Goal: Task Accomplishment & Management: Manage account settings

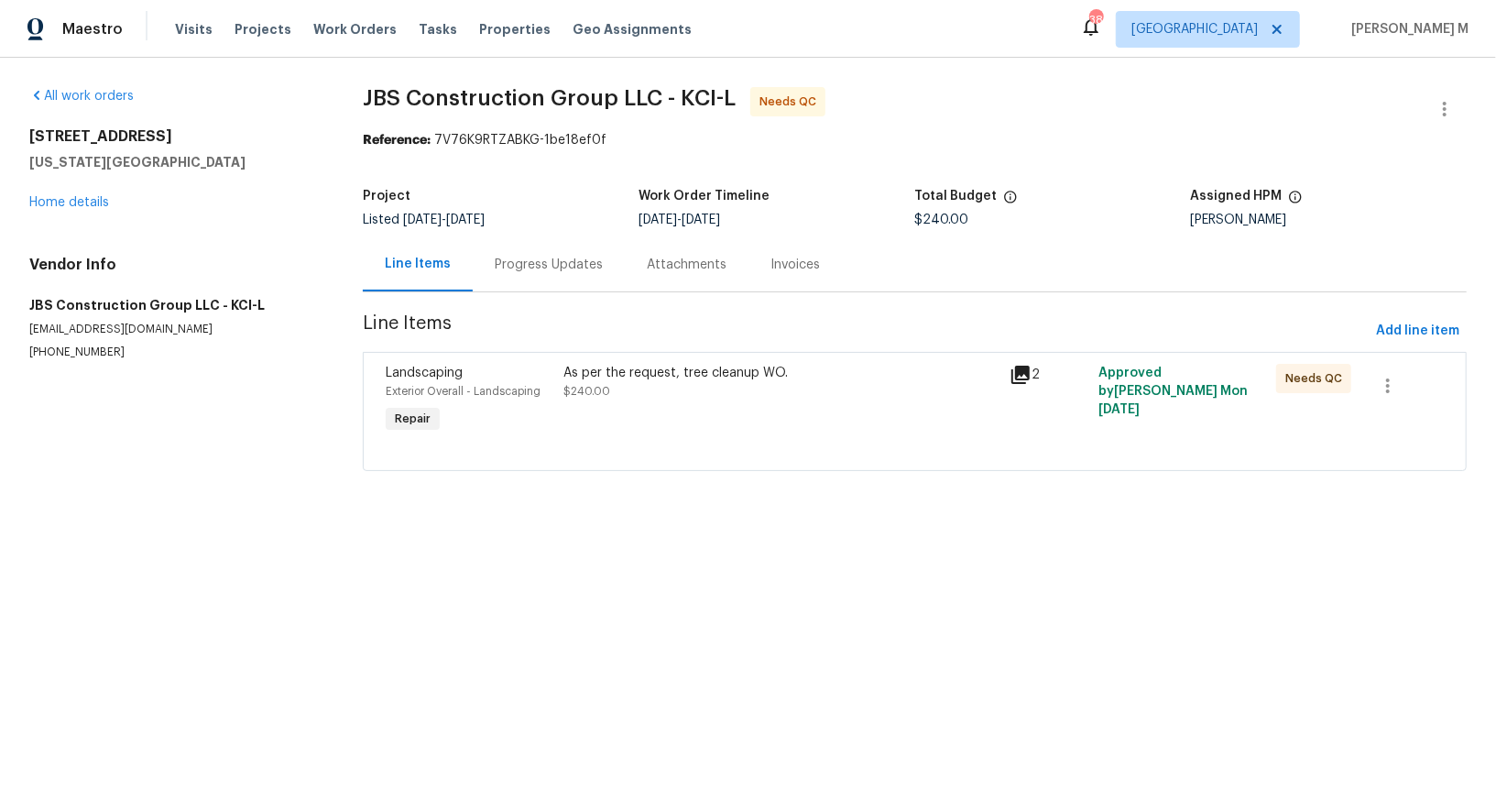
click at [570, 221] on div "Project Listed 9/16/2025 - 9/20/2025 Work Order Timeline 9/18/2025 - 9/19/2025 …" at bounding box center [915, 208] width 1105 height 58
click at [561, 241] on div "Progress Updates" at bounding box center [549, 264] width 153 height 54
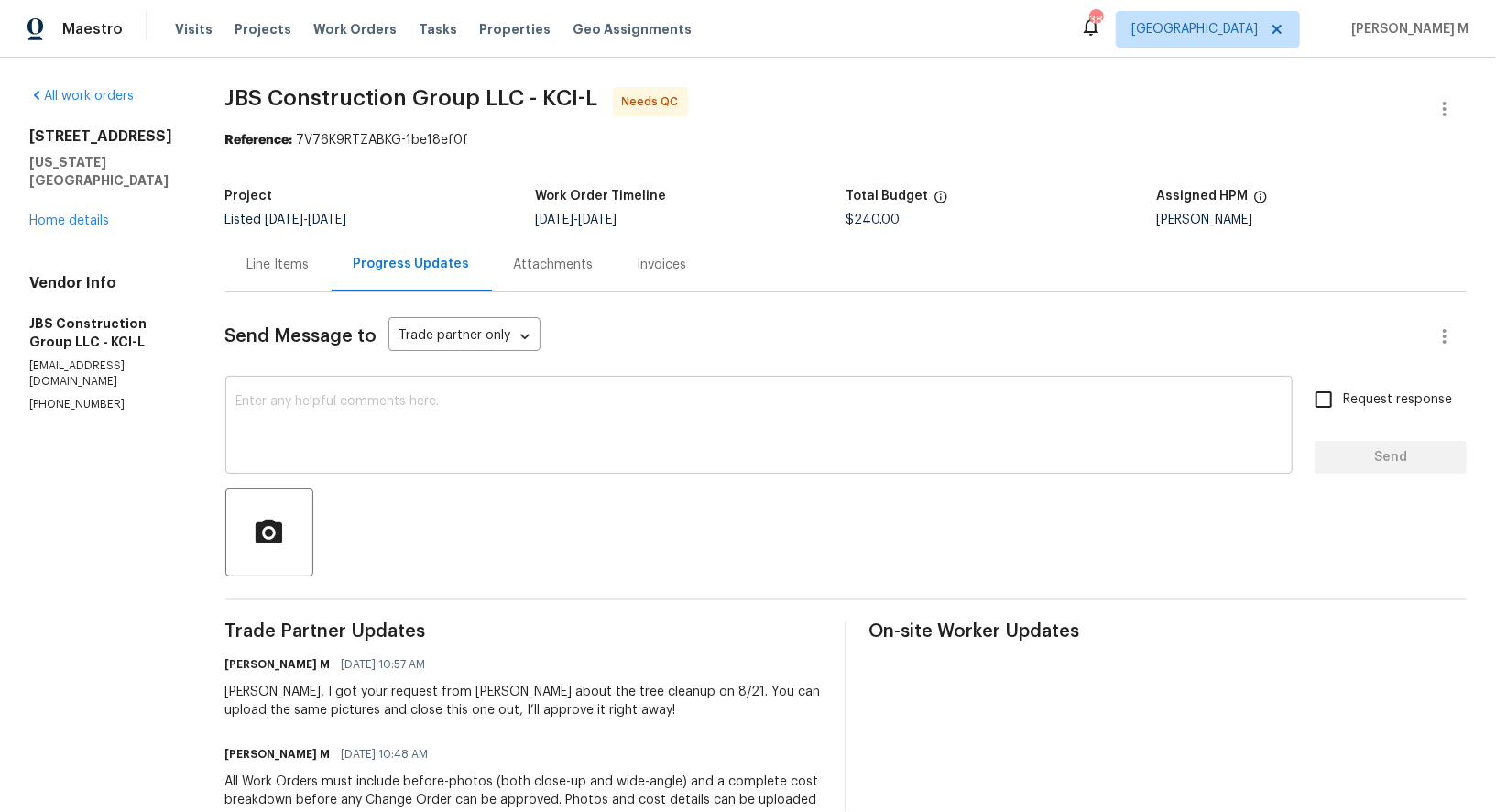
click at [443, 413] on textarea at bounding box center [759, 427] width 1045 height 64
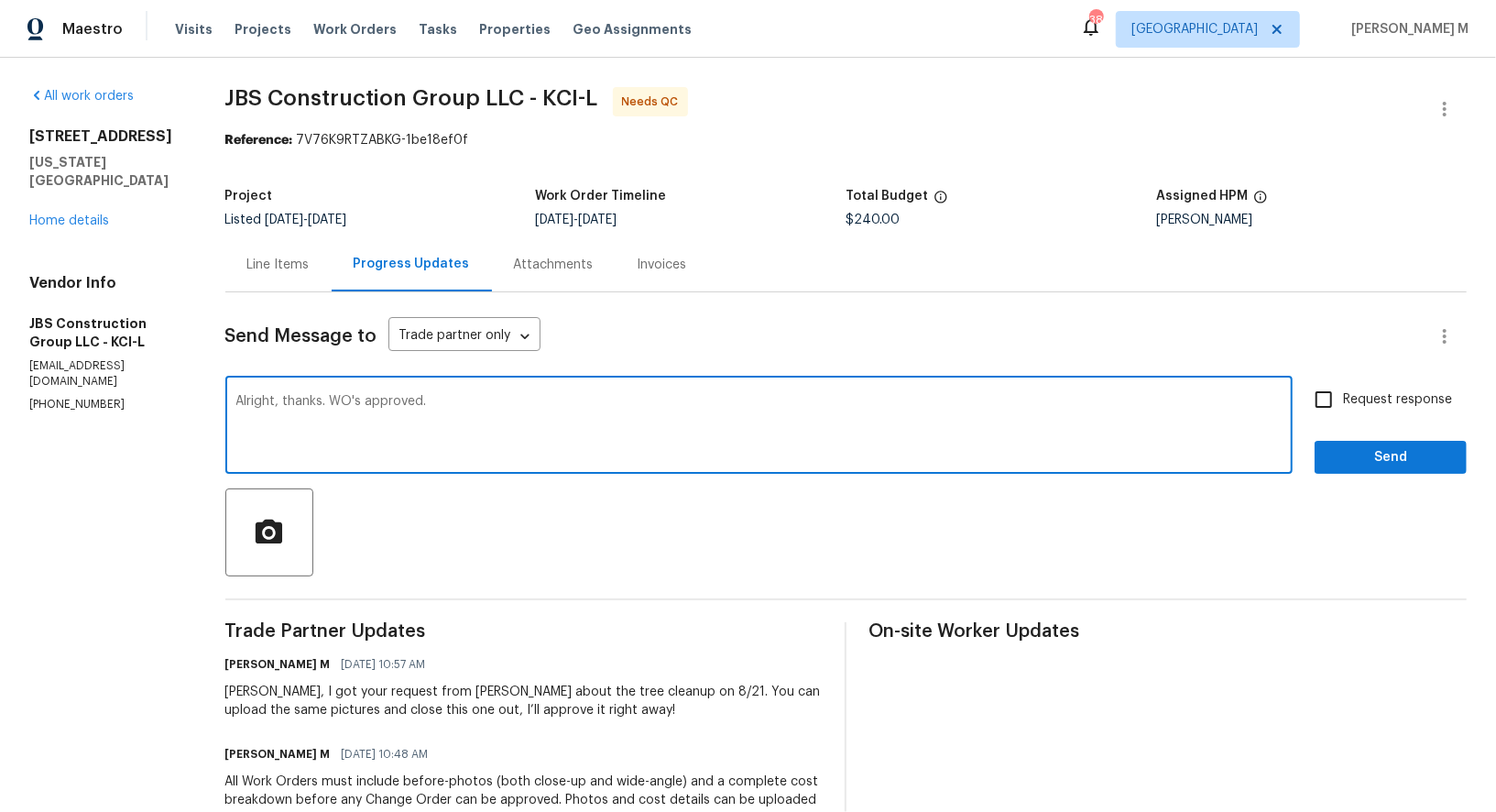
type textarea "Alright, thanks. WO's approved."
click at [1400, 390] on span "Request response" at bounding box center [1398, 400] width 109 height 19
click at [1343, 381] on input "Request response" at bounding box center [1324, 399] width 39 height 39
checkbox input "true"
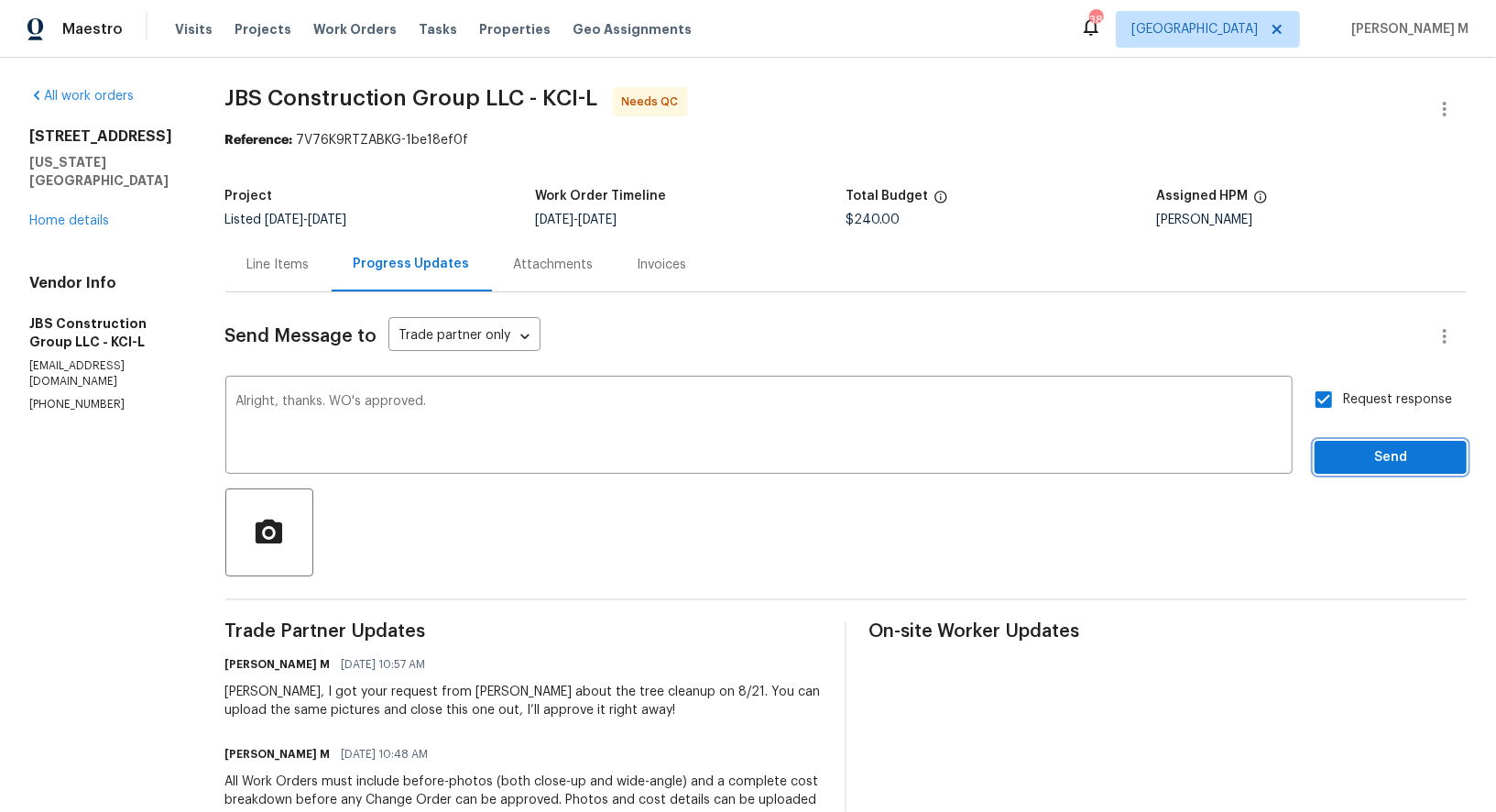
click at [1384, 454] on button "Send" at bounding box center [1391, 457] width 153 height 34
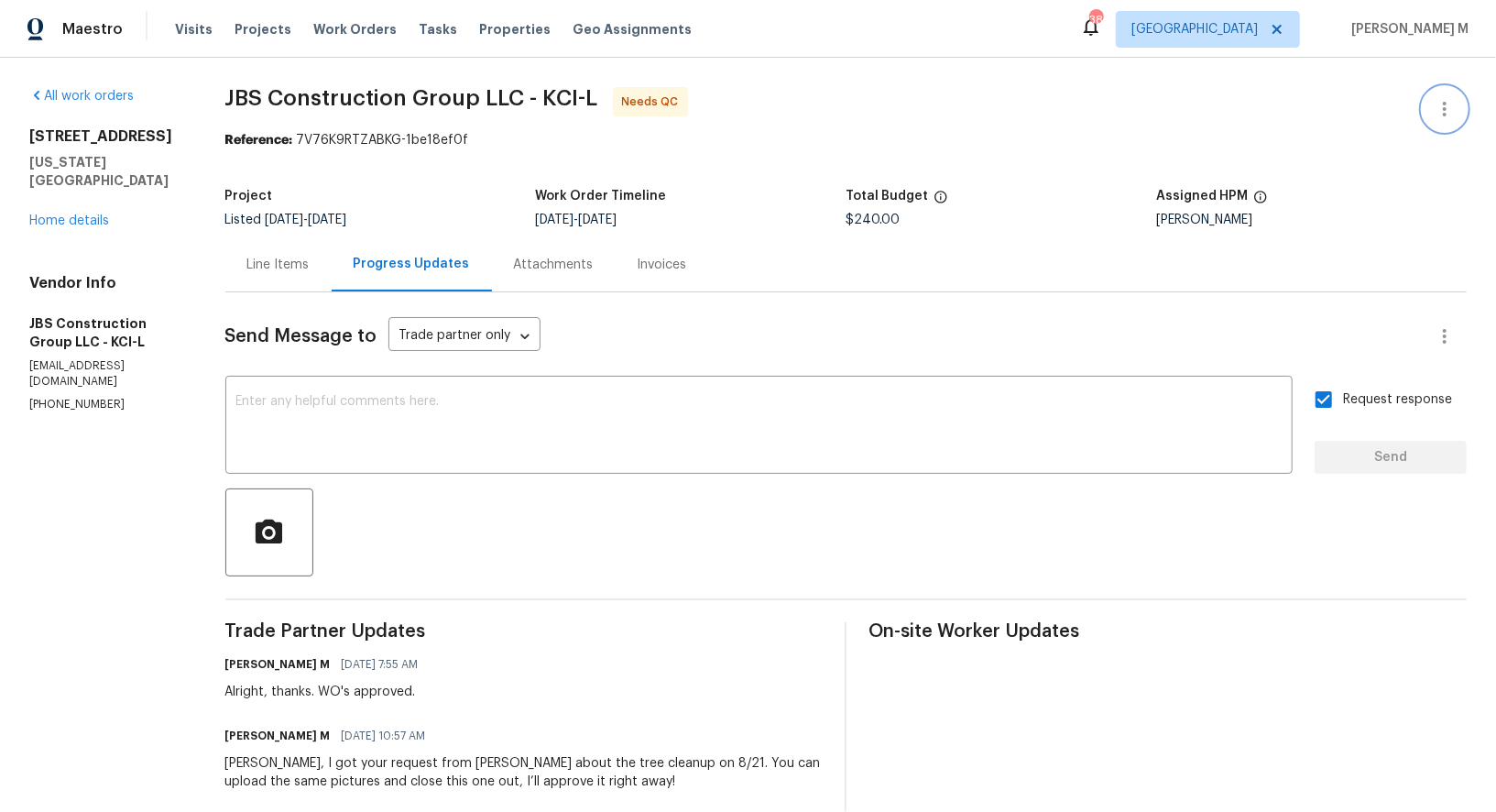
click at [1453, 113] on icon "button" at bounding box center [1445, 109] width 22 height 22
click at [1411, 105] on li "Edit" at bounding box center [1396, 106] width 198 height 30
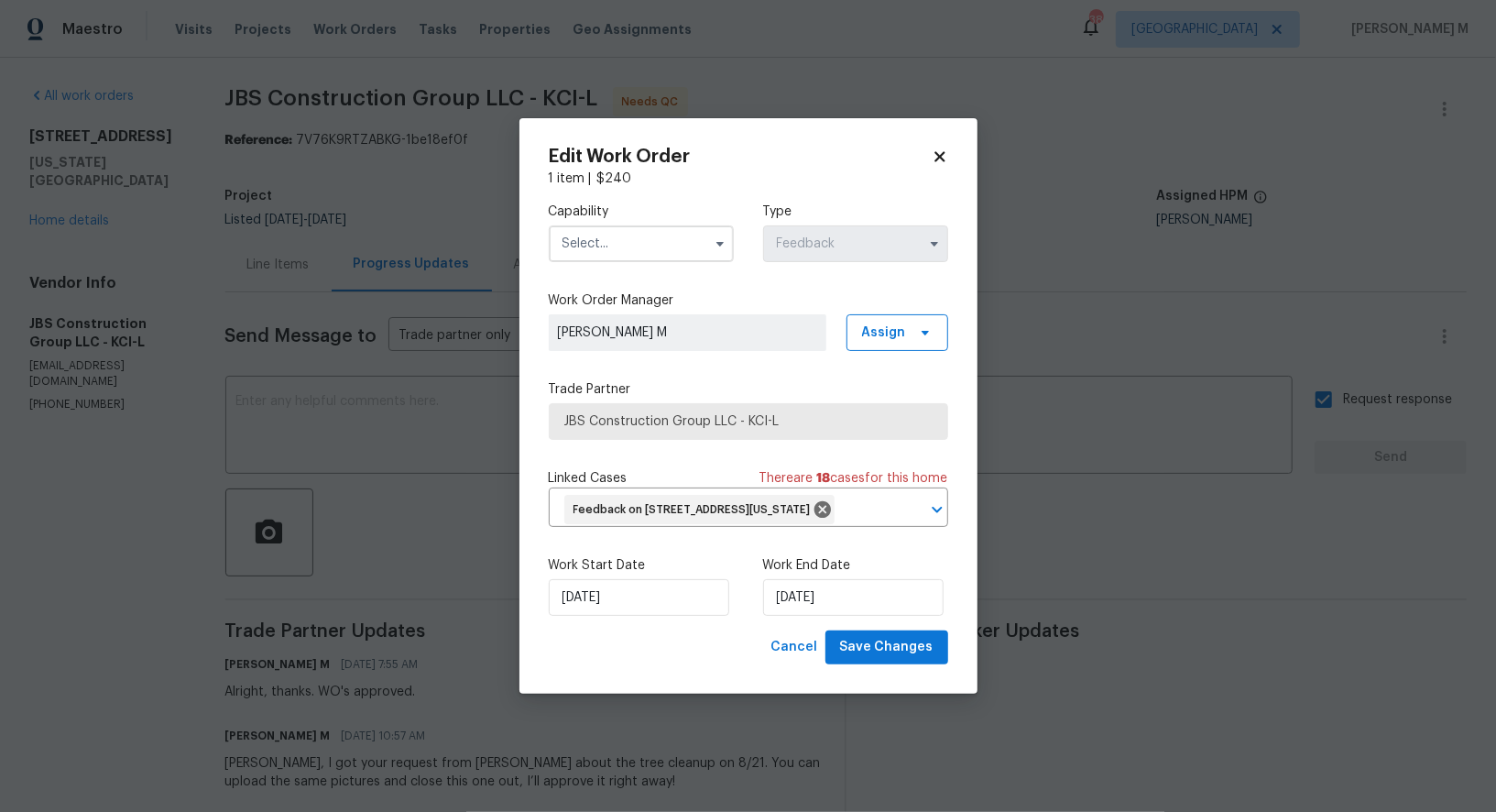
click at [644, 241] on input "text" at bounding box center [641, 244] width 186 height 37
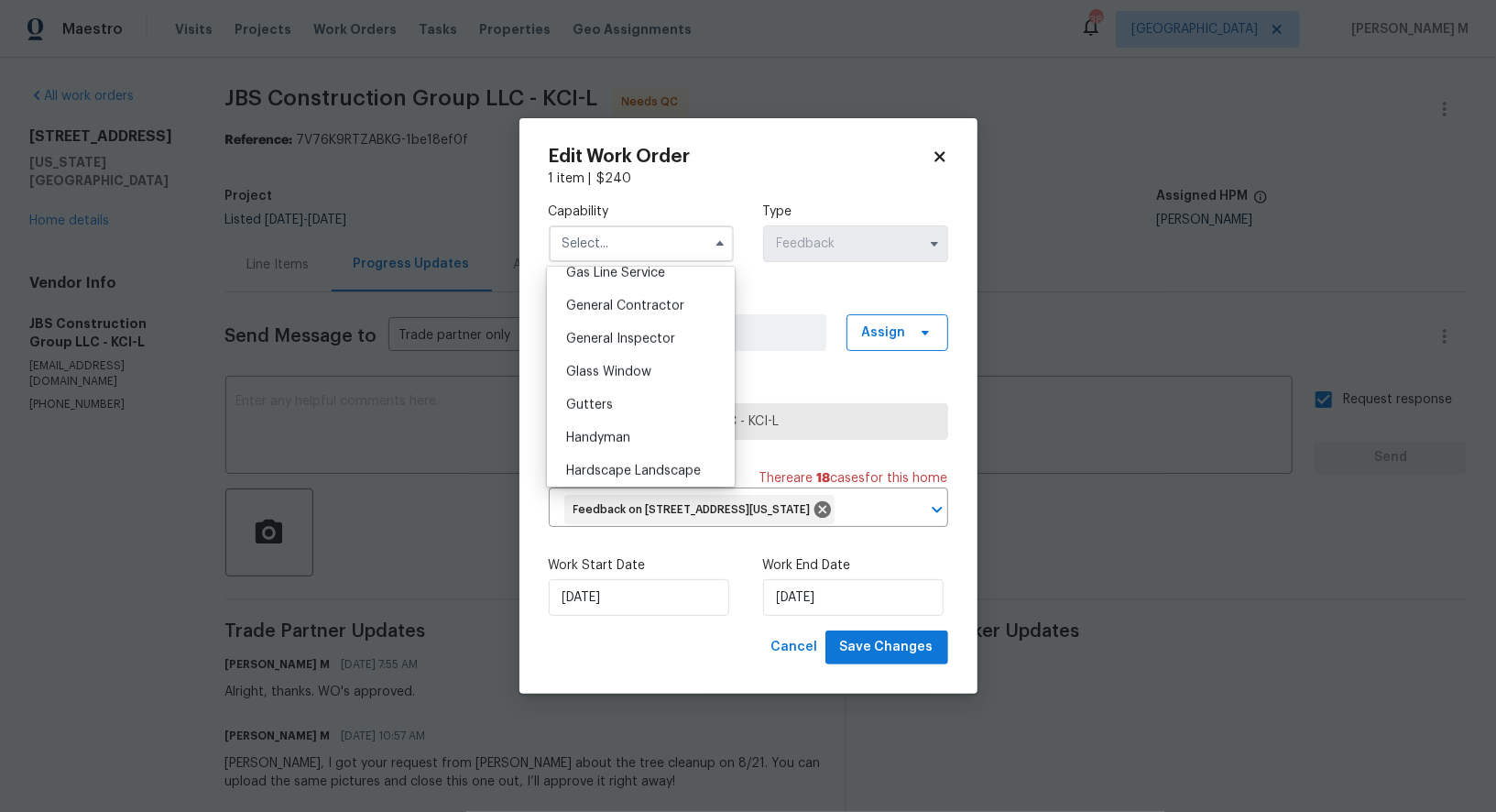
scroll to position [830, 0]
click at [644, 317] on div "General Contractor" at bounding box center [641, 333] width 179 height 33
type input "General Contractor"
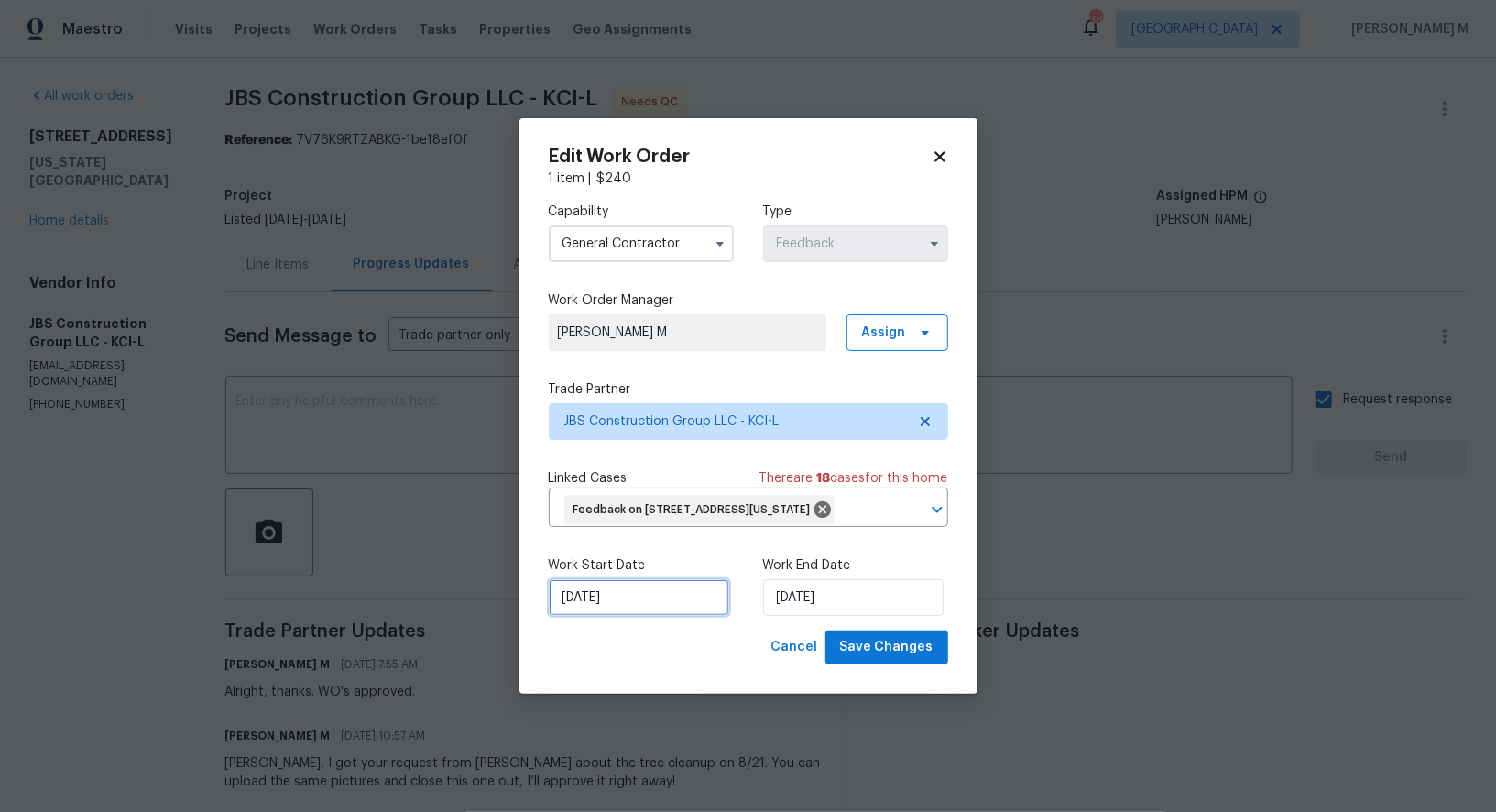
click at [616, 598] on input "18/09/2025" at bounding box center [639, 597] width 181 height 37
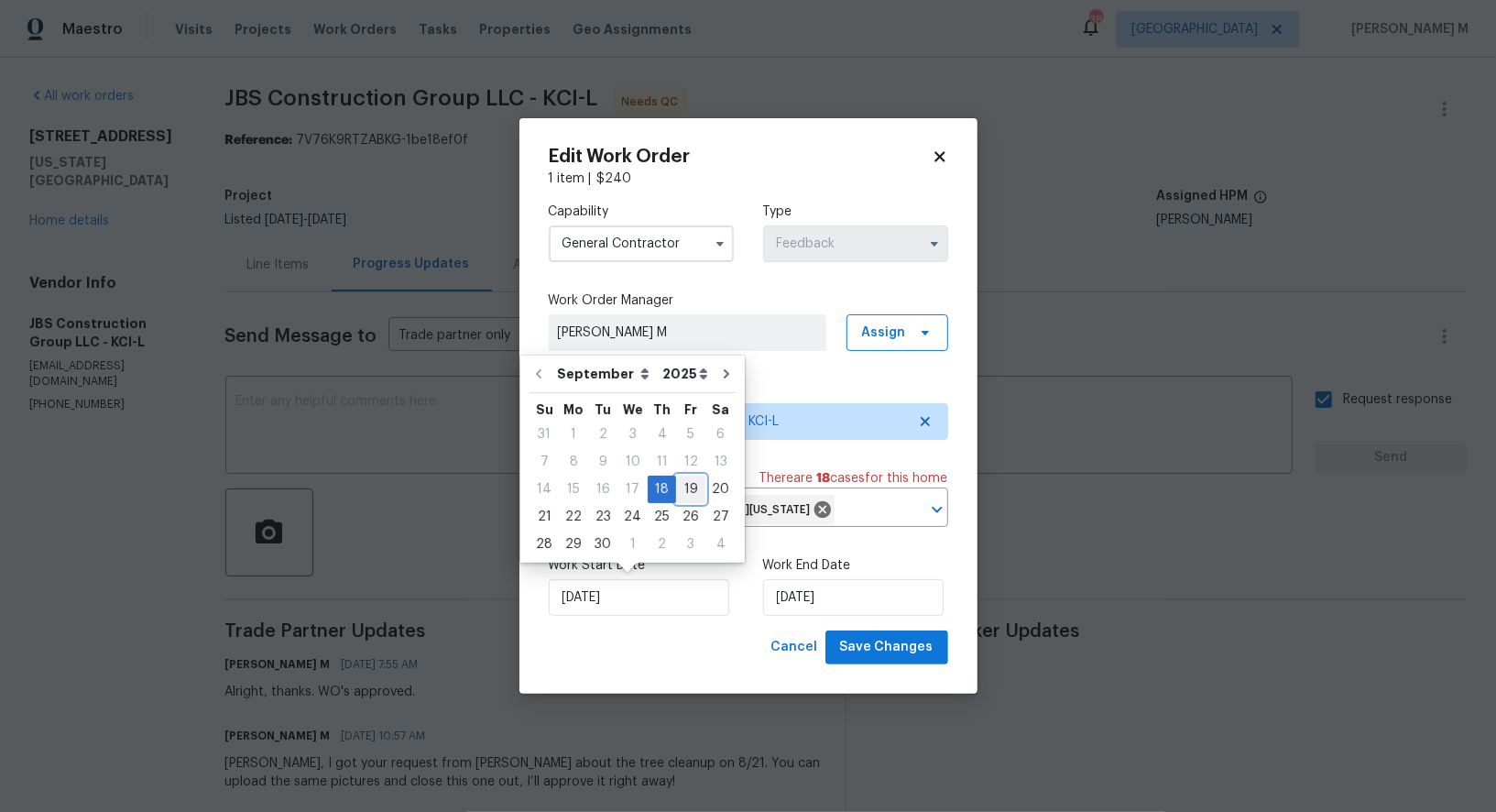
click at [682, 486] on div "19" at bounding box center [691, 489] width 29 height 25
type input "19/09/2025"
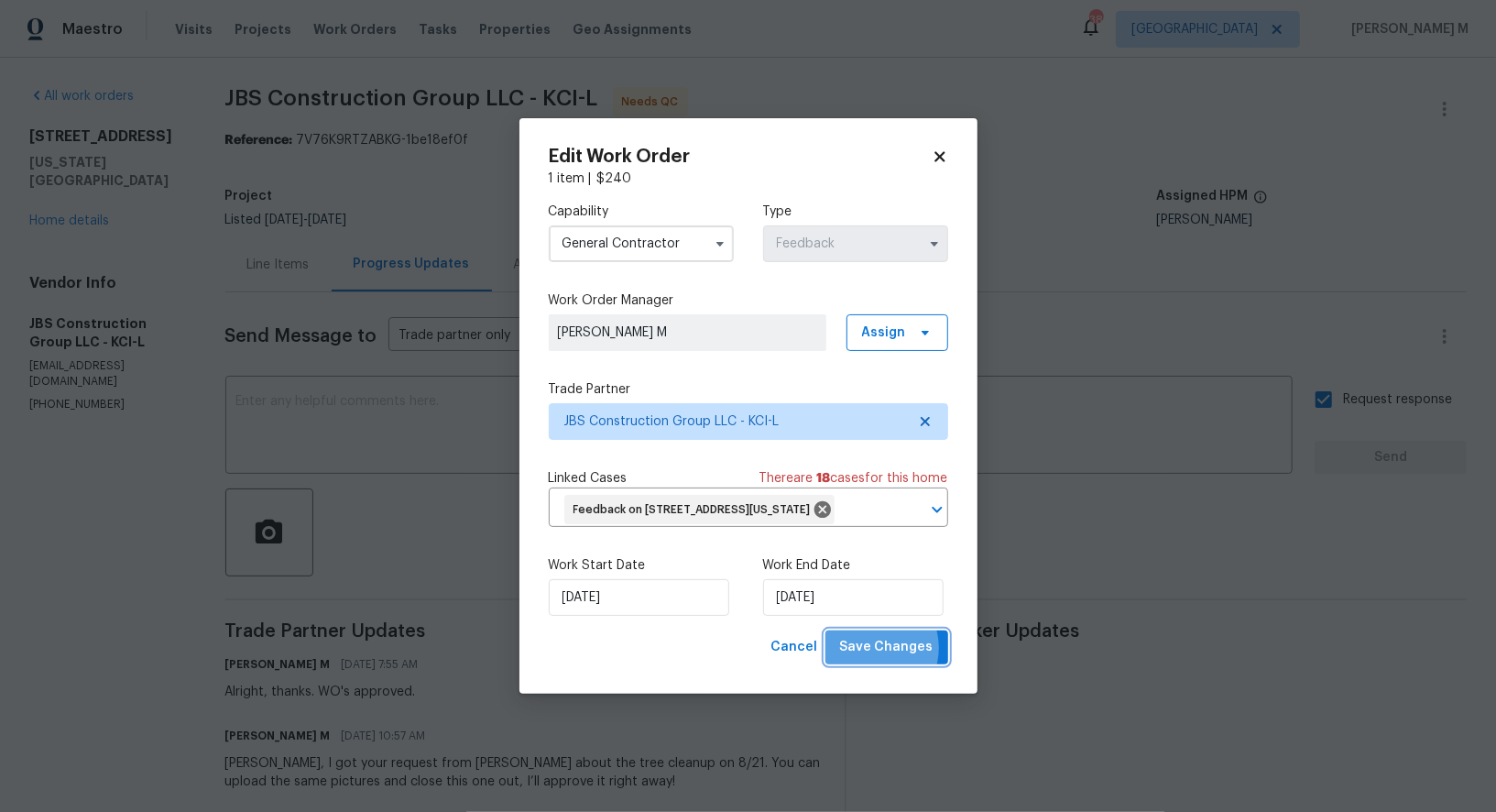
click at [887, 642] on span "Save Changes" at bounding box center [887, 648] width 93 height 23
click at [309, 544] on body "Maestro Visits Projects Work Orders Tasks Properties Geo Assignments 38 Dallas …" at bounding box center [748, 406] width 1496 height 812
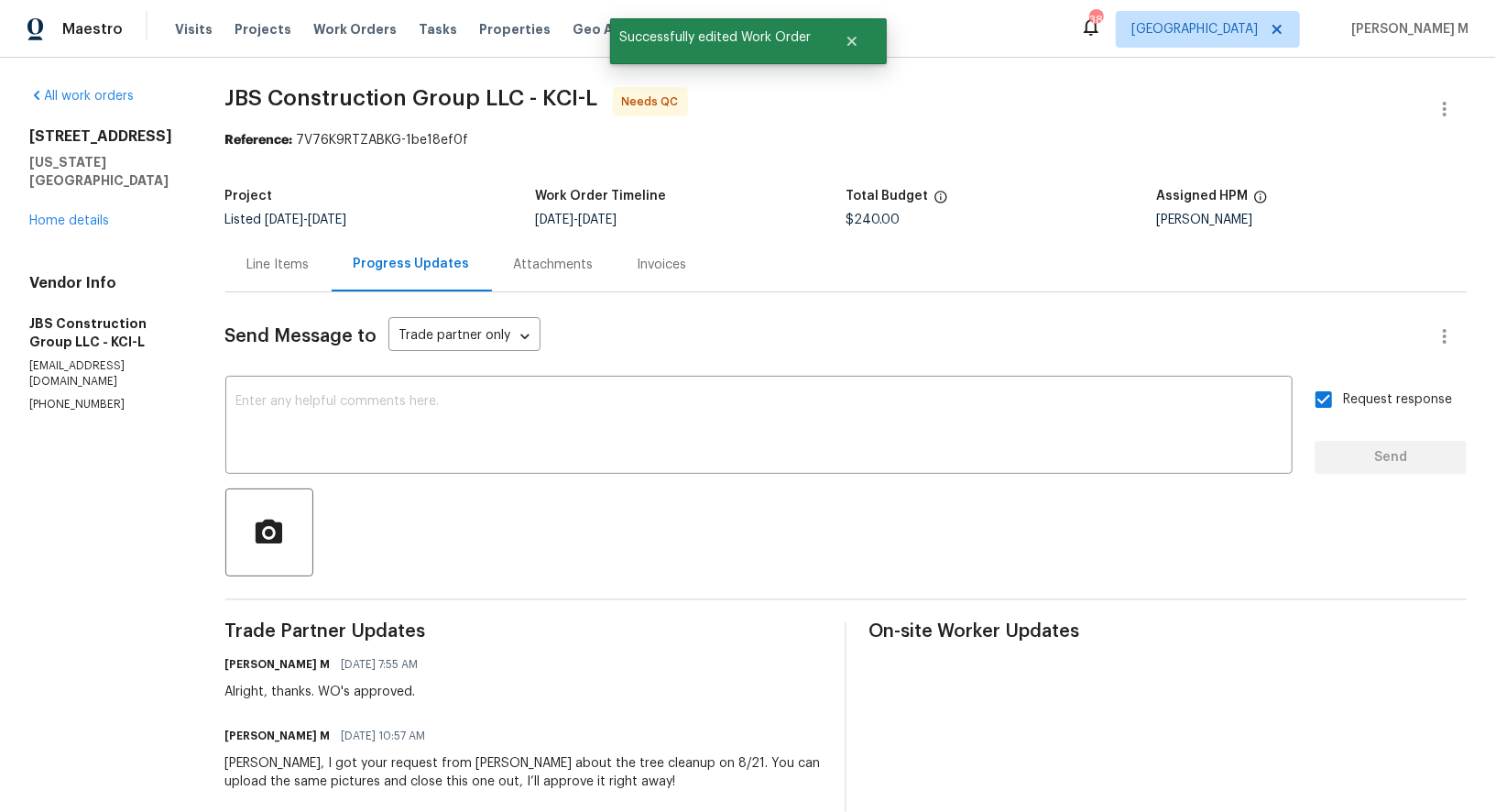
click at [295, 265] on div "Line Items" at bounding box center [279, 264] width 62 height 18
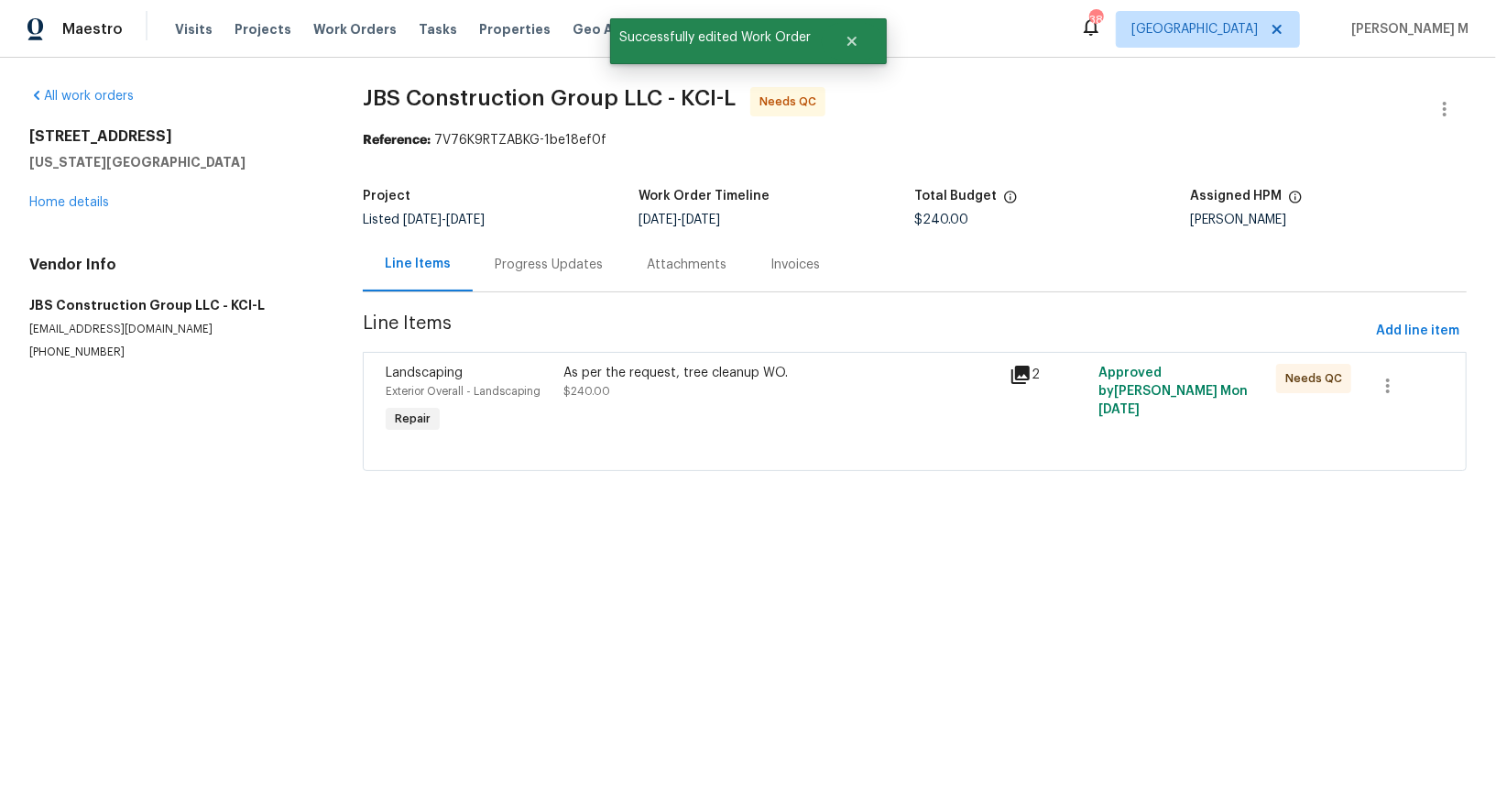
click at [766, 369] on div "As per the request, tree cleanup WO." at bounding box center [781, 372] width 434 height 18
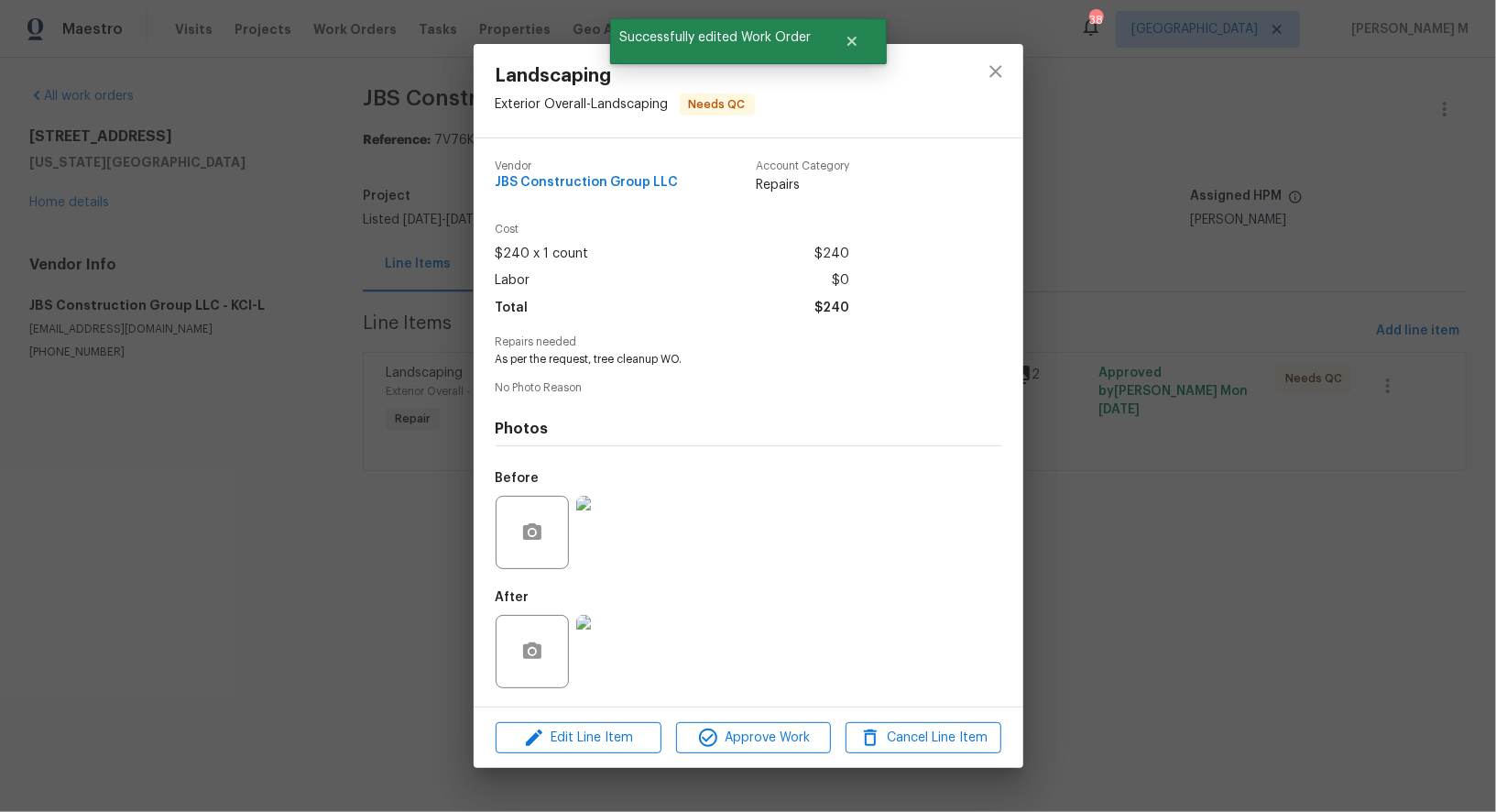
click at [717, 748] on div "Edit Line Item Approve Work Cancel Line Item" at bounding box center [749, 737] width 550 height 61
click at [733, 740] on button "Approve Work" at bounding box center [753, 737] width 154 height 32
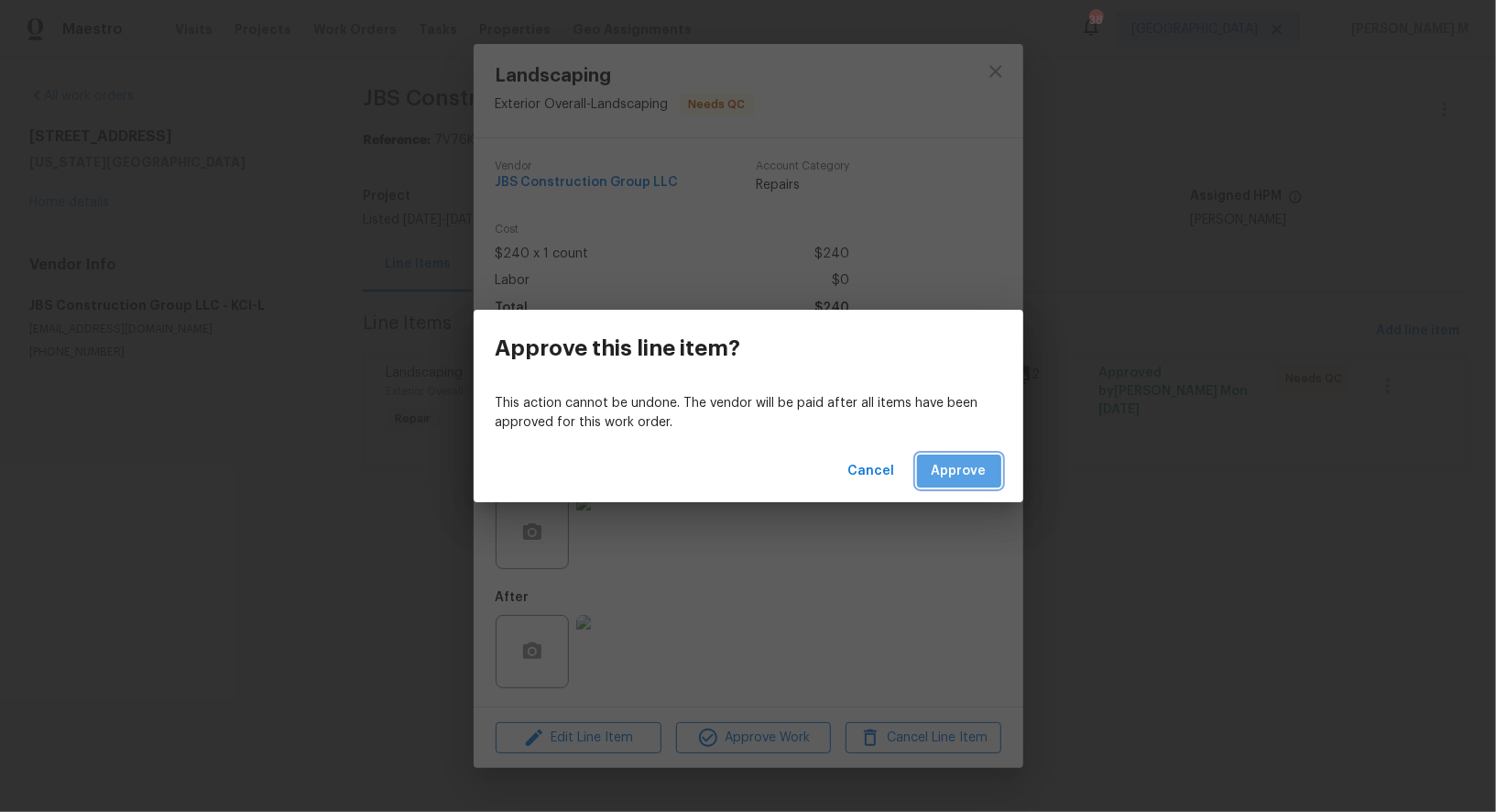
click at [972, 463] on span "Approve" at bounding box center [959, 471] width 55 height 23
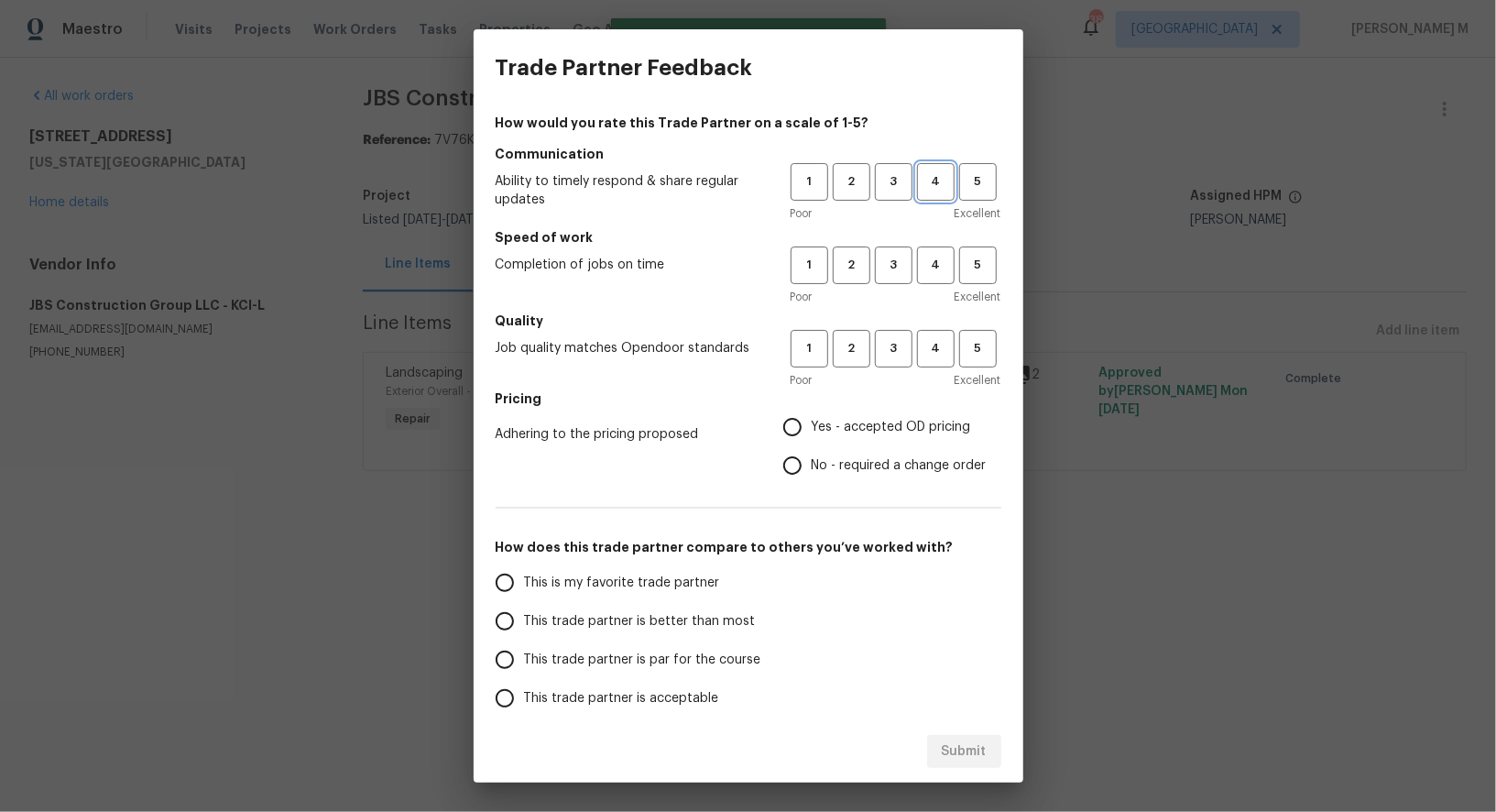
click at [919, 186] on span "4" at bounding box center [935, 182] width 34 height 21
click at [924, 250] on button "4" at bounding box center [935, 265] width 38 height 38
click at [924, 315] on h5 "Quality" at bounding box center [748, 321] width 506 height 18
click at [924, 338] on span "4" at bounding box center [935, 349] width 34 height 21
click at [847, 419] on span "Yes - accepted OD pricing" at bounding box center [892, 427] width 159 height 19
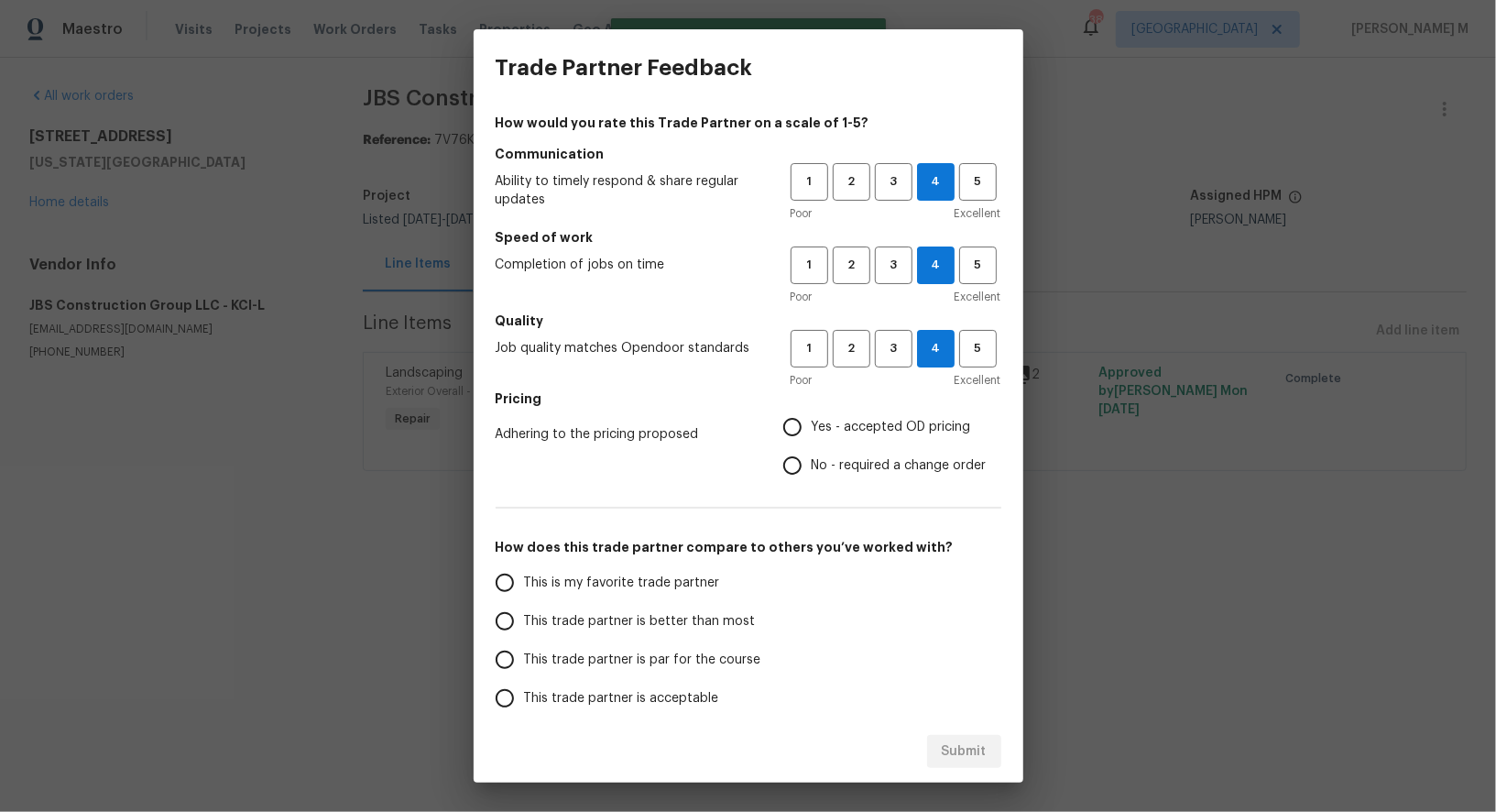
click at [812, 419] on input "Yes - accepted OD pricing" at bounding box center [793, 427] width 39 height 39
radio input "true"
click at [621, 612] on span "This trade partner is better than most" at bounding box center [640, 622] width 232 height 19
click at [525, 603] on input "This trade partner is better than most" at bounding box center [505, 622] width 39 height 39
click at [975, 750] on span "Submit" at bounding box center [965, 752] width 45 height 23
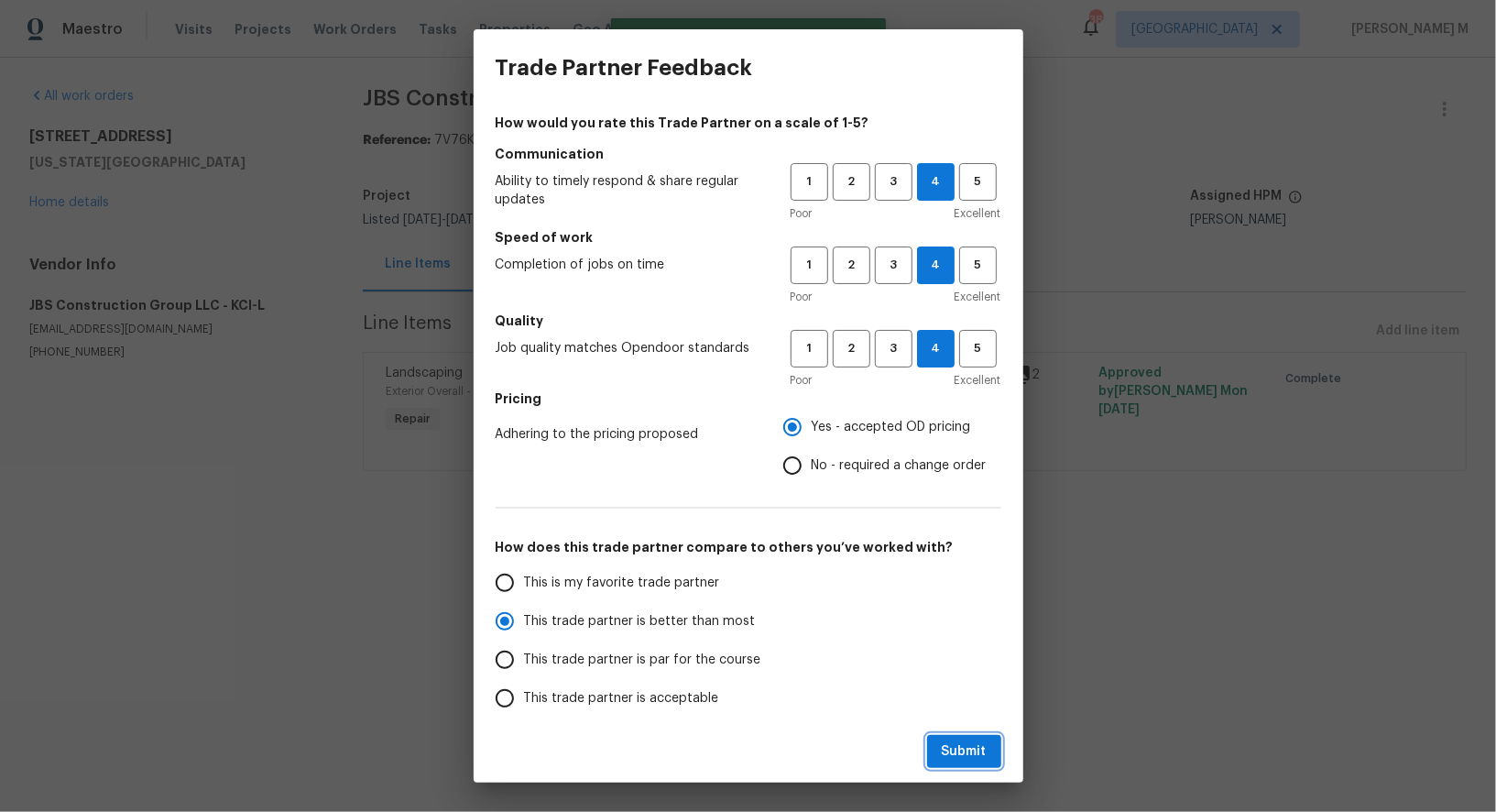
radio input "true"
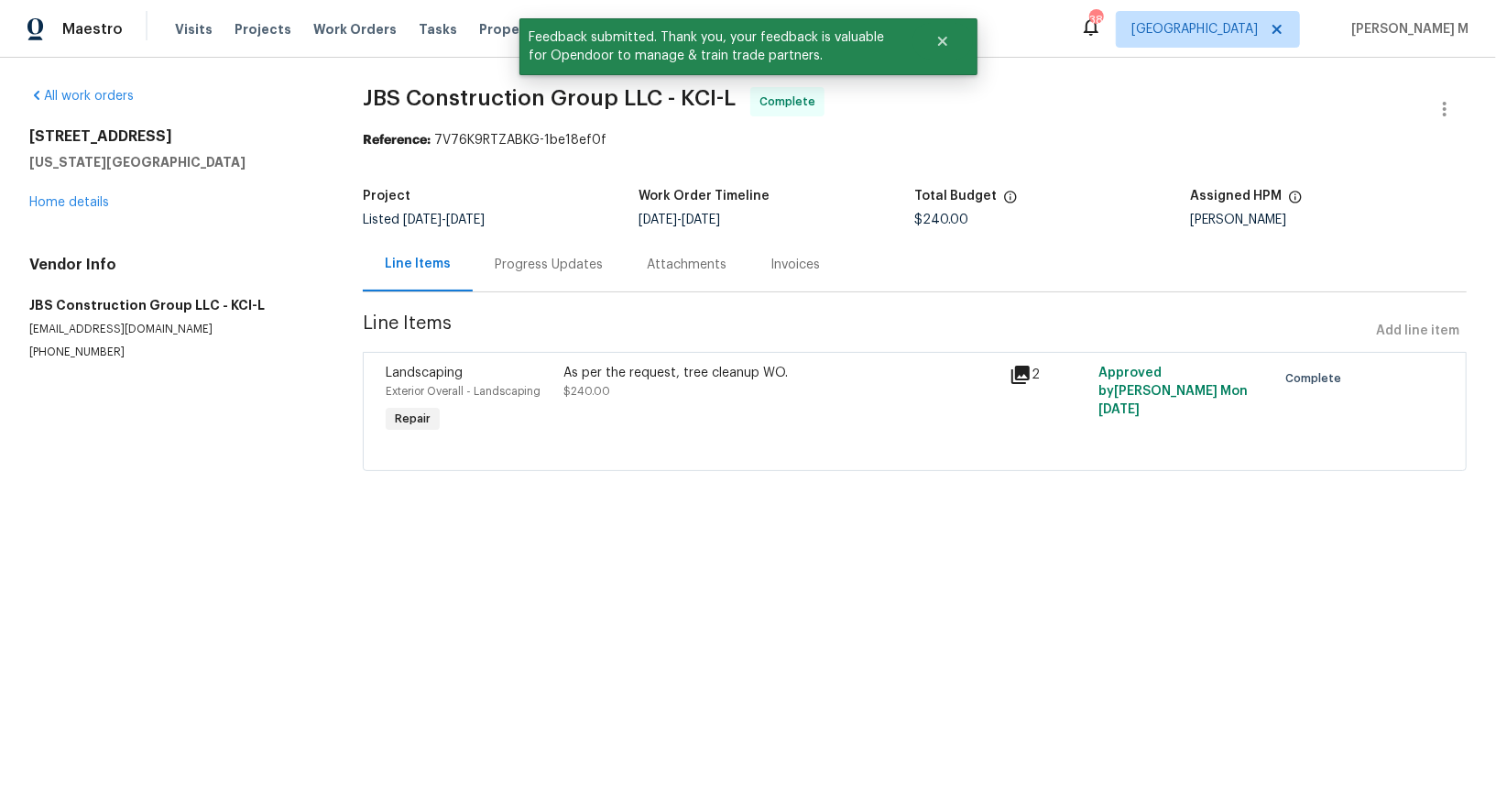
click at [536, 289] on section "JBS Construction Group LLC - KCI-L Complete Reference: 7V76K9RTZABKG-1be18ef0f …" at bounding box center [915, 290] width 1105 height 406
click at [535, 268] on div "Progress Updates" at bounding box center [549, 264] width 153 height 54
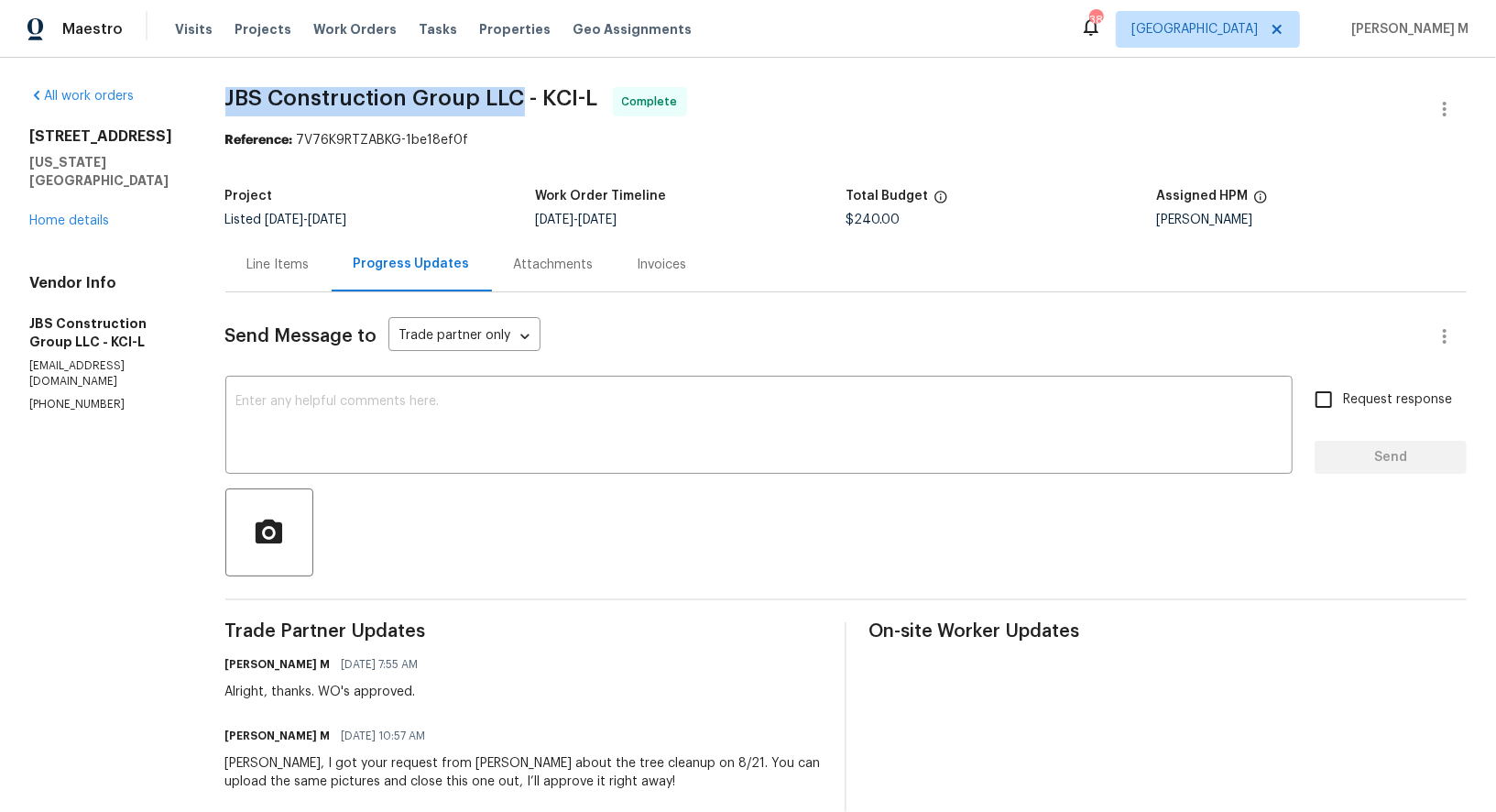
drag, startPoint x: 242, startPoint y: 97, endPoint x: 525, endPoint y: 97, distance: 283.0
click at [525, 97] on div "All work orders 4958 N Lister Ave Kansas City, MO 64119 Home details Vendor Inf…" at bounding box center [748, 576] width 1496 height 1037
copy span "JBS Construction Group LLC"
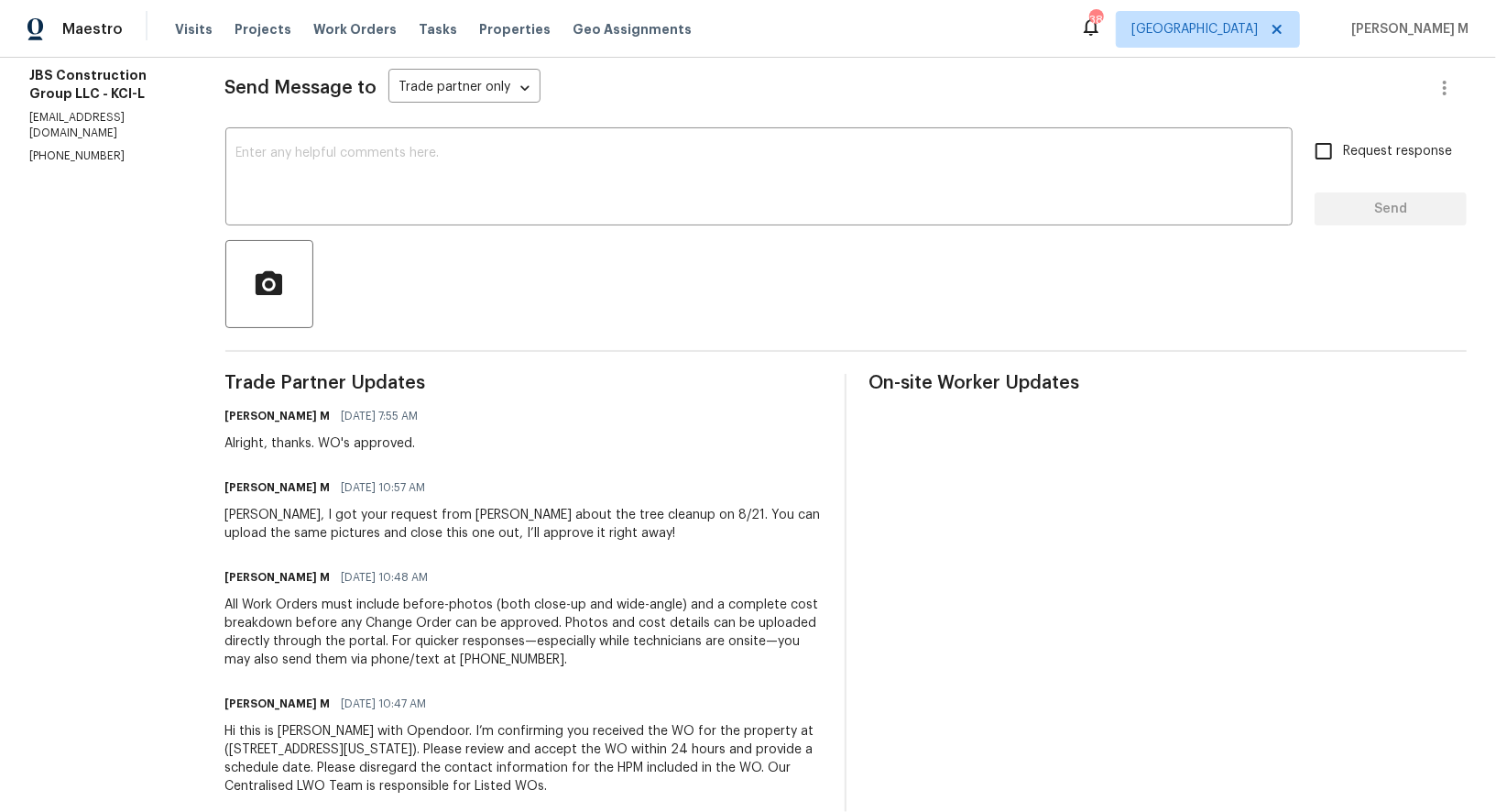
click at [682, 475] on div "Vignesh M 09/18/2025 10:57 AM" at bounding box center [525, 488] width 598 height 25
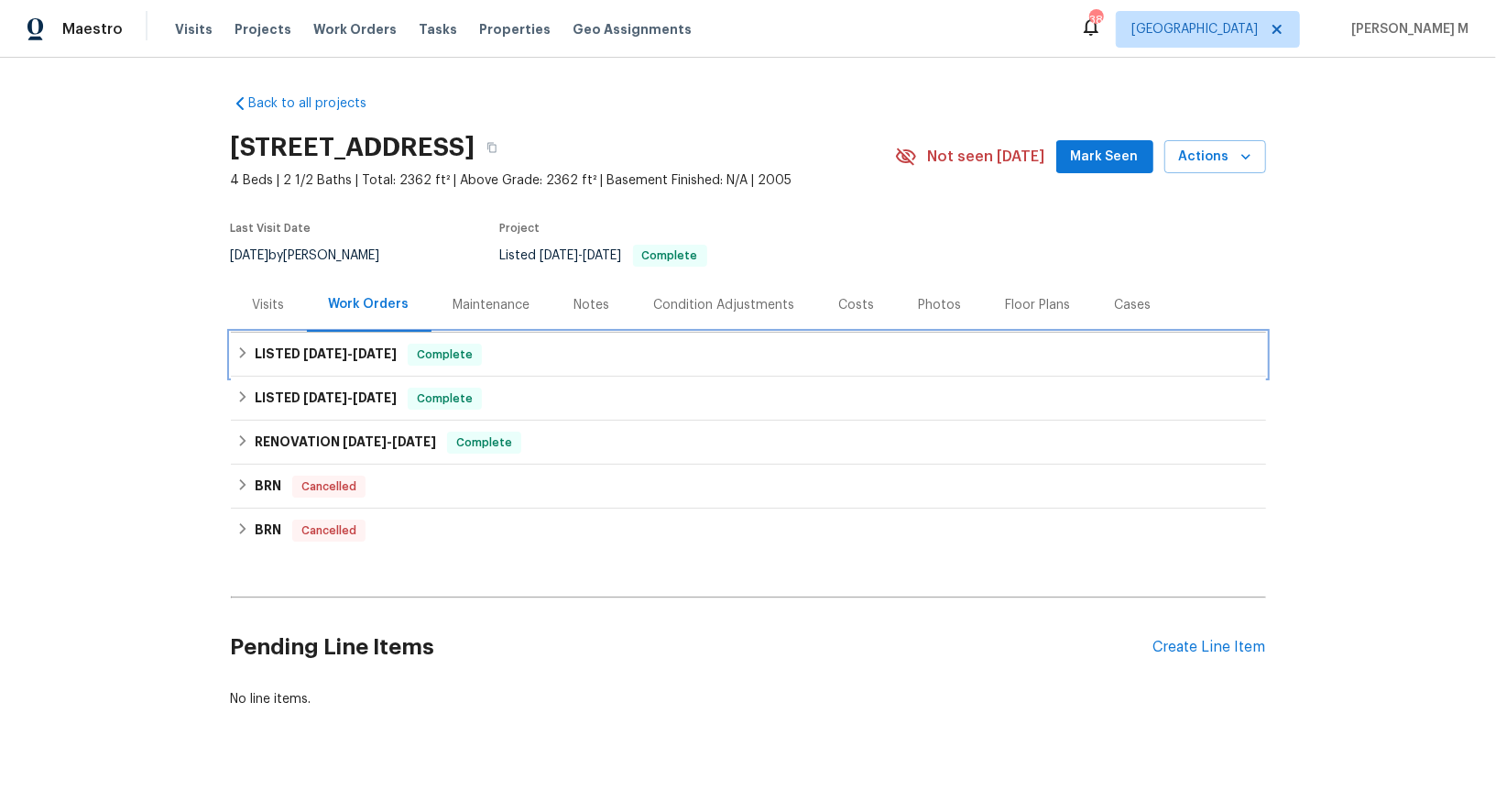
click at [311, 356] on div "LISTED 9/2/25 - 9/12/25 Complete" at bounding box center [749, 354] width 1036 height 44
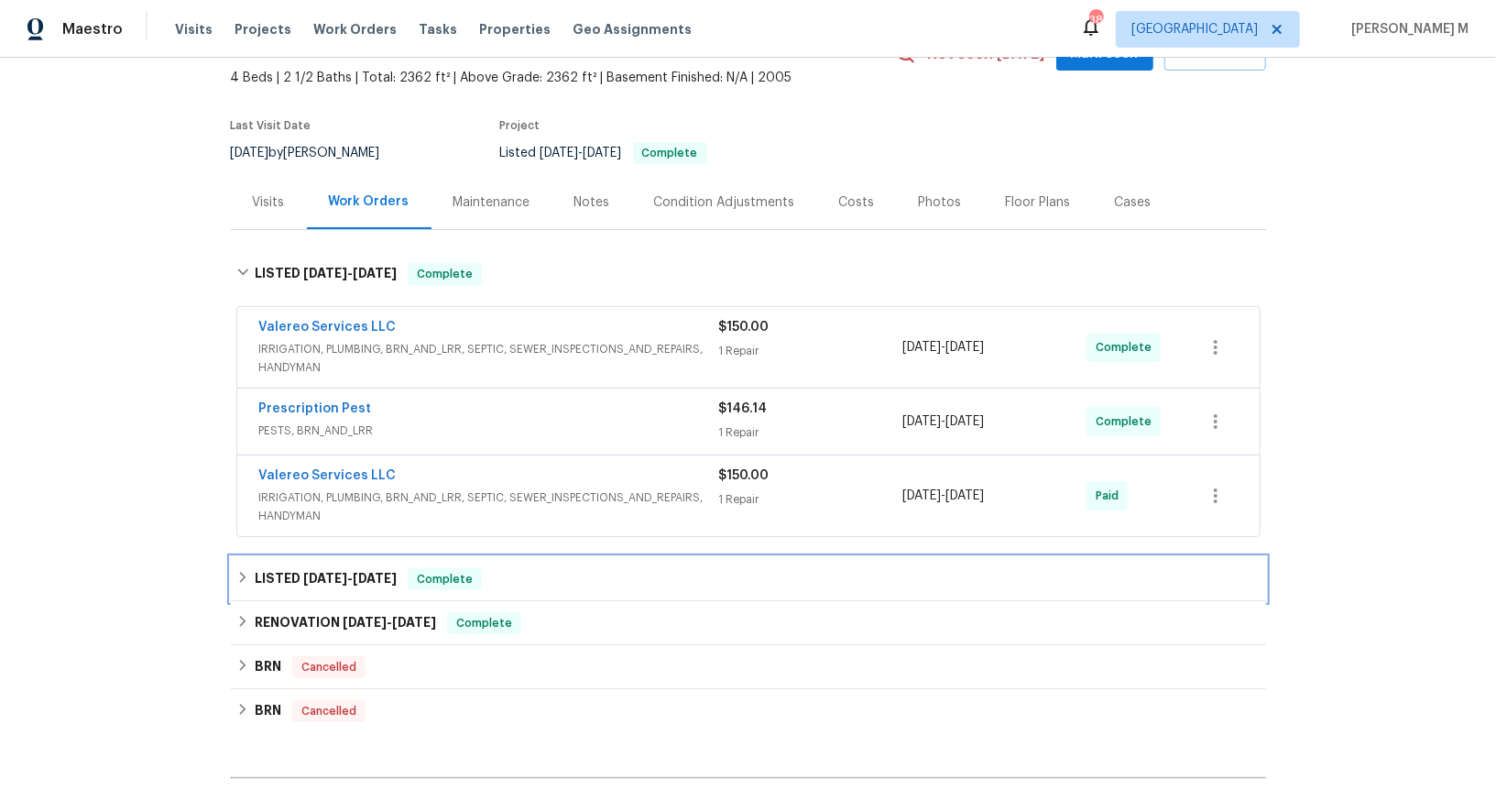
click at [332, 568] on h6 "LISTED 4/8/25 - 4/14/25" at bounding box center [325, 579] width 142 height 22
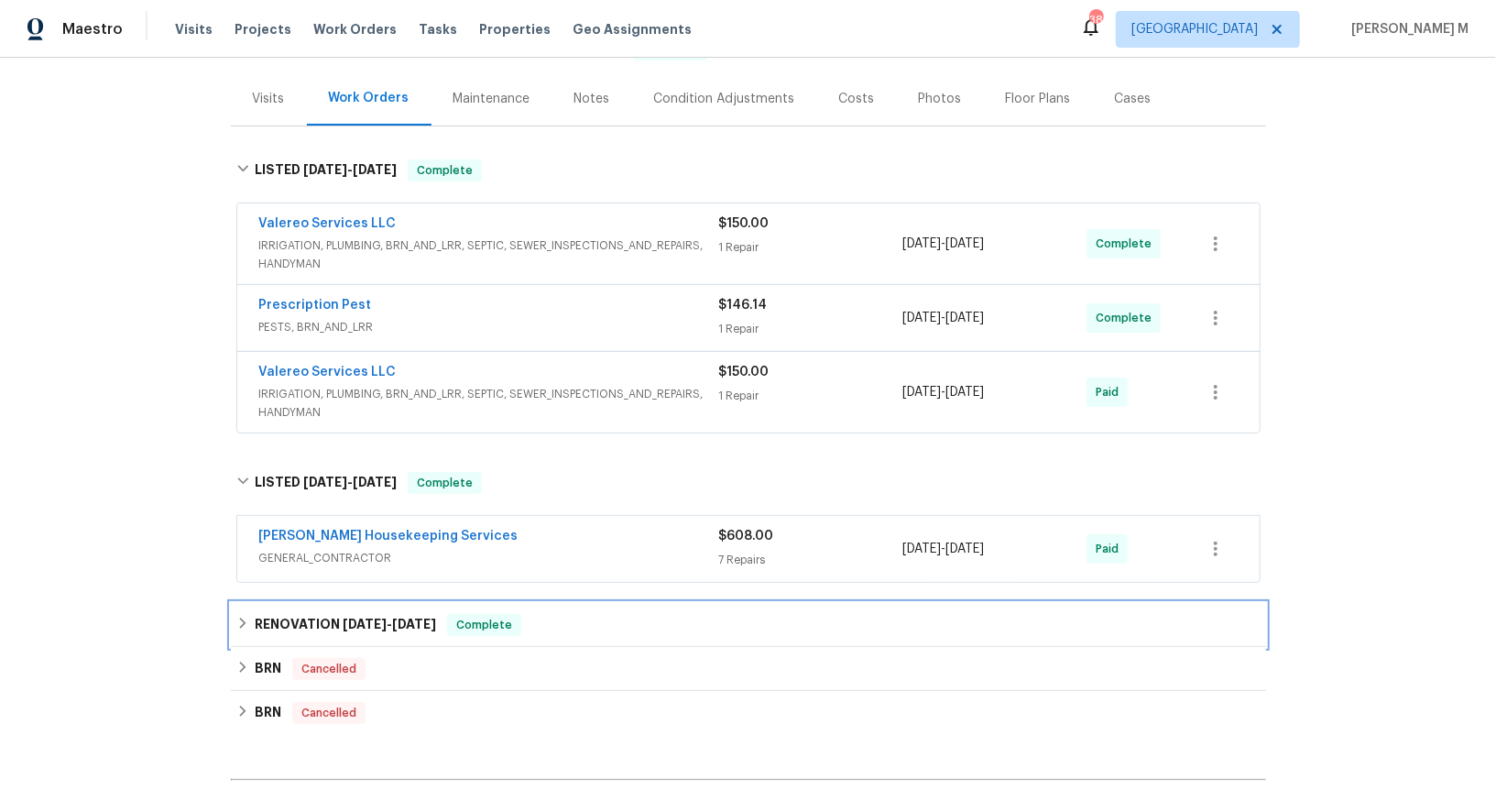
click at [311, 614] on h6 "RENOVATION 1/15/25 - 2/5/25" at bounding box center [345, 625] width 182 height 22
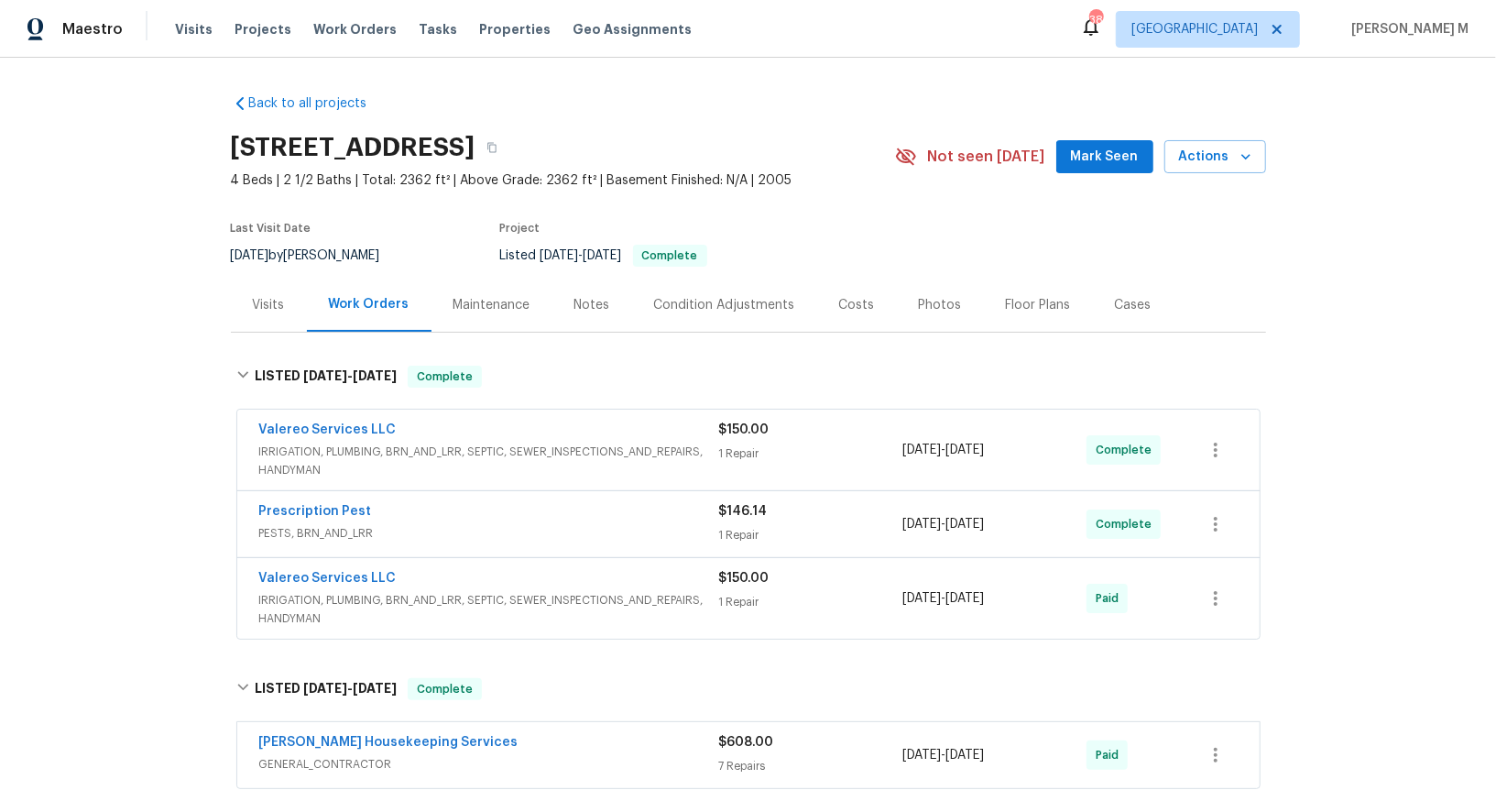
click at [475, 281] on div "Maintenance" at bounding box center [492, 305] width 121 height 54
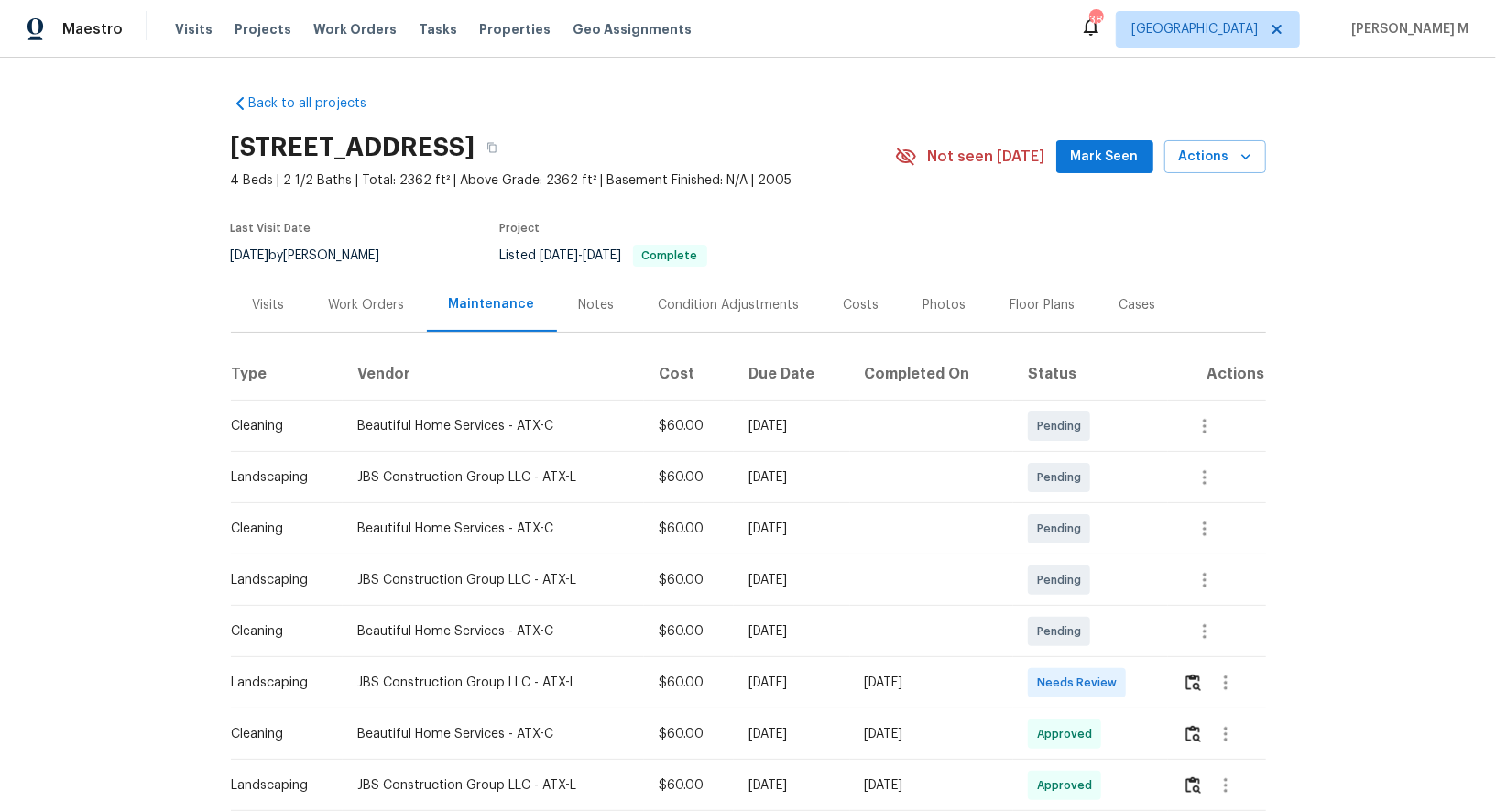
click at [384, 296] on div "Work Orders" at bounding box center [367, 305] width 76 height 18
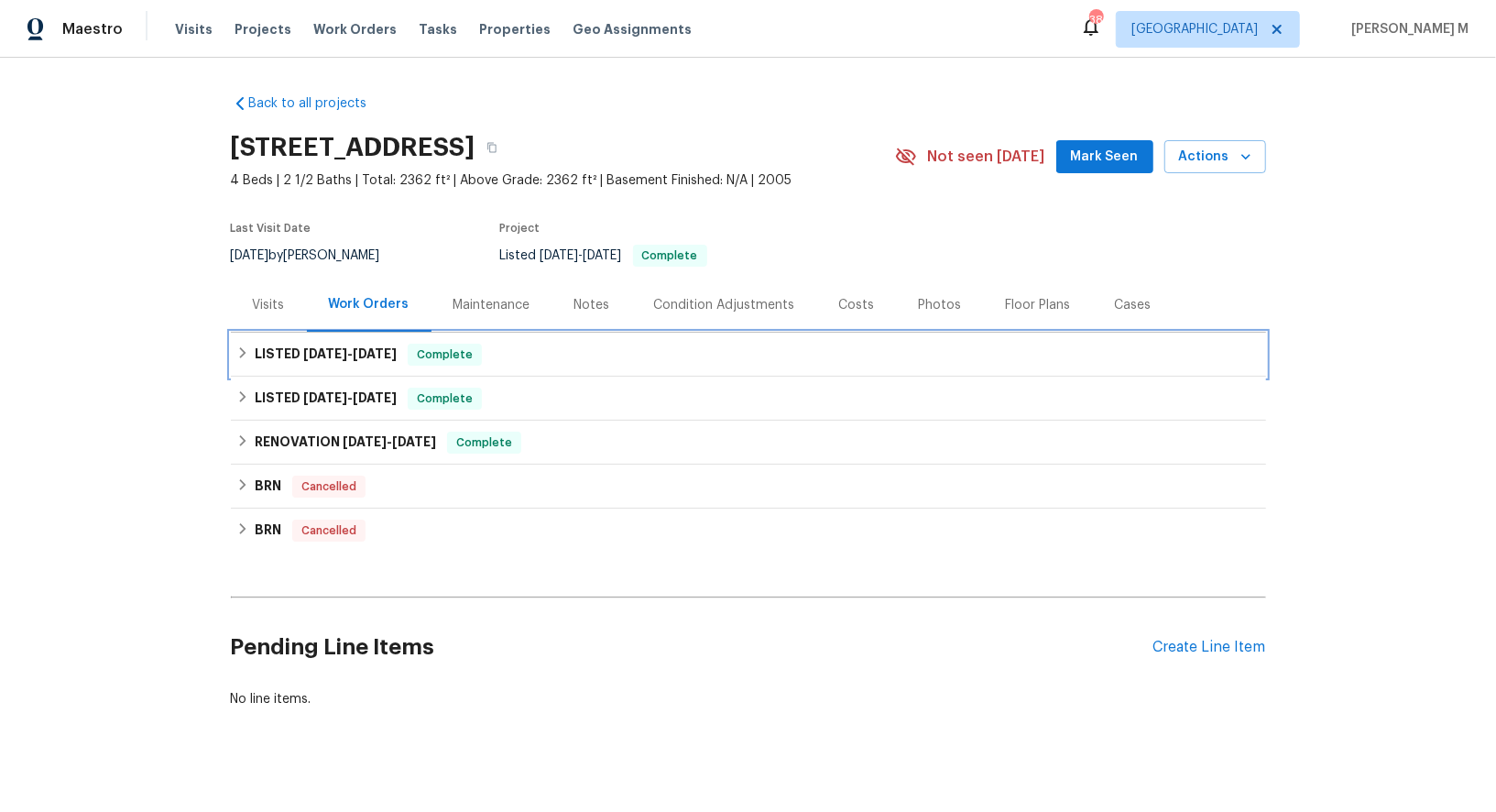
click at [359, 332] on div "LISTED 9/2/25 - 9/12/25 Complete" at bounding box center [749, 354] width 1036 height 44
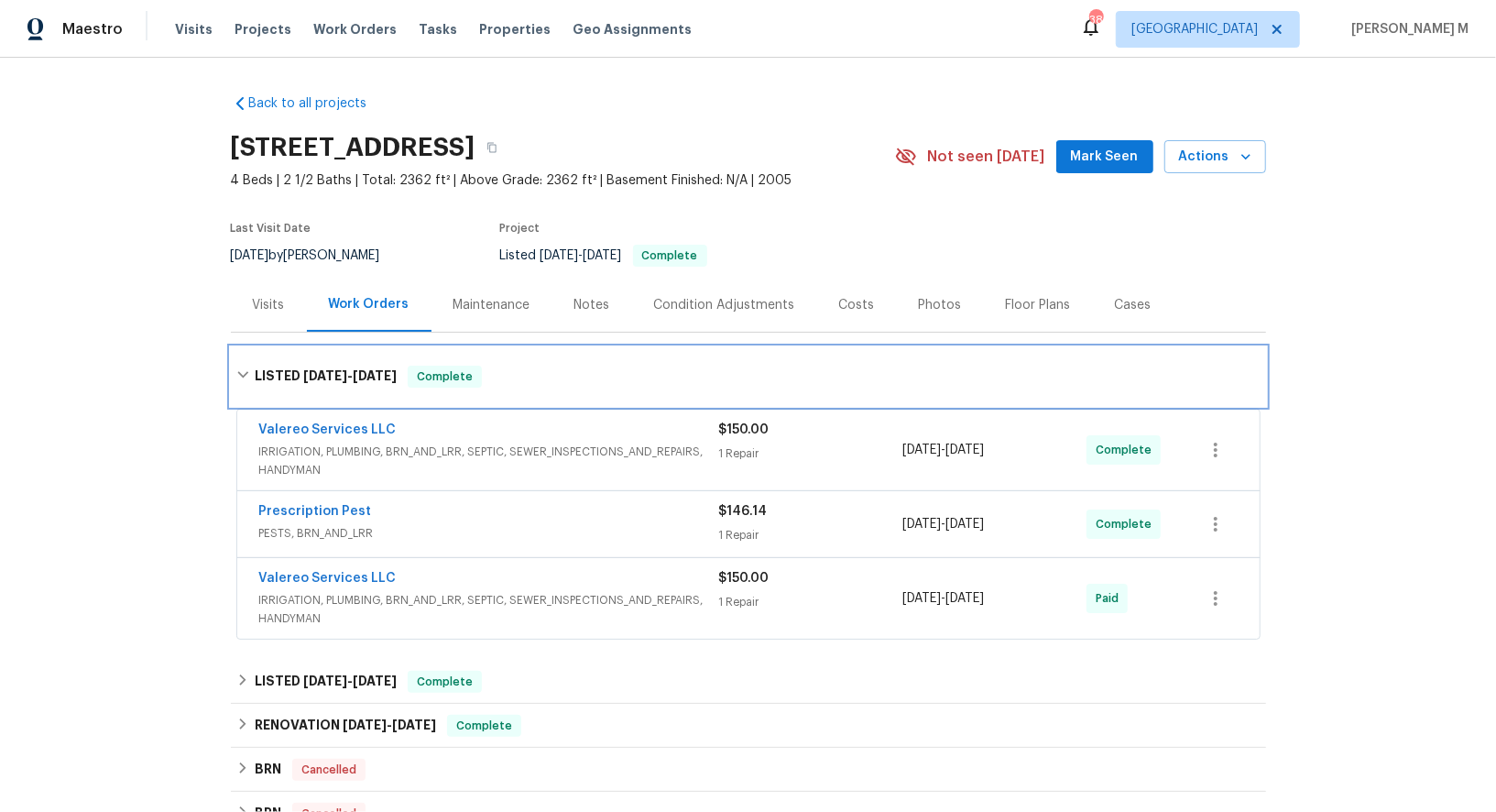
scroll to position [98, 0]
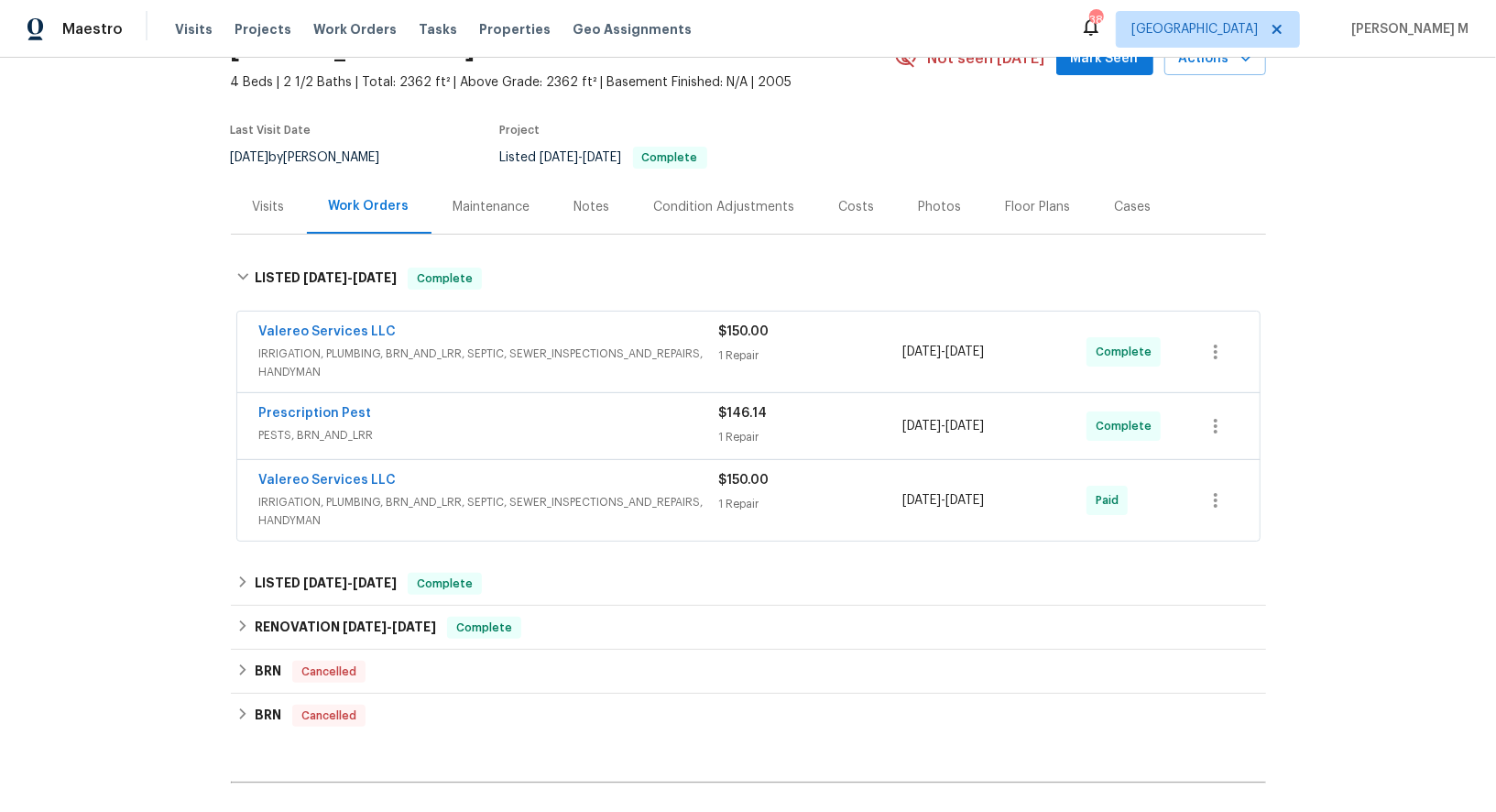
click at [310, 345] on span "IRRIGATION, PLUMBING, BRN_AND_LRR, SEPTIC, SEWER_INSPECTIONS_AND_REPAIRS, HANDY…" at bounding box center [489, 363] width 459 height 37
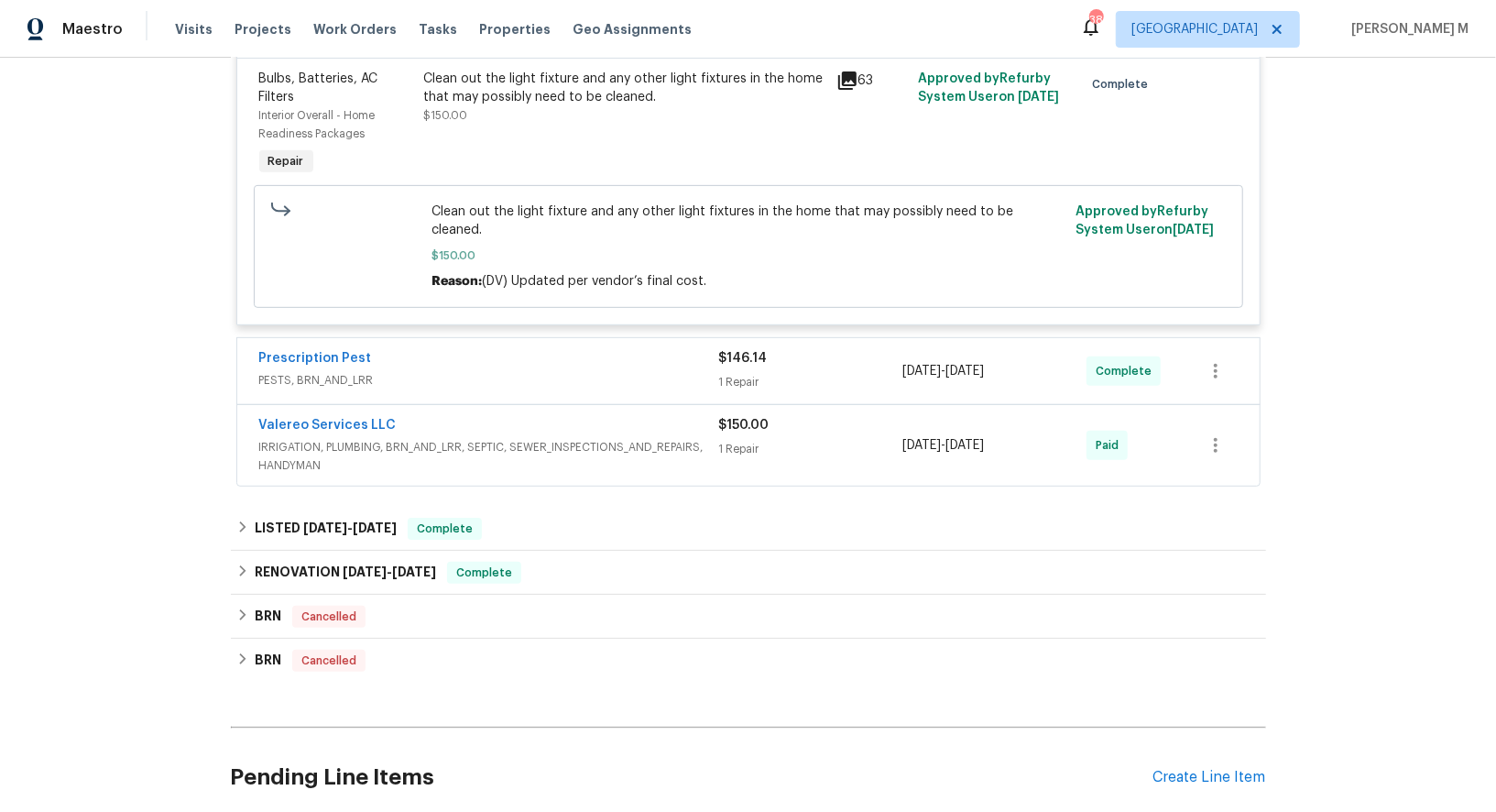
scroll to position [488, 0]
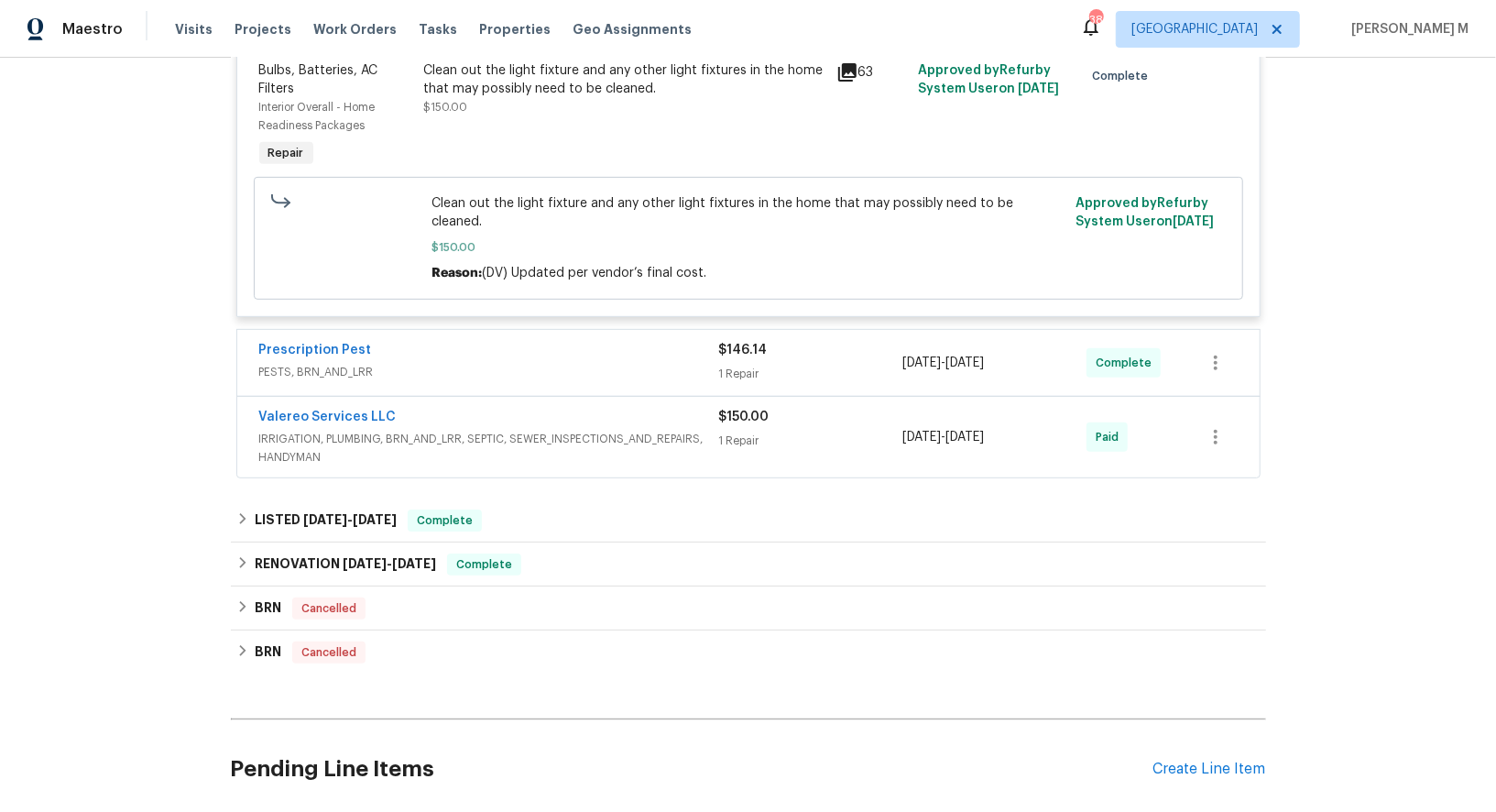
click at [291, 363] on span "PESTS, BRN_AND_LRR" at bounding box center [489, 372] width 459 height 18
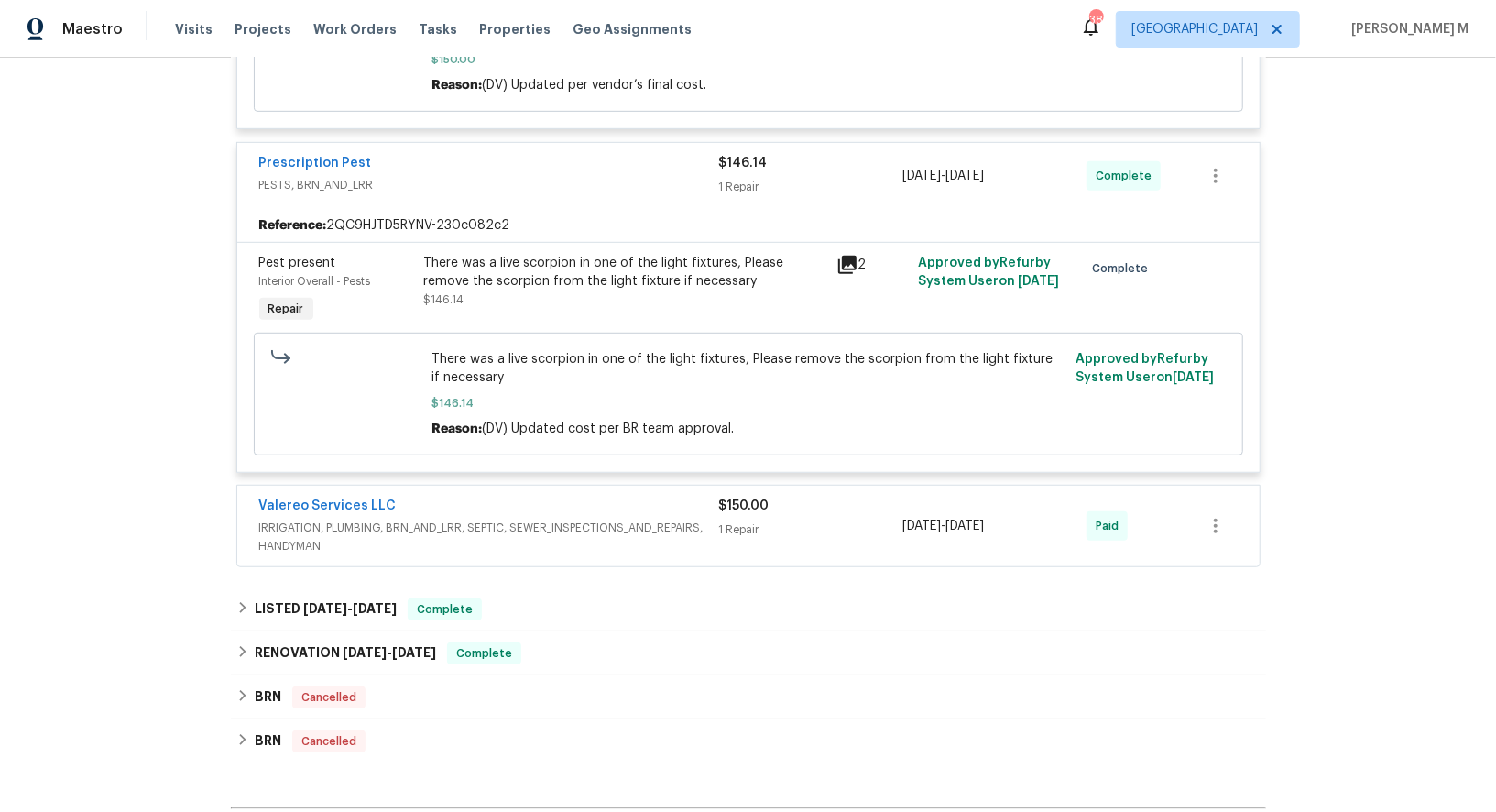
scroll to position [693, 0]
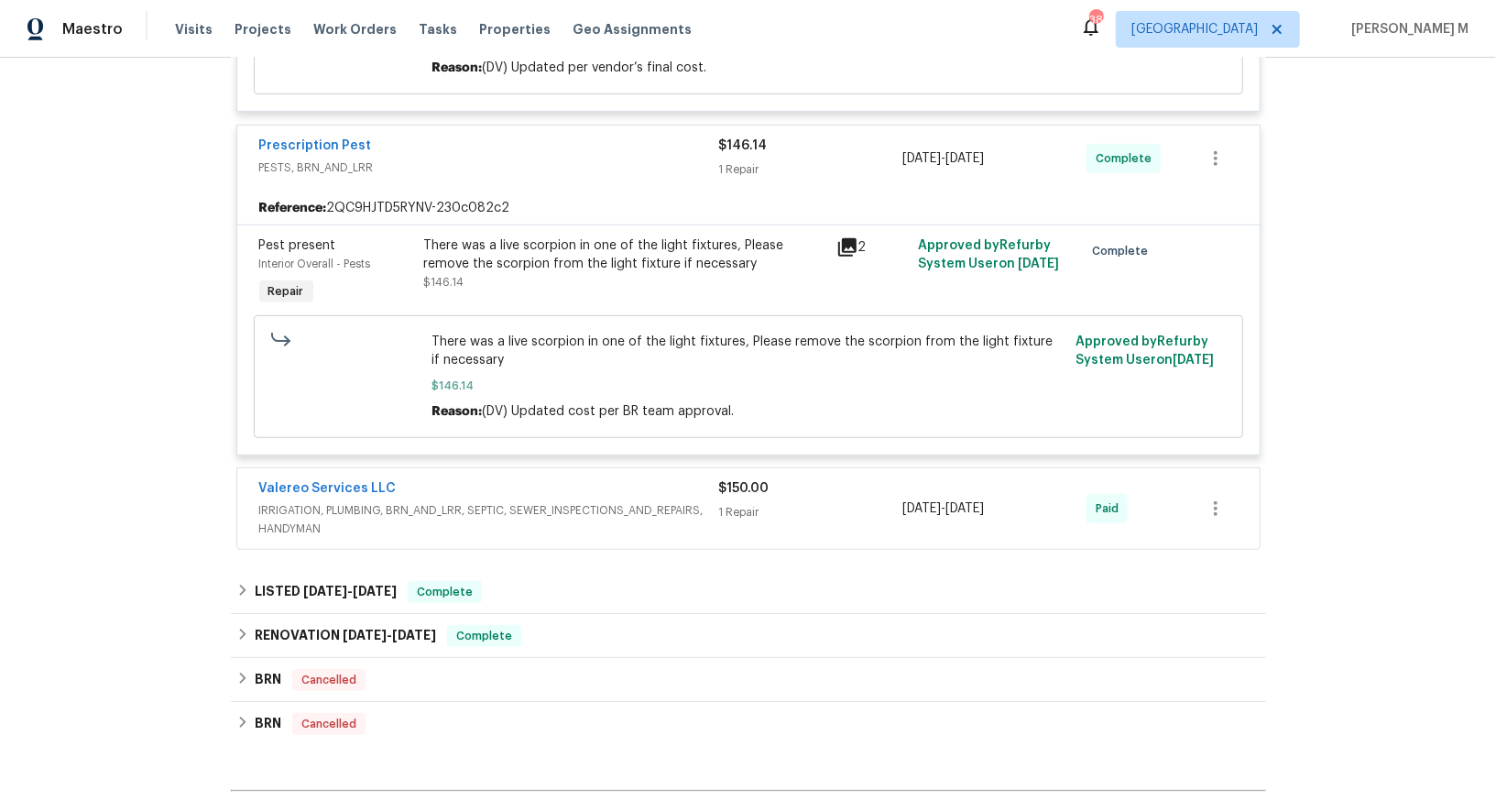
click at [362, 501] on span "IRRIGATION, PLUMBING, BRN_AND_LRR, SEPTIC, SEWER_INSPECTIONS_AND_REPAIRS, HANDY…" at bounding box center [489, 520] width 459 height 37
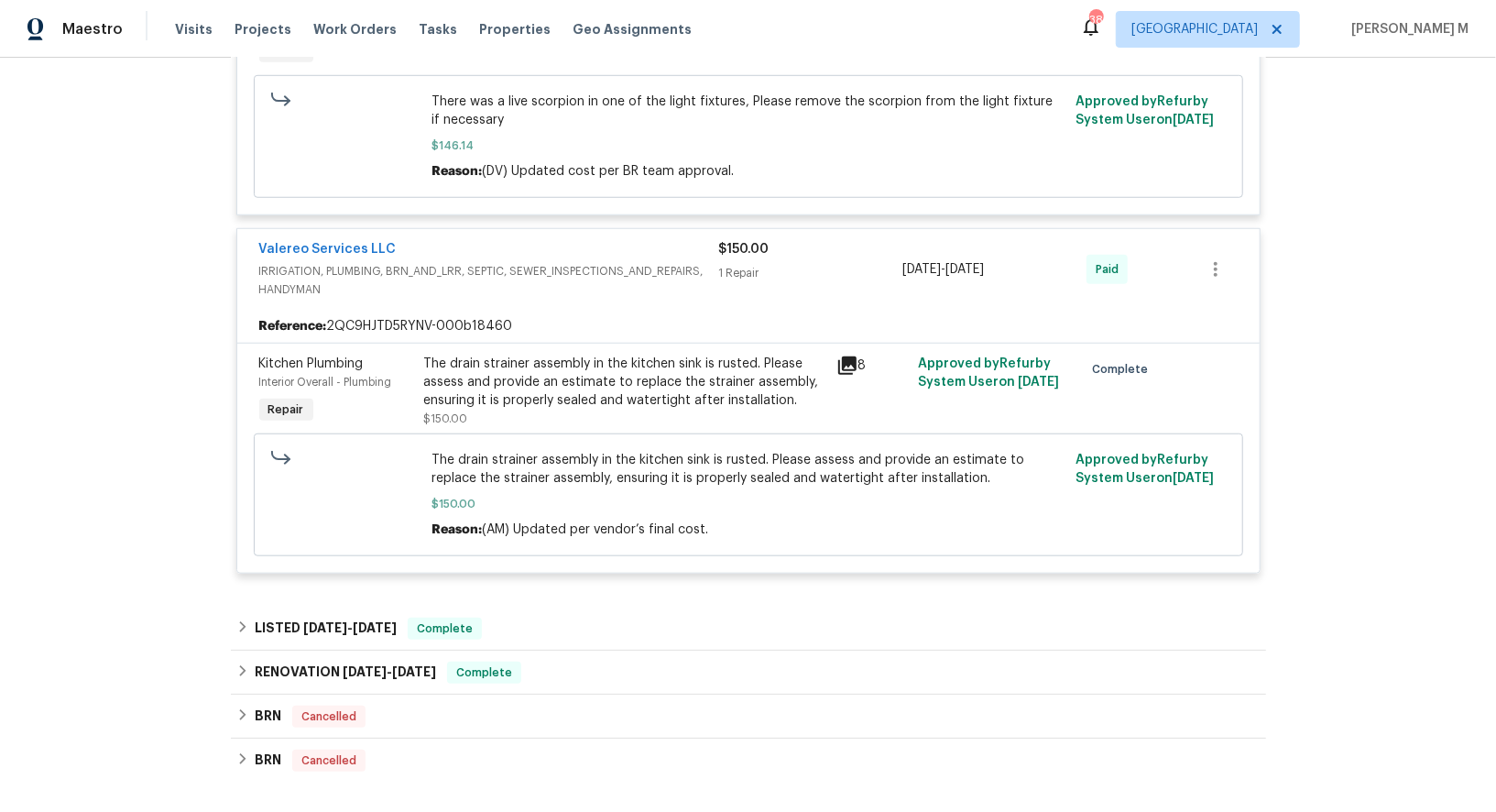
scroll to position [1092, 0]
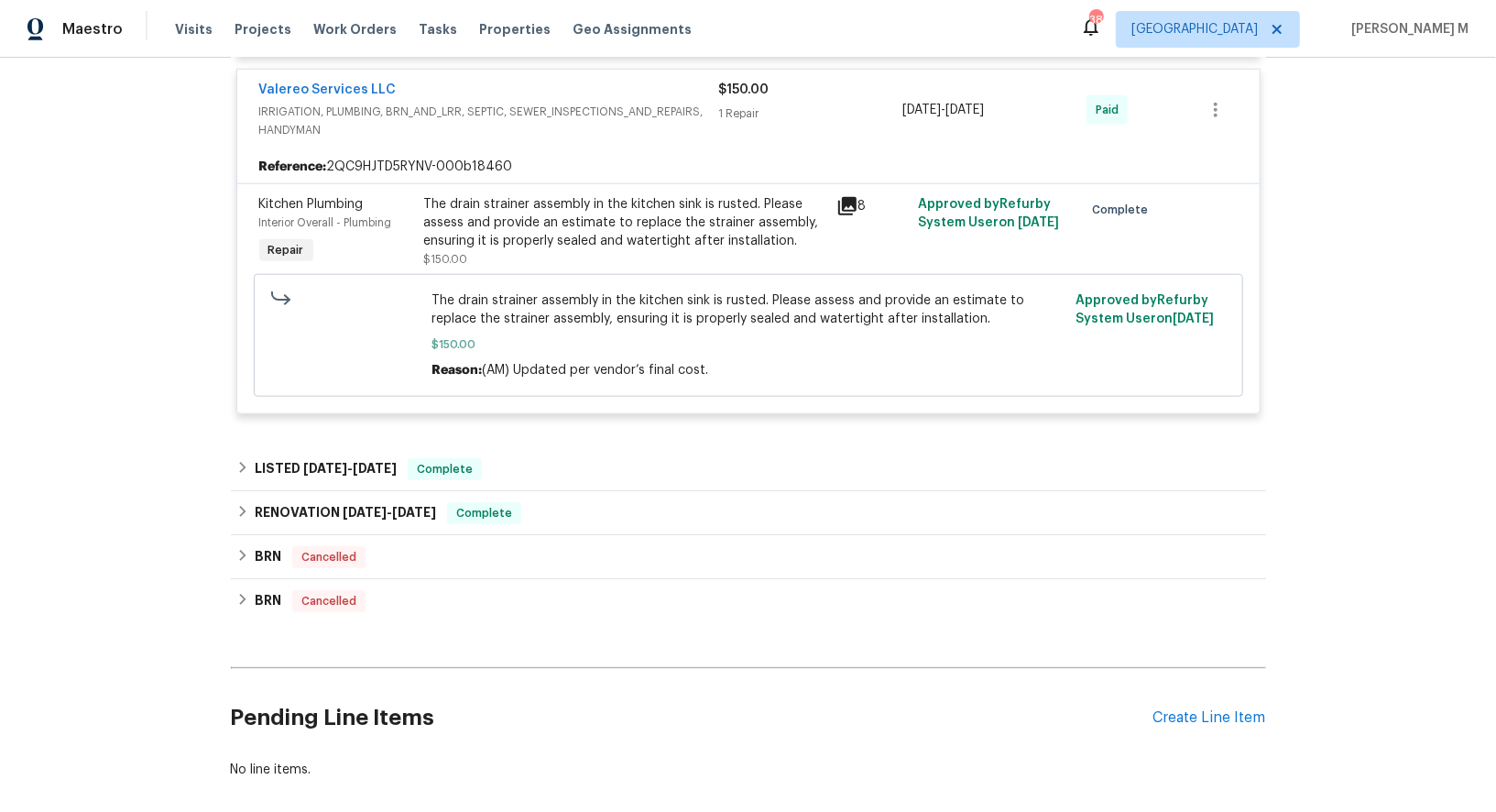
click at [276, 458] on h6 "LISTED 4/8/25 - 4/14/25" at bounding box center [325, 469] width 142 height 22
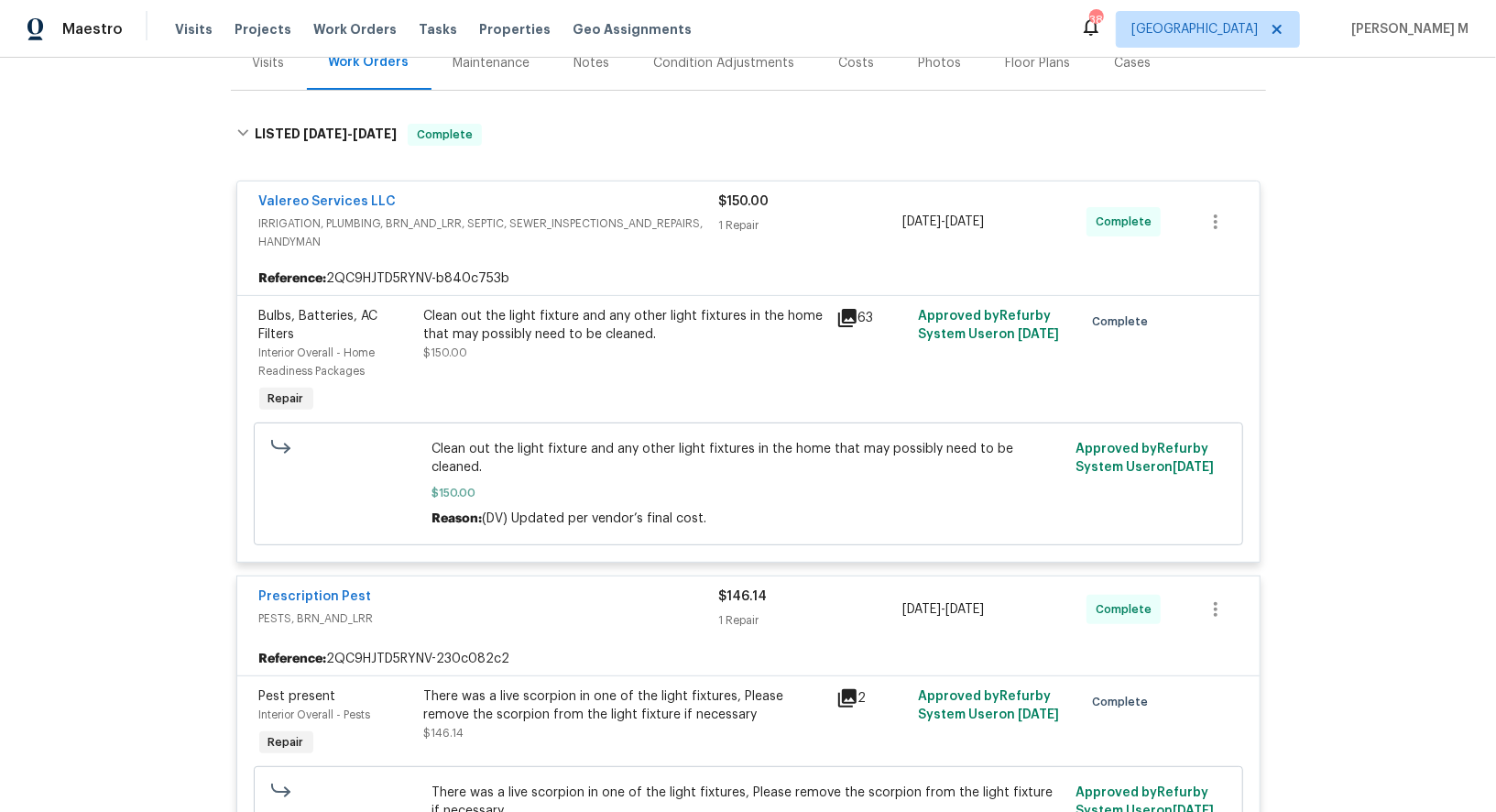
scroll to position [0, 0]
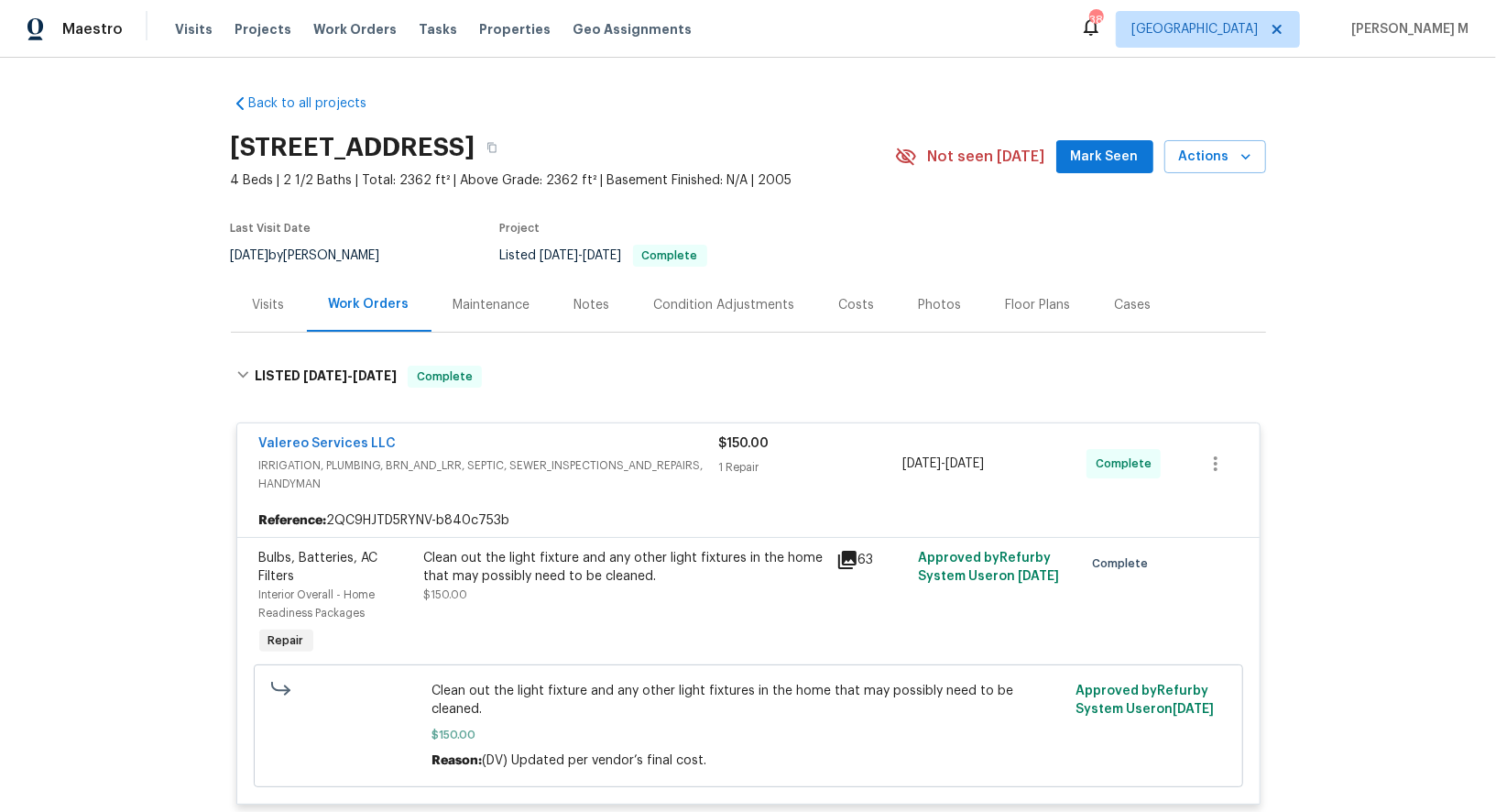
click at [488, 307] on div "Maintenance" at bounding box center [492, 305] width 121 height 54
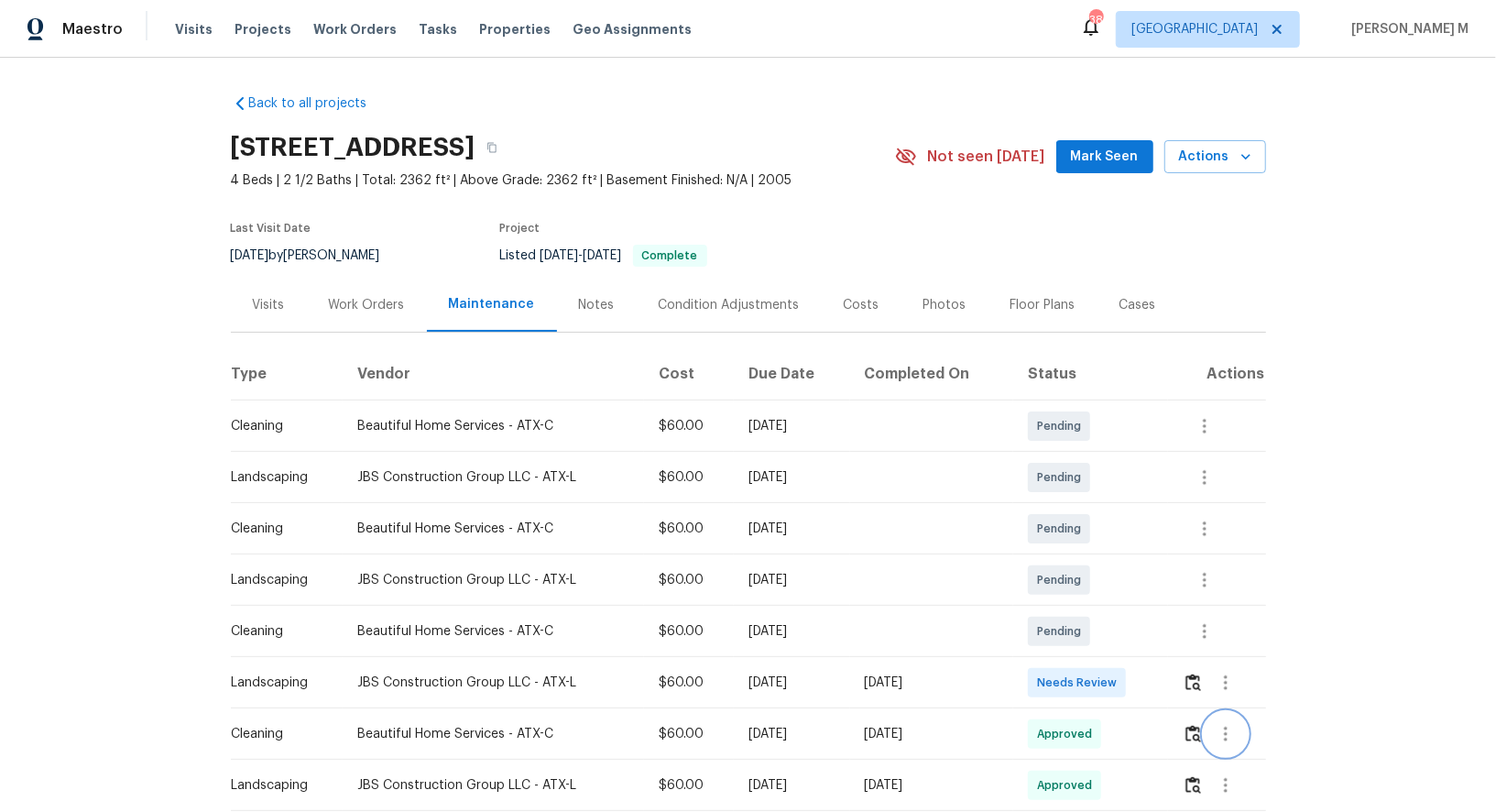
click at [1233, 726] on icon "button" at bounding box center [1226, 733] width 22 height 22
click at [1235, 714] on li "Message vendor" at bounding box center [1272, 717] width 128 height 30
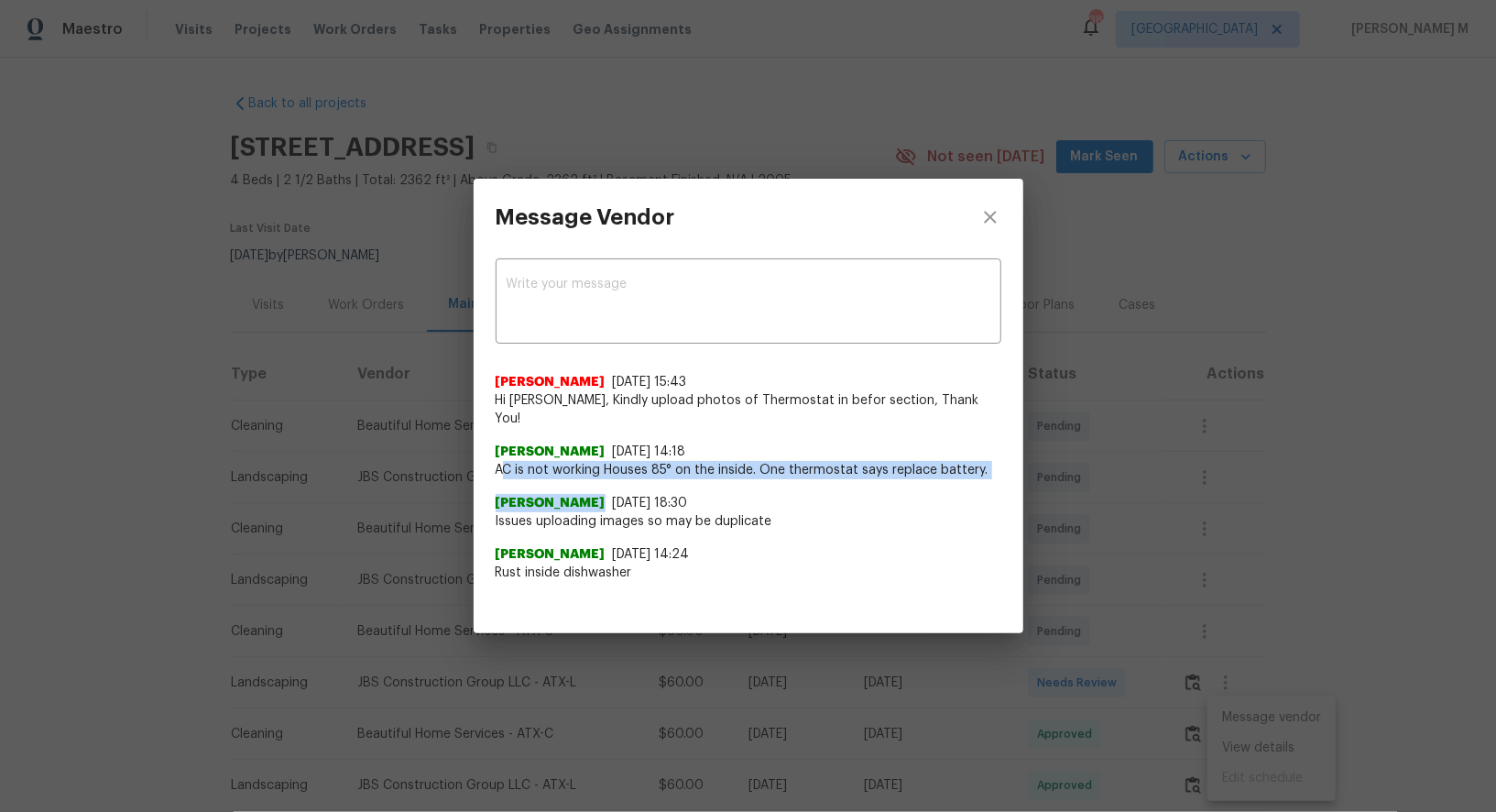
drag, startPoint x: 499, startPoint y: 456, endPoint x: 881, endPoint y: 472, distance: 382.3
click at [881, 472] on div "Akshaya Narayanan 9/13/25, 15:43 Hi Sonia Mariscal, Kindly upload photos of The…" at bounding box center [748, 470] width 506 height 223
click at [881, 479] on div "Sonia Mariscal 8/31/25, 18:30 Issues uploading images so may be duplicate" at bounding box center [748, 504] width 506 height 51
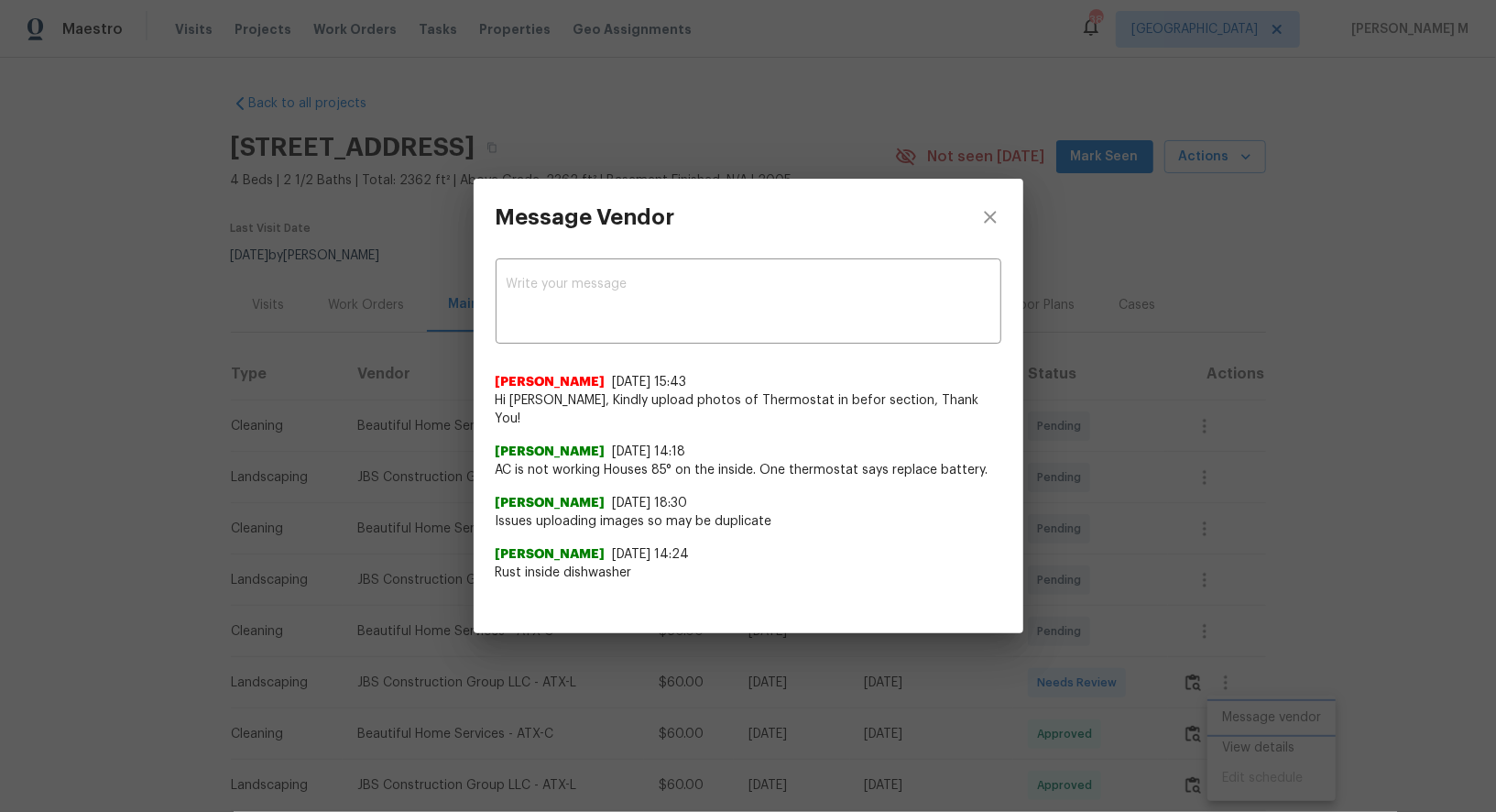
click at [1100, 516] on div "Message Vendor x ​ Akshaya Narayanan 9/13/25, 15:43 Hi Sonia Mariscal, Kindly u…" at bounding box center [748, 406] width 1496 height 812
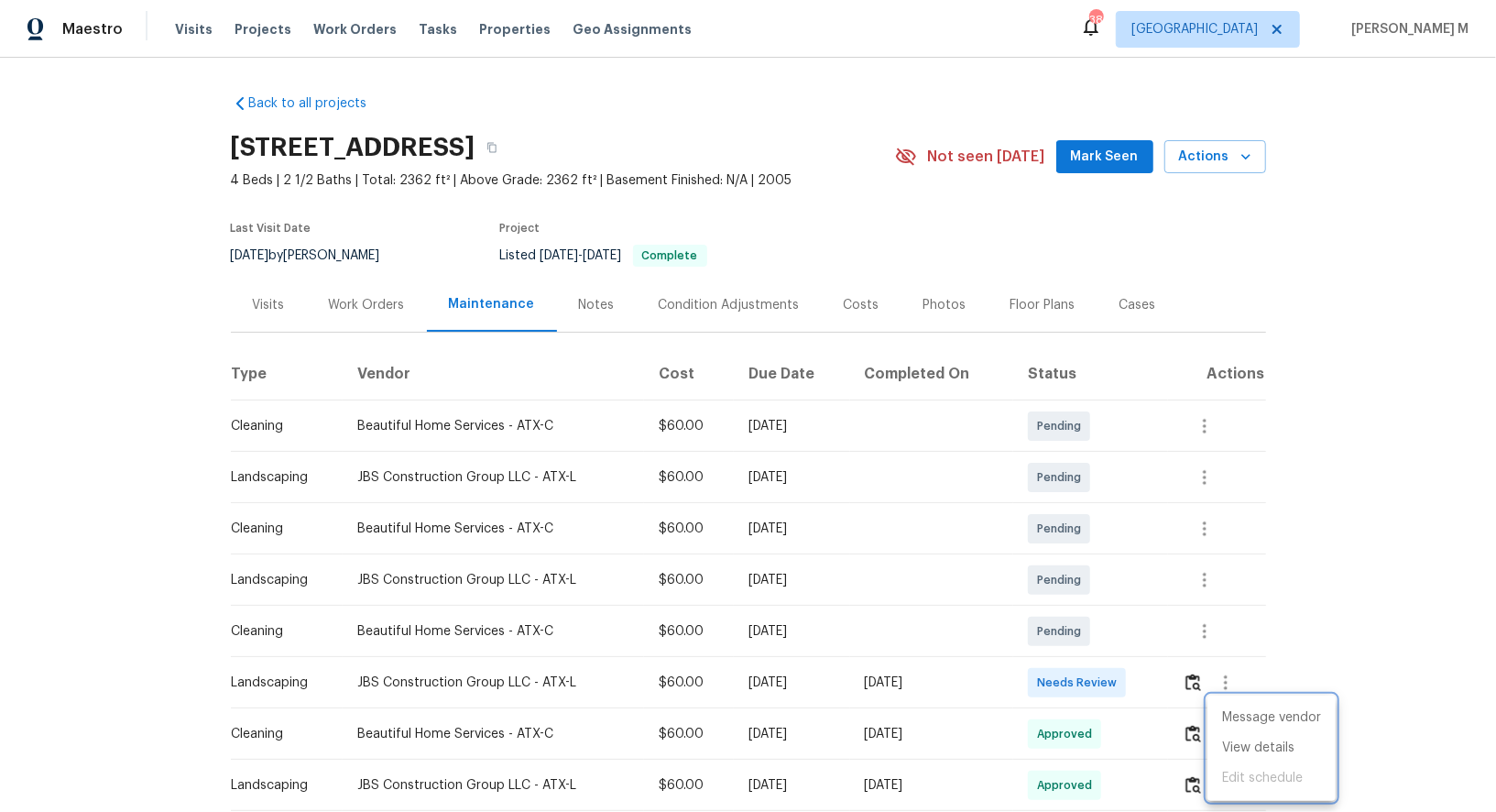
click at [371, 269] on div at bounding box center [748, 406] width 1496 height 812
click at [371, 296] on div "Work Orders" at bounding box center [367, 305] width 76 height 18
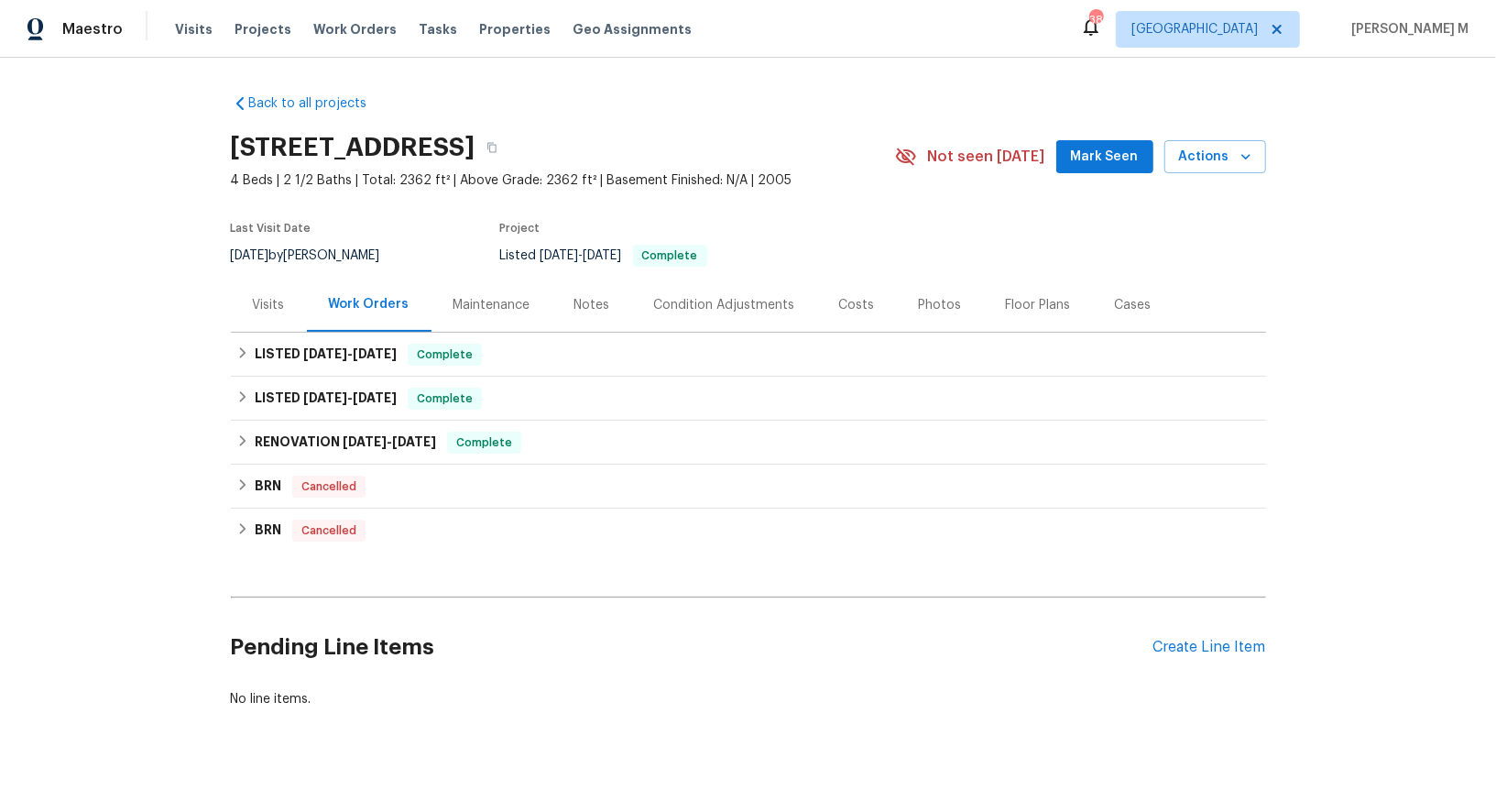
click at [501, 296] on div "Maintenance" at bounding box center [492, 305] width 77 height 18
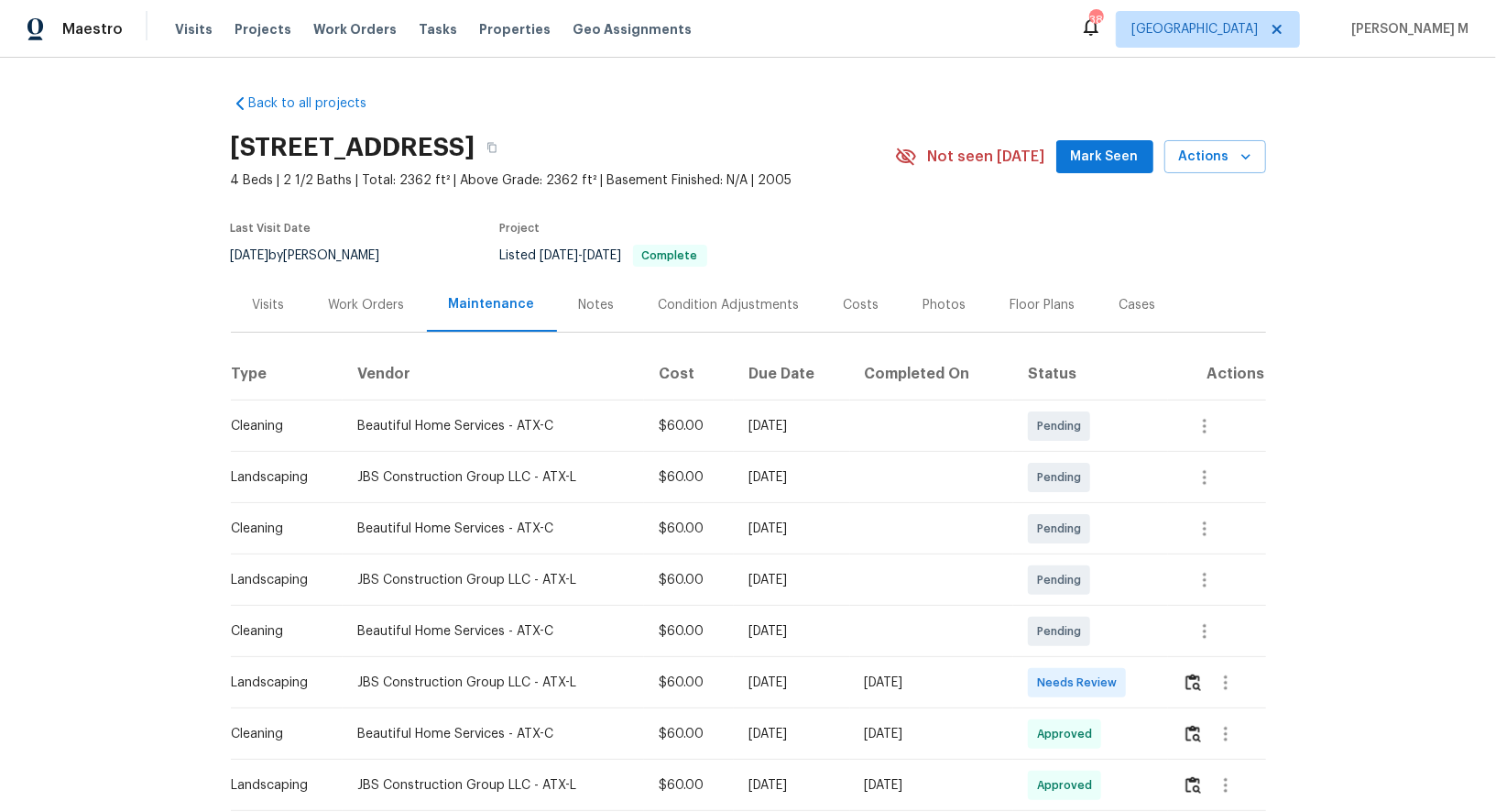
scroll to position [87, 0]
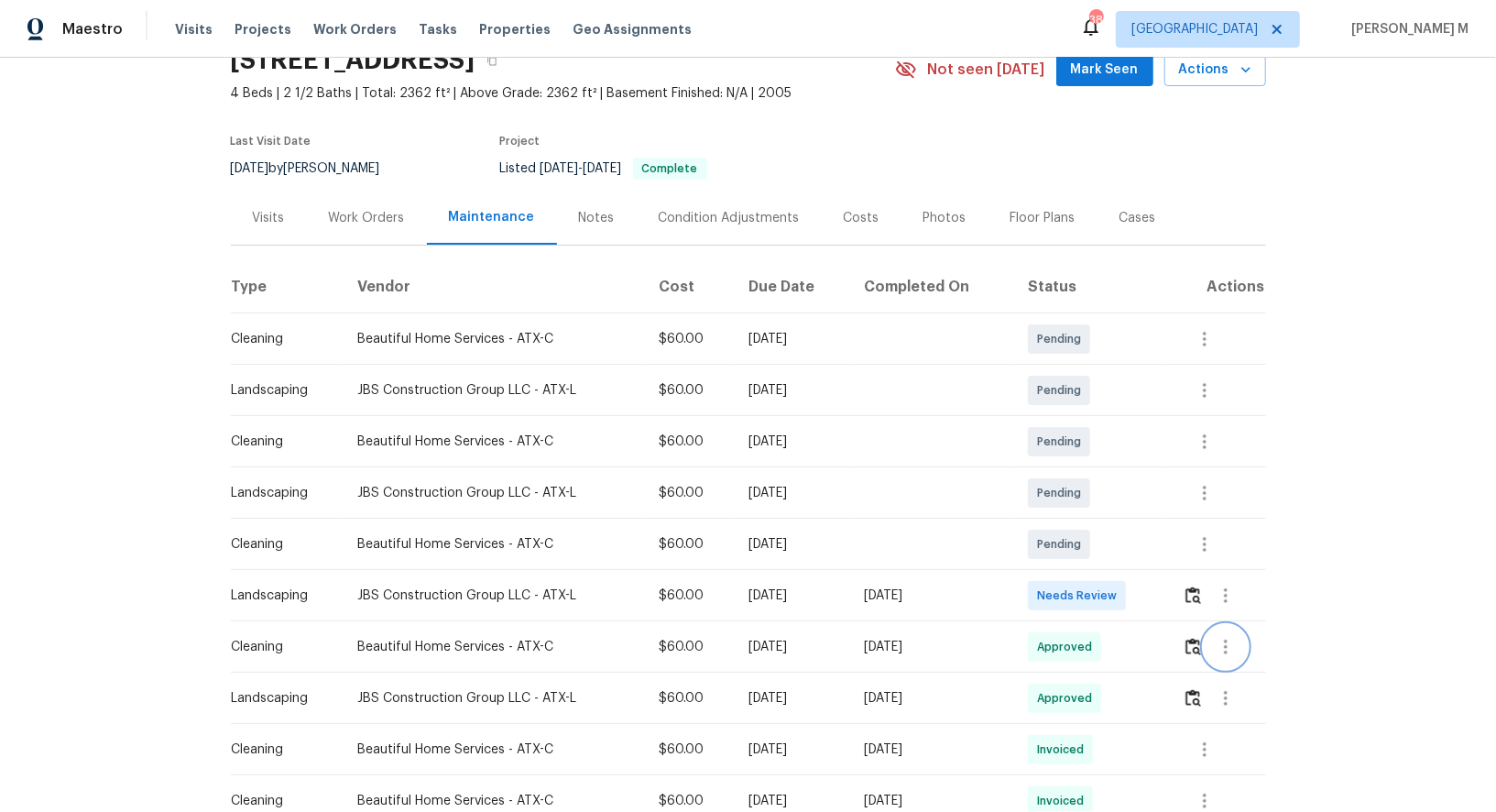
click at [1223, 637] on icon "button" at bounding box center [1226, 647] width 22 height 22
click at [1223, 637] on li "Message vendor" at bounding box center [1272, 636] width 128 height 30
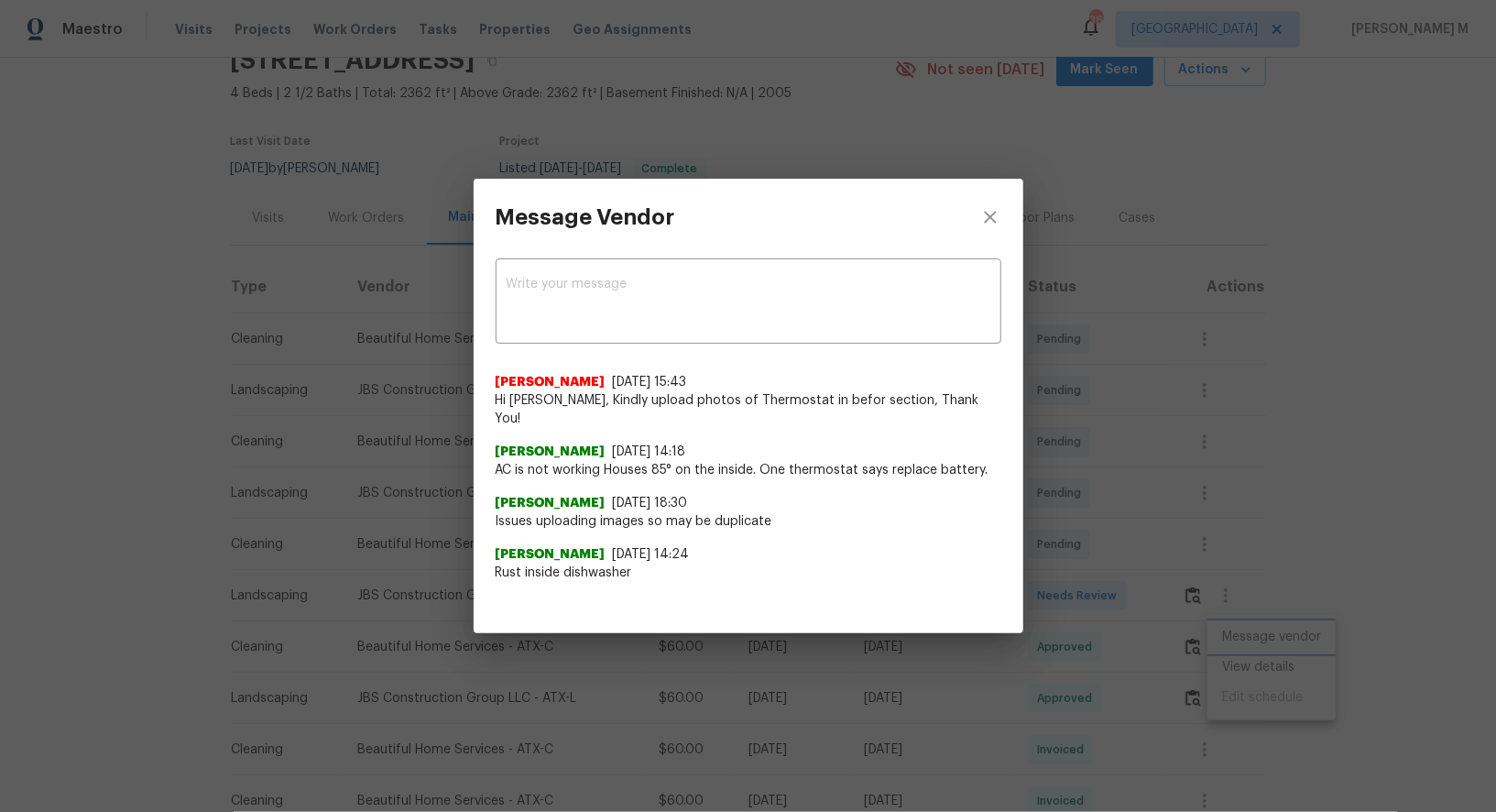
click at [650, 639] on div "Message Vendor x ​ Akshaya Narayanan 9/13/25, 15:43 Hi Sonia Mariscal, Kindly u…" at bounding box center [748, 406] width 1496 height 812
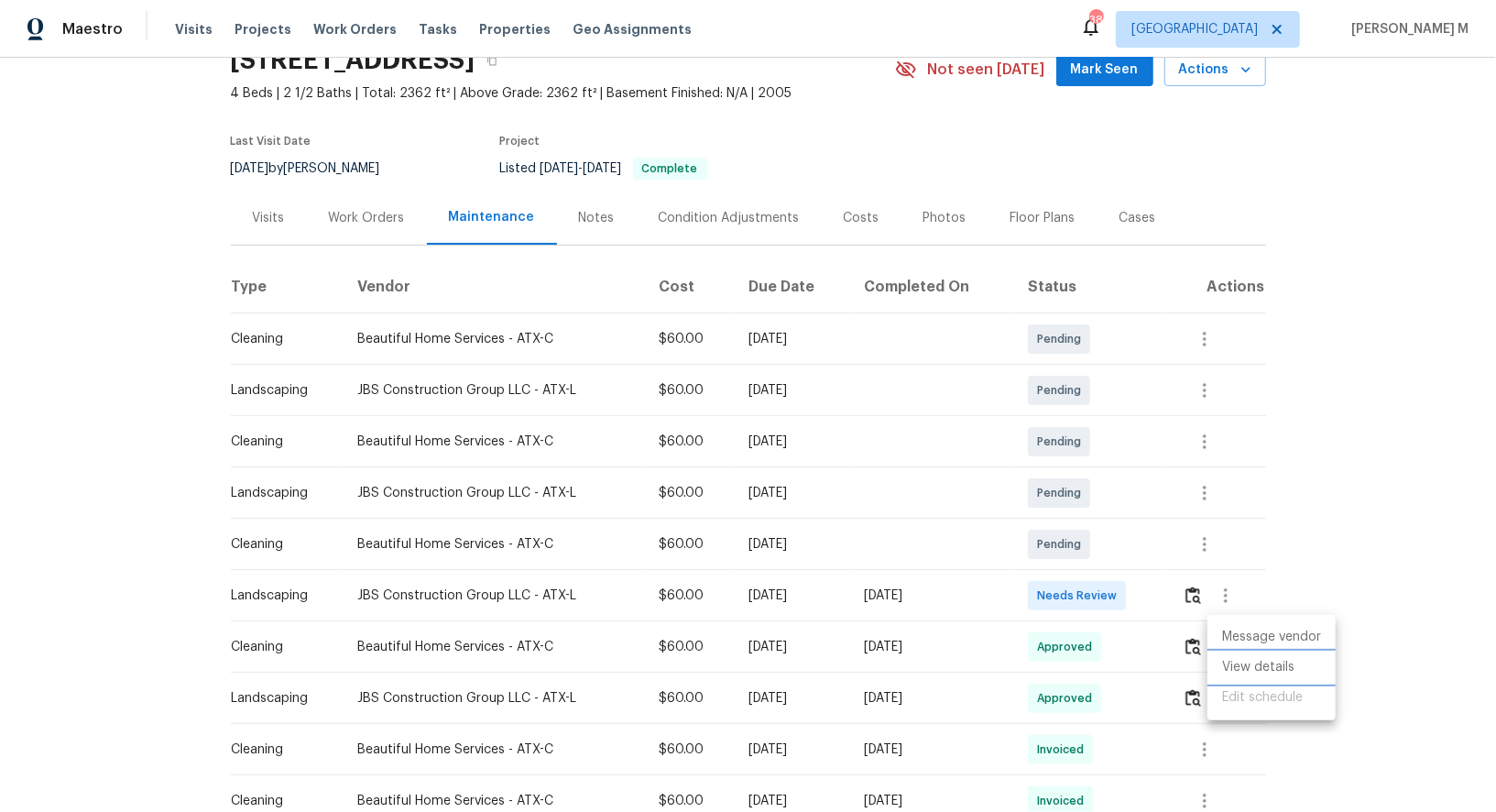
click at [1311, 660] on li "View details" at bounding box center [1272, 667] width 128 height 30
click at [1283, 661] on li "View details" at bounding box center [1272, 667] width 128 height 30
click at [377, 213] on div at bounding box center [748, 406] width 1496 height 812
click at [377, 213] on div "Work Orders" at bounding box center [367, 218] width 76 height 18
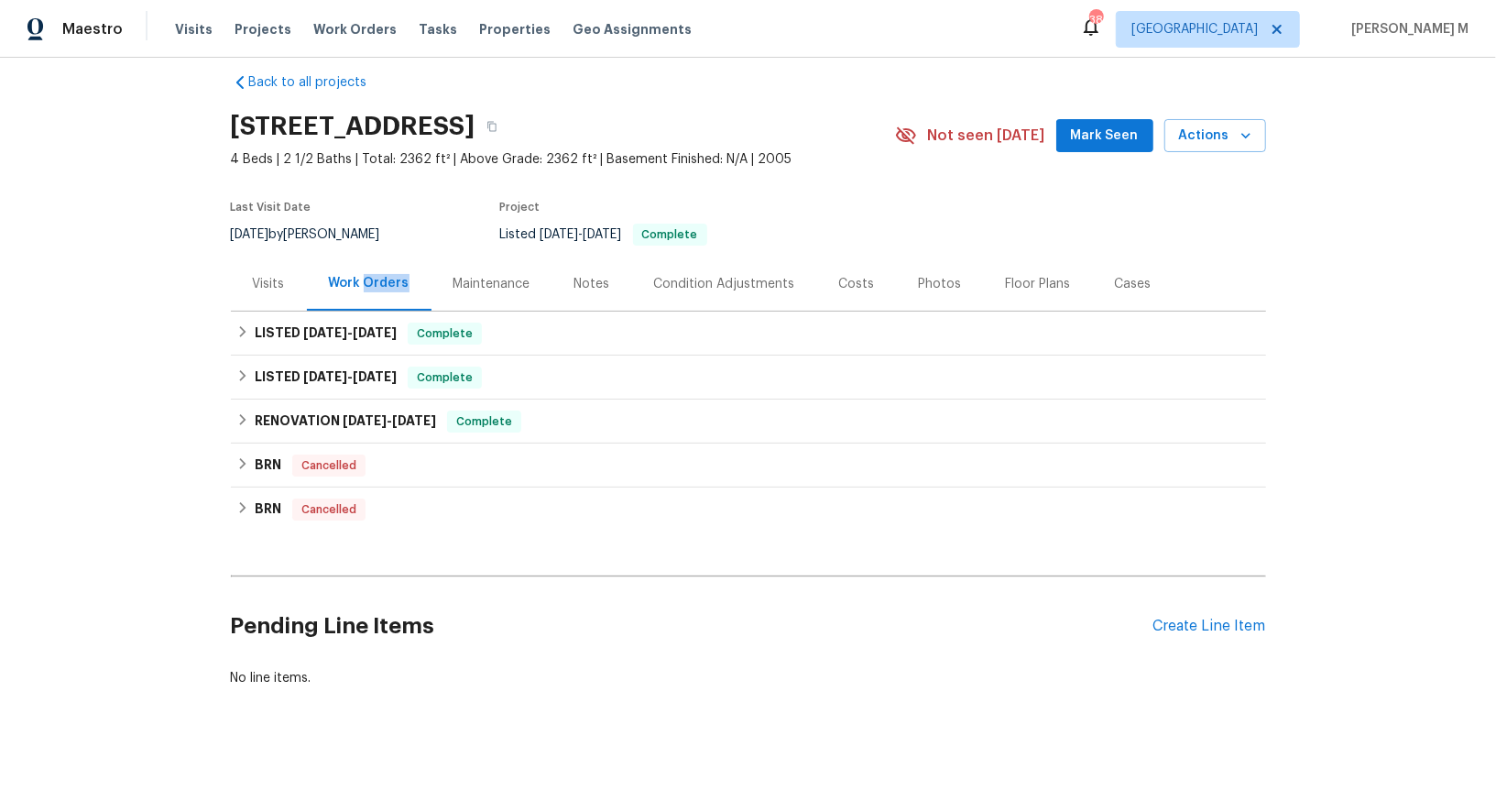
scroll to position [1, 0]
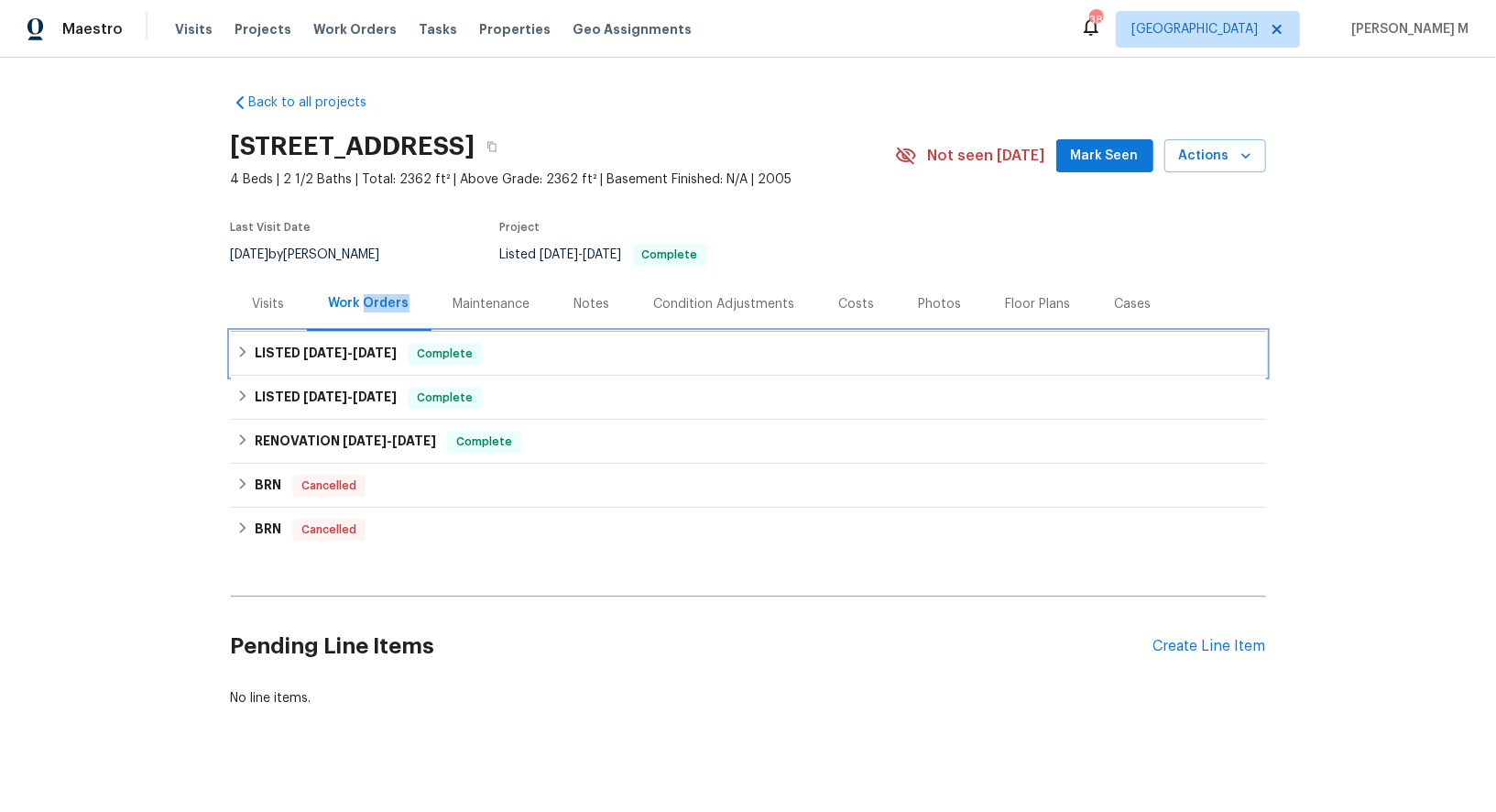
click at [342, 353] on h6 "LISTED 9/2/25 - 9/12/25" at bounding box center [325, 354] width 142 height 22
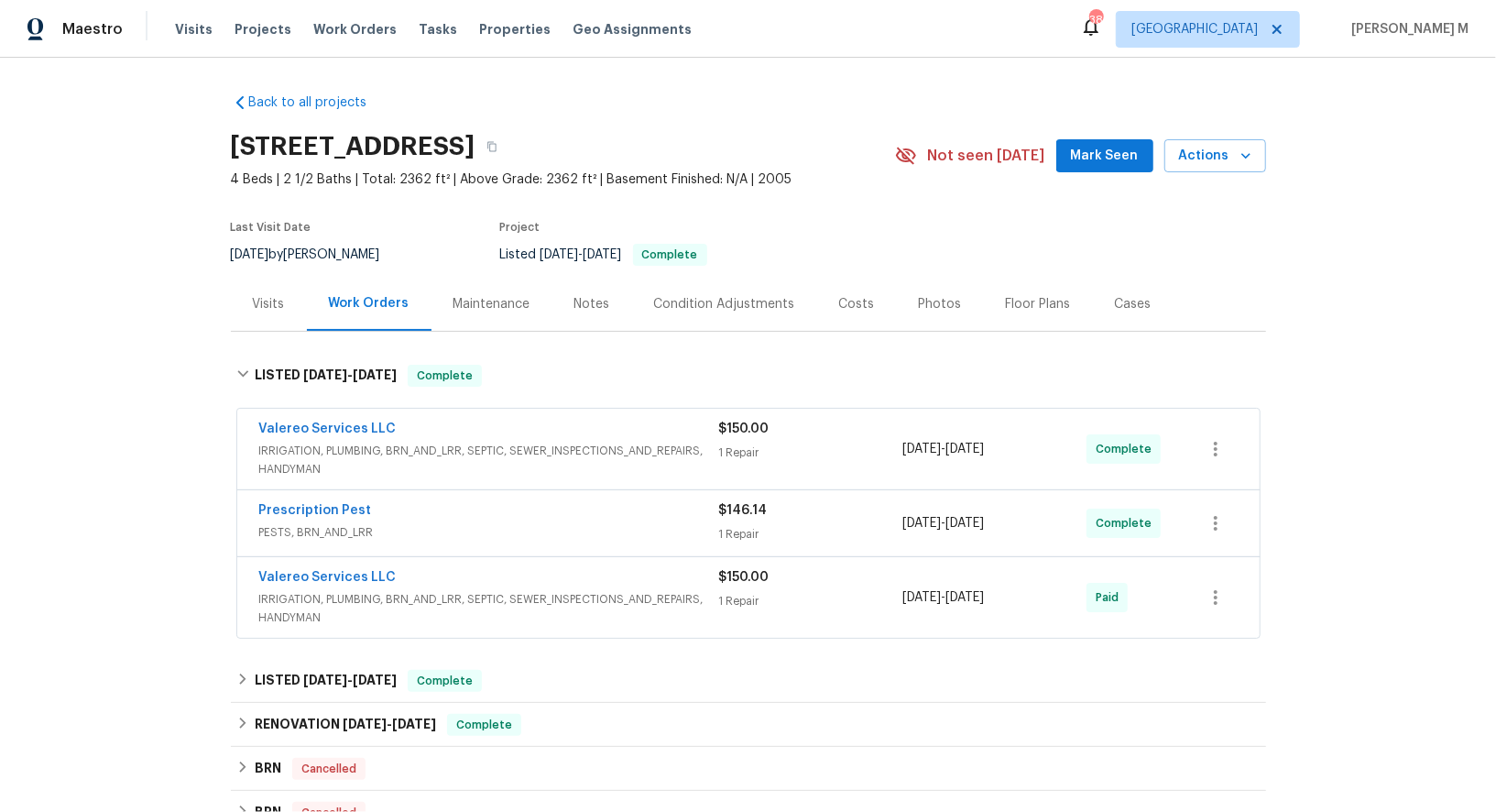
click at [341, 449] on span "IRRIGATION, PLUMBING, BRN_AND_LRR, SEPTIC, SEWER_INSPECTIONS_AND_REPAIRS, HANDY…" at bounding box center [489, 460] width 459 height 37
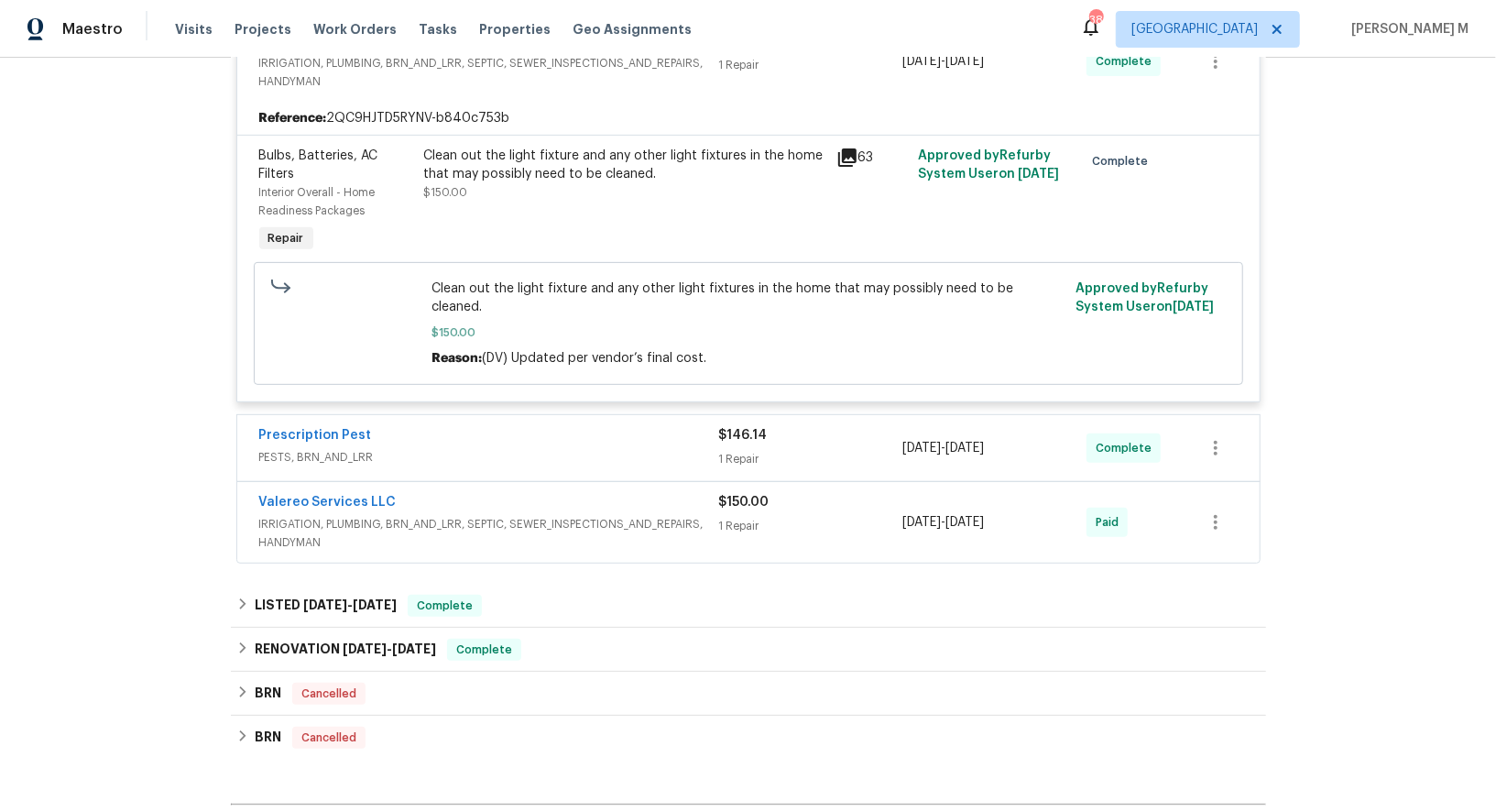
scroll to position [418, 0]
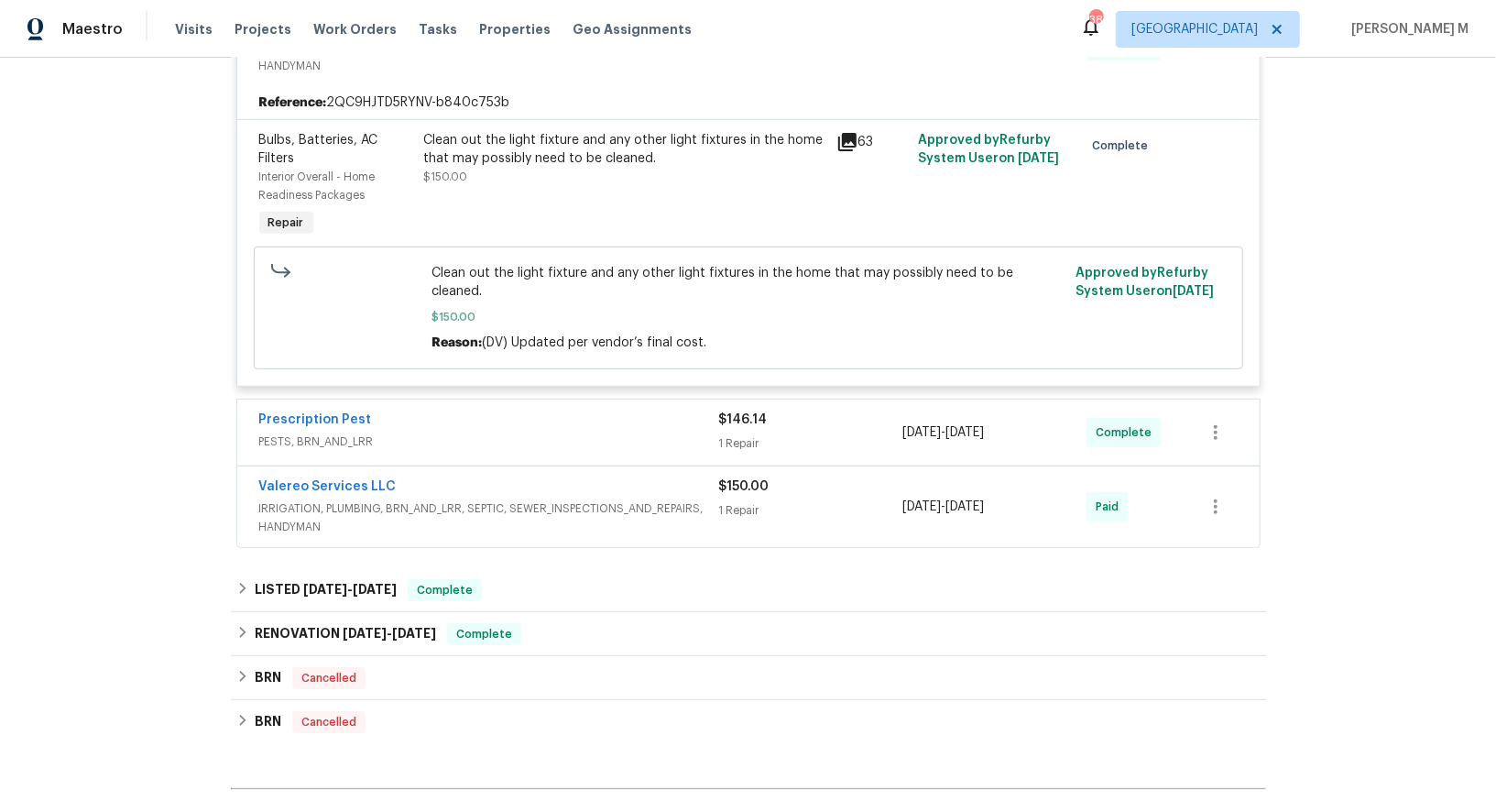
click at [343, 499] on span "IRRIGATION, PLUMBING, BRN_AND_LRR, SEPTIC, SEWER_INSPECTIONS_AND_REPAIRS, HANDY…" at bounding box center [489, 518] width 459 height 37
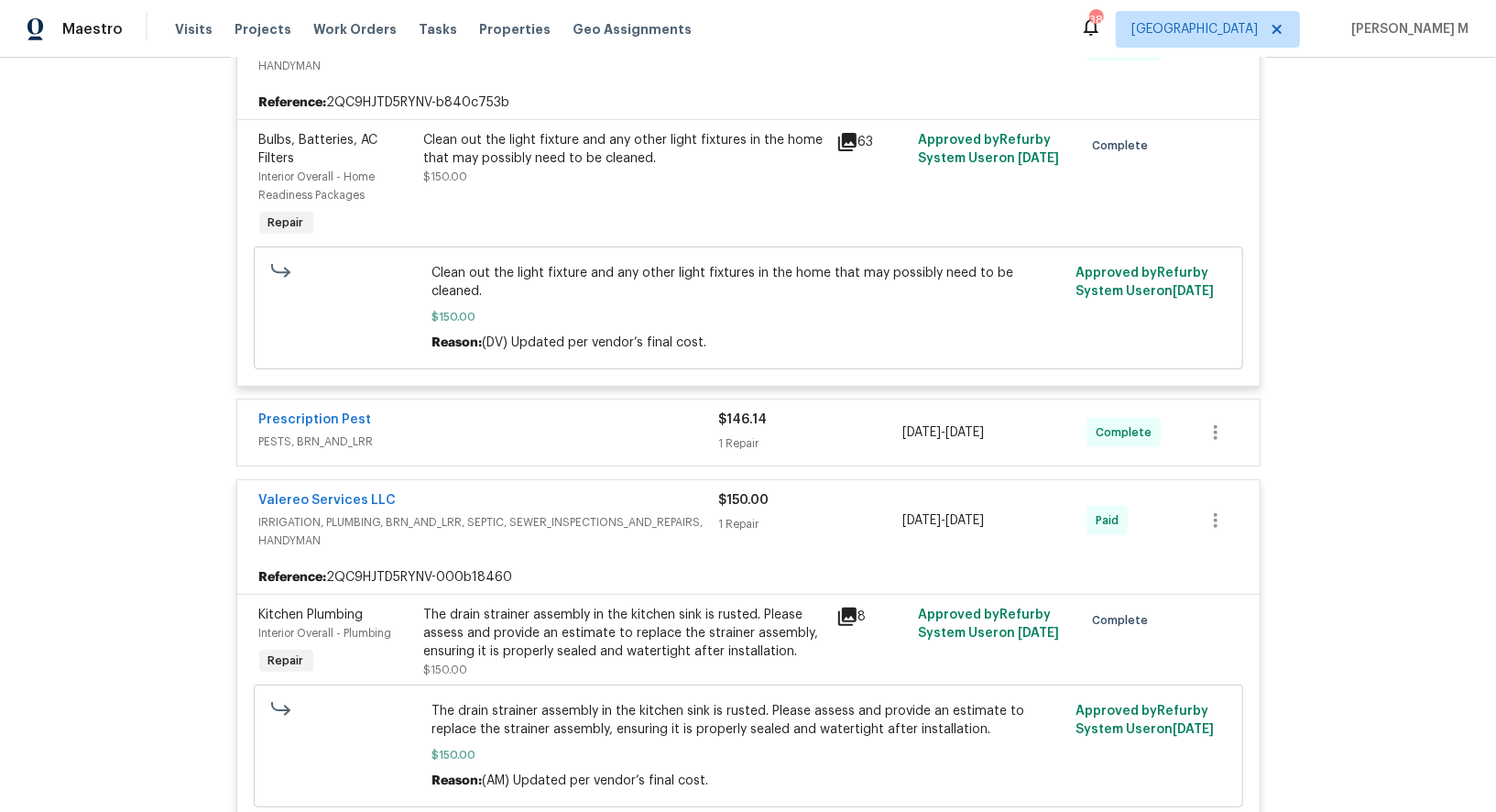
click at [301, 411] on div "Prescription Pest PESTS, BRN_AND_LRR" at bounding box center [489, 432] width 459 height 44
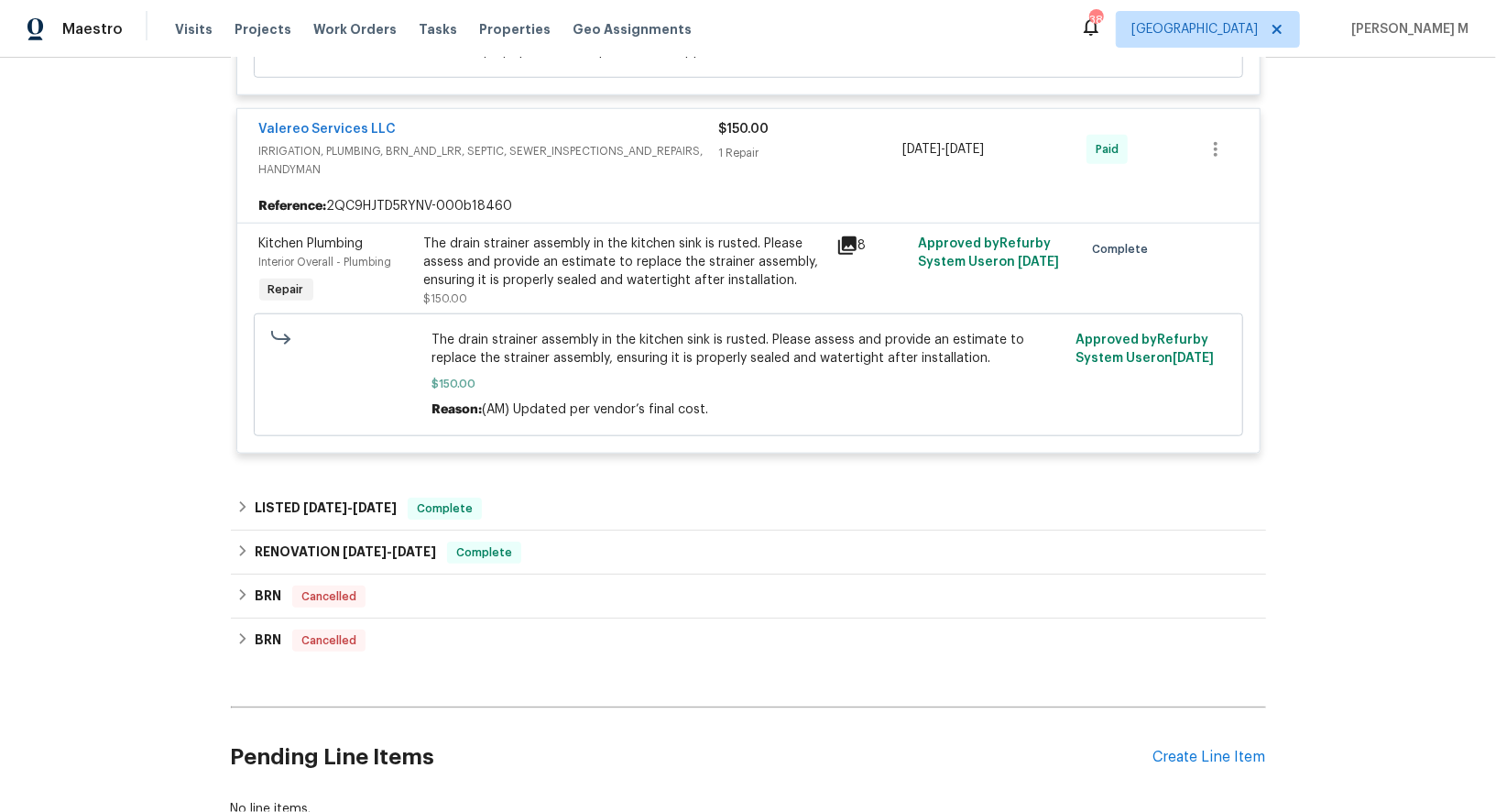
scroll to position [1062, 0]
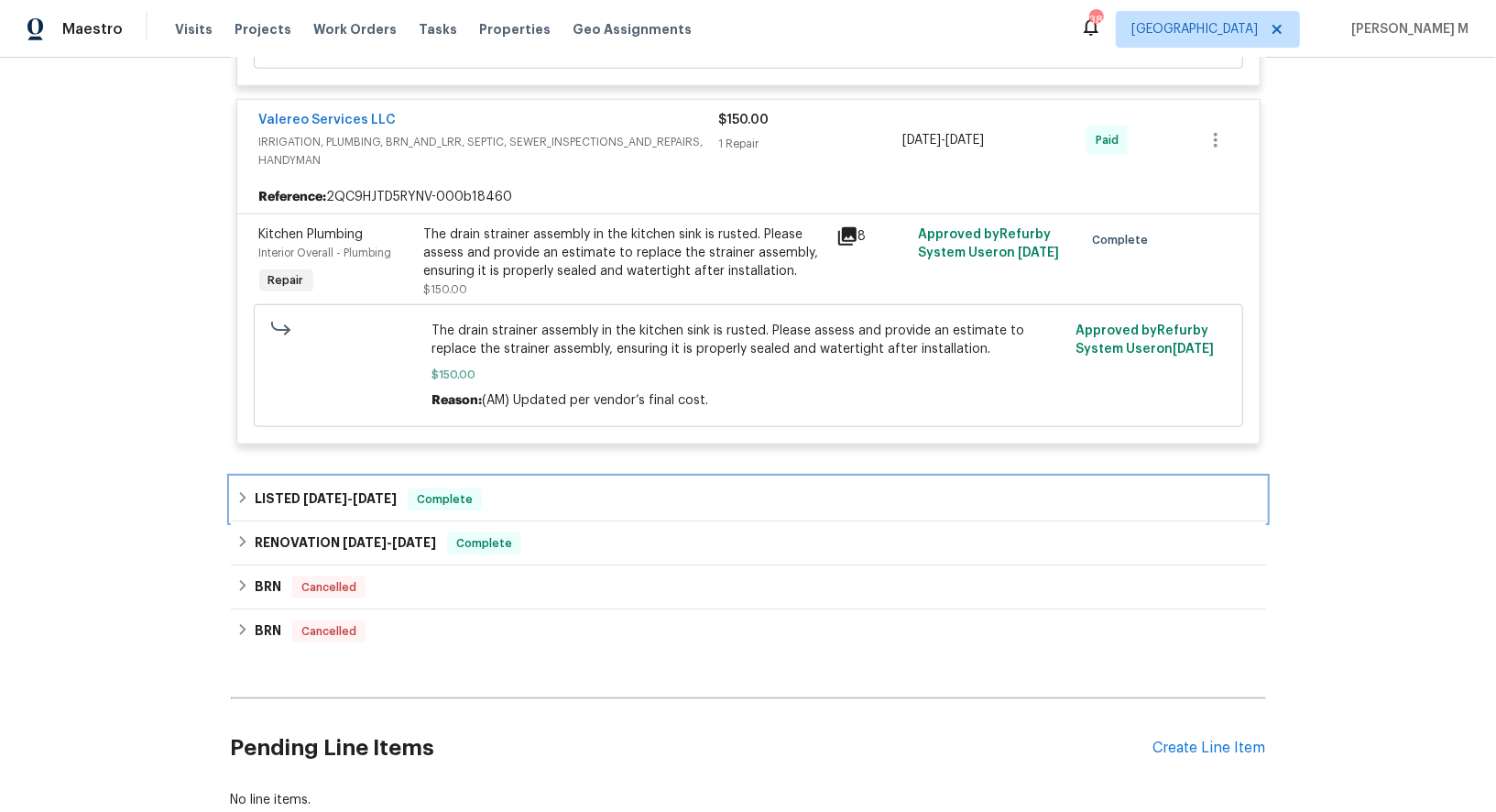
click at [324, 492] on span "4/8/25" at bounding box center [324, 498] width 44 height 13
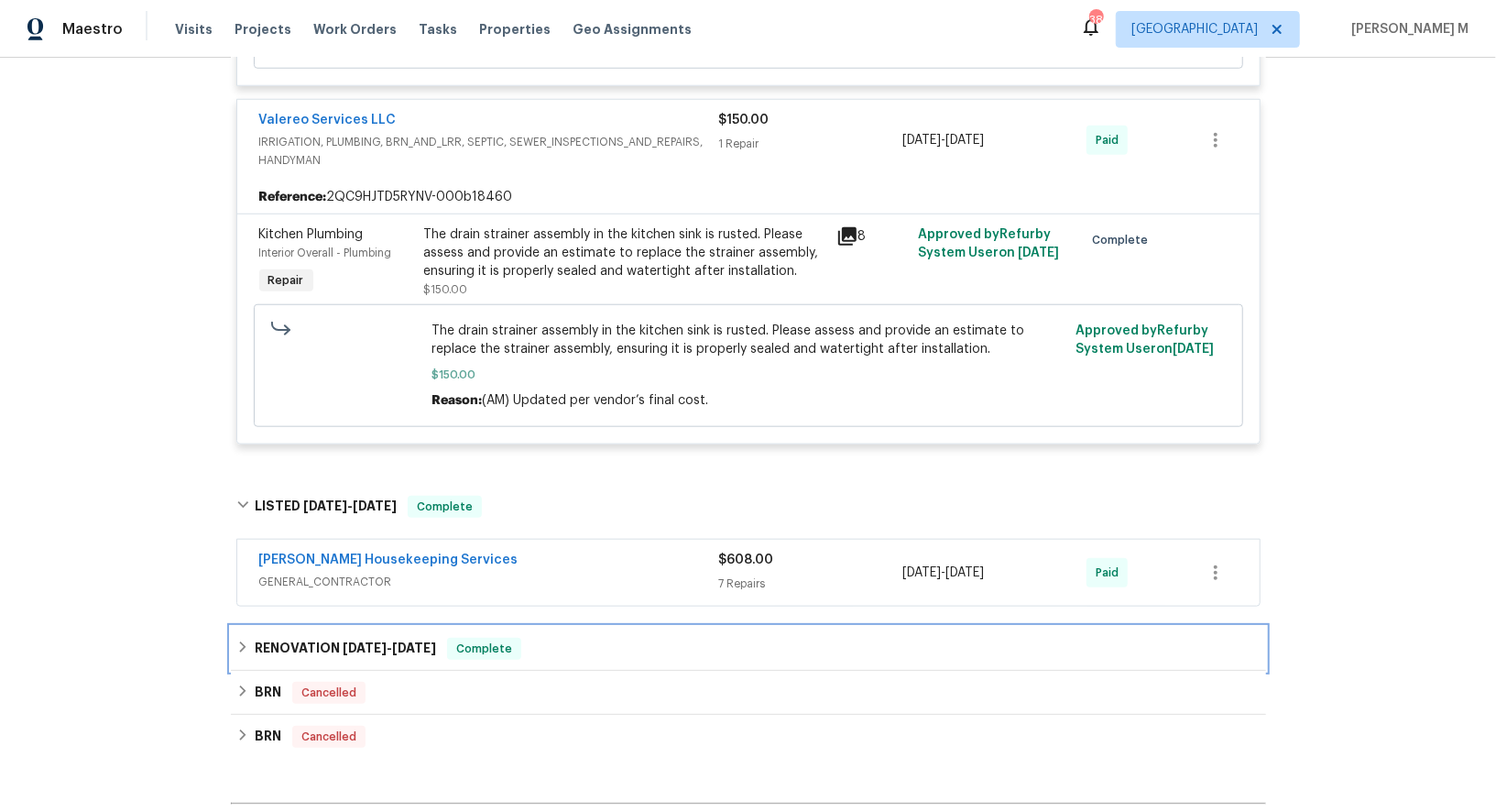
click at [352, 626] on div "RENOVATION 1/15/25 - 2/5/25 Complete" at bounding box center [749, 648] width 1036 height 44
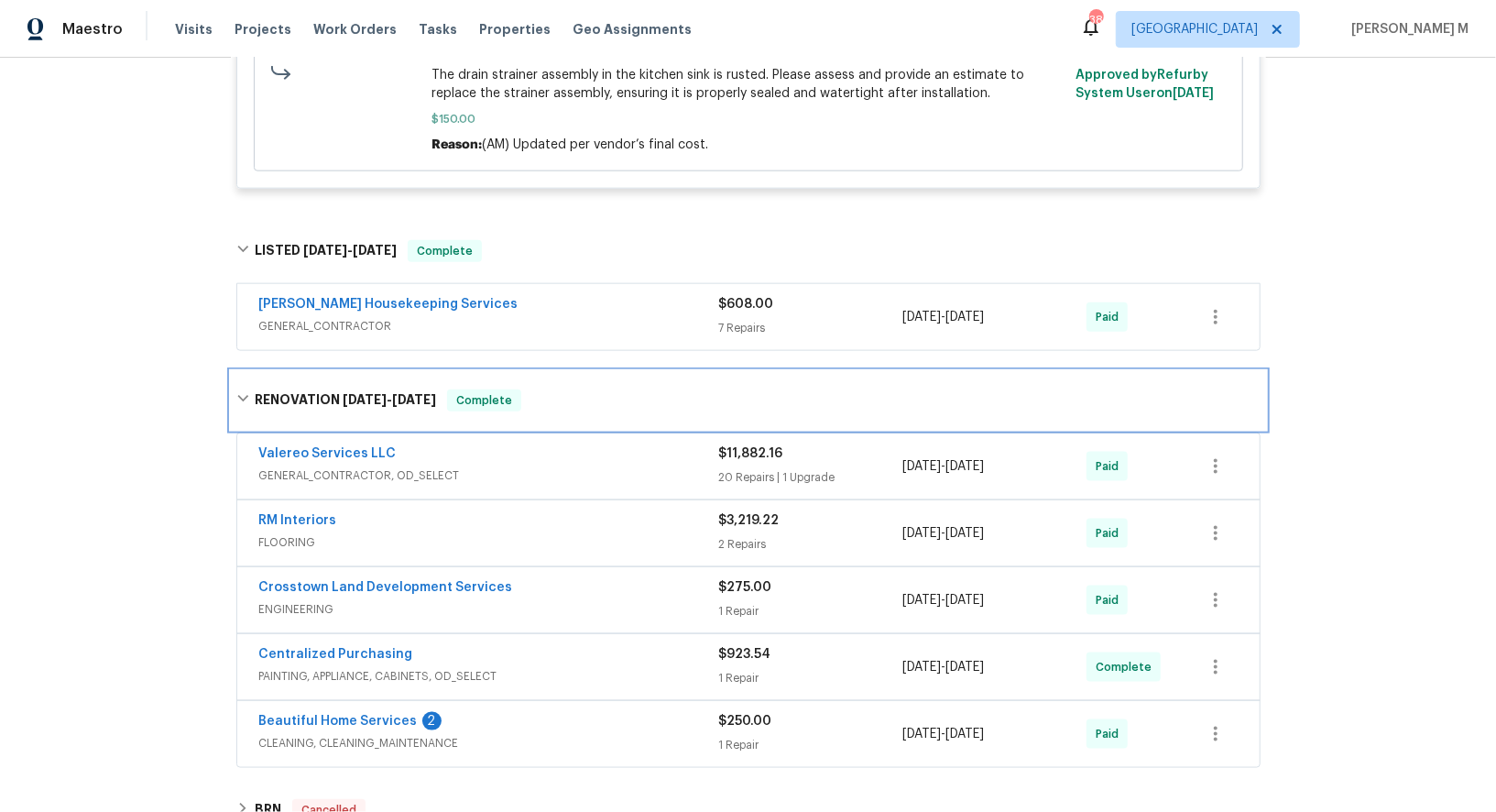
scroll to position [1318, 0]
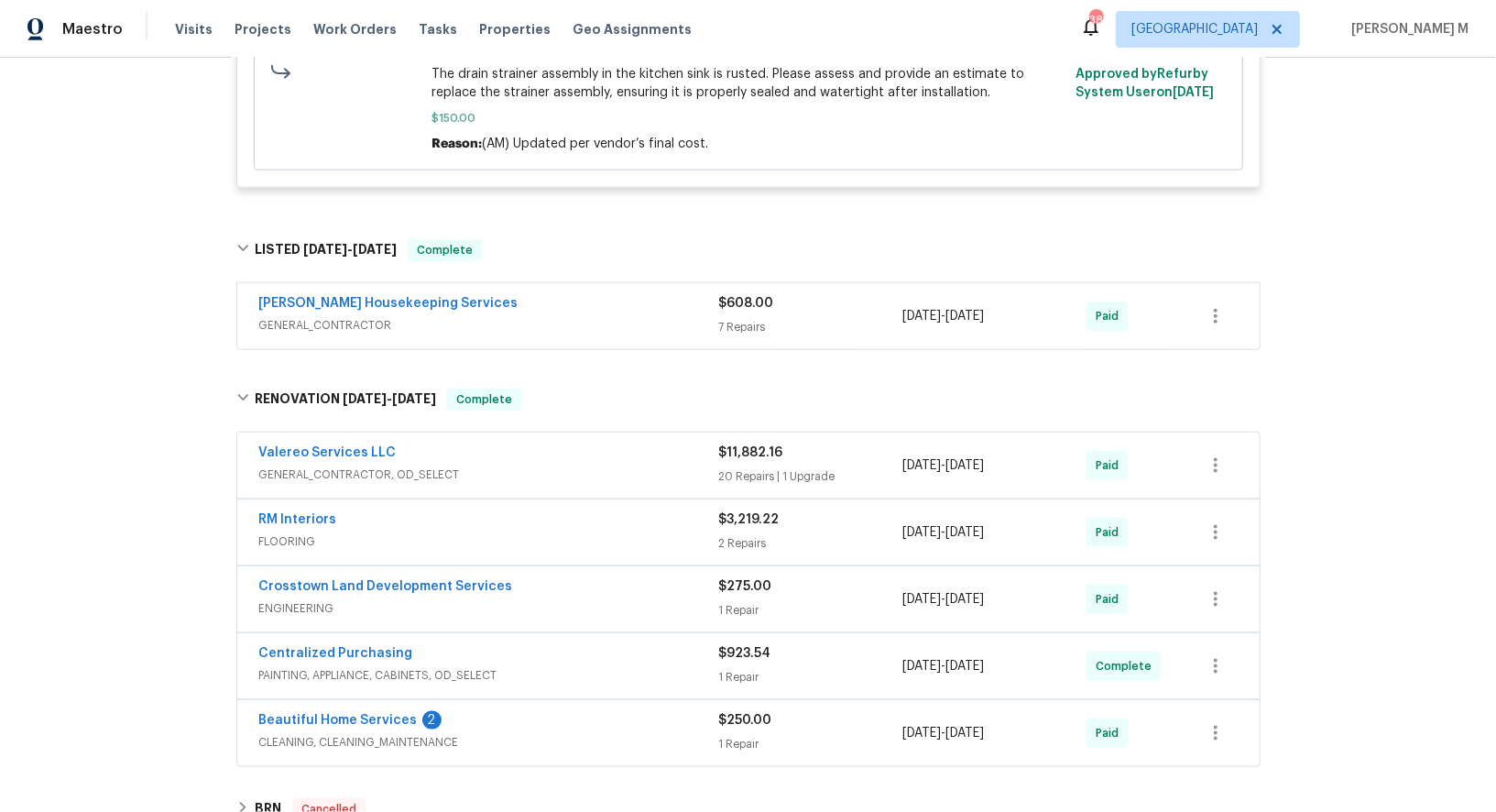
click at [352, 465] on span "GENERAL_CONTRACTOR, OD_SELECT" at bounding box center [489, 474] width 459 height 18
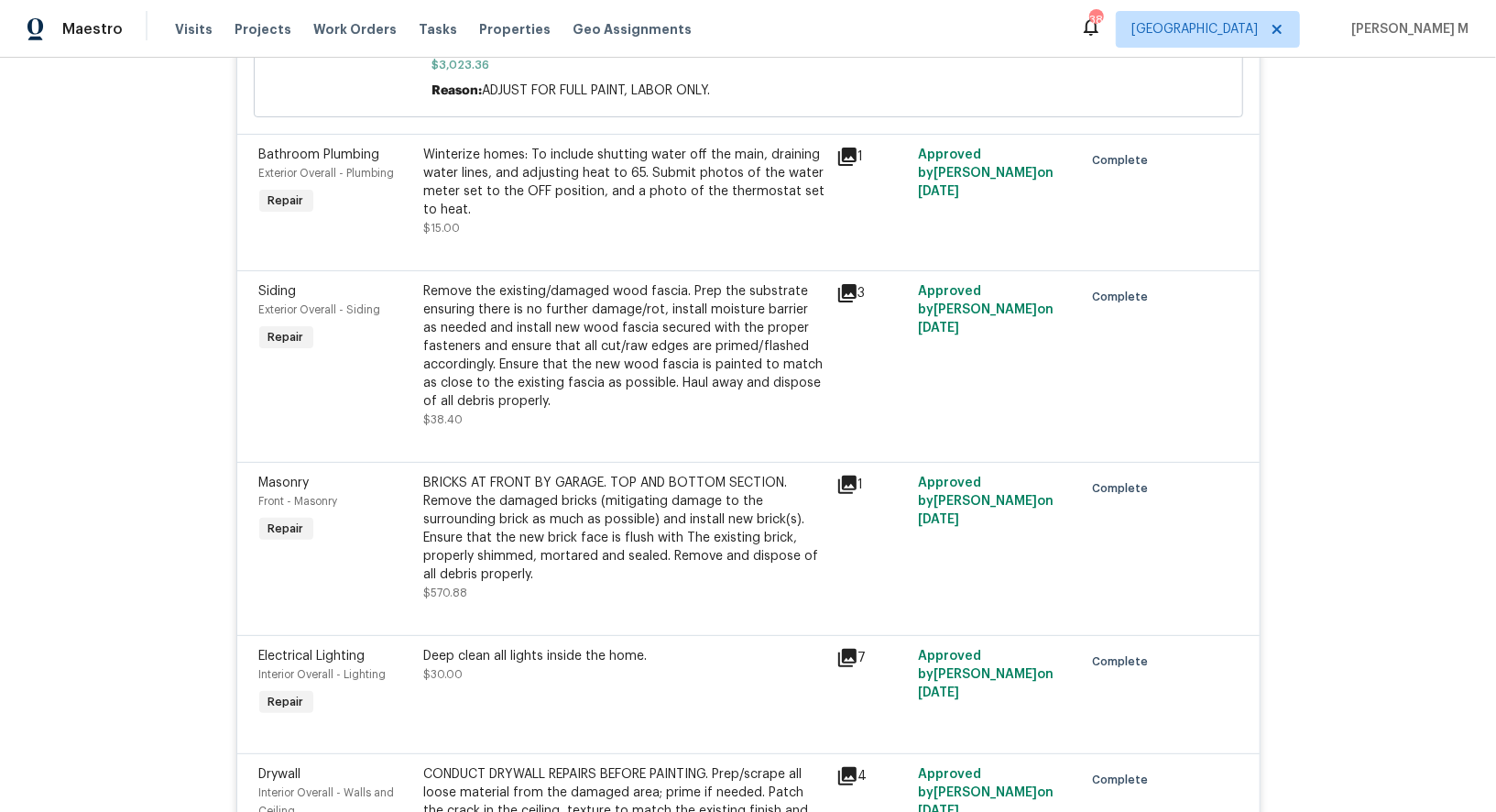
scroll to position [5390, 0]
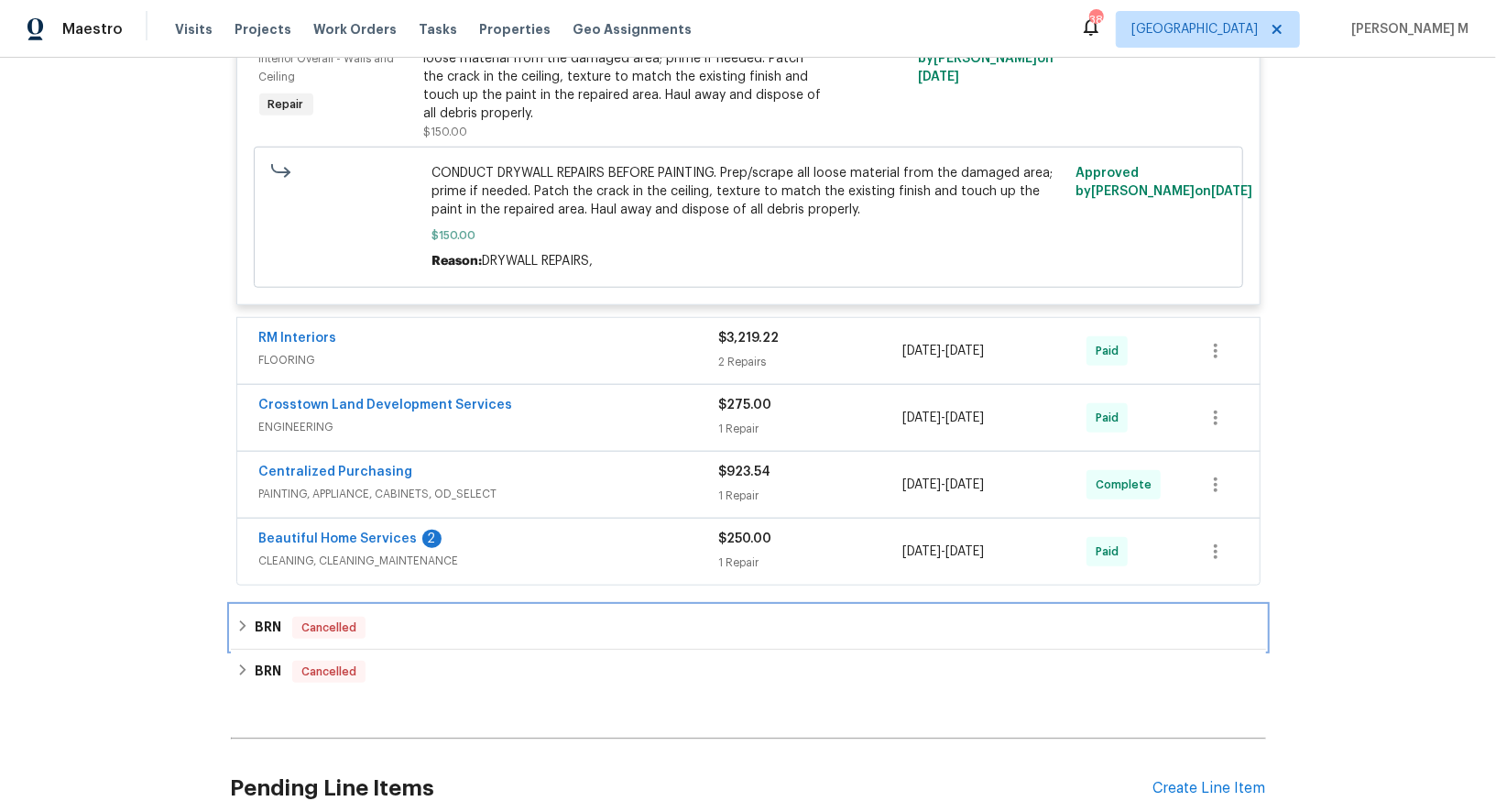
click at [279, 617] on div "BRN Cancelled" at bounding box center [748, 627] width 1025 height 22
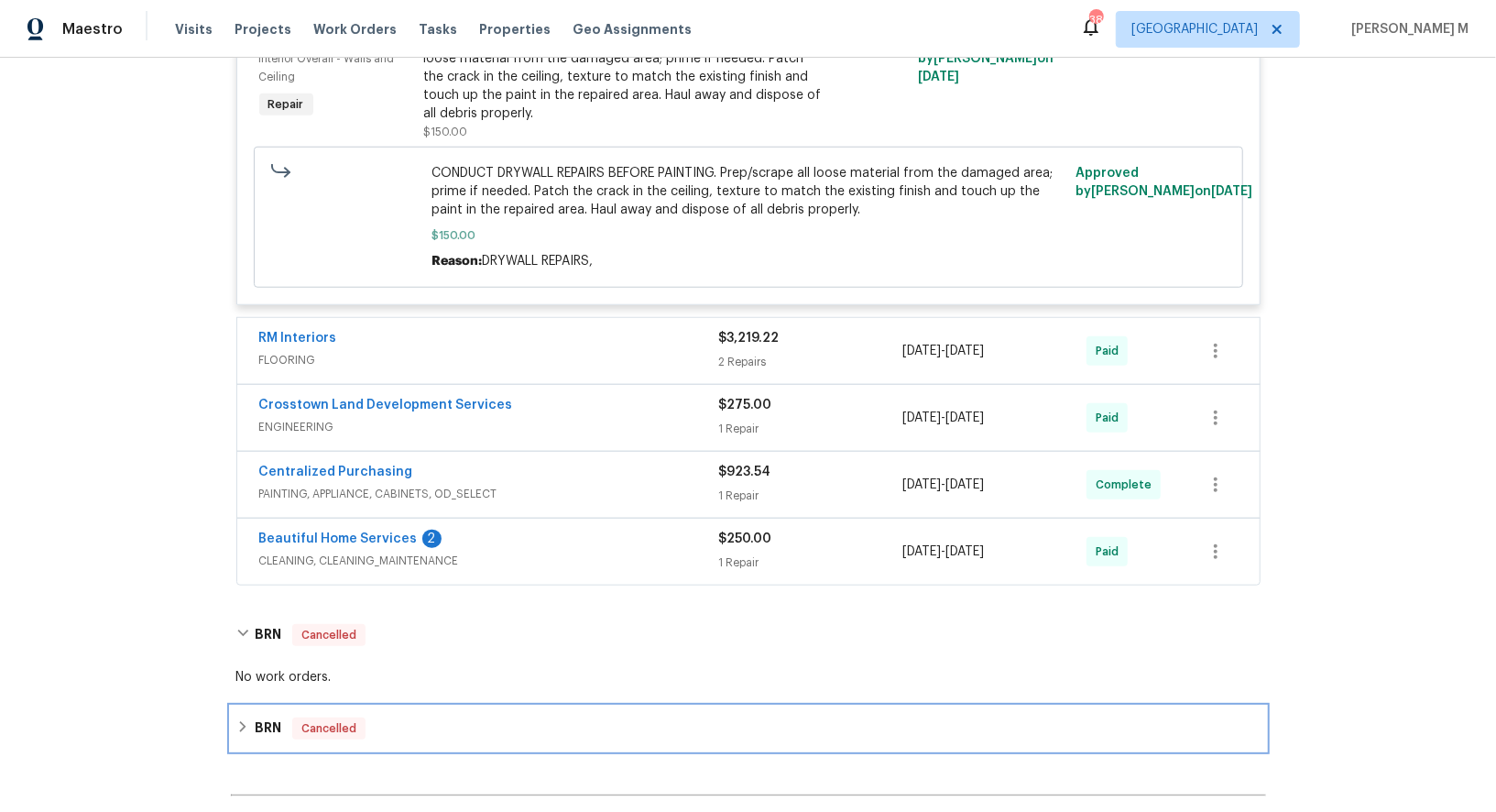
click at [282, 718] on div "BRN Cancelled" at bounding box center [748, 728] width 1025 height 22
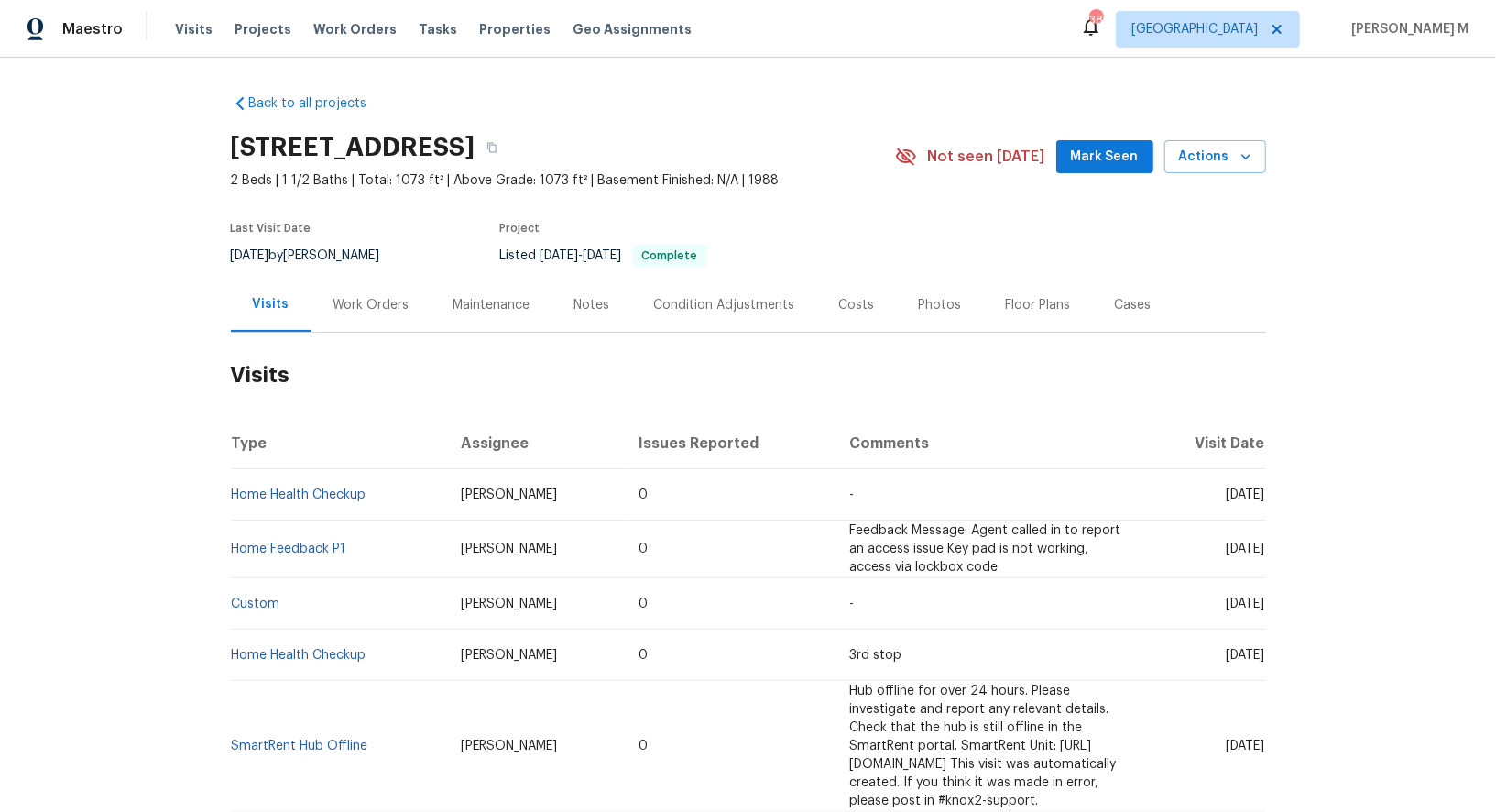
click at [378, 310] on div "Work Orders" at bounding box center [372, 305] width 120 height 54
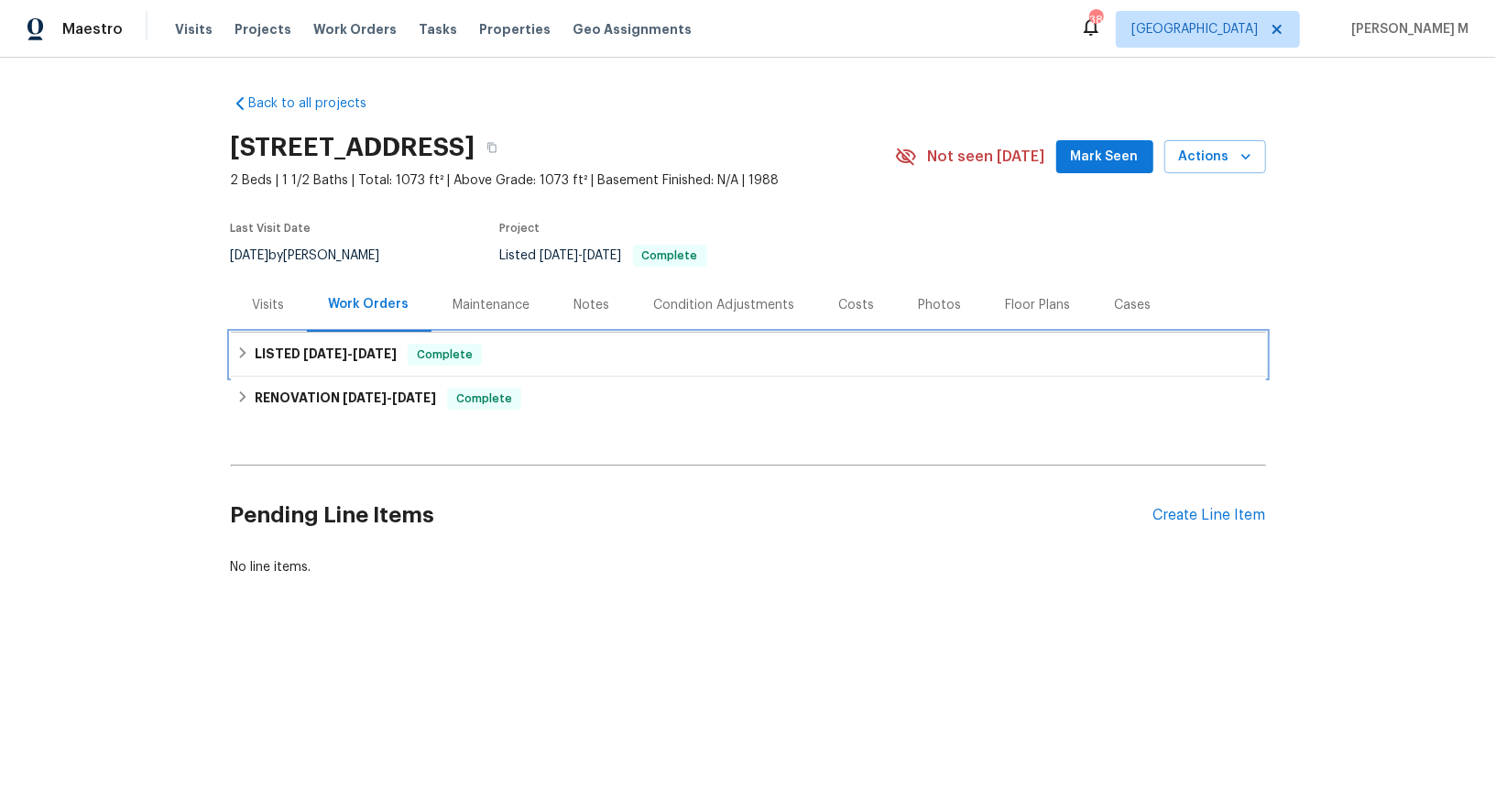
click at [303, 347] on span "[DATE]" at bounding box center [324, 353] width 44 height 13
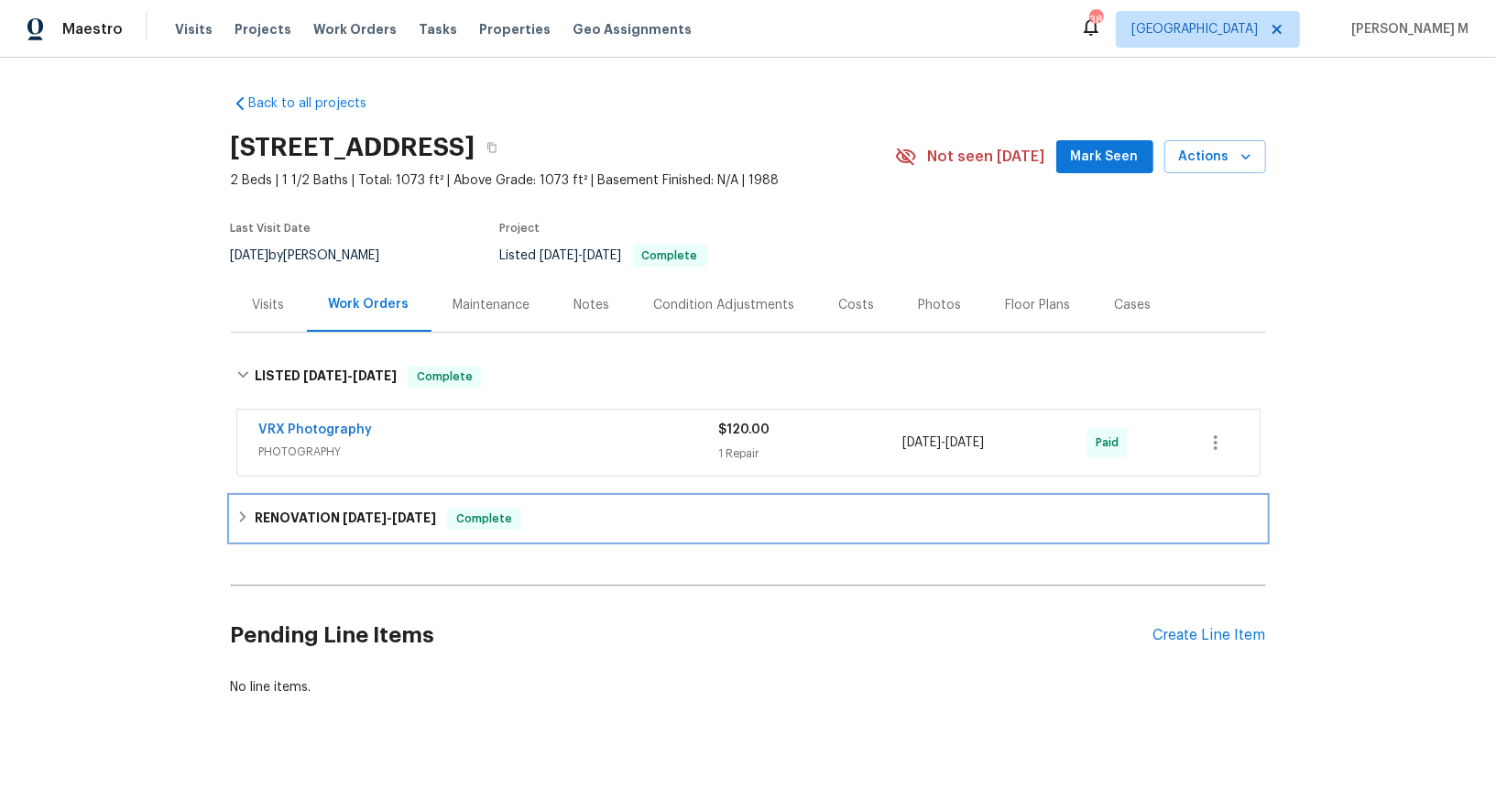
click at [331, 496] on div "RENOVATION [DATE] - [DATE] Complete" at bounding box center [749, 518] width 1036 height 44
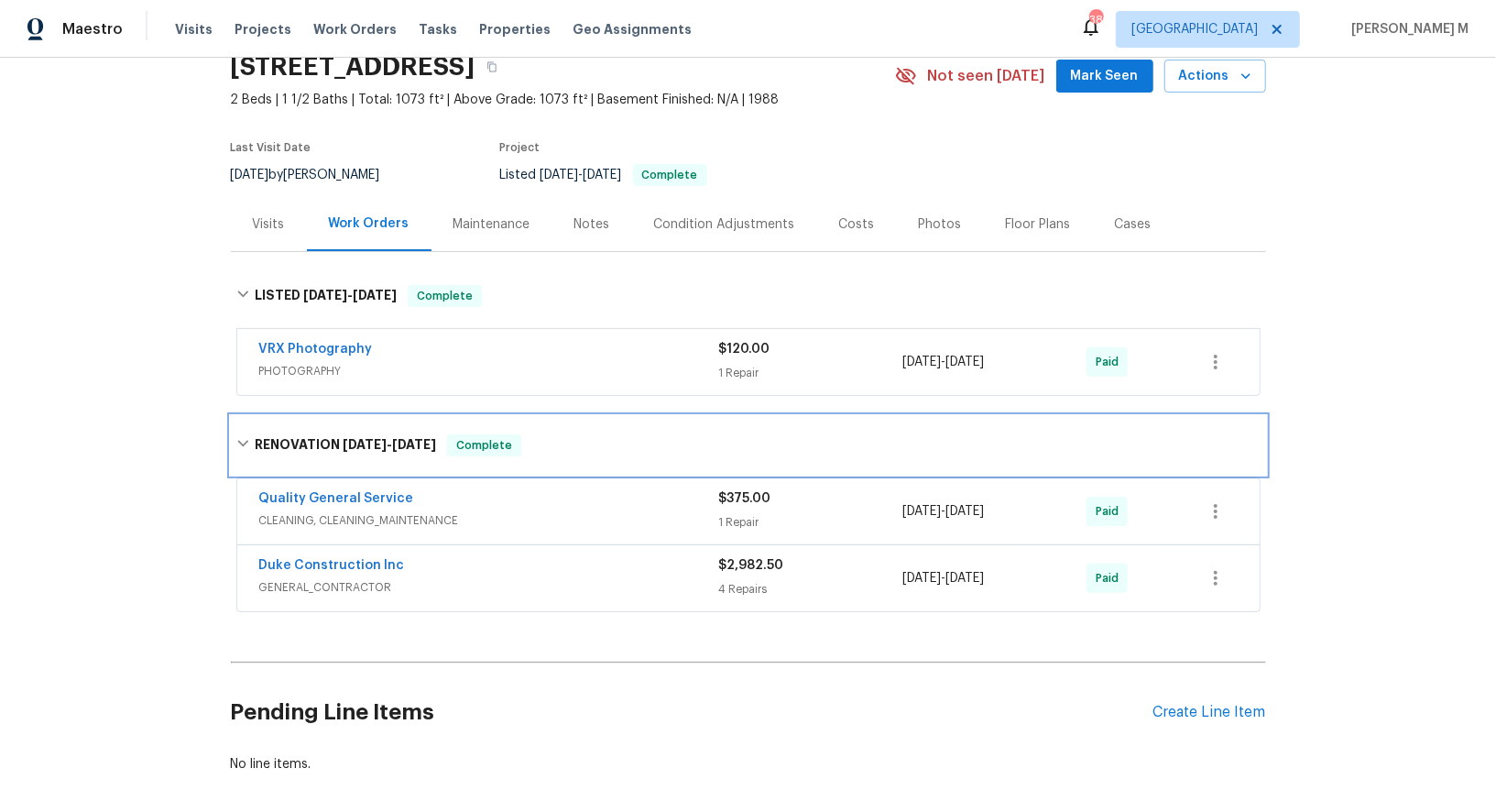
scroll to position [84, 0]
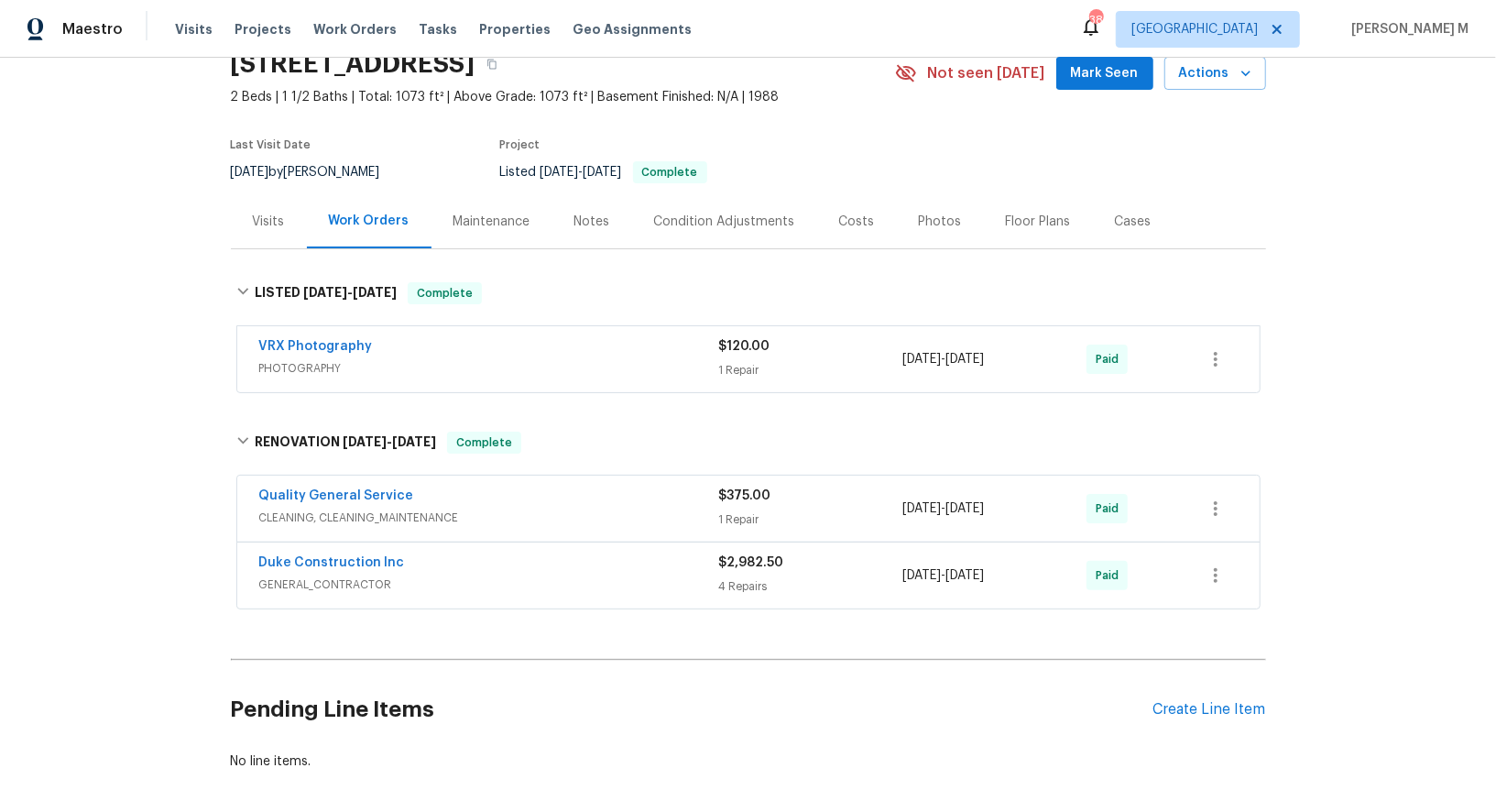
click at [321, 508] on span "CLEANING, CLEANING_MAINTENANCE" at bounding box center [489, 517] width 459 height 18
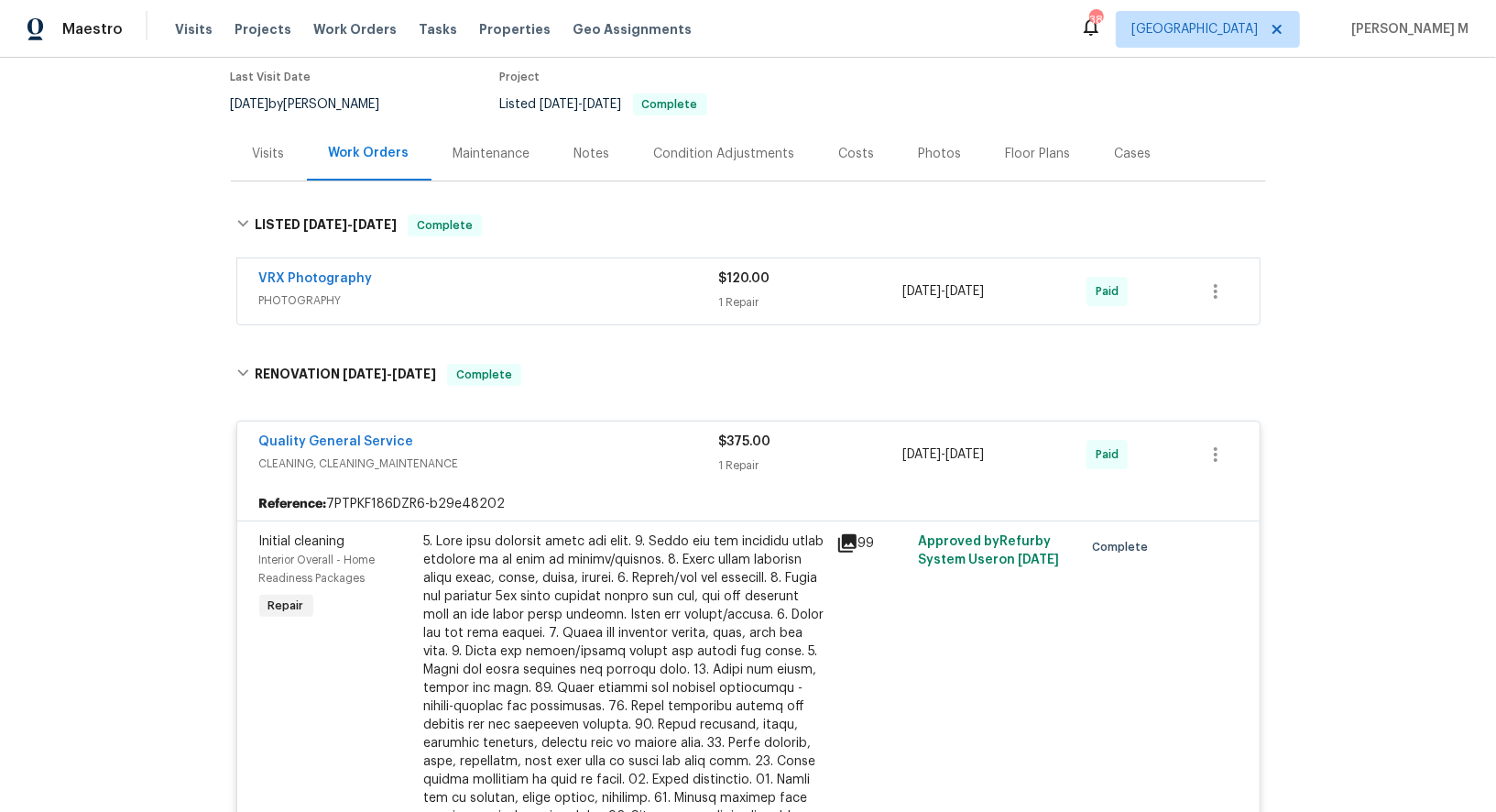
scroll to position [152, 0]
click at [540, 635] on div at bounding box center [625, 724] width 401 height 385
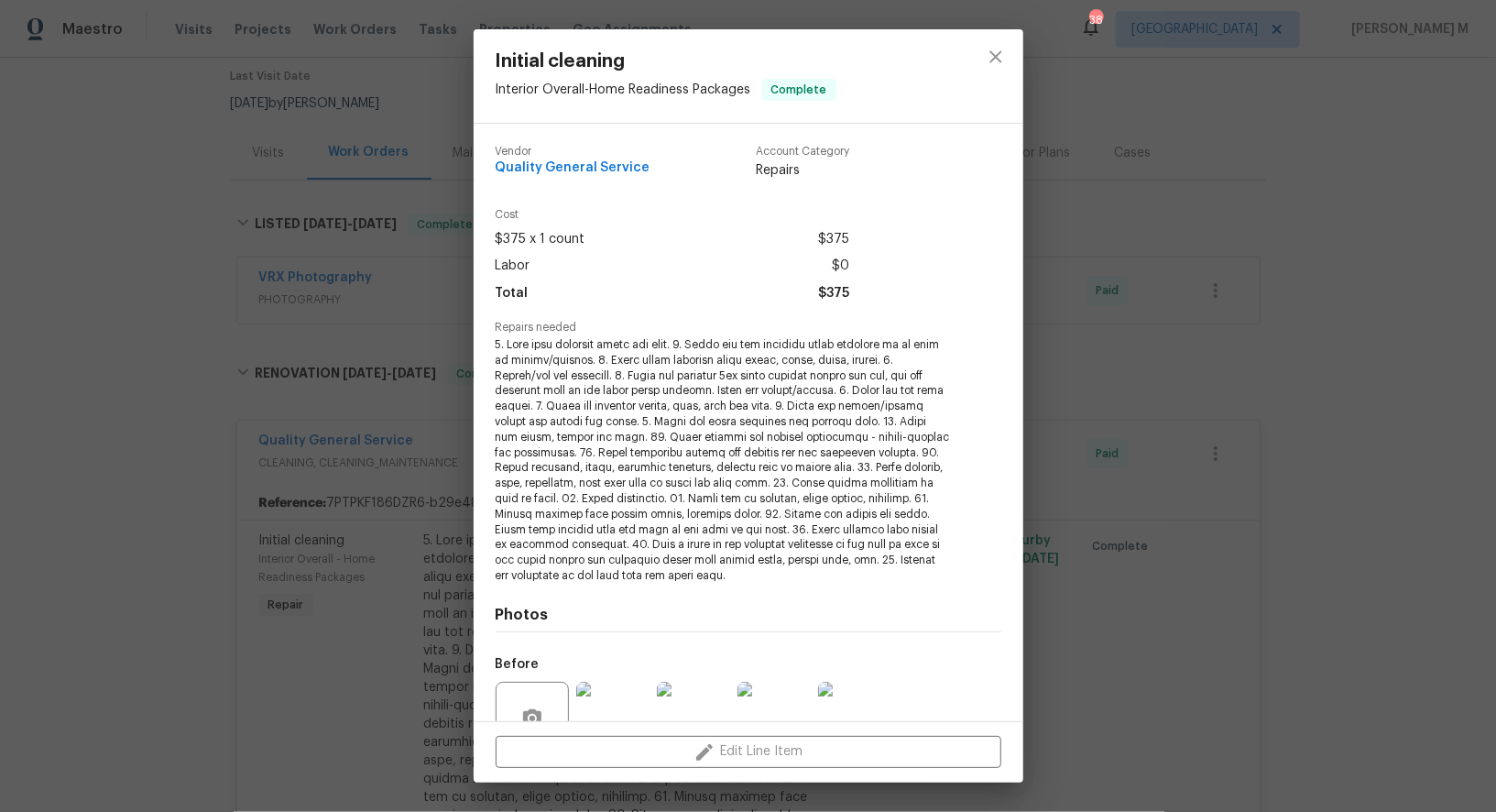
click at [459, 527] on div "Initial cleaning Interior Overall - Home Readiness Packages Complete Vendor Qua…" at bounding box center [748, 406] width 1496 height 812
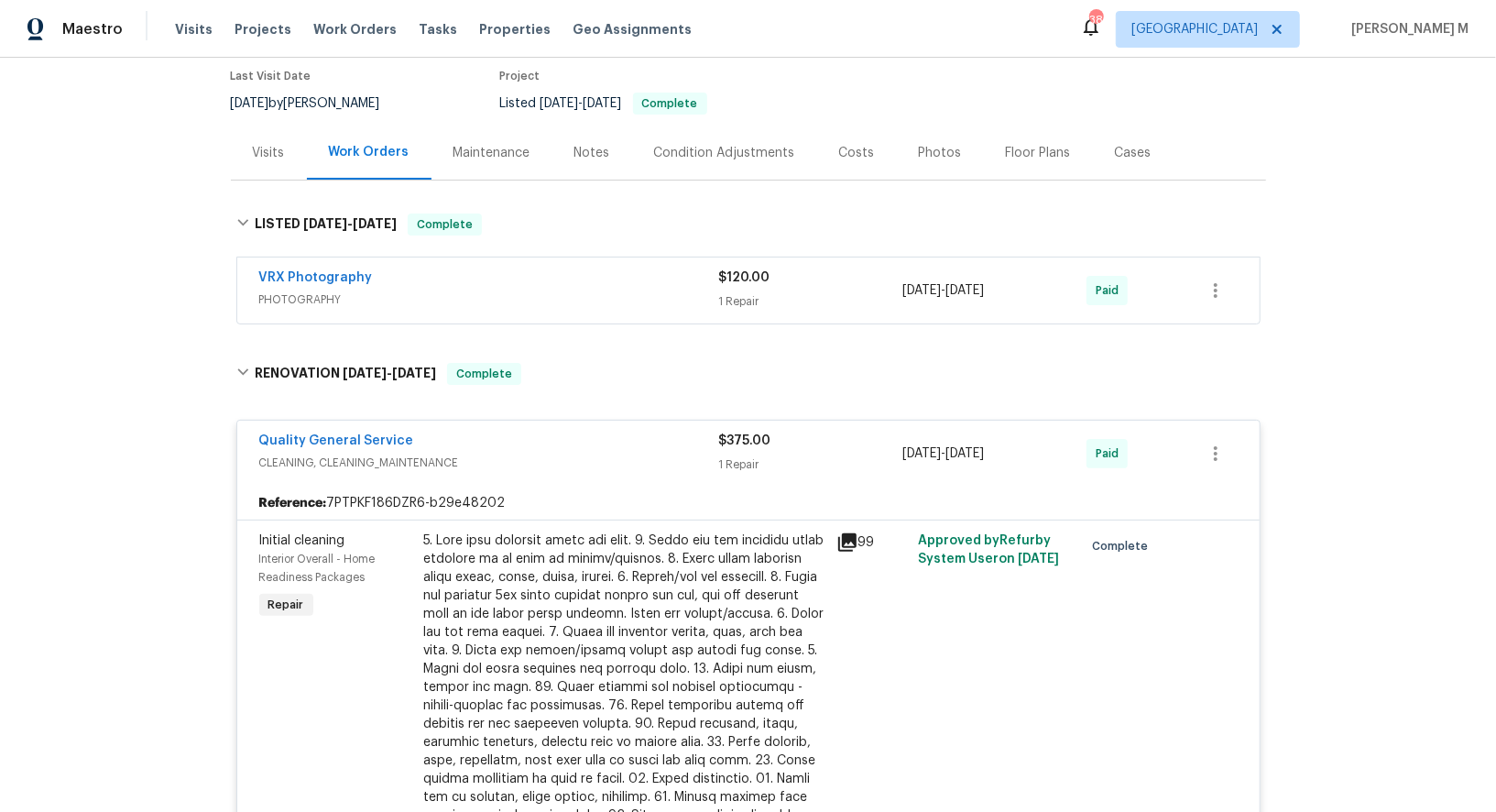
click at [476, 144] on div "Maintenance" at bounding box center [492, 152] width 77 height 18
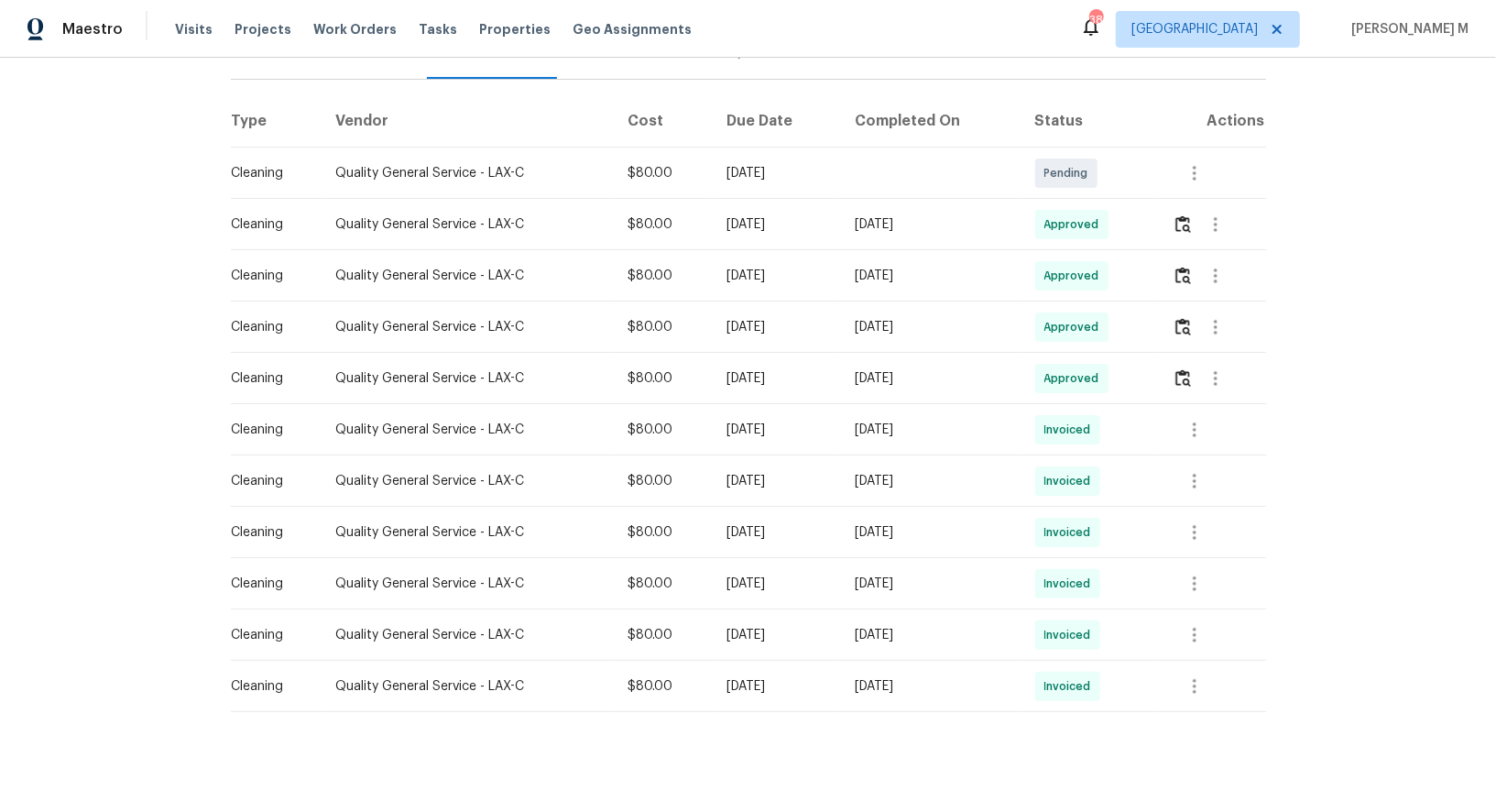
scroll to position [46, 0]
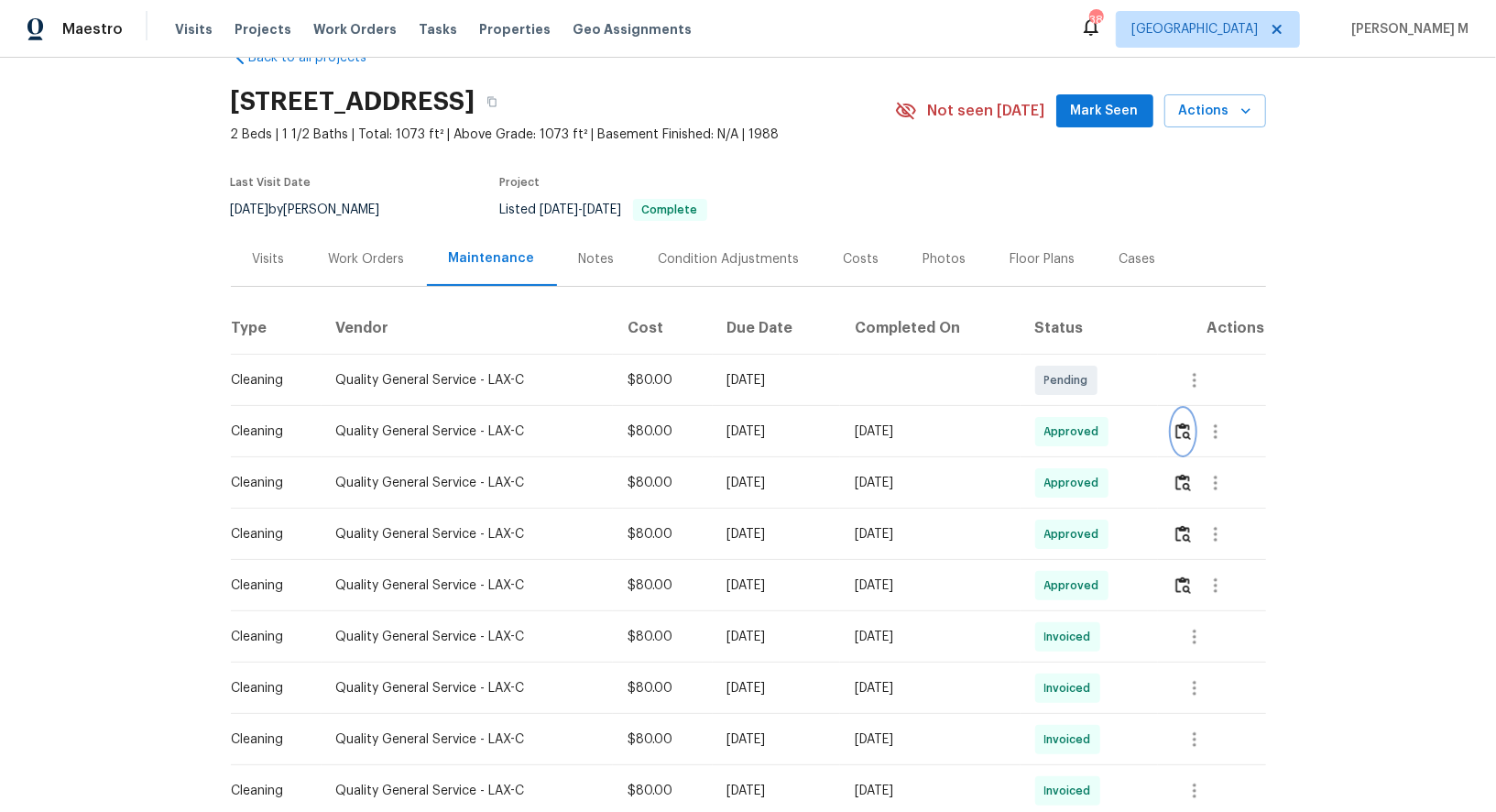
click at [1191, 429] on img "button" at bounding box center [1183, 431] width 16 height 17
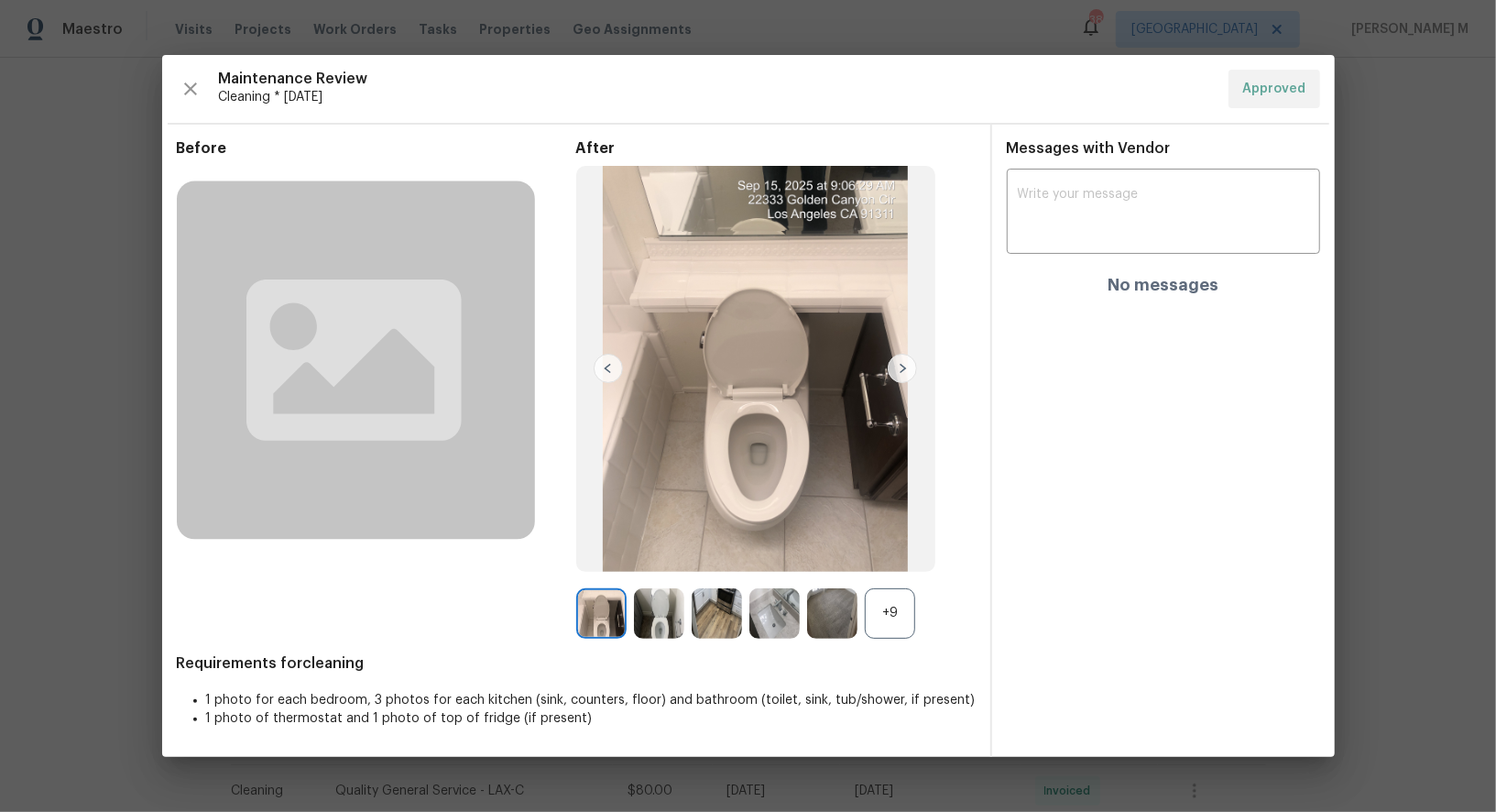
click at [898, 644] on div "Before After +9 Requirements for cleaning 1 photo for each bedroom, 3 photos fo…" at bounding box center [576, 448] width 799 height 618
click at [896, 618] on div "+9" at bounding box center [890, 614] width 51 height 51
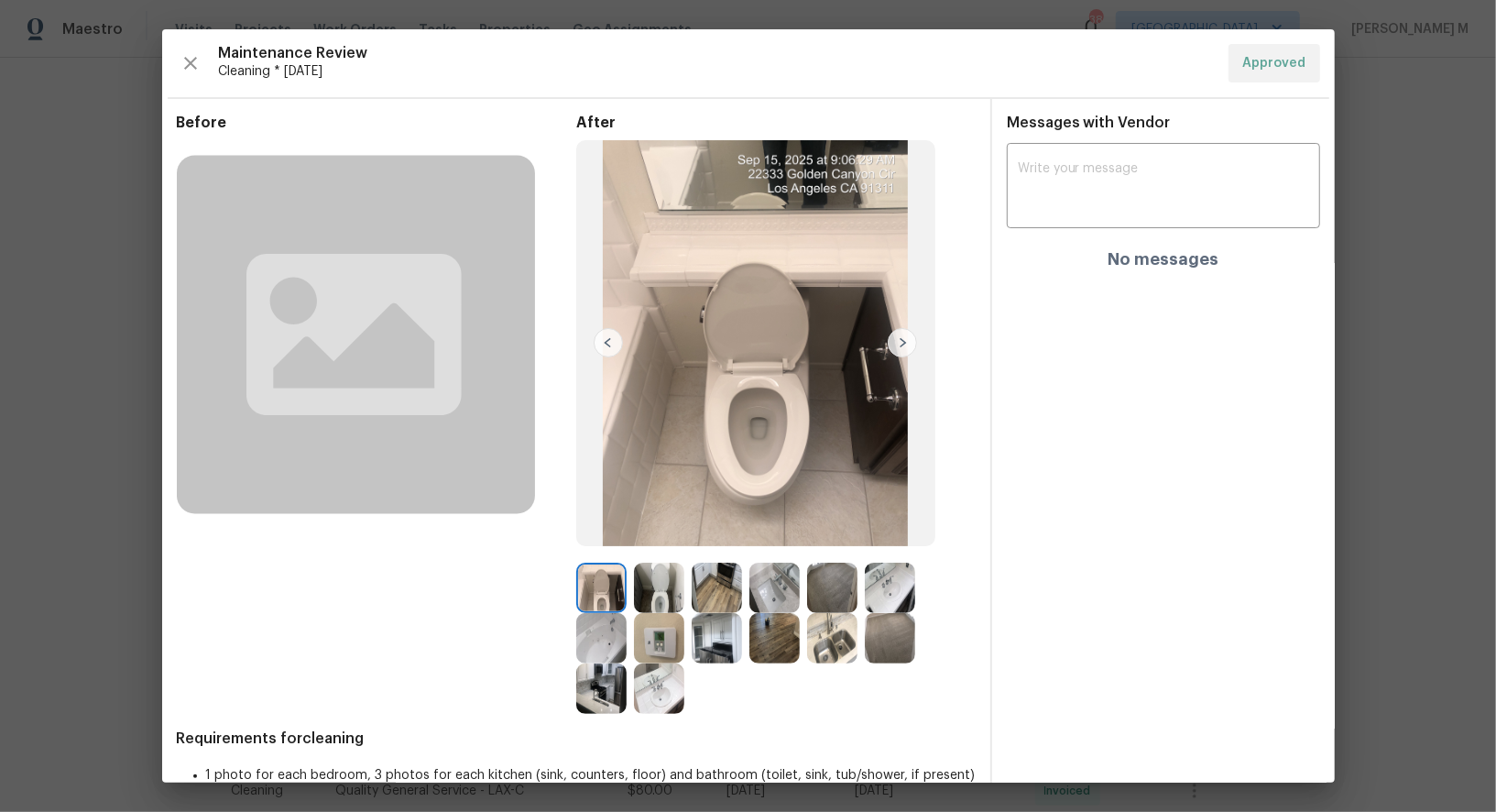
click at [778, 646] on img at bounding box center [775, 638] width 51 height 51
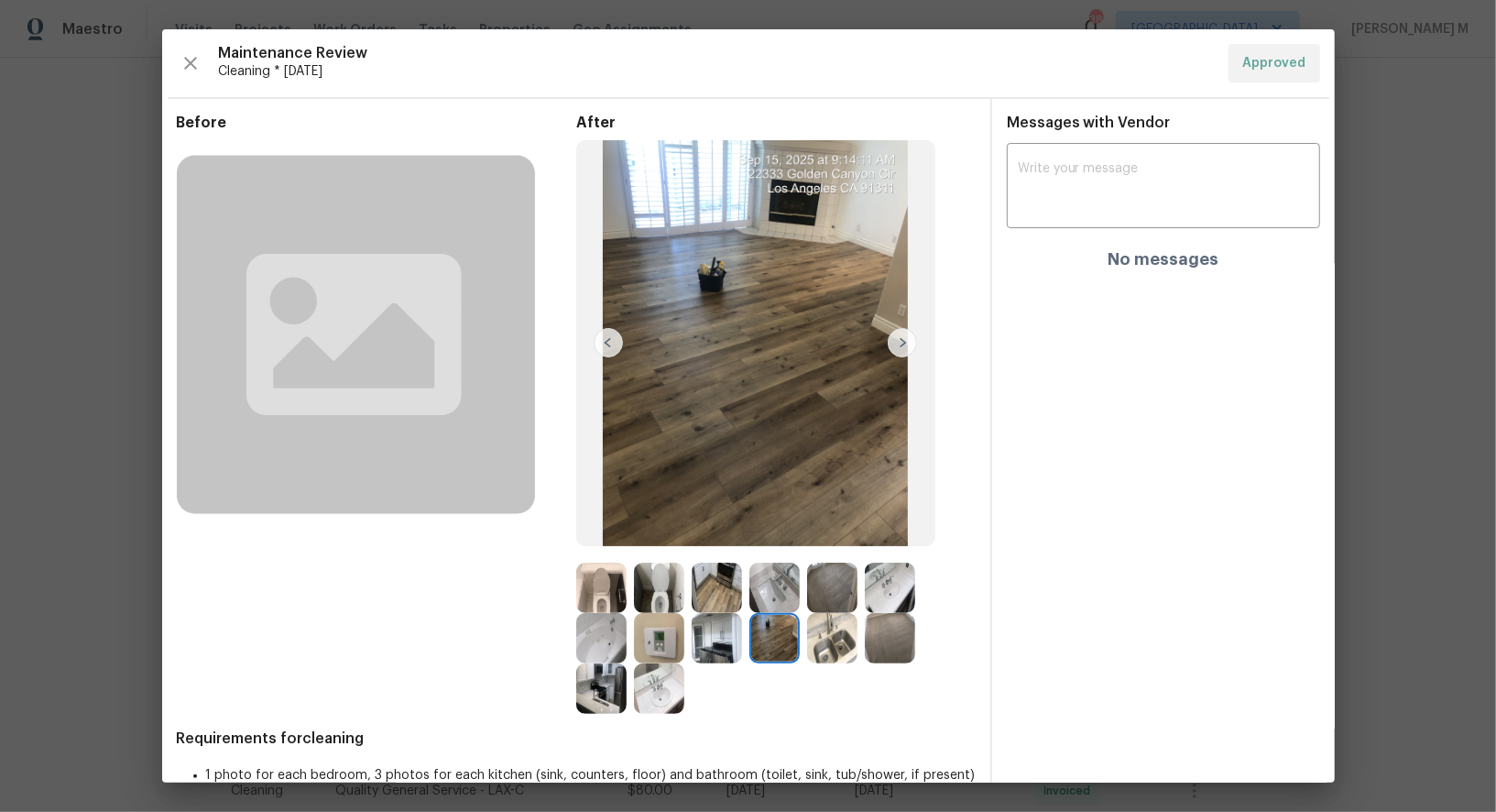
click at [721, 633] on img at bounding box center [717, 638] width 51 height 51
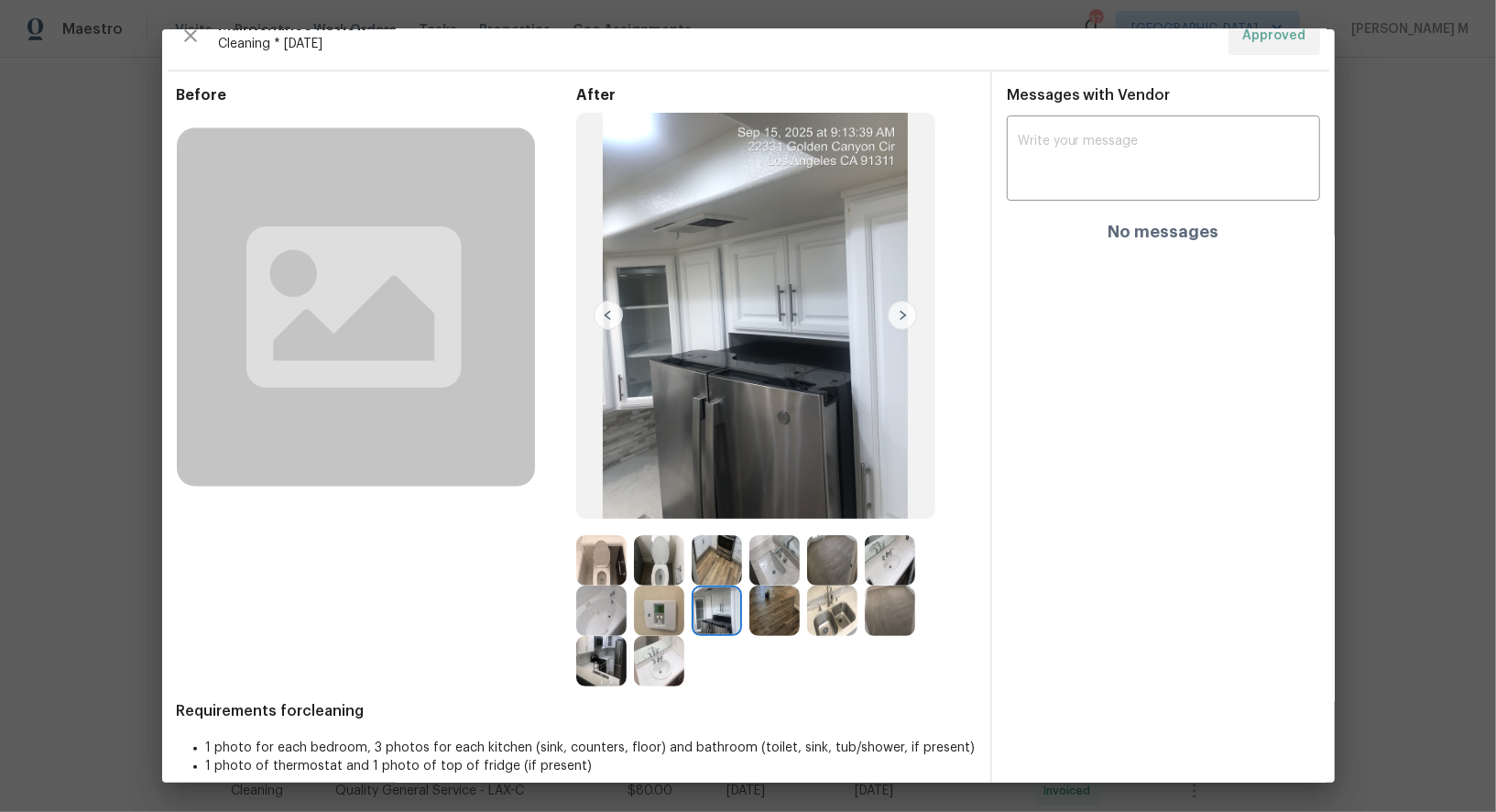
scroll to position [0, 0]
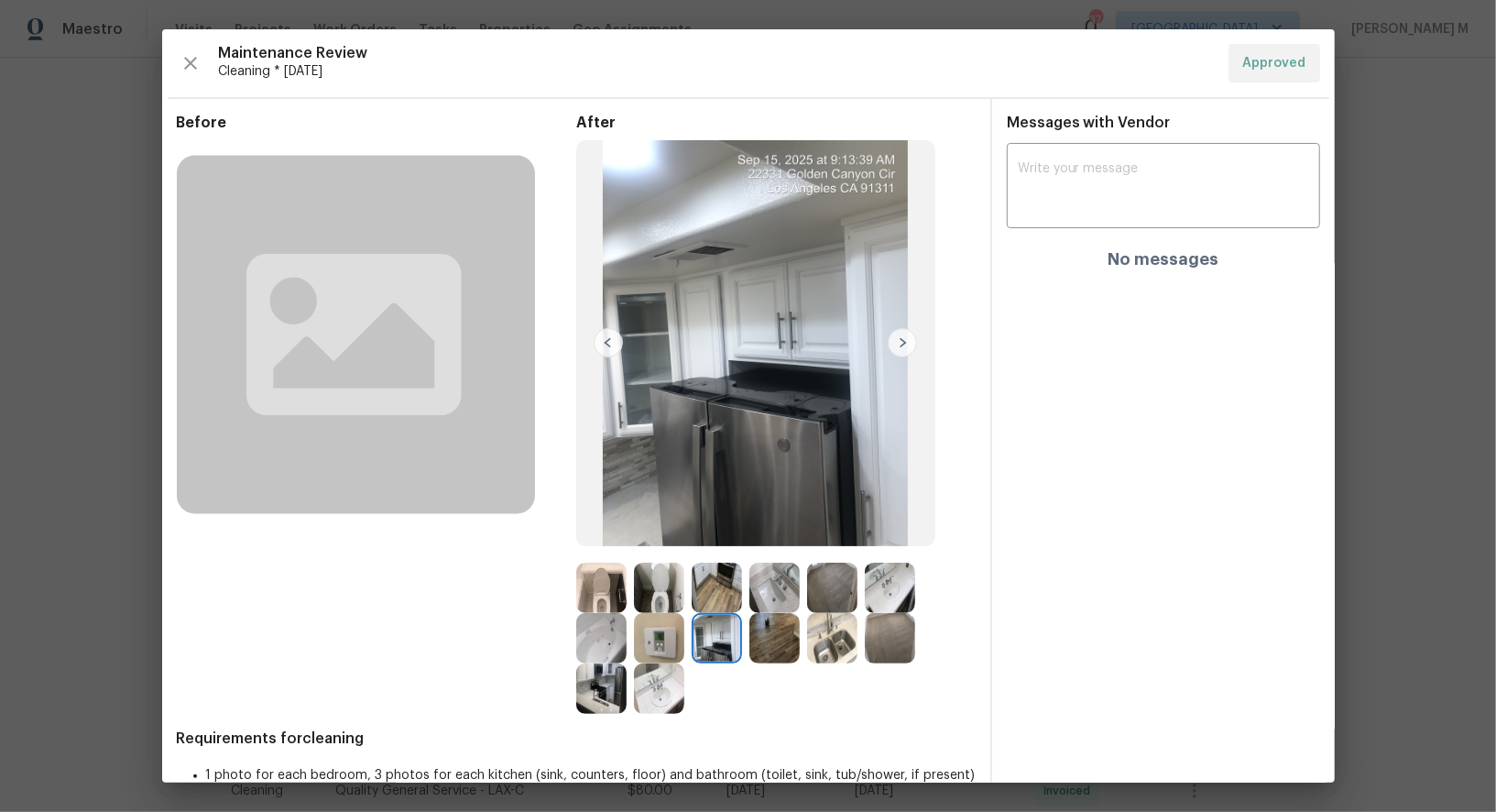
click at [839, 623] on img at bounding box center [833, 638] width 51 height 51
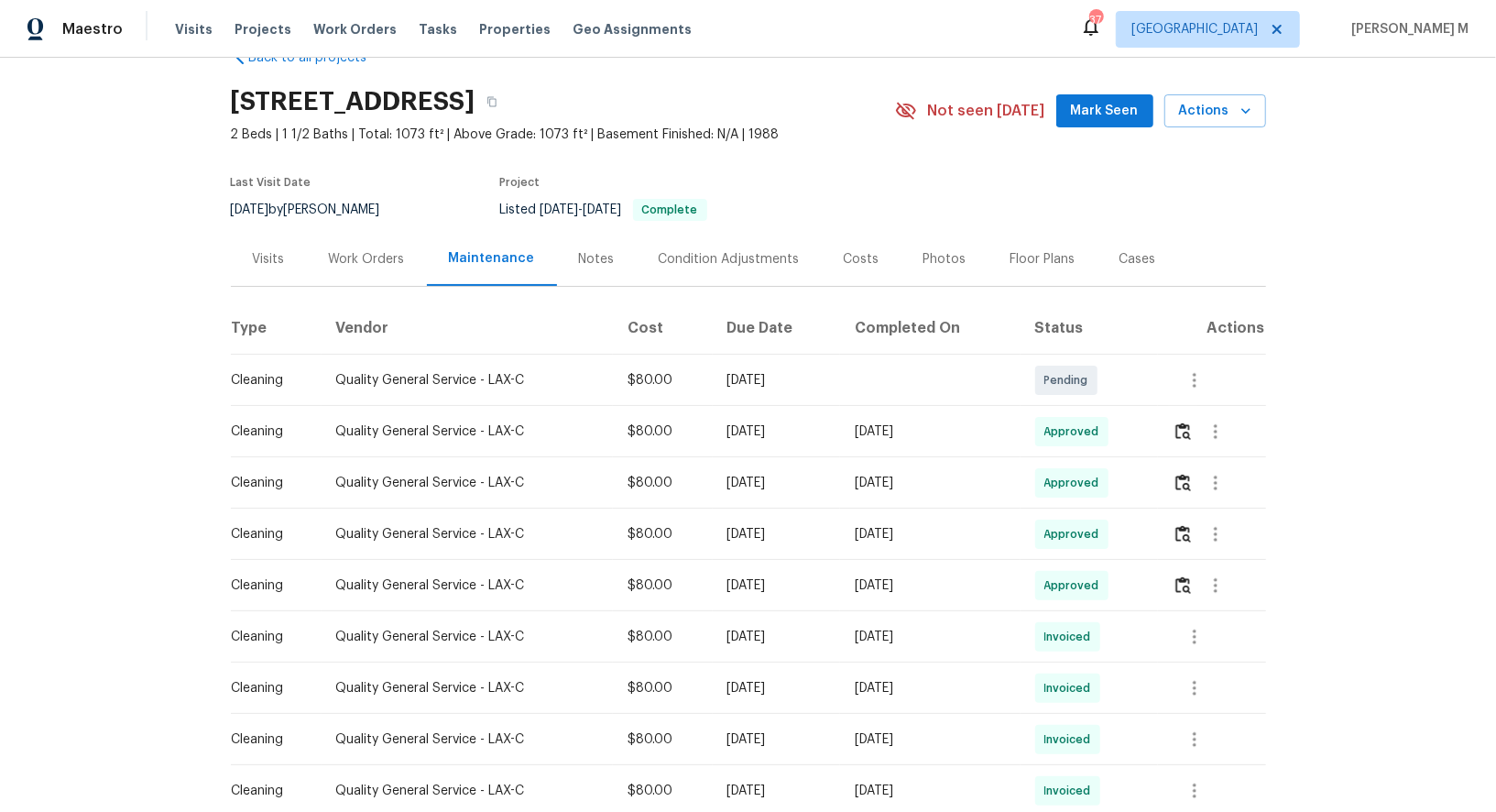
click at [364, 267] on div "Work Orders" at bounding box center [367, 259] width 120 height 54
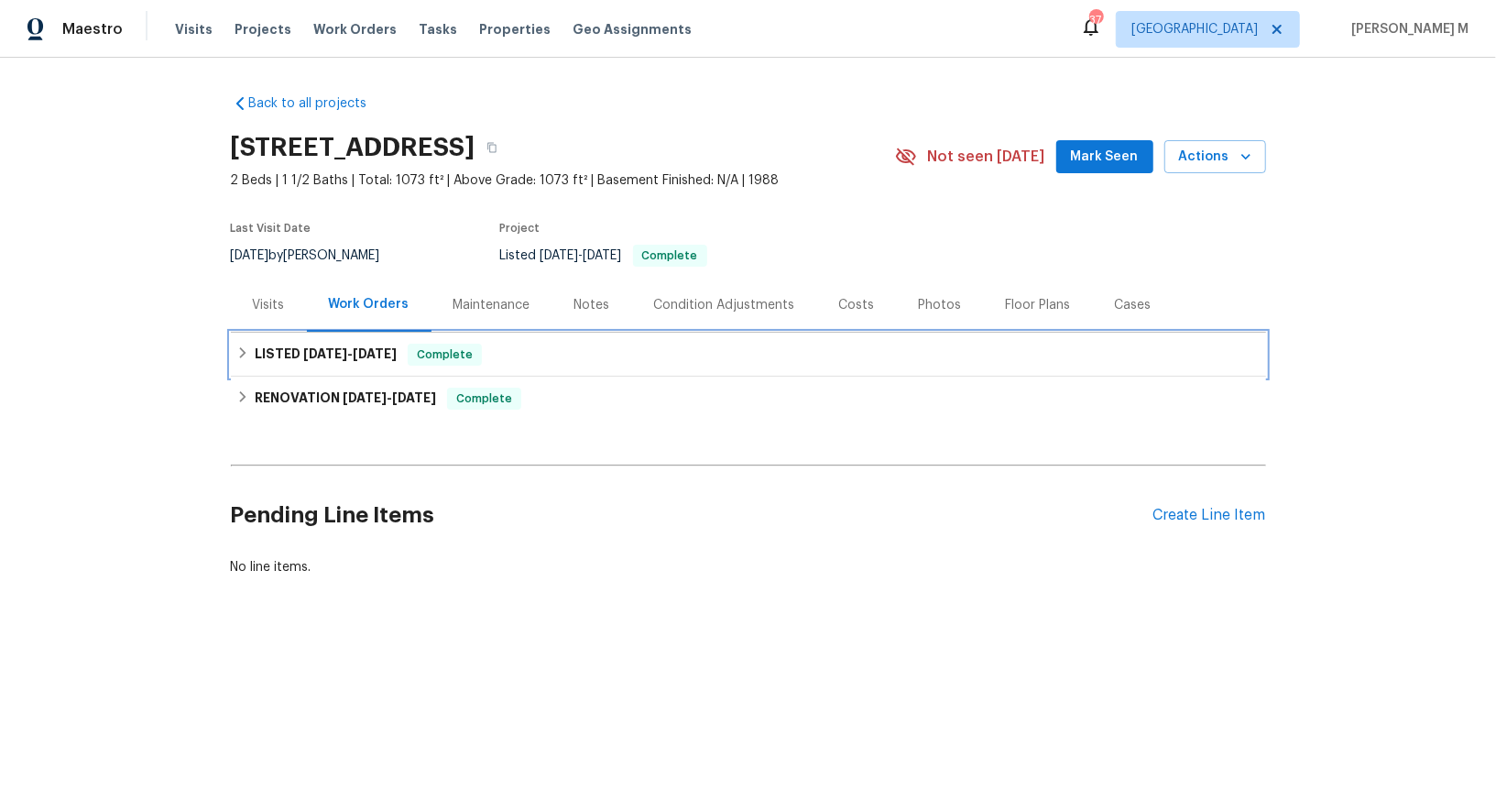
click at [335, 347] on span "5/6/25 - 5/7/25" at bounding box center [350, 353] width 93 height 13
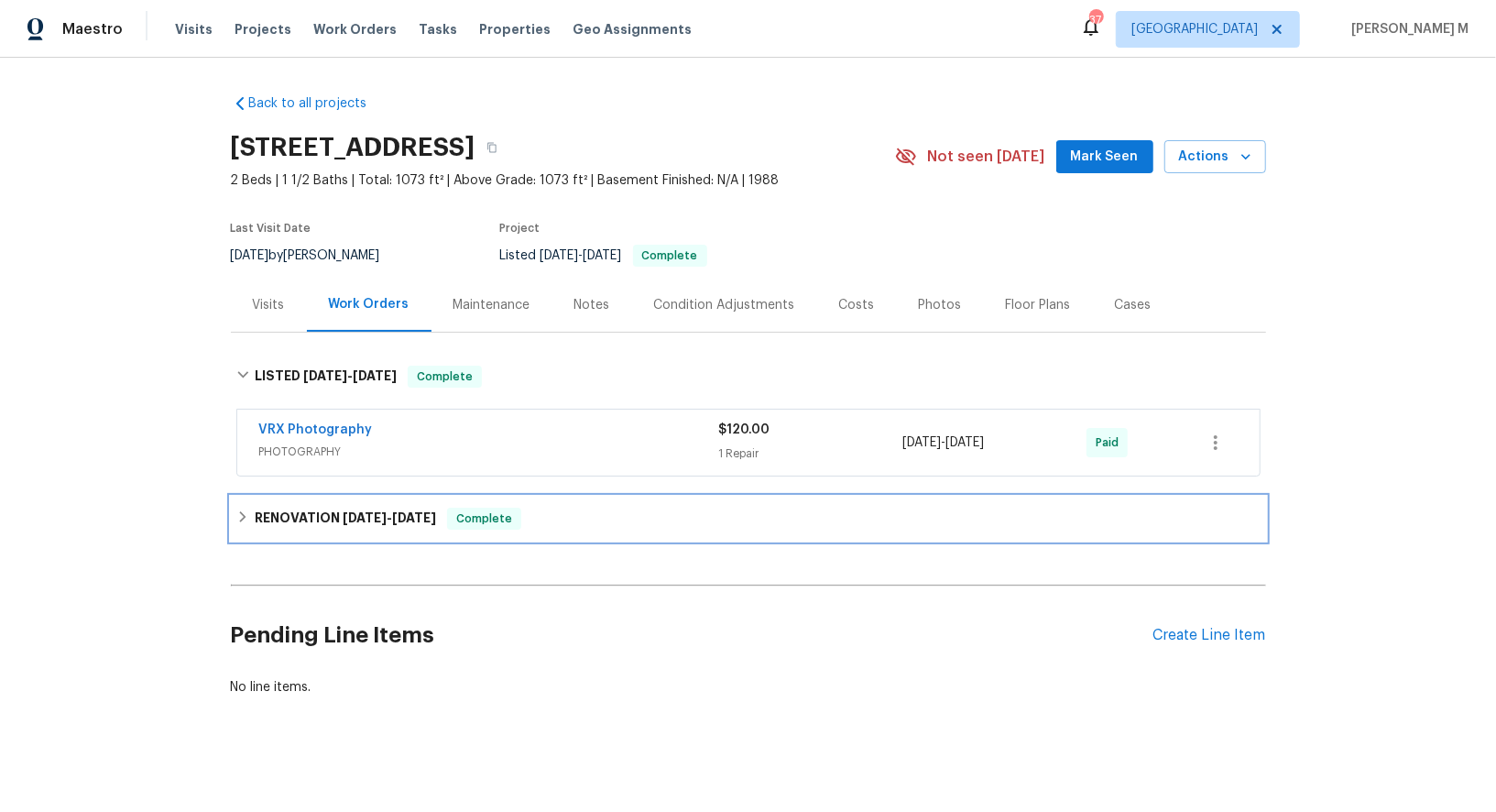
click at [347, 511] on span "4/28/25" at bounding box center [364, 517] width 44 height 13
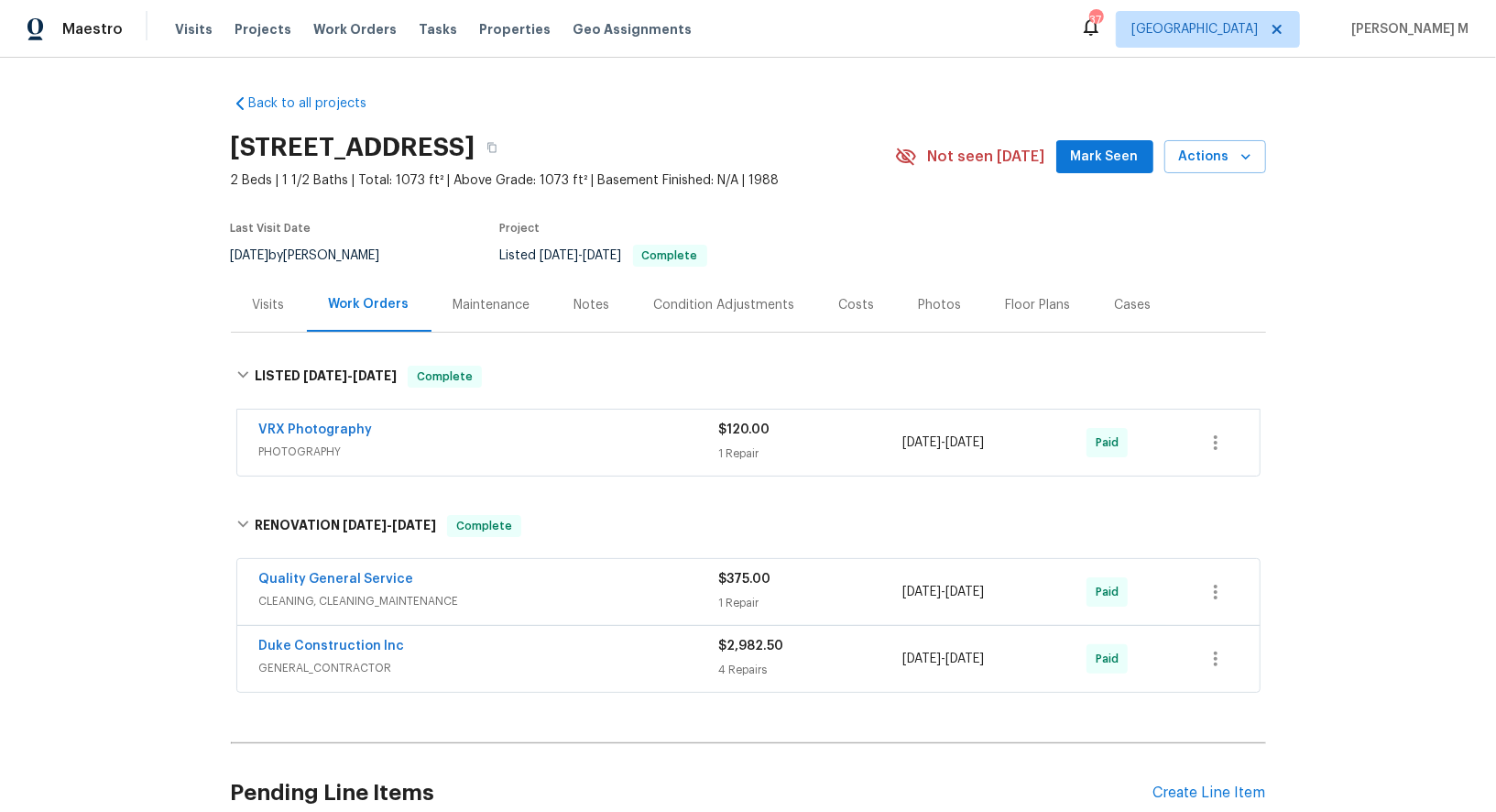
click at [341, 592] on span "CLEANING, CLEANING_MAINTENANCE" at bounding box center [489, 600] width 459 height 18
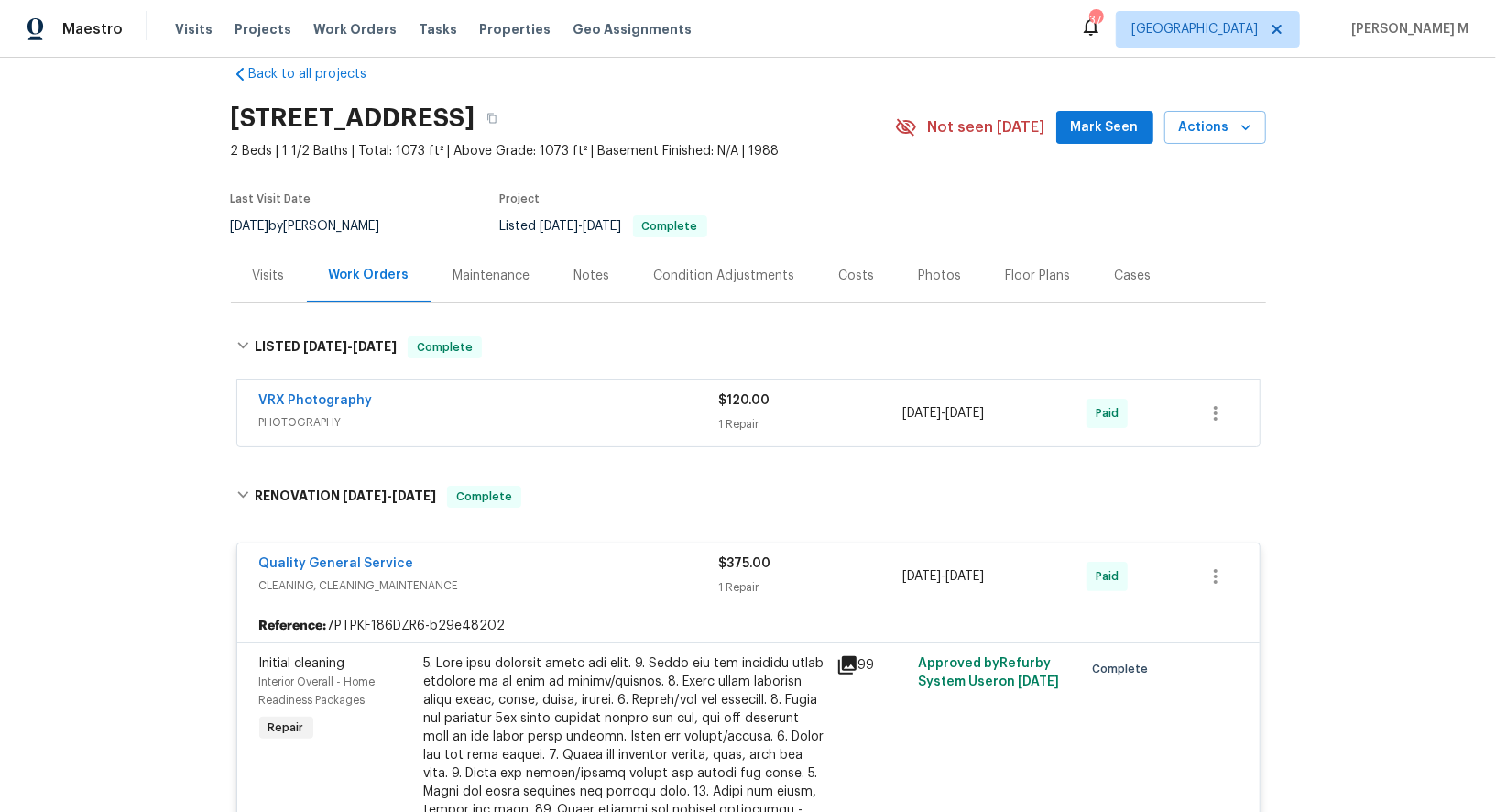
scroll to position [31, 0]
click at [525, 266] on div "Maintenance" at bounding box center [492, 274] width 121 height 54
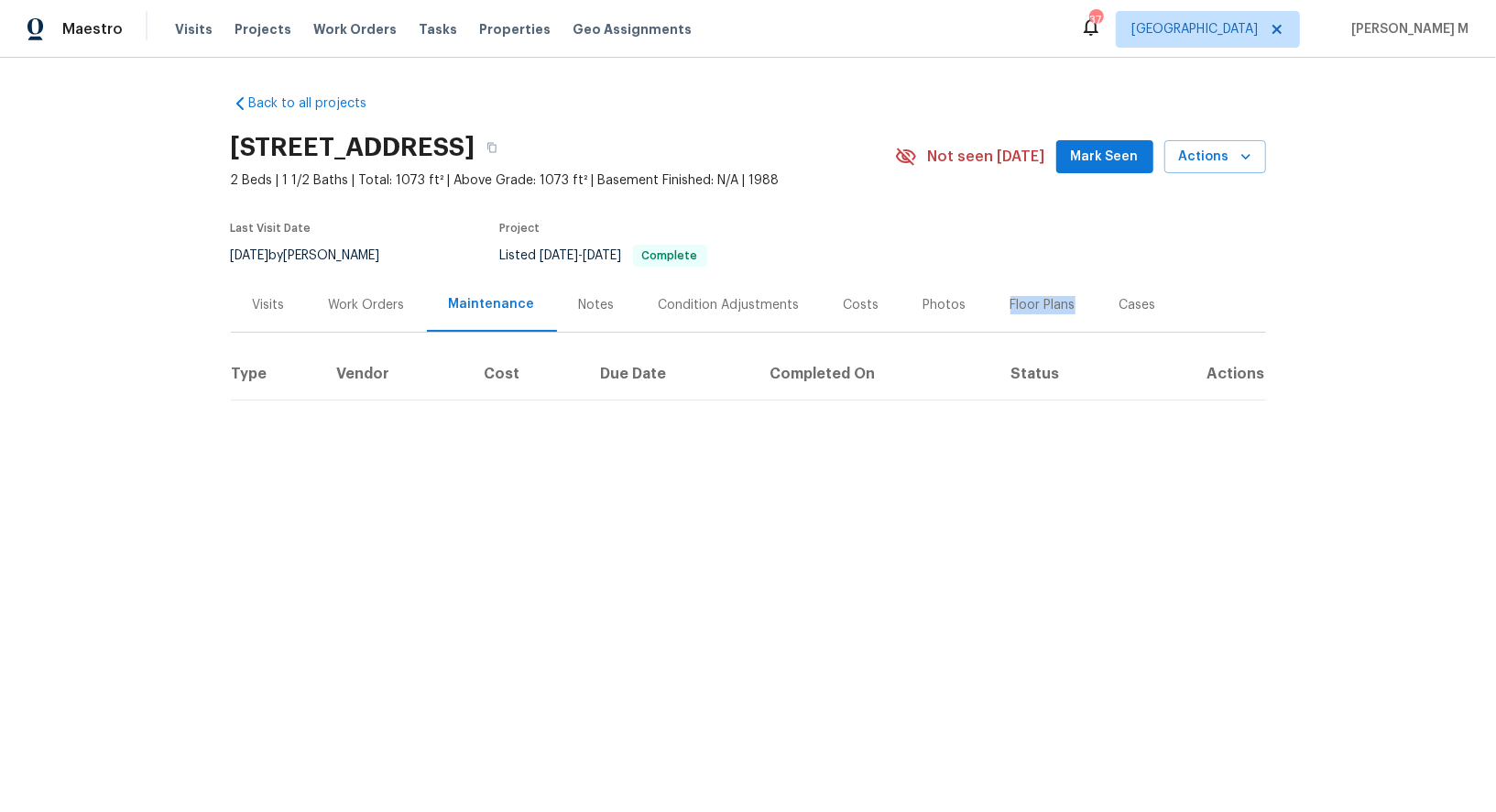
click at [1037, 296] on div "Floor Plans" at bounding box center [1042, 305] width 65 height 18
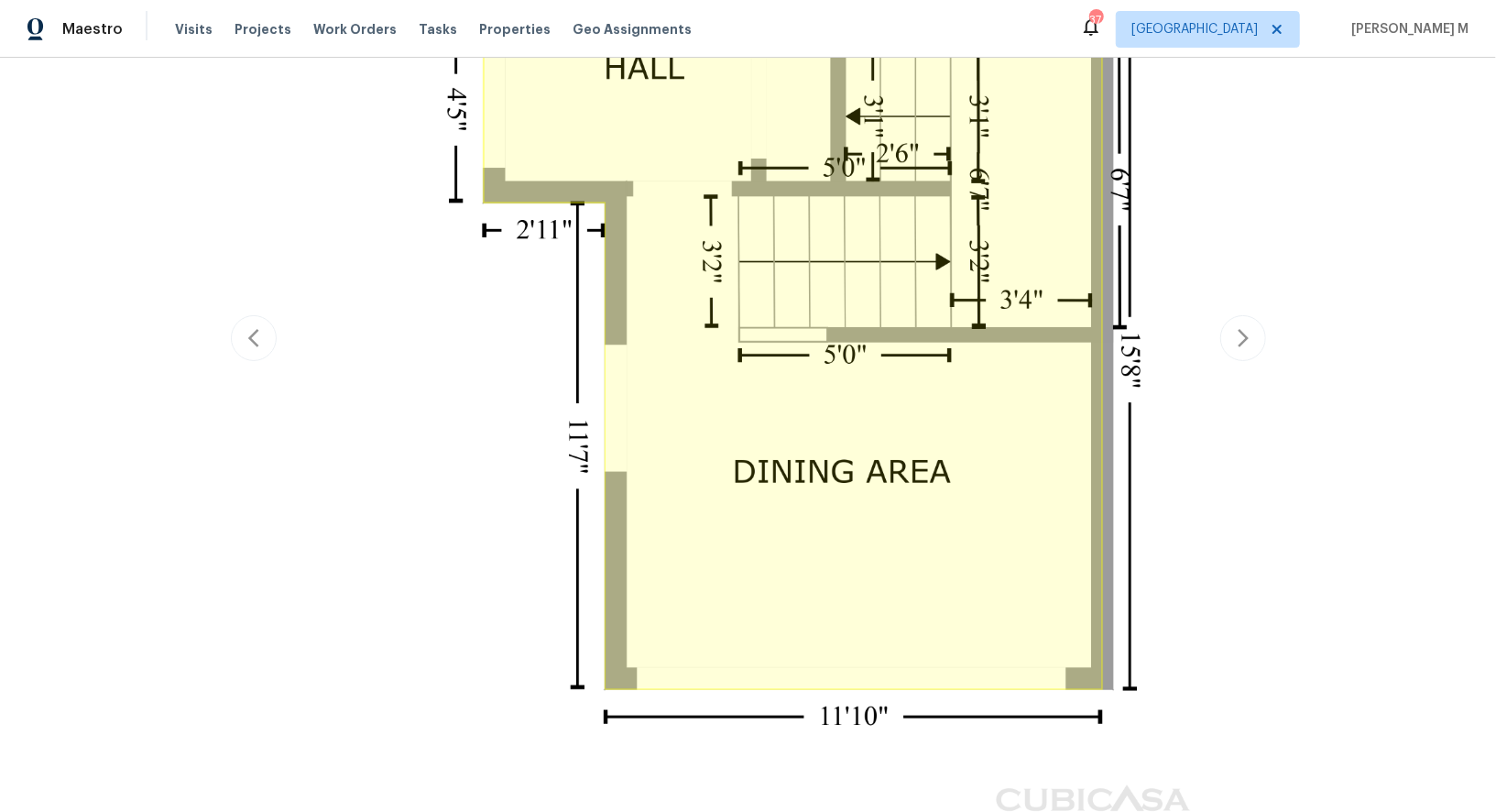
scroll to position [558, 0]
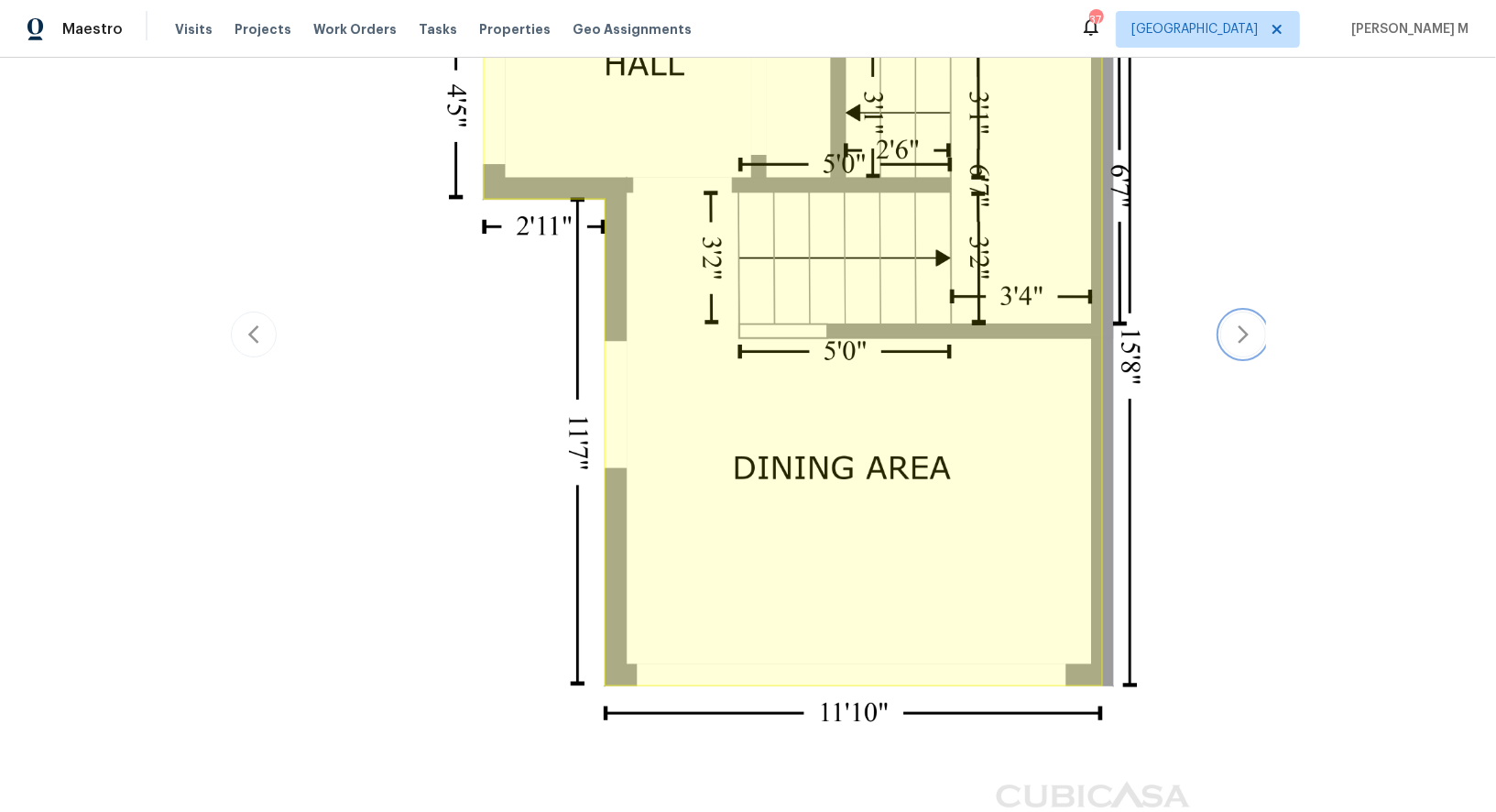
click at [1233, 323] on icon "button" at bounding box center [1243, 334] width 22 height 22
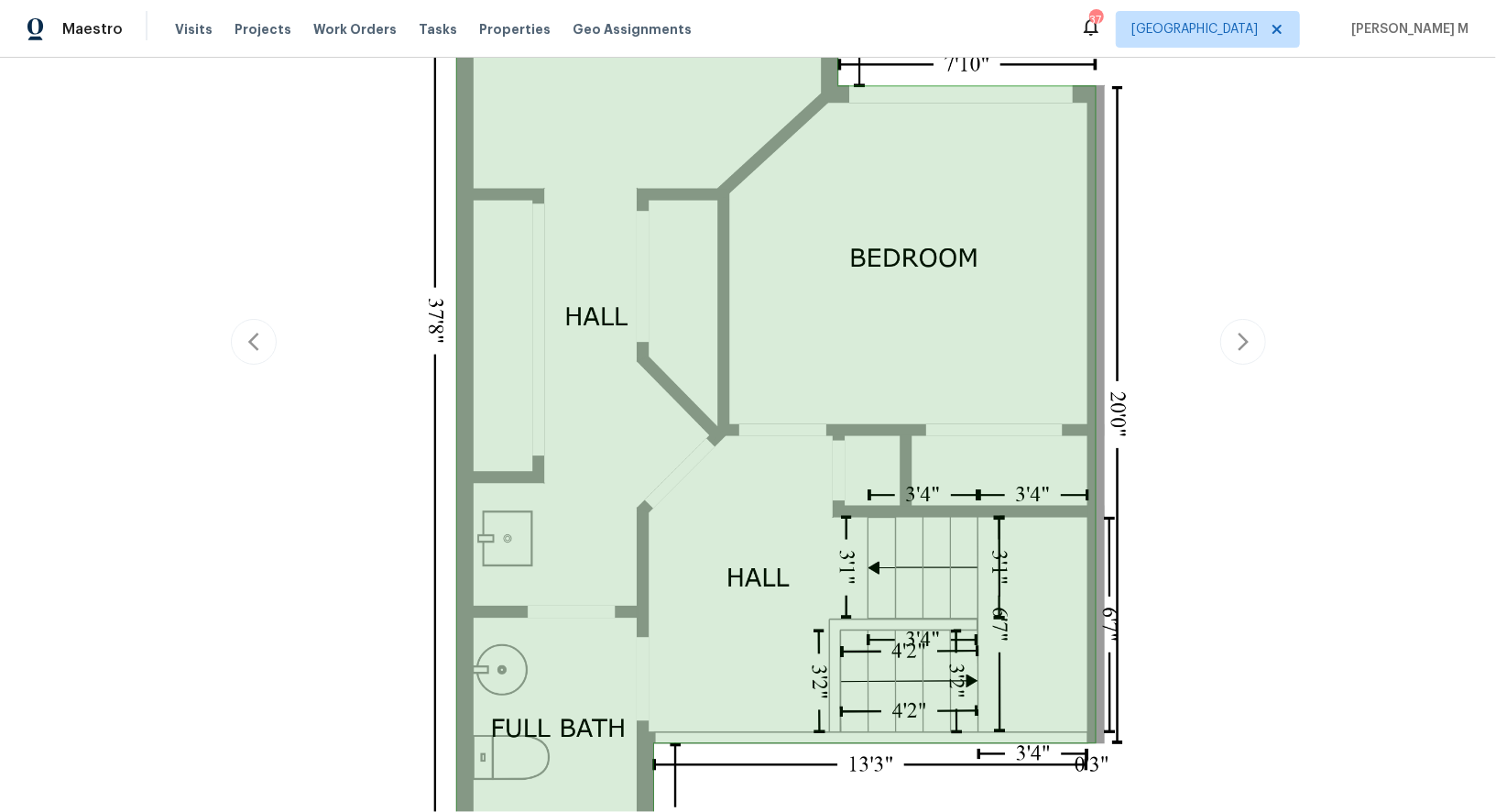
scroll to position [0, 0]
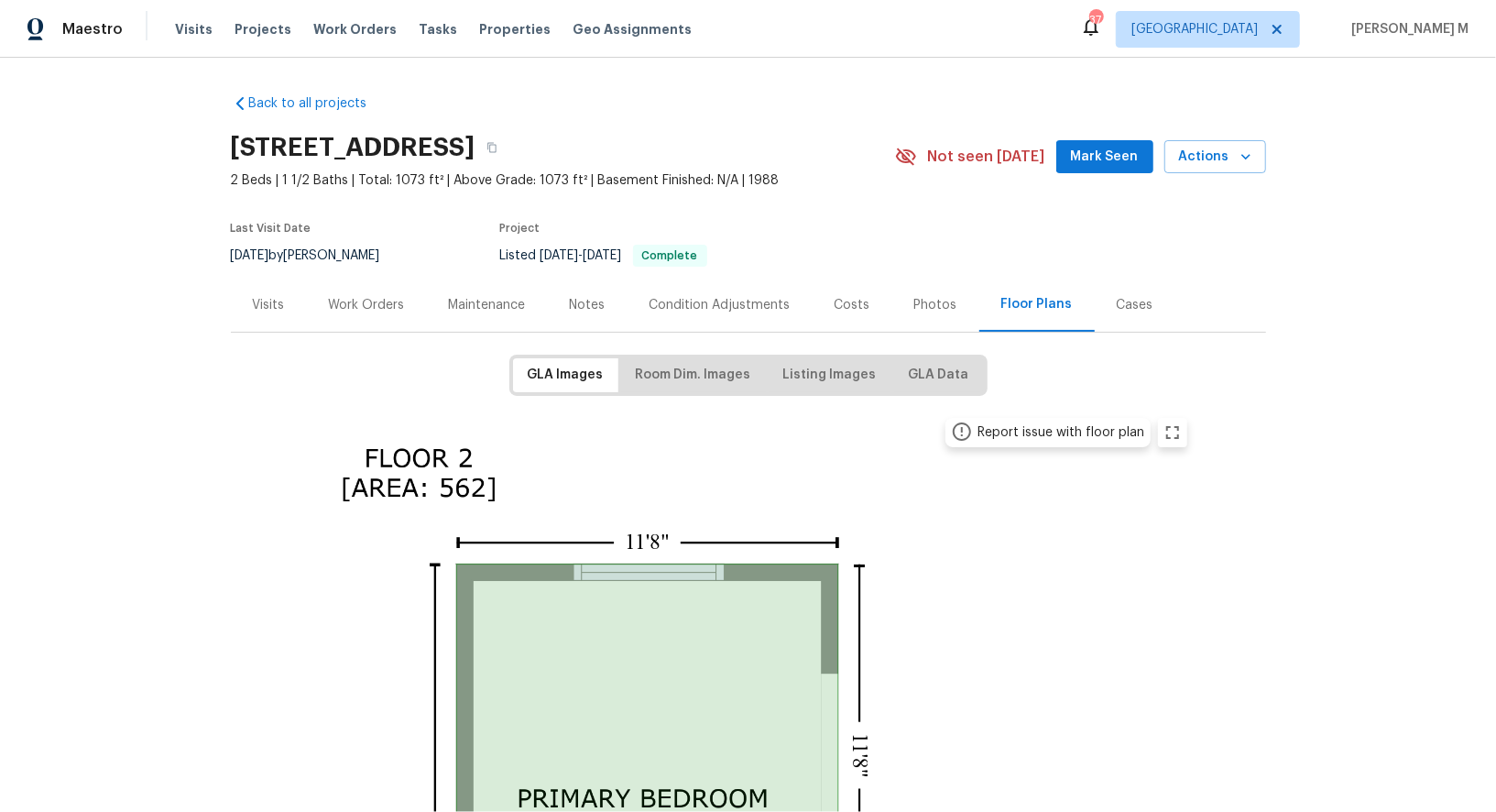
click at [355, 296] on div "Work Orders" at bounding box center [367, 305] width 76 height 18
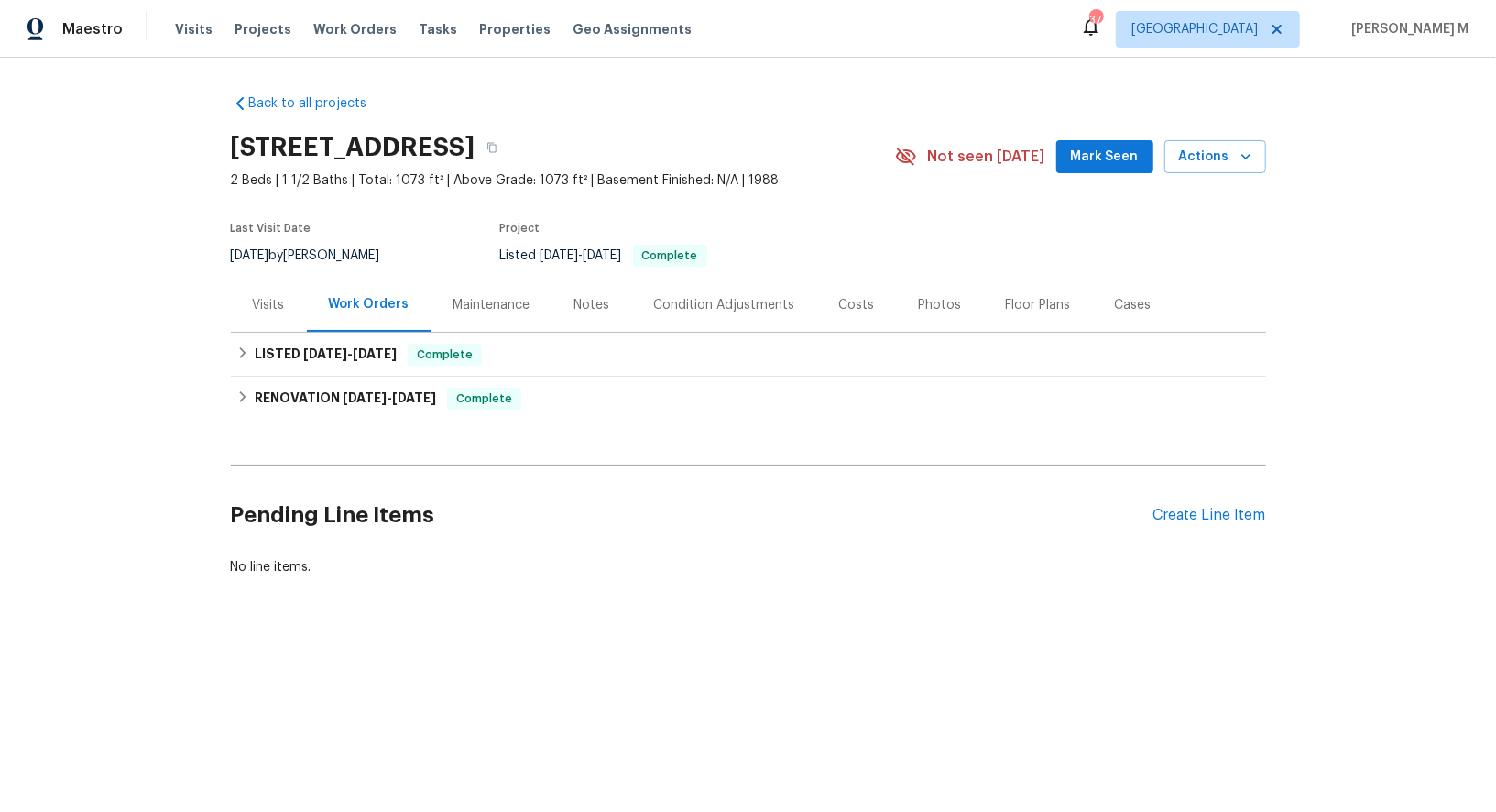
click at [472, 266] on div "Last Visit Date 9/15/2025 by Luis Pedro Ocampo Alvizuris Project Listed 5/6/202…" at bounding box center [541, 245] width 621 height 66
click at [467, 305] on div "Maintenance" at bounding box center [492, 305] width 121 height 54
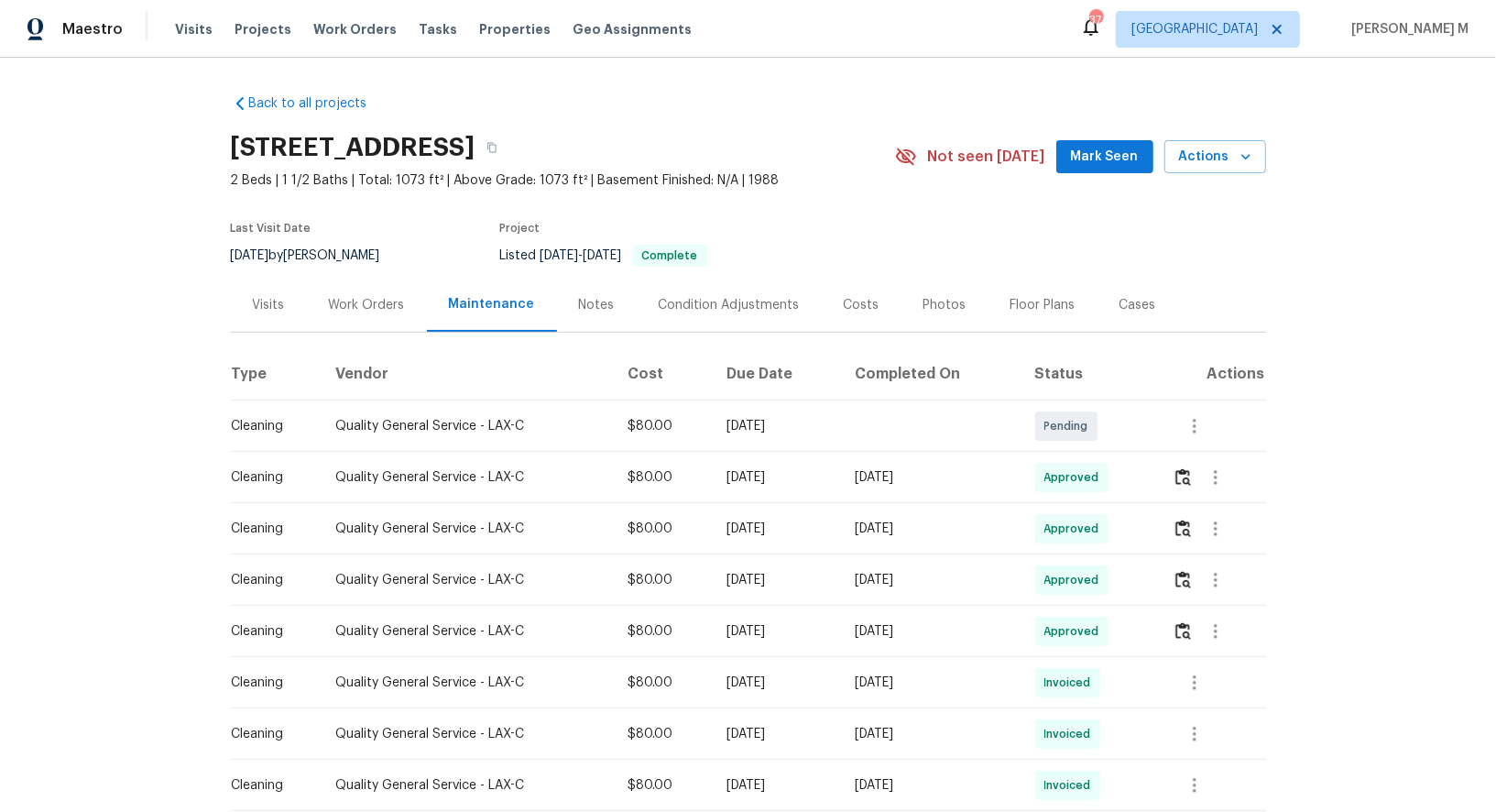
scroll to position [188, 0]
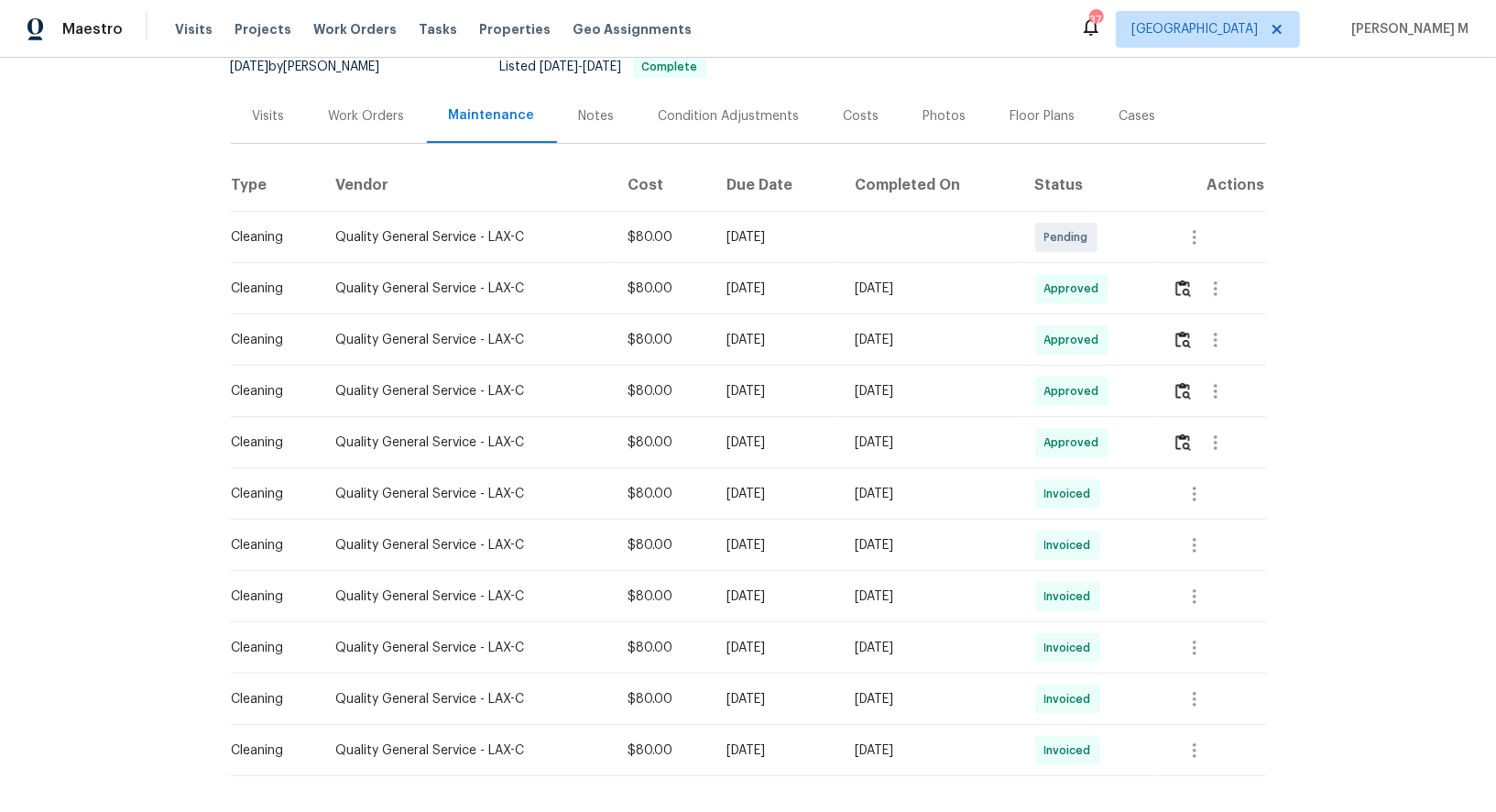
click at [359, 107] on div "Work Orders" at bounding box center [367, 116] width 76 height 18
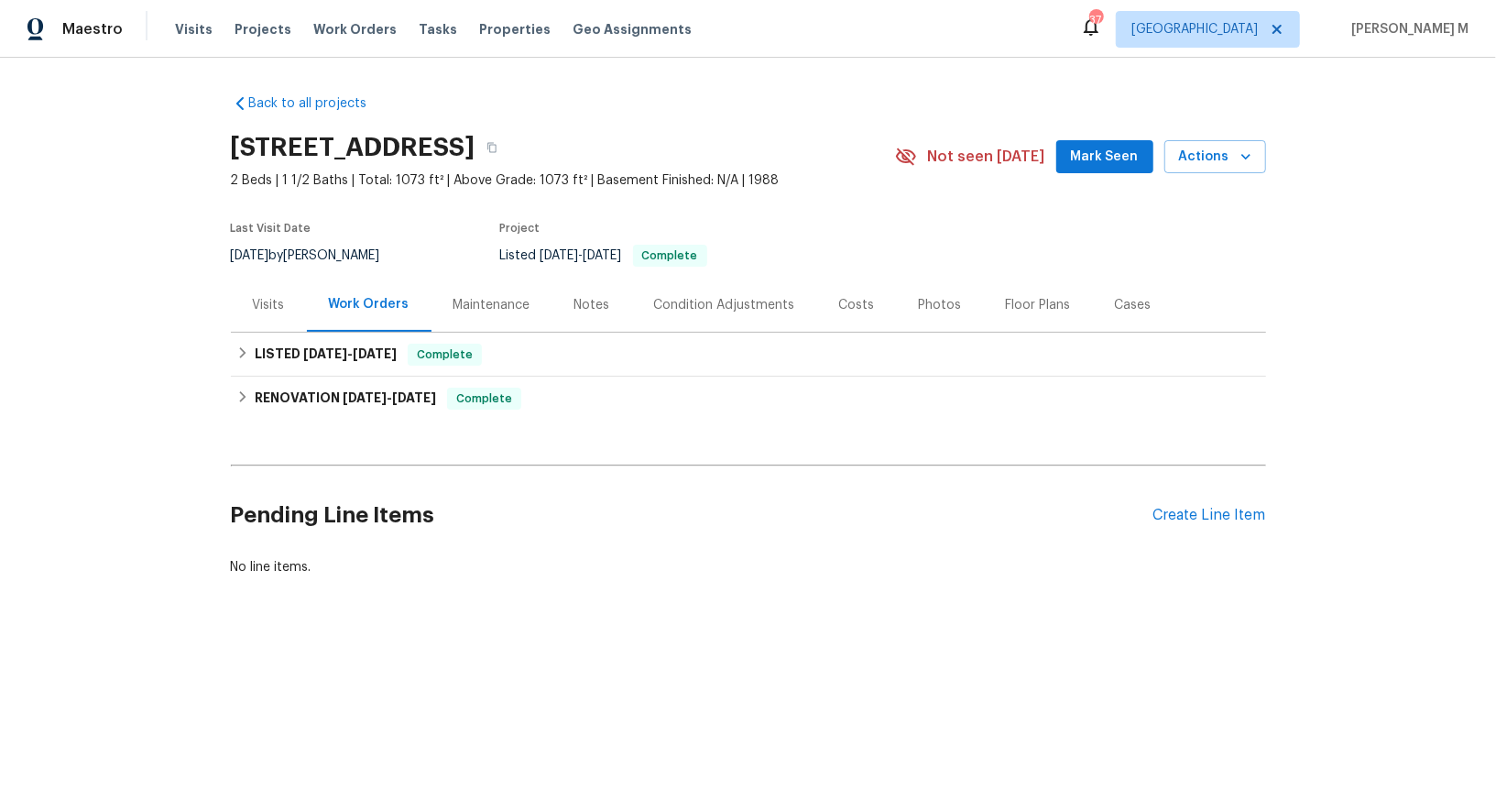
click at [821, 478] on h2 "Pending Line Items" at bounding box center [693, 516] width 923 height 85
click at [465, 296] on div "Maintenance" at bounding box center [492, 305] width 77 height 18
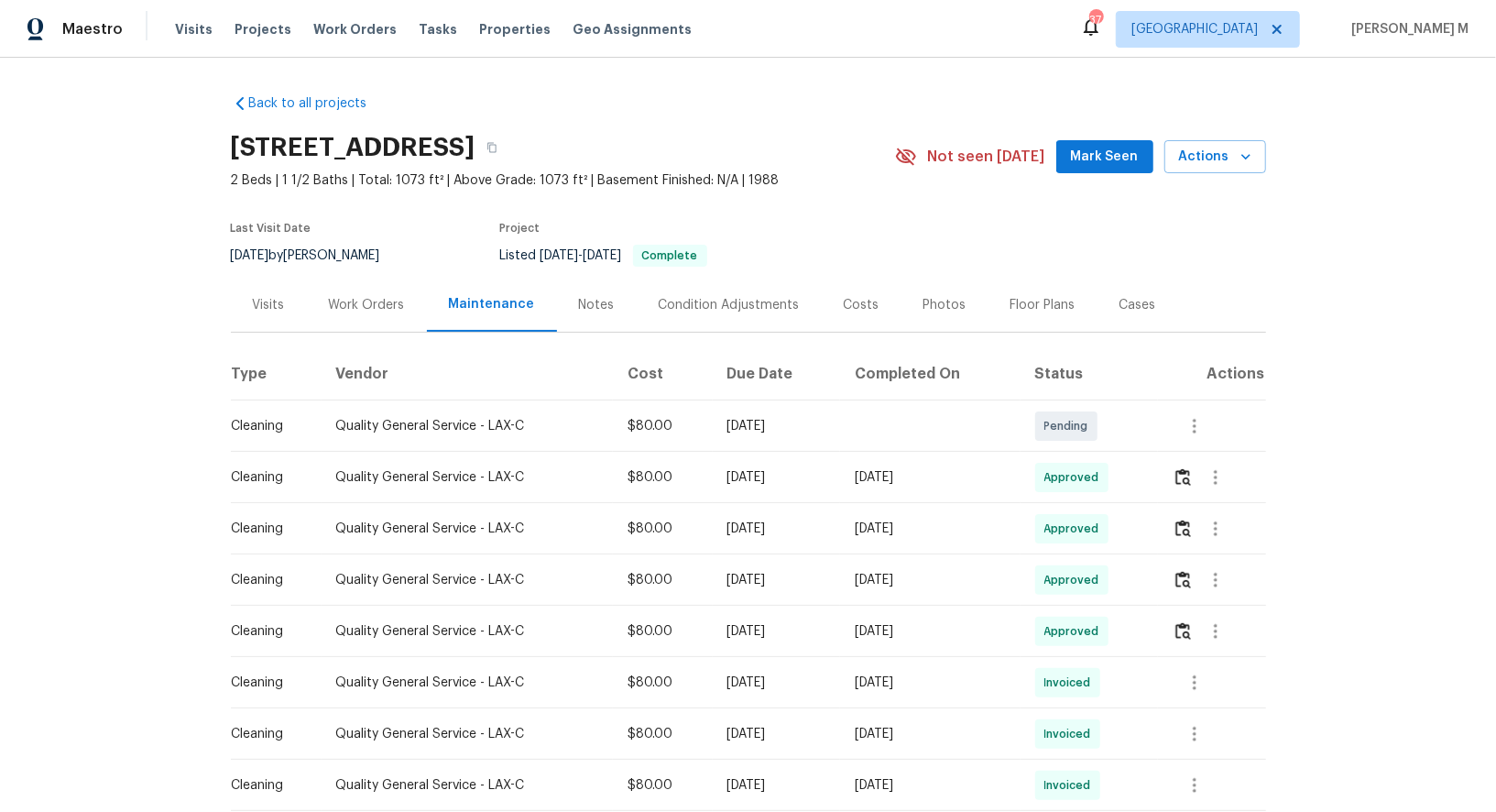
click at [397, 316] on div "Work Orders" at bounding box center [367, 305] width 120 height 54
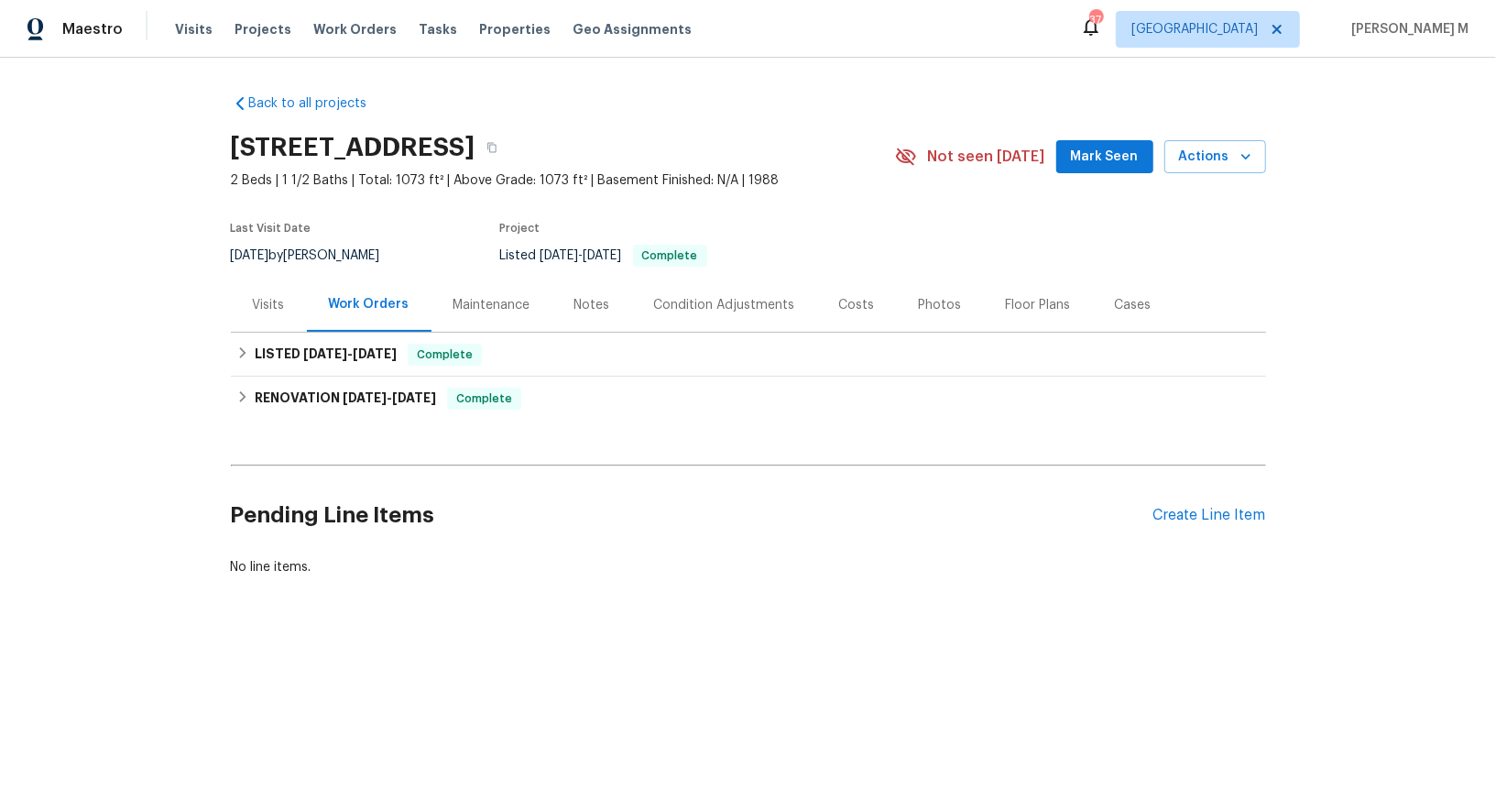
click at [1024, 301] on div "Floor Plans" at bounding box center [1038, 305] width 65 height 18
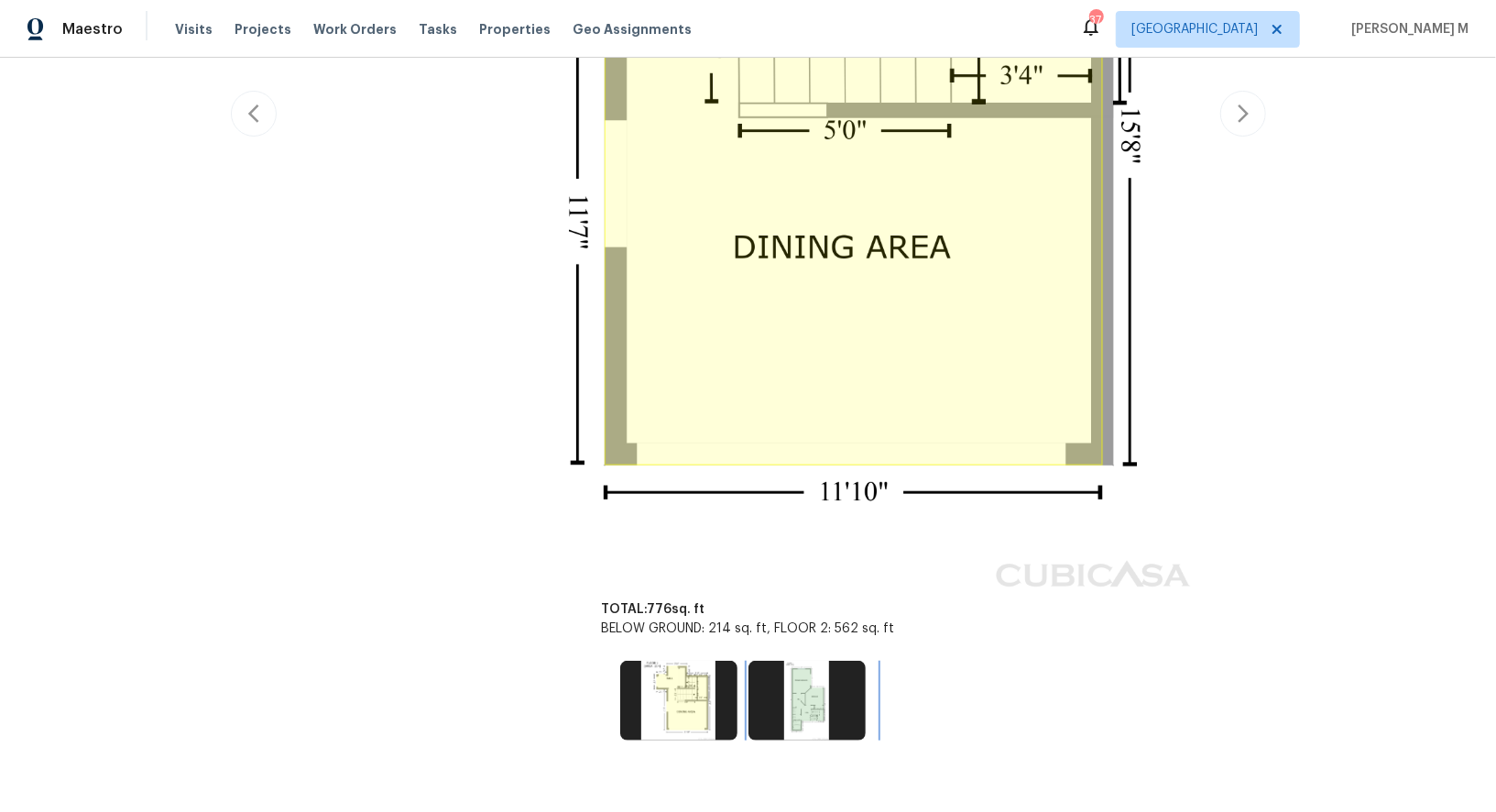
click at [827, 669] on img at bounding box center [807, 699] width 118 height 79
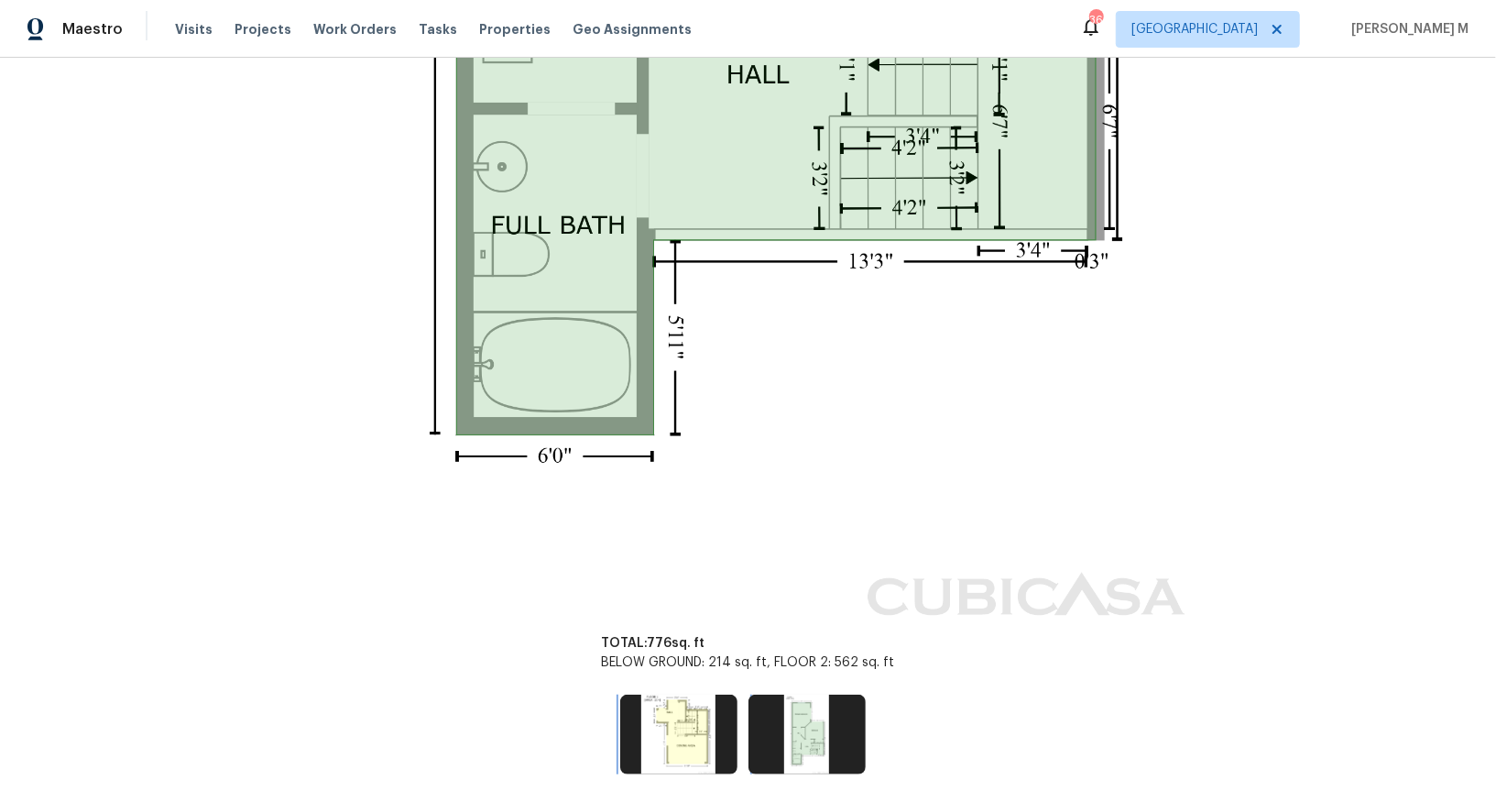
click at [651, 694] on img at bounding box center [679, 733] width 118 height 79
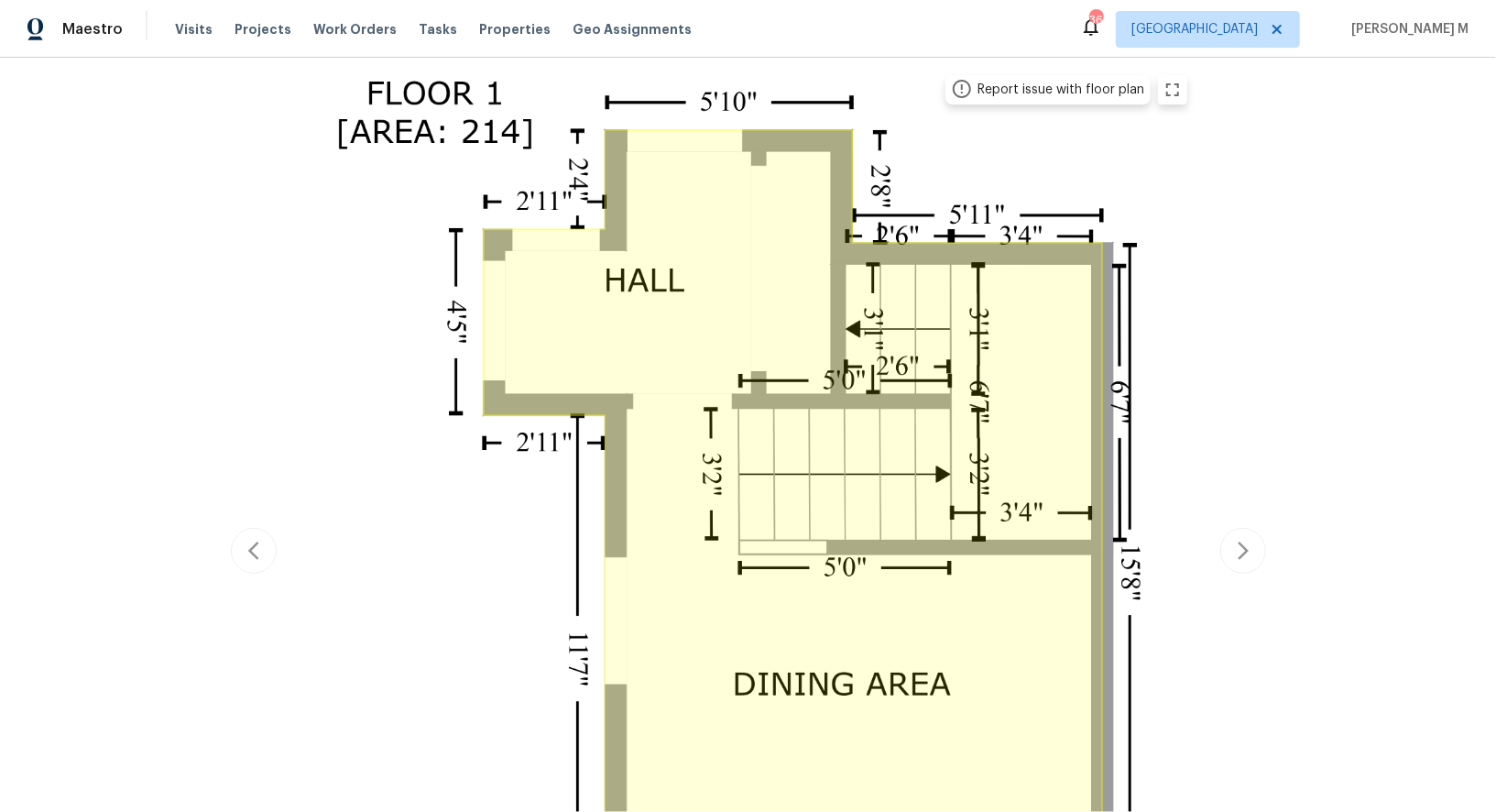
scroll to position [315, 0]
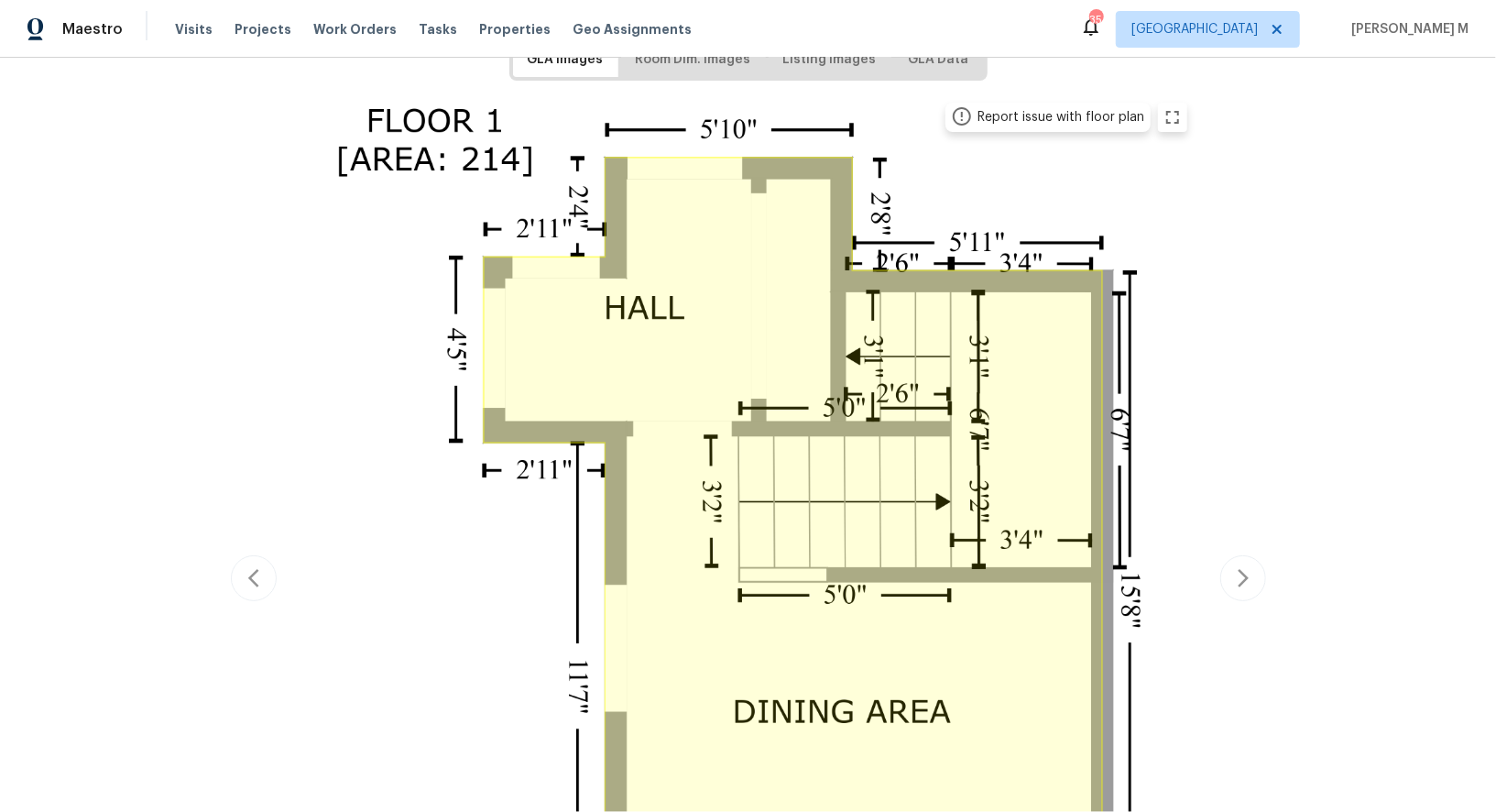
click at [568, 455] on img at bounding box center [748, 575] width 900 height 968
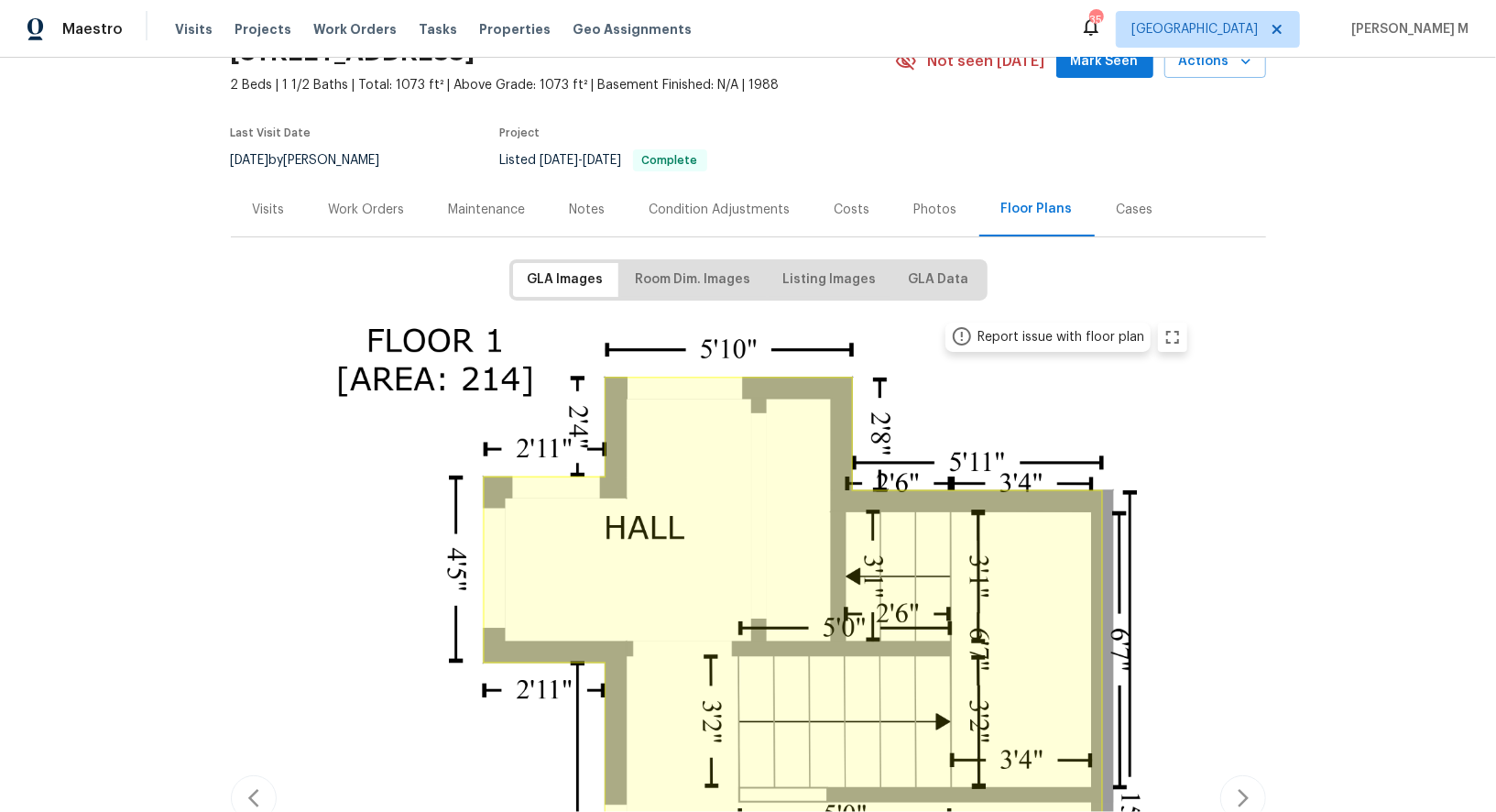
scroll to position [0, 0]
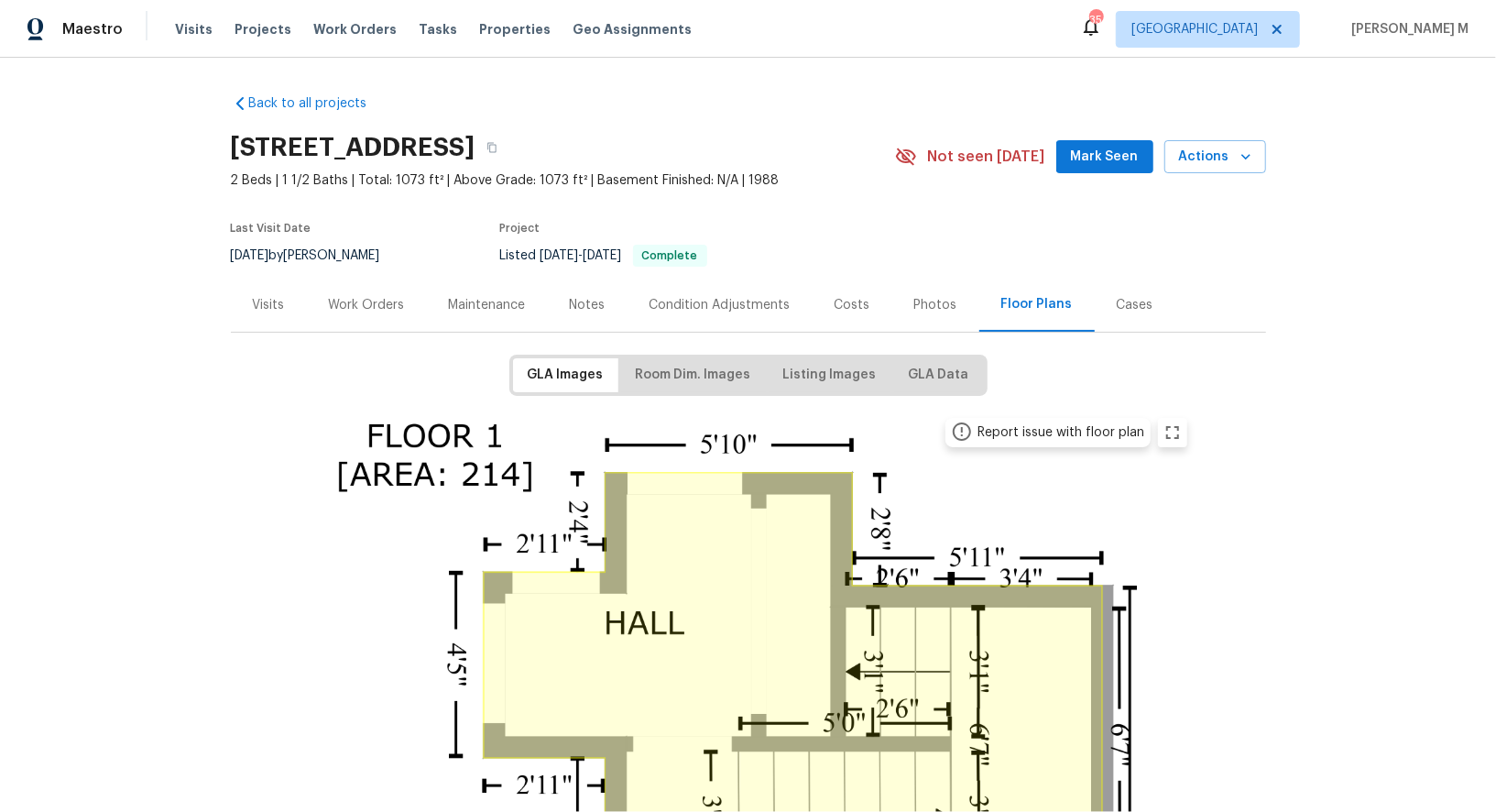
click at [369, 304] on div "Work Orders" at bounding box center [367, 305] width 76 height 18
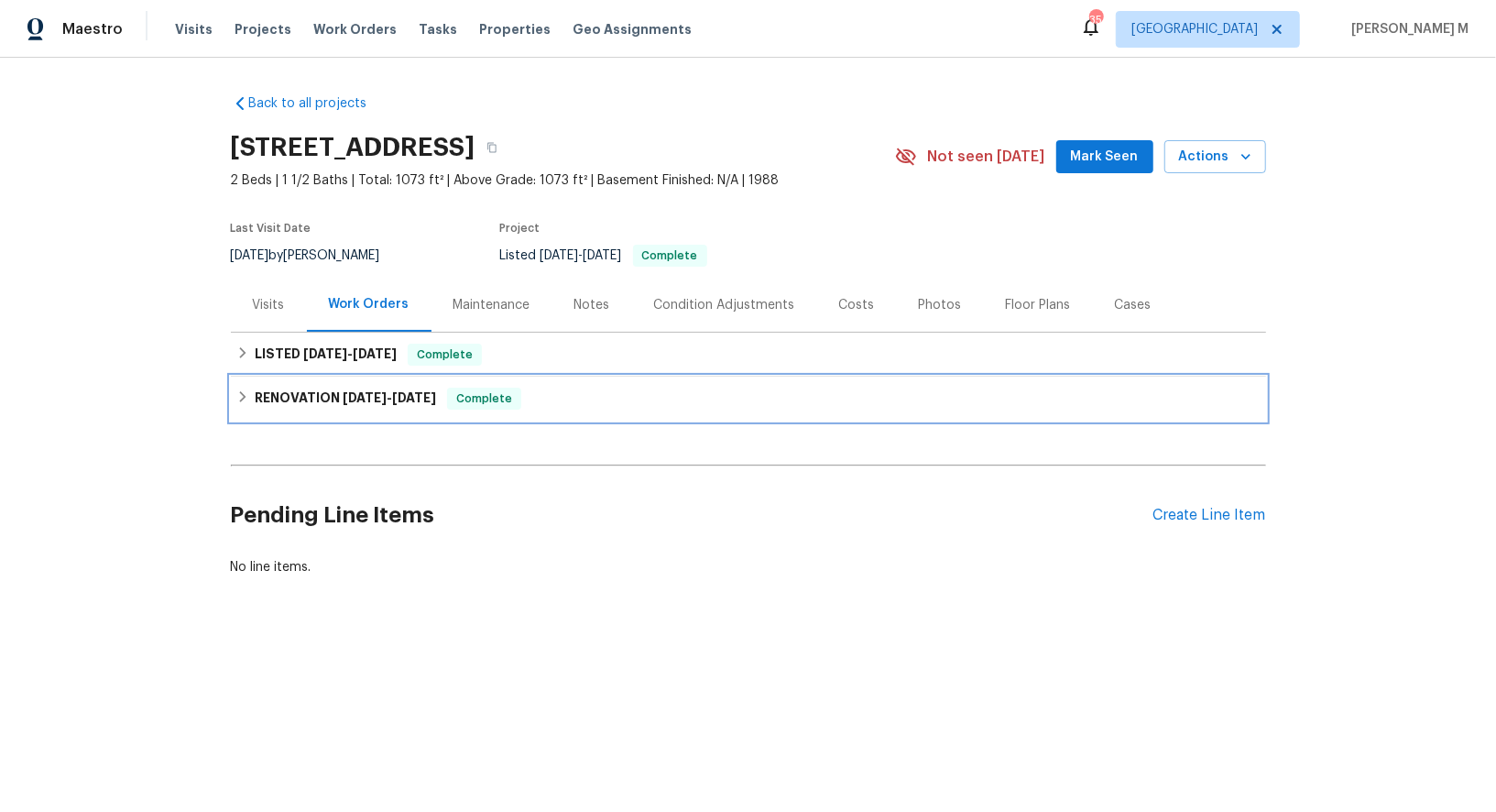
click at [298, 377] on div "RENOVATION 4/28/25 - 5/5/25 Complete" at bounding box center [749, 398] width 1036 height 44
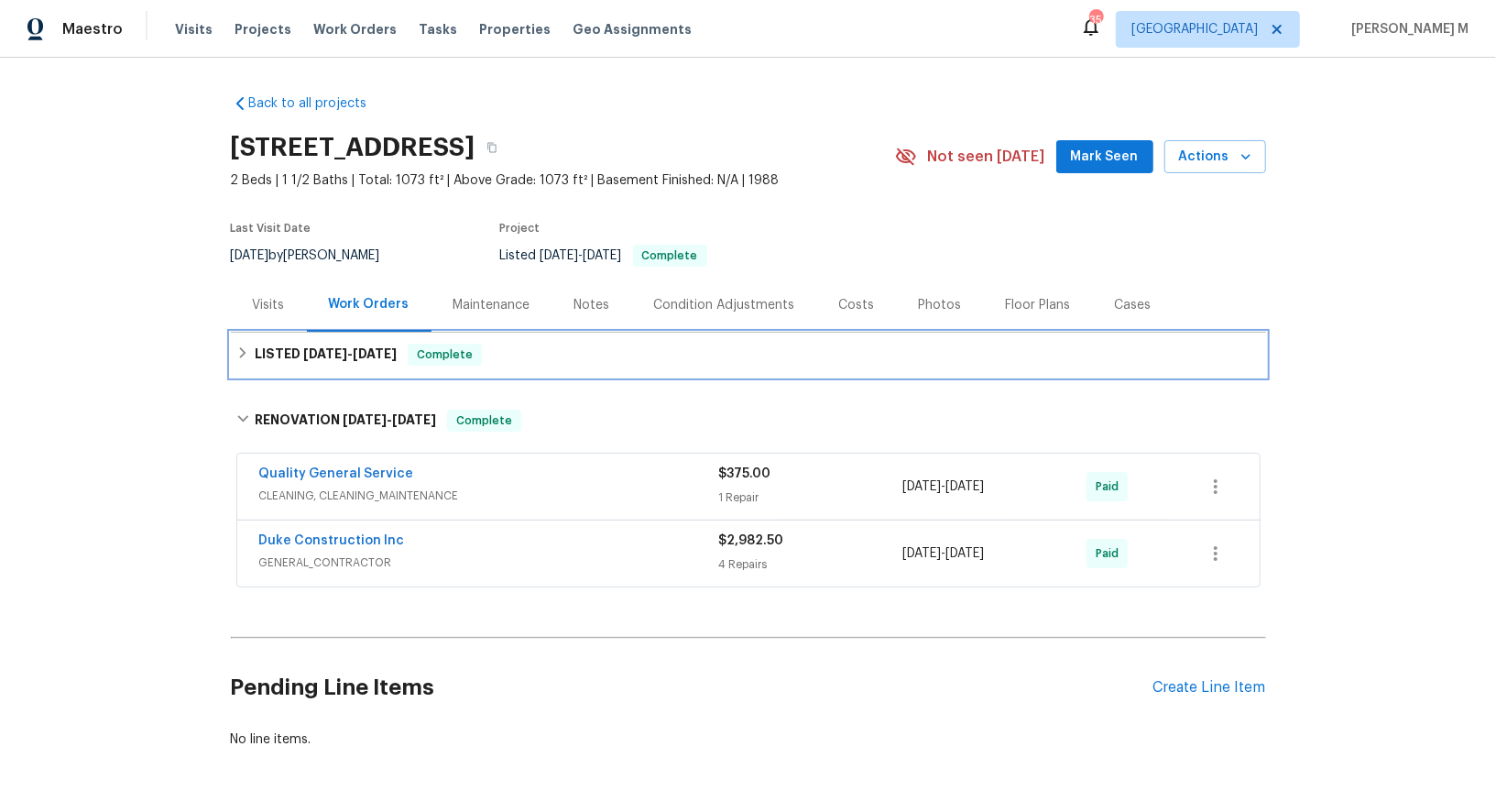
click at [351, 353] on h6 "LISTED 5/6/25 - 5/7/25" at bounding box center [325, 355] width 142 height 22
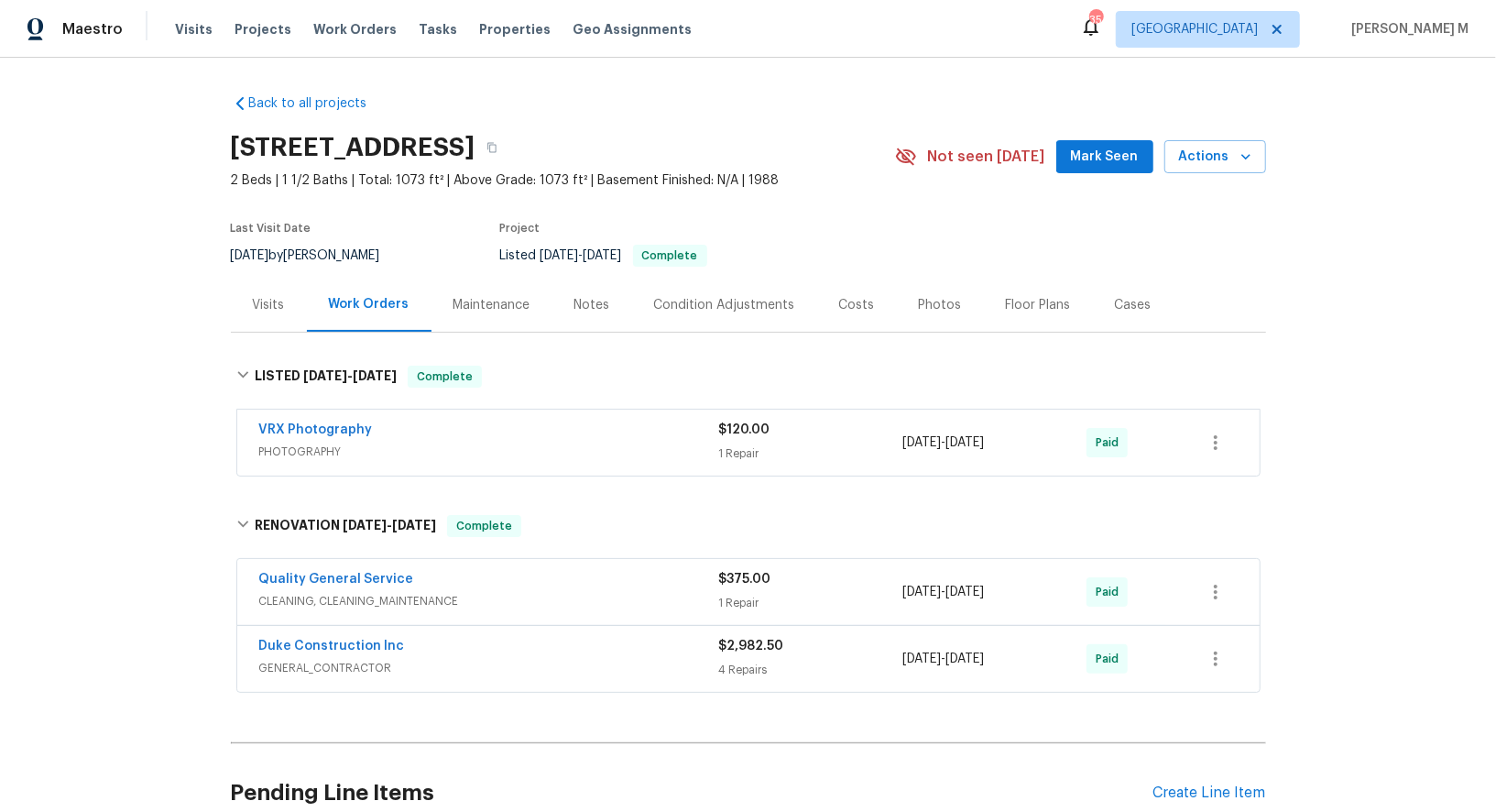
click at [312, 446] on span "PHOTOGRAPHY" at bounding box center [489, 452] width 459 height 18
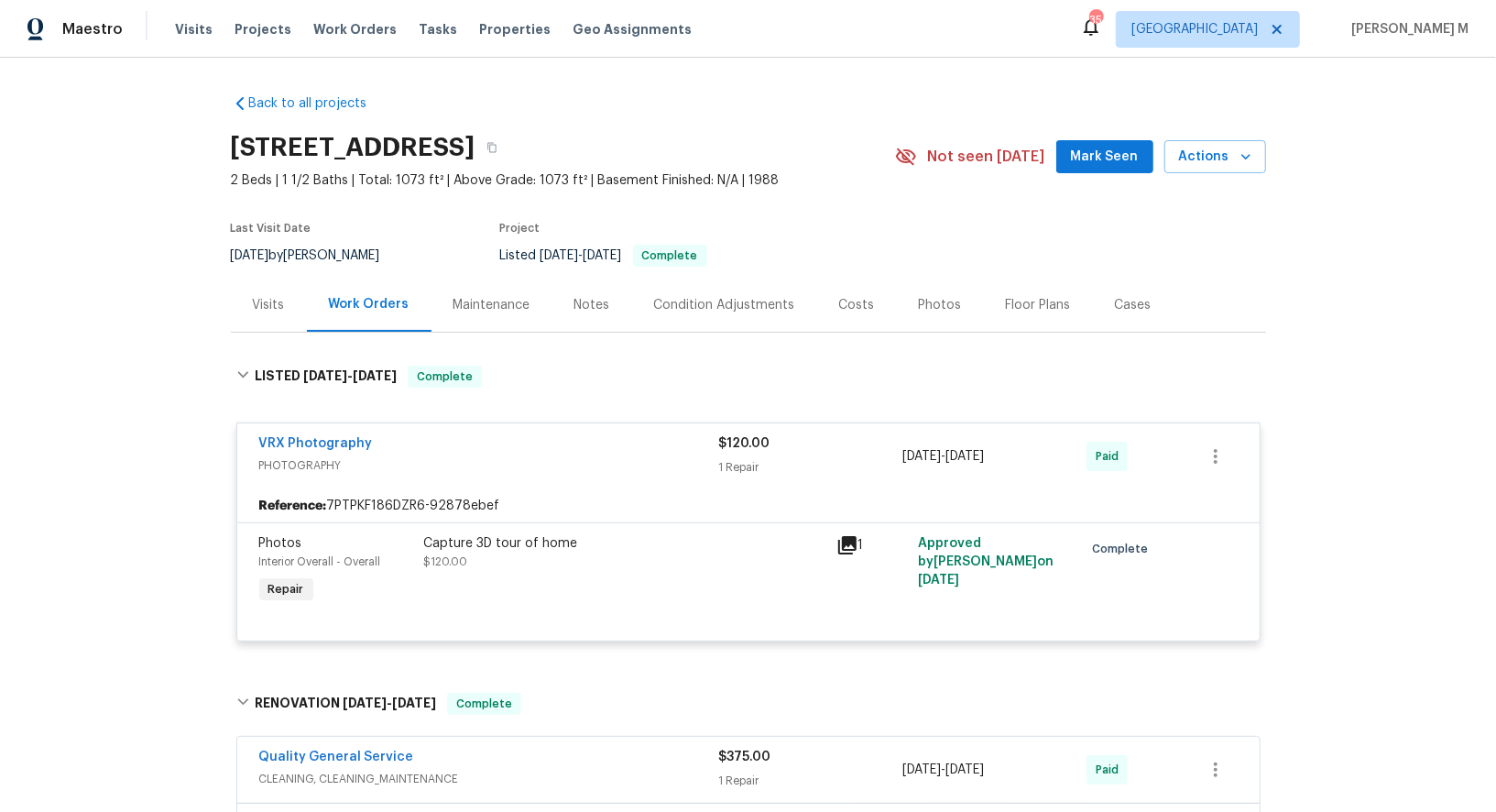
click at [259, 304] on div "Visits" at bounding box center [268, 305] width 32 height 18
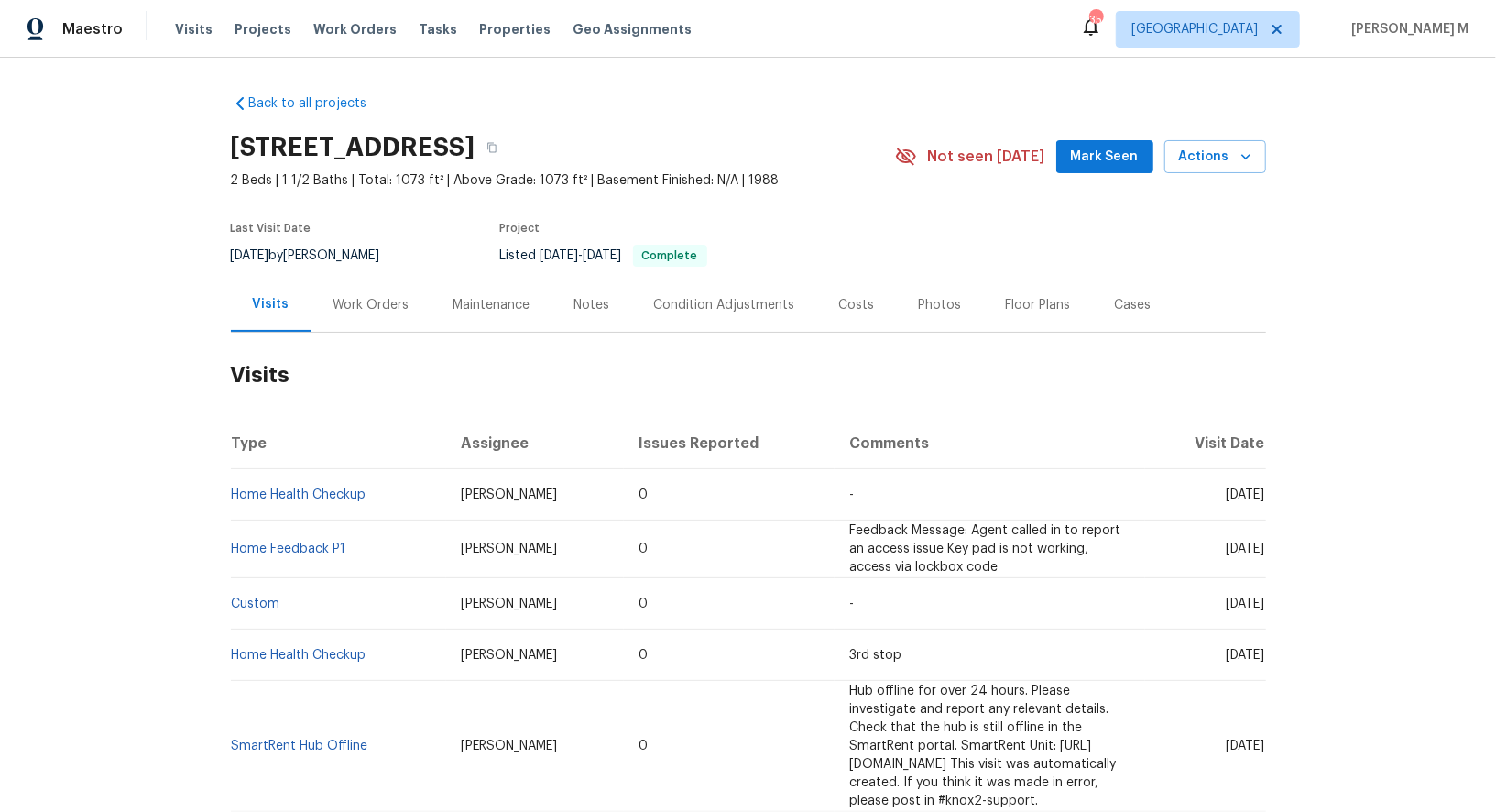
click at [378, 296] on div "Work Orders" at bounding box center [371, 305] width 76 height 18
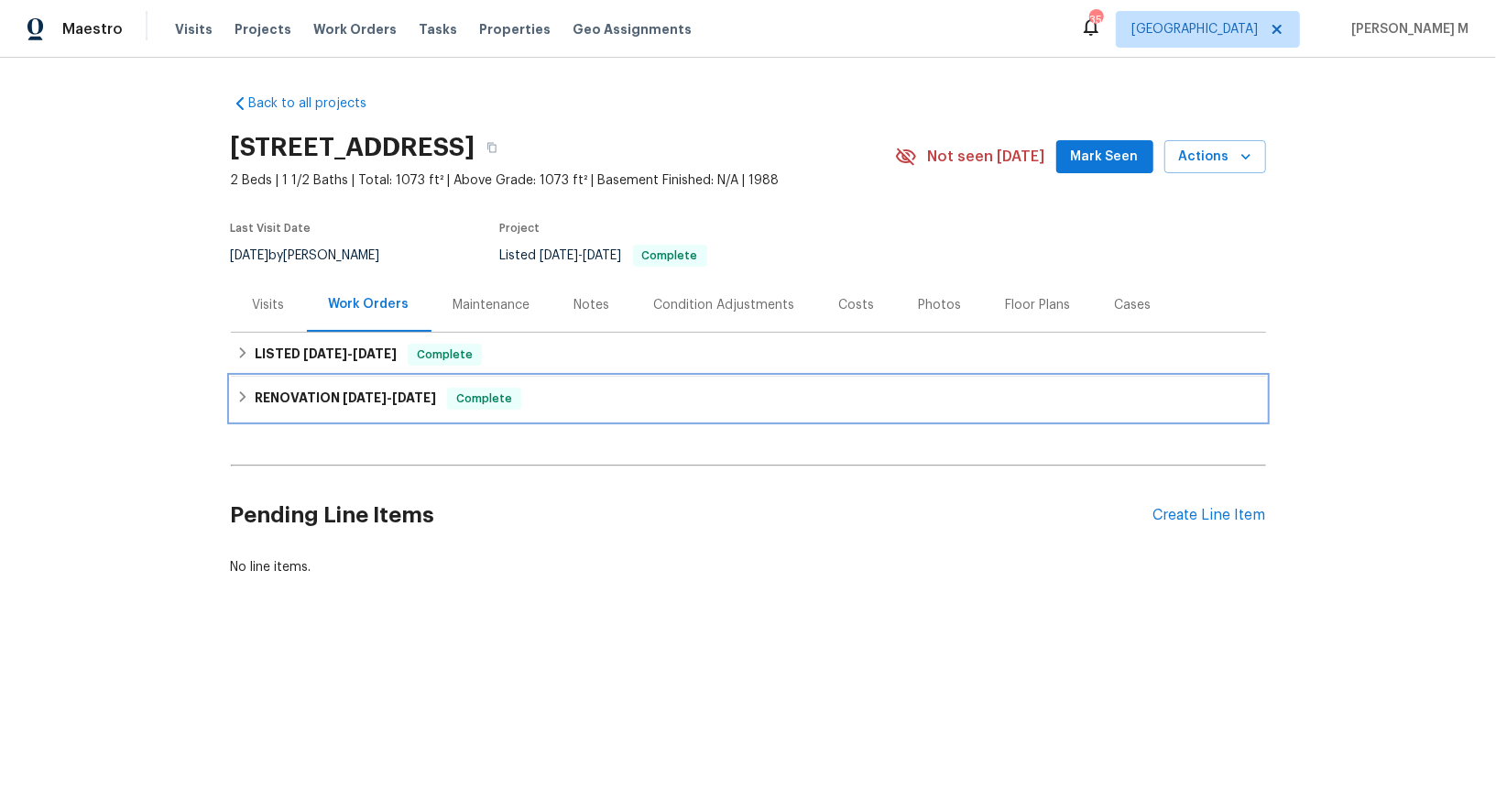
click at [312, 404] on div "RENOVATION 4/28/25 - 5/5/25 Complete" at bounding box center [749, 398] width 1036 height 44
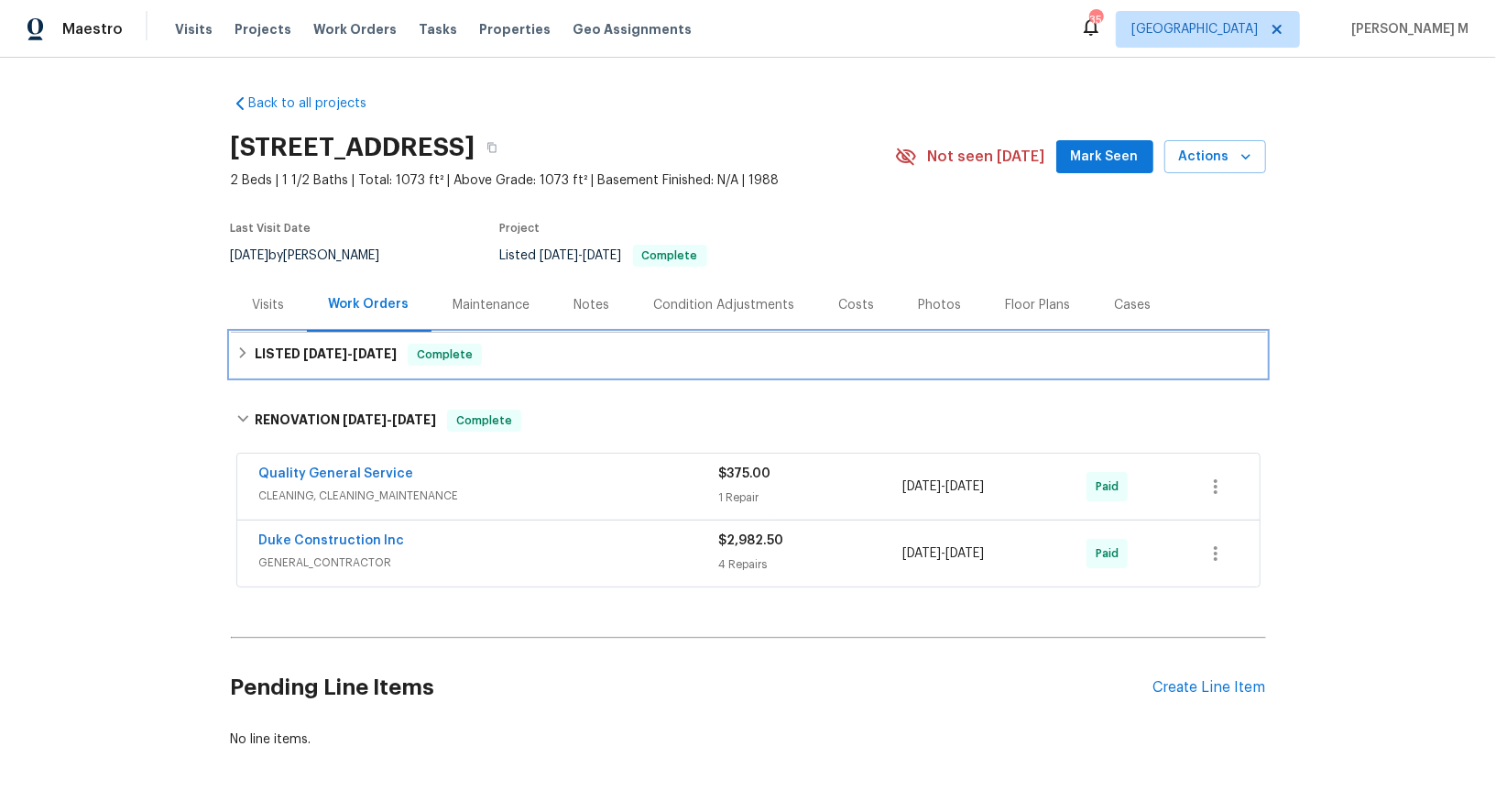
click at [287, 353] on h6 "LISTED 5/6/25 - 5/7/25" at bounding box center [325, 355] width 142 height 22
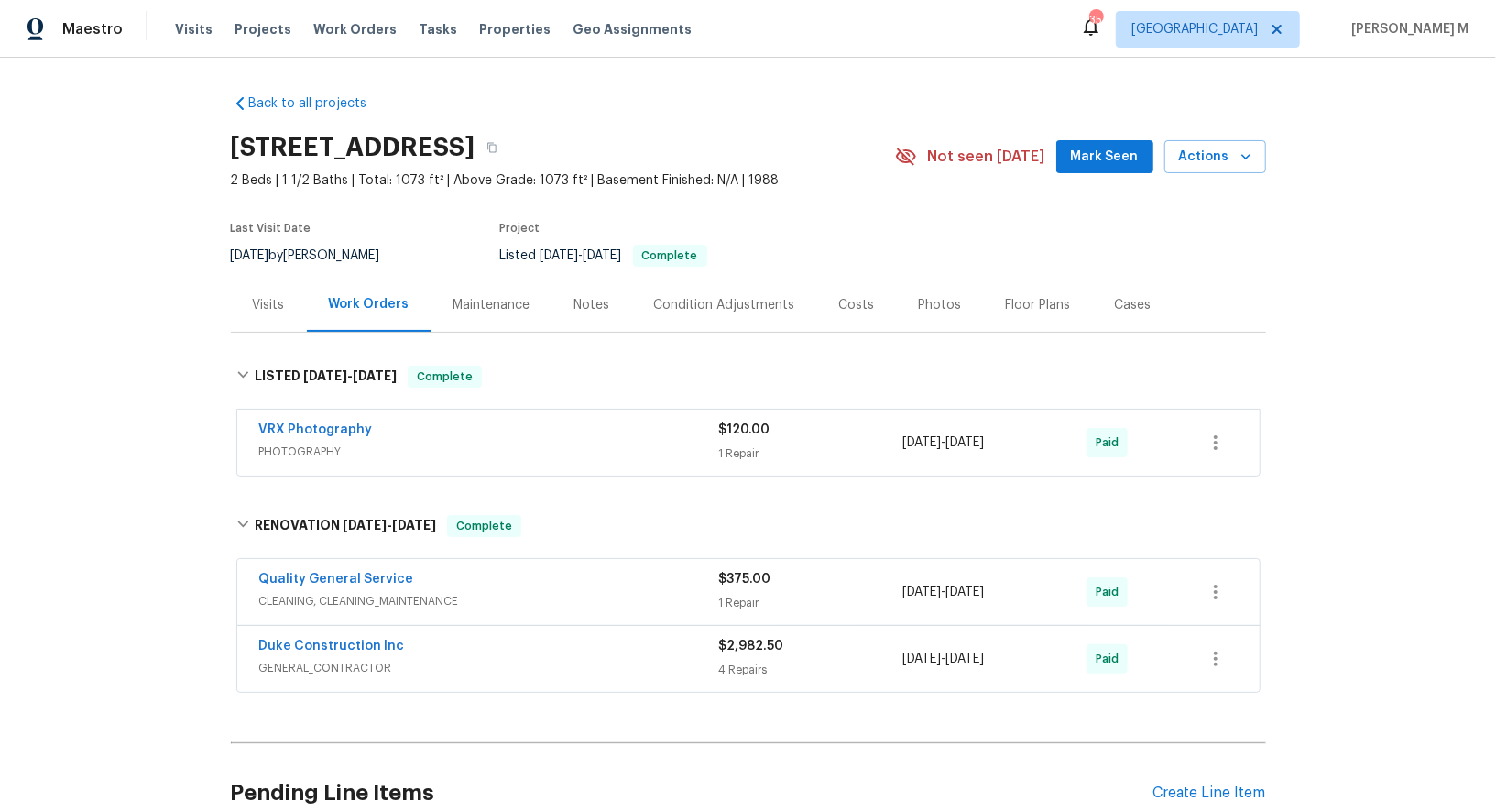
click at [497, 296] on div "Maintenance" at bounding box center [492, 305] width 77 height 18
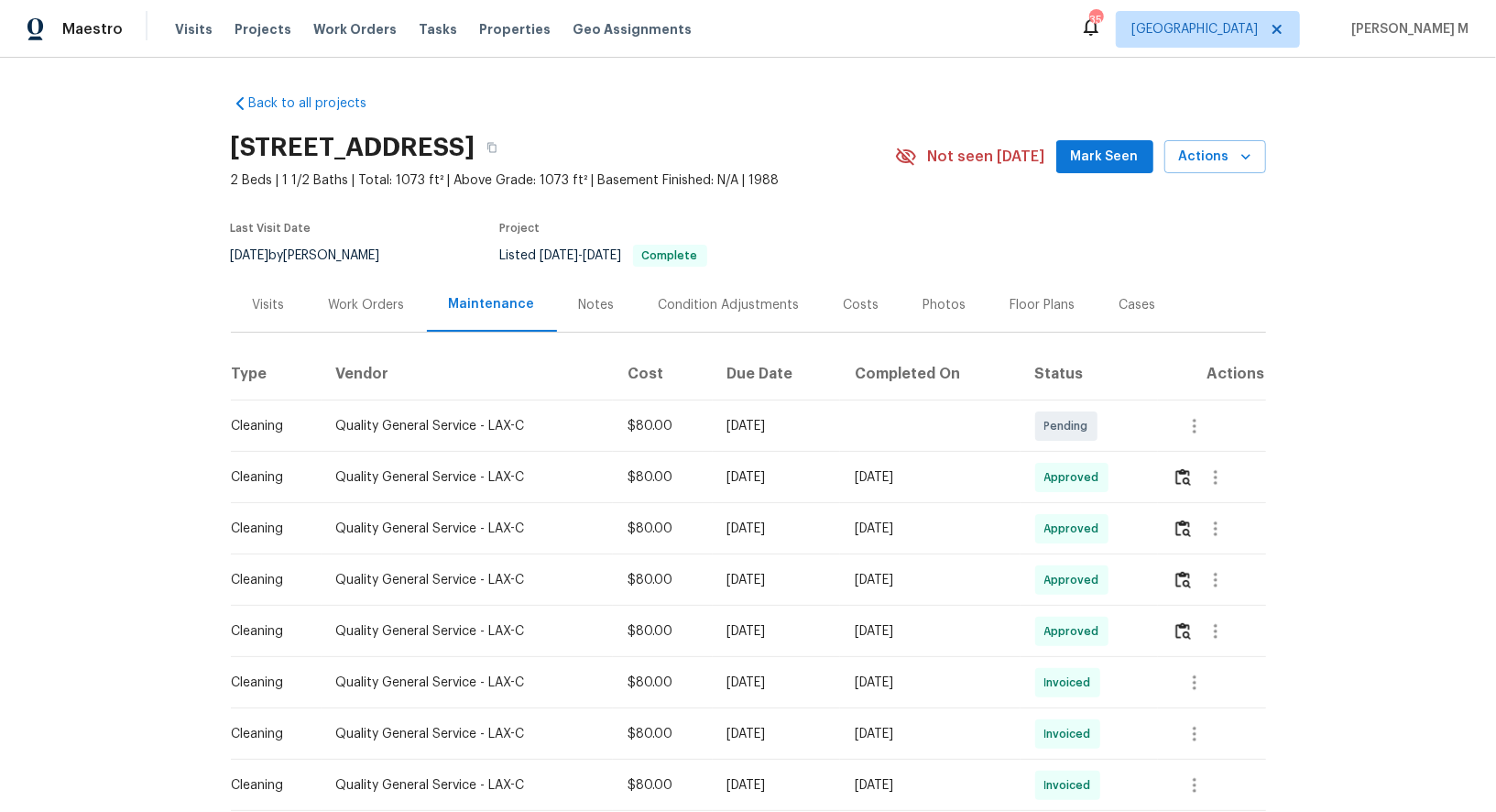
click at [363, 296] on div "Work Orders" at bounding box center [367, 305] width 76 height 18
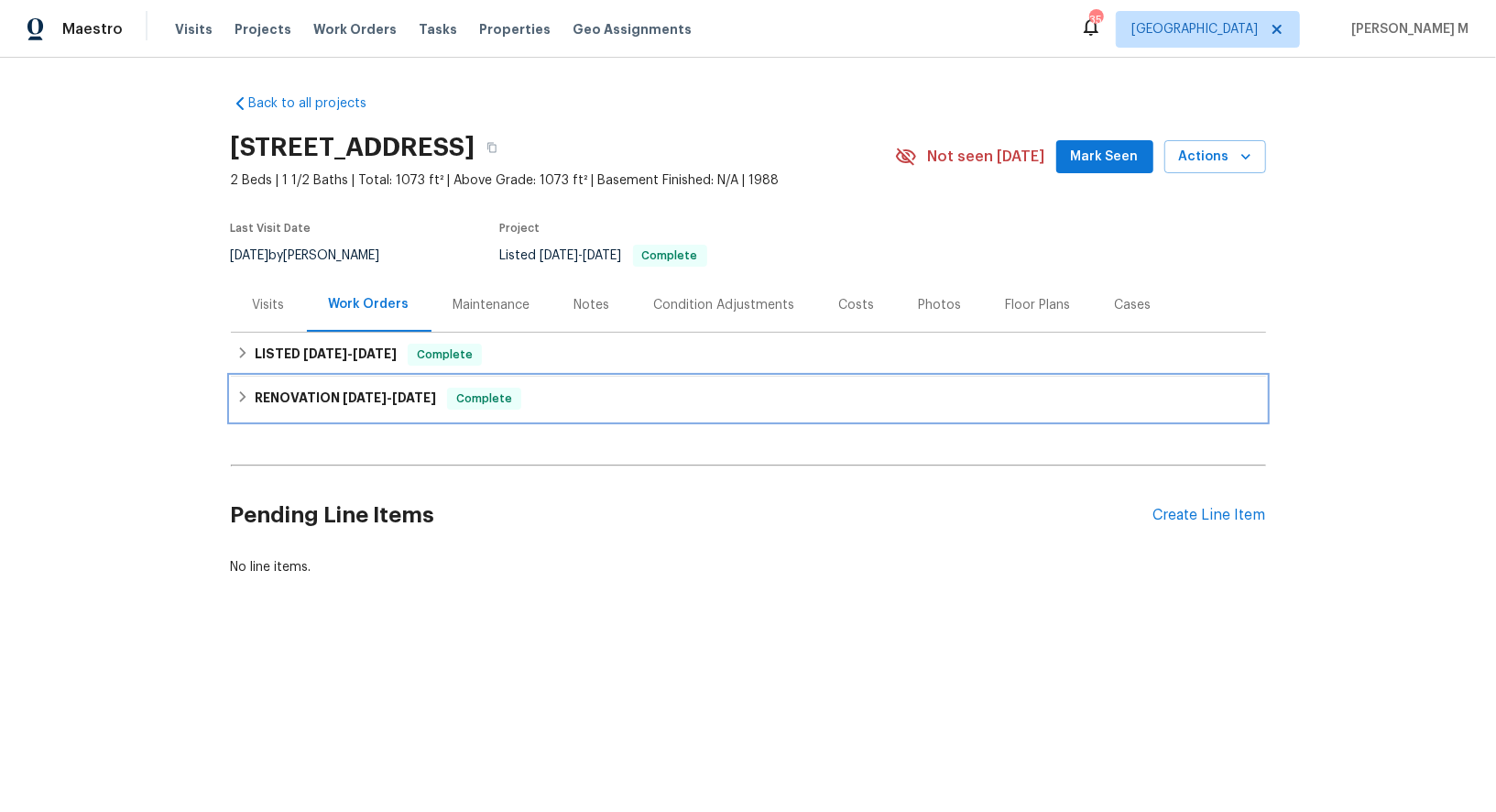
click at [364, 377] on div "RENOVATION 4/28/25 - 5/5/25 Complete" at bounding box center [749, 398] width 1036 height 44
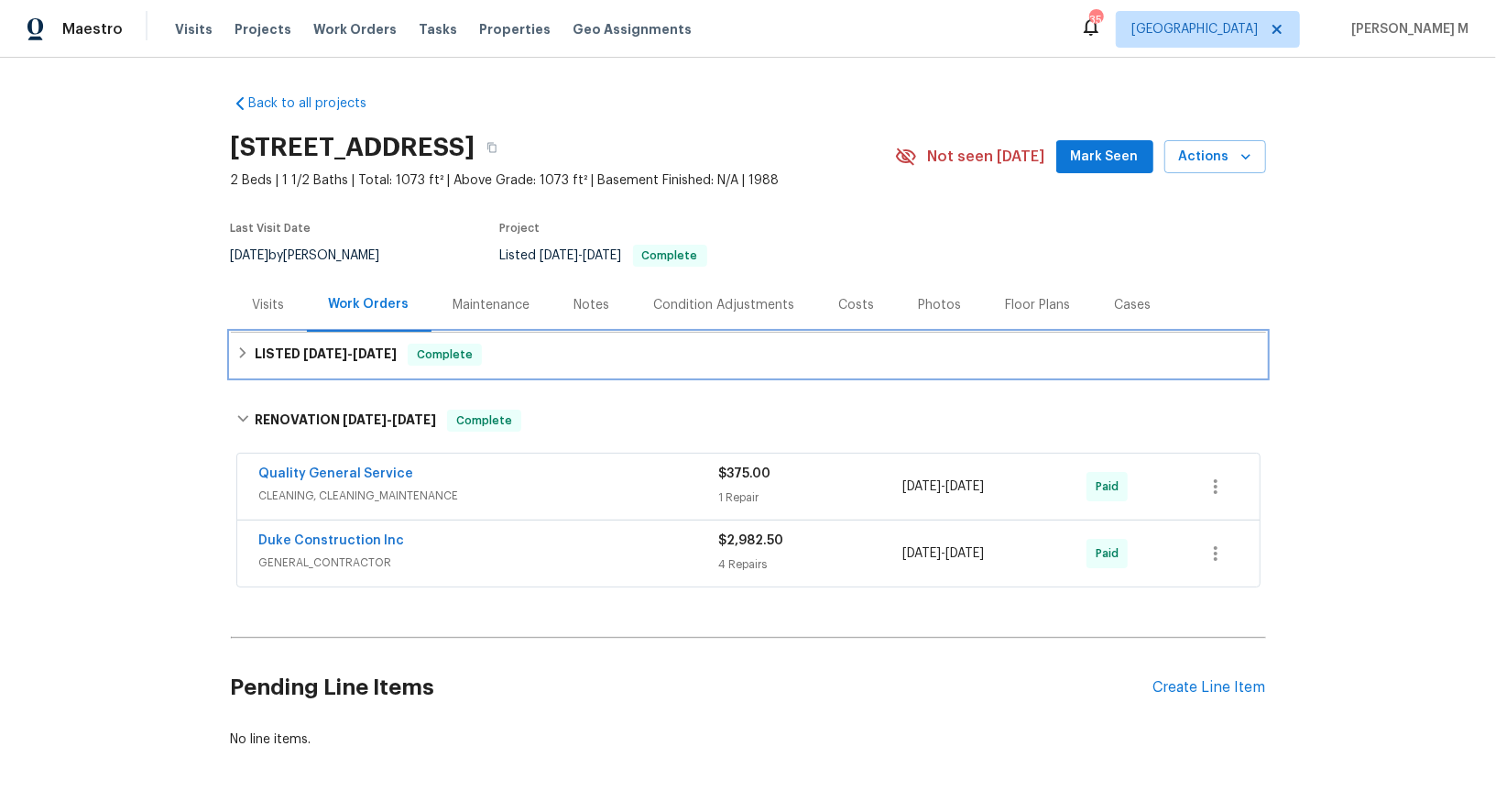
click at [297, 363] on div "LISTED 5/6/25 - 5/7/25 Complete" at bounding box center [749, 354] width 1036 height 44
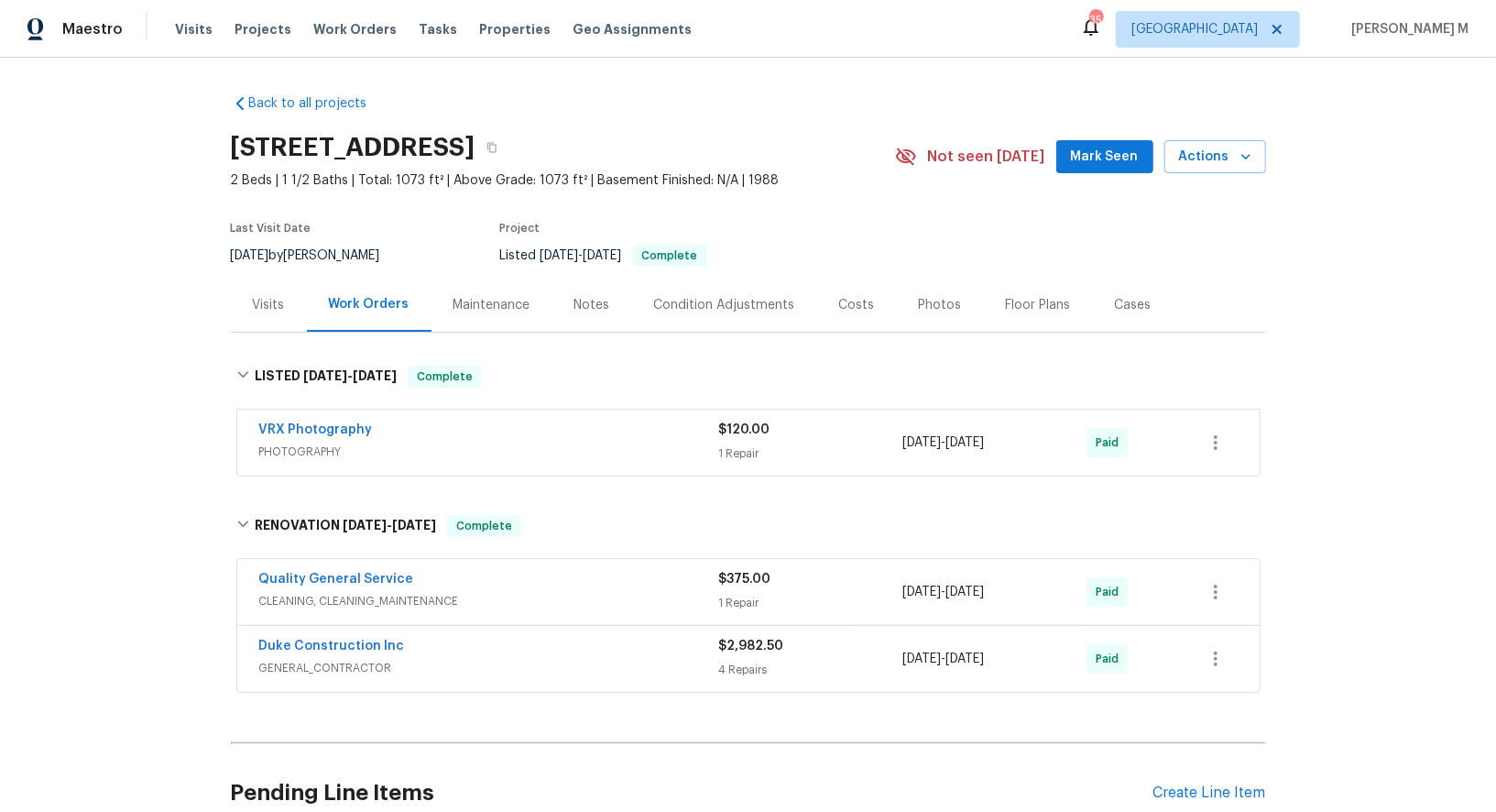
click at [479, 320] on div "Maintenance" at bounding box center [492, 305] width 121 height 54
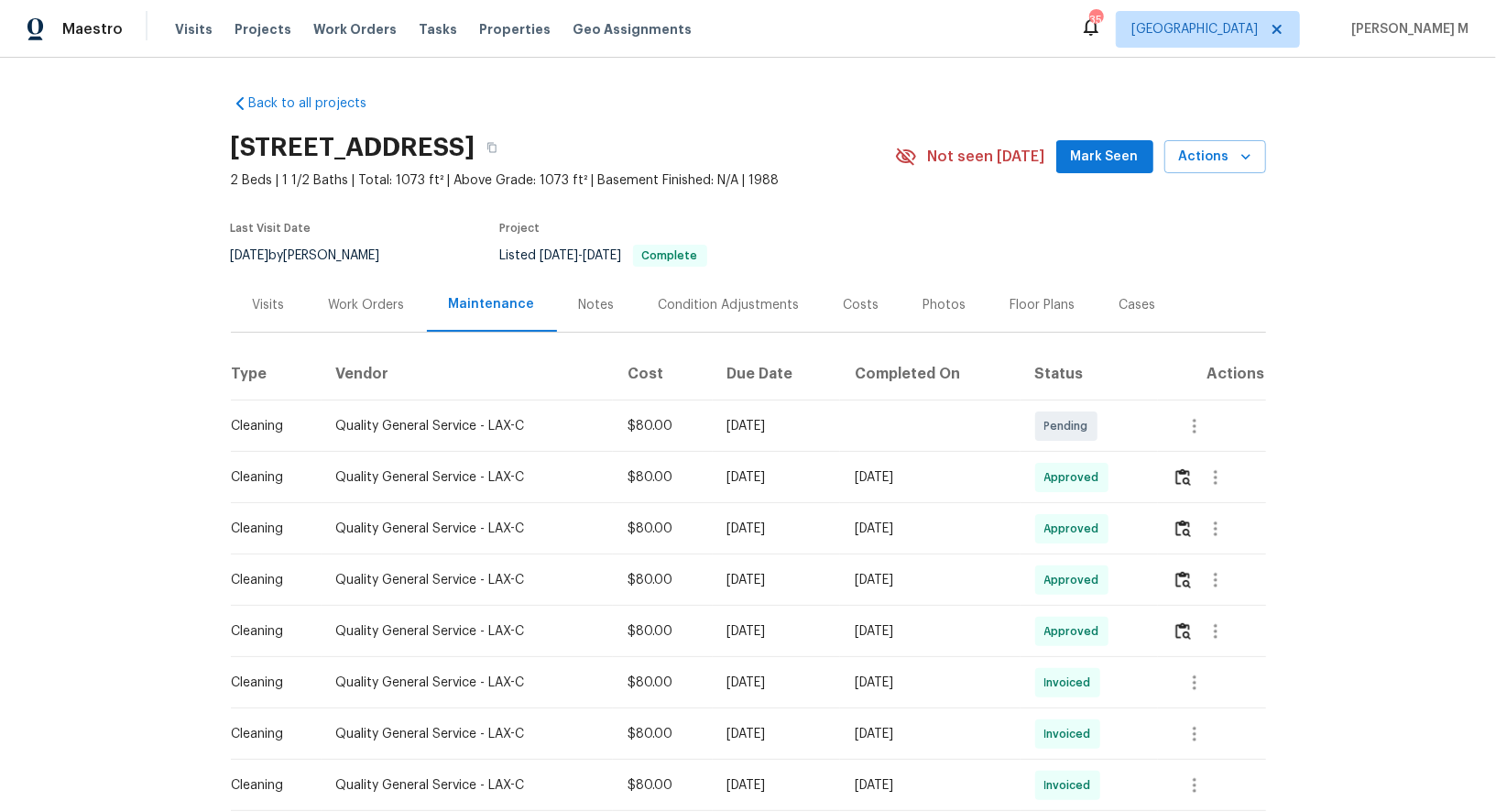
click at [344, 296] on div "Work Orders" at bounding box center [367, 305] width 76 height 18
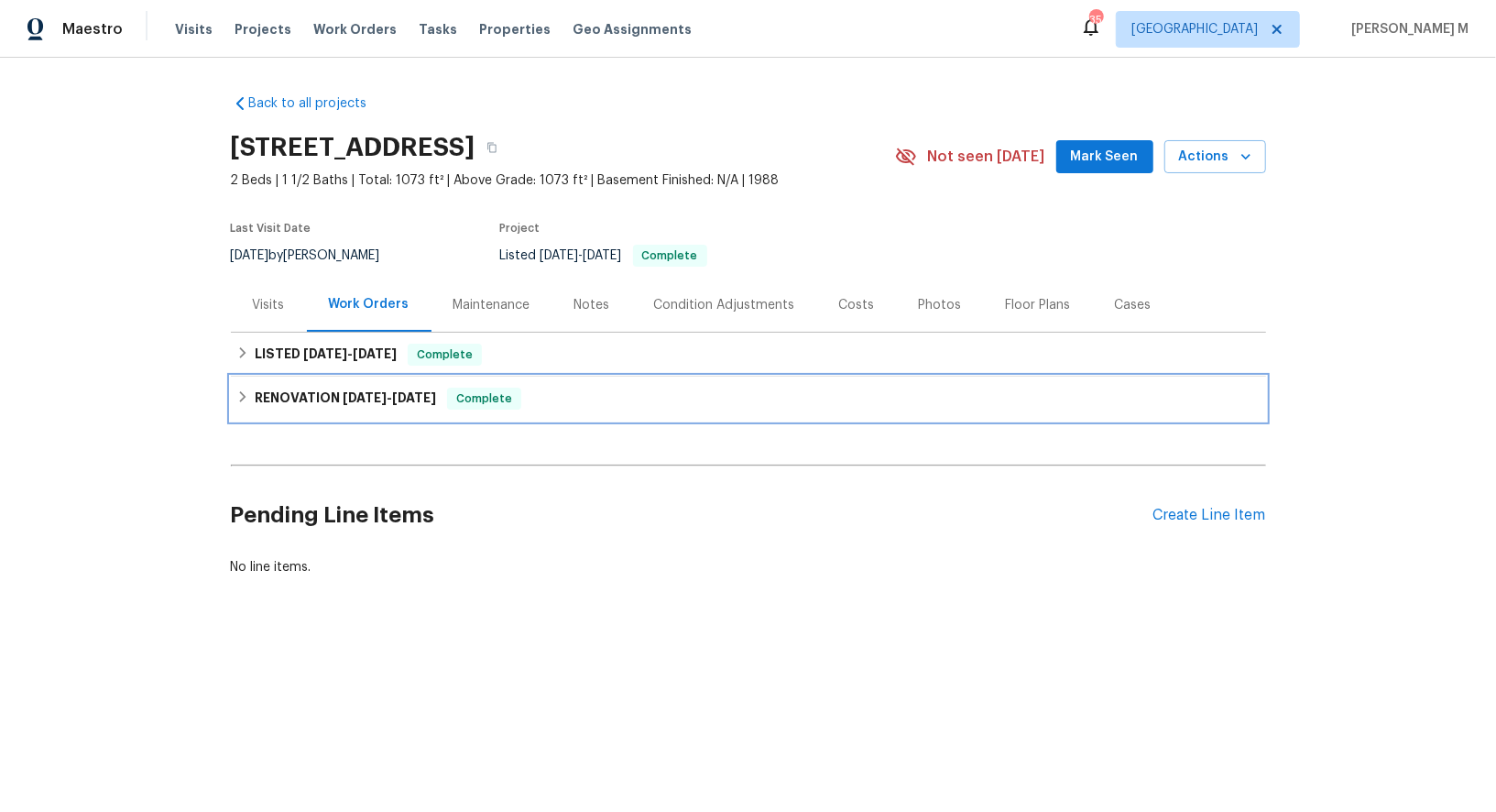
click at [343, 391] on span "4/28/25" at bounding box center [364, 397] width 44 height 13
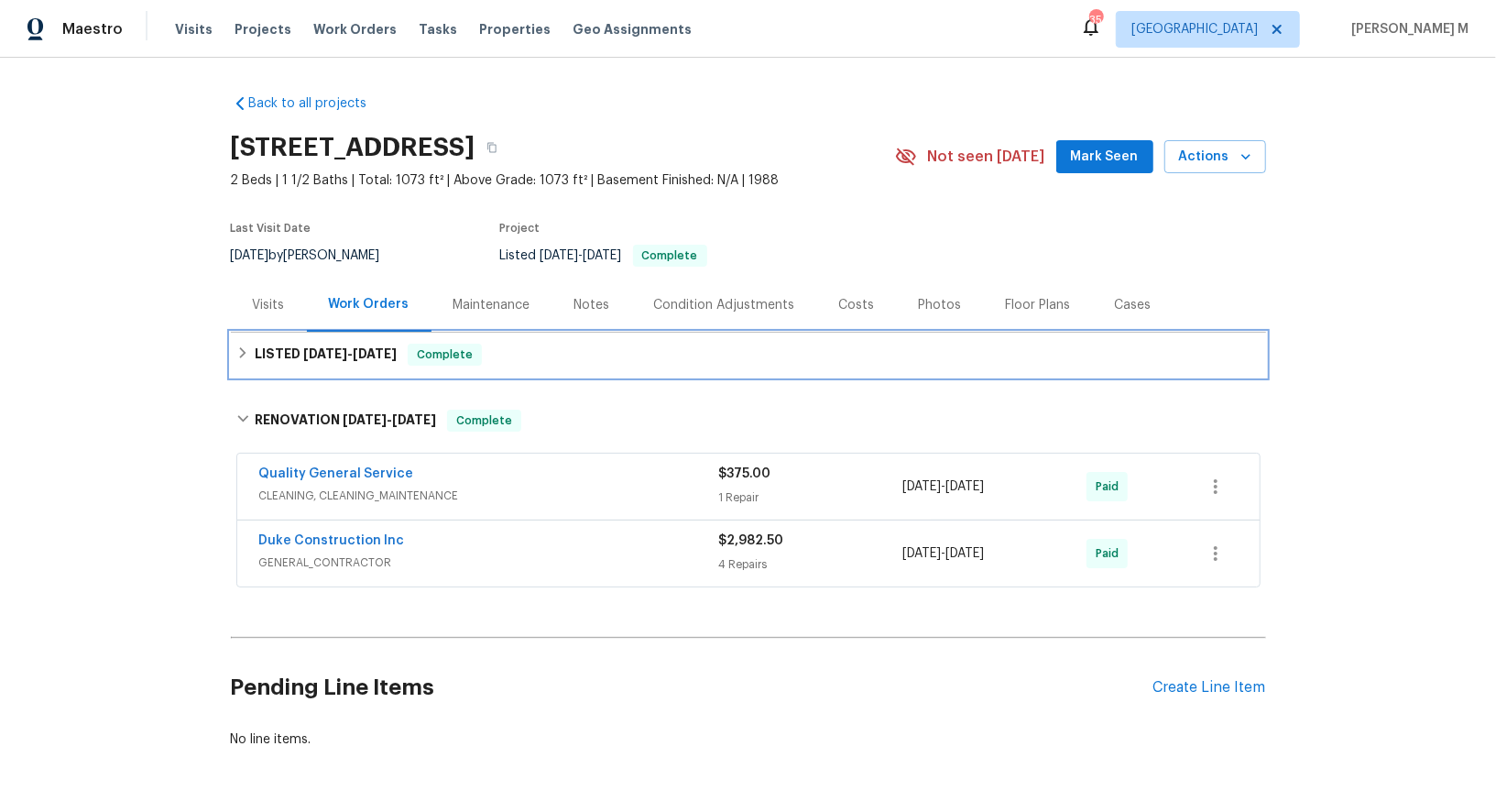
click at [321, 352] on h6 "LISTED 5/6/25 - 5/7/25" at bounding box center [325, 355] width 142 height 22
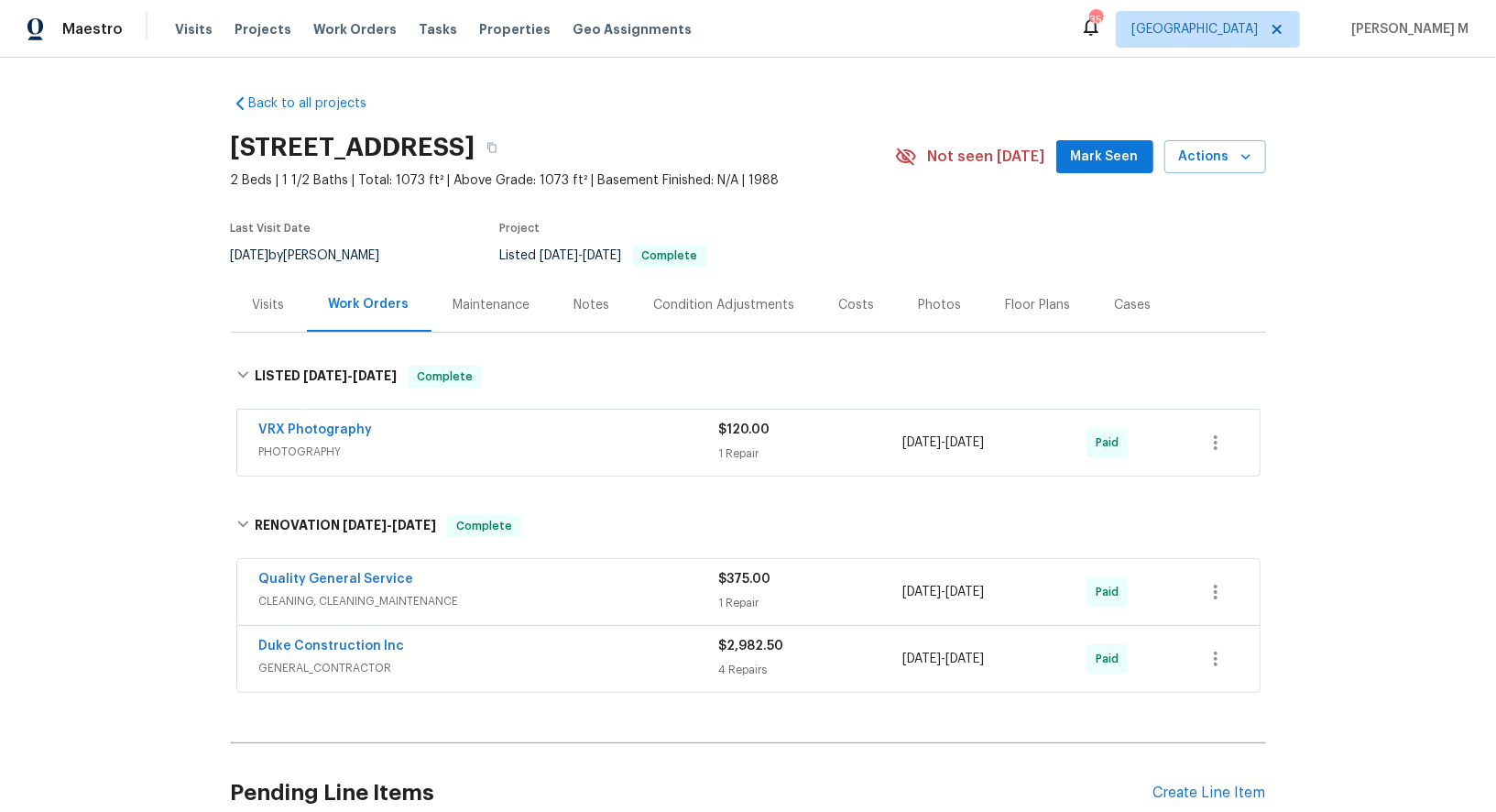
click at [492, 301] on div "Maintenance" at bounding box center [492, 305] width 77 height 18
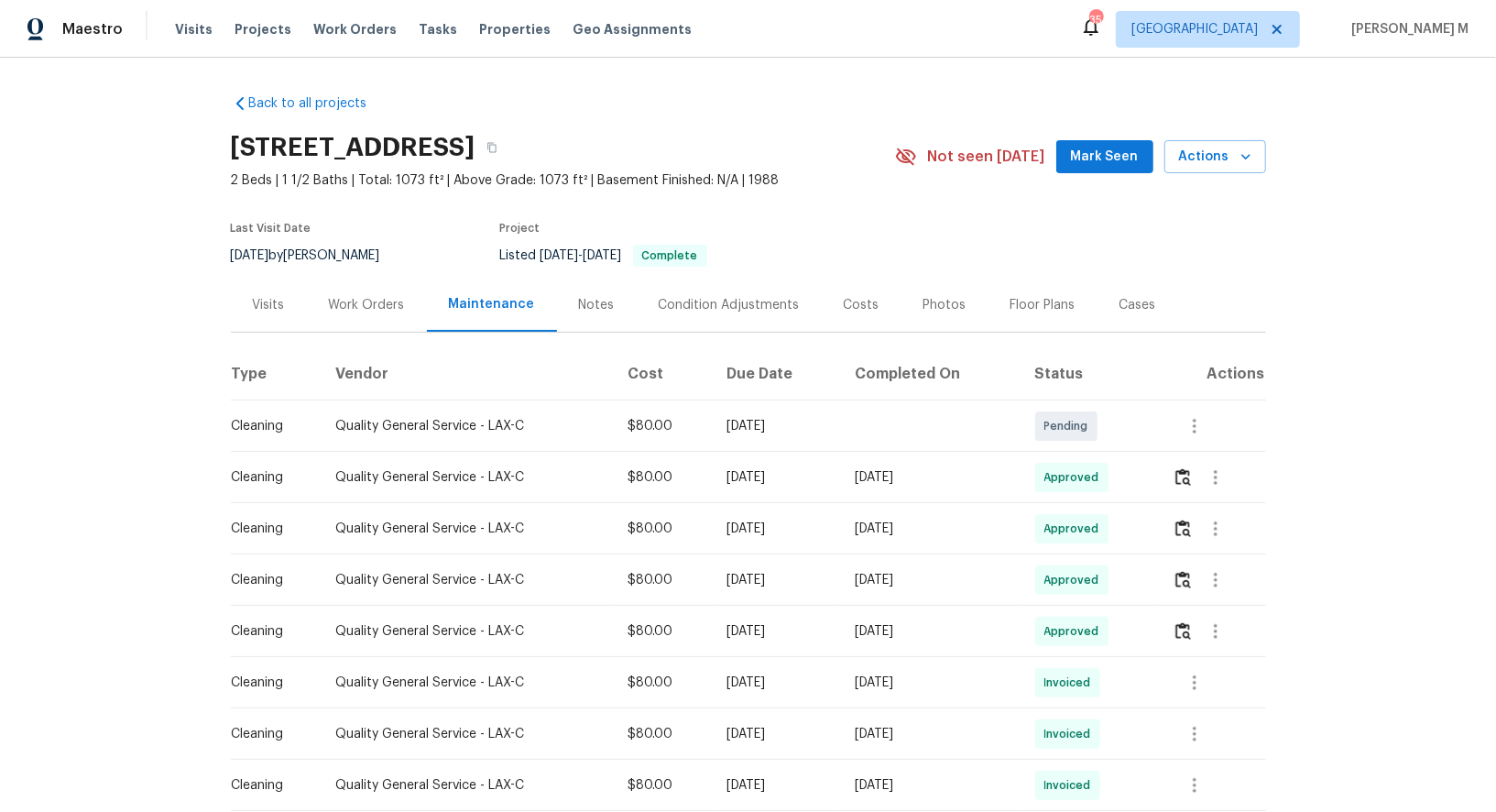
click at [379, 301] on div "Work Orders" at bounding box center [367, 305] width 76 height 18
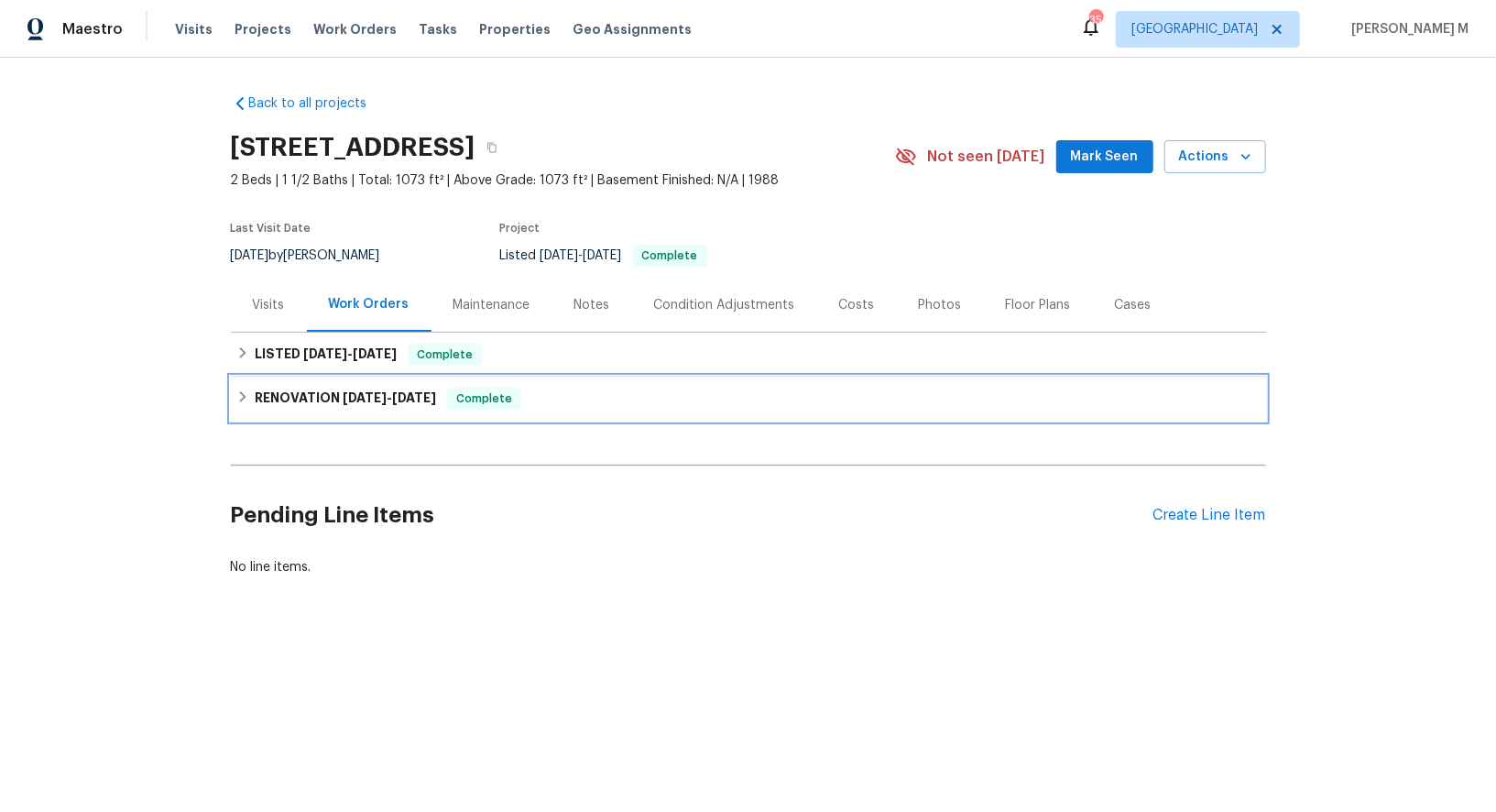
click at [310, 388] on h6 "RENOVATION 4/28/25 - 5/5/25" at bounding box center [345, 398] width 182 height 22
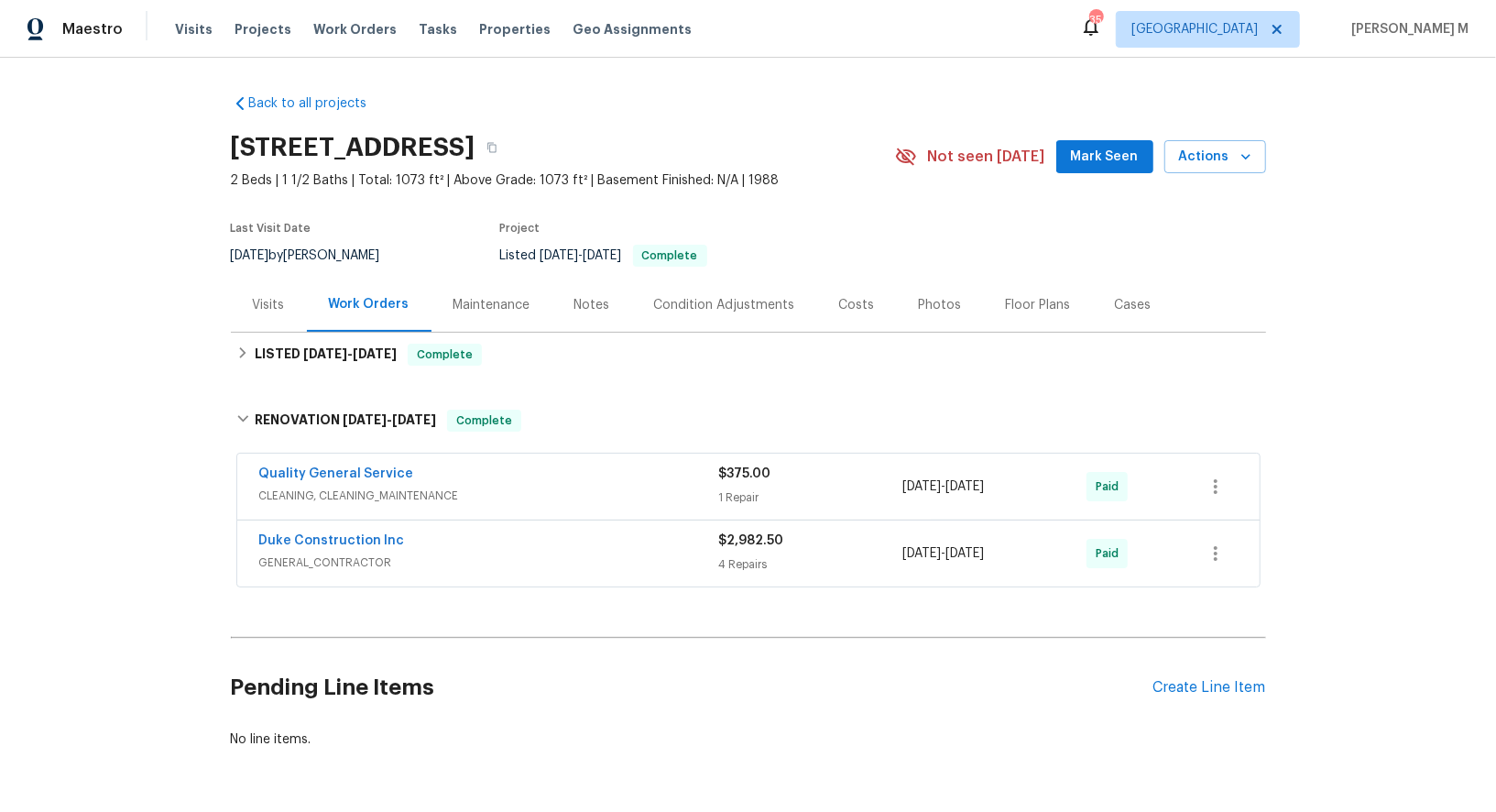
click at [316, 559] on div "Duke Construction Inc GENERAL_CONTRACTOR $2,982.50 4 Repairs 4/28/2025 - 4/30/2…" at bounding box center [748, 554] width 1023 height 66
click at [322, 558] on div "Duke Construction Inc GENERAL_CONTRACTOR" at bounding box center [489, 553] width 459 height 44
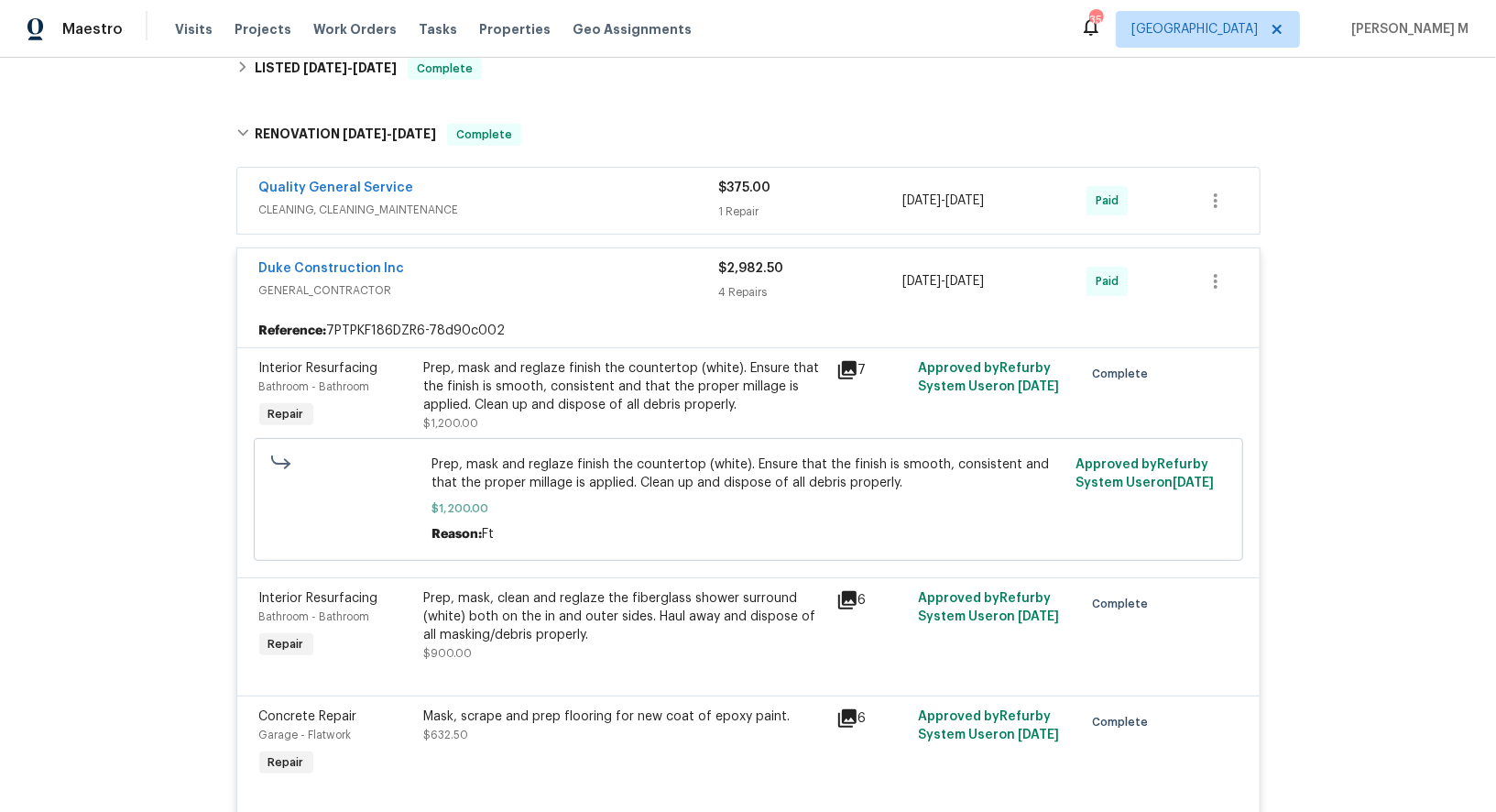
scroll to position [332, 0]
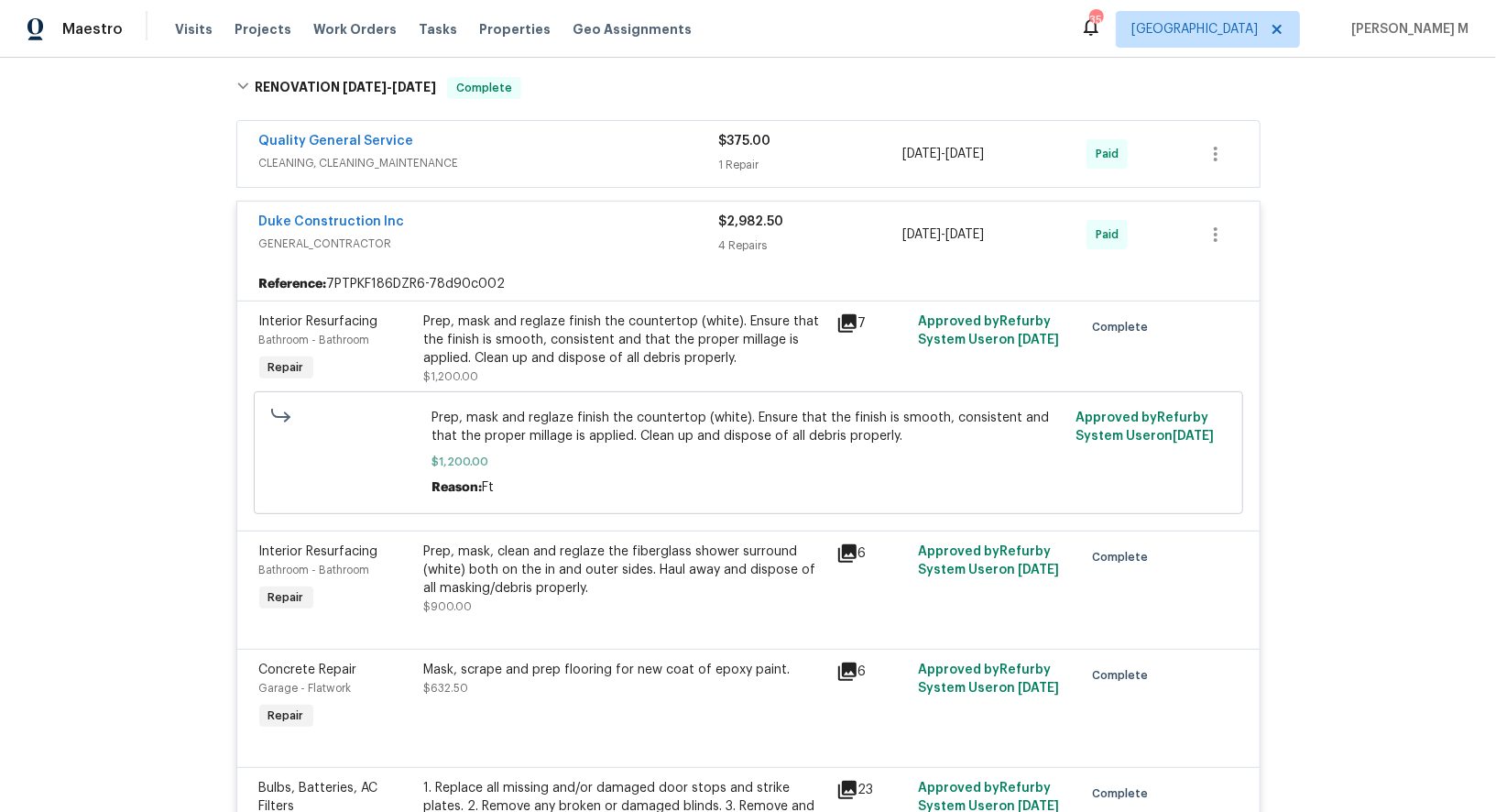
click at [565, 333] on div "Prep, mask and reglaze finish the countertop (white). Ensure that the finish is…" at bounding box center [625, 340] width 401 height 55
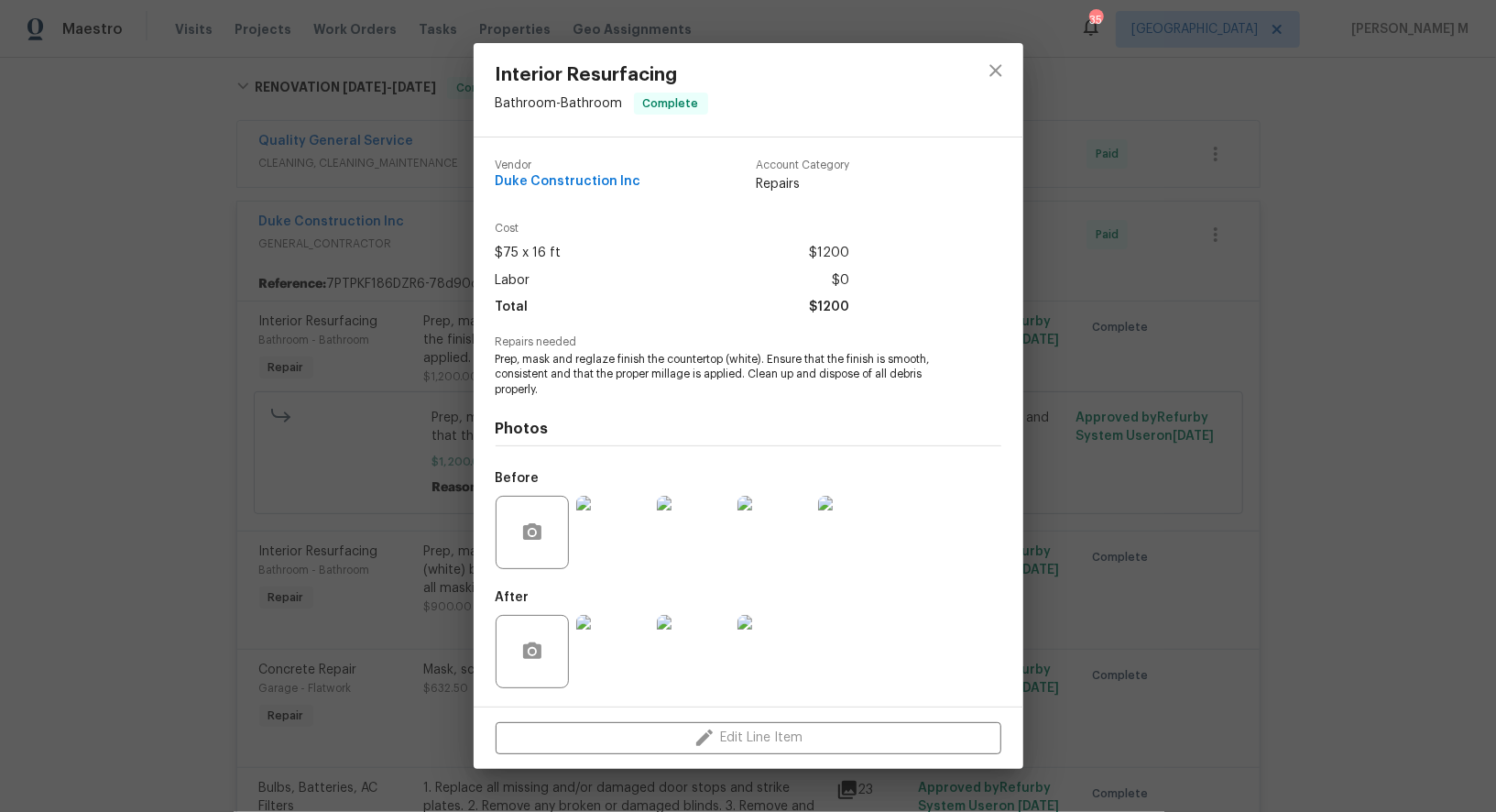
click at [1206, 371] on div "Interior Resurfacing Bathroom - Bathroom Complete Vendor Duke Construction Inc …" at bounding box center [748, 406] width 1496 height 812
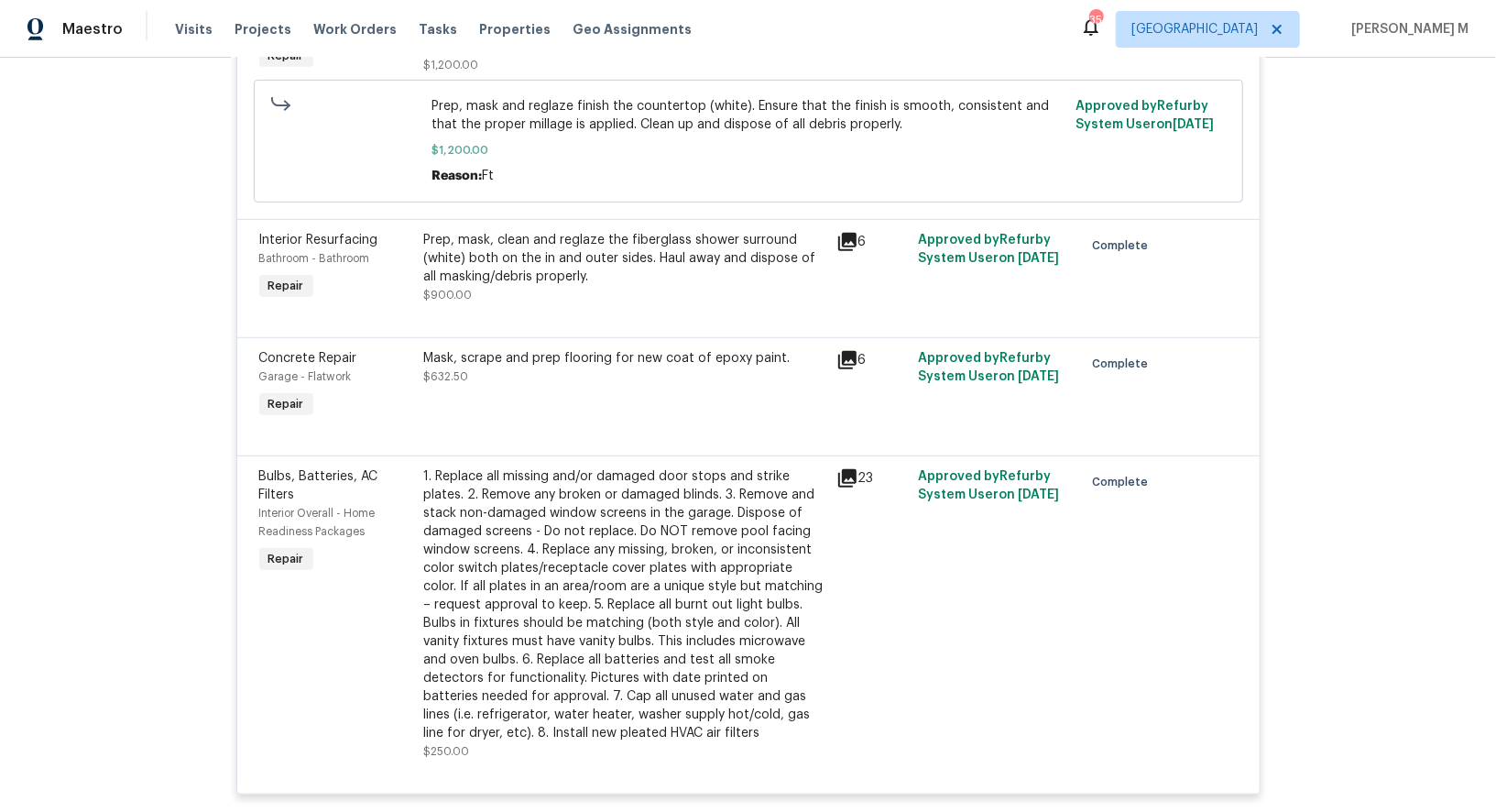
scroll to position [0, 0]
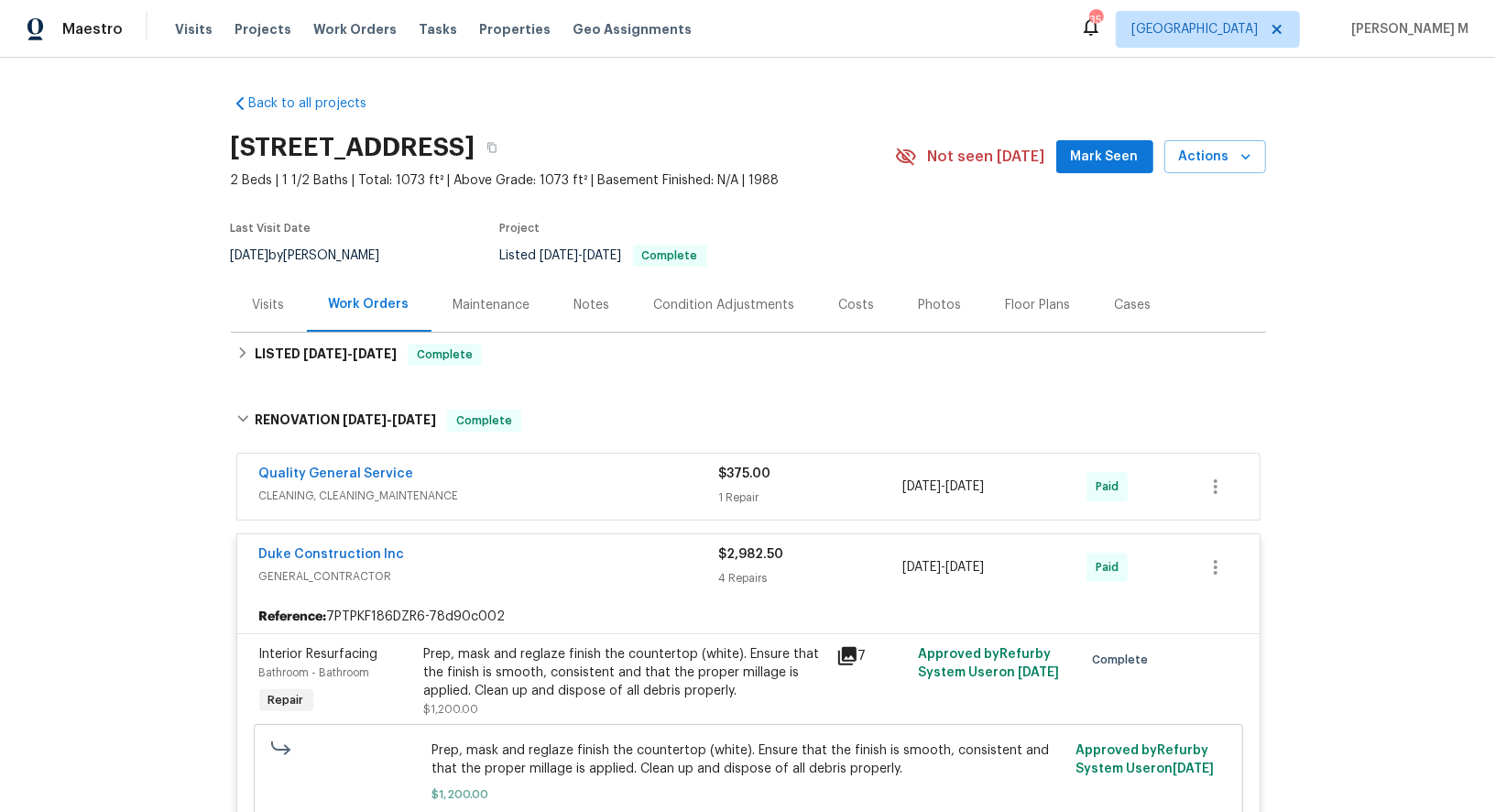
click at [459, 296] on div "Maintenance" at bounding box center [492, 305] width 77 height 18
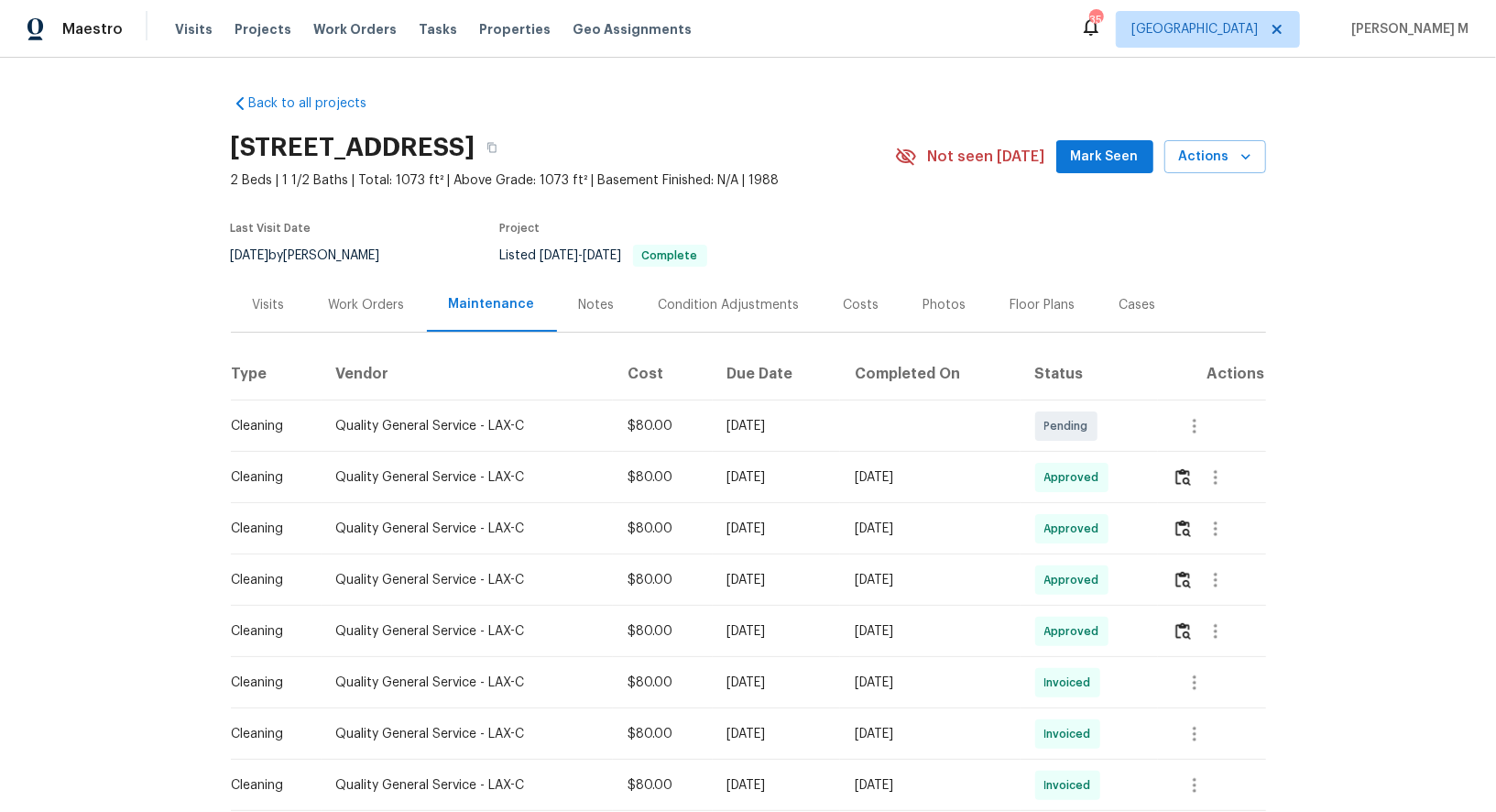
click at [320, 304] on div "Work Orders" at bounding box center [367, 305] width 120 height 54
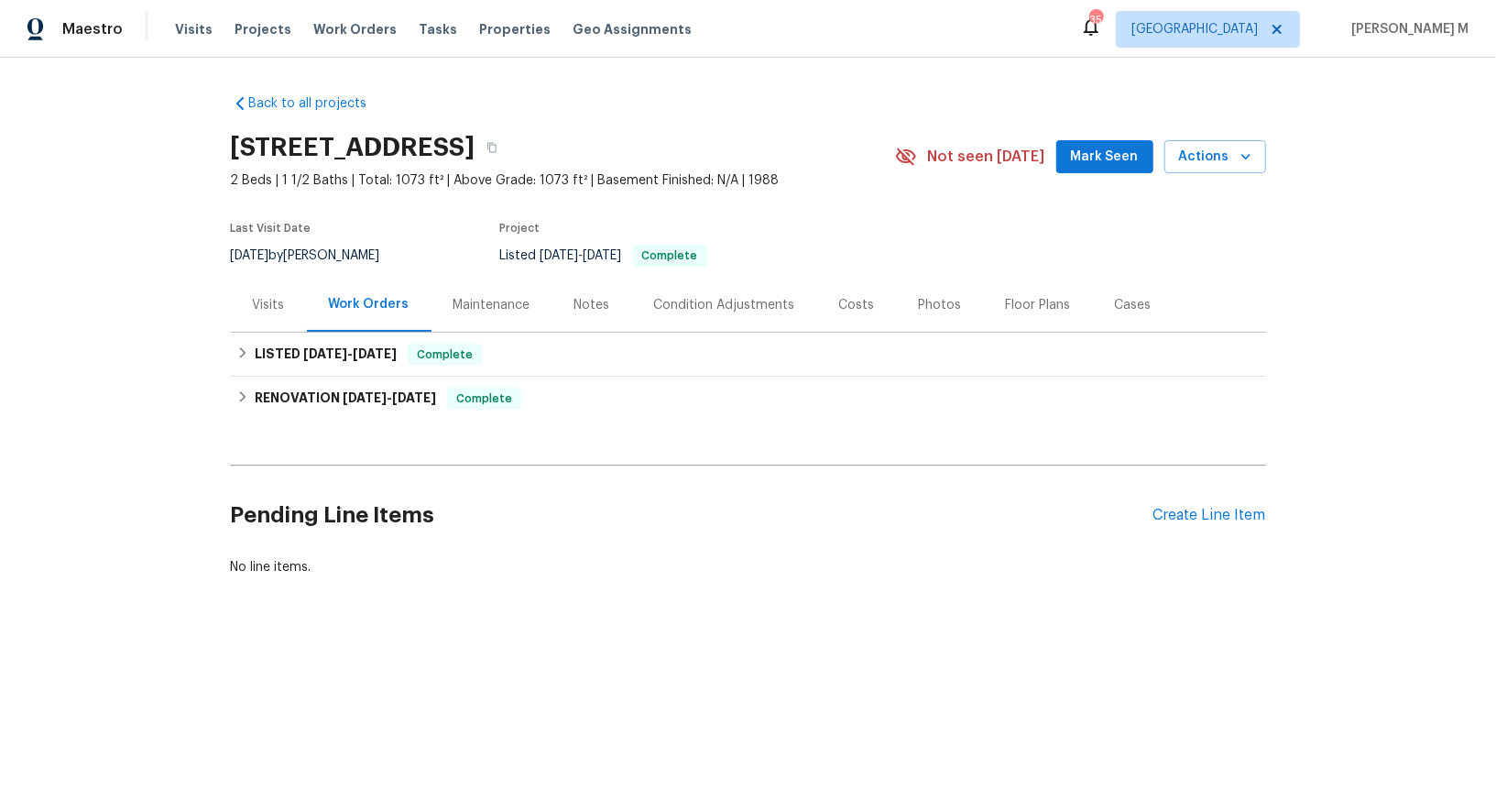
click at [943, 299] on div "Photos" at bounding box center [940, 305] width 87 height 54
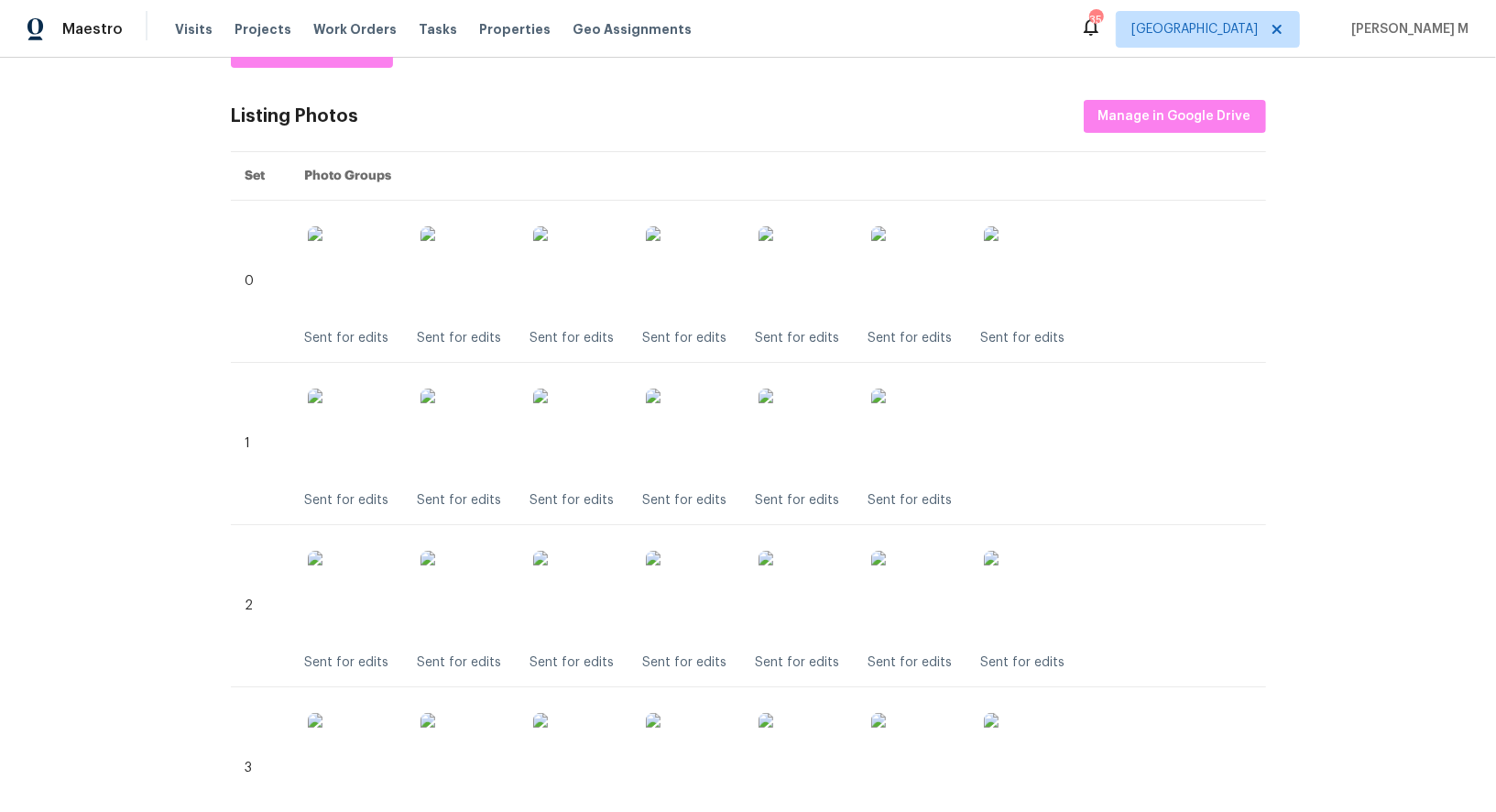
scroll to position [297, 0]
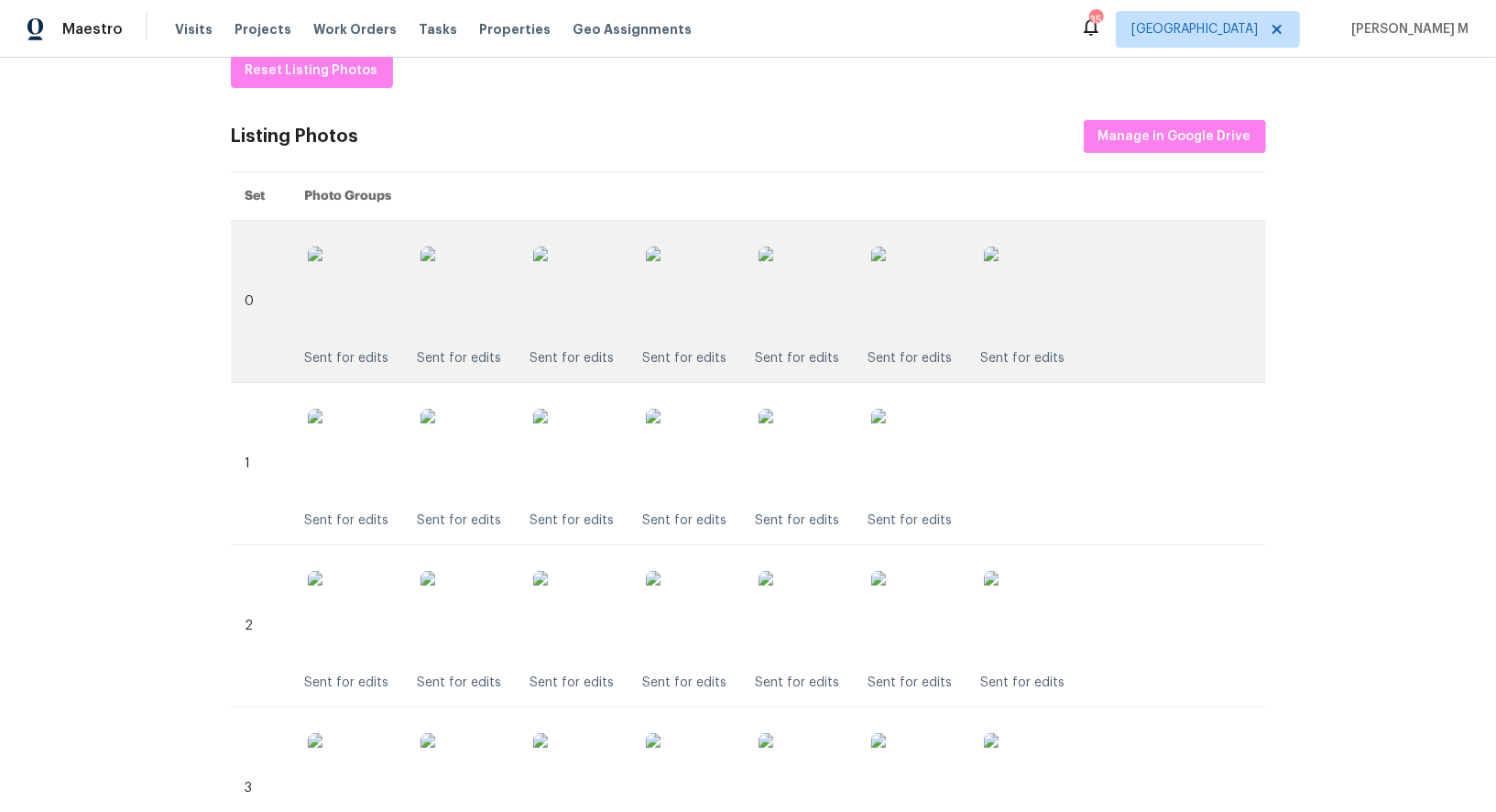
click at [781, 293] on img at bounding box center [804, 292] width 91 height 91
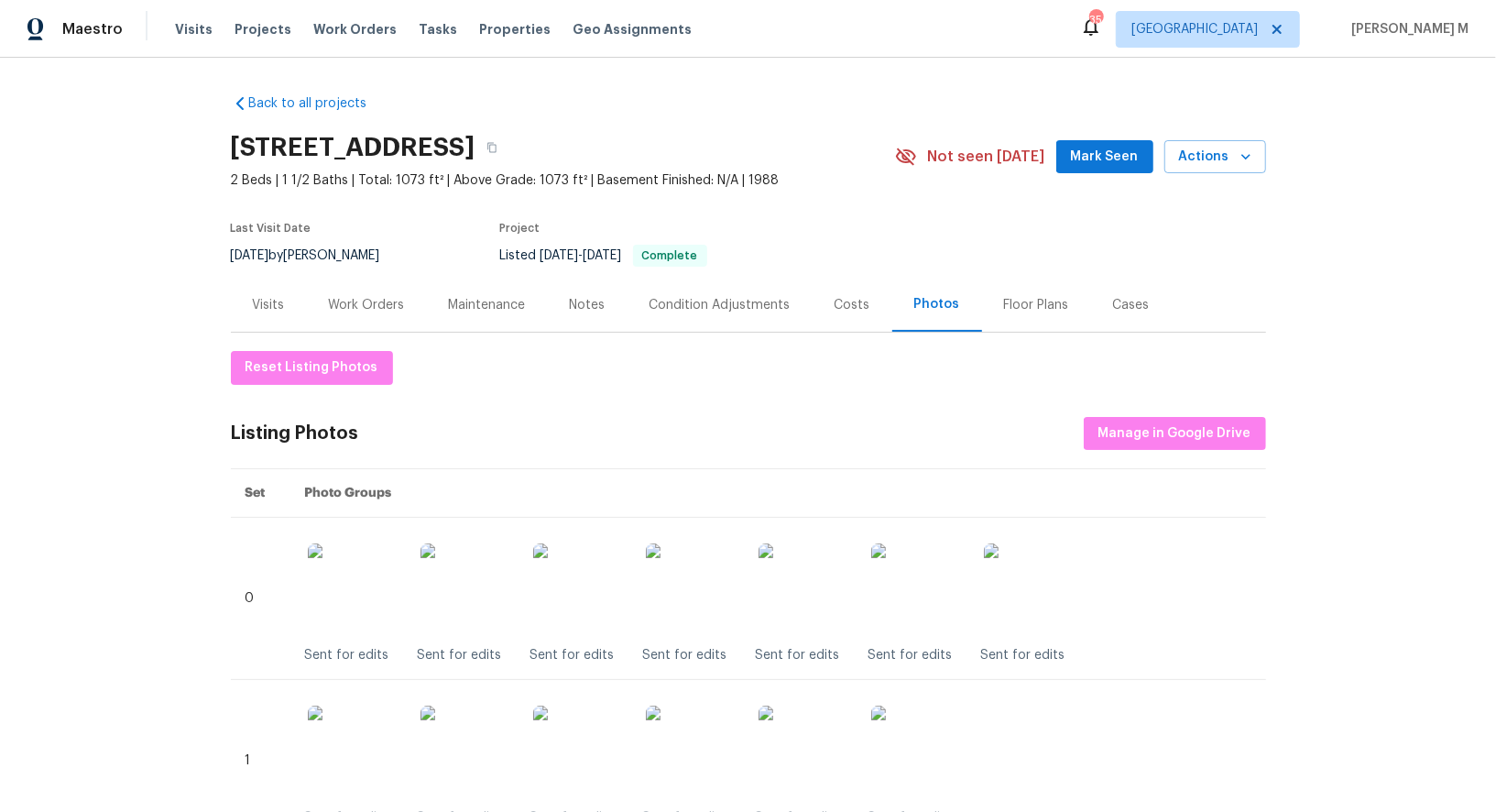
click at [413, 266] on div "Last Visit Date 9/15/2025 by Luis Pedro Ocampo Alvizuris Project Listed 5/6/202…" at bounding box center [541, 245] width 621 height 66
click at [376, 296] on div "Work Orders" at bounding box center [367, 305] width 76 height 18
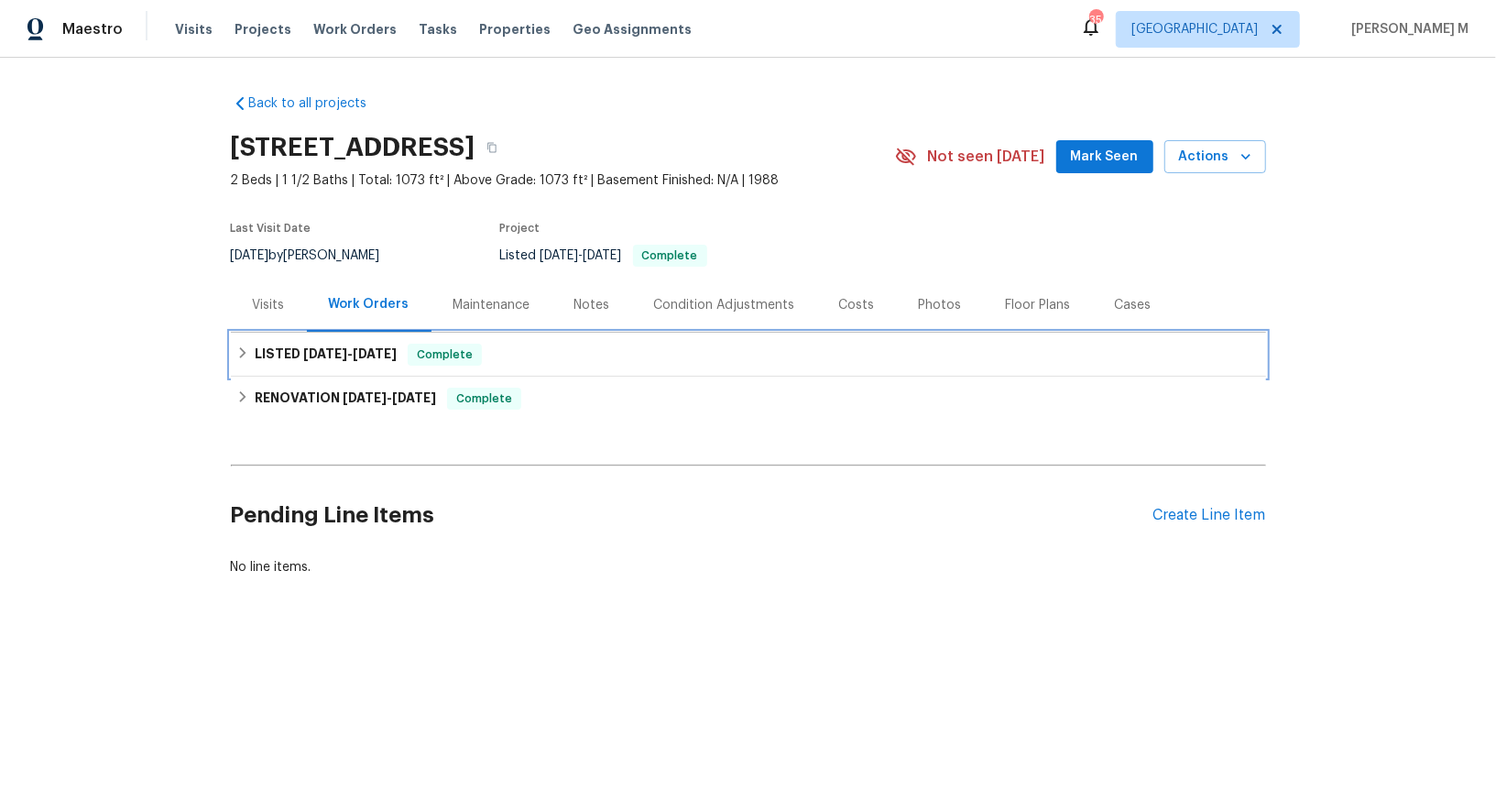
click at [379, 332] on div "LISTED 5/6/25 - 5/7/25 Complete" at bounding box center [749, 354] width 1036 height 44
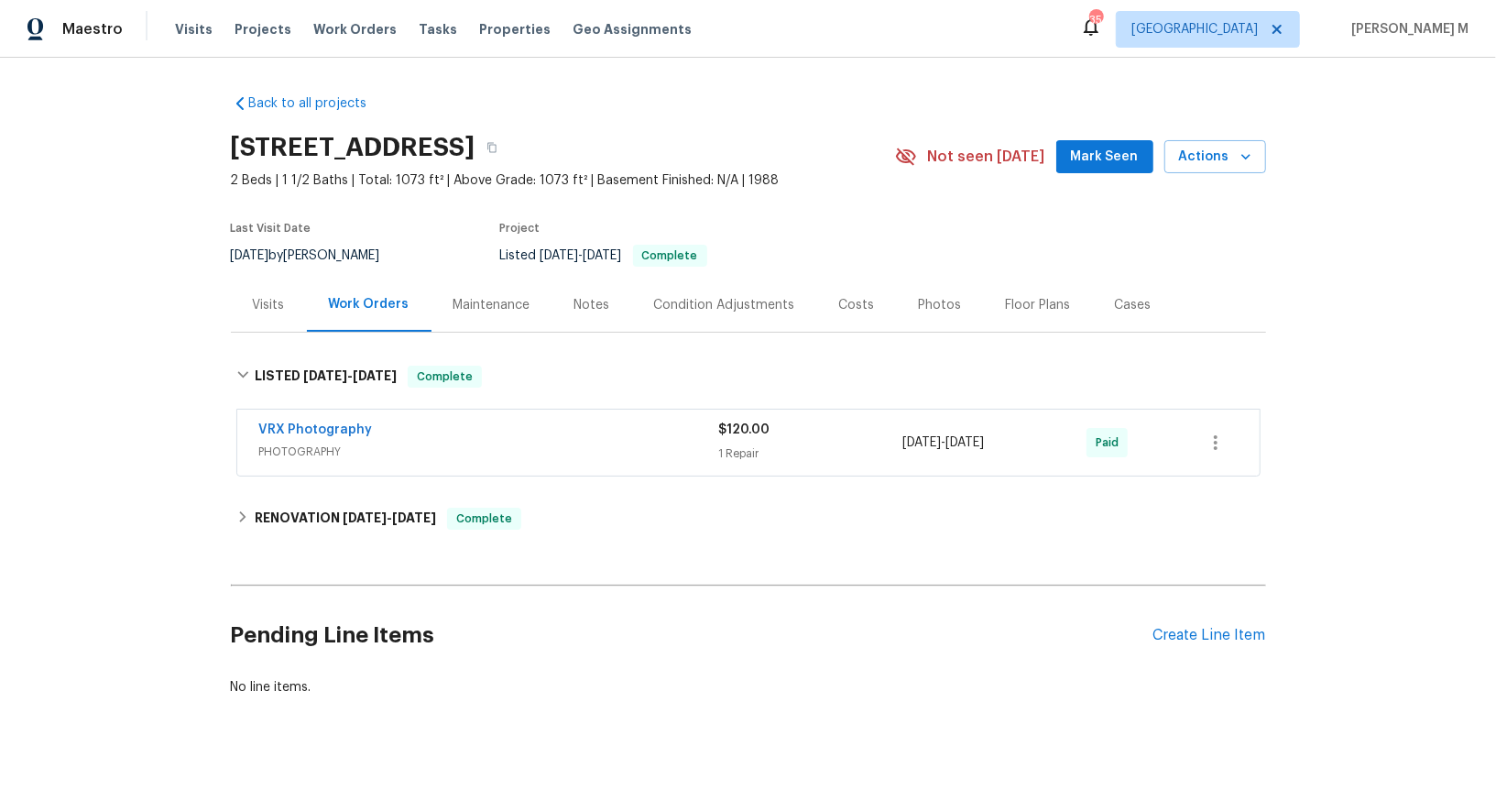
click at [320, 552] on div "Back to all projects 22333 Golden Canyon Cir, Chatsworth, CA 91311 2 Beds | 1 1…" at bounding box center [749, 395] width 1036 height 631
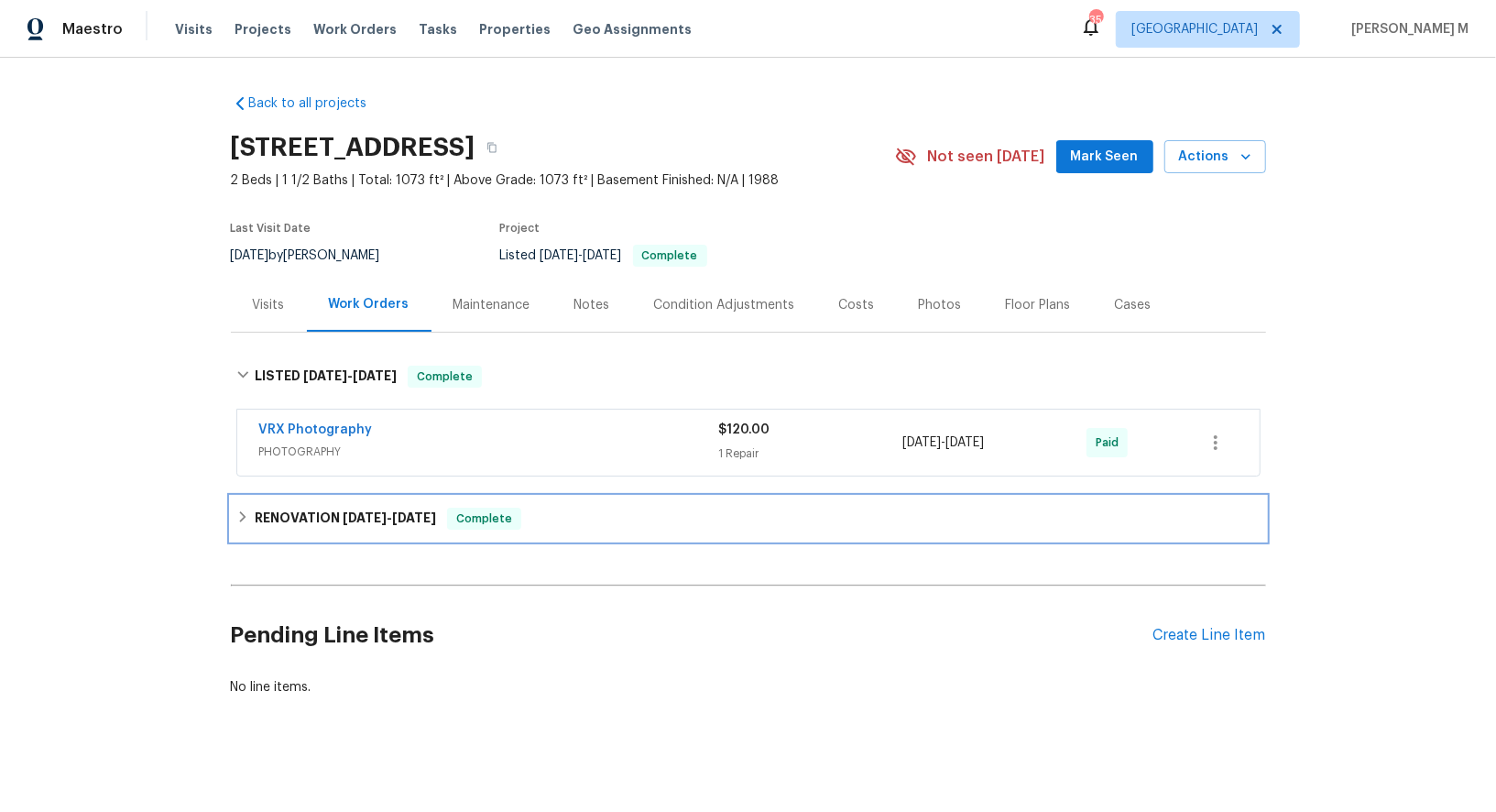
click at [333, 510] on h6 "RENOVATION 4/28/25 - 5/5/25" at bounding box center [345, 519] width 182 height 22
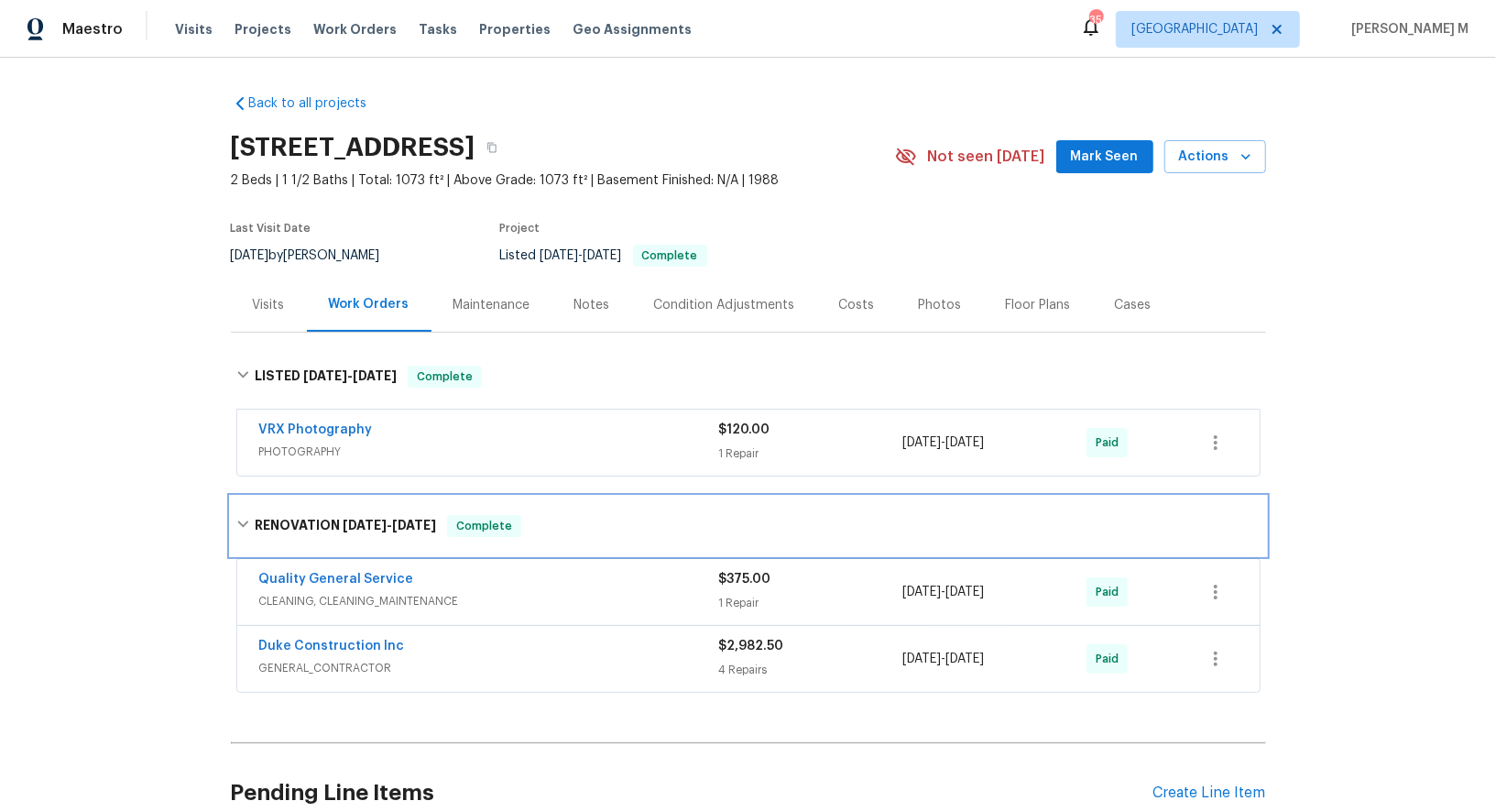
scroll to position [135, 0]
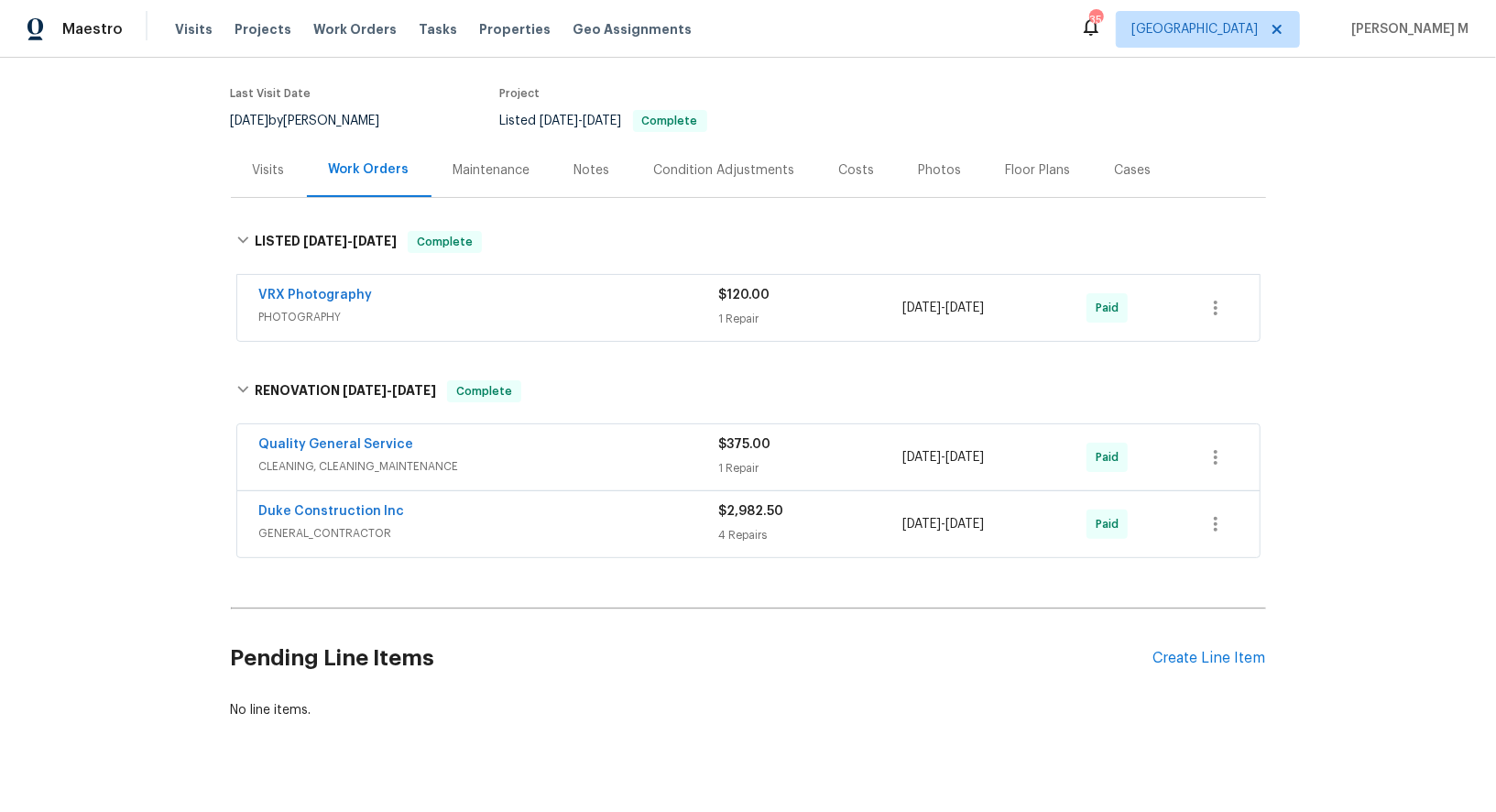
click at [326, 524] on span "GENERAL_CONTRACTOR" at bounding box center [489, 533] width 459 height 18
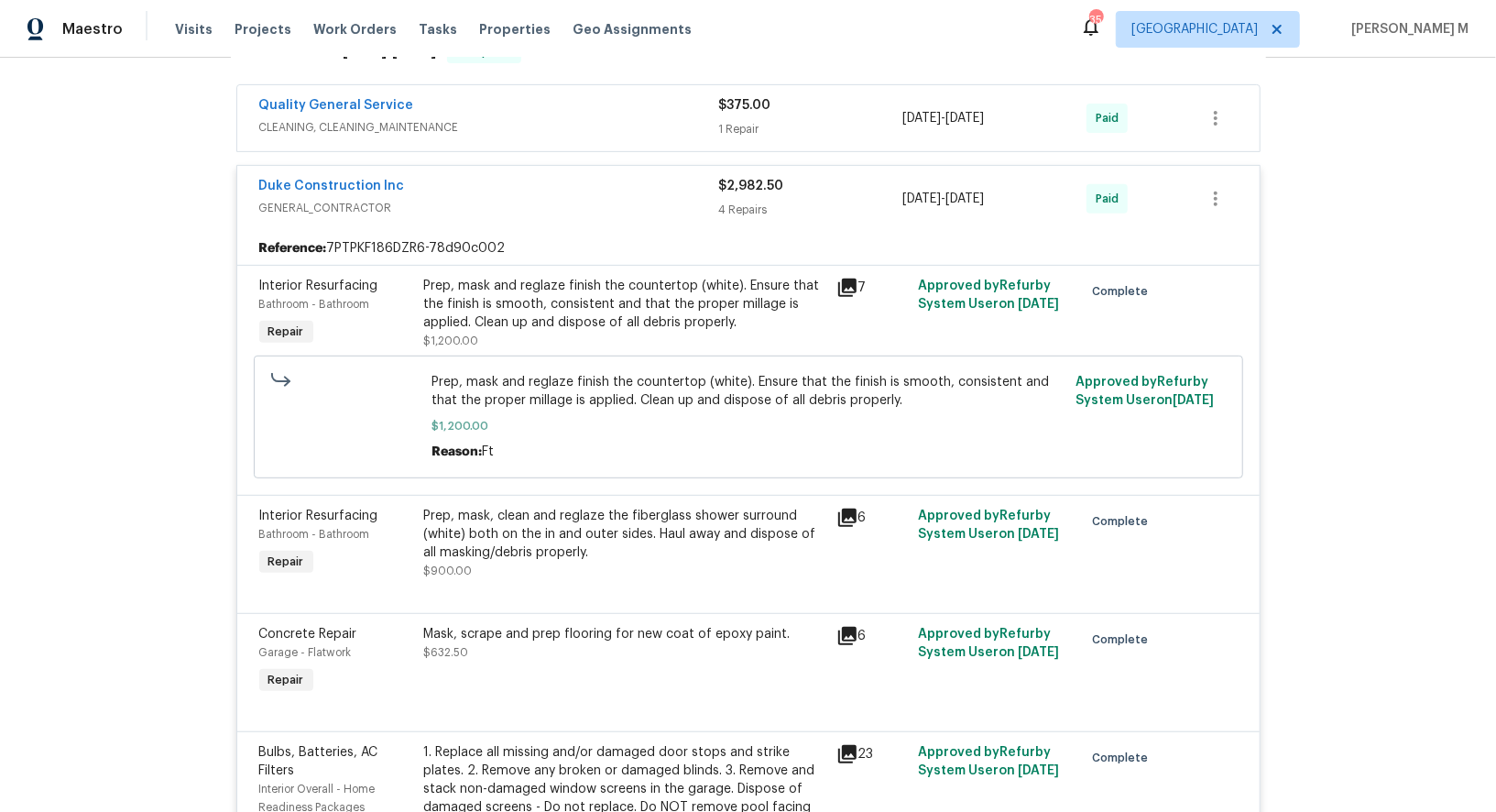
scroll to position [511, 0]
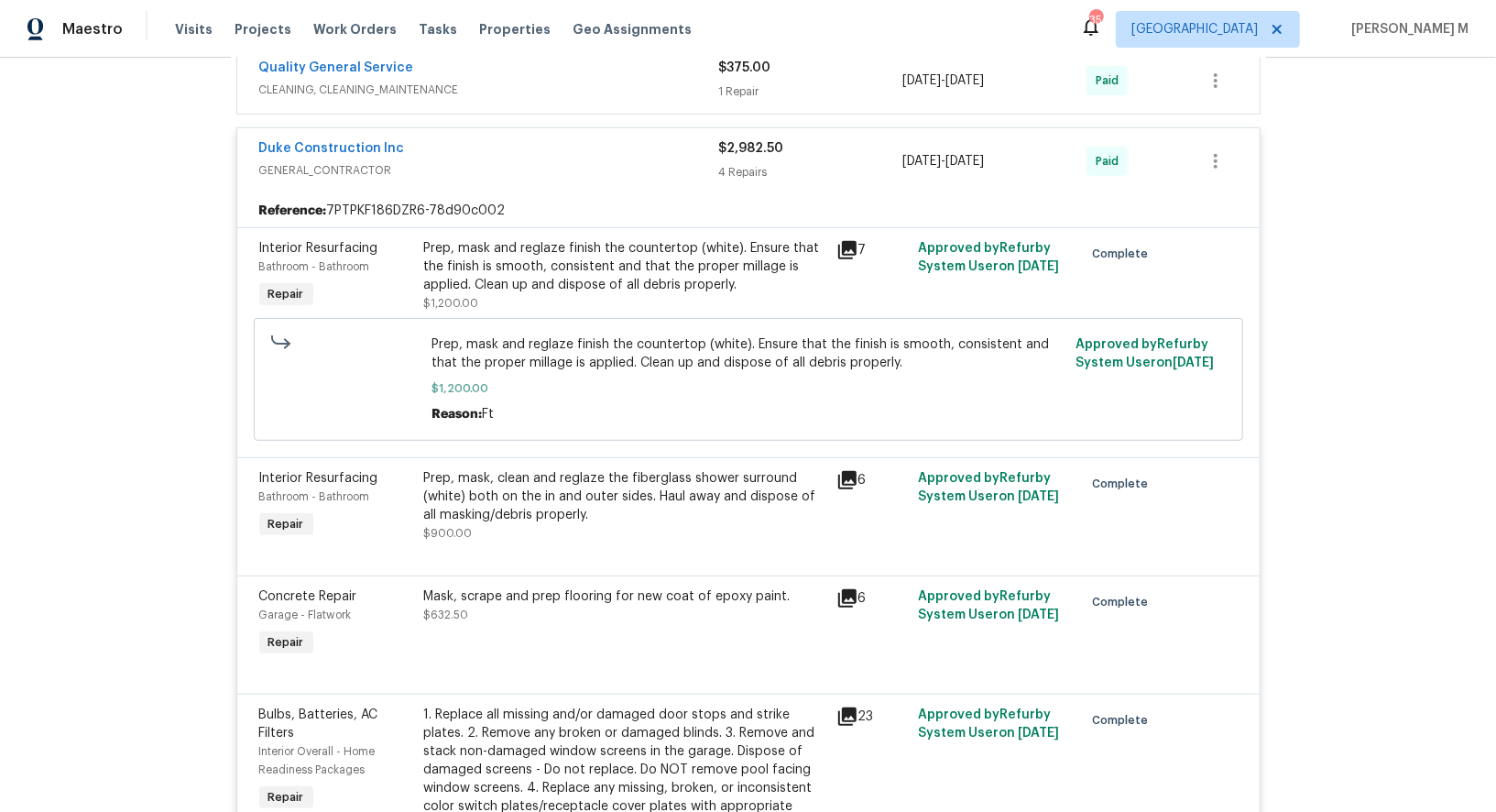
click at [612, 260] on div "Prep, mask and reglaze finish the countertop (white). Ensure that the finish is…" at bounding box center [625, 266] width 401 height 55
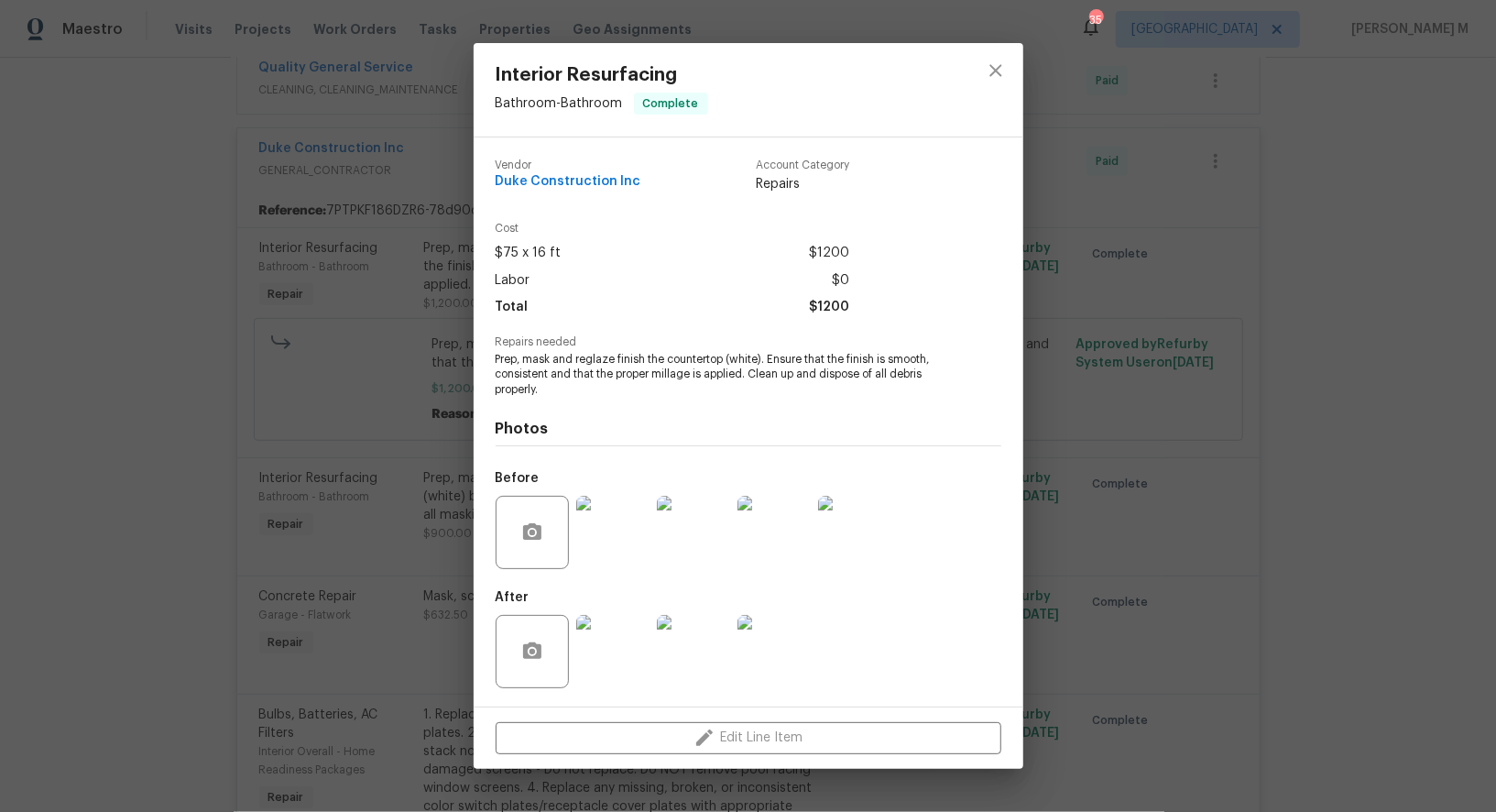
click at [606, 554] on img at bounding box center [612, 531] width 73 height 73
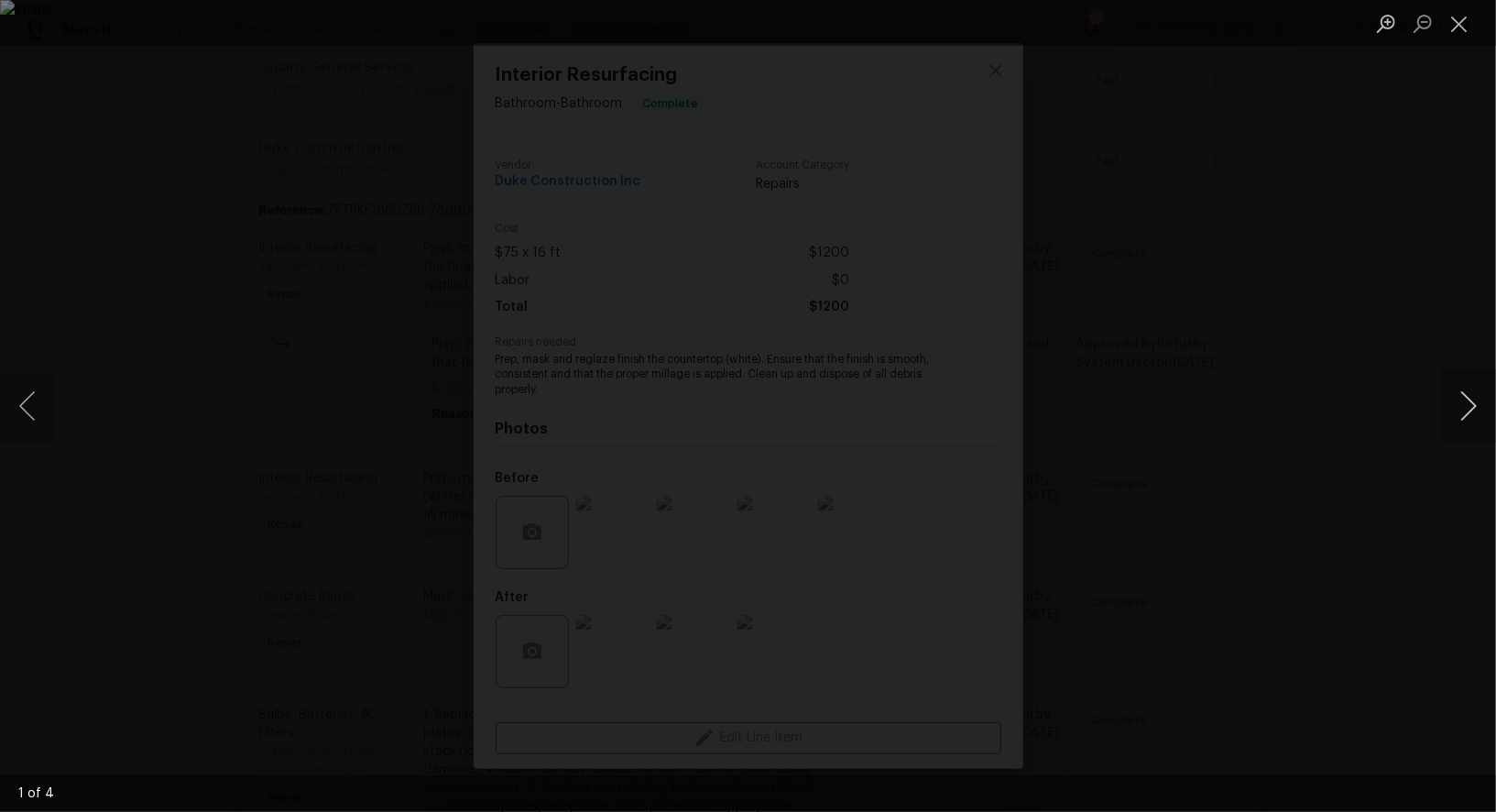
click at [1464, 404] on button "Next image" at bounding box center [1469, 405] width 55 height 73
click at [1380, 283] on div "Lightbox" at bounding box center [748, 406] width 1496 height 812
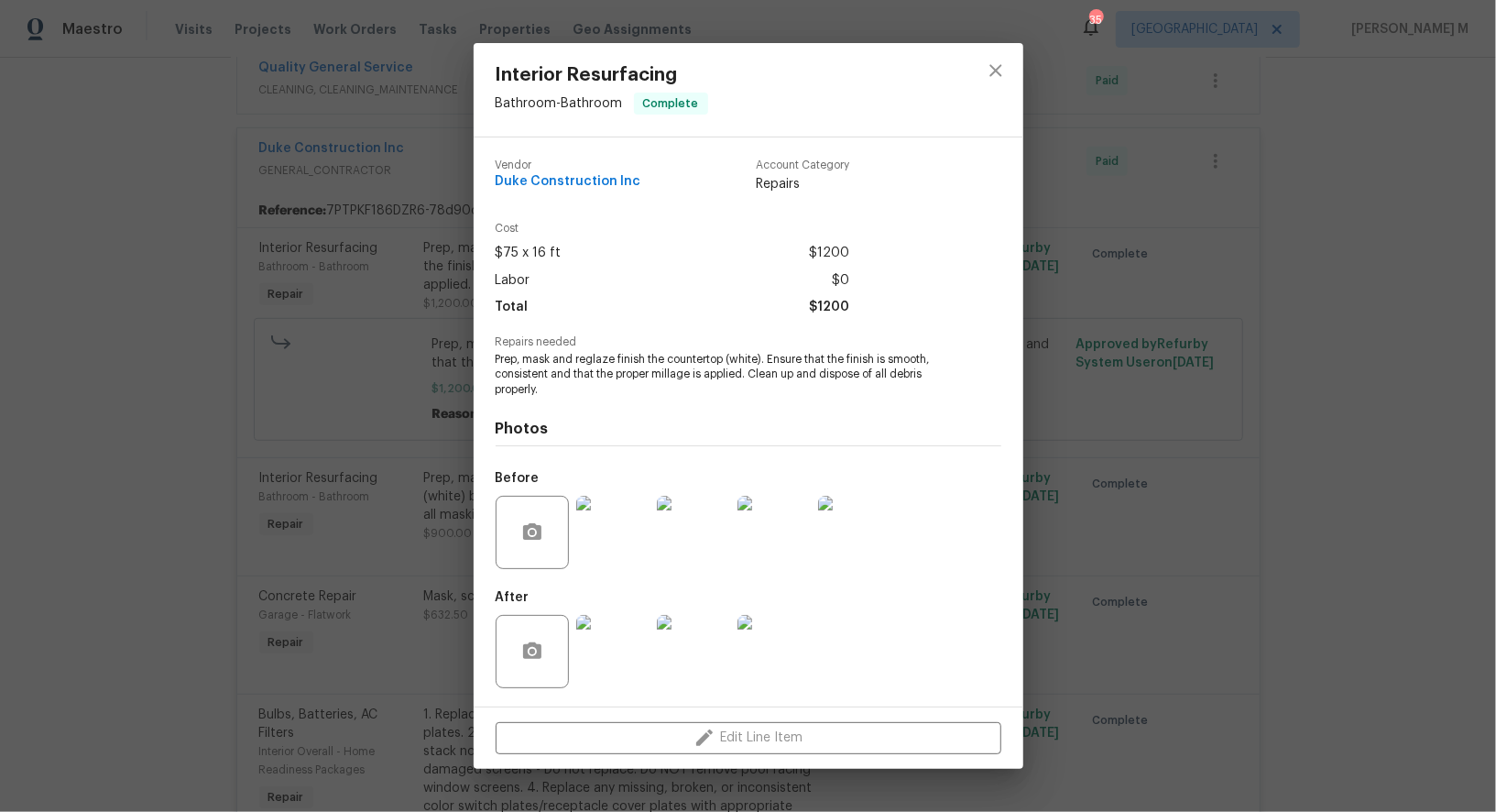
click at [1130, 333] on div "Interior Resurfacing Bathroom - Bathroom Complete Vendor Duke Construction Inc …" at bounding box center [748, 406] width 1496 height 812
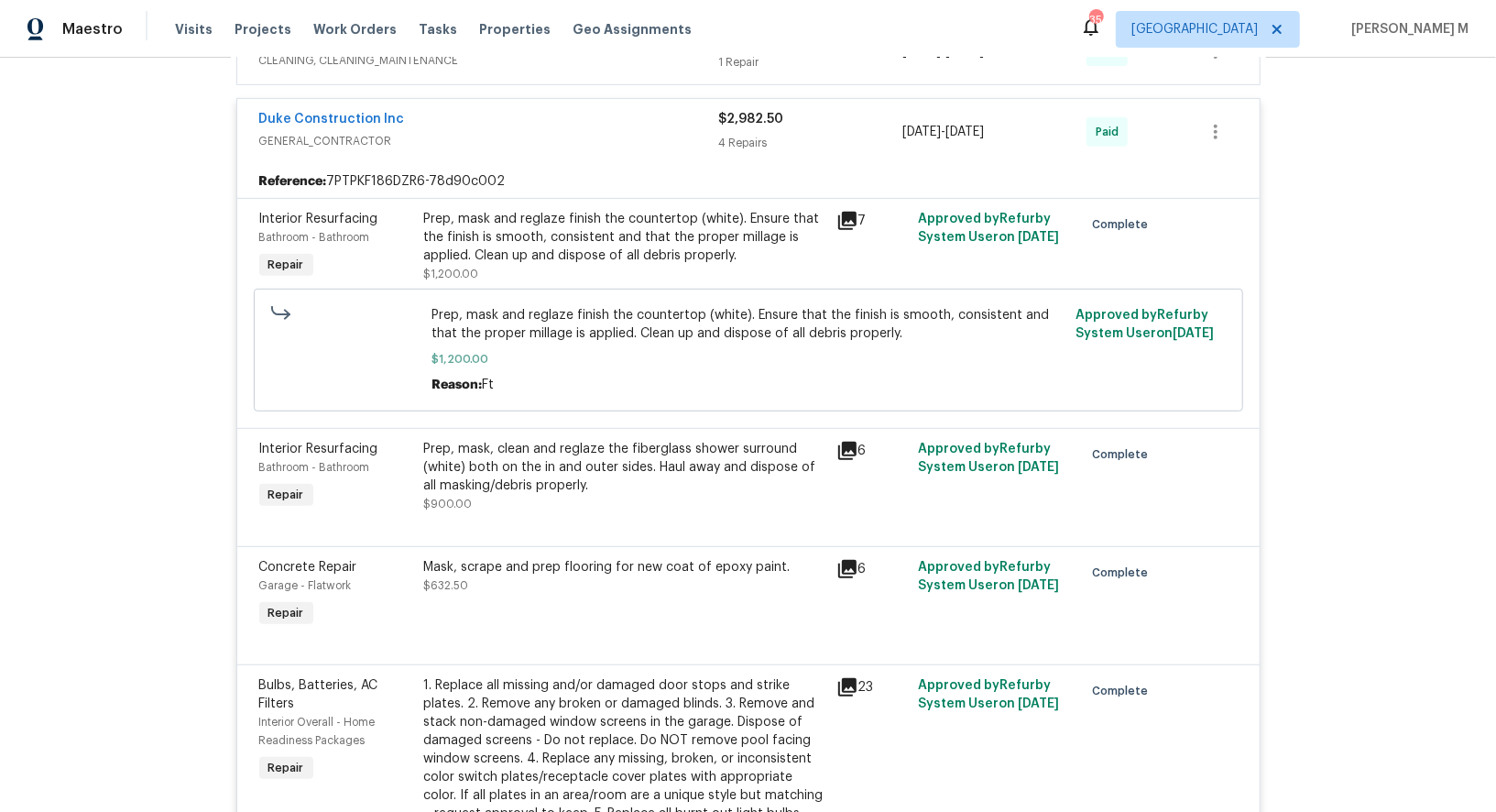
scroll to position [543, 0]
click at [573, 466] on div "Prep, mask, clean and reglaze the fiberglass shower surround (white) both on th…" at bounding box center [625, 473] width 401 height 73
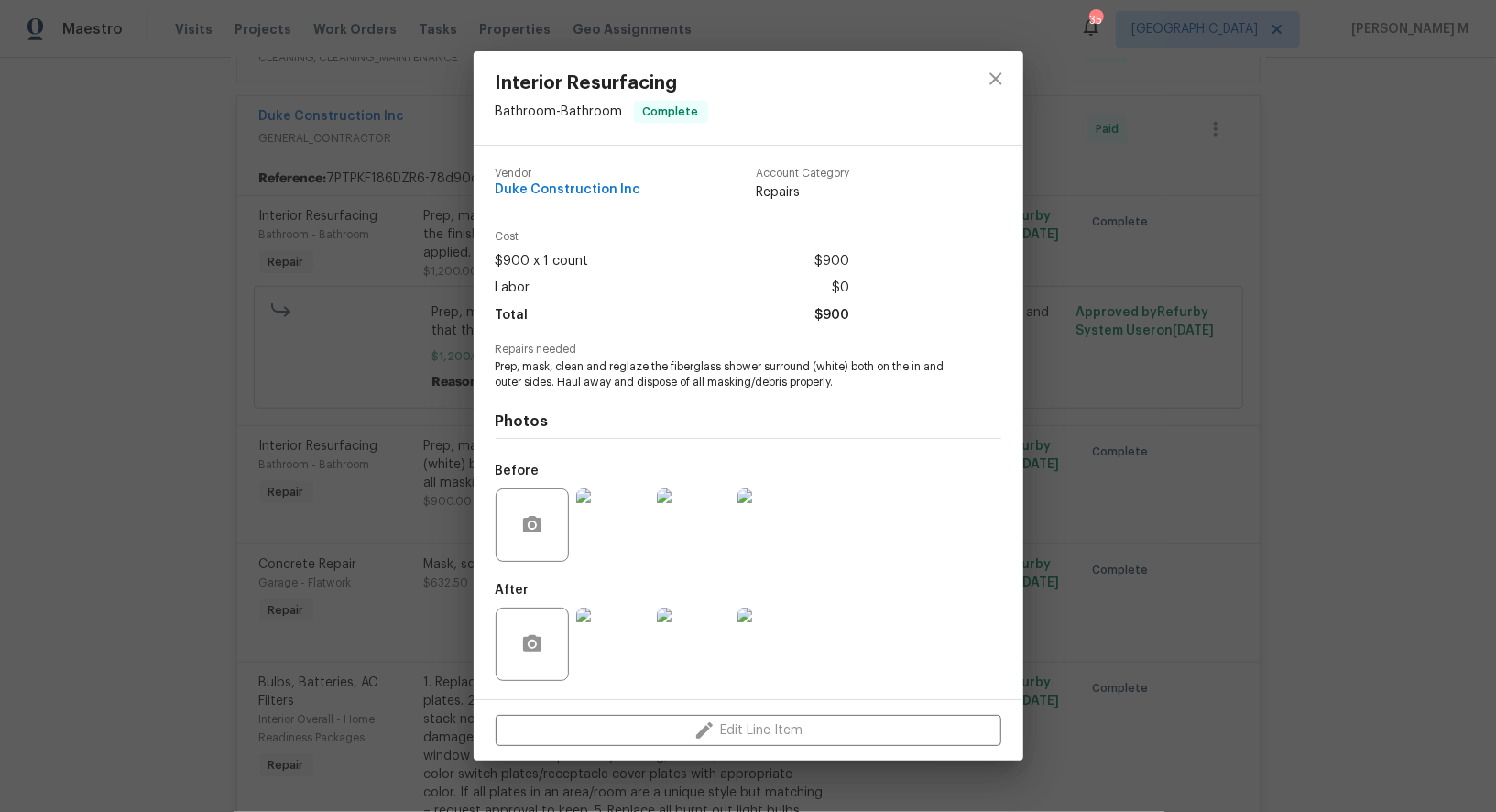
click at [1149, 495] on div "Interior Resurfacing Bathroom - Bathroom Complete Vendor Duke Construction Inc …" at bounding box center [748, 406] width 1496 height 812
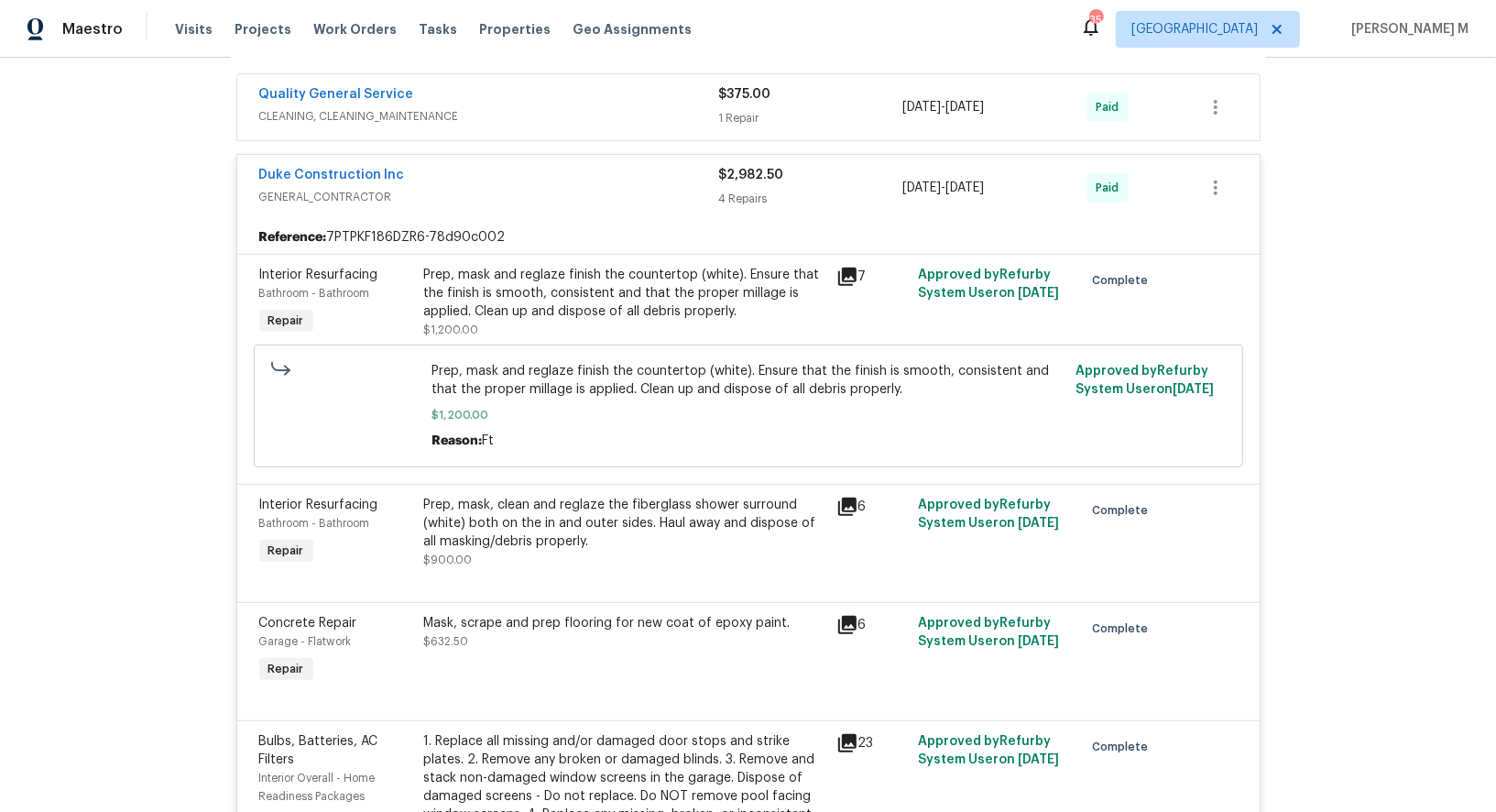
scroll to position [383, 0]
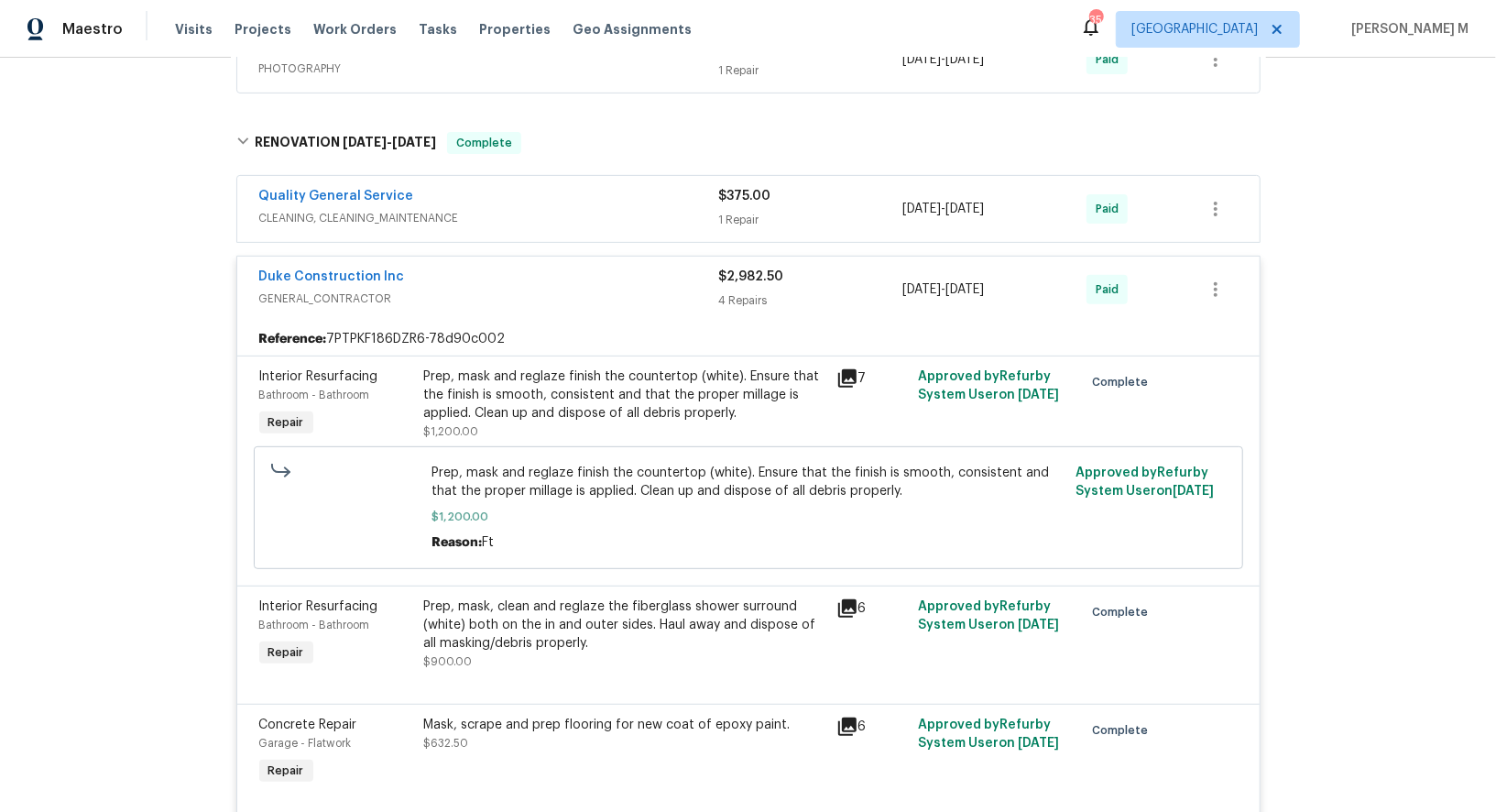
click at [395, 209] on span "CLEANING, CLEANING_MAINTENANCE" at bounding box center [489, 218] width 459 height 18
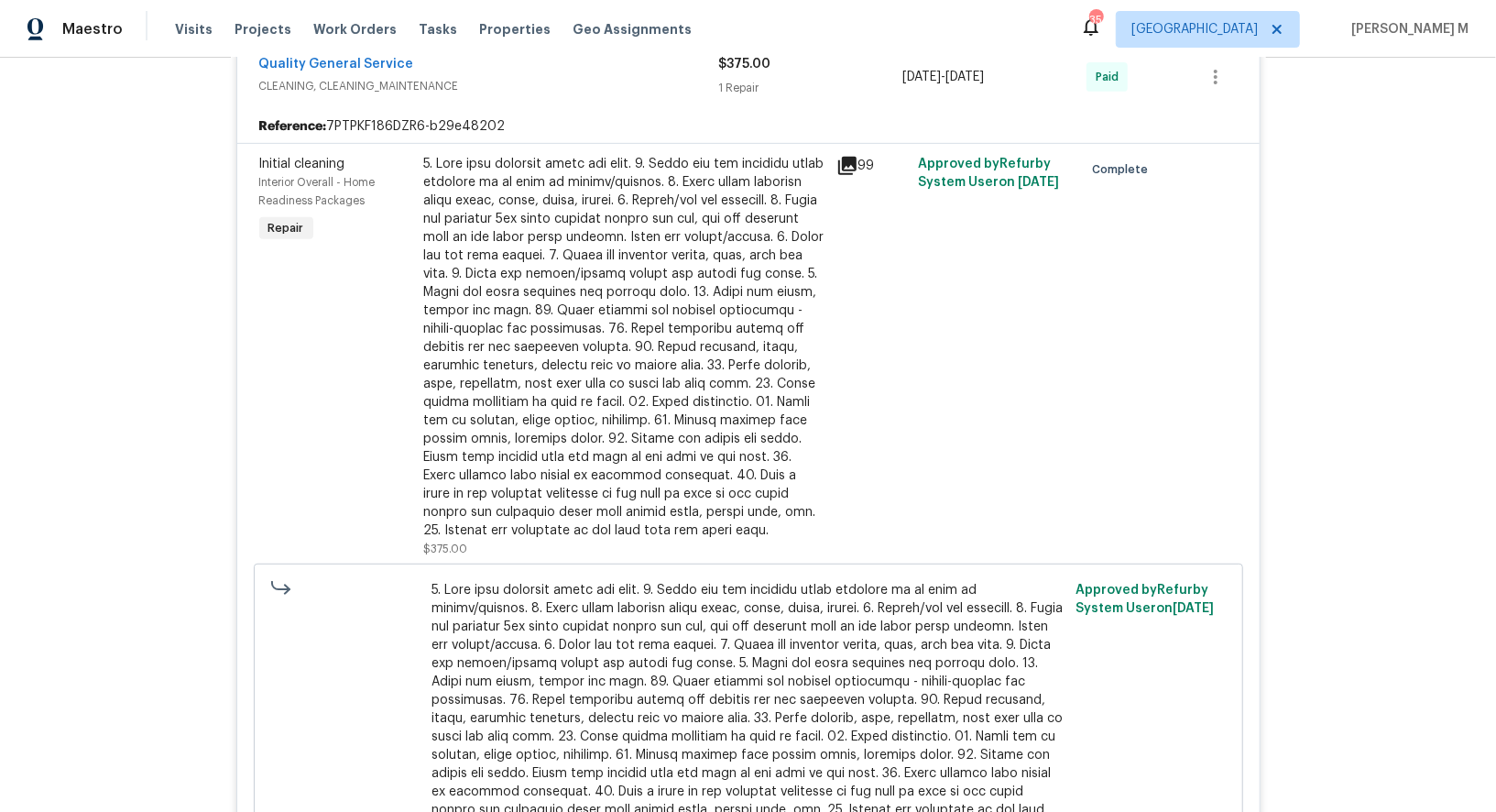
scroll to position [529, 0]
click at [608, 447] on div at bounding box center [625, 346] width 401 height 385
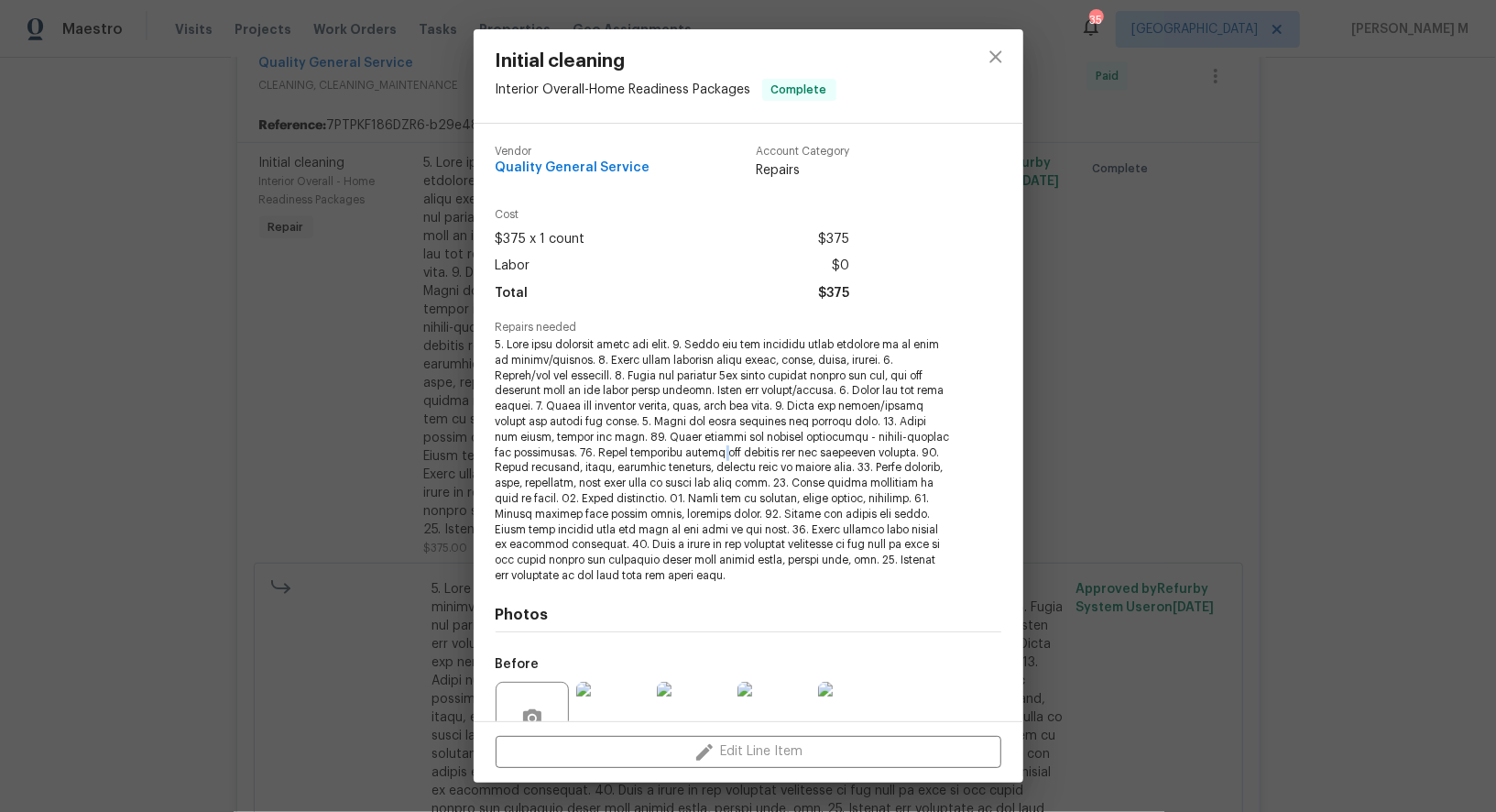
click at [608, 447] on span at bounding box center [723, 460] width 456 height 247
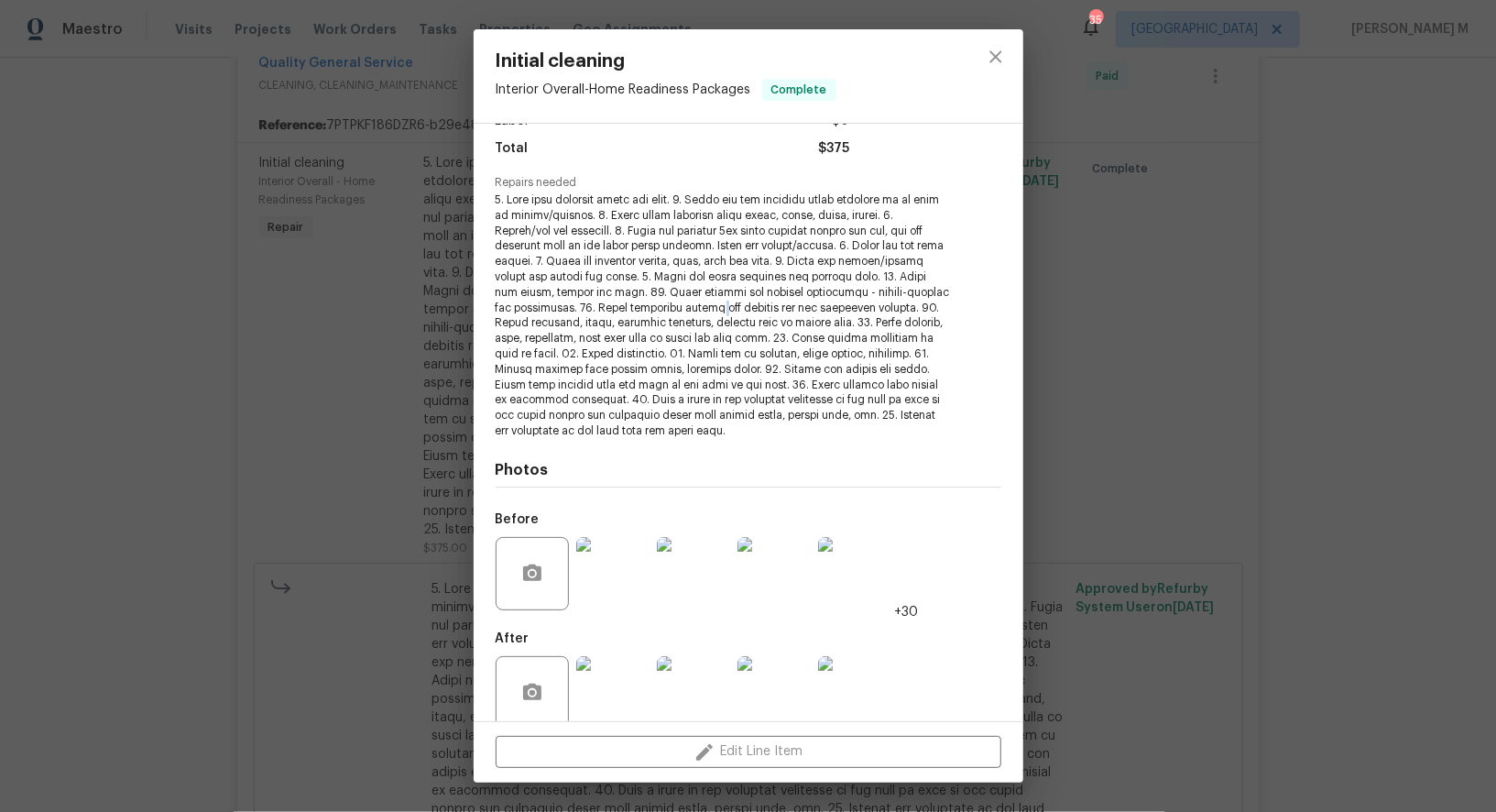
scroll to position [148, 0]
click at [607, 673] on img at bounding box center [612, 690] width 73 height 73
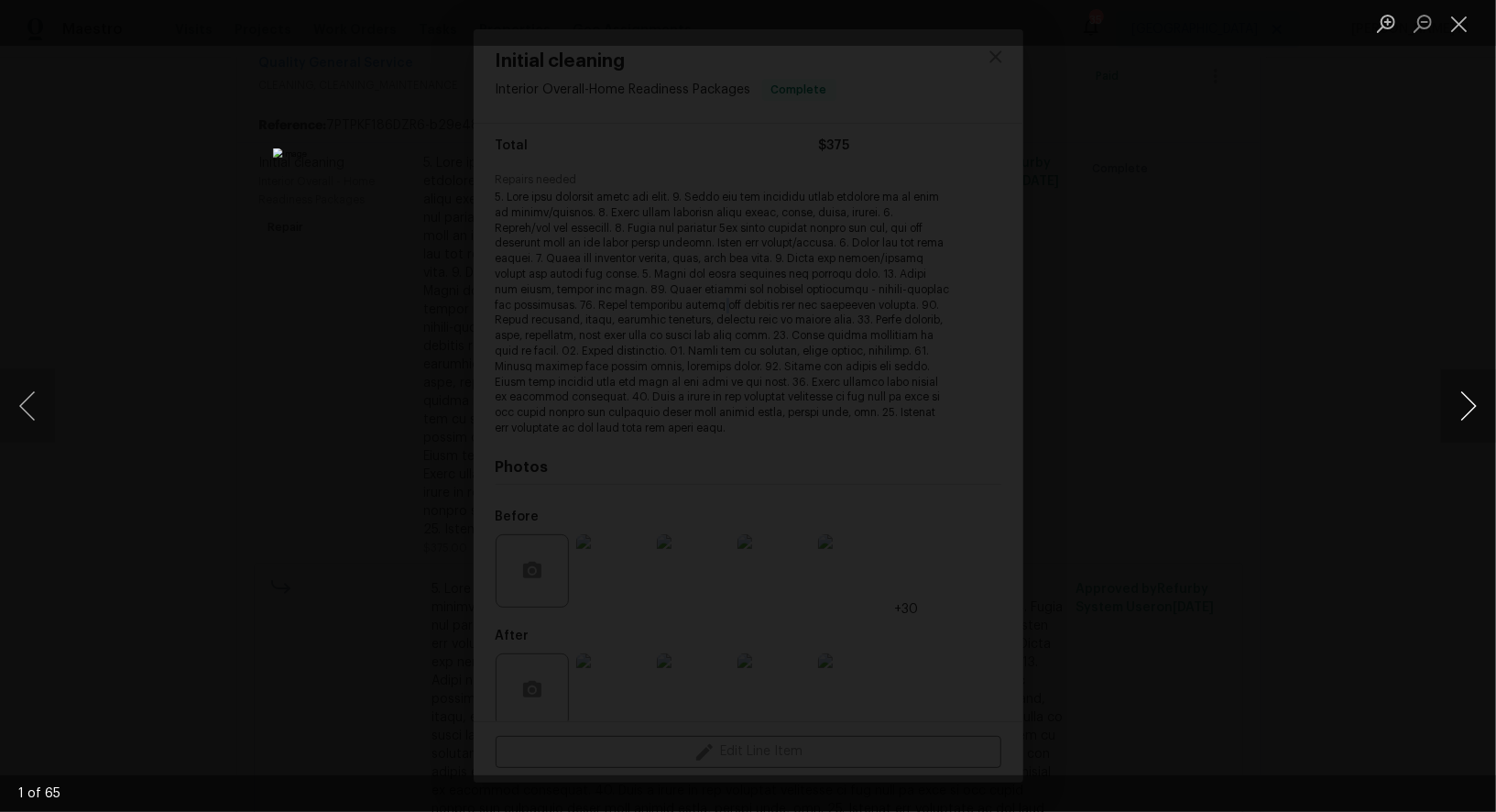
click at [1465, 418] on button "Next image" at bounding box center [1469, 405] width 55 height 73
click at [1463, 306] on div "Lightbox" at bounding box center [748, 406] width 1496 height 812
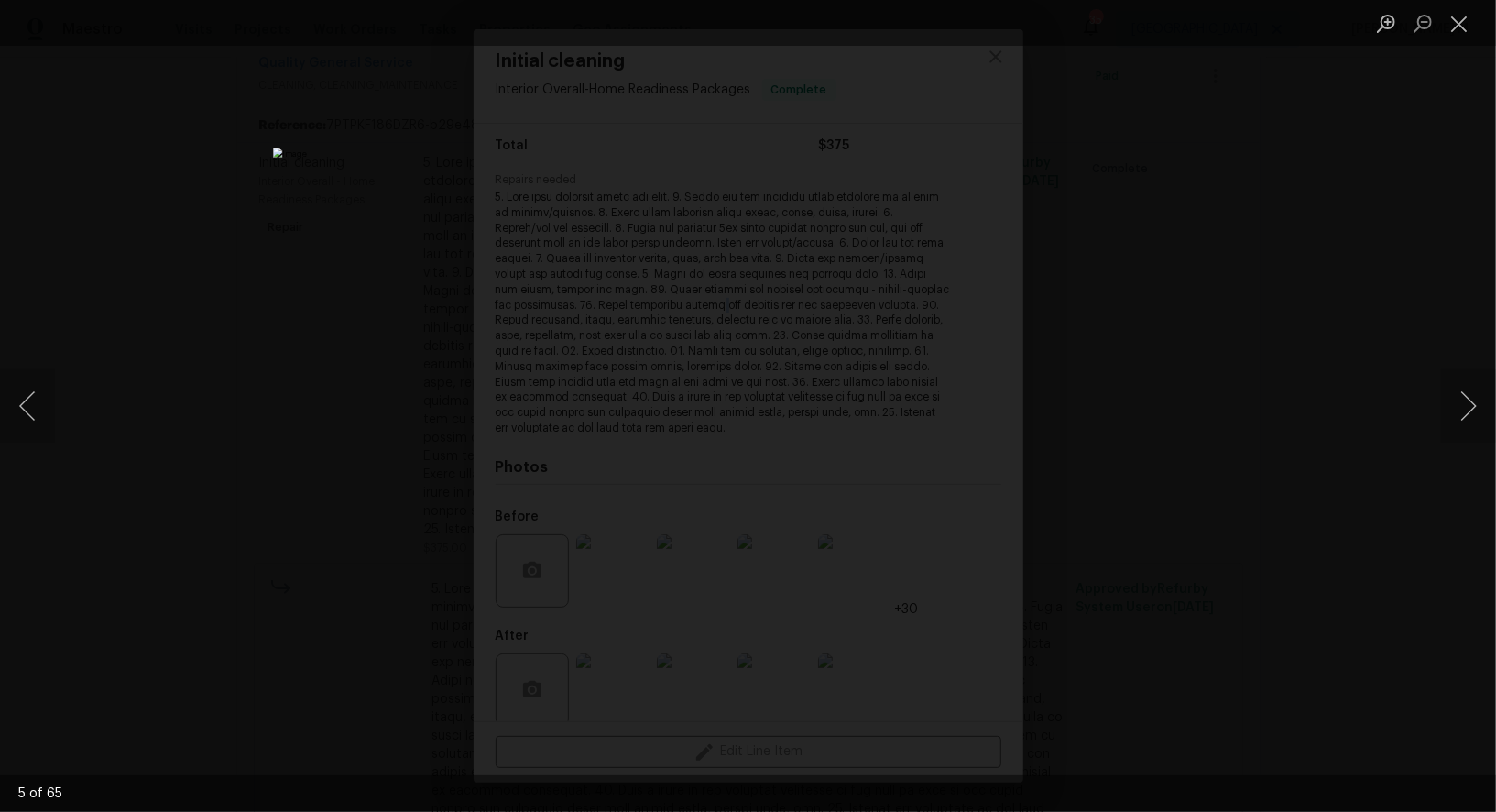
click at [1463, 306] on div "Lightbox" at bounding box center [748, 406] width 1496 height 812
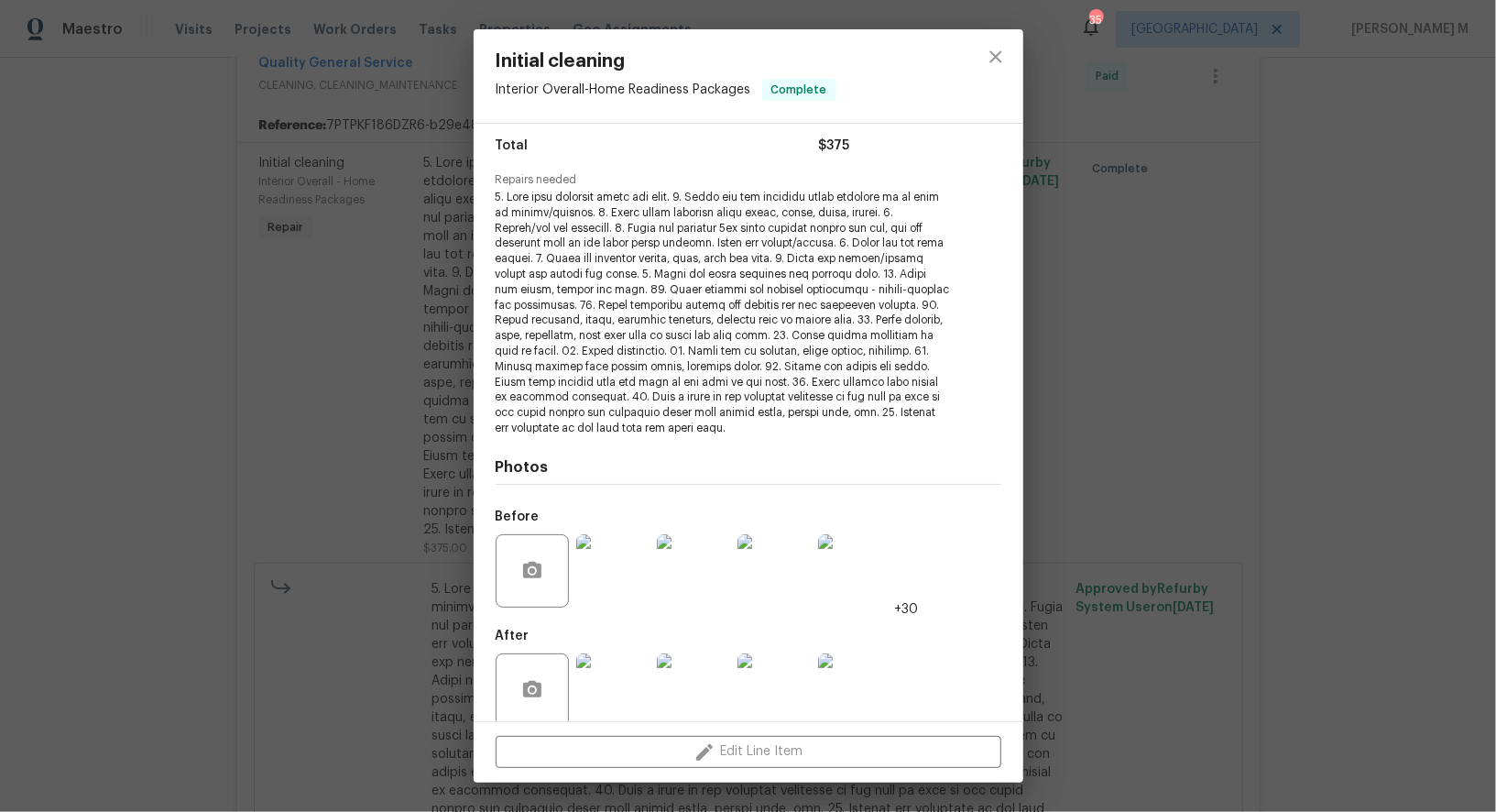
click at [1462, 306] on div "Initial cleaning Interior Overall - Home Readiness Packages Complete Vendor Qua…" at bounding box center [748, 406] width 1496 height 812
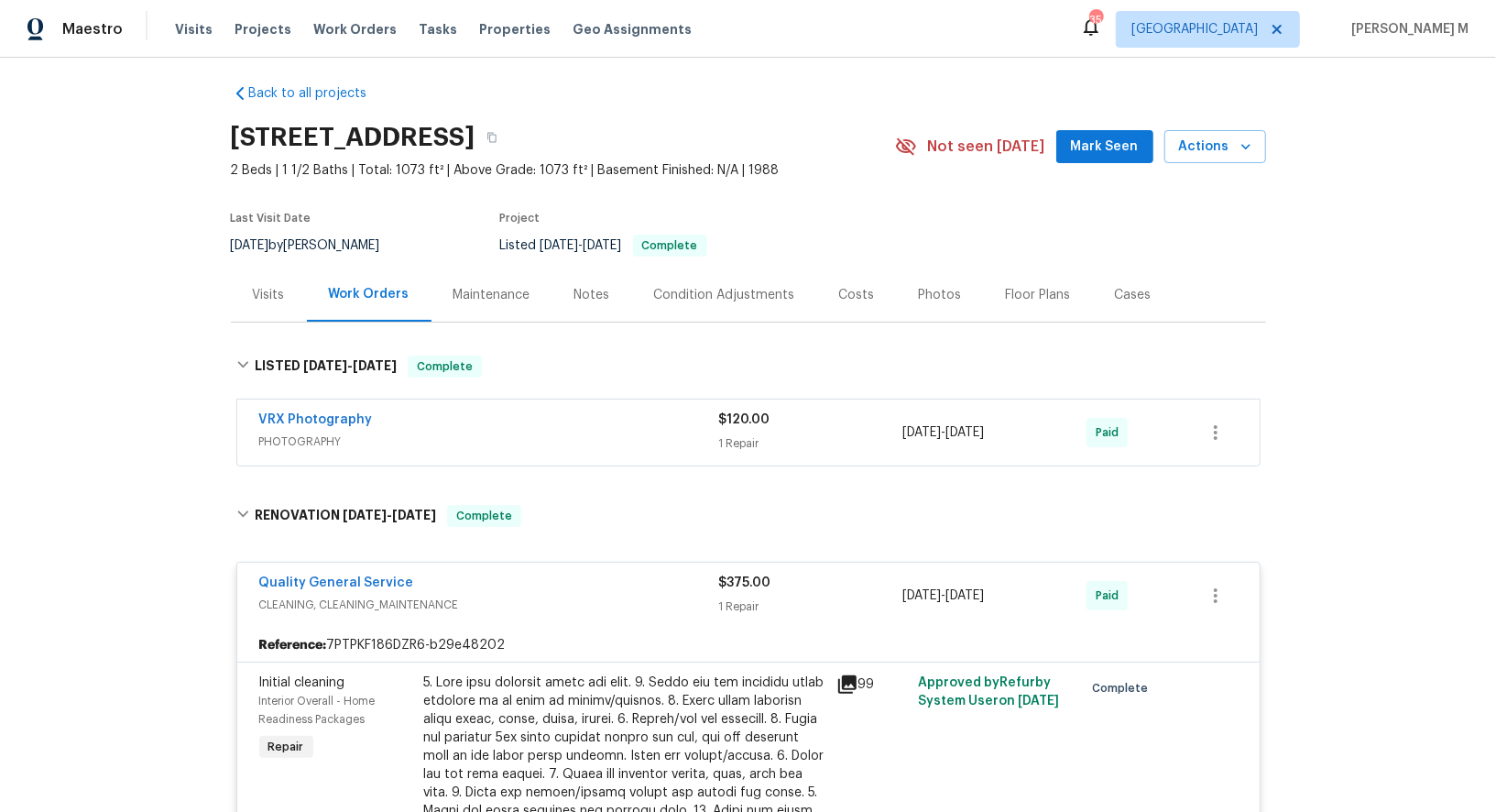
scroll to position [5, 0]
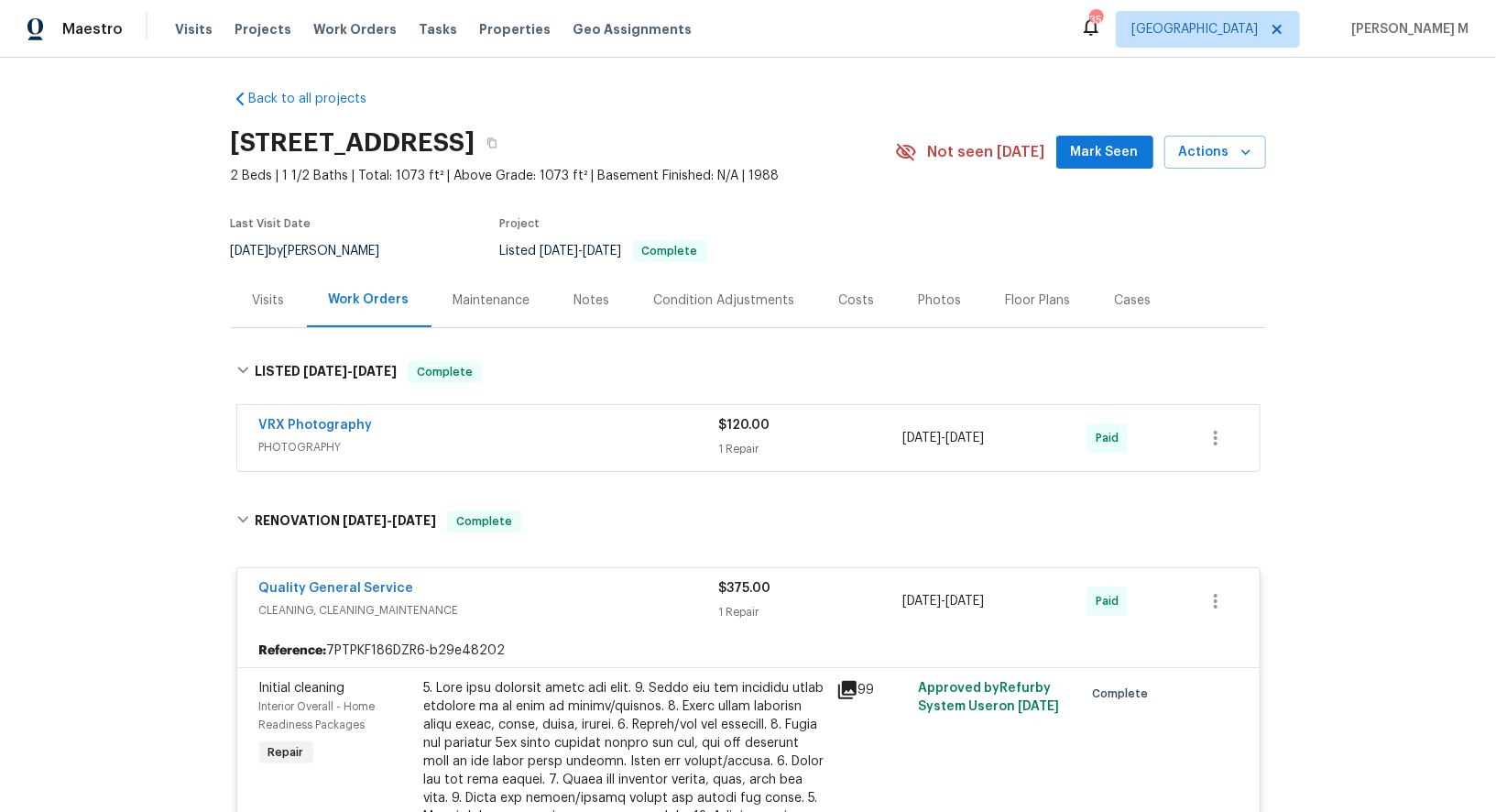
click at [325, 438] on span "PHOTOGRAPHY" at bounding box center [489, 447] width 459 height 18
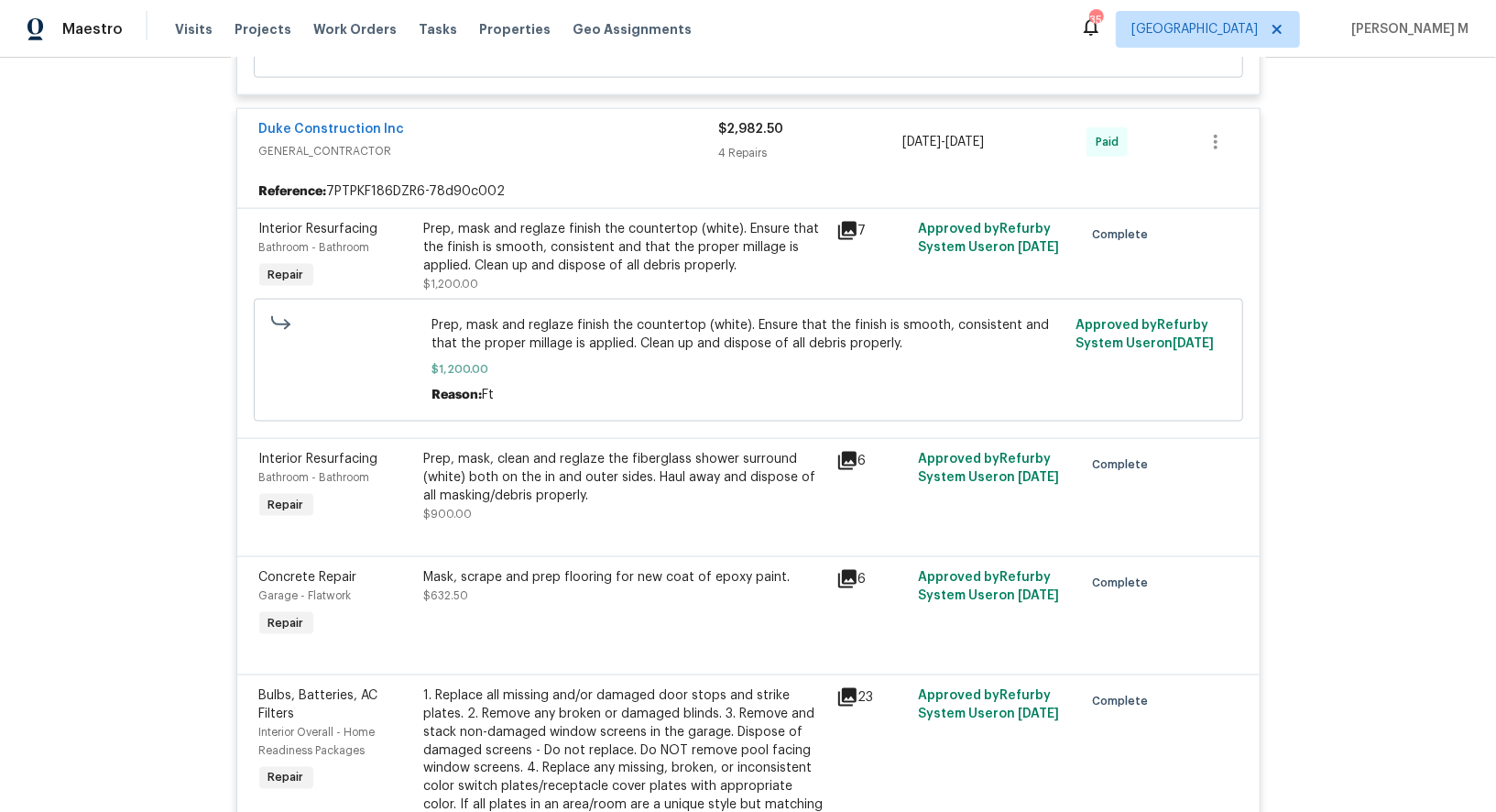
scroll to position [1944, 0]
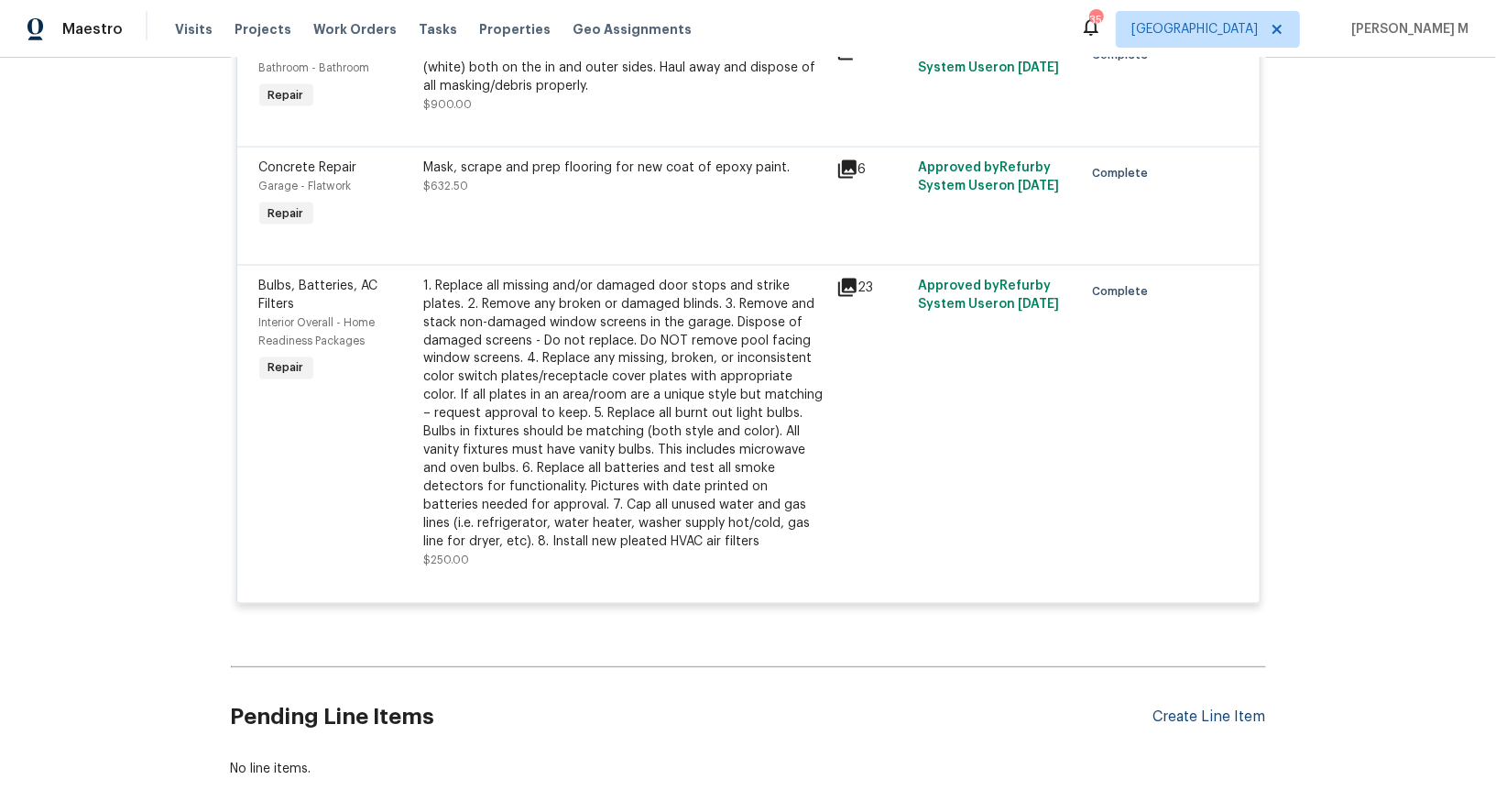
click at [1212, 708] on div "Create Line Item" at bounding box center [1209, 717] width 113 height 17
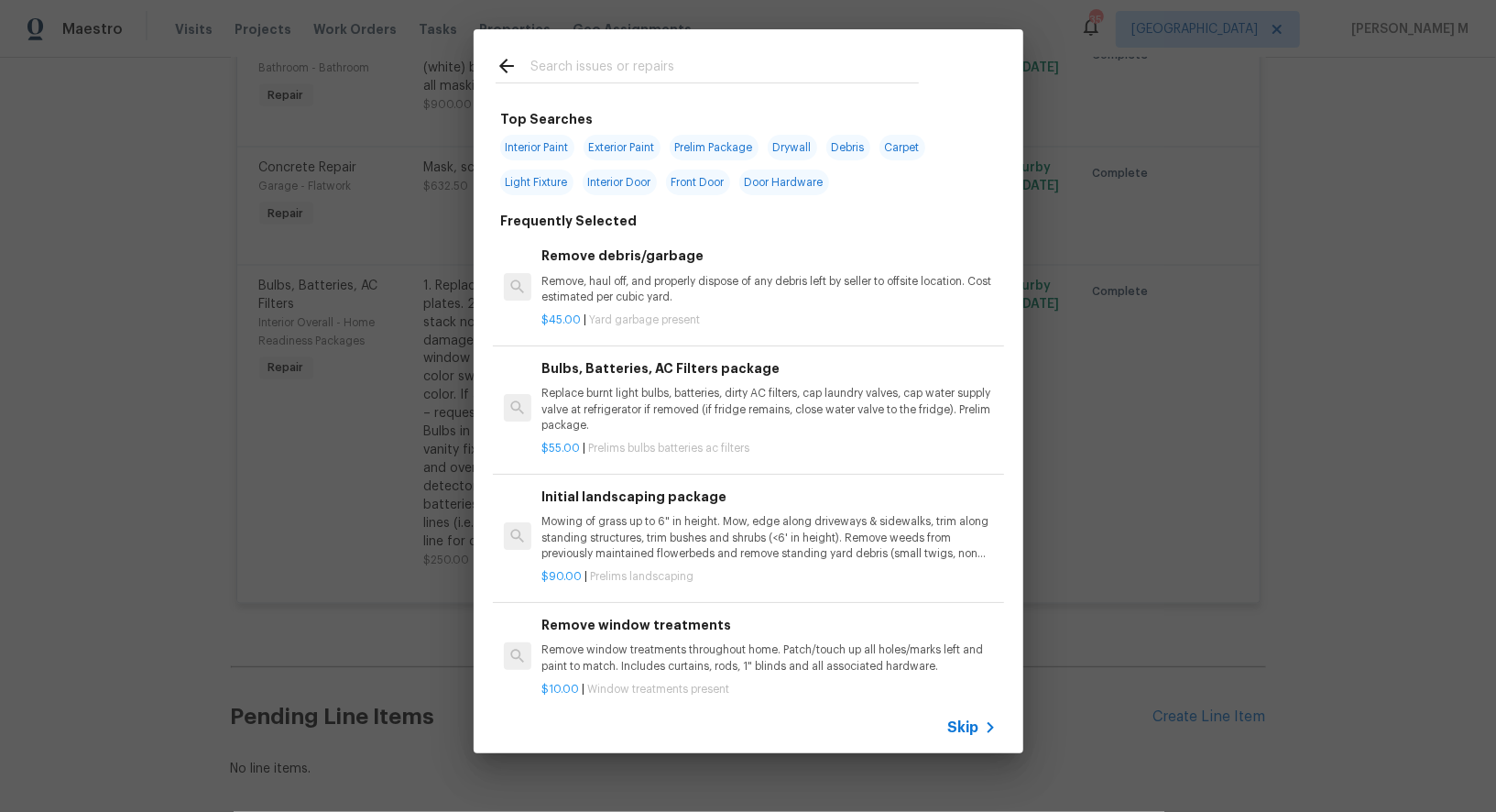
click at [954, 736] on span "Skip" at bounding box center [964, 727] width 31 height 18
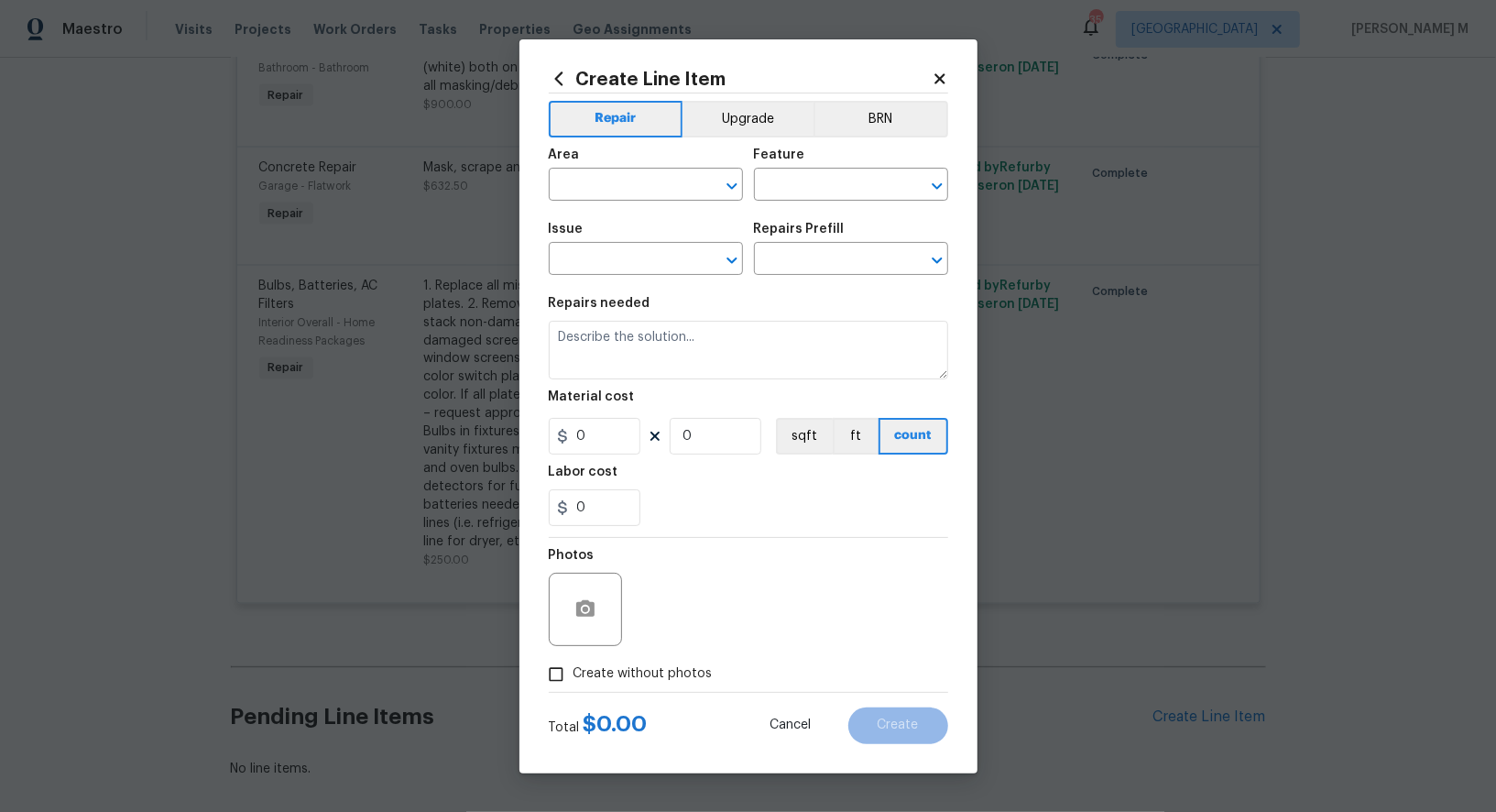
click at [649, 172] on div "Area" at bounding box center [646, 160] width 194 height 24
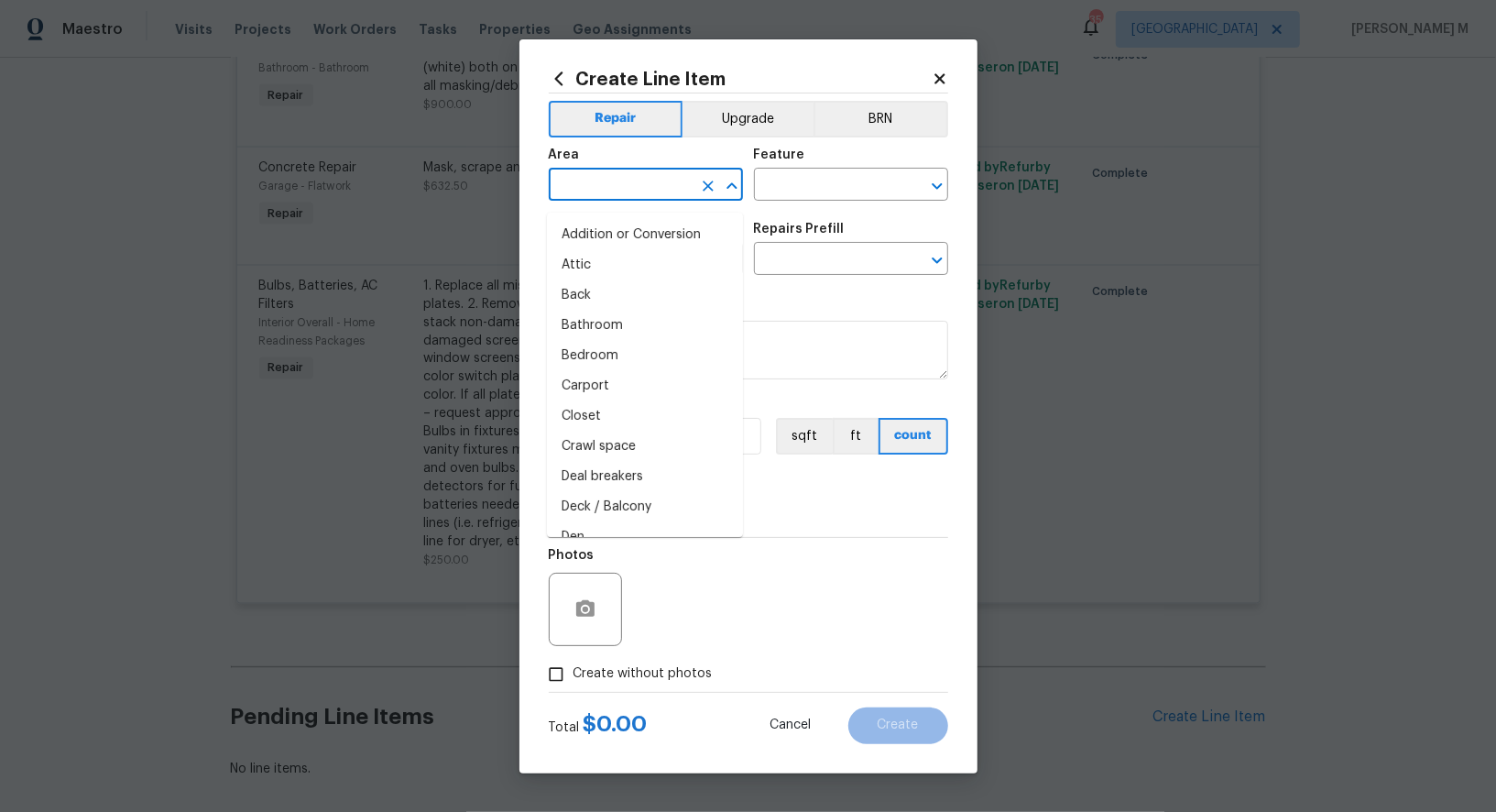
click at [631, 201] on input "text" at bounding box center [620, 186] width 143 height 28
type input "int"
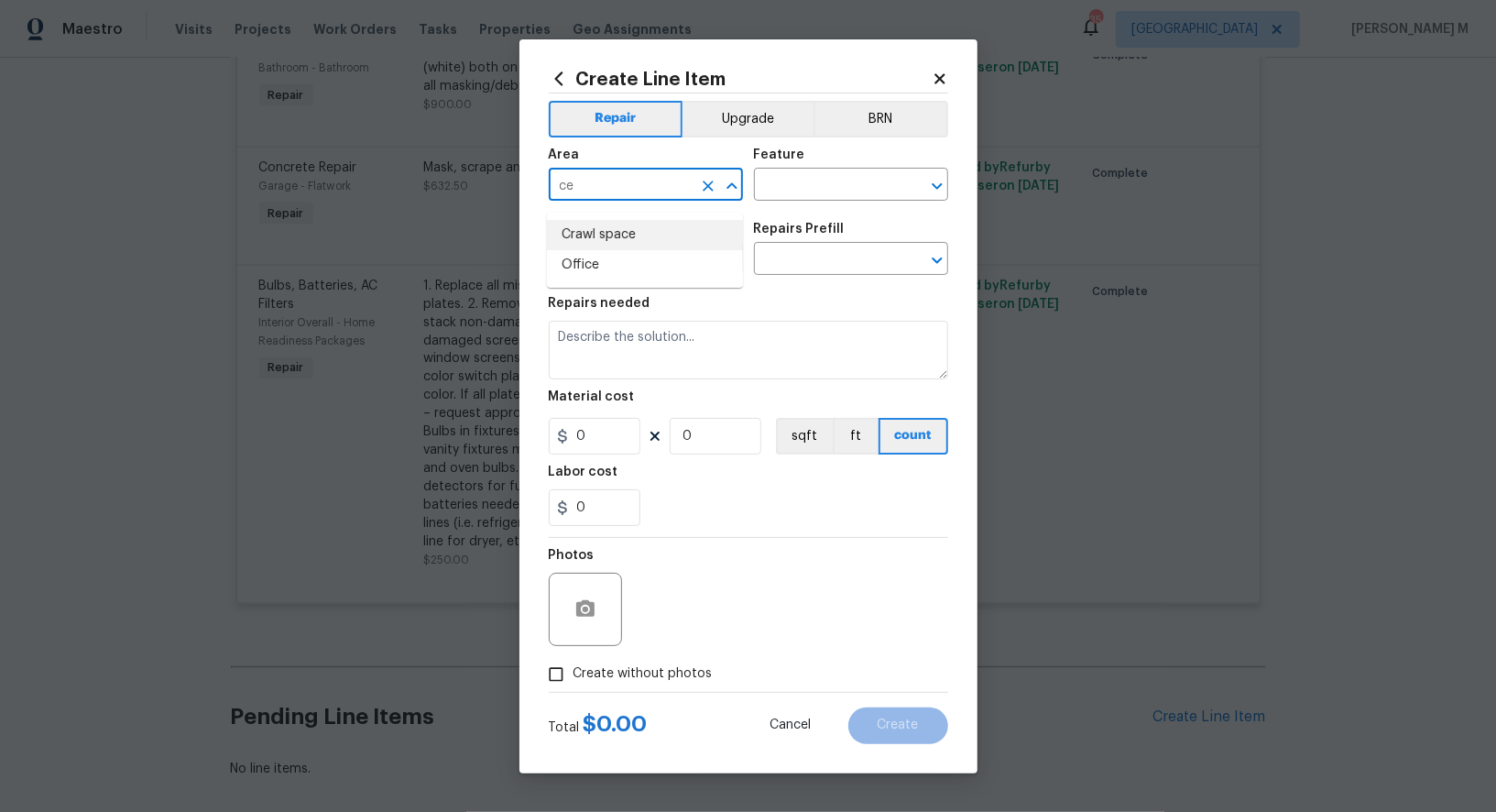
type input "c"
click at [644, 260] on li "Interior Overall" at bounding box center [645, 264] width 196 height 30
type input "Interior Overall"
click at [772, 183] on input "text" at bounding box center [825, 186] width 143 height 28
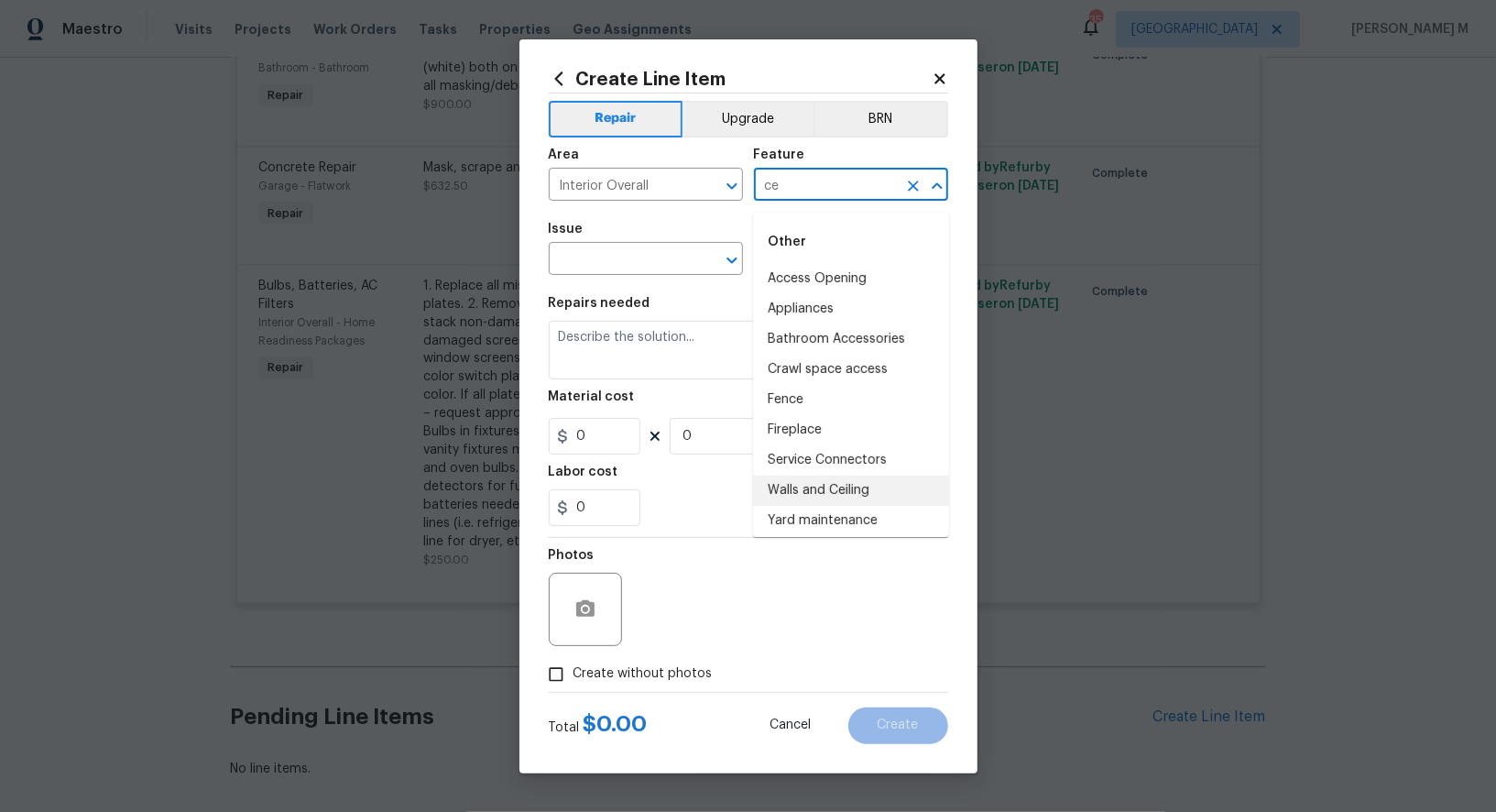
click at [793, 479] on li "Walls and Ceiling" at bounding box center [851, 491] width 196 height 30
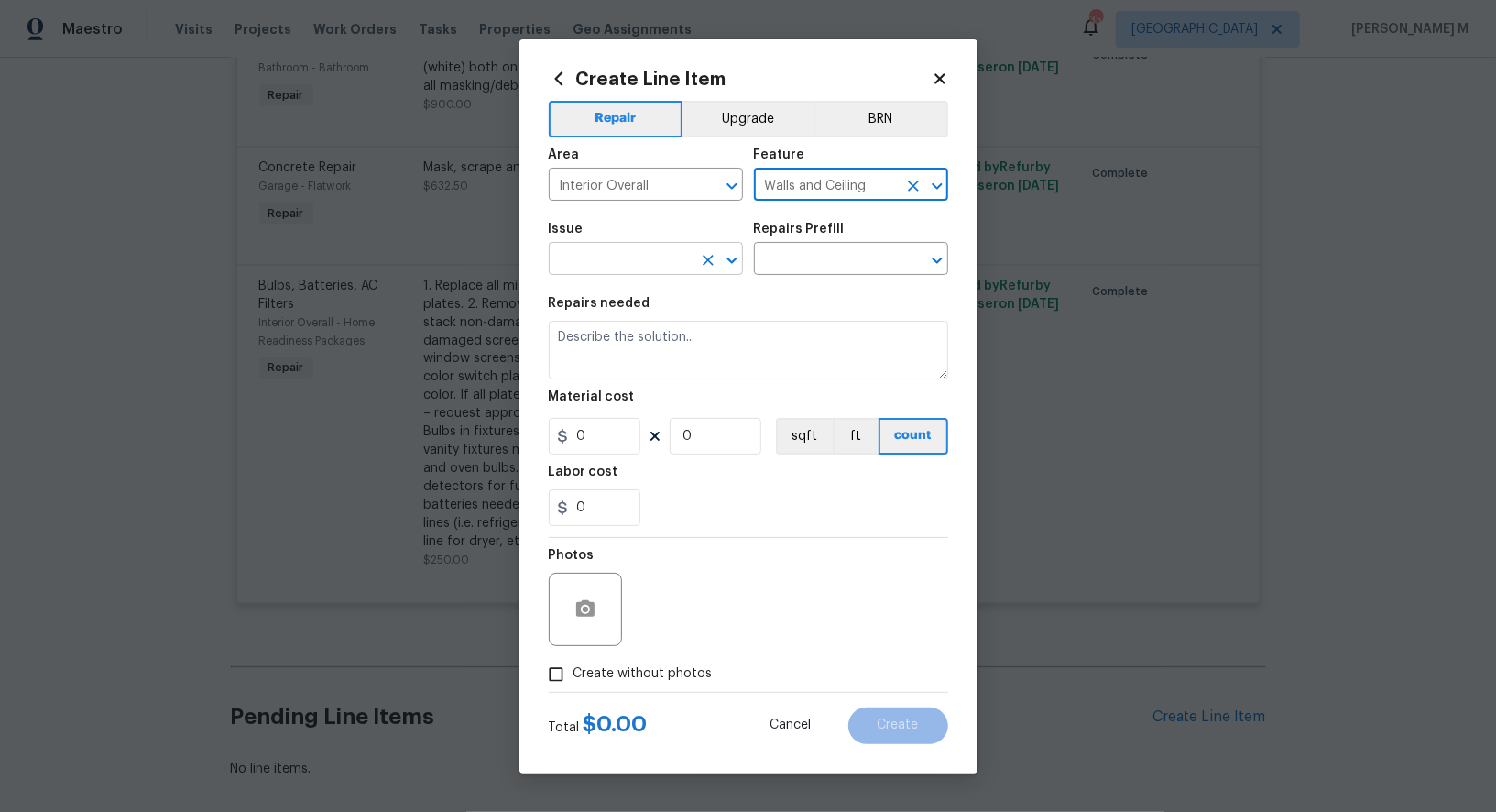
type input "Walls and Ceiling"
click at [589, 267] on input "text" at bounding box center [620, 260] width 143 height 28
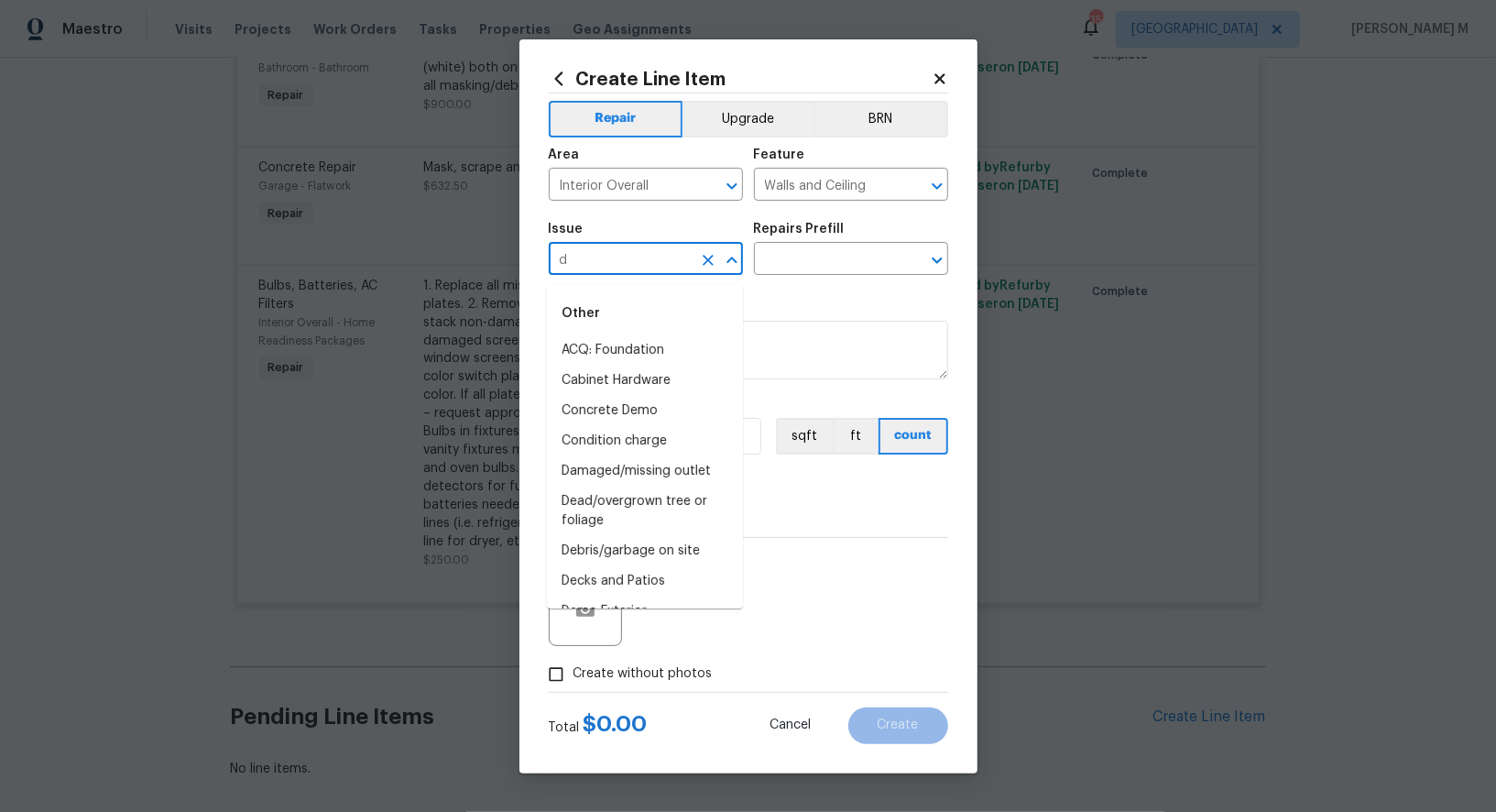
type input "di"
type input "cei"
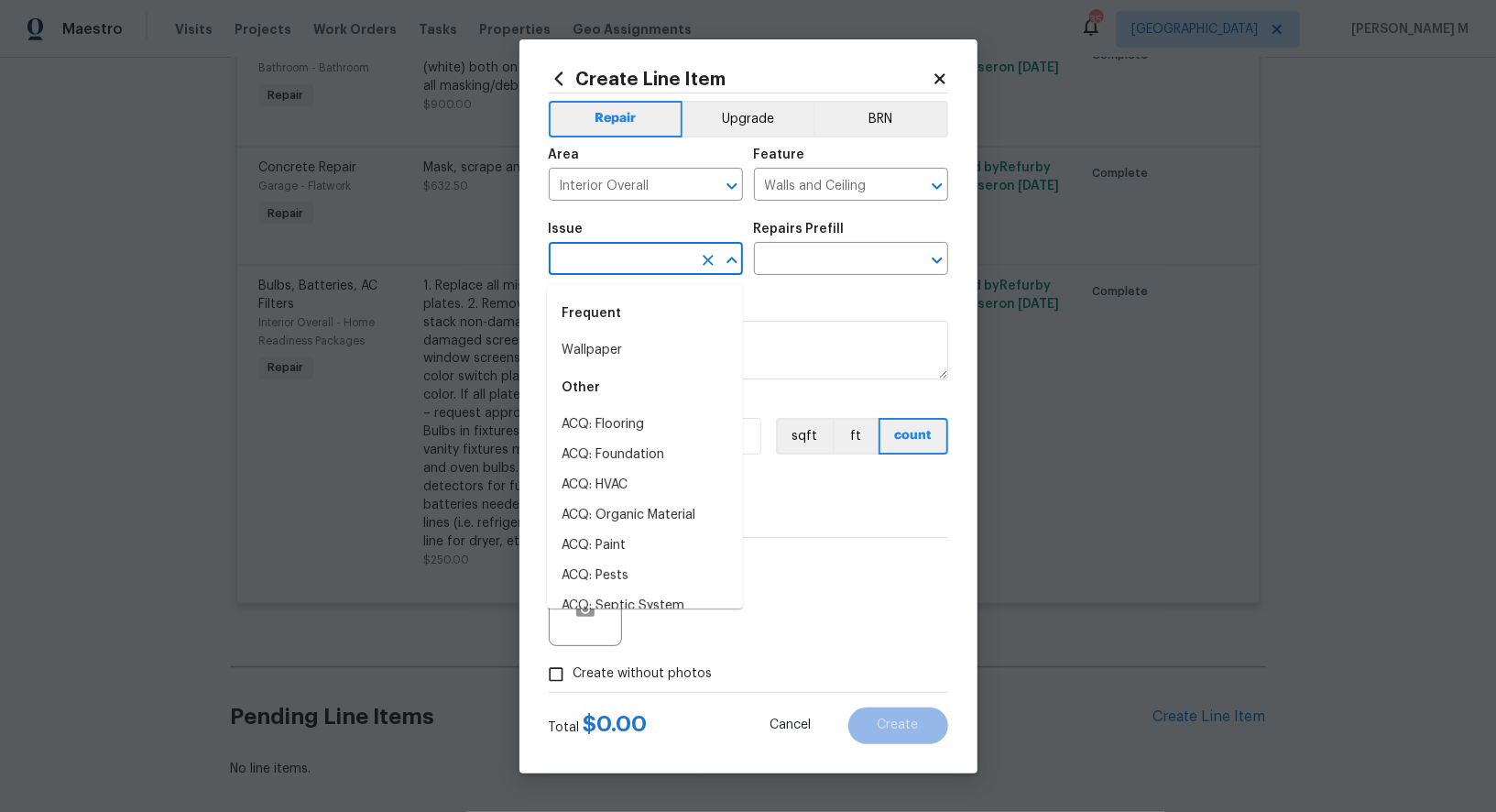
type input "P"
type input "Cr"
click at [635, 430] on li "Interior Paint" at bounding box center [645, 441] width 196 height 30
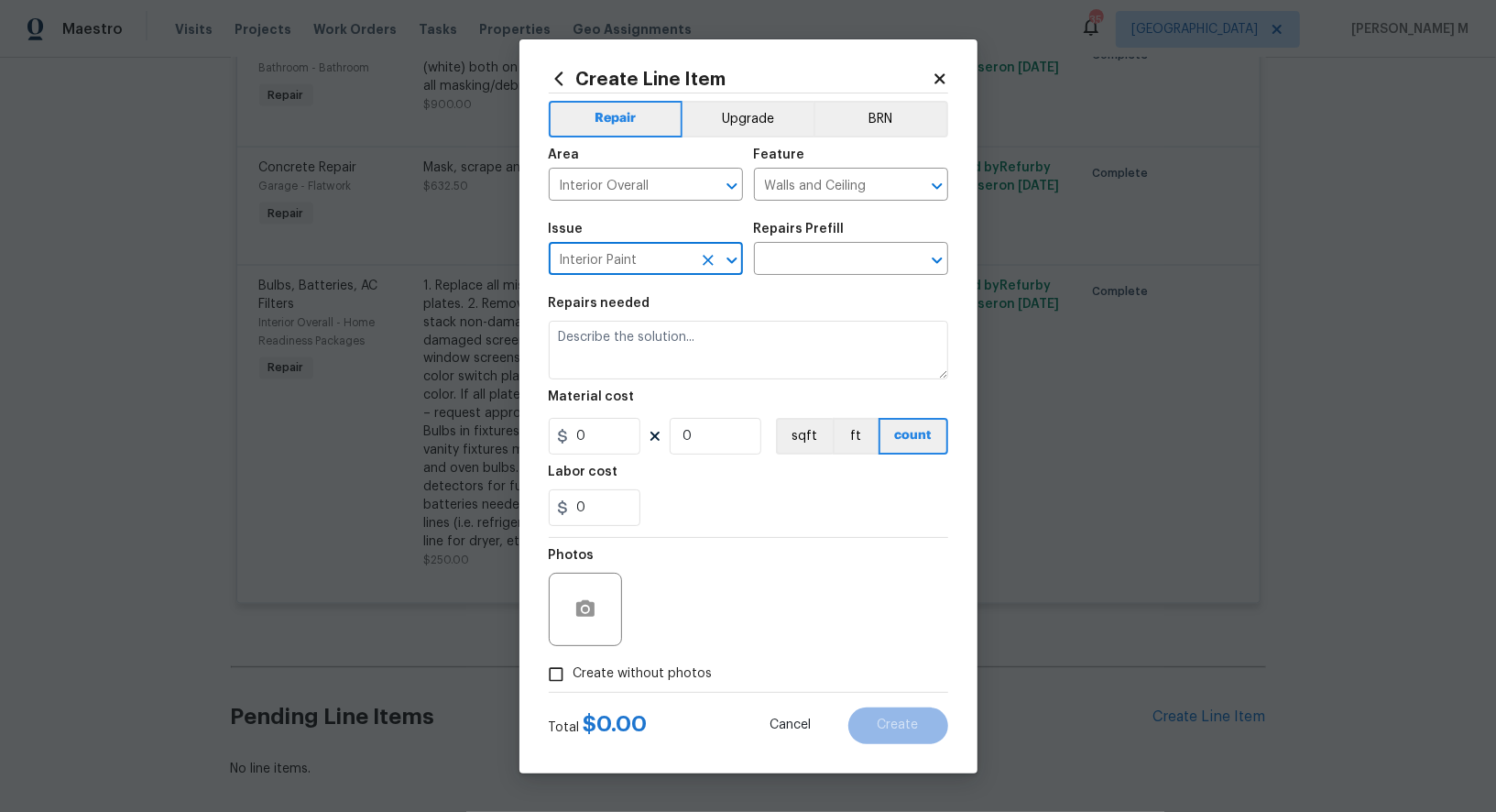
type input "Interior Paint"
click at [829, 281] on div "Issue Interior Paint ​ Repairs Prefill ​" at bounding box center [748, 249] width 399 height 74
click at [841, 269] on input "text" at bounding box center [825, 260] width 143 height 28
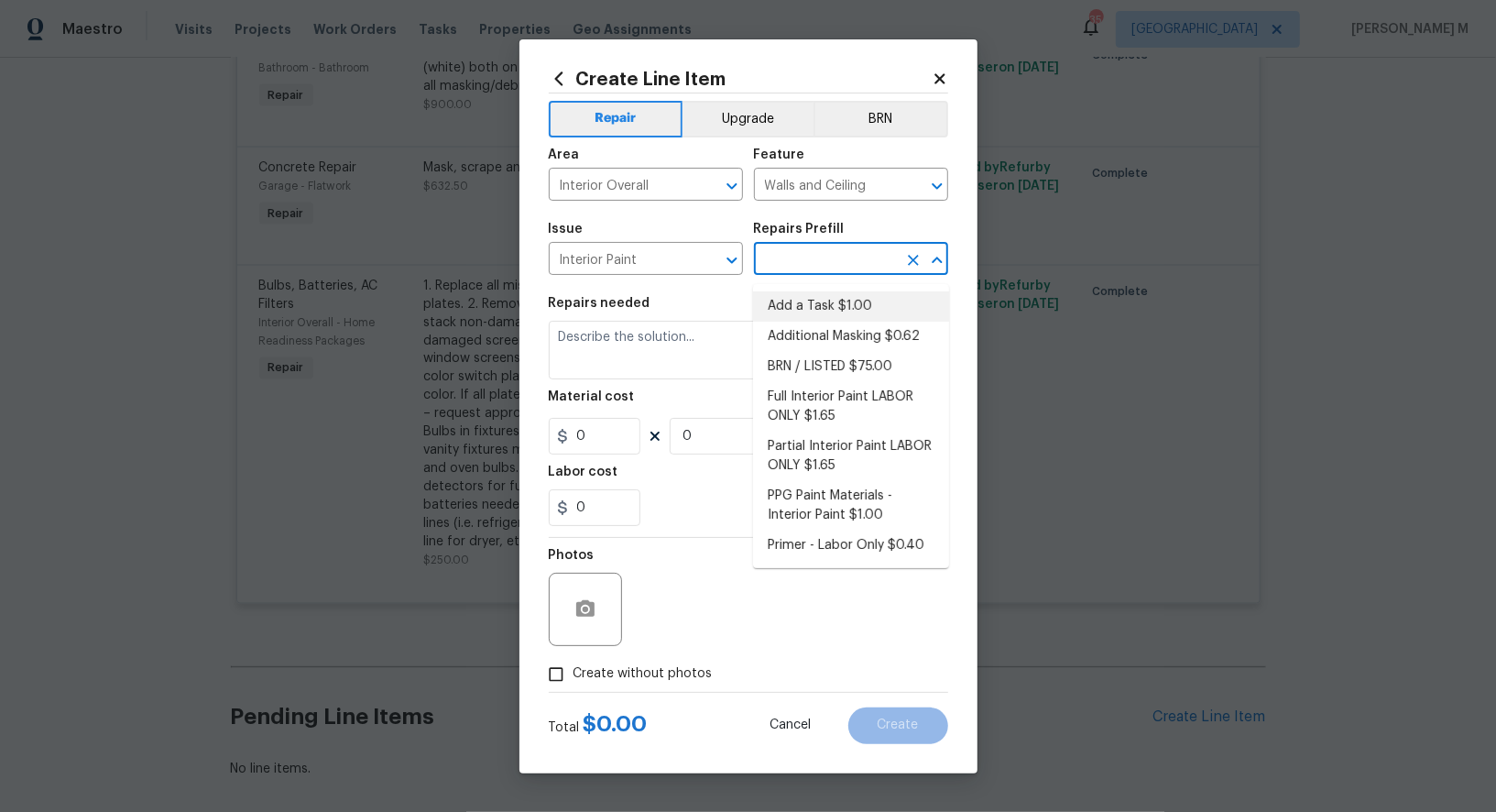
click at [825, 316] on li "Add a Task $1.00" at bounding box center [851, 306] width 196 height 30
type input "Overall Paint"
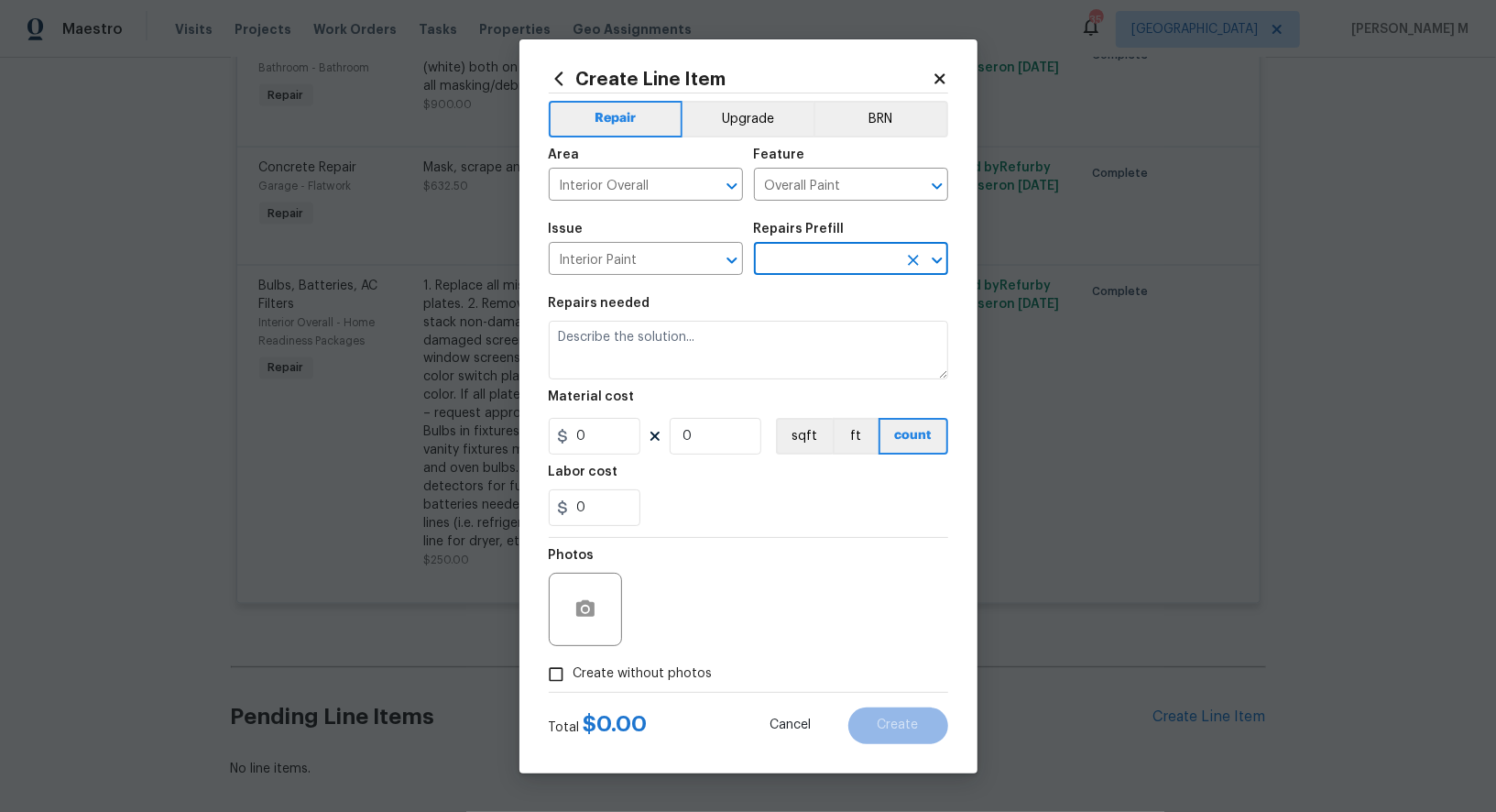
type input "Add a Task $1.00"
type textarea "HPM to detail"
type input "1"
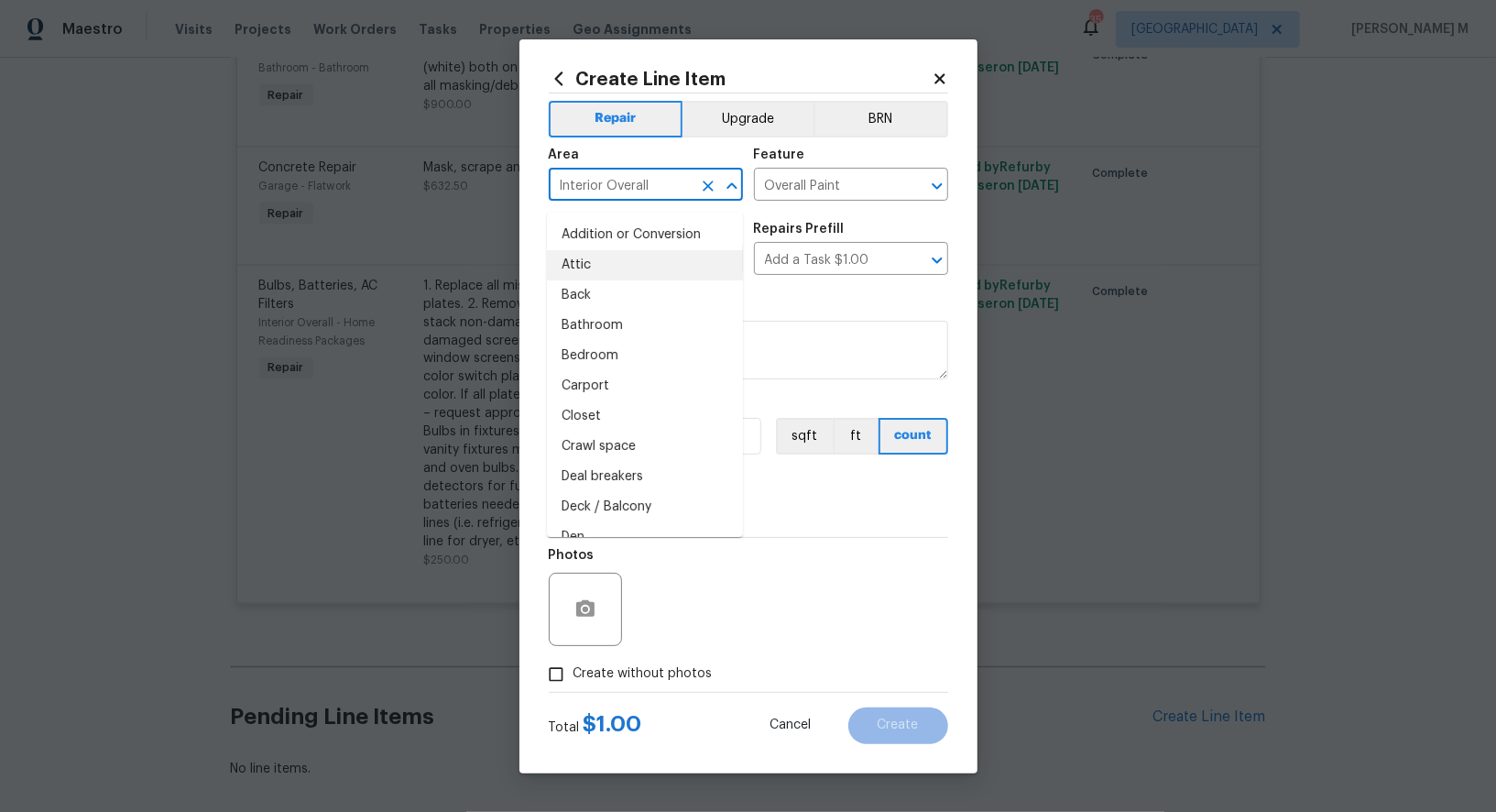
drag, startPoint x: 670, startPoint y: 188, endPoint x: 394, endPoint y: 210, distance: 276.9
click at [392, 210] on div "Create Line Item Repair Upgrade BRN Area Interior Overall ​ Feature Overall Pai…" at bounding box center [748, 406] width 1496 height 812
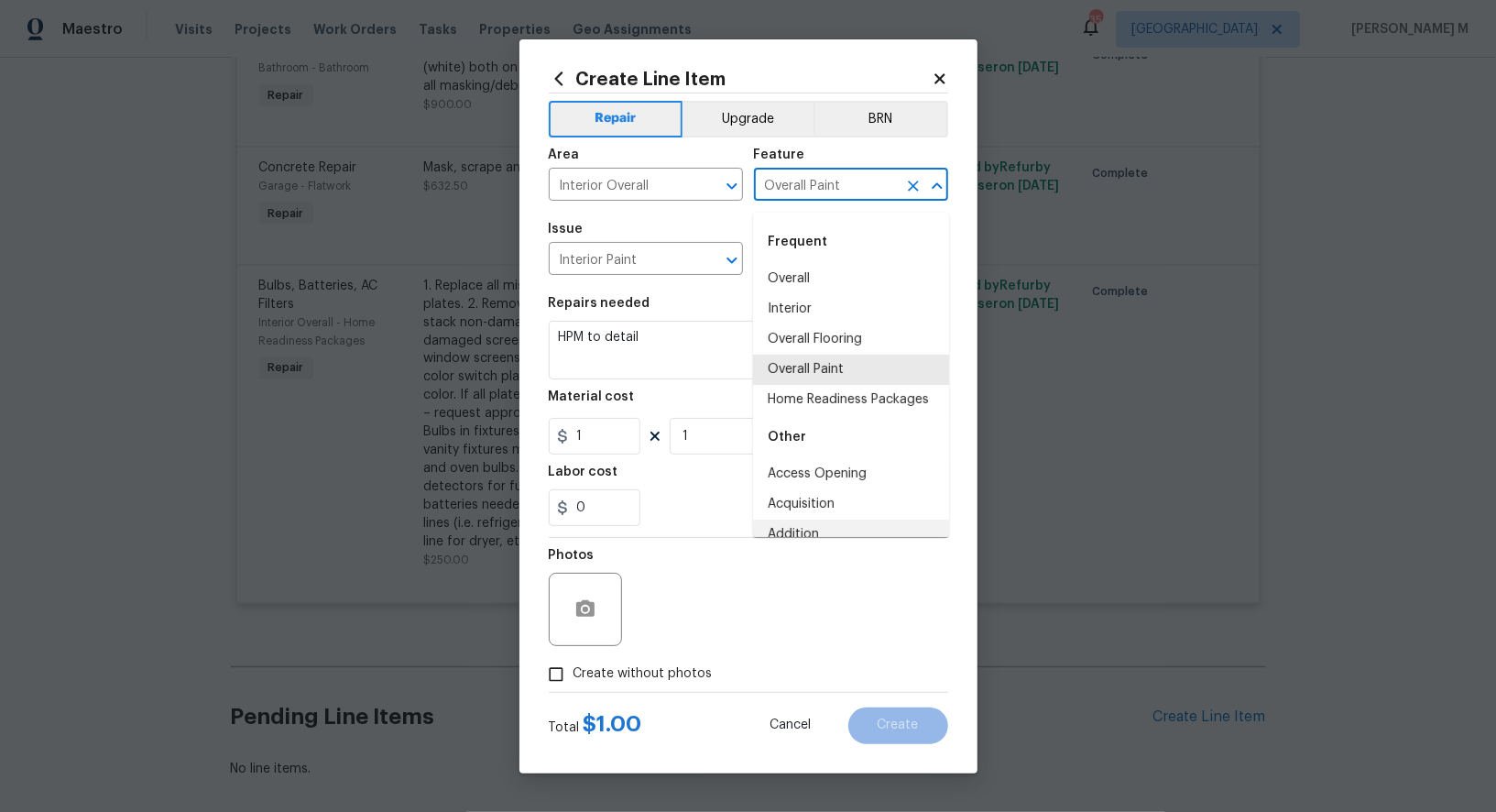
click at [845, 201] on input "Overall Paint" at bounding box center [825, 186] width 143 height 28
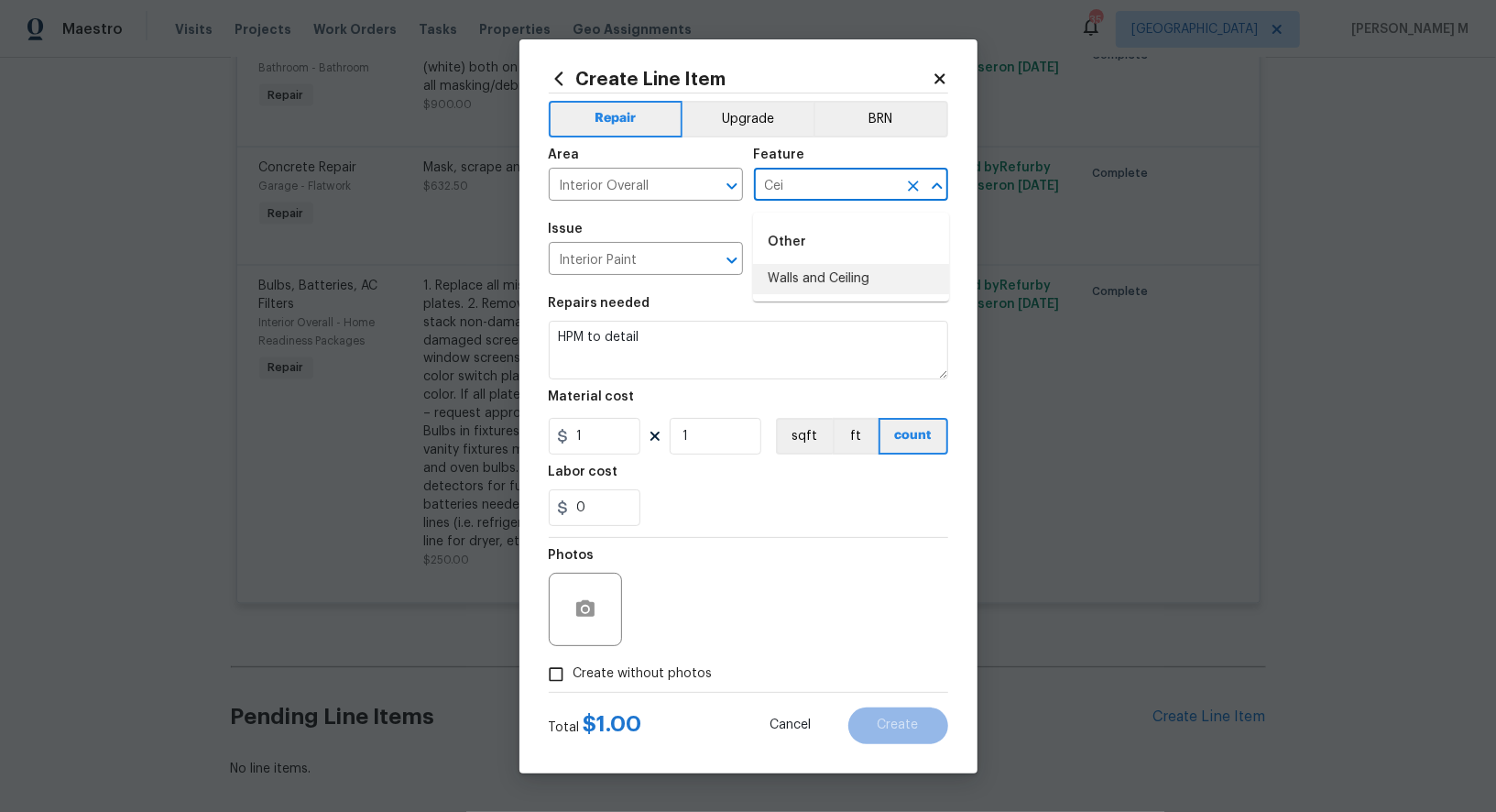
click at [867, 290] on li "Walls and Ceiling" at bounding box center [851, 279] width 196 height 30
type input "Walls and Ceiling"
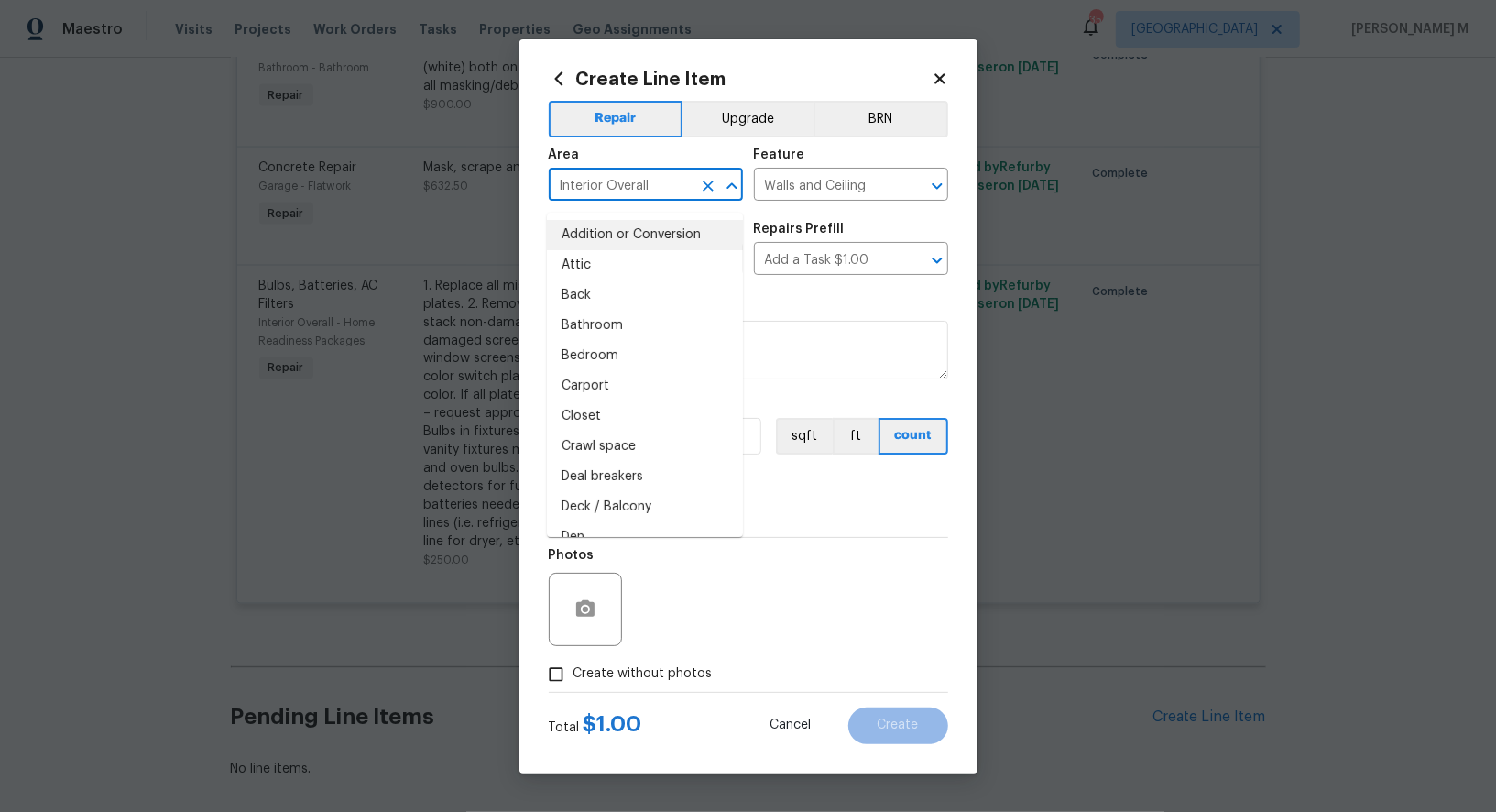
drag, startPoint x: 652, startPoint y: 195, endPoint x: 431, endPoint y: 195, distance: 221.0
click at [431, 195] on div "Create Line Item Repair Upgrade BRN Area Interior Overall ​ Feature Walls and C…" at bounding box center [748, 406] width 1496 height 812
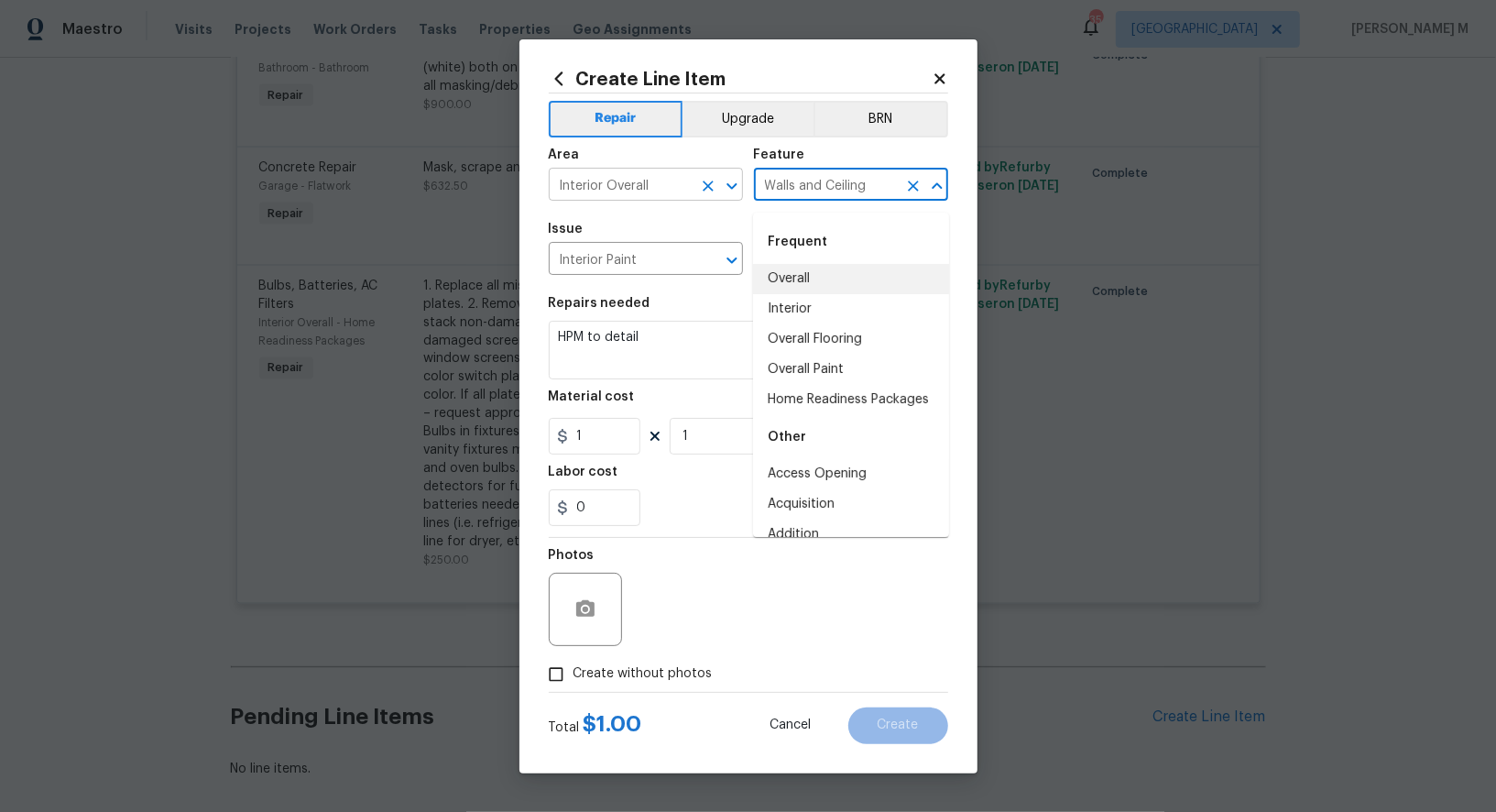
drag, startPoint x: 871, startPoint y: 197, endPoint x: 727, endPoint y: 197, distance: 144.0
click at [727, 197] on div "Area Interior Overall ​ Feature Walls and Ceiling ​" at bounding box center [748, 174] width 399 height 74
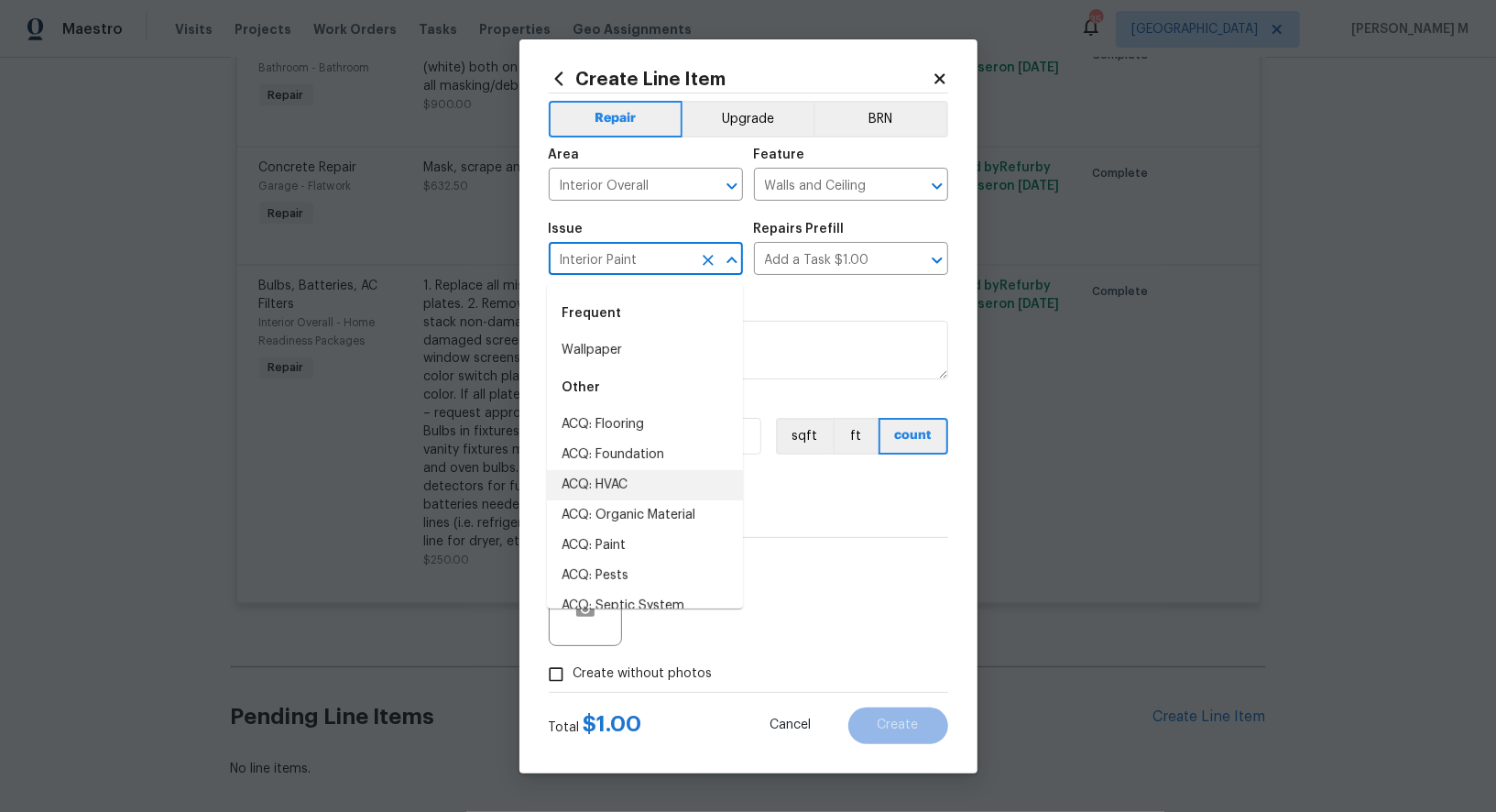
drag, startPoint x: 650, startPoint y: 263, endPoint x: 384, endPoint y: 263, distance: 266.0
click at [384, 263] on div "Create Line Item Repair Upgrade BRN Area Interior Overall ​ Feature Walls and C…" at bounding box center [748, 406] width 1496 height 812
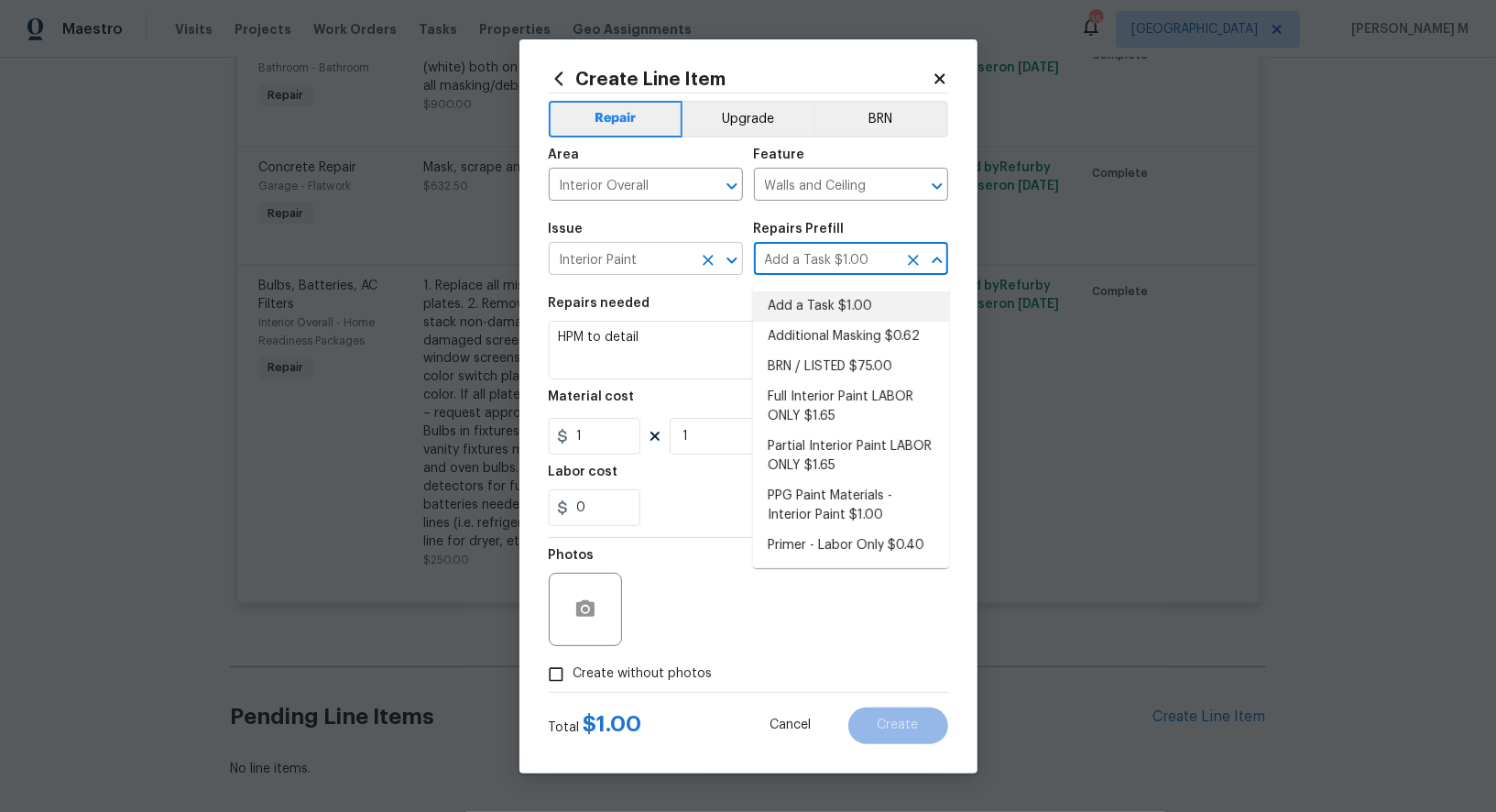
drag, startPoint x: 871, startPoint y: 261, endPoint x: 629, endPoint y: 261, distance: 242.0
click at [629, 261] on div "Issue Interior Paint ​ Repairs Prefill Add a Task $1.00 ​" at bounding box center [748, 249] width 399 height 74
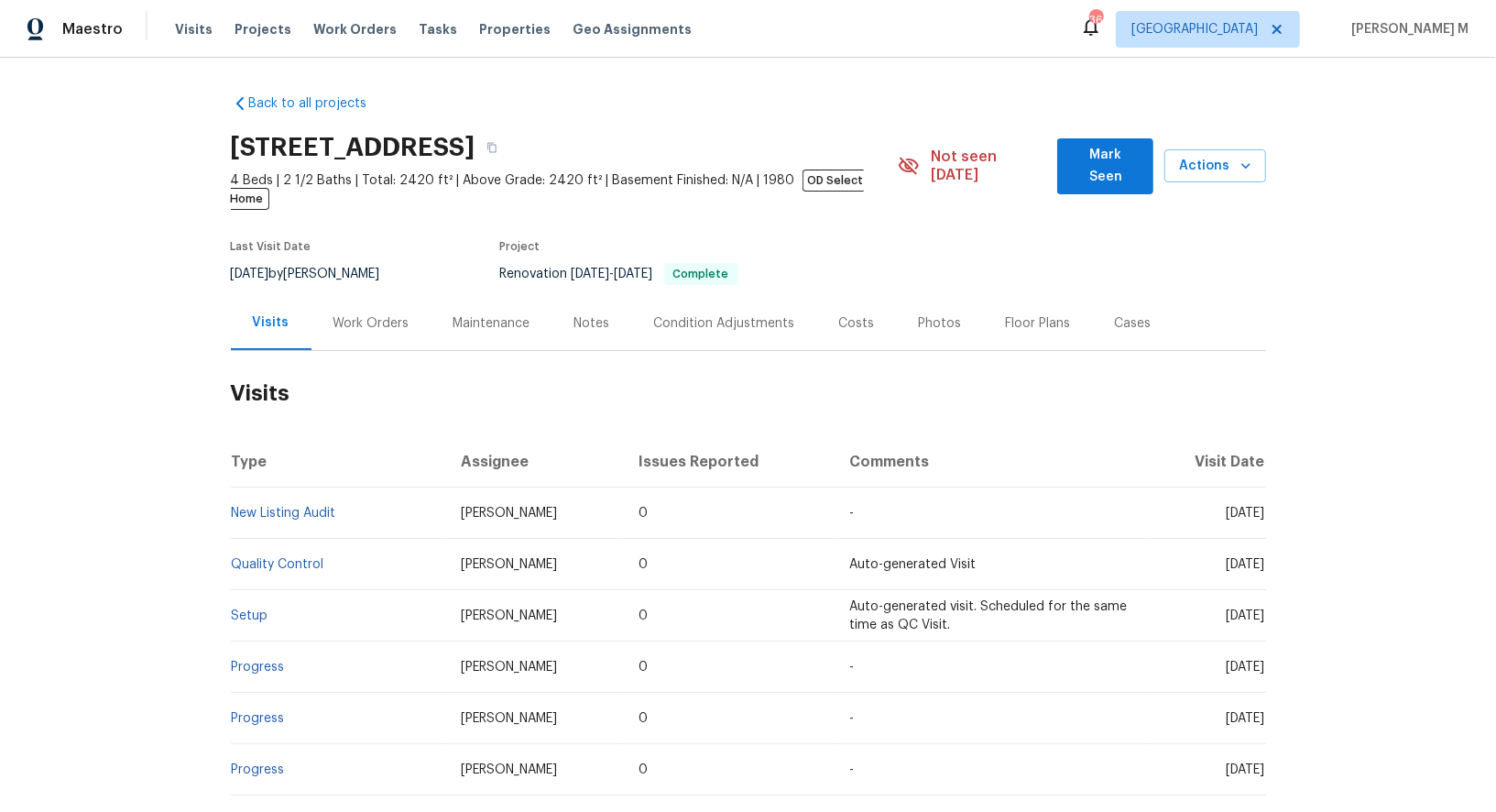
click at [357, 317] on div "Work Orders" at bounding box center [372, 323] width 120 height 54
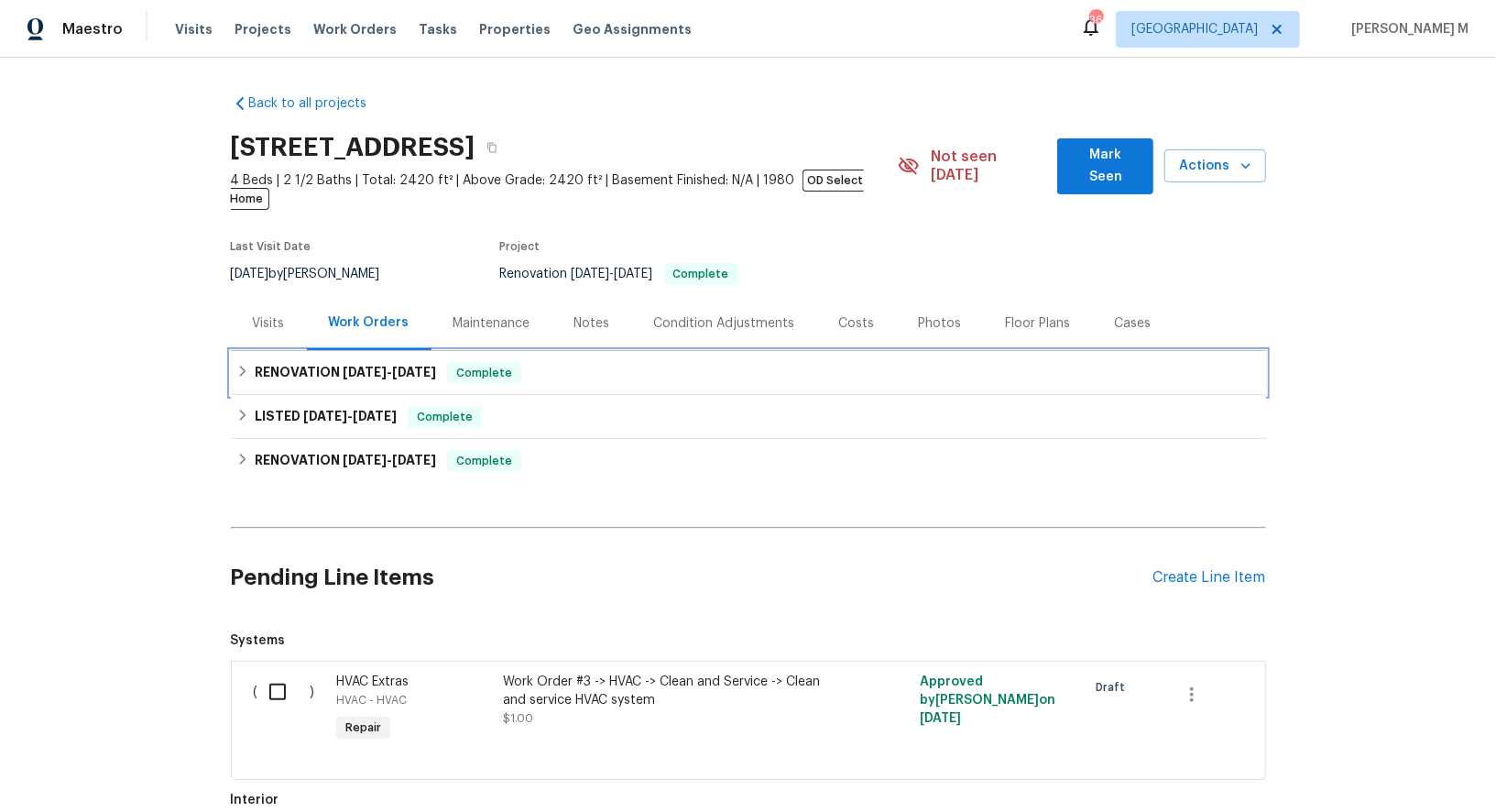
click at [348, 365] on span "[DATE]" at bounding box center [364, 371] width 44 height 13
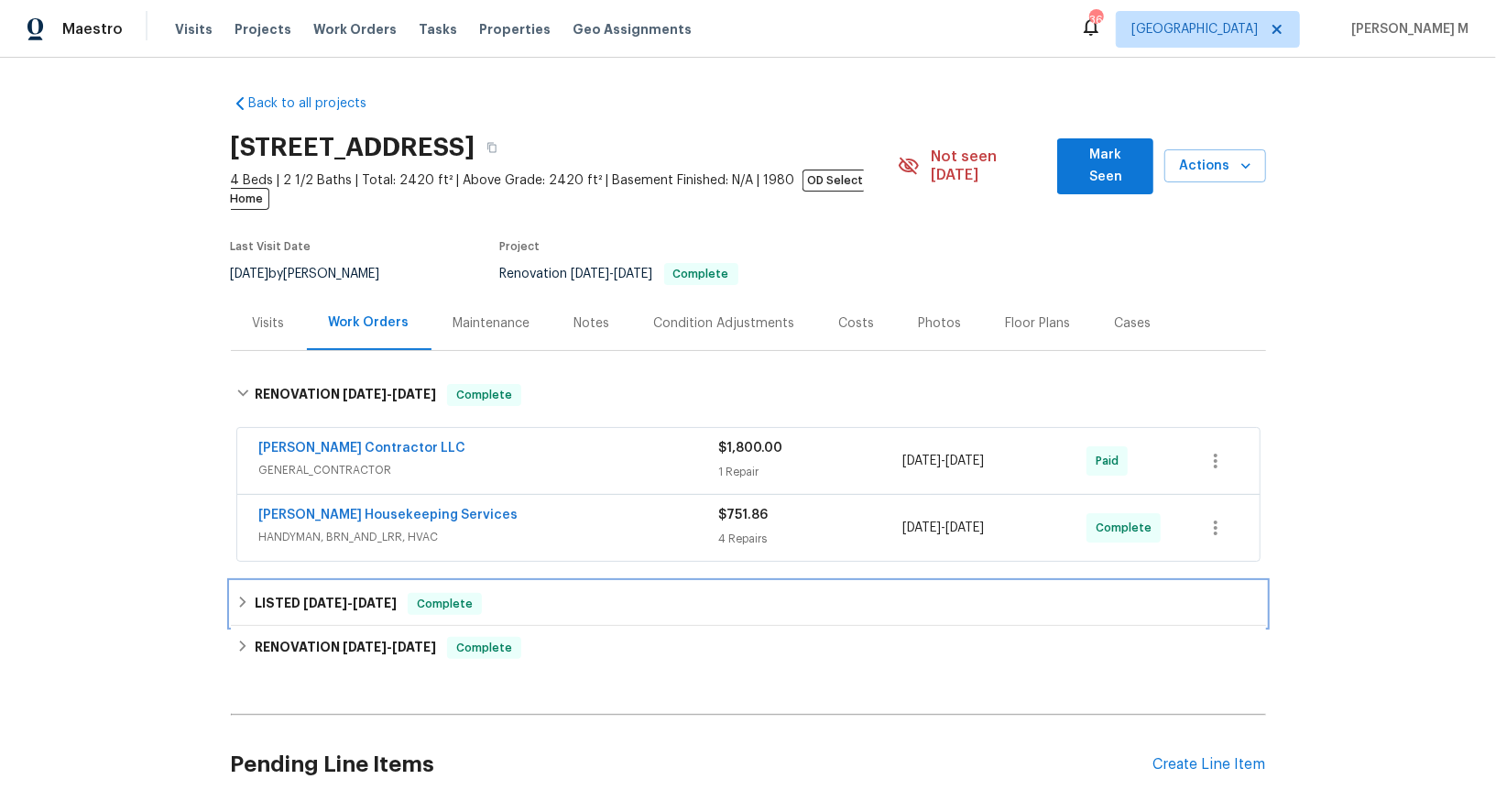
click at [372, 582] on div "LISTED [DATE] - [DATE] Complete" at bounding box center [749, 603] width 1036 height 44
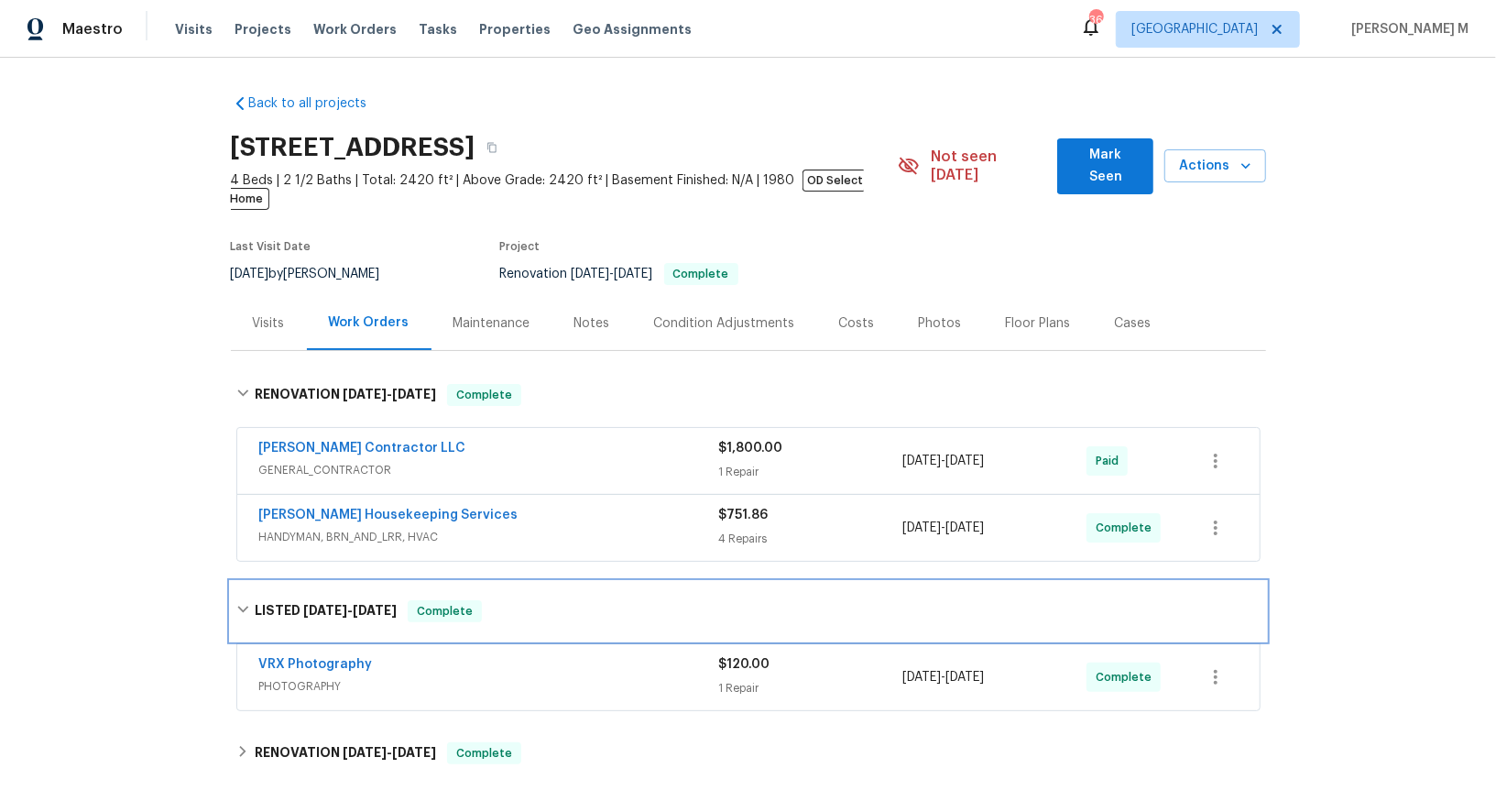
scroll to position [81, 0]
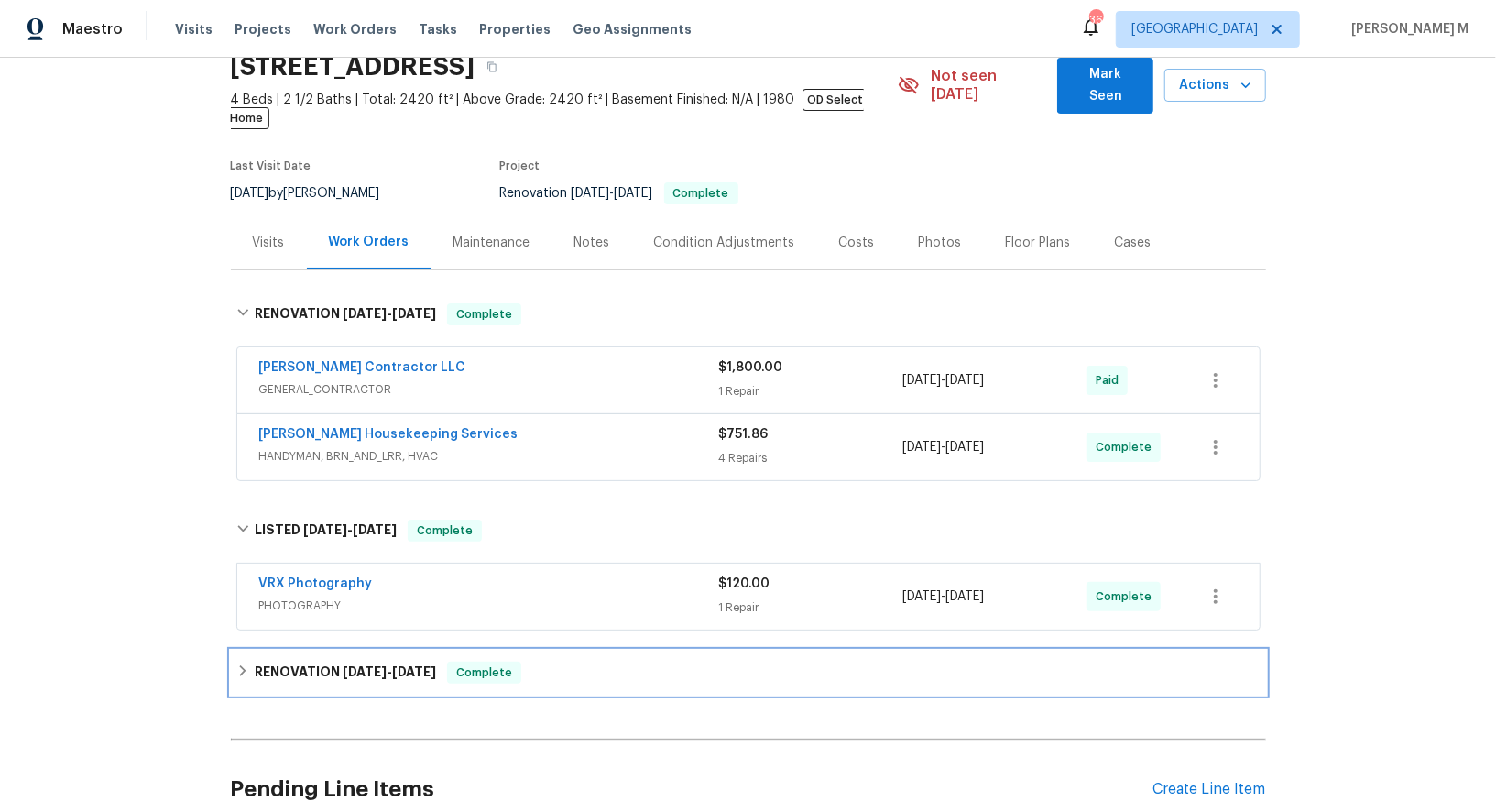
click at [333, 651] on div "RENOVATION [DATE] - [DATE] Complete" at bounding box center [749, 672] width 1036 height 44
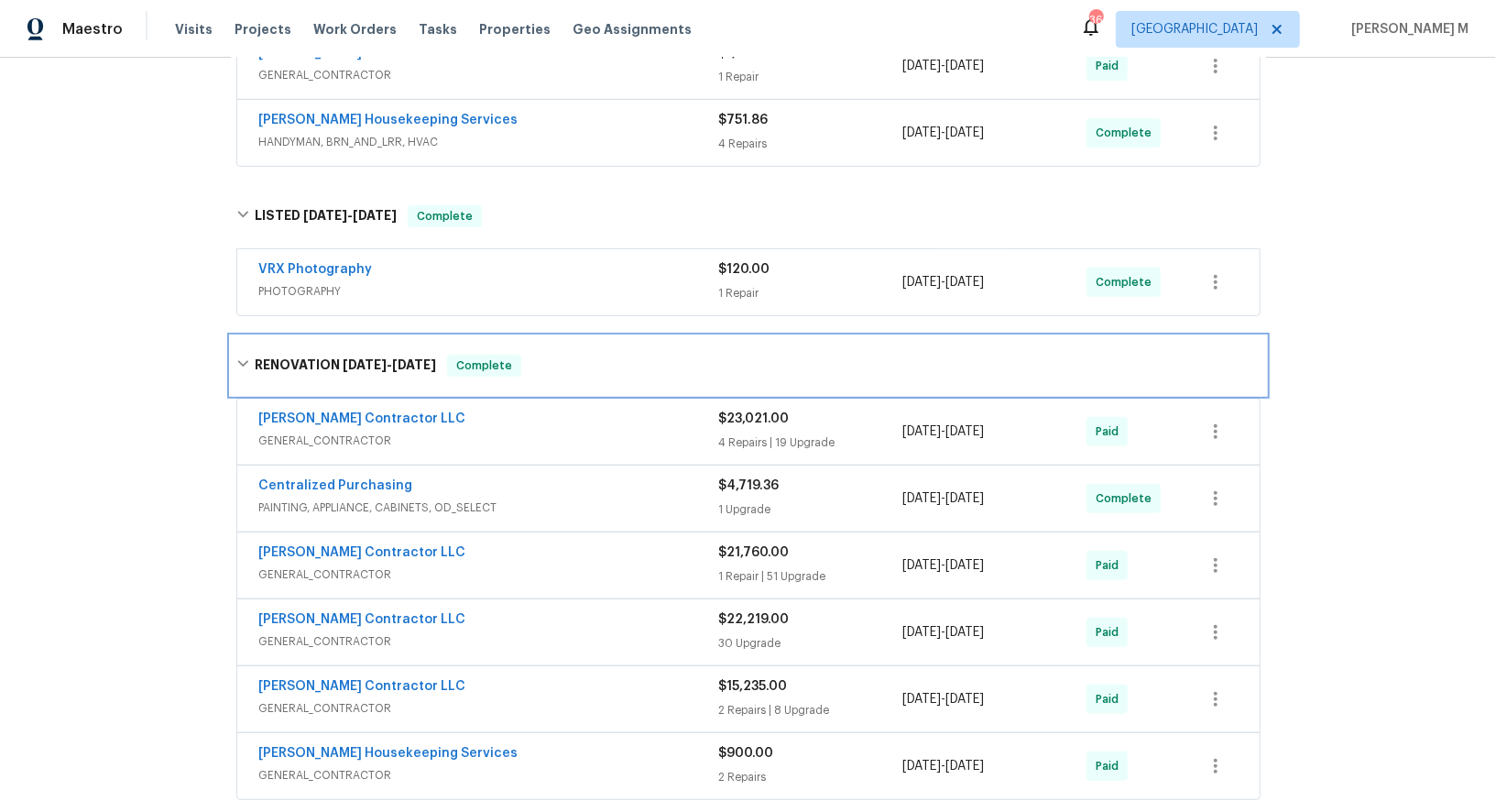
scroll to position [423, 0]
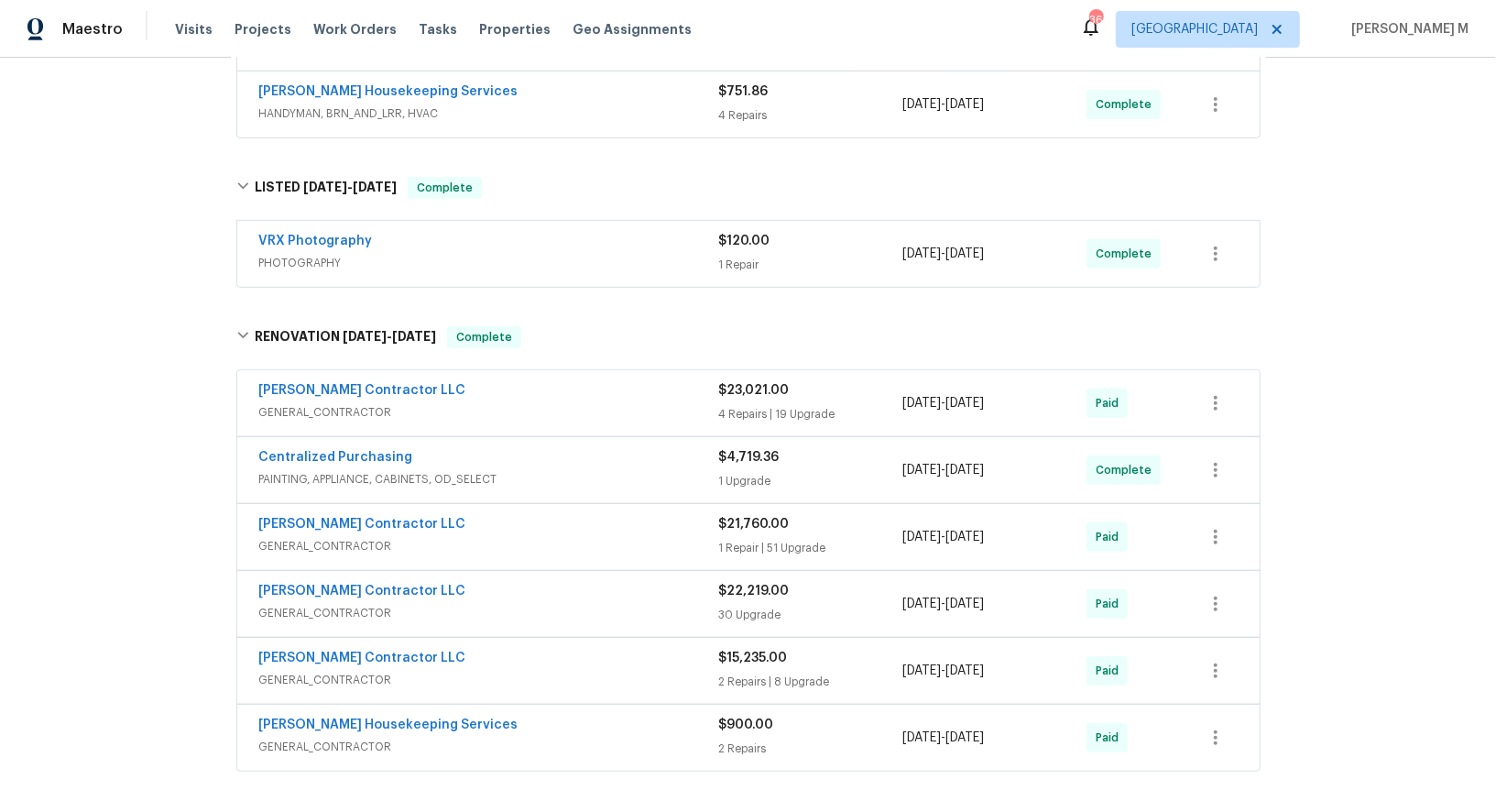
click at [363, 670] on span "GENERAL_CONTRACTOR" at bounding box center [489, 679] width 459 height 18
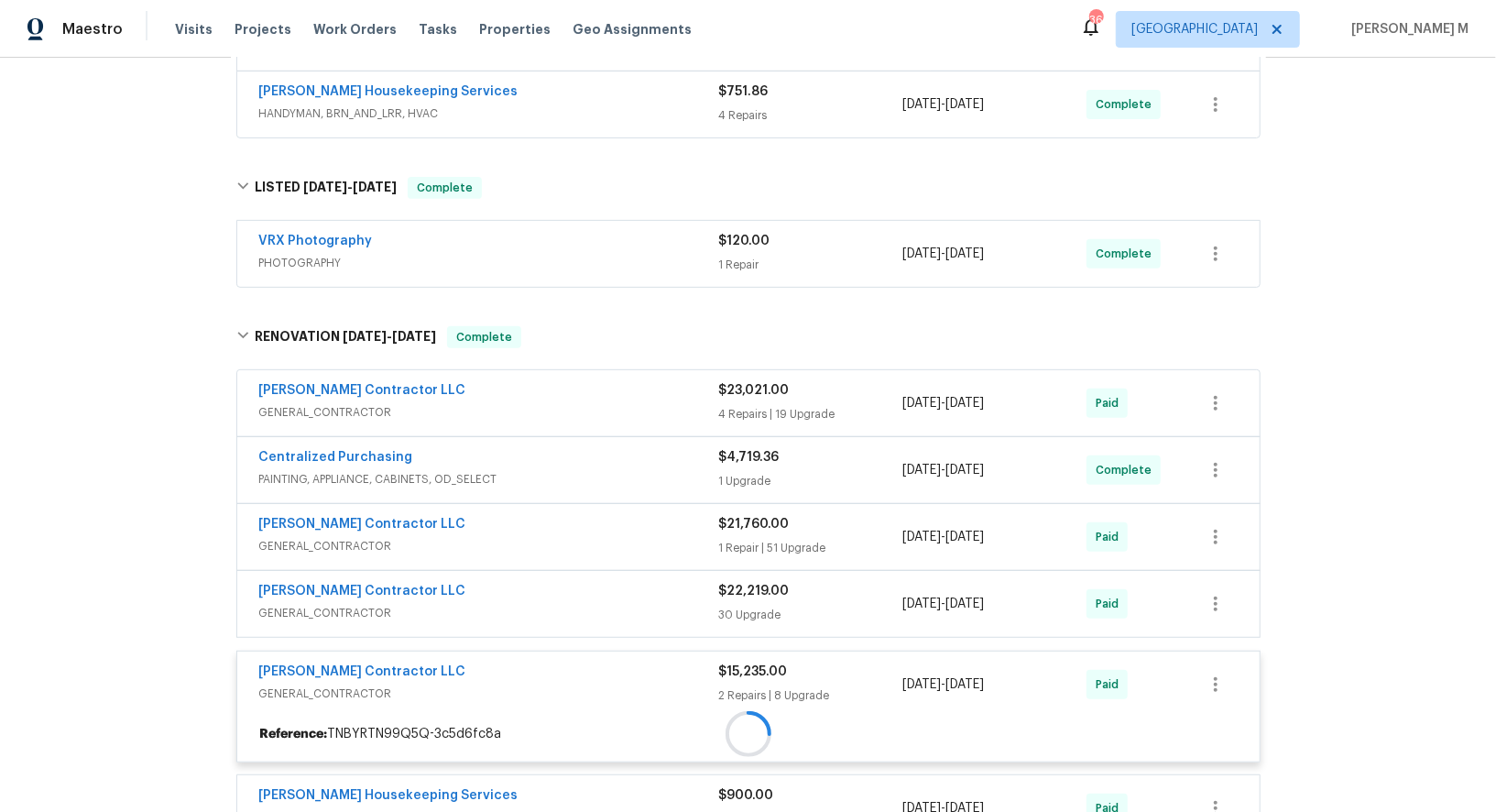
click at [357, 718] on div at bounding box center [748, 734] width 1023 height 33
click at [357, 563] on div at bounding box center [749, 578] width 1036 height 540
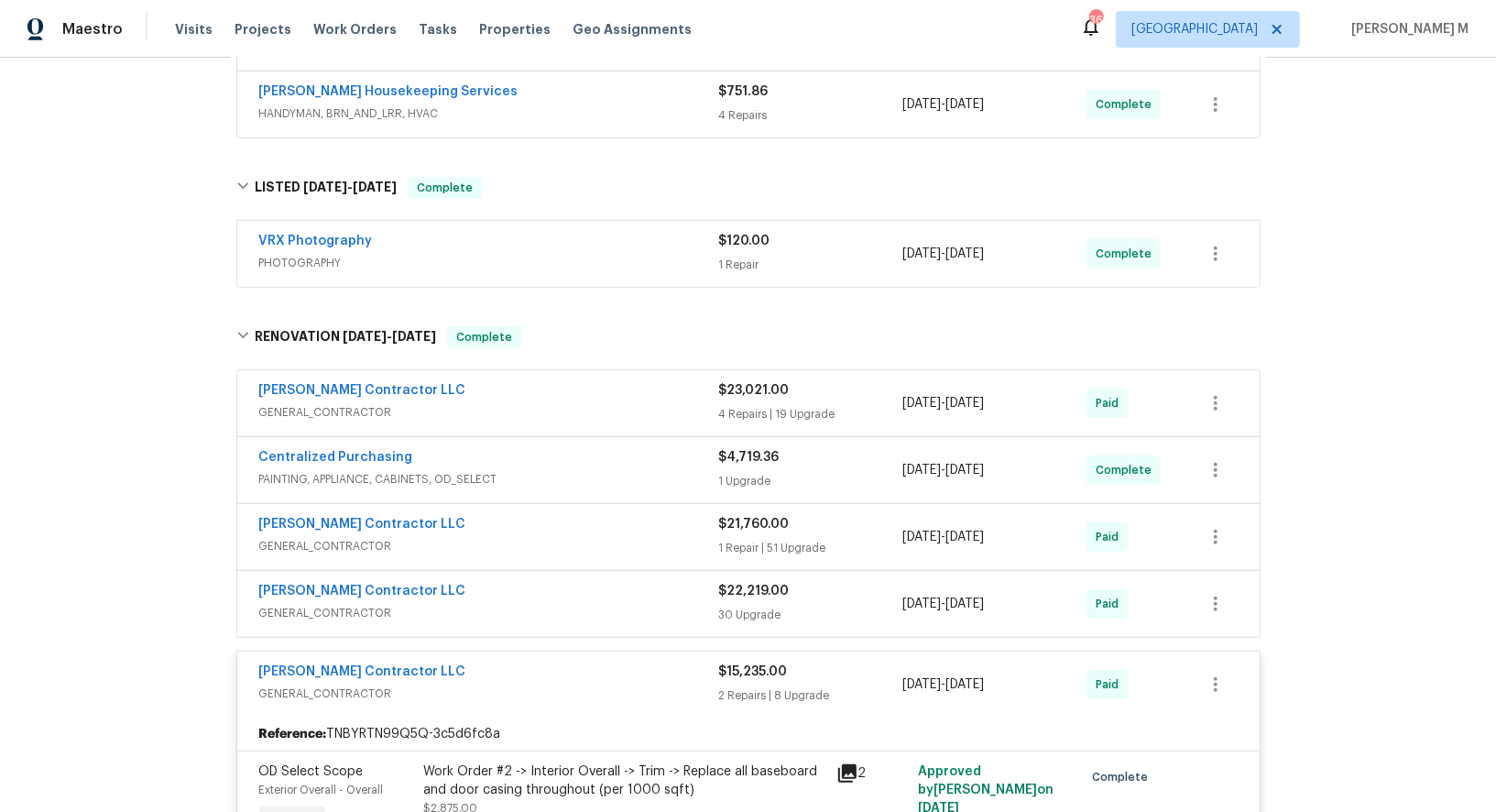
click at [357, 604] on span "GENERAL_CONTRACTOR" at bounding box center [489, 613] width 459 height 18
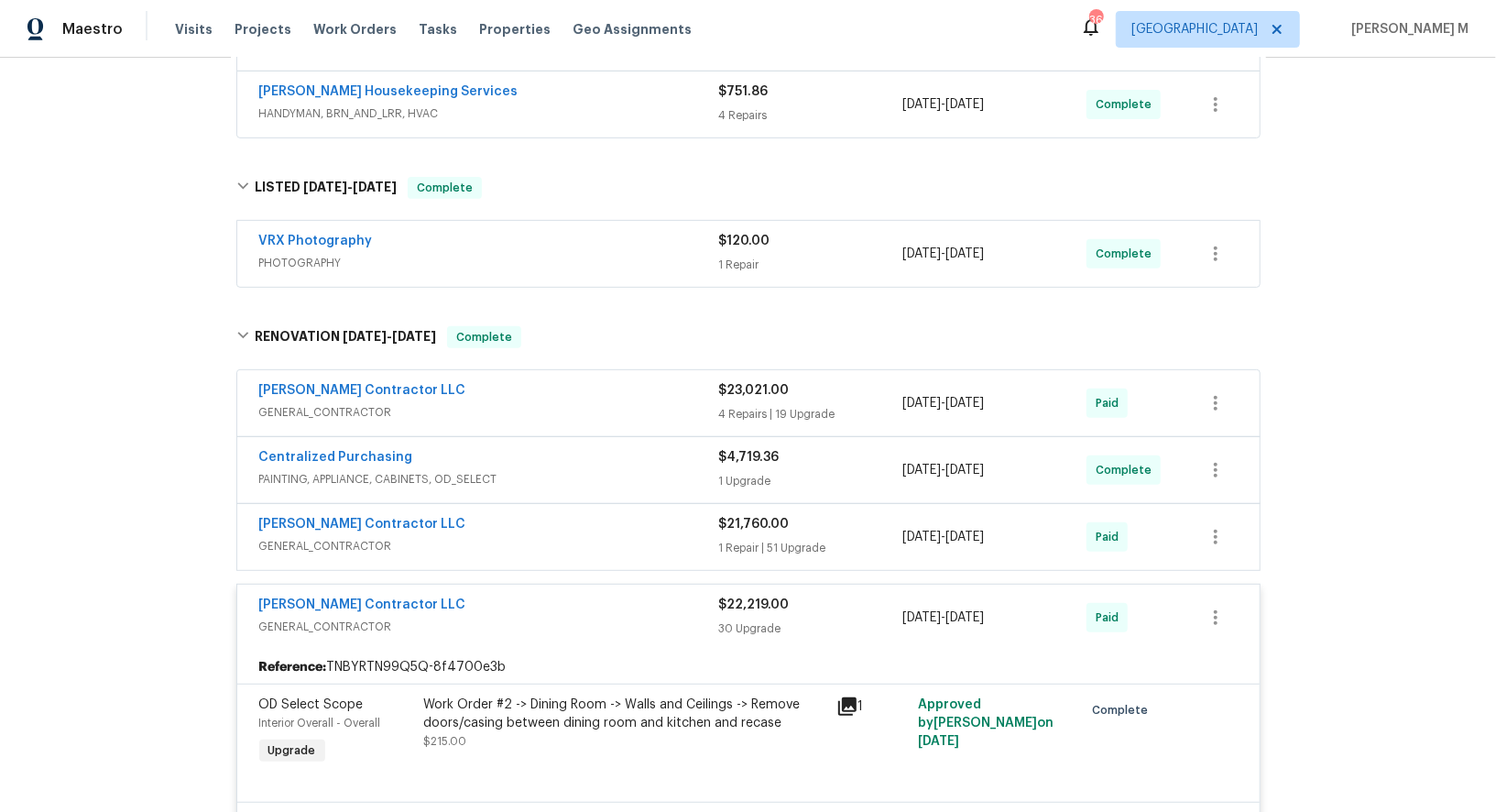
click at [322, 403] on span "GENERAL_CONTRACTOR" at bounding box center [489, 412] width 459 height 18
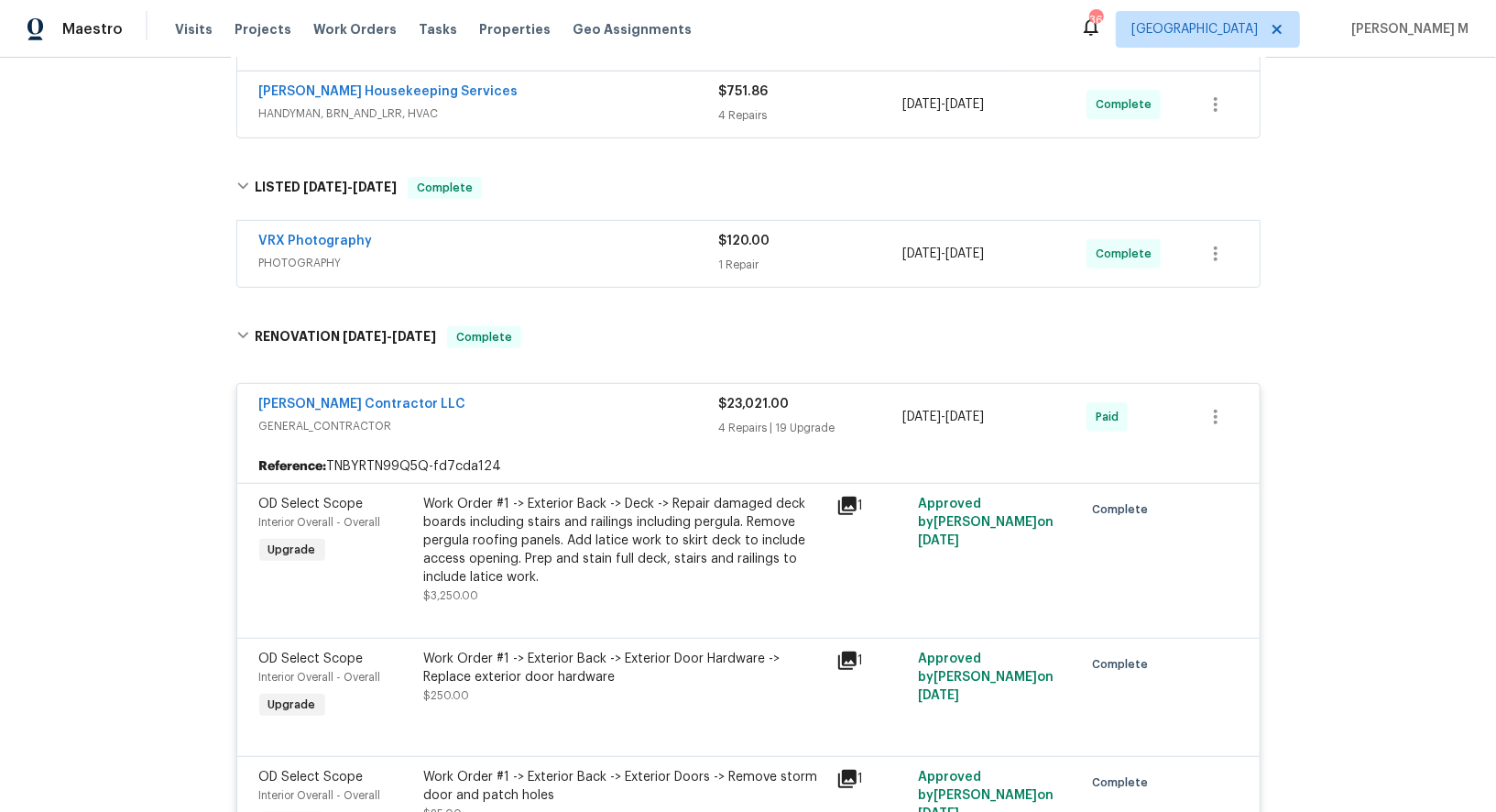
click at [349, 605] on div at bounding box center [748, 616] width 978 height 22
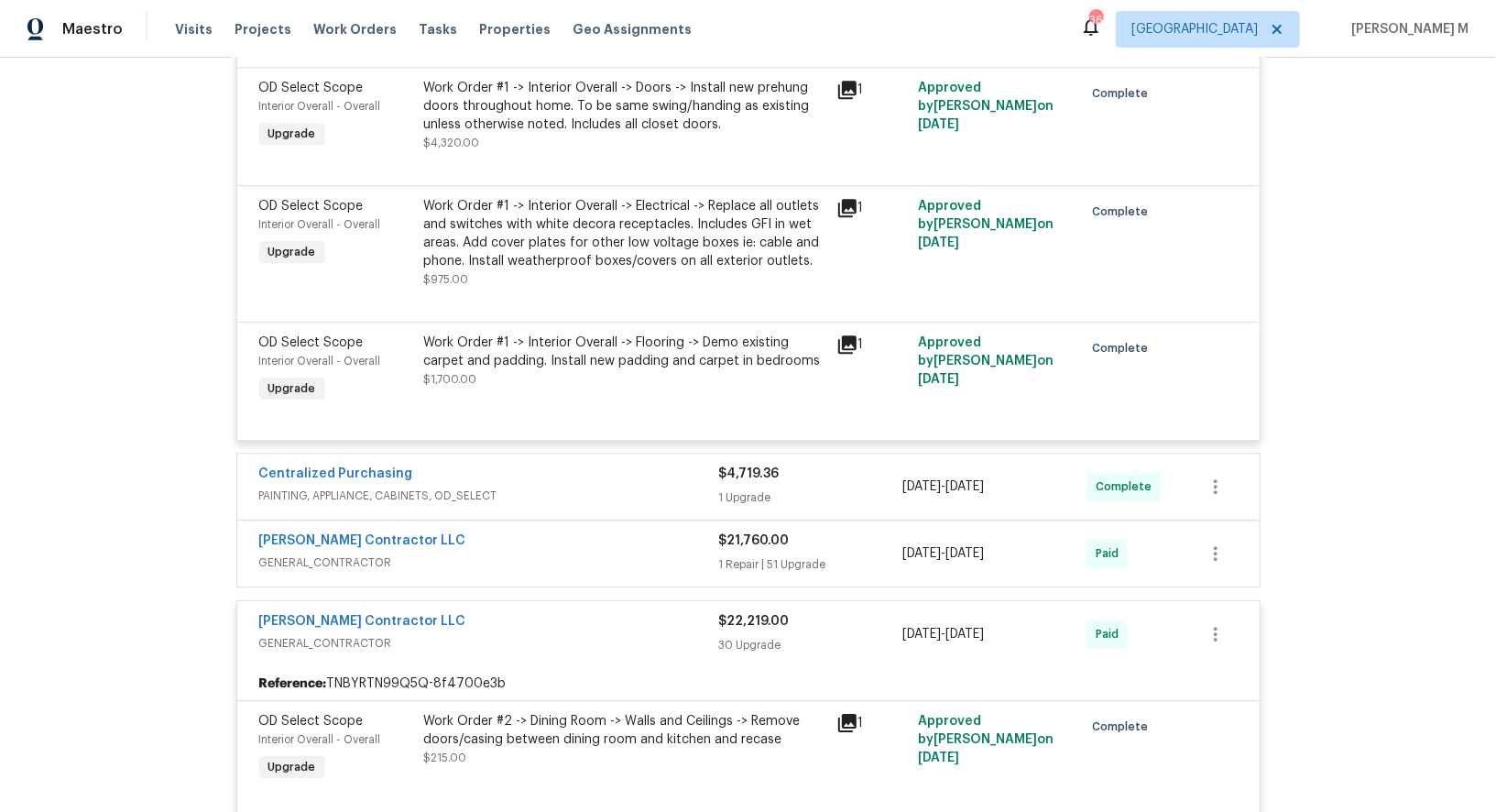
scroll to position [3338, 0]
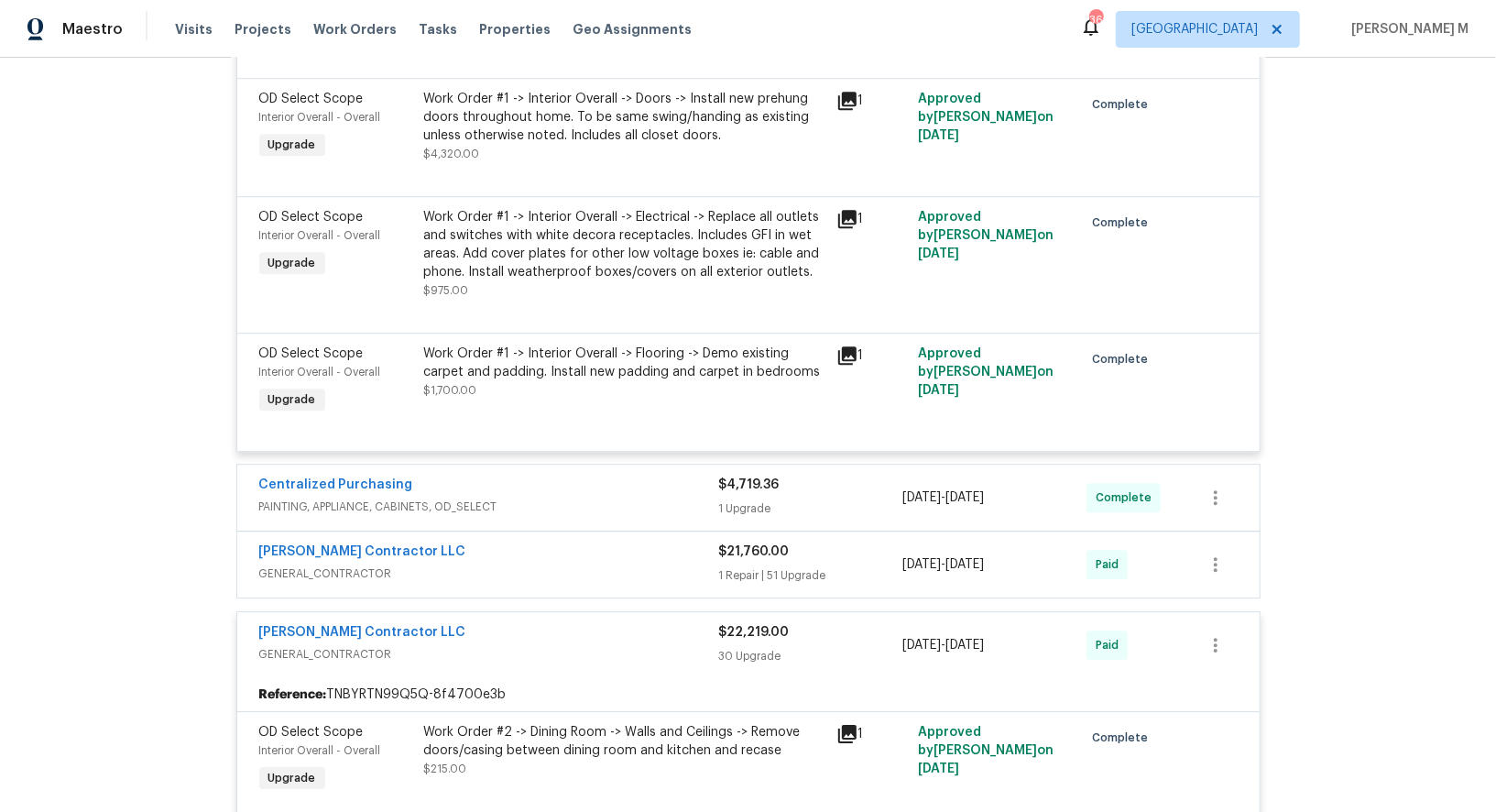
click at [342, 564] on span "GENERAL_CONTRACTOR" at bounding box center [489, 573] width 459 height 18
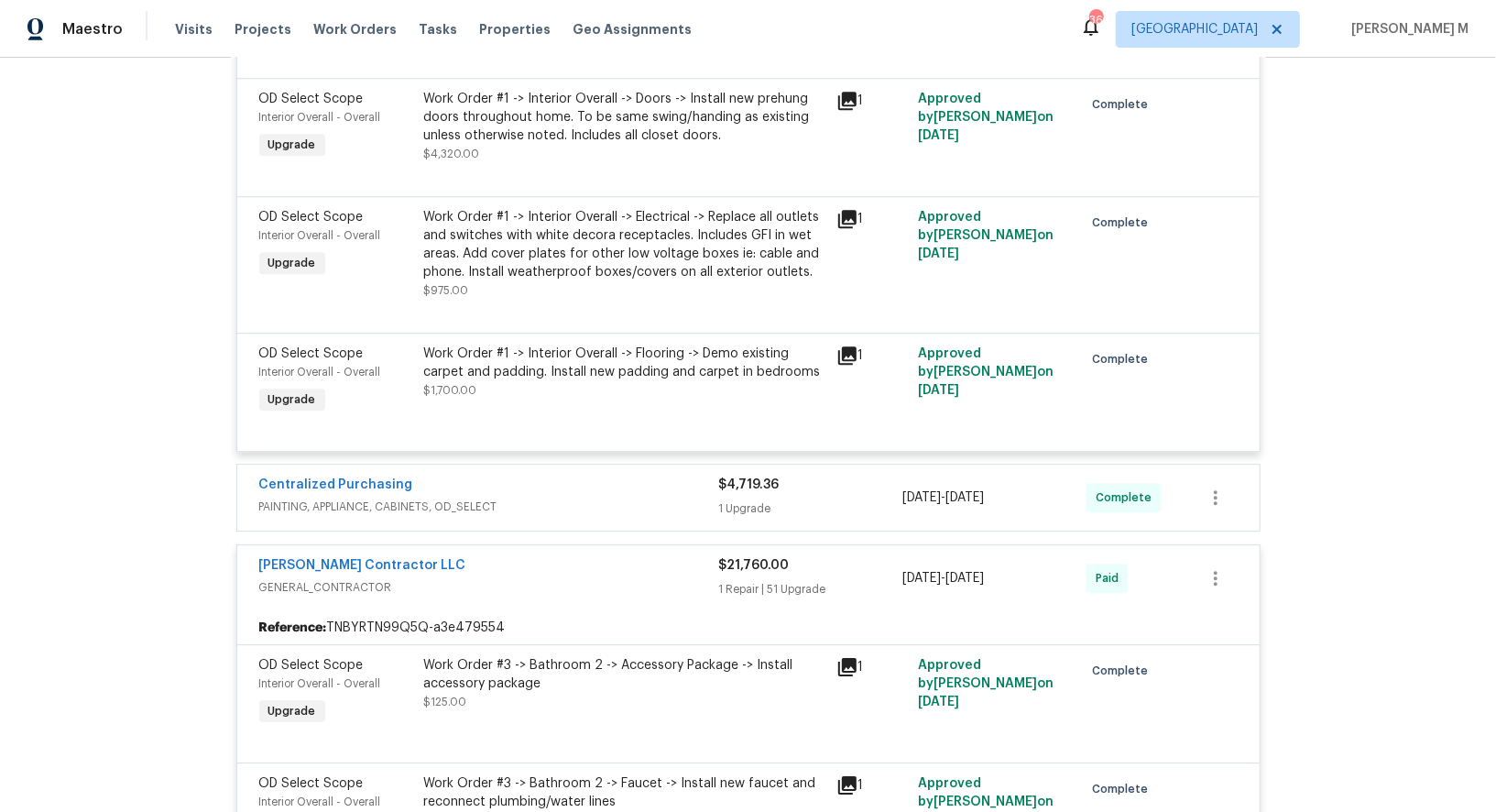
click at [374, 497] on span "PAINTING, APPLIANCE, CABINETS, OD_SELECT" at bounding box center [489, 506] width 459 height 18
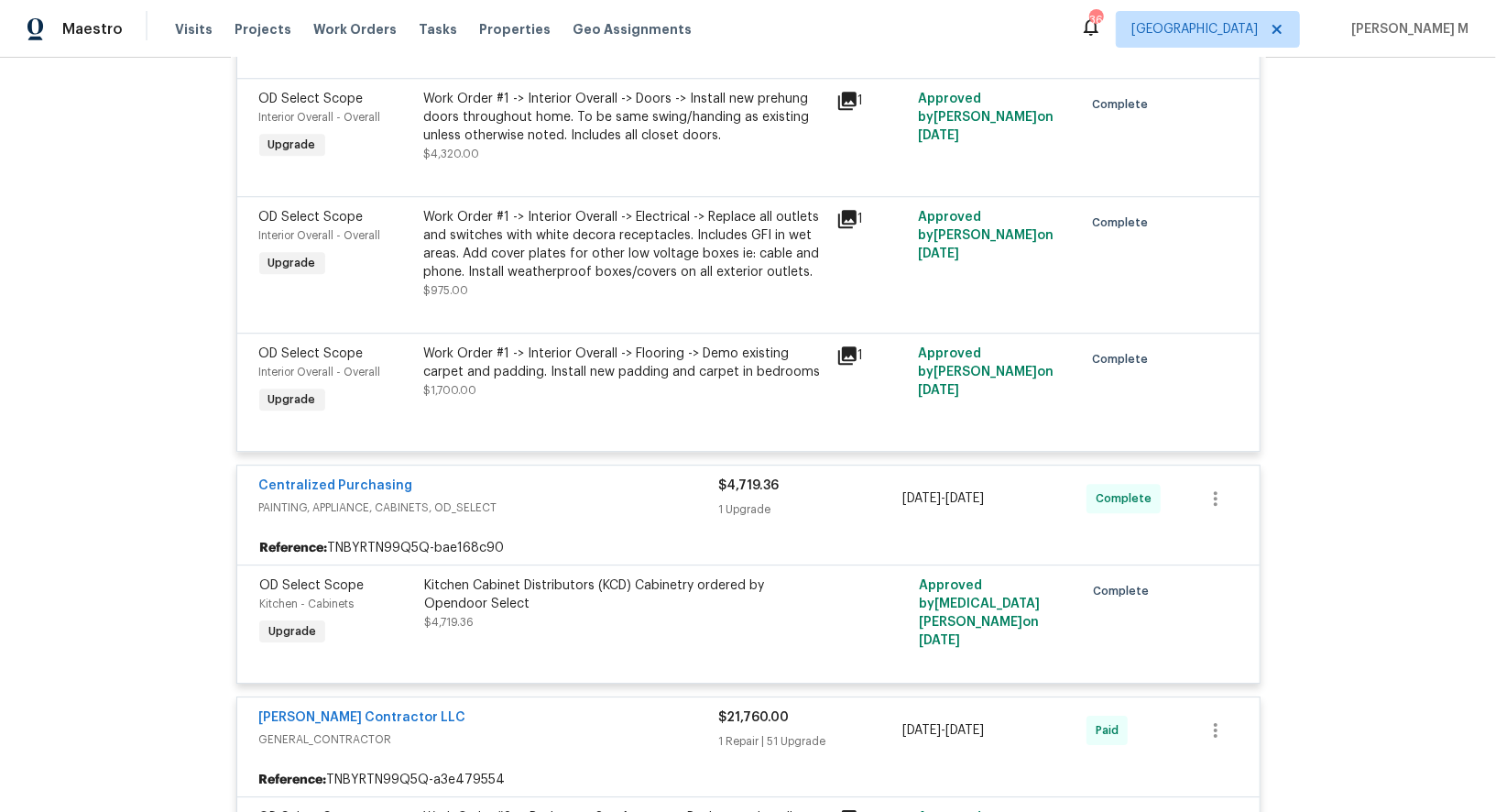
scroll to position [0, 0]
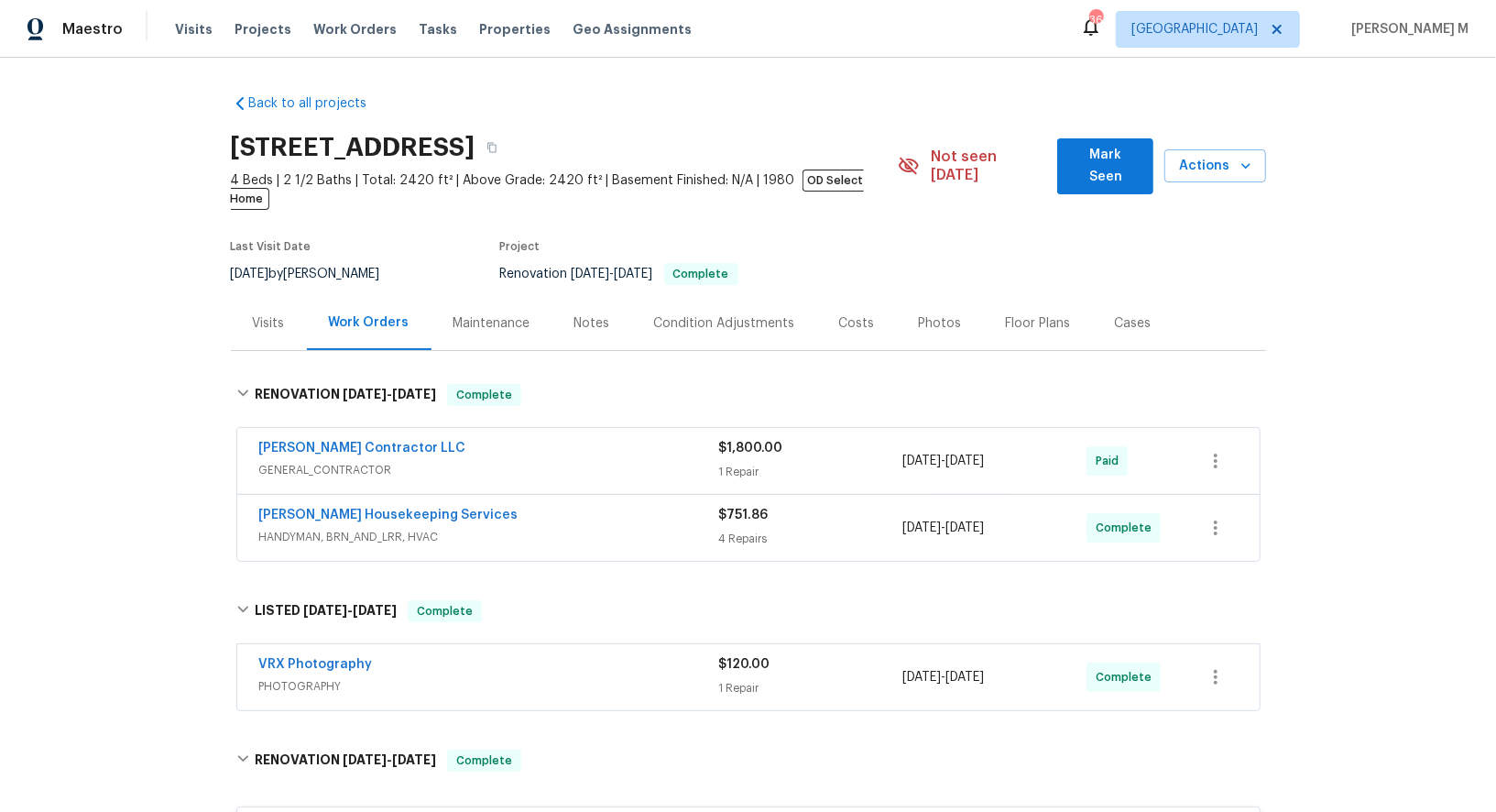
click at [322, 460] on span "GENERAL_CONTRACTOR" at bounding box center [489, 469] width 459 height 18
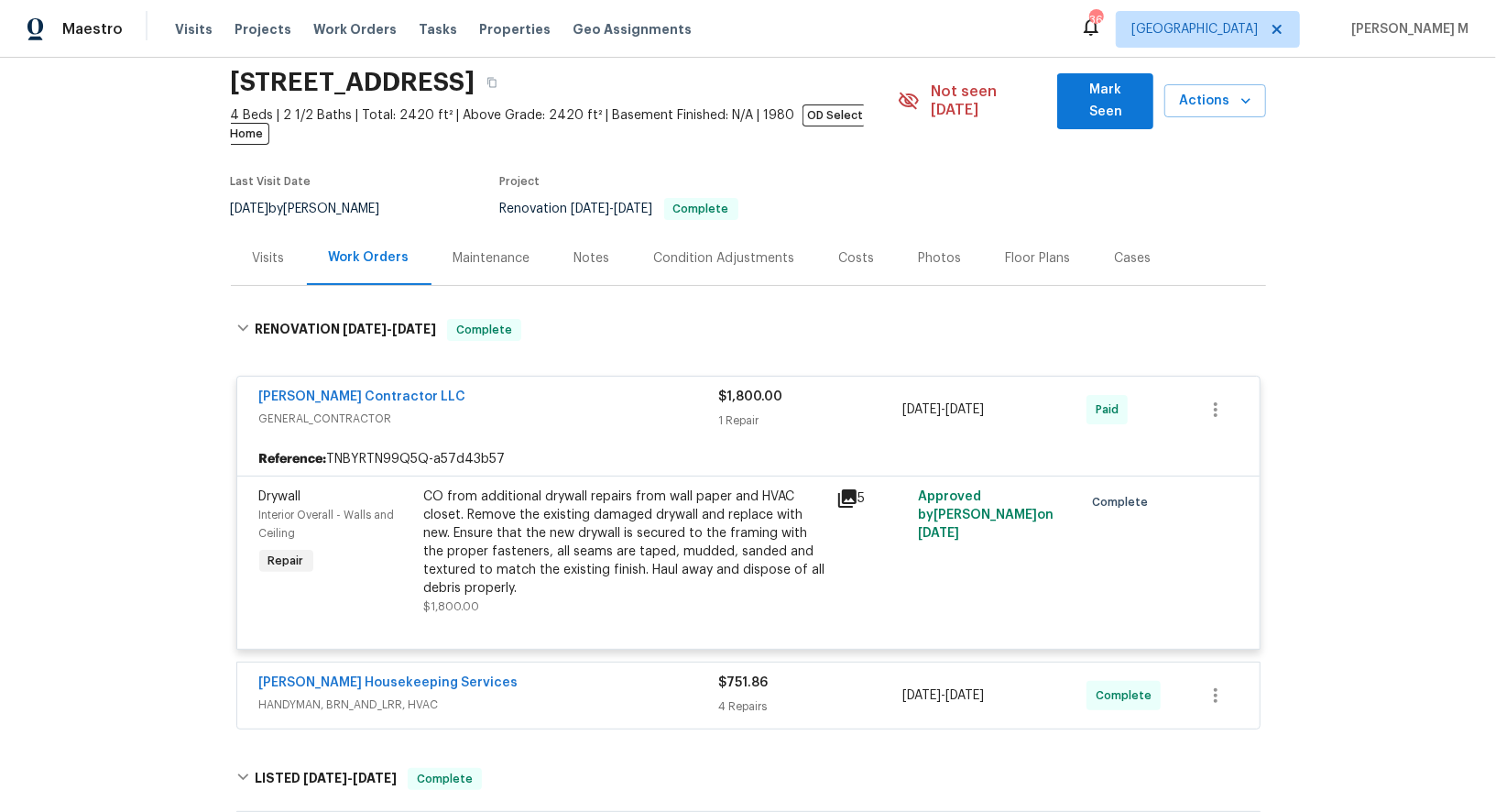
scroll to position [66, 0]
click at [571, 491] on div "CO from additional drywall repairs from wall paper and HVAC closet. Remove the …" at bounding box center [625, 541] width 401 height 110
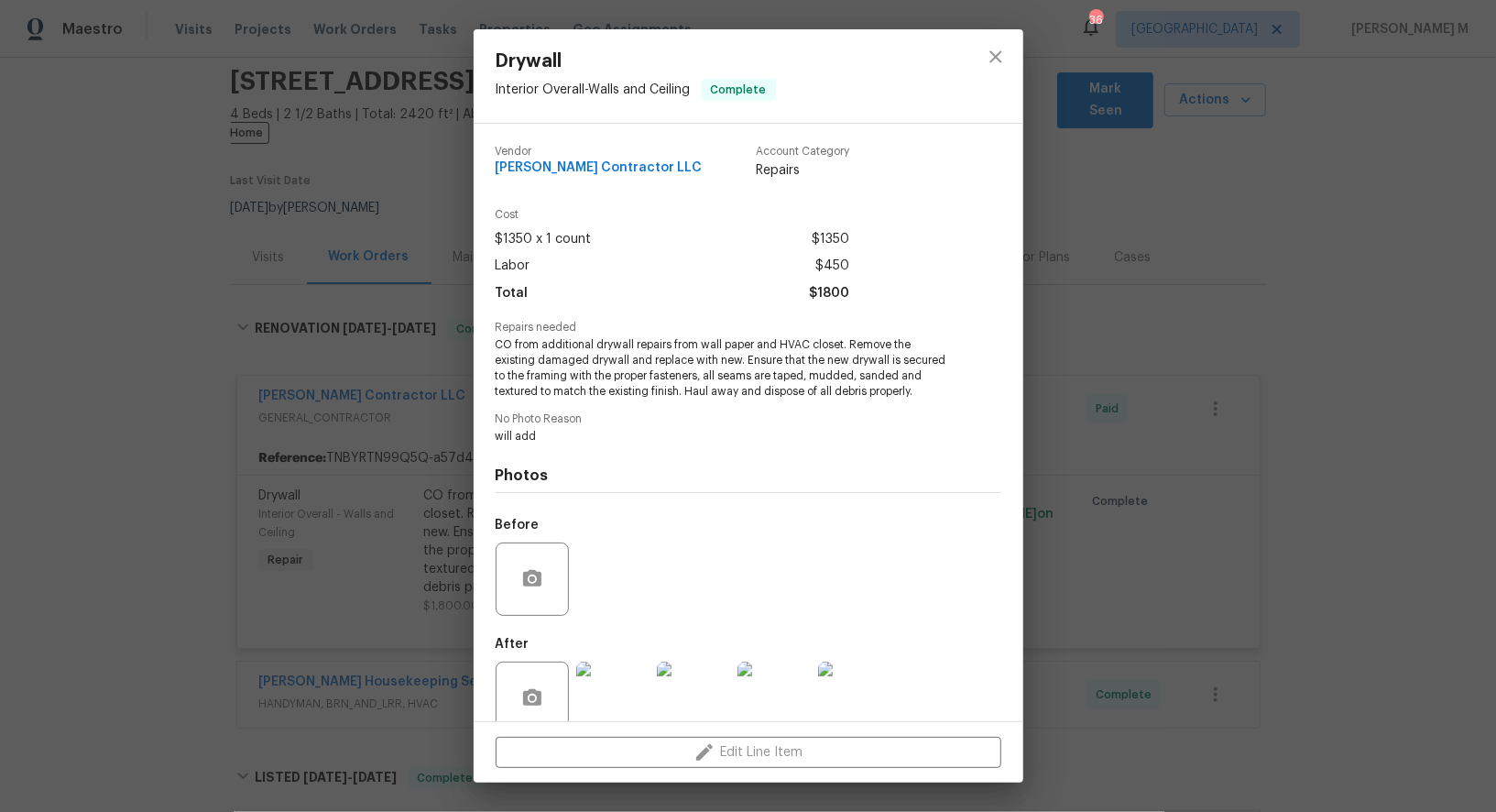
scroll to position [9, 0]
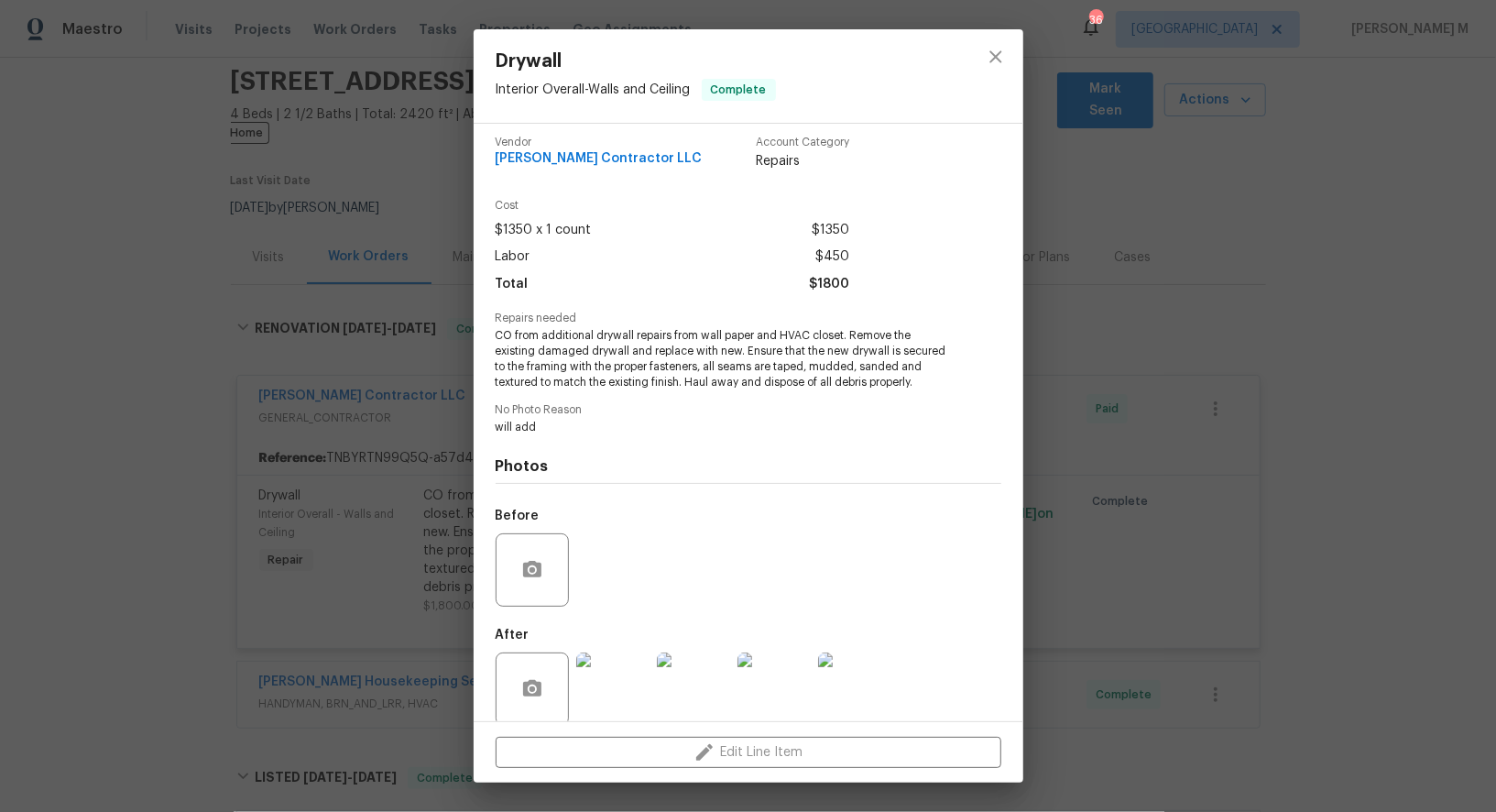
click at [635, 668] on img at bounding box center [612, 689] width 73 height 73
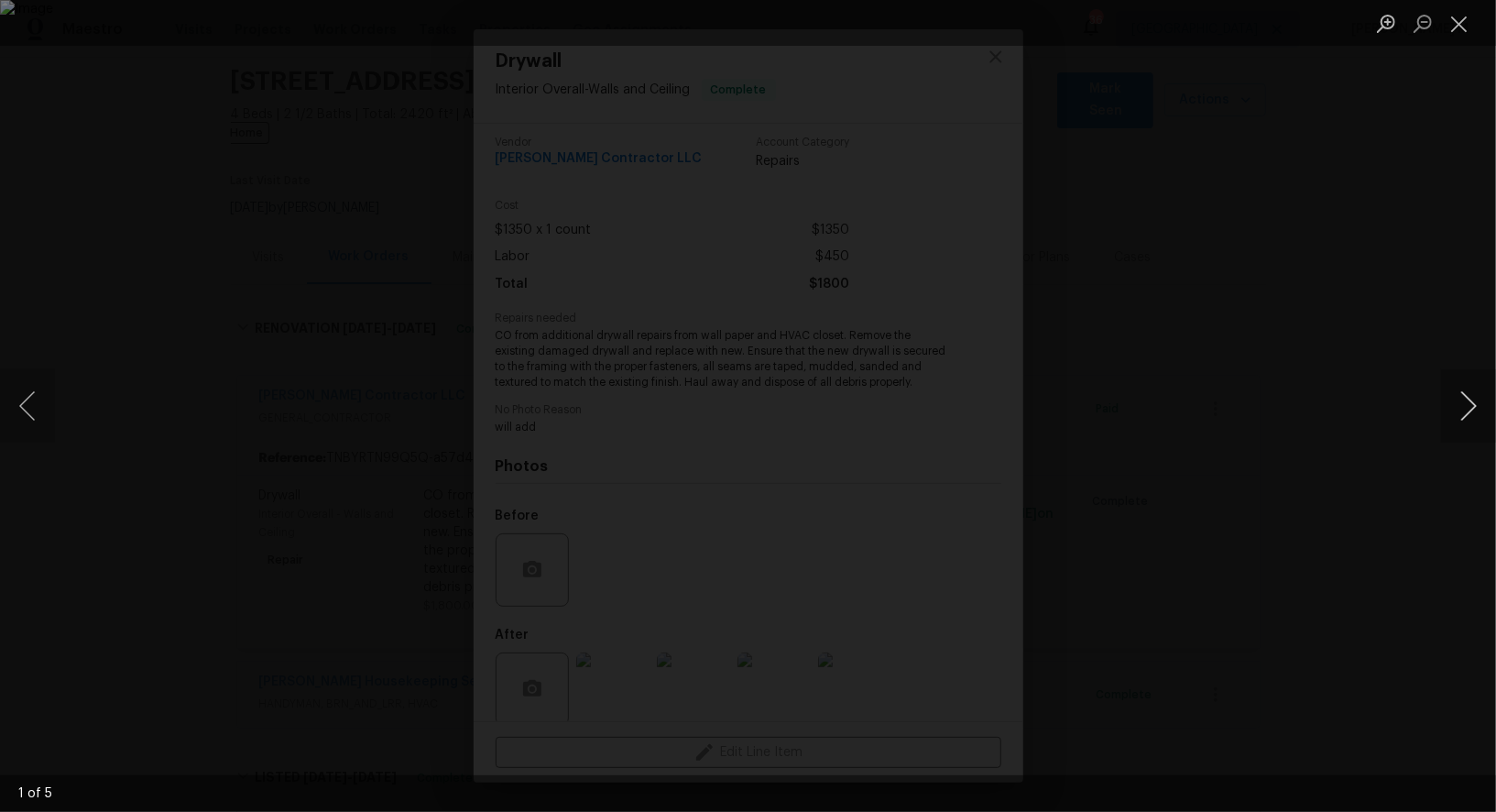
click at [1460, 406] on button "Next image" at bounding box center [1469, 405] width 55 height 73
click at [1392, 308] on div "Lightbox" at bounding box center [748, 406] width 1496 height 812
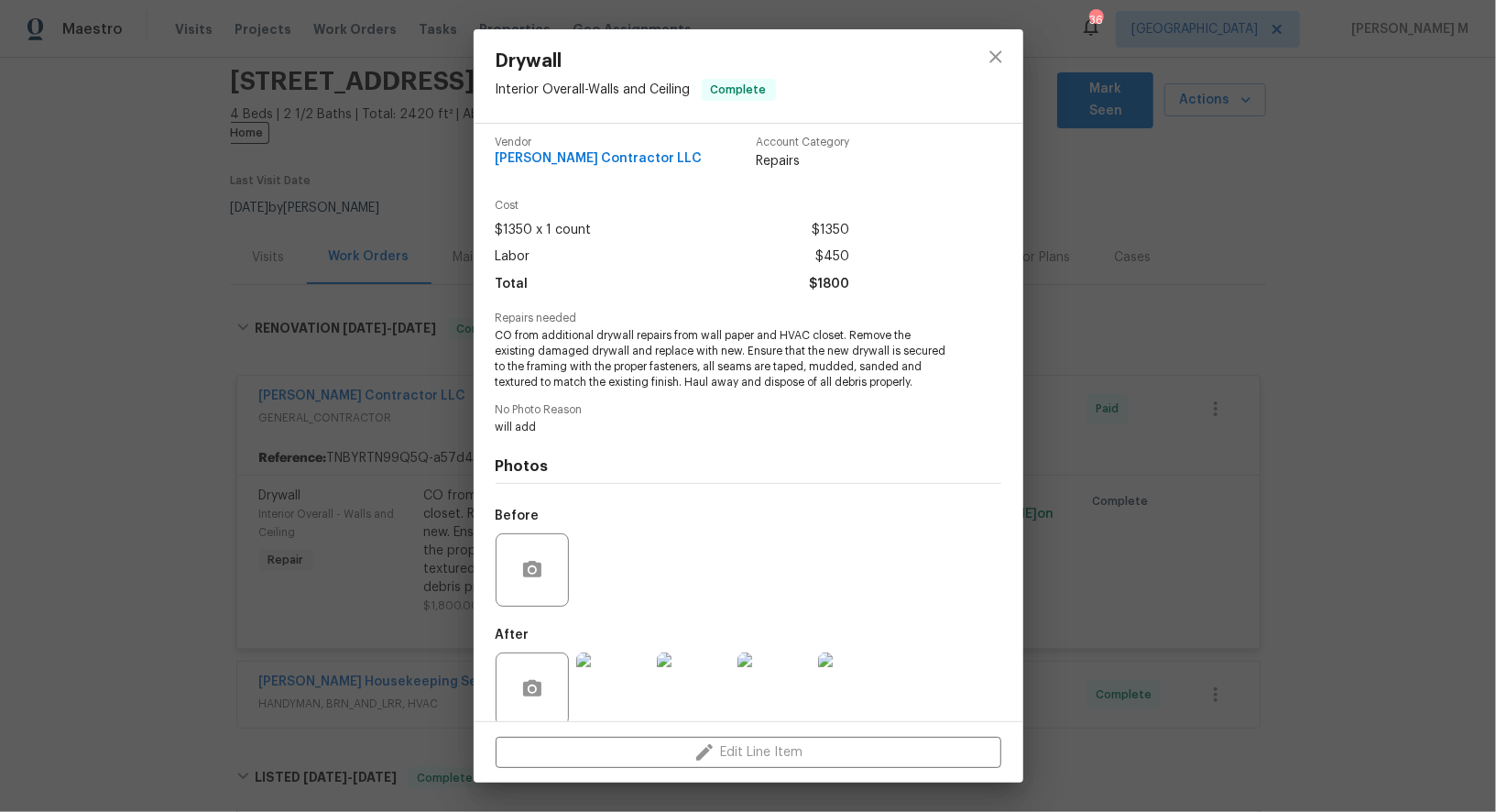
click at [1180, 351] on div "Drywall Interior Overall - Walls and Ceiling Complete Vendor Mario Suarez Contr…" at bounding box center [748, 406] width 1496 height 812
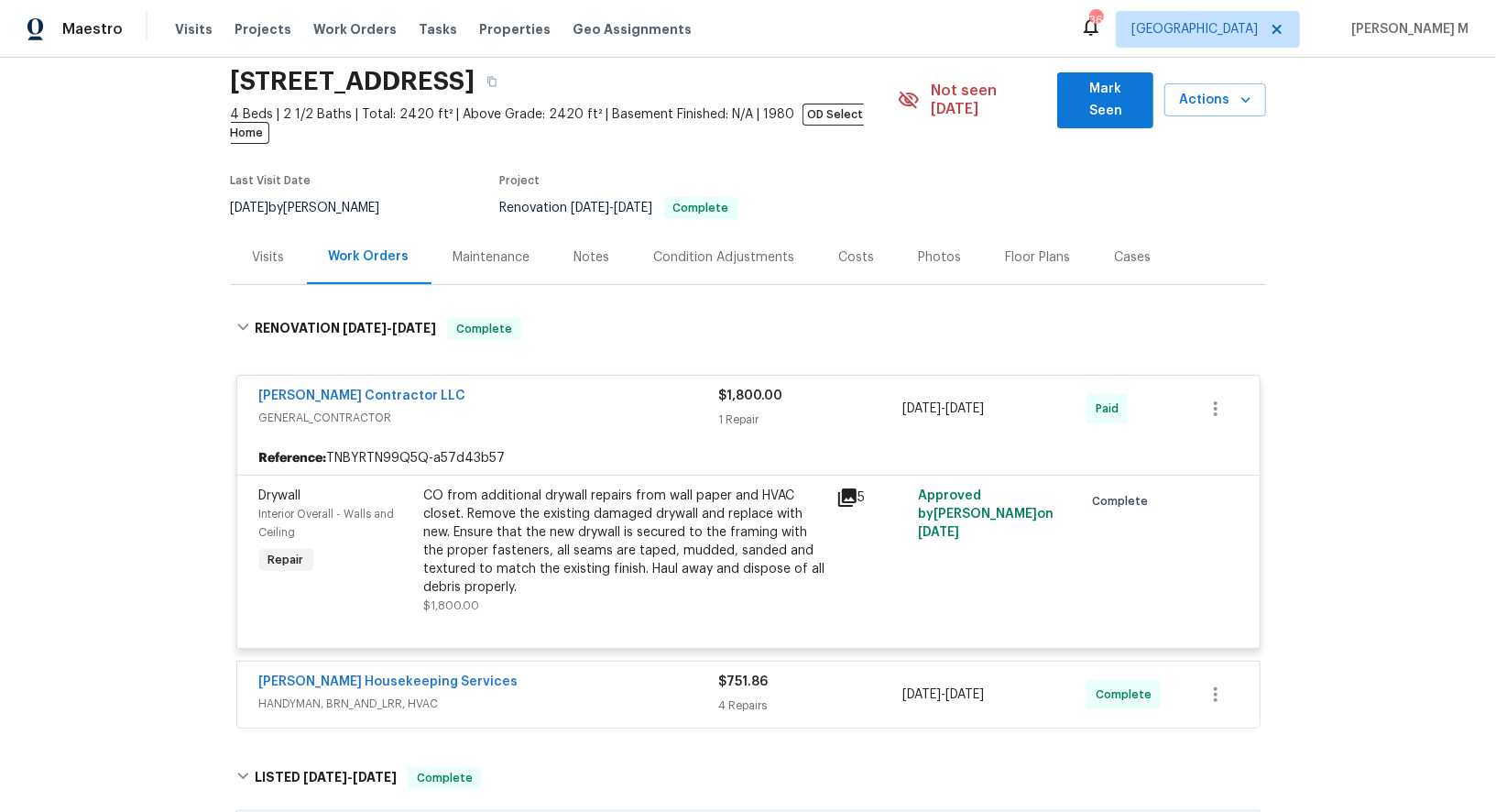
click at [459, 249] on div "Maintenance" at bounding box center [492, 257] width 77 height 18
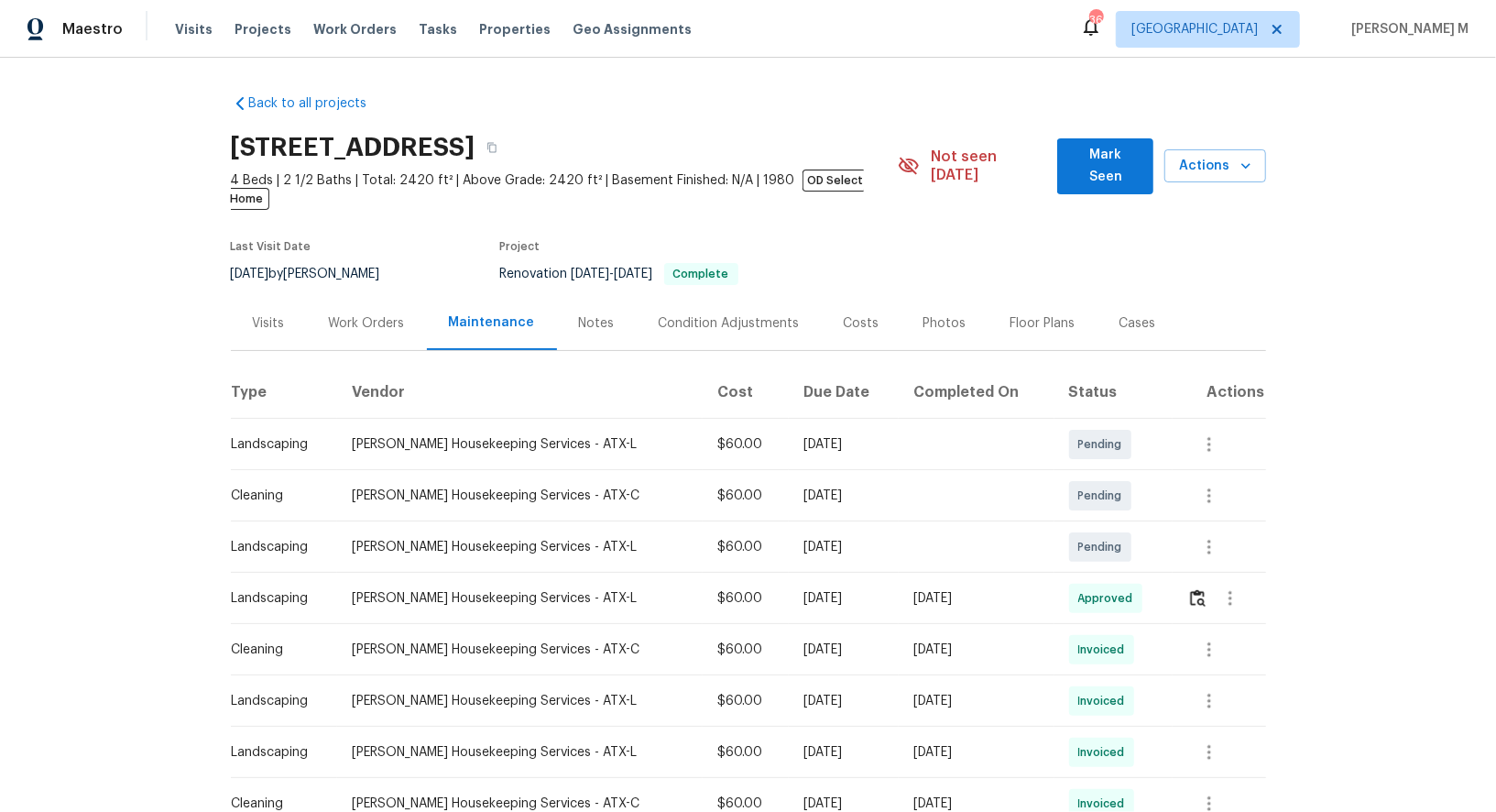
click at [371, 315] on div "Work Orders" at bounding box center [367, 323] width 76 height 18
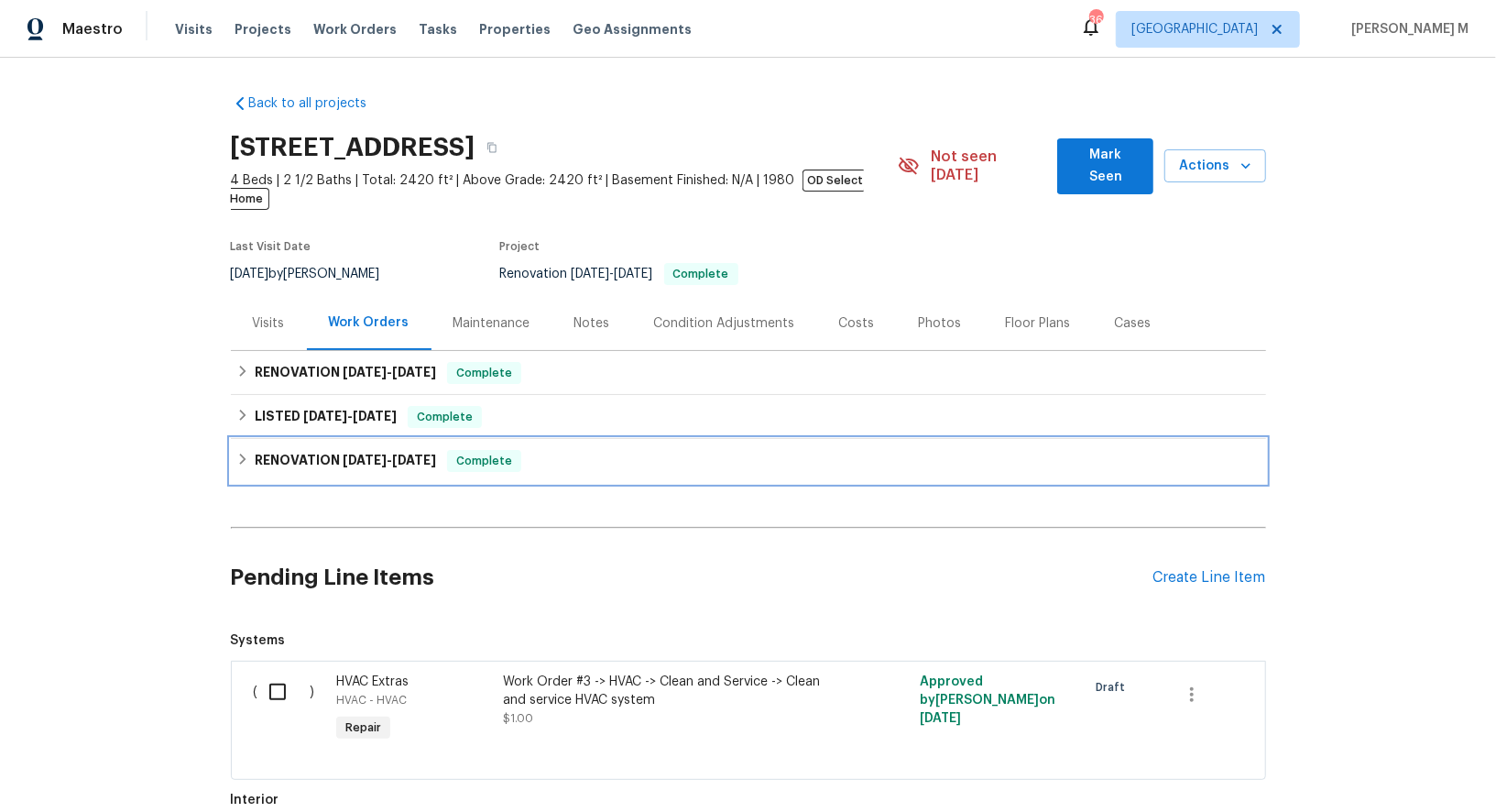
click at [303, 450] on h6 "RENOVATION 5/29/25 - 8/20/25" at bounding box center [345, 460] width 182 height 22
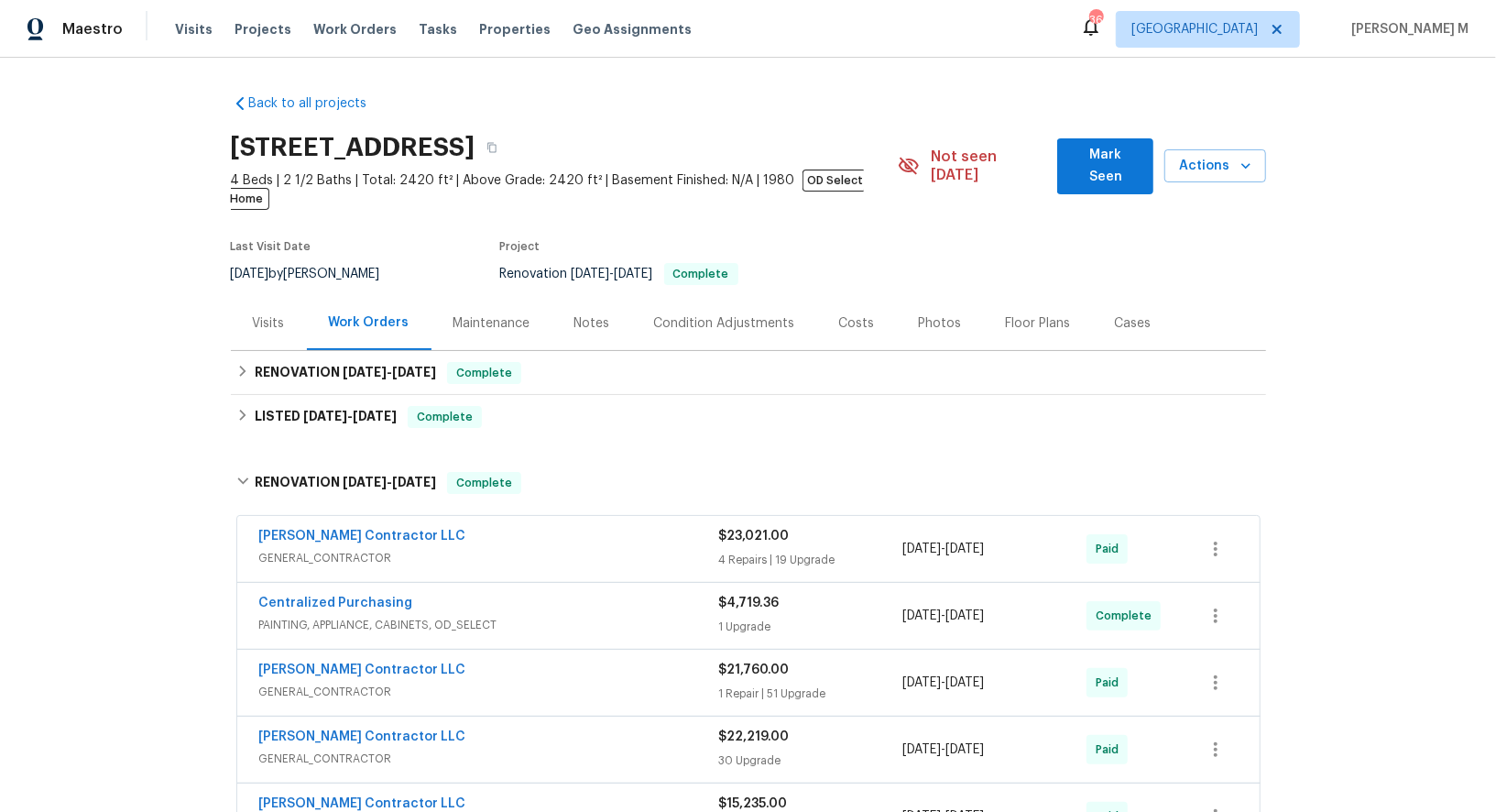
click at [337, 549] on span "GENERAL_CONTRACTOR" at bounding box center [489, 558] width 459 height 18
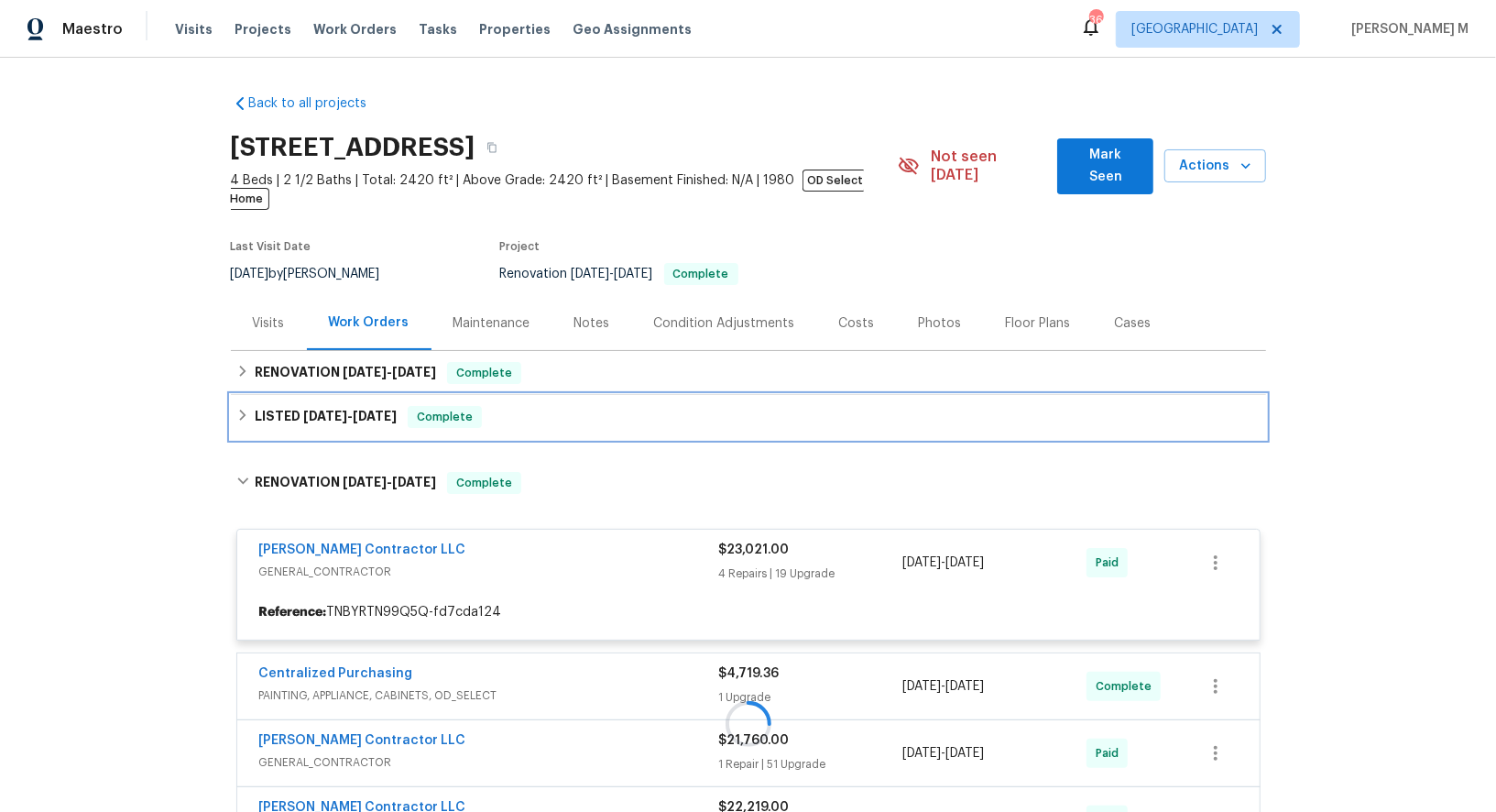
click at [350, 410] on span "8/23/25 - 8/25/25" at bounding box center [350, 416] width 93 height 13
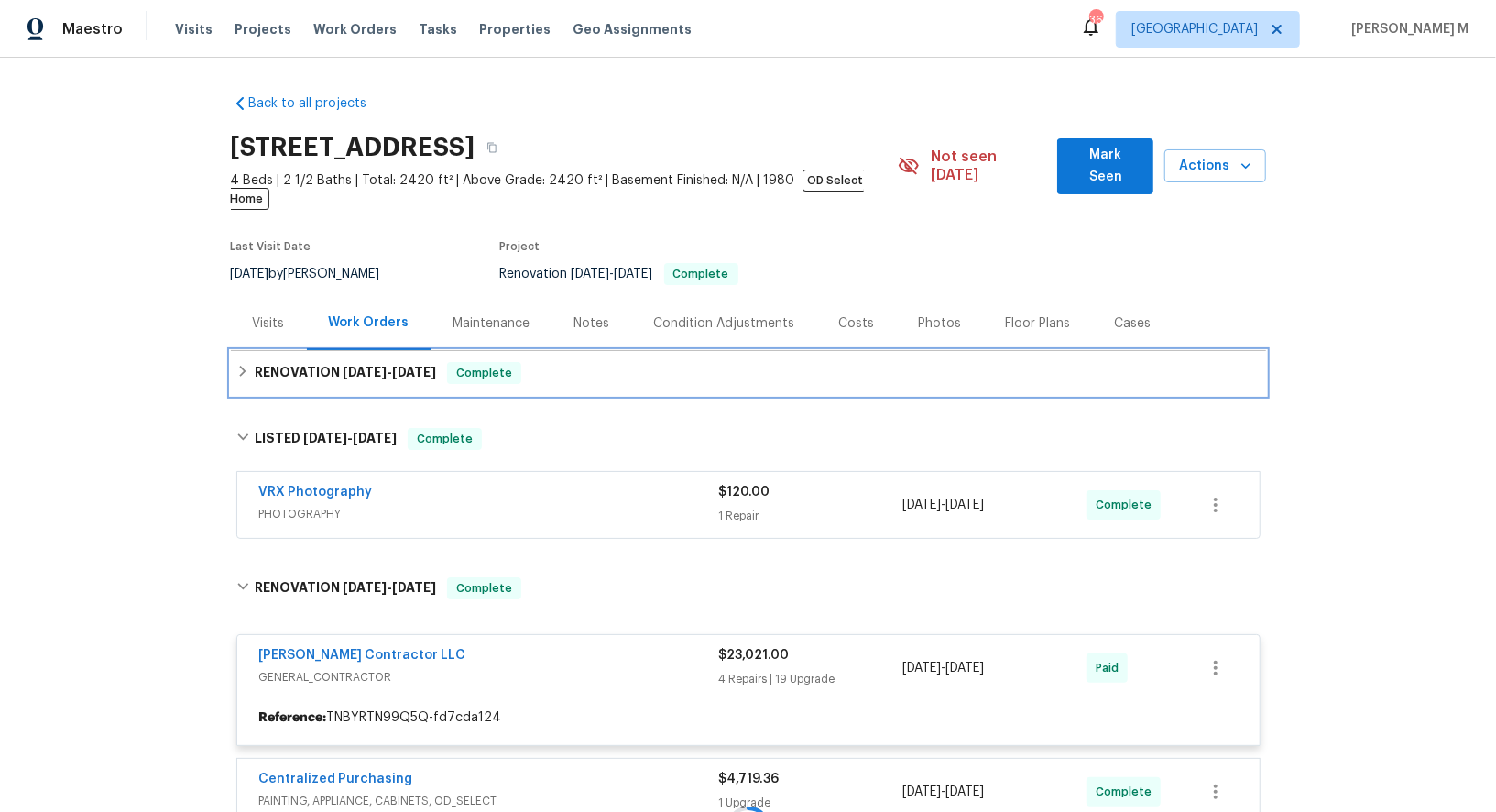
click at [342, 364] on div "RENOVATION 8/27/25 - 9/5/25 Complete" at bounding box center [749, 372] width 1036 height 44
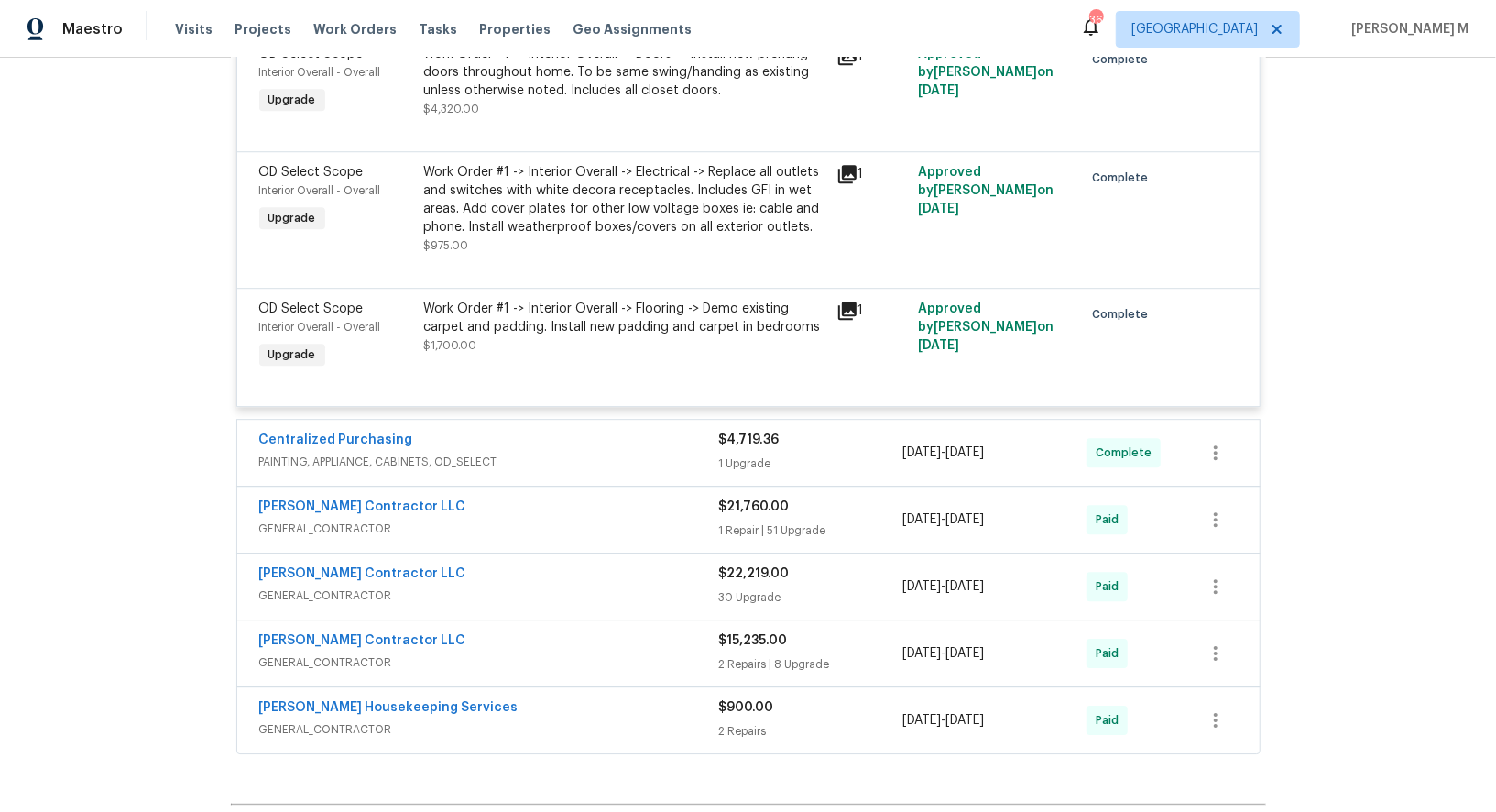
scroll to position [3372, 0]
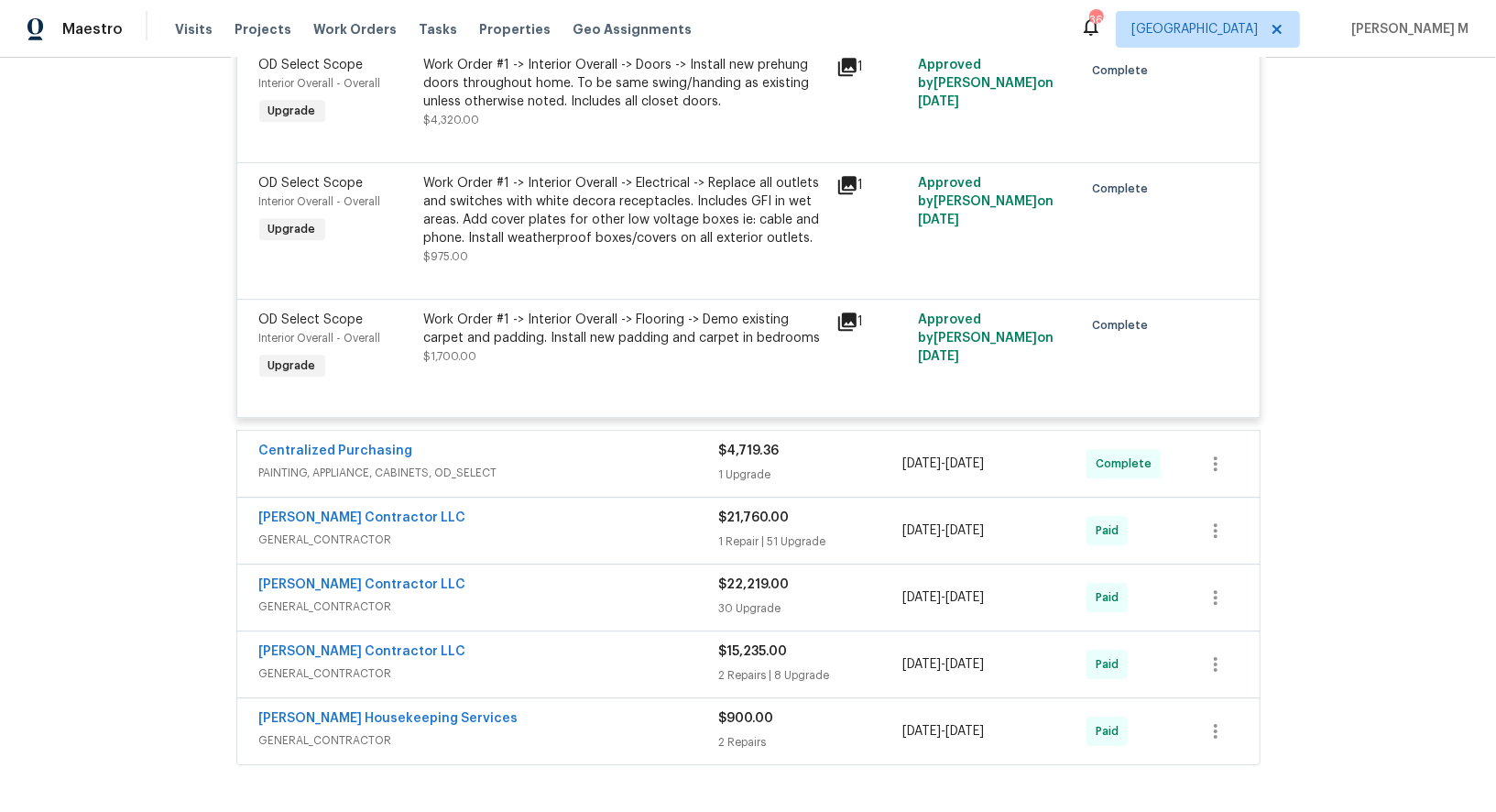
click at [382, 463] on span "PAINTING, APPLIANCE, CABINETS, OD_SELECT" at bounding box center [489, 472] width 459 height 18
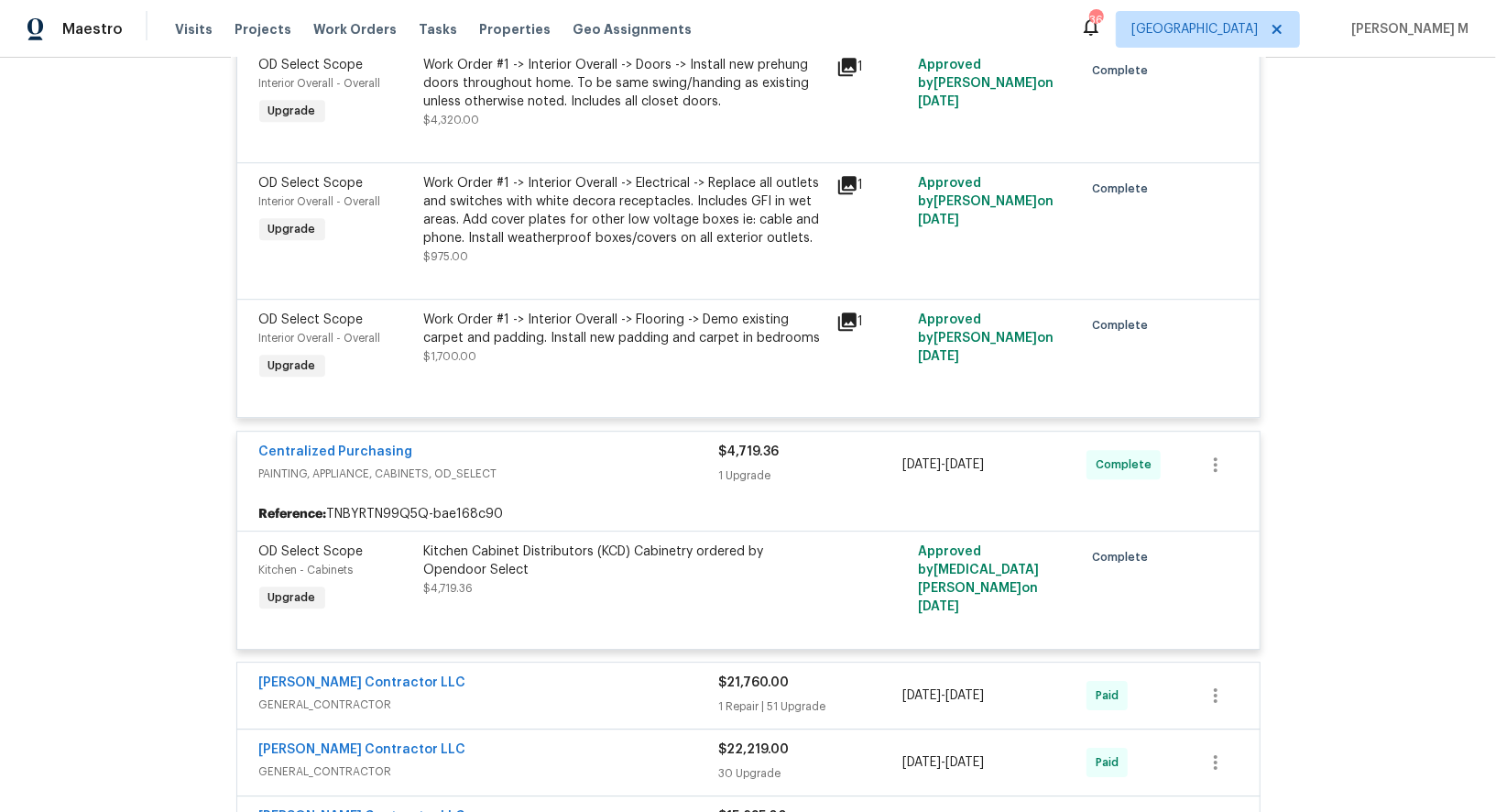
click at [365, 695] on span "GENERAL_CONTRACTOR" at bounding box center [489, 704] width 459 height 18
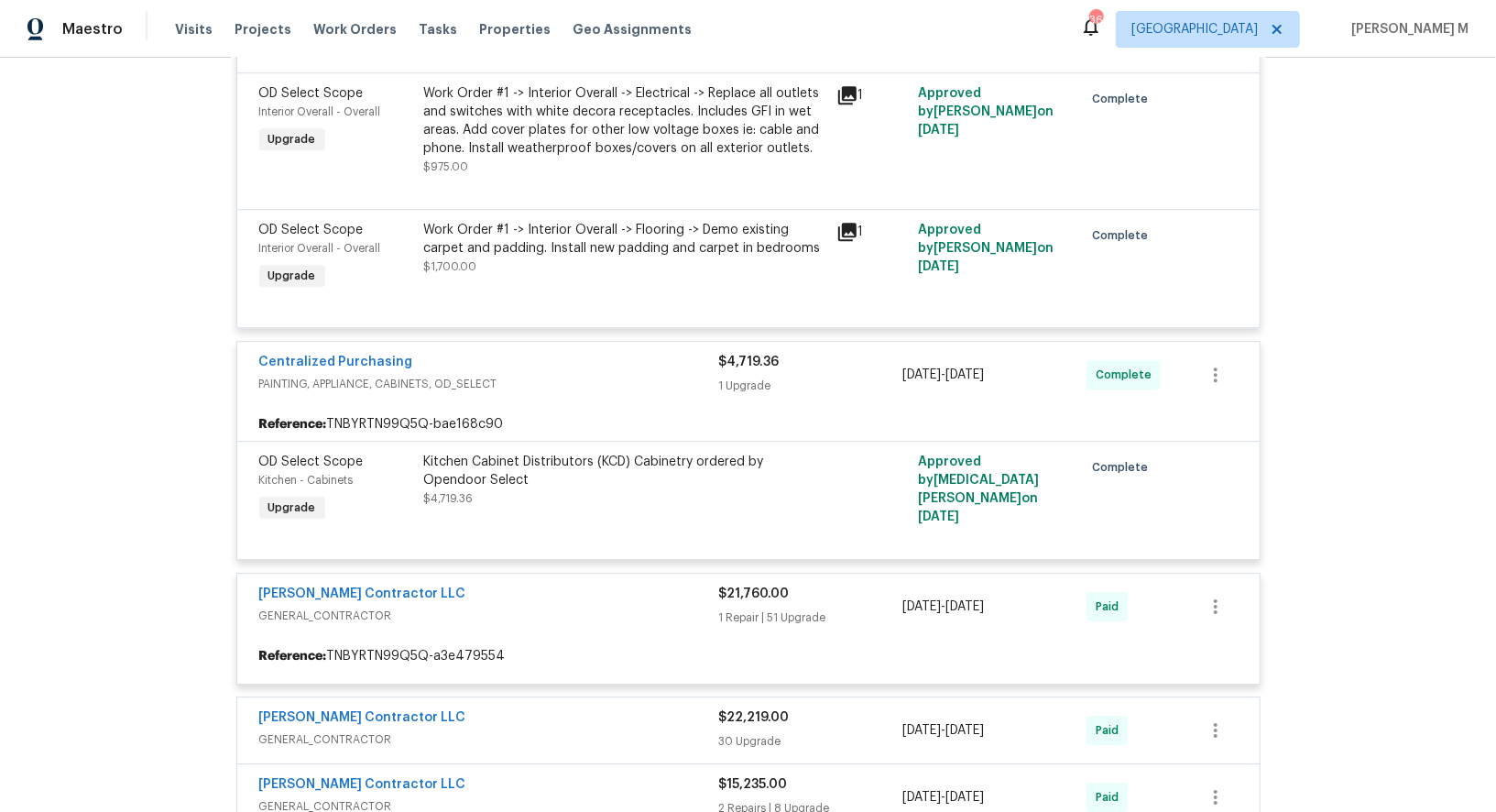
scroll to position [3475, 0]
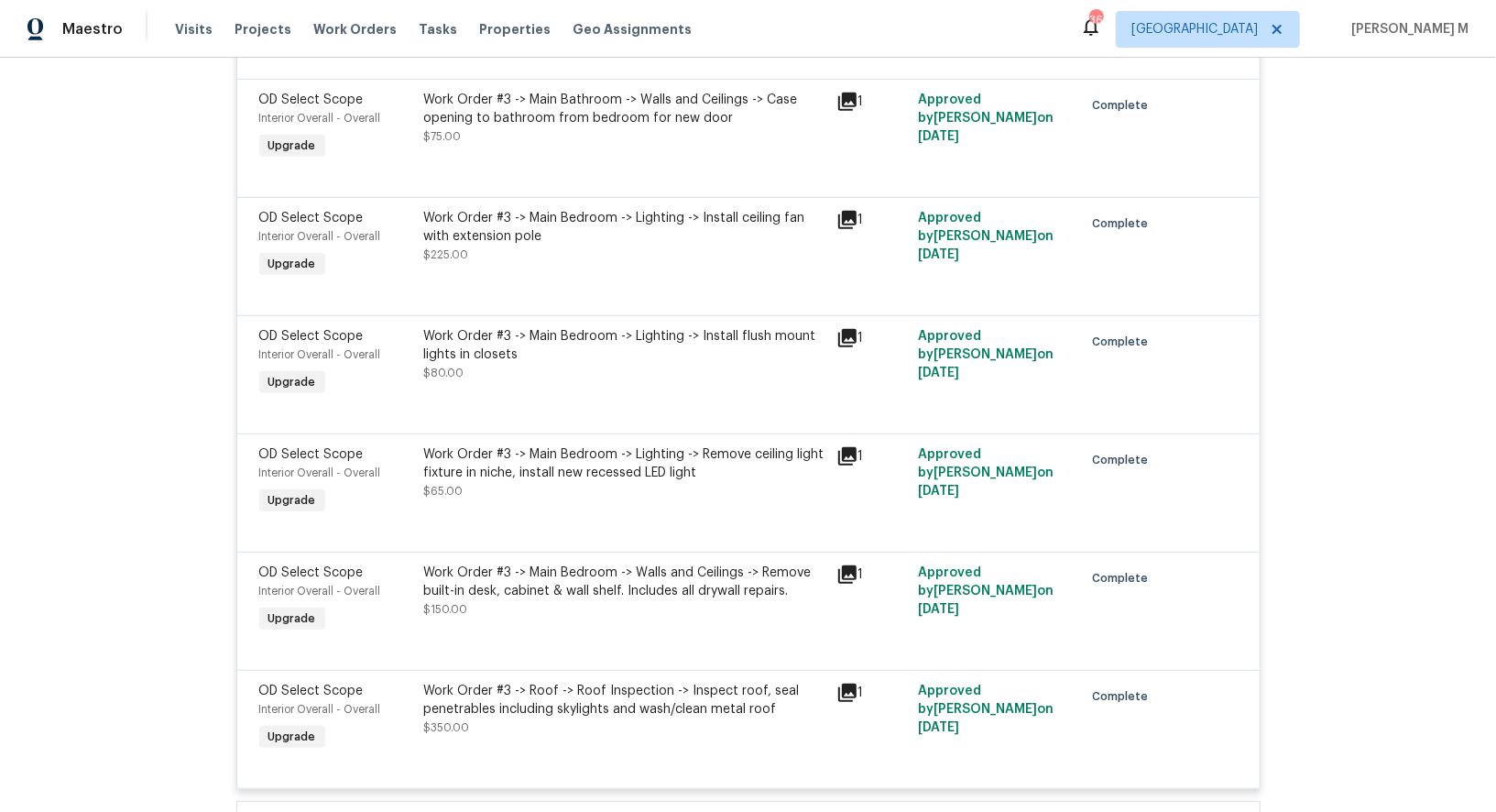
scroll to position [9517, 0]
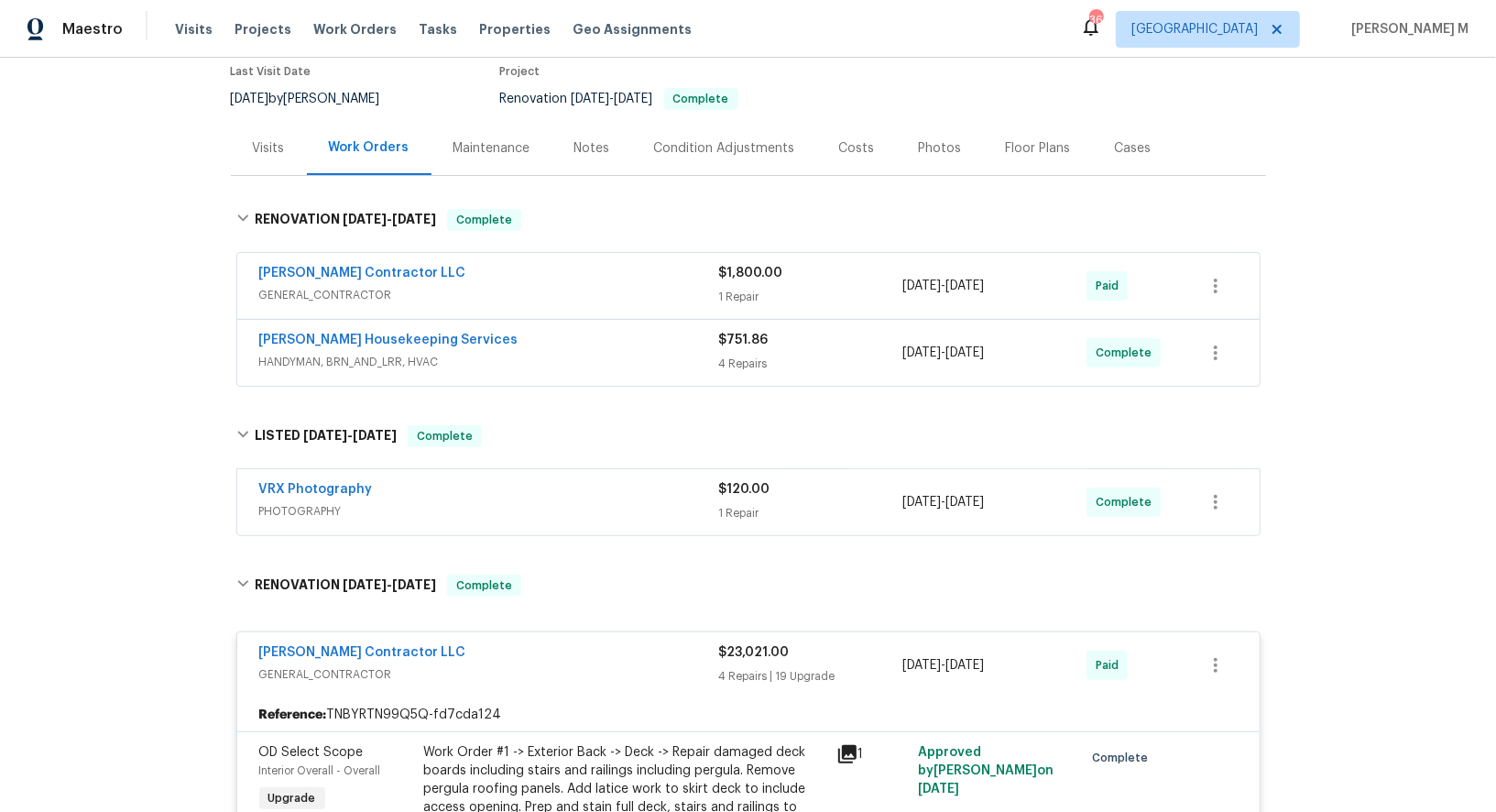
scroll to position [0, 0]
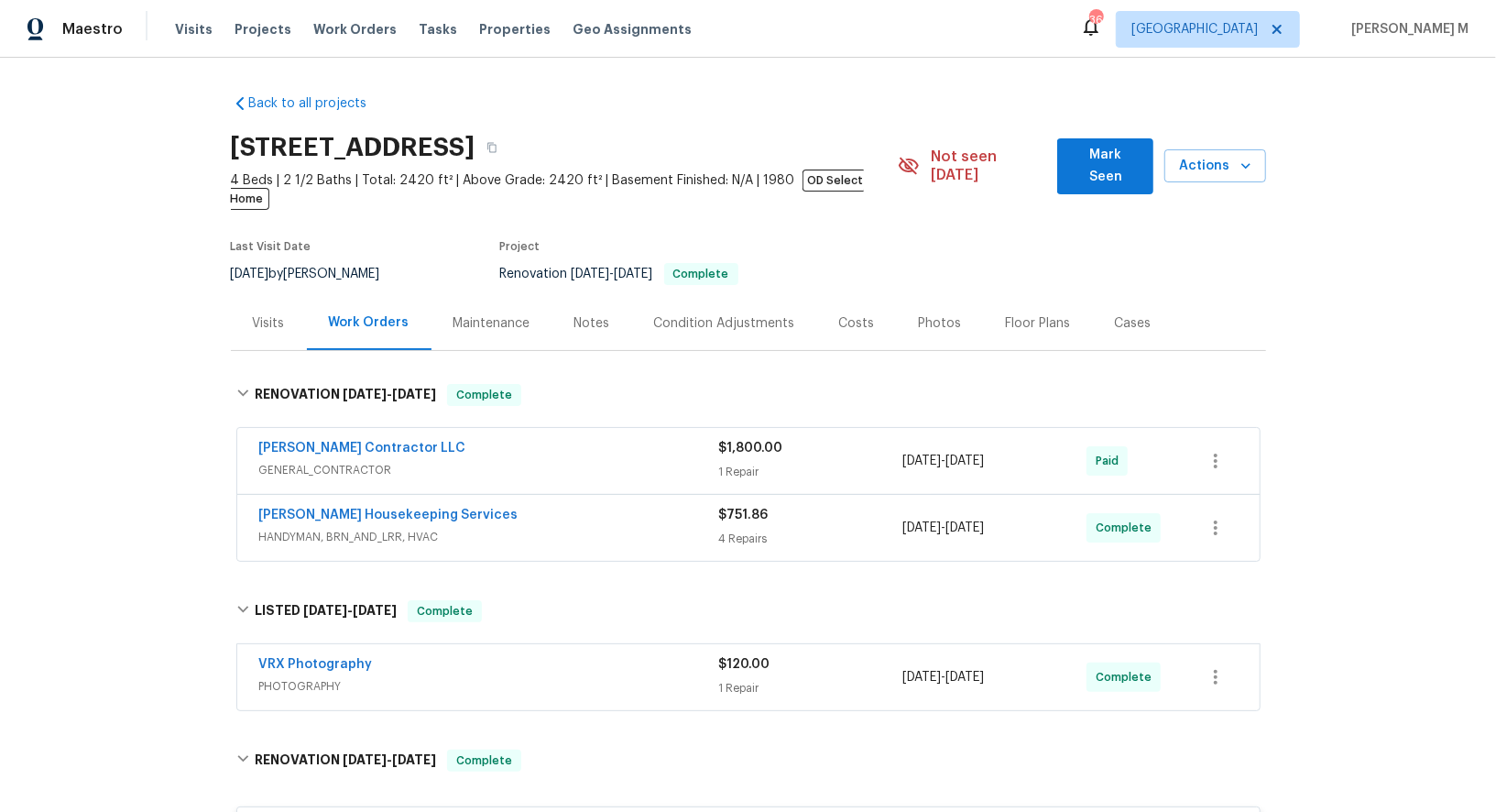
click at [345, 527] on span "HANDYMAN, BRN_AND_LRR, HVAC" at bounding box center [489, 536] width 459 height 18
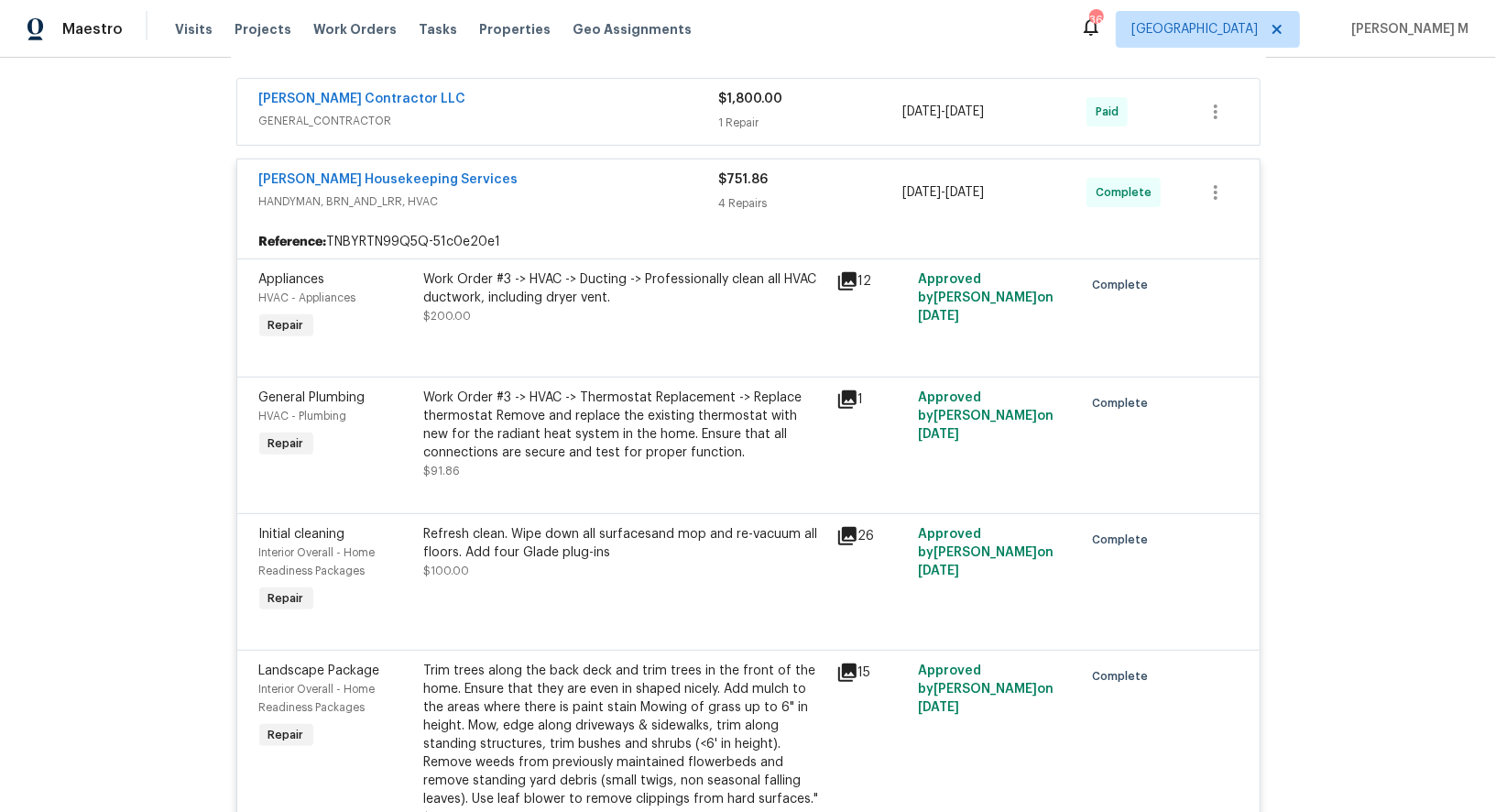
scroll to position [357, 0]
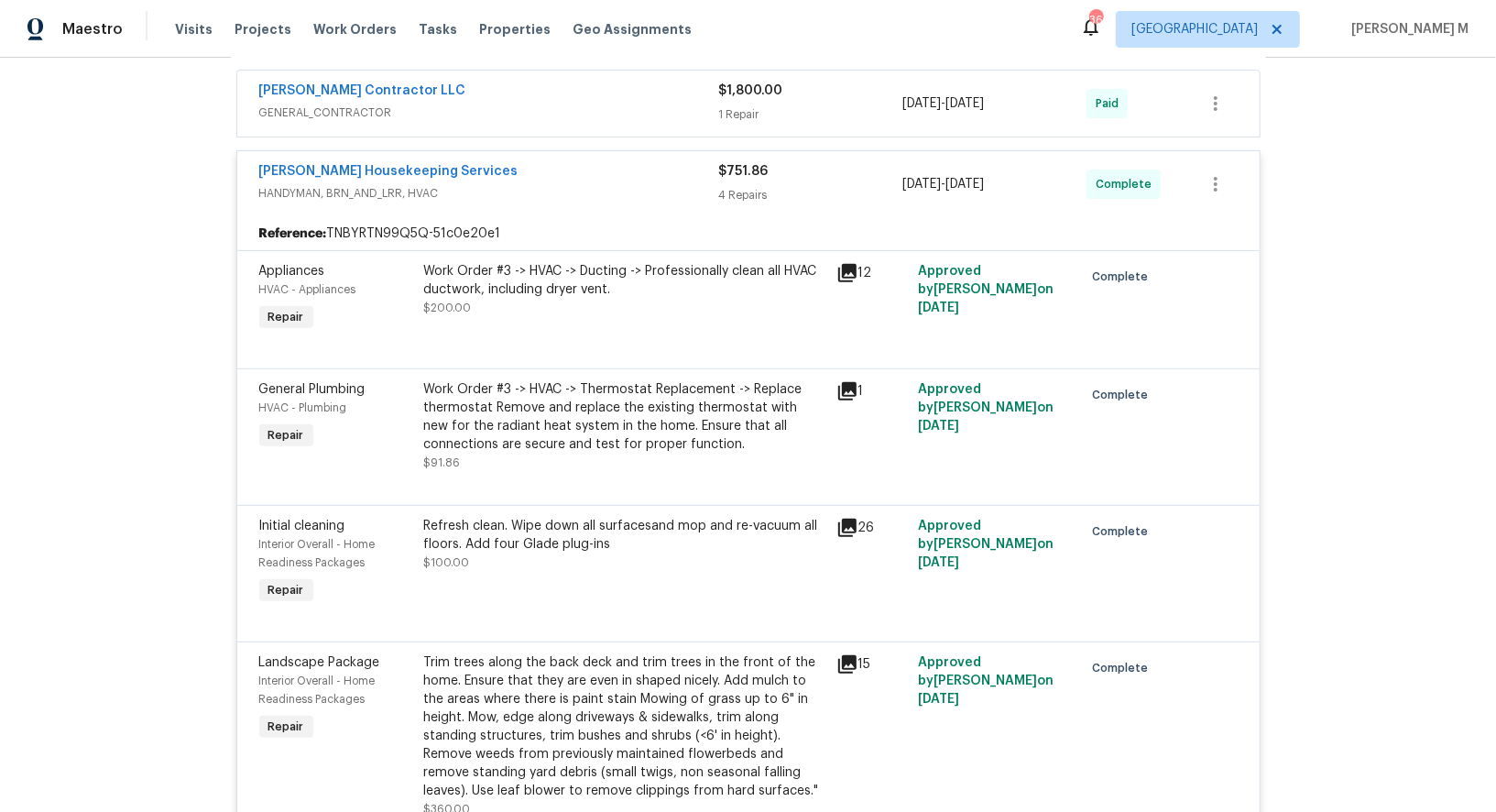
click at [593, 262] on div "Work Order #3 -> HVAC -> Ducting -> Professionally clean all HVAC ductwork, inc…" at bounding box center [625, 281] width 401 height 37
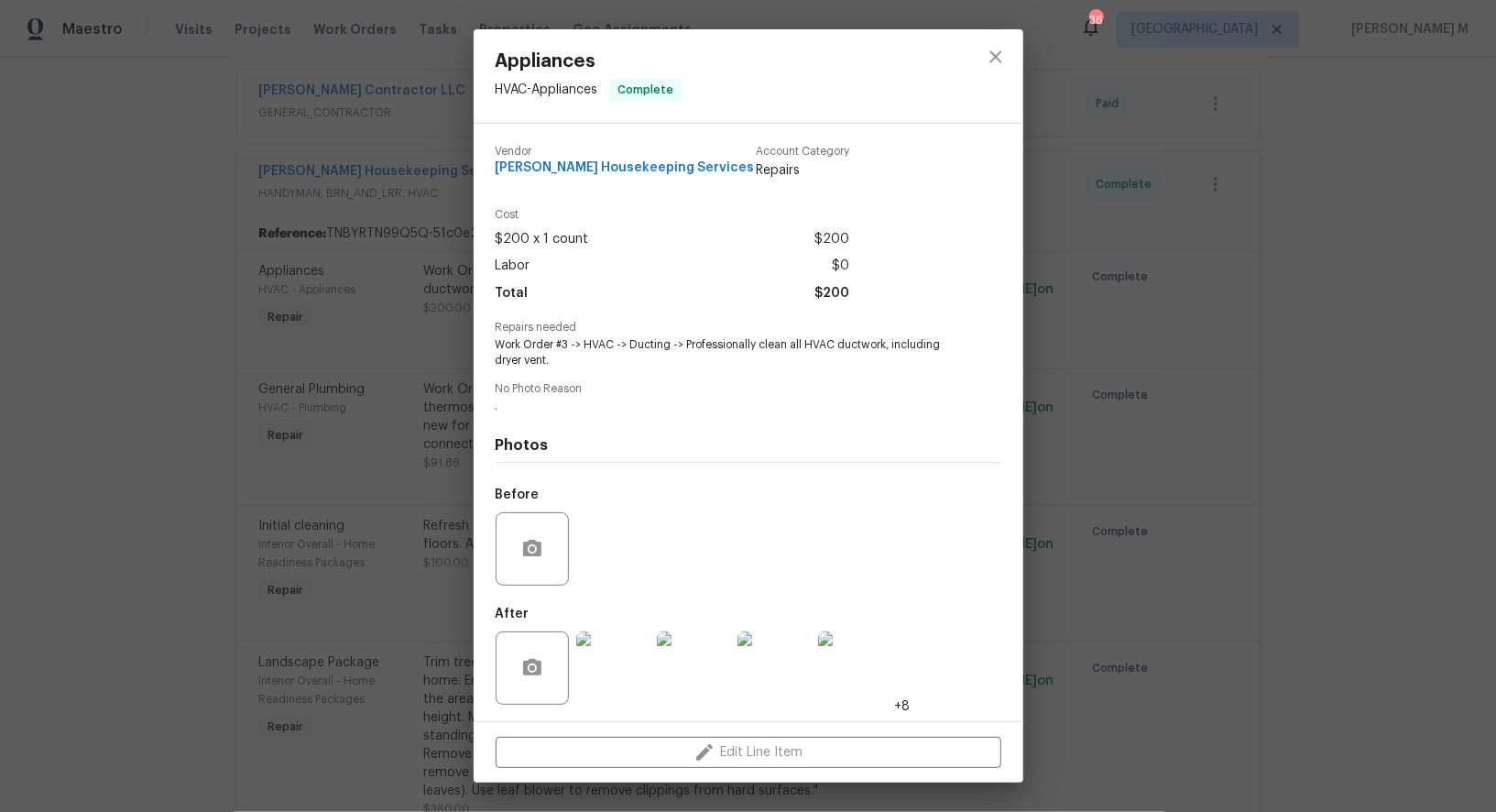
click at [620, 649] on img at bounding box center [612, 667] width 73 height 73
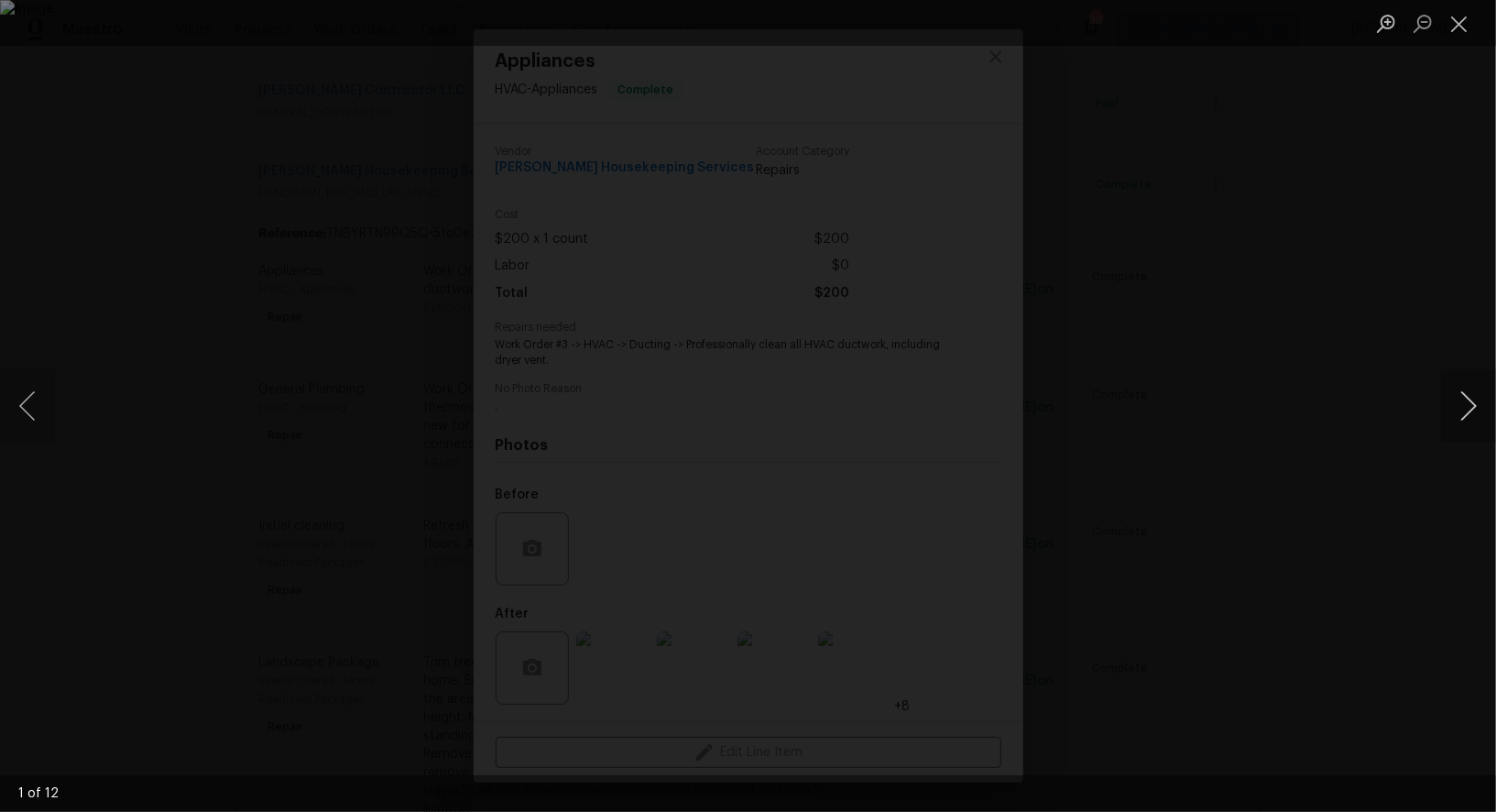
click at [1458, 398] on button "Next image" at bounding box center [1469, 405] width 55 height 73
click at [1487, 420] on button "Next image" at bounding box center [1469, 405] width 55 height 73
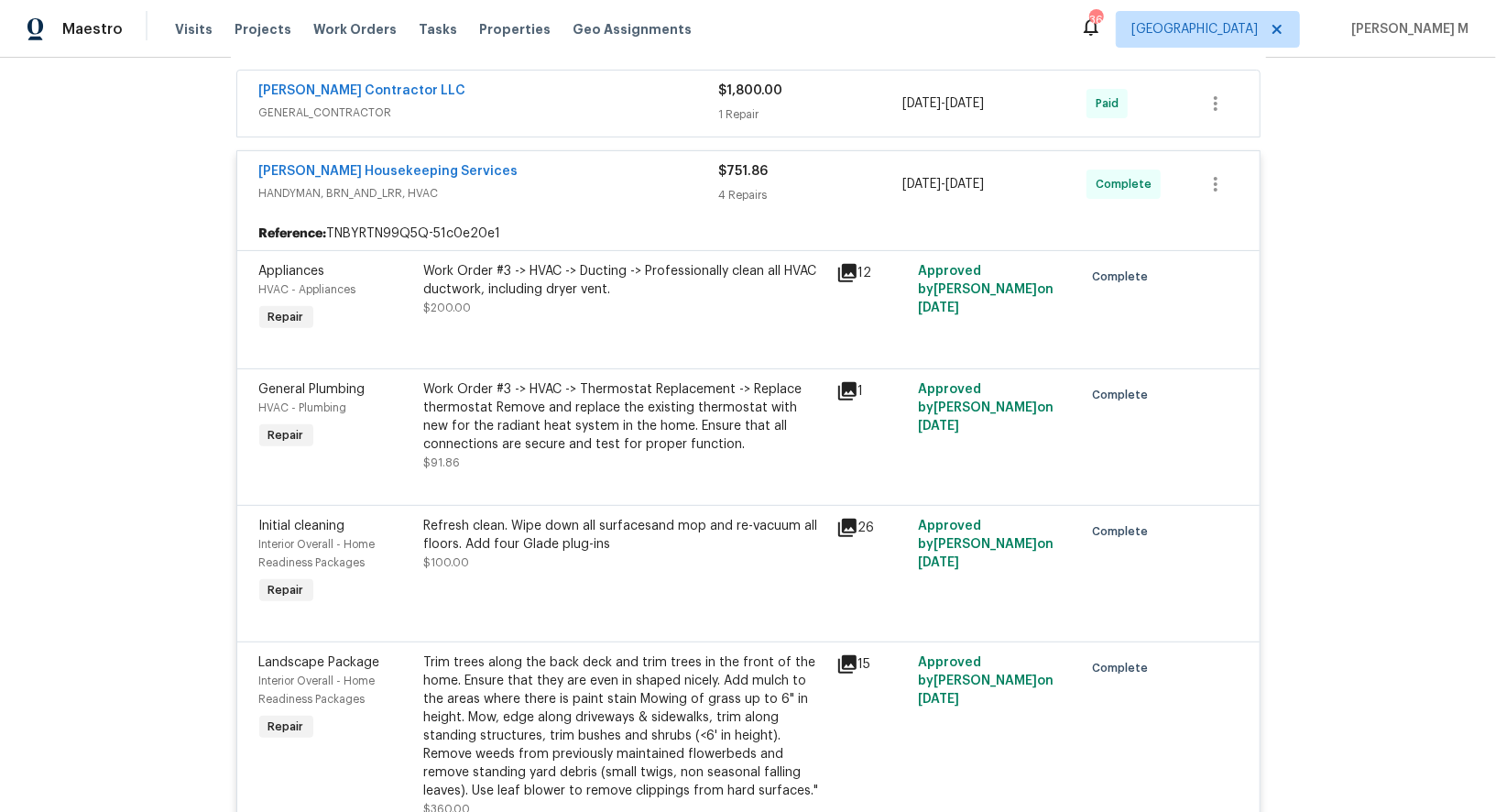
click at [554, 425] on div "Work Order #3 -> HVAC -> Thermostat Replacement -> Replace thermostat Remove an…" at bounding box center [625, 425] width 401 height 91
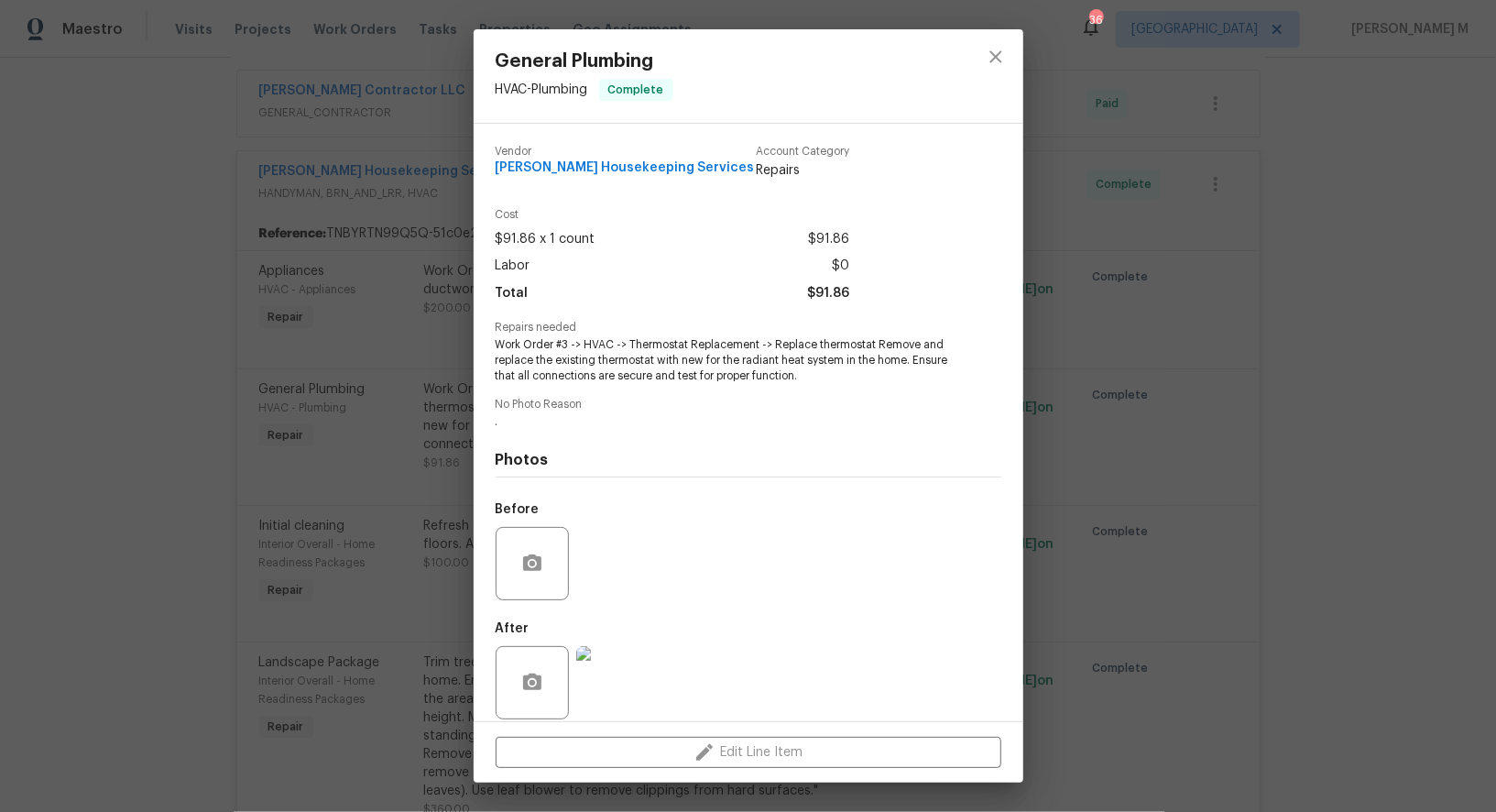
click at [1167, 427] on div "General Plumbing HVAC - Plumbing Complete Vendor Arelis Housekeeping Services A…" at bounding box center [748, 406] width 1496 height 812
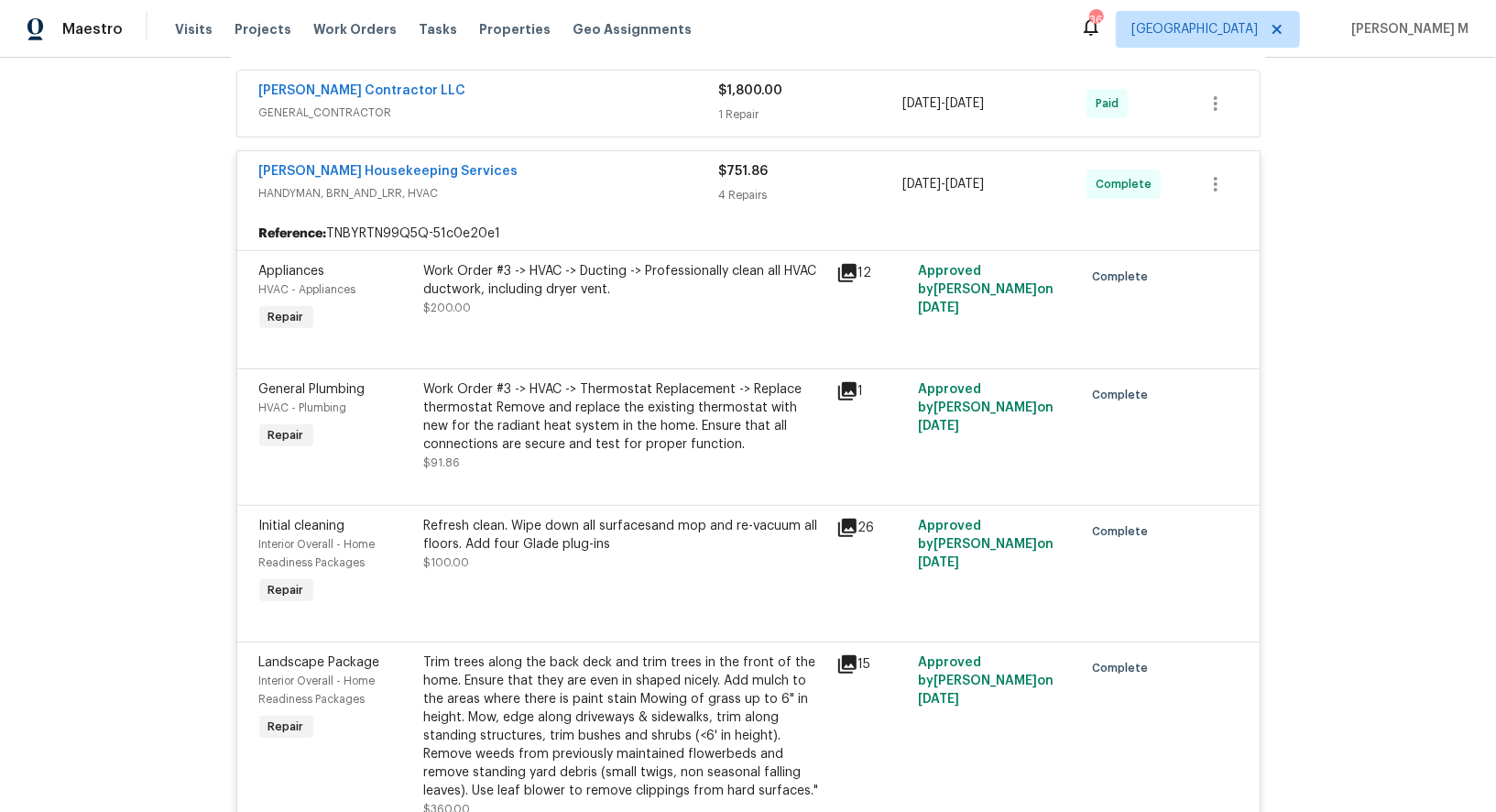
click at [613, 381] on div "Work Order #3 -> HVAC -> Thermostat Replacement -> Replace thermostat Remove an…" at bounding box center [625, 416] width 401 height 73
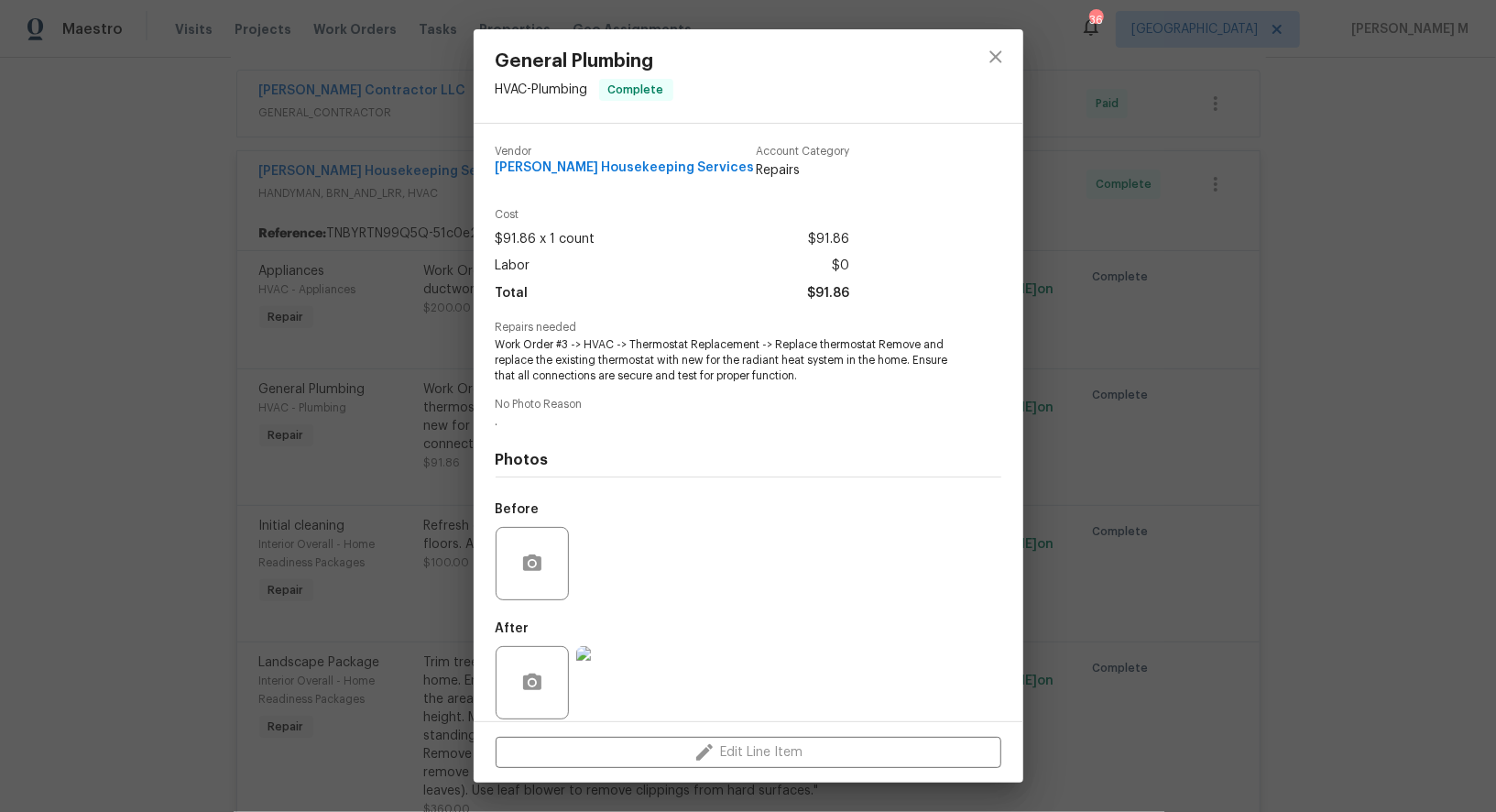
click at [613, 660] on img at bounding box center [612, 682] width 73 height 73
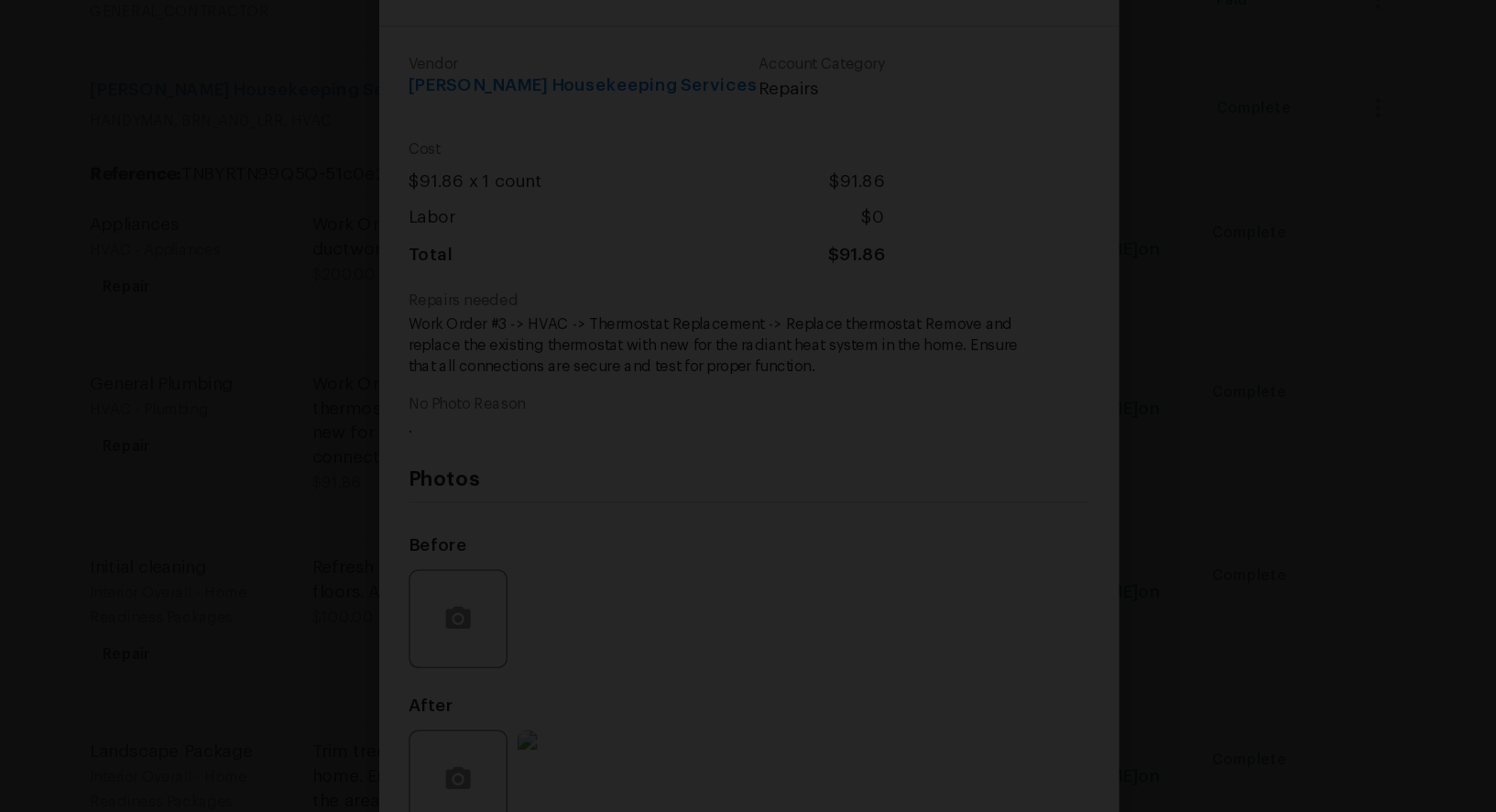
click at [746, 544] on img "Lightbox" at bounding box center [749, 551] width 1551 height 842
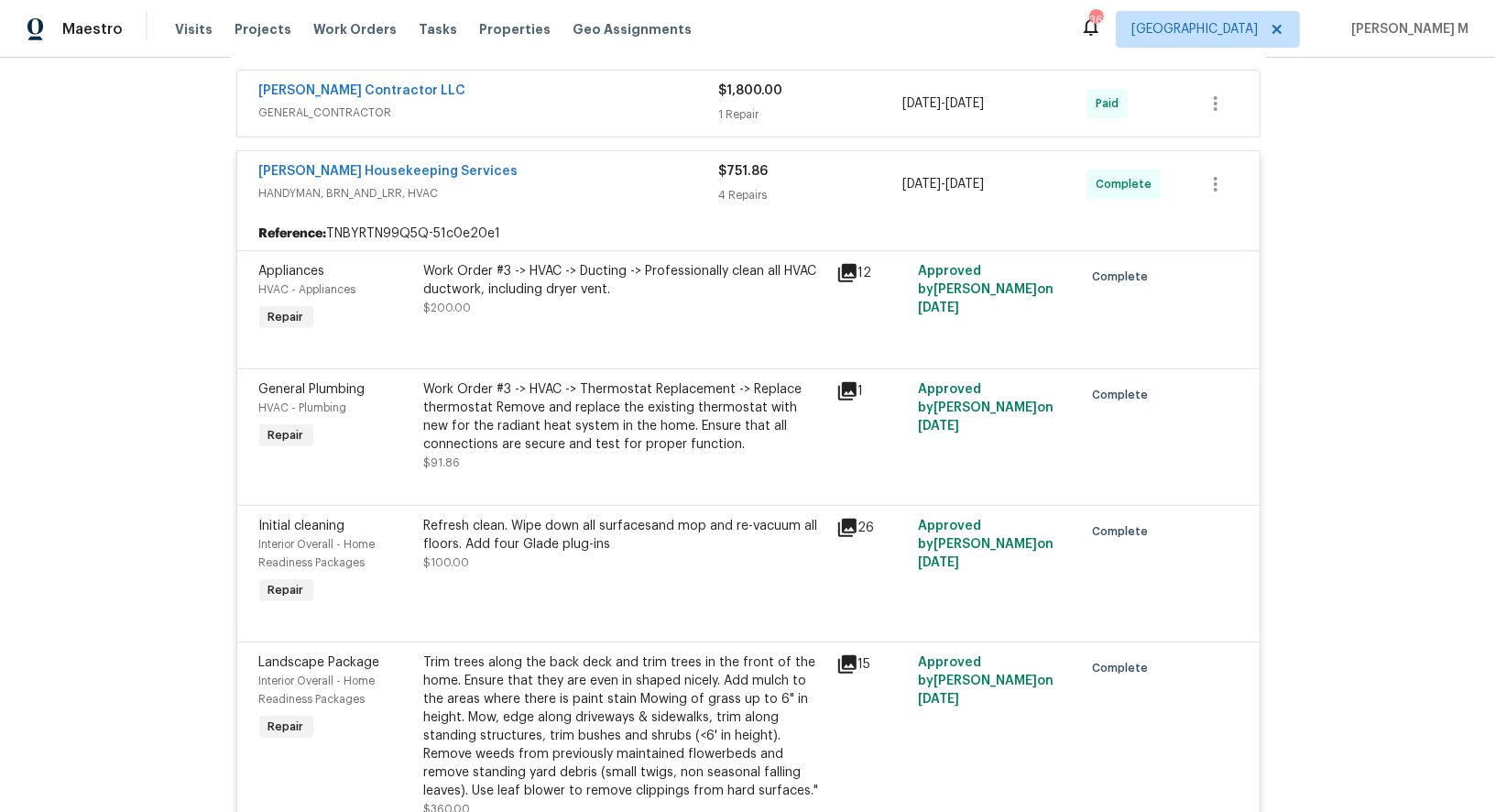
scroll to position [0, 0]
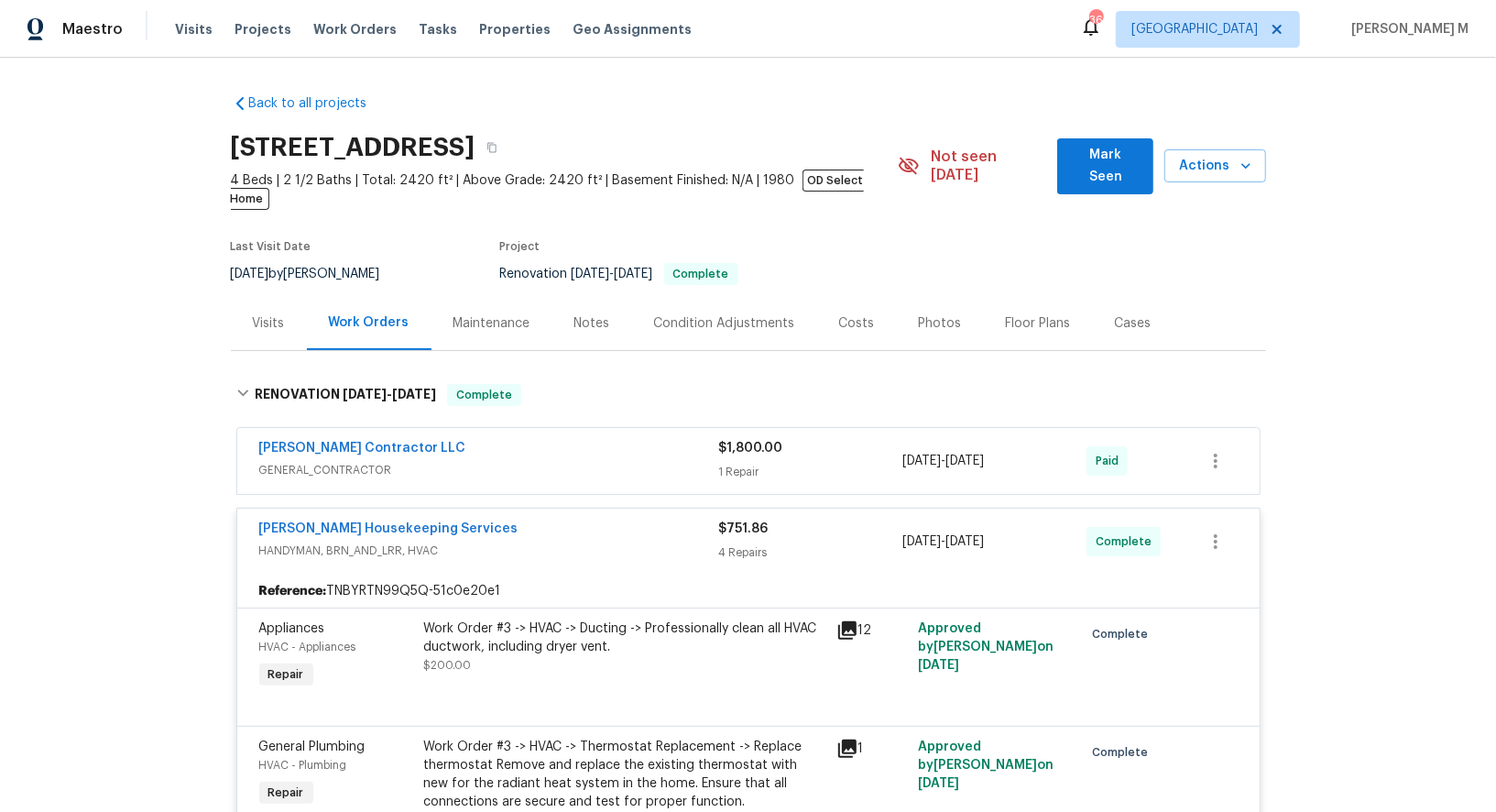
click at [497, 315] on div "Maintenance" at bounding box center [492, 323] width 77 height 18
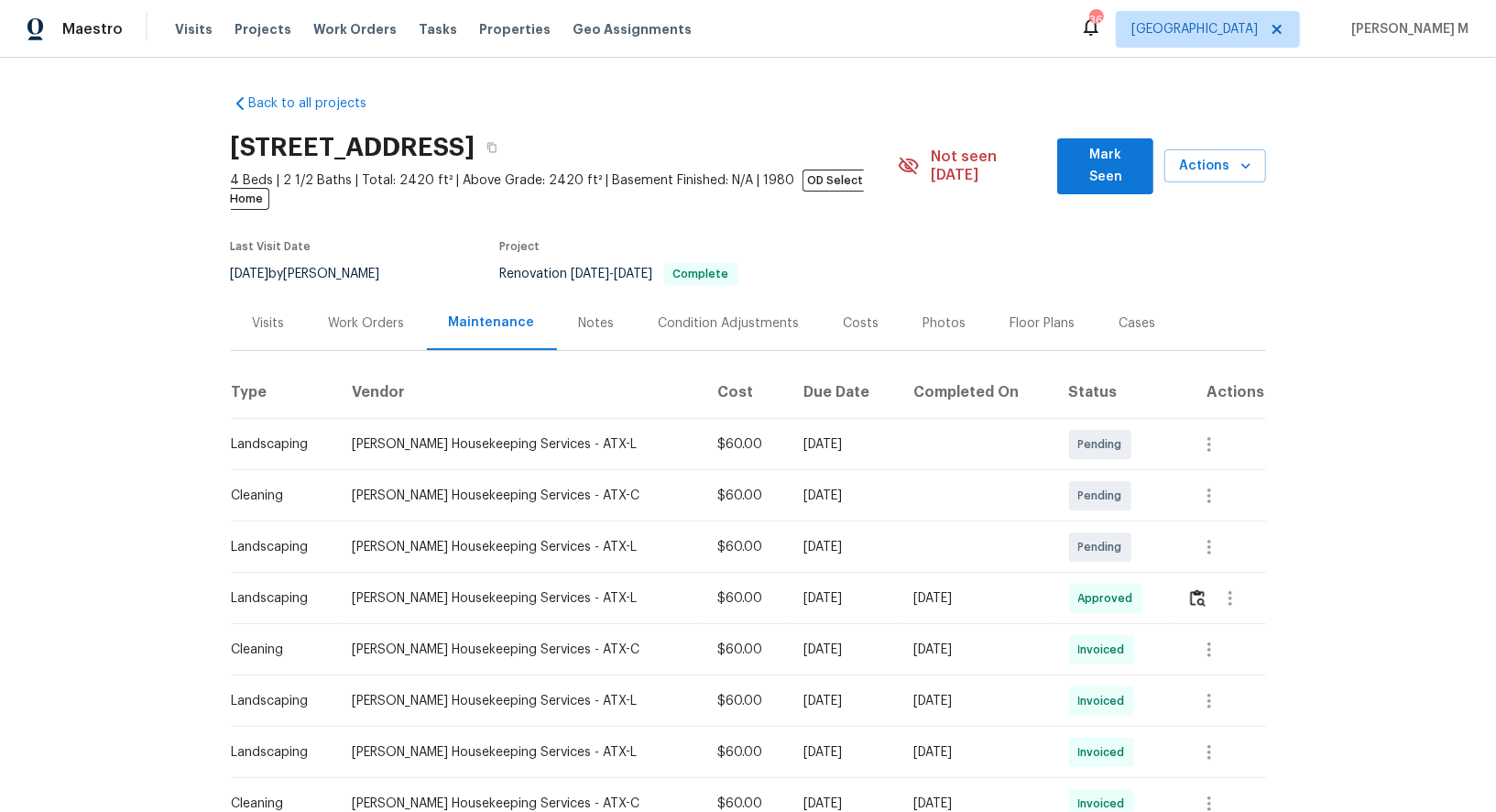
scroll to position [74, 0]
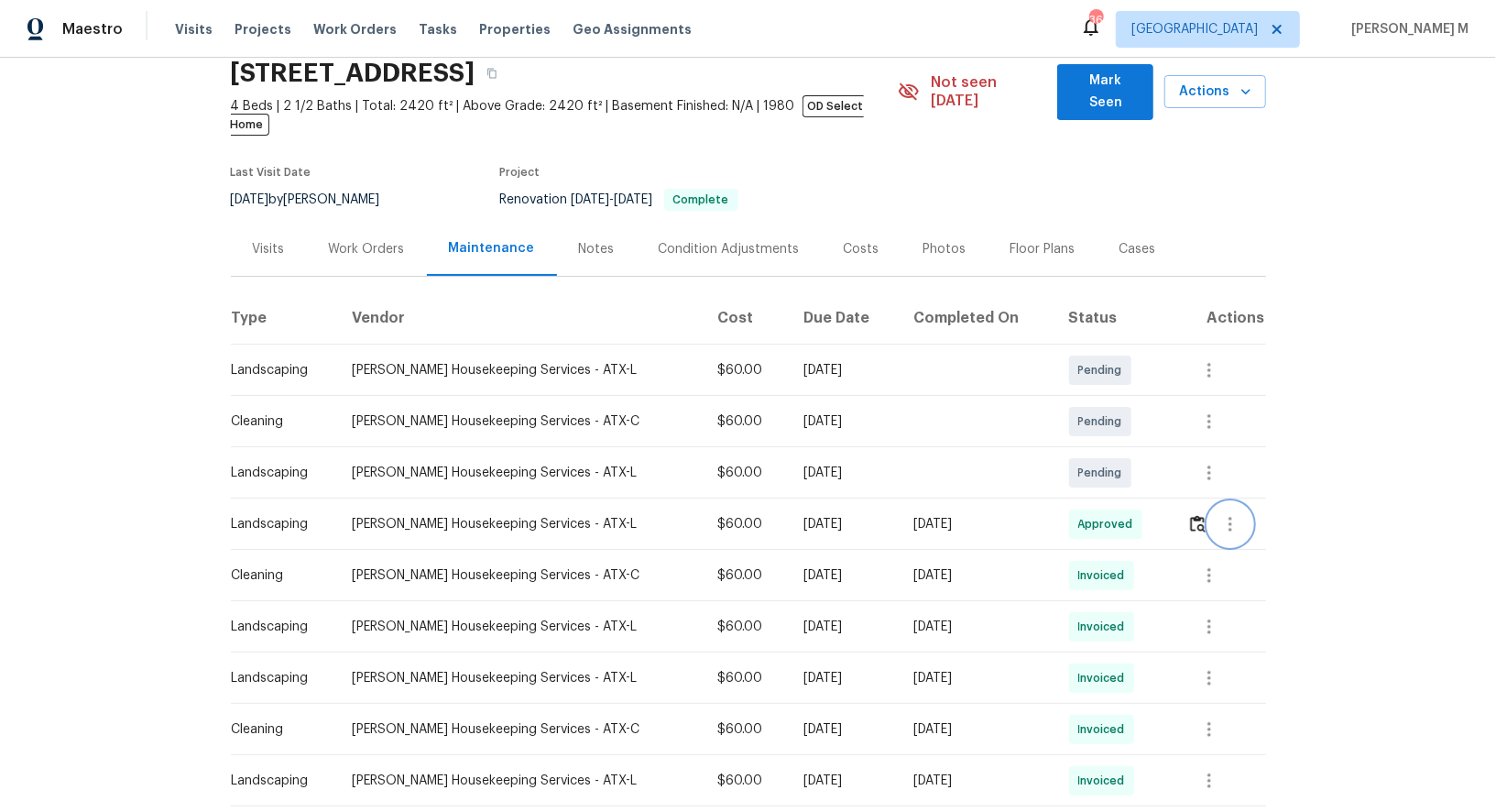
click at [1226, 513] on icon "button" at bounding box center [1230, 524] width 22 height 22
click at [1226, 493] on li "Message vendor" at bounding box center [1271, 495] width 128 height 30
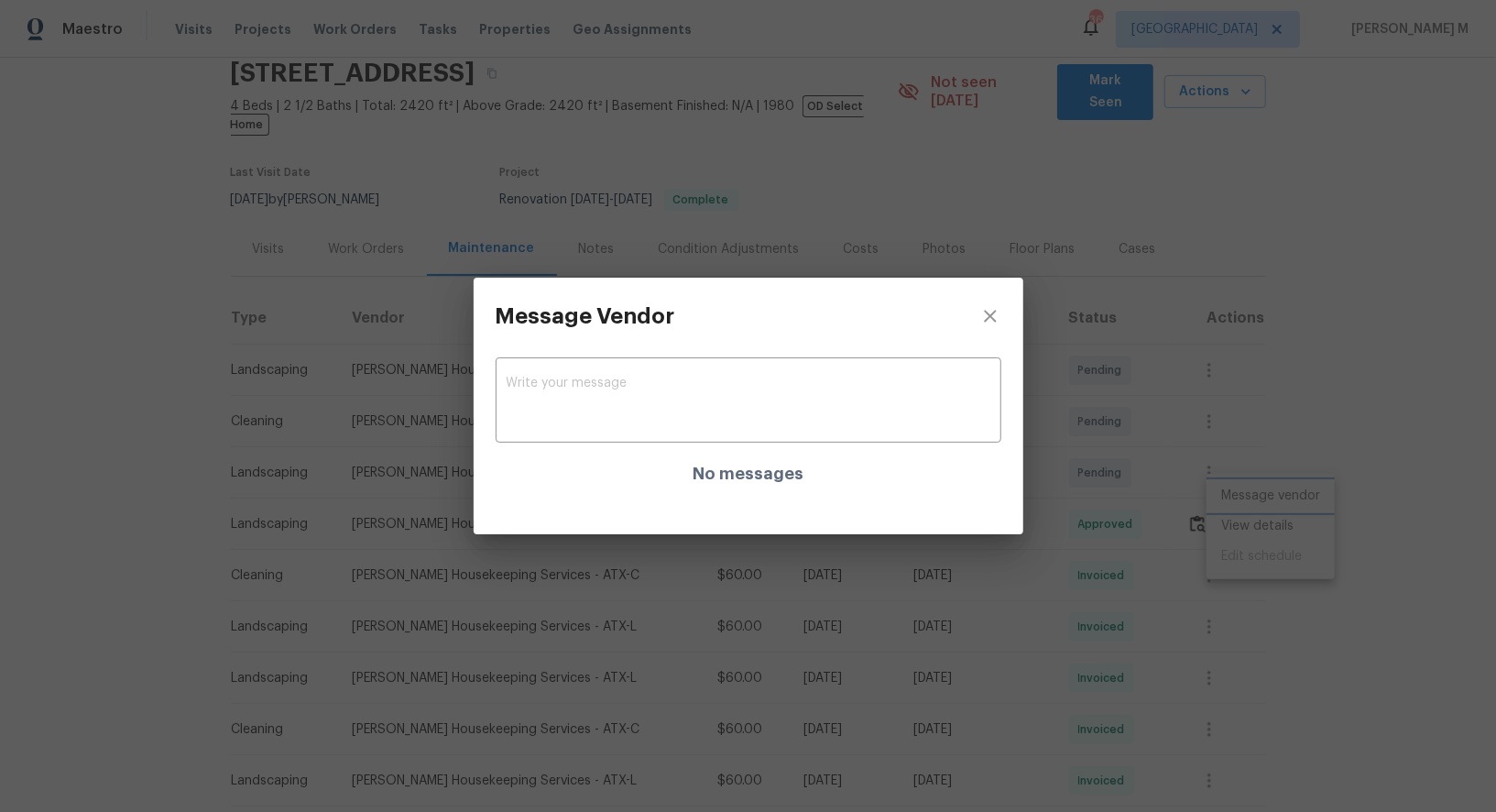
click at [1227, 463] on div "Message Vendor x ​ No messages" at bounding box center [748, 406] width 1496 height 812
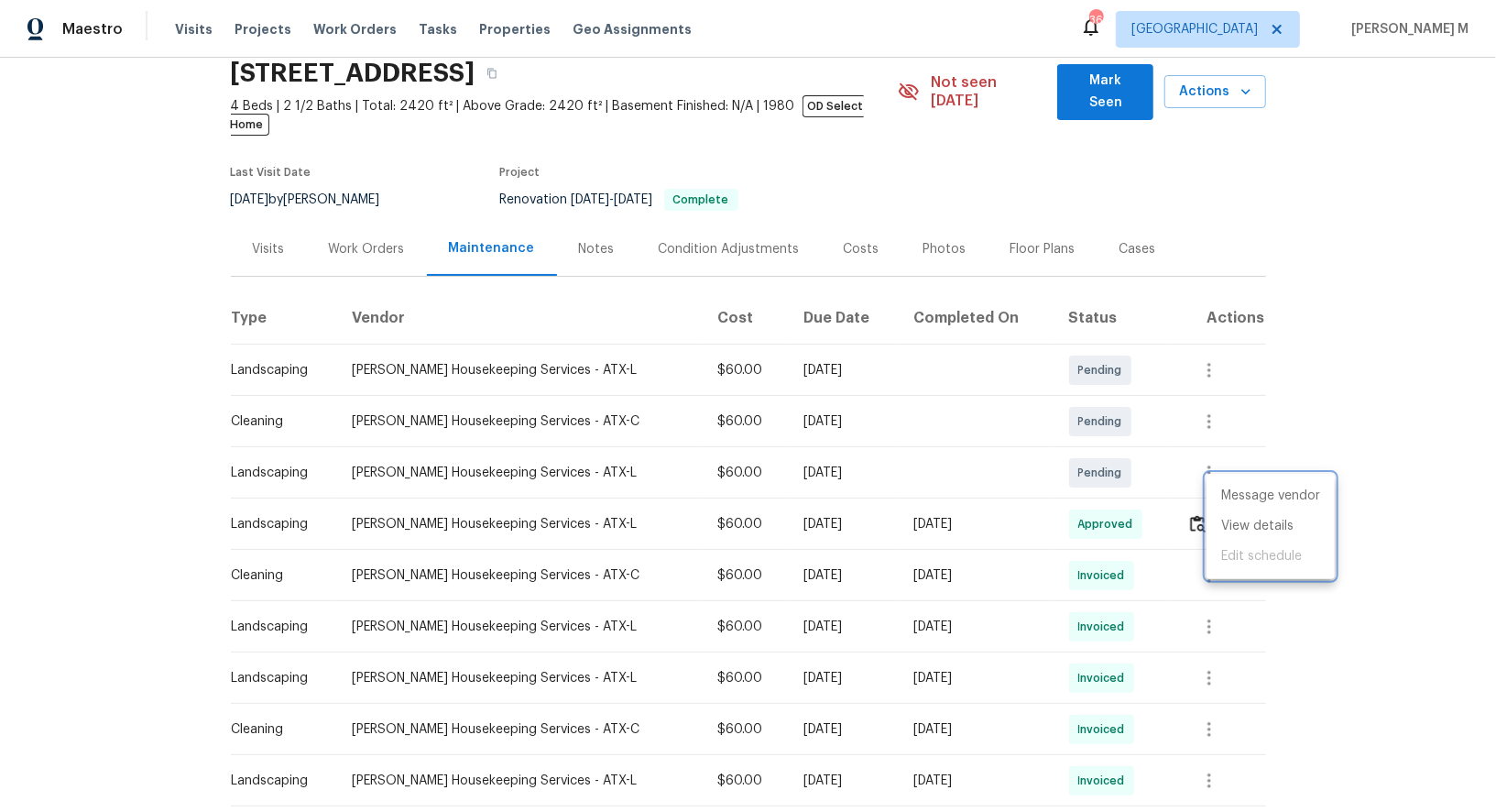
click at [1115, 535] on div at bounding box center [748, 406] width 1496 height 812
click at [1199, 564] on icon "button" at bounding box center [1209, 575] width 22 height 22
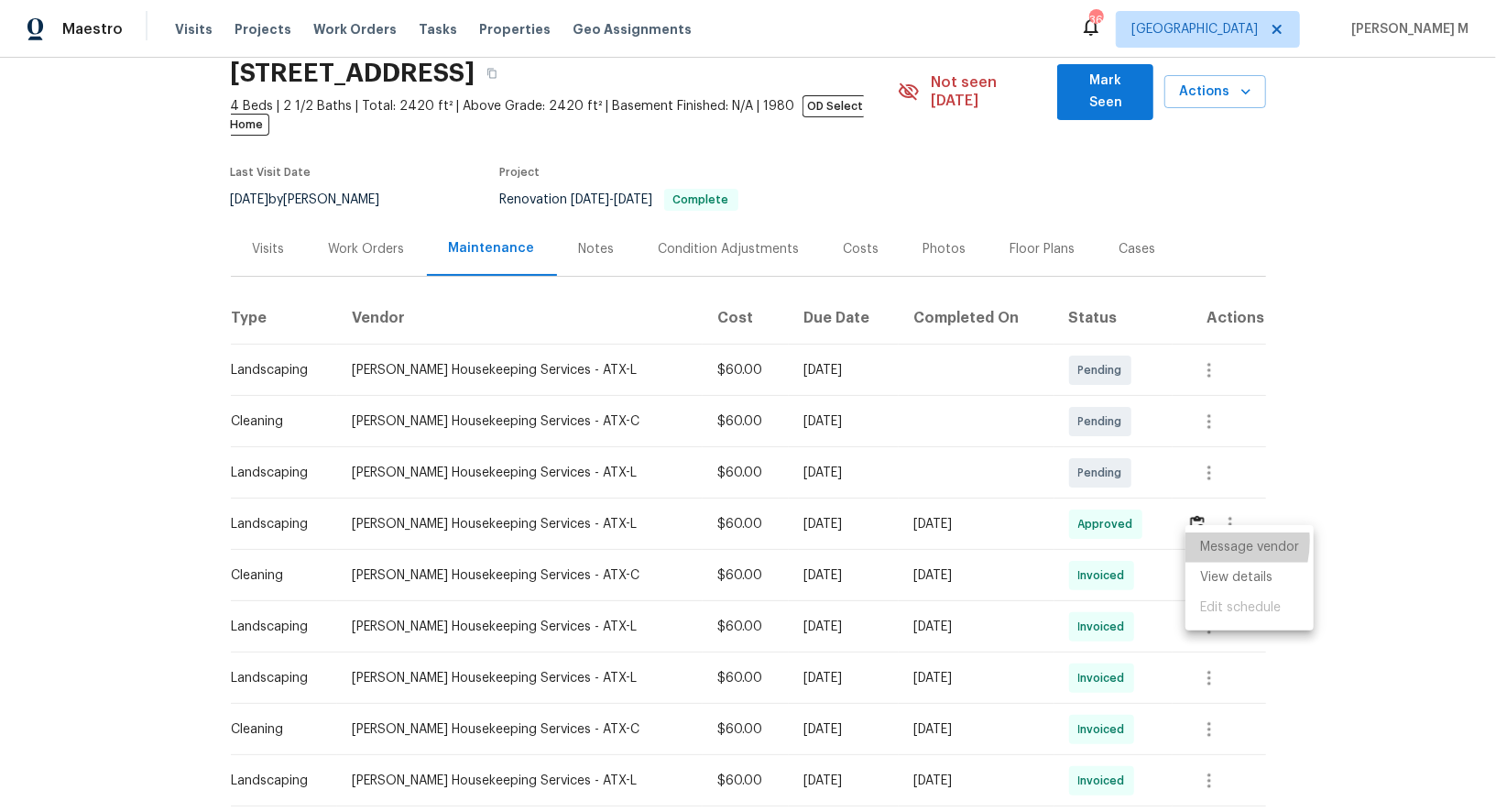
click at [1197, 540] on li "Message vendor" at bounding box center [1250, 547] width 128 height 30
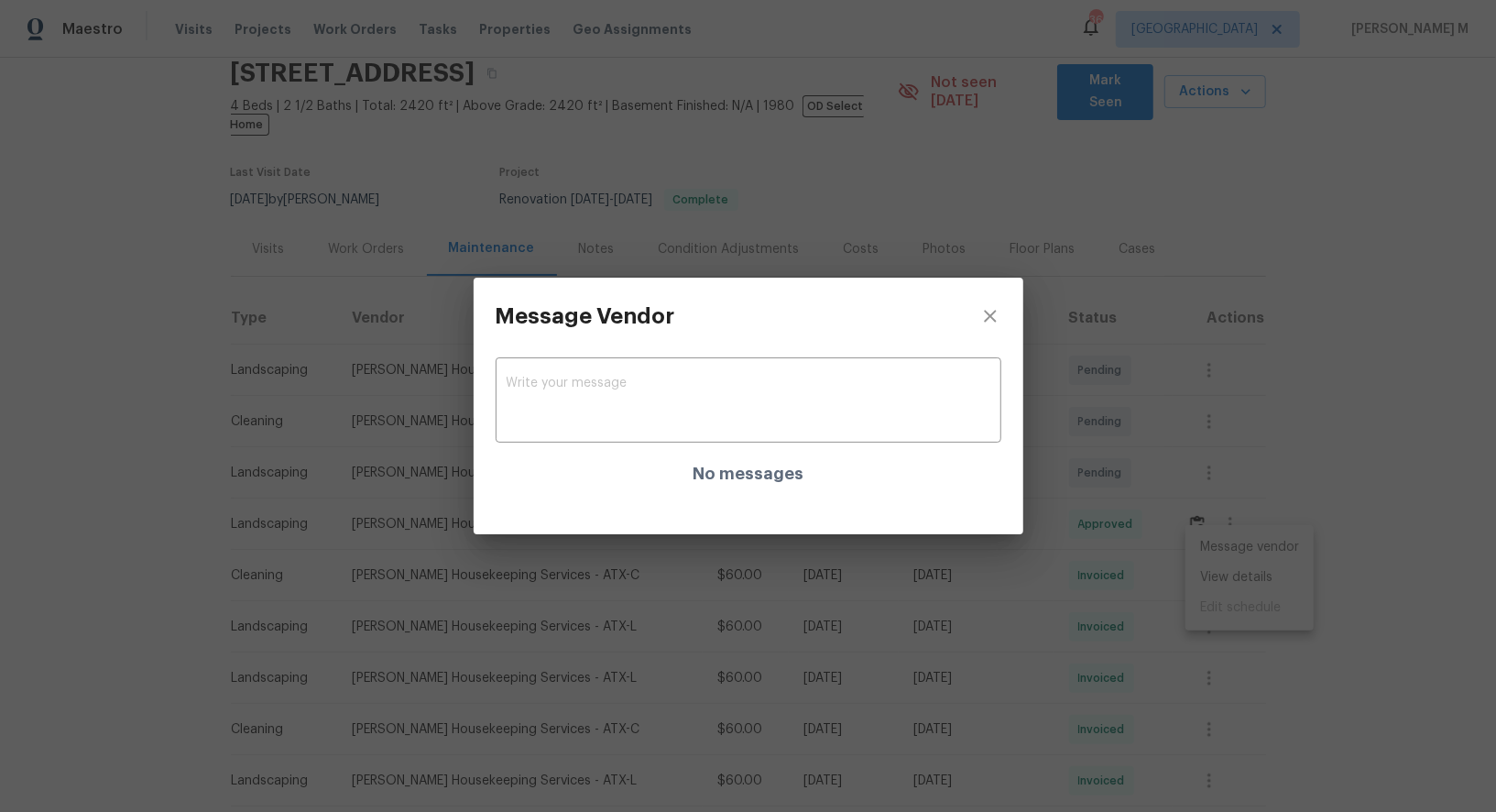
click at [927, 500] on div "x ​ No messages" at bounding box center [749, 429] width 550 height 151
click at [1199, 562] on div "Message Vendor x ​ No messages" at bounding box center [748, 406] width 1496 height 812
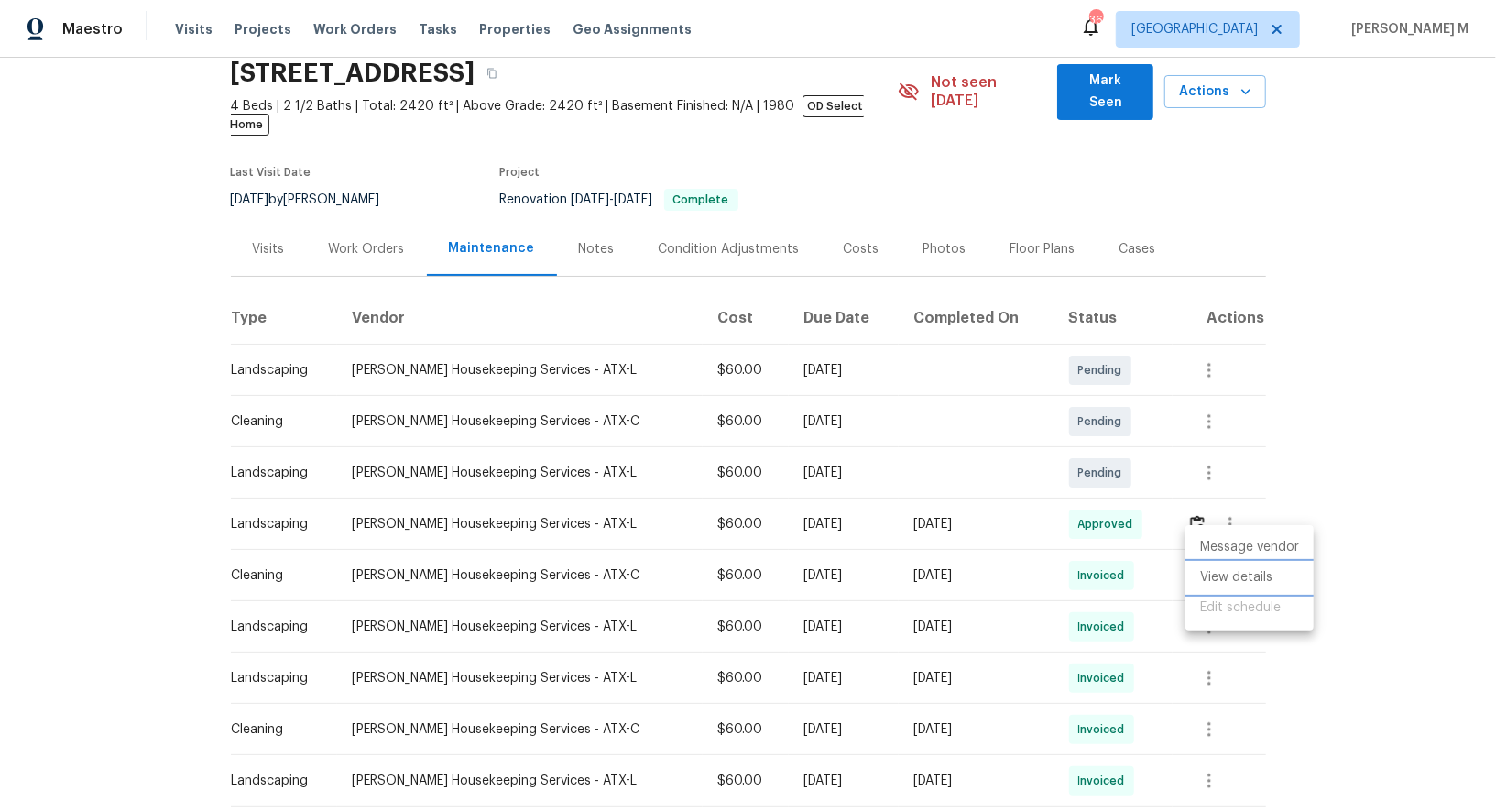
click at [1214, 564] on li "View details" at bounding box center [1250, 577] width 128 height 30
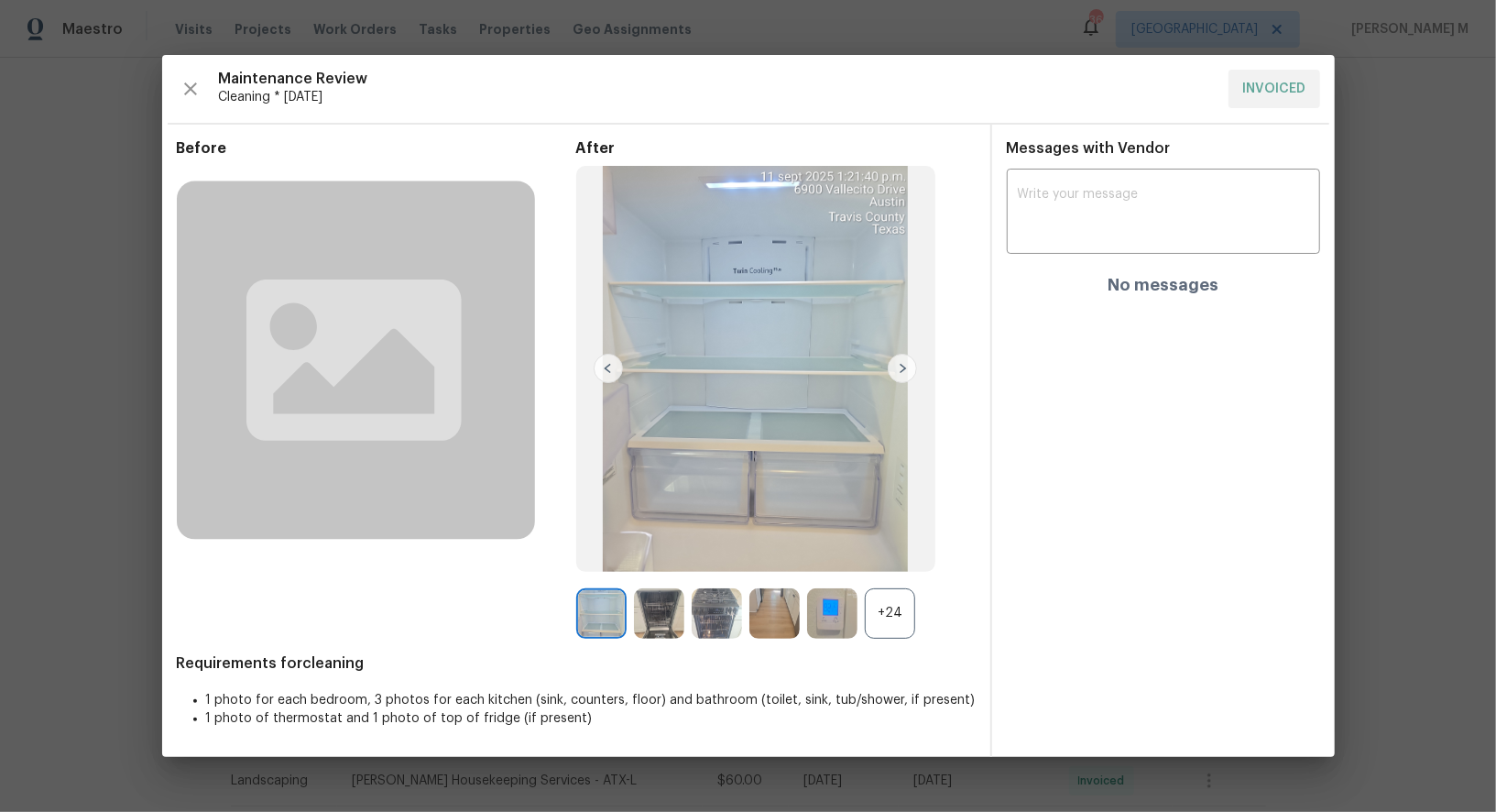
click at [833, 624] on img at bounding box center [833, 614] width 51 height 51
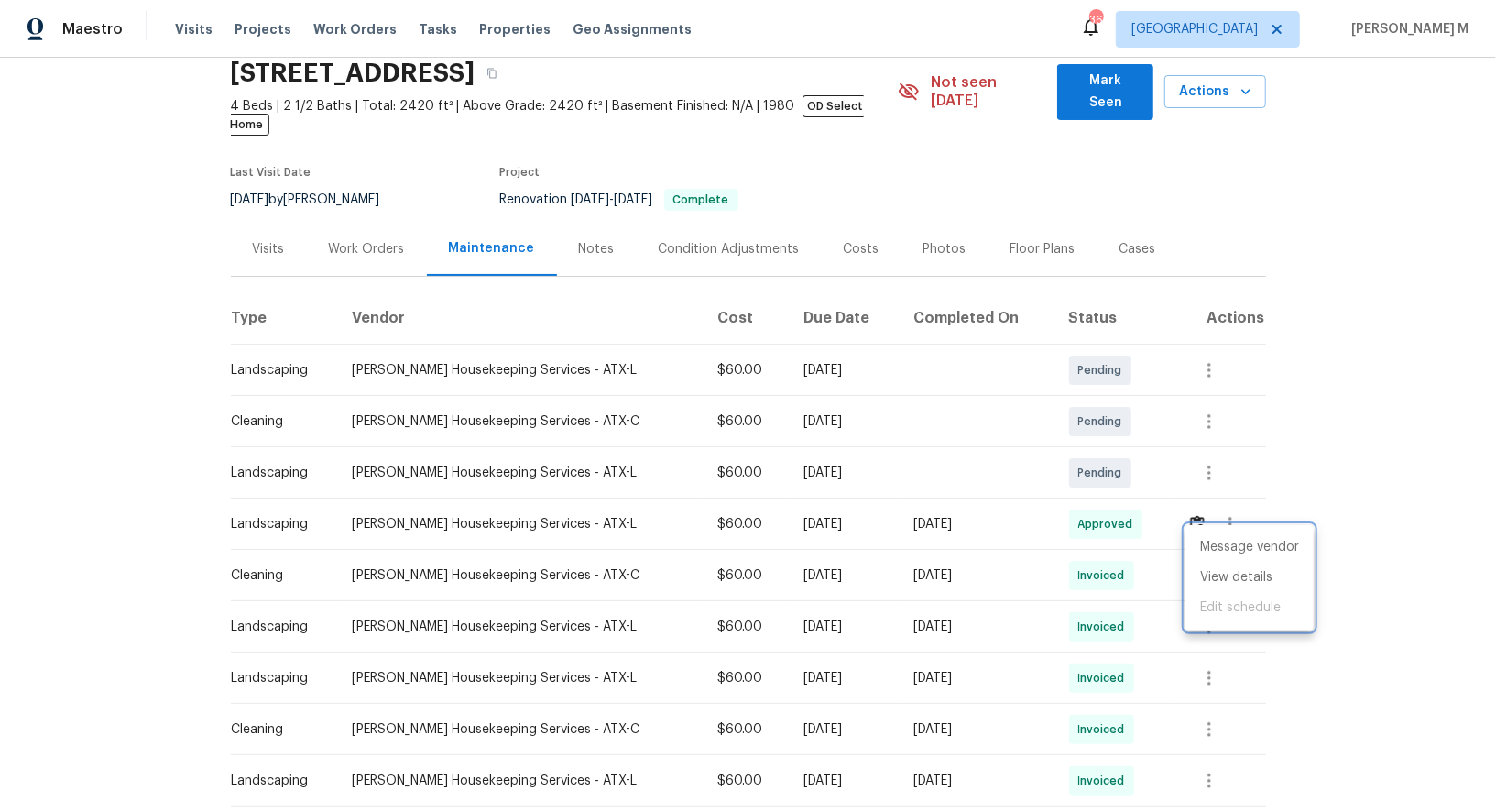
click at [1121, 549] on div at bounding box center [748, 406] width 1496 height 812
click at [1204, 707] on button "button" at bounding box center [1208, 728] width 44 height 44
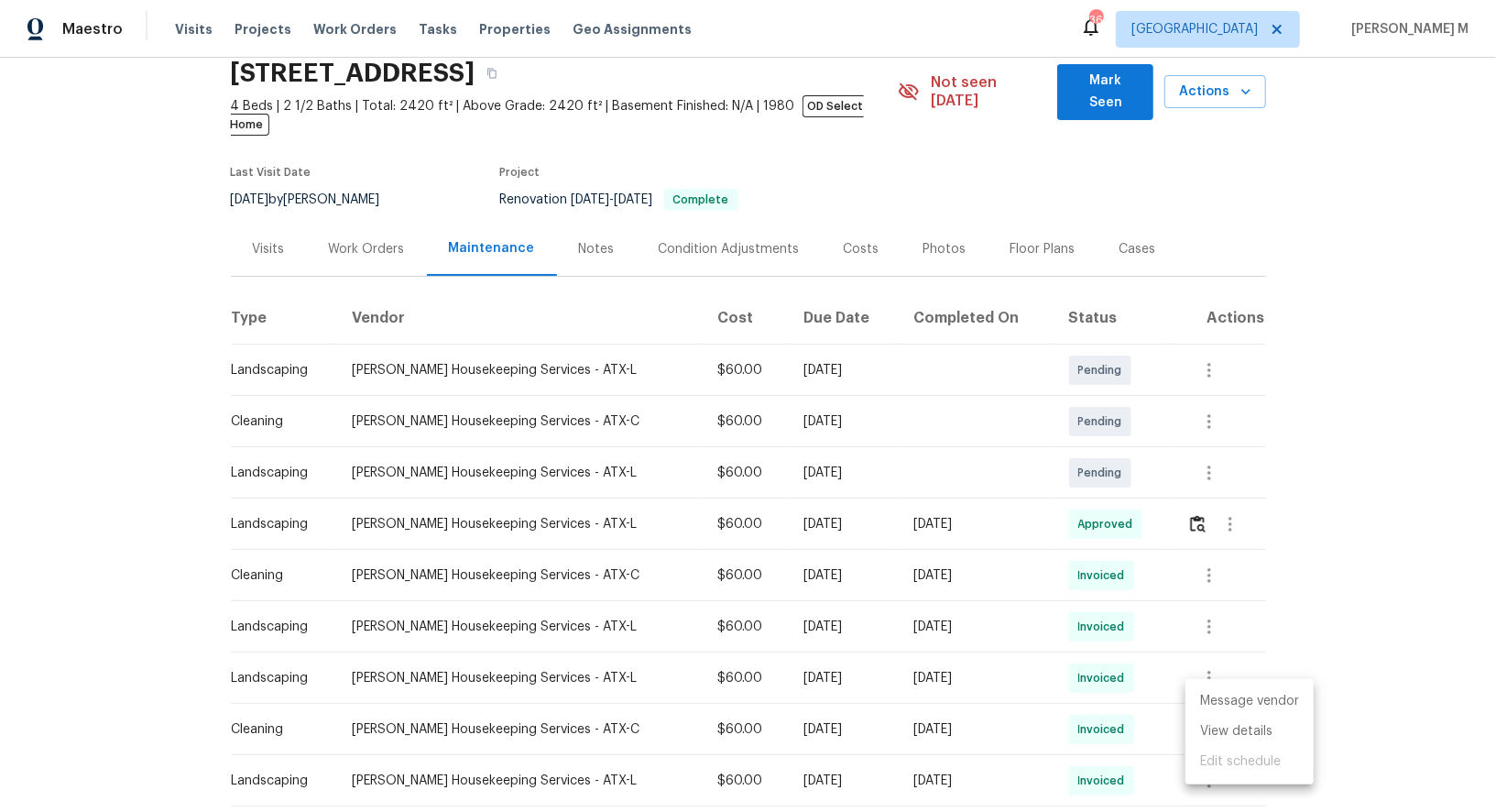
click at [1204, 701] on li "Message vendor" at bounding box center [1250, 700] width 128 height 30
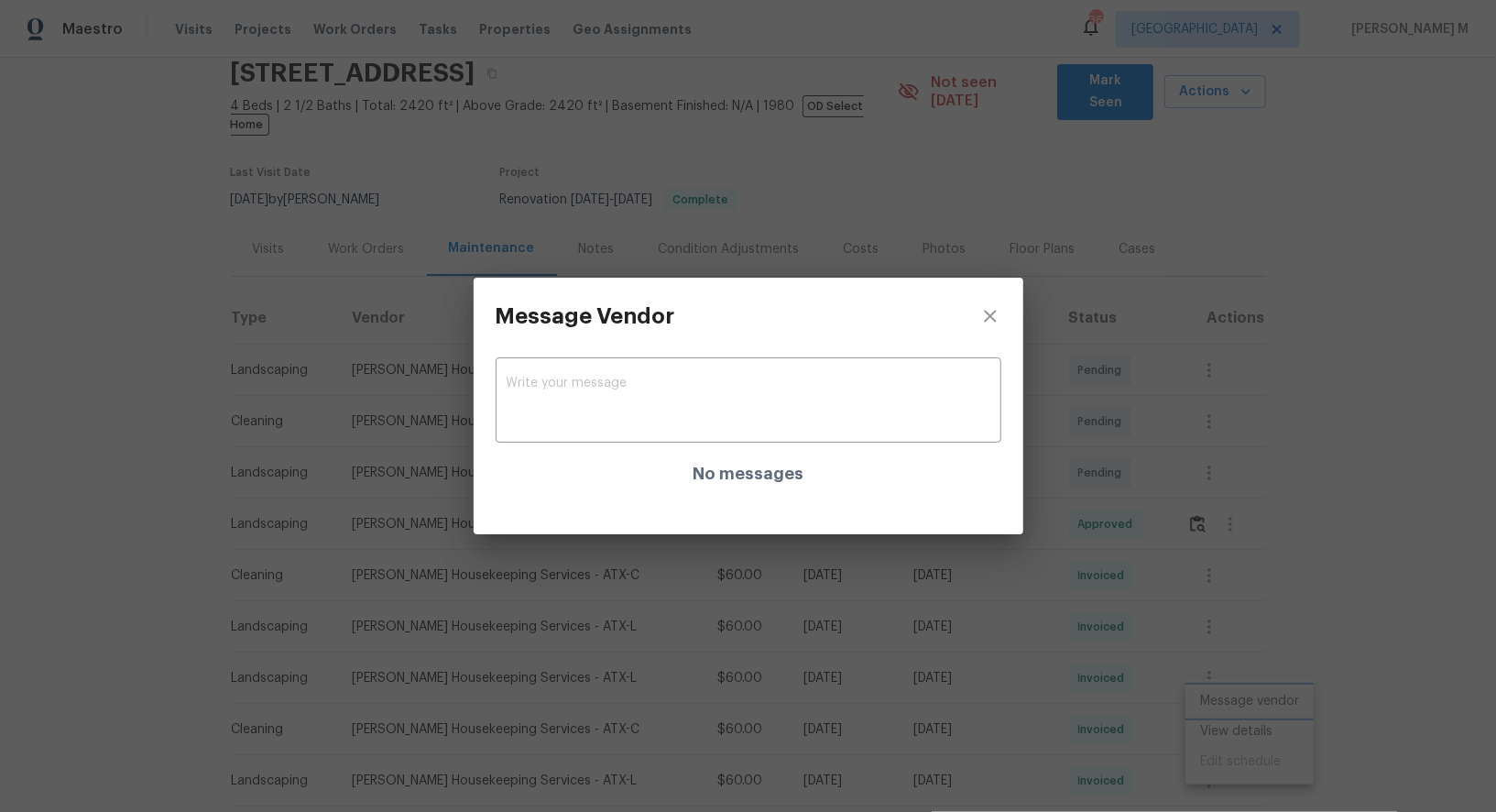
click at [1062, 567] on div "Message Vendor x ​ No messages" at bounding box center [748, 406] width 1496 height 812
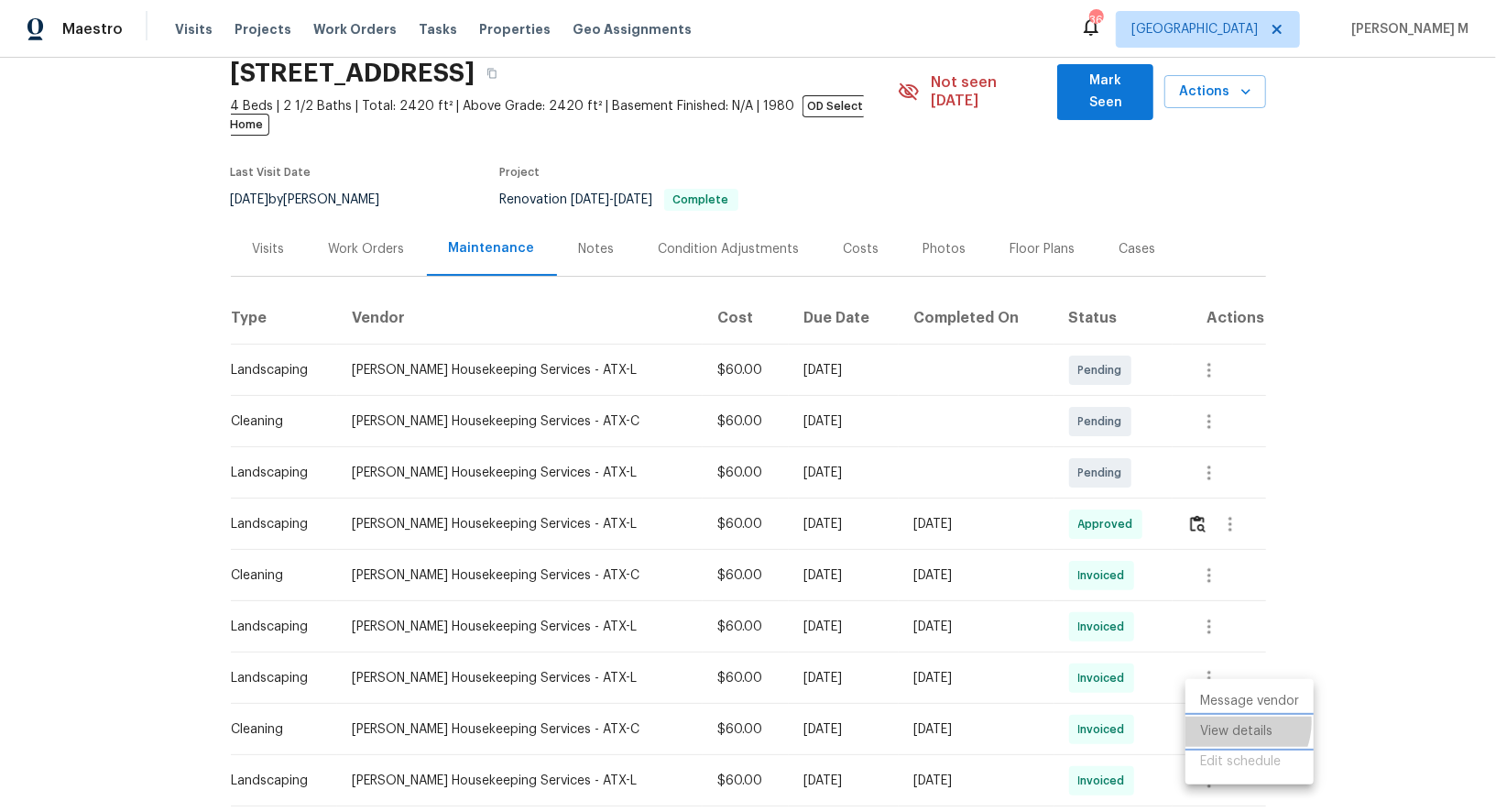
click at [1234, 721] on li "View details" at bounding box center [1250, 731] width 128 height 30
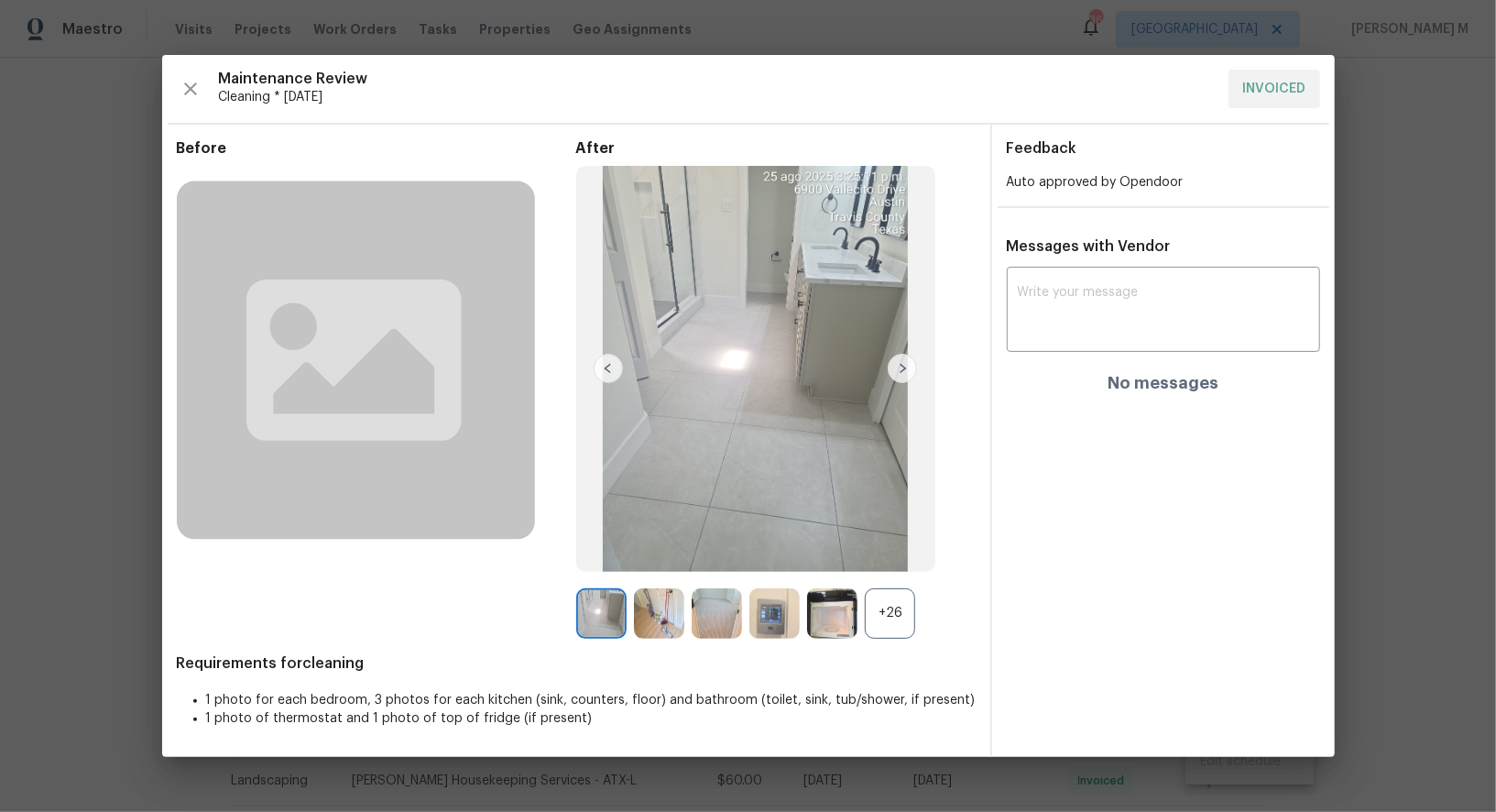
click at [901, 614] on div "+26" at bounding box center [890, 614] width 51 height 51
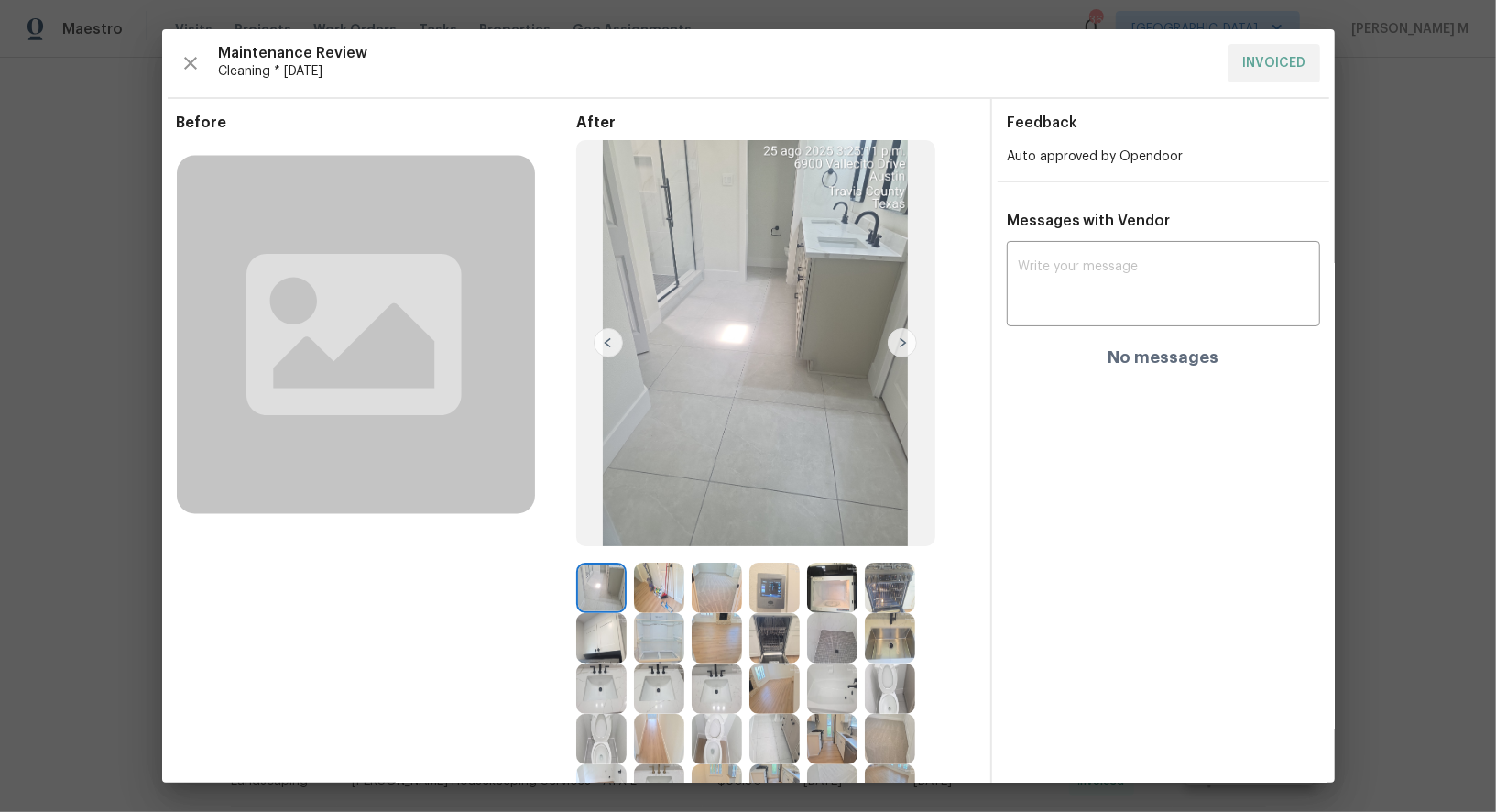
click at [780, 593] on img at bounding box center [775, 588] width 51 height 51
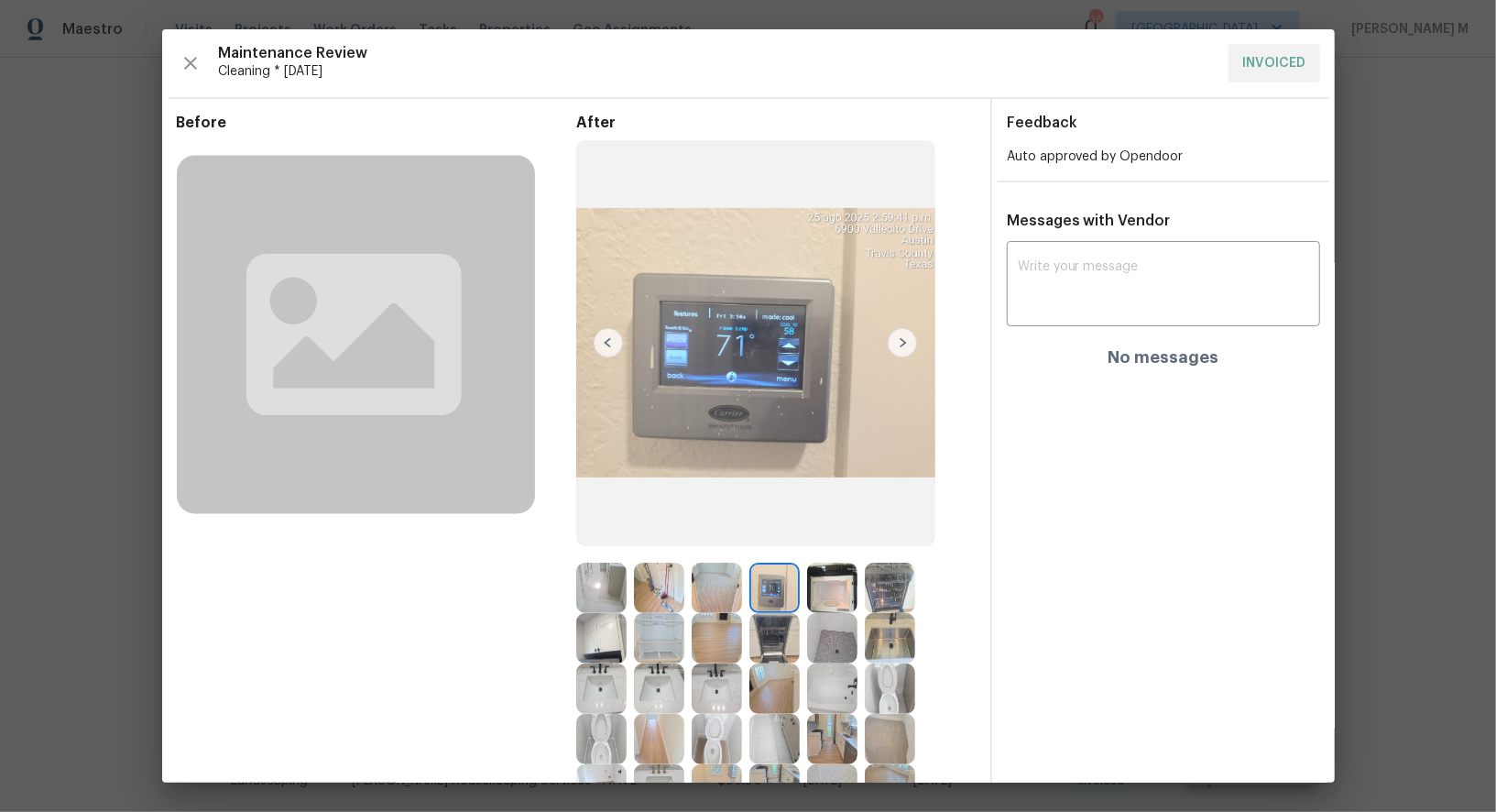
click at [1303, 326] on div "x ​ No messages" at bounding box center [1164, 306] width 314 height 121
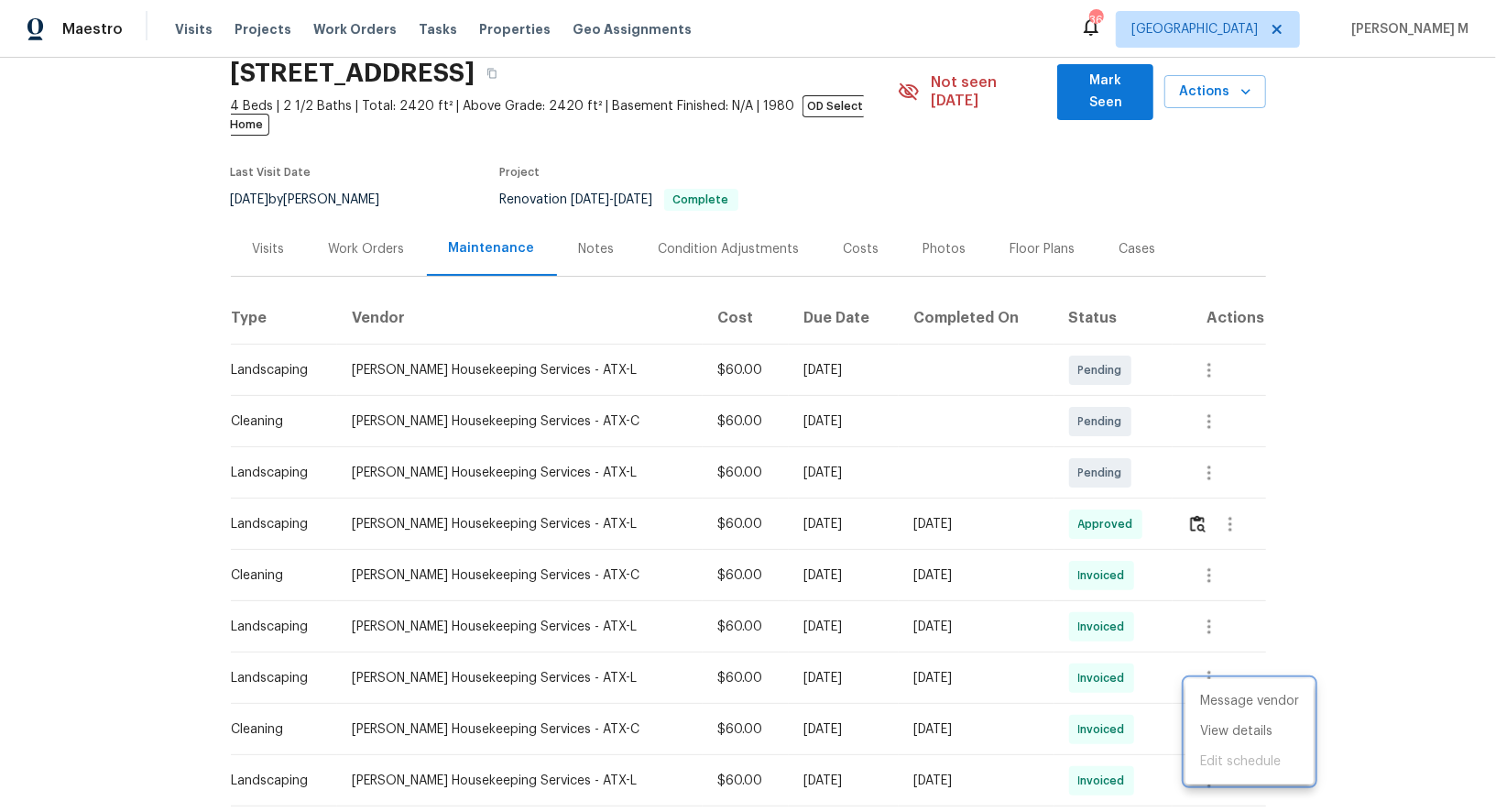
click at [1189, 491] on div at bounding box center [748, 406] width 1496 height 812
click at [1229, 517] on icon "button" at bounding box center [1231, 524] width 4 height 15
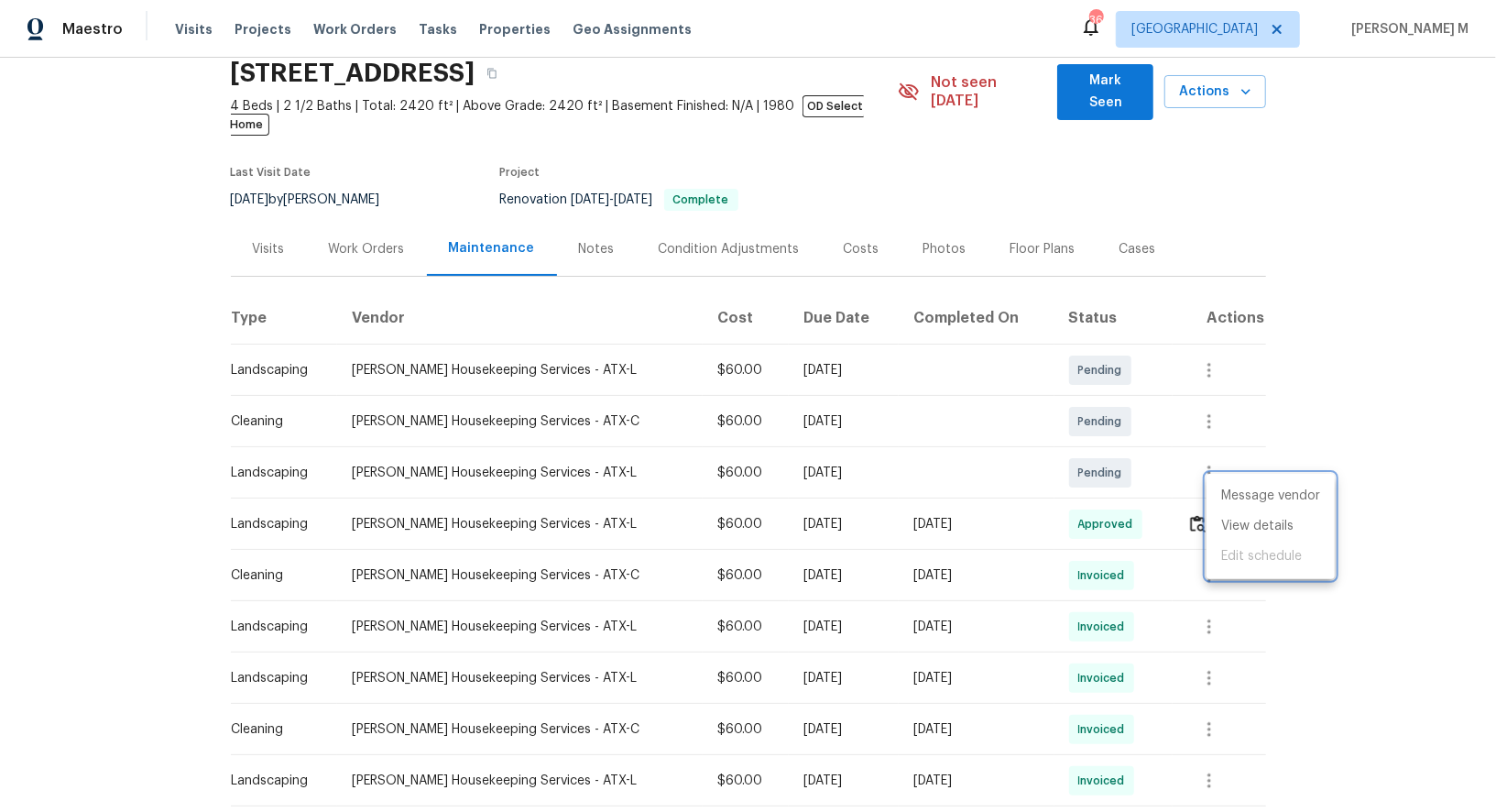
click at [1058, 540] on div at bounding box center [748, 406] width 1496 height 812
click at [1209, 564] on icon "button" at bounding box center [1209, 575] width 22 height 22
click at [1209, 551] on li "Message vendor" at bounding box center [1250, 547] width 128 height 30
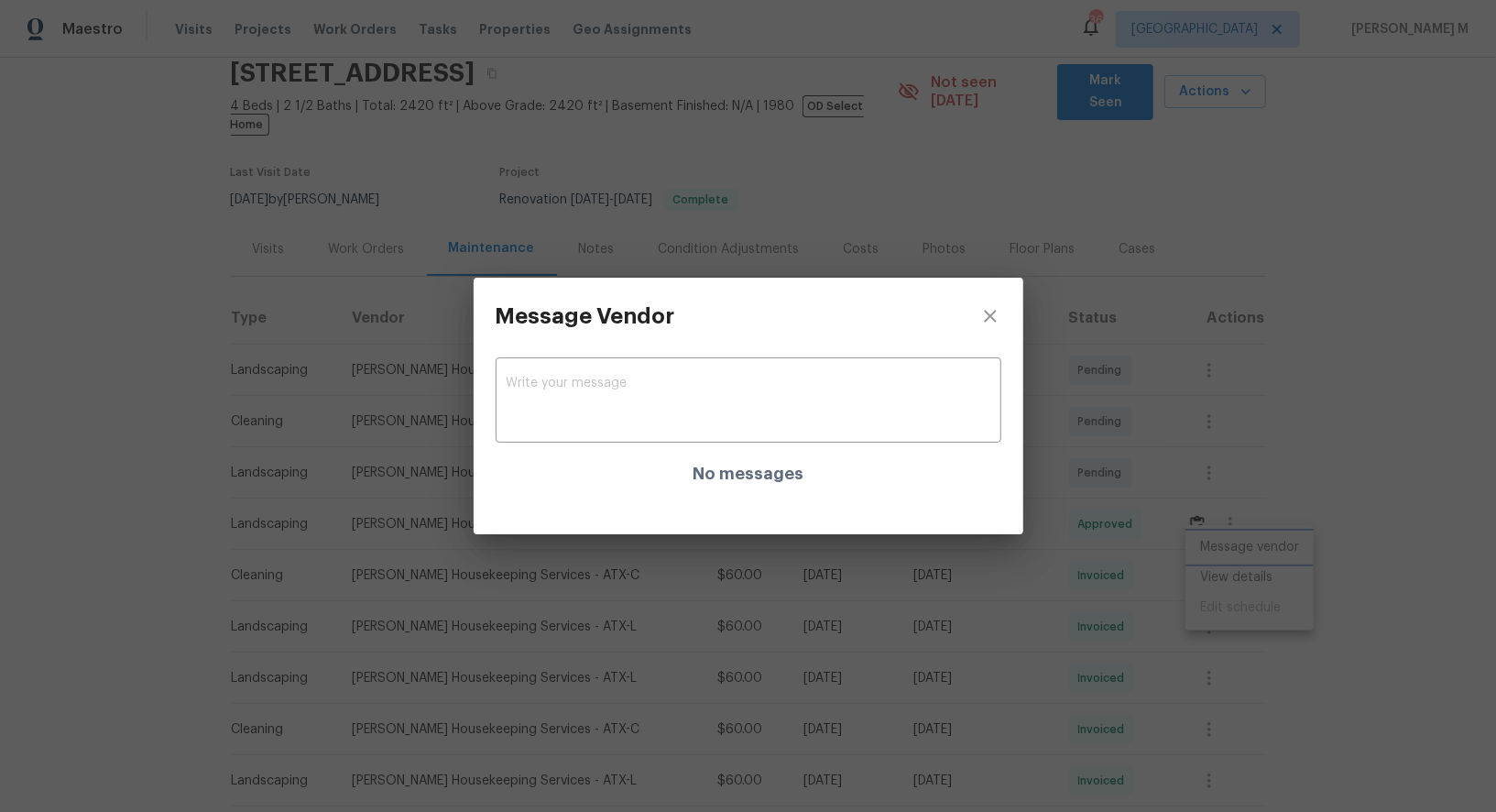
click at [1162, 538] on div "Message Vendor x ​ No messages" at bounding box center [748, 406] width 1496 height 812
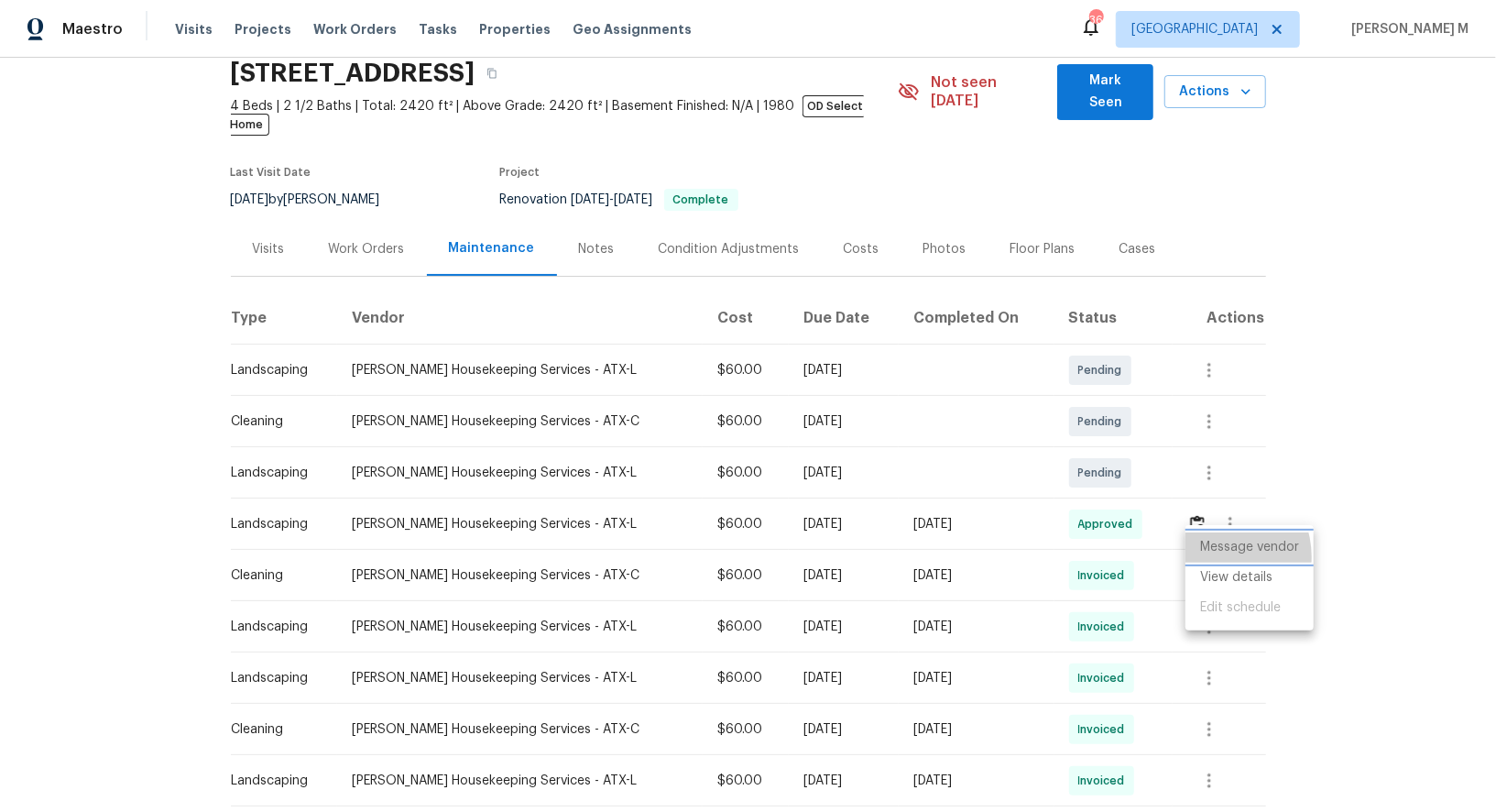
click at [1215, 557] on li "Message vendor" at bounding box center [1250, 547] width 128 height 30
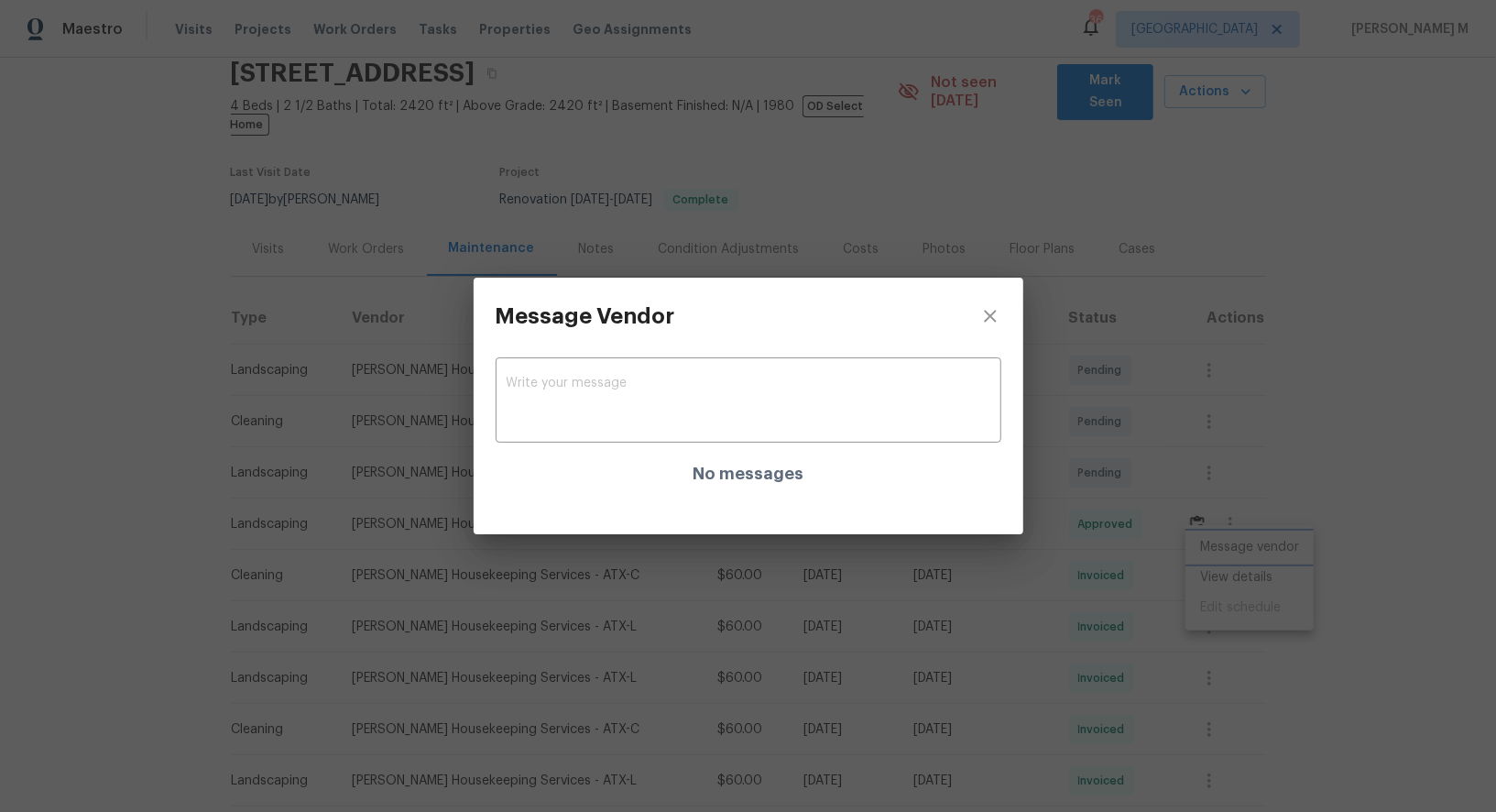
click at [1215, 570] on div "Message Vendor x ​ No messages" at bounding box center [748, 406] width 1496 height 812
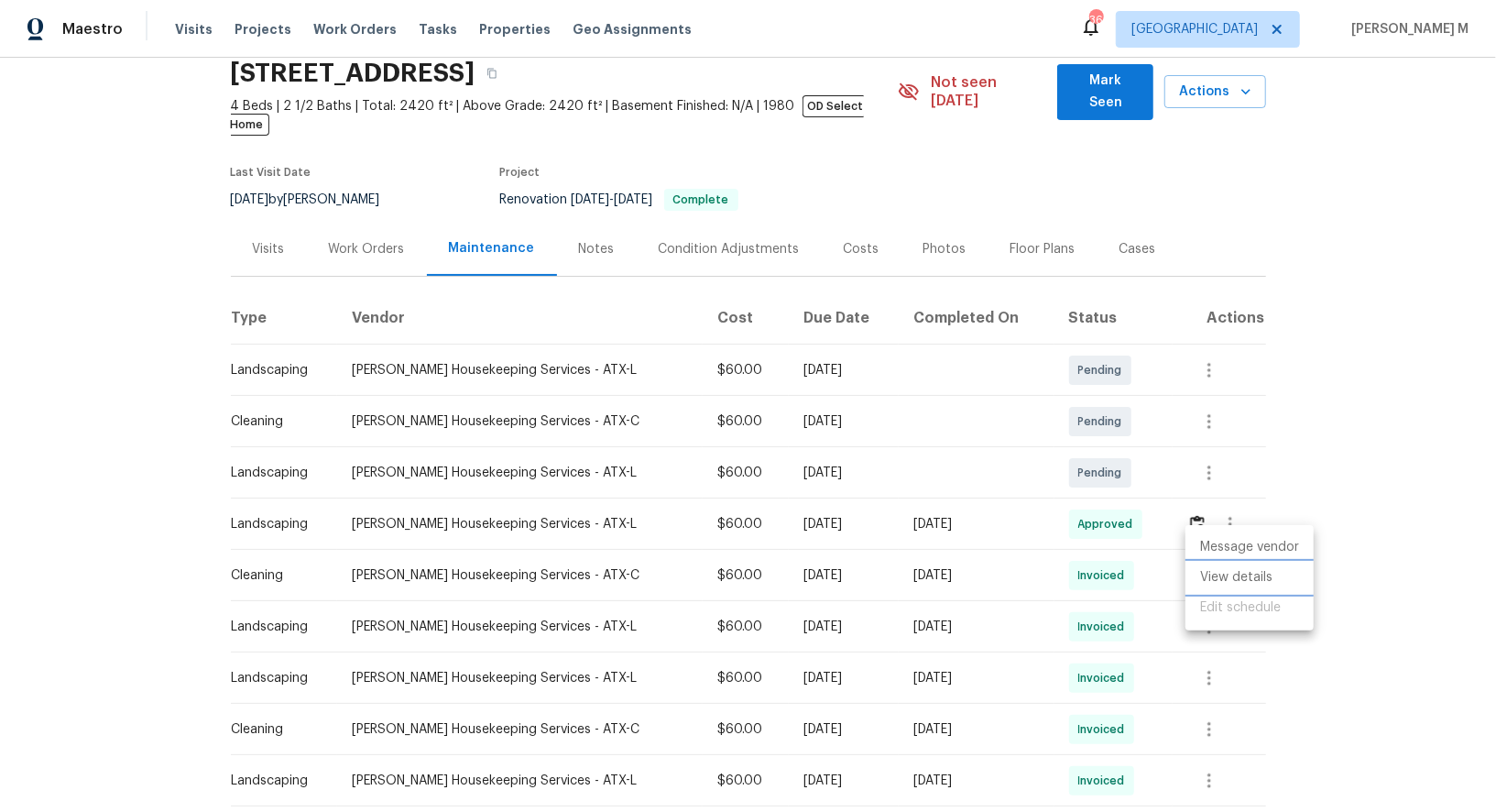
click at [1215, 574] on li "View details" at bounding box center [1250, 577] width 128 height 30
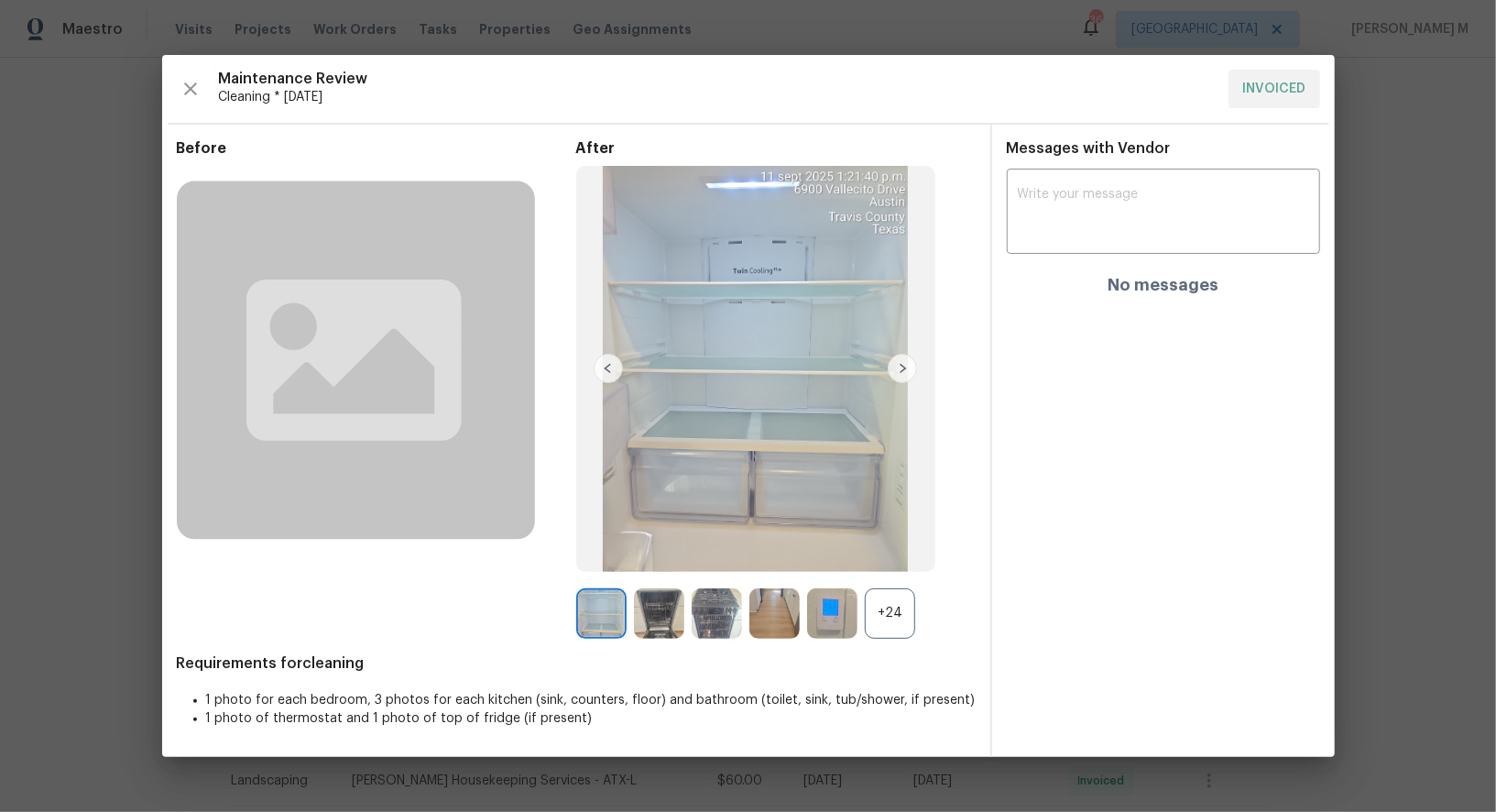
click at [831, 622] on img at bounding box center [833, 614] width 51 height 51
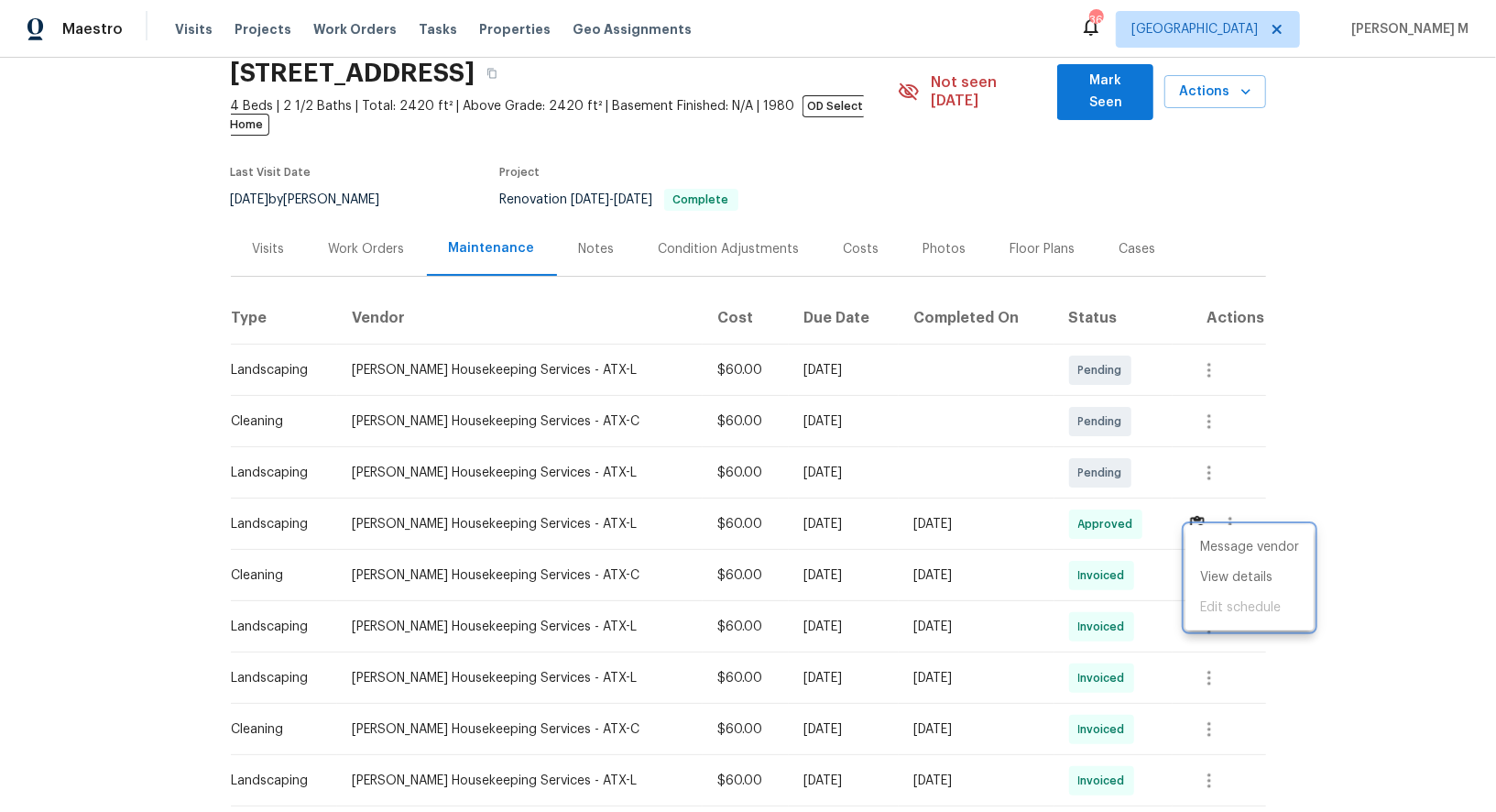
click at [333, 180] on div at bounding box center [748, 406] width 1496 height 812
click at [333, 240] on div "Work Orders" at bounding box center [367, 249] width 76 height 18
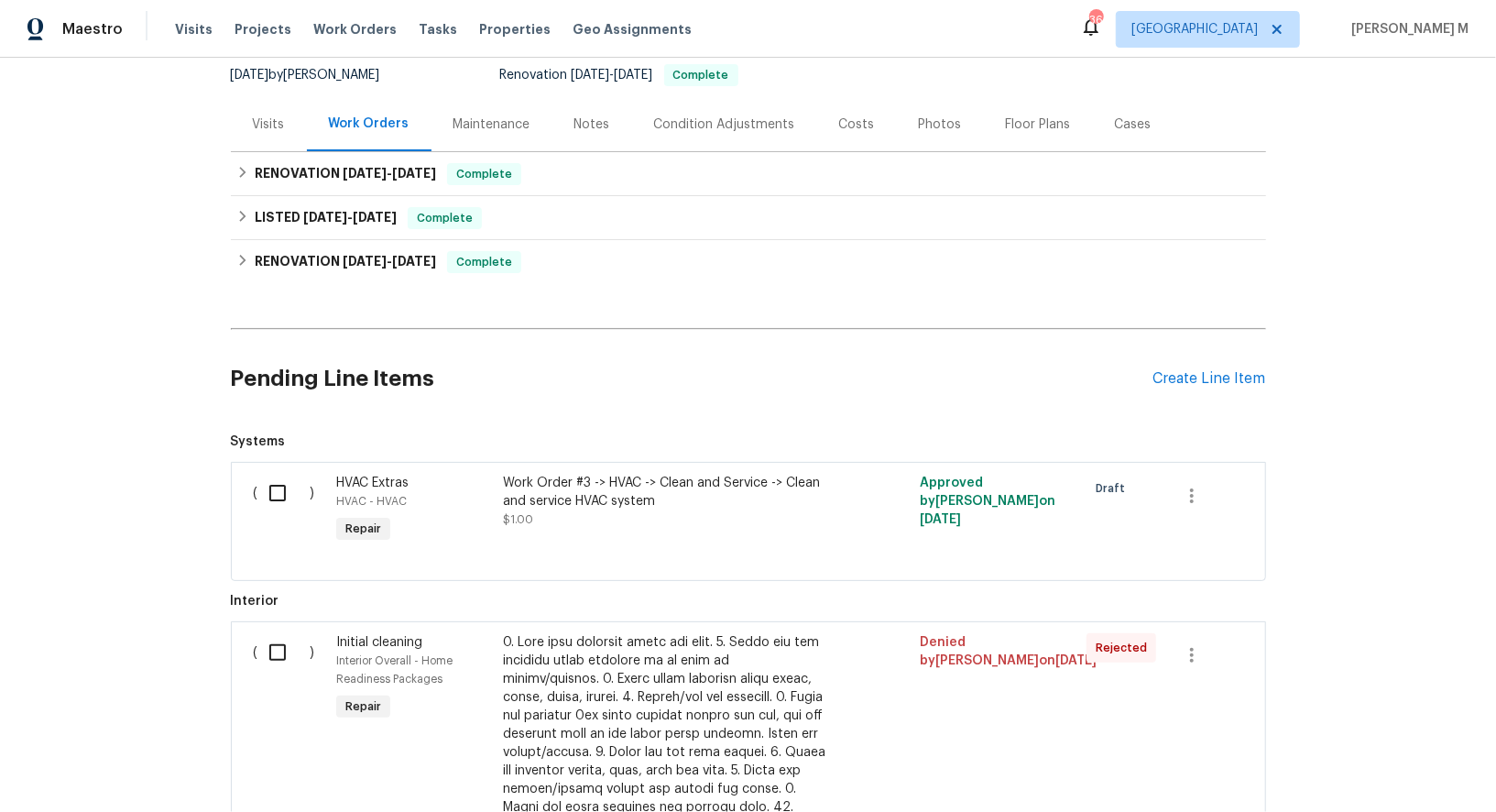
scroll to position [203, 0]
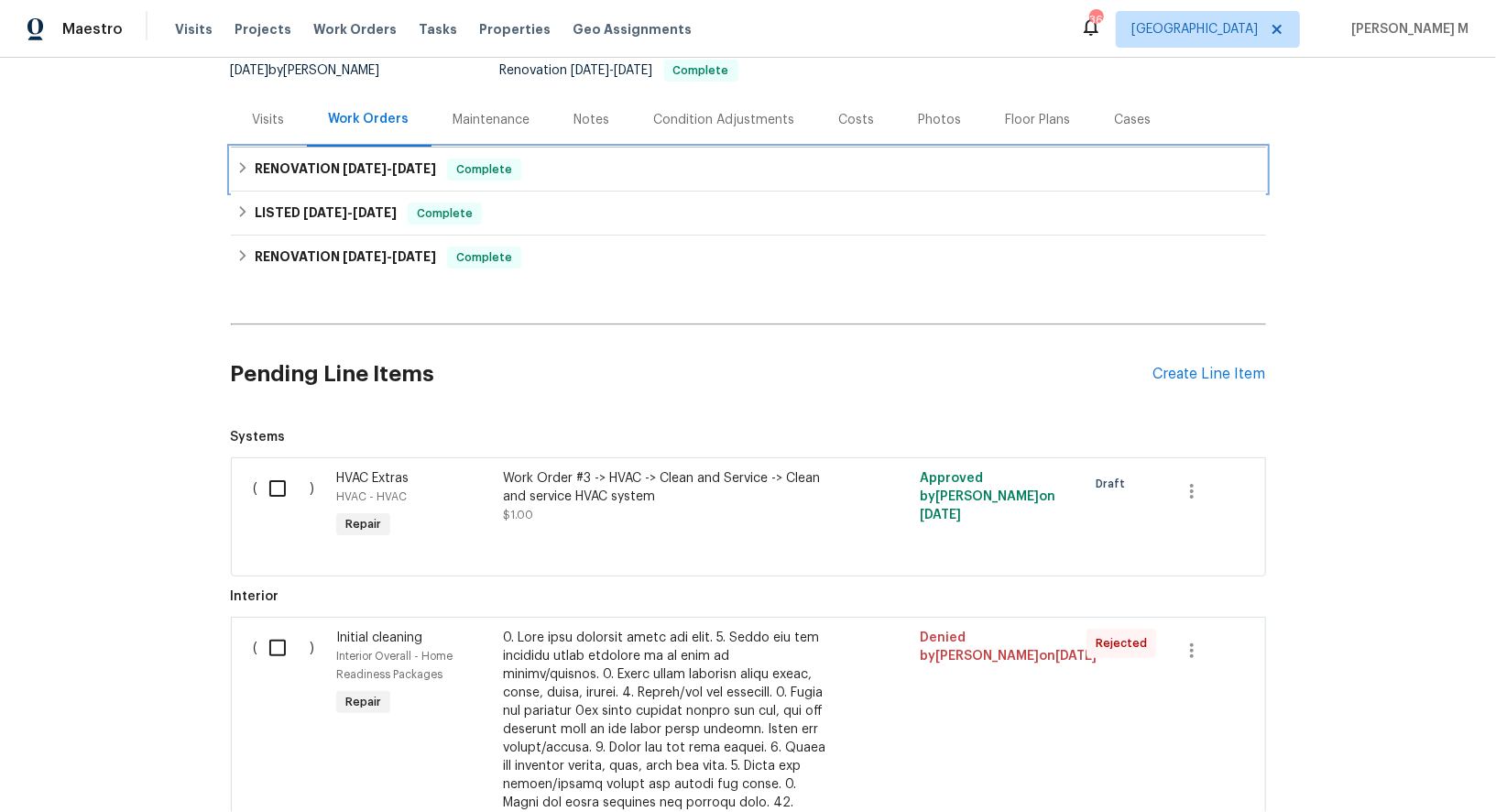
click at [323, 158] on h6 "RENOVATION 8/27/25 - 9/5/25" at bounding box center [345, 169] width 182 height 22
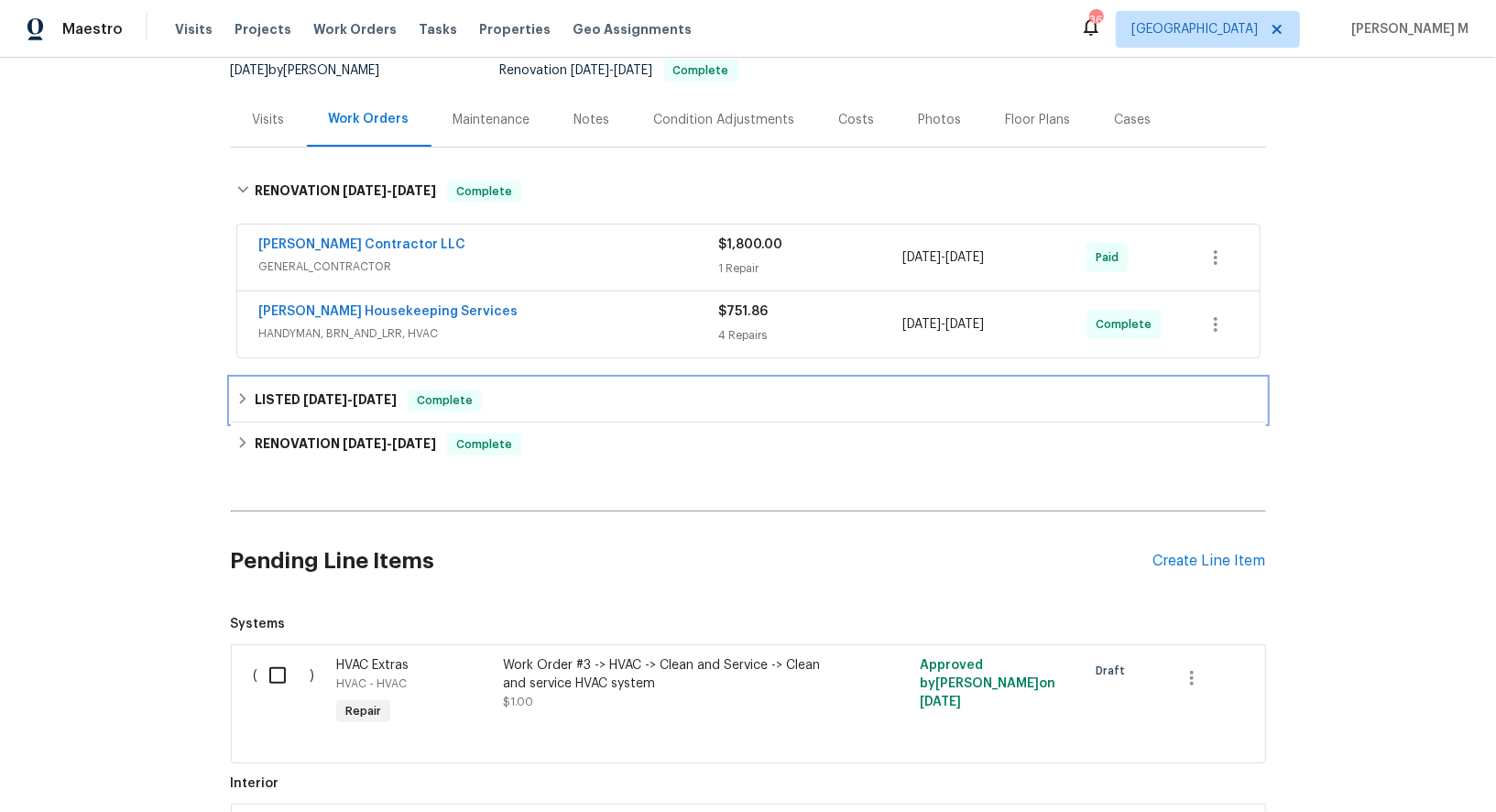
click at [384, 382] on div "LISTED 8/23/25 - 8/25/25 Complete" at bounding box center [749, 400] width 1036 height 44
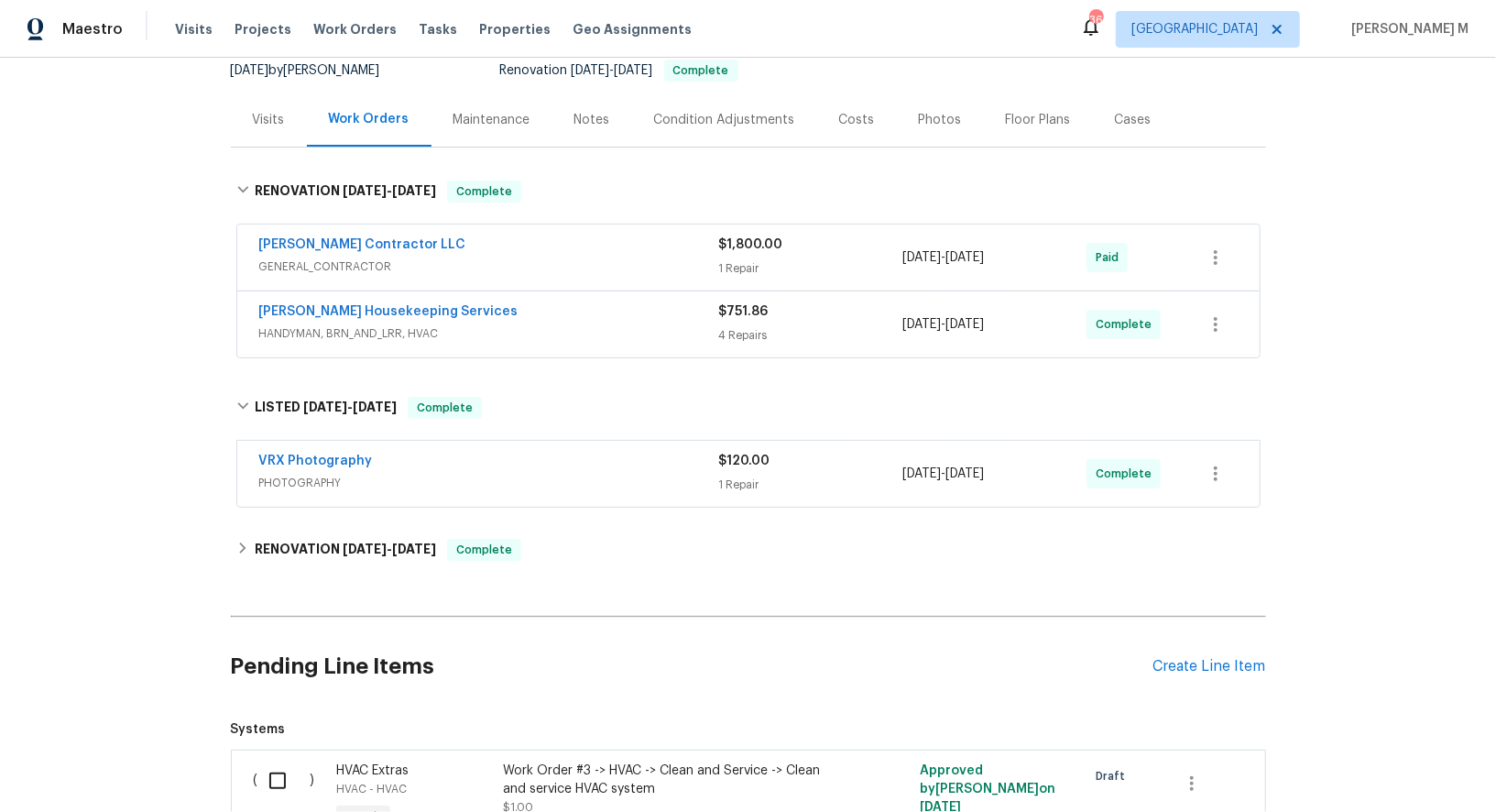
click at [382, 311] on div "Arelis Housekeeping Services HANDYMAN, BRN_AND_LRR, HVAC" at bounding box center [489, 323] width 459 height 44
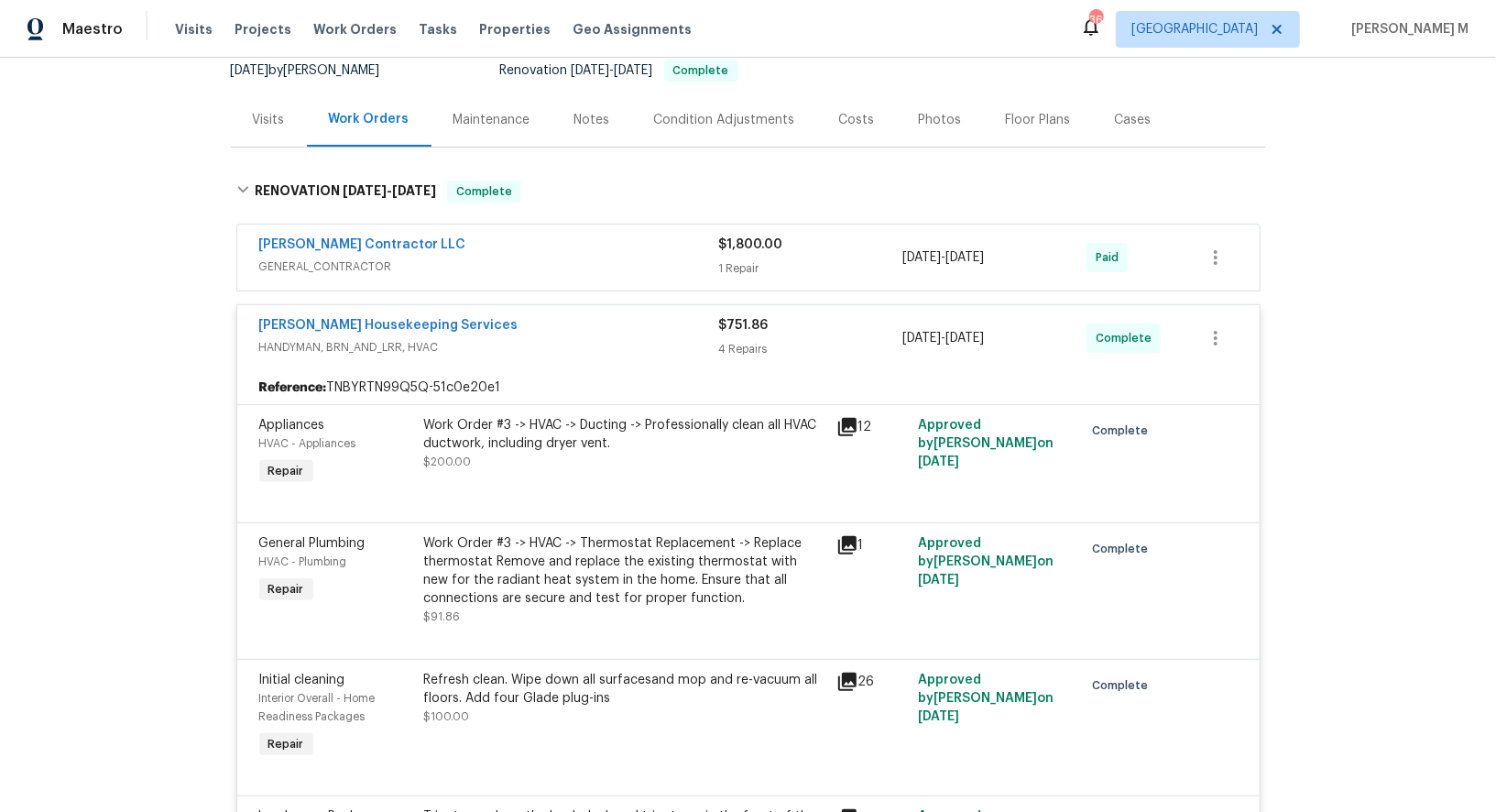
scroll to position [271, 0]
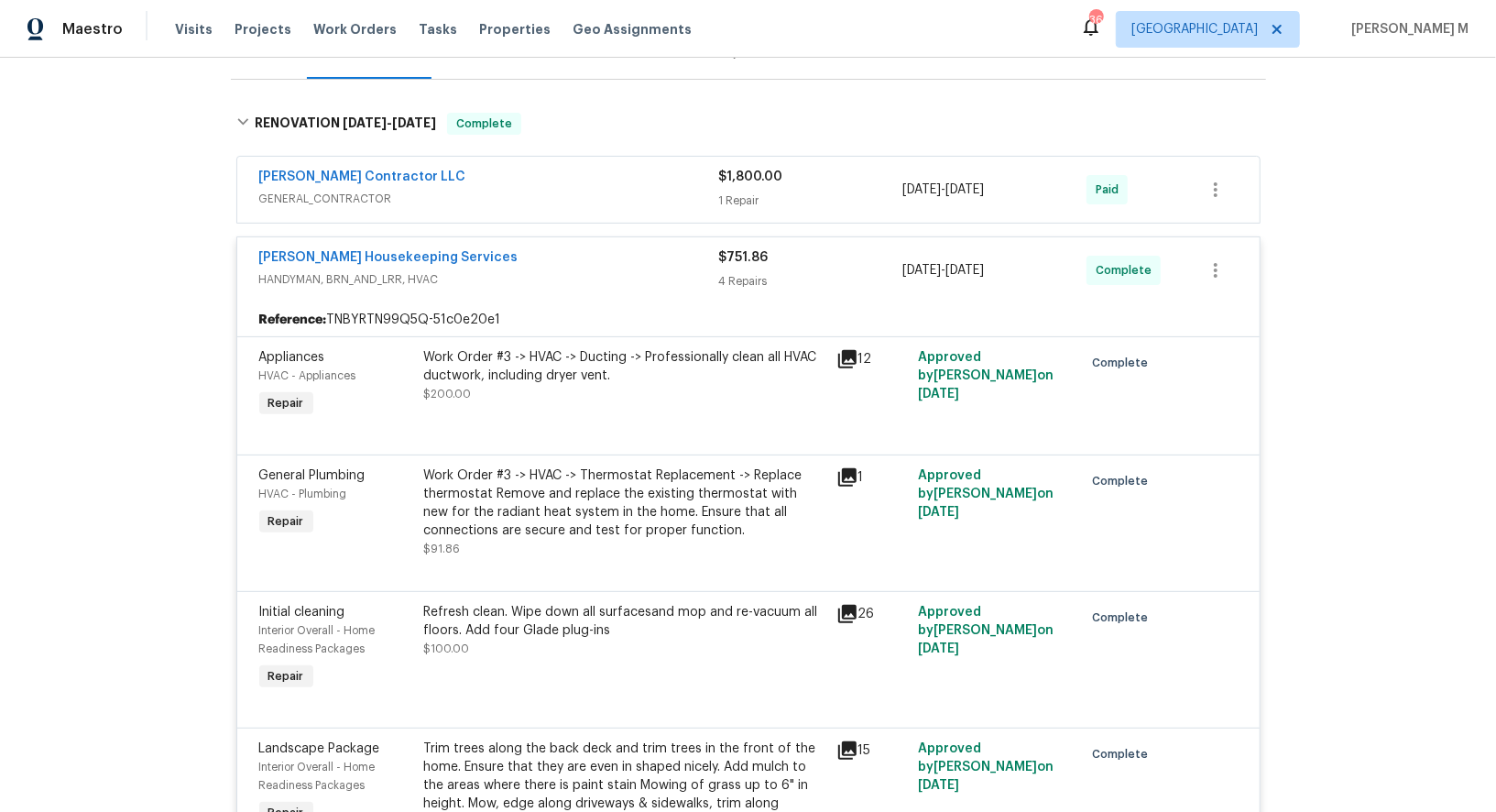
click at [651, 485] on div "Work Order #3 -> HVAC -> Thermostat Replacement -> Replace thermostat Remove an…" at bounding box center [625, 502] width 401 height 73
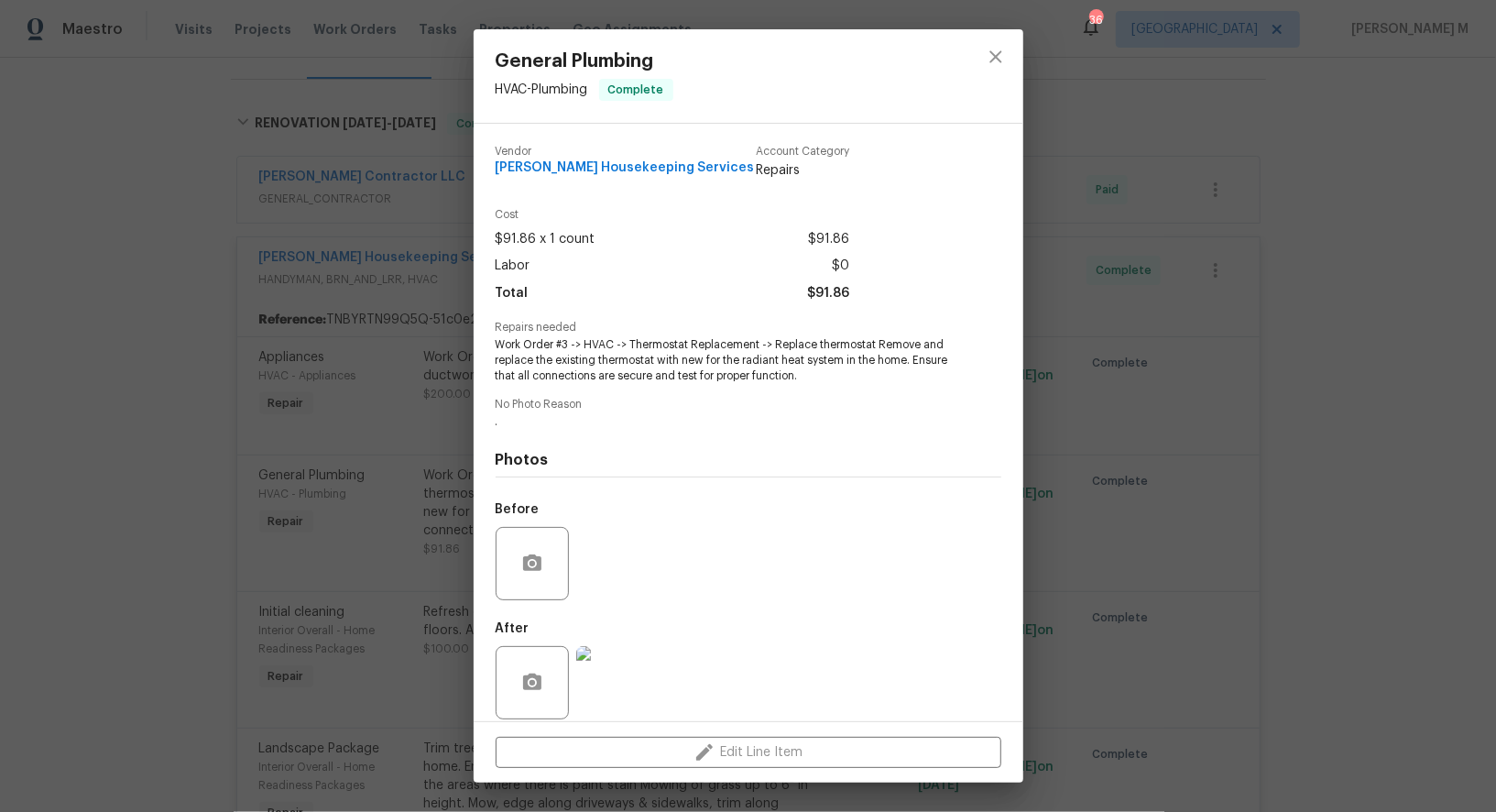
click at [595, 657] on img at bounding box center [612, 682] width 73 height 73
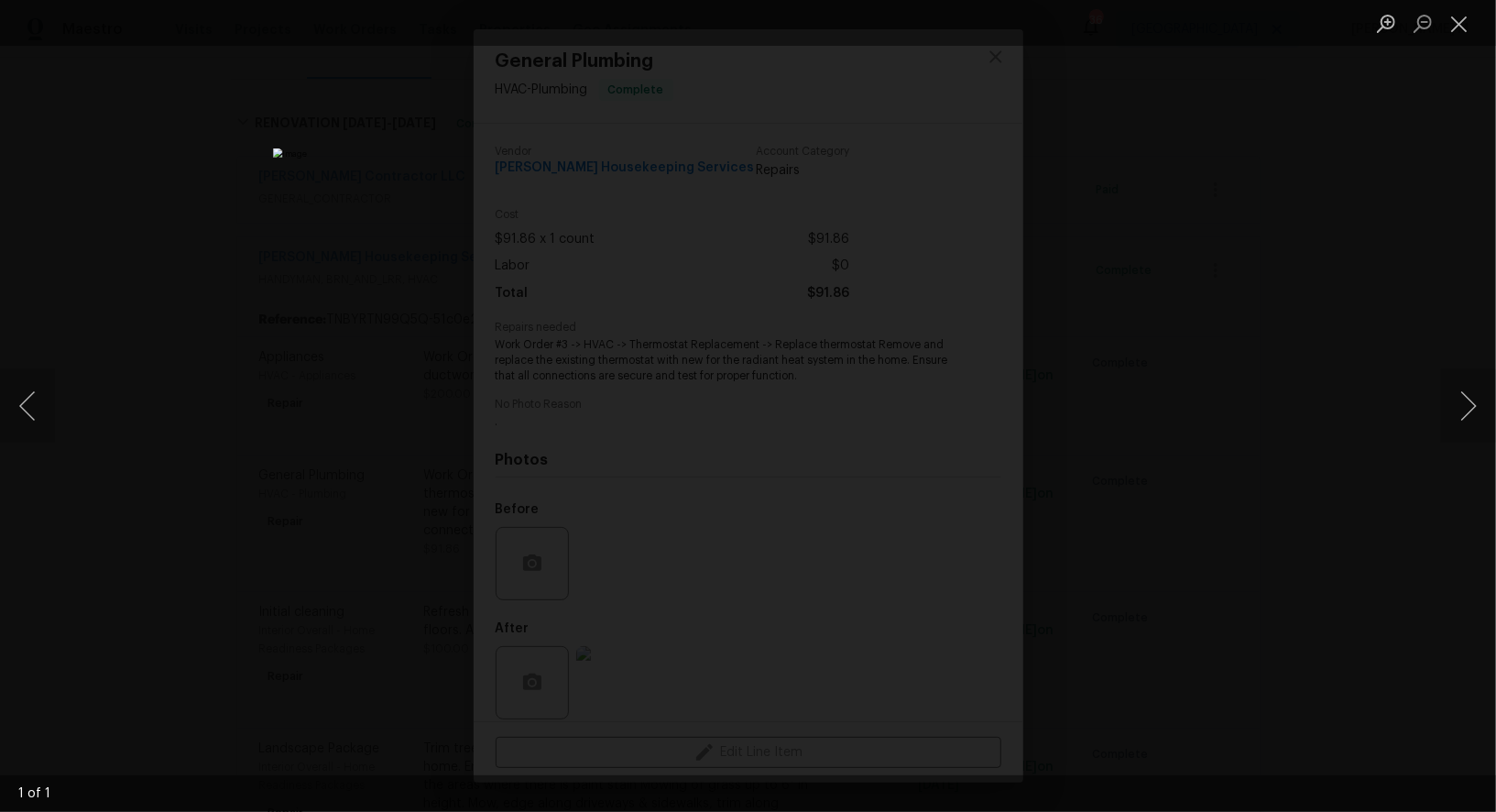
click at [1280, 439] on div "Lightbox" at bounding box center [748, 406] width 1496 height 812
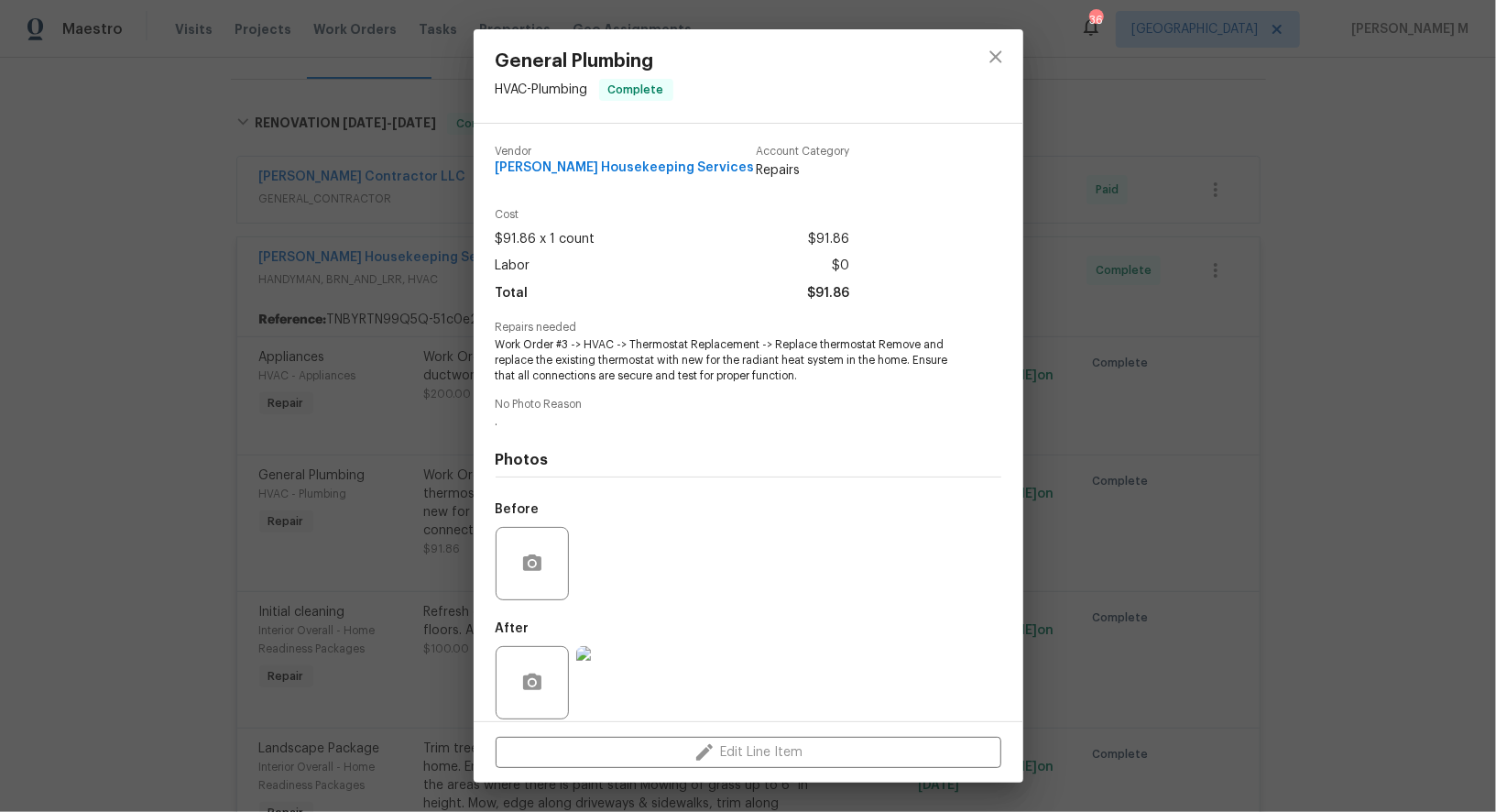
click at [348, 379] on div "General Plumbing HVAC - Plumbing Complete Vendor Arelis Housekeeping Services A…" at bounding box center [748, 406] width 1496 height 812
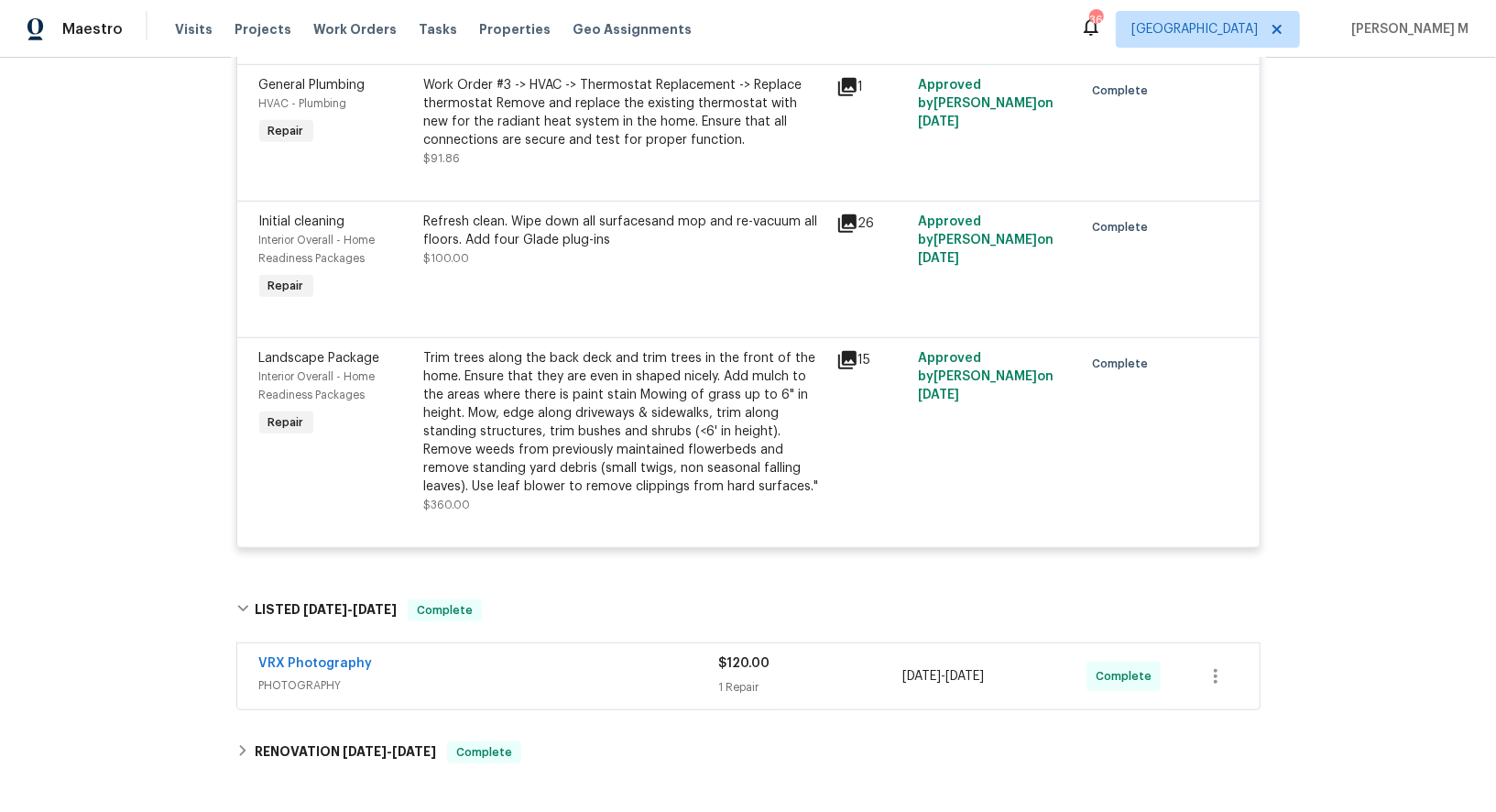
scroll to position [662, 0]
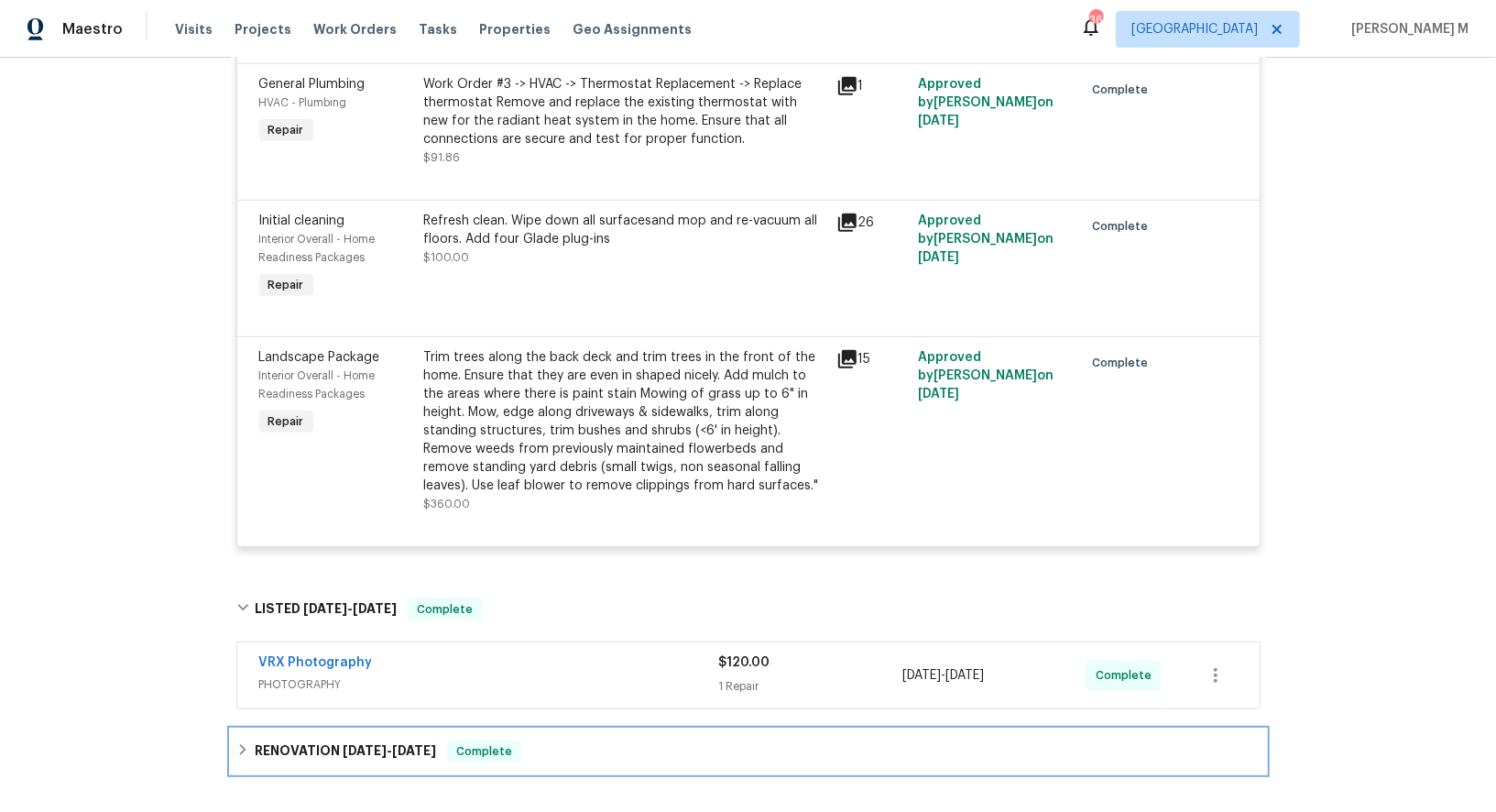
click at [336, 729] on div "RENOVATION 5/29/25 - 8/20/25 Complete" at bounding box center [749, 751] width 1036 height 44
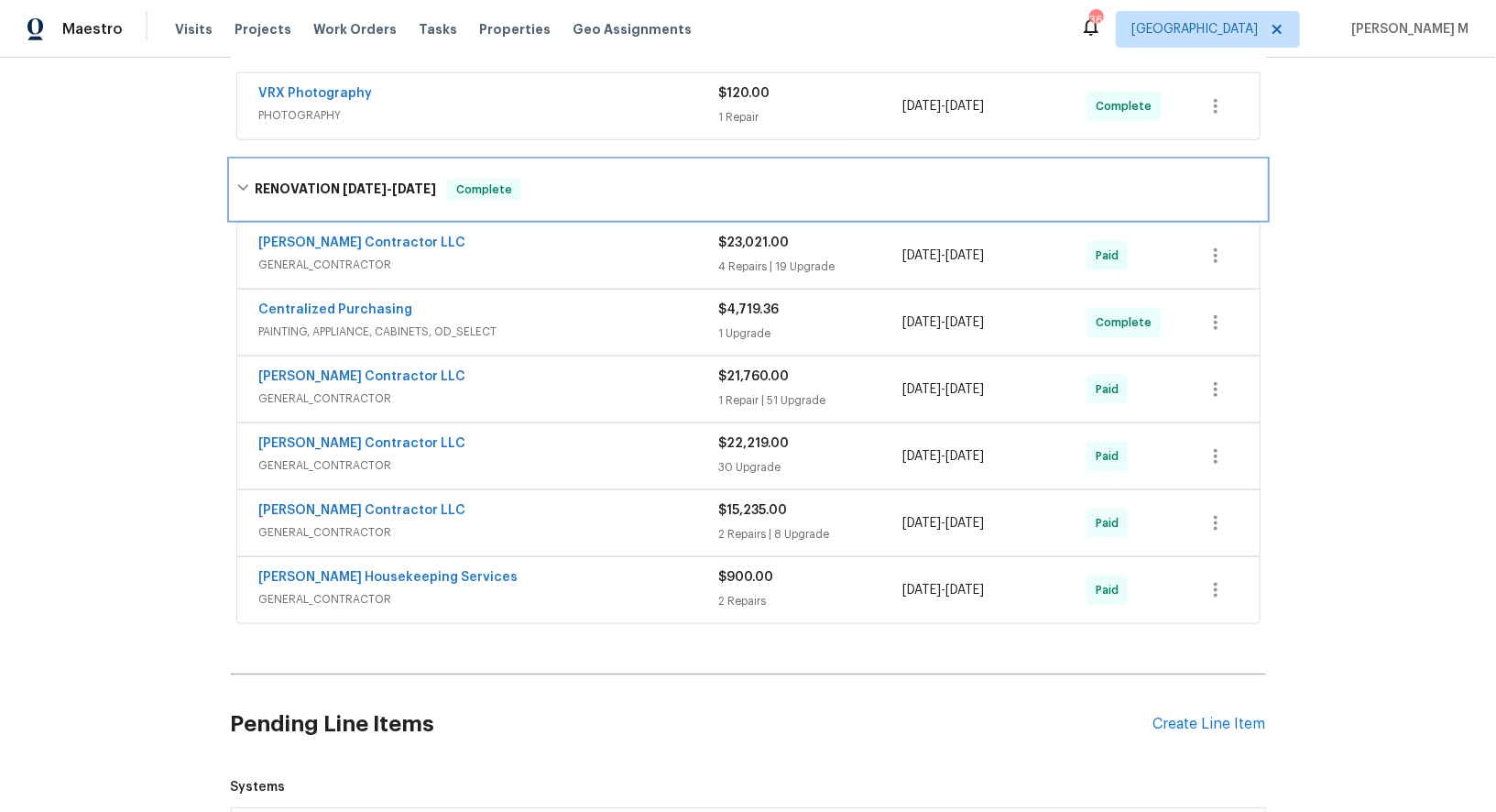
scroll to position [1242, 0]
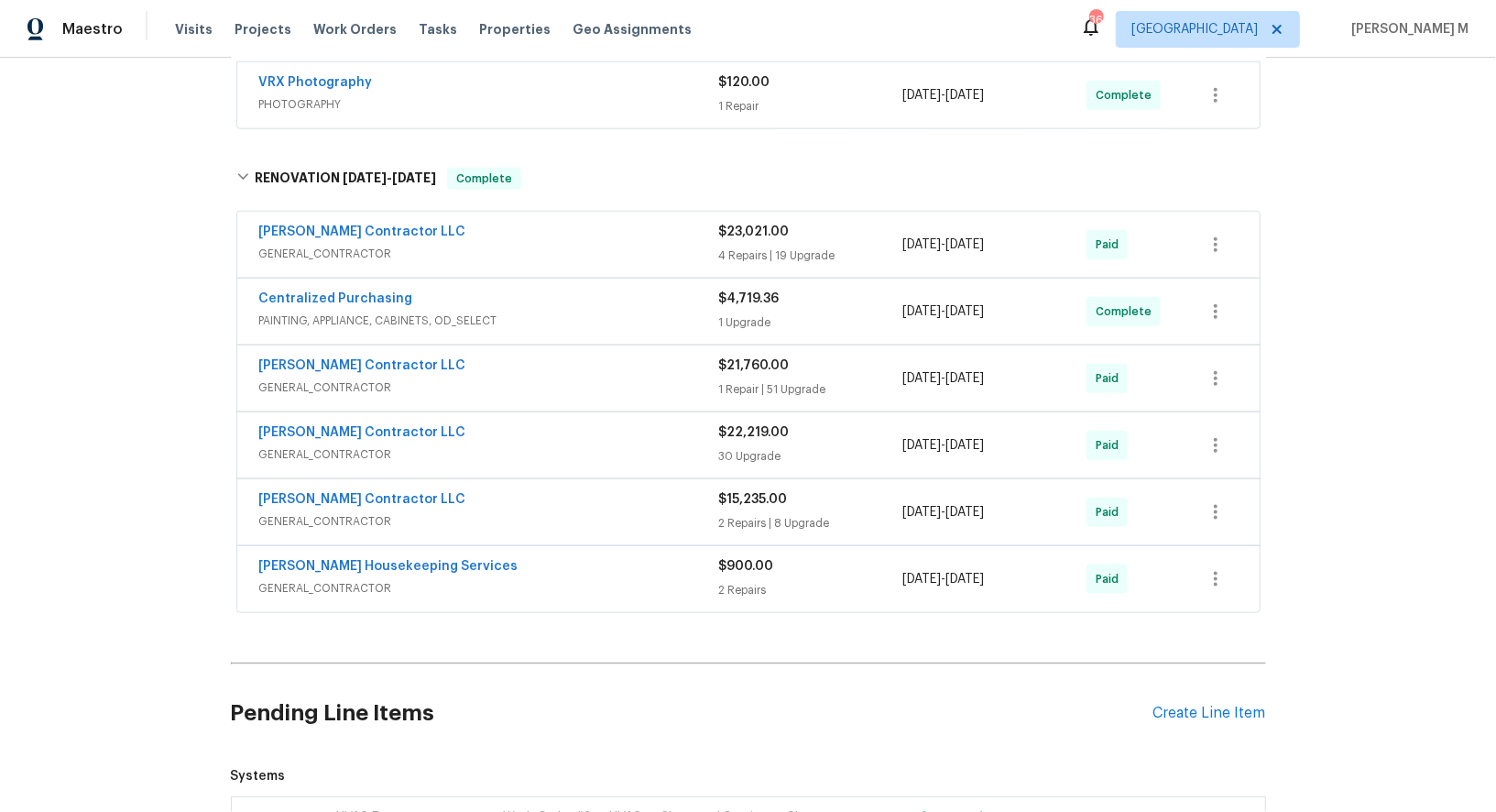
click at [324, 579] on span "GENERAL_CONTRACTOR" at bounding box center [489, 588] width 459 height 18
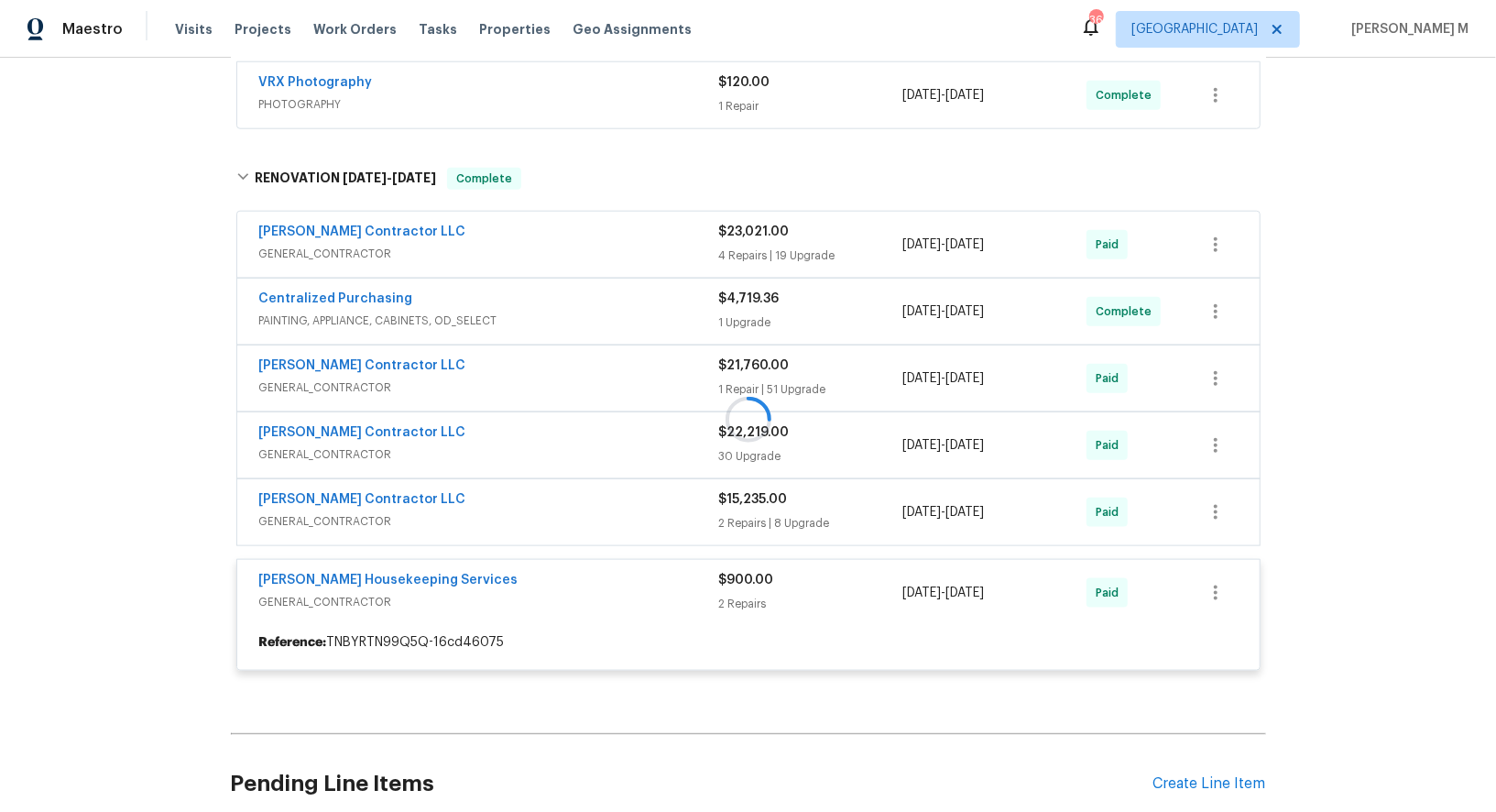
scroll to position [1257, 0]
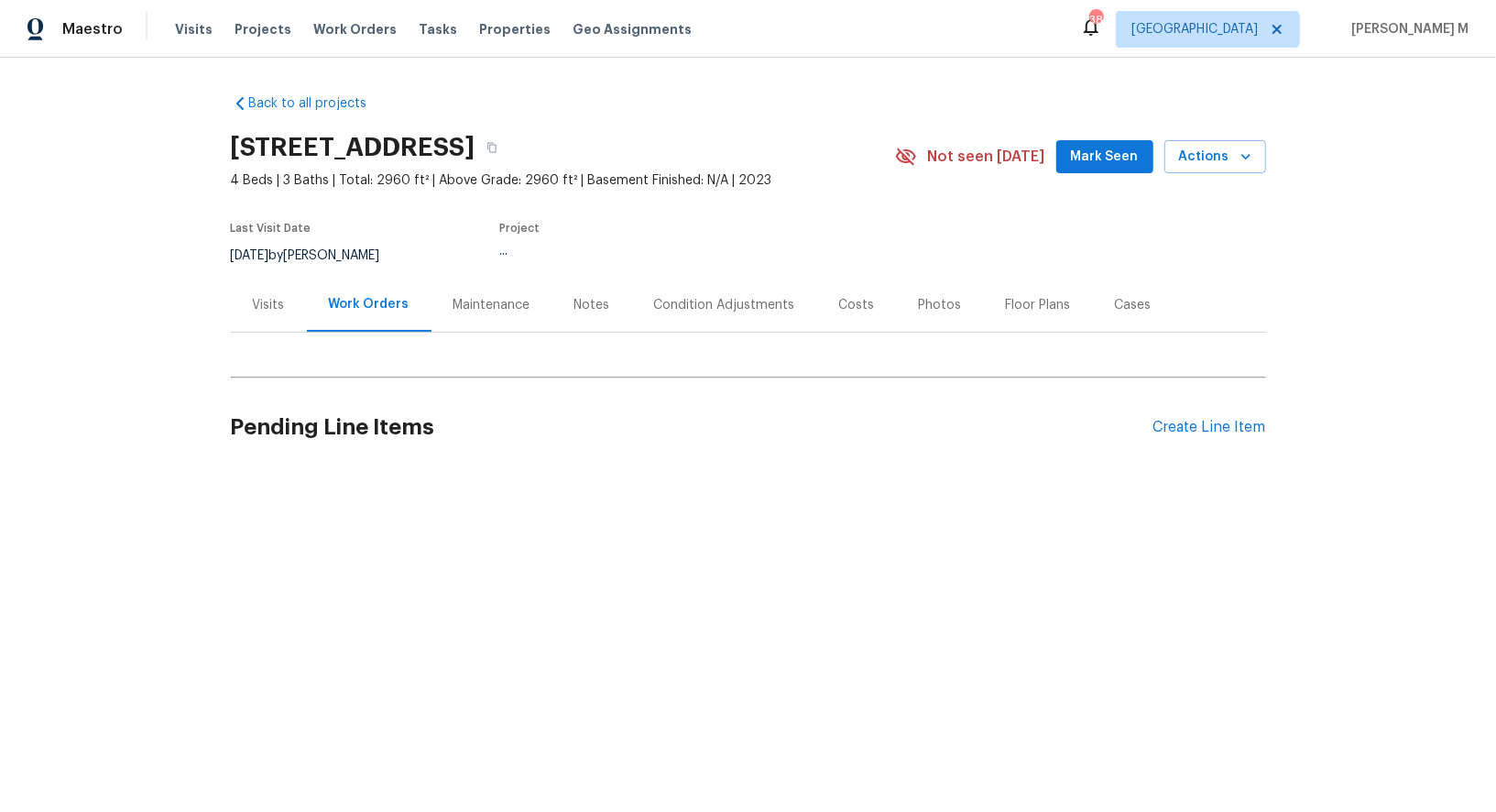
click at [477, 296] on div "Maintenance" at bounding box center [492, 305] width 77 height 18
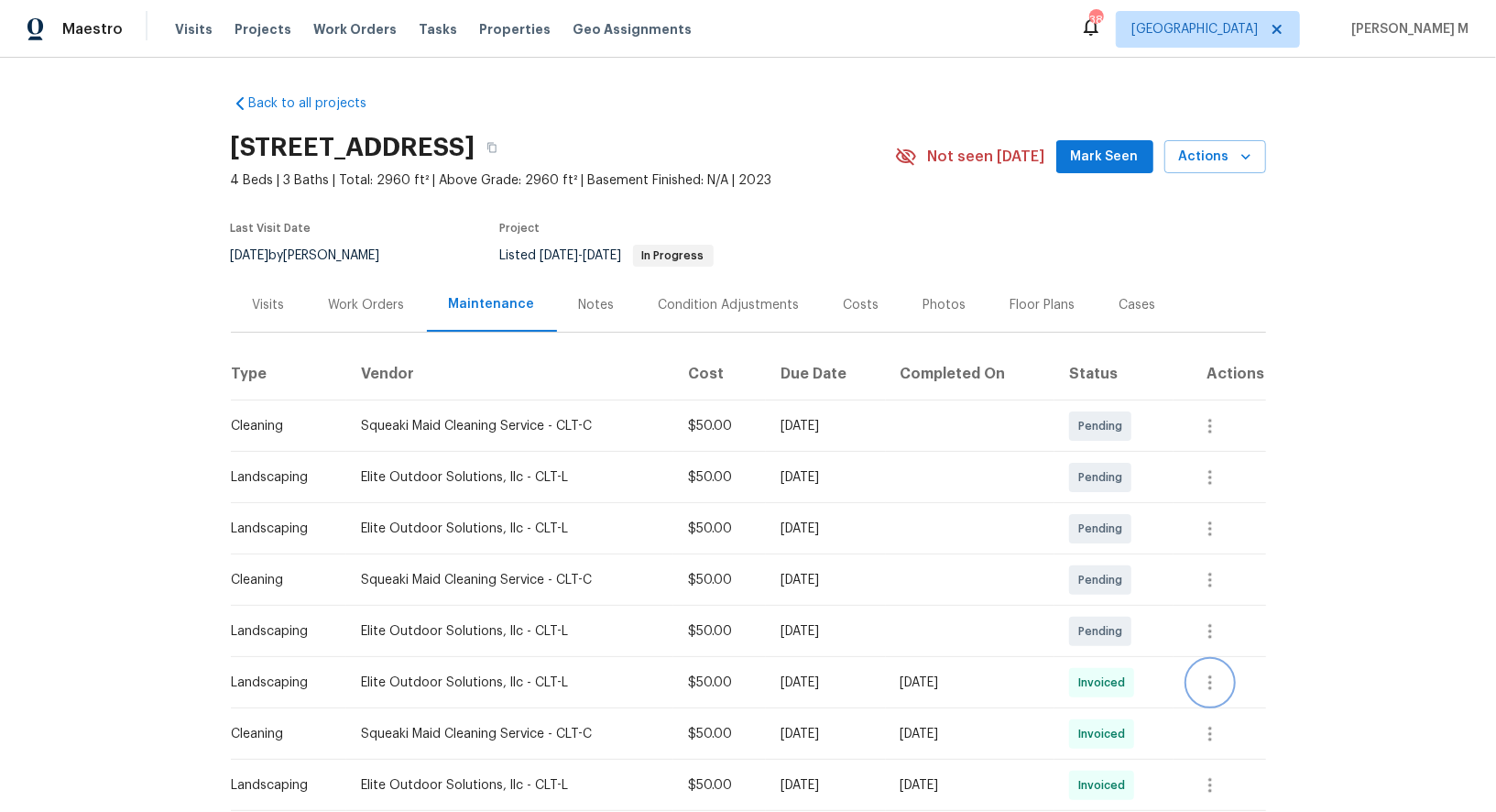
click at [1221, 676] on icon "button" at bounding box center [1210, 682] width 22 height 22
click at [1228, 676] on li "Message vendor" at bounding box center [1265, 673] width 128 height 30
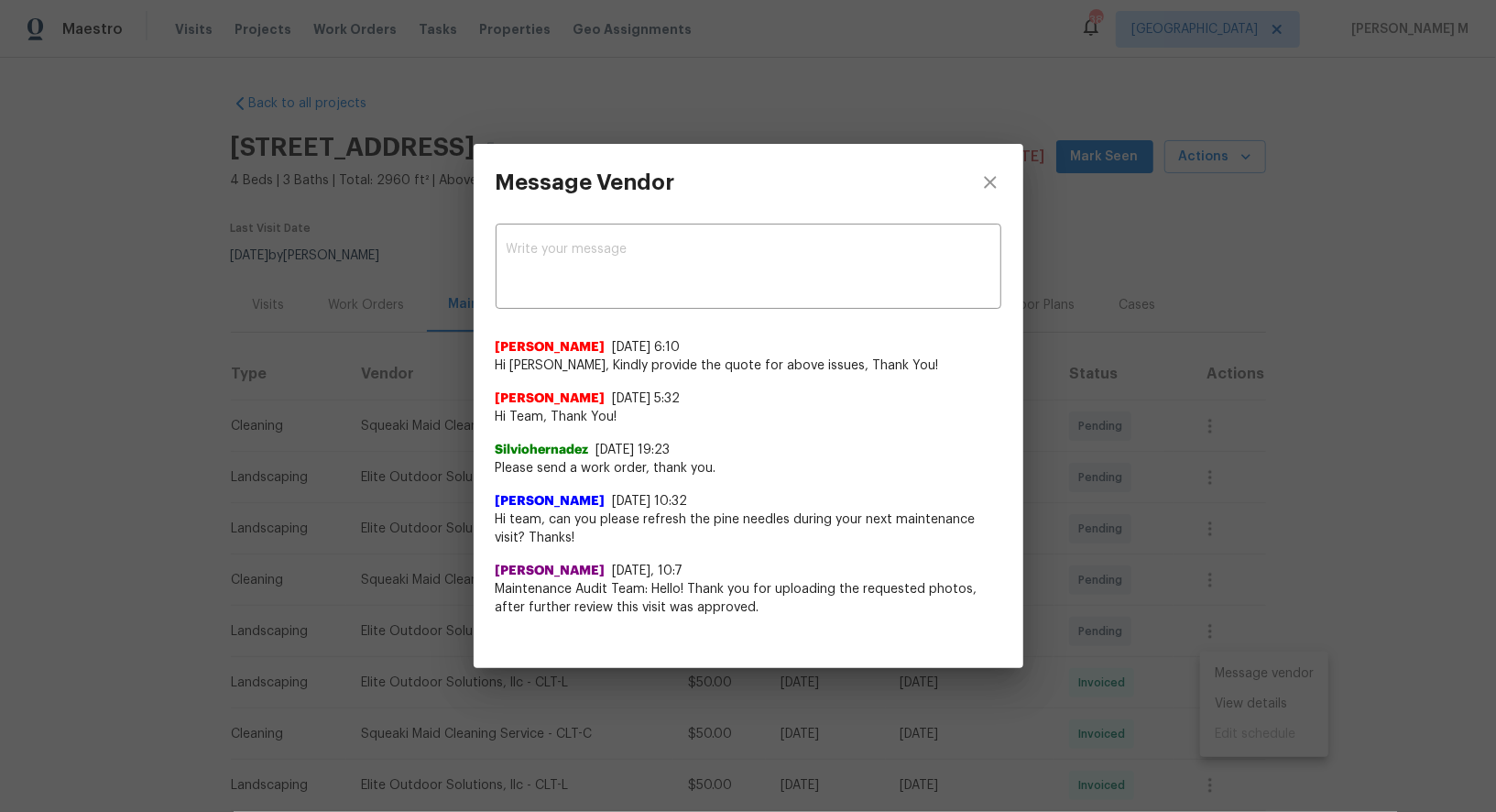
click at [687, 561] on div "[PERSON_NAME] [DATE], 10:7" at bounding box center [748, 570] width 506 height 18
click at [296, 583] on div "Message Vendor x ​ [PERSON_NAME] [DATE] 6:10 Hi [PERSON_NAME], Kindly provide t…" at bounding box center [748, 406] width 1496 height 812
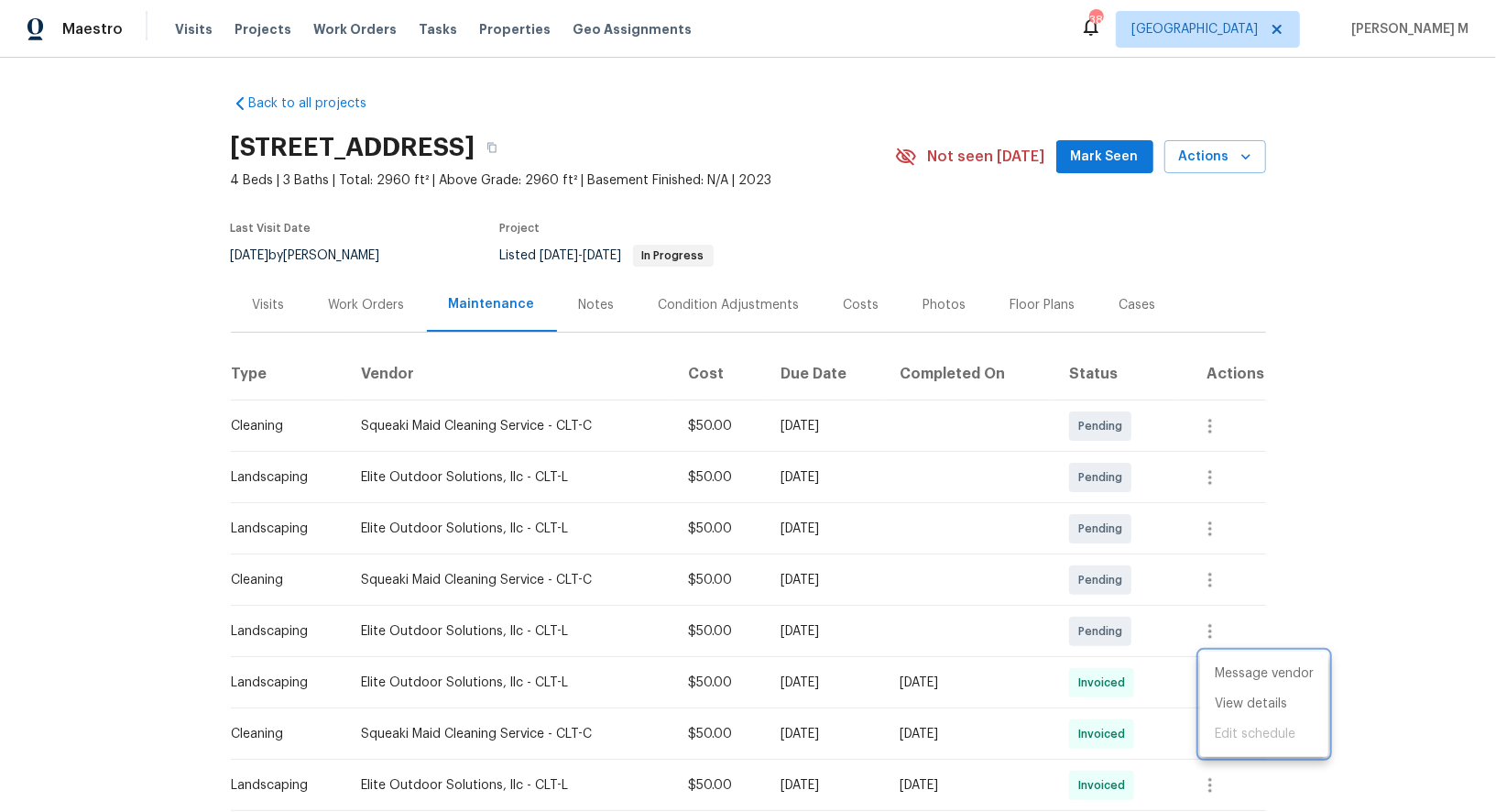
click at [353, 311] on div at bounding box center [748, 406] width 1496 height 812
click at [354, 300] on div "Work Orders" at bounding box center [367, 305] width 76 height 18
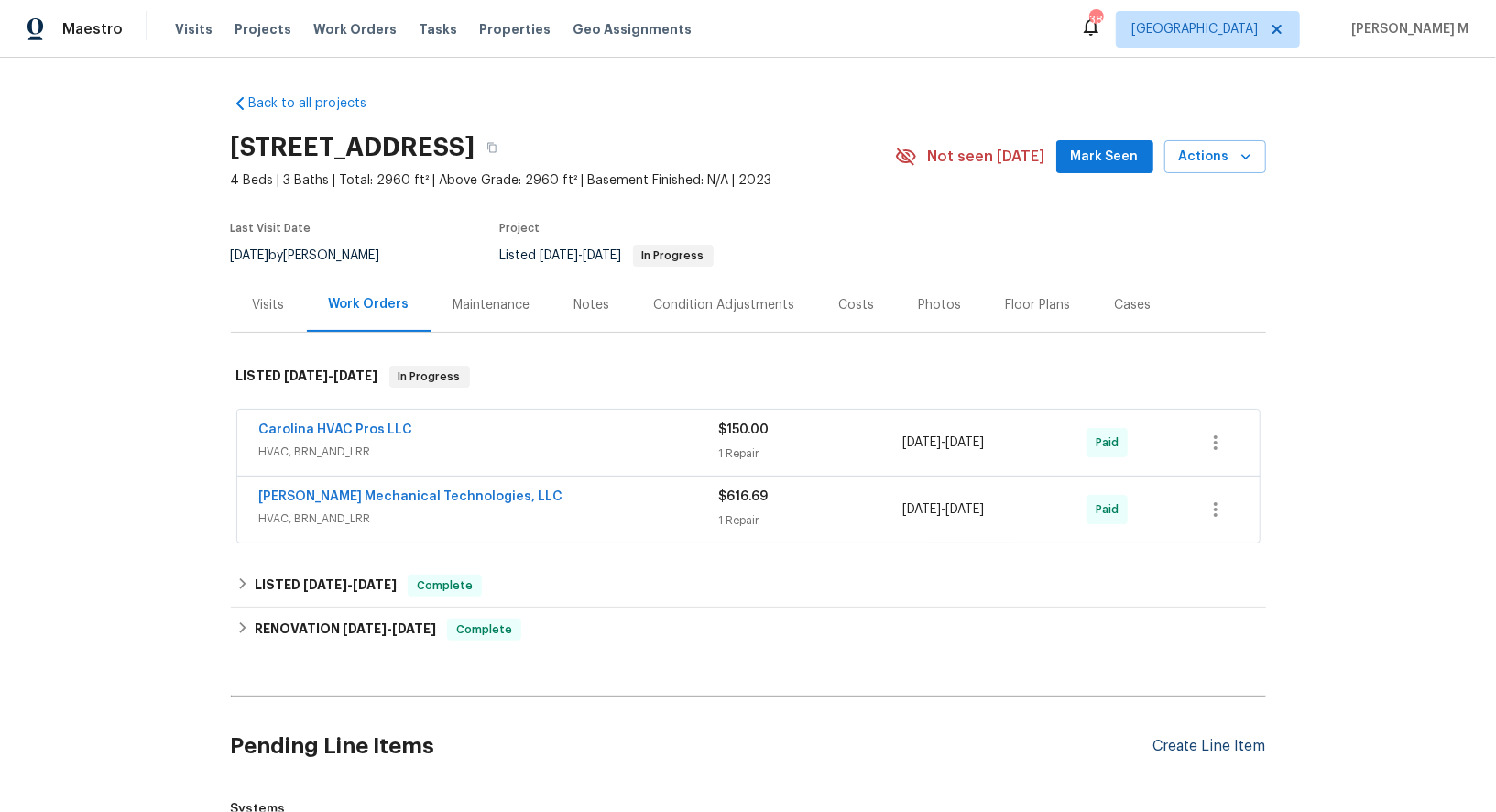
click at [1241, 737] on div "Create Line Item" at bounding box center [1209, 746] width 113 height 17
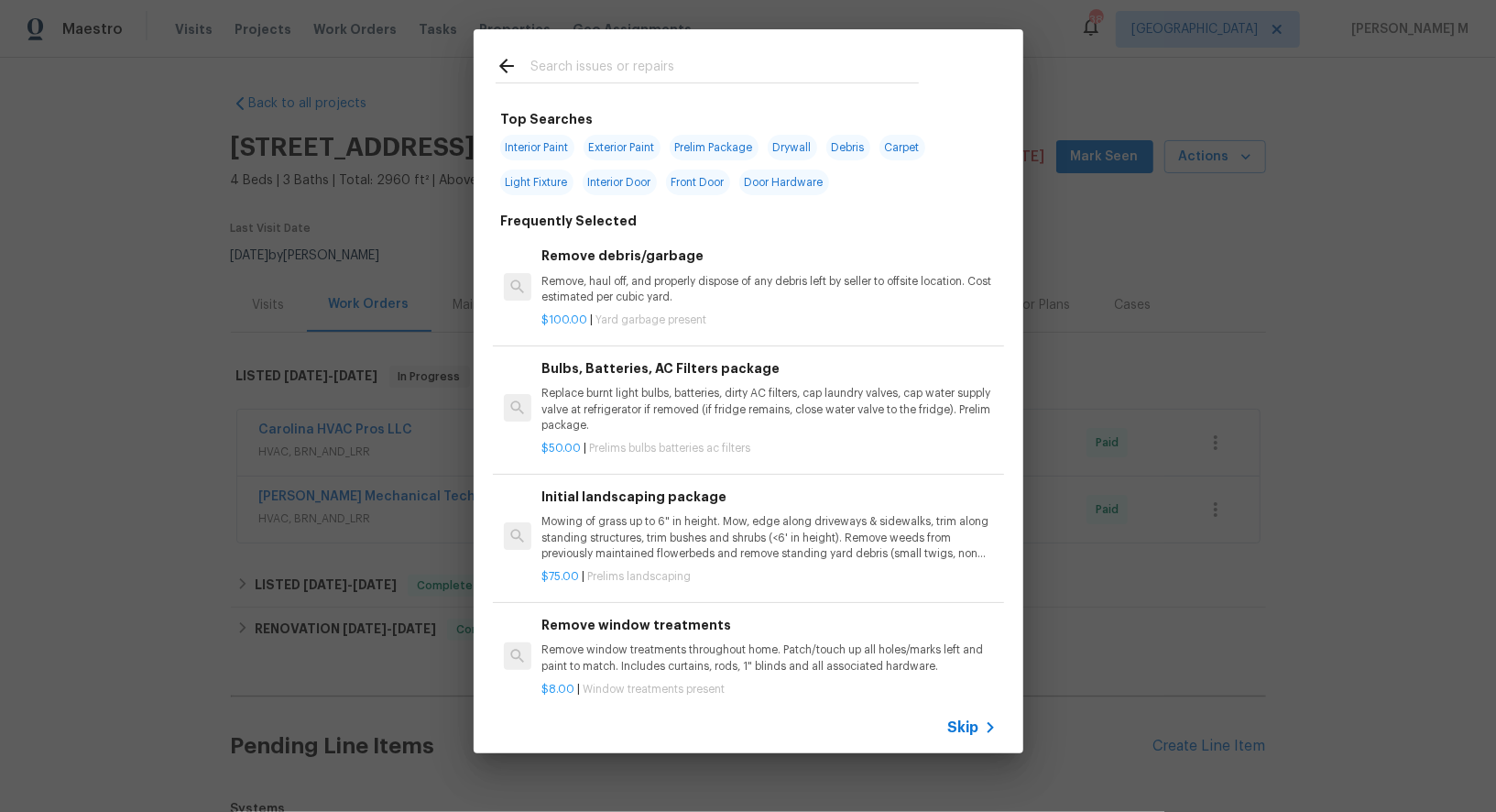
click at [967, 727] on span "Skip" at bounding box center [964, 727] width 31 height 18
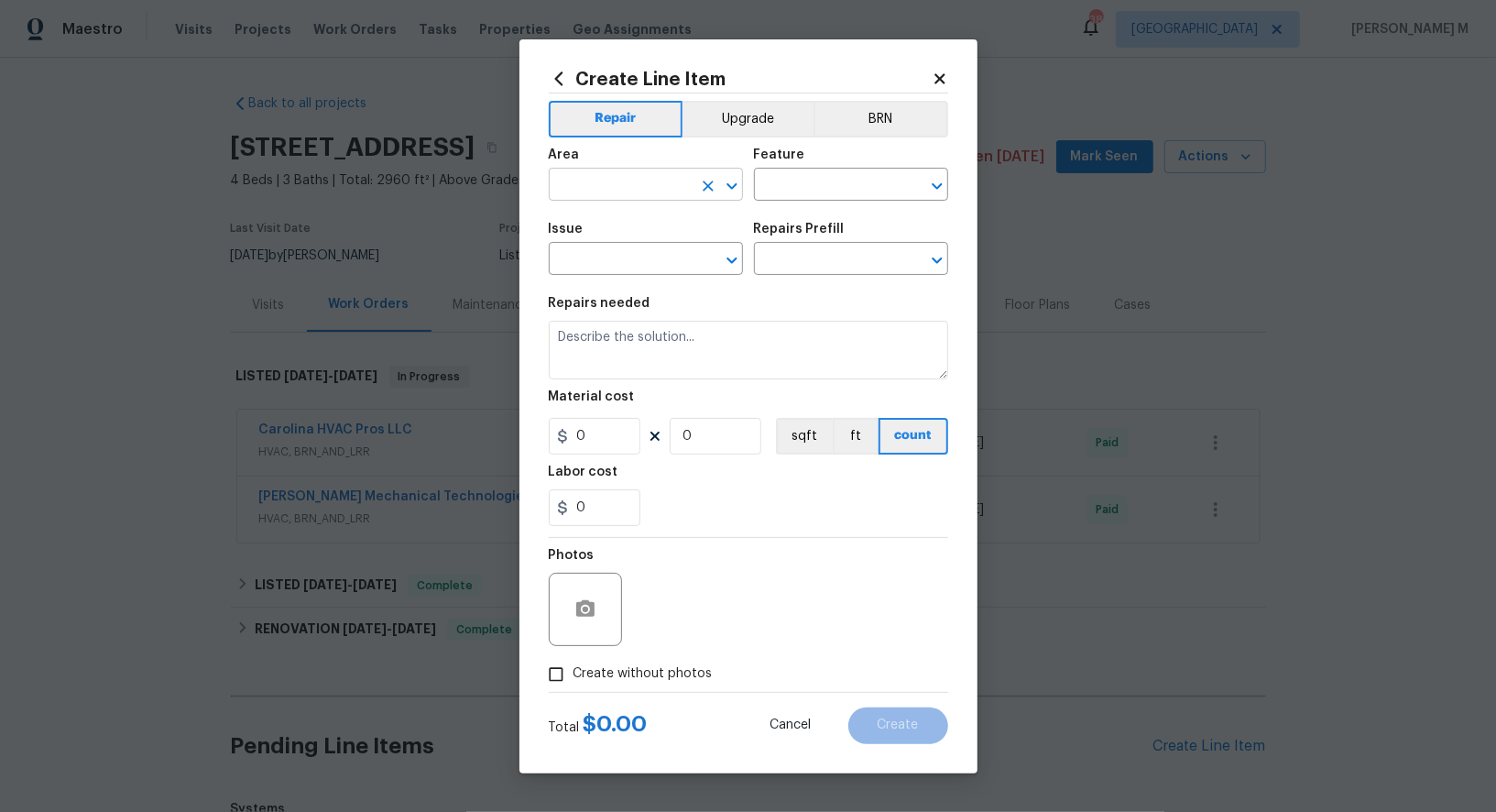
click at [637, 201] on input "text" at bounding box center [620, 186] width 143 height 28
type input "l"
click at [640, 267] on li "Exterior Overall" at bounding box center [645, 264] width 196 height 30
type input "Exterior Overall"
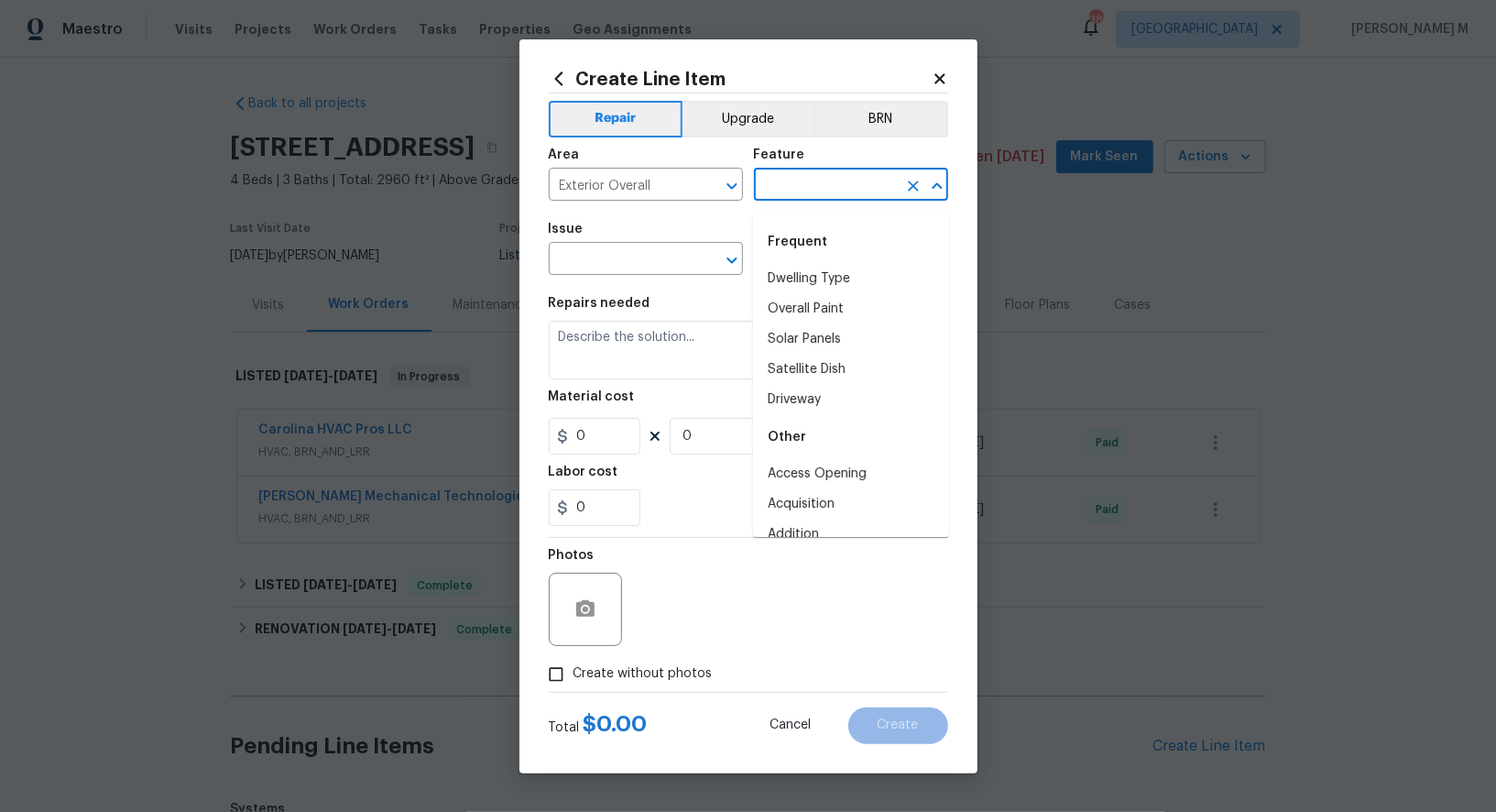
click at [816, 192] on input "text" at bounding box center [825, 186] width 143 height 28
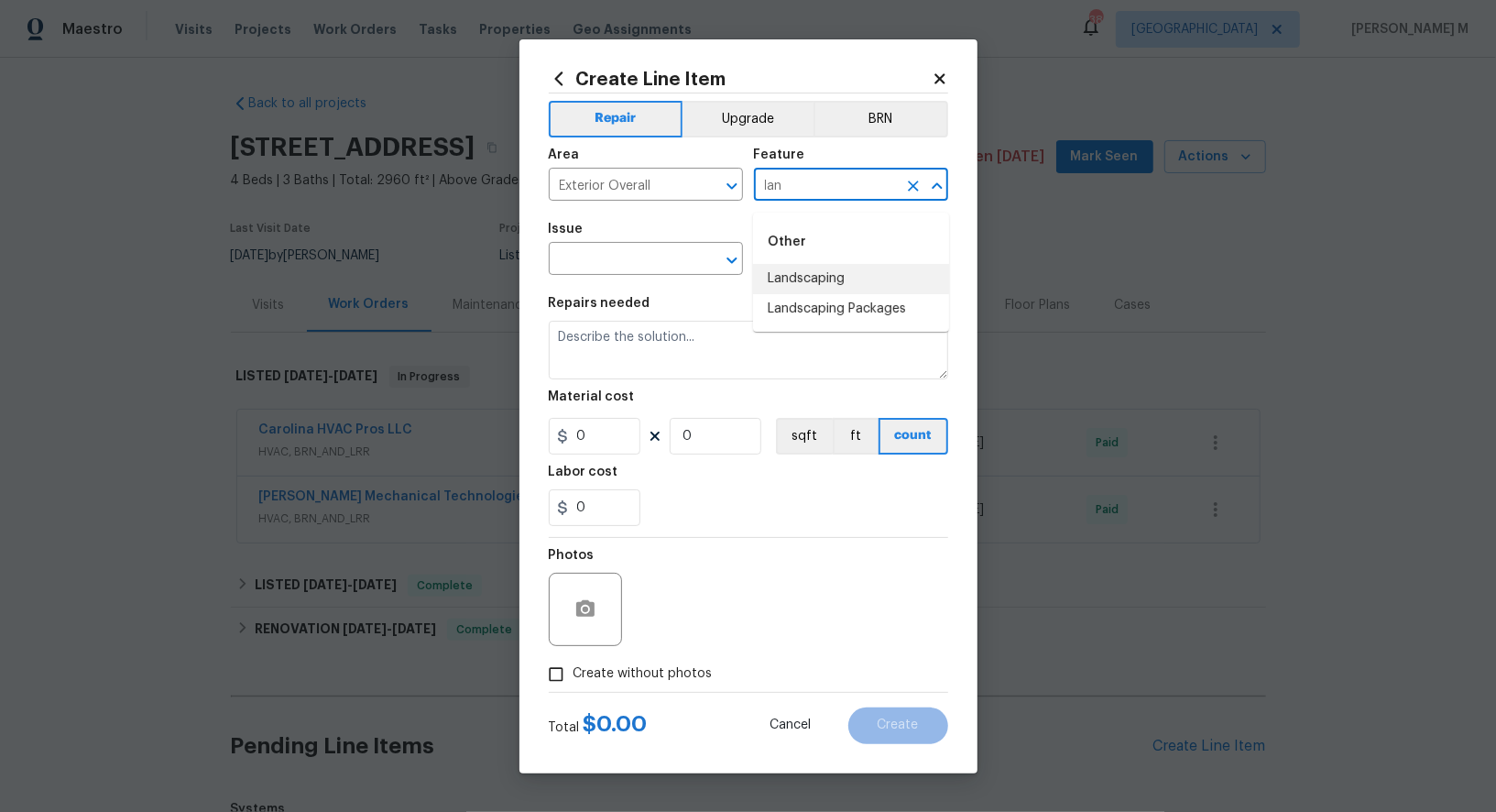
click at [814, 286] on li "Landscaping" at bounding box center [851, 279] width 196 height 30
type input "Landscaping"
click at [595, 260] on input "text" at bounding box center [620, 260] width 143 height 28
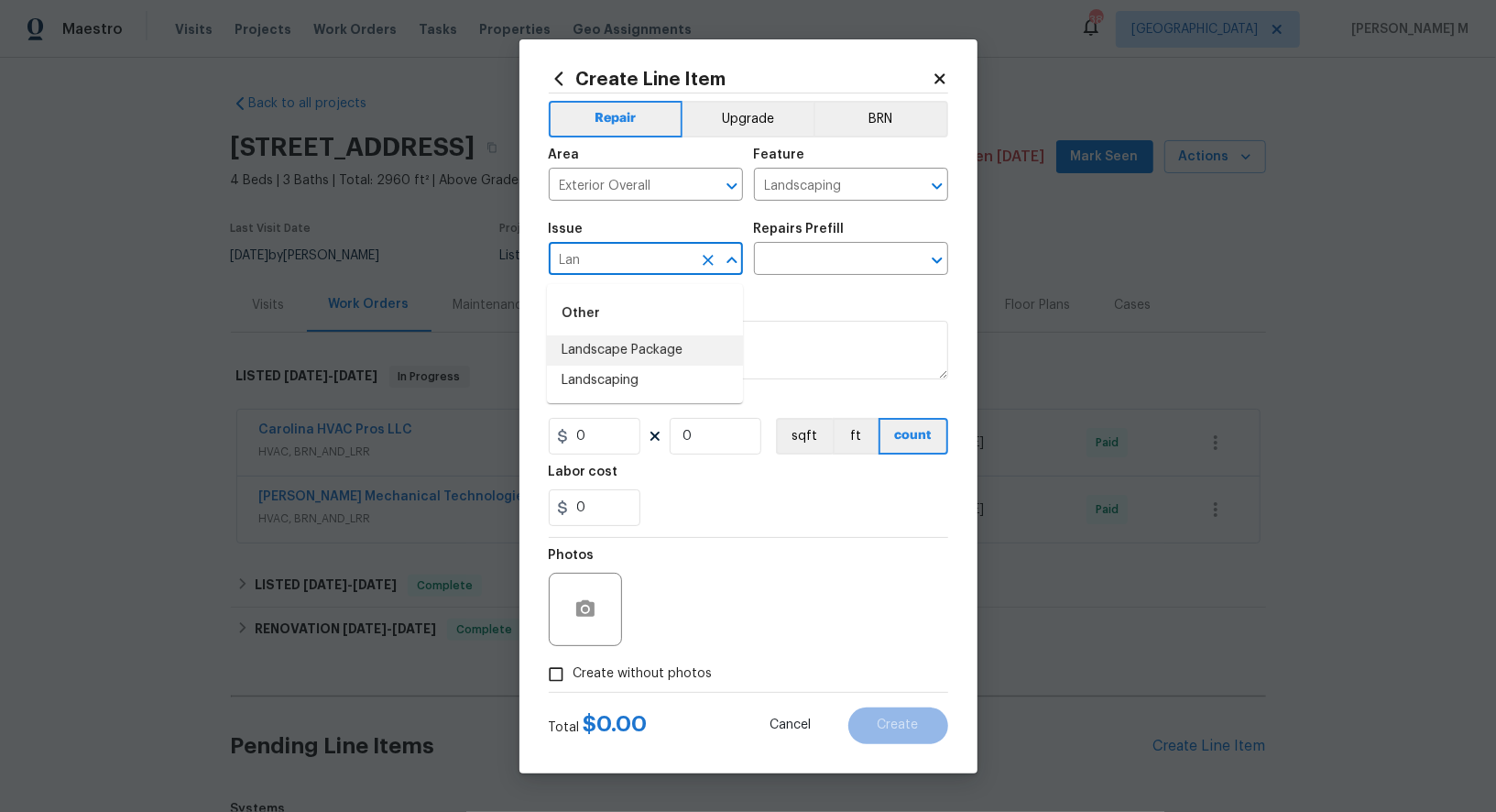
click at [626, 351] on li "Landscape Package" at bounding box center [645, 350] width 196 height 30
type input "Landscape Package"
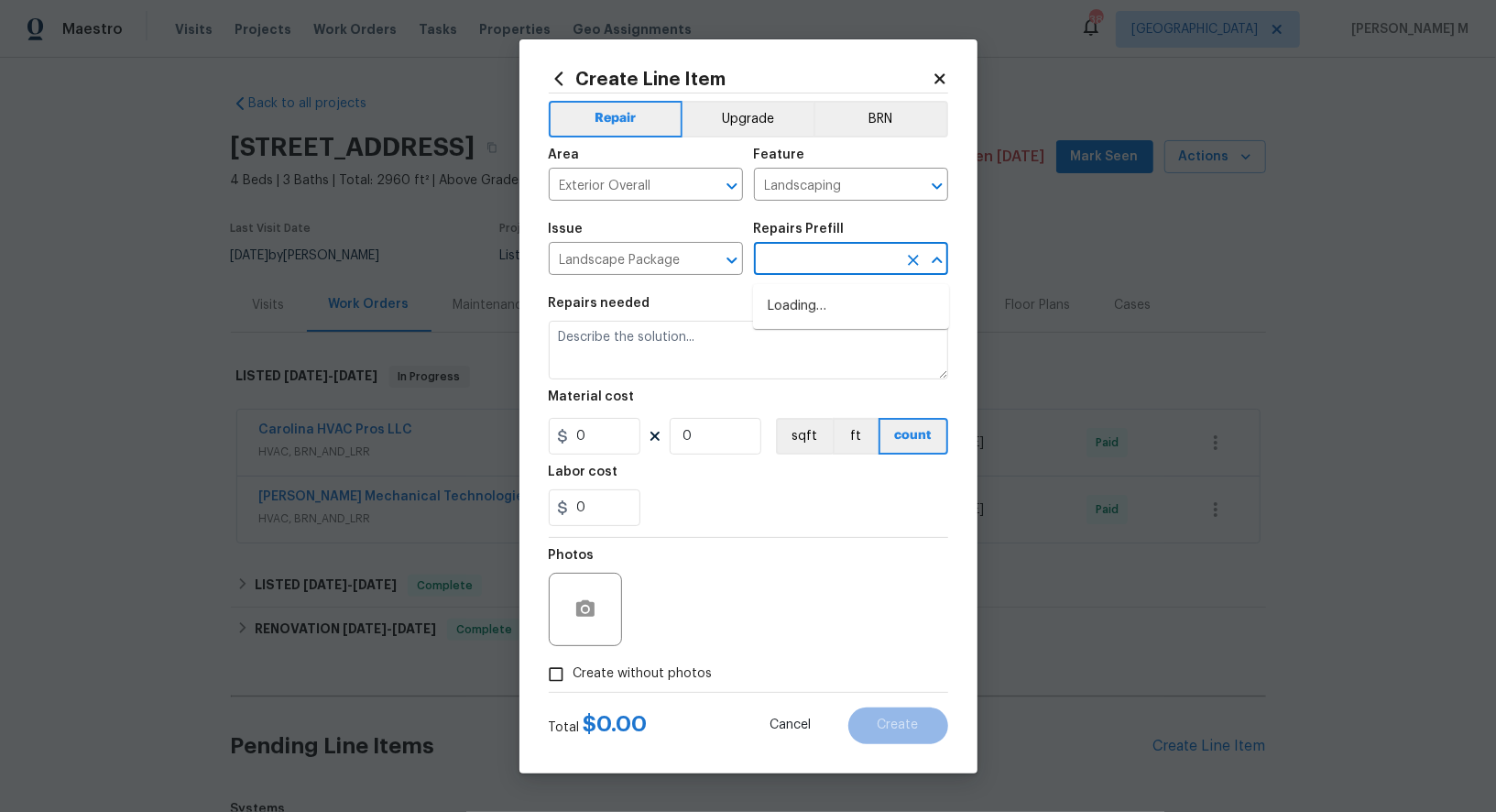
click at [797, 259] on input "text" at bounding box center [825, 260] width 143 height 28
click at [705, 266] on icon "Clear" at bounding box center [707, 259] width 11 height 11
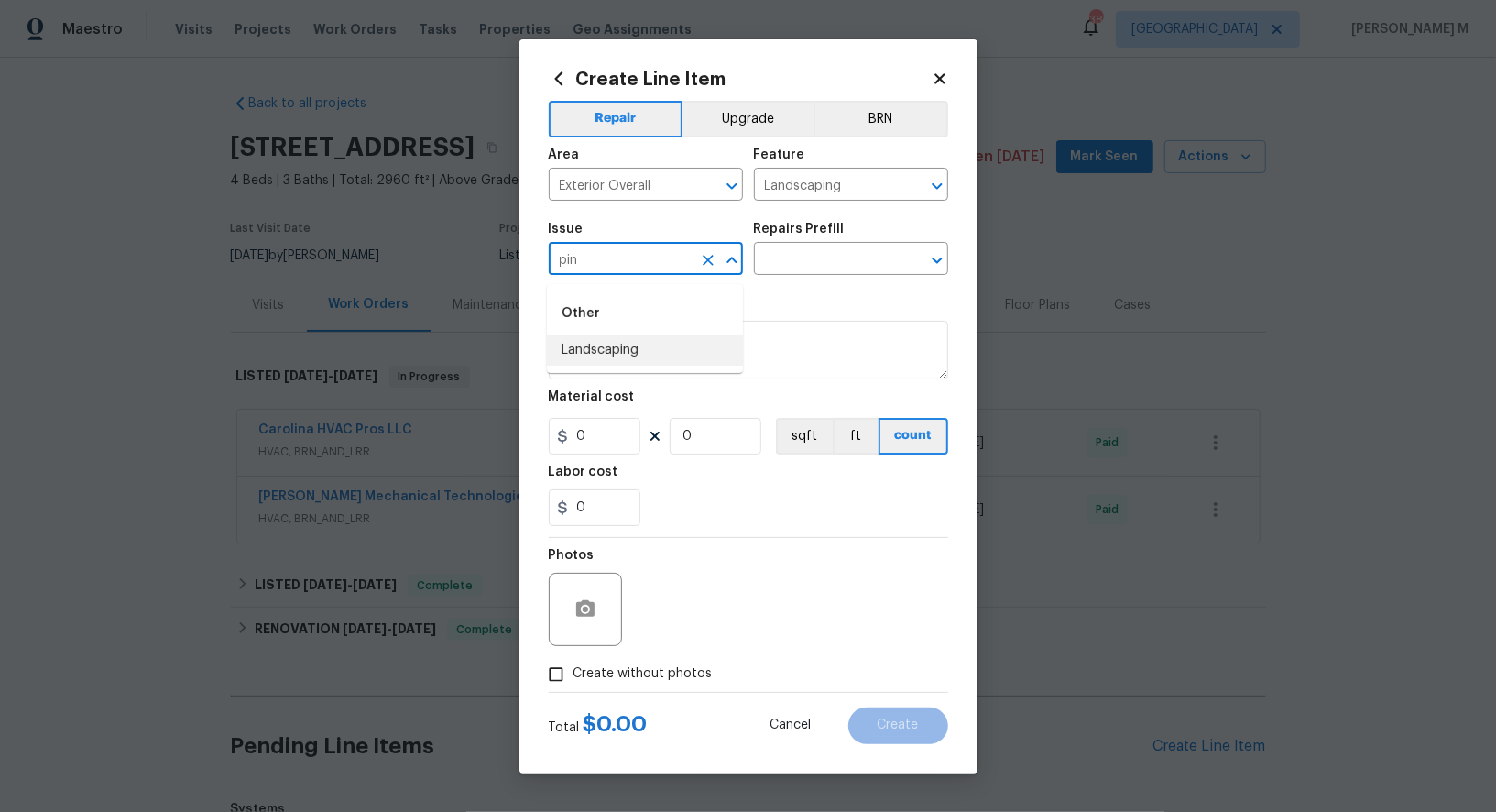
click at [634, 347] on li "Landscaping" at bounding box center [645, 350] width 196 height 30
type input "Landscaping"
click at [825, 267] on input "text" at bounding box center [825, 260] width 143 height 28
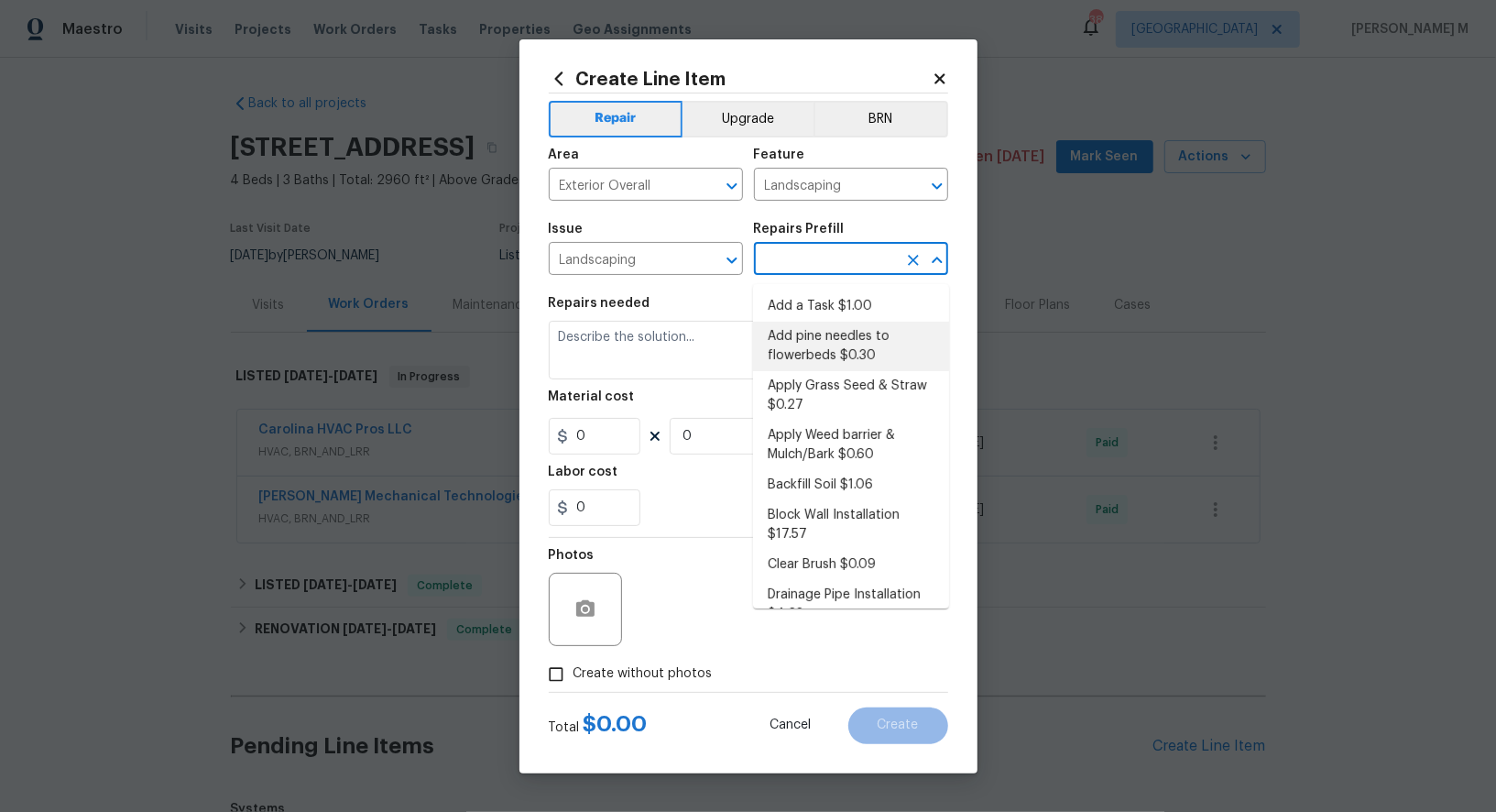
click at [822, 354] on li "Add pine needles to flowerbeds $0.30" at bounding box center [851, 346] width 196 height 50
type input "Add pine needles to flowerbeds $0.30"
type textarea "Remove/spray weeds from bed, add new pine straw to designated flower beds, and …"
type input "1"
type input "0.3"
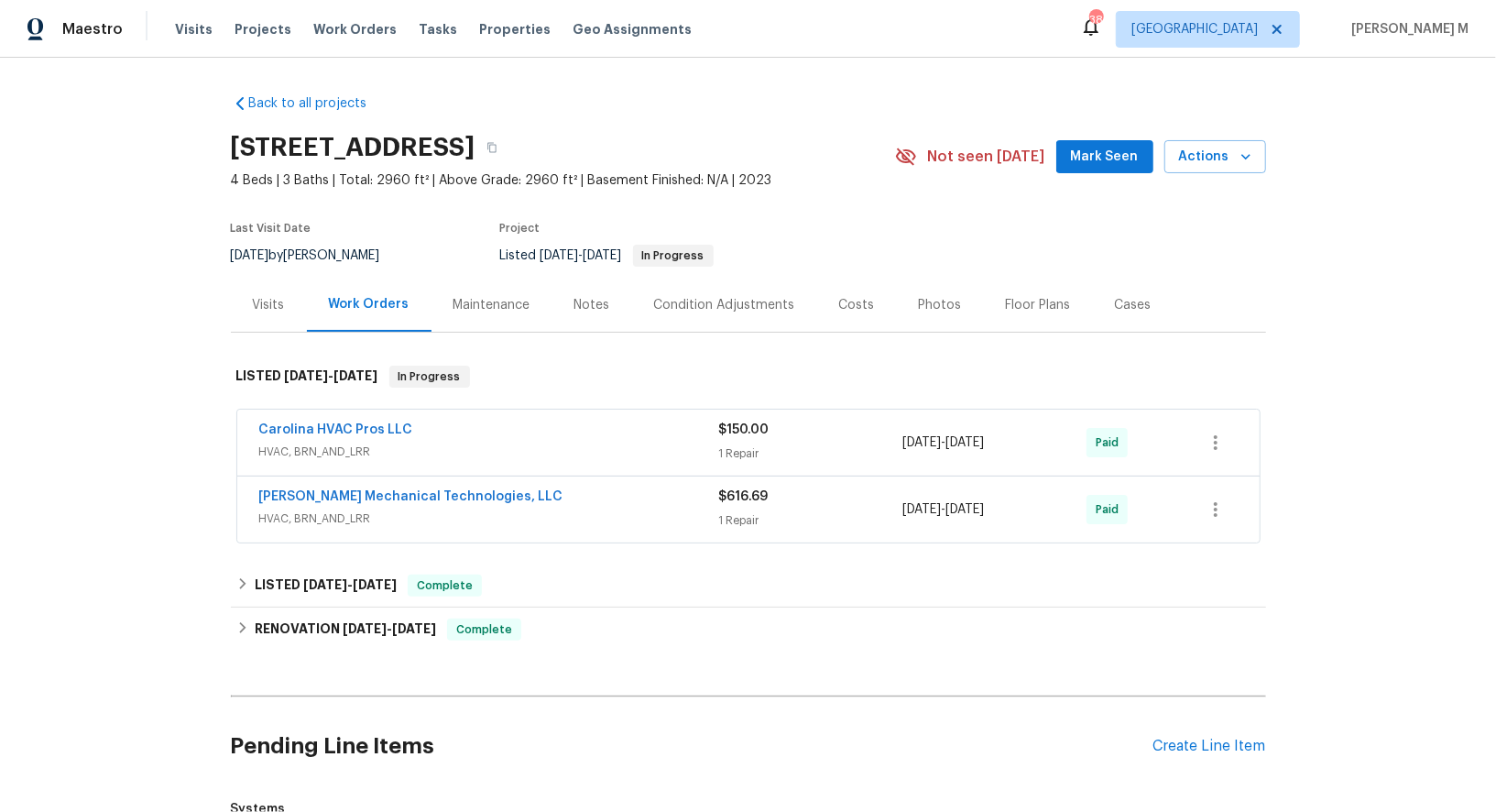
click at [501, 305] on div "Maintenance" at bounding box center [492, 305] width 121 height 54
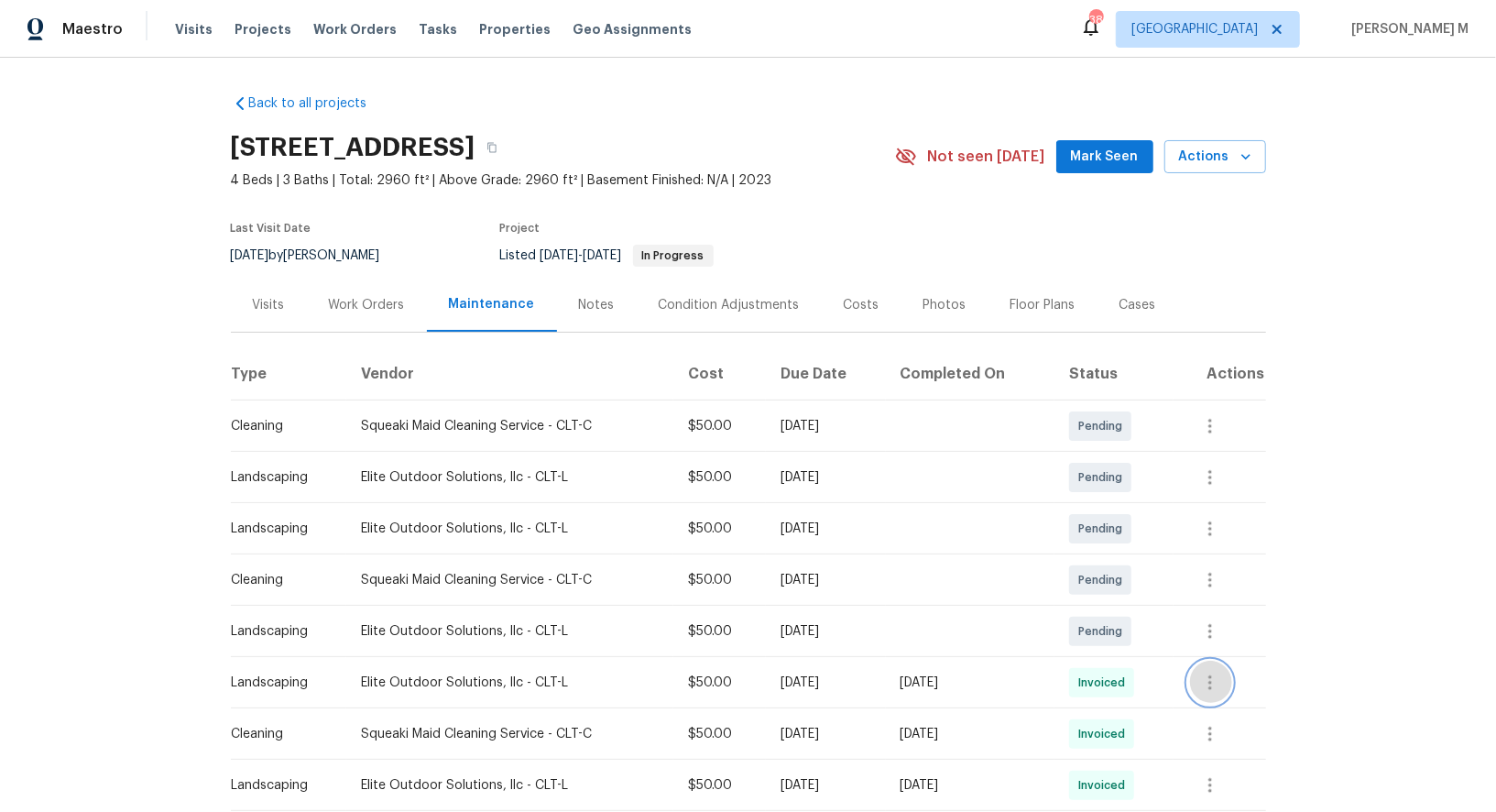
click at [1212, 675] on icon "button" at bounding box center [1210, 682] width 4 height 15
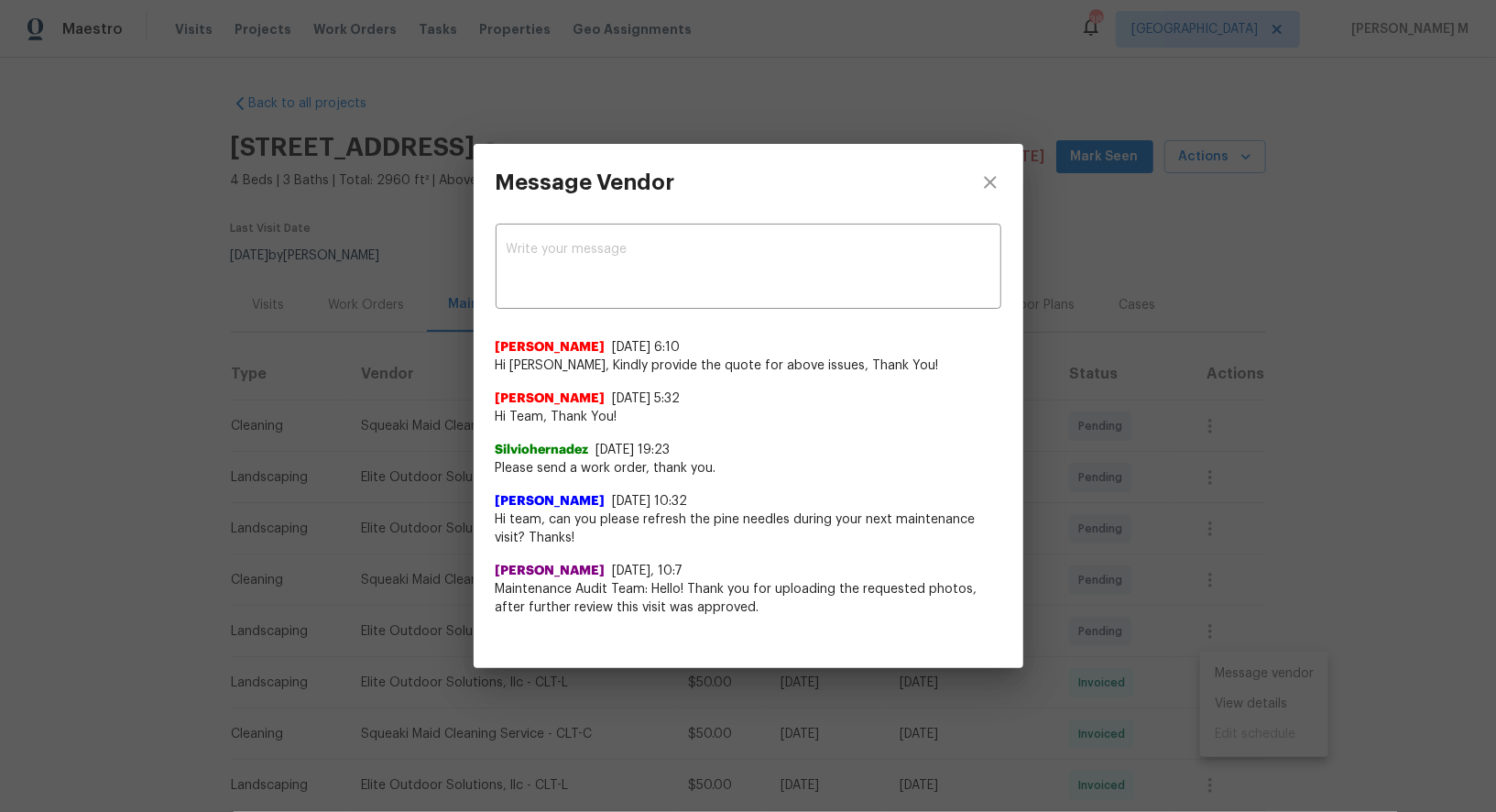
click at [621, 488] on div "Alexis Berman 9/11/25, 10:32 Hi team, can you please refresh the pine needles d…" at bounding box center [748, 512] width 506 height 70
click at [325, 751] on div "Message Vendor x ​ [PERSON_NAME] [DATE] 6:10 Hi [PERSON_NAME], Kindly provide t…" at bounding box center [748, 406] width 1496 height 812
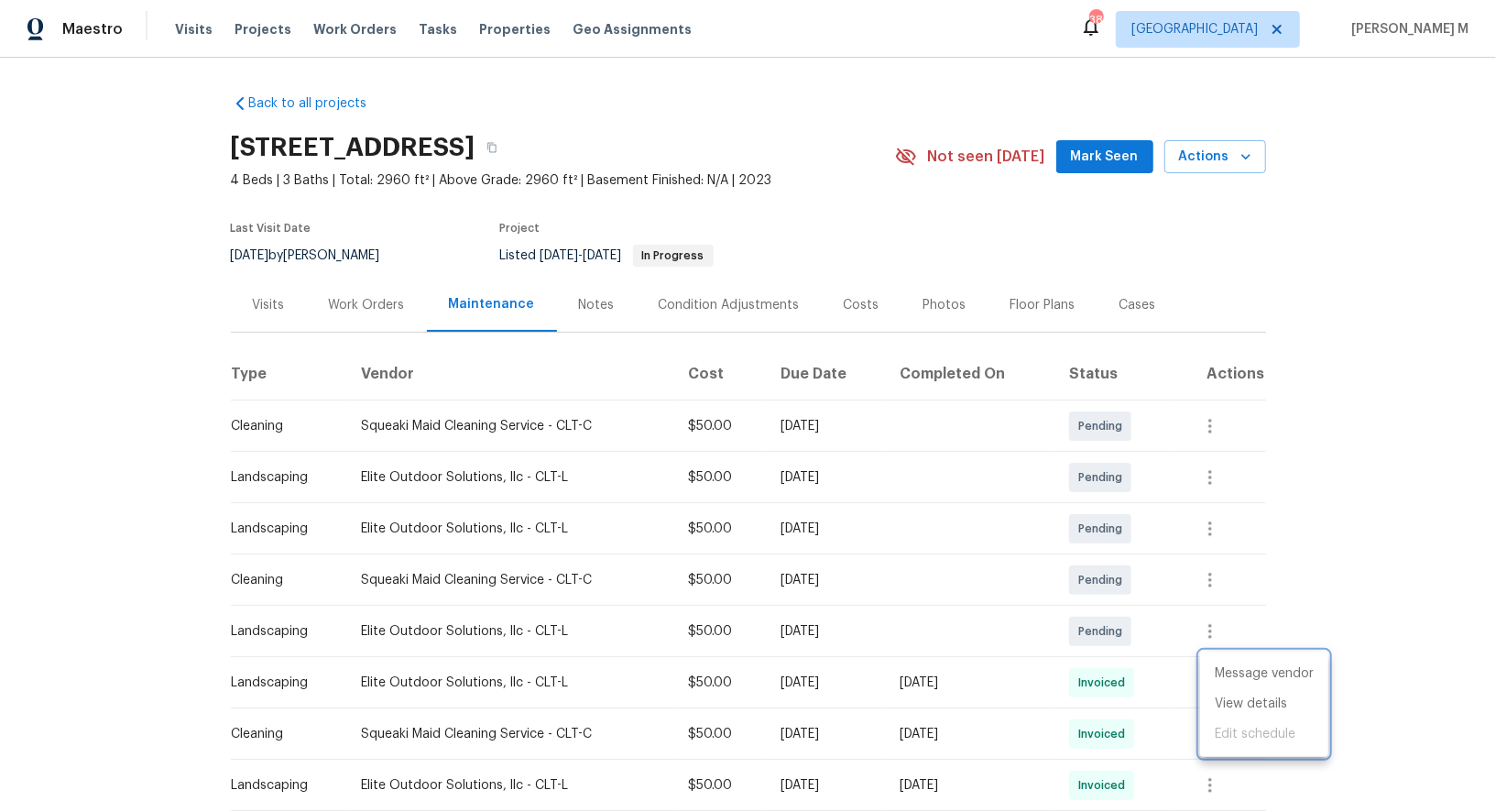
click at [475, 674] on div at bounding box center [748, 406] width 1496 height 812
click at [395, 673] on div "Elite Outdoor Solutions, llc - CLT-L" at bounding box center [510, 682] width 298 height 18
click at [482, 673] on div "Elite Outdoor Solutions, llc - CLT-L" at bounding box center [510, 682] width 298 height 18
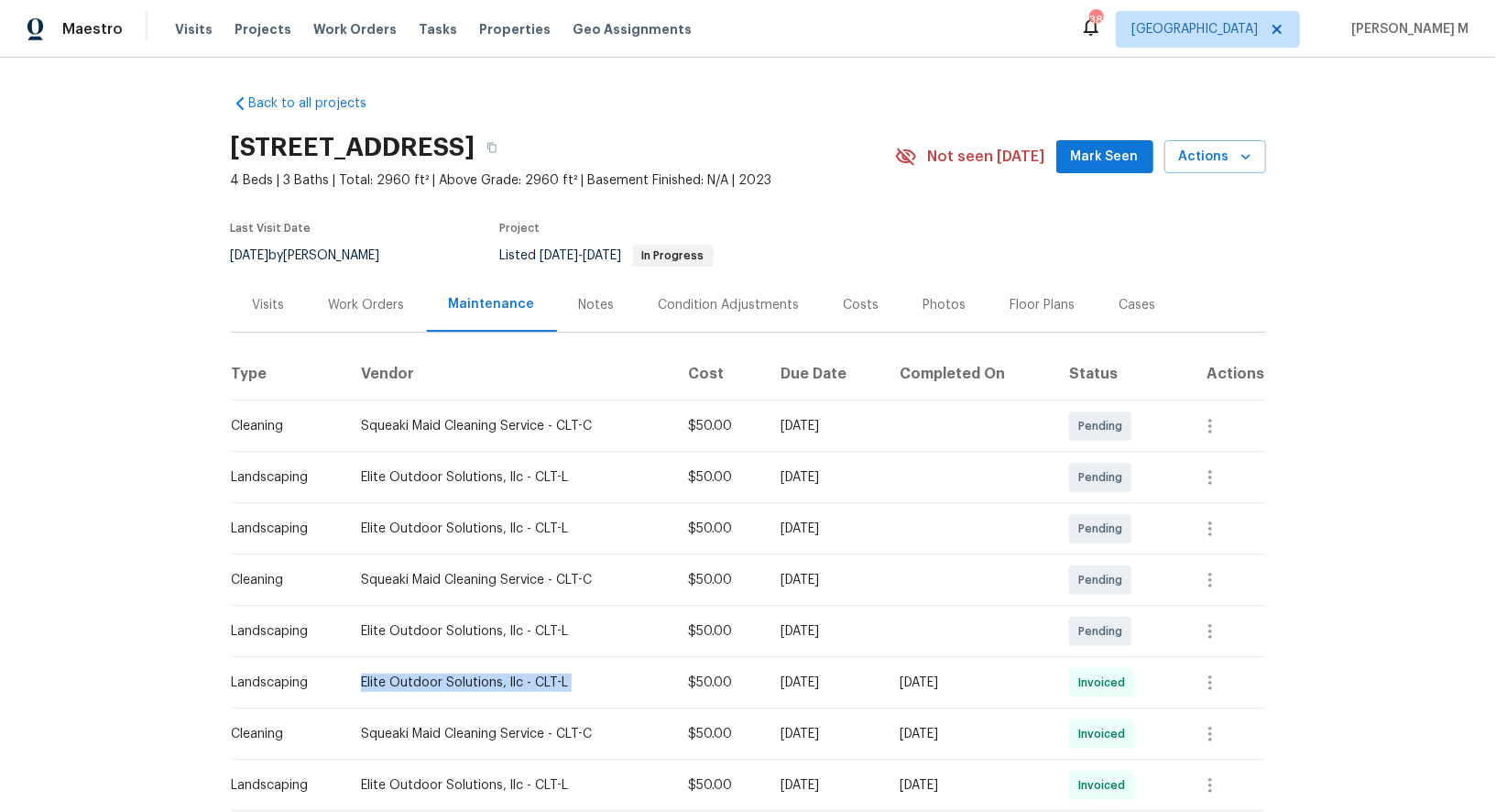
click at [482, 673] on div "Elite Outdoor Solutions, llc - CLT-L" at bounding box center [510, 682] width 298 height 18
copy div "Elite Outdoor Solutions, llc - CLT-L"
click at [396, 296] on div "Work Orders" at bounding box center [367, 305] width 76 height 18
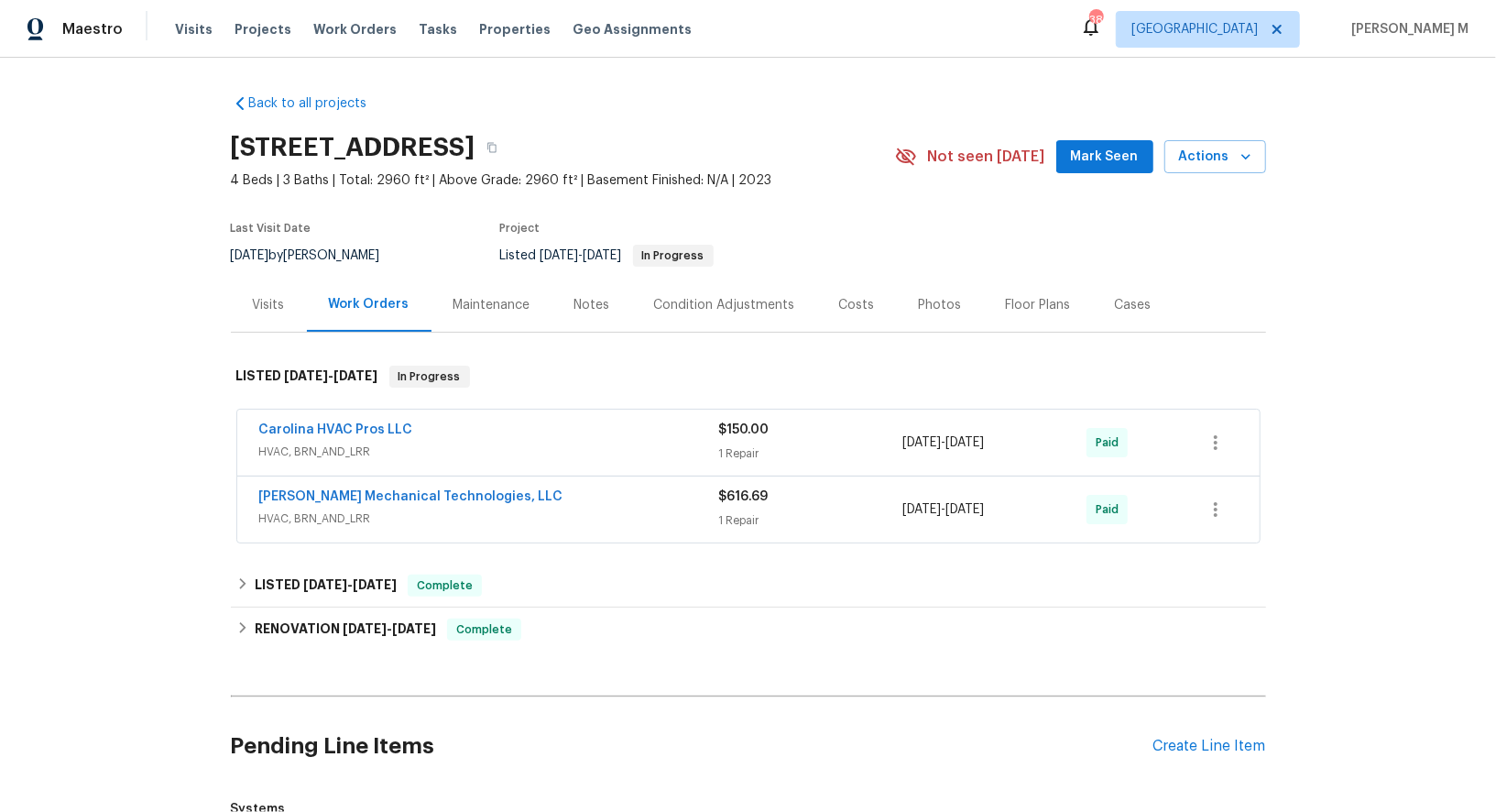
click at [505, 325] on div "Back to all projects 15633 Aviary Orchard Way, Charlotte, NC 28278 4 Beds | 3 B…" at bounding box center [749, 521] width 1036 height 883
click at [479, 259] on div "Last Visit Date 9/15/2025 by Ryan Craven Project Listed 7/23/2025 - 7/30/2025 I…" at bounding box center [541, 245] width 621 height 66
click at [479, 308] on div "Maintenance" at bounding box center [492, 305] width 121 height 54
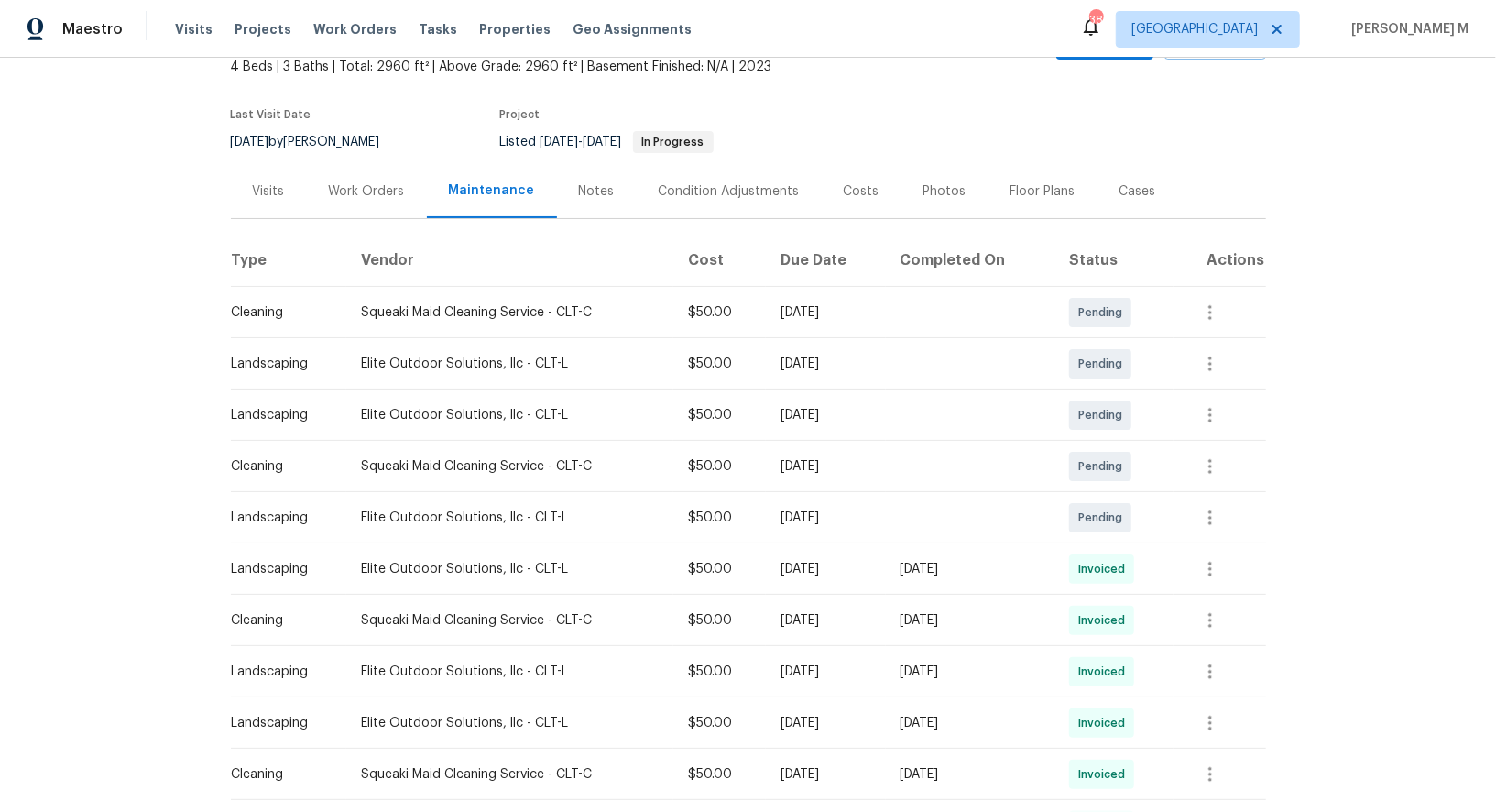
scroll to position [124, 0]
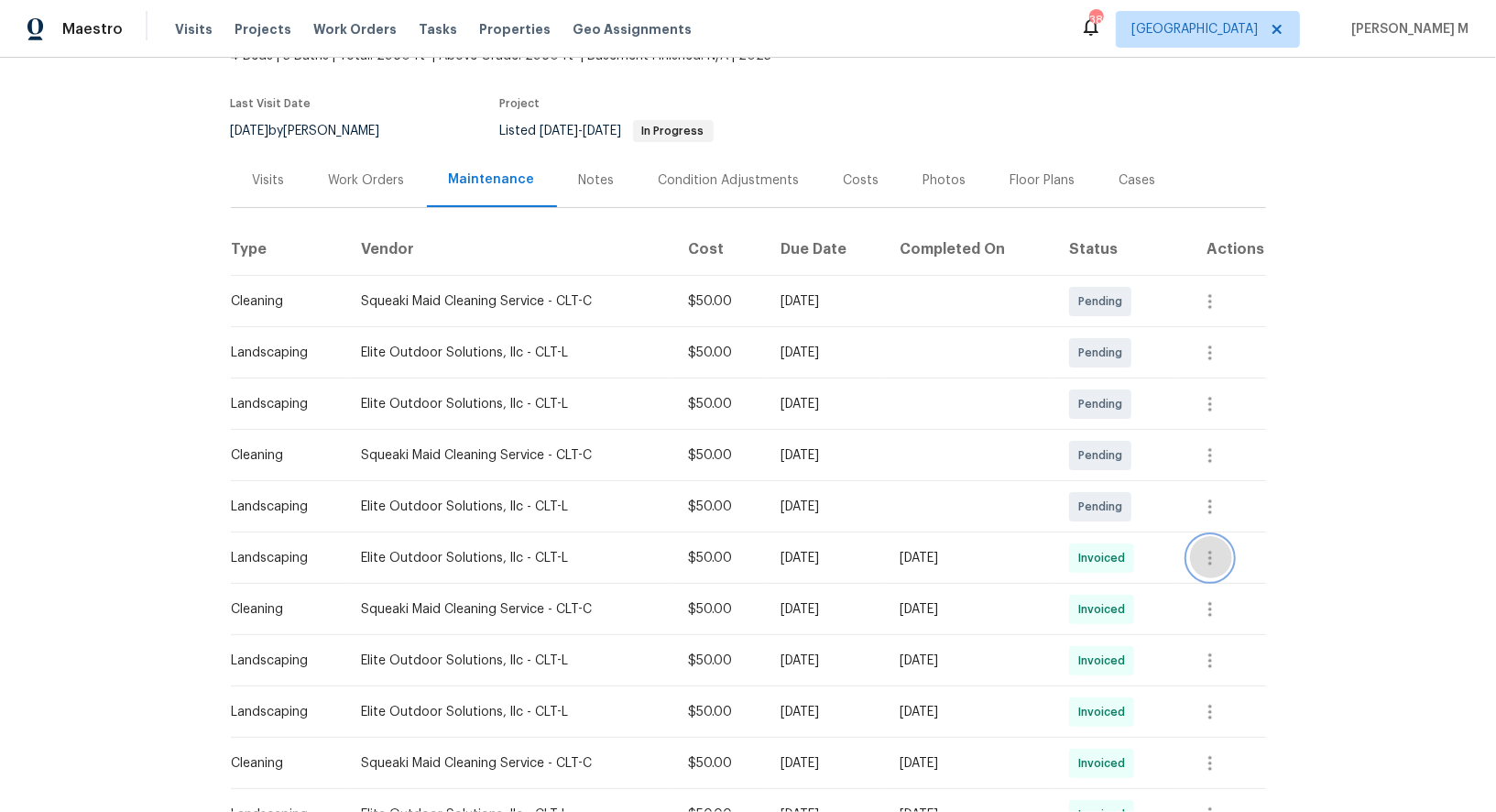
click at [1233, 555] on button "button" at bounding box center [1209, 558] width 44 height 44
click at [1235, 568] on li "View details" at bounding box center [1265, 578] width 128 height 30
click at [384, 177] on div at bounding box center [748, 406] width 1496 height 812
click at [363, 181] on div "Work Orders" at bounding box center [367, 181] width 120 height 54
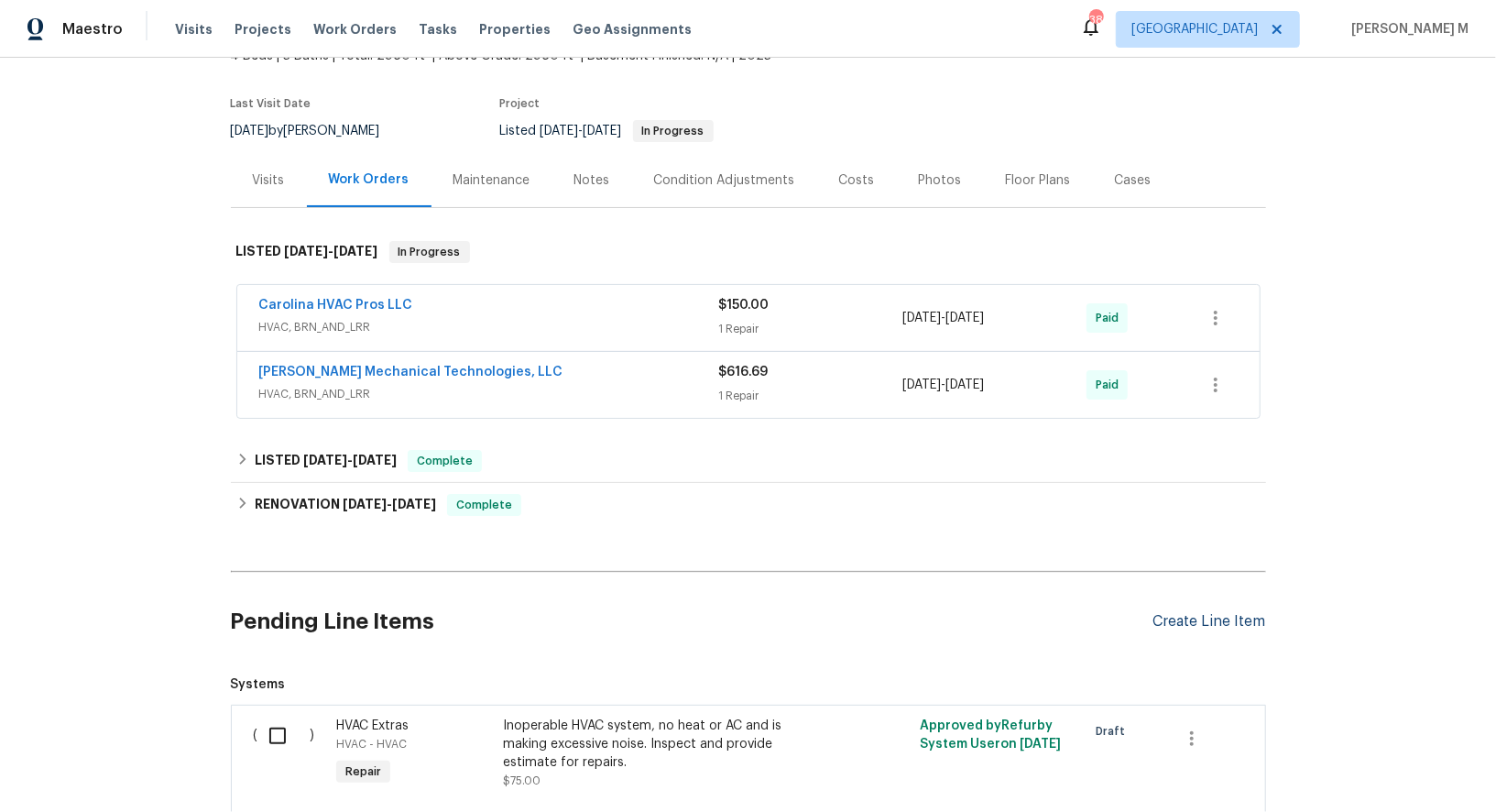
click at [1227, 613] on div "Create Line Item" at bounding box center [1209, 622] width 113 height 17
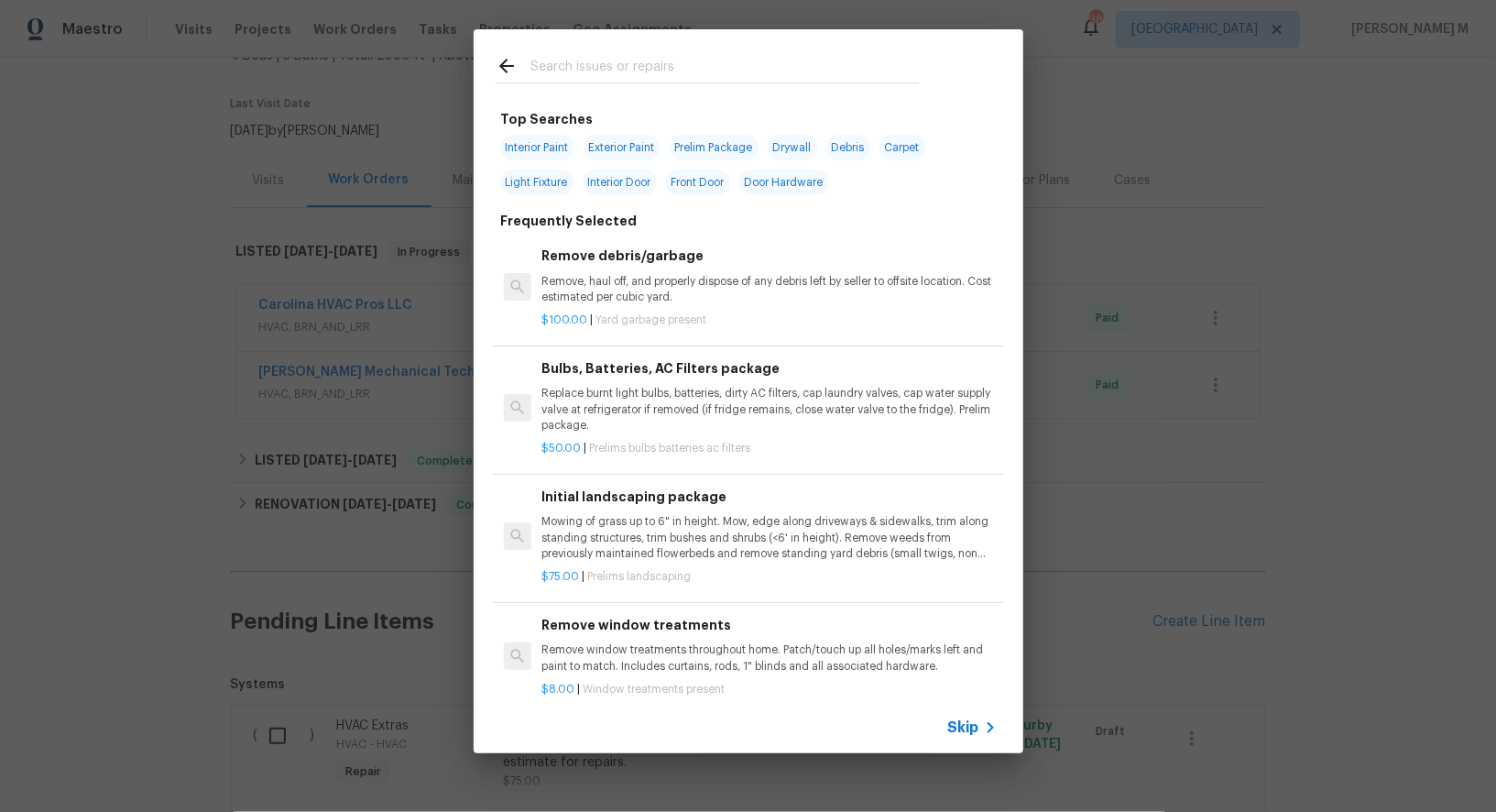
click at [978, 712] on div "Skip" at bounding box center [749, 727] width 550 height 51
click at [976, 721] on span "Skip" at bounding box center [964, 727] width 31 height 18
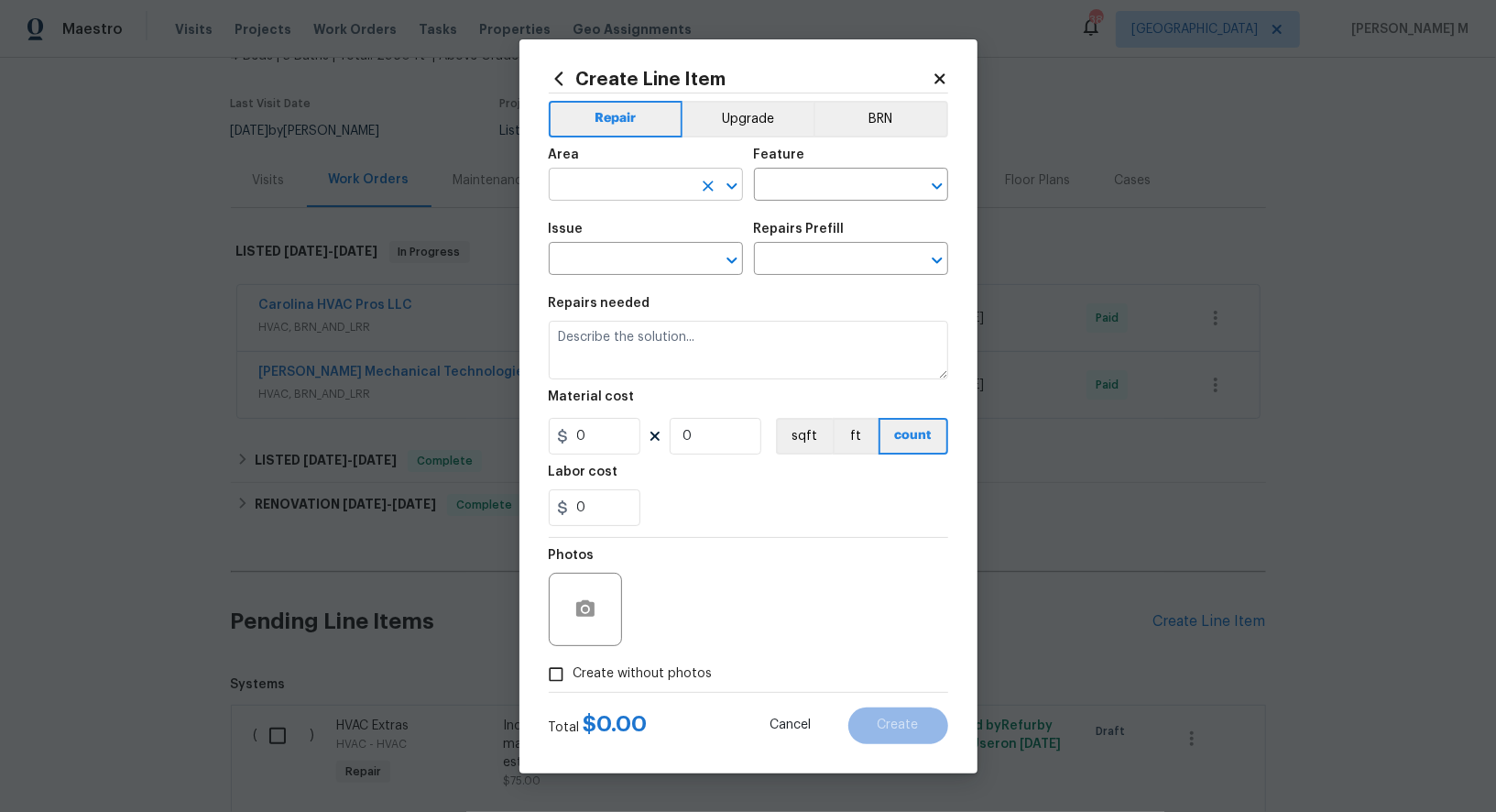
click at [632, 194] on input "text" at bounding box center [620, 186] width 143 height 28
click at [632, 272] on li "Exterior Overall" at bounding box center [645, 264] width 196 height 30
type input "Exterior Overall"
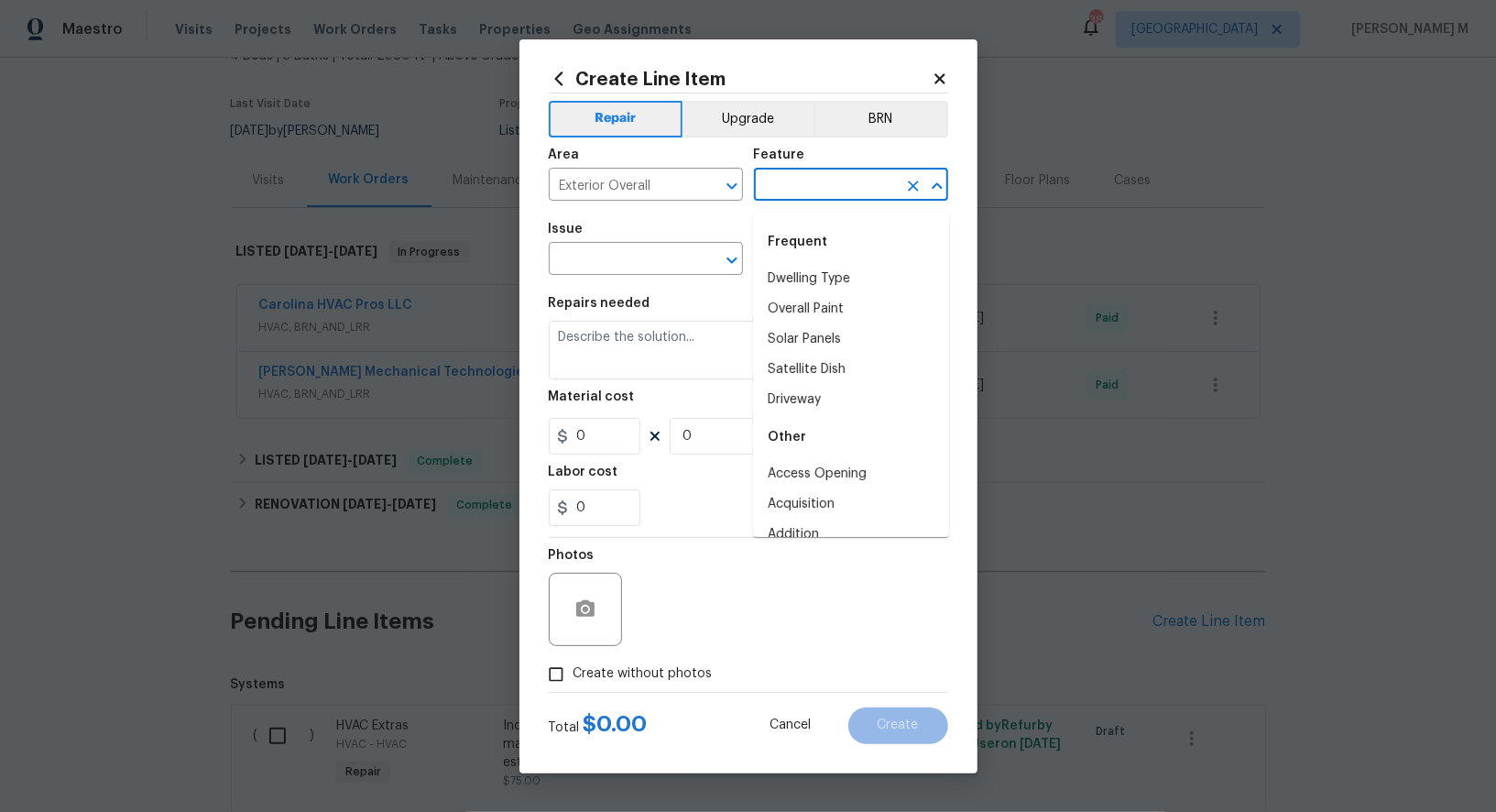
click at [774, 201] on input "text" at bounding box center [825, 186] width 143 height 28
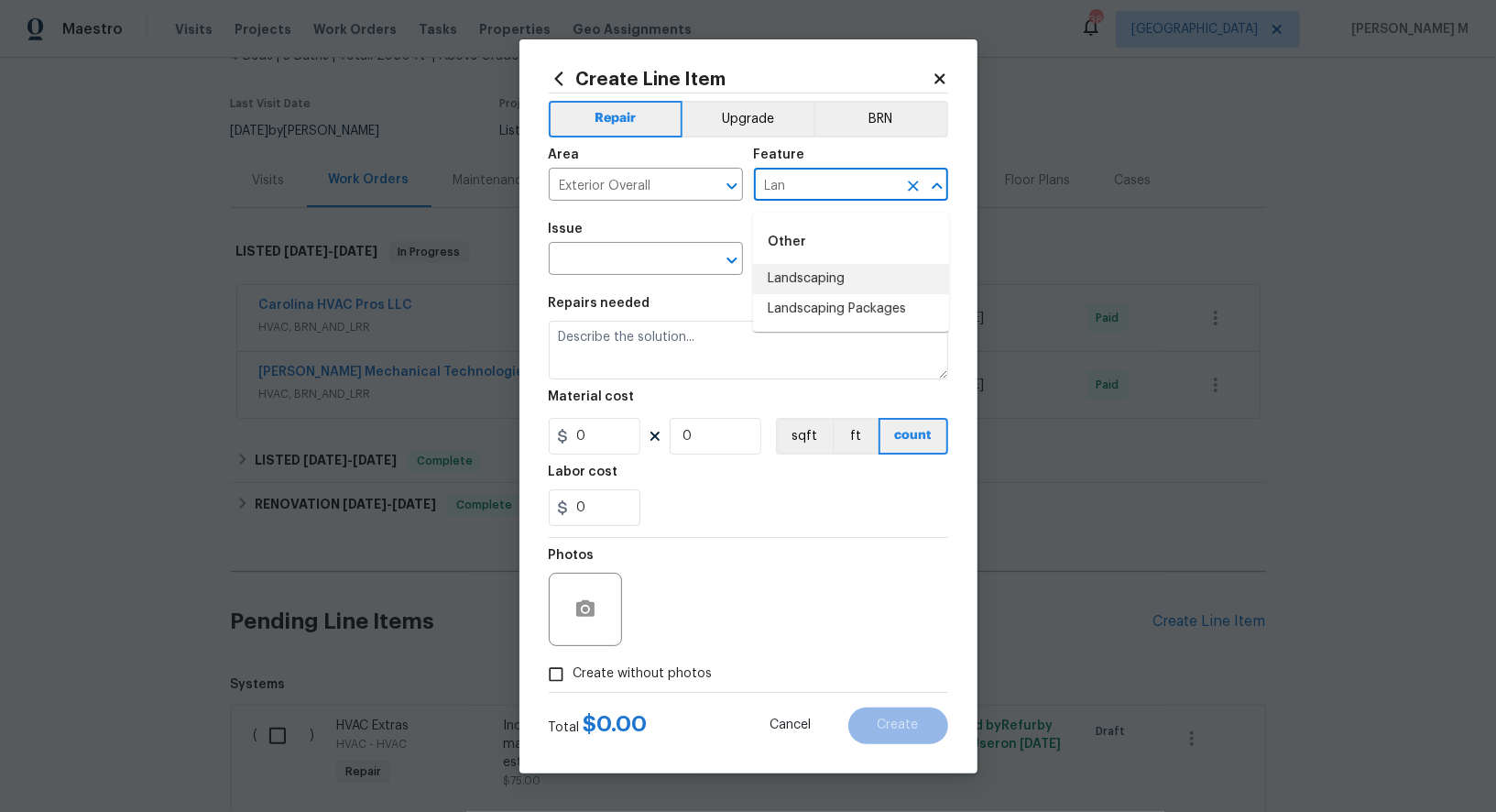
click at [791, 279] on li "Landscaping" at bounding box center [851, 279] width 196 height 30
type input "Landscaping"
click at [634, 275] on input "text" at bounding box center [620, 260] width 143 height 28
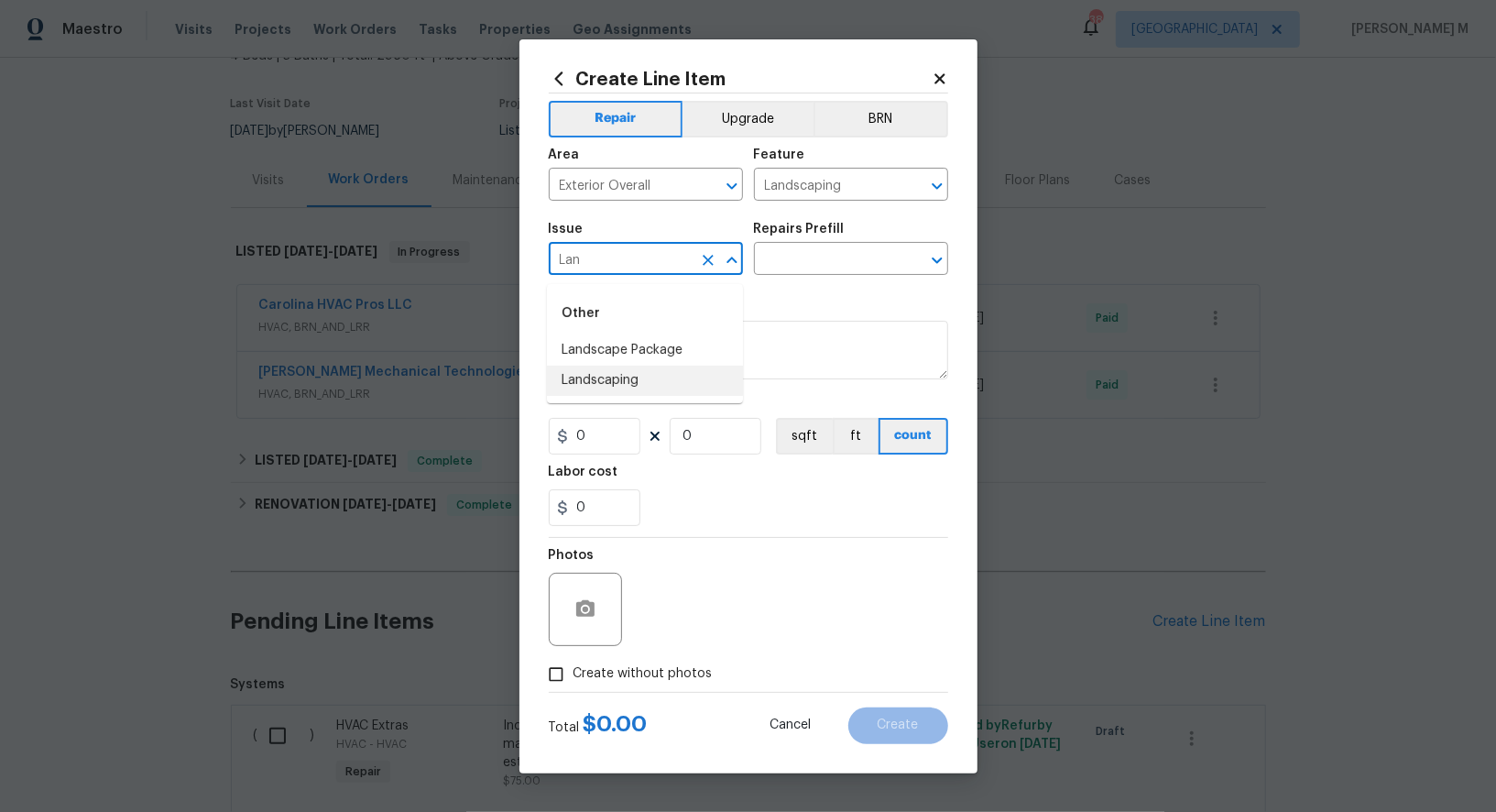
click at [652, 372] on li "Landscaping" at bounding box center [645, 380] width 196 height 30
type input "Landscaping"
click at [795, 269] on input "text" at bounding box center [825, 260] width 143 height 28
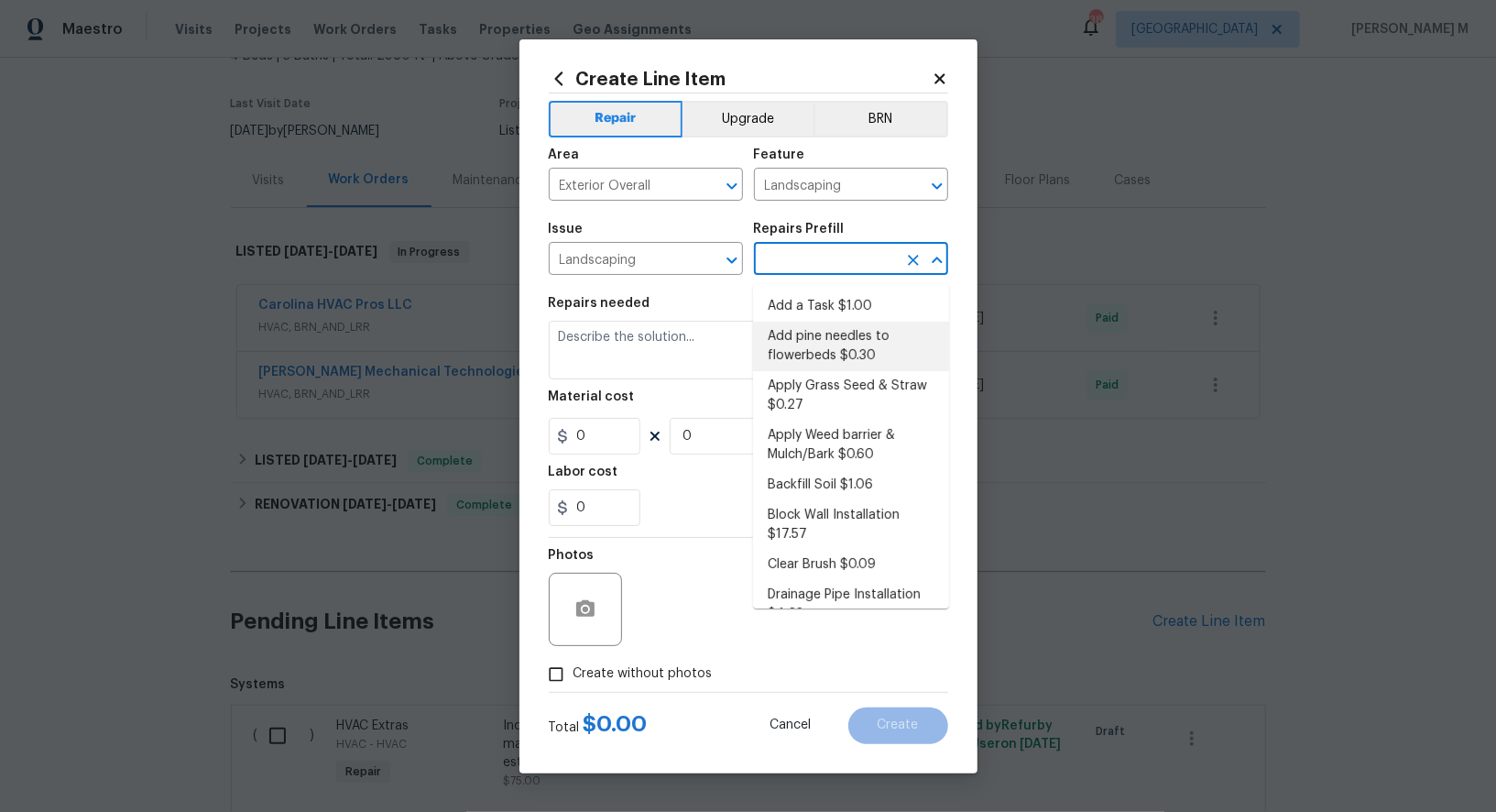
click at [822, 347] on li "Add pine needles to flowerbeds $0.30" at bounding box center [851, 346] width 196 height 50
type input "Add pine needles to flowerbeds $0.30"
type textarea "Remove/spray weeds from bed, add new pine straw to designated flower beds, and …"
type input "0.3"
type input "1"
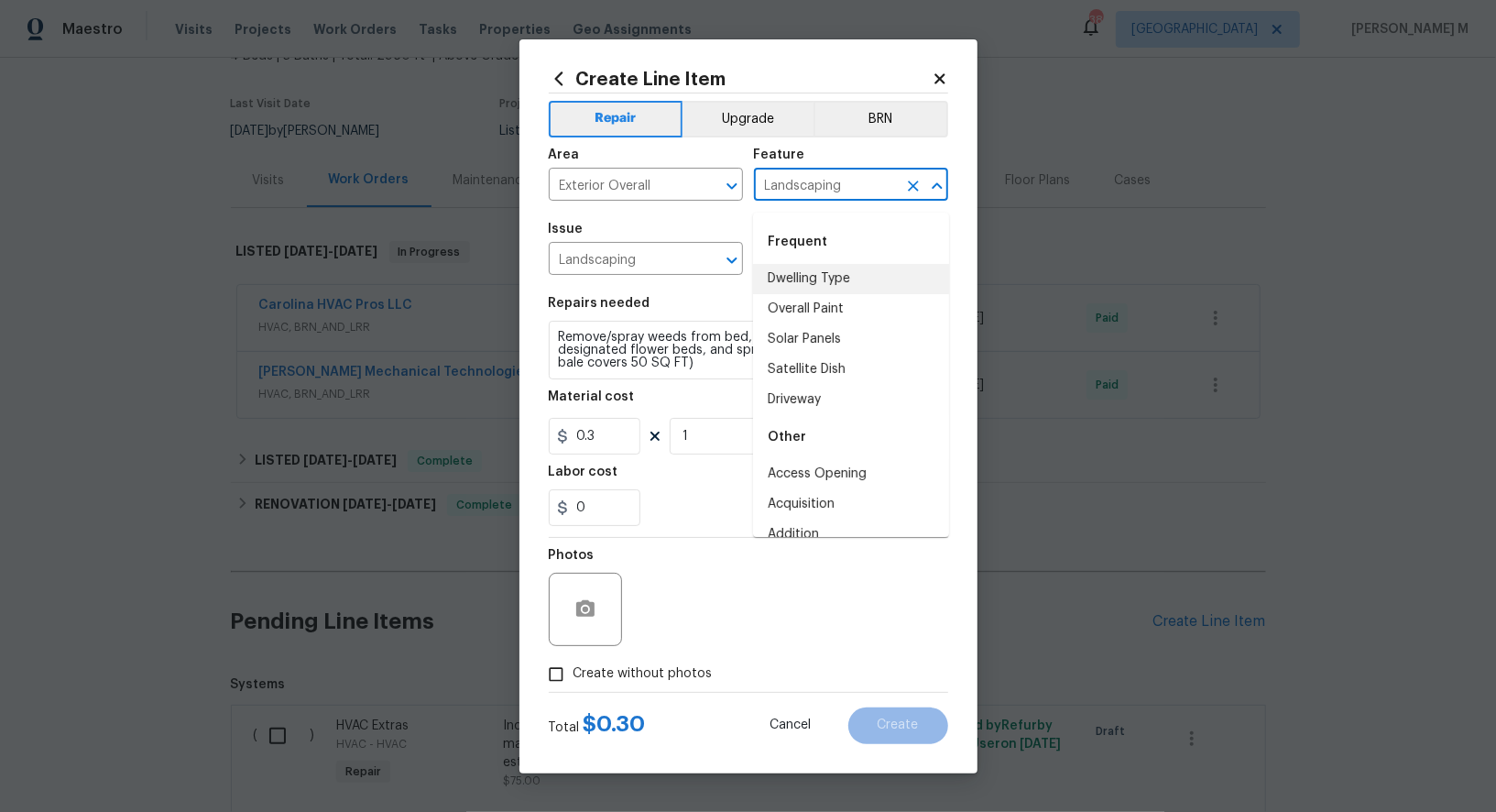
drag, startPoint x: 867, startPoint y: 208, endPoint x: 765, endPoint y: 201, distance: 102.2
click at [765, 201] on input "Landscaping" at bounding box center [825, 186] width 143 height 28
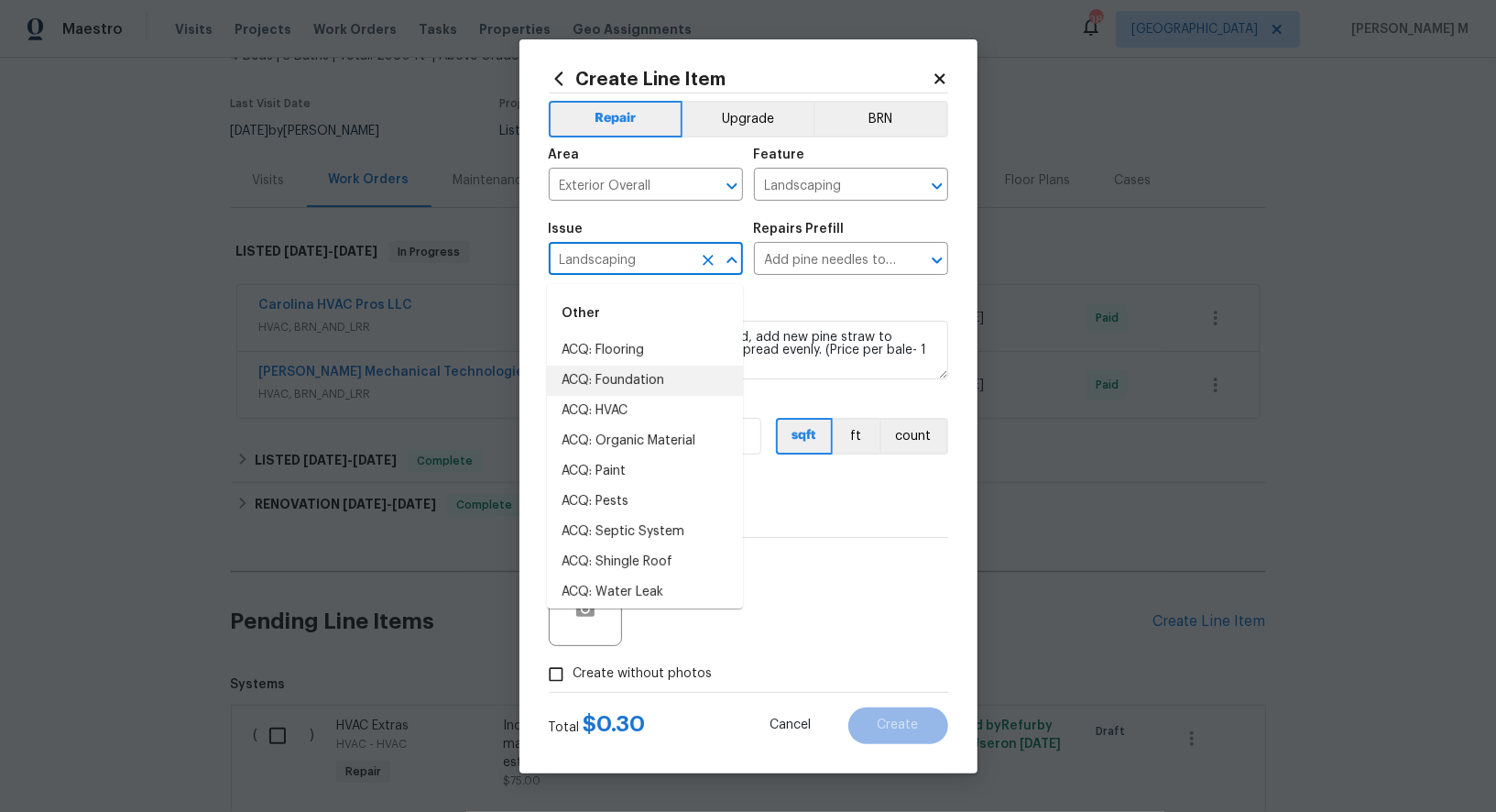
drag, startPoint x: 643, startPoint y: 266, endPoint x: 453, endPoint y: 266, distance: 190.0
click at [456, 266] on div "Create Line Item Repair Upgrade BRN Area Exterior Overall ​ Feature Landscaping…" at bounding box center [748, 406] width 1496 height 812
click at [820, 273] on input "Add pine needles to flowerbeds $0.30" at bounding box center [825, 260] width 143 height 28
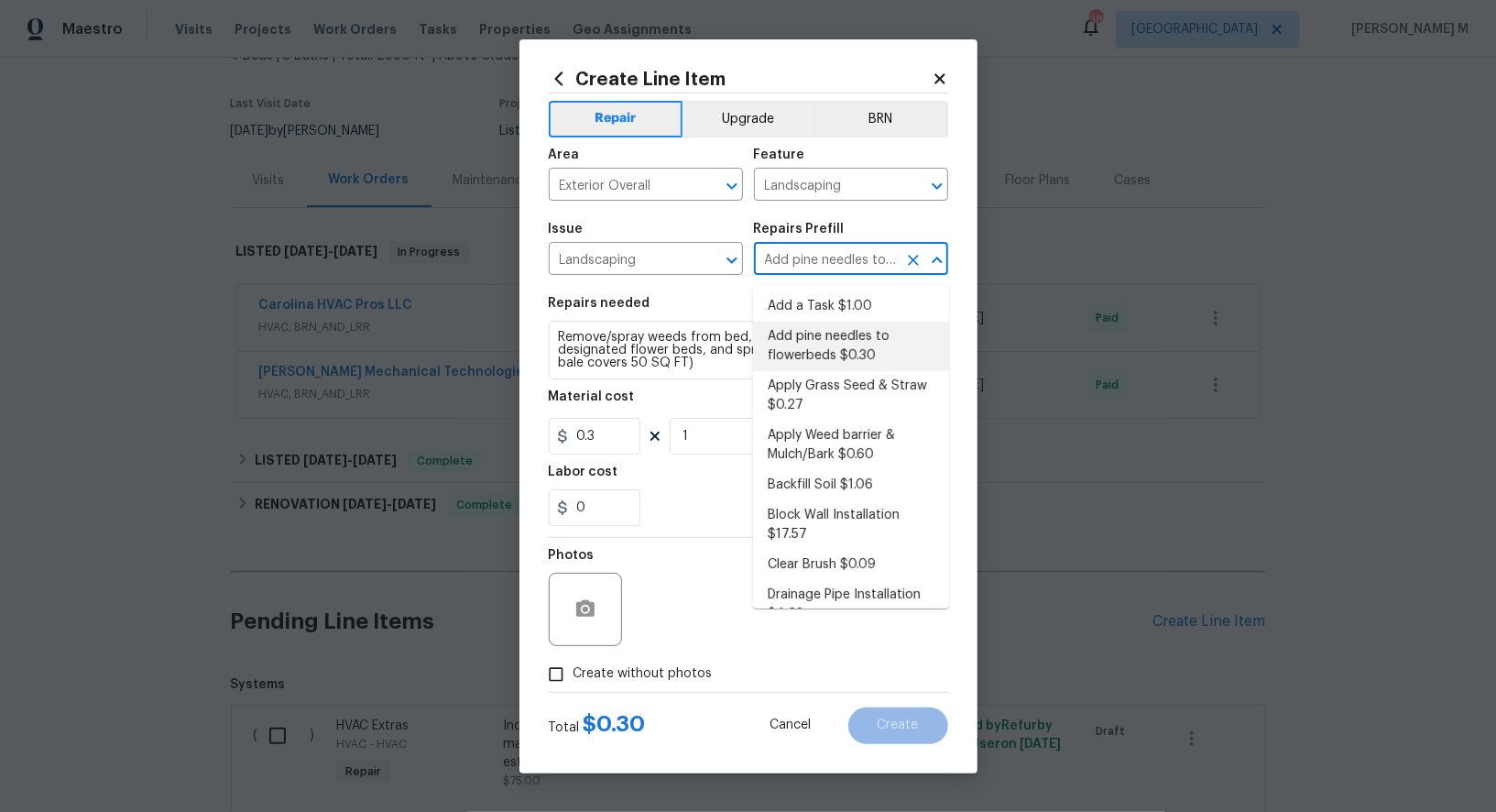
click at [820, 273] on input "Add pine needles to flowerbeds $0.30" at bounding box center [825, 260] width 143 height 28
click at [614, 337] on textarea "Remove/spray weeds from bed, add new pine straw to designated flower beds, and …" at bounding box center [748, 350] width 399 height 58
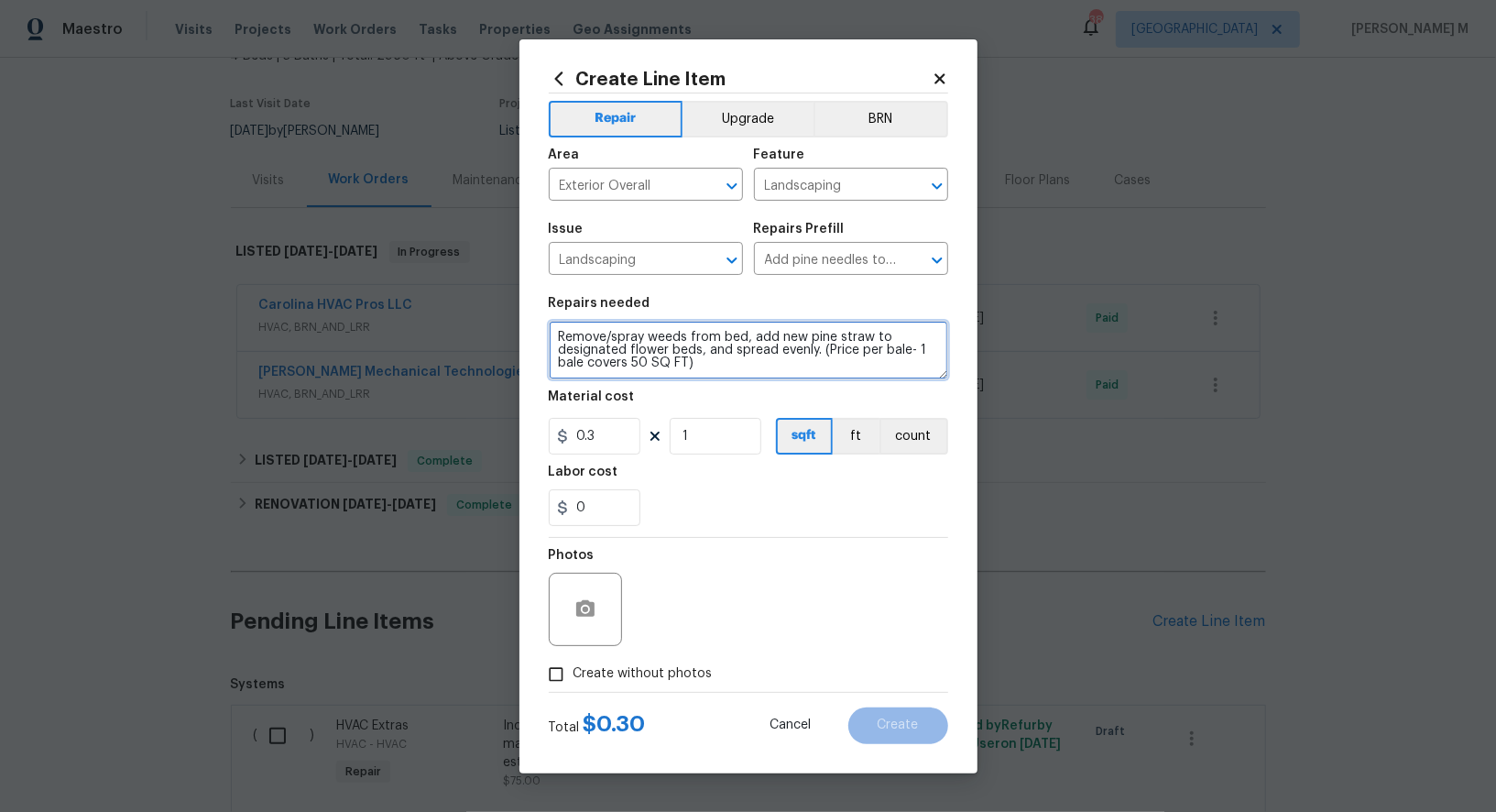
click at [879, 357] on textarea "Remove/spray weeds from bed, add new pine straw to designated flower beds, and …" at bounding box center [748, 350] width 399 height 58
click at [725, 361] on textarea at bounding box center [748, 350] width 399 height 58
paste textarea "Line Item Scope: As per the request, WO for refresh pine needles."
type textarea "Line Item Scope: As per the request, WO for refresh pine needles."
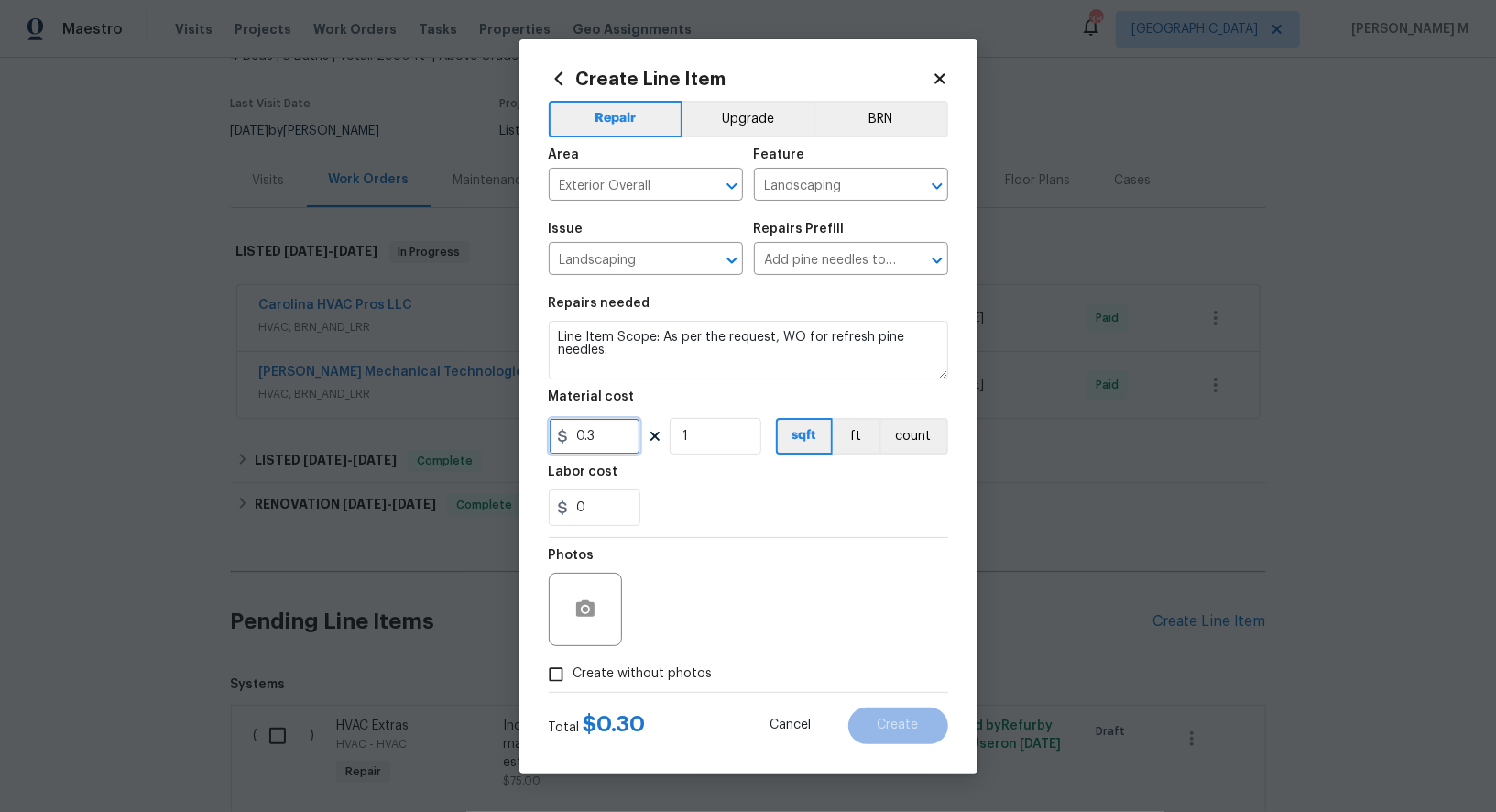
click at [623, 443] on input "0.3" at bounding box center [595, 436] width 91 height 37
type input "1"
click at [611, 672] on span "Create without photos" at bounding box center [642, 674] width 139 height 19
click at [573, 672] on input "Create without photos" at bounding box center [557, 674] width 35 height 35
checkbox input "true"
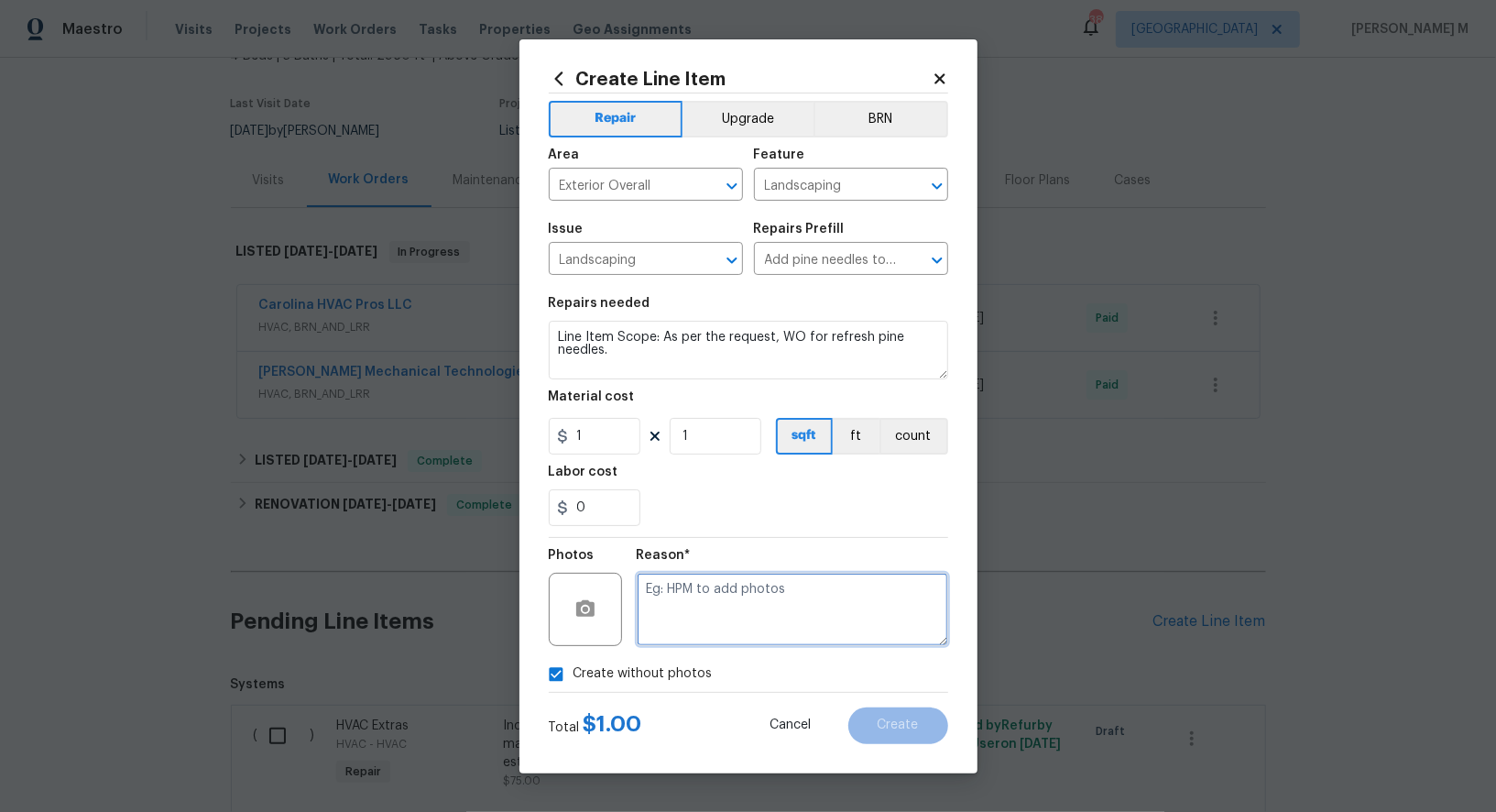
click at [770, 617] on textarea at bounding box center [793, 609] width 312 height 73
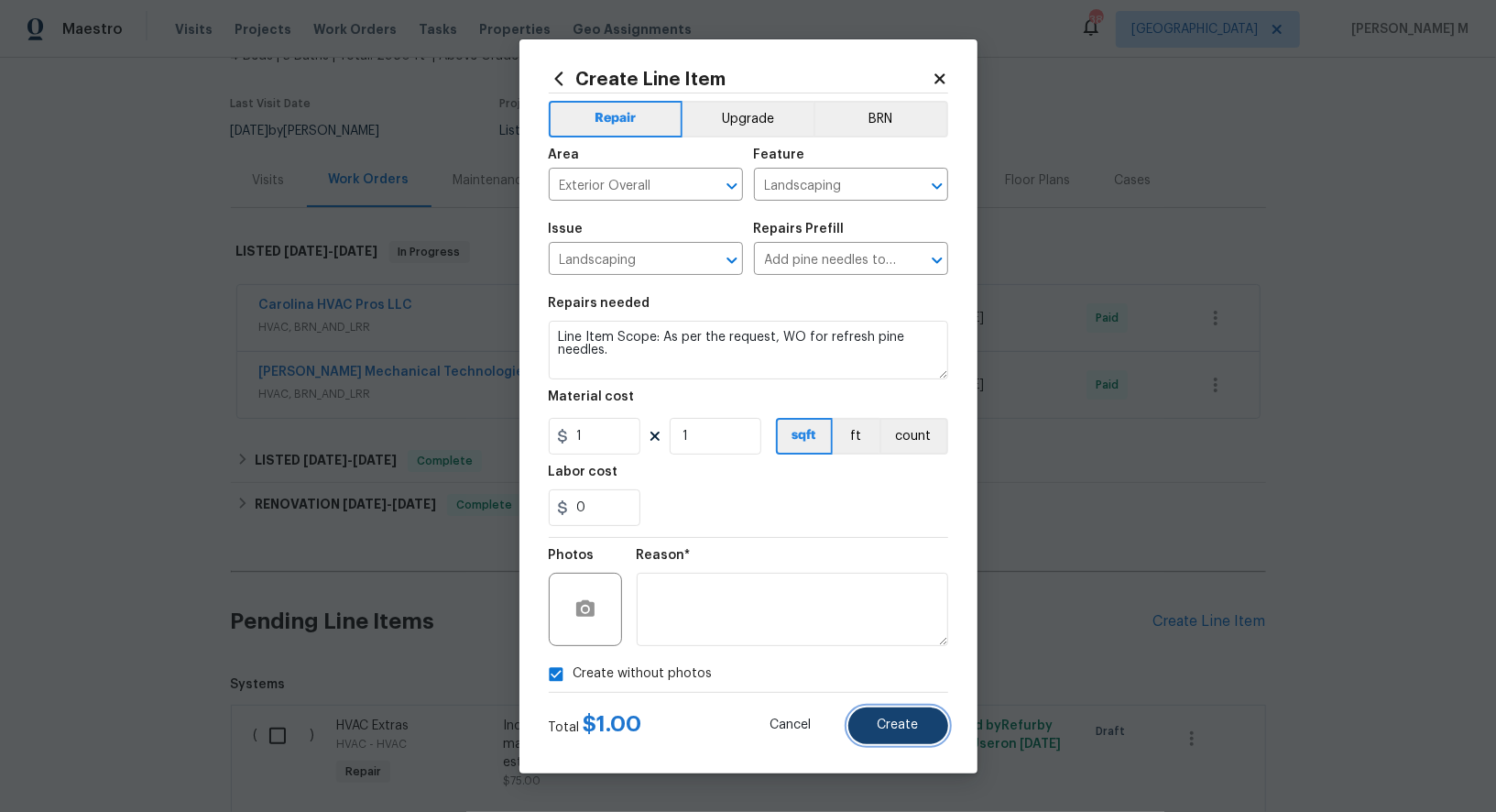
click at [911, 718] on span "Create" at bounding box center [899, 725] width 41 height 14
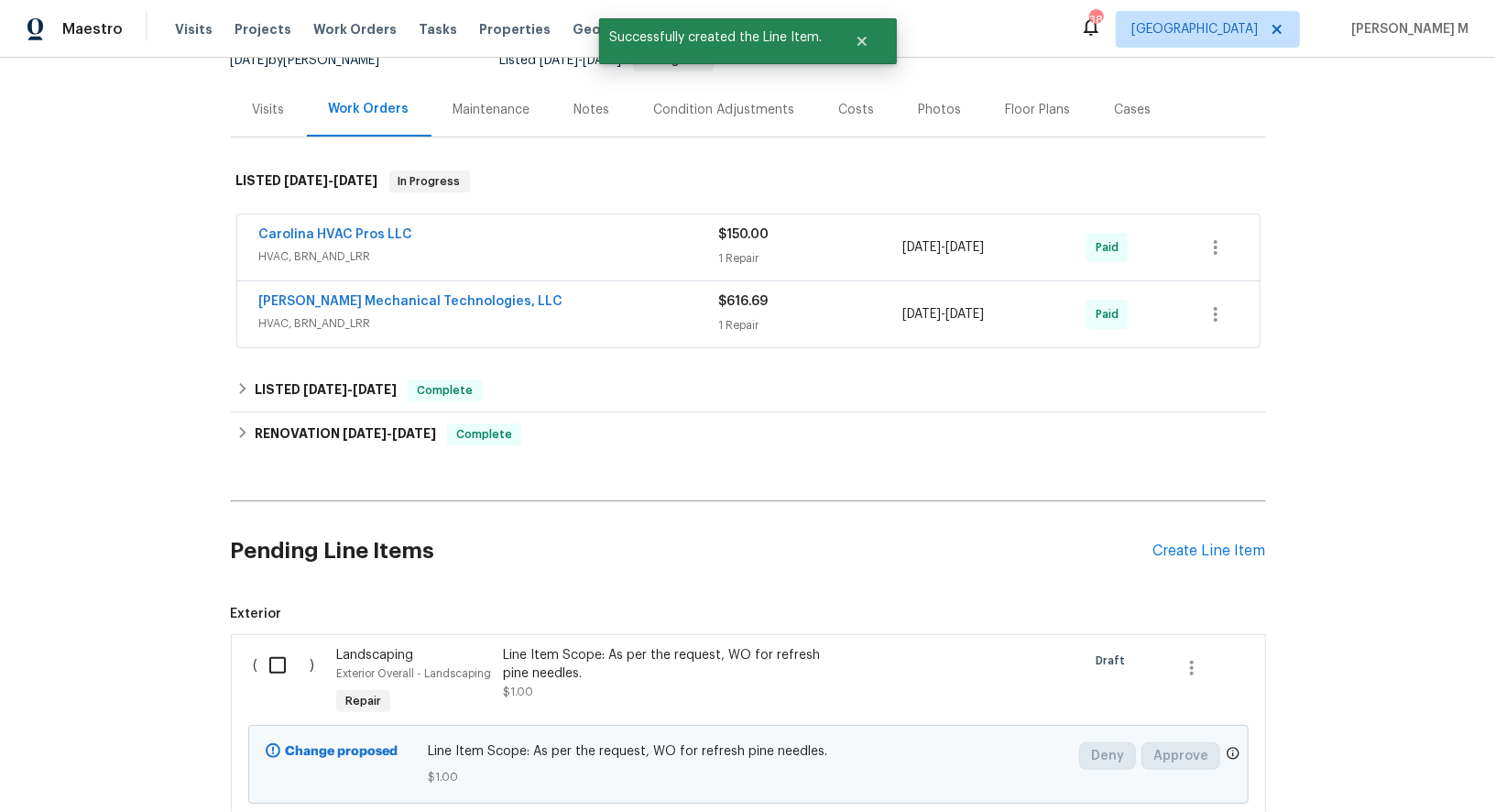
scroll to position [204, 0]
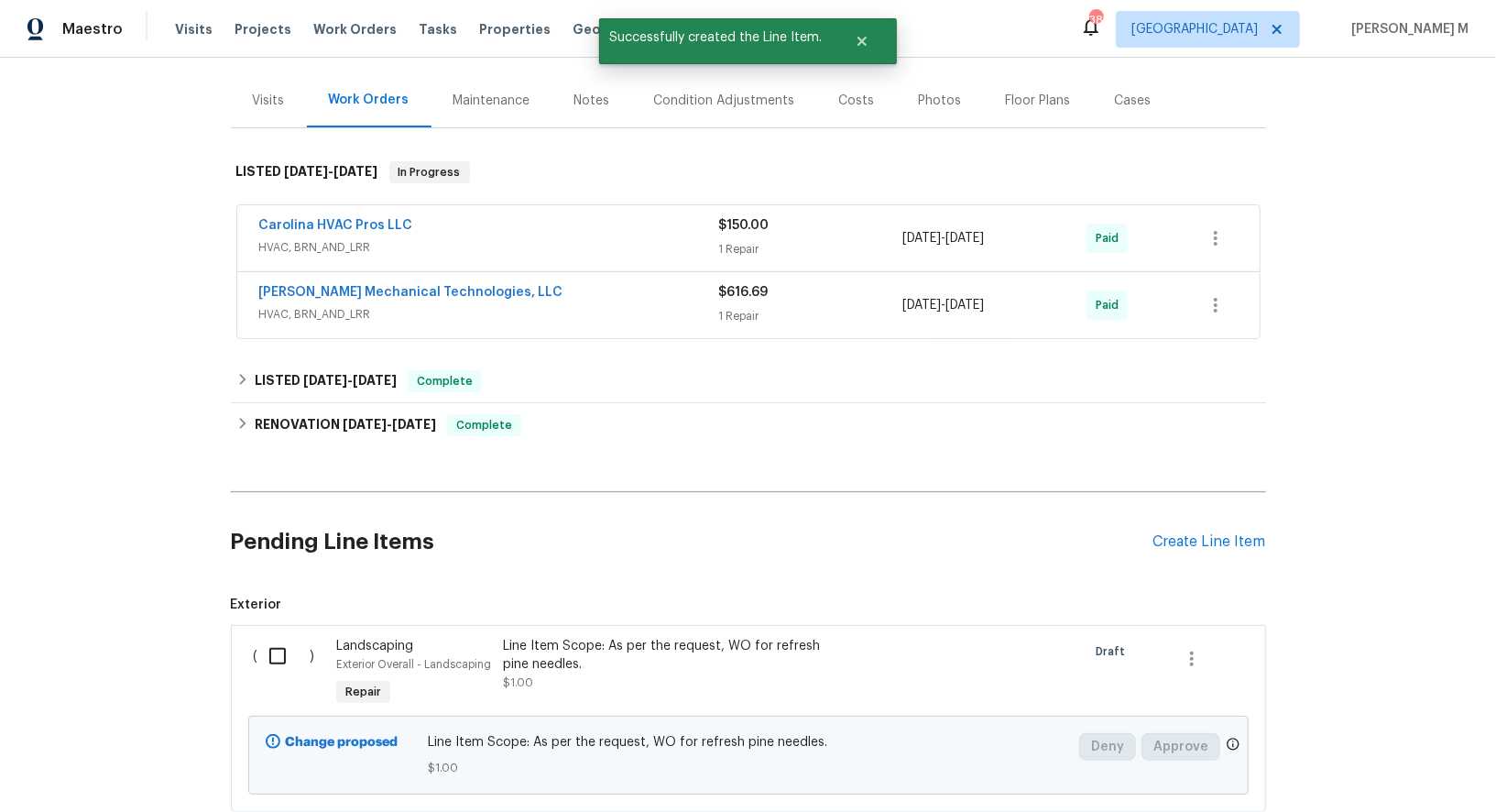
click at [586, 637] on div "Line Item Scope: As per the request, WO for refresh pine needles." at bounding box center [664, 656] width 323 height 37
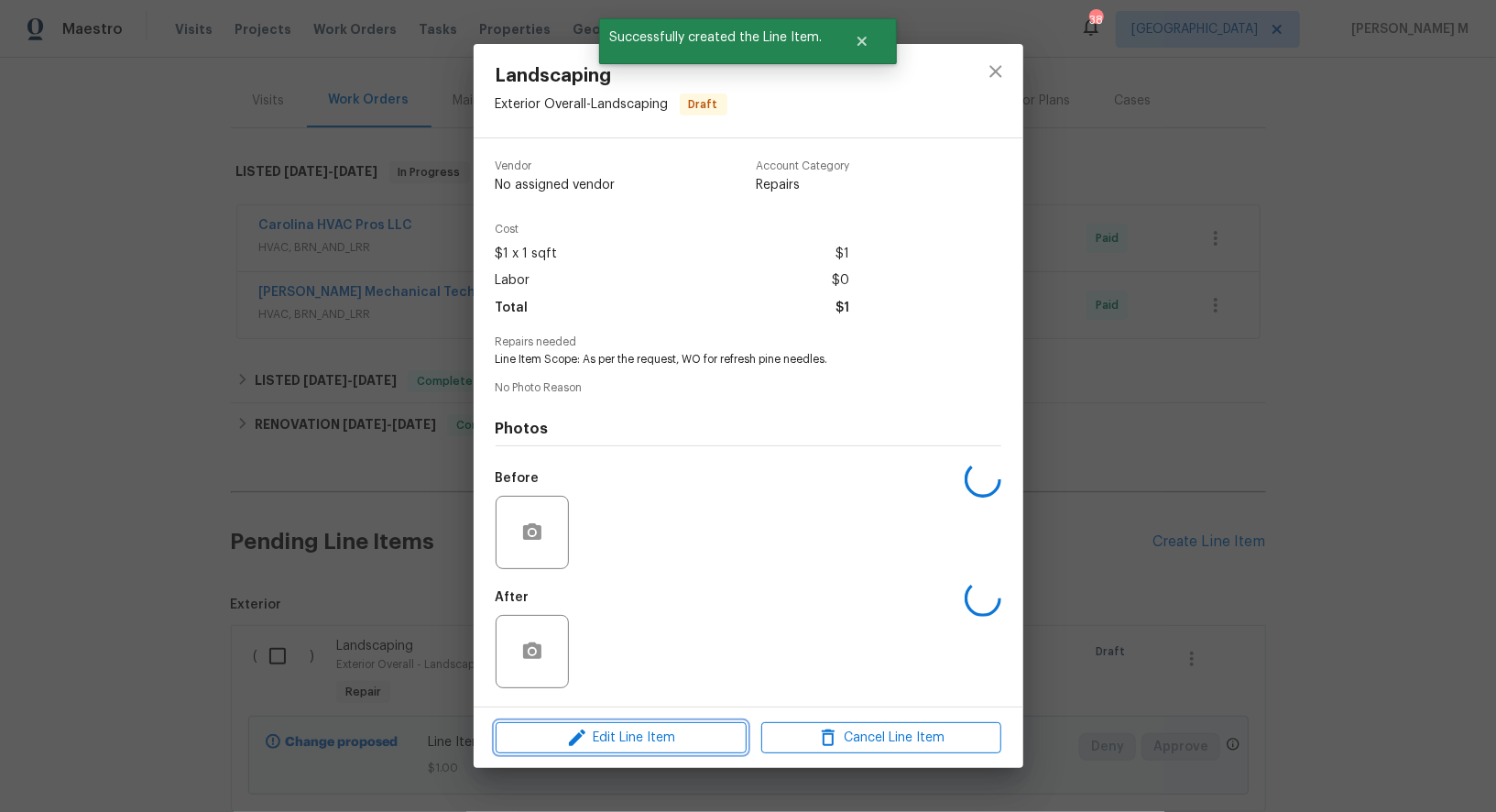
click at [609, 727] on span "Edit Line Item" at bounding box center [621, 738] width 240 height 23
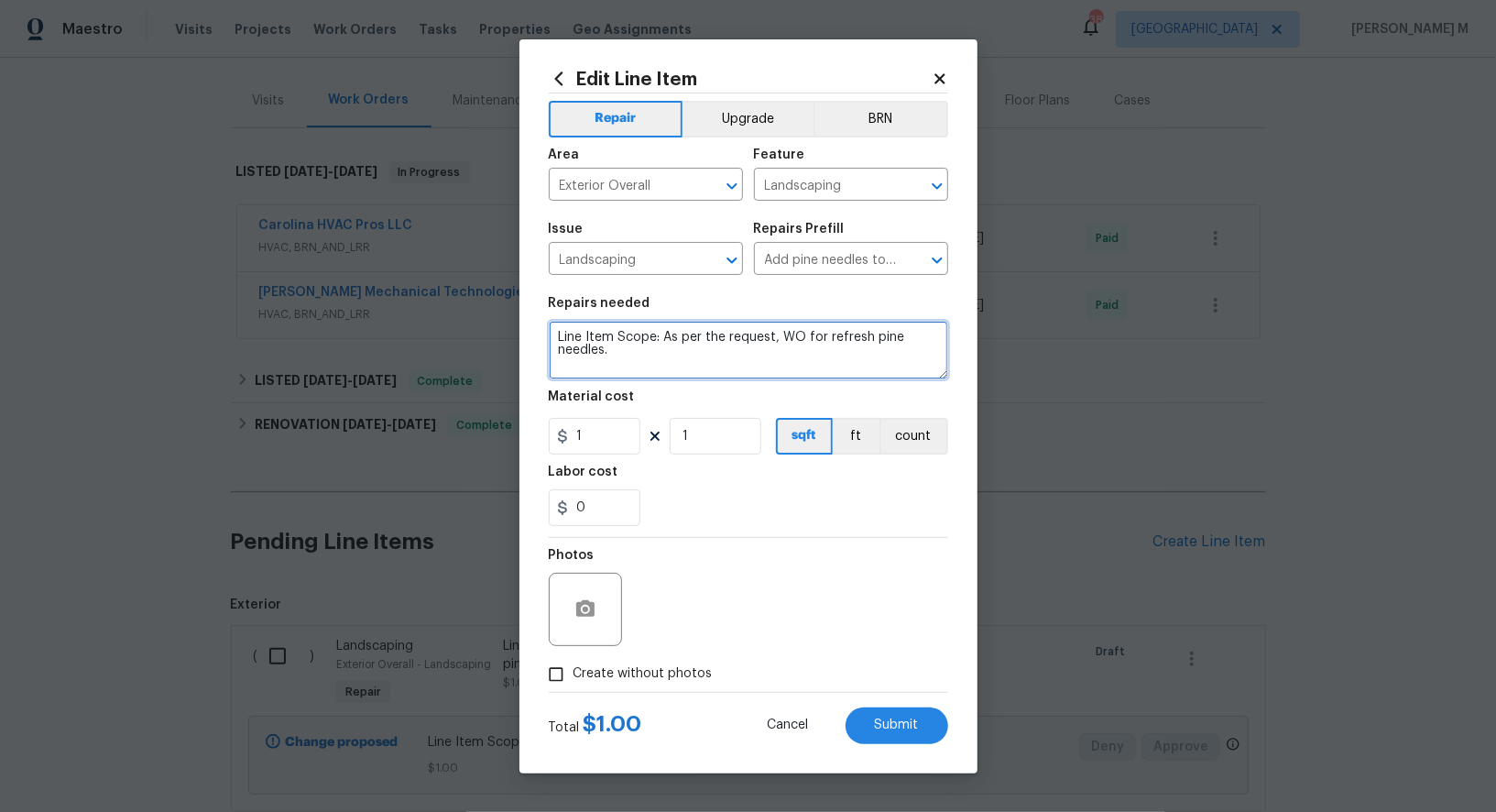
click at [662, 340] on textarea "Line Item Scope: As per the request, WO for refresh pine needles." at bounding box center [748, 350] width 399 height 58
type textarea "As per the request, WO for refresh pine needles."
click at [622, 664] on span "Create without photos" at bounding box center [642, 674] width 139 height 19
click at [573, 661] on input "Create without photos" at bounding box center [557, 674] width 35 height 35
checkbox input "true"
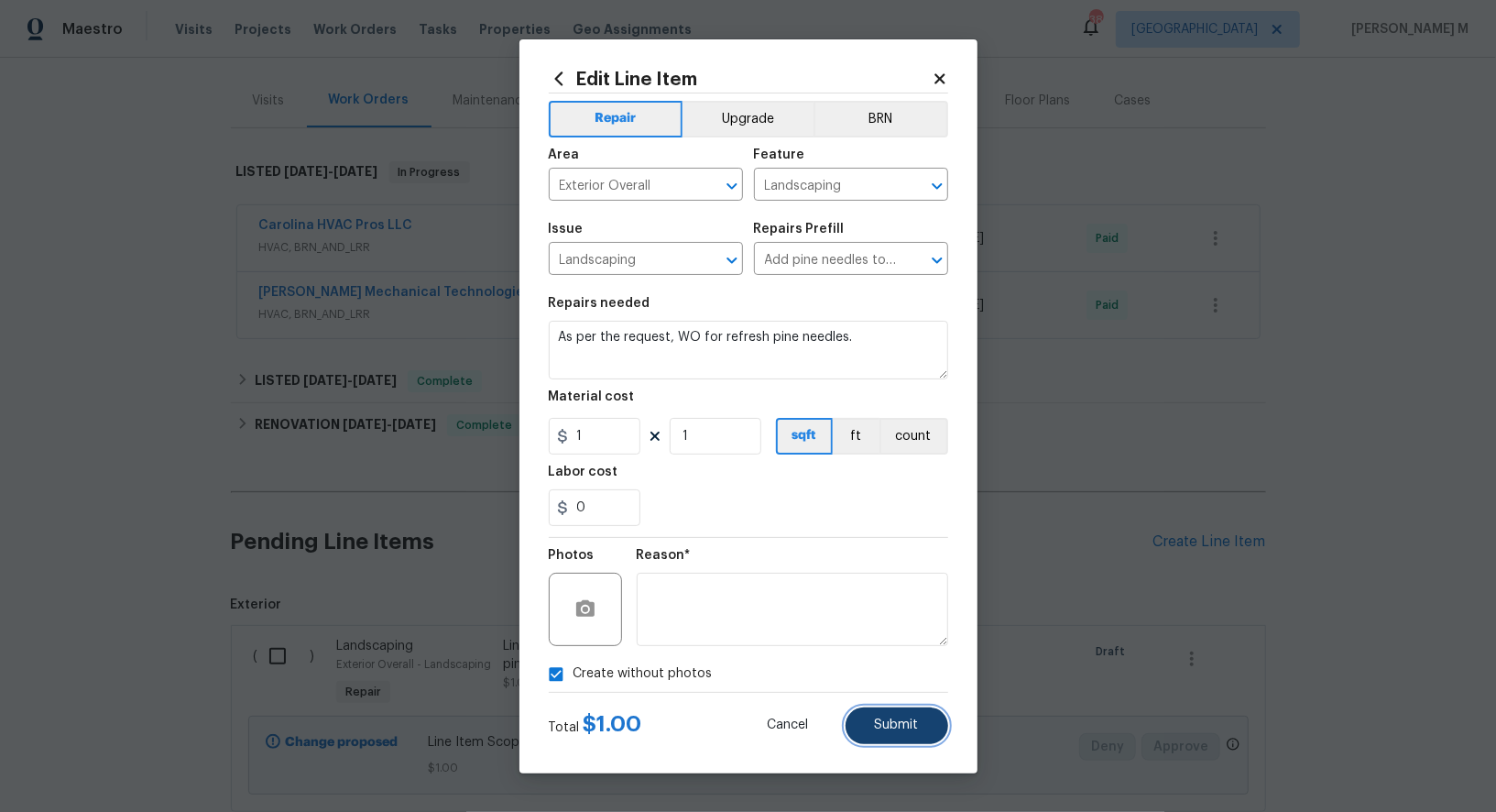
click at [896, 720] on button "Submit" at bounding box center [898, 726] width 103 height 37
click at [1169, 543] on body "Maestro Visits Projects Work Orders Tasks Properties Geo Assignments 38 Dallas …" at bounding box center [748, 406] width 1496 height 812
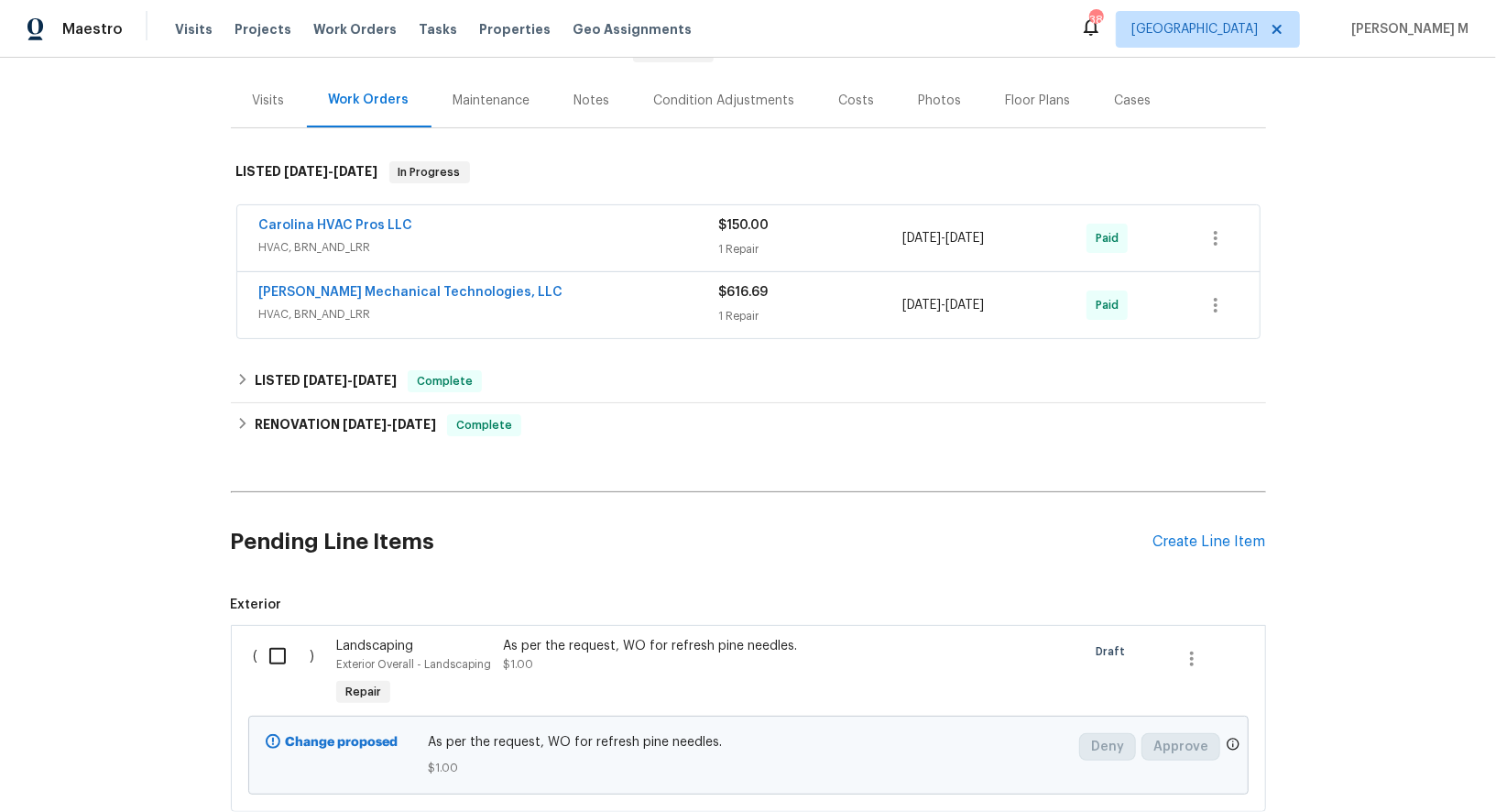
click at [262, 637] on input "checkbox" at bounding box center [285, 657] width 52 height 39
checkbox input "true"
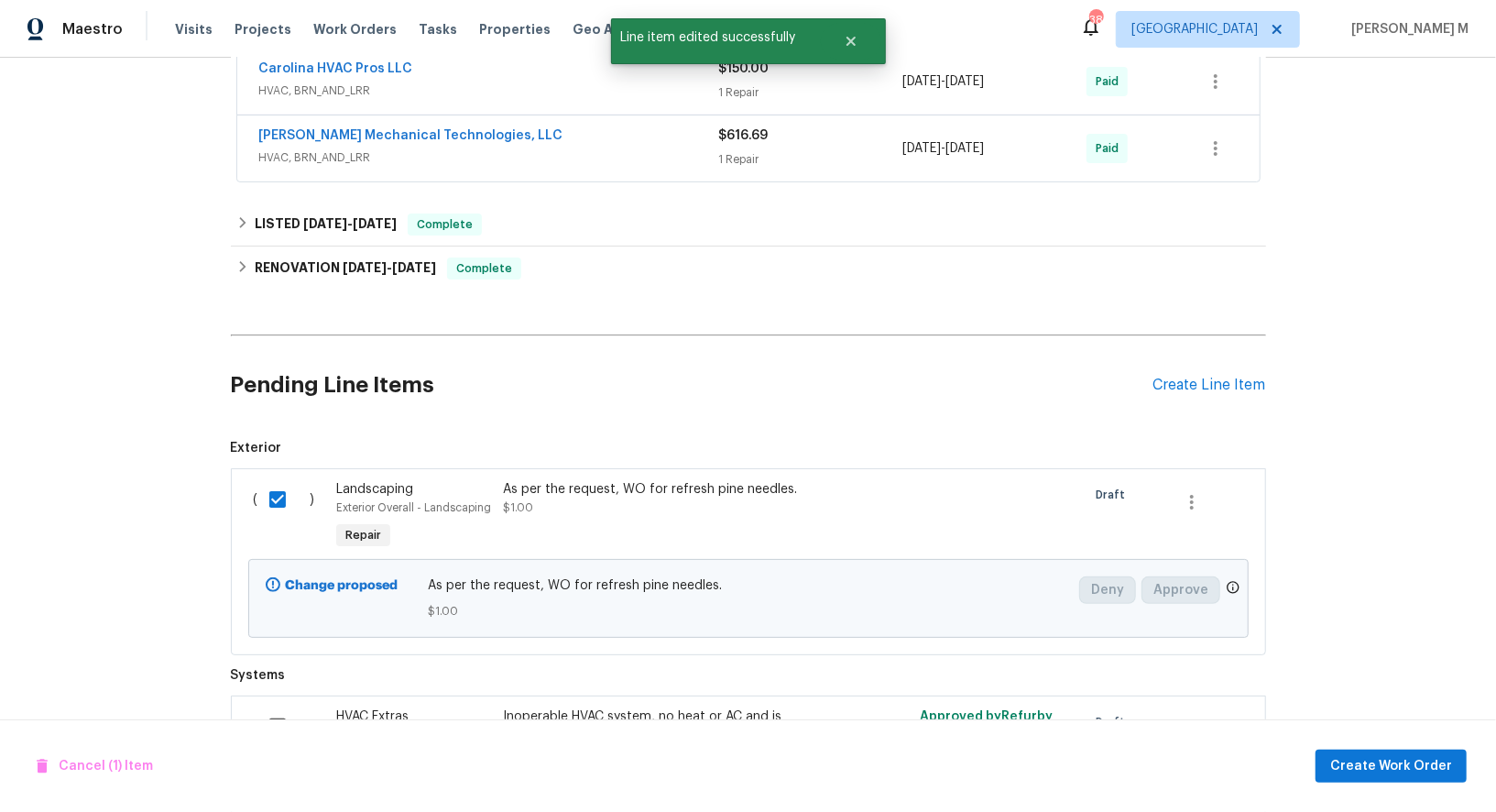
scroll to position [450, 0]
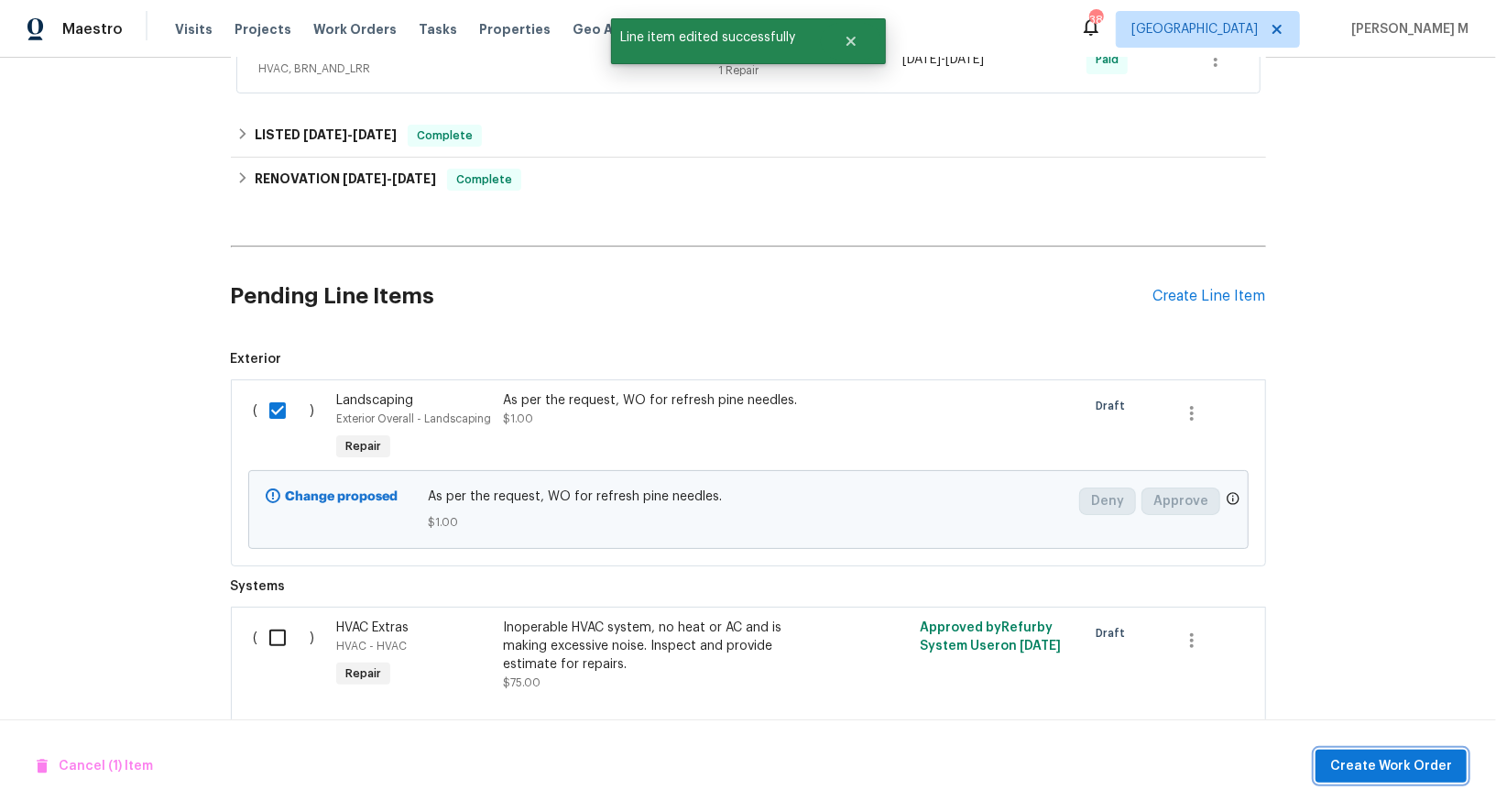
click at [1449, 783] on button "Create Work Order" at bounding box center [1391, 766] width 152 height 34
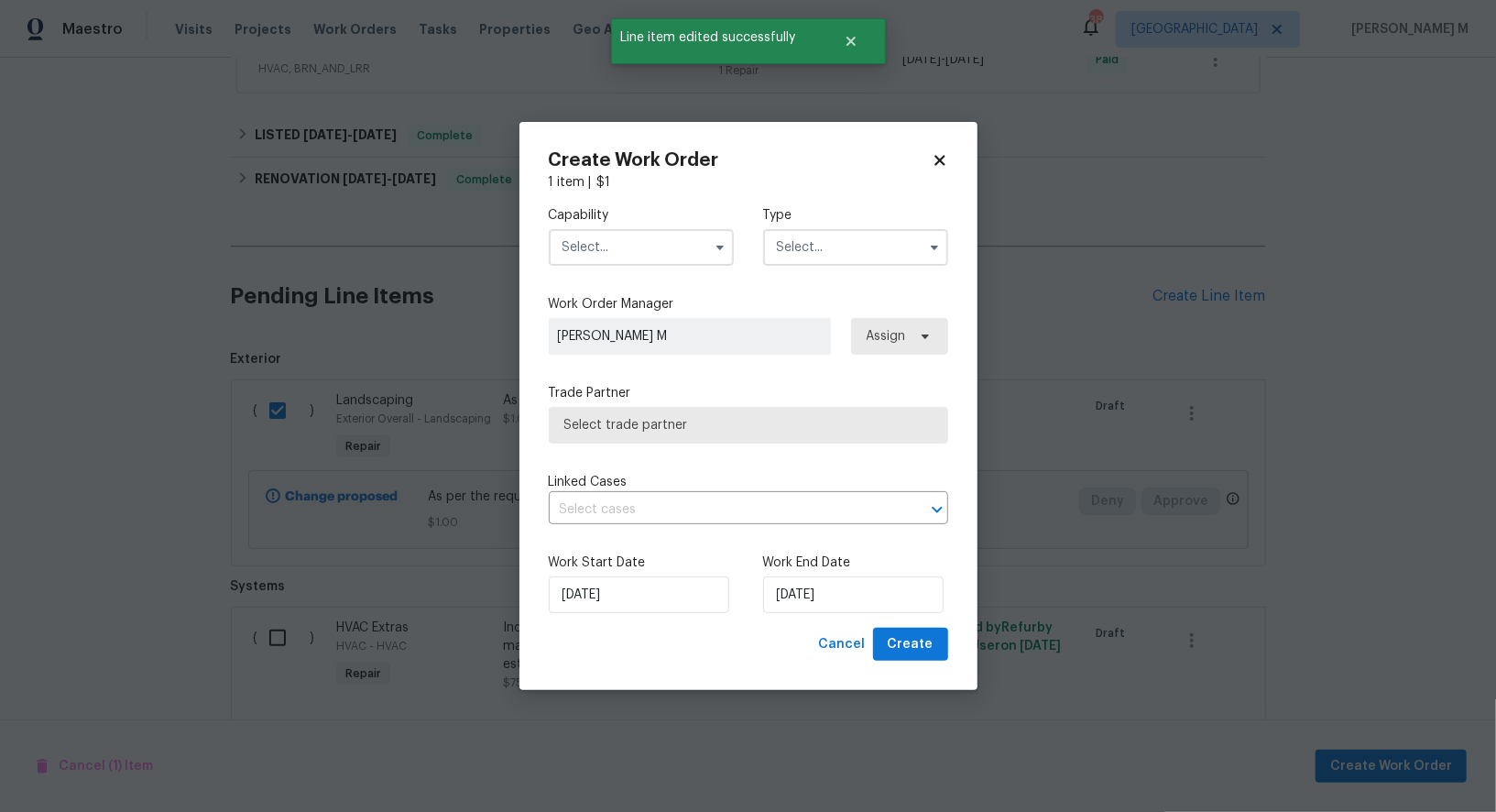
click at [590, 233] on div "Capability" at bounding box center [641, 235] width 186 height 59
click at [590, 262] on input "text" at bounding box center [641, 248] width 186 height 37
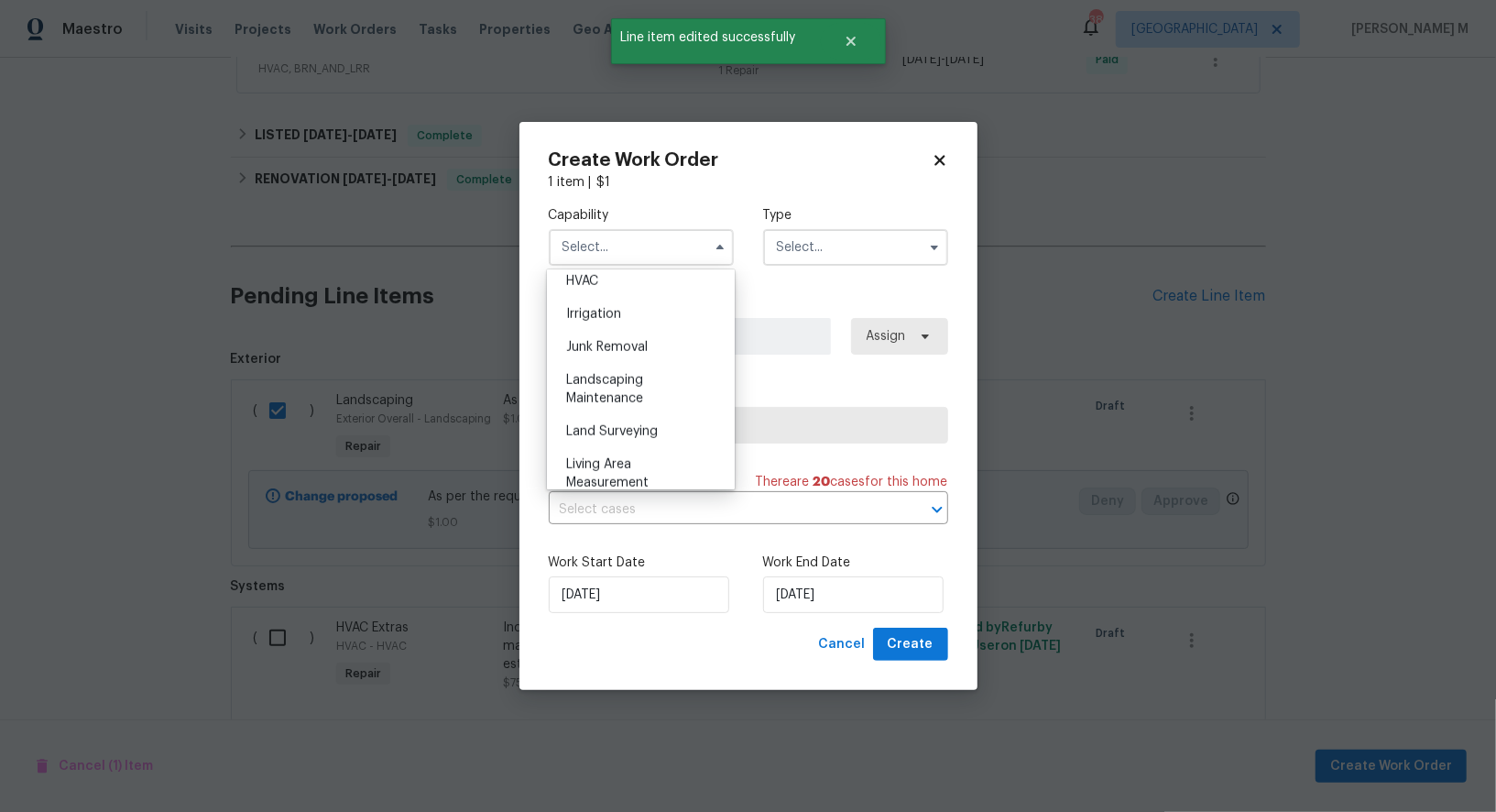
scroll to position [1133, 0]
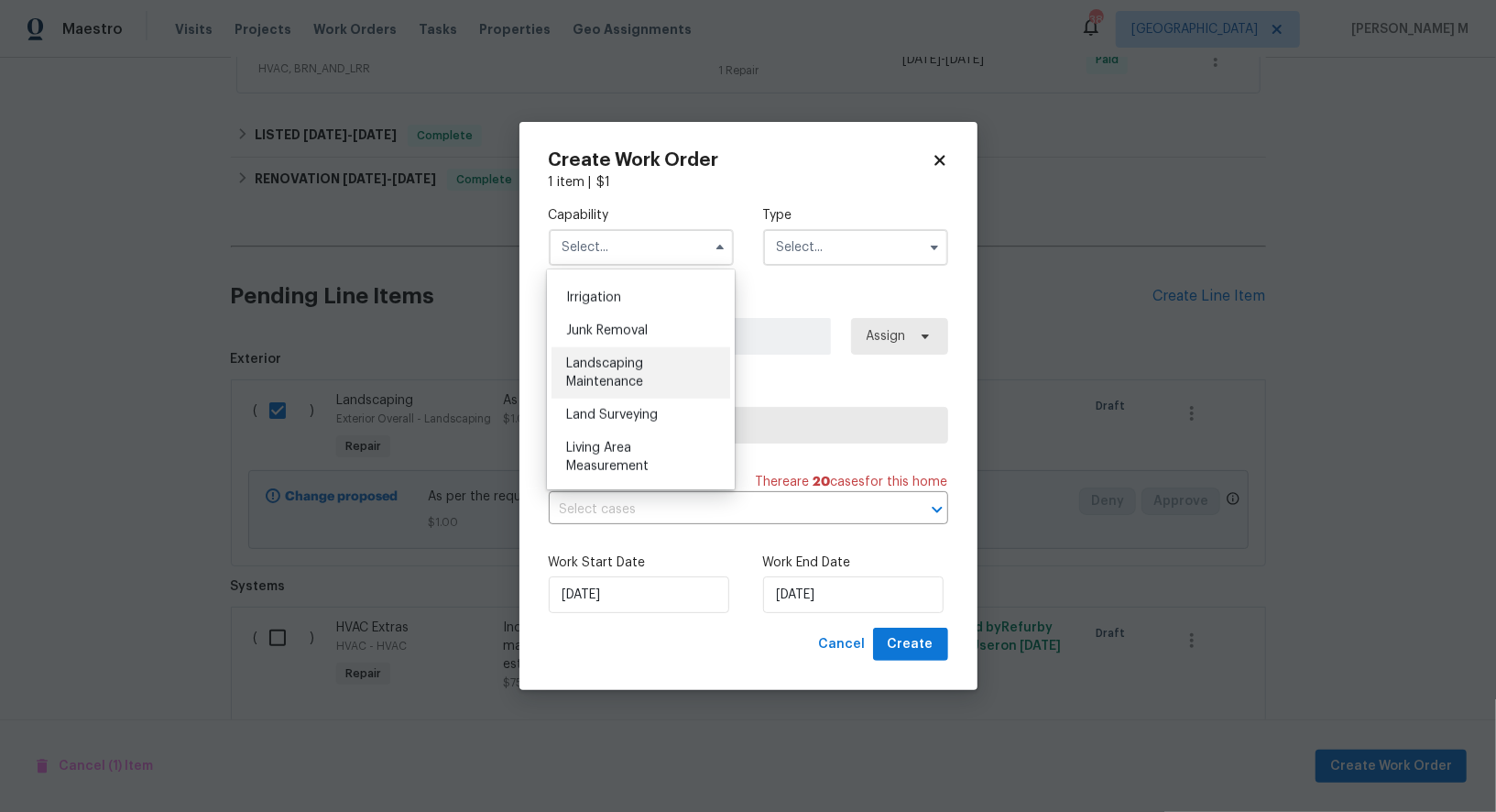
click at [625, 347] on div "Landscaping Maintenance" at bounding box center [641, 372] width 179 height 51
type input "Landscaping Maintenance"
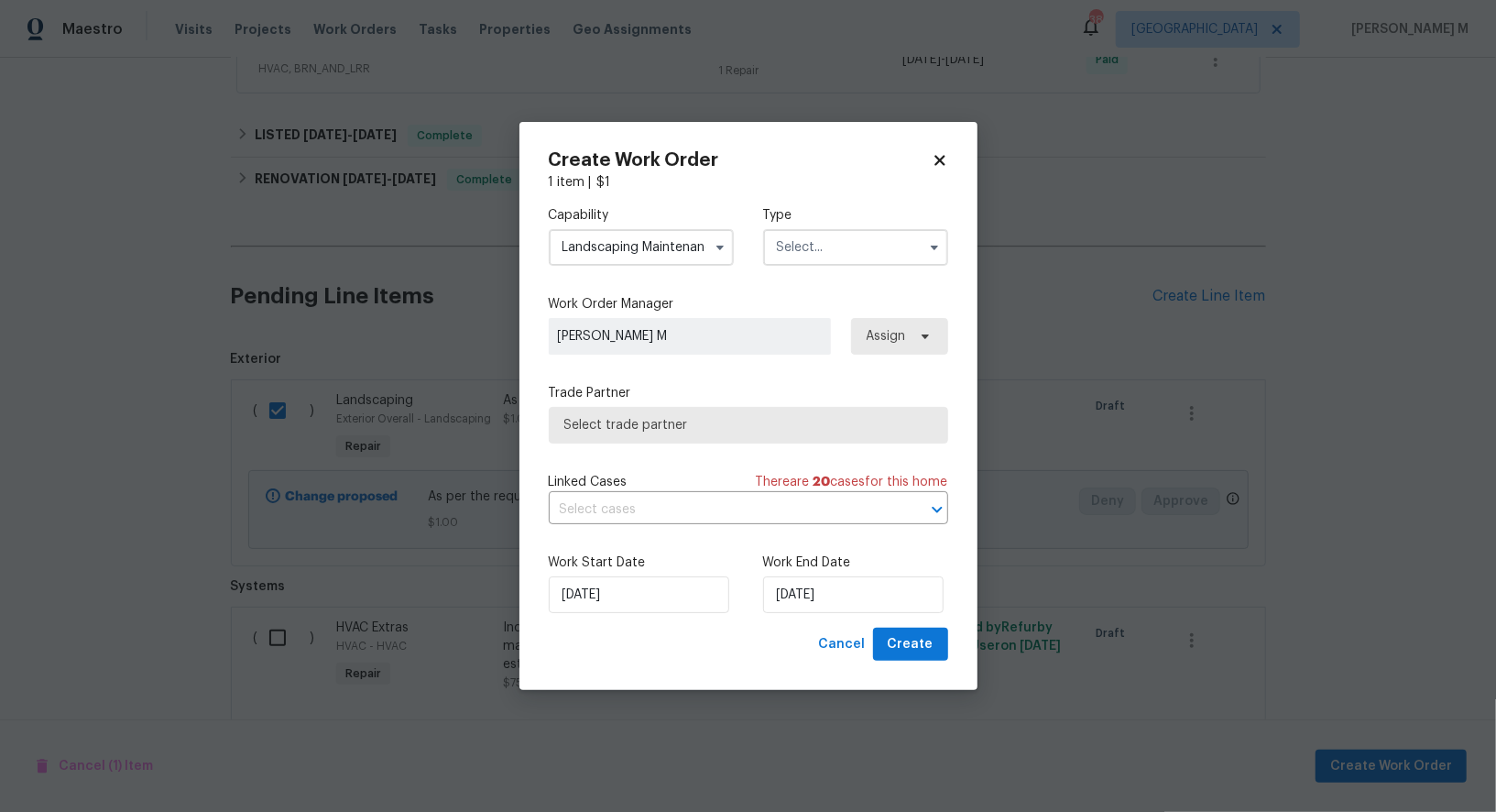
click at [652, 437] on span "Select trade partner" at bounding box center [748, 425] width 399 height 37
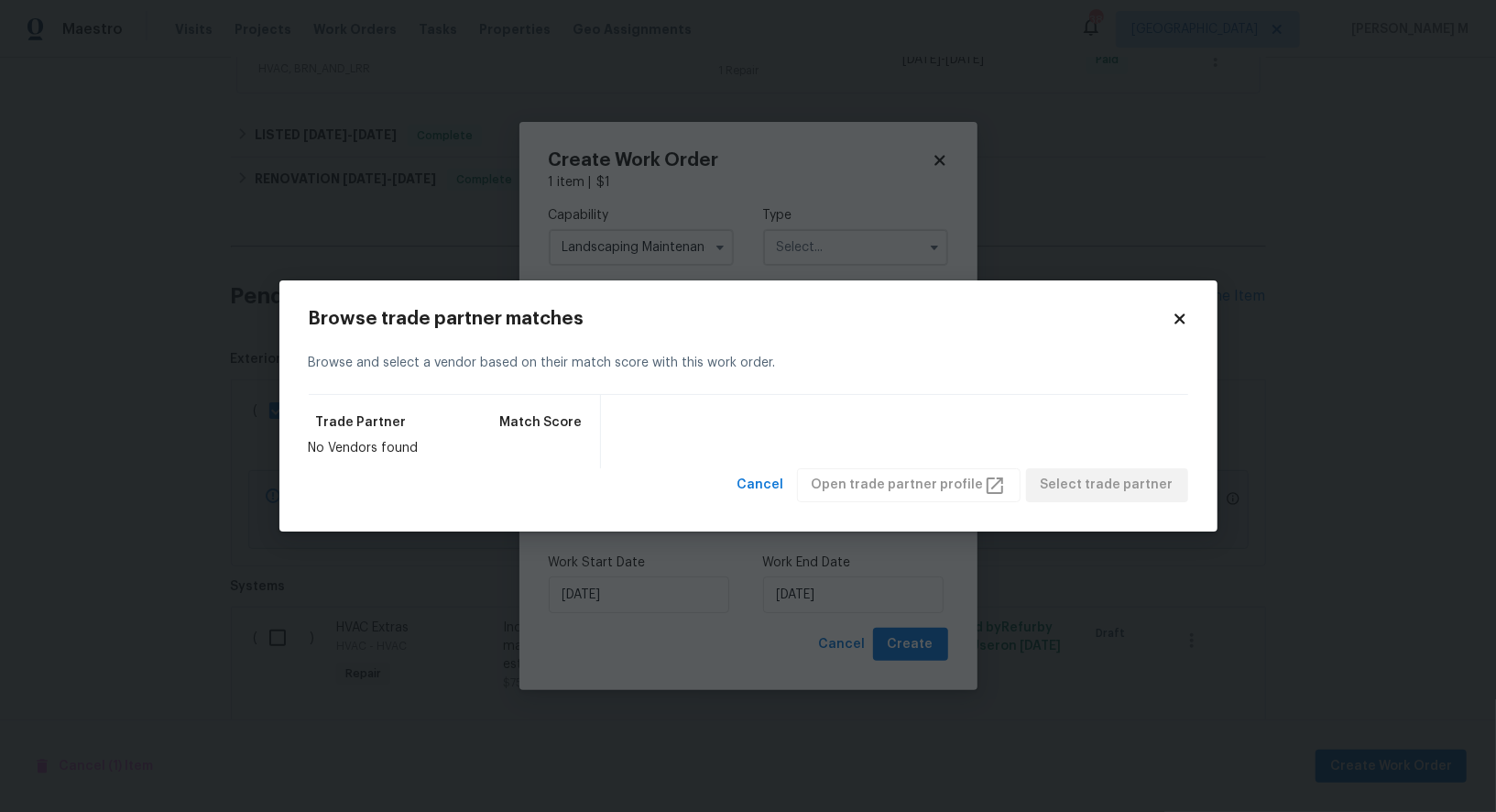
click at [830, 358] on div "Browse and select a vendor based on their match score with this work order." at bounding box center [748, 362] width 879 height 63
click at [834, 266] on body "Maestro Visits Projects Work Orders Tasks Properties Geo Assignments 38 Dallas …" at bounding box center [748, 406] width 1496 height 812
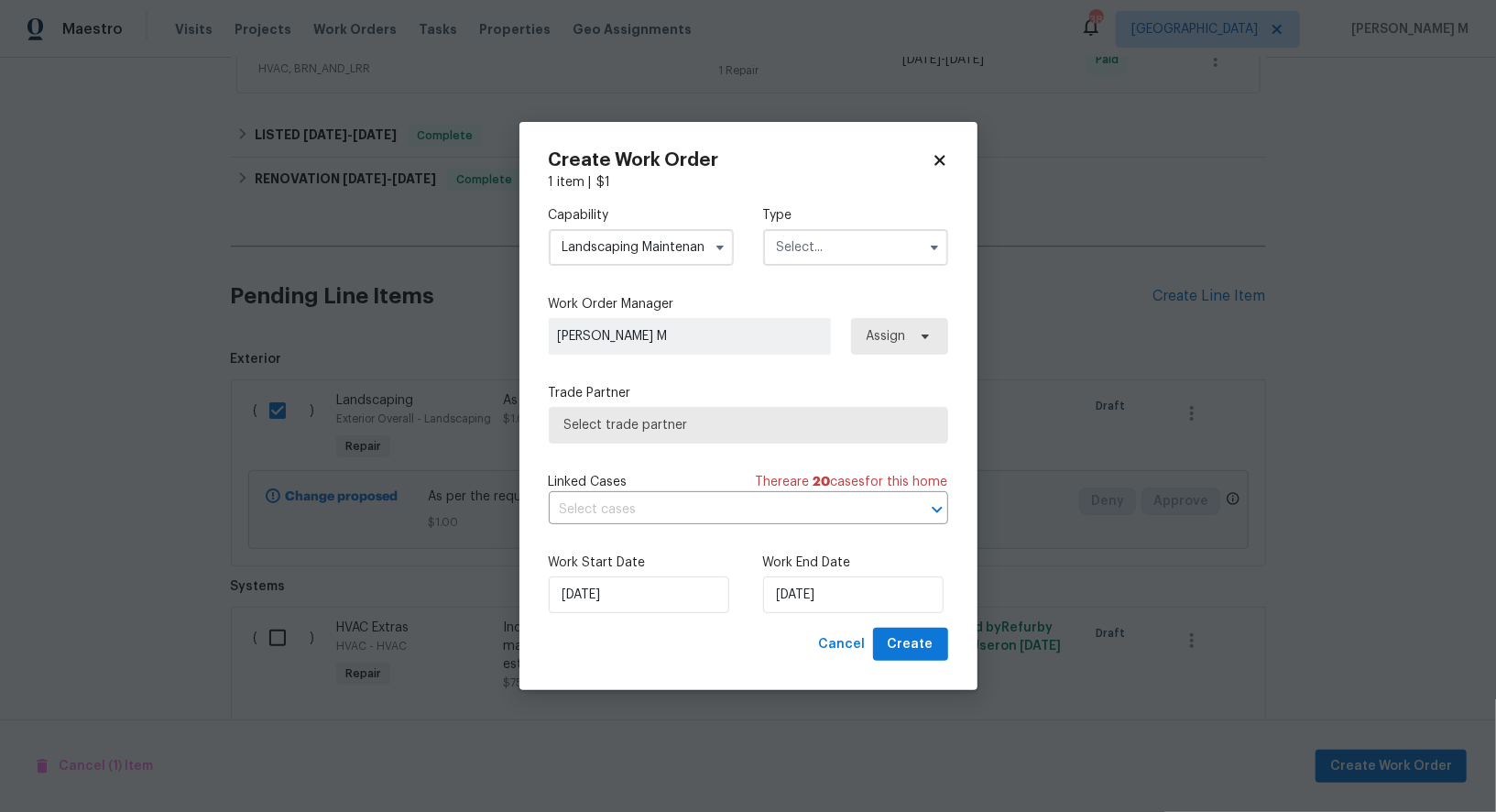
click at [822, 266] on input "text" at bounding box center [856, 248] width 186 height 37
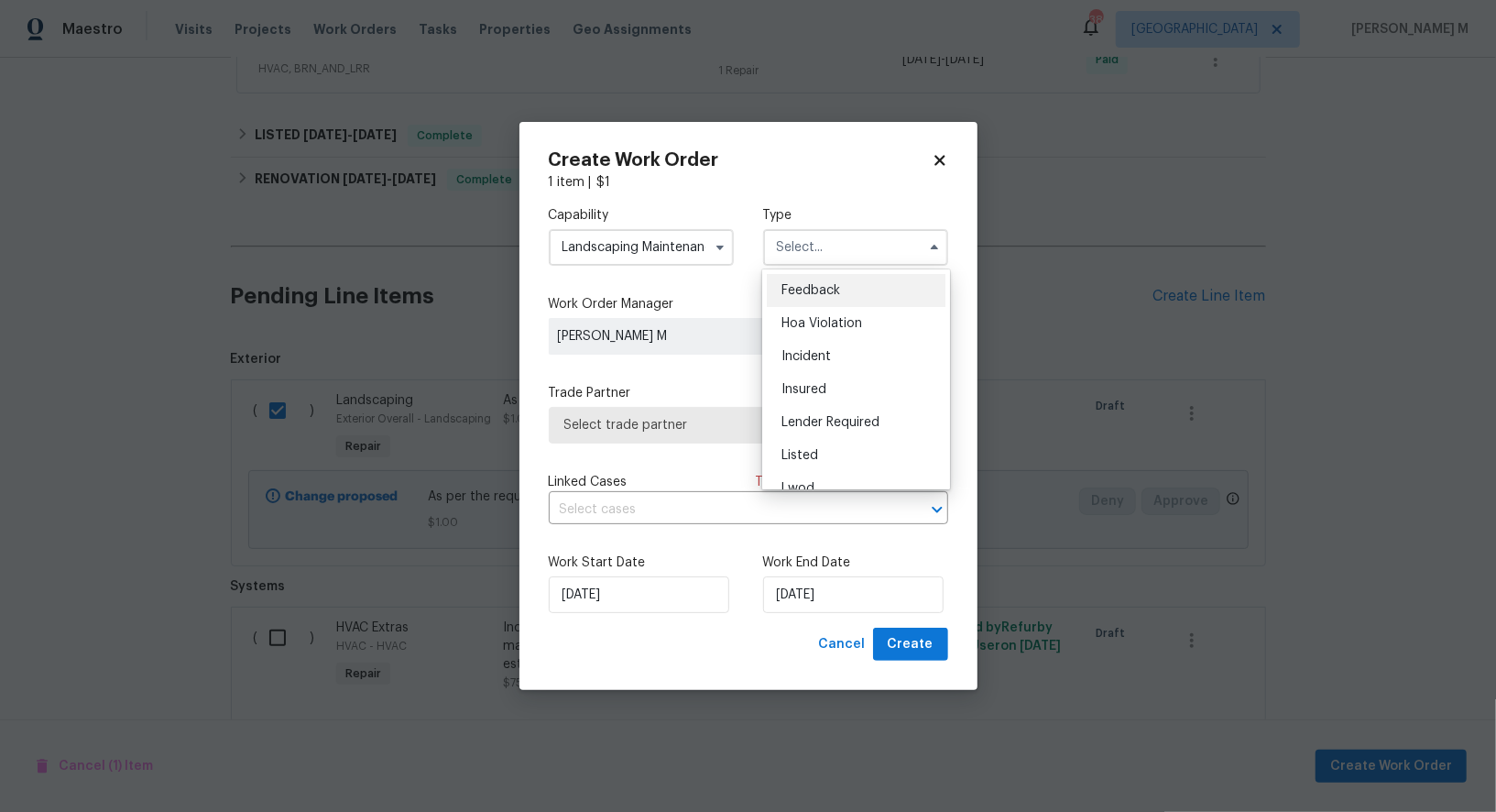
click at [822, 283] on div "Feedback" at bounding box center [856, 290] width 179 height 33
type input "Feedback"
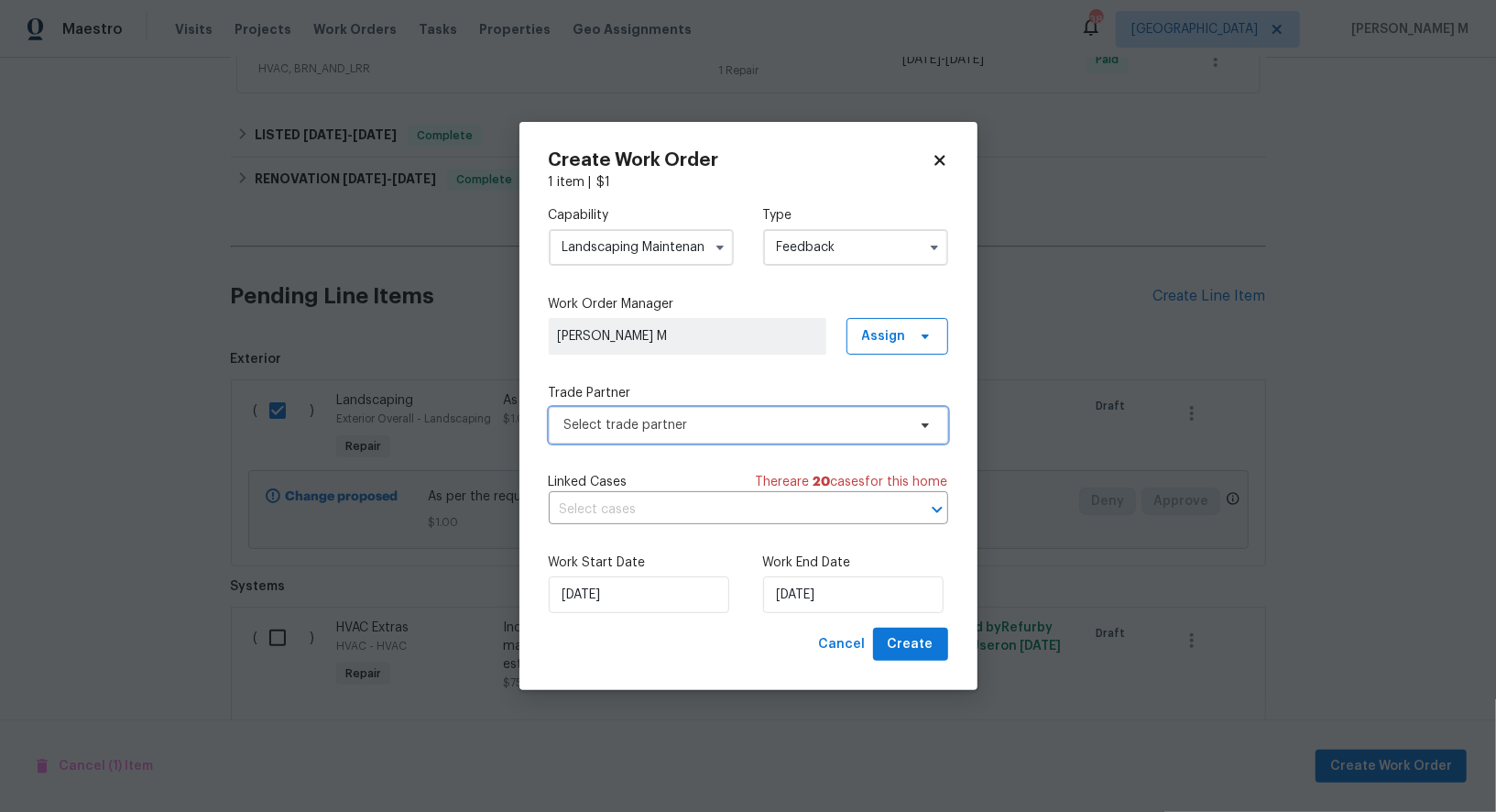
click at [686, 436] on span "Select trade partner" at bounding box center [748, 425] width 399 height 37
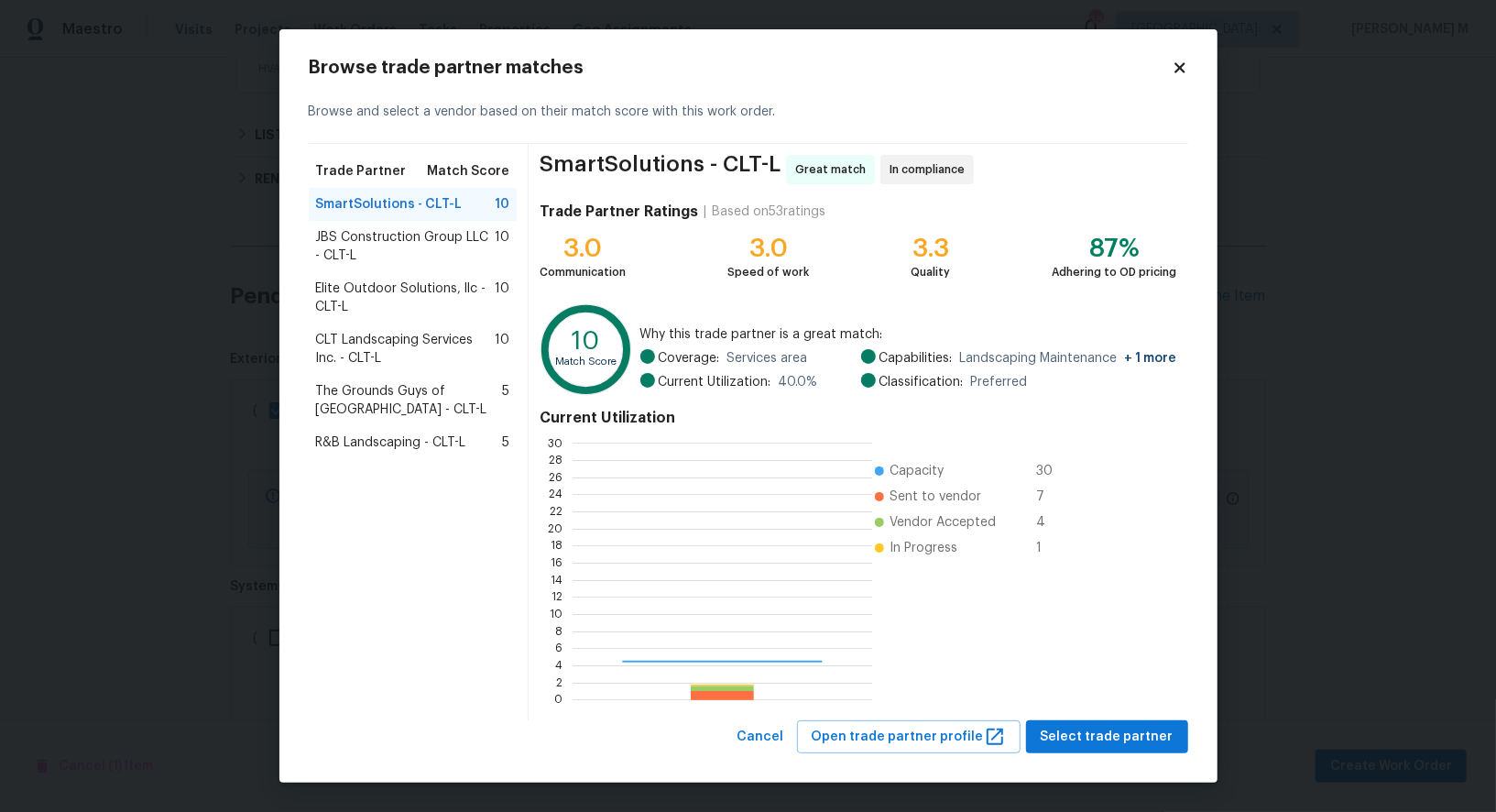
scroll to position [256, 298]
click at [407, 299] on span "Elite Outdoor Solutions, llc - CLT-L" at bounding box center [405, 298] width 180 height 37
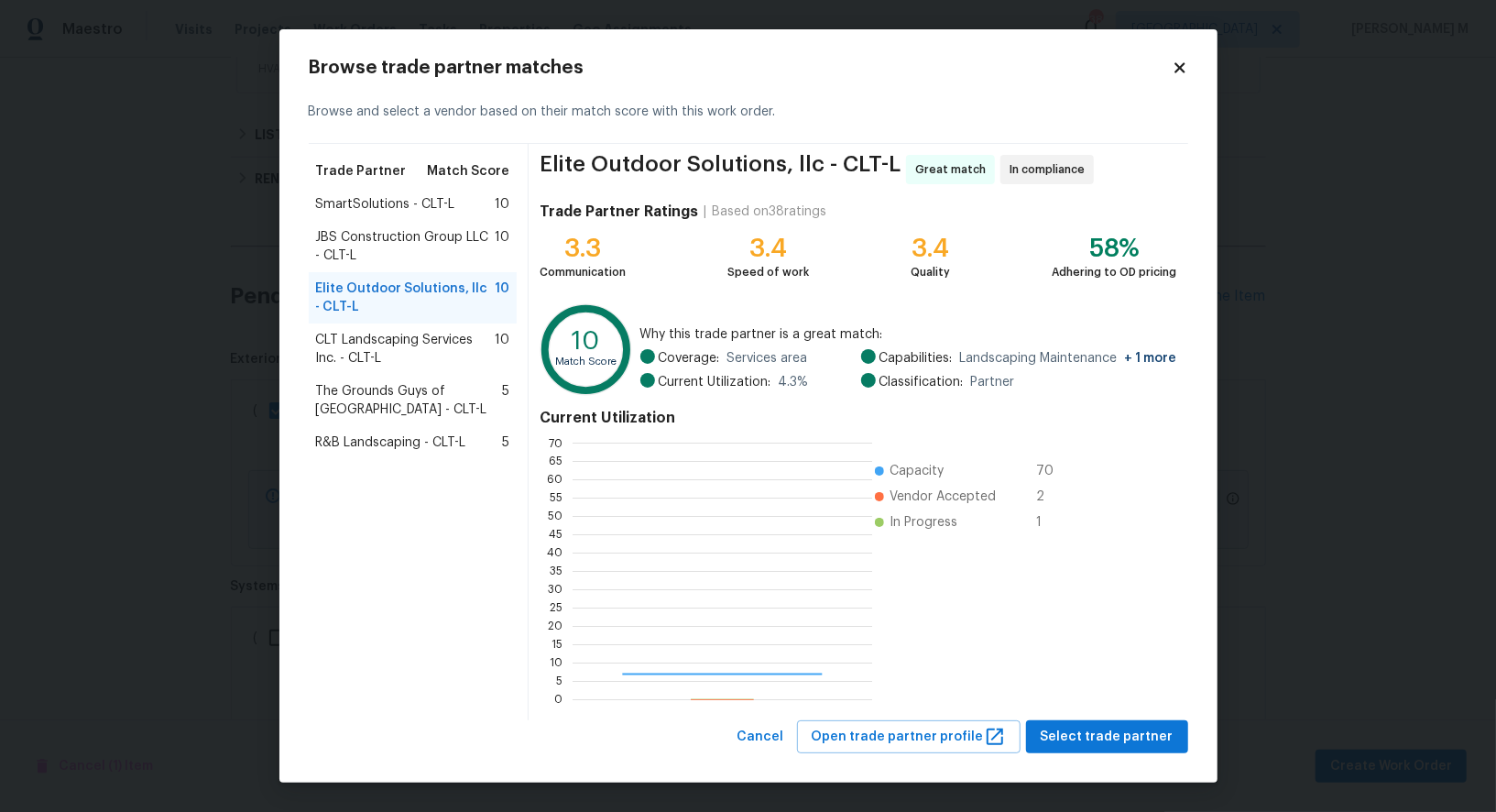
scroll to position [256, 299]
click at [1076, 740] on span "Select trade partner" at bounding box center [1106, 737] width 133 height 23
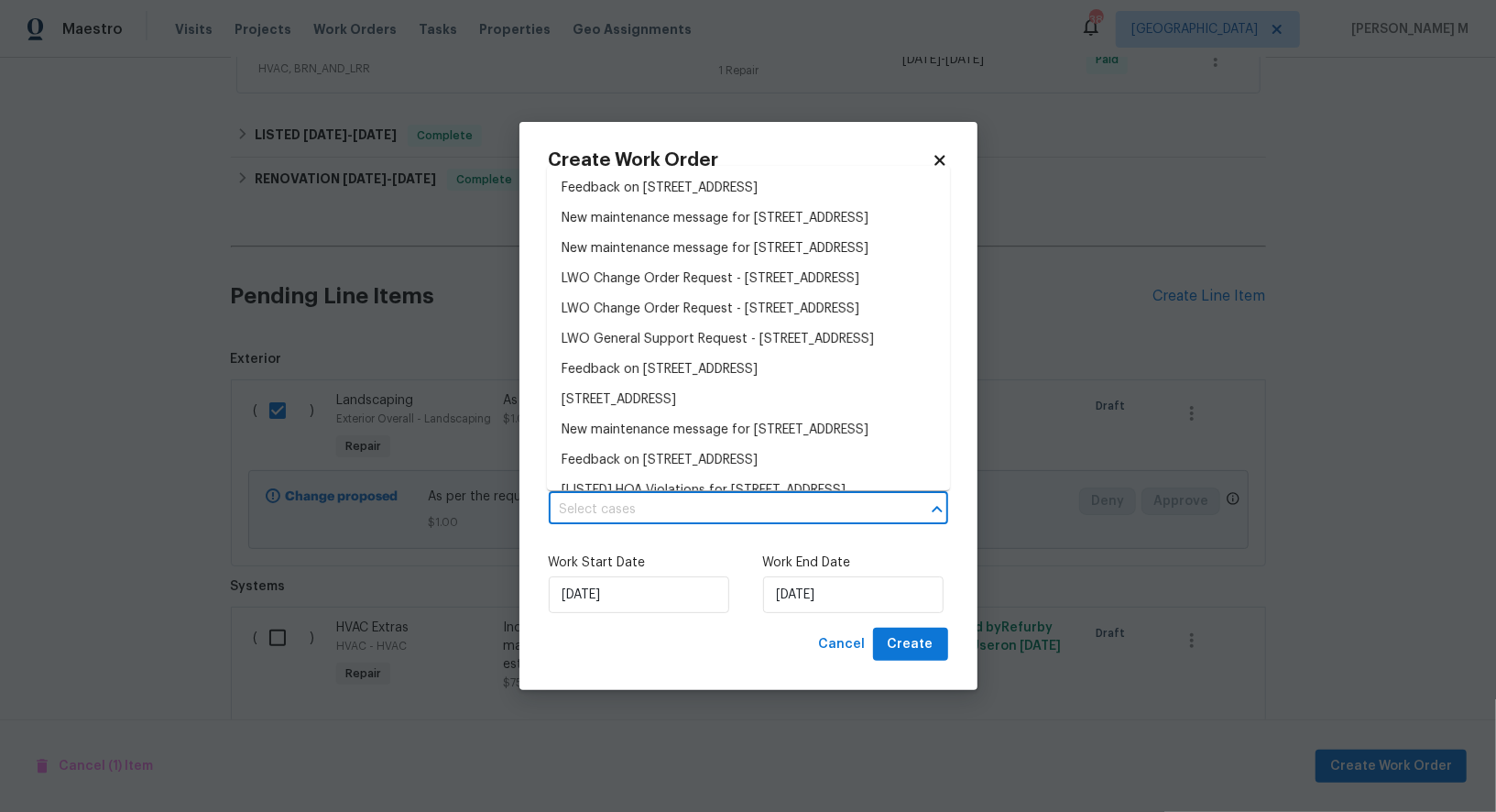
click at [686, 503] on input "text" at bounding box center [723, 509] width 348 height 28
click at [664, 187] on li "Feedback on 15633 Aviary Orchard Way, Charlotte, NC 28278" at bounding box center [748, 187] width 403 height 30
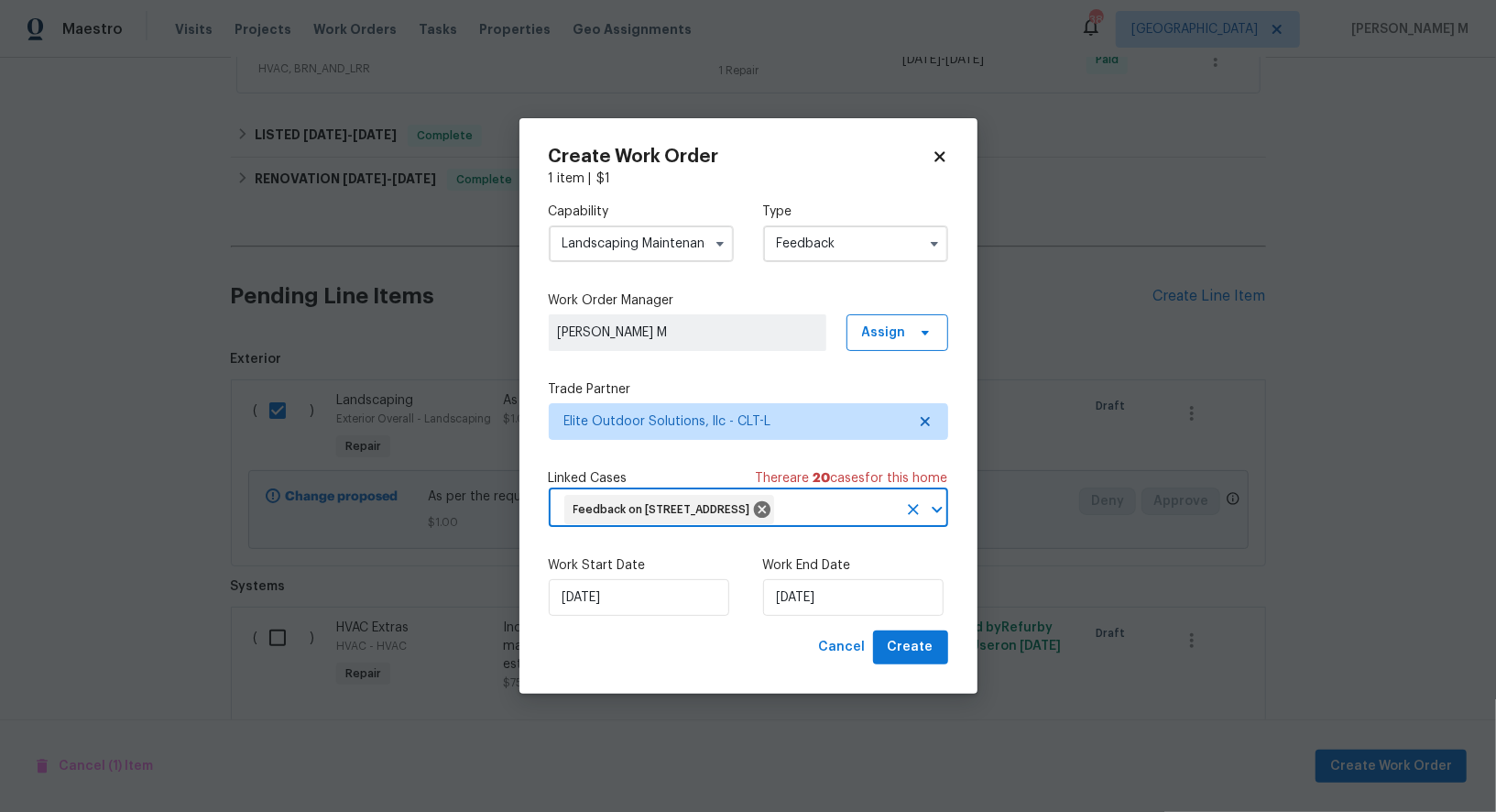
click at [616, 630] on div "Work Start Date 19/09/2025 Work End Date 19/09/2025" at bounding box center [748, 585] width 399 height 88
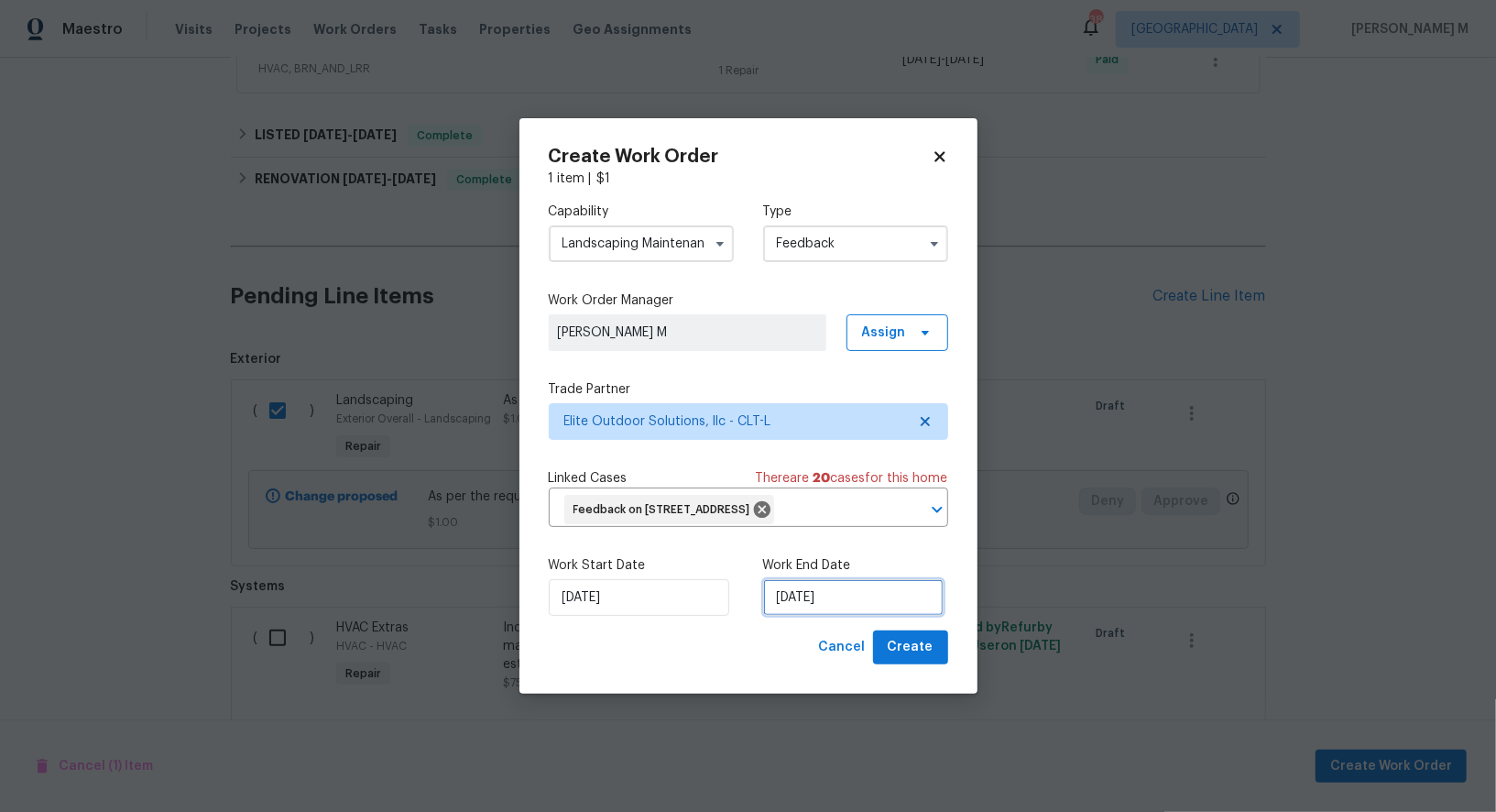
click at [784, 615] on input "19/09/2025" at bounding box center [854, 597] width 181 height 37
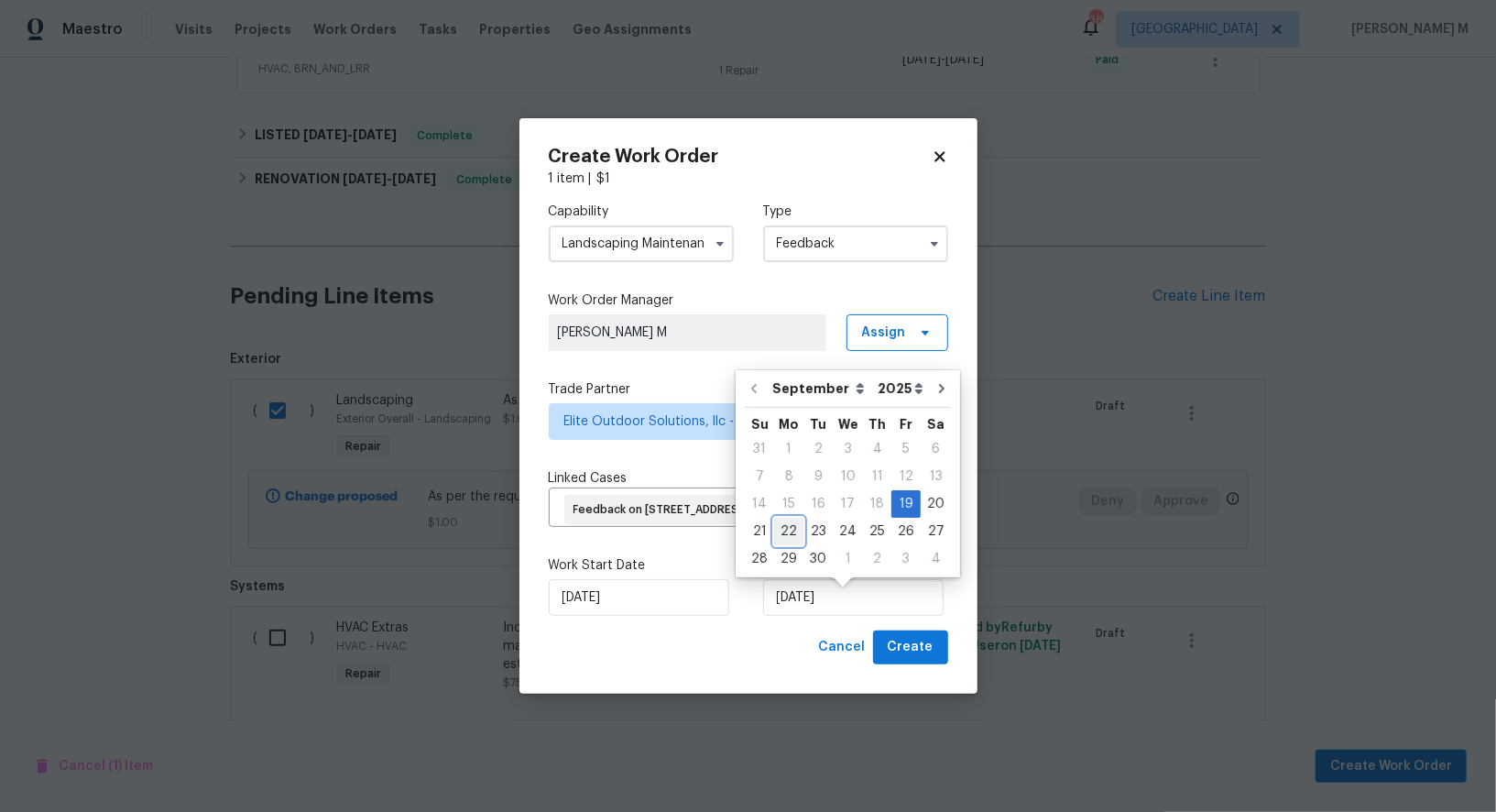
click at [781, 532] on div "22" at bounding box center [789, 531] width 29 height 25
type input "22/09/2025"
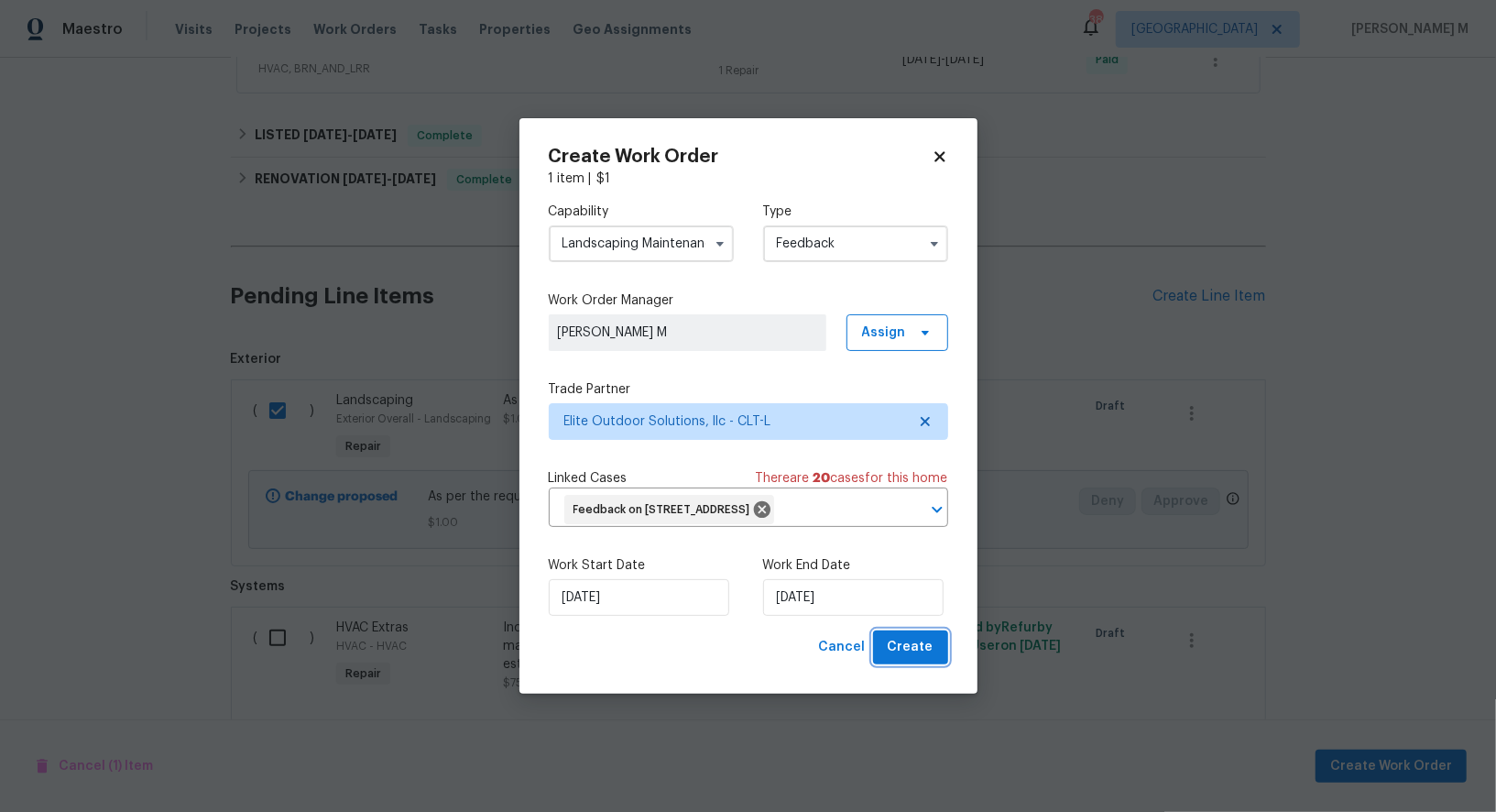
click at [939, 650] on button "Create" at bounding box center [910, 647] width 75 height 34
checkbox input "false"
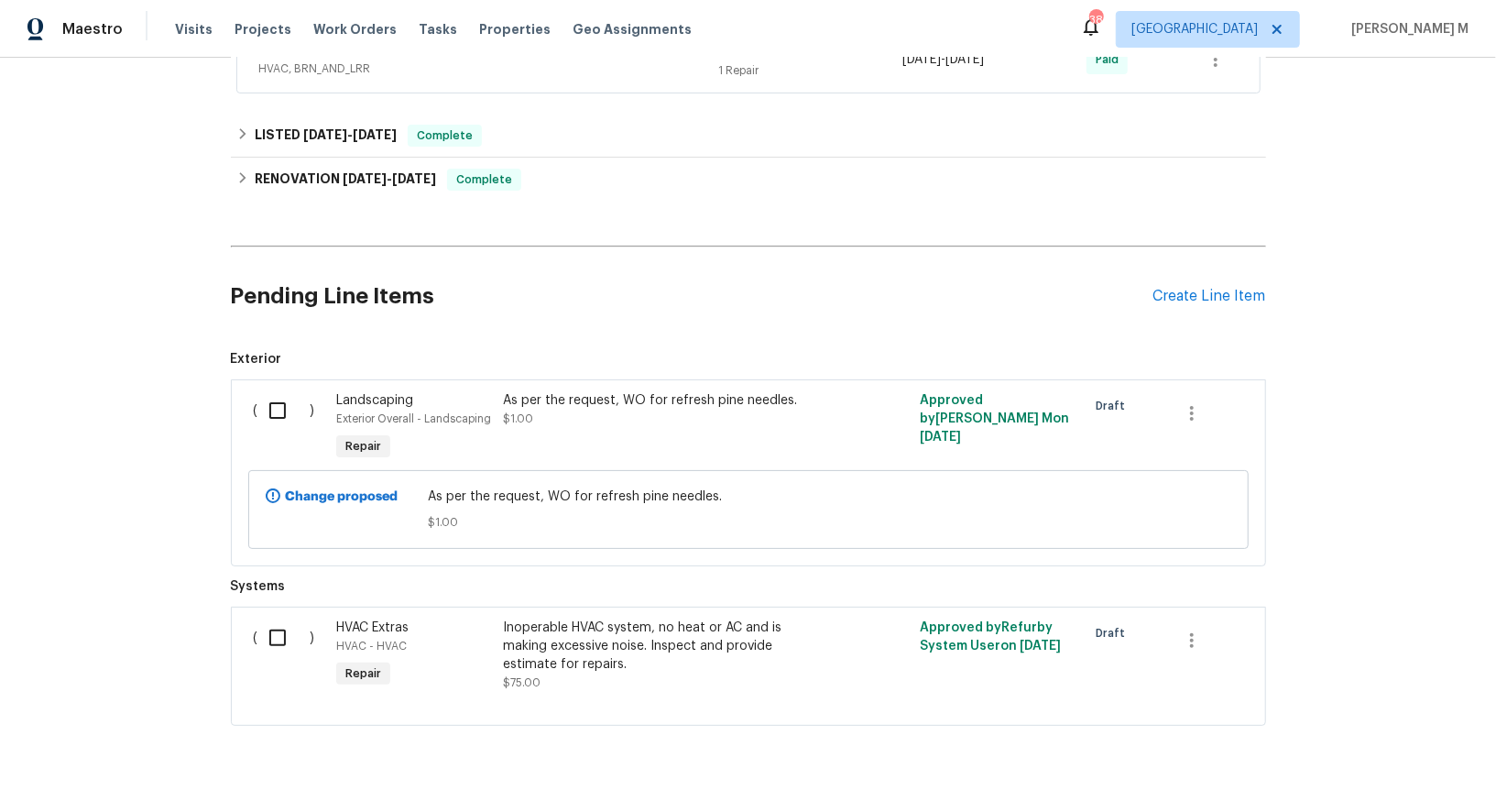
scroll to position [0, 0]
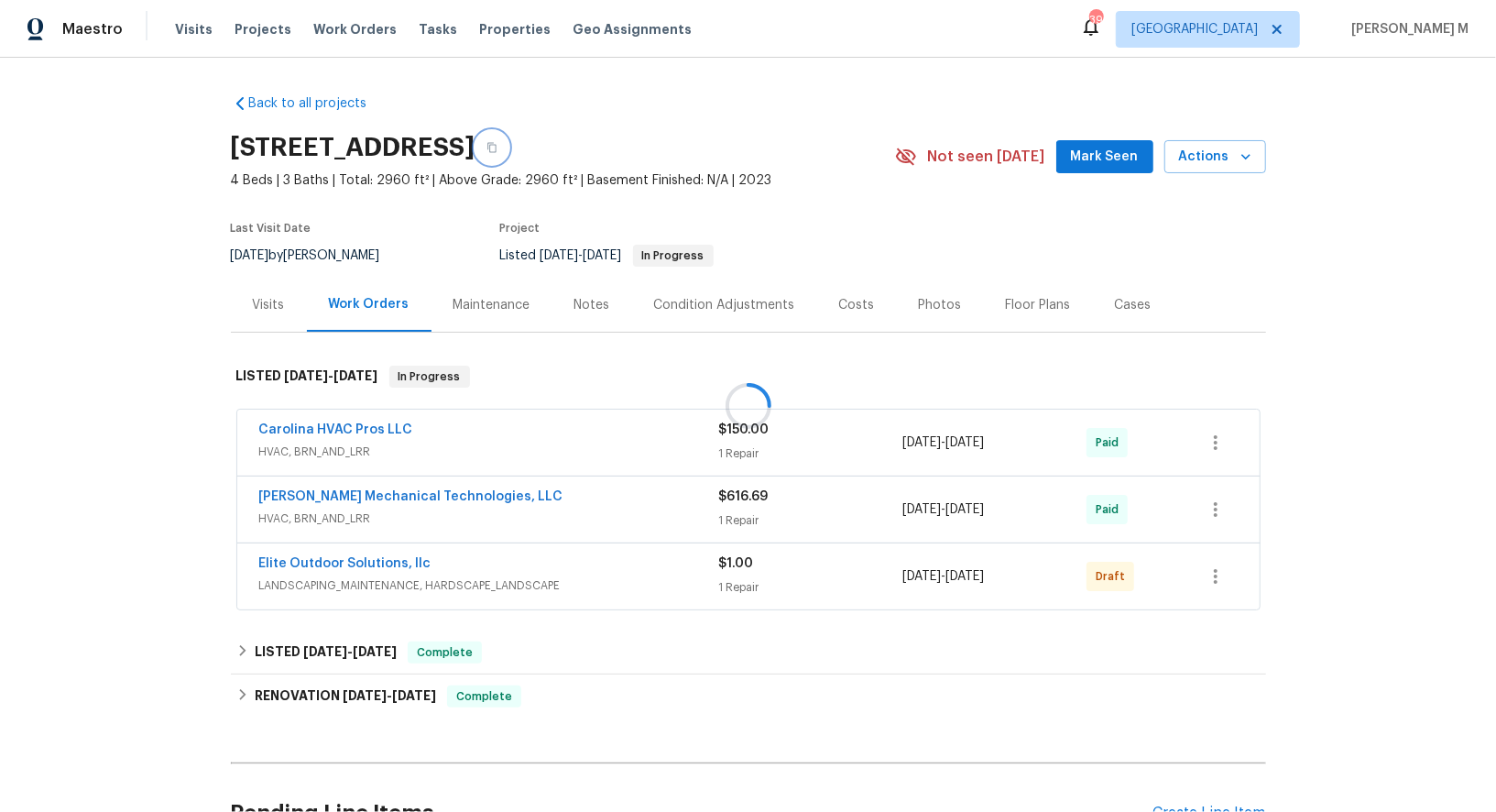
click at [508, 135] on button "button" at bounding box center [493, 148] width 33 height 33
click at [497, 142] on icon "button" at bounding box center [492, 147] width 11 height 11
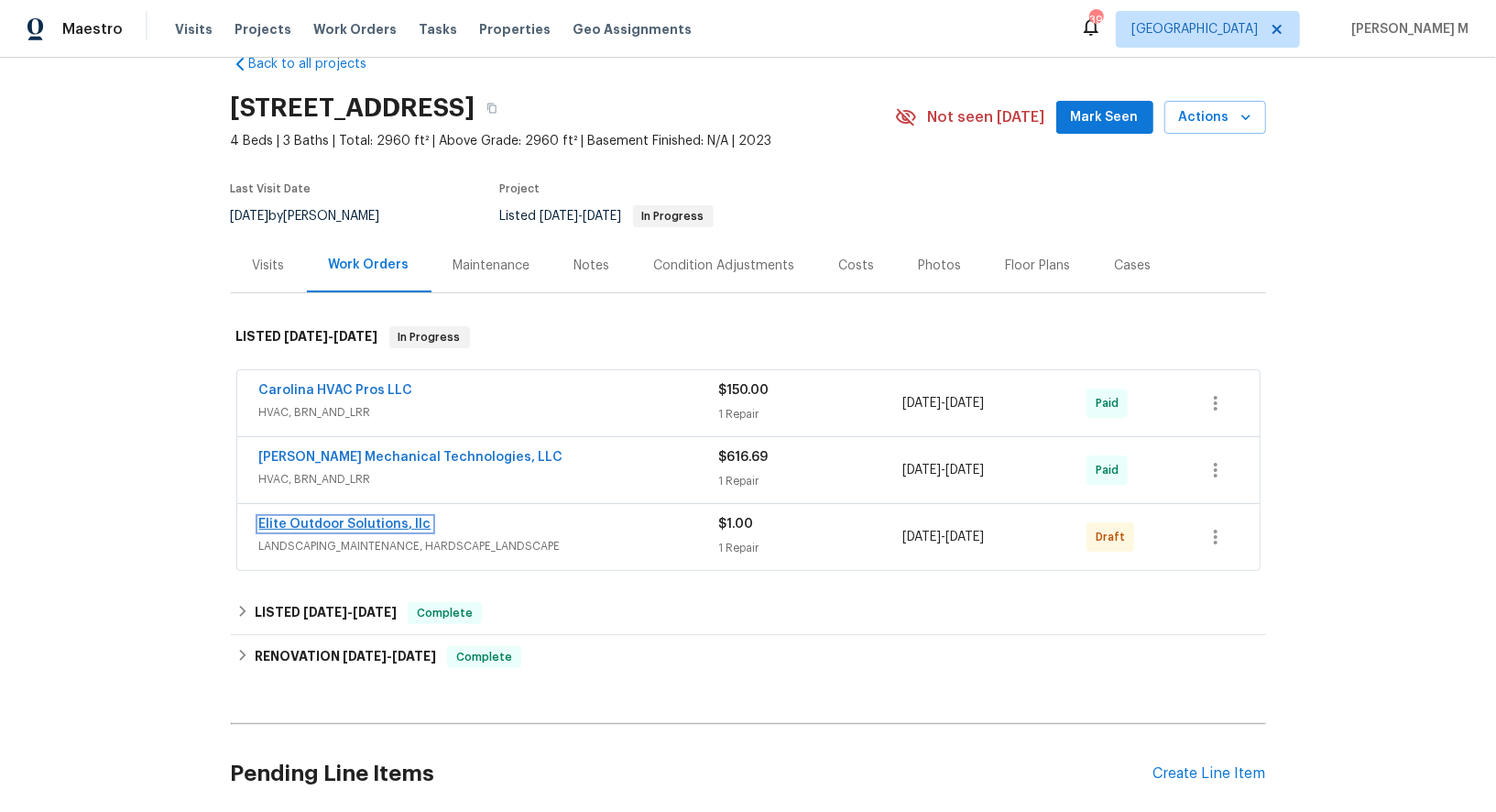
click at [350, 518] on link "Elite Outdoor Solutions, llc" at bounding box center [345, 524] width 172 height 13
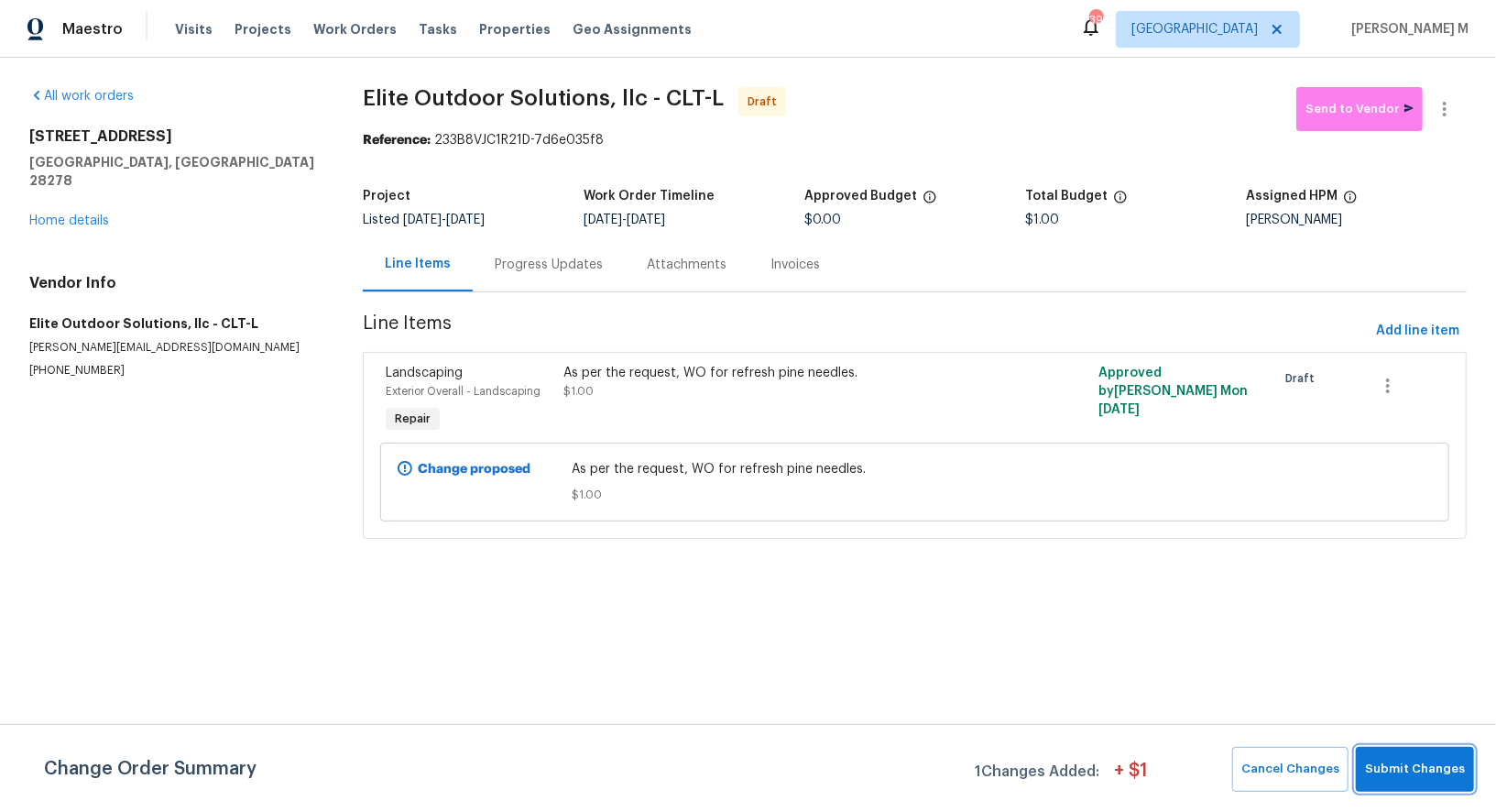
click at [1429, 771] on span "Submit Changes" at bounding box center [1414, 769] width 100 height 21
click at [1342, 122] on button "Send to Vendor" at bounding box center [1360, 109] width 126 height 44
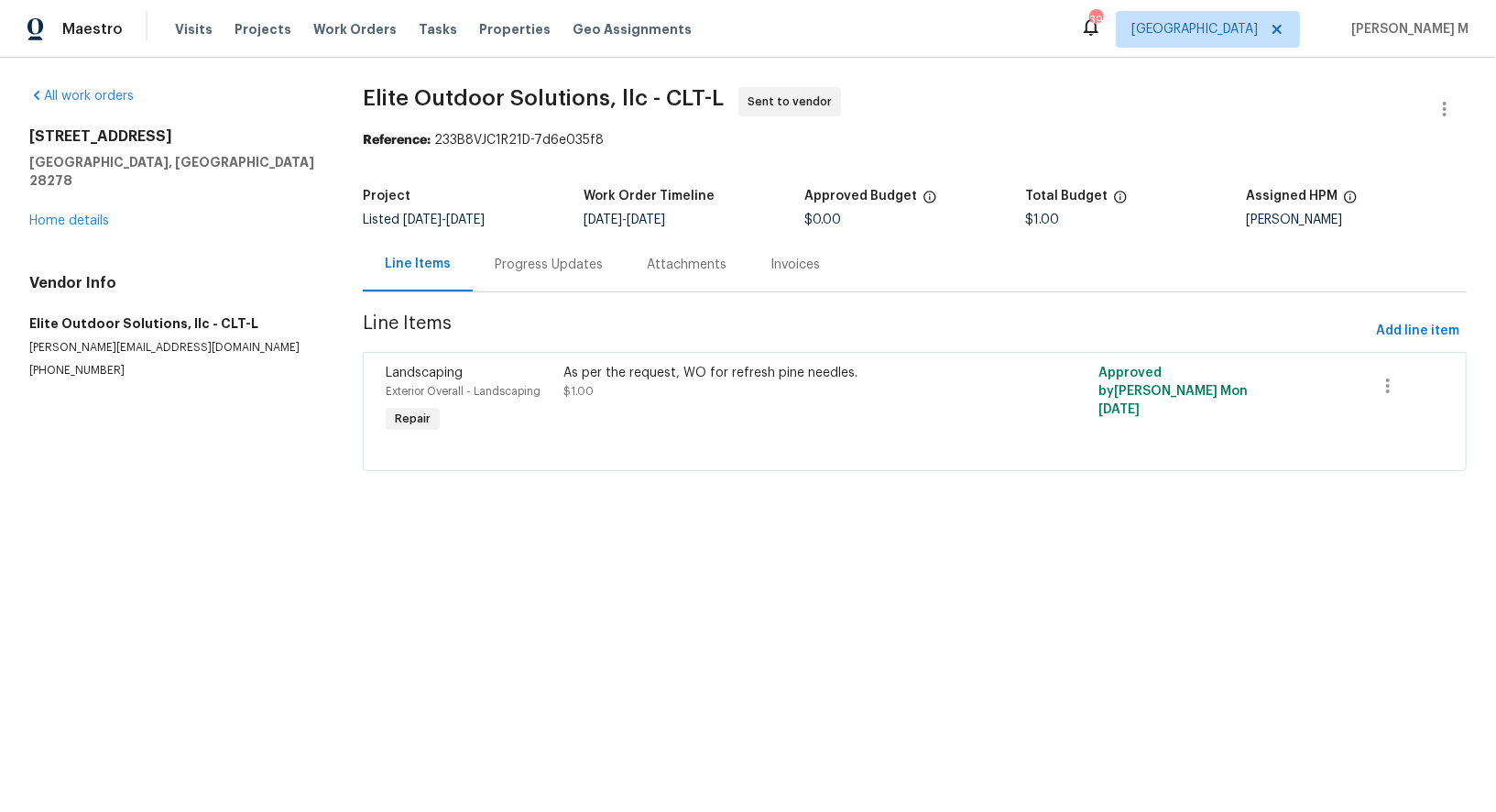
click at [514, 268] on div "Progress Updates" at bounding box center [549, 264] width 153 height 54
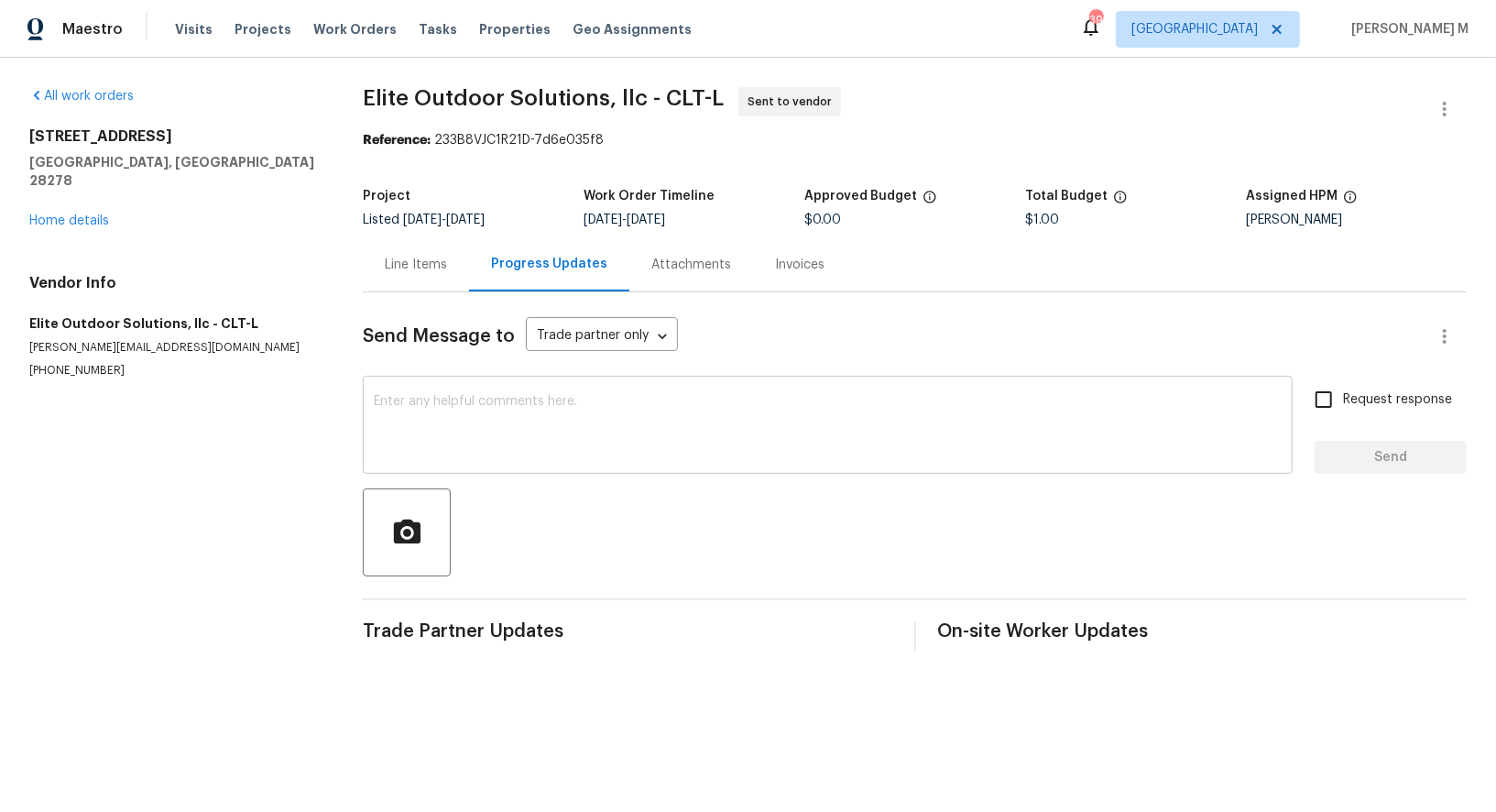
click at [533, 420] on textarea at bounding box center [828, 427] width 908 height 64
paste textarea "Hi this is [PERSON_NAME] with Opendoor. I’m confirming you received the WO for …"
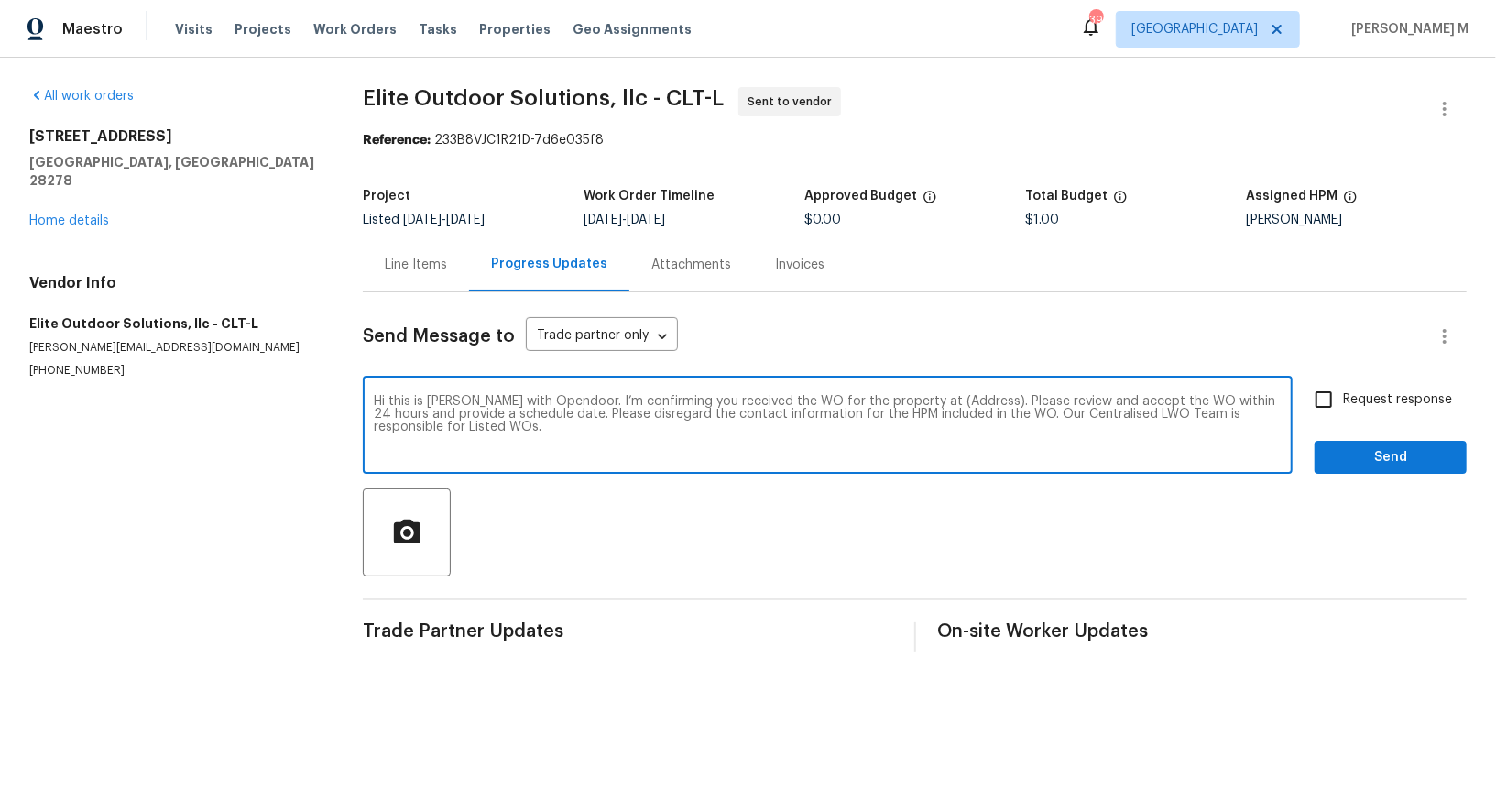
click at [914, 395] on textarea "Hi this is [PERSON_NAME] with Opendoor. I’m confirming you received the WO for …" at bounding box center [828, 427] width 908 height 64
paste textarea "[STREET_ADDRESS]"
type textarea "Hi this is [PERSON_NAME] with Opendoor. I’m confirming you received the WO for …"
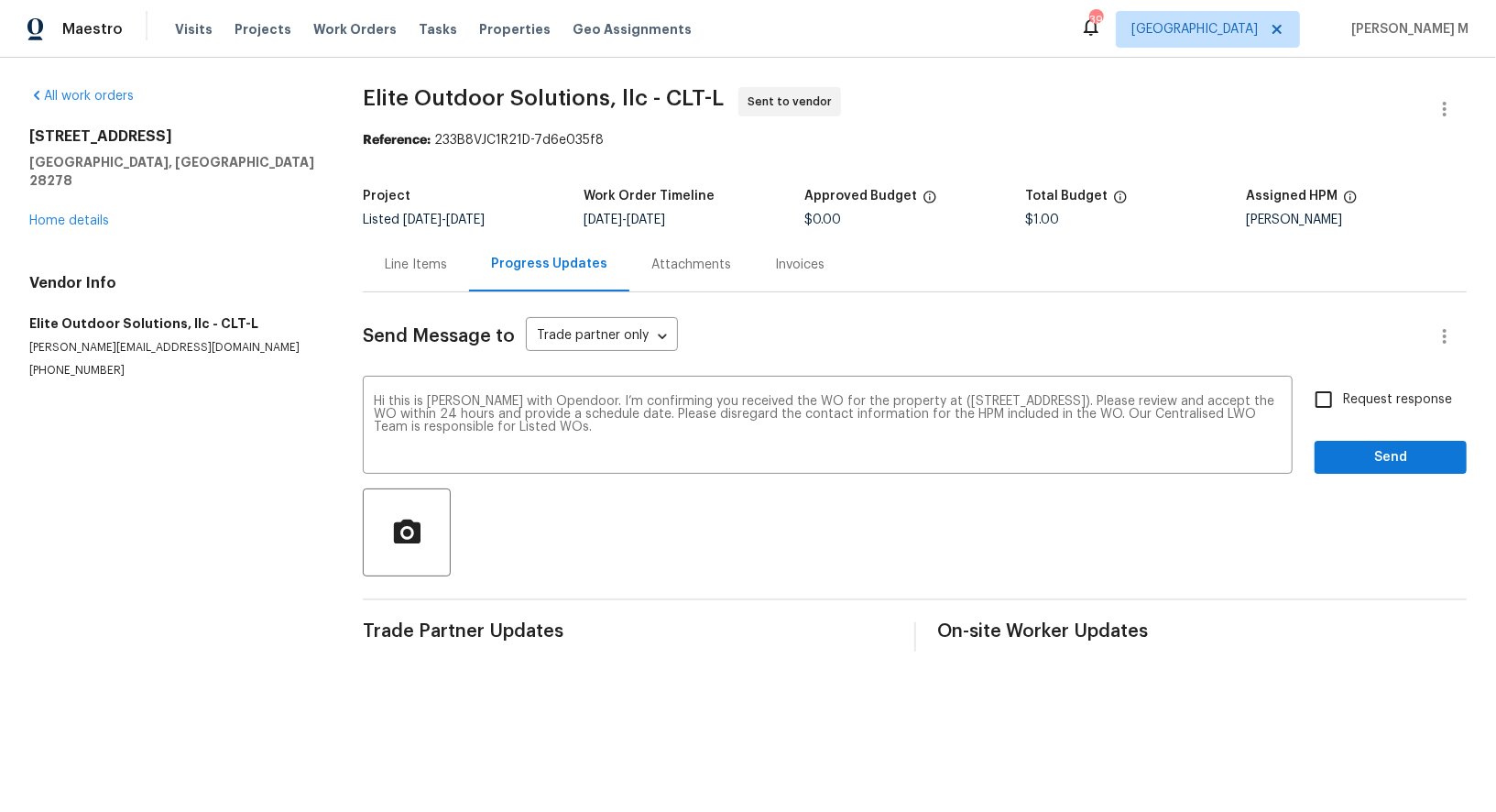
click at [1366, 390] on span "Request response" at bounding box center [1398, 400] width 109 height 19
click at [1343, 380] on input "Request response" at bounding box center [1324, 399] width 39 height 39
checkbox input "true"
click at [1366, 454] on span "Send" at bounding box center [1391, 457] width 122 height 23
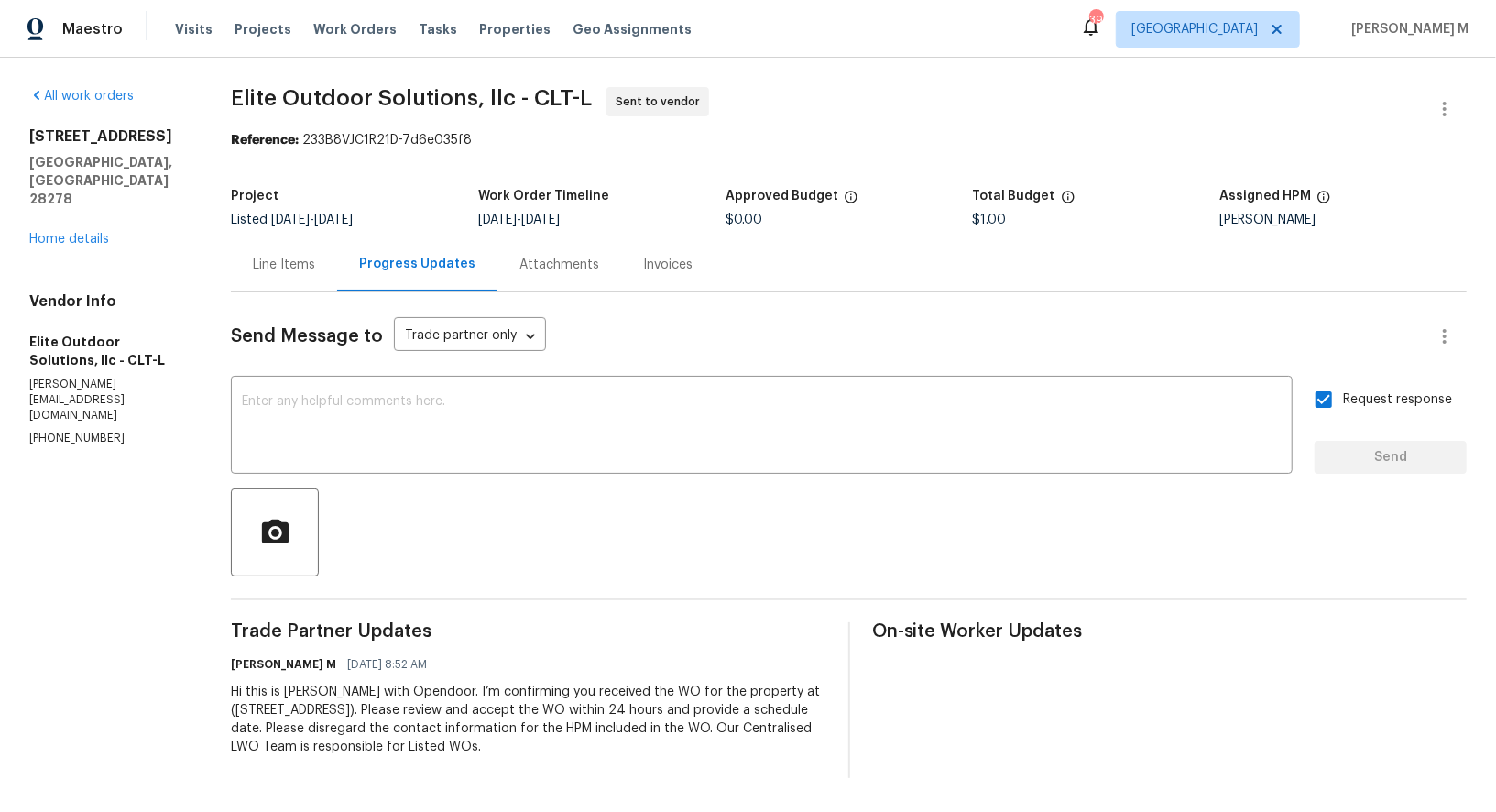
click at [637, 364] on div "Send Message to Trade partner only Trade partner only ​ x ​ Request response Se…" at bounding box center [849, 535] width 1236 height 486
click at [622, 400] on textarea at bounding box center [762, 427] width 1040 height 64
paste textarea "All Work Orders must include before-photos (both close-up and wide-angle) and a…"
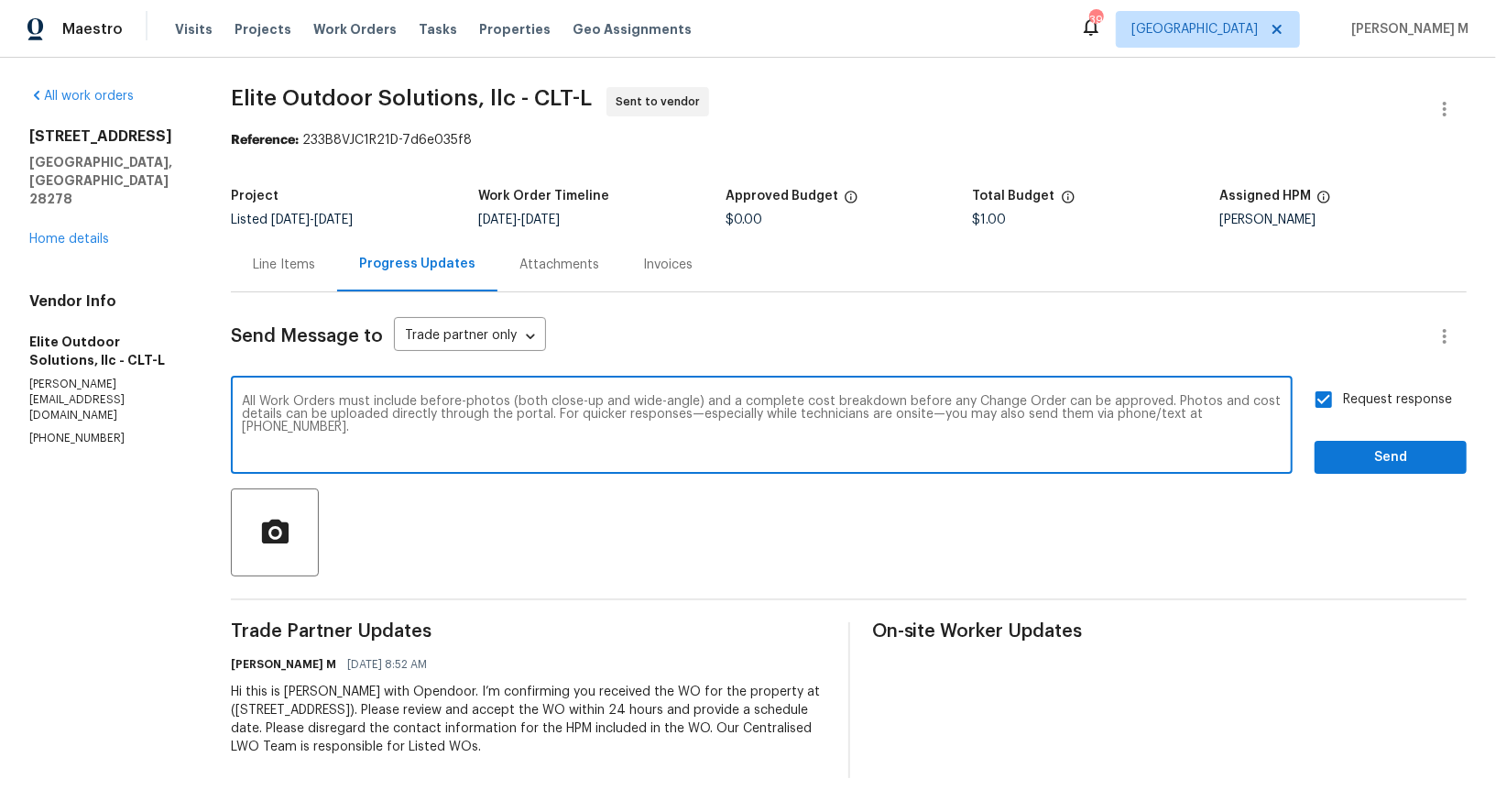
type textarea "All Work Orders must include before-photos (both close-up and wide-angle) and a…"
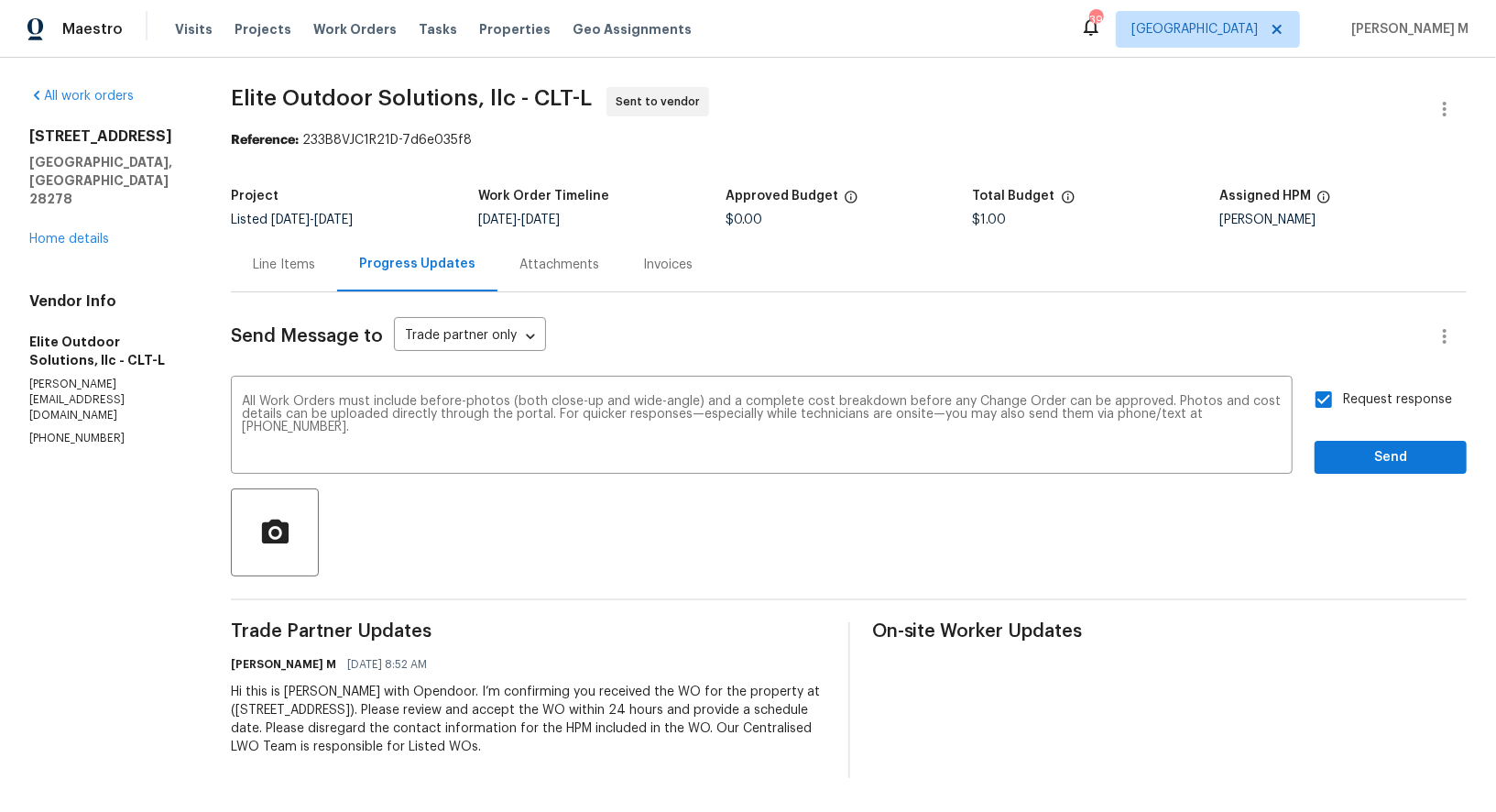
click at [1385, 460] on div "Send Message to Trade partner only Trade partner only ​ All Work Orders must in…" at bounding box center [849, 535] width 1236 height 486
click at [1385, 452] on span "Send" at bounding box center [1391, 457] width 122 height 23
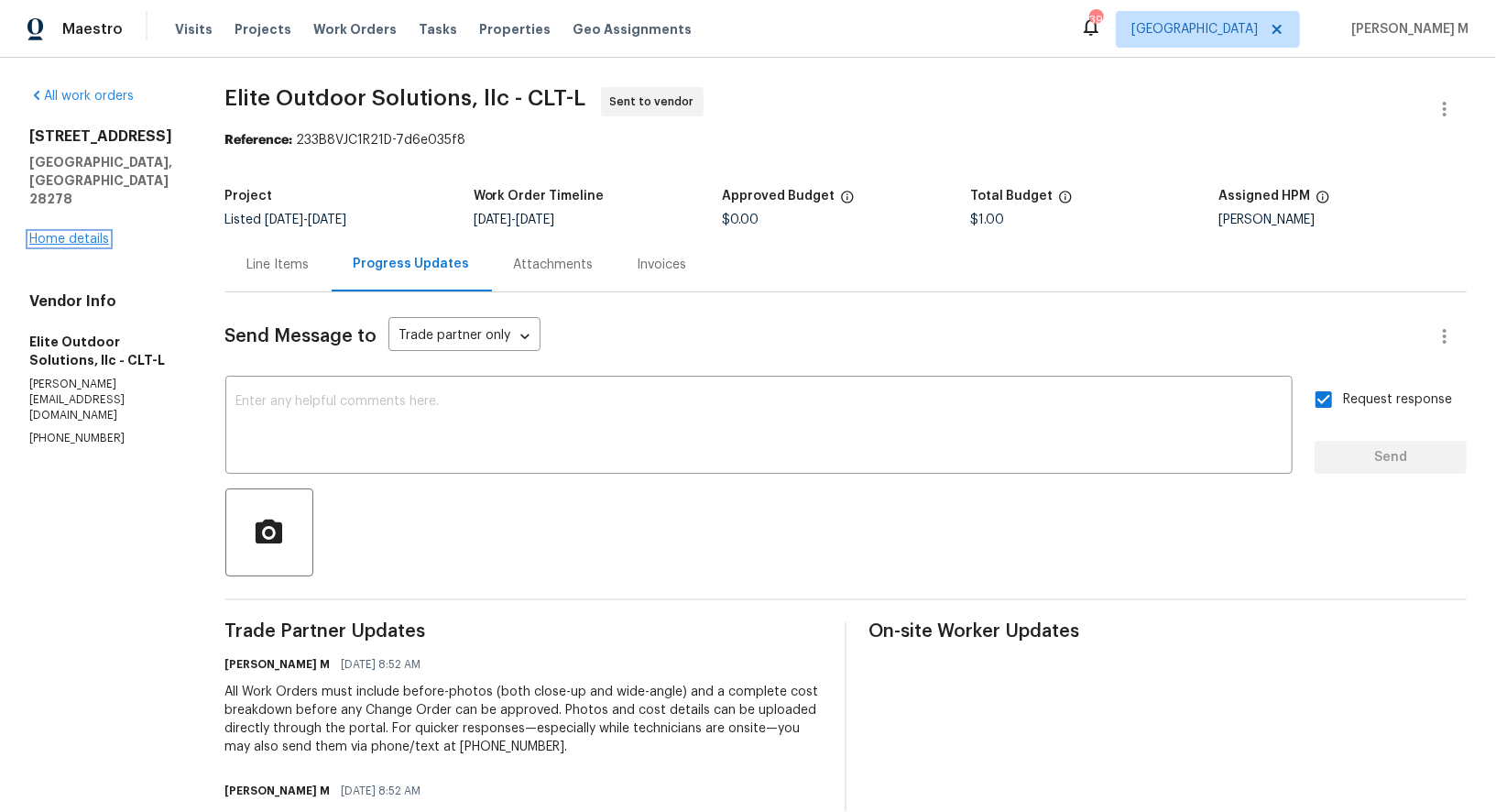
click at [85, 233] on link "Home details" at bounding box center [69, 239] width 80 height 13
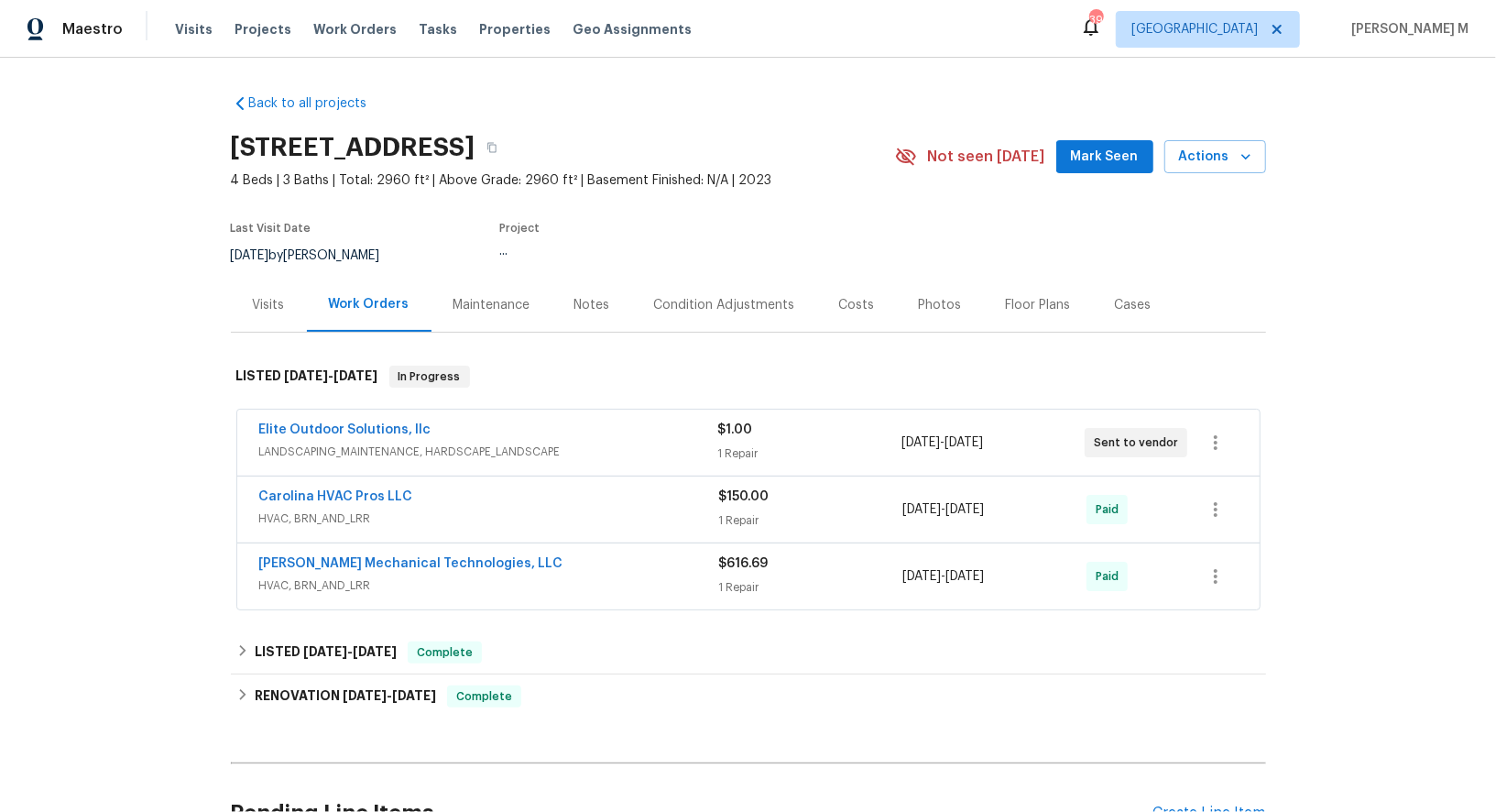
click at [493, 302] on div "Maintenance" at bounding box center [492, 305] width 77 height 18
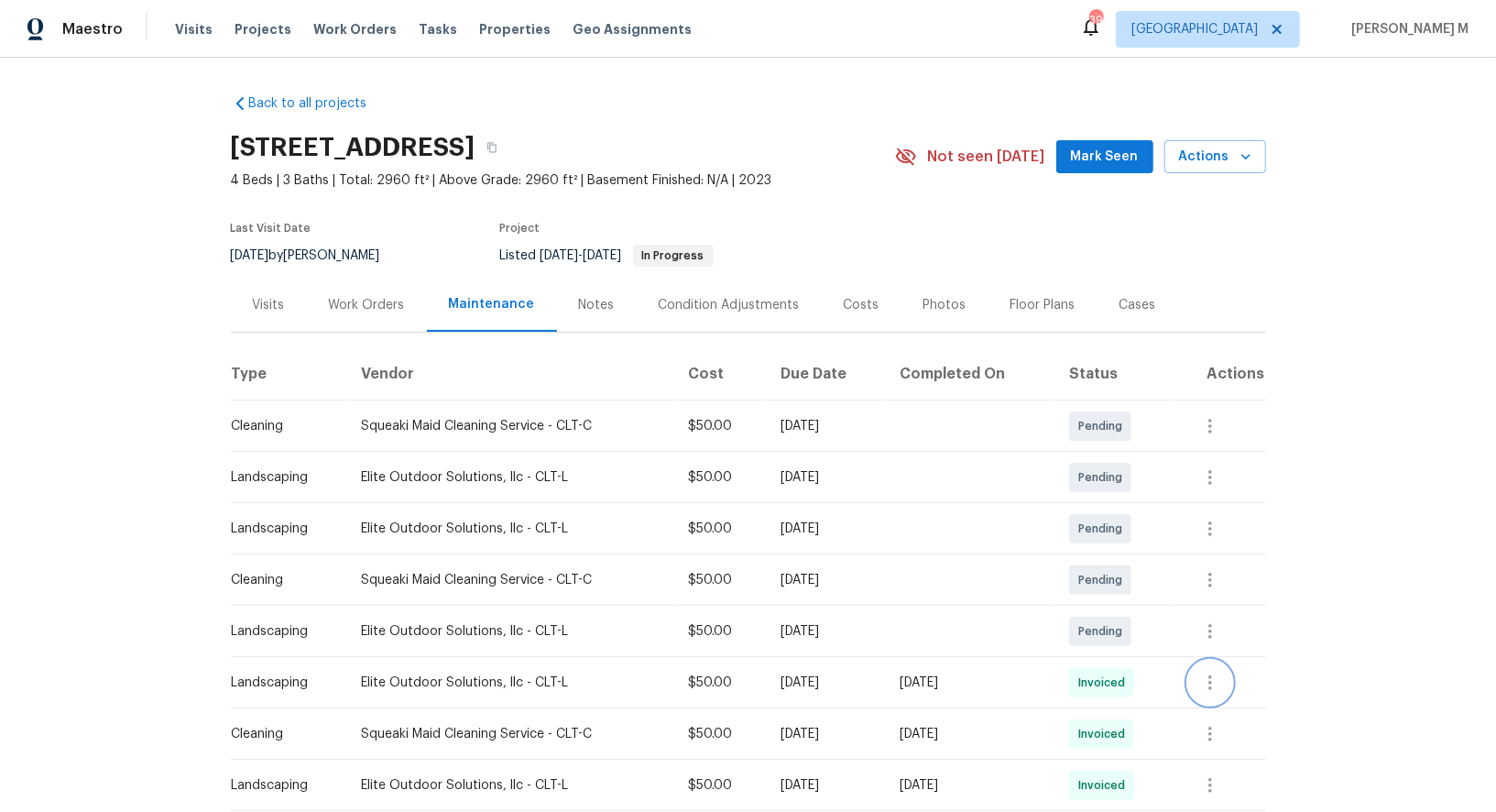
click at [1221, 671] on icon "button" at bounding box center [1210, 682] width 22 height 22
click at [1224, 663] on li "Message vendor" at bounding box center [1265, 673] width 128 height 30
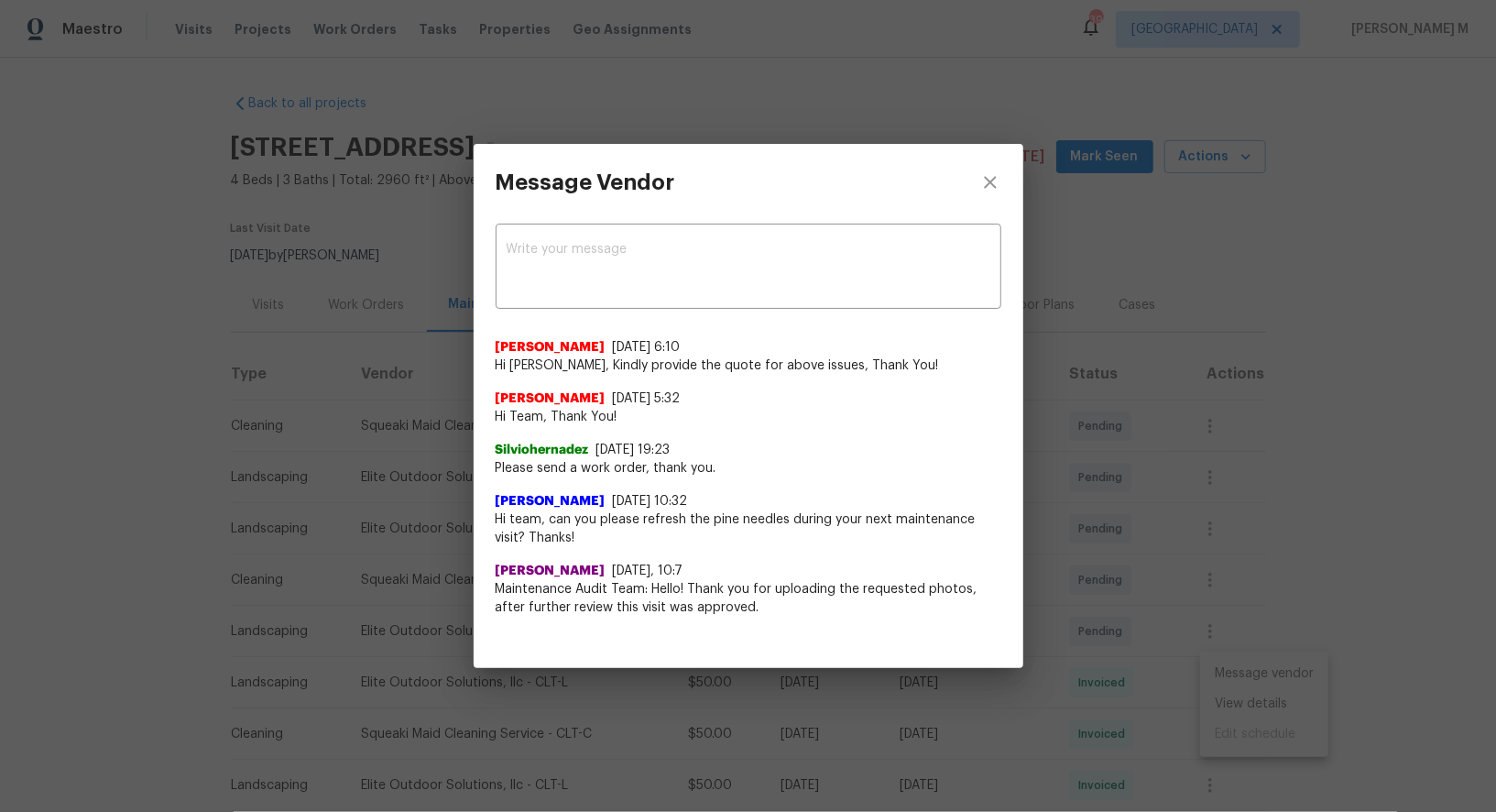
click at [523, 449] on span "Silviohernadez" at bounding box center [542, 450] width 93 height 18
copy span "Silviohernadez"
click at [1246, 419] on div "Message Vendor x ​ [PERSON_NAME] [DATE] 6:10 Hi [PERSON_NAME], Kindly provide t…" at bounding box center [748, 406] width 1496 height 812
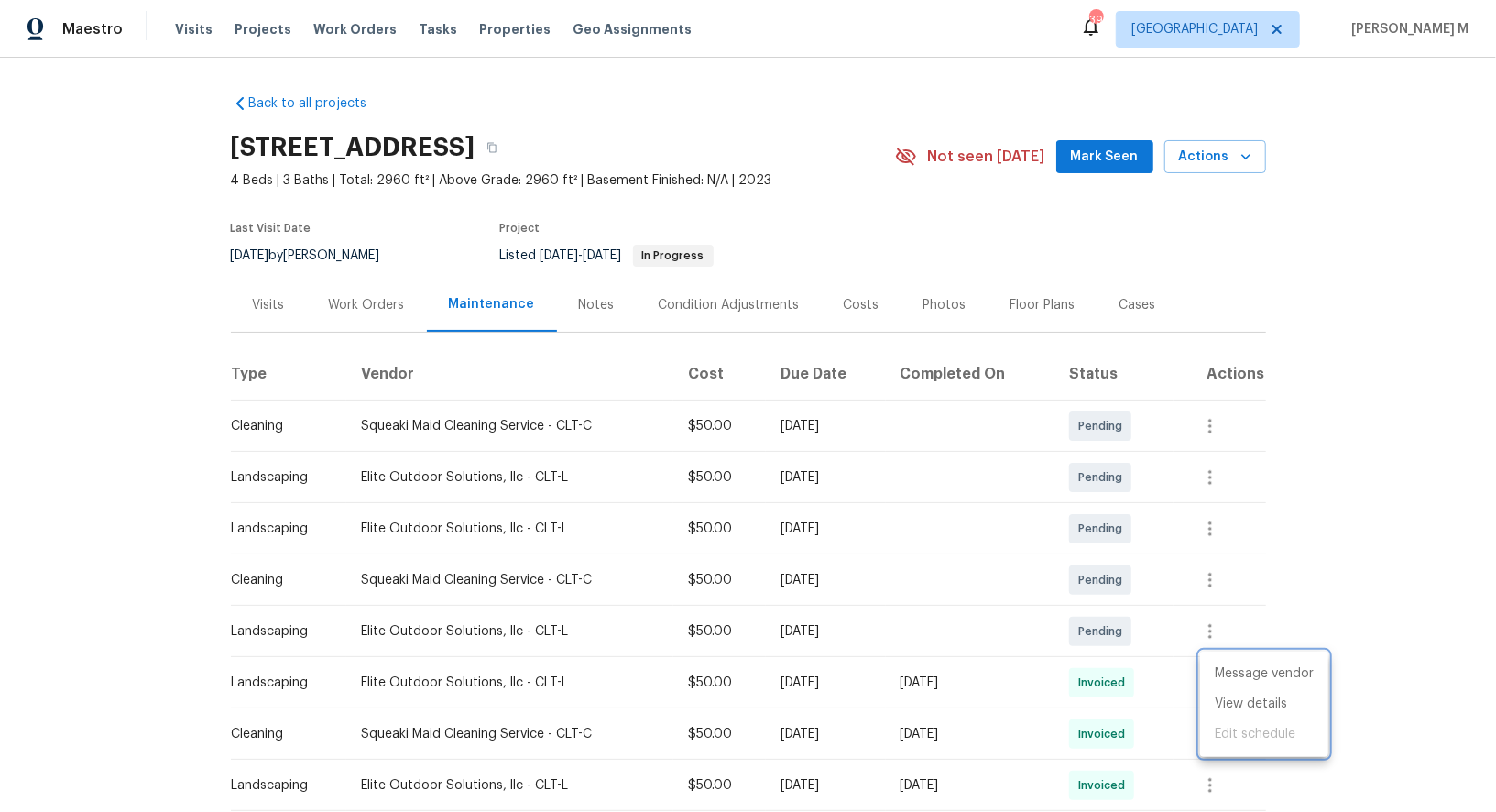
click at [361, 277] on div at bounding box center [748, 406] width 1496 height 812
click at [357, 299] on div "Work Orders" at bounding box center [367, 305] width 76 height 18
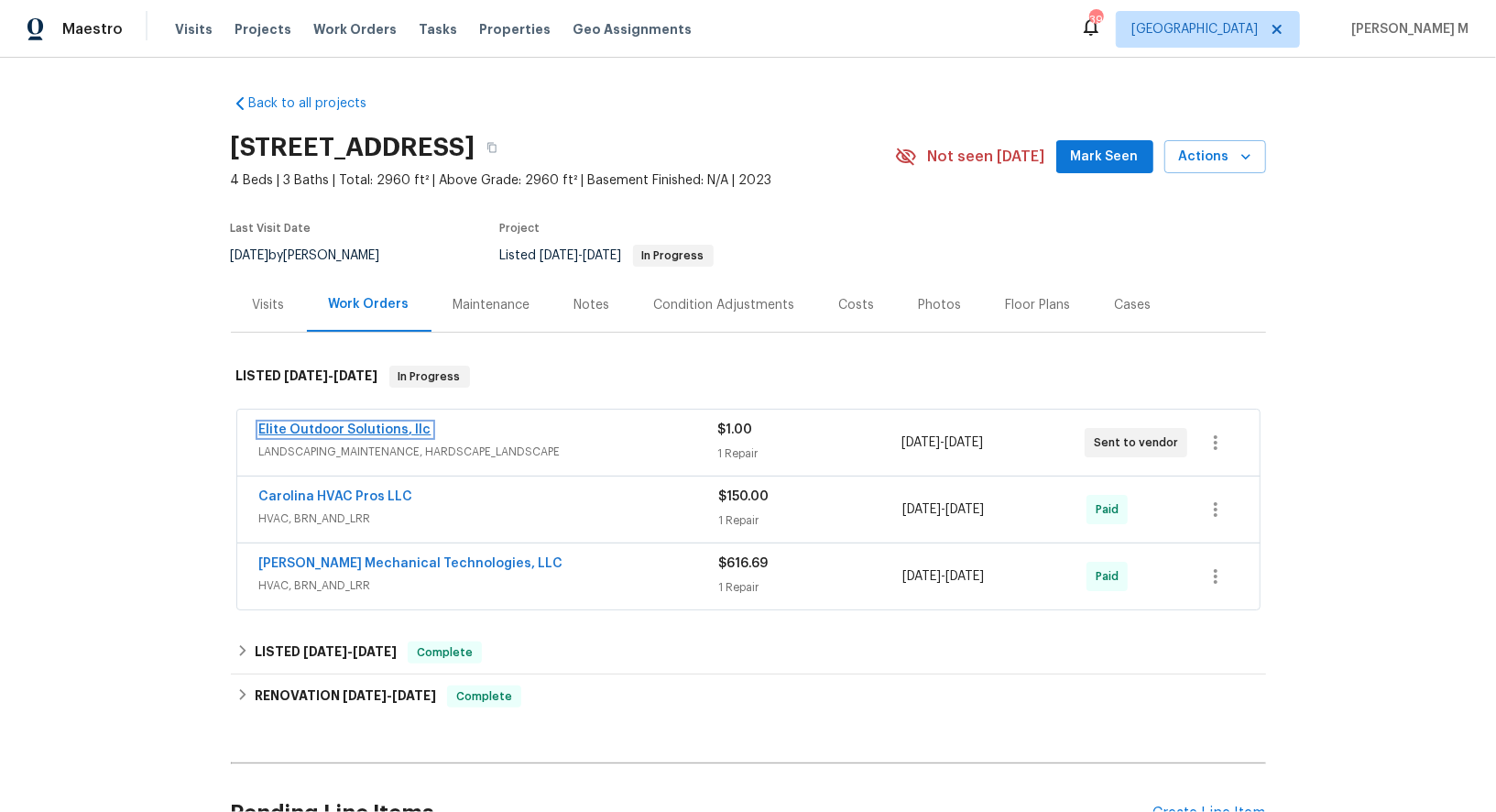
click at [333, 423] on link "Elite Outdoor Solutions, llc" at bounding box center [345, 429] width 172 height 13
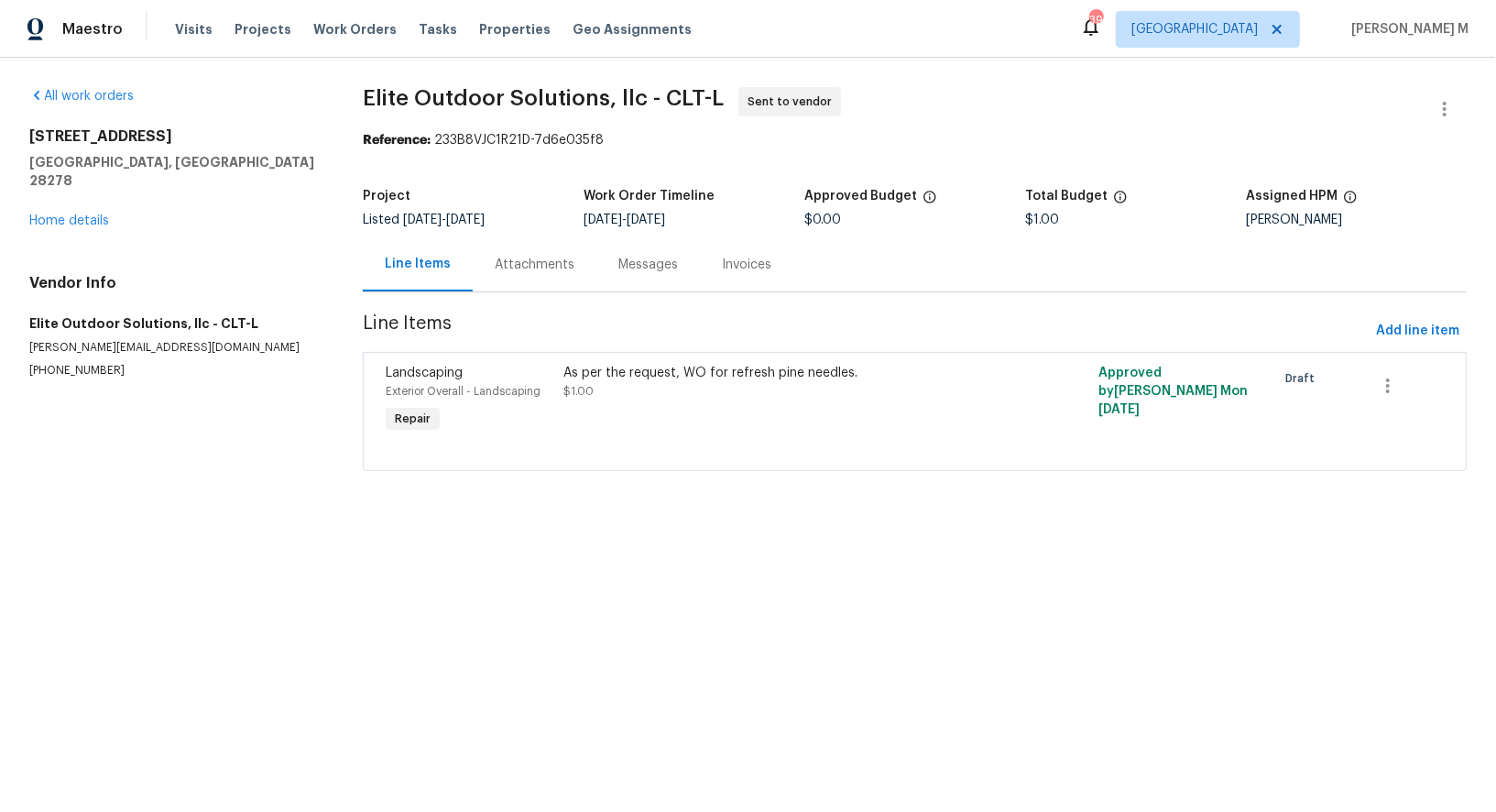
click at [596, 241] on div "Messages" at bounding box center [648, 264] width 104 height 54
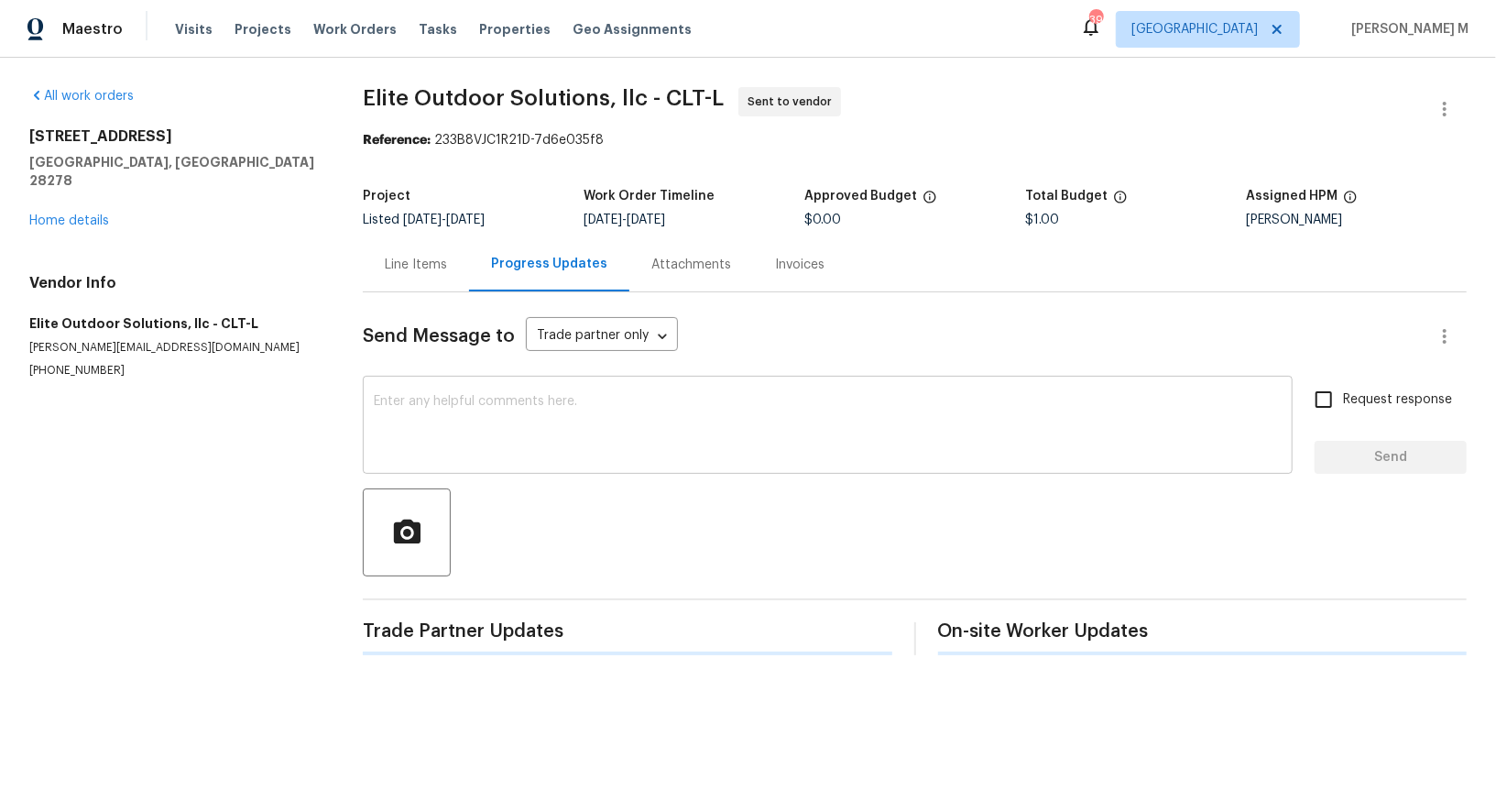
click at [545, 458] on div "x ​" at bounding box center [828, 426] width 930 height 93
paste textarea "Silviohernadez"
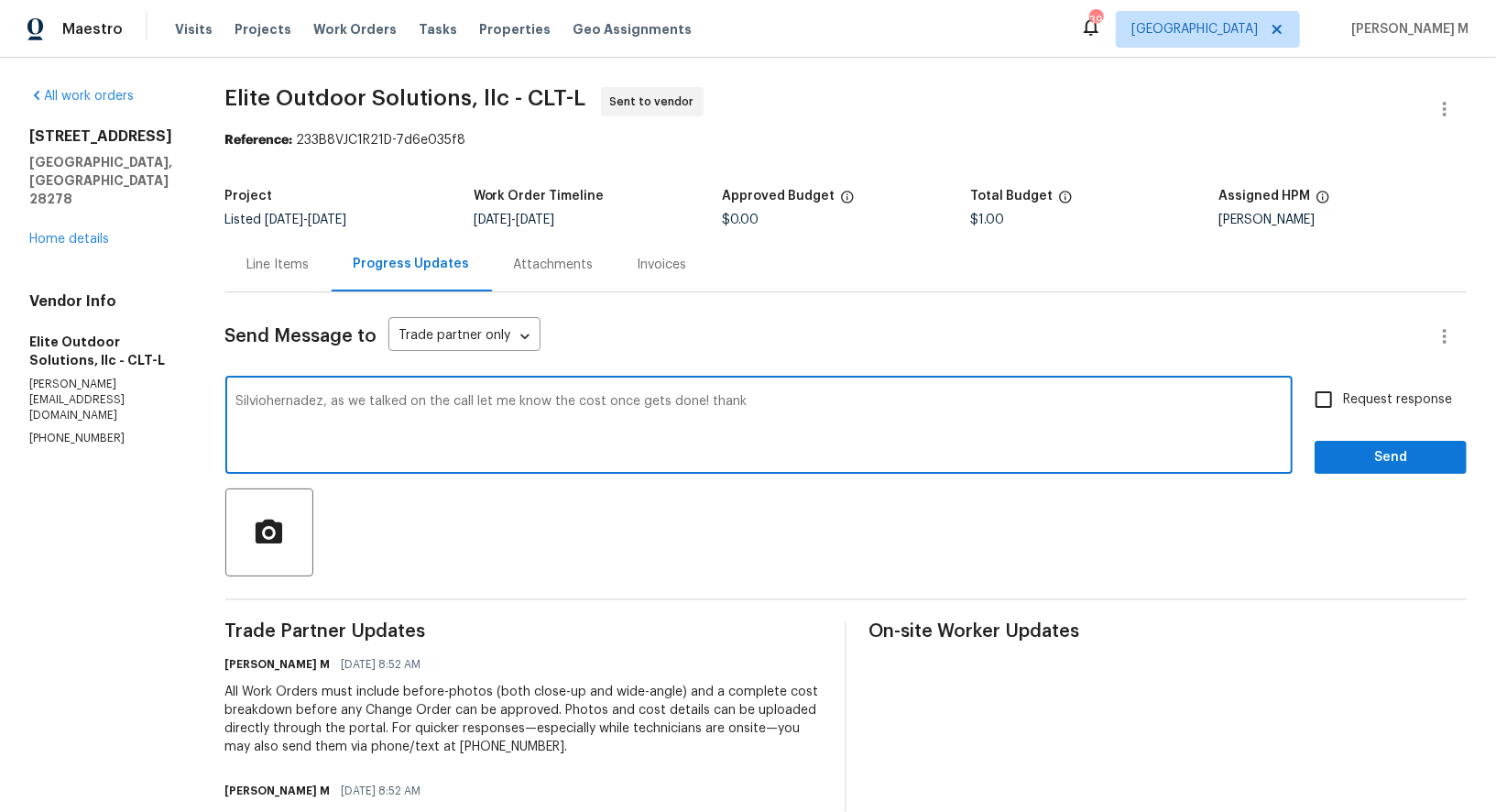
type textarea "Silviohernadez, as we talked on the call let me know the cost once gets done! t…"
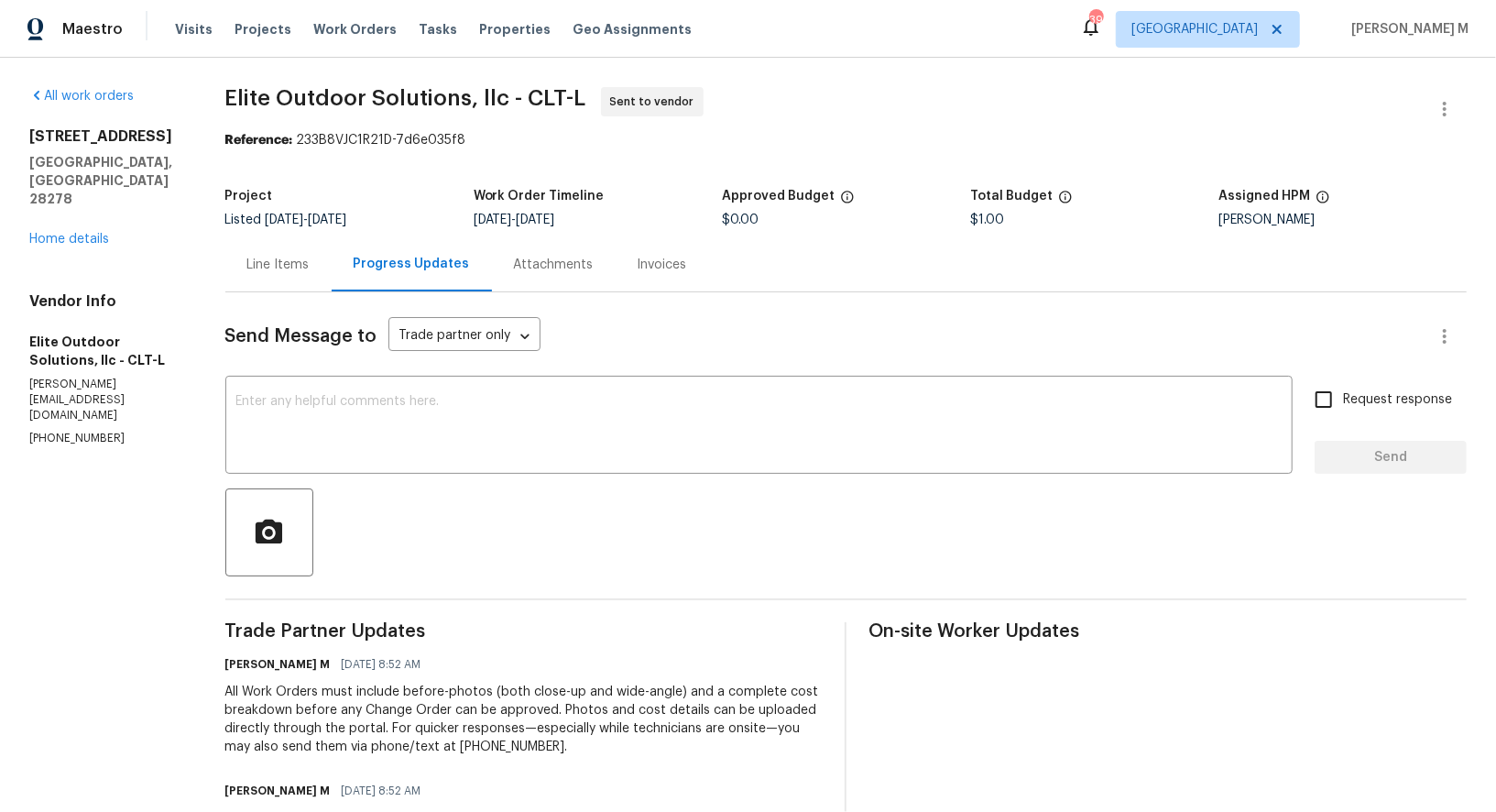
click at [553, 489] on div at bounding box center [846, 532] width 1241 height 88
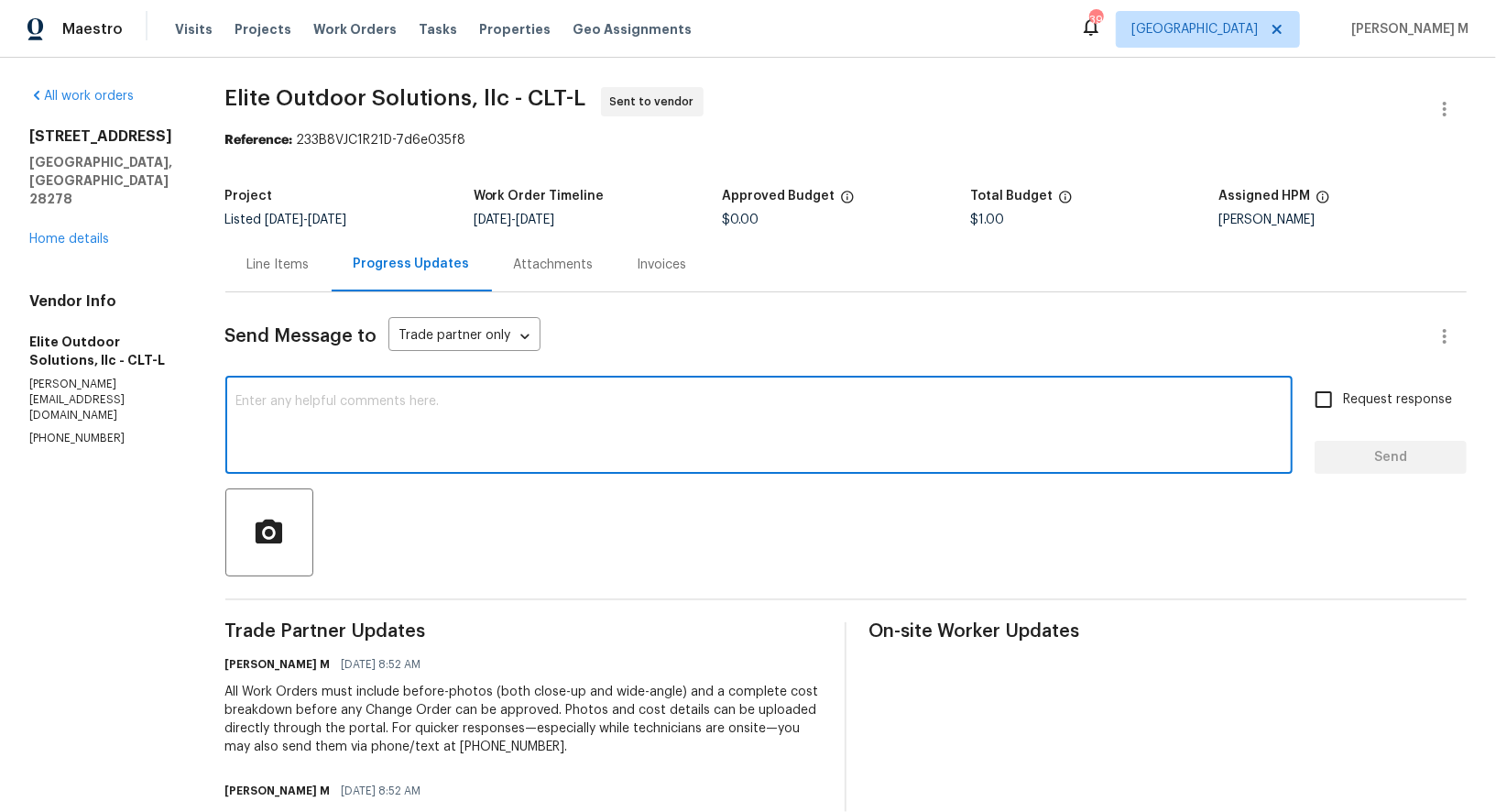
click at [499, 428] on textarea at bounding box center [759, 427] width 1045 height 64
paste textarea "[PERSON_NAME], as we talked about on the call, just let me know the cost once i…"
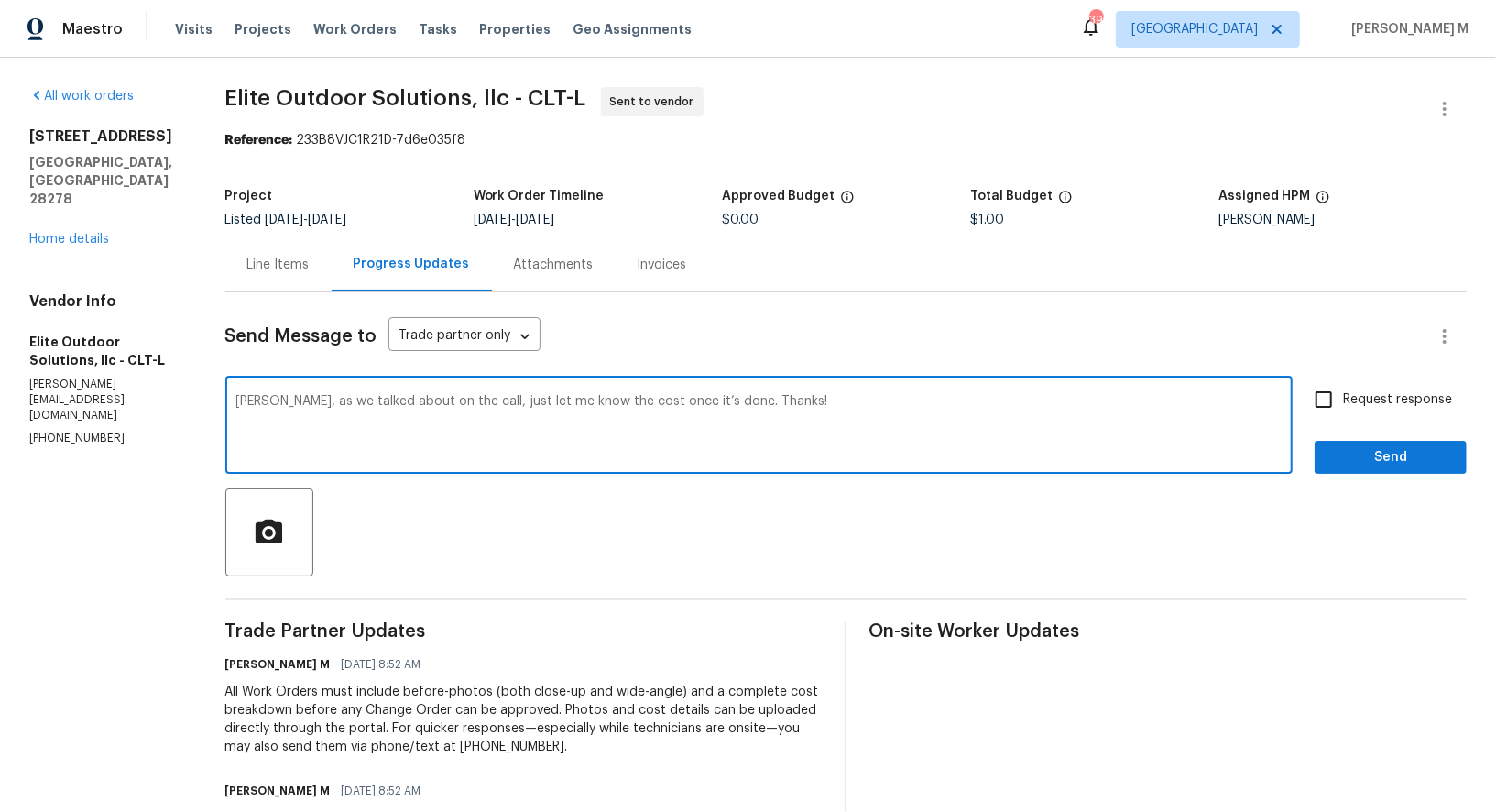
click at [681, 395] on textarea "[PERSON_NAME], as we talked about on the call, just let me know the cost once i…" at bounding box center [759, 427] width 1045 height 64
click at [637, 395] on textarea "[PERSON_NAME], as we talked about on the call, just let me know the once it’s d…" at bounding box center [759, 427] width 1045 height 64
click at [812, 399] on textarea "[PERSON_NAME], as we talked about on the call, just let me know once it’s done.…" at bounding box center [759, 427] width 1045 height 64
type textarea "[PERSON_NAME], as we talked about on the call, just let me know once it’s done.…"
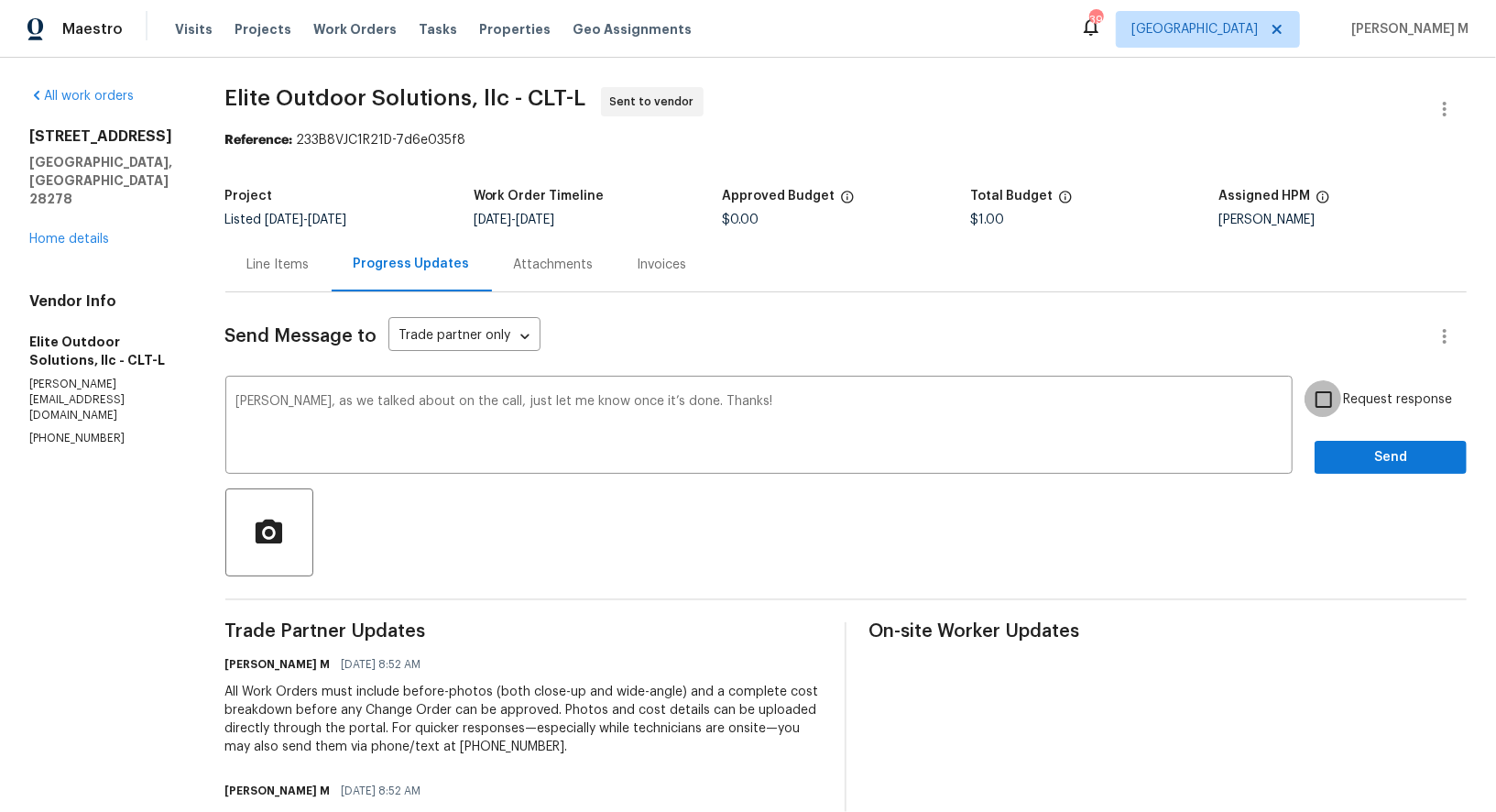
click at [1337, 396] on input "Request response" at bounding box center [1324, 399] width 39 height 39
checkbox input "true"
click at [1337, 441] on button "Send" at bounding box center [1391, 457] width 153 height 34
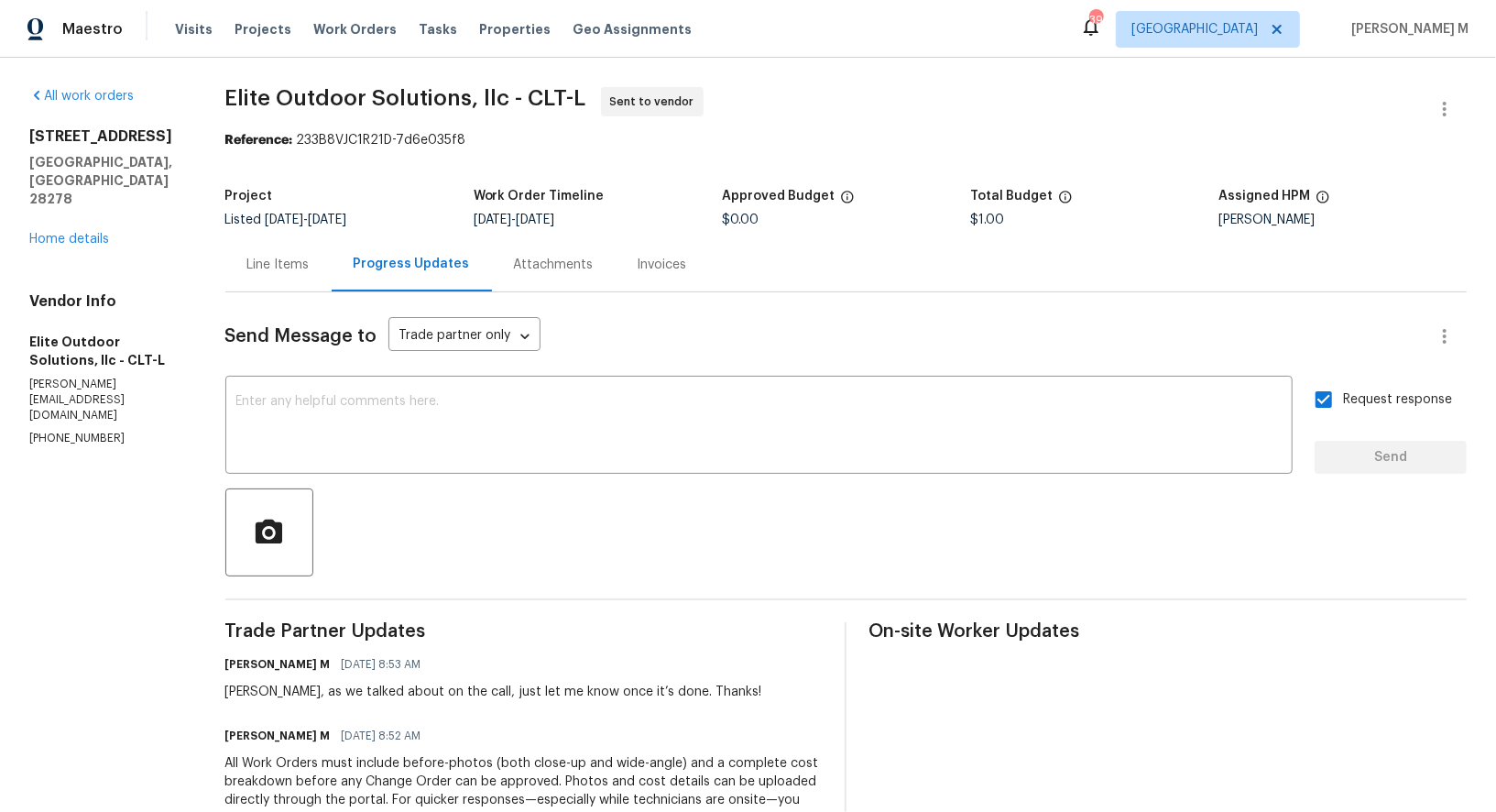
click at [231, 92] on span "Elite Outdoor Solutions, llc - CLT-L" at bounding box center [406, 98] width 361 height 22
click at [67, 233] on link "Home details" at bounding box center [69, 239] width 80 height 13
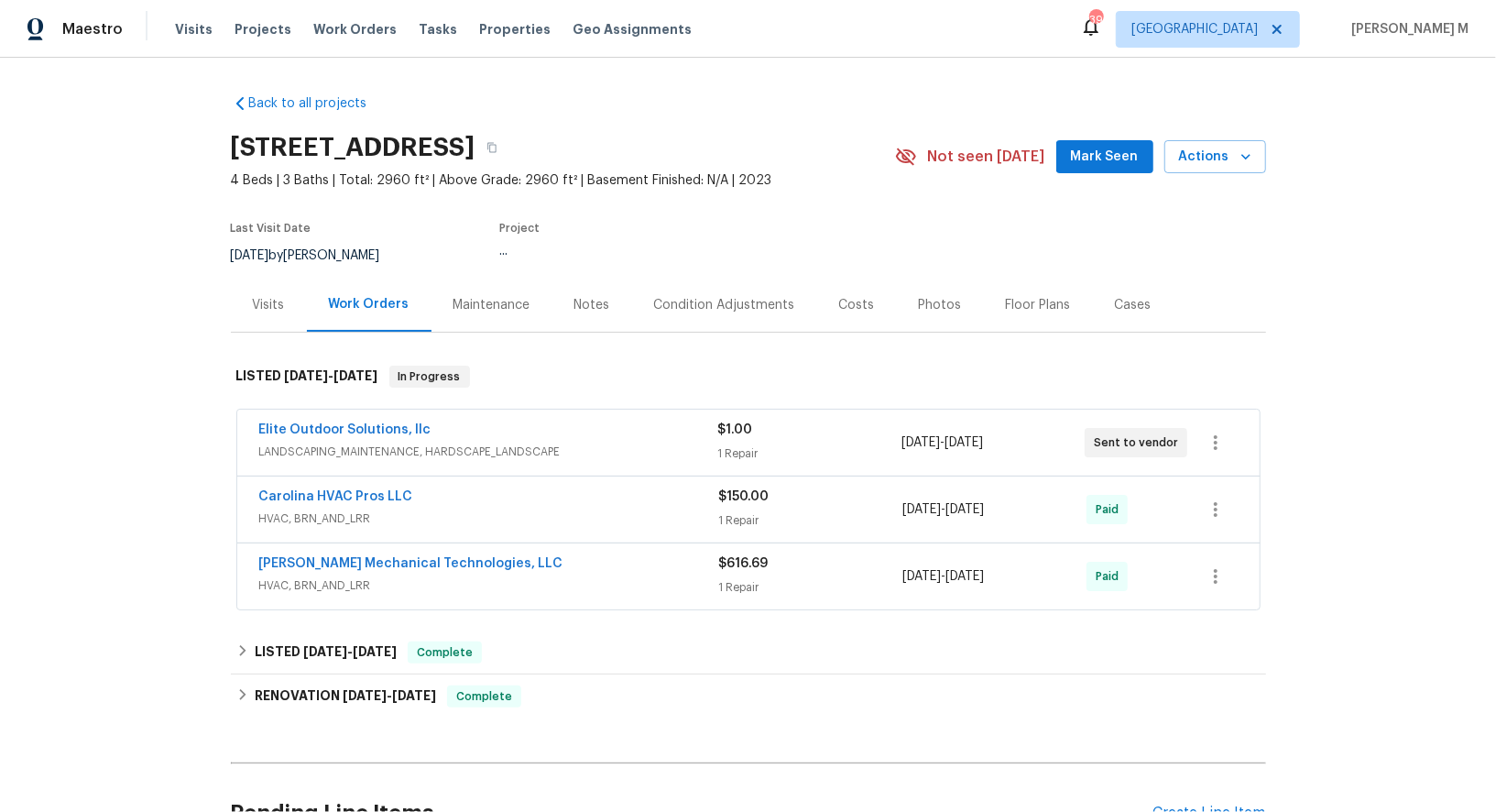
drag, startPoint x: 432, startPoint y: 407, endPoint x: 153, endPoint y: 405, distance: 279.0
click at [153, 405] on div "Back to all projects [STREET_ADDRESS] 4 Beds | 3 Baths | Total: 2960 ft² | Abov…" at bounding box center [748, 434] width 1496 height 754
drag, startPoint x: 454, startPoint y: 422, endPoint x: 236, endPoint y: 418, distance: 218.0
click at [237, 418] on div "Elite Outdoor Solutions, llc LANDSCAPING_MAINTENANCE, HARDSCAPE_LANDSCAPE $1.00…" at bounding box center [748, 443] width 1023 height 66
copy link "Elite Outdoor Solutions, llc"
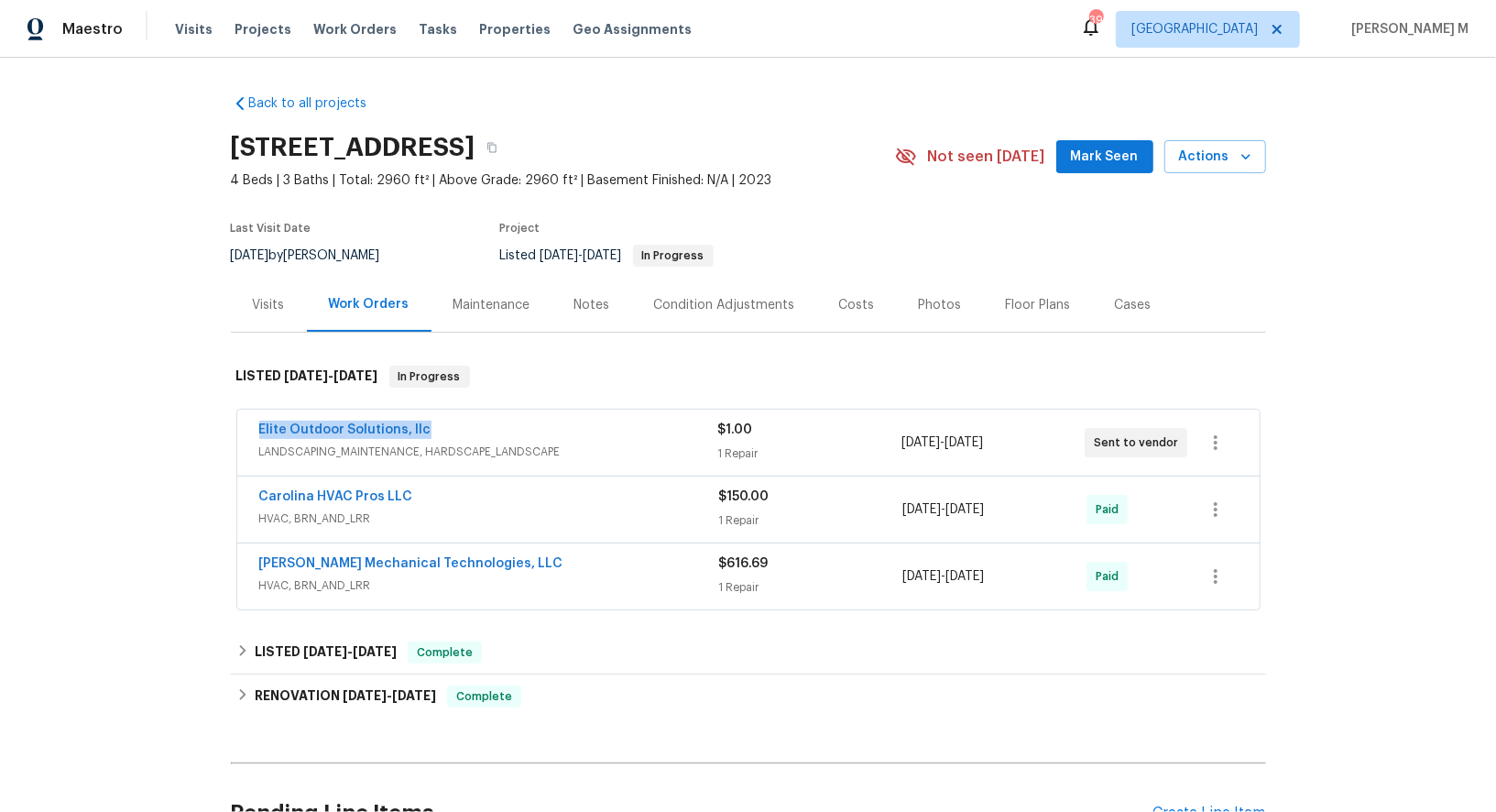
drag, startPoint x: 1048, startPoint y: 435, endPoint x: 970, endPoint y: 436, distance: 78.0
click at [970, 436] on div "[DATE] - [DATE]" at bounding box center [993, 442] width 184 height 44
copy span "[DATE]"
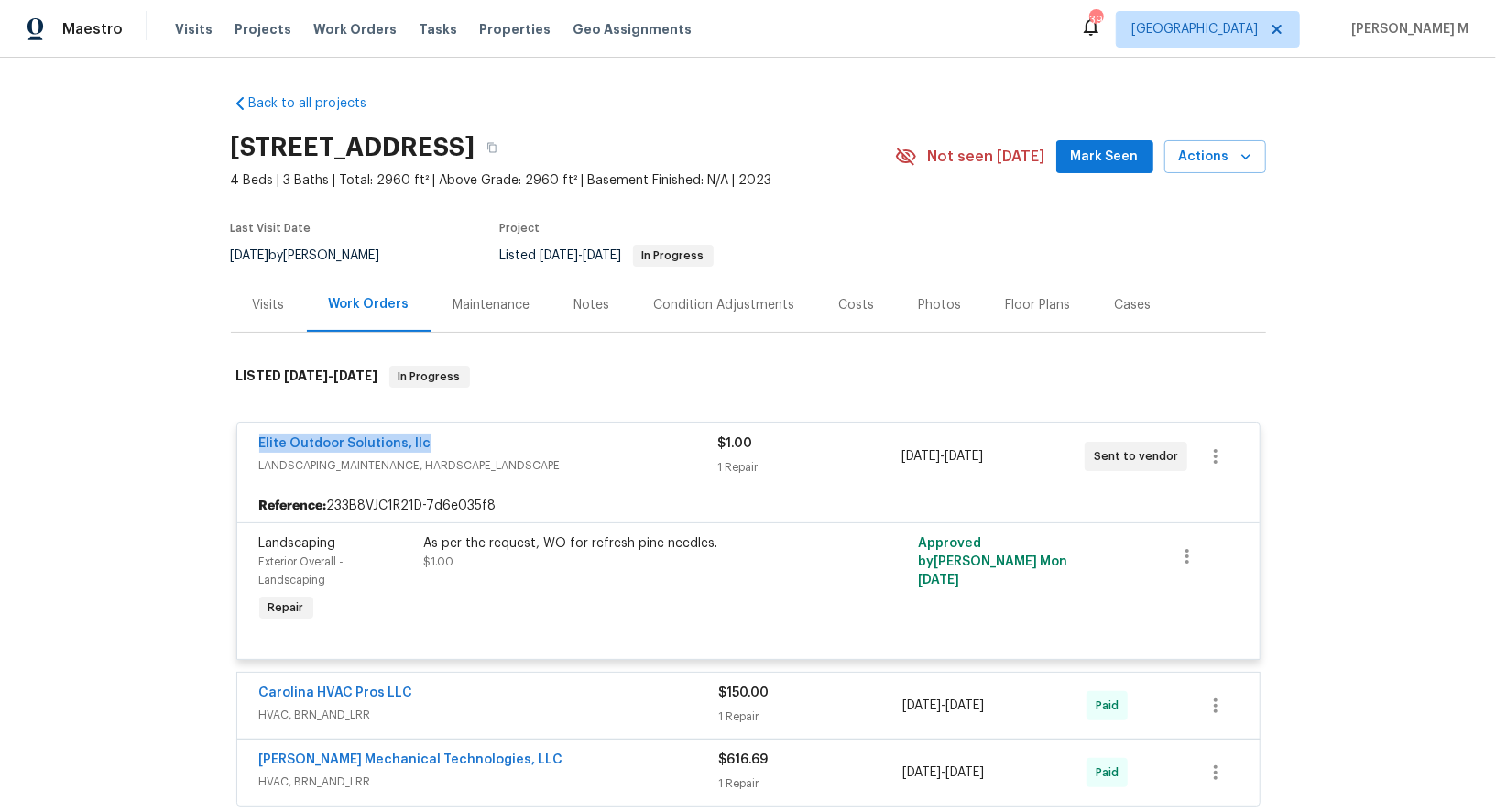
drag, startPoint x: 443, startPoint y: 440, endPoint x: 163, endPoint y: 440, distance: 280.0
click at [163, 440] on div "Back to all projects [STREET_ADDRESS] 4 Beds | 3 Baths | Total: 2960 ft² | Abov…" at bounding box center [748, 434] width 1496 height 754
copy link "Elite Outdoor Solutions, llc"
click at [810, 127] on div "[STREET_ADDRESS]" at bounding box center [563, 147] width 664 height 48
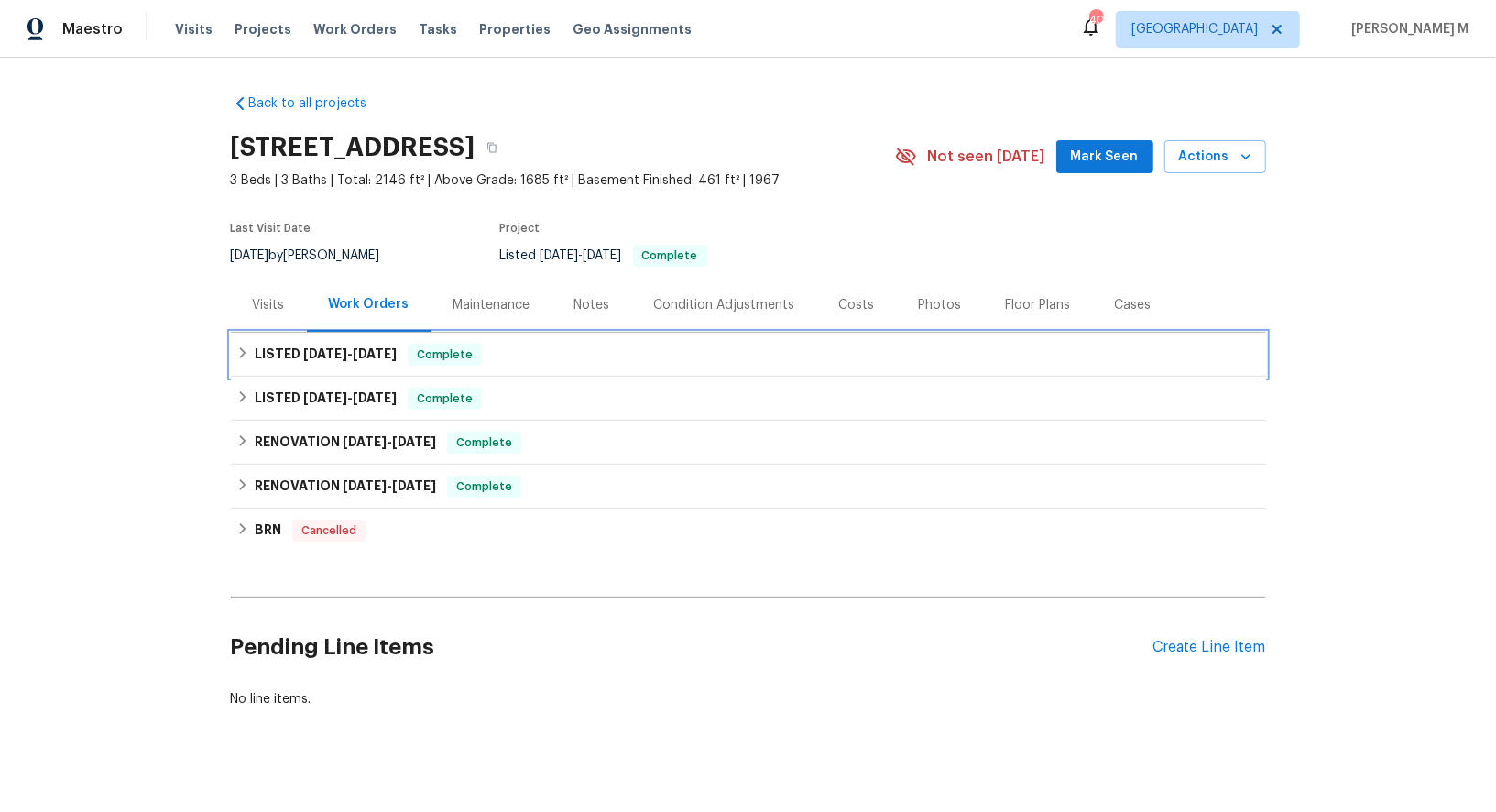
click at [357, 332] on div "LISTED [DATE] - [DATE] Complete" at bounding box center [749, 354] width 1036 height 44
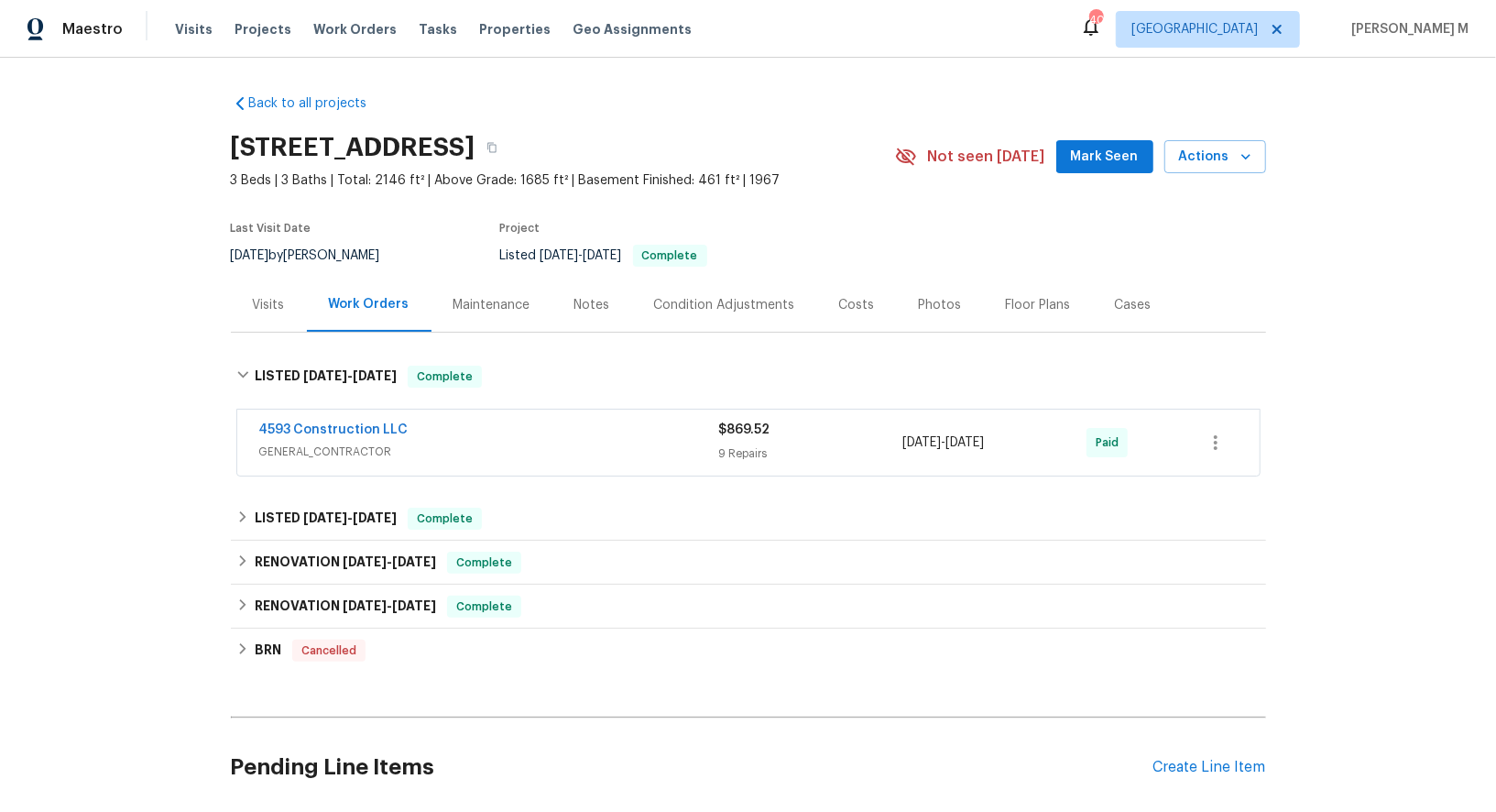
click at [349, 443] on span "GENERAL_CONTRACTOR" at bounding box center [489, 452] width 459 height 18
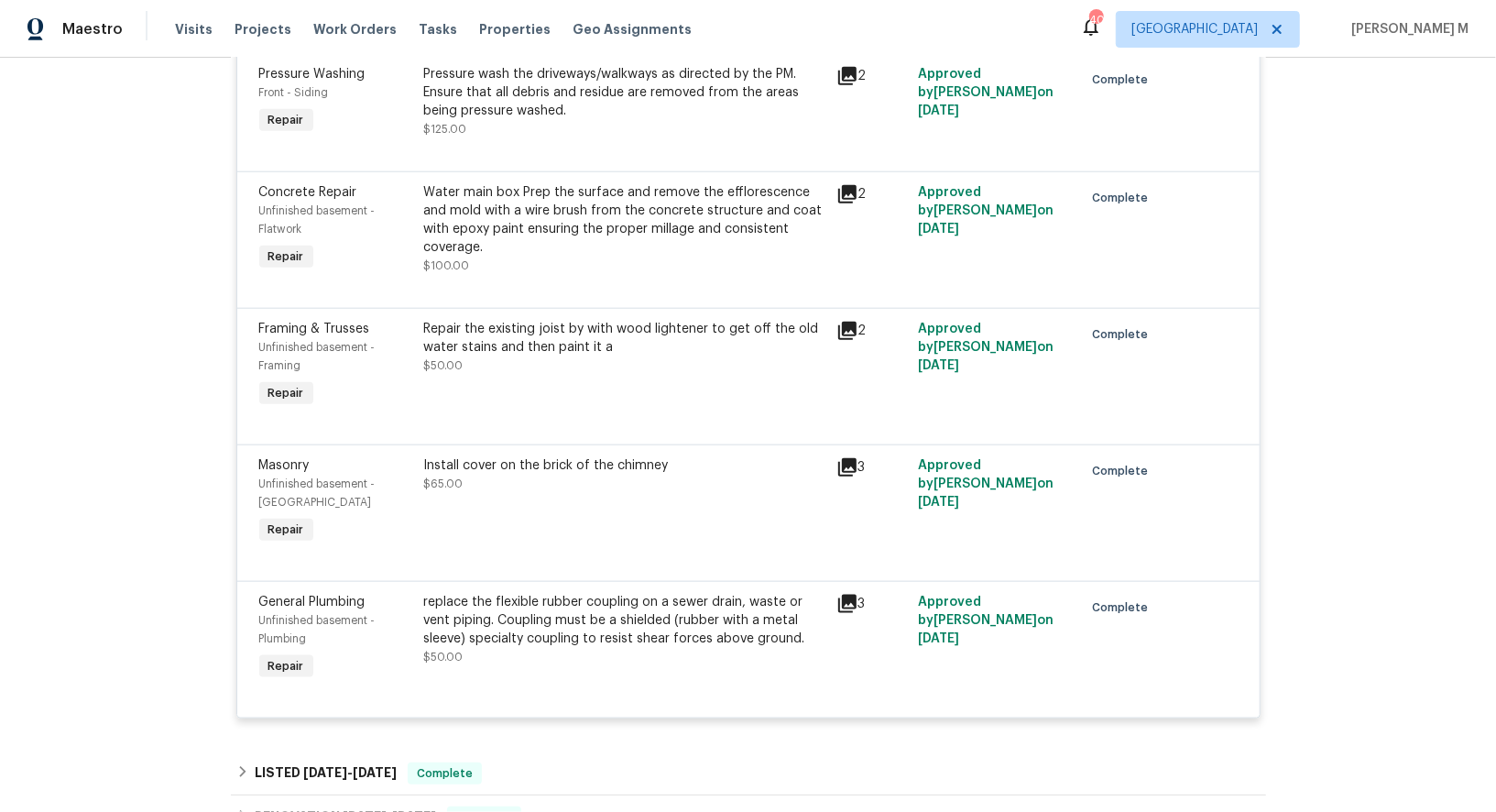
scroll to position [1458, 0]
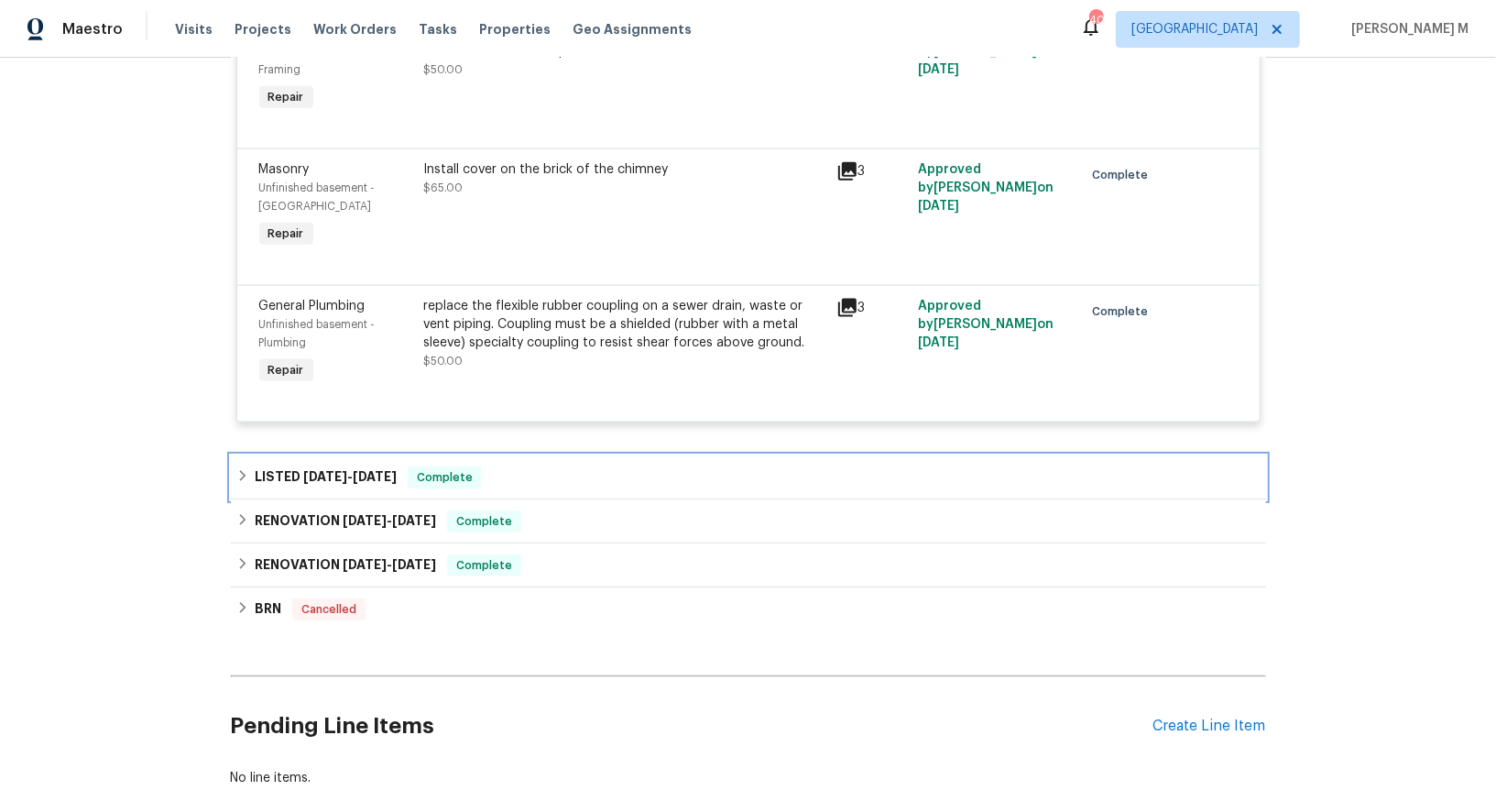
click at [341, 456] on div "LISTED [DATE] - [DATE] Complete" at bounding box center [749, 477] width 1036 height 44
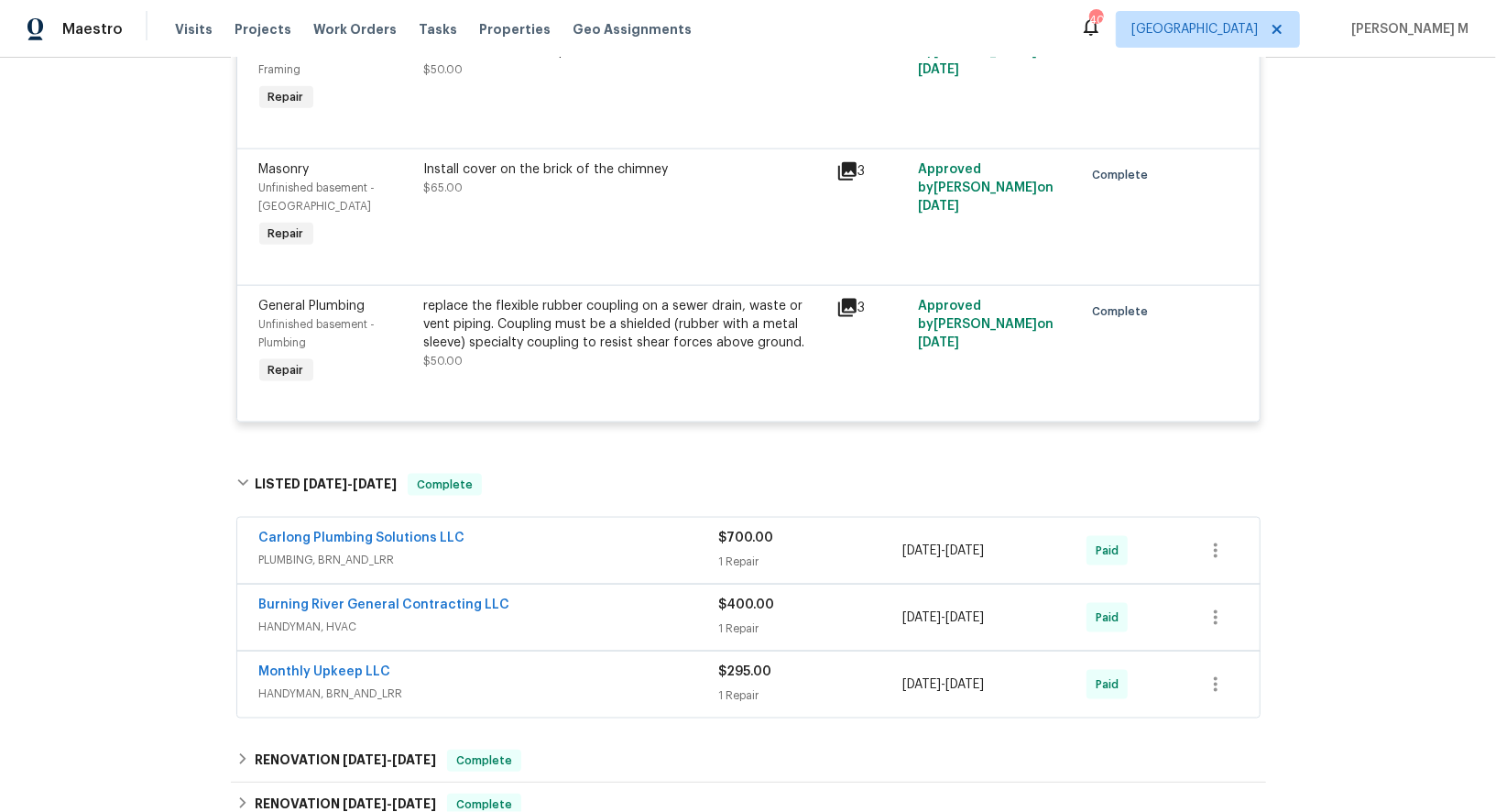
click at [340, 618] on span "HANDYMAN, HVAC" at bounding box center [489, 626] width 459 height 18
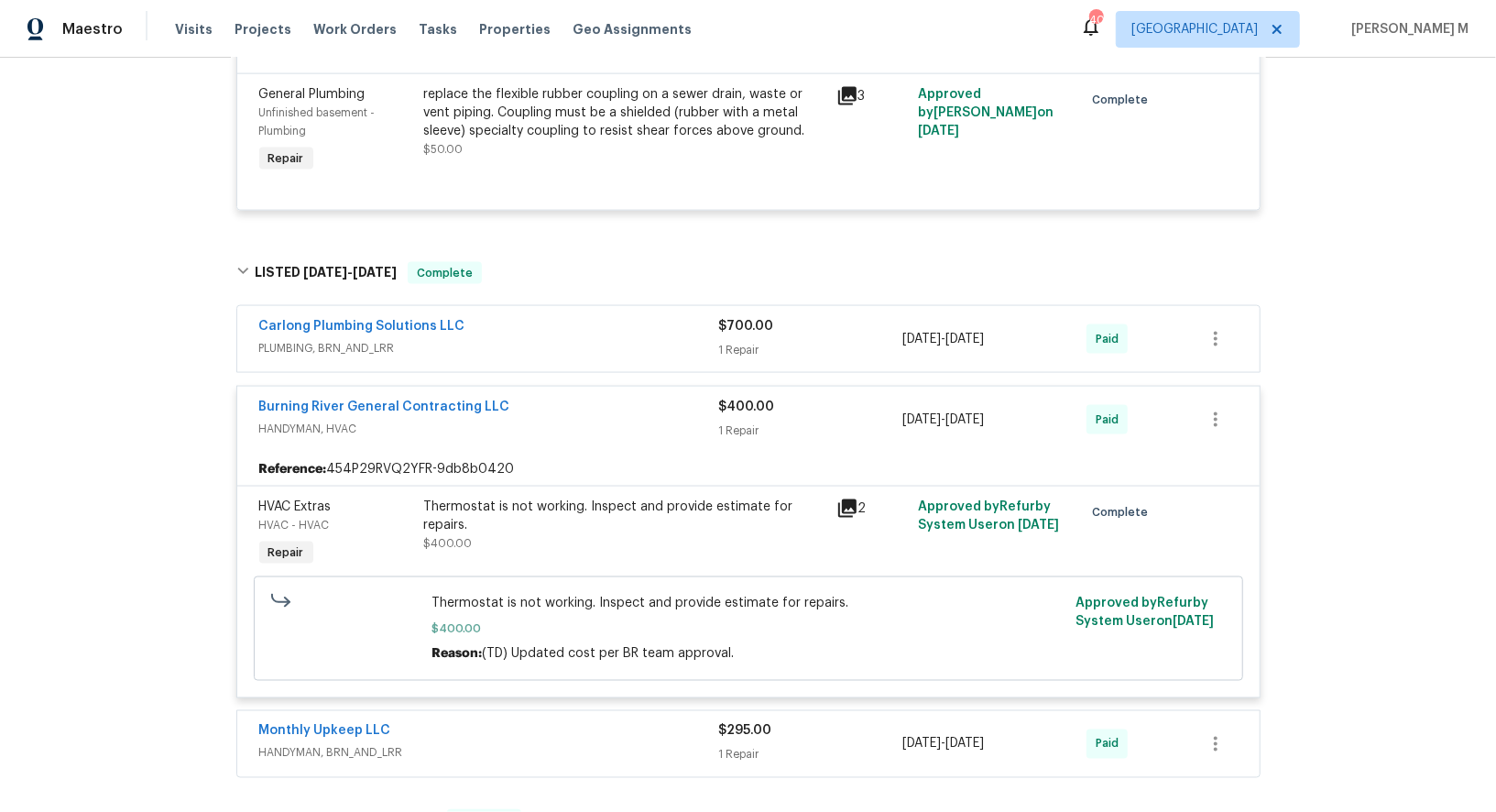
scroll to position [1670, 0]
click at [627, 496] on div "Thermostat is not working. Inspect and provide estimate for repairs. $400.00" at bounding box center [625, 524] width 401 height 55
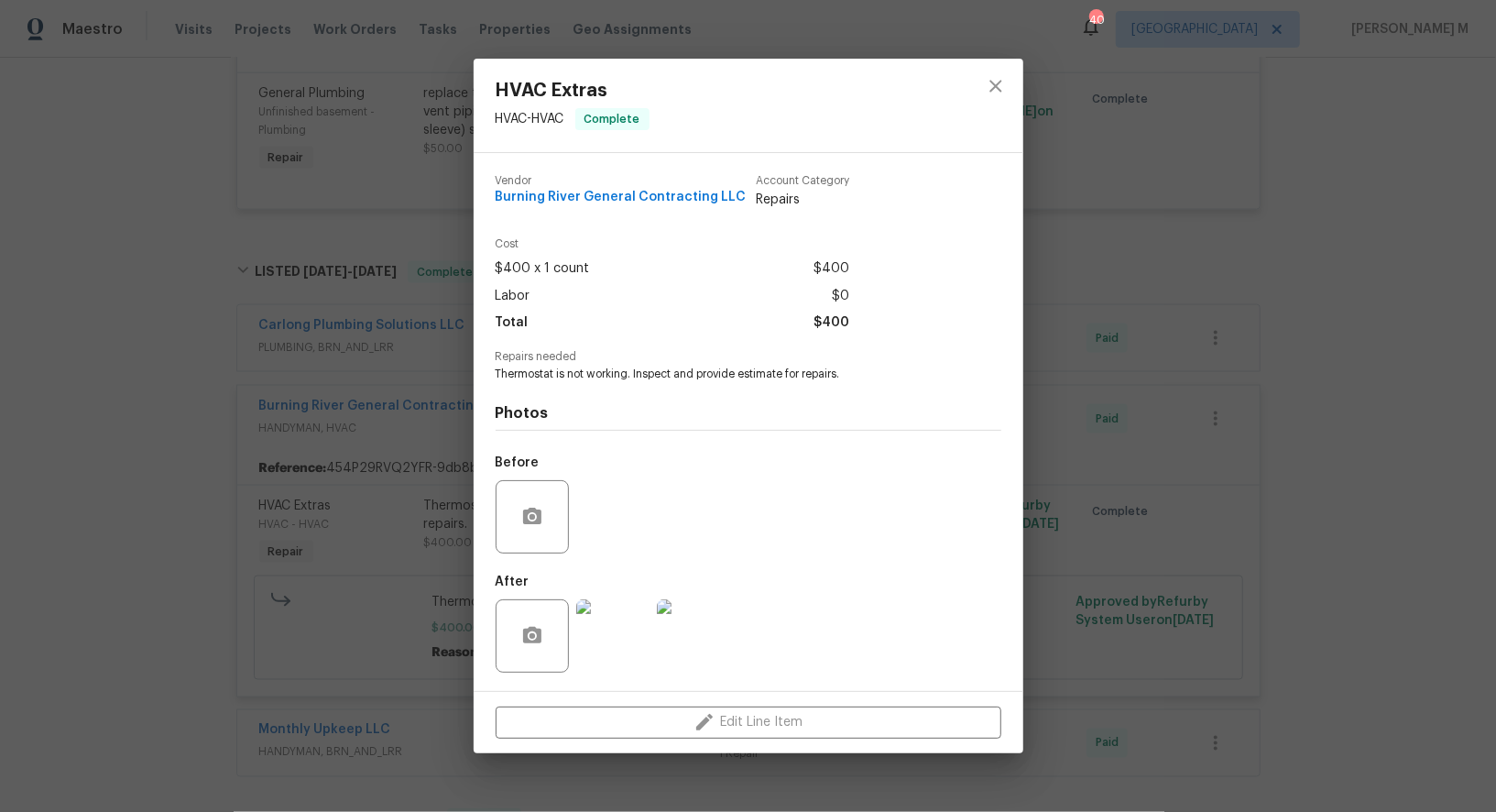
click at [610, 652] on img at bounding box center [612, 635] width 73 height 73
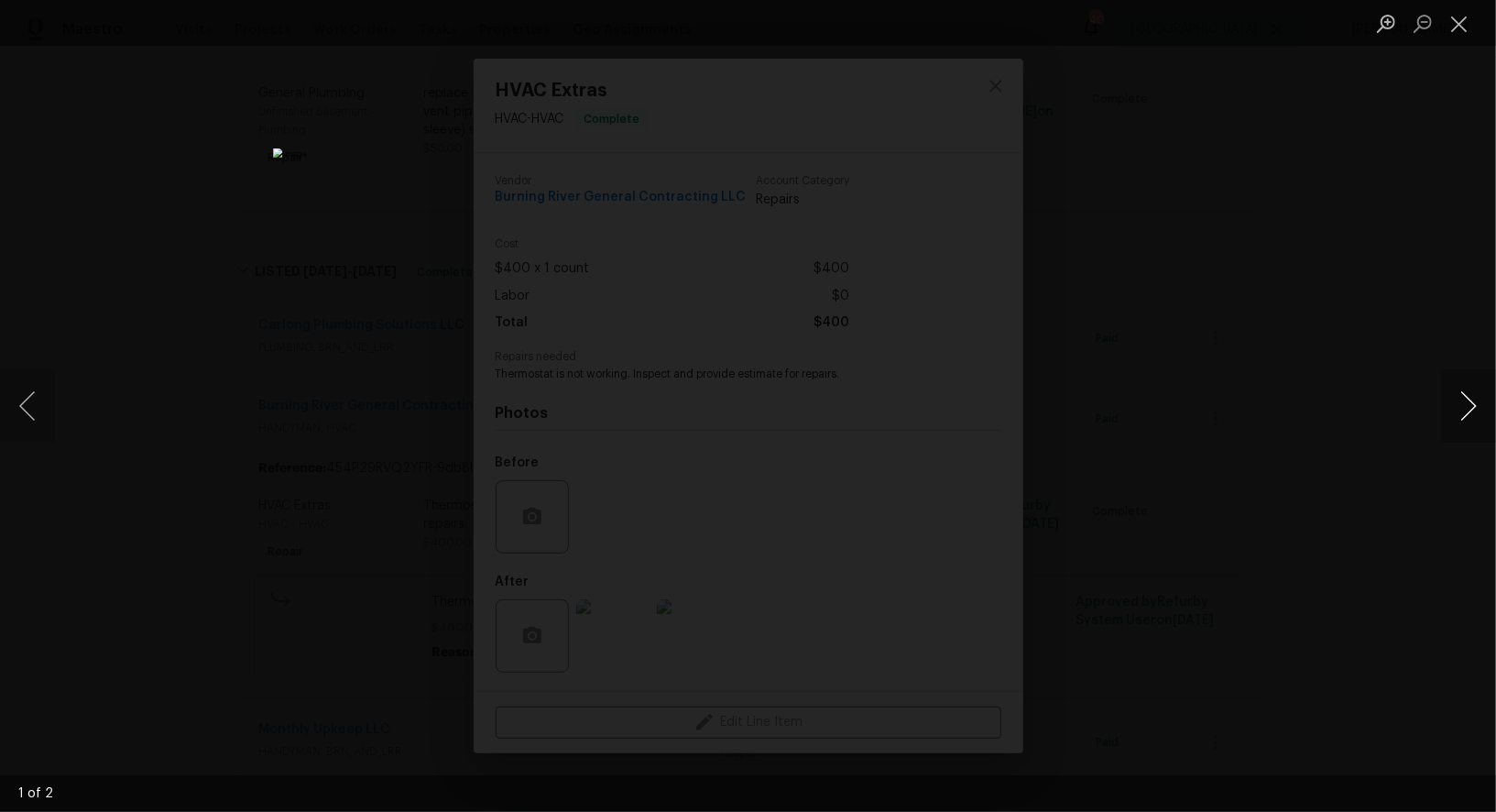
click at [1460, 402] on button "Next image" at bounding box center [1469, 405] width 55 height 73
click at [1355, 238] on div "Lightbox" at bounding box center [748, 406] width 1496 height 812
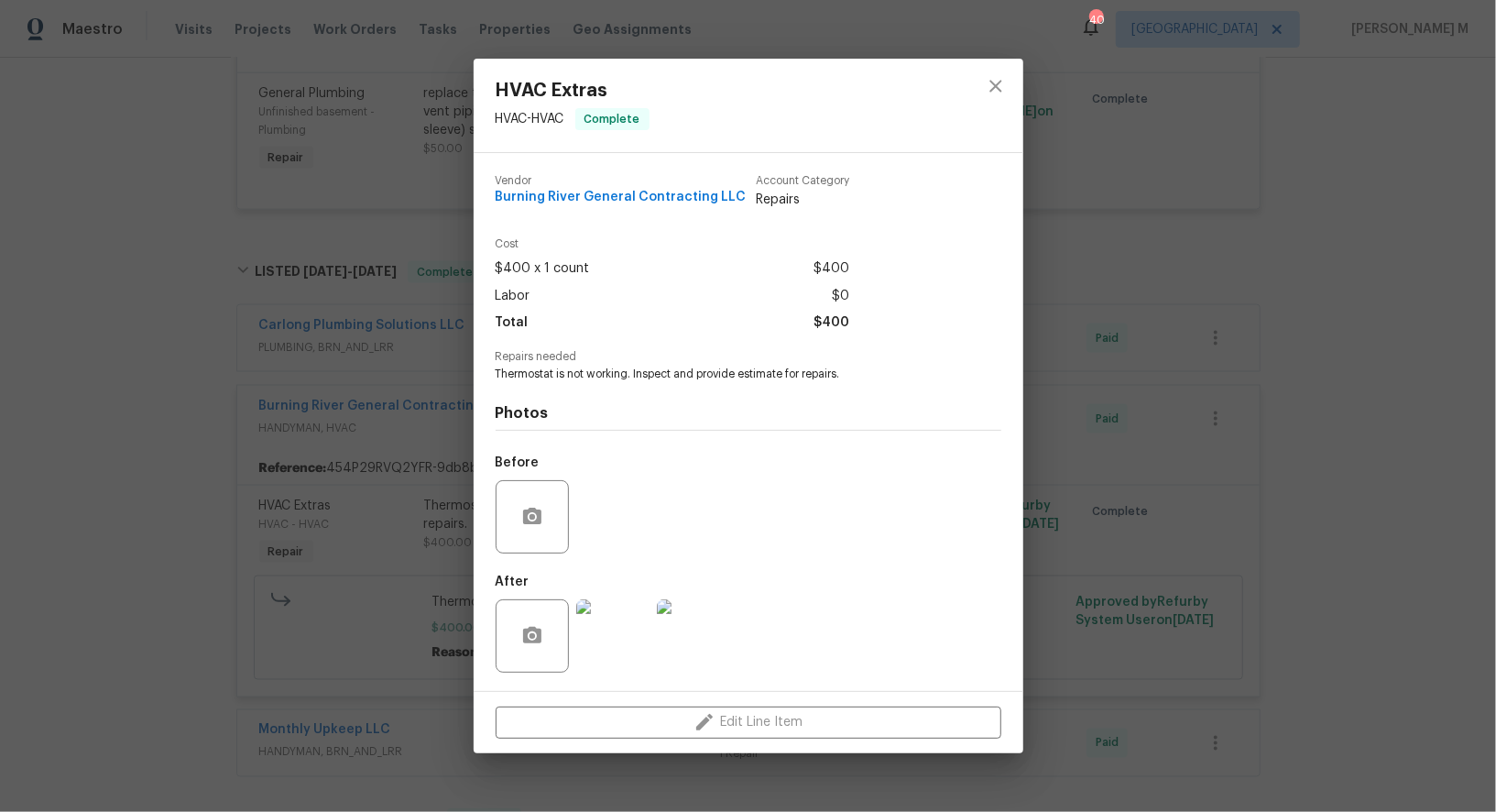
click at [345, 508] on div "HVAC Extras HVAC - HVAC Complete Vendor Burning River General Contracting LLC A…" at bounding box center [748, 406] width 1496 height 812
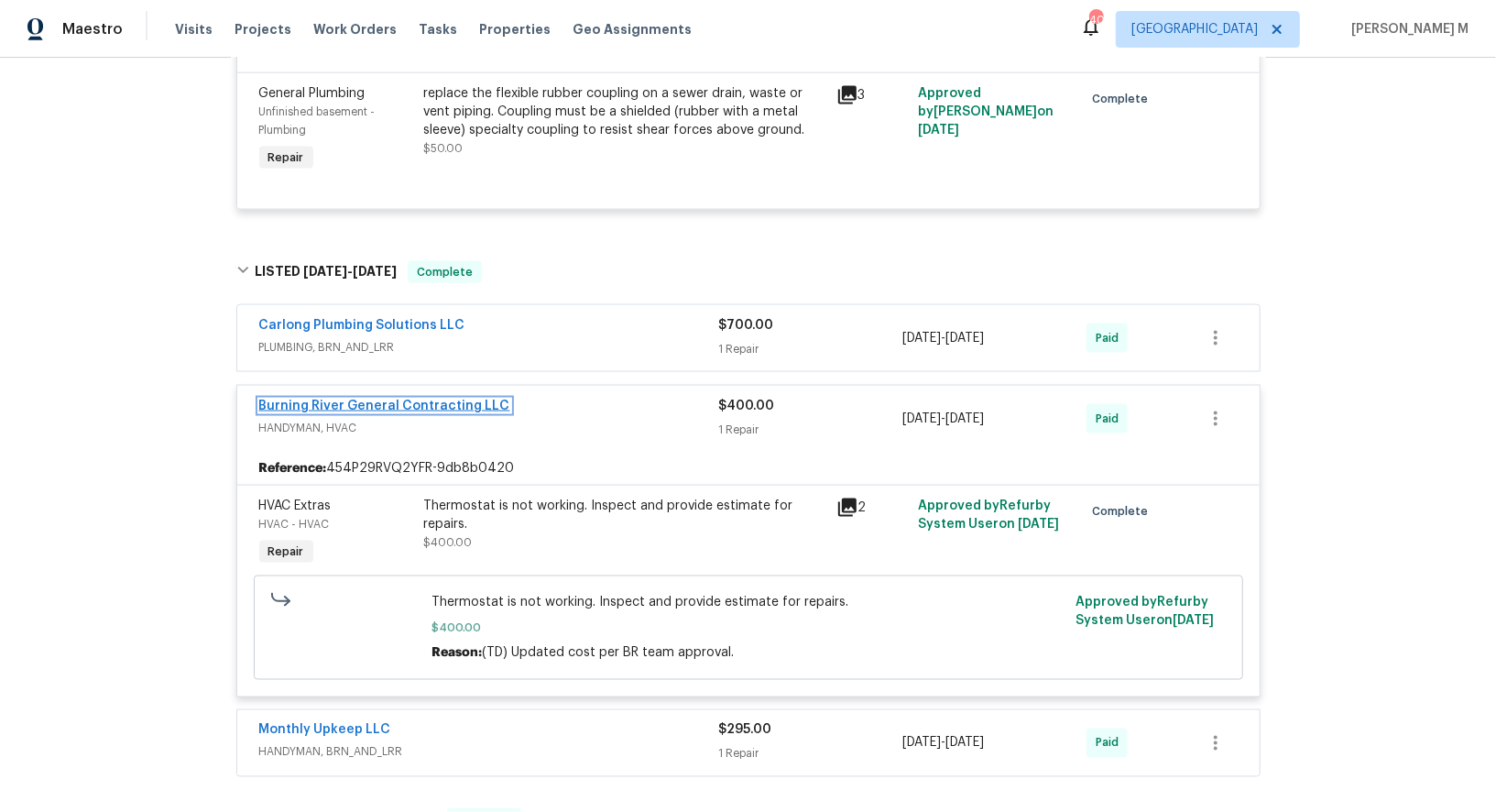
click at [368, 399] on link "Burning River General Contracting LLC" at bounding box center [385, 405] width 251 height 13
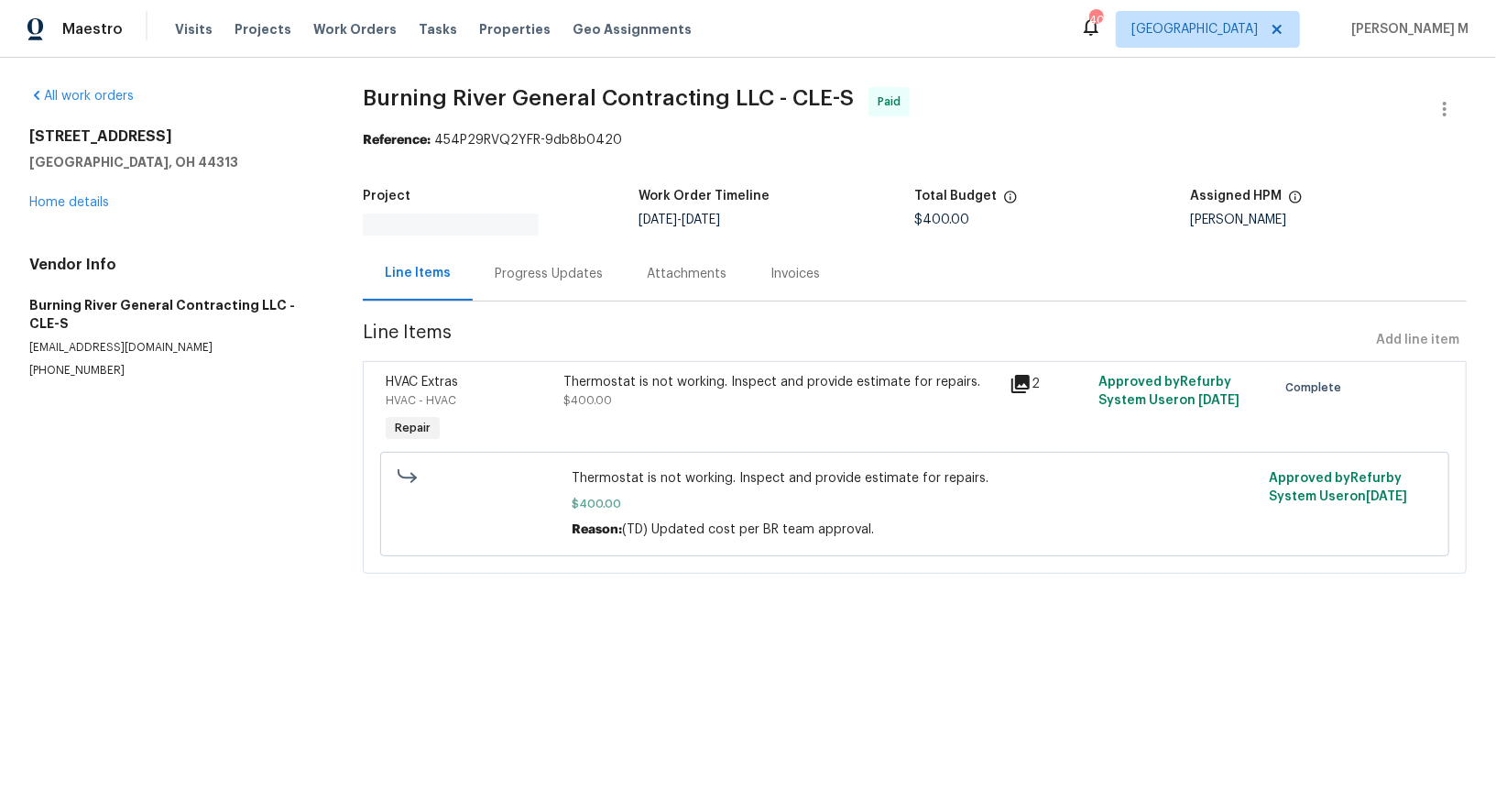
click at [503, 273] on div "Progress Updates" at bounding box center [548, 274] width 108 height 18
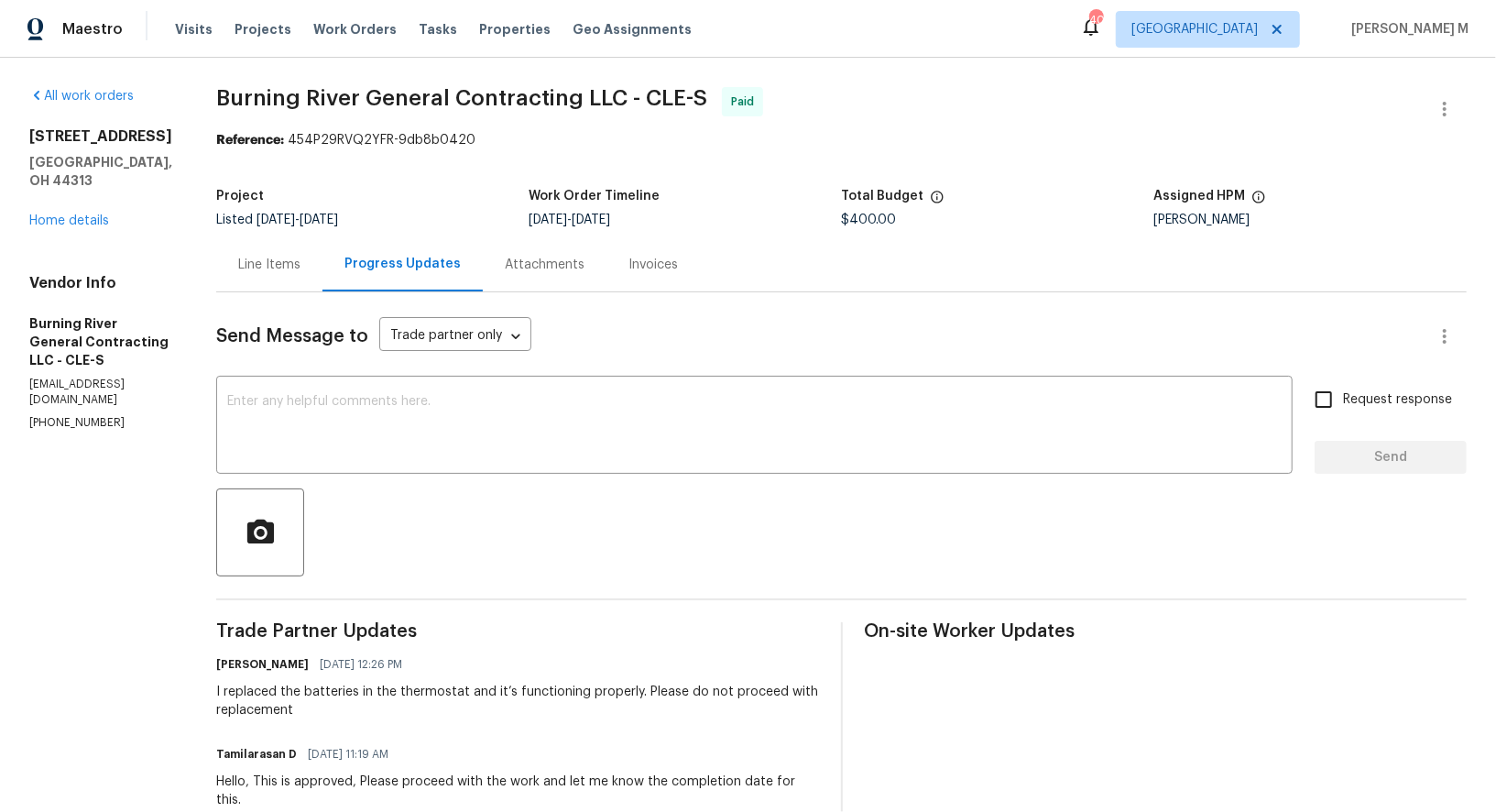
click at [227, 655] on h6 "[PERSON_NAME]" at bounding box center [262, 663] width 92 height 18
copy h6 "[PERSON_NAME]"
click at [893, 395] on textarea at bounding box center [755, 427] width 1055 height 64
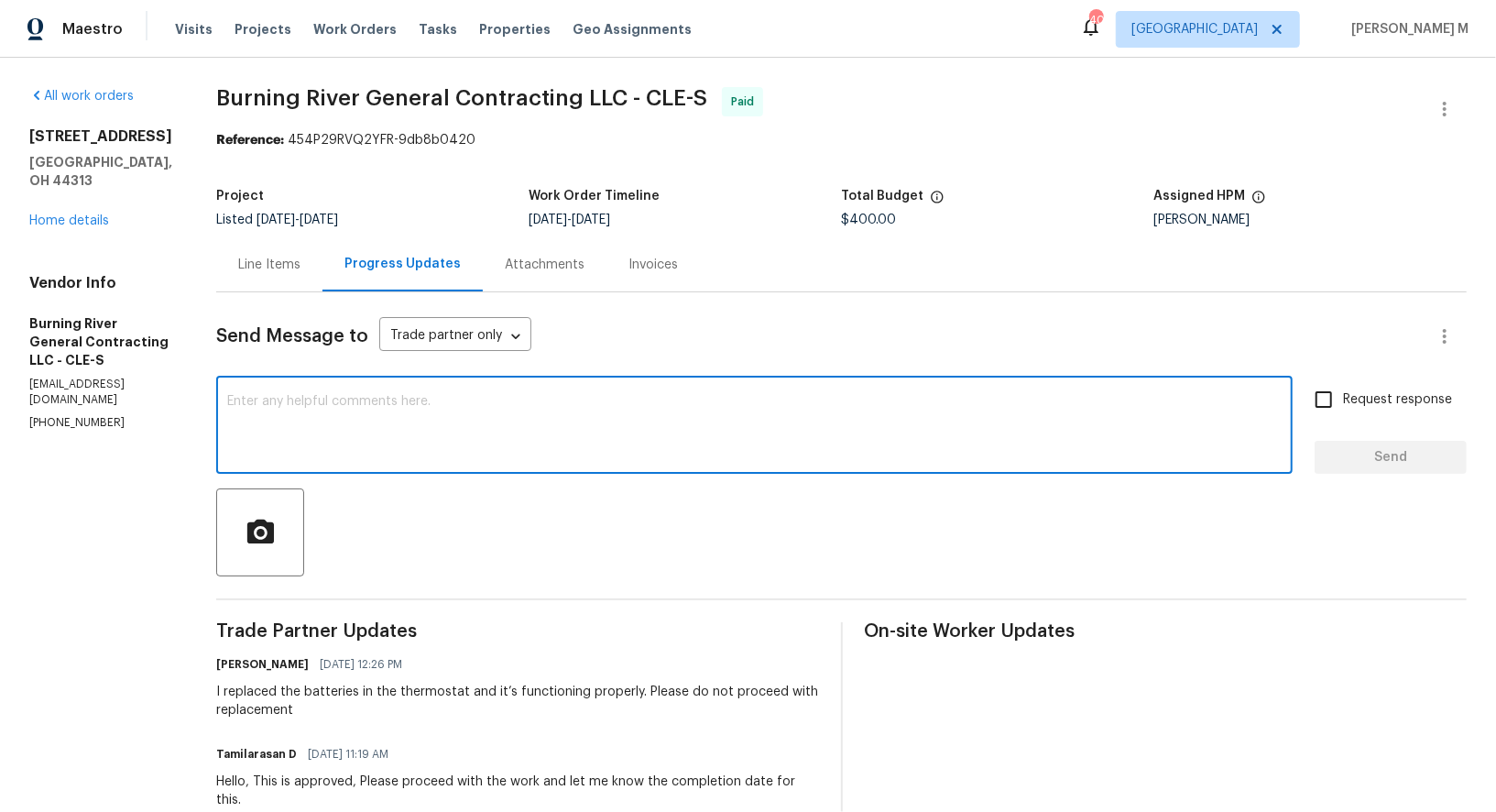
click at [269, 240] on div "Line Items" at bounding box center [269, 264] width 106 height 54
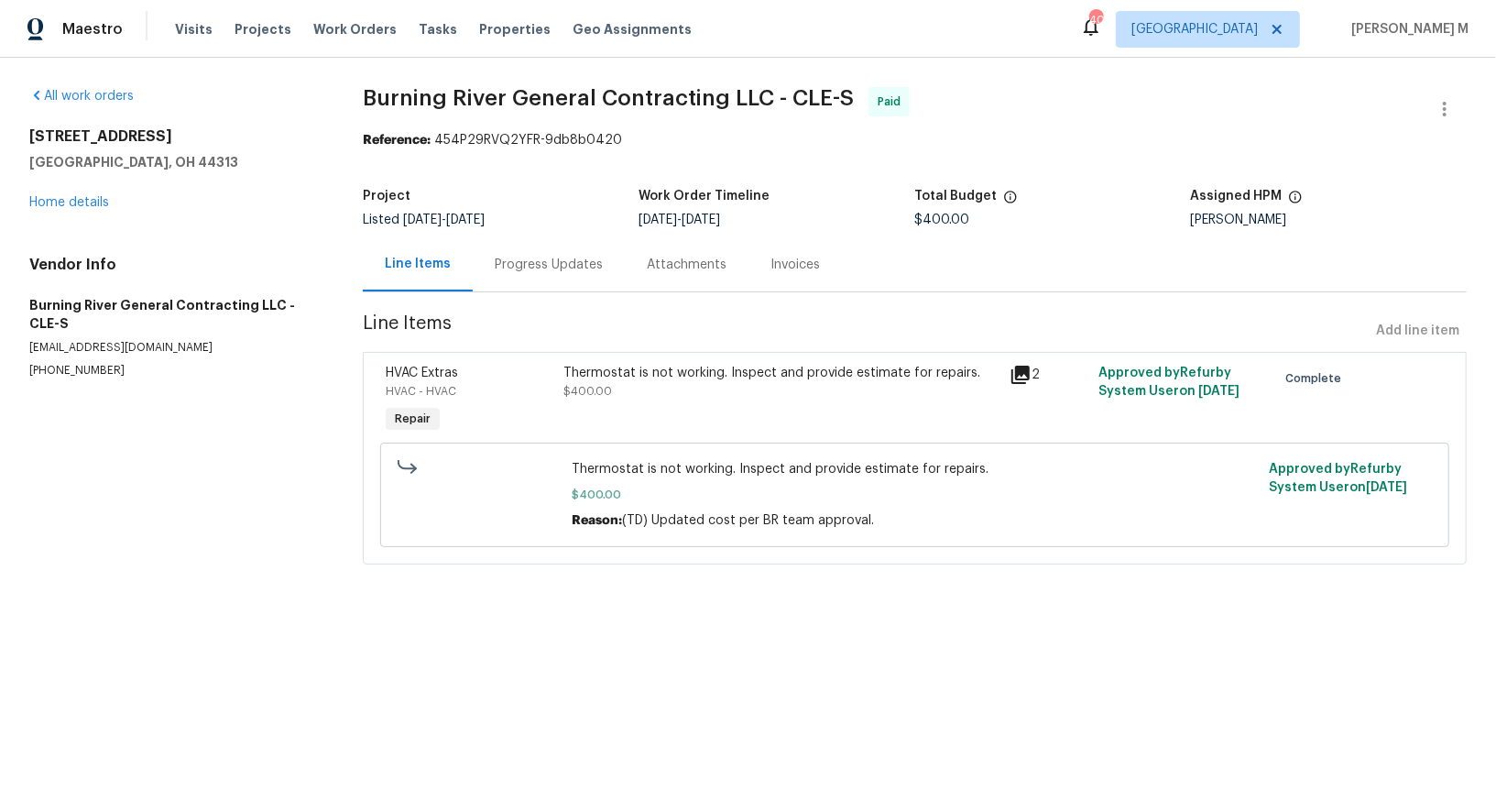
click at [756, 392] on div "Thermostat is not working. Inspect and provide estimate for repairs. $400.00" at bounding box center [781, 400] width 445 height 85
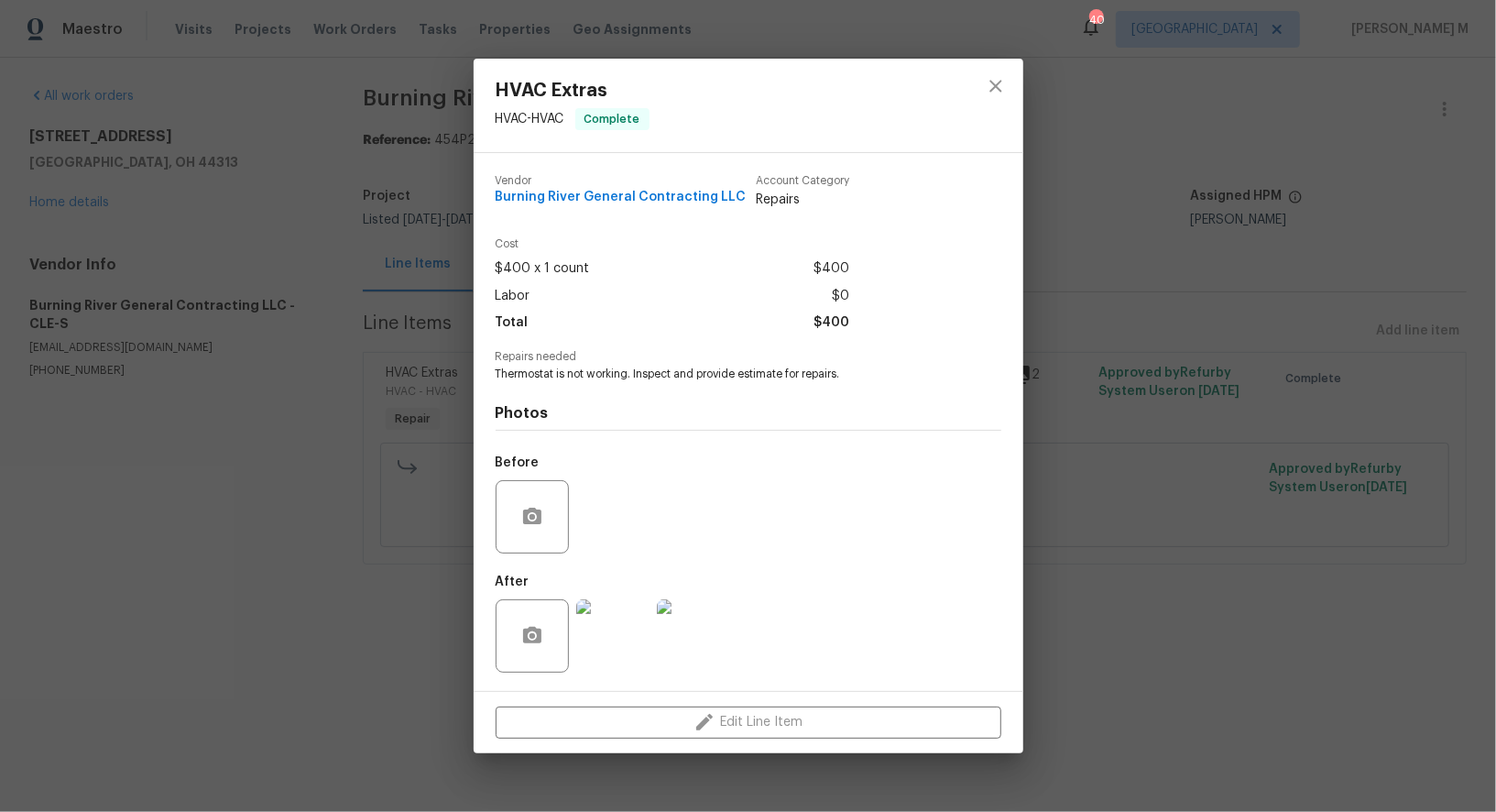
click at [603, 621] on img at bounding box center [612, 635] width 73 height 73
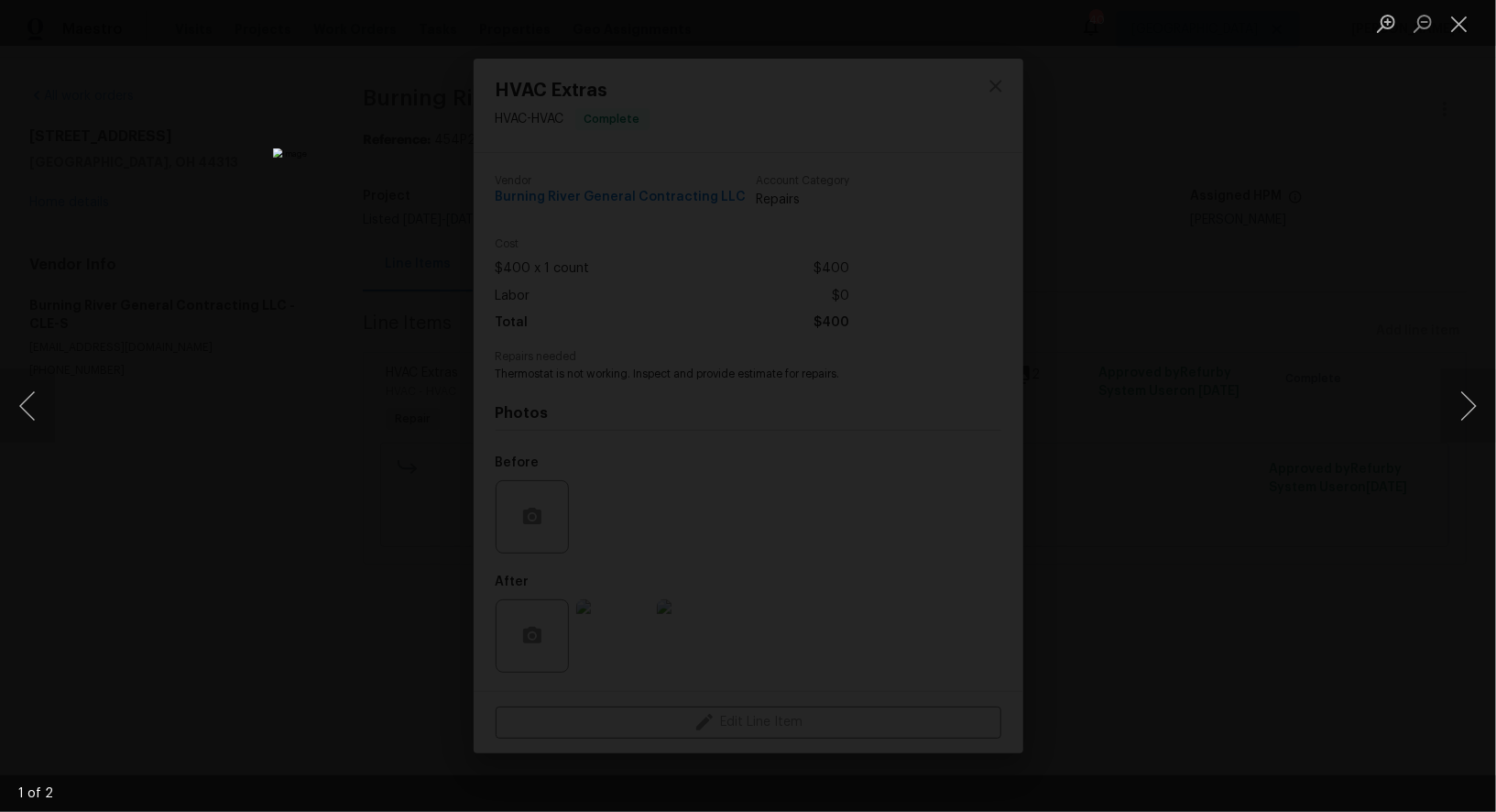
click at [1431, 541] on div "Lightbox" at bounding box center [748, 406] width 1496 height 812
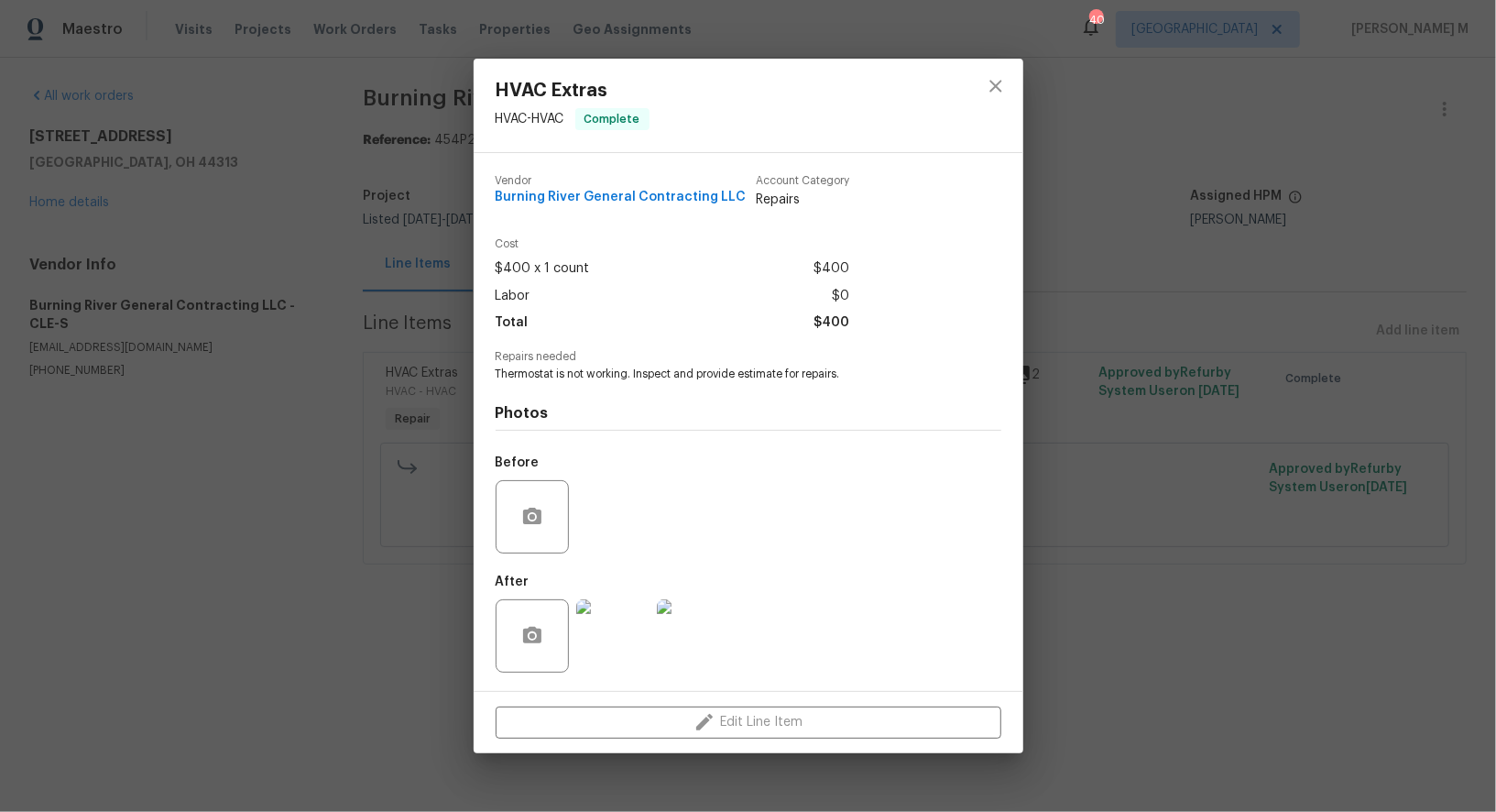
click at [1406, 557] on div "HVAC Extras HVAC - HVAC Complete Vendor Burning River General Contracting LLC A…" at bounding box center [748, 406] width 1496 height 812
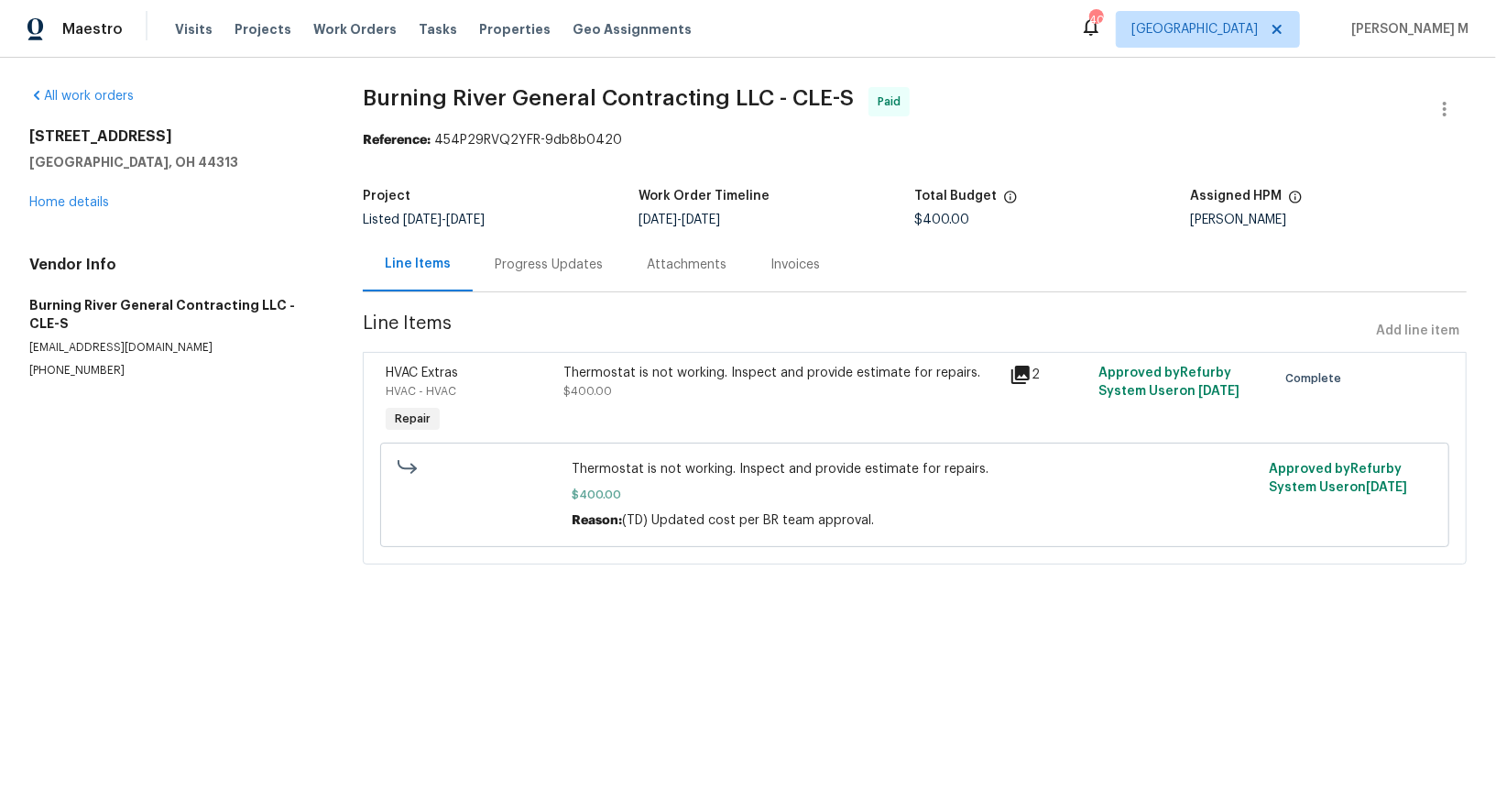
click at [536, 255] on div "Progress Updates" at bounding box center [548, 264] width 108 height 18
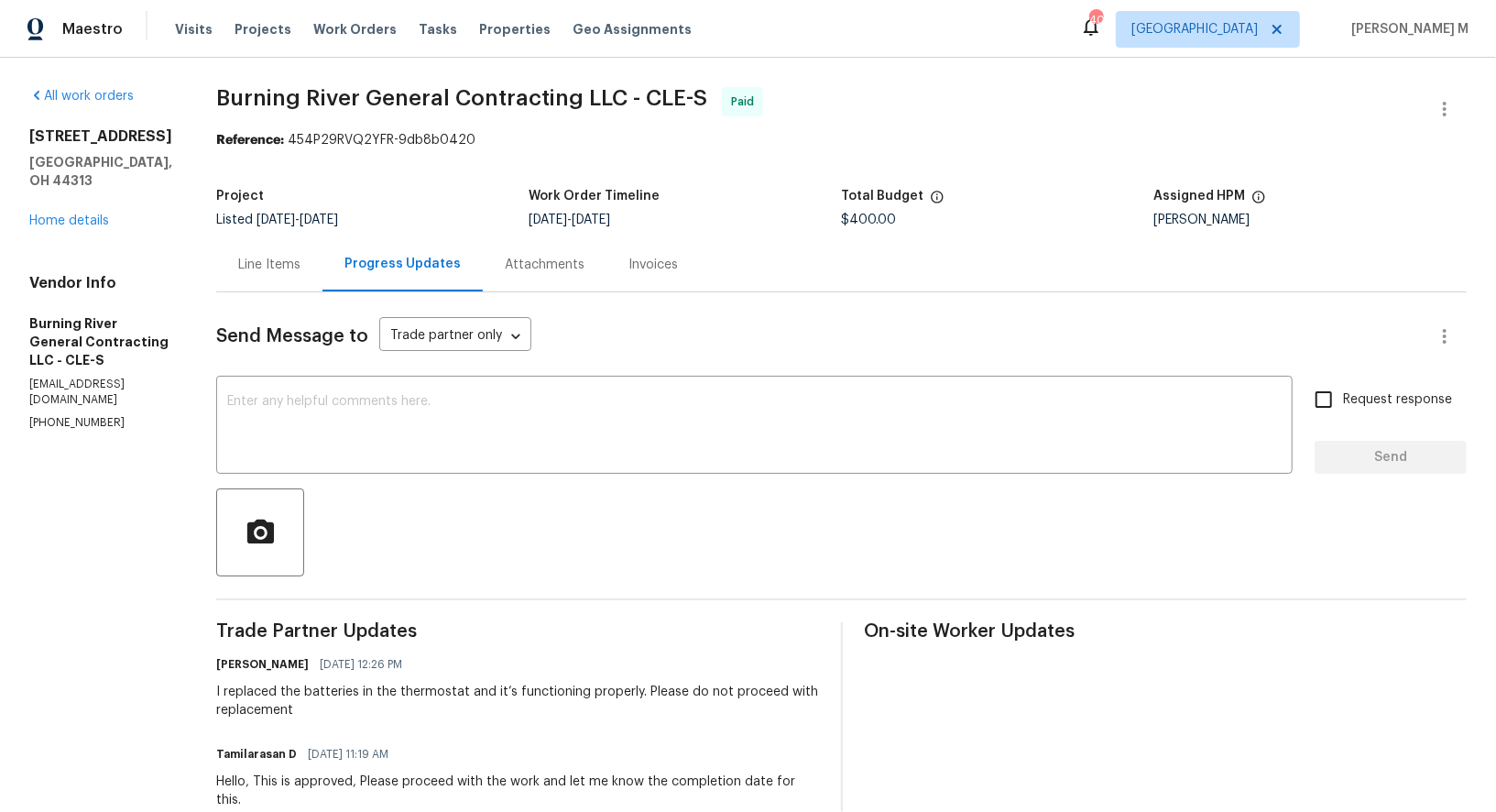
click at [269, 255] on div "Line Items" at bounding box center [269, 264] width 62 height 18
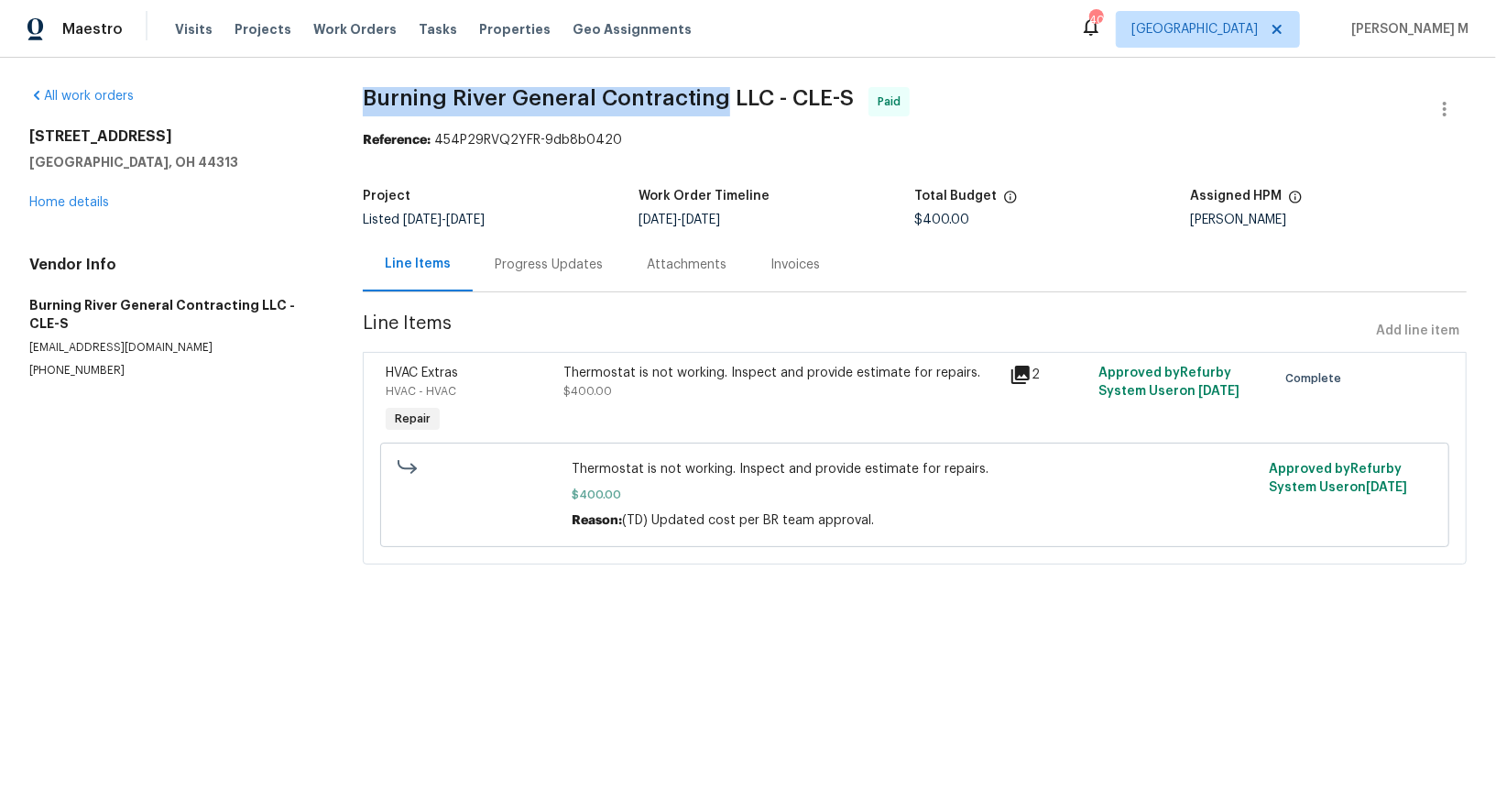
drag, startPoint x: 347, startPoint y: 99, endPoint x: 695, endPoint y: 103, distance: 348.0
click at [695, 103] on div "All work orders [STREET_ADDRESS][PERSON_NAME] Home details Vendor Info Burning …" at bounding box center [748, 336] width 1496 height 558
copy span "Burning River General Contracting"
click at [528, 261] on div "Progress Updates" at bounding box center [548, 264] width 108 height 18
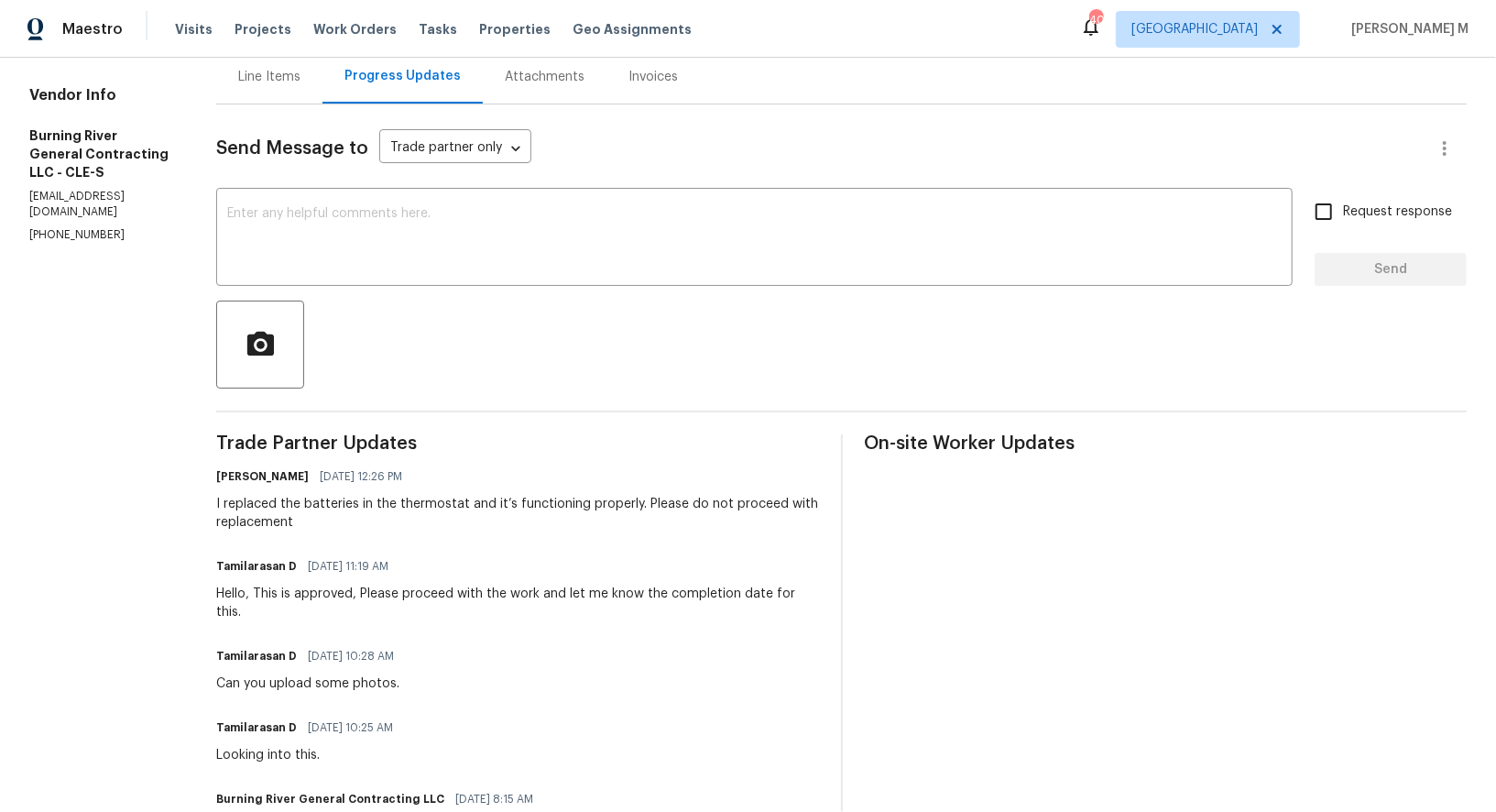
scroll to position [388, 0]
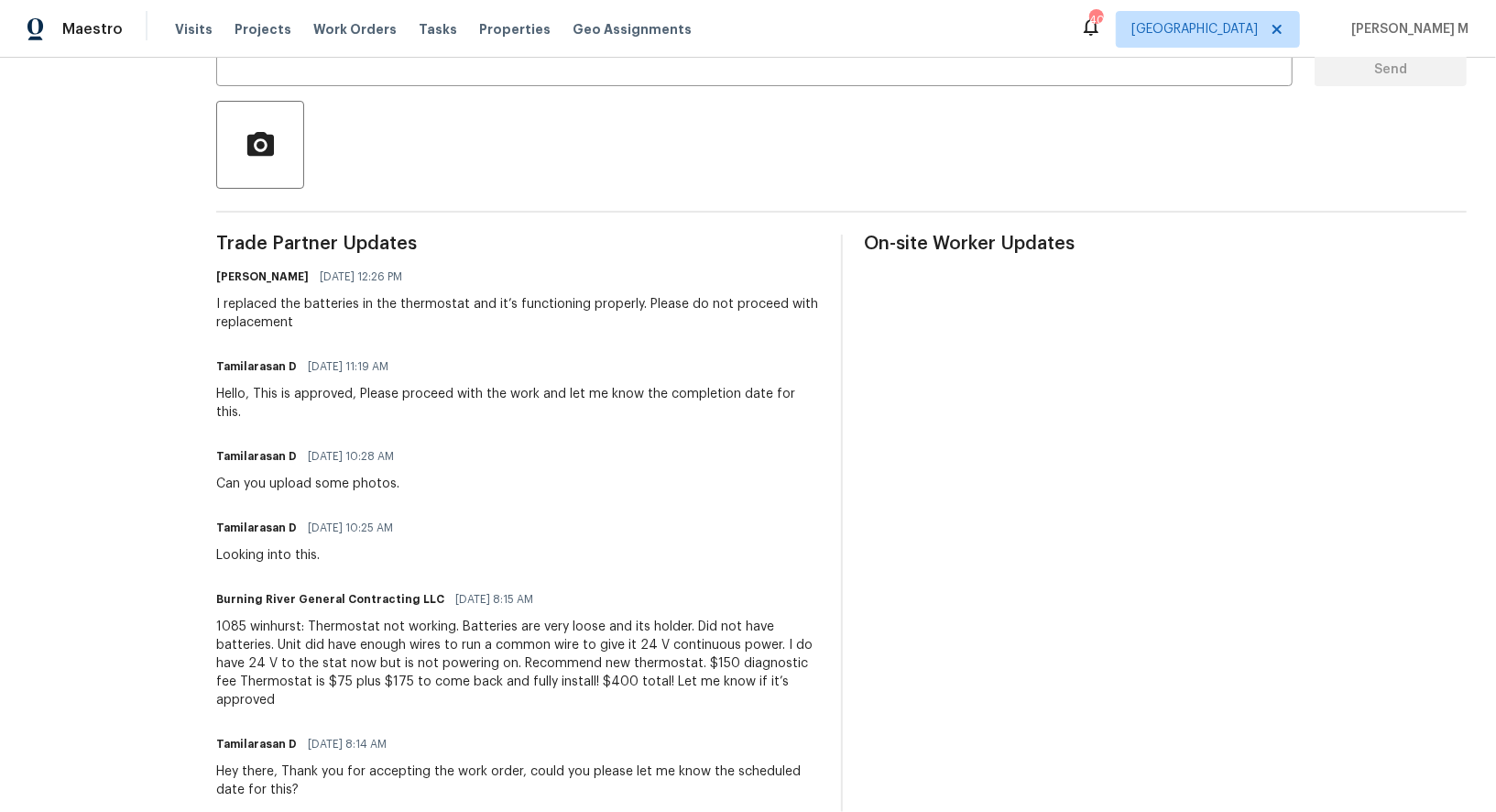
click at [399, 618] on div "1085 winhurst: Thermostat not working. Batteries are very loose and its holder.…" at bounding box center [518, 663] width 603 height 91
click at [577, 618] on div "1085 winhurst: Thermostat not working. Batteries are very loose and its holder.…" at bounding box center [518, 663] width 603 height 91
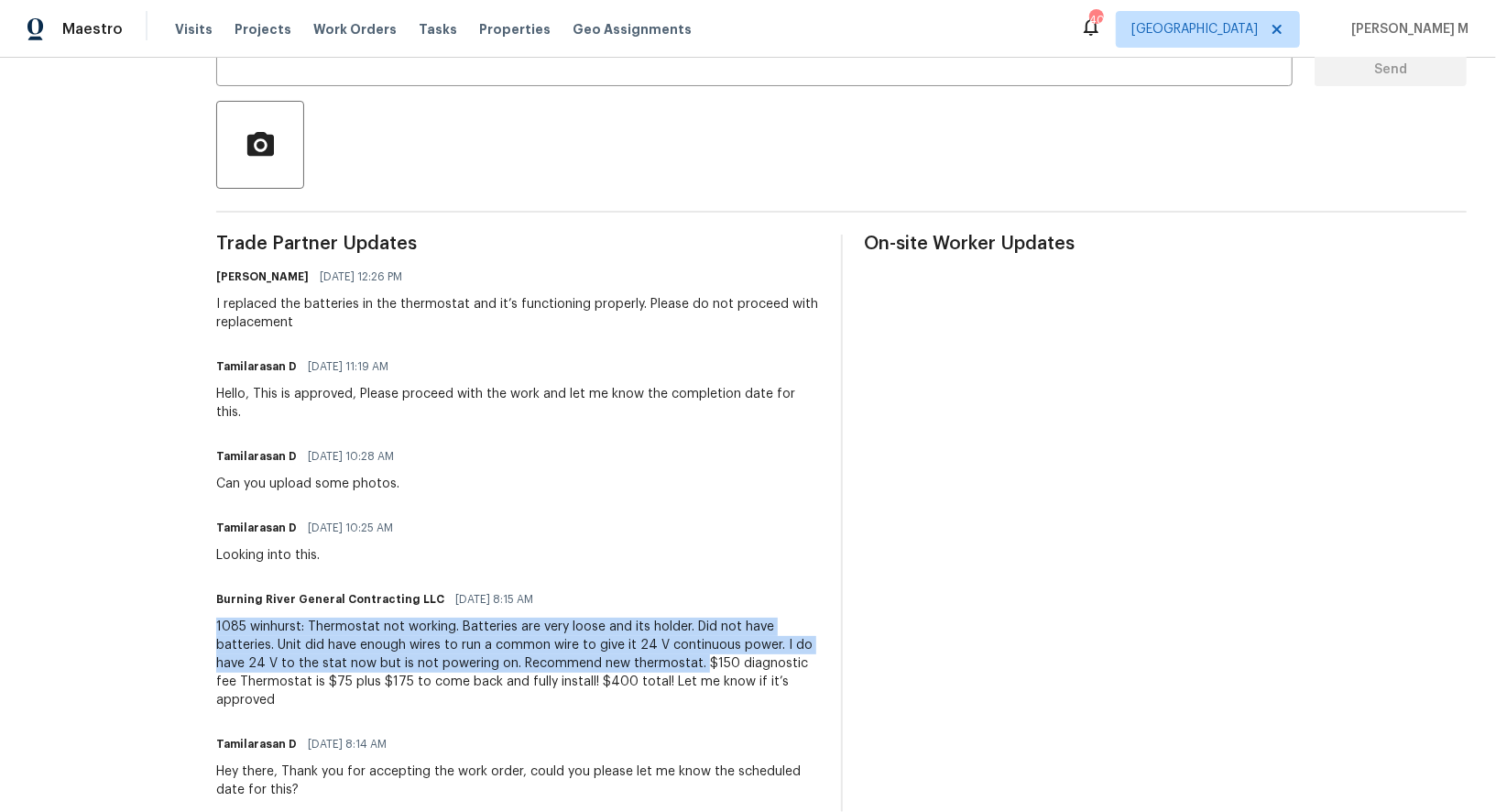
drag, startPoint x: 204, startPoint y: 573, endPoint x: 689, endPoint y: 612, distance: 486.6
click at [689, 612] on div "All work orders [STREET_ADDRESS][PERSON_NAME] Home details Vendor Info Burning …" at bounding box center [748, 322] width 1496 height 1306
copy div "1085 winhurst: Thermostat not working. Batteries are very loose and its holder.…"
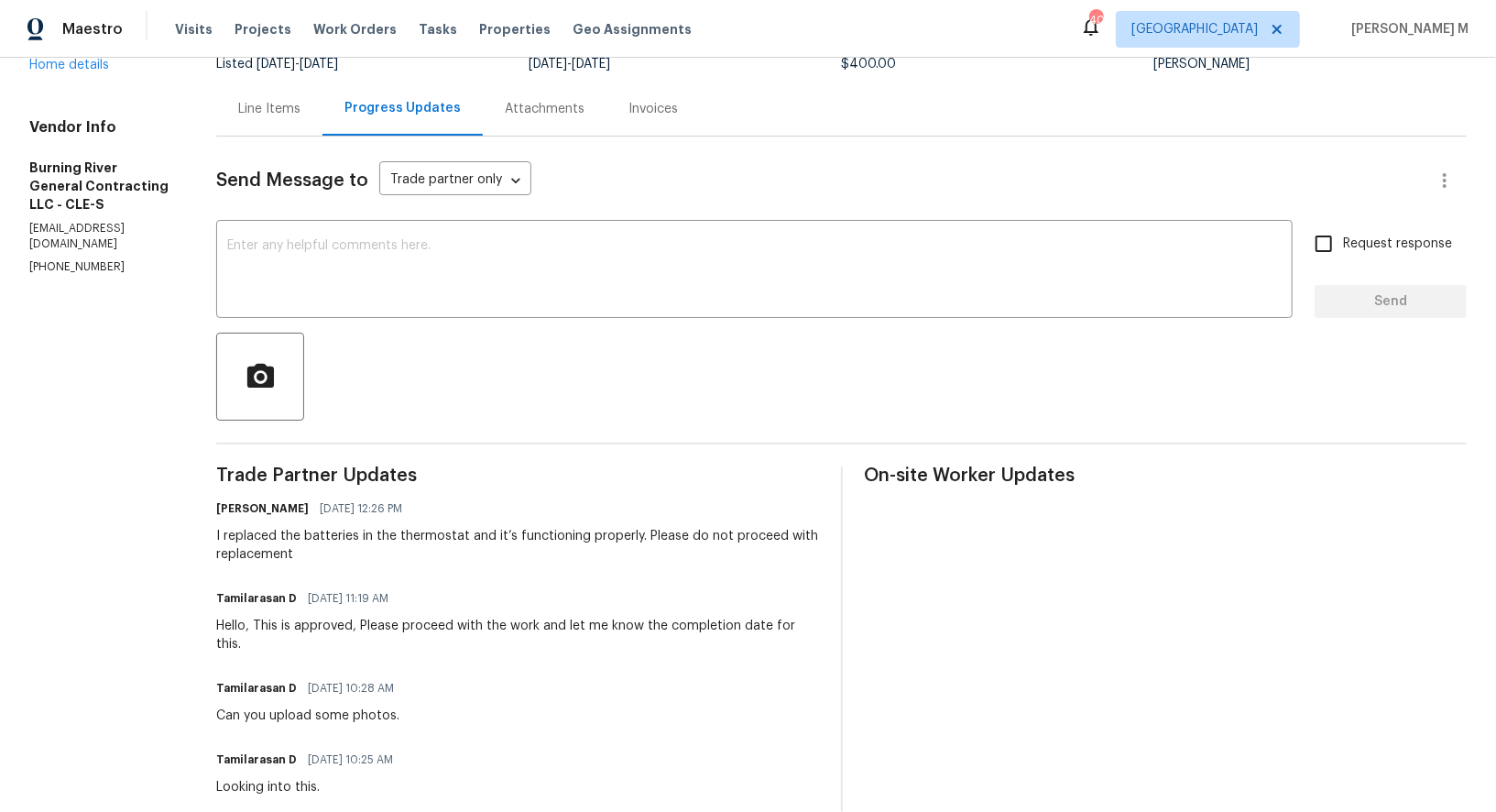
scroll to position [0, 0]
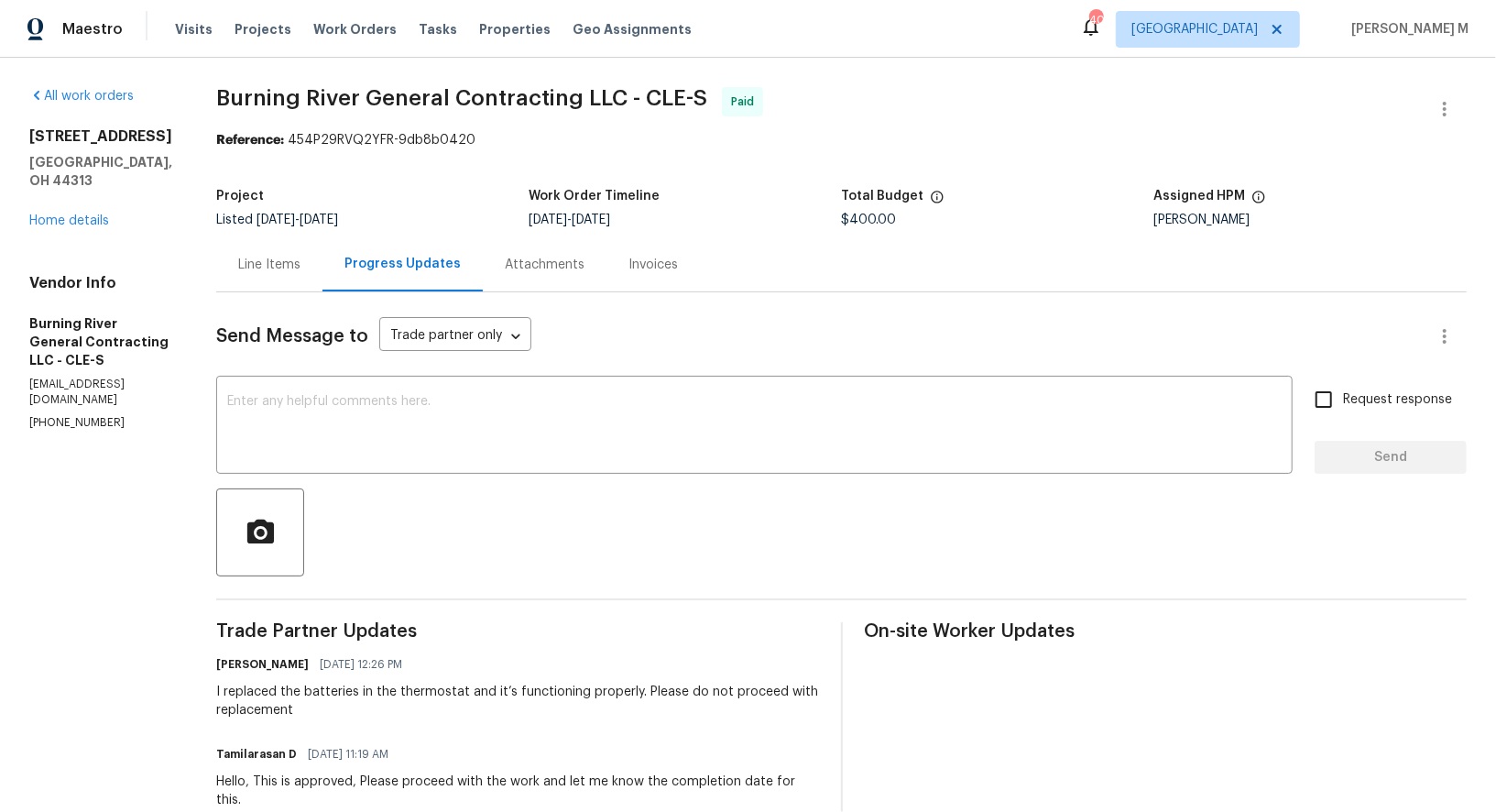
click at [250, 255] on div "Line Items" at bounding box center [269, 264] width 62 height 18
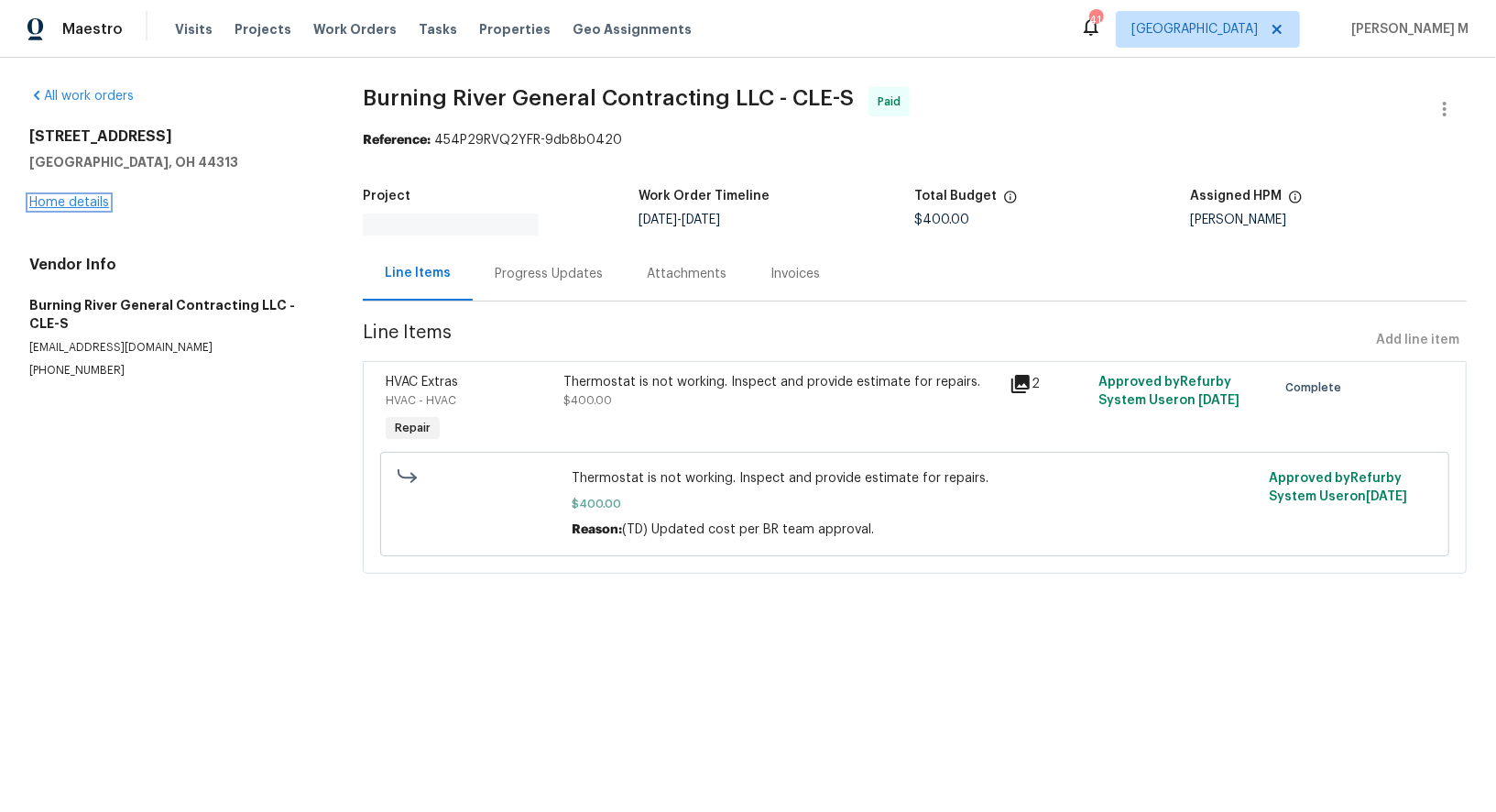
click at [87, 196] on link "Home details" at bounding box center [69, 202] width 80 height 13
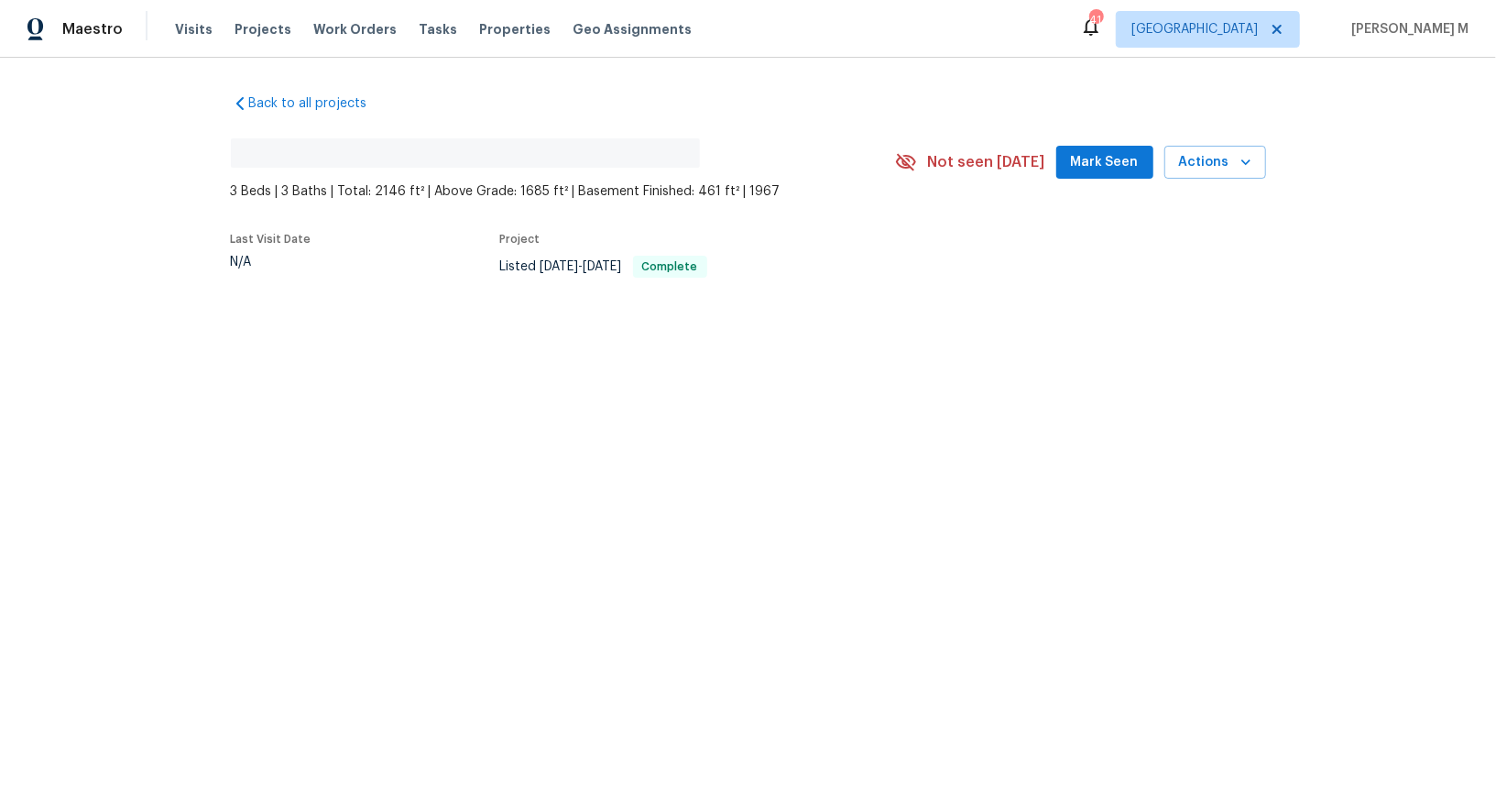
scroll to position [1, 0]
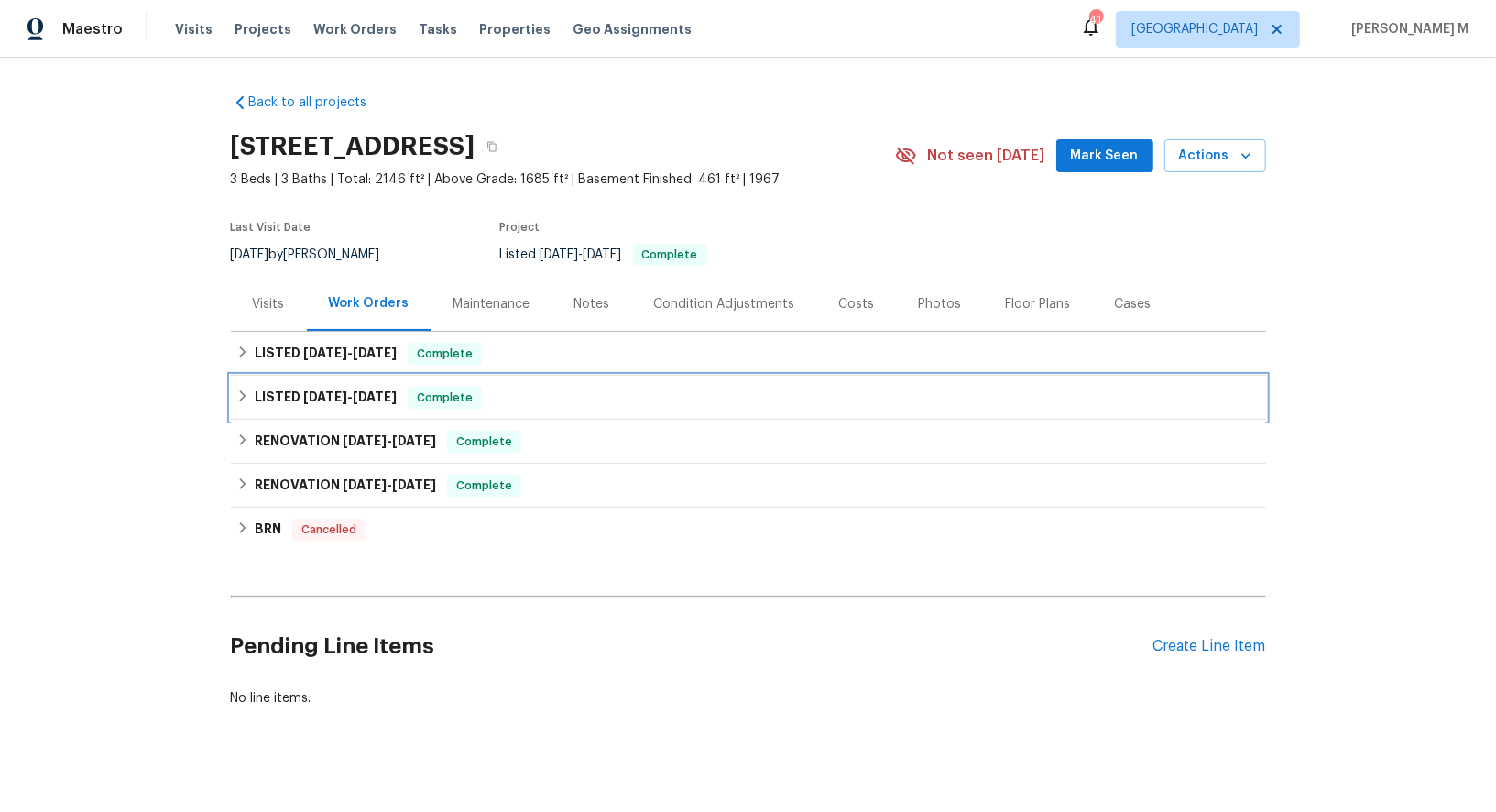
click at [278, 387] on h6 "LISTED 7/21/25 - 8/13/25" at bounding box center [325, 397] width 142 height 22
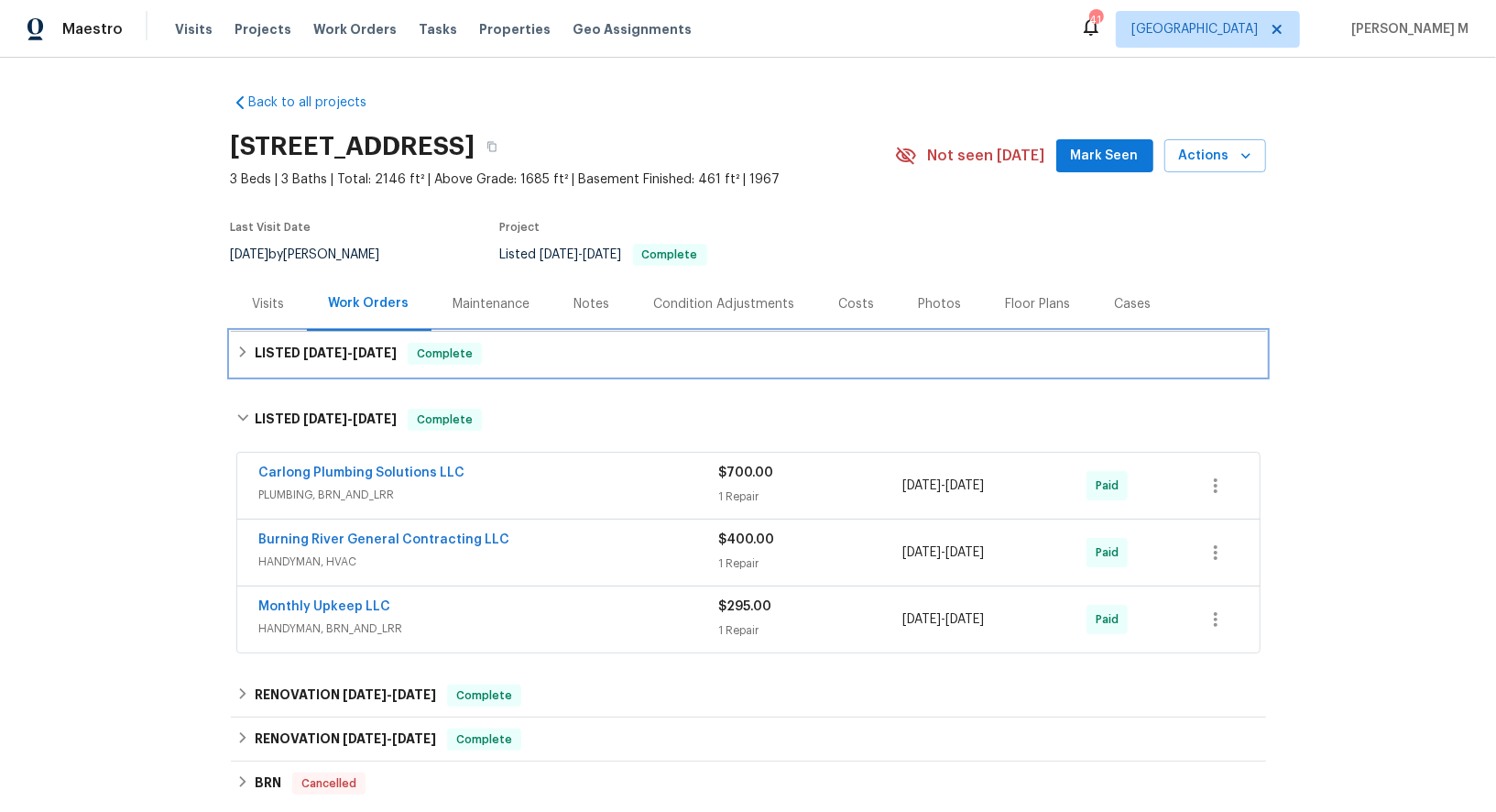
click at [312, 331] on div "LISTED 8/25/25 - 8/26/25 Complete" at bounding box center [749, 353] width 1036 height 44
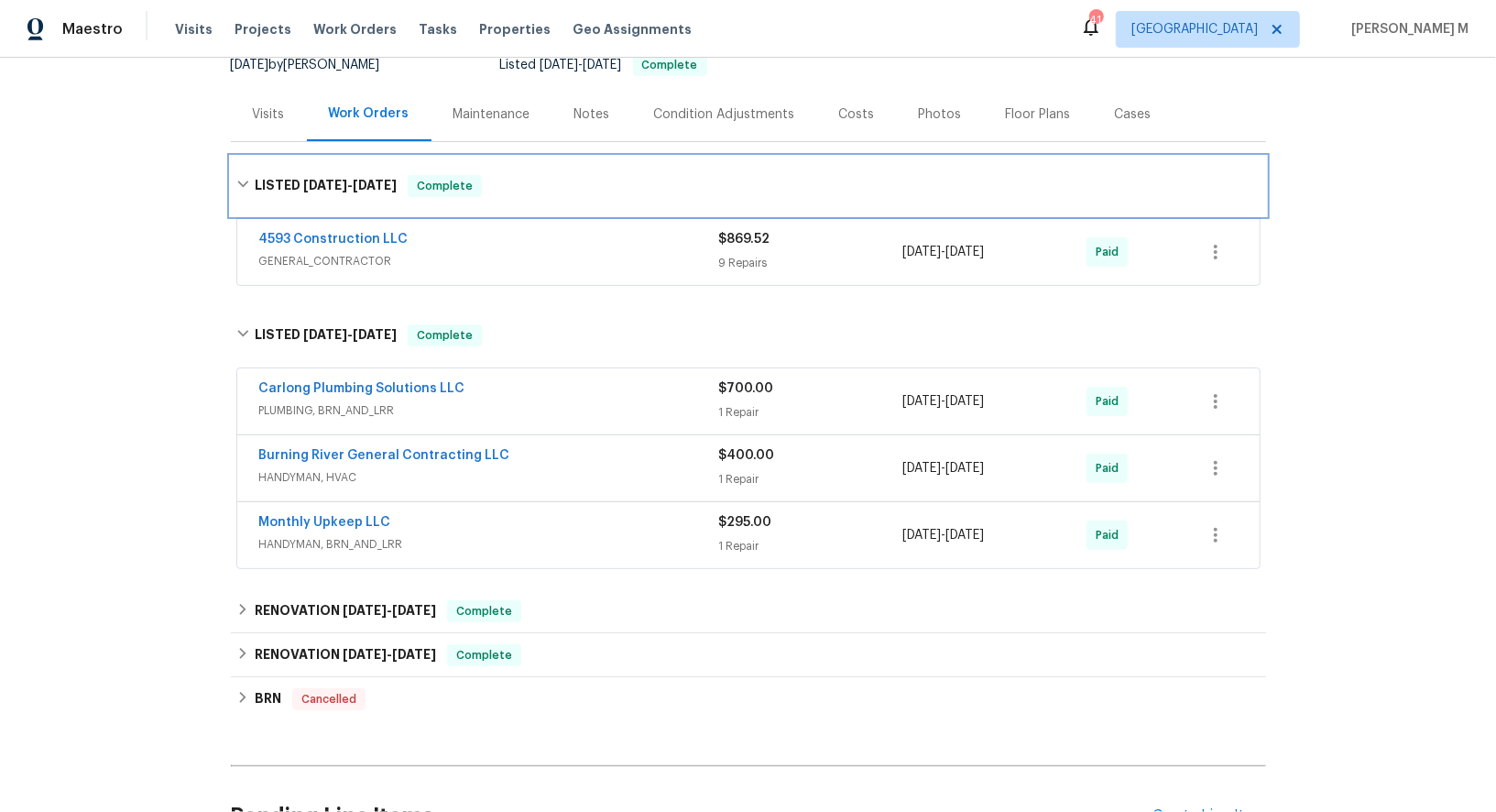
scroll to position [192, 0]
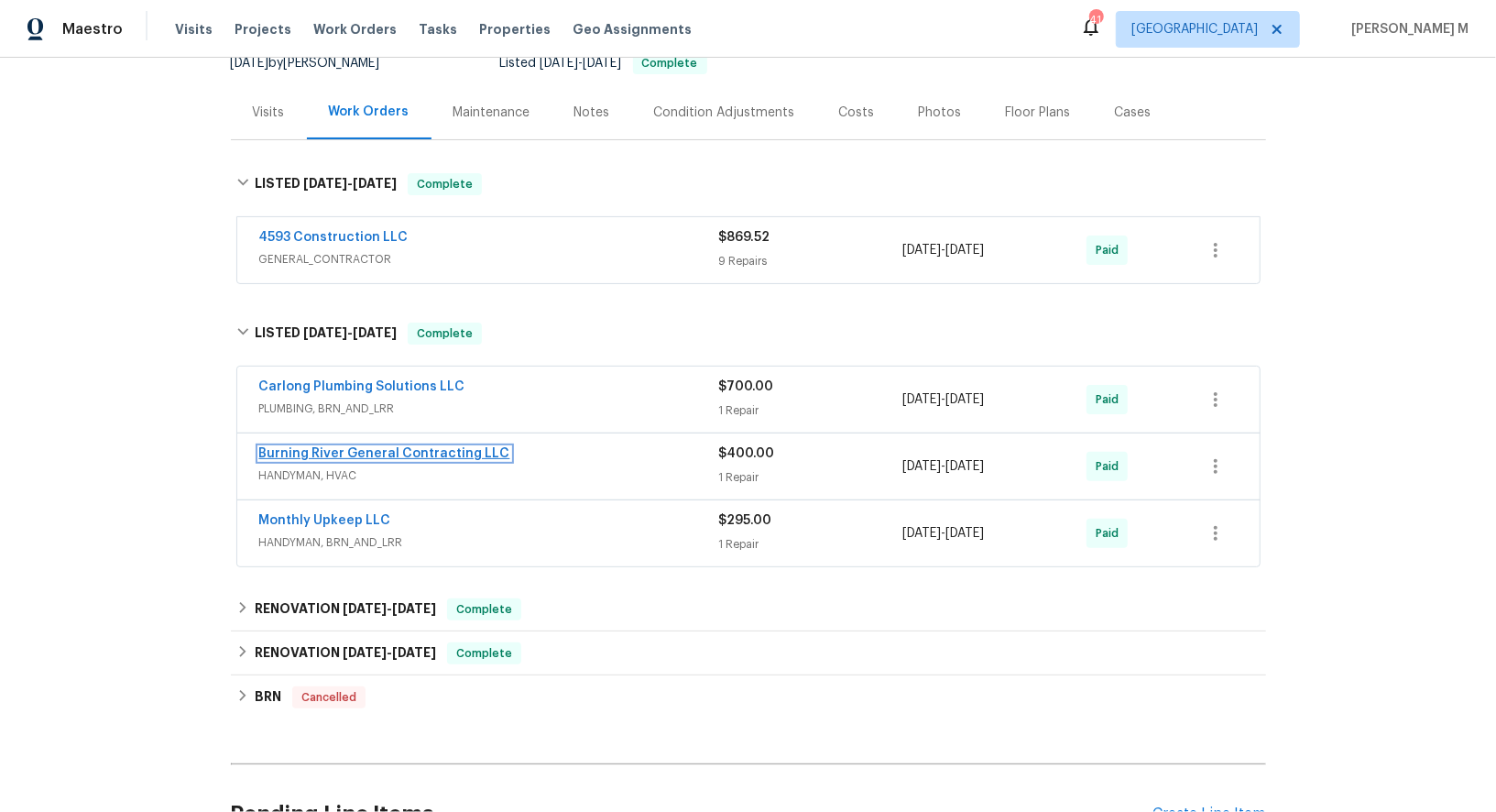
click at [413, 447] on link "Burning River General Contracting LLC" at bounding box center [385, 453] width 251 height 13
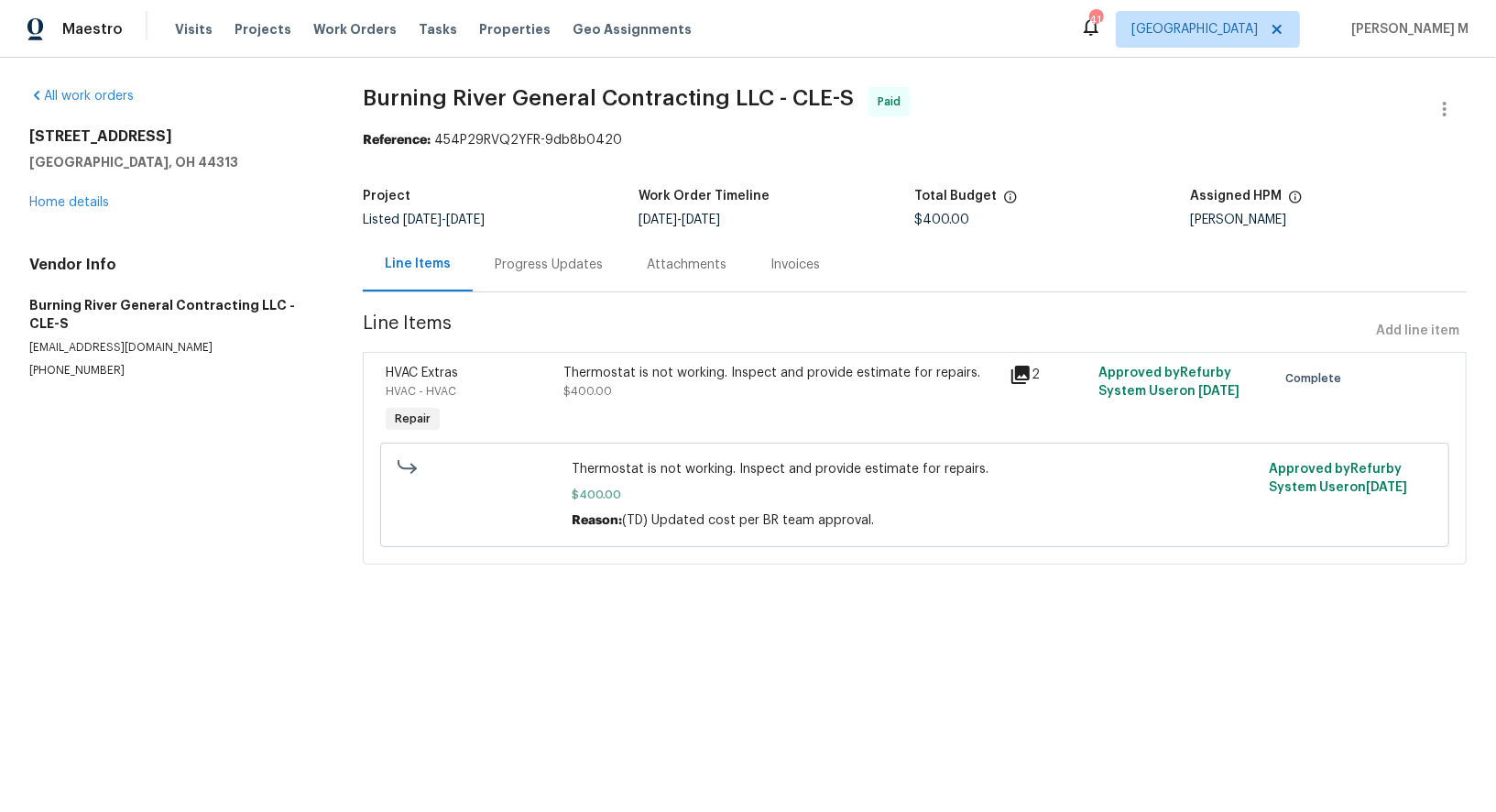
click at [523, 259] on div "Progress Updates" at bounding box center [548, 264] width 108 height 18
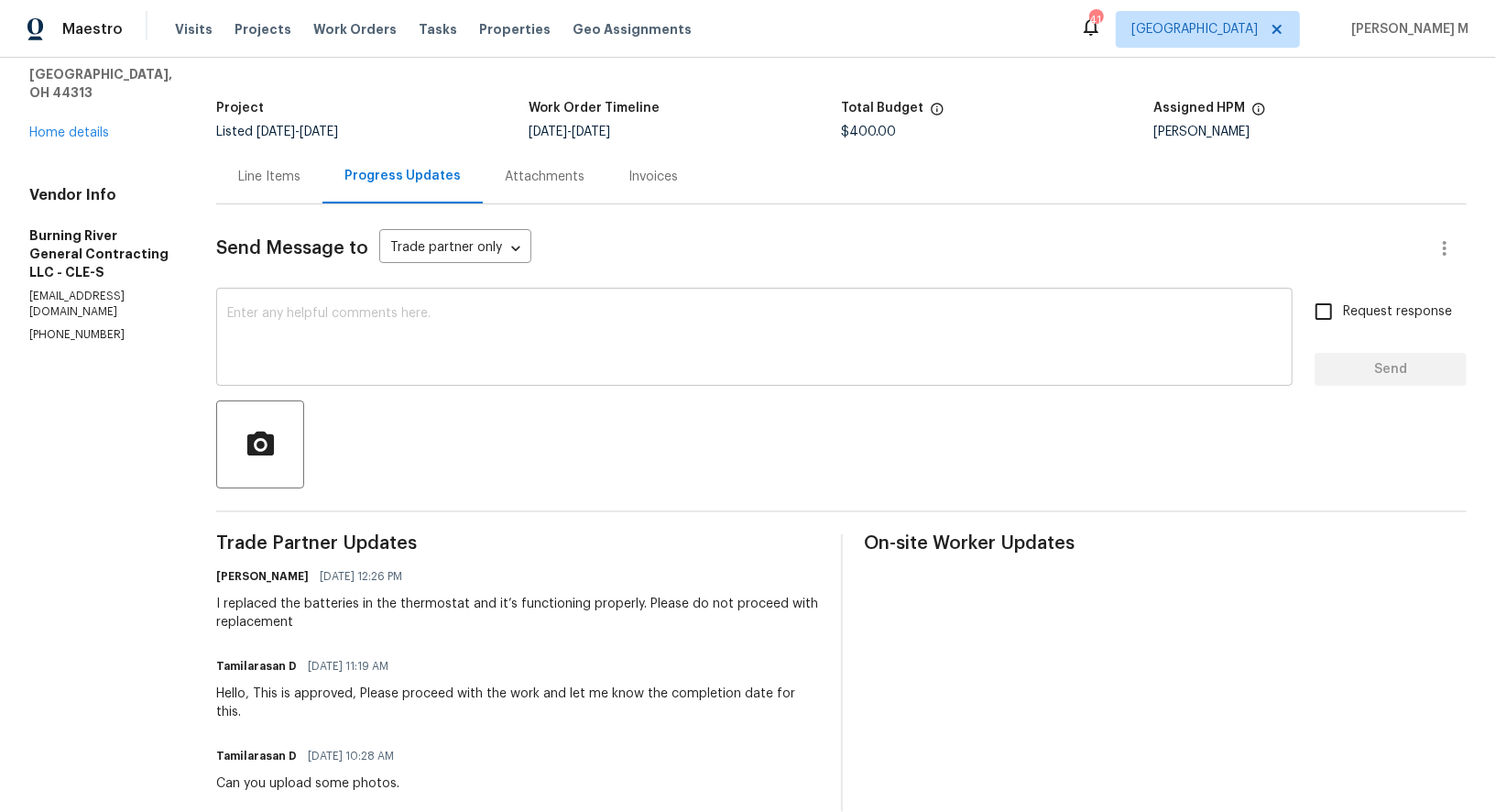
scroll to position [88, 0]
click at [256, 167] on div "Line Items" at bounding box center [269, 176] width 62 height 18
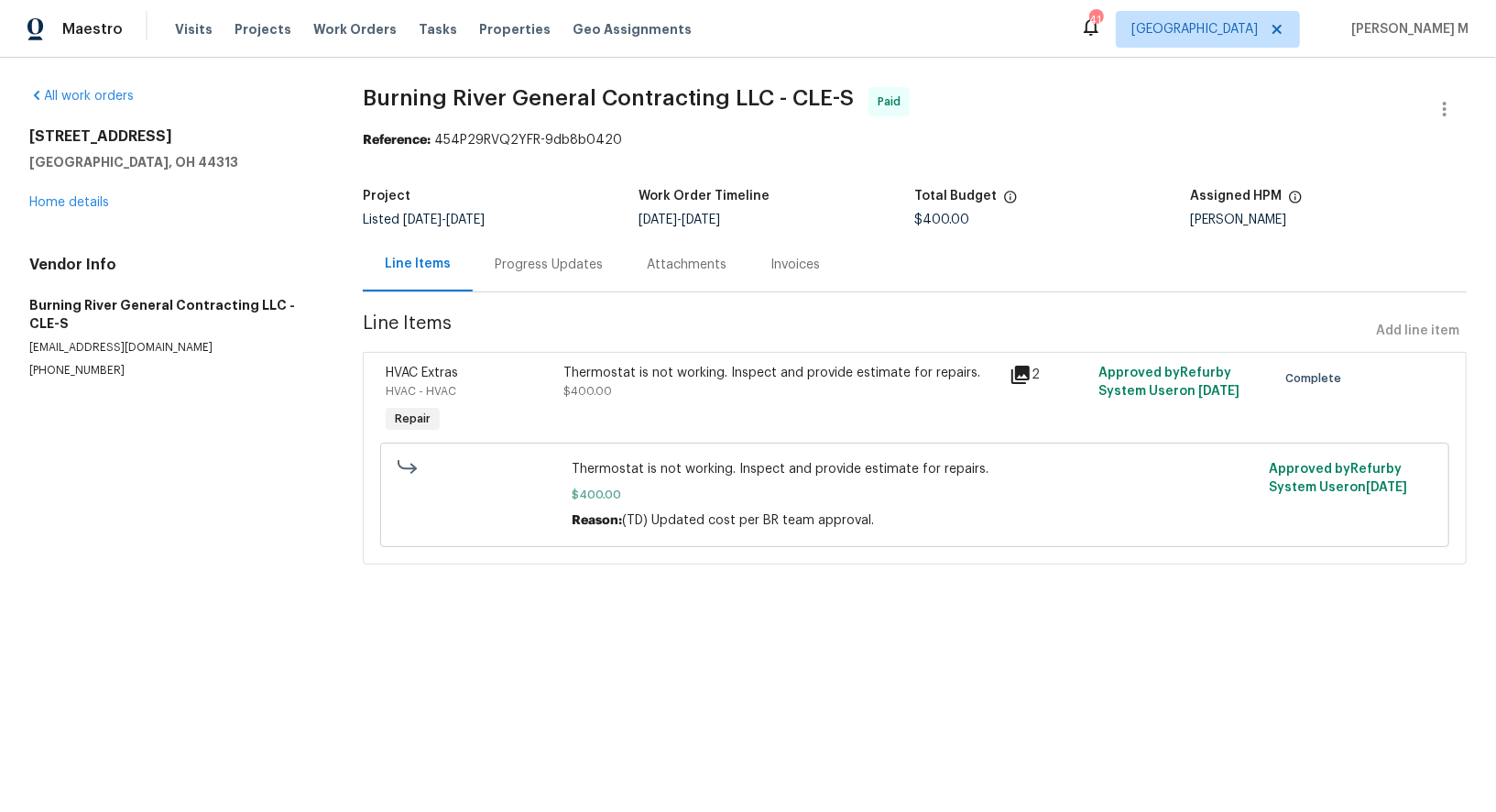
click at [696, 383] on div "Thermostat is not working. Inspect and provide estimate for repairs. $400.00" at bounding box center [781, 382] width 434 height 37
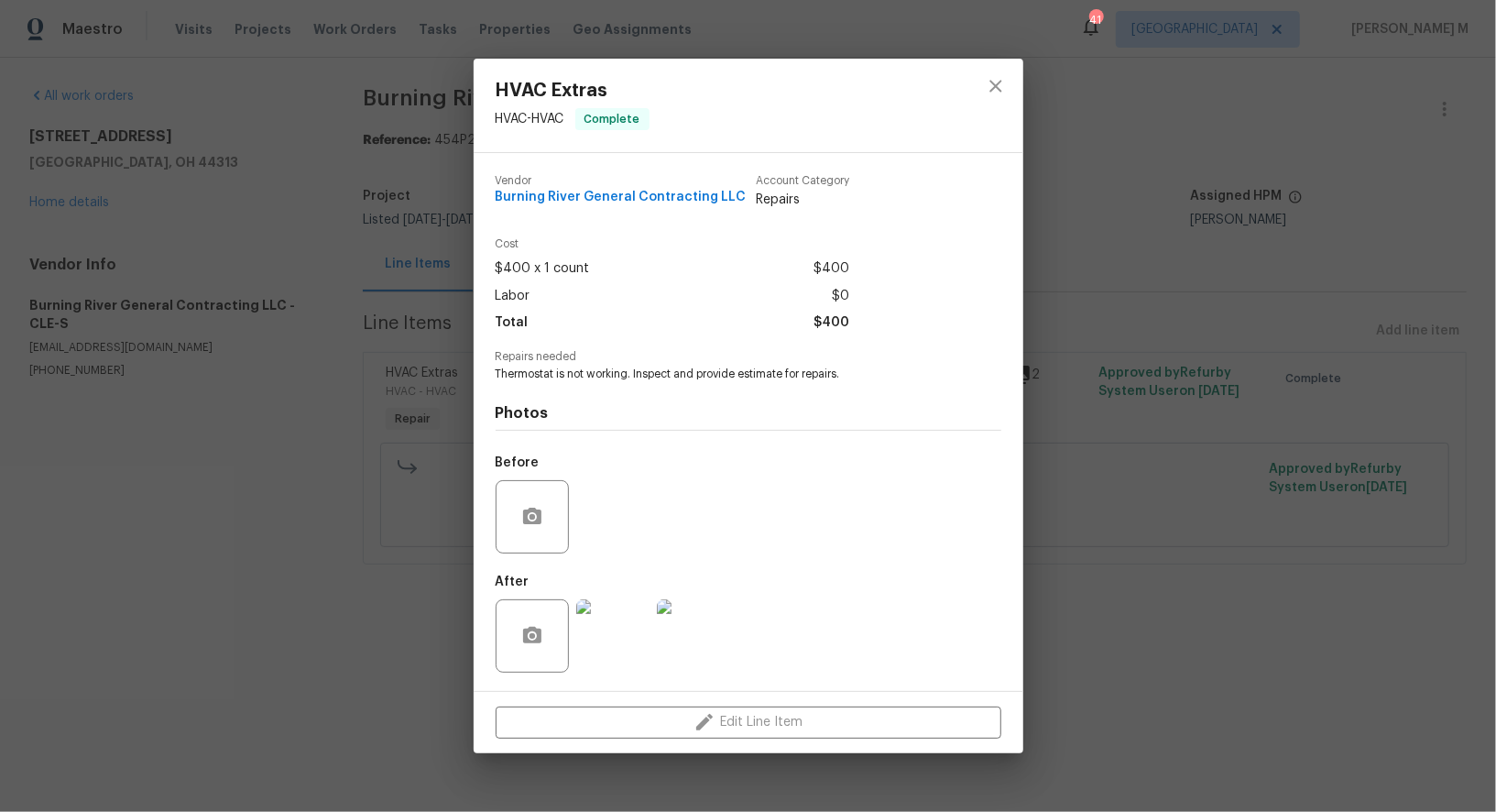
click at [586, 645] on img at bounding box center [612, 635] width 73 height 73
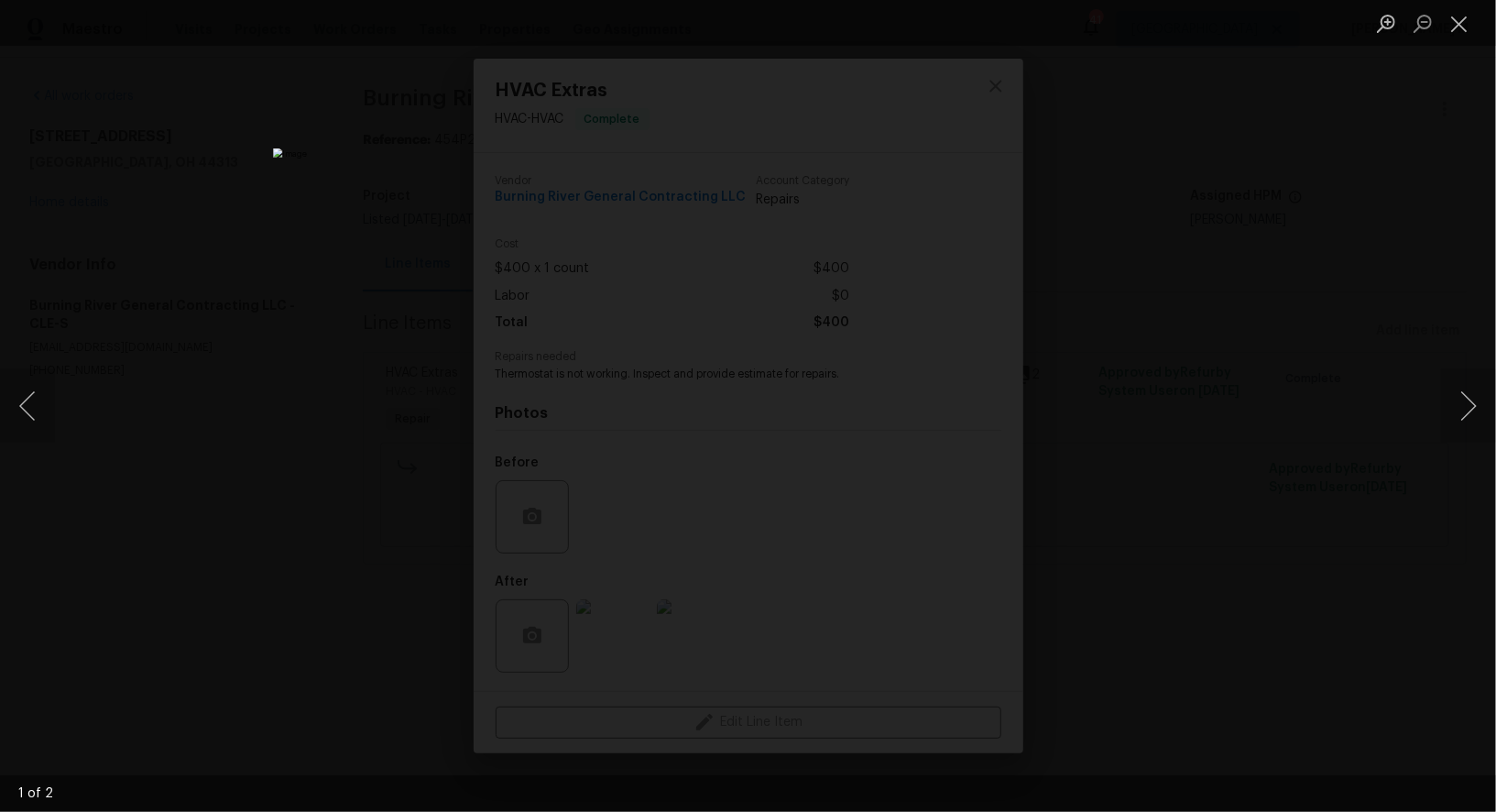
click at [1309, 515] on div "Lightbox" at bounding box center [748, 406] width 1496 height 812
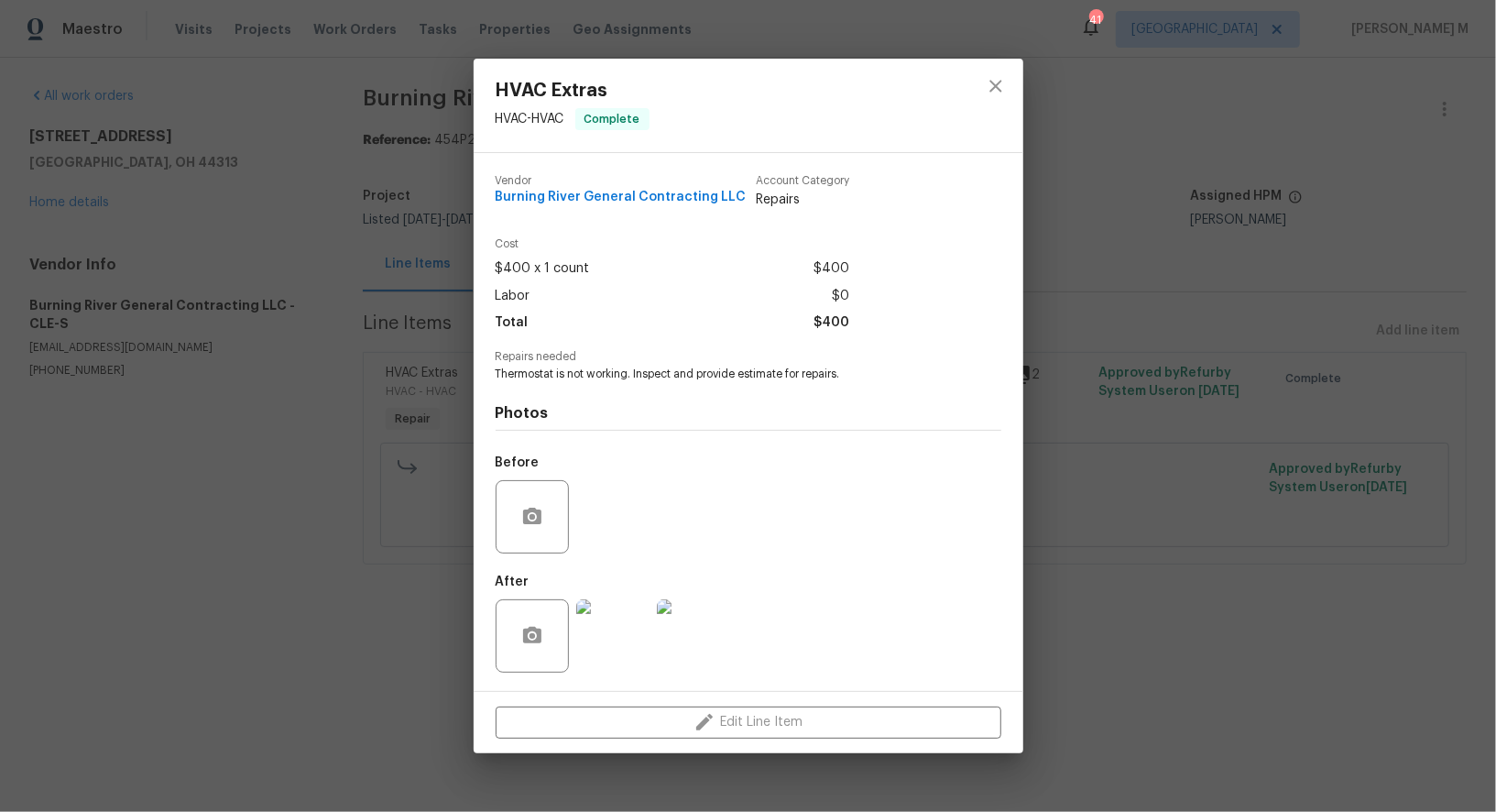
click at [1258, 491] on div "HVAC Extras HVAC - HVAC Complete Vendor Burning River General Contracting LLC A…" at bounding box center [748, 406] width 1496 height 812
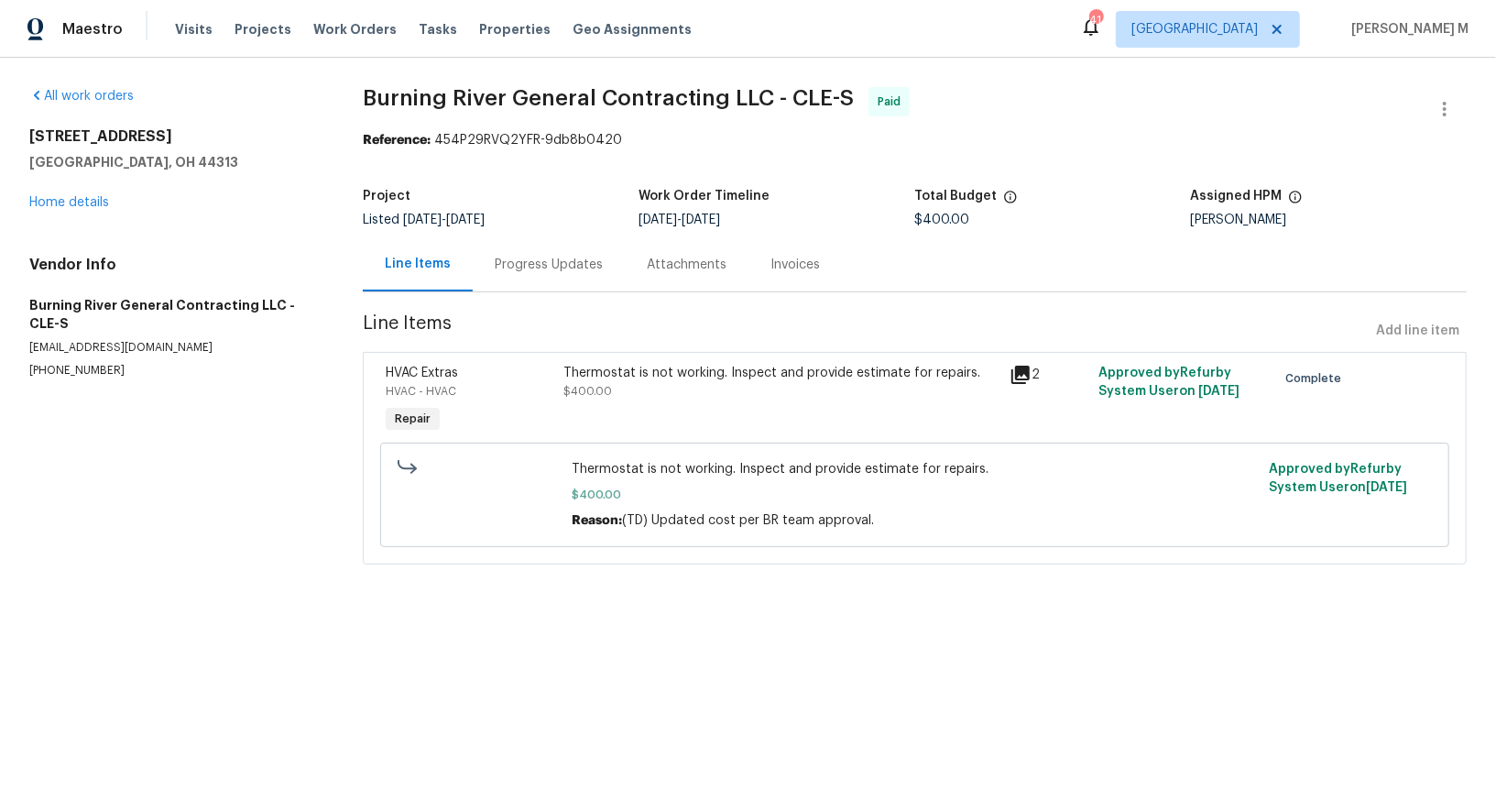
click at [554, 269] on div "Progress Updates" at bounding box center [549, 264] width 153 height 54
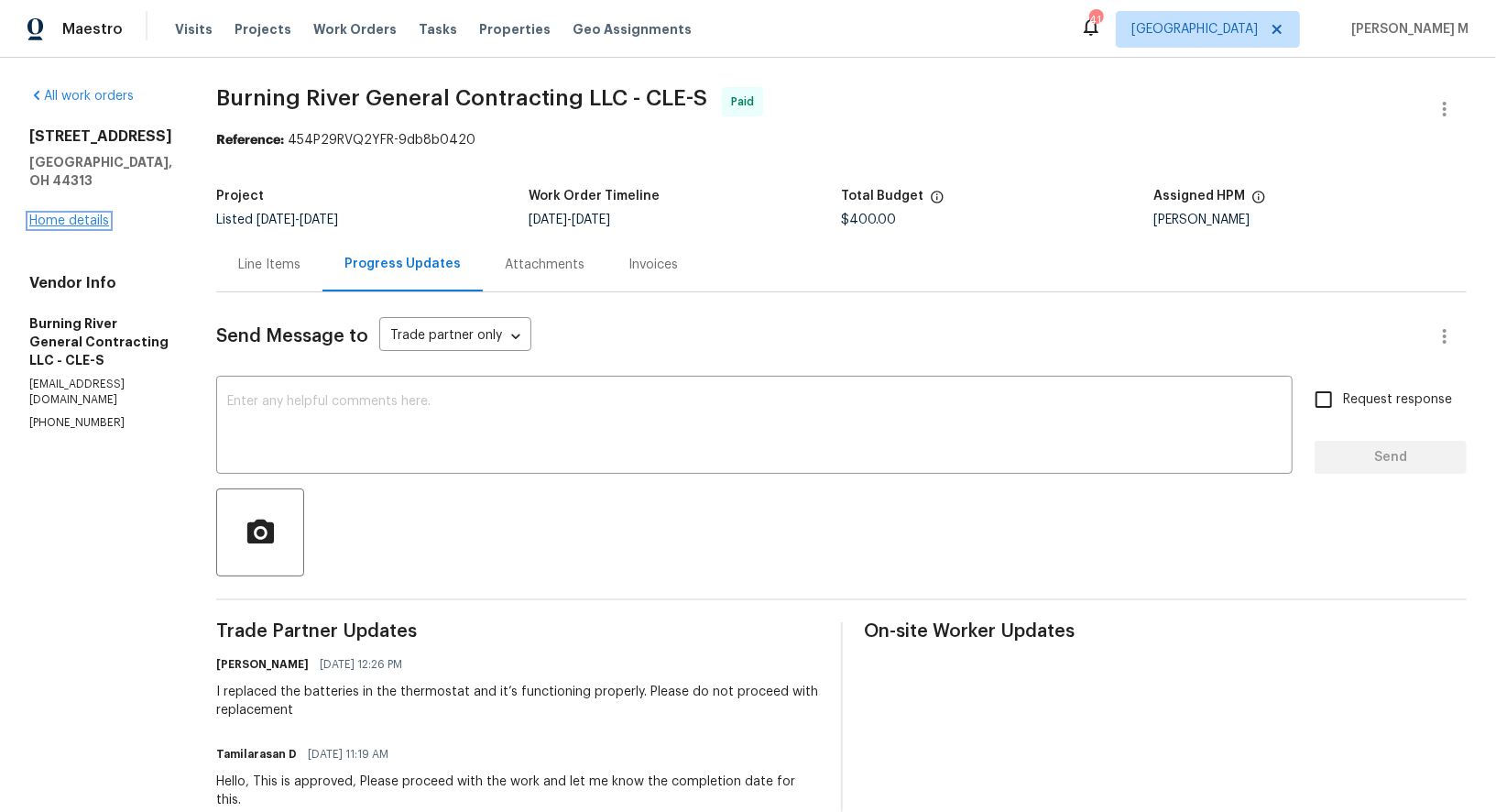
click at [73, 215] on link "Home details" at bounding box center [69, 220] width 80 height 13
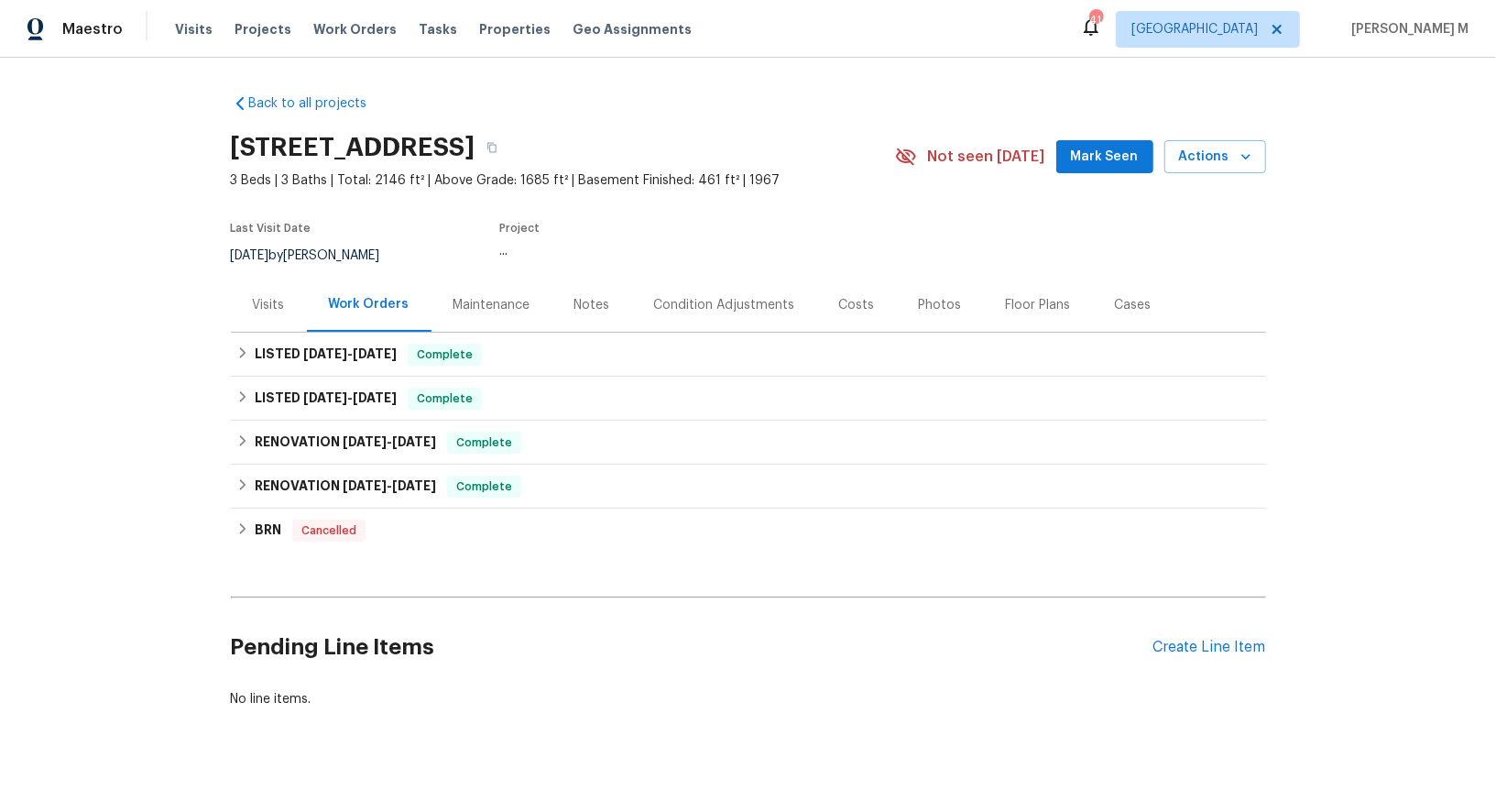
click at [518, 316] on div "Maintenance" at bounding box center [492, 305] width 121 height 54
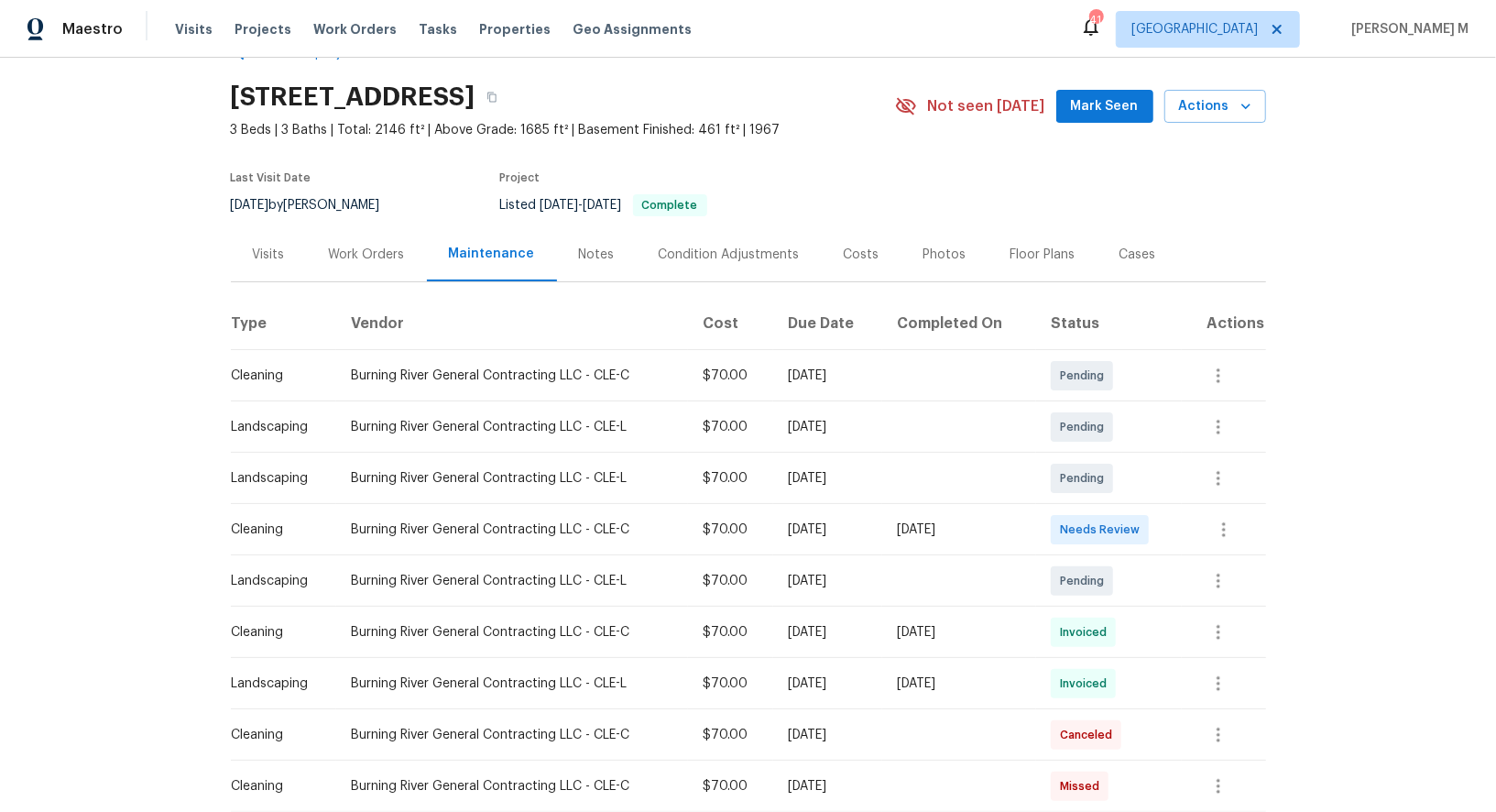
scroll to position [59, 0]
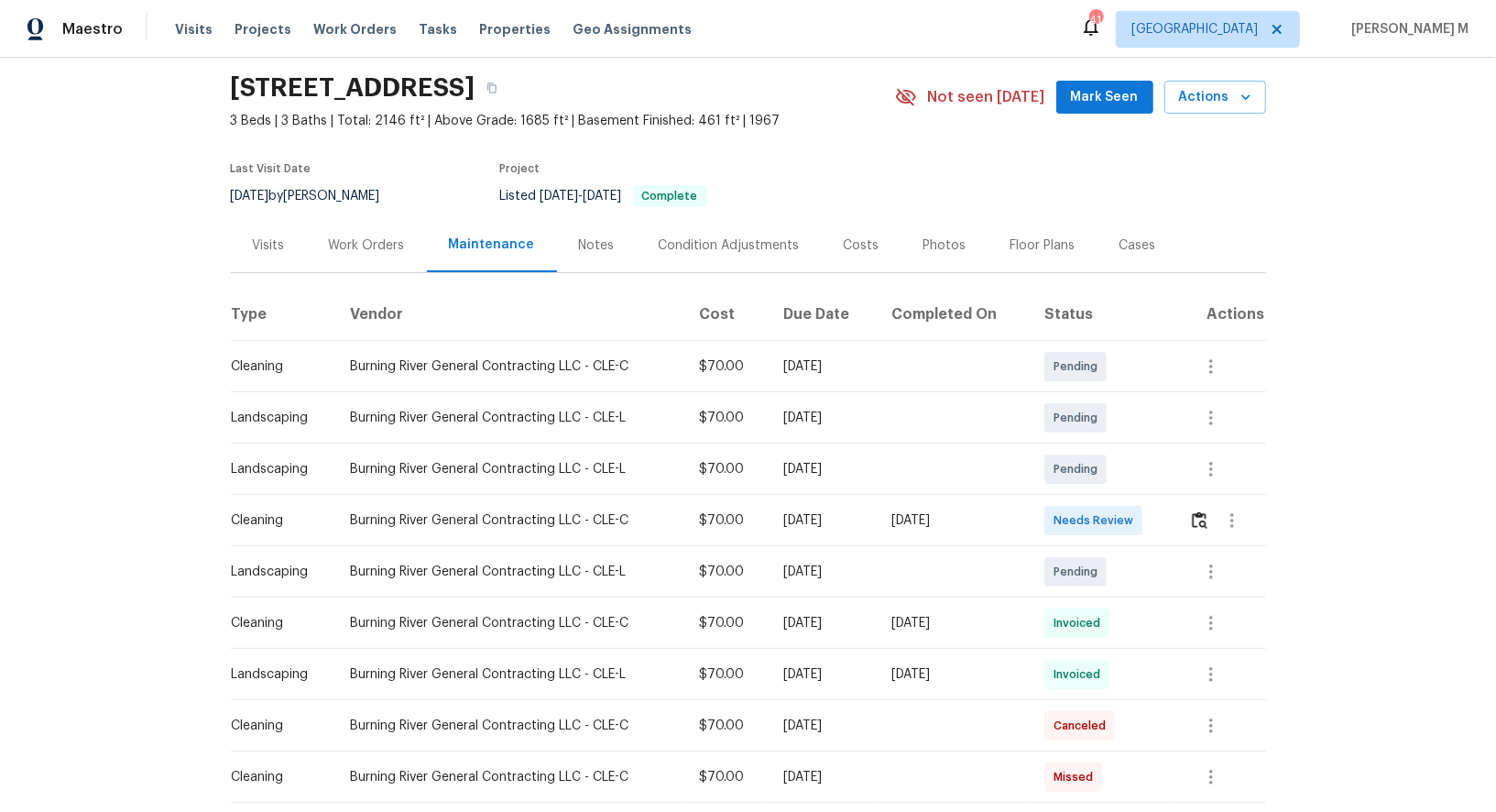
click at [388, 218] on div "Work Orders" at bounding box center [367, 245] width 120 height 54
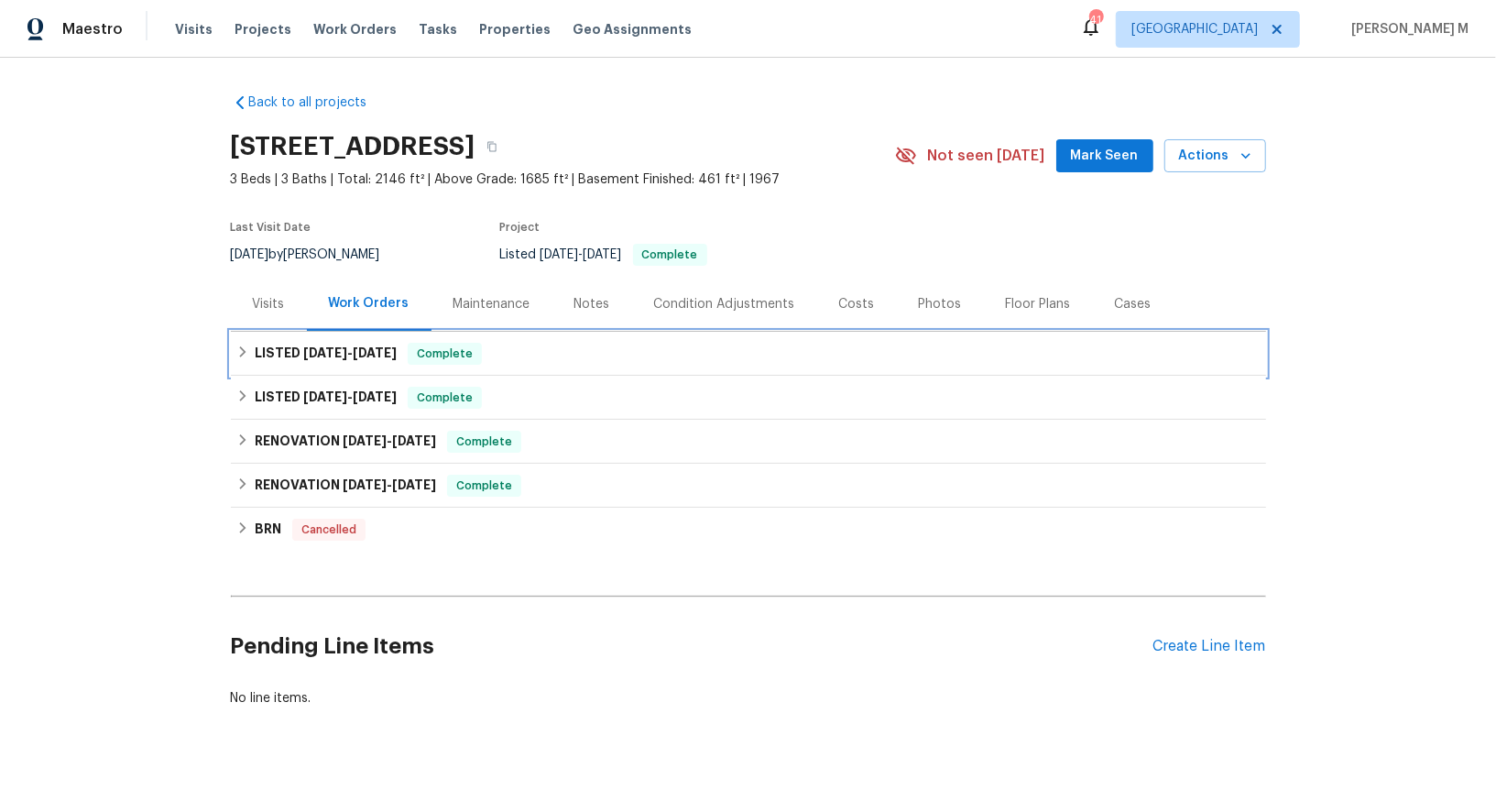
click at [357, 343] on h6 "LISTED 8/25/25 - 8/26/25" at bounding box center [325, 354] width 142 height 22
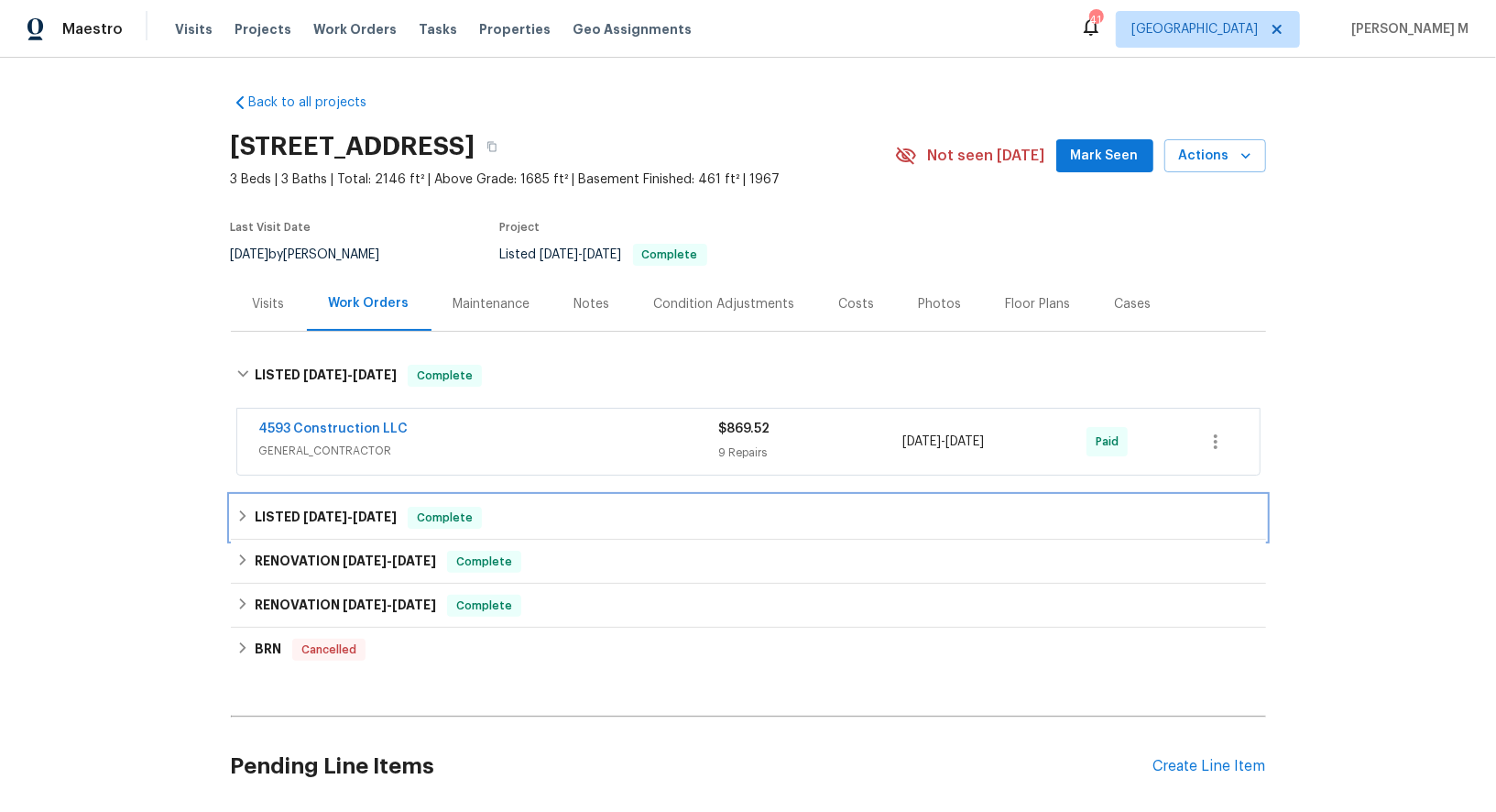
click at [372, 495] on div "LISTED [DATE] - [DATE] Complete" at bounding box center [749, 517] width 1036 height 44
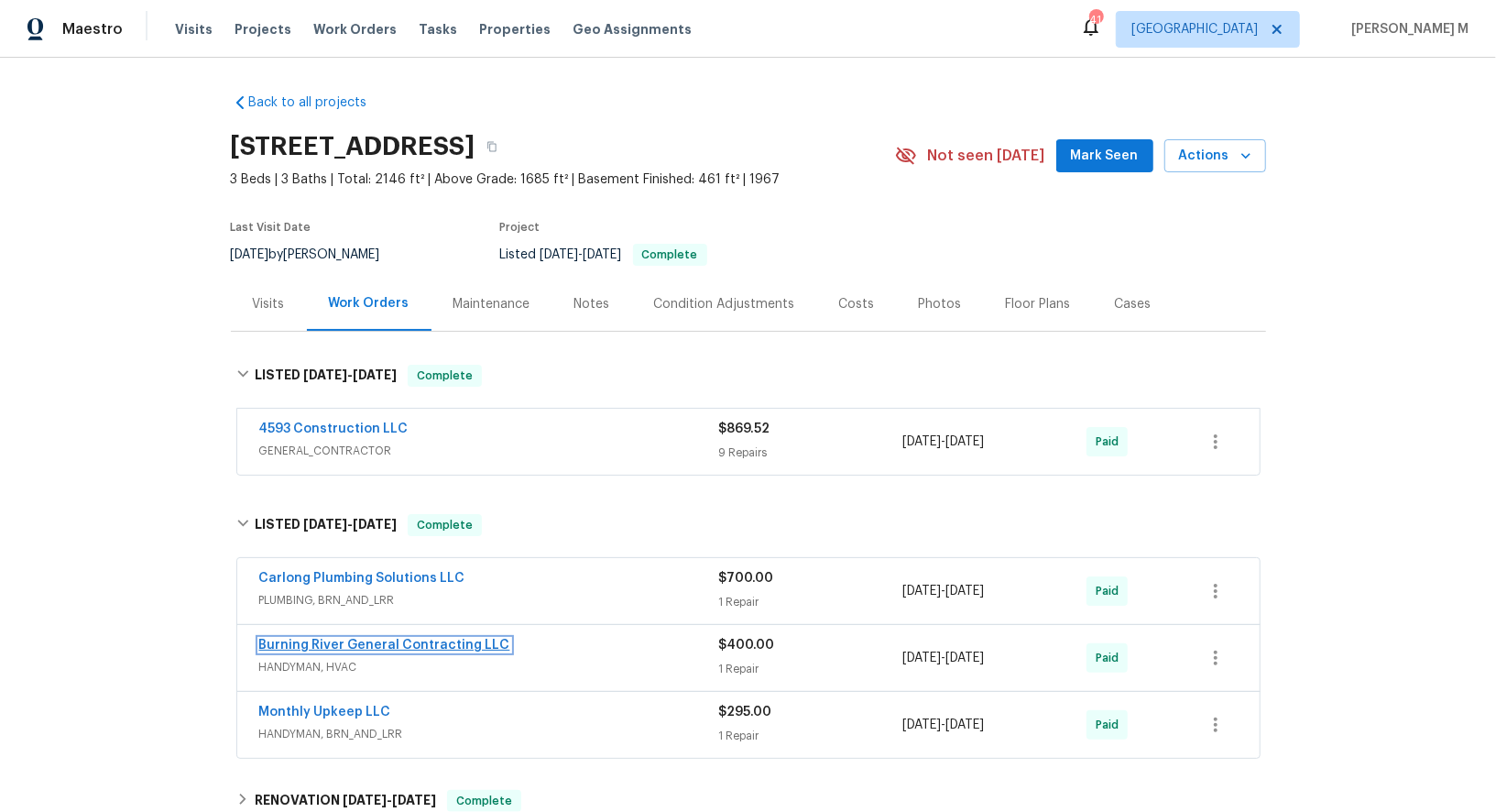
click at [389, 638] on link "Burning River General Contracting LLC" at bounding box center [385, 644] width 251 height 13
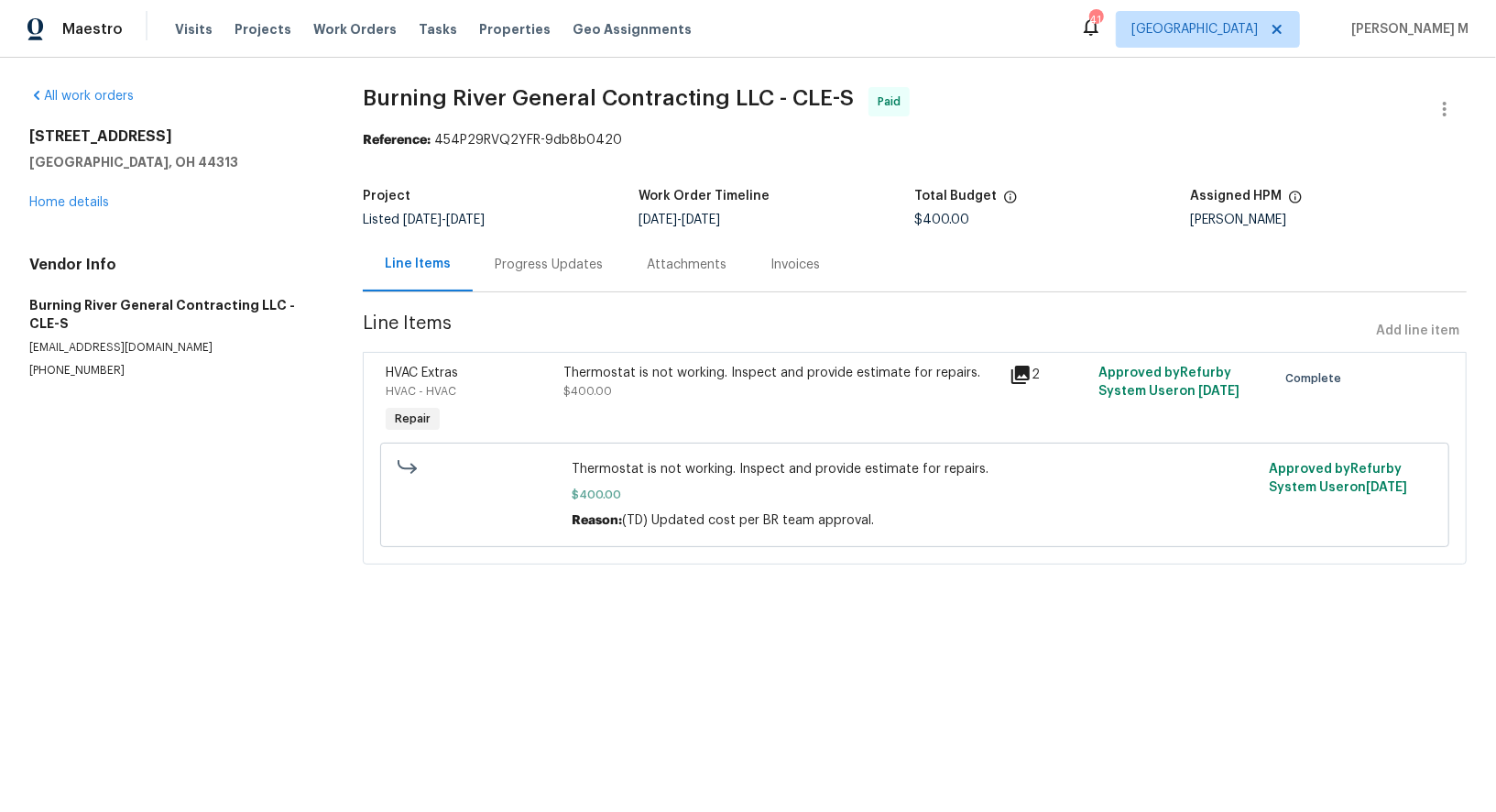
click at [515, 276] on div "Progress Updates" at bounding box center [549, 264] width 153 height 54
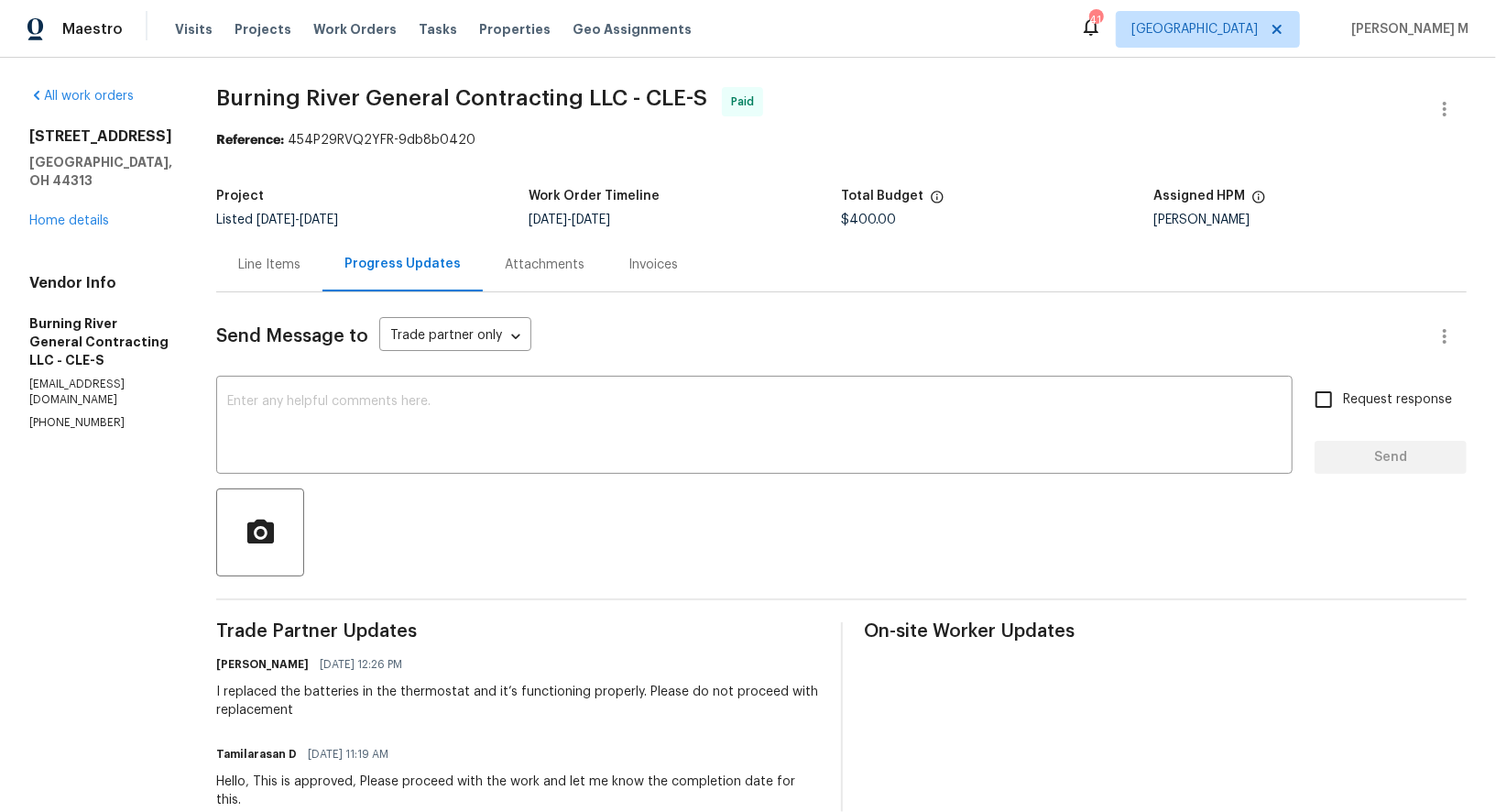
click at [87, 186] on div "1085 Winhurst Dr Akron, OH 44313 Home details" at bounding box center [100, 179] width 143 height 103
click at [87, 215] on link "Home details" at bounding box center [69, 220] width 80 height 13
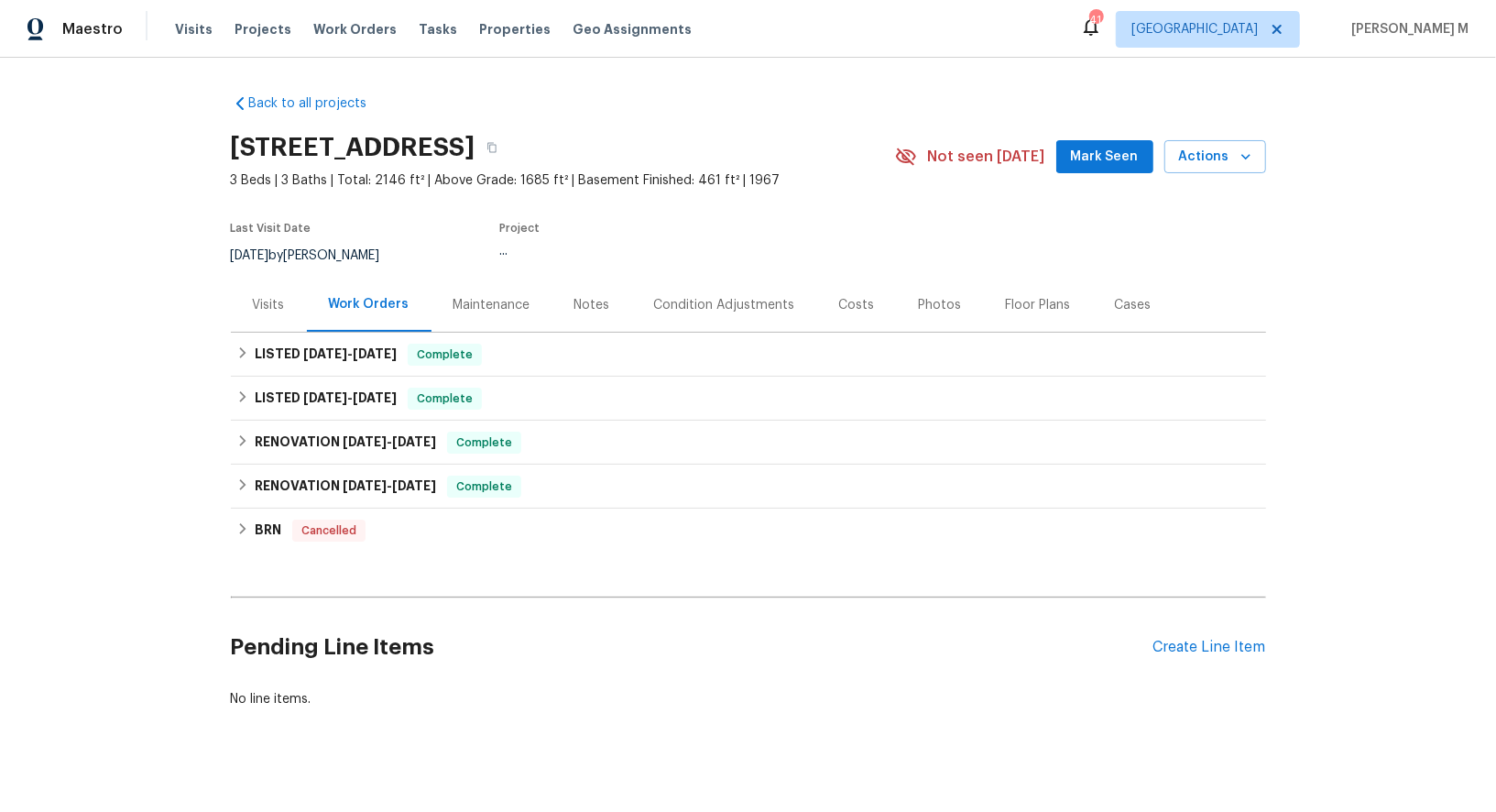
click at [1115, 303] on div "Cases" at bounding box center [1134, 305] width 37 height 18
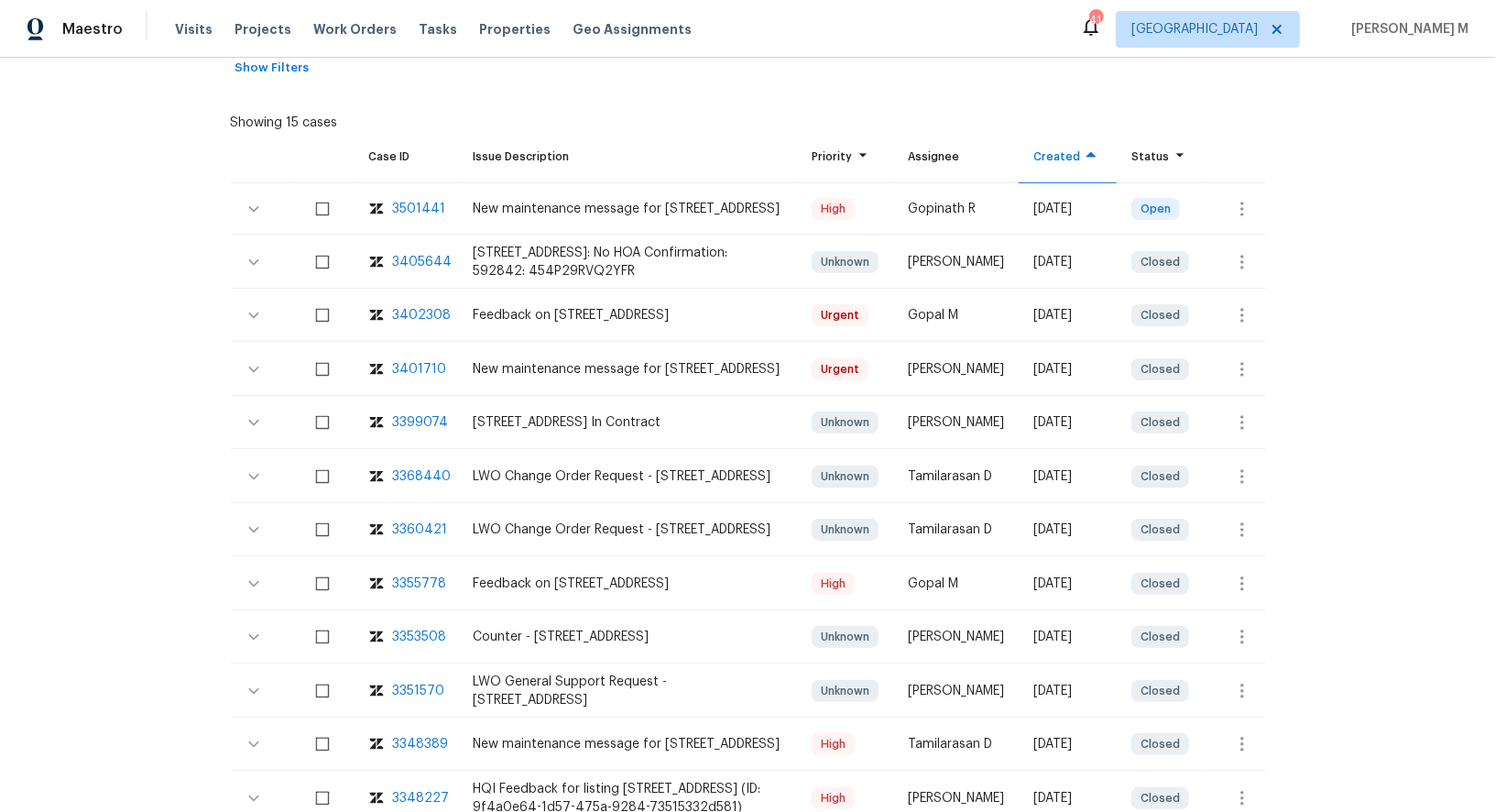
scroll to position [367, 0]
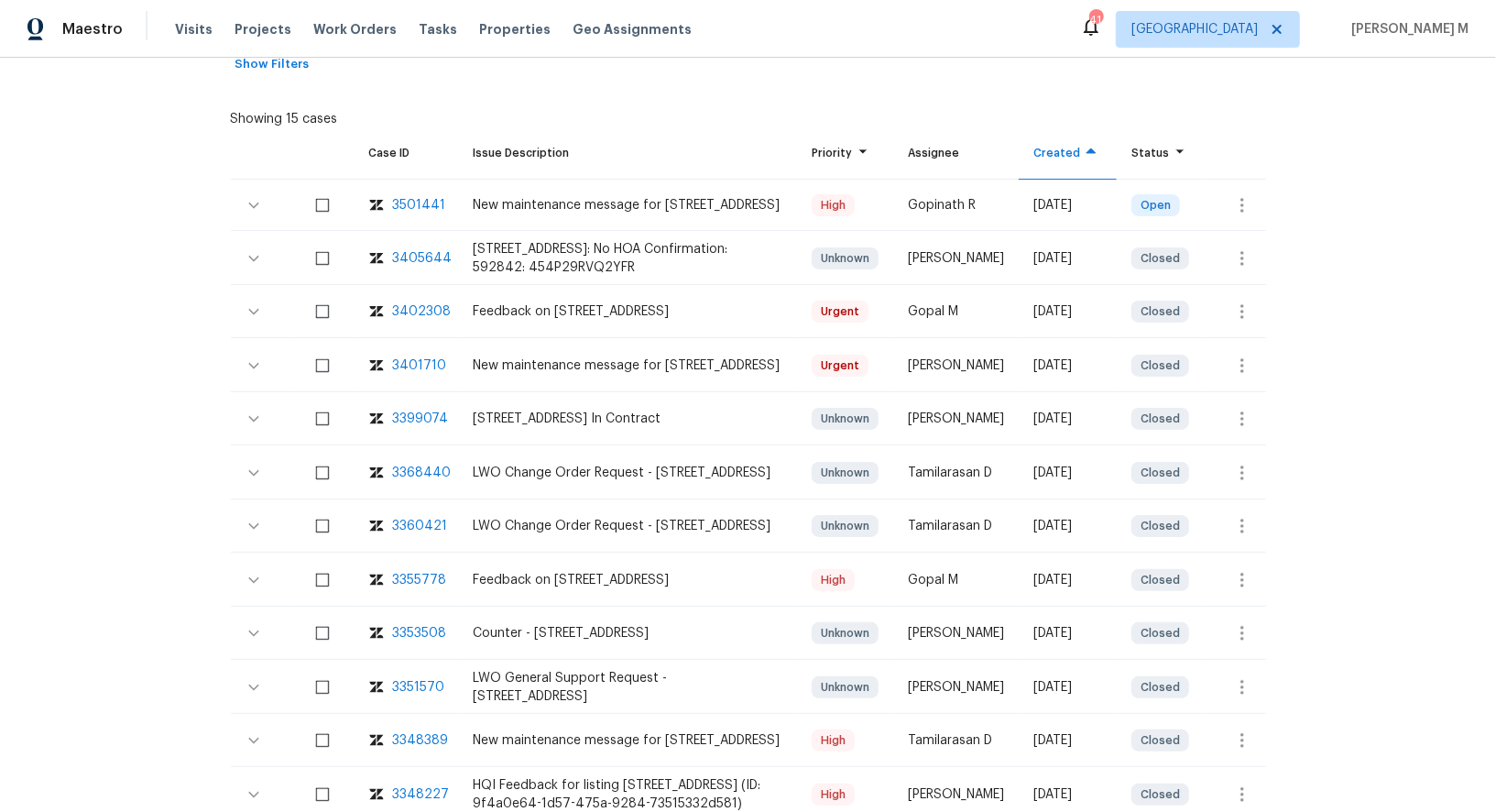
click at [401, 731] on div "3348389" at bounding box center [422, 740] width 56 height 18
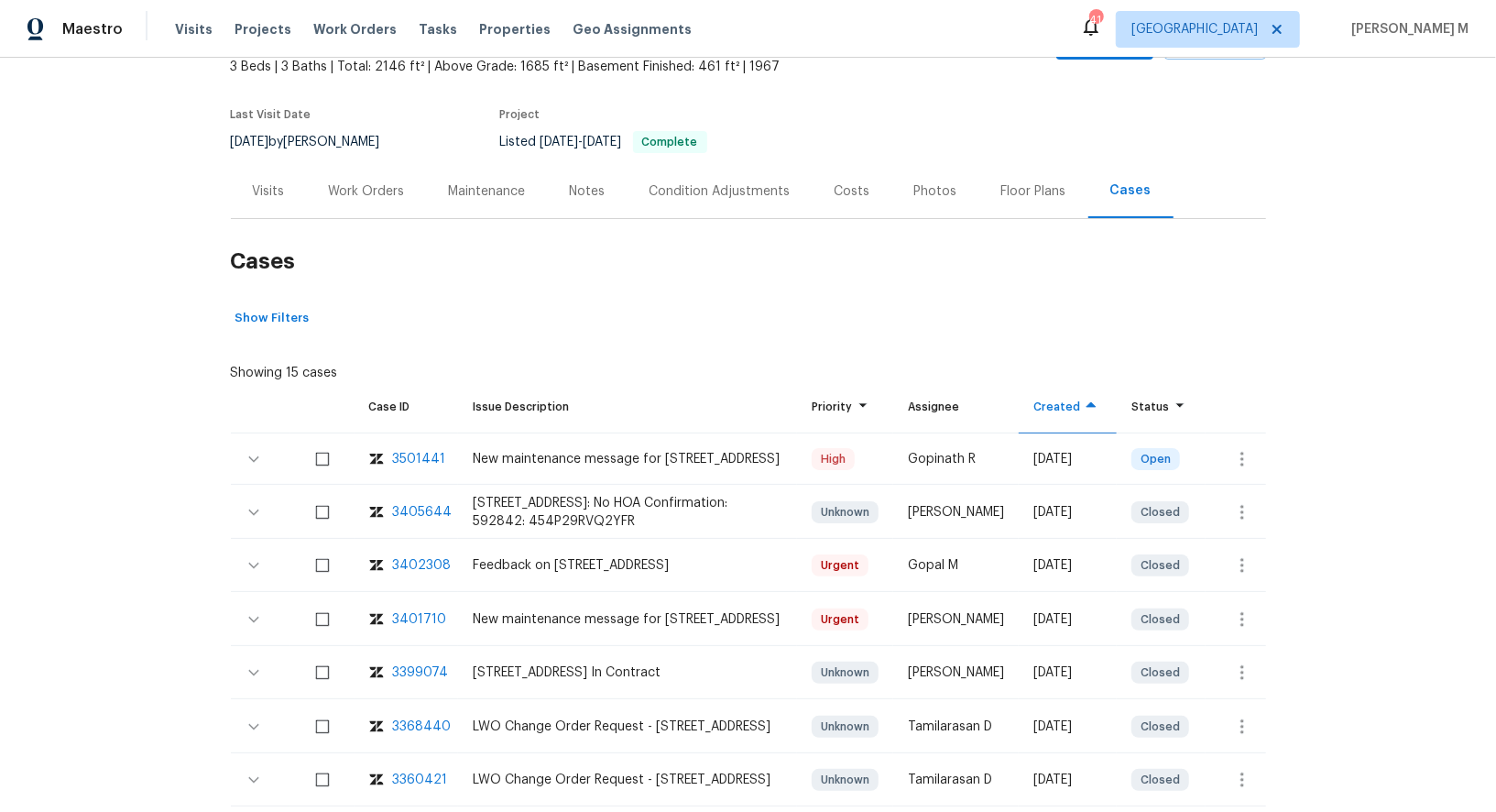
scroll to position [0, 0]
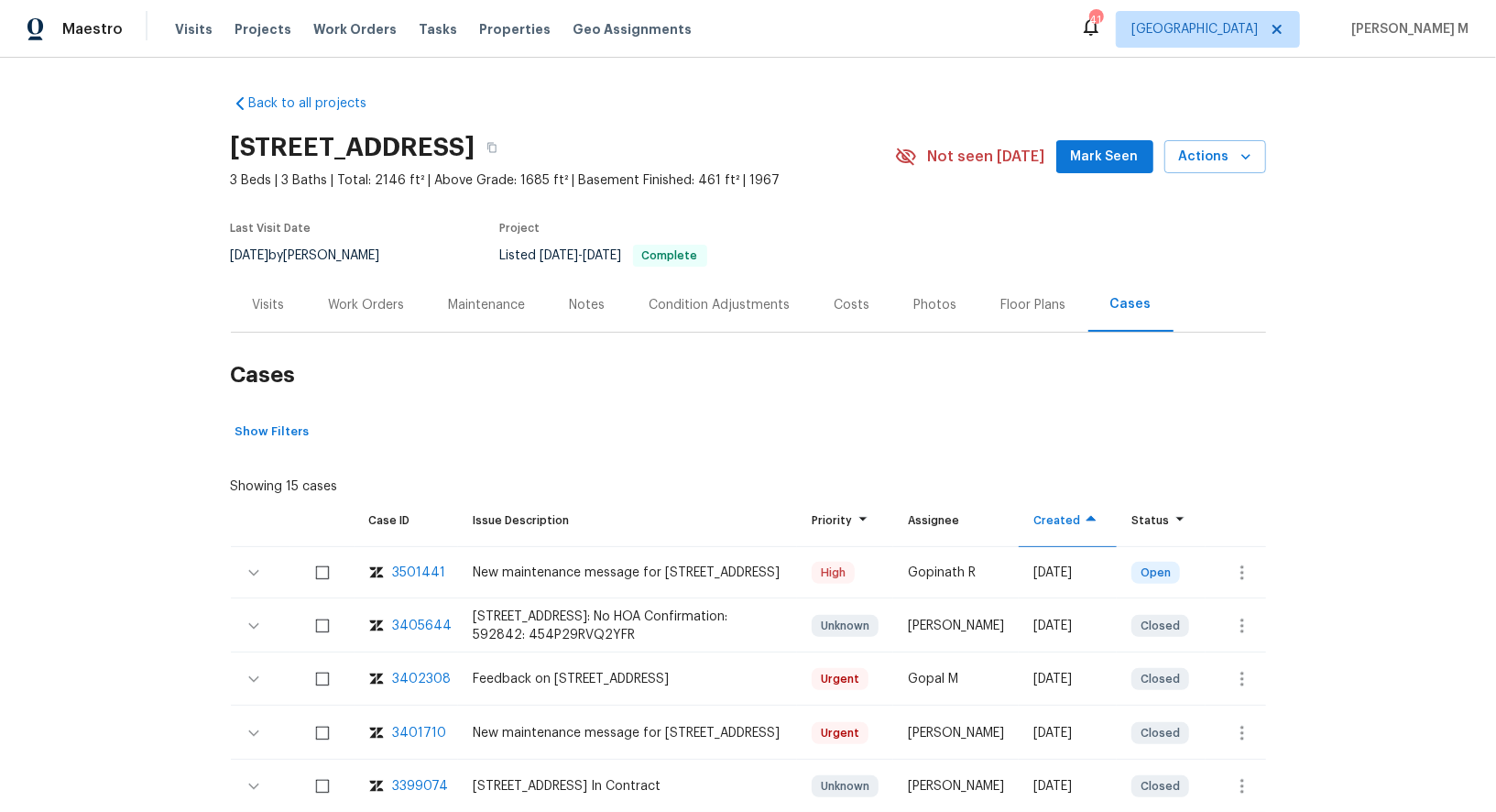
click at [331, 296] on div "Work Orders" at bounding box center [367, 305] width 76 height 18
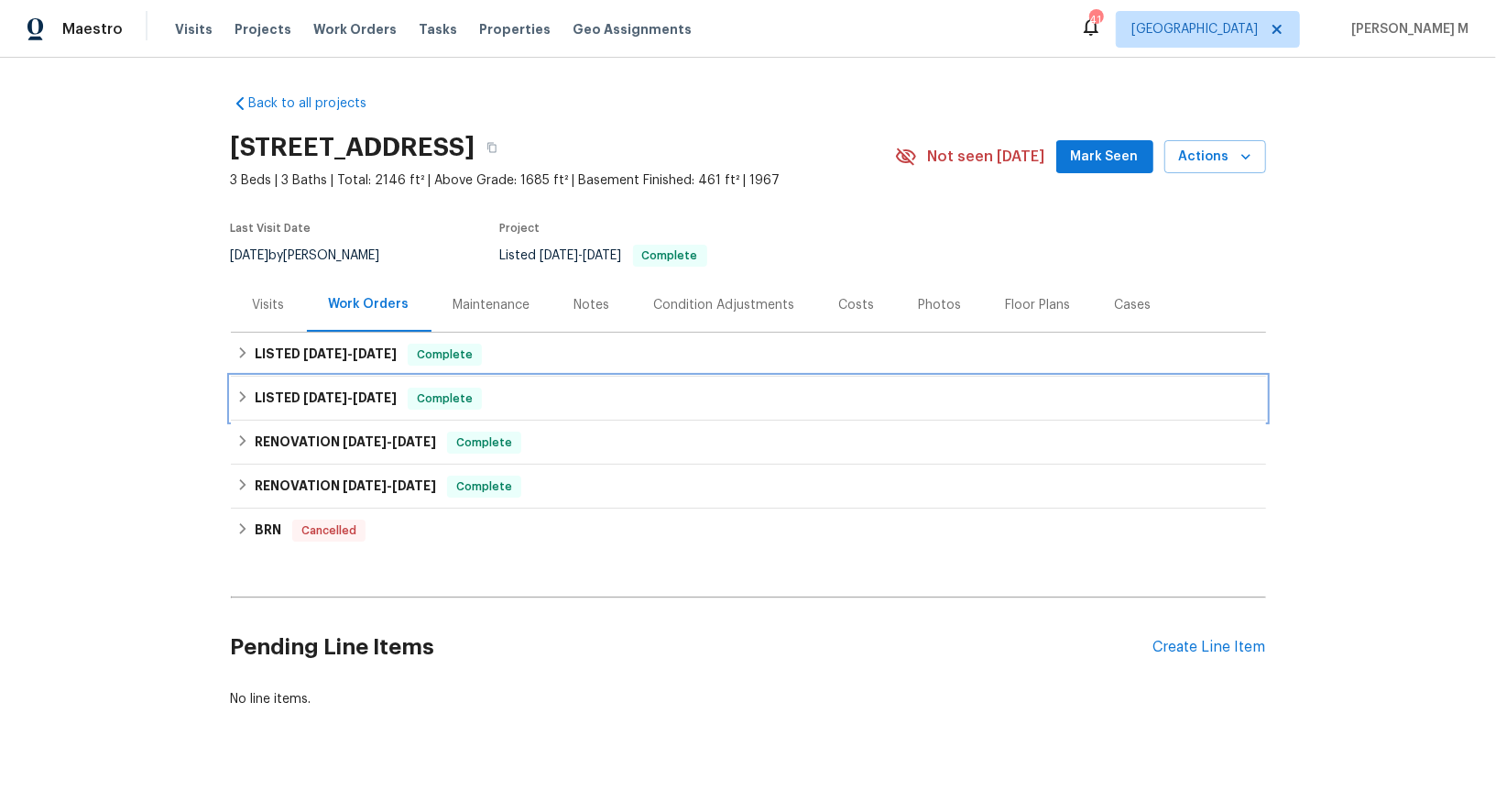
click at [344, 391] on span "7/21/25 - 8/13/25" at bounding box center [350, 397] width 93 height 13
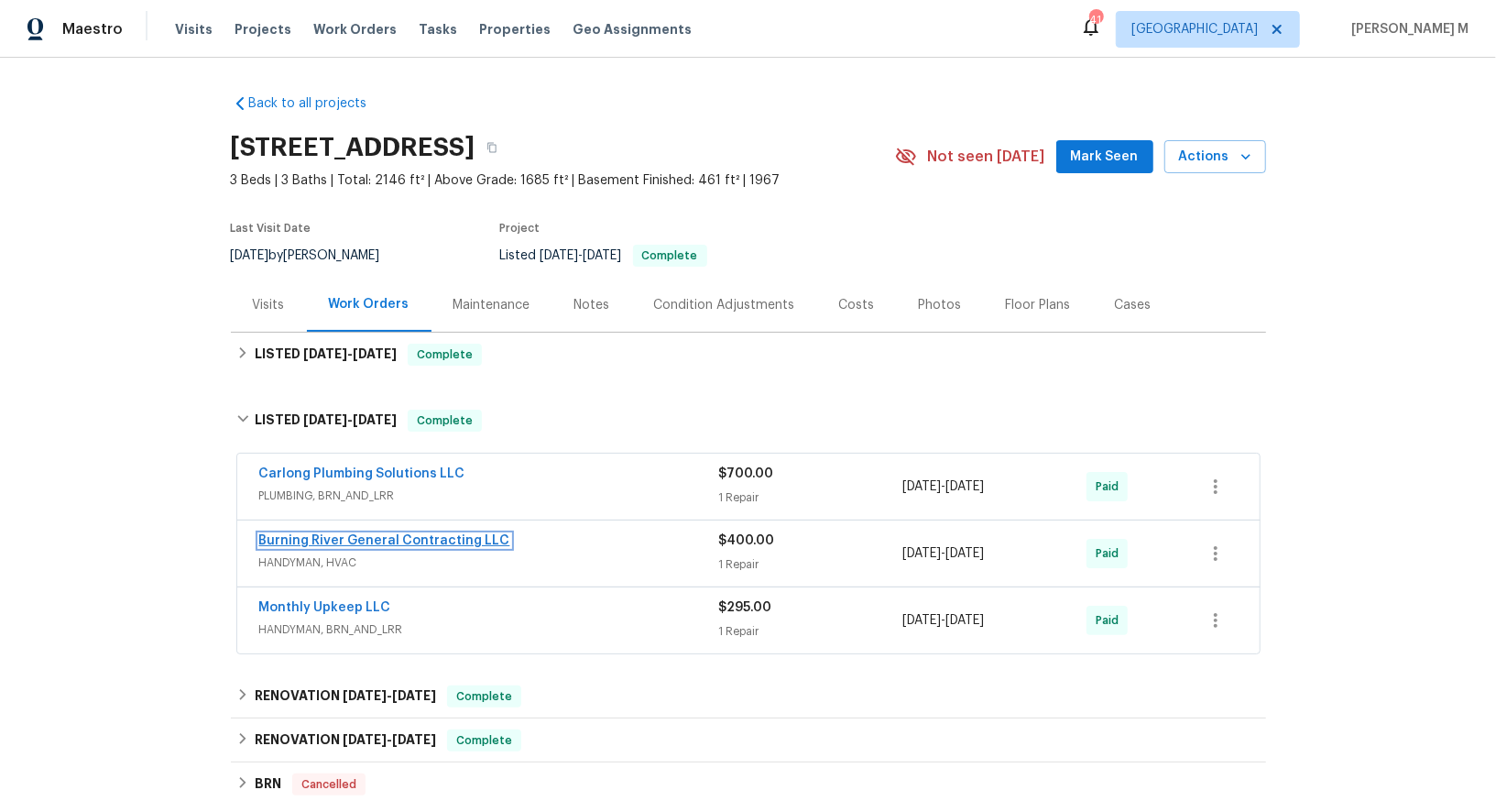
click at [367, 534] on link "Burning River General Contracting LLC" at bounding box center [385, 540] width 251 height 13
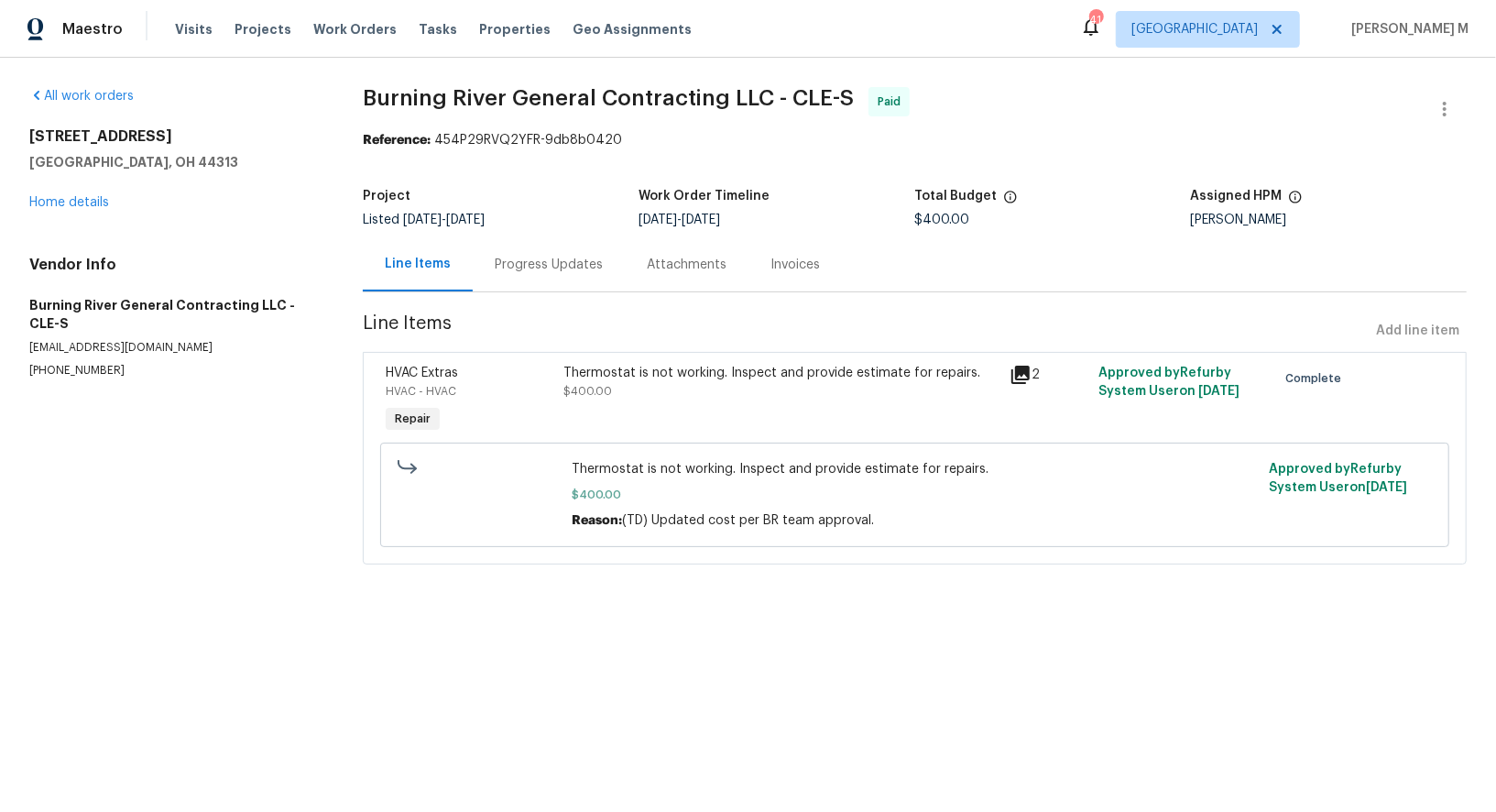
click at [541, 223] on div "Project Listed 7/21/2025 - 8/13/2025 Work Order Timeline 7/22/2025 - 7/24/2025 …" at bounding box center [915, 208] width 1105 height 58
click at [540, 282] on div "Progress Updates" at bounding box center [549, 264] width 153 height 54
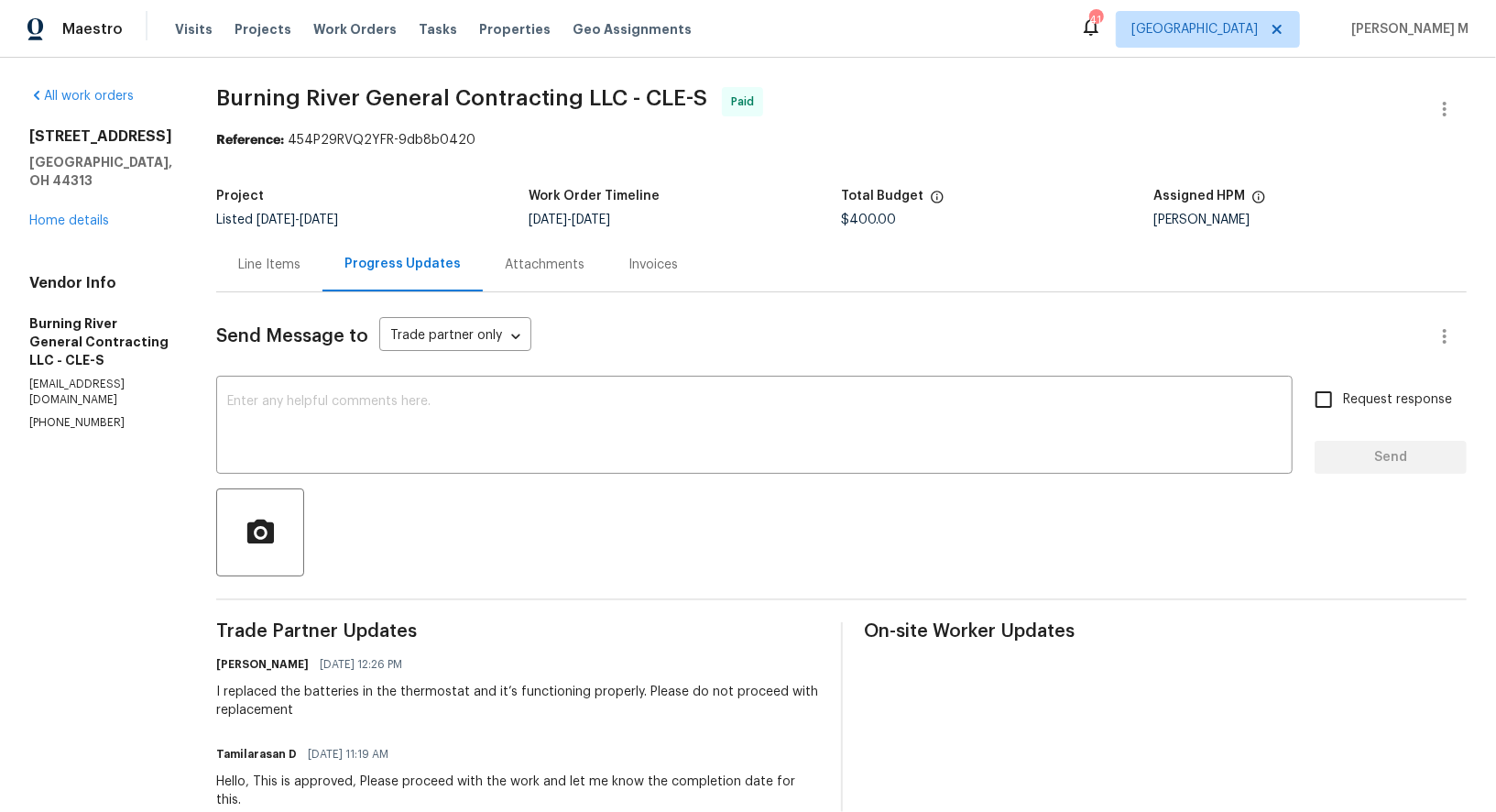
click at [277, 255] on div "Line Items" at bounding box center [269, 264] width 62 height 18
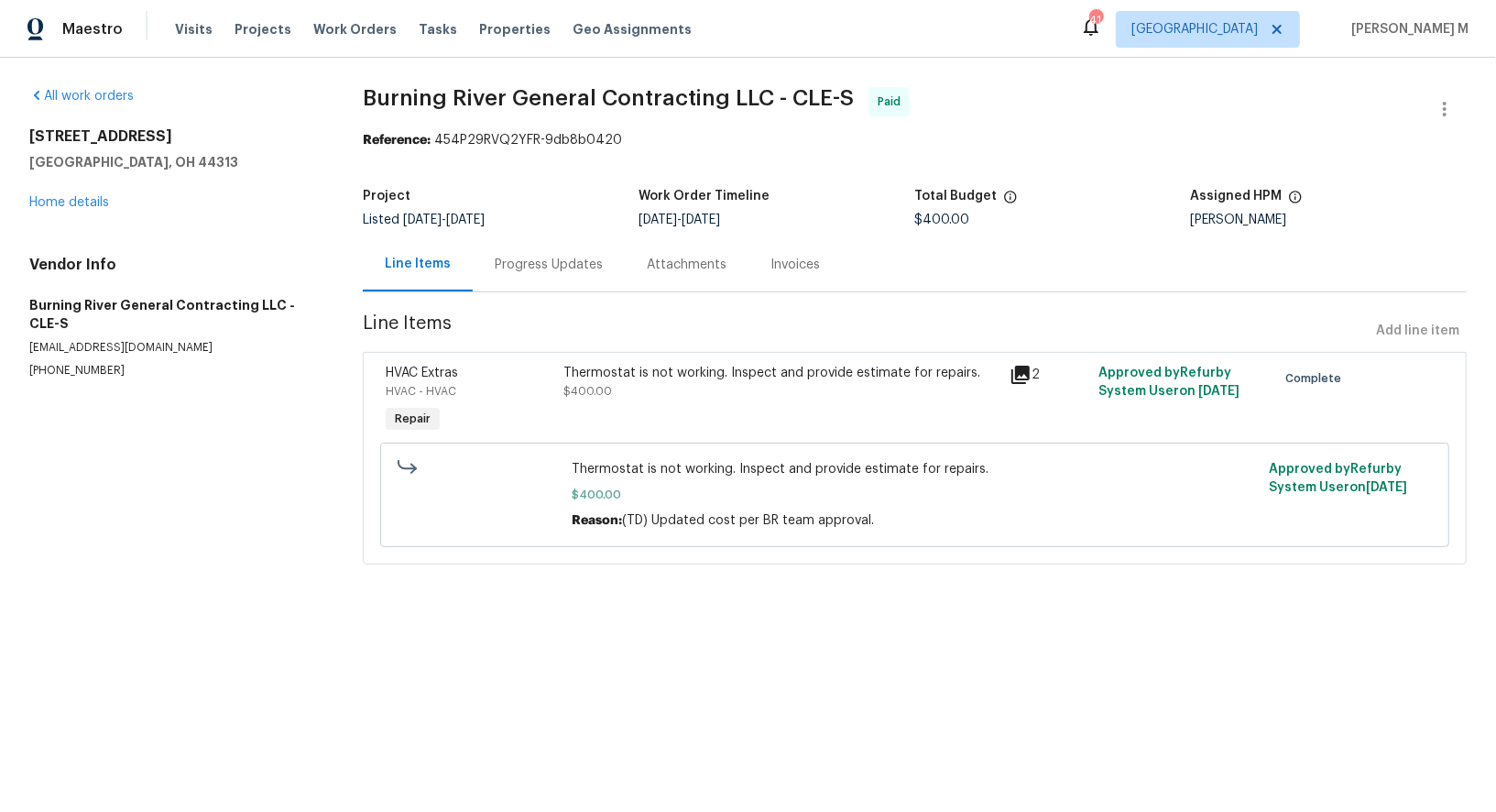
click at [839, 363] on div "Thermostat is not working. Inspect and provide estimate for repairs." at bounding box center [781, 372] width 434 height 18
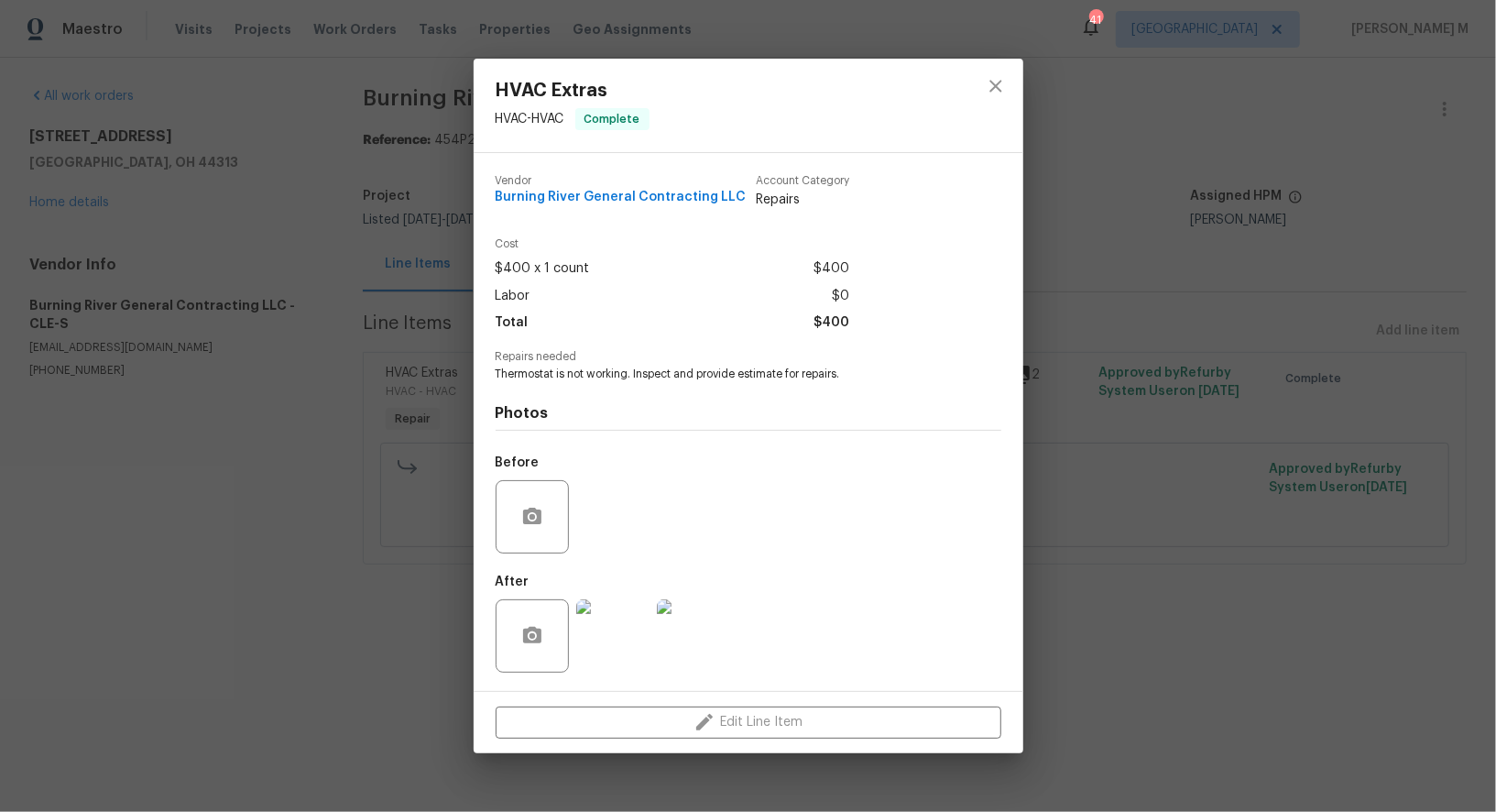
click at [1460, 520] on div "HVAC Extras HVAC - HVAC Complete Vendor Burning River General Contracting LLC A…" at bounding box center [748, 406] width 1496 height 812
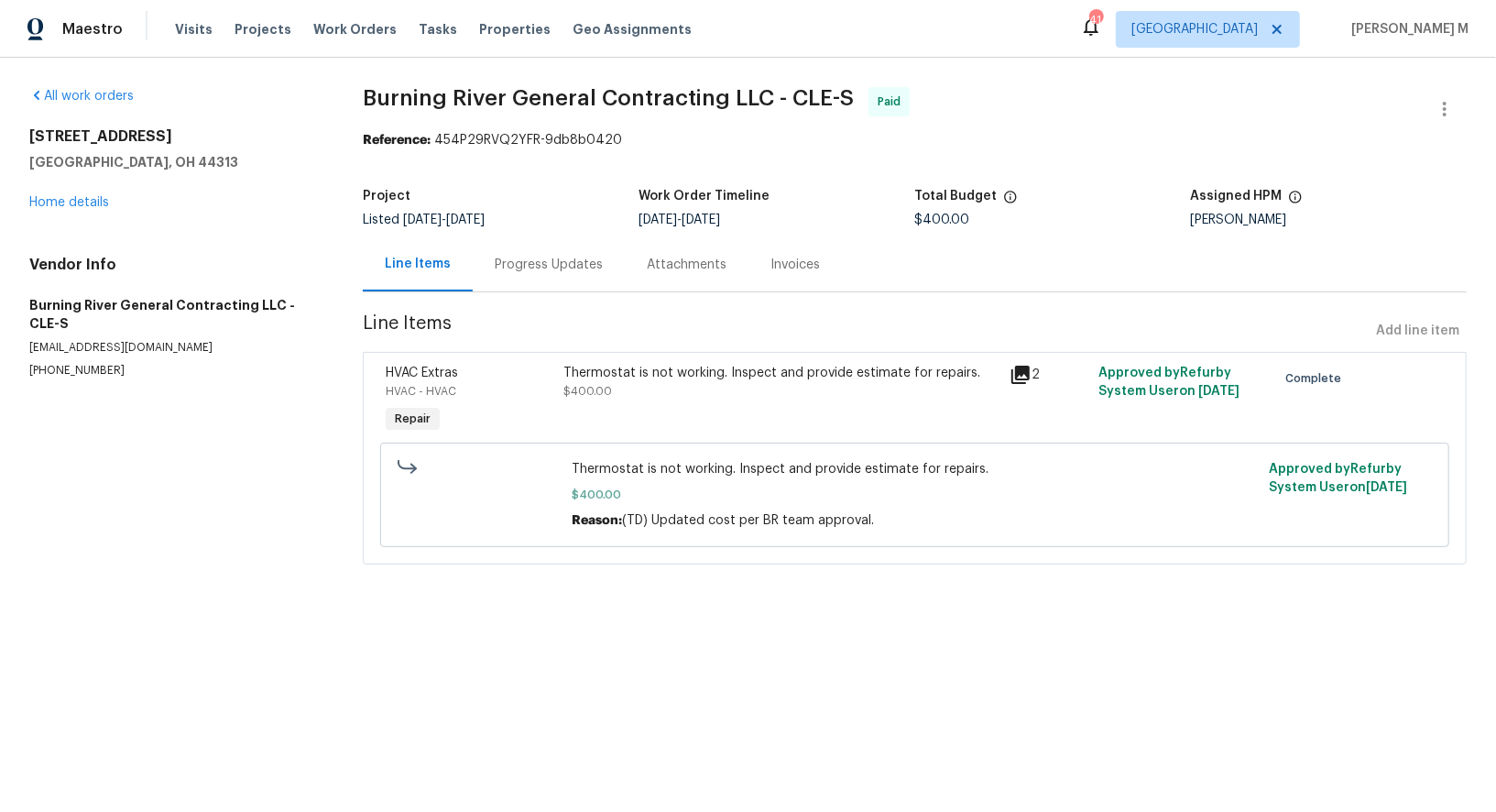
click at [525, 288] on section "Burning River General Contracting LLC - CLE-S Paid Reference: 454P29RVQ2YFR-9db…" at bounding box center [915, 337] width 1105 height 499
click at [543, 255] on div "Progress Updates" at bounding box center [548, 264] width 108 height 18
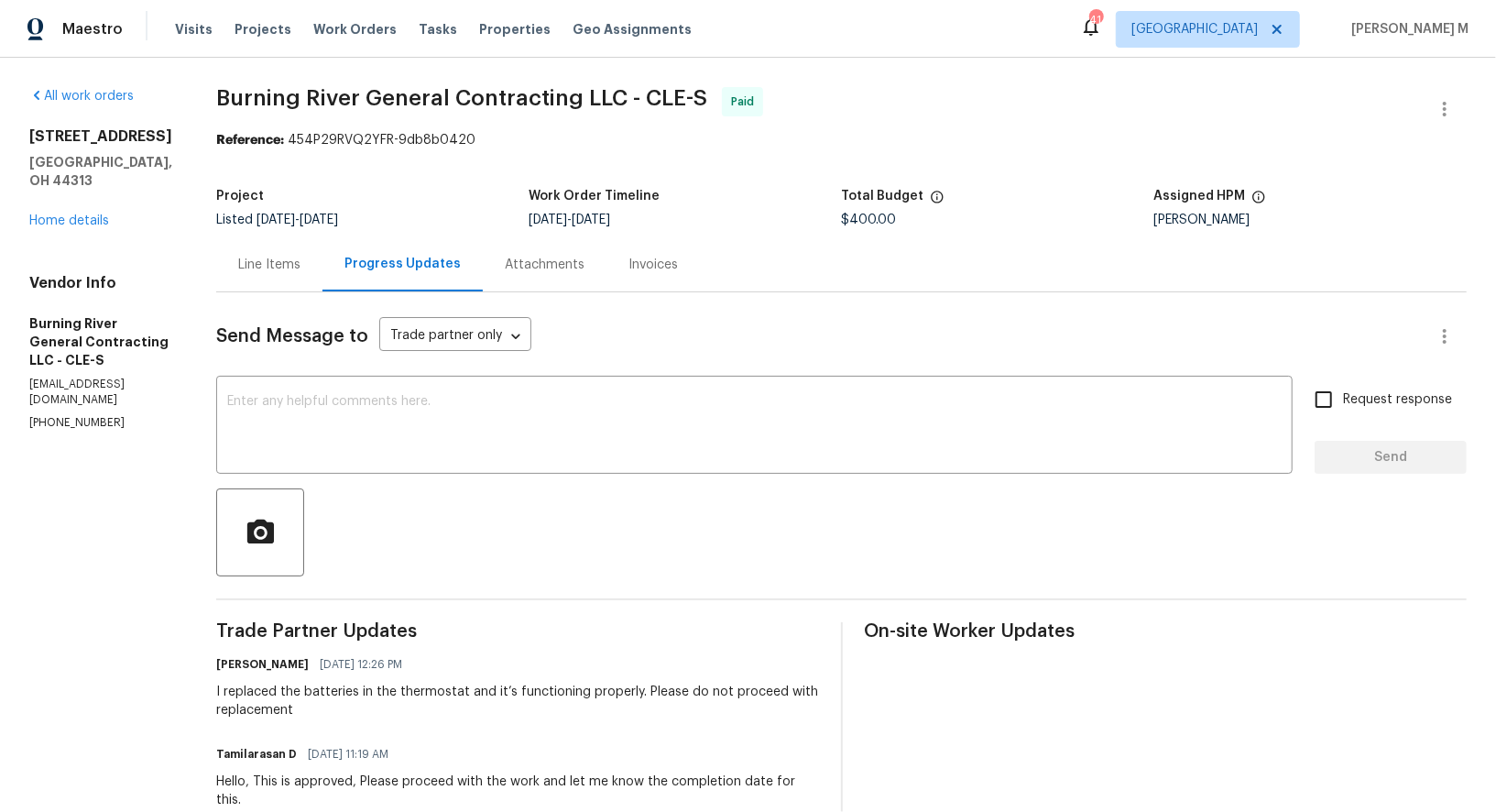
click at [268, 266] on div "Line Items" at bounding box center [269, 264] width 106 height 54
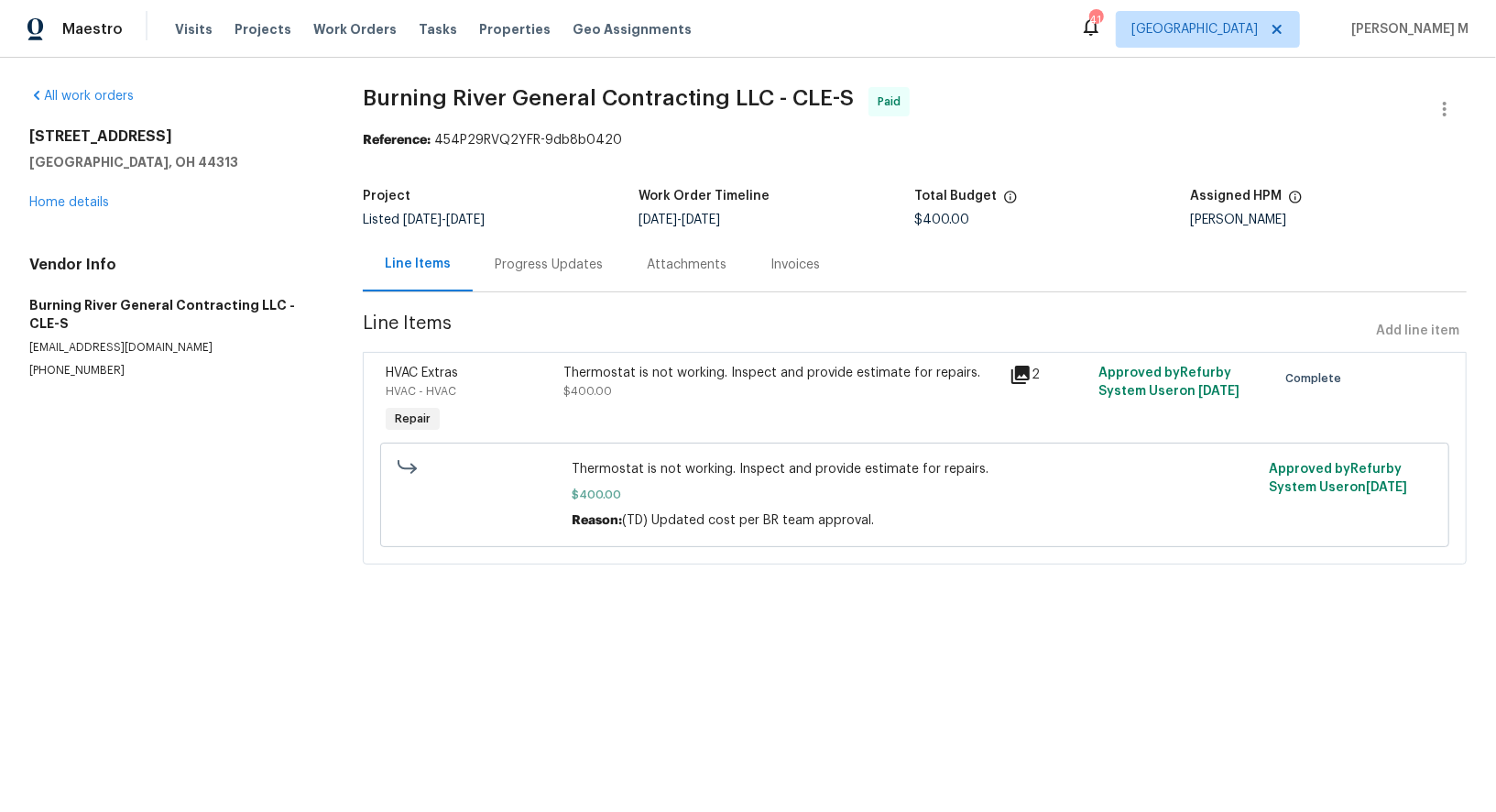
click at [644, 407] on div "Thermostat is not working. Inspect and provide estimate for repairs. $400.00" at bounding box center [781, 400] width 445 height 85
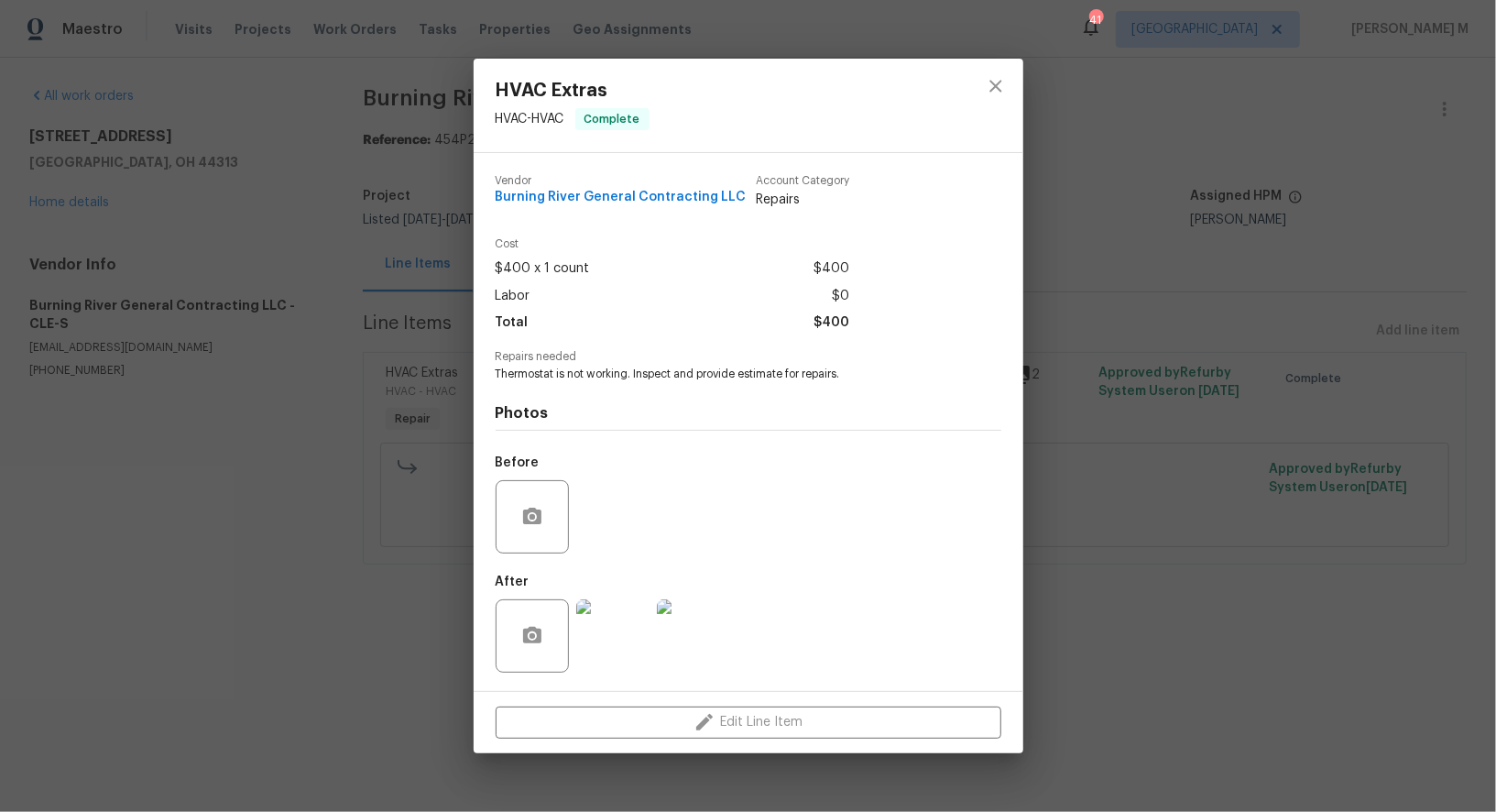
click at [622, 640] on img at bounding box center [612, 635] width 73 height 73
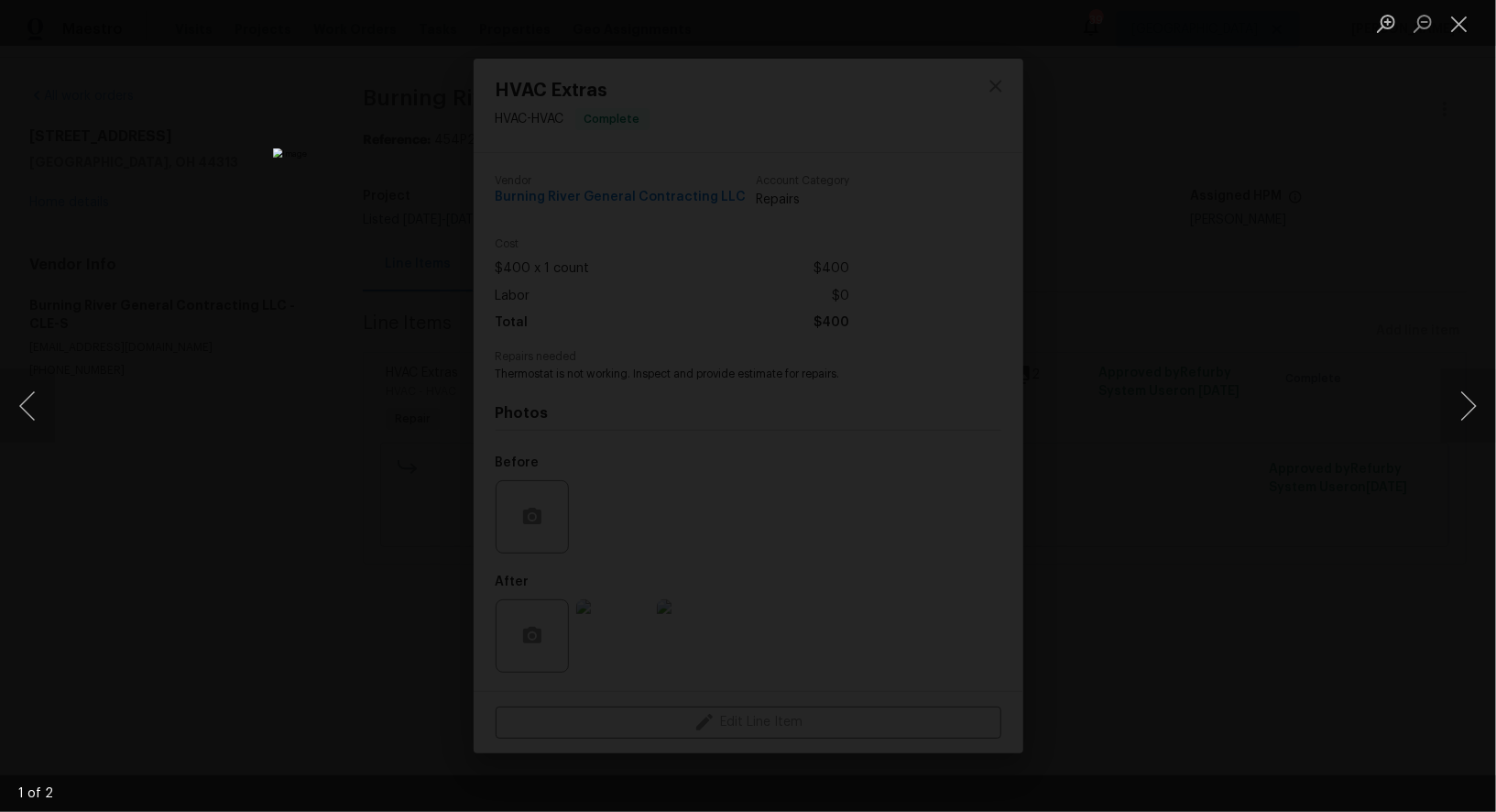
click at [1271, 189] on div "Lightbox" at bounding box center [748, 406] width 1496 height 812
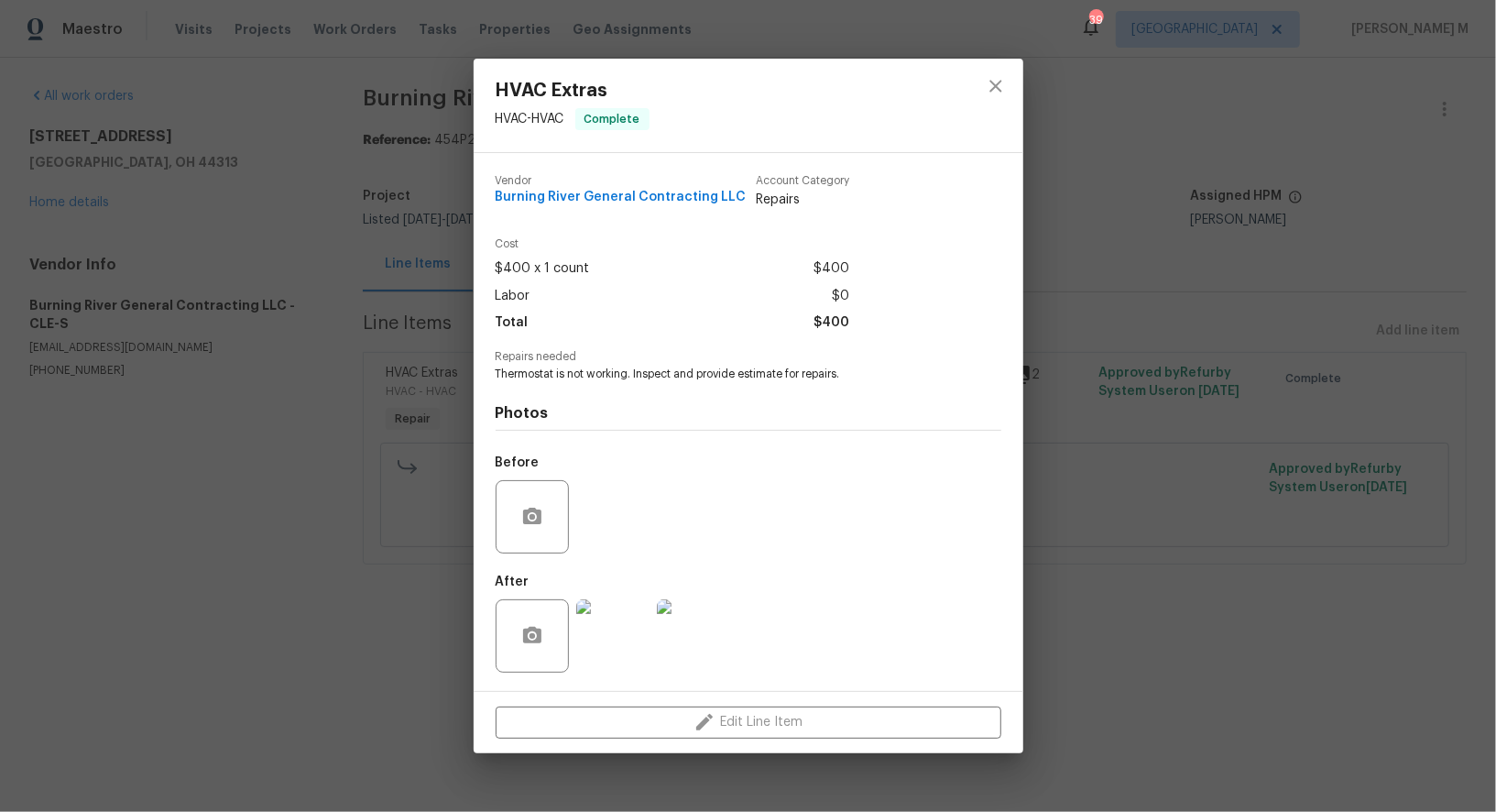
click at [1273, 351] on div "HVAC Extras HVAC - HVAC Complete Vendor Burning River General Contracting LLC A…" at bounding box center [748, 406] width 1496 height 812
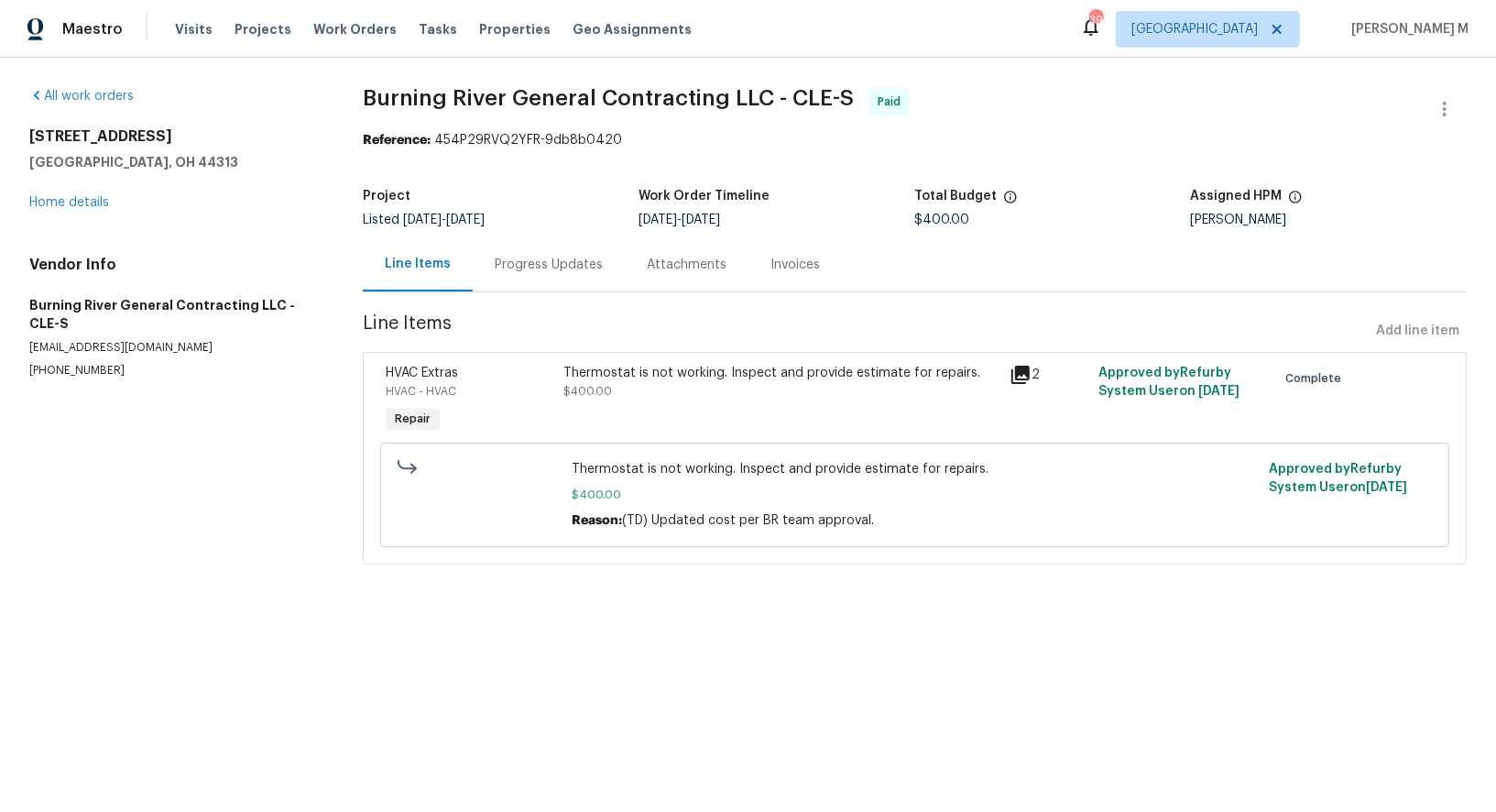
click at [696, 376] on div "Thermostat is not working. Inspect and provide estimate for repairs. $400.00" at bounding box center [781, 382] width 434 height 37
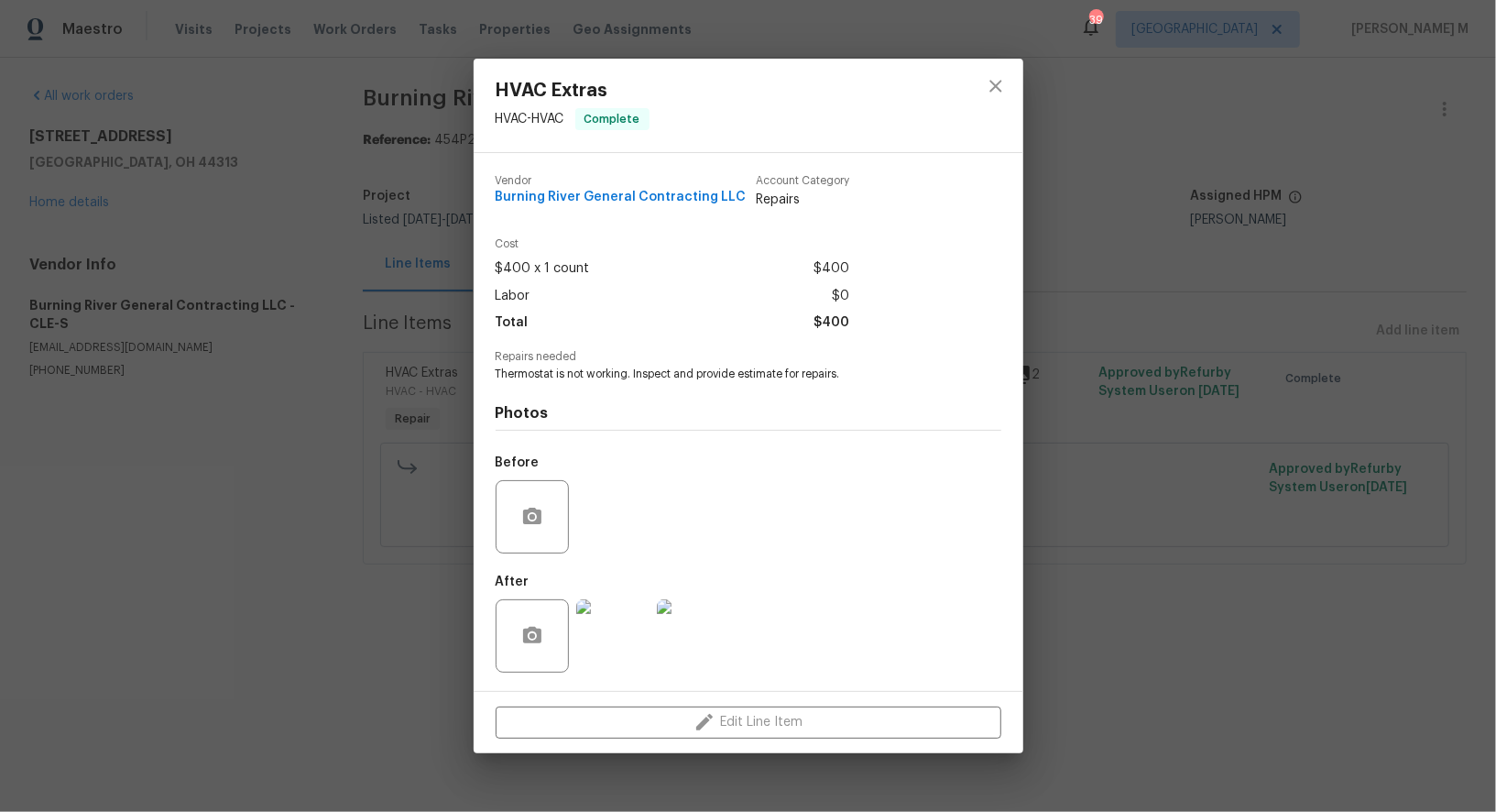
click at [1249, 409] on div "HVAC Extras HVAC - HVAC Complete Vendor Burning River General Contracting LLC A…" at bounding box center [748, 406] width 1496 height 812
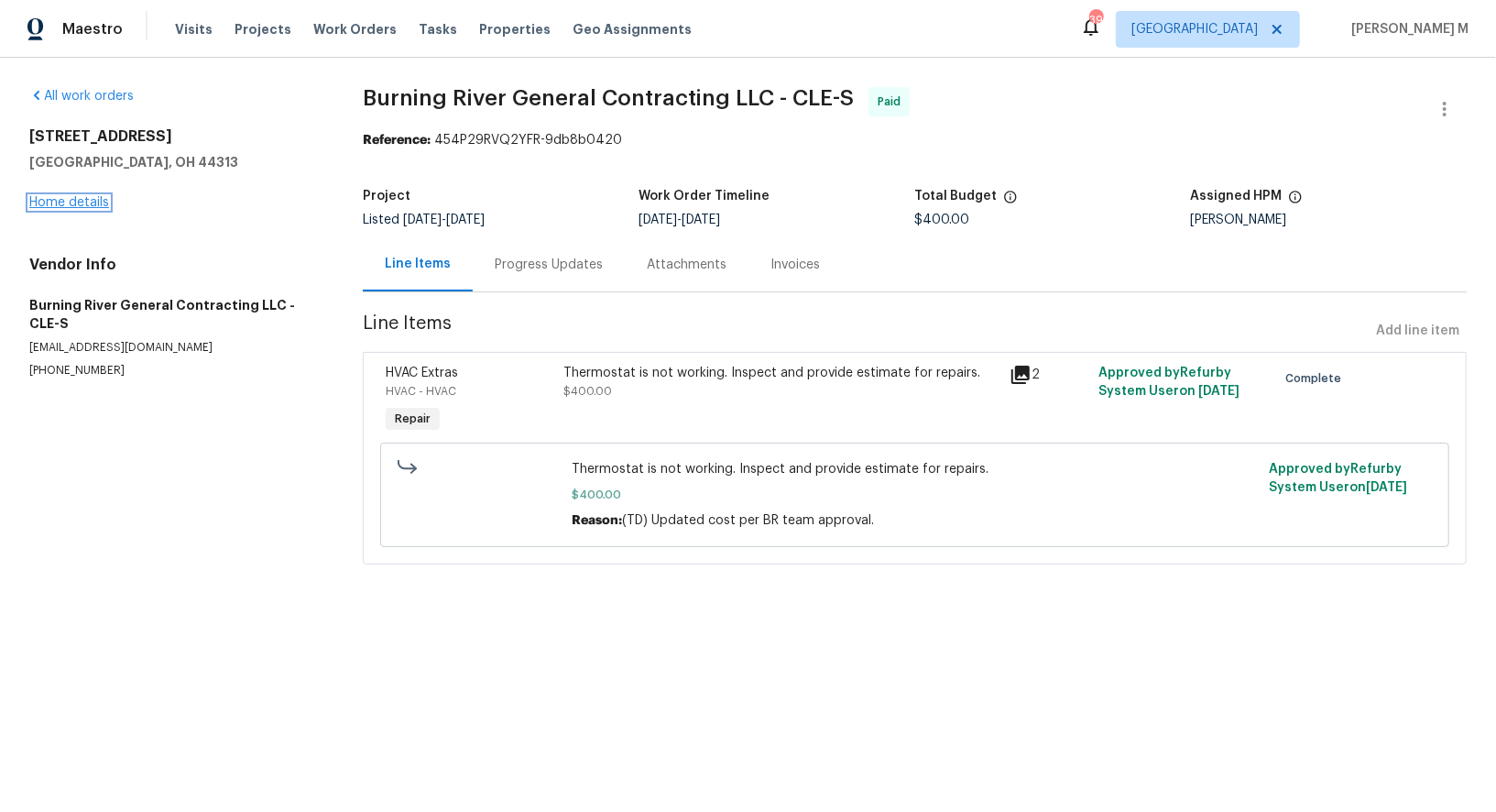
click at [74, 198] on link "Home details" at bounding box center [69, 202] width 80 height 13
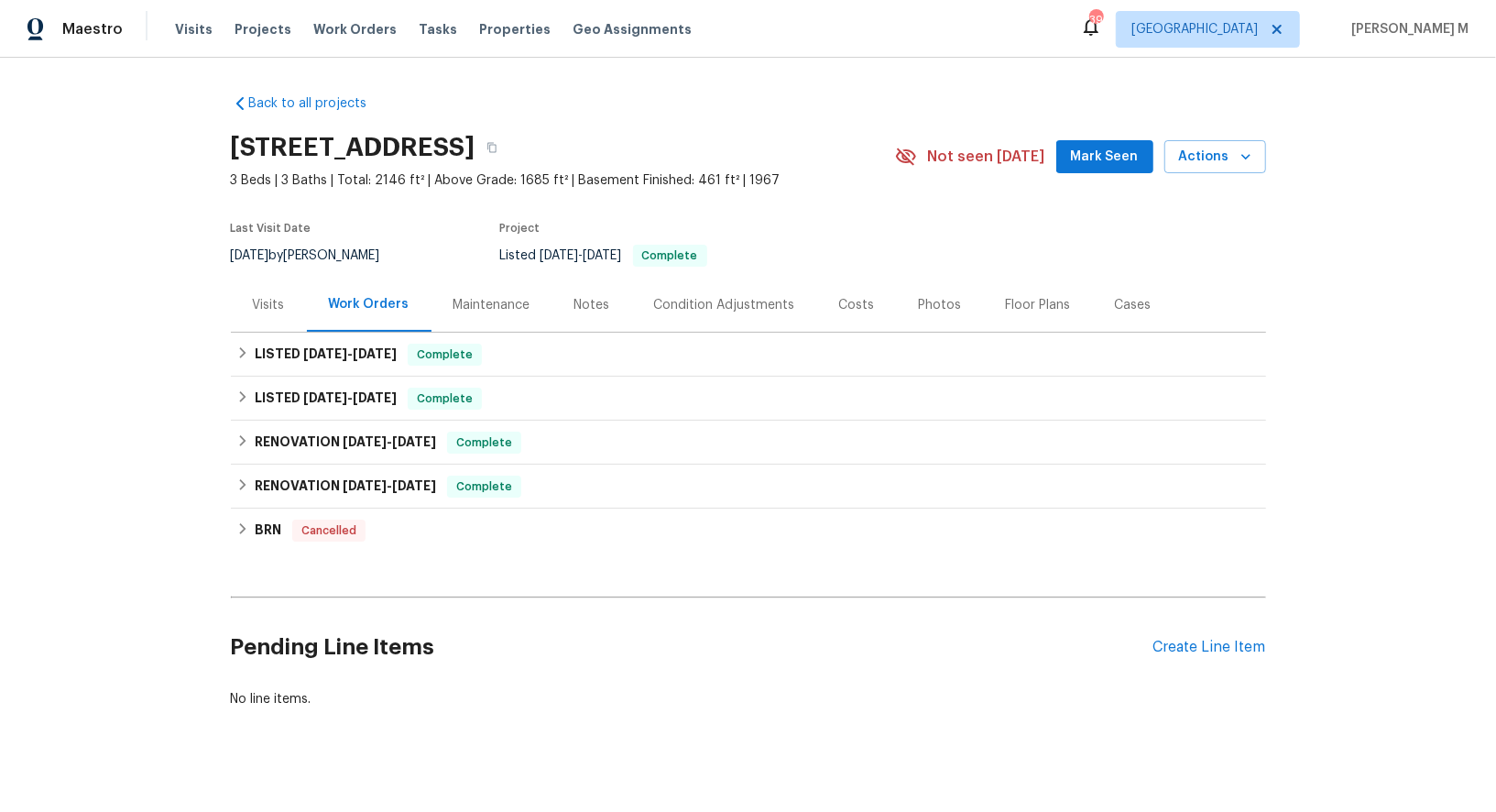
click at [483, 298] on div "Maintenance" at bounding box center [492, 305] width 77 height 18
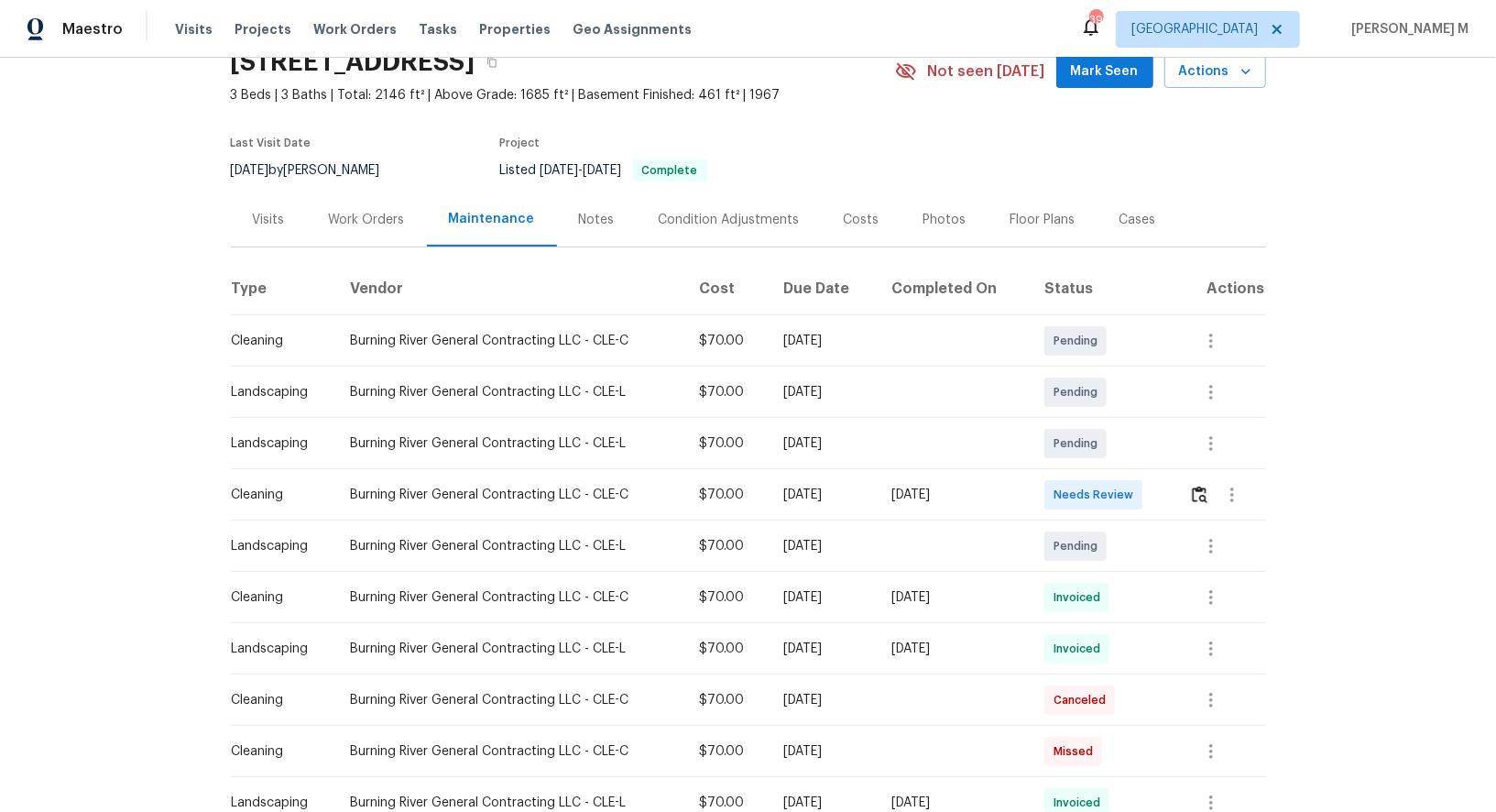
scroll to position [110, 0]
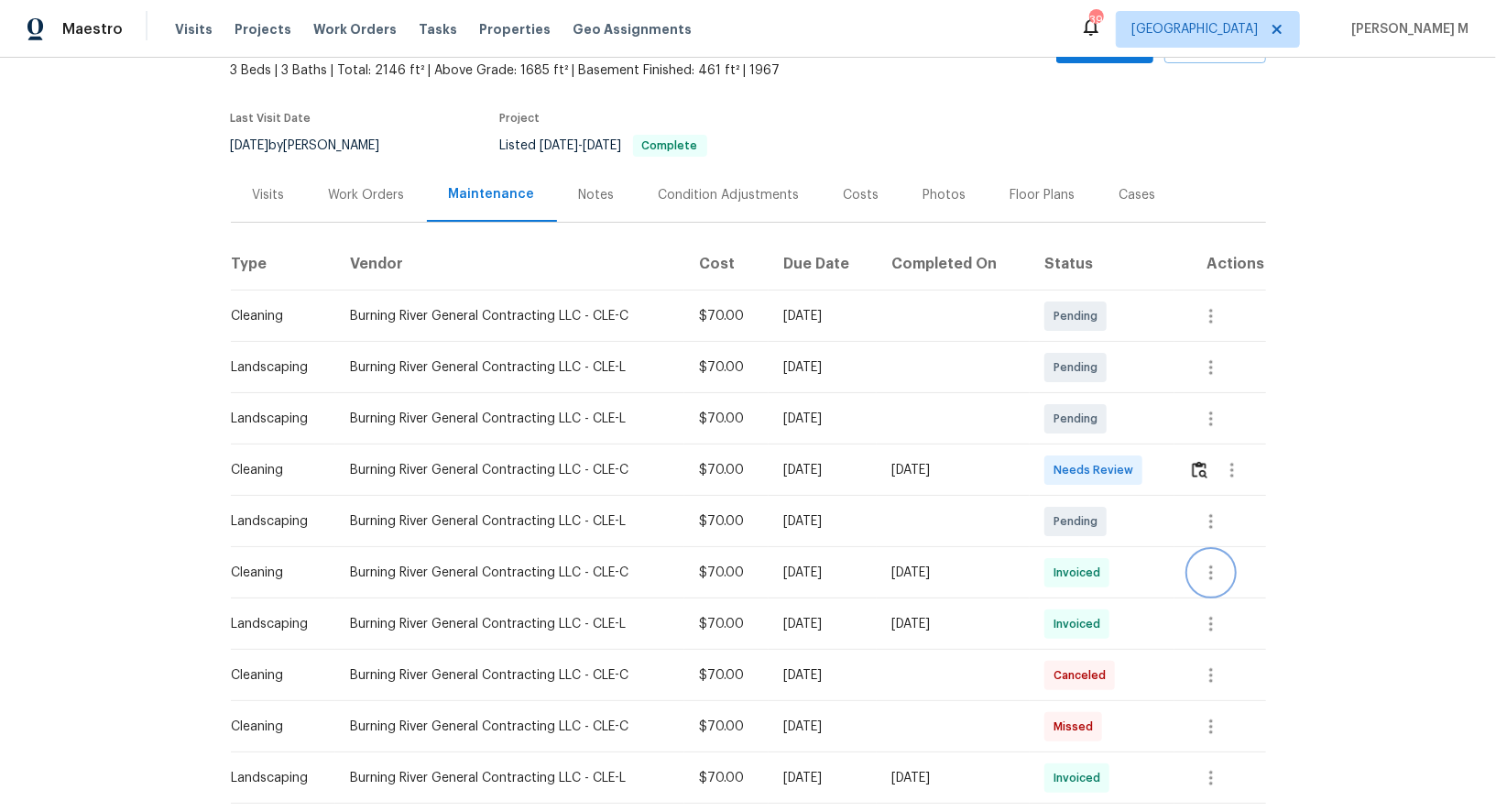
click at [1218, 568] on icon "button" at bounding box center [1211, 572] width 22 height 22
click at [1224, 587] on li "View details" at bounding box center [1258, 593] width 128 height 30
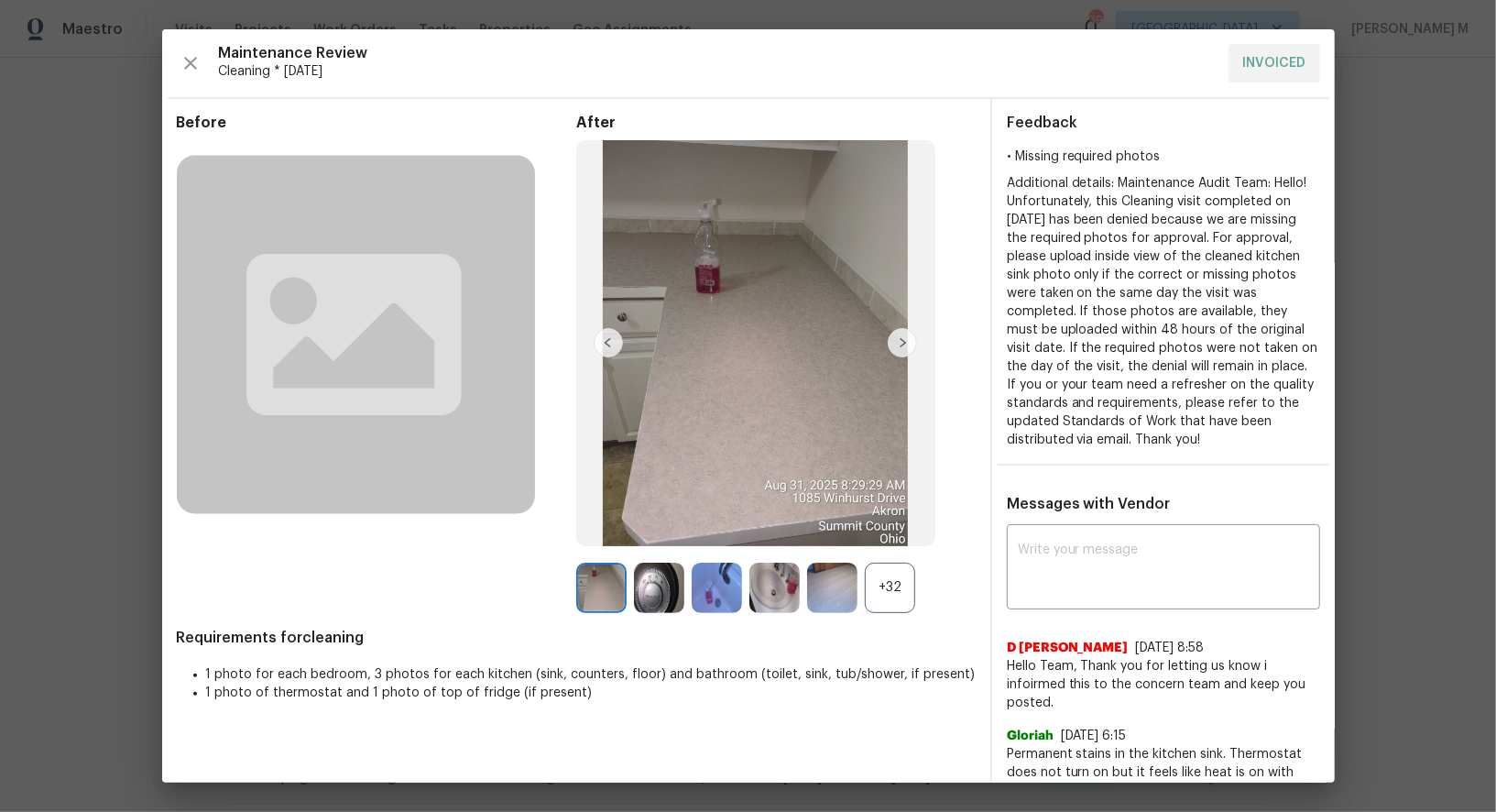
click at [897, 600] on div "+32" at bounding box center [890, 588] width 51 height 51
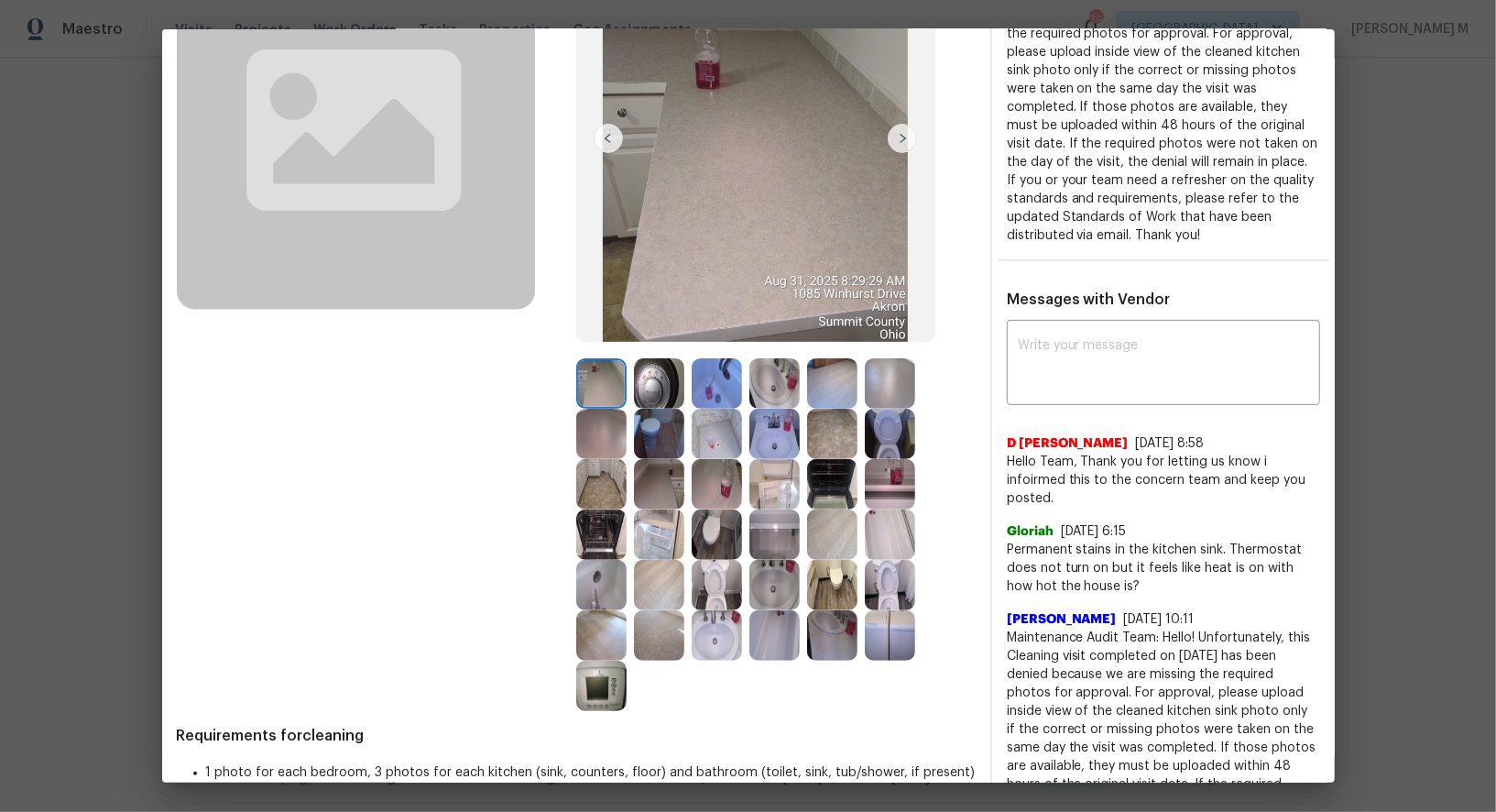
scroll to position [221, 0]
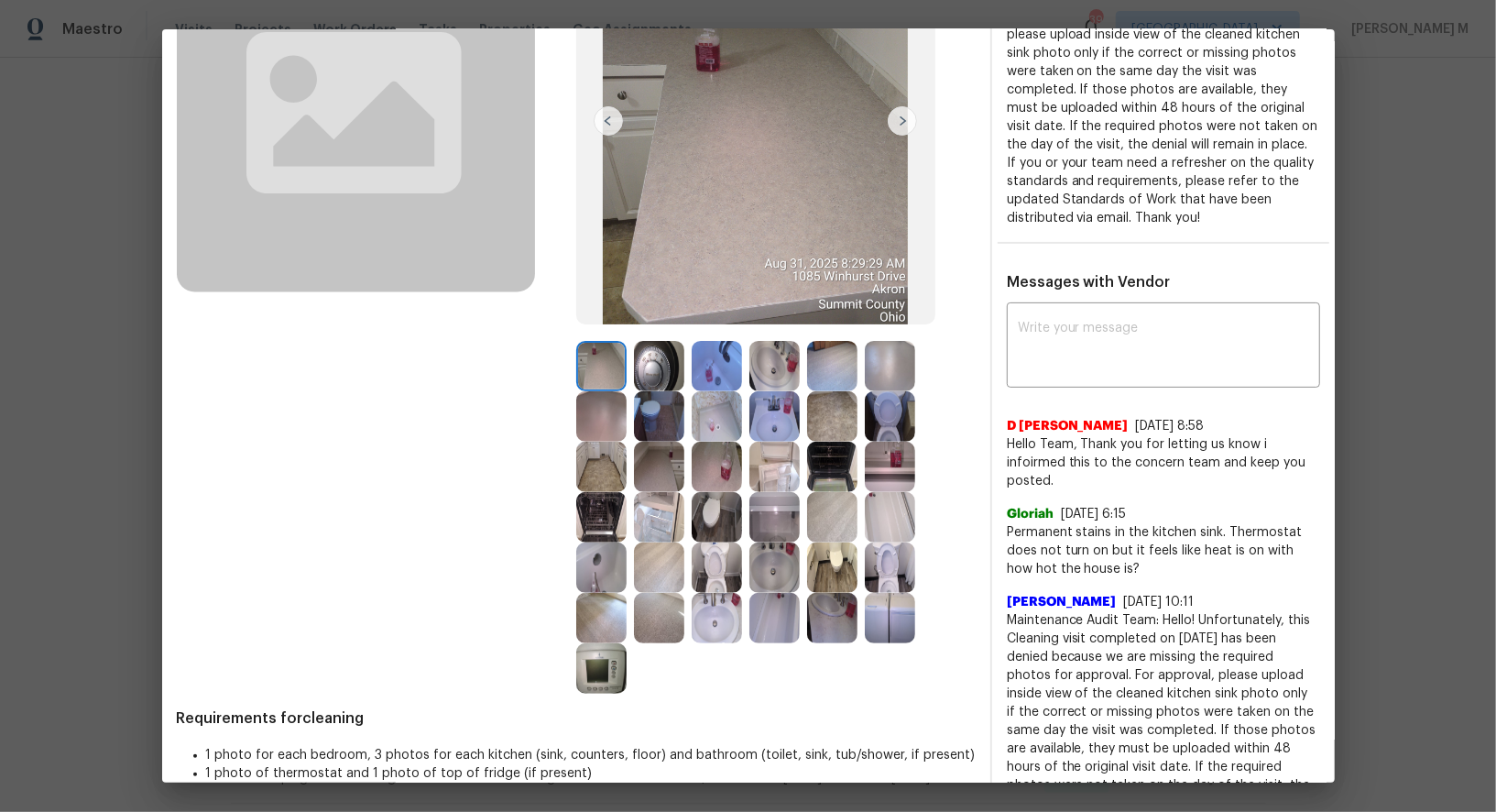
click at [594, 664] on img at bounding box center [601, 668] width 51 height 51
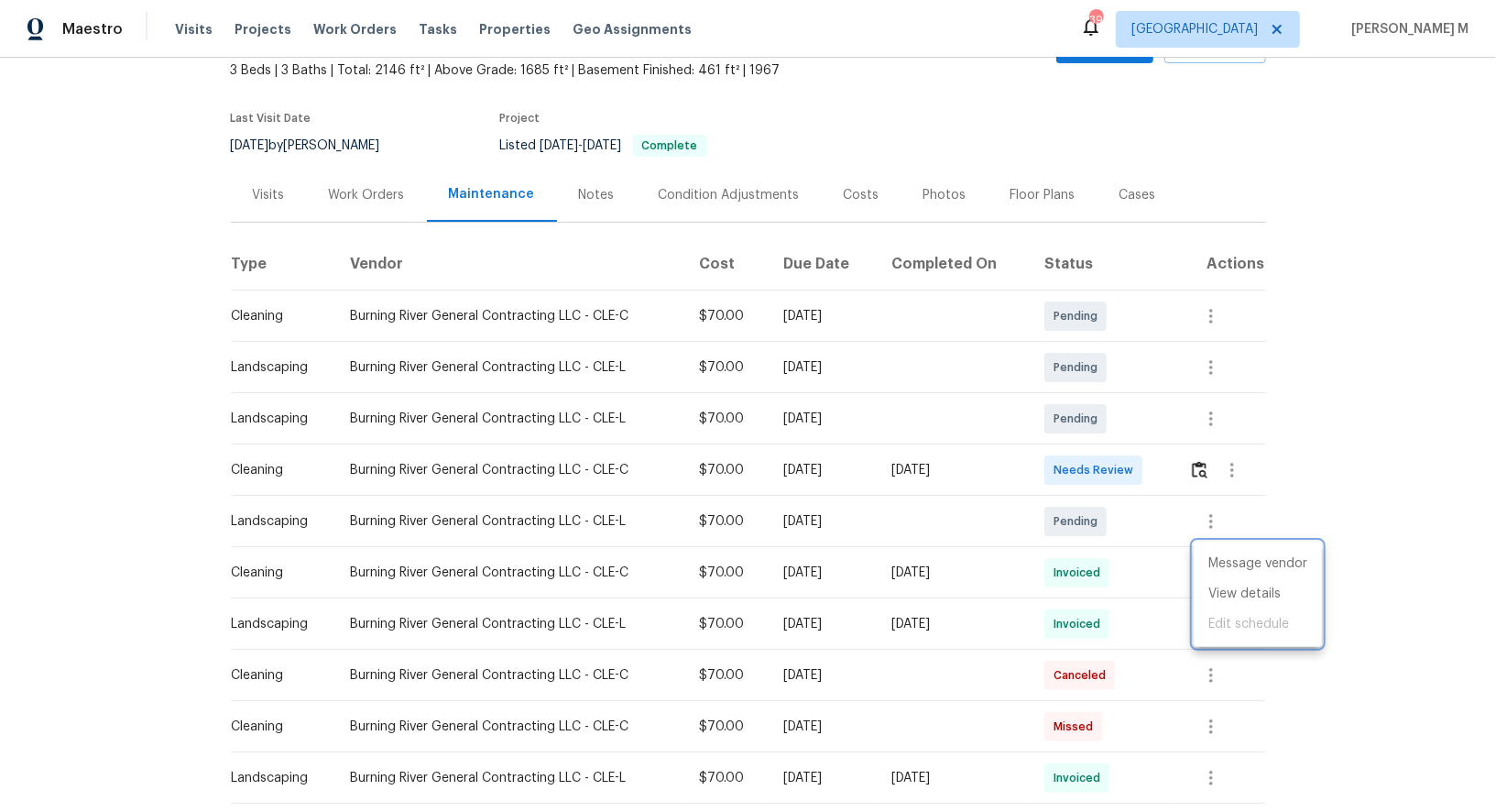
click at [348, 185] on div at bounding box center [748, 406] width 1496 height 812
click at [366, 189] on div "Work Orders" at bounding box center [367, 194] width 76 height 18
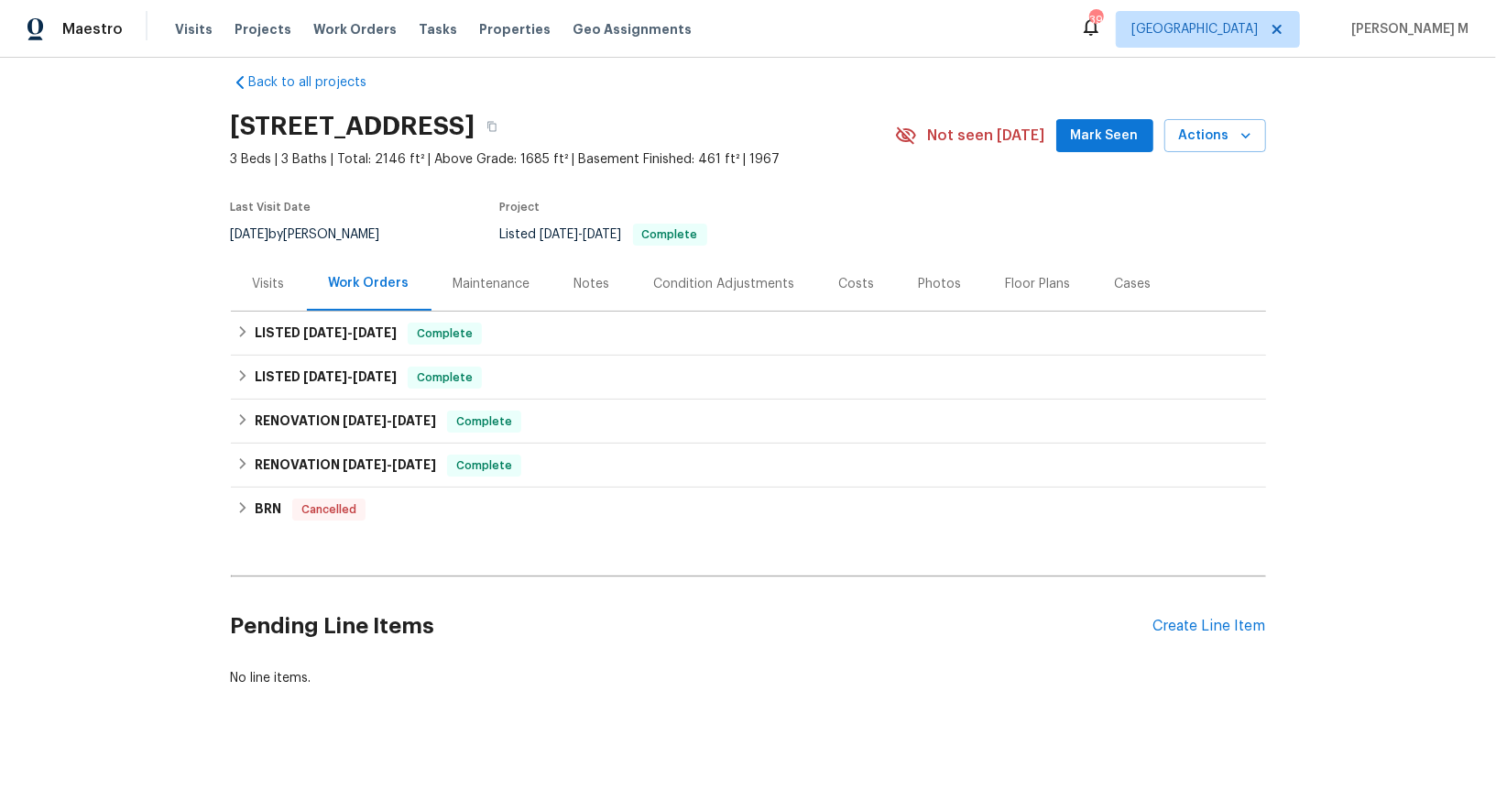
scroll to position [1, 0]
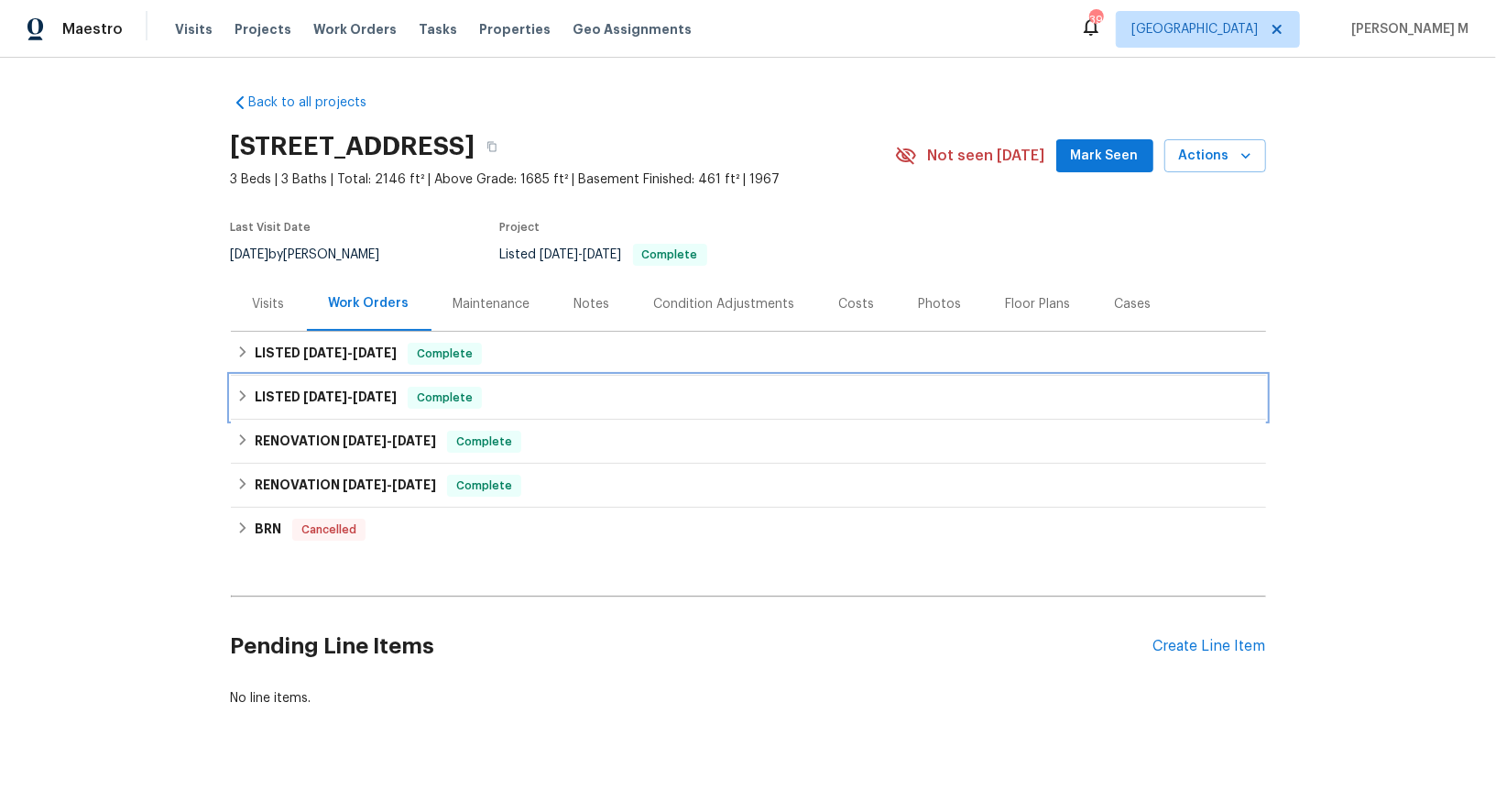
click at [358, 390] on span "[DATE]" at bounding box center [374, 396] width 44 height 13
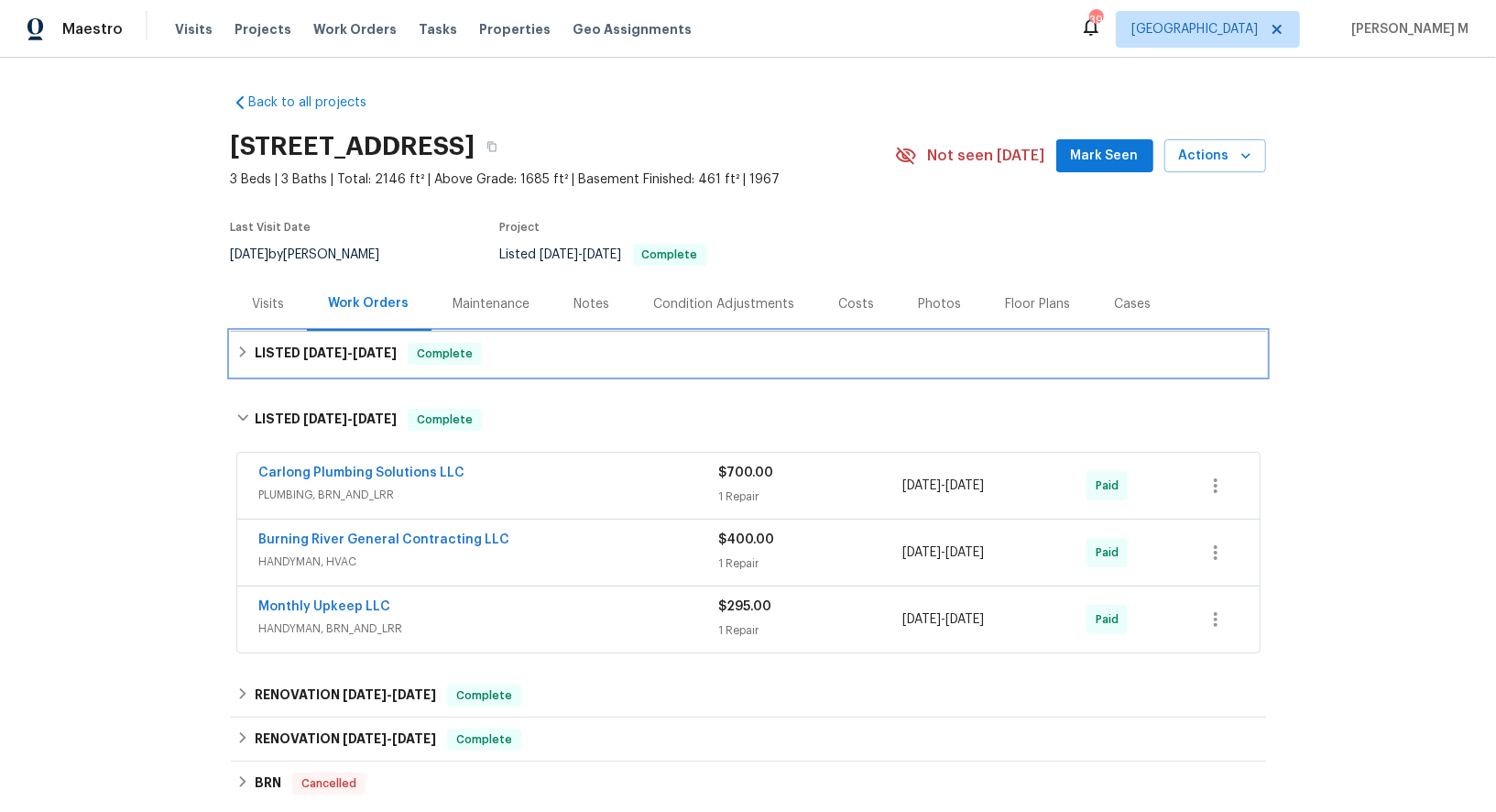
click at [342, 347] on span "[DATE]" at bounding box center [324, 353] width 44 height 13
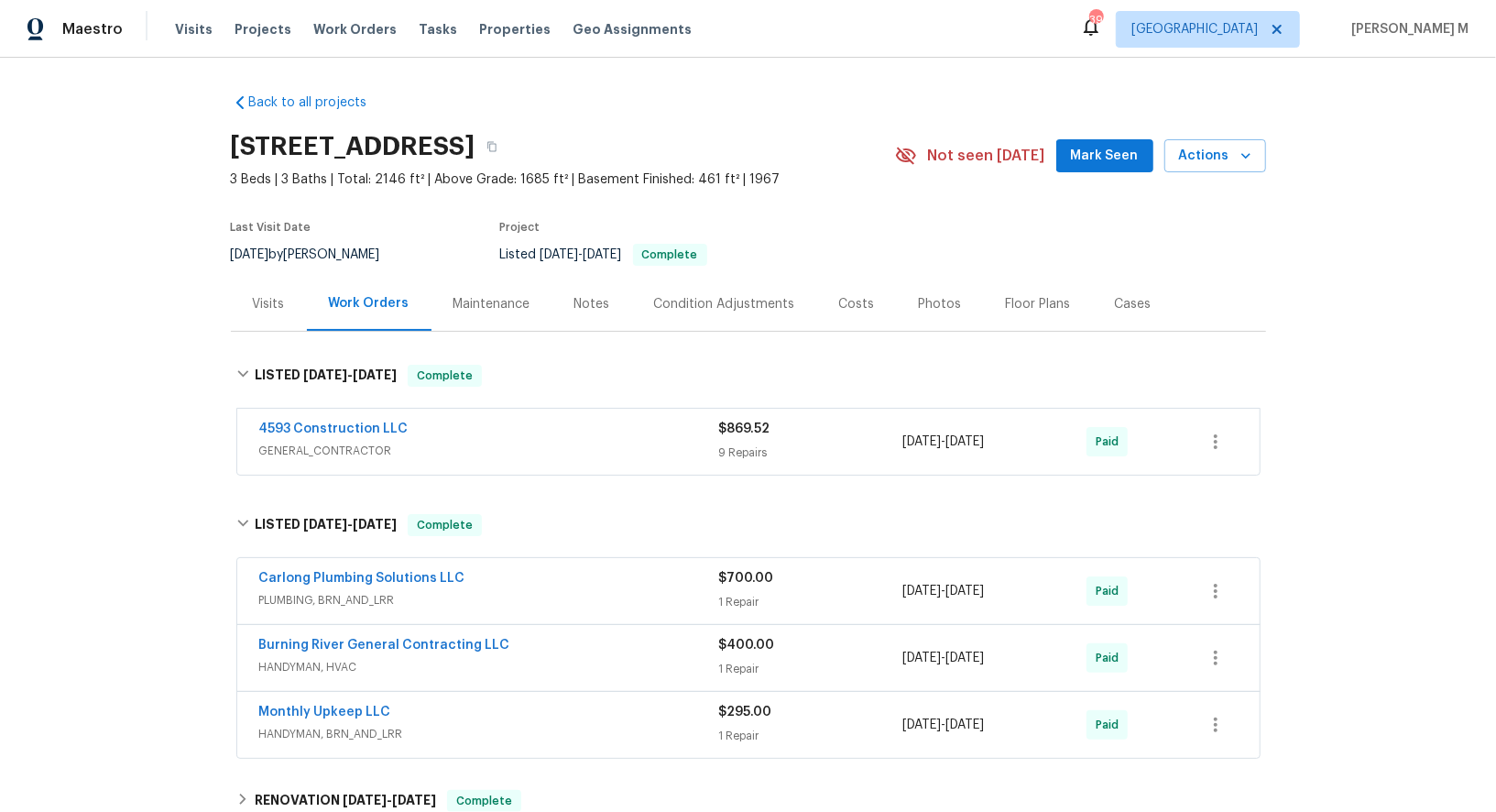
click at [340, 443] on span "GENERAL_CONTRACTOR" at bounding box center [489, 451] width 459 height 18
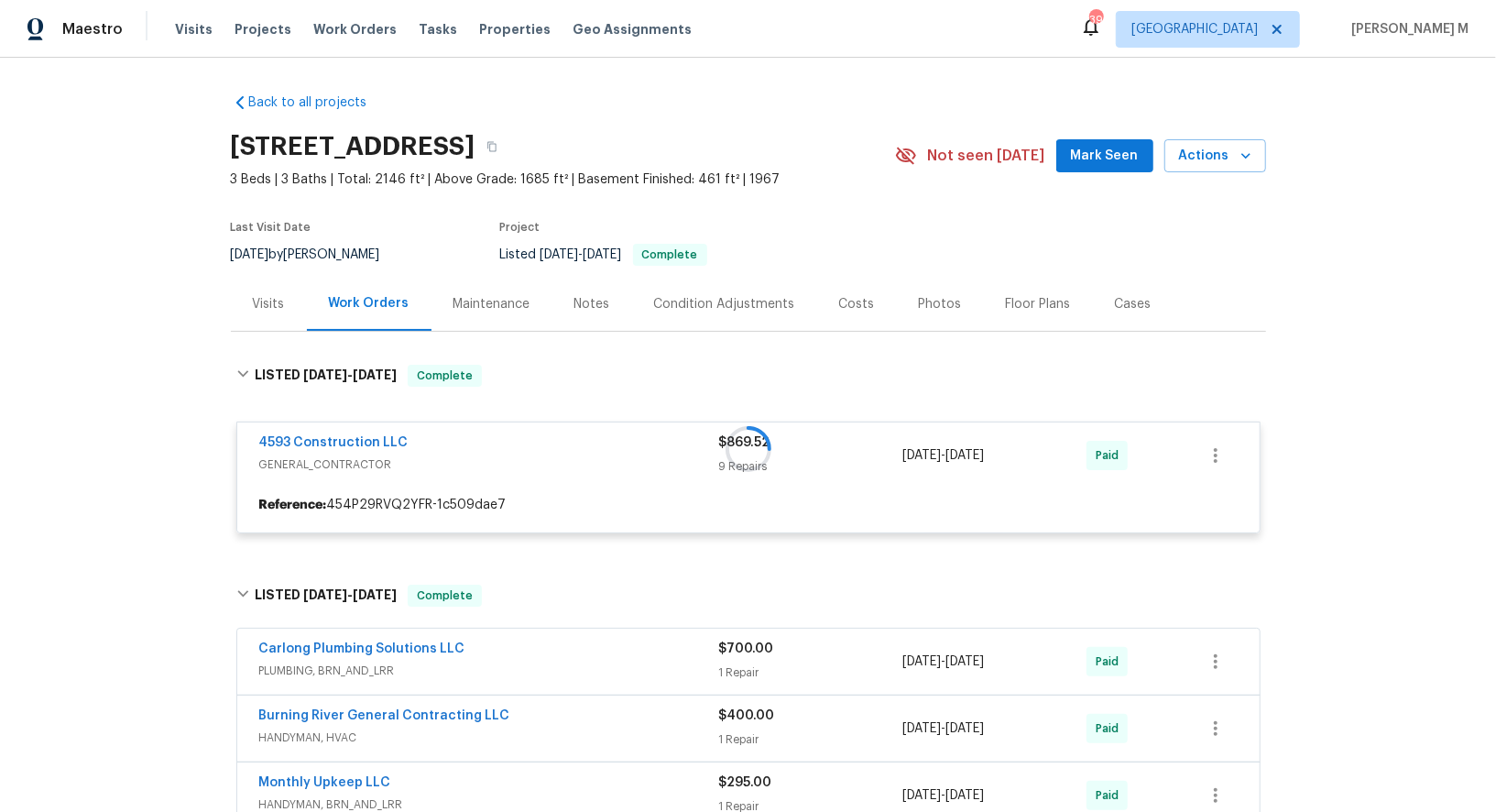
click at [298, 728] on div "Burning River General Contracting LLC HANDYMAN, HVAC $400.00 1 Repair 7/22/2025…" at bounding box center [748, 728] width 1023 height 66
click at [307, 728] on span "HANDYMAN, HVAC" at bounding box center [489, 737] width 459 height 18
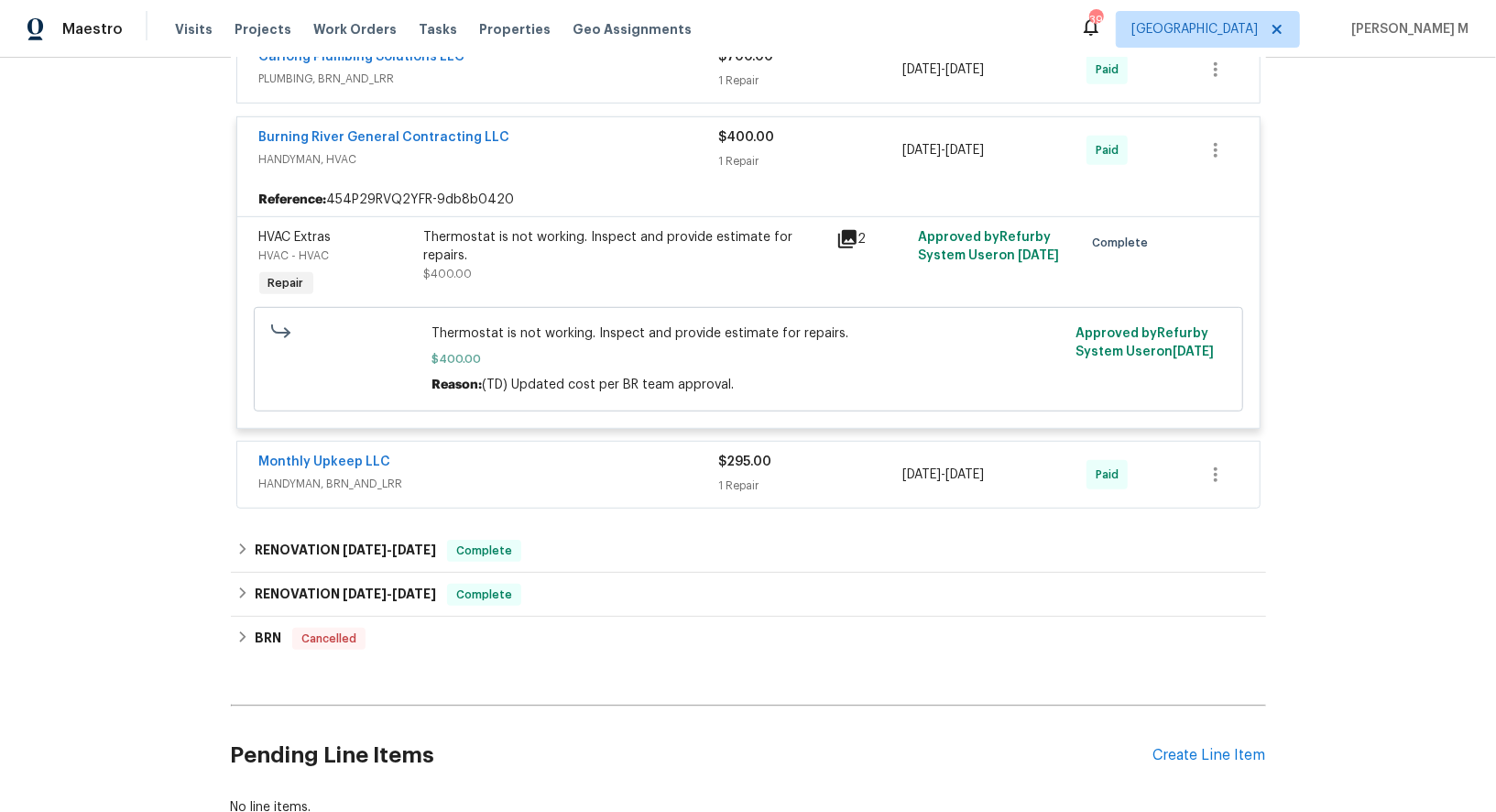
click at [651, 252] on div "Thermostat is not working. Inspect and provide estimate for repairs. $400.00" at bounding box center [625, 255] width 401 height 55
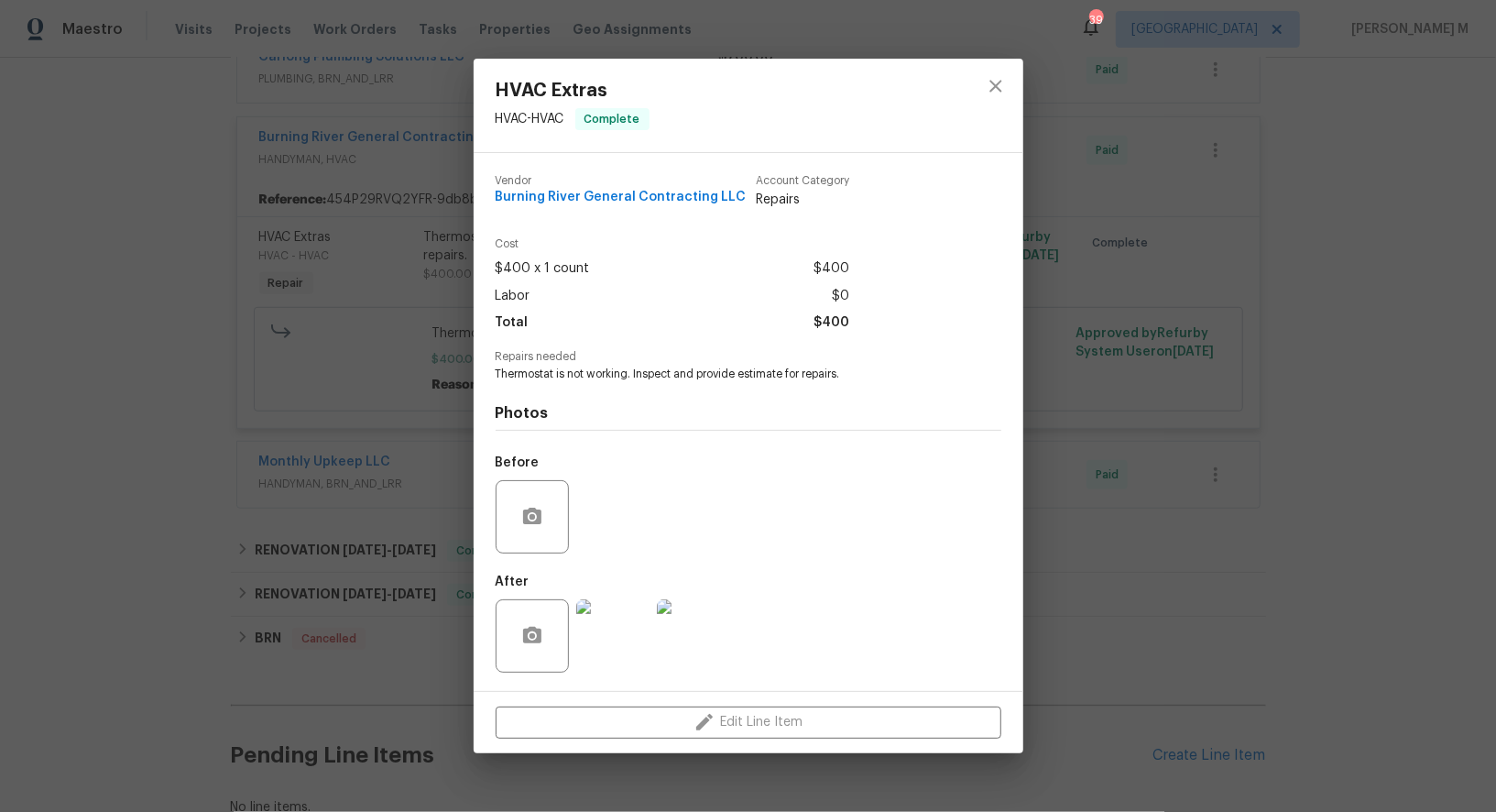
scroll to position [1865, 0]
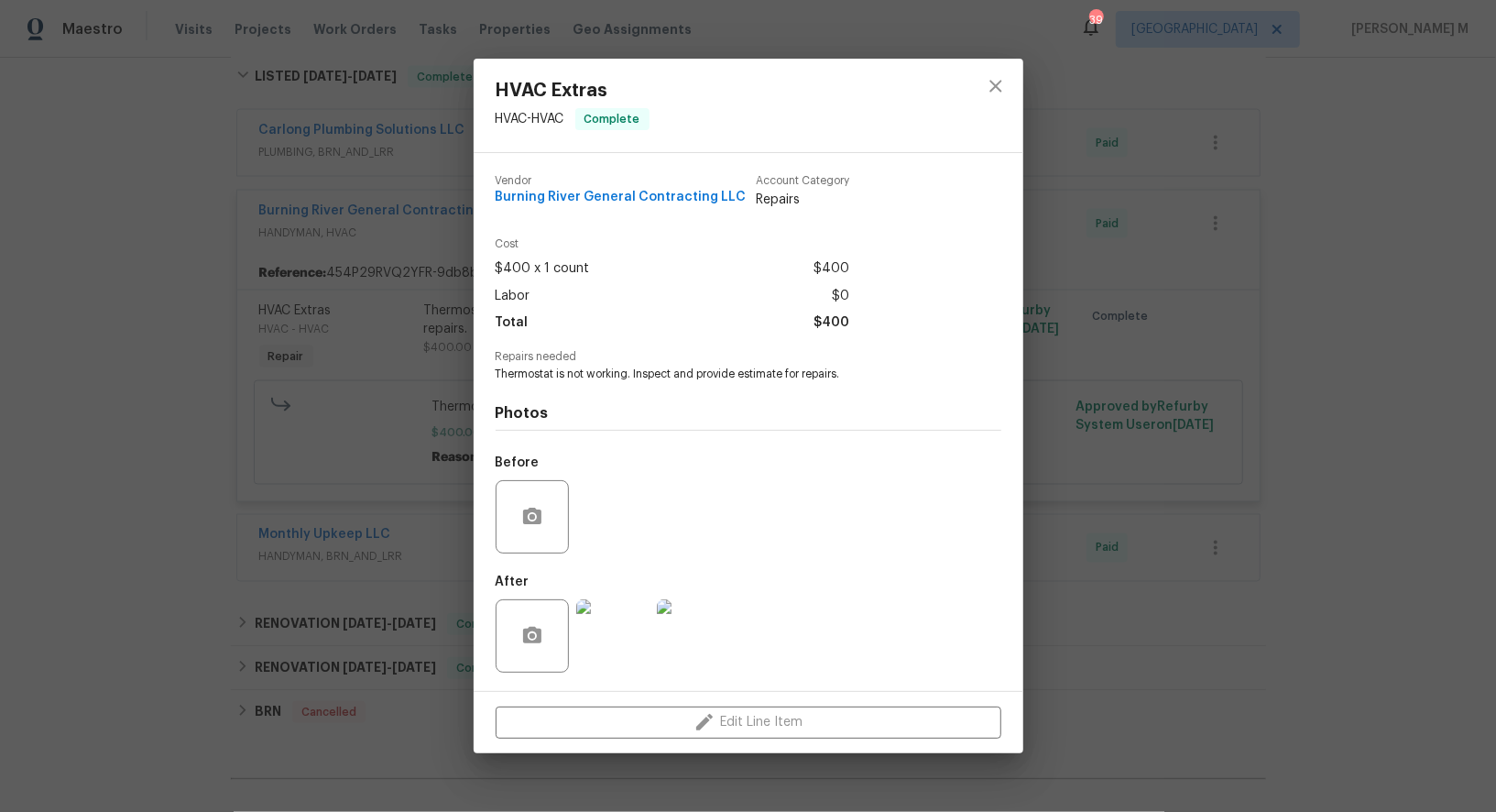
click at [584, 653] on img at bounding box center [612, 635] width 73 height 73
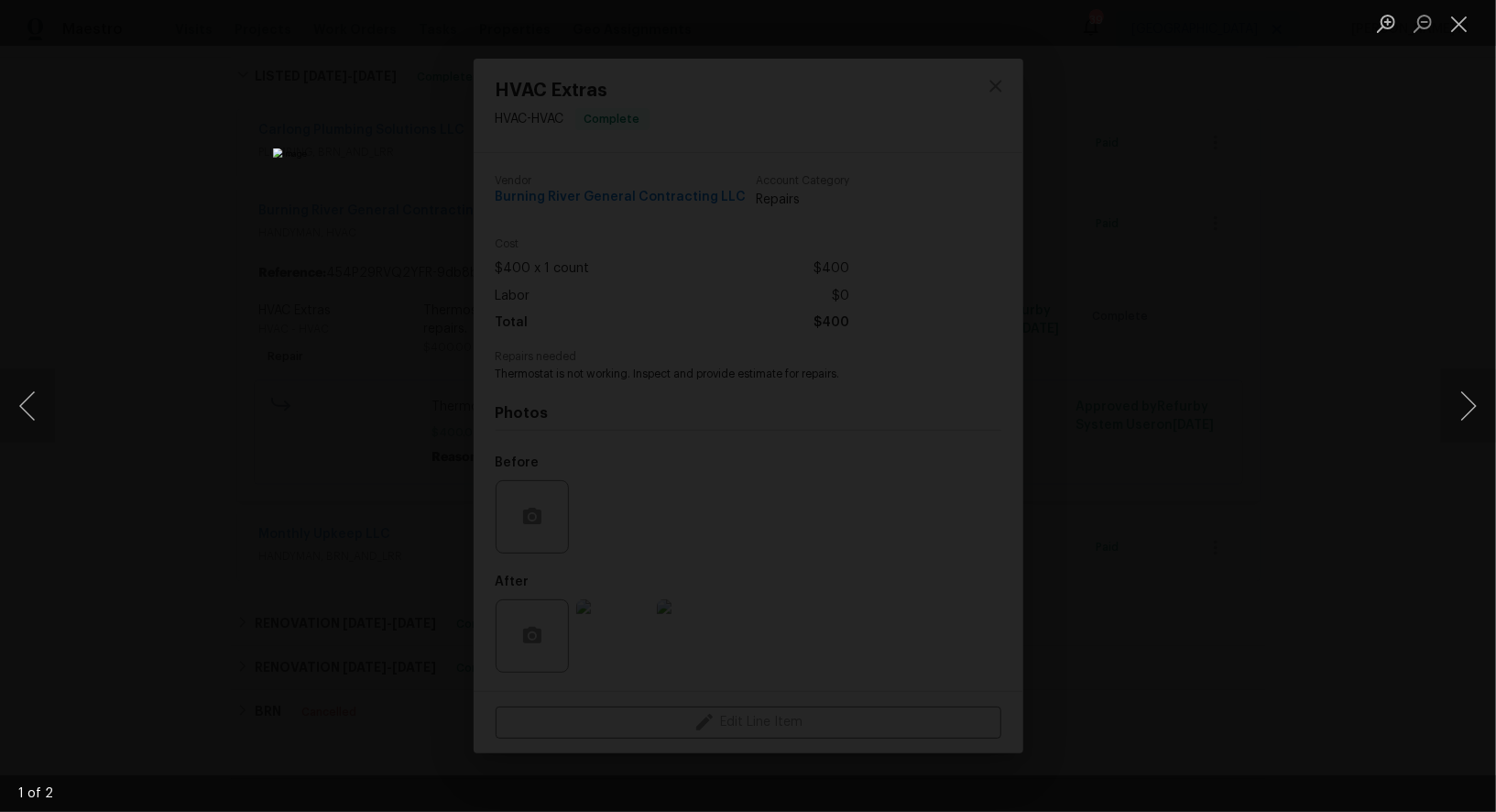
click at [1280, 197] on div "Lightbox" at bounding box center [748, 406] width 1496 height 812
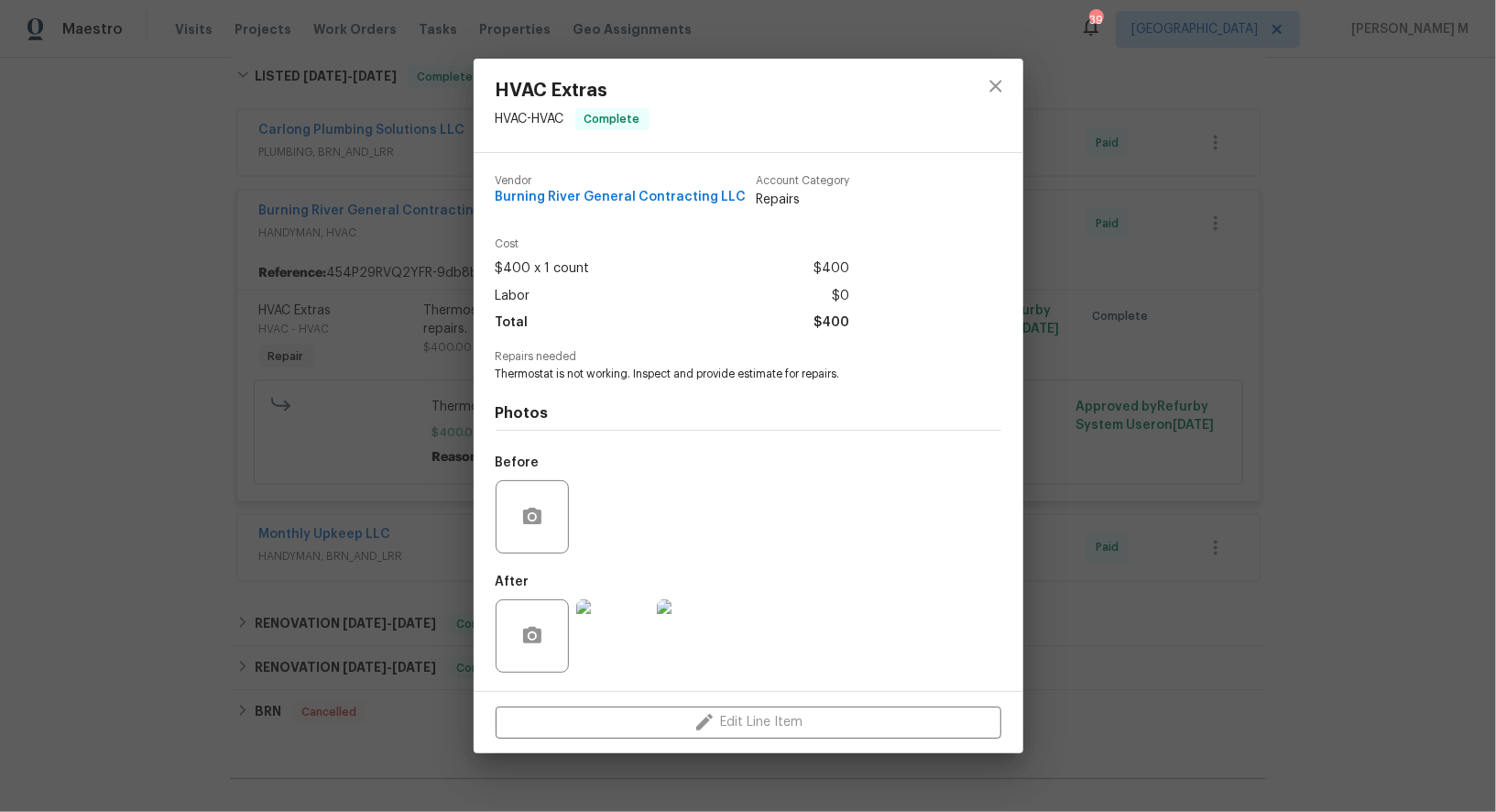
click at [235, 427] on div "HVAC Extras HVAC - HVAC Complete Vendor Burning River General Contracting LLC A…" at bounding box center [748, 406] width 1496 height 812
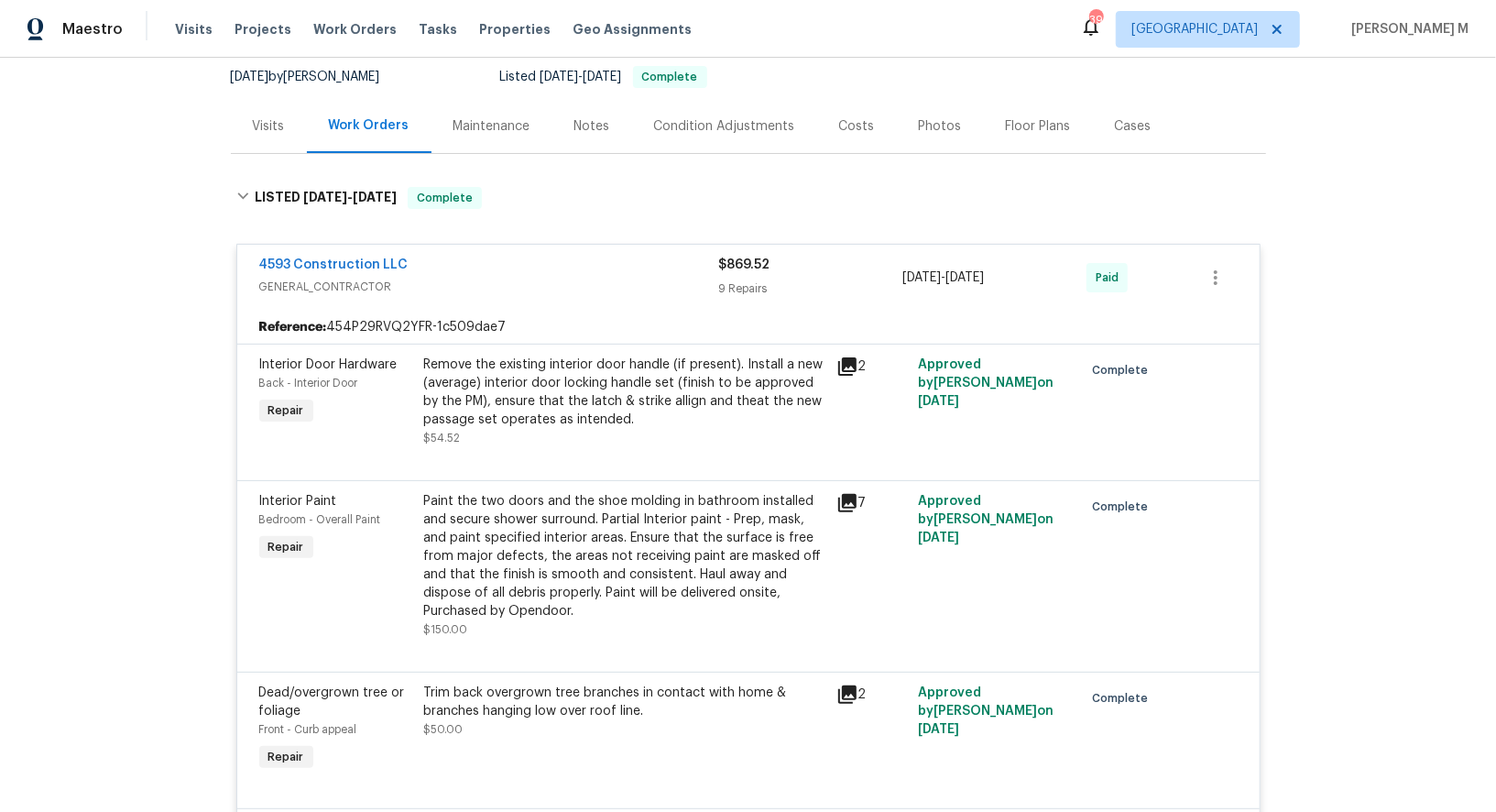
scroll to position [0, 0]
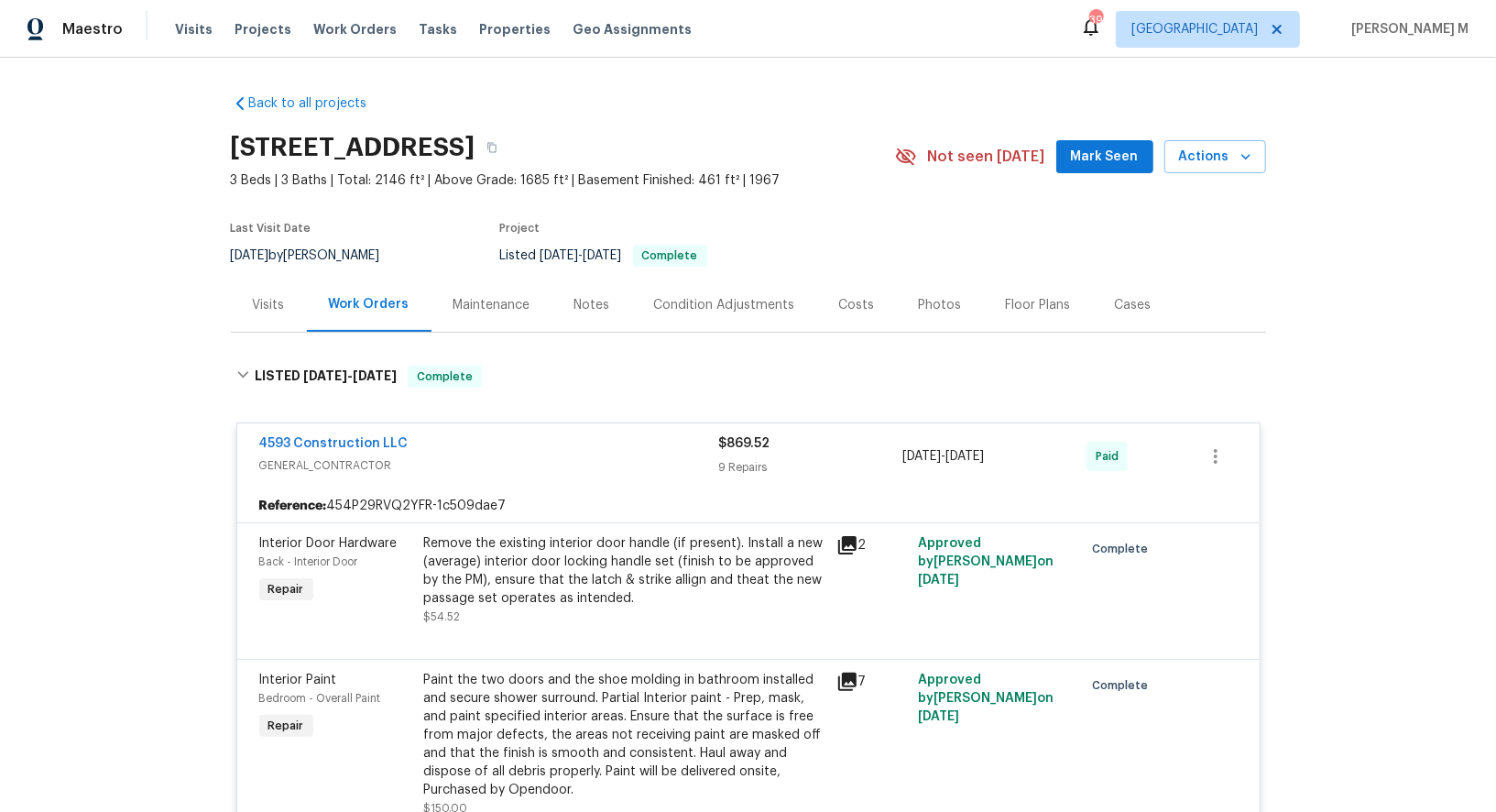
click at [453, 307] on div "Maintenance" at bounding box center [492, 305] width 121 height 54
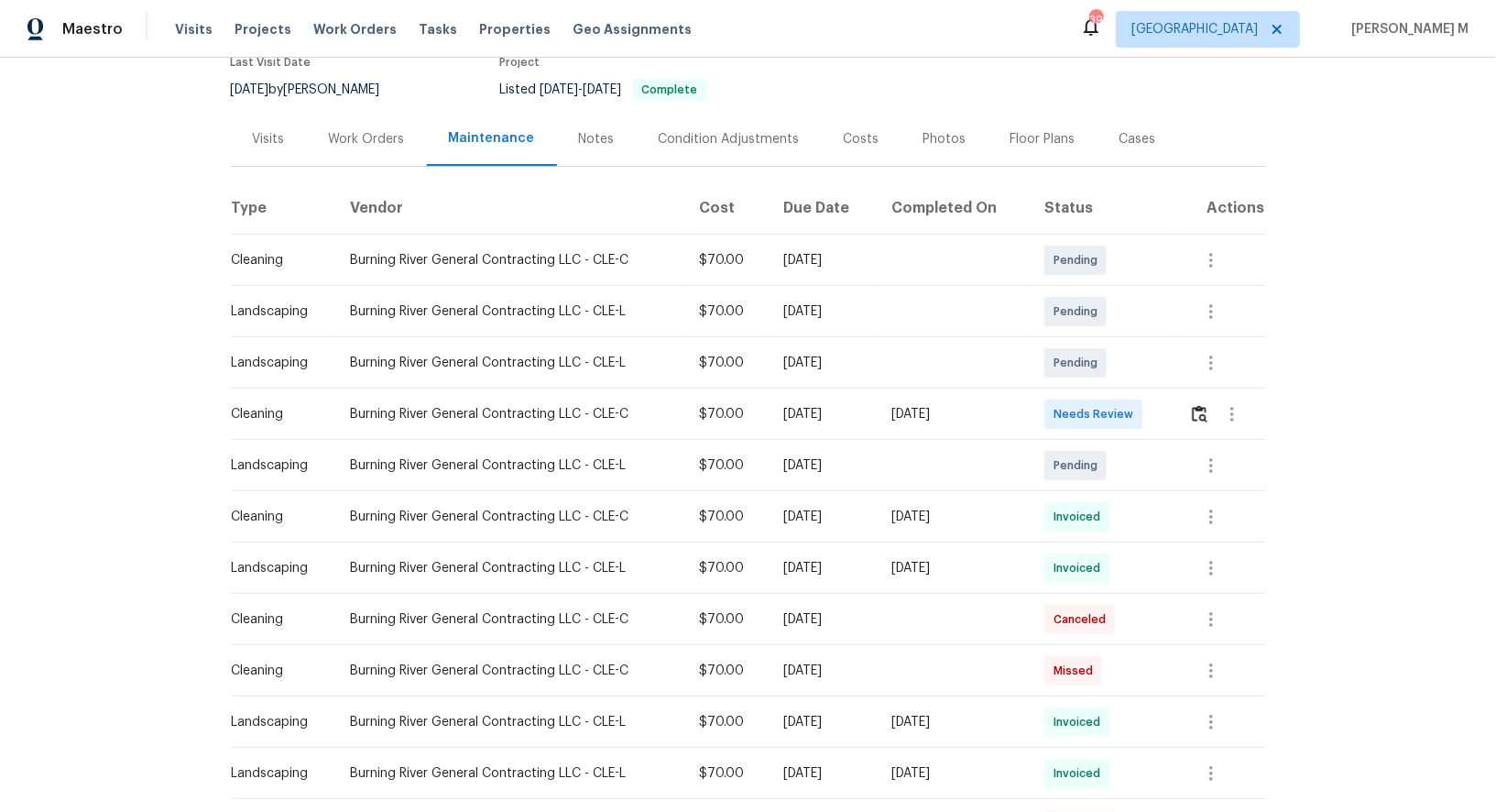
scroll to position [168, 0]
click at [1226, 514] on button "button" at bounding box center [1210, 514] width 44 height 44
click at [1221, 526] on li "View details" at bounding box center [1258, 535] width 128 height 30
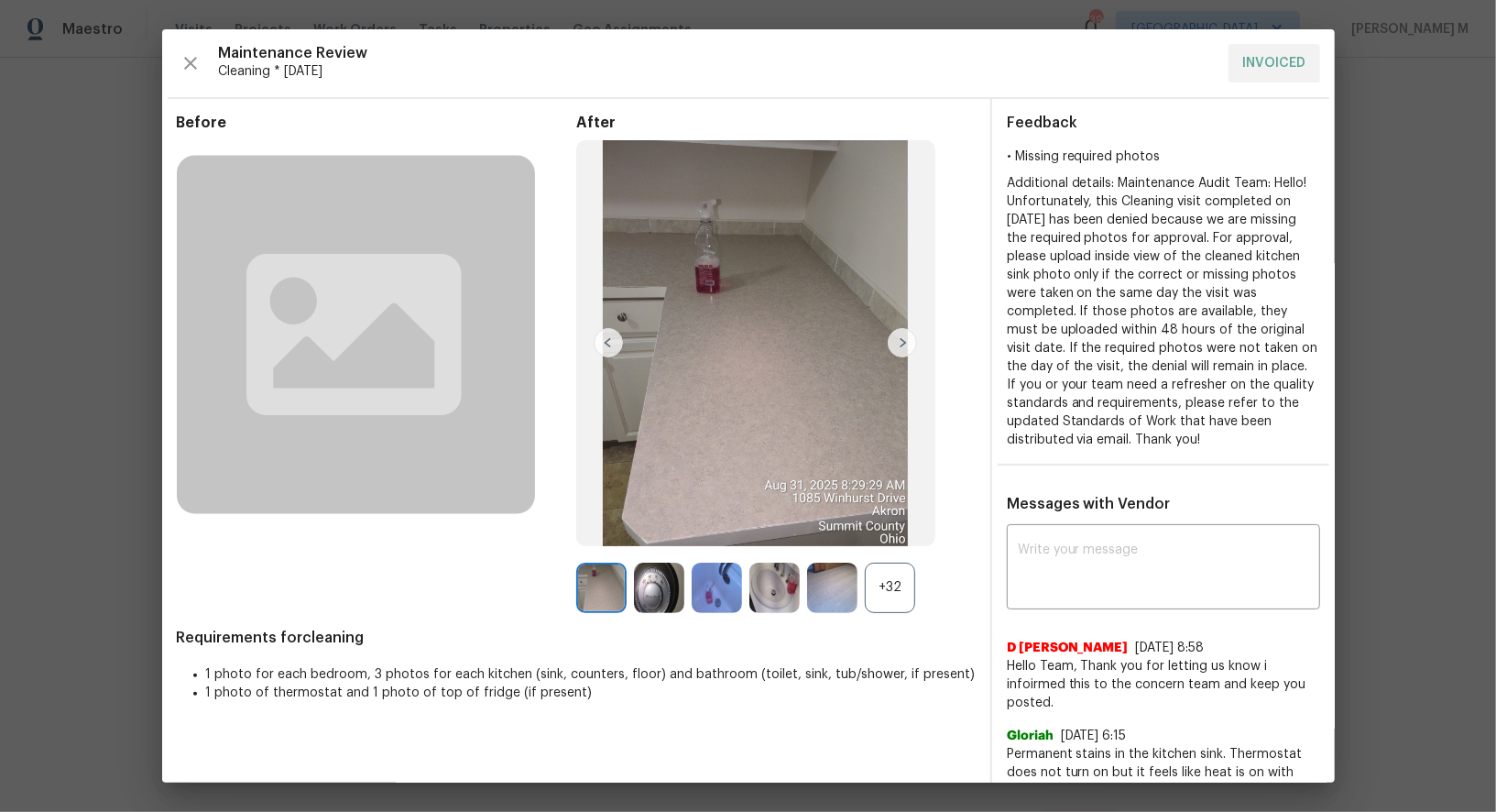
click at [912, 596] on div "+32" at bounding box center [890, 588] width 51 height 51
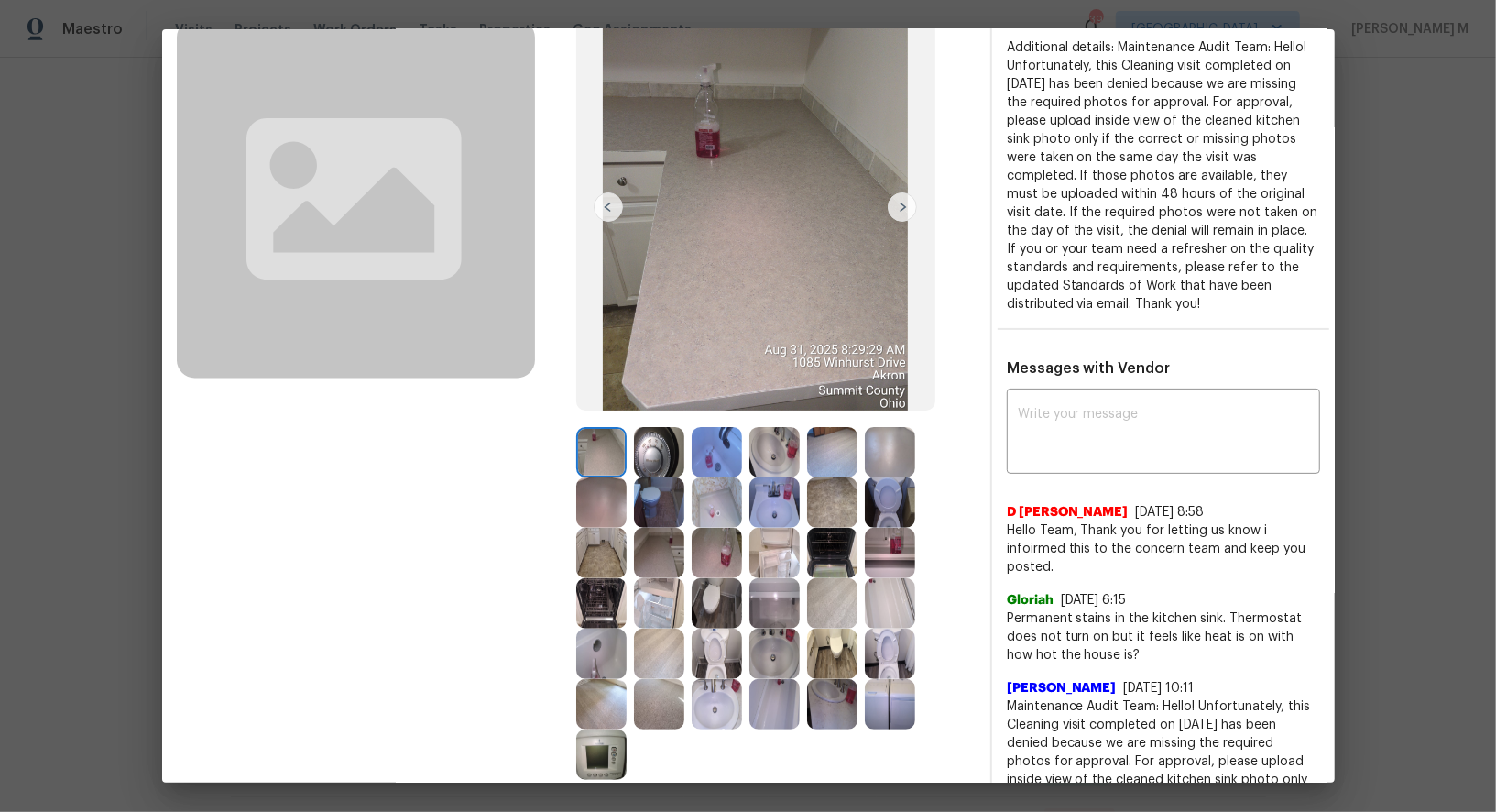
scroll to position [160, 0]
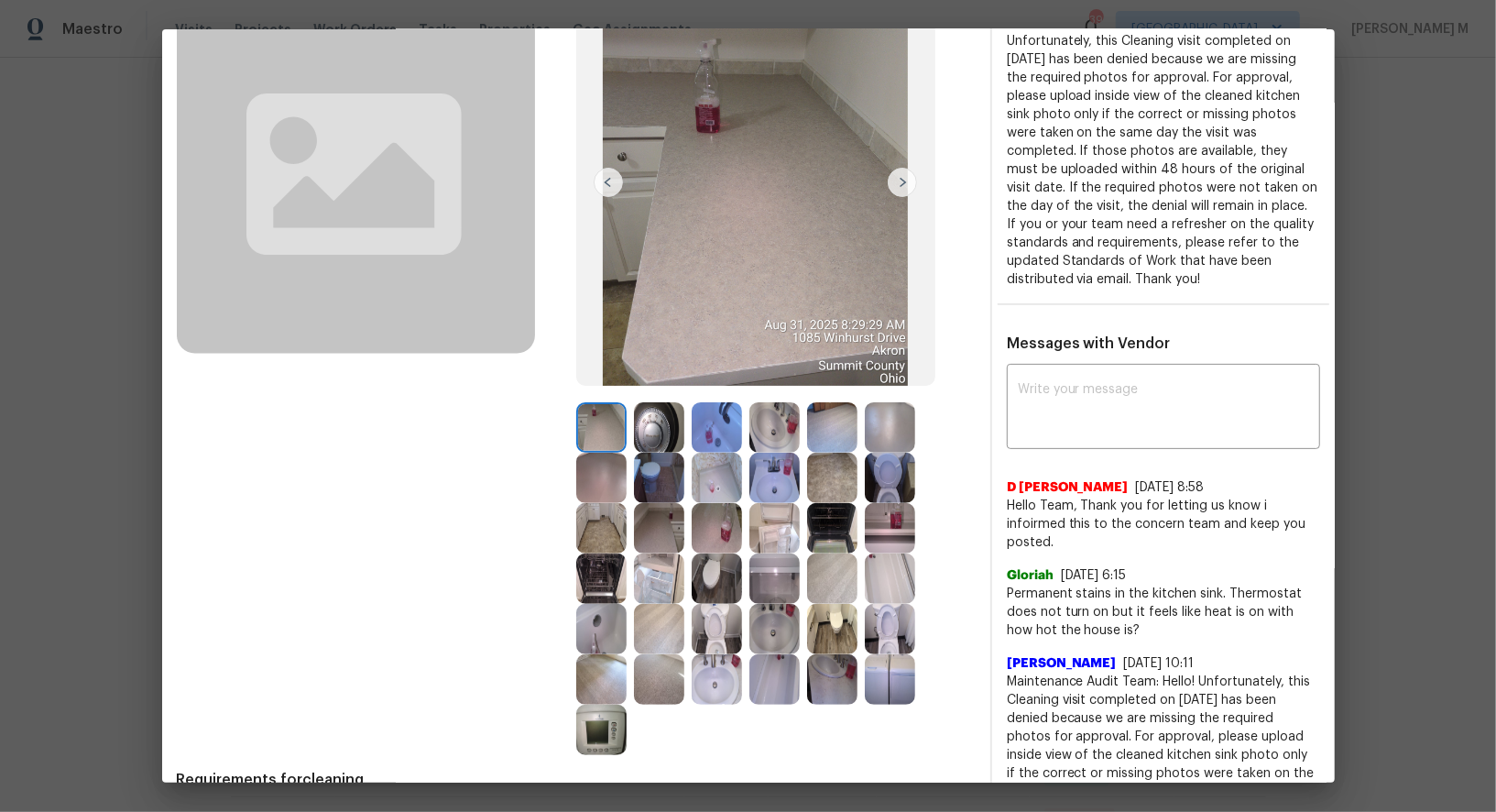
click at [595, 745] on img at bounding box center [601, 729] width 51 height 51
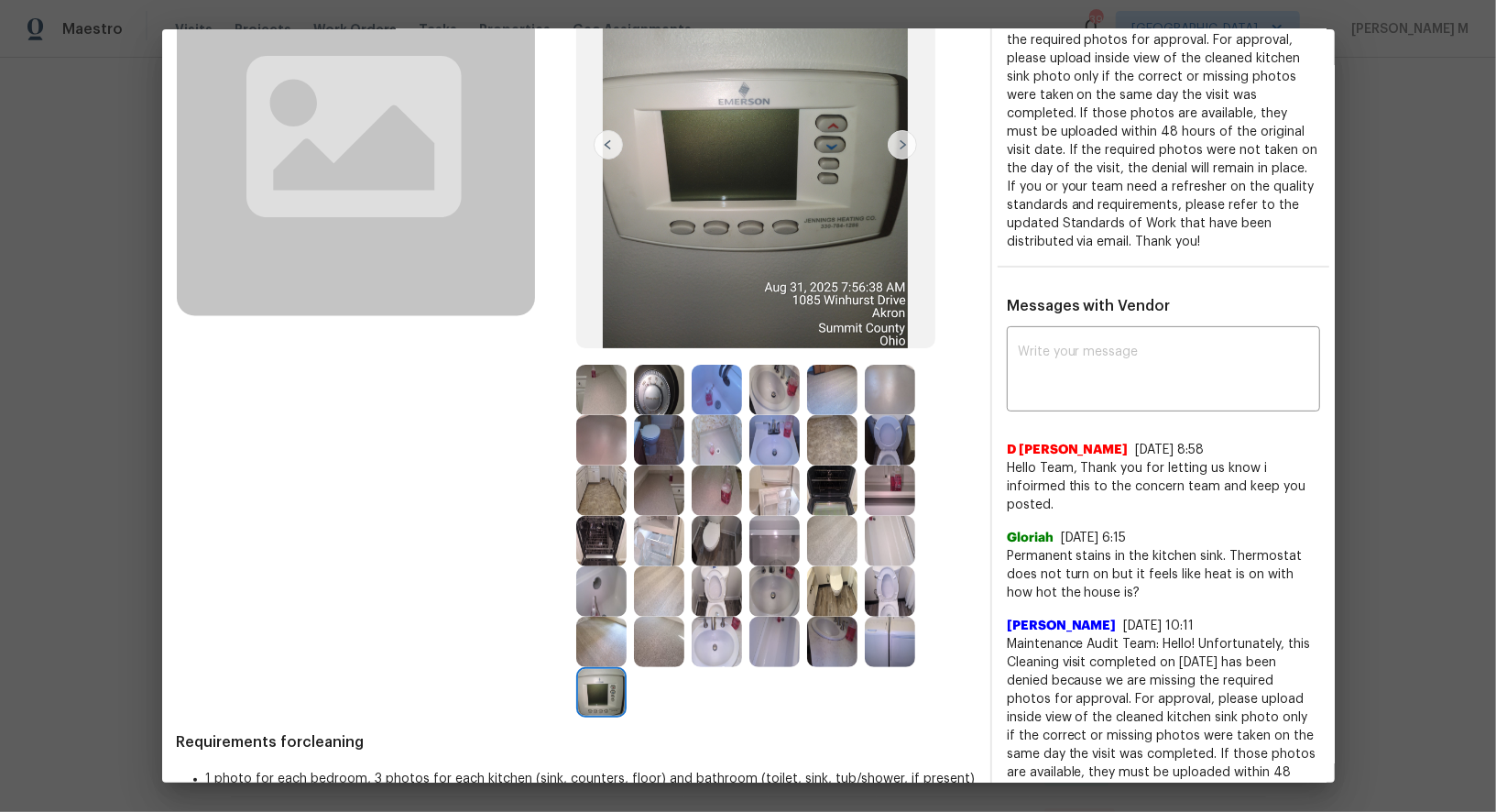
scroll to position [0, 0]
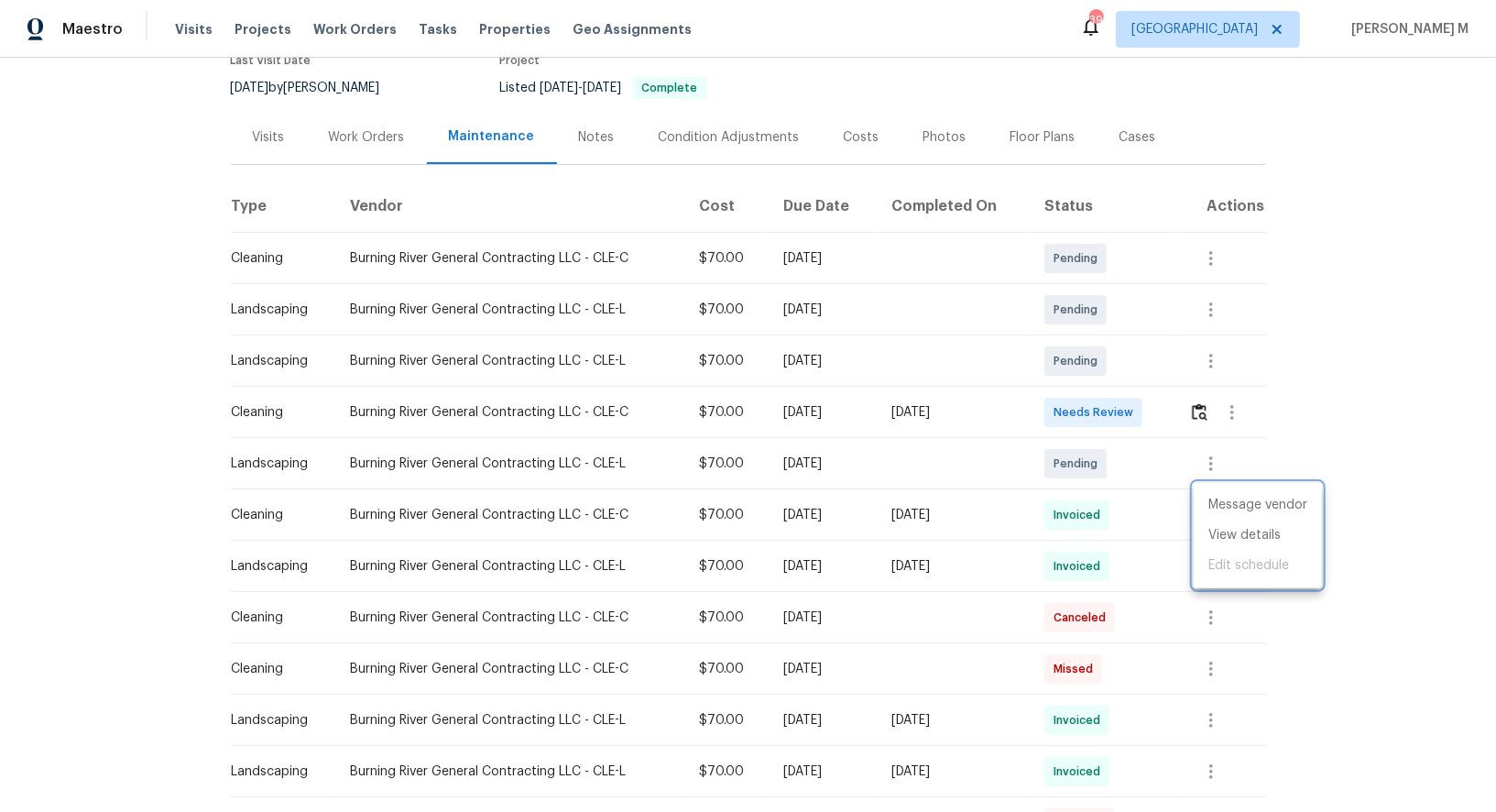
click at [1074, 516] on div at bounding box center [748, 406] width 1496 height 812
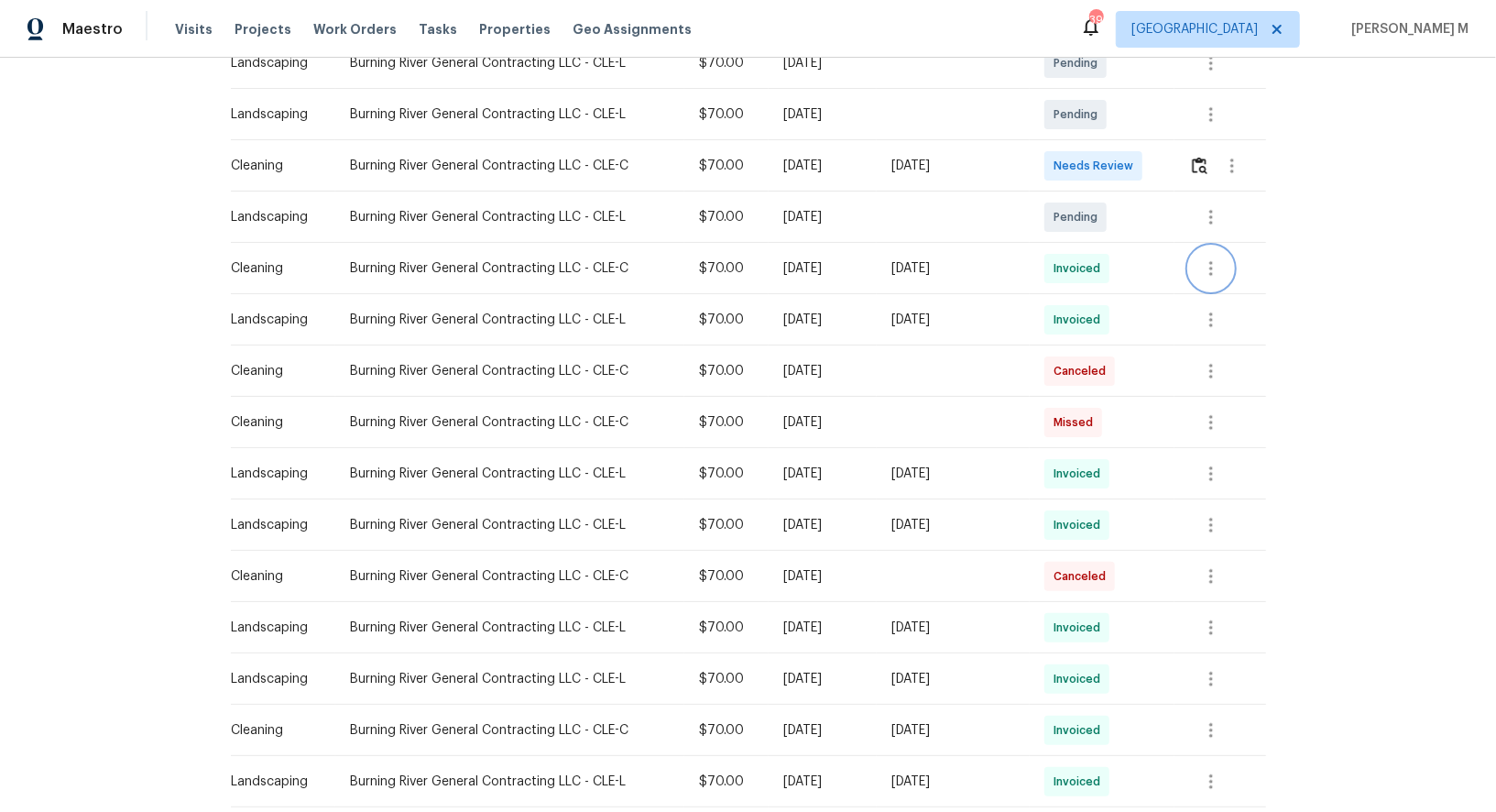
scroll to position [416, 0]
click at [1221, 398] on button "button" at bounding box center [1210, 420] width 44 height 44
click at [1221, 433] on li "View details" at bounding box center [1258, 441] width 128 height 30
click at [459, 241] on div at bounding box center [748, 406] width 1496 height 812
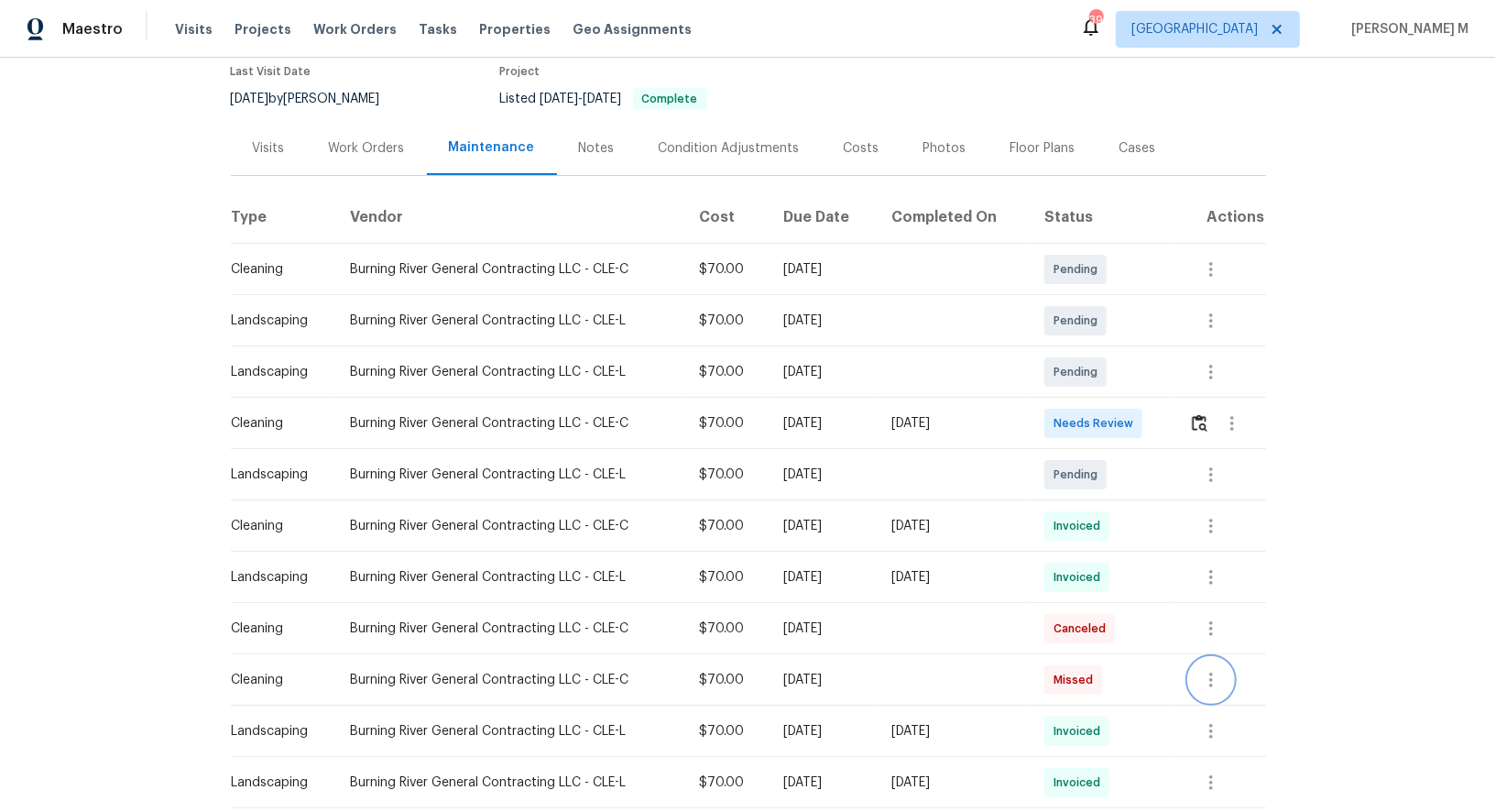
scroll to position [0, 0]
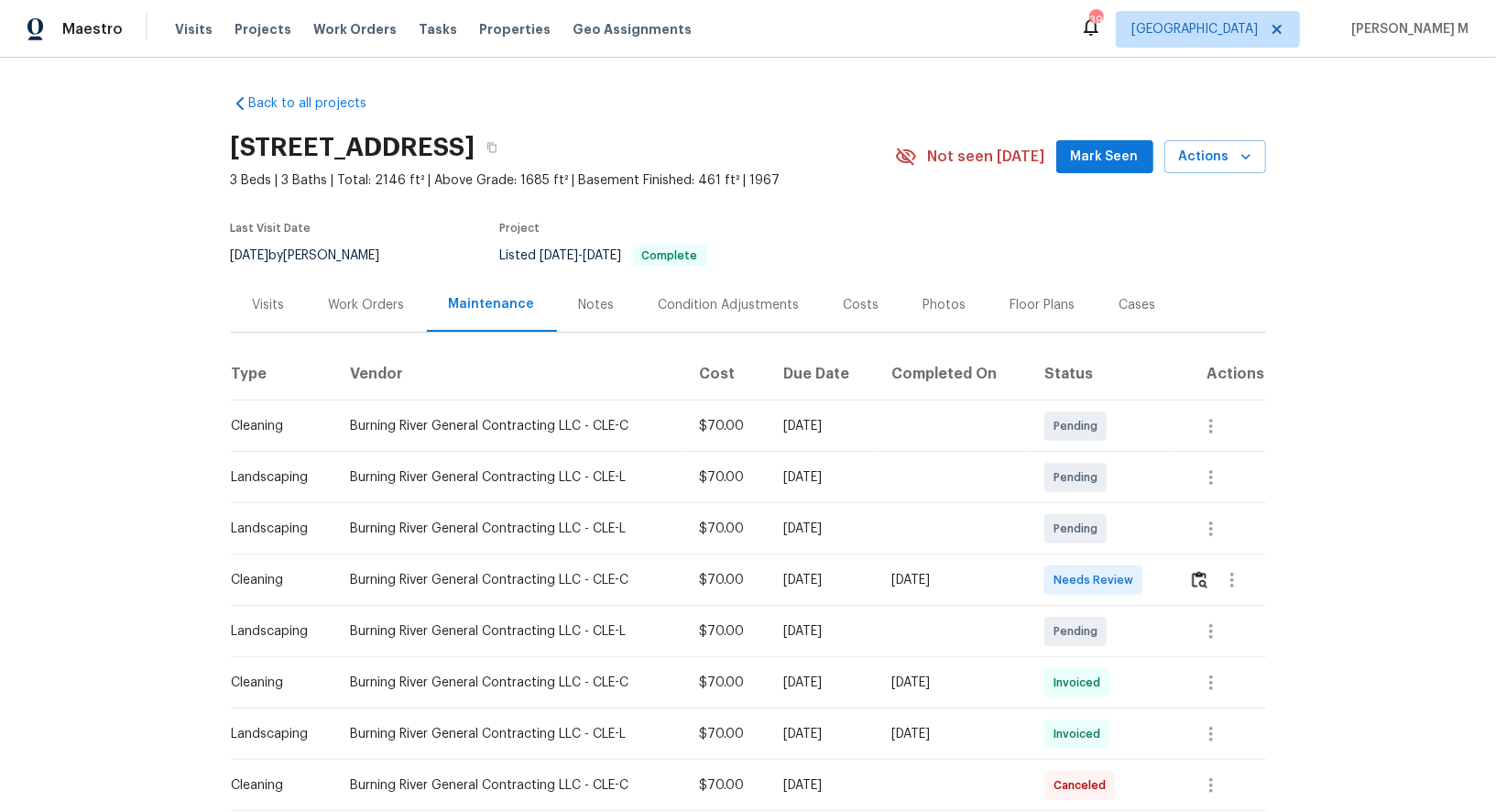
click at [417, 285] on div "Work Orders" at bounding box center [367, 305] width 120 height 54
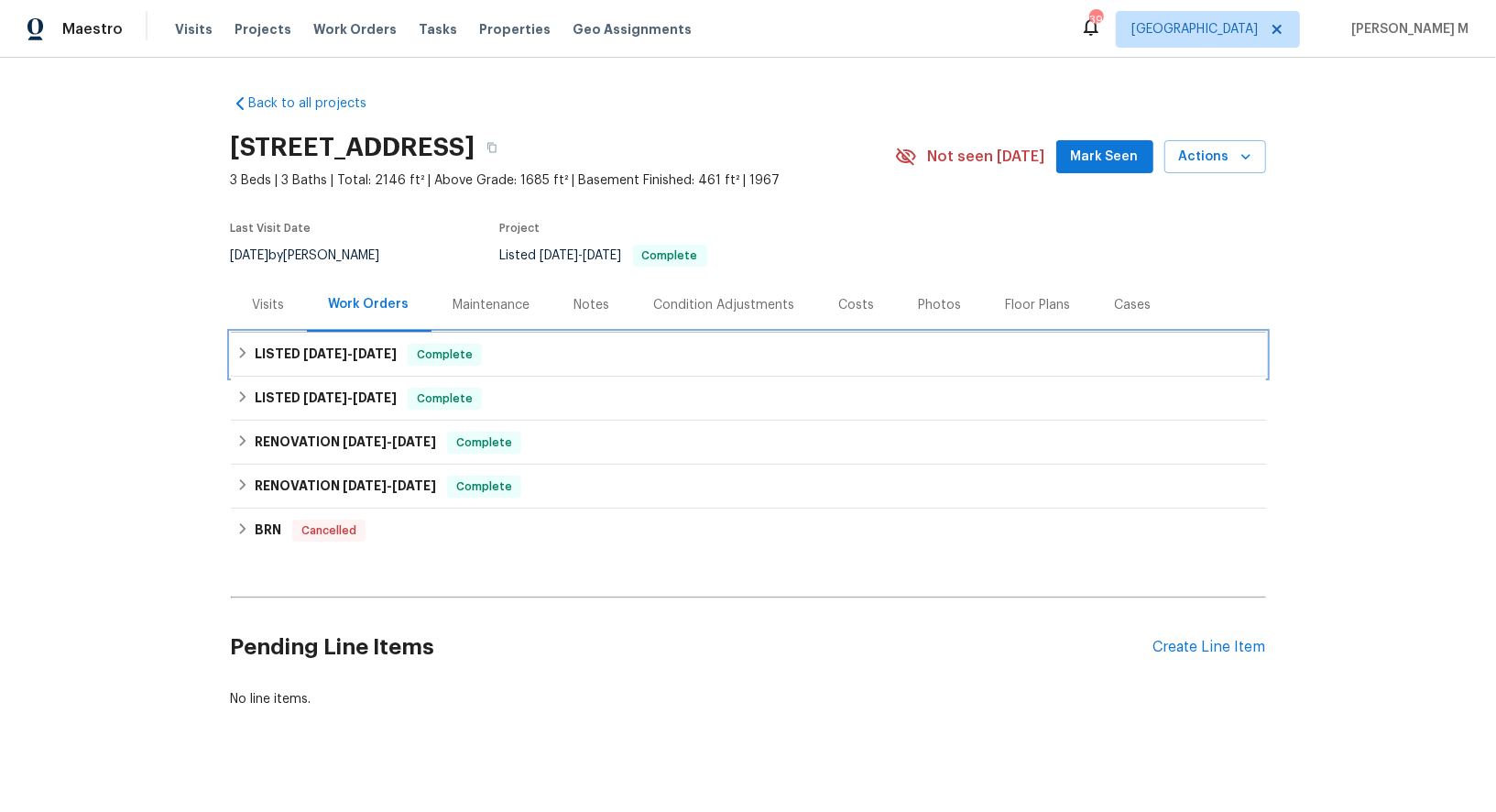
click at [362, 352] on h6 "LISTED 8/25/25 - 8/26/25" at bounding box center [325, 355] width 142 height 22
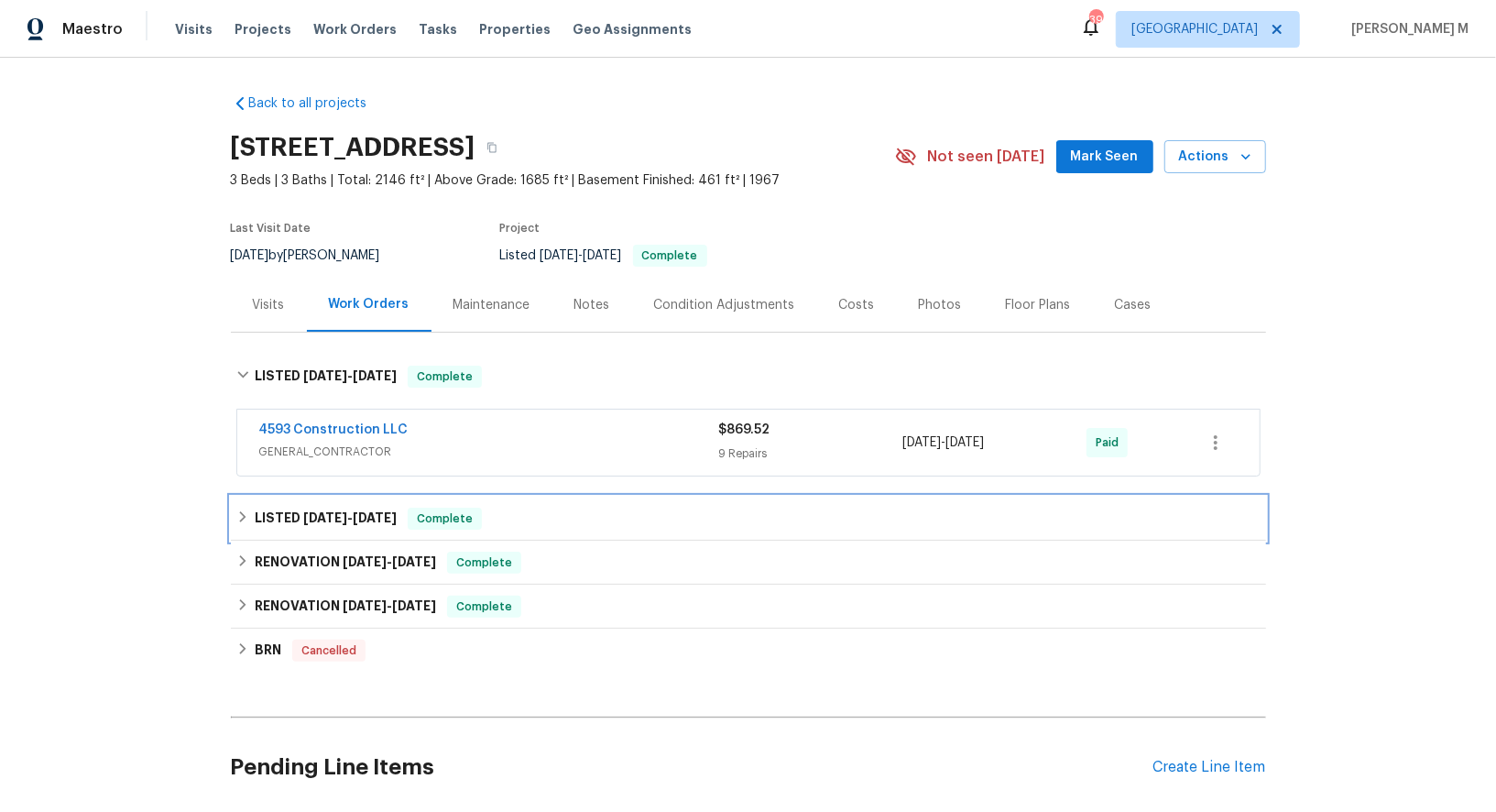
click at [327, 511] on span "[DATE]" at bounding box center [324, 517] width 44 height 13
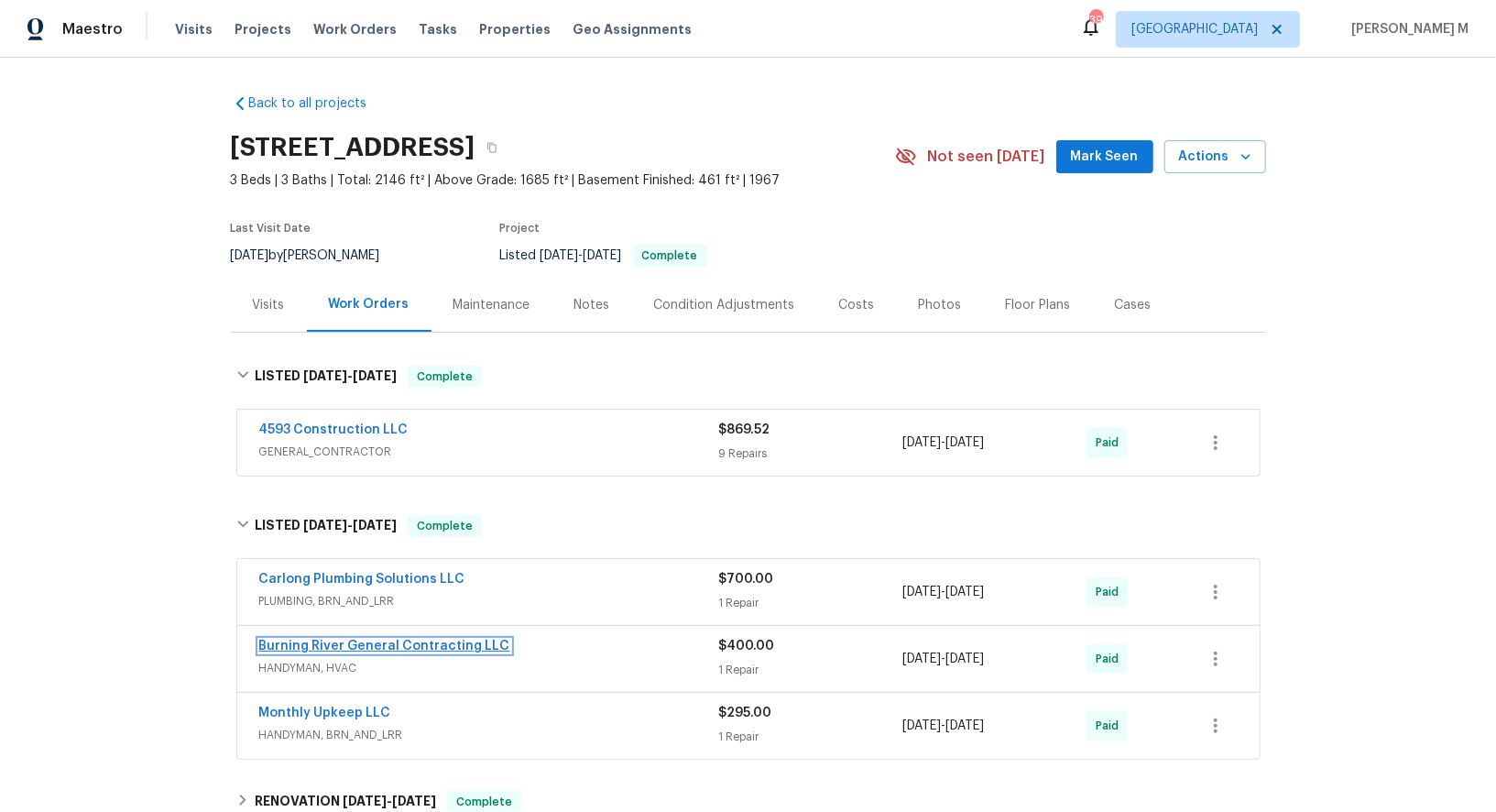
click at [310, 639] on link "Burning River General Contracting LLC" at bounding box center [385, 645] width 251 height 13
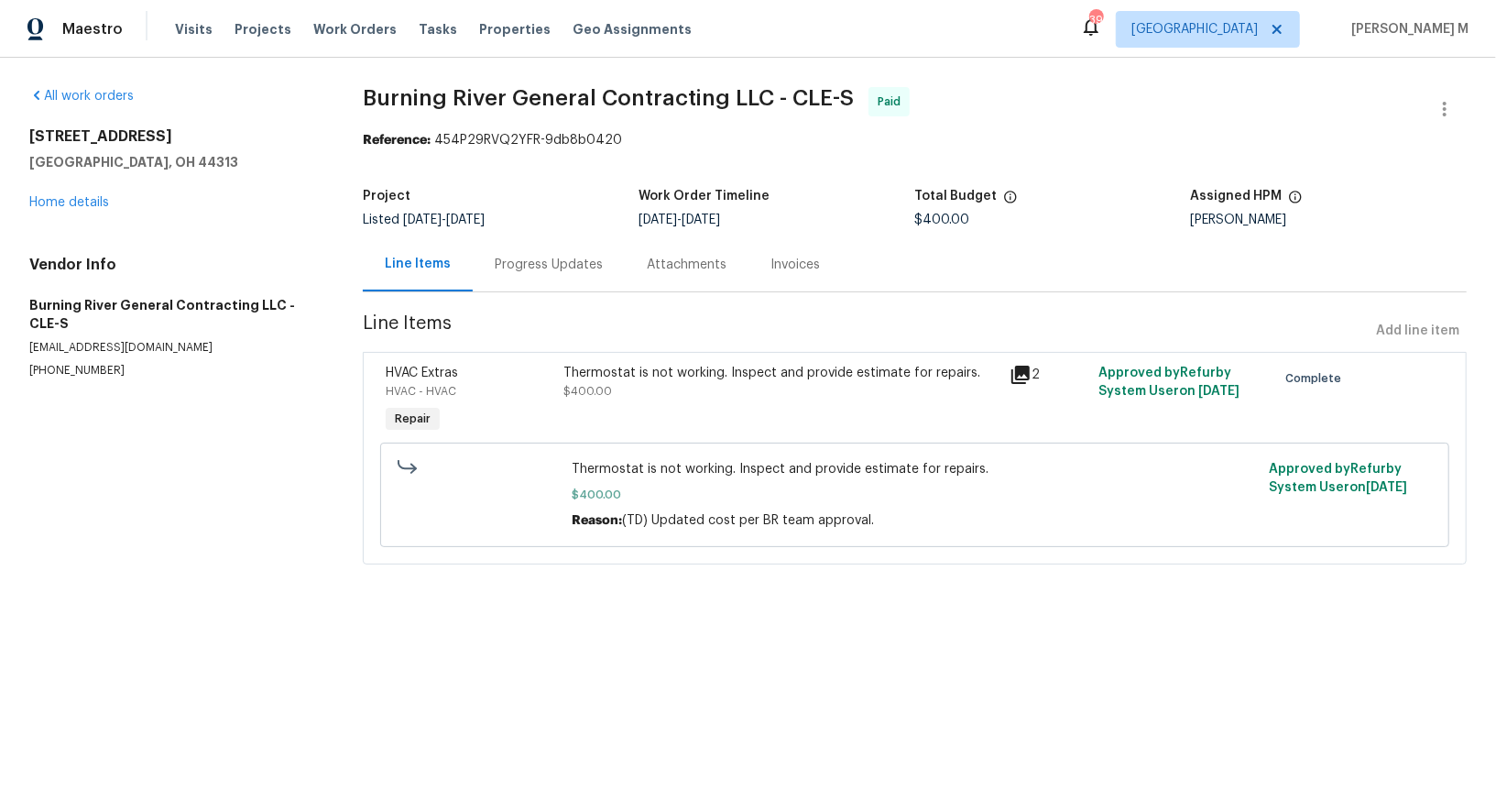
click at [617, 367] on div "Thermostat is not working. Inspect and provide estimate for repairs." at bounding box center [781, 372] width 434 height 18
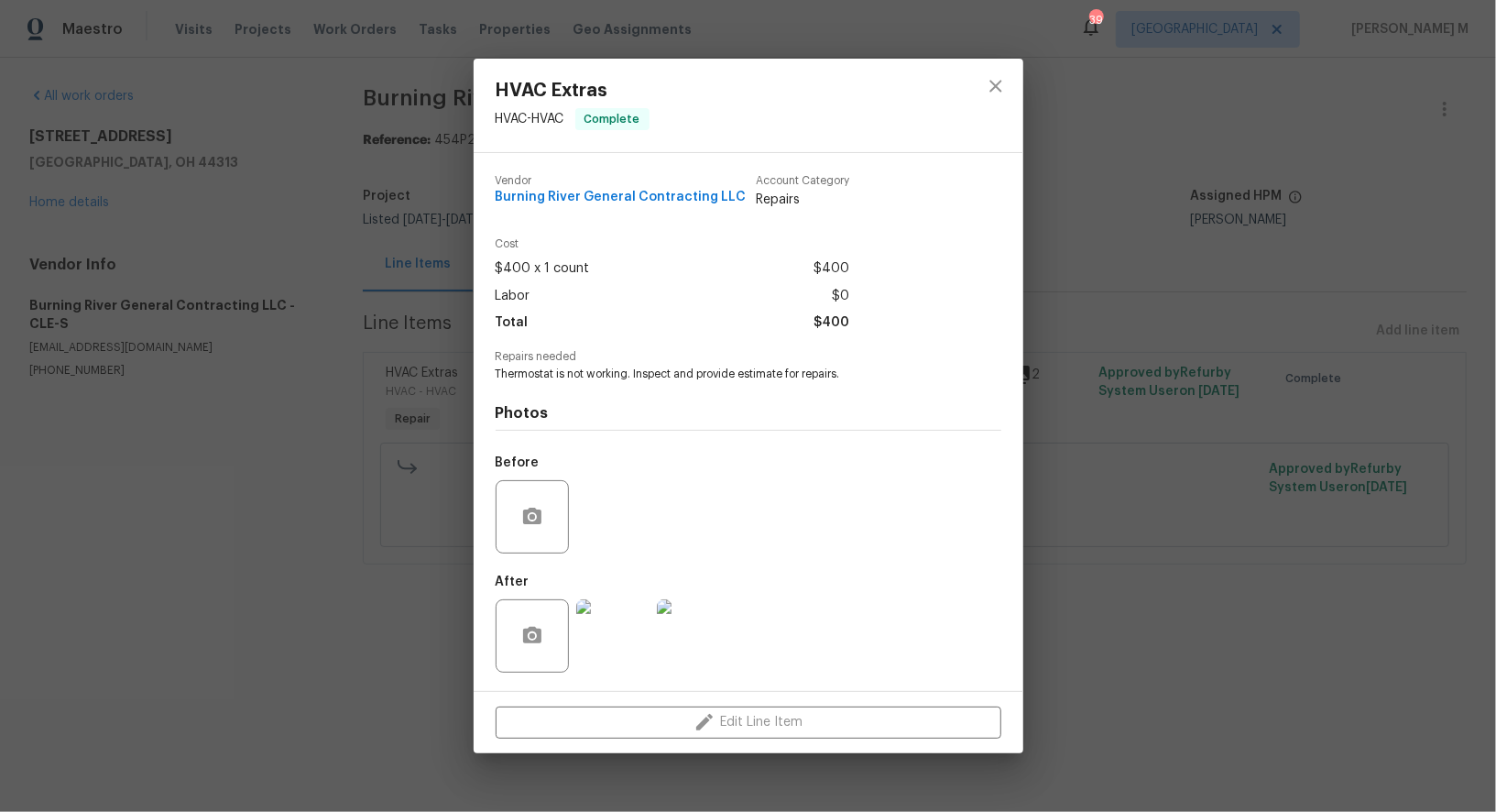
click at [606, 632] on img at bounding box center [612, 635] width 73 height 73
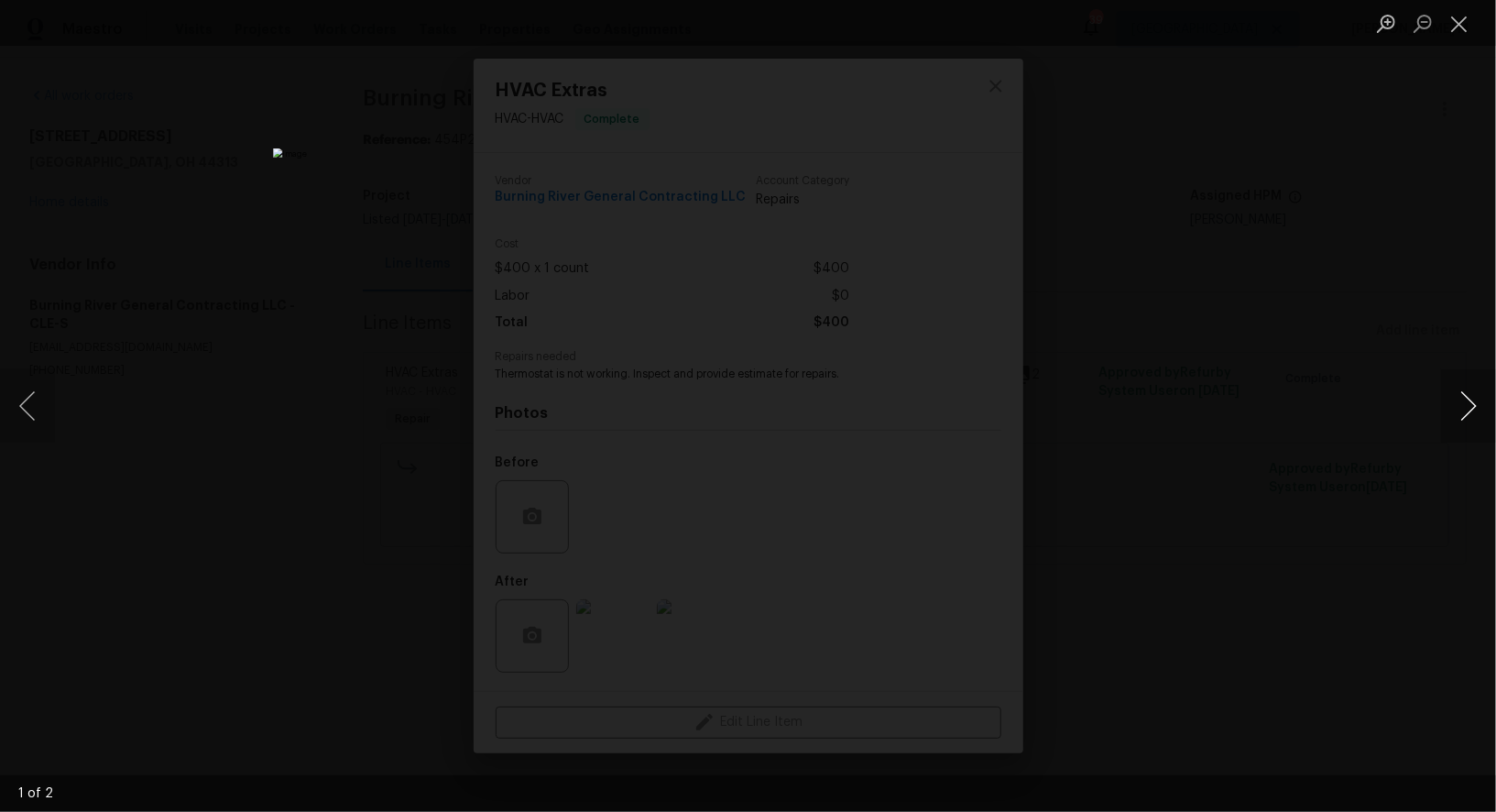
click at [1477, 417] on button "Next image" at bounding box center [1469, 405] width 55 height 73
click at [1413, 248] on div "Lightbox" at bounding box center [748, 406] width 1496 height 812
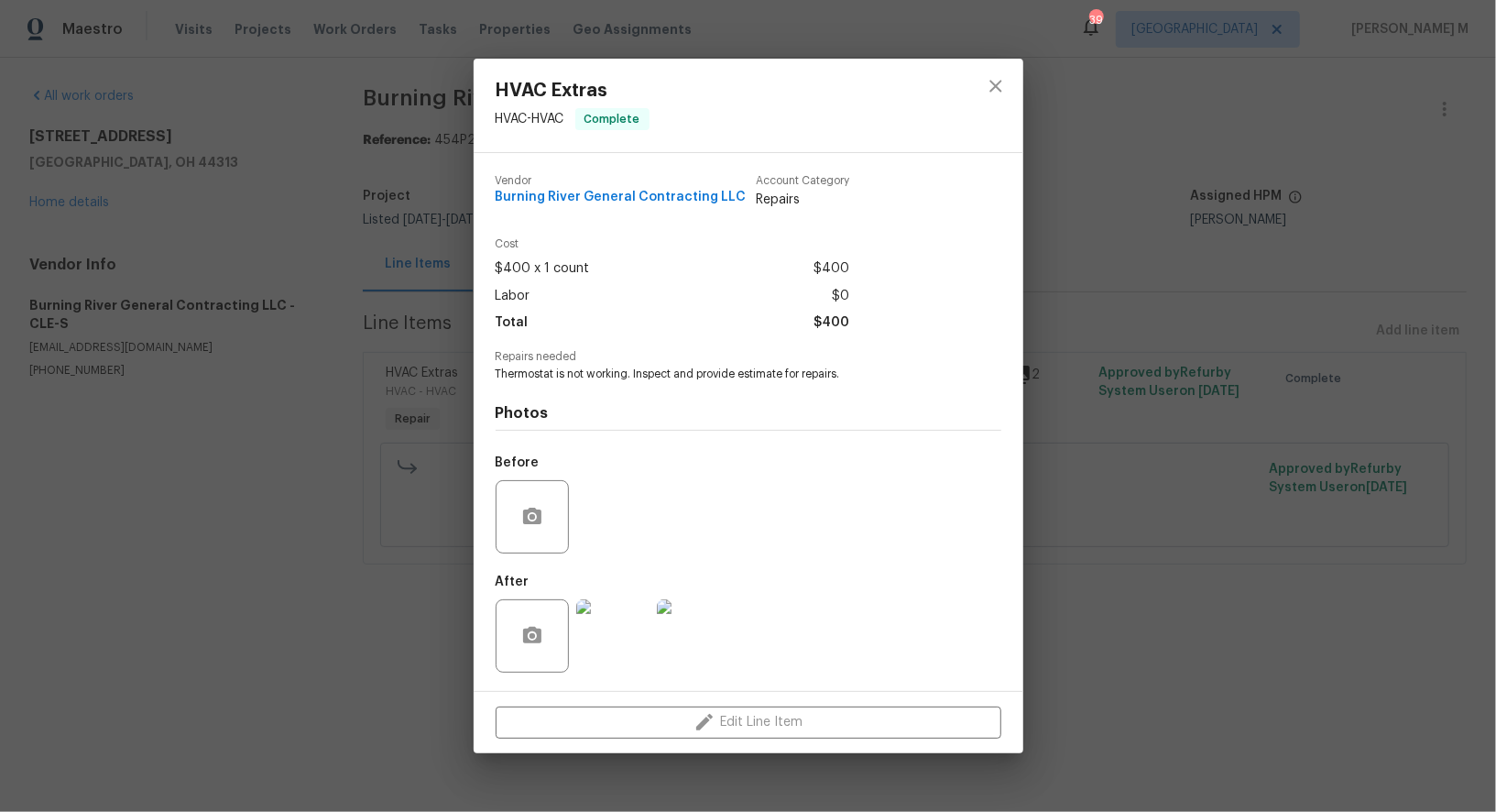
click at [1136, 321] on div "HVAC Extras HVAC - HVAC Complete Vendor Burning River General Contracting LLC A…" at bounding box center [748, 406] width 1496 height 812
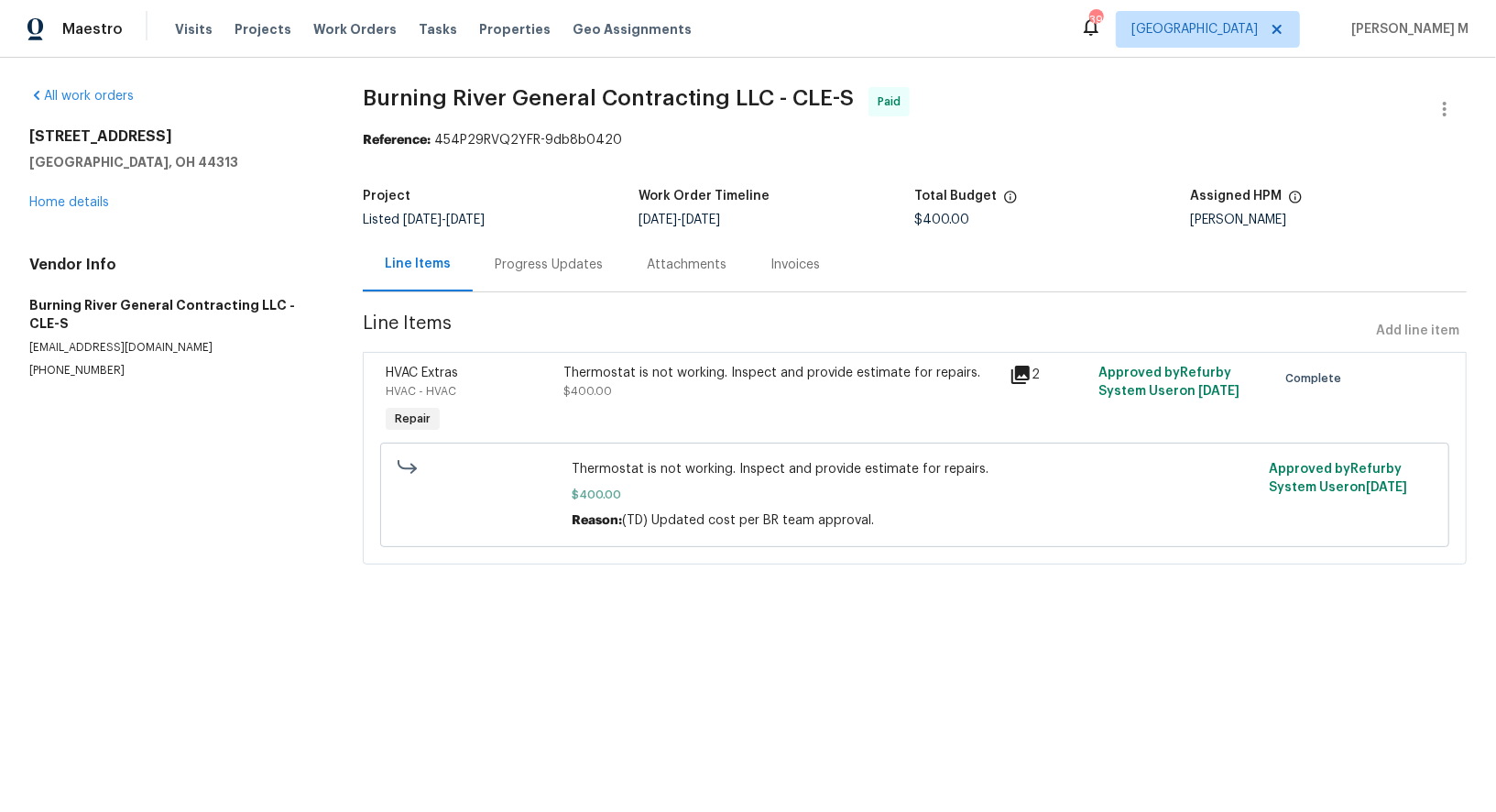
click at [54, 363] on p "(440) 567-9349" at bounding box center [174, 371] width 289 height 16
copy p "(440) 567-9349"
click at [314, 524] on section "All work orders 1085 Winhurst Dr Akron, OH 44313 Home details Vendor Info Burni…" at bounding box center [174, 337] width 289 height 499
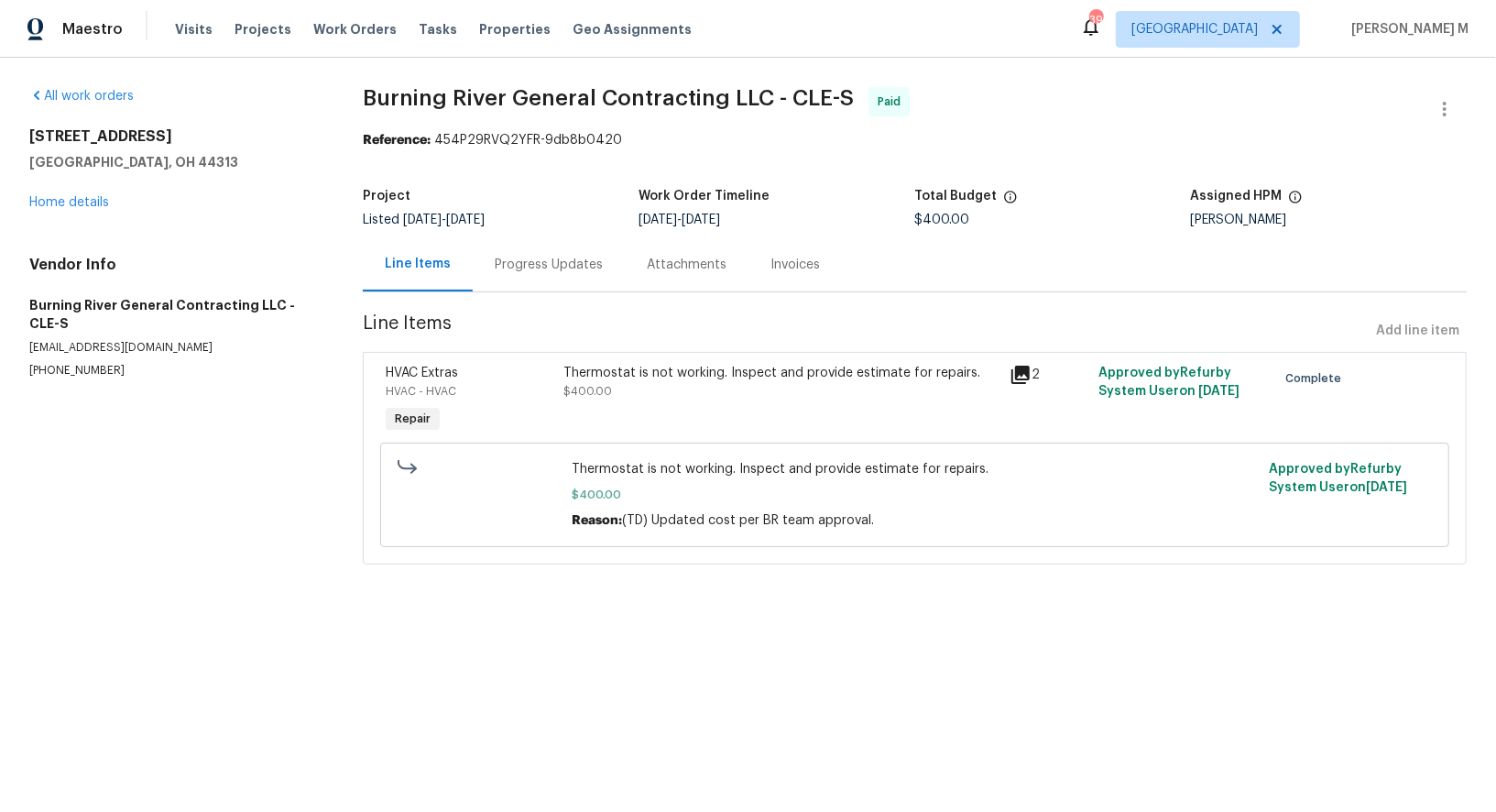
click at [528, 276] on div "Progress Updates" at bounding box center [549, 264] width 153 height 54
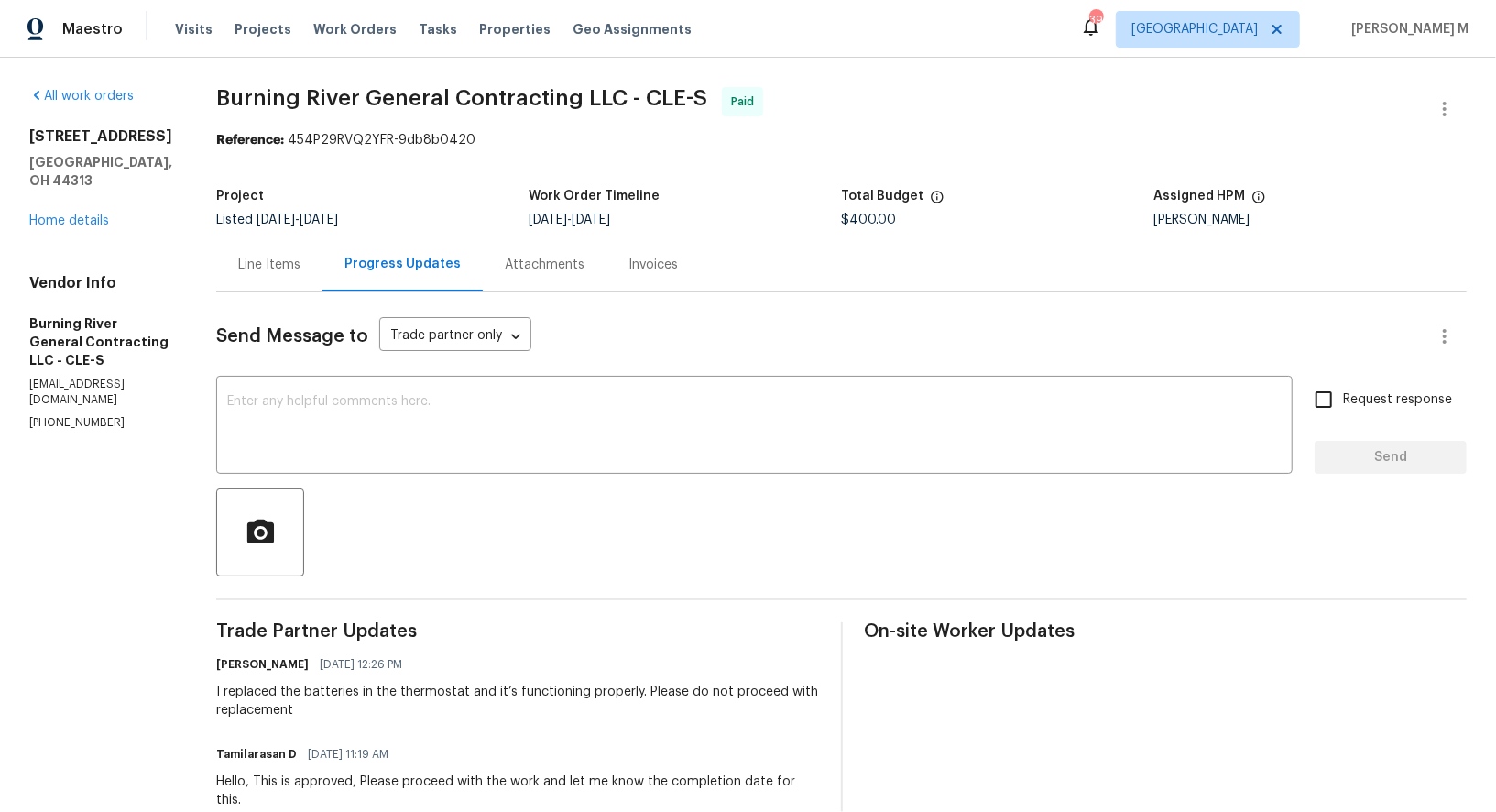
click at [71, 415] on p "(440) 567-9349" at bounding box center [100, 423] width 143 height 16
copy p "(440) 567-9349"
click at [71, 215] on link "Home details" at bounding box center [69, 220] width 80 height 13
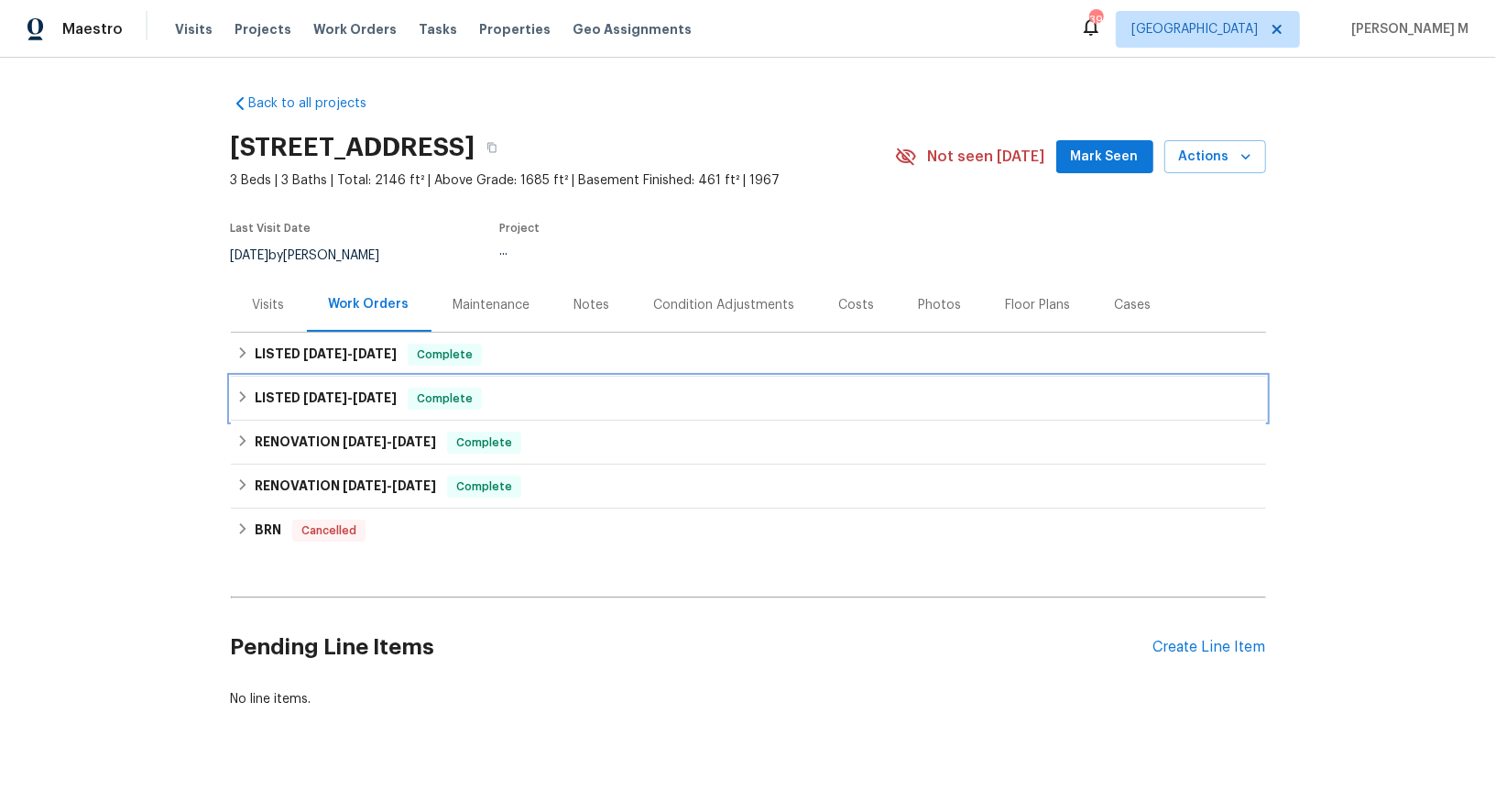
click at [331, 388] on h6 "LISTED [DATE] - [DATE]" at bounding box center [325, 398] width 142 height 22
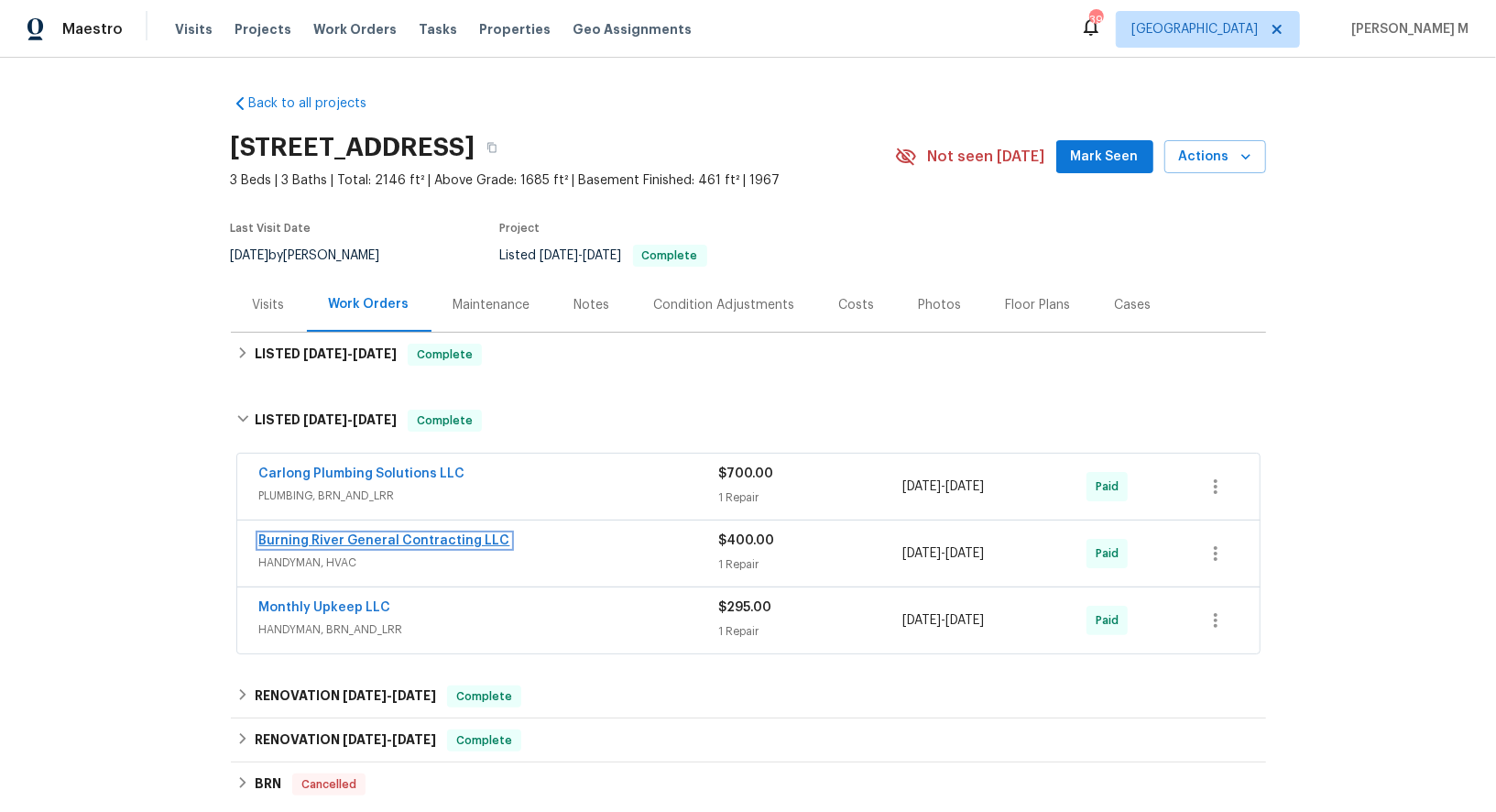
click at [292, 534] on link "Burning River General Contracting LLC" at bounding box center [385, 540] width 251 height 13
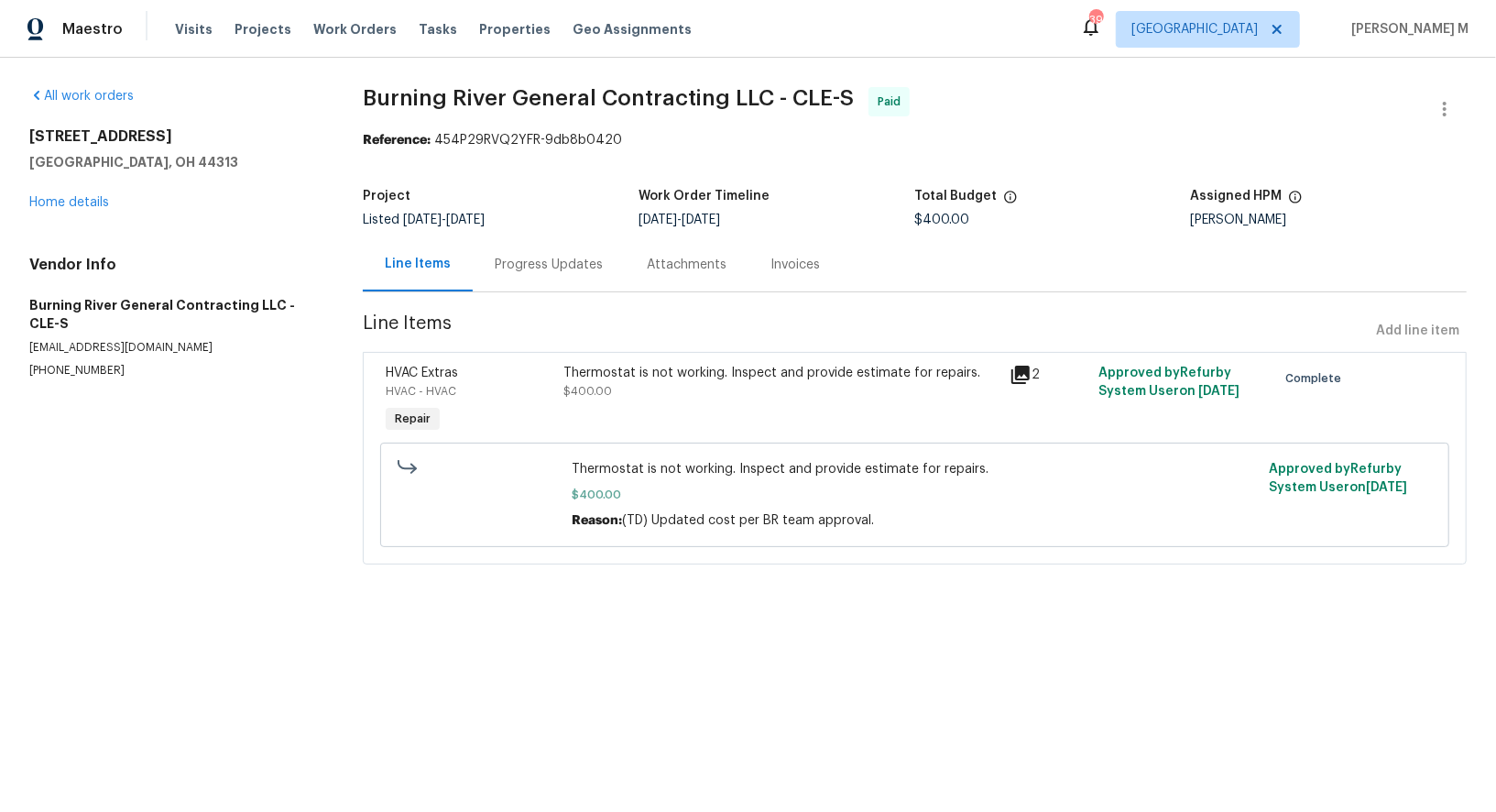
click at [501, 257] on div "Progress Updates" at bounding box center [548, 264] width 108 height 18
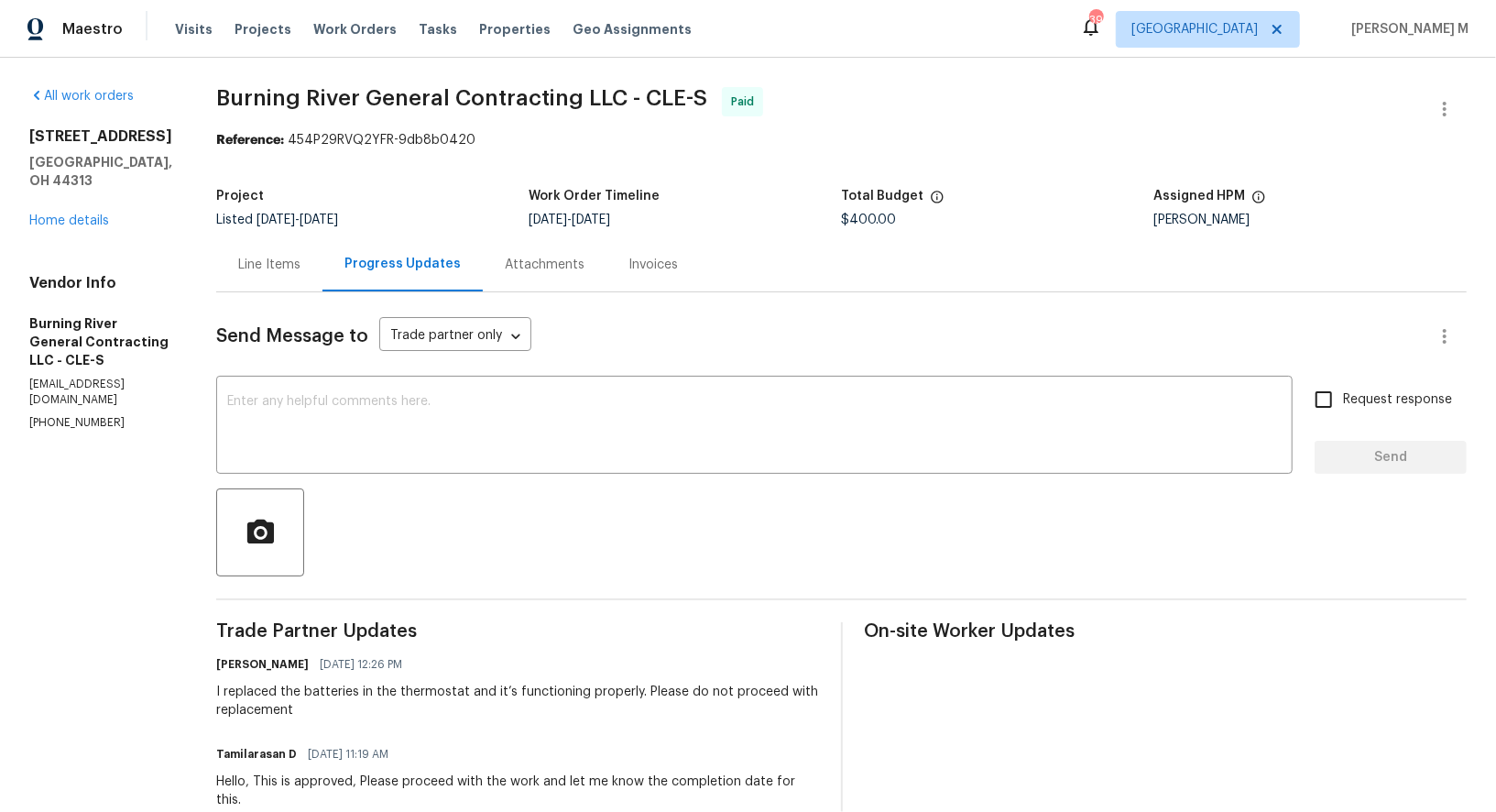
click at [276, 255] on div "Line Items" at bounding box center [269, 264] width 62 height 18
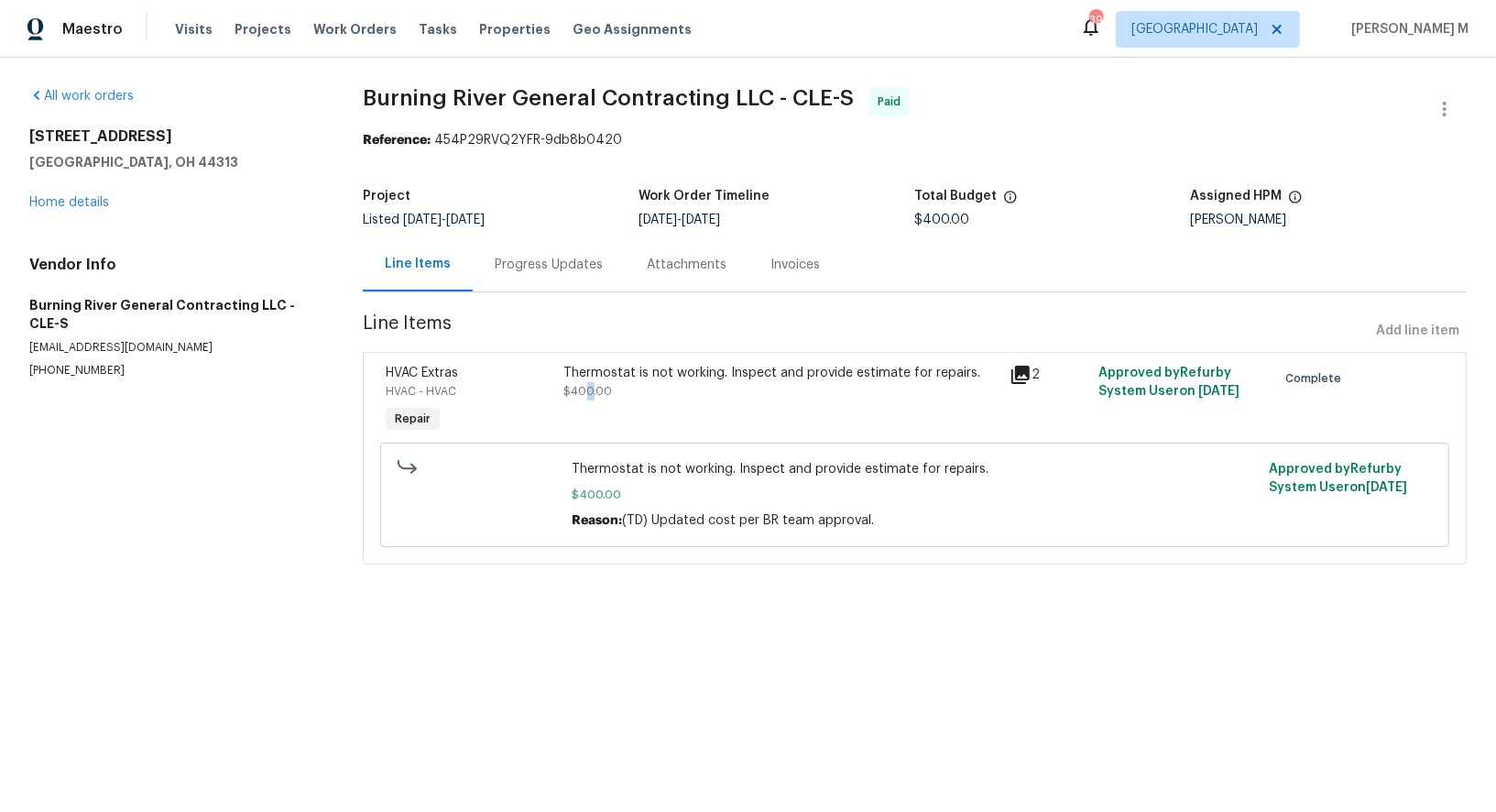
click at [582, 386] on span "$400.00" at bounding box center [589, 390] width 49 height 11
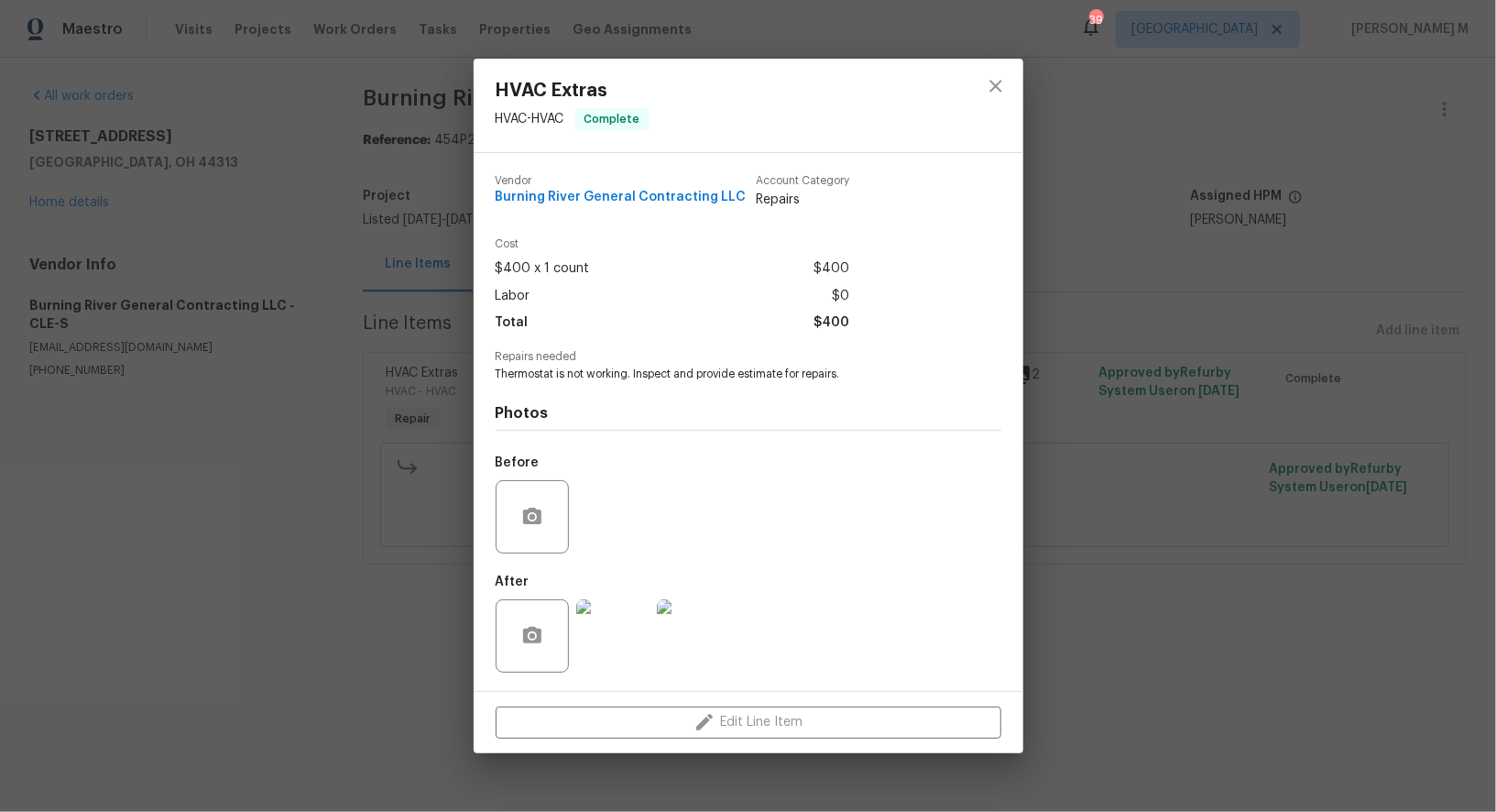
click at [621, 637] on img at bounding box center [612, 635] width 73 height 73
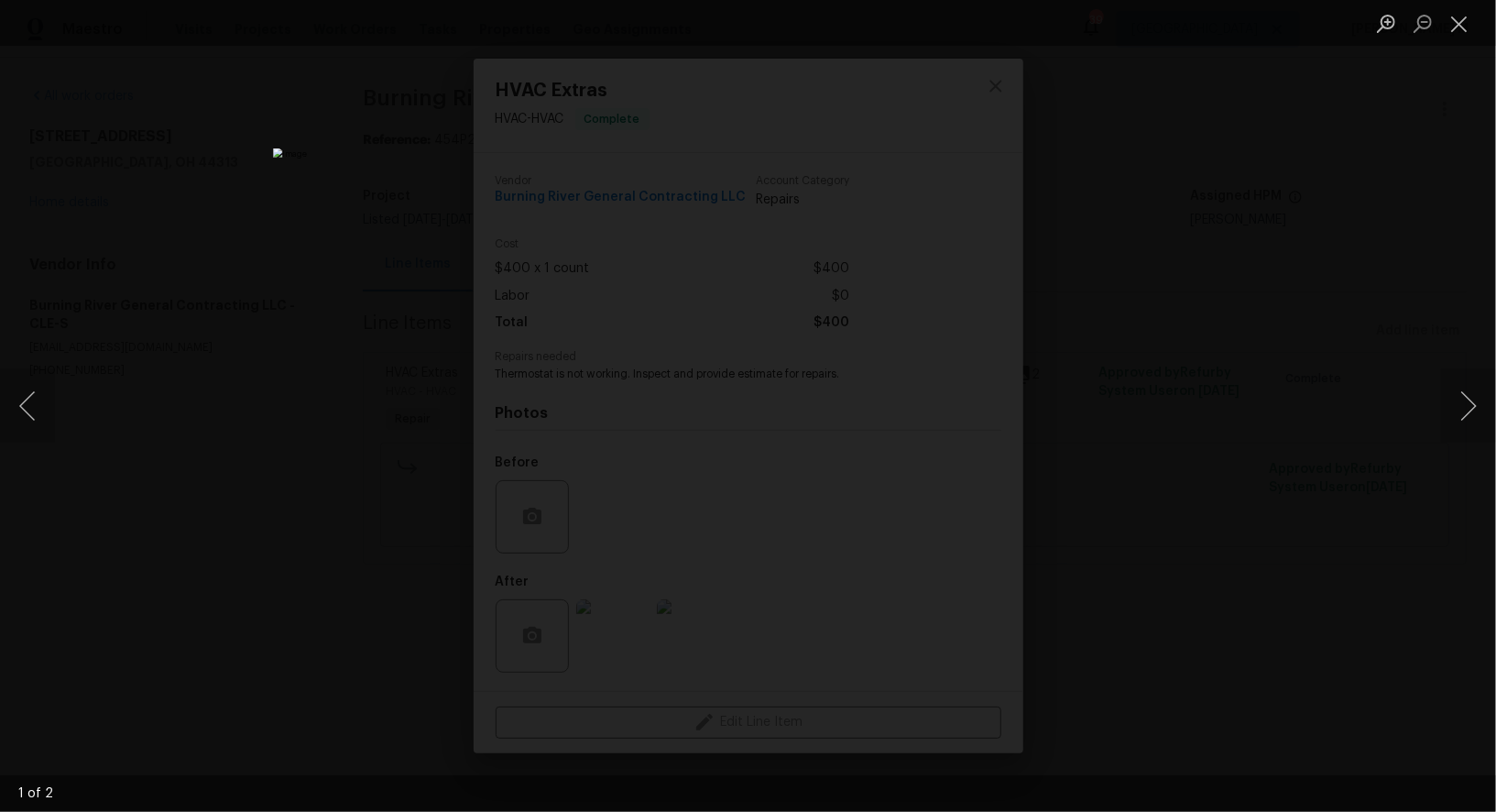
click at [1213, 540] on div "Lightbox" at bounding box center [748, 406] width 1496 height 812
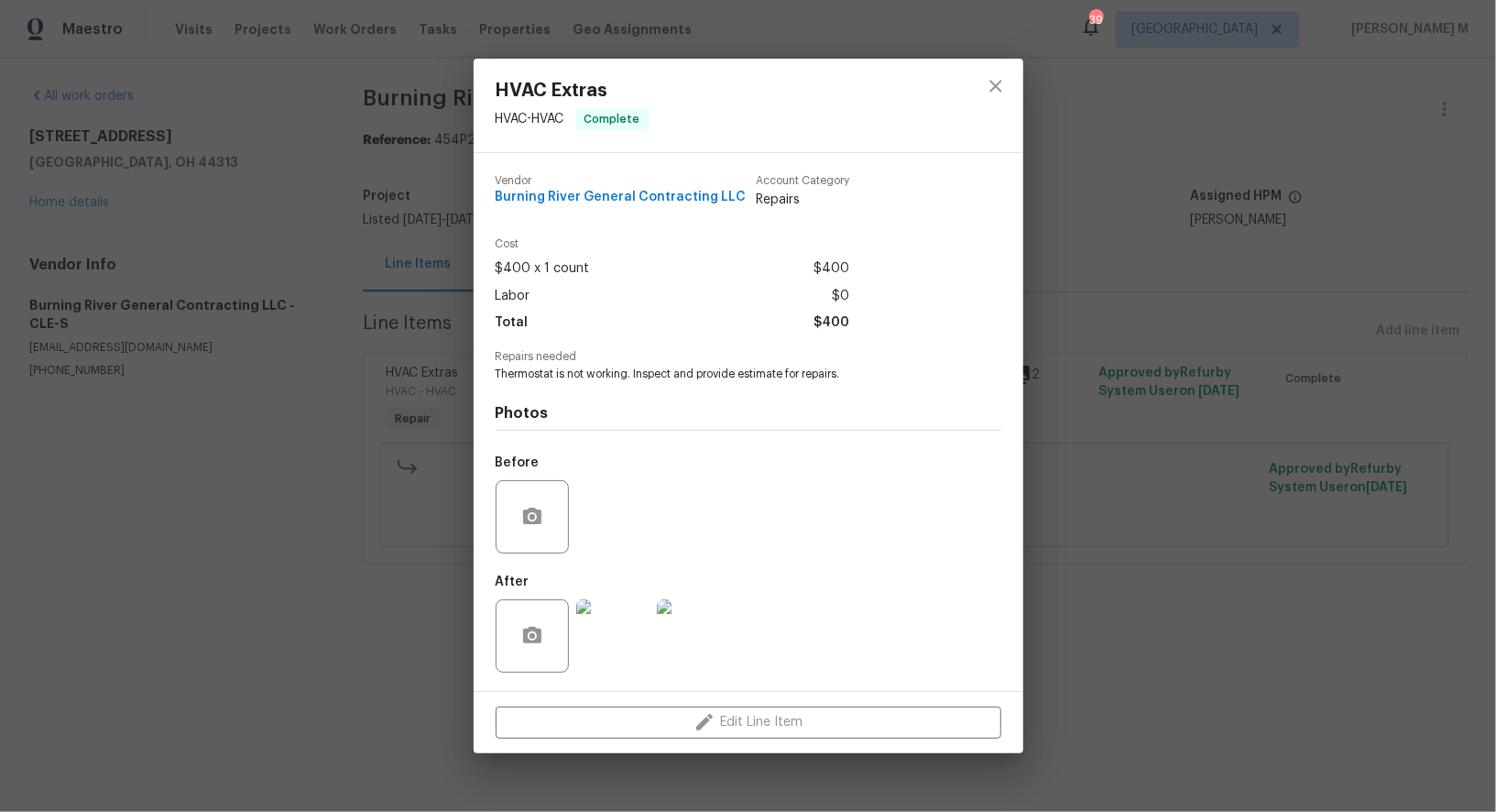
click at [1152, 441] on div "HVAC Extras HVAC - HVAC Complete Vendor Burning River General Contracting LLC A…" at bounding box center [748, 406] width 1496 height 812
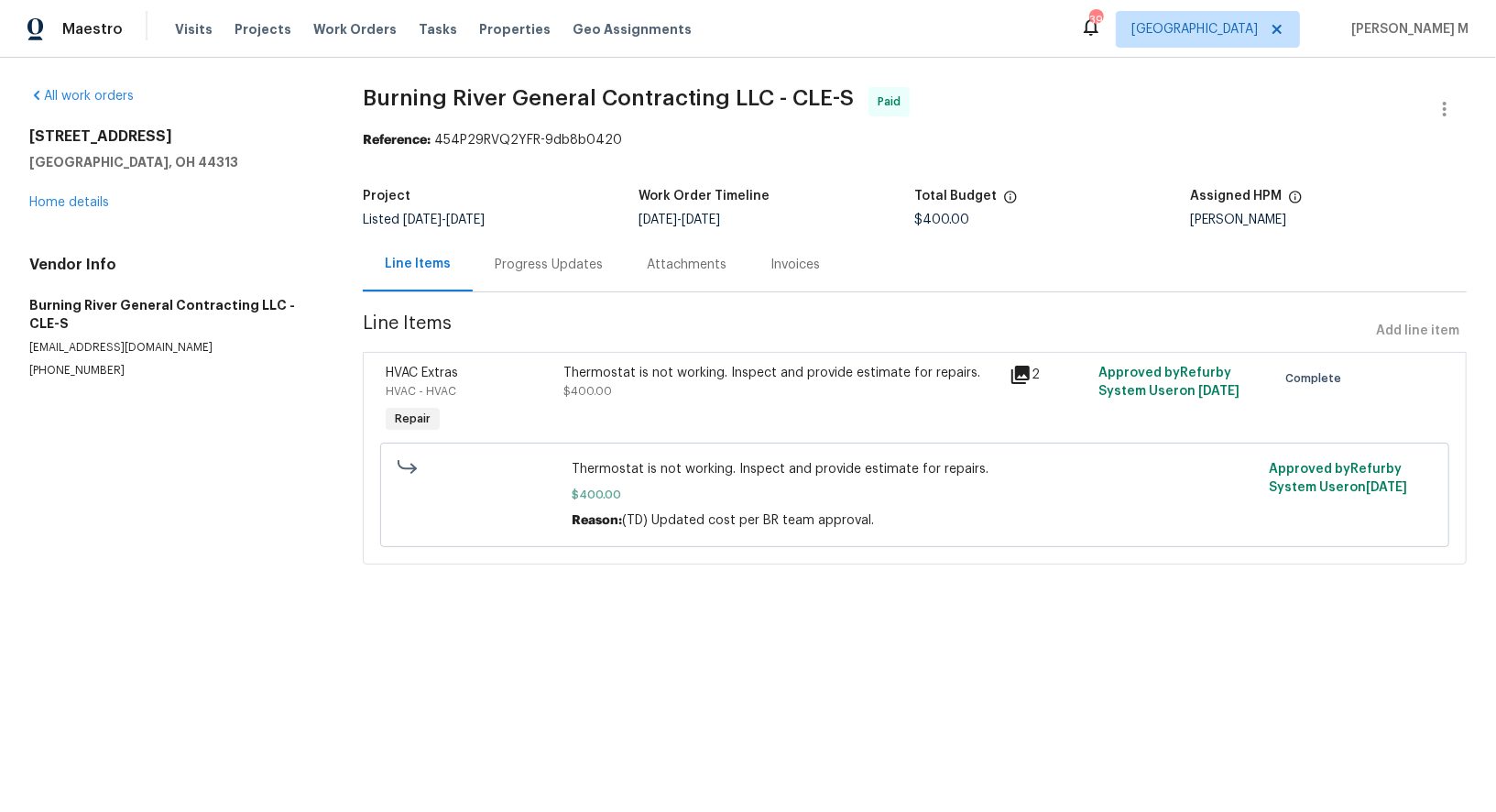
click at [60, 363] on p "(440) 567-9349" at bounding box center [174, 371] width 289 height 16
copy p "(440) 567-9349"
click at [311, 186] on div "1085 Winhurst Dr Akron, OH 44313 Home details" at bounding box center [174, 169] width 289 height 85
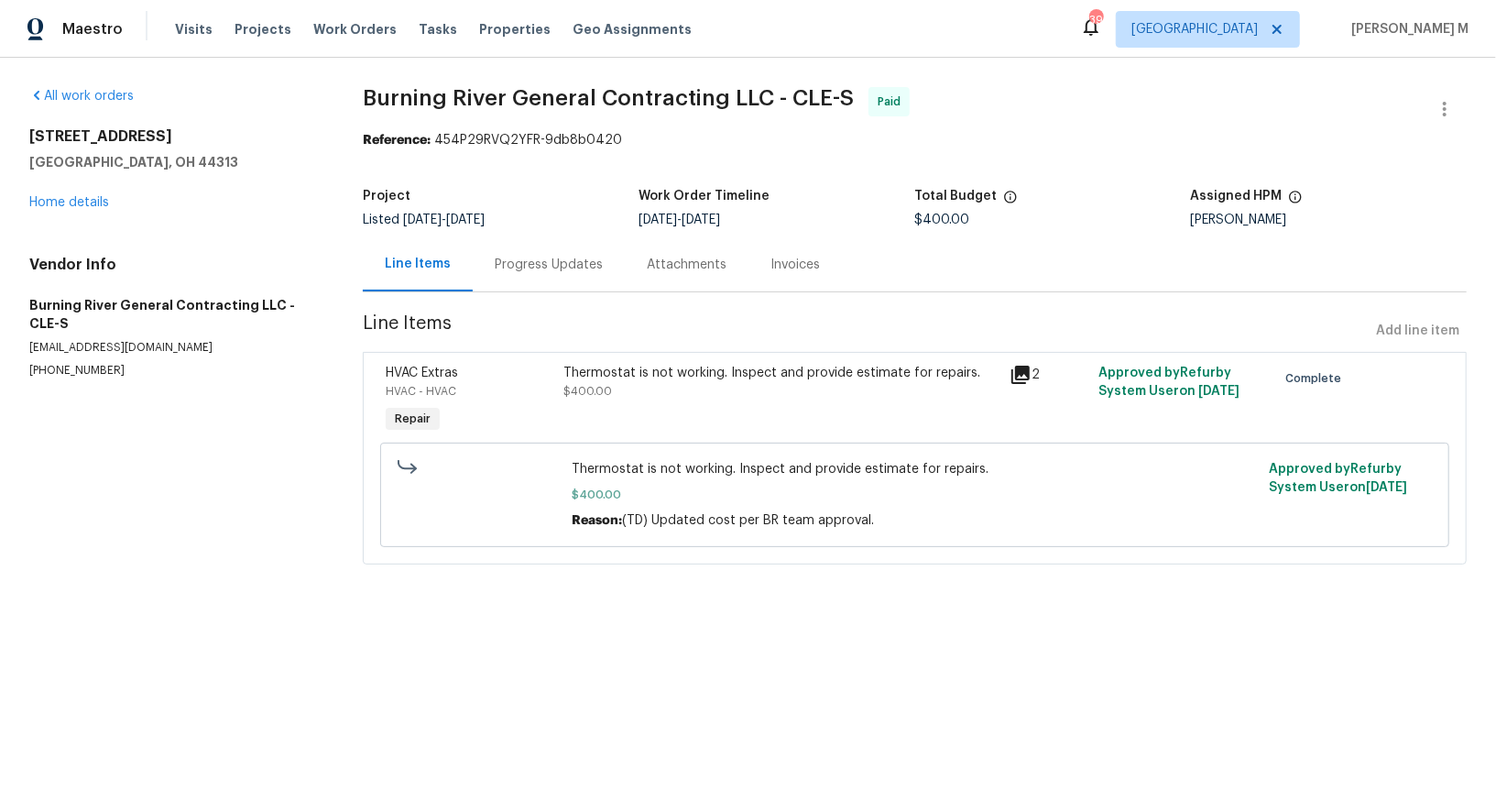
click at [543, 272] on div "Progress Updates" at bounding box center [549, 264] width 153 height 54
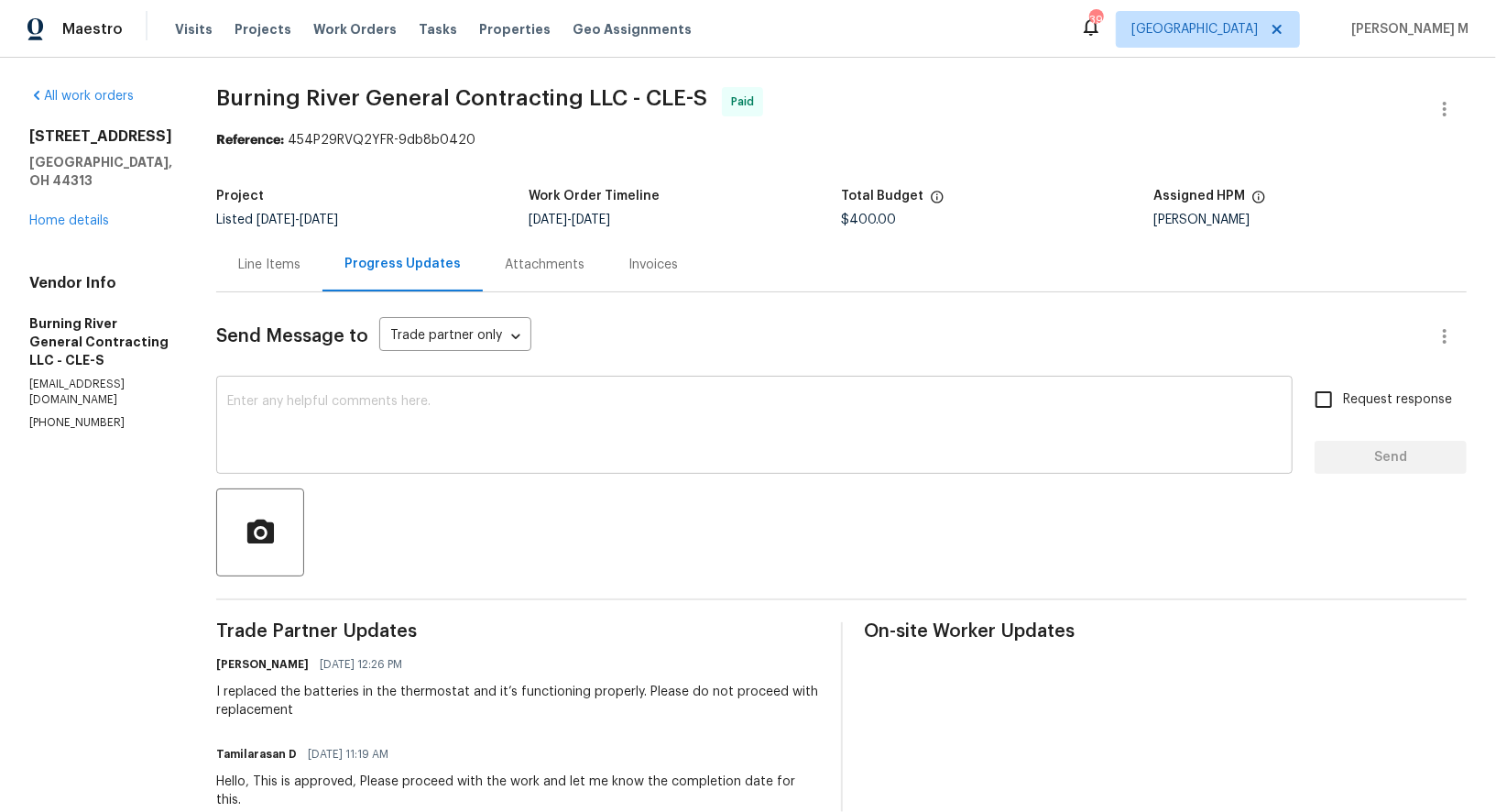
click at [378, 447] on div "x ​" at bounding box center [755, 426] width 1076 height 93
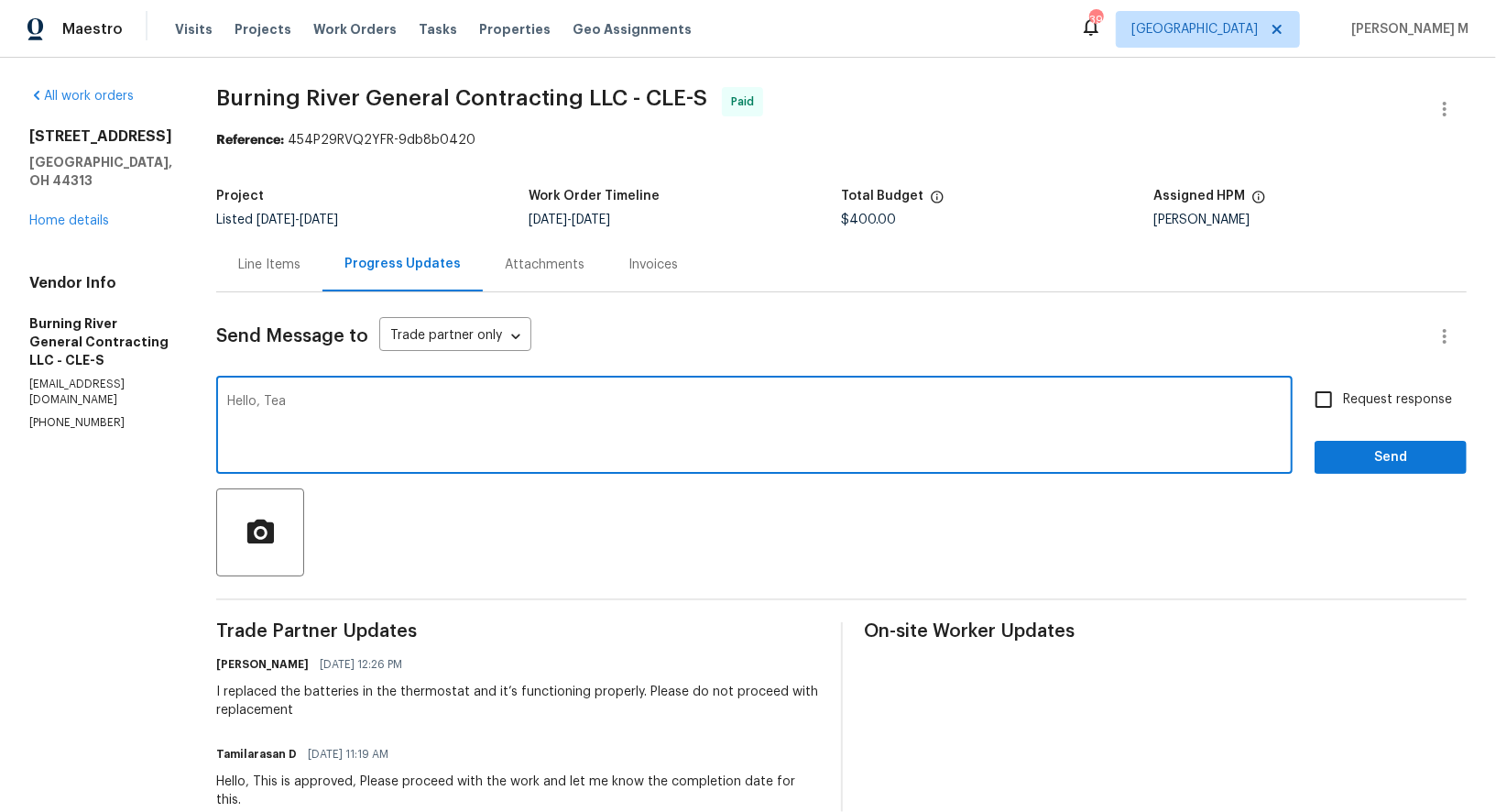
type textarea "Hello, Team"
type textarea "Hello Team, can you please confirm the the"
click at [267, 266] on div "Line Items" at bounding box center [269, 264] width 106 height 54
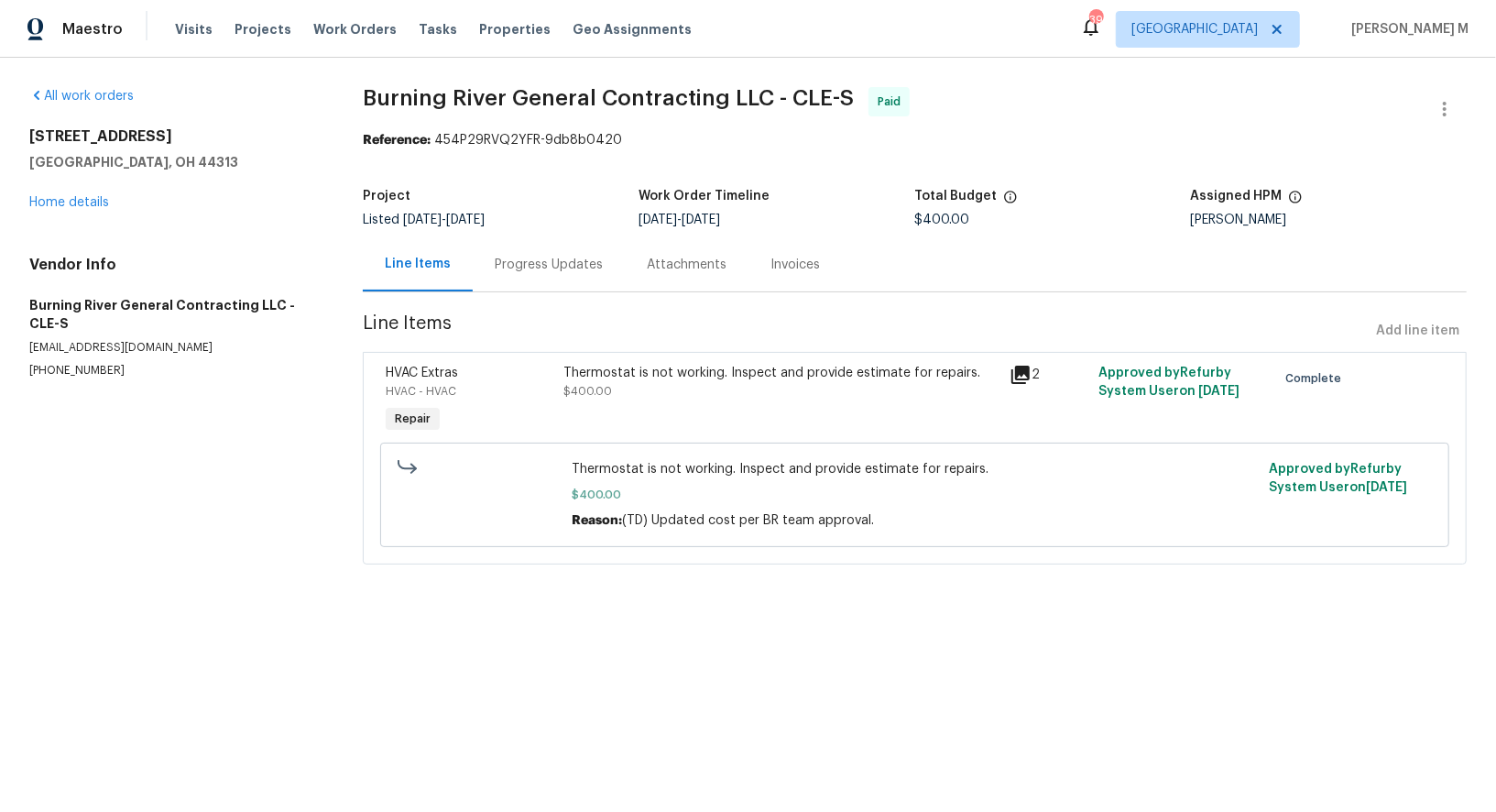
click at [663, 374] on div "Thermostat is not working. Inspect and provide estimate for repairs. $400.00" at bounding box center [781, 382] width 434 height 37
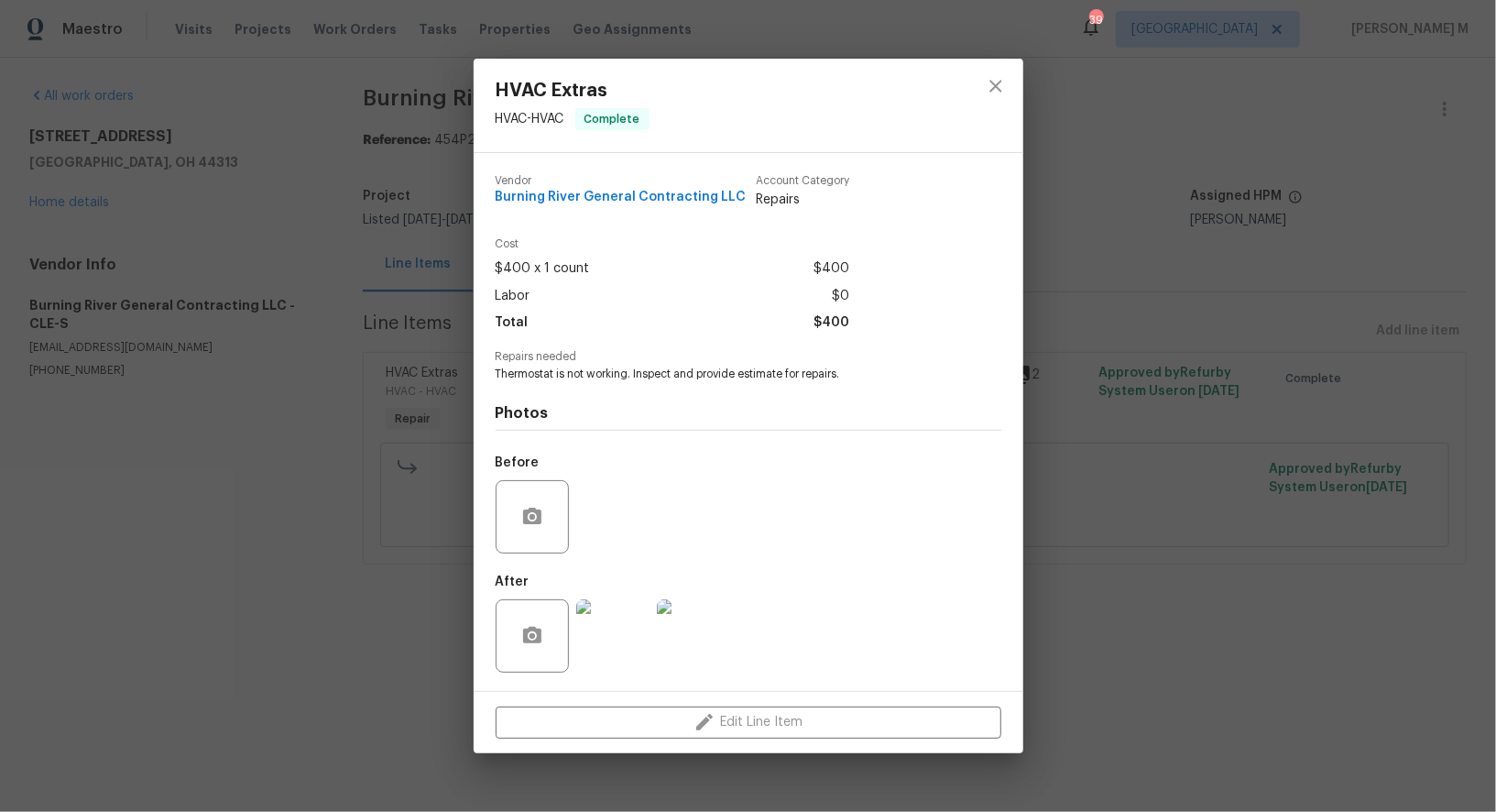
click at [540, 370] on span "Thermostat is not working. Inspect and provide estimate for repairs." at bounding box center [723, 374] width 456 height 16
copy span "Thermostat"
click at [346, 399] on div "HVAC Extras HVAC - HVAC Complete Vendor Burning River General Contracting LLC A…" at bounding box center [748, 406] width 1496 height 812
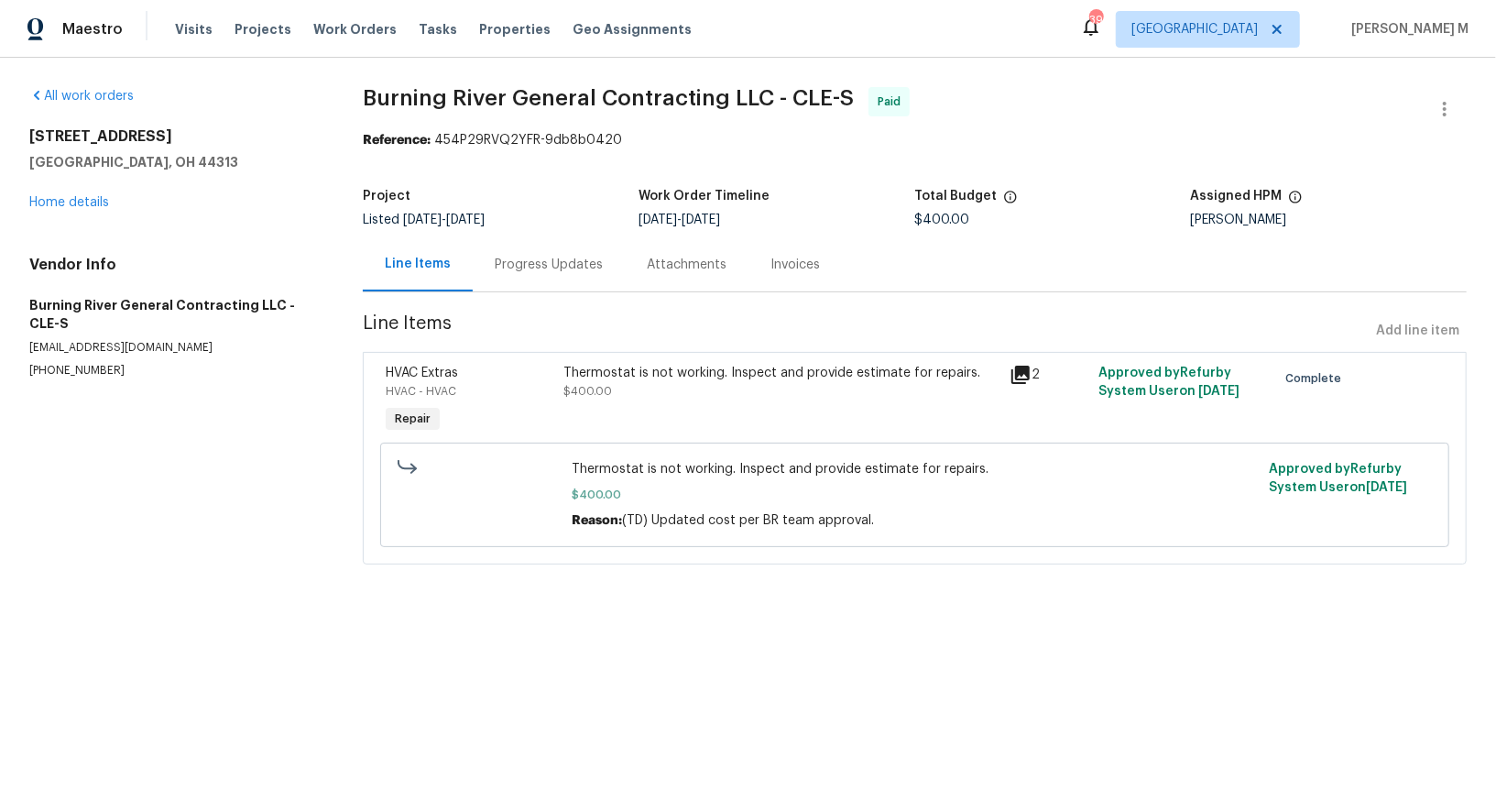
click at [516, 287] on section "Burning River General Contracting LLC - CLE-S Paid Reference: 454P29RVQ2YFR-9db…" at bounding box center [915, 337] width 1105 height 499
click at [527, 269] on div "Progress Updates" at bounding box center [549, 264] width 153 height 54
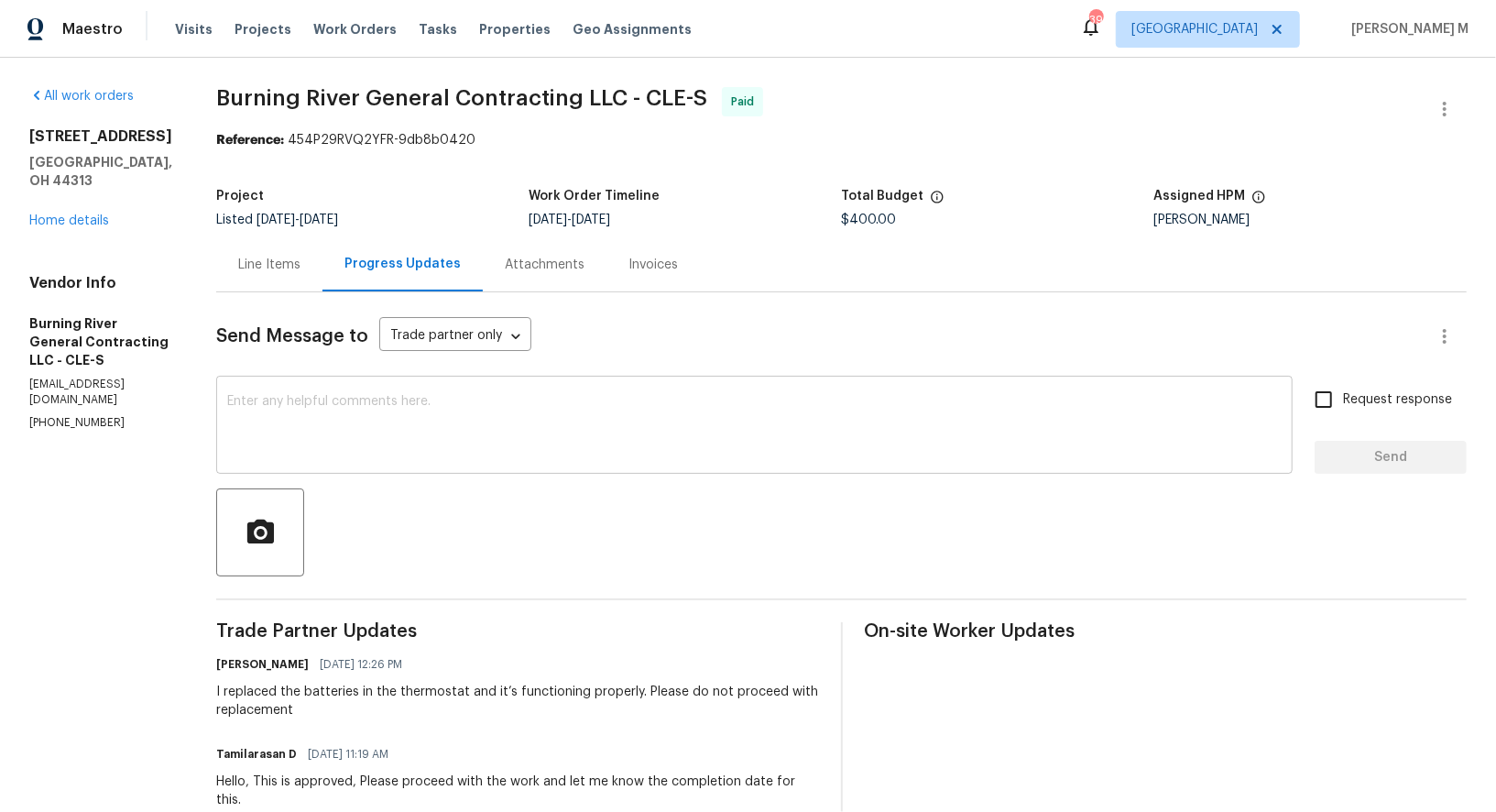
click at [626, 444] on textarea at bounding box center [755, 427] width 1055 height 64
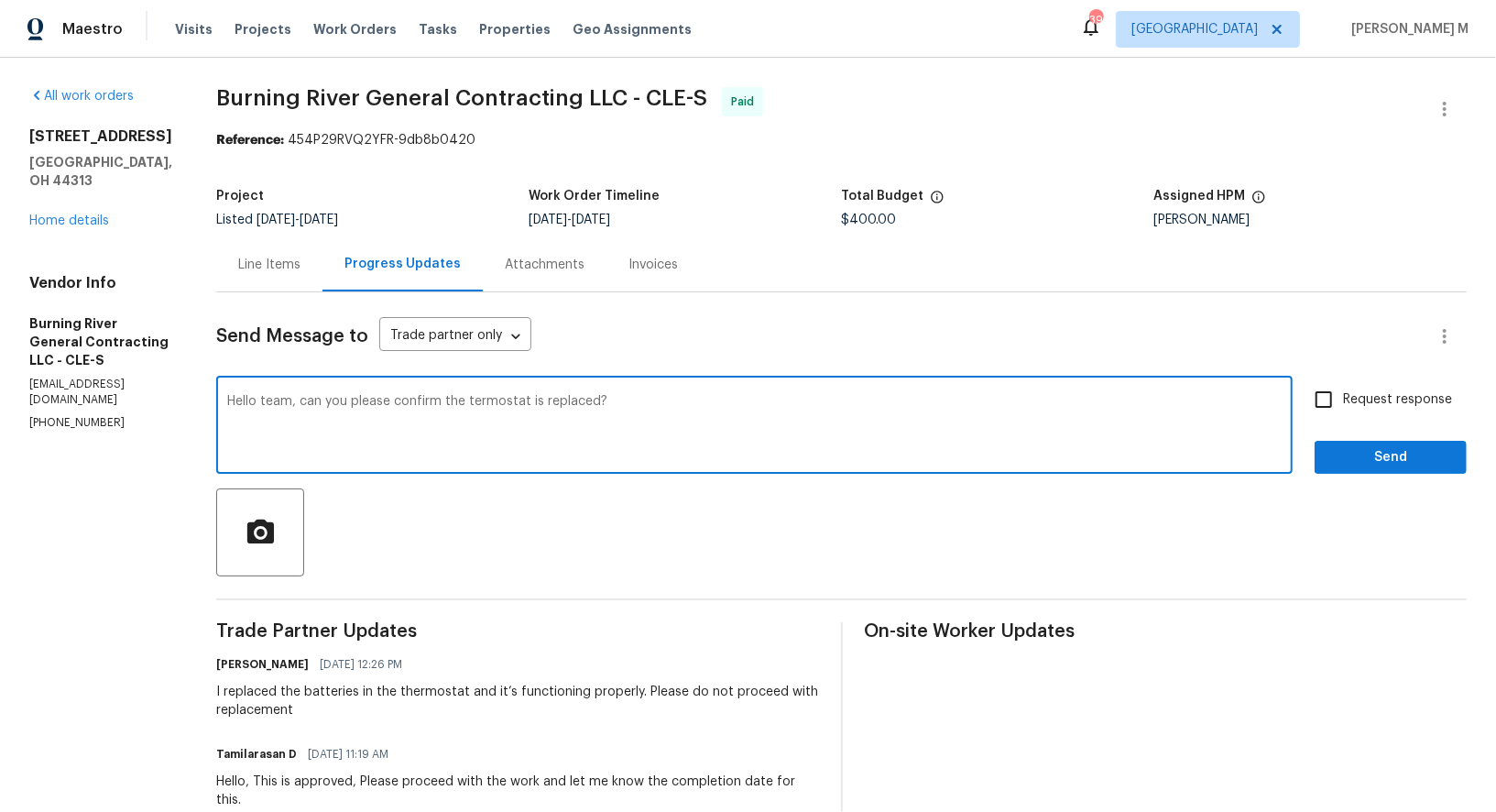
click at [508, 395] on textarea "Hello team, can you please confirm the termostat is replaced?" at bounding box center [755, 427] width 1055 height 64
click at [481, 395] on textarea "Hello team, can you please confirm the termostat is replaced?" at bounding box center [755, 427] width 1055 height 64
click at [0, 0] on span "thermostat" at bounding box center [0, 0] width 0 height 0
type textarea "Hello team, can you please confirm the thermostat is replaced?"
click at [647, 395] on textarea "Hello team, can you please confirm the thermostat is replaced?" at bounding box center [755, 427] width 1055 height 64
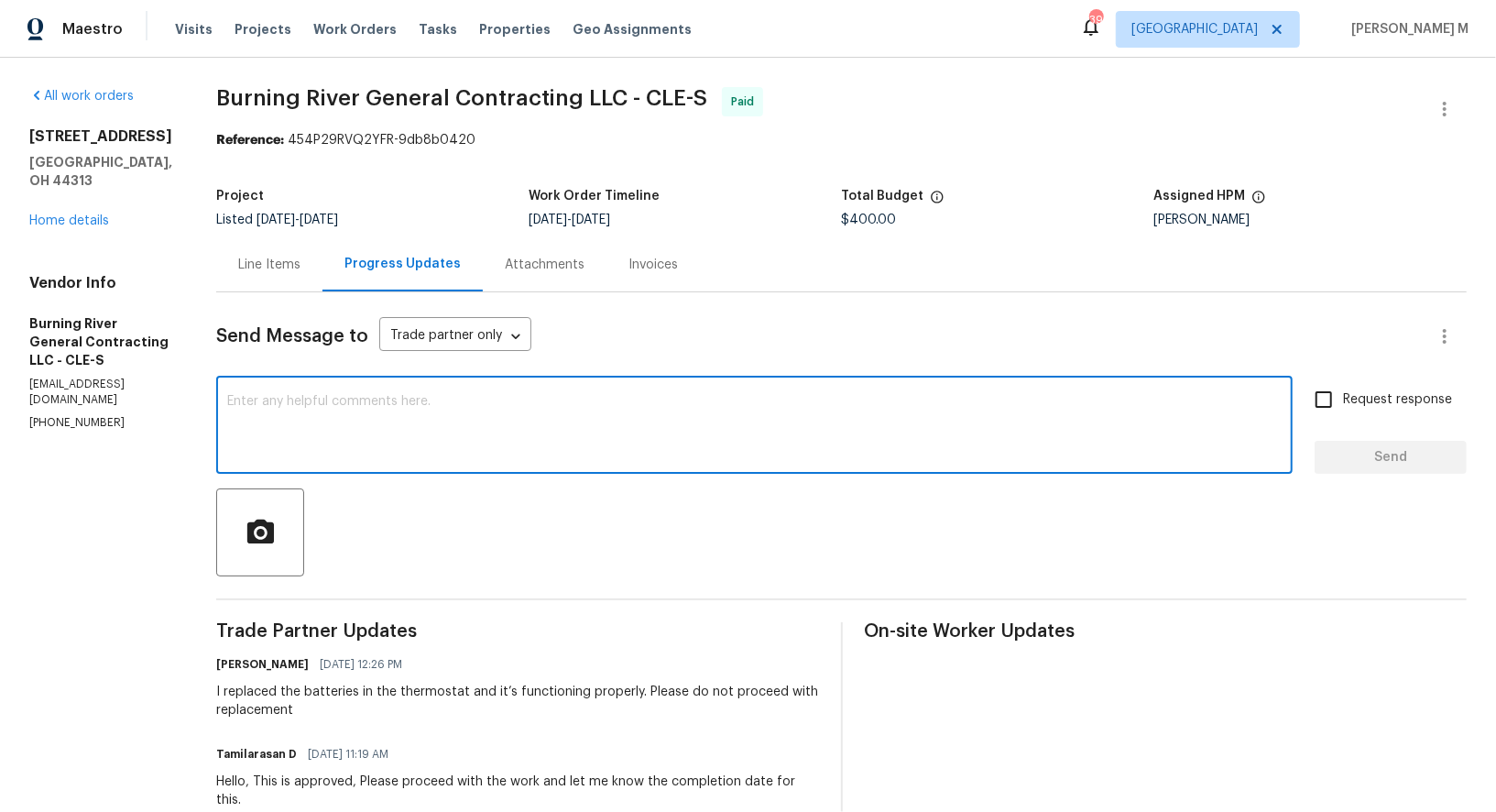
click at [504, 438] on textarea at bounding box center [755, 427] width 1055 height 64
paste textarea "Hello team, can you please confirm if the thermostat has been replaced?"
type textarea "Hello team, can you please confirm if the thermostat has been replaced?"
click at [1425, 380] on label "Request response" at bounding box center [1378, 399] width 148 height 39
click at [1343, 380] on input "Request response" at bounding box center [1324, 399] width 39 height 39
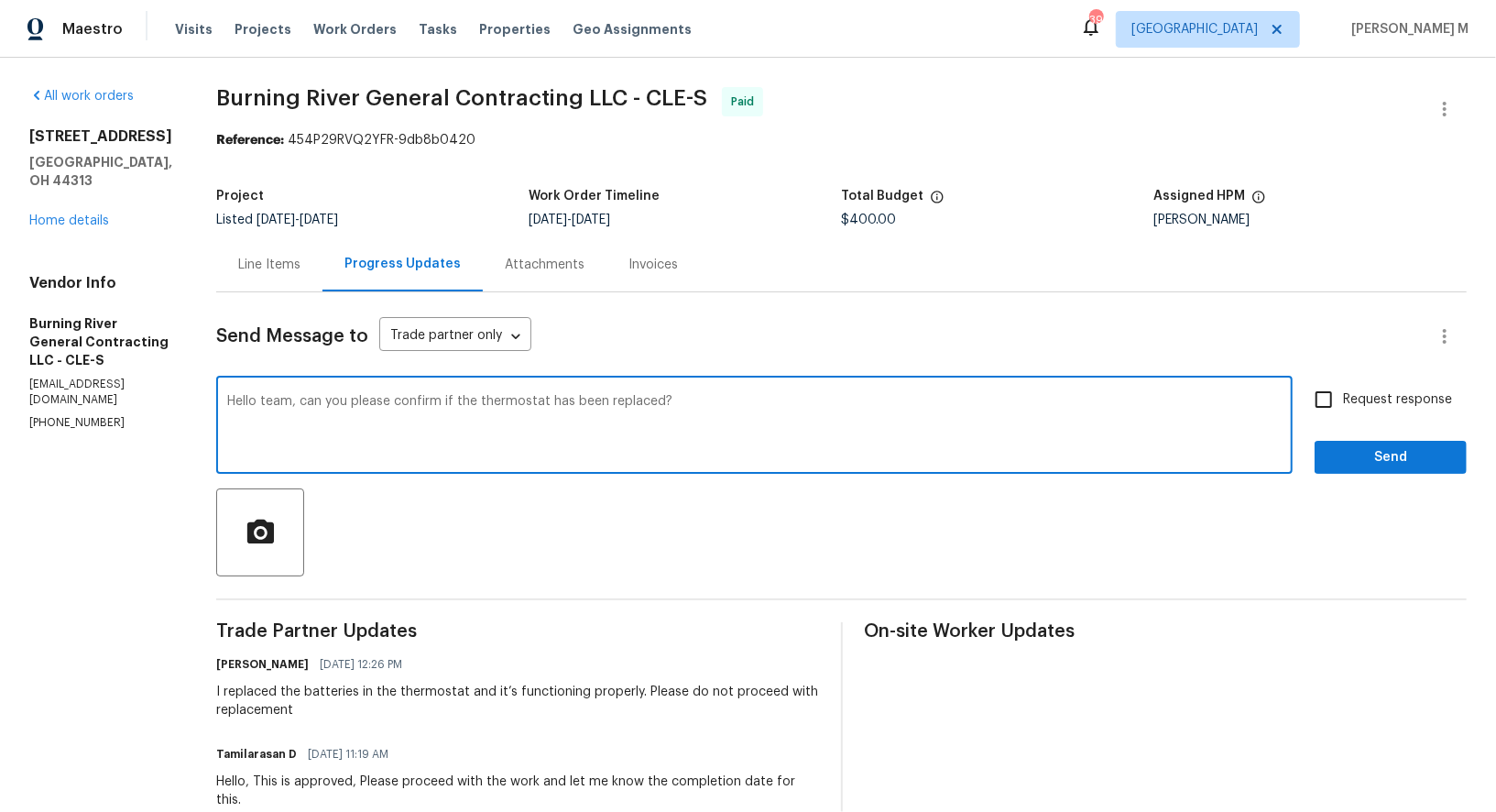
checkbox input "true"
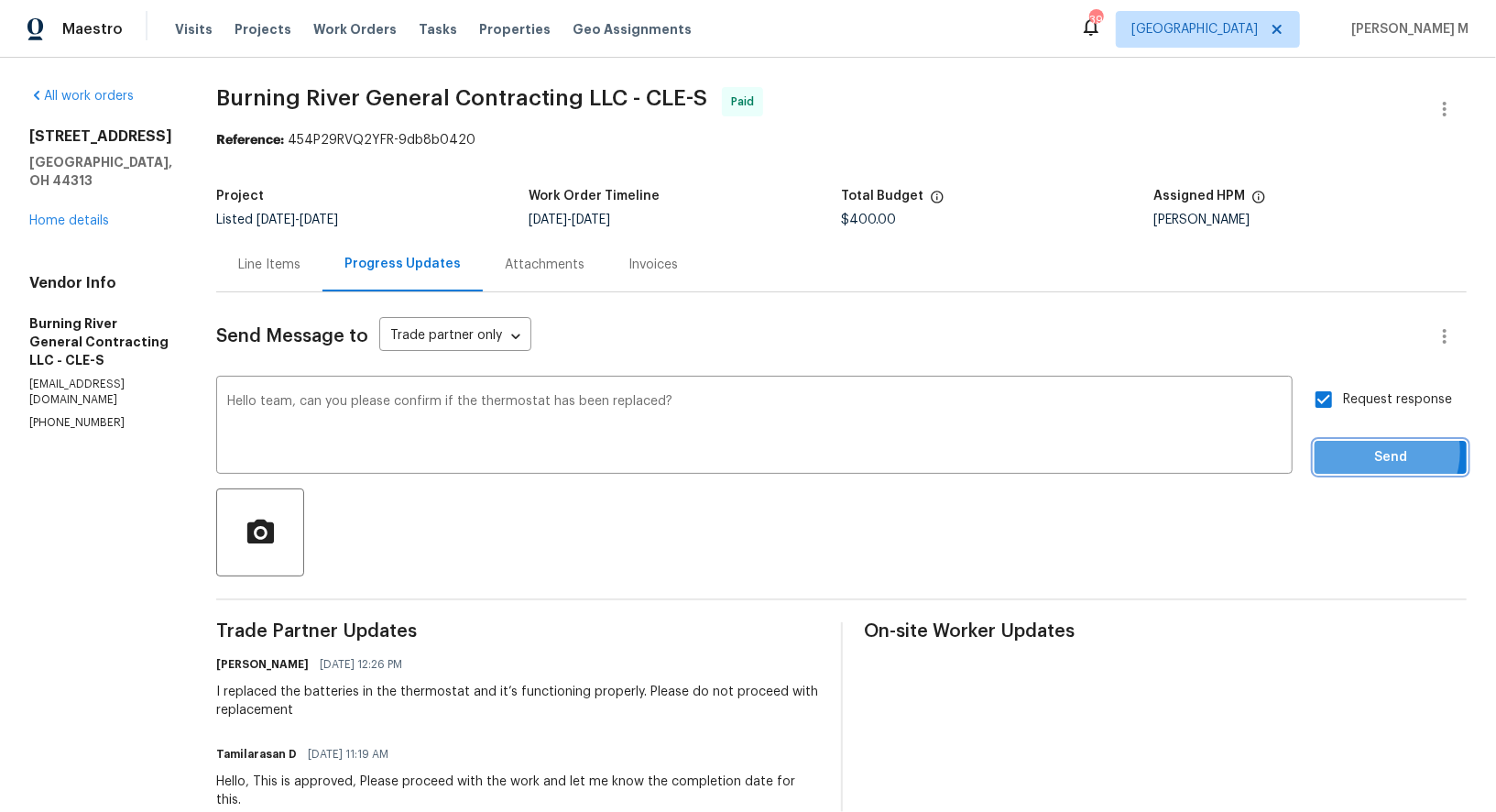
click at [1389, 446] on span "Send" at bounding box center [1391, 457] width 122 height 23
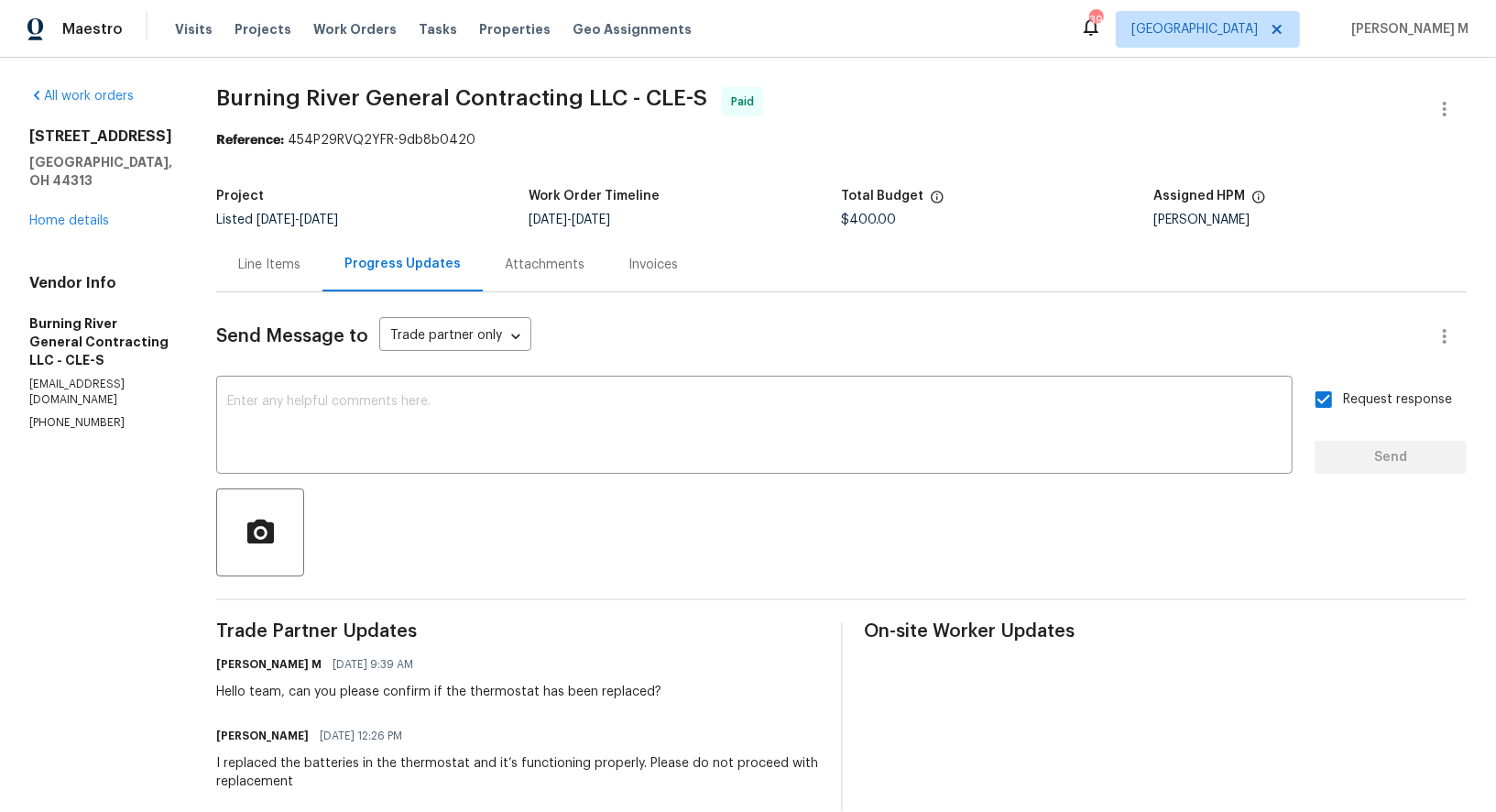
click at [238, 261] on div "Line Items" at bounding box center [269, 264] width 62 height 18
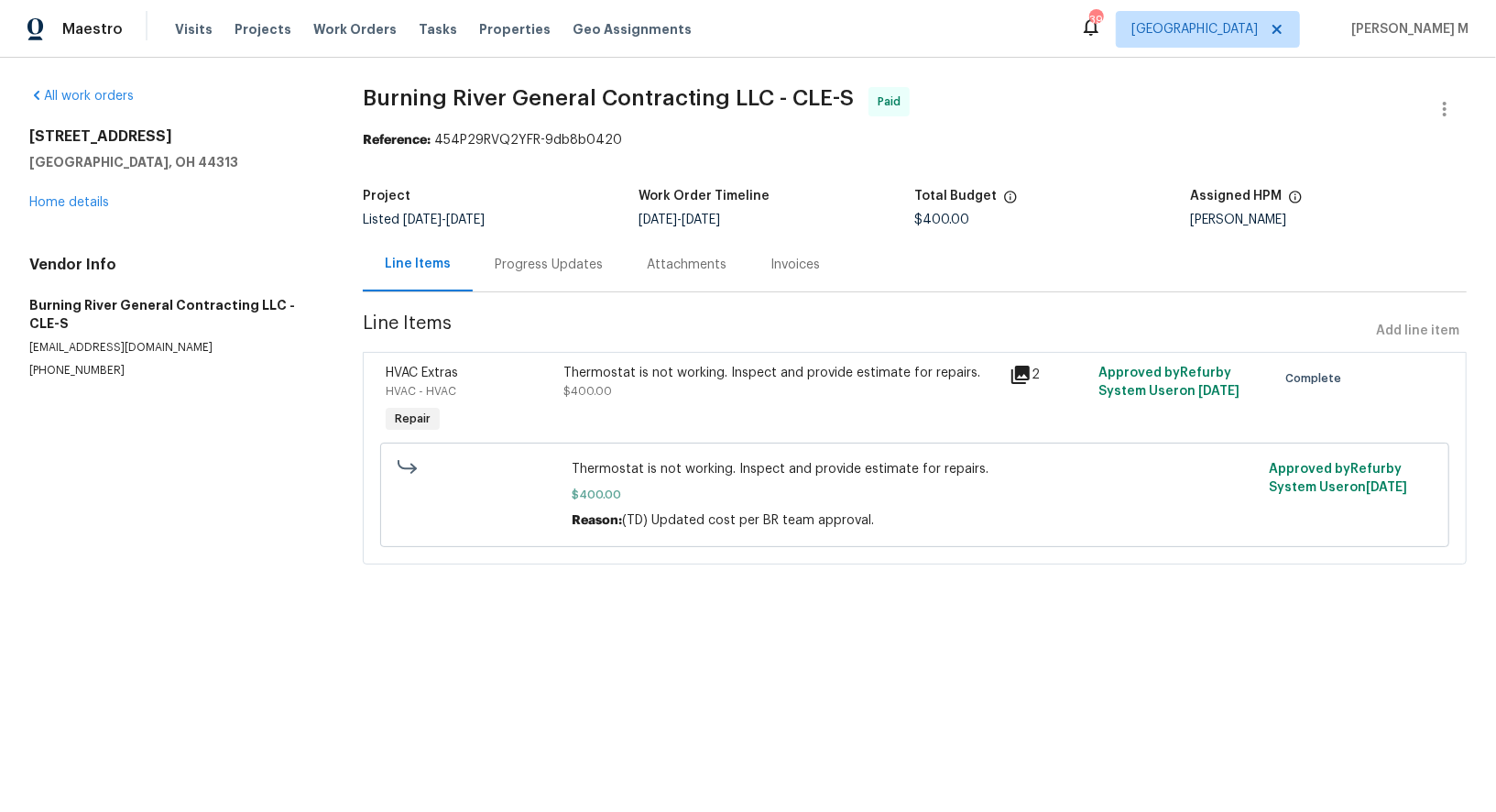
click at [682, 237] on div "Attachments" at bounding box center [686, 264] width 123 height 54
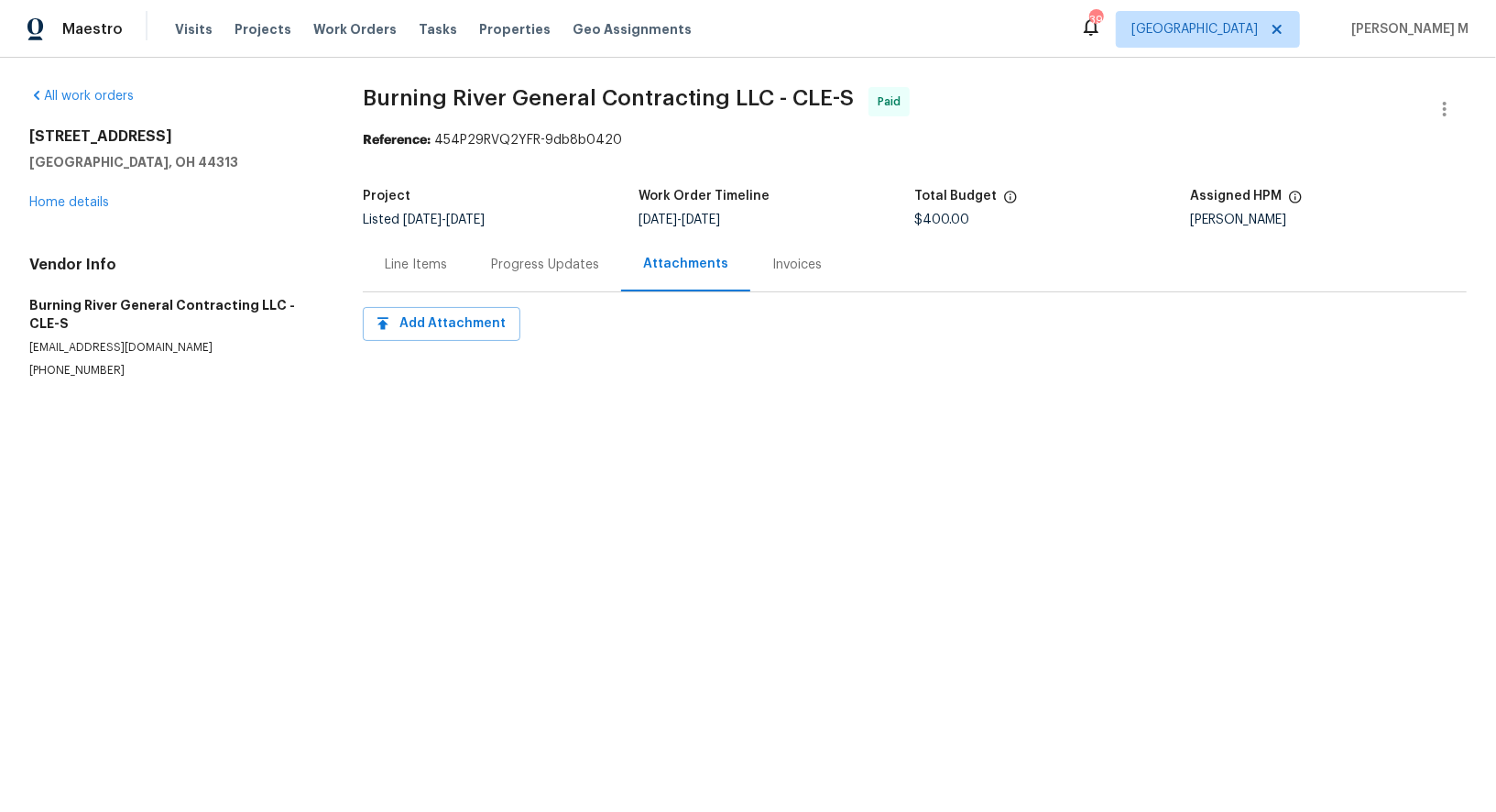
click at [478, 284] on div "Line Items Progress Updates Attachments Invoices" at bounding box center [915, 264] width 1105 height 55
click at [540, 256] on div "Progress Updates" at bounding box center [545, 264] width 108 height 18
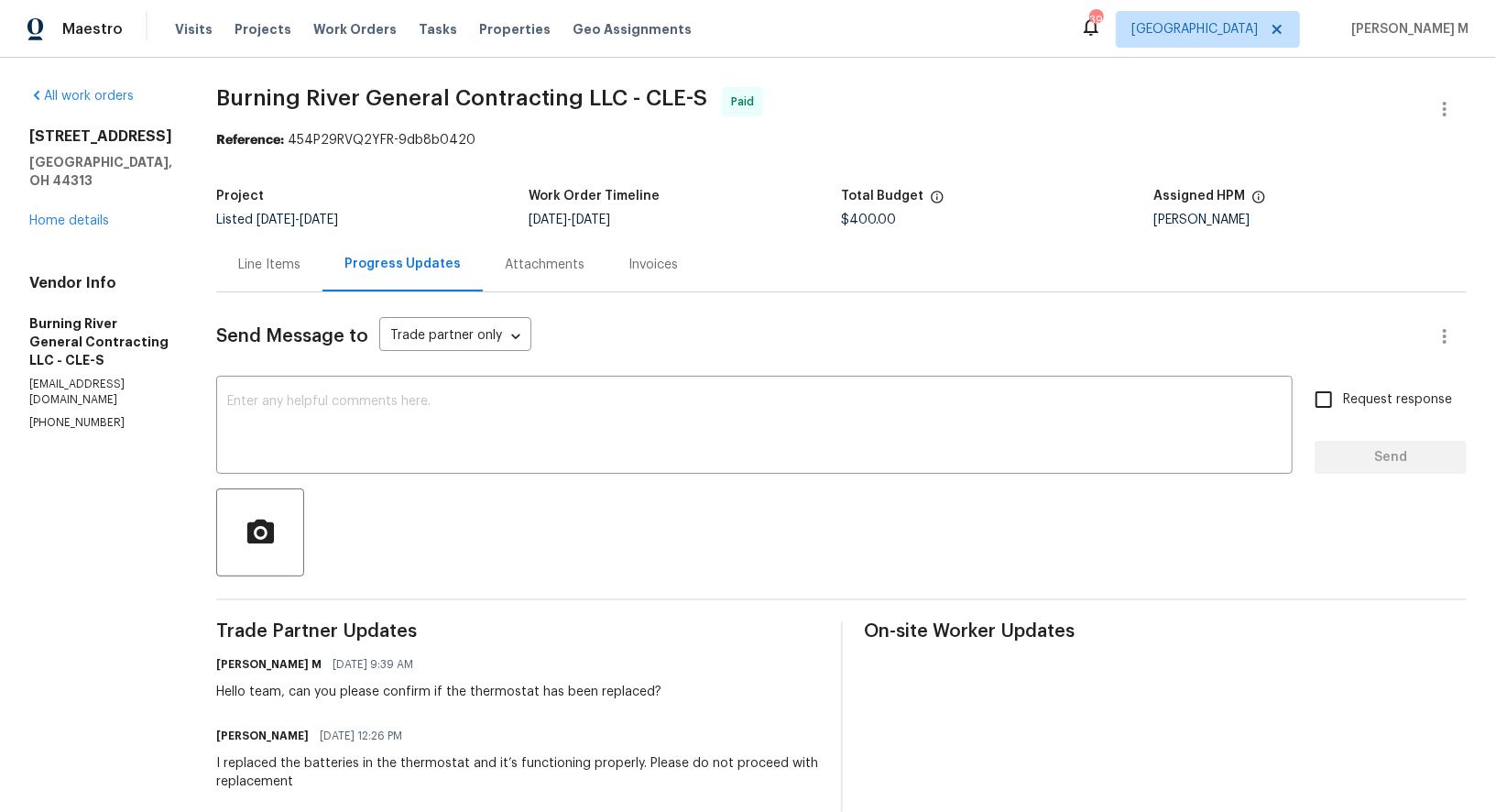
click at [259, 274] on div "Line Items" at bounding box center [269, 264] width 106 height 54
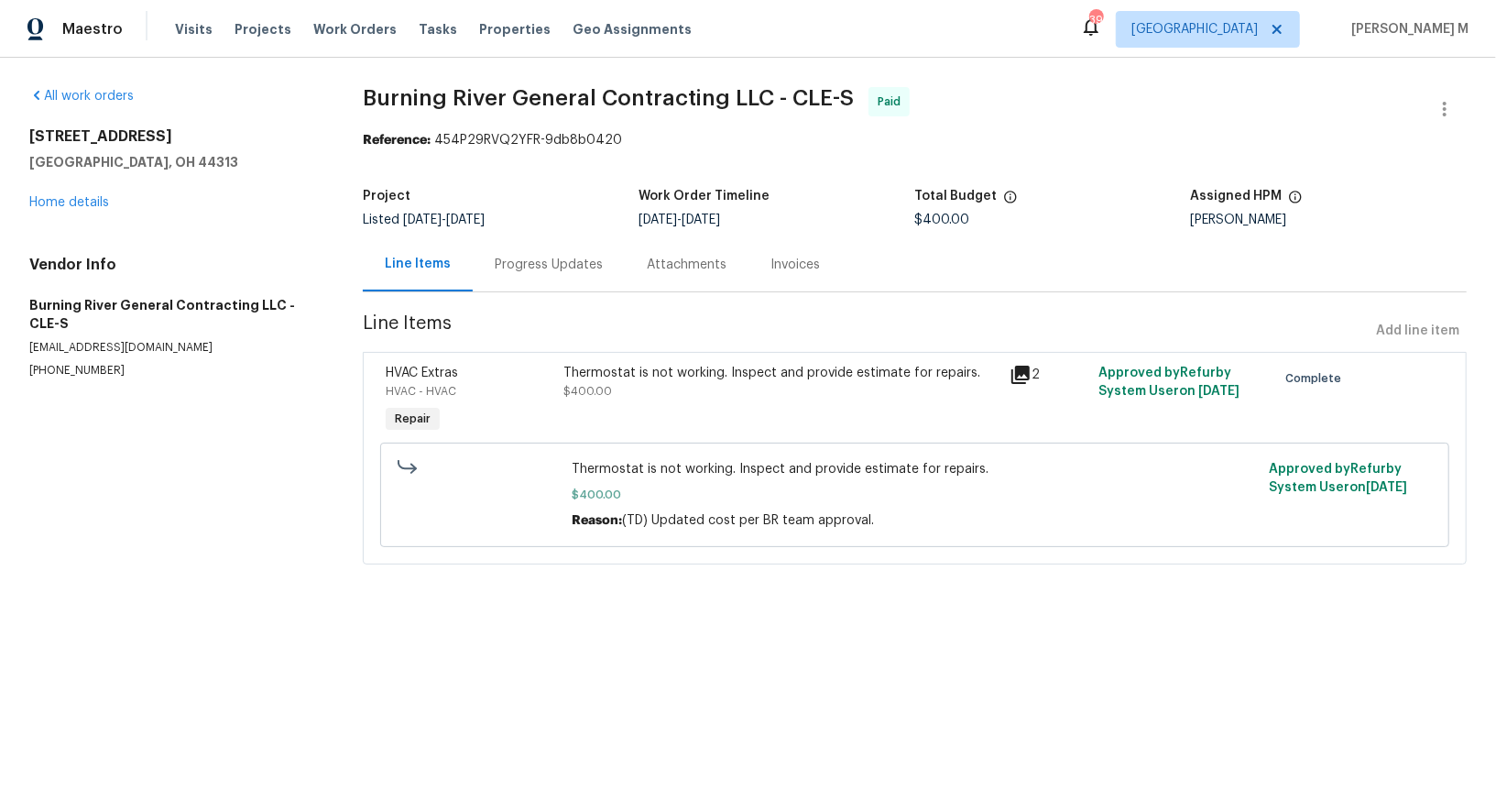
click at [630, 372] on div "Thermostat is not working. Inspect and provide estimate for repairs. $400.00" at bounding box center [781, 382] width 434 height 37
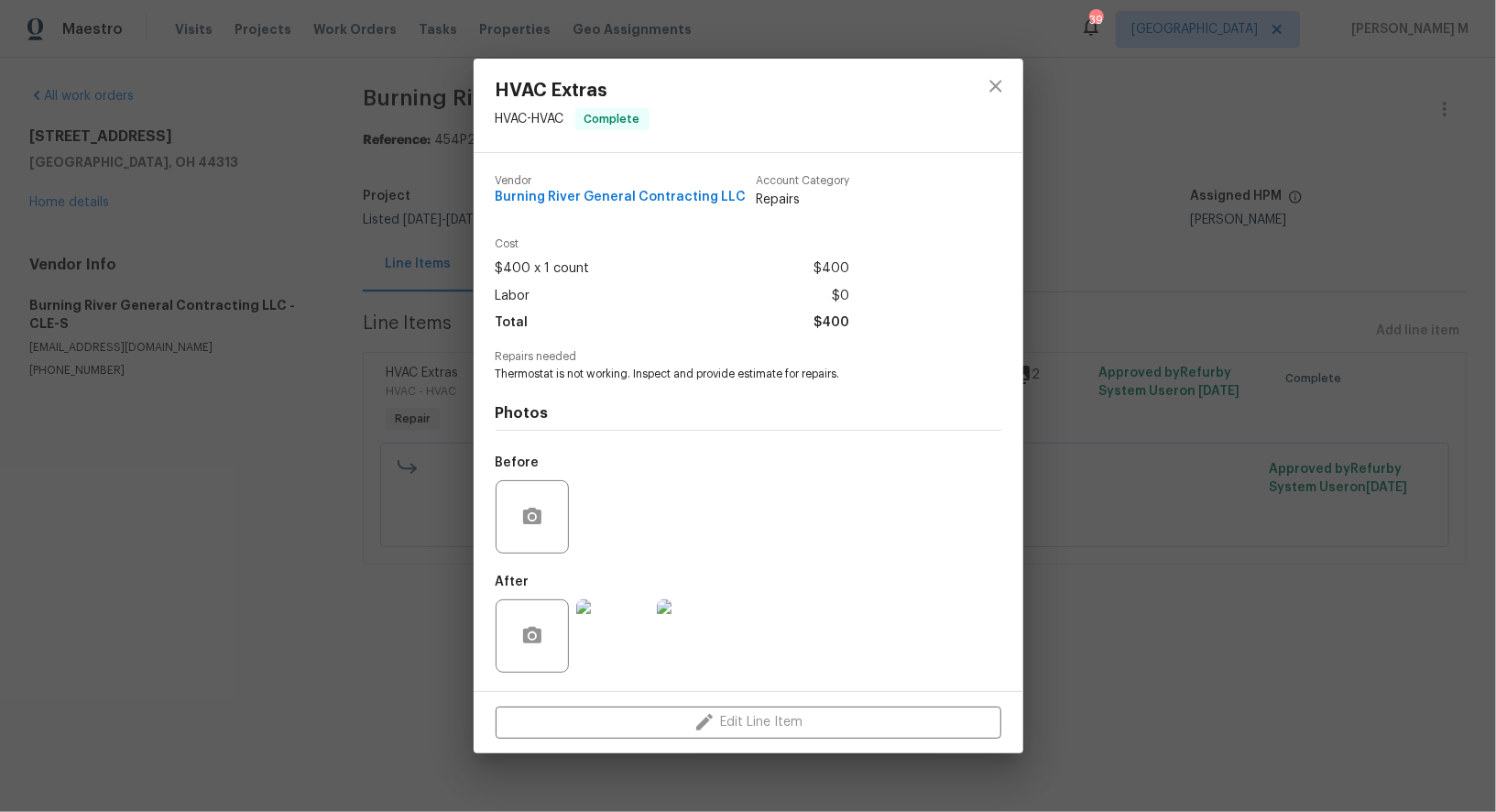
click at [1305, 582] on div "HVAC Extras HVAC - HVAC Complete Vendor Burning River General Contracting LLC A…" at bounding box center [748, 406] width 1496 height 812
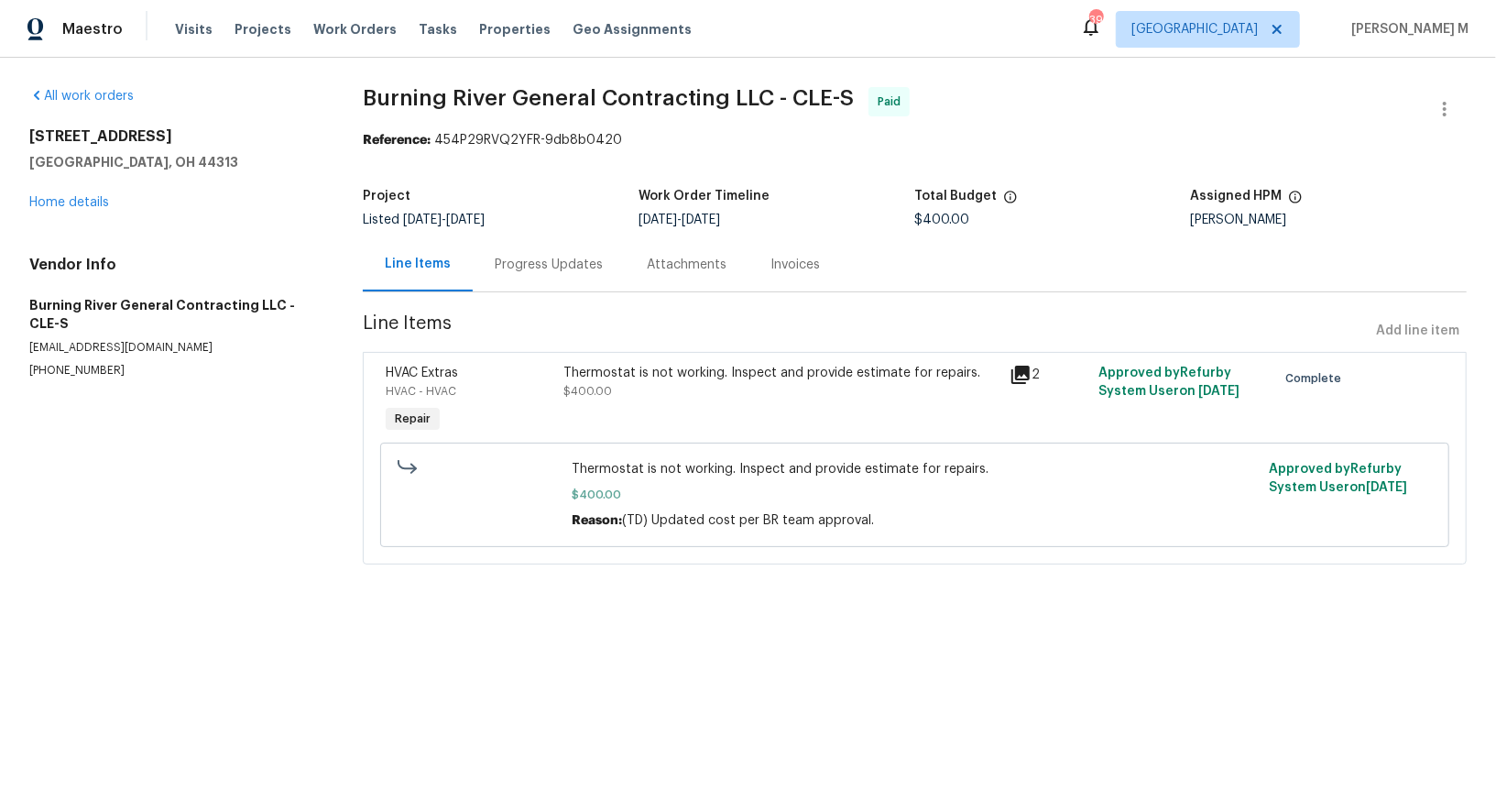
click at [531, 255] on div "Progress Updates" at bounding box center [548, 264] width 108 height 18
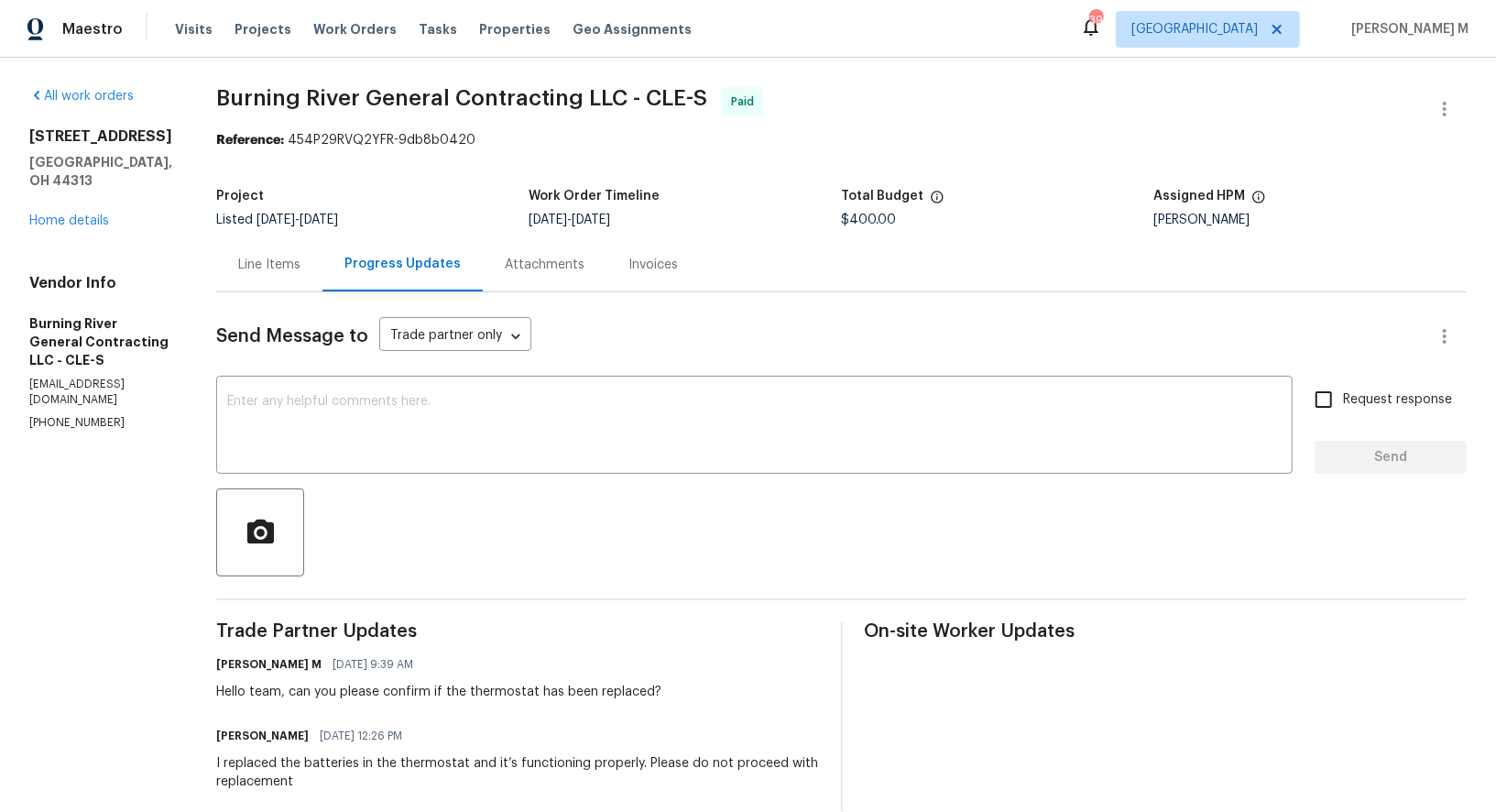
click at [279, 255] on div "Line Items" at bounding box center [269, 264] width 62 height 18
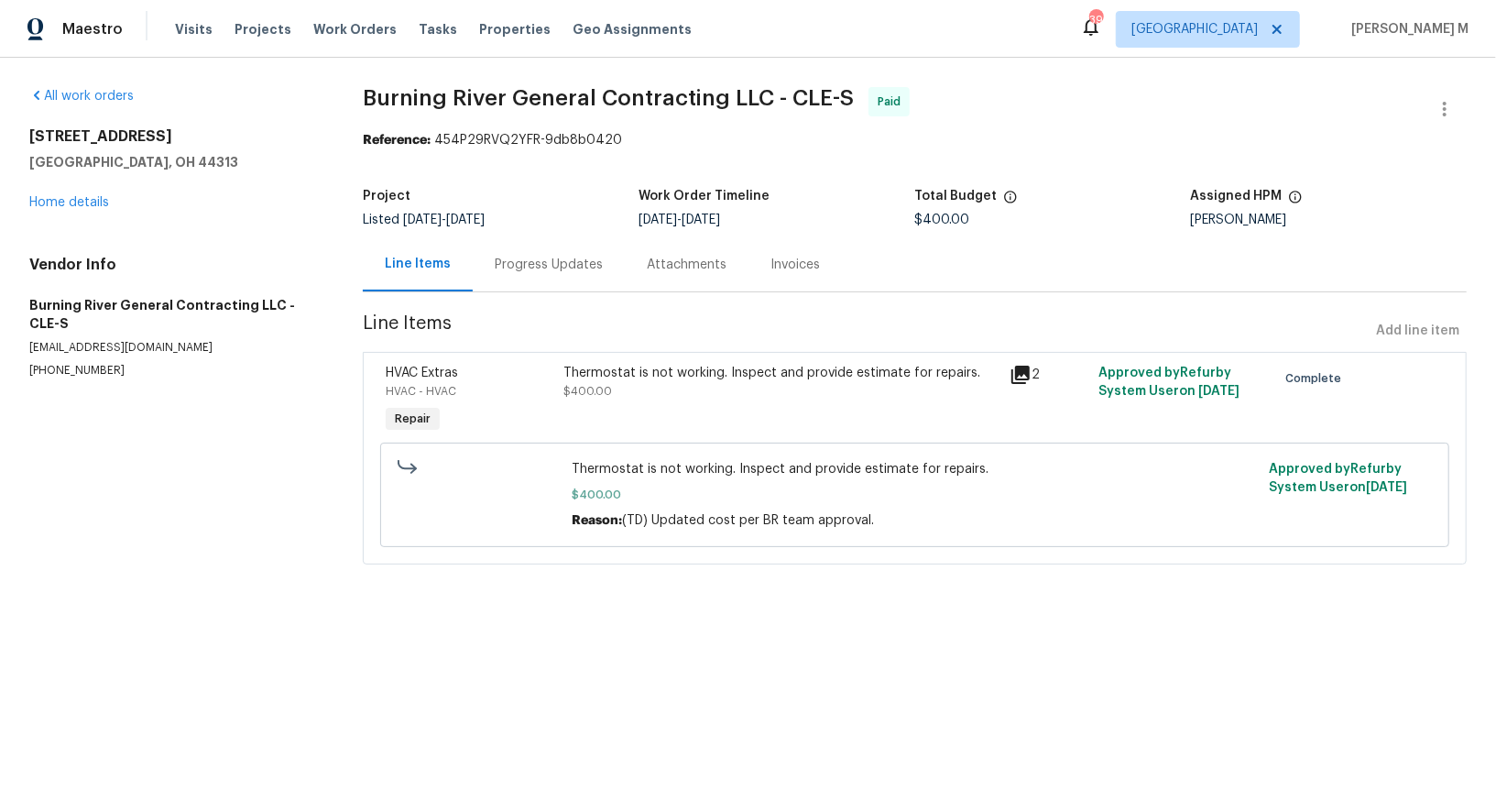
click at [699, 410] on div "Thermostat is not working. Inspect and provide estimate for repairs. $400.00" at bounding box center [781, 400] width 445 height 85
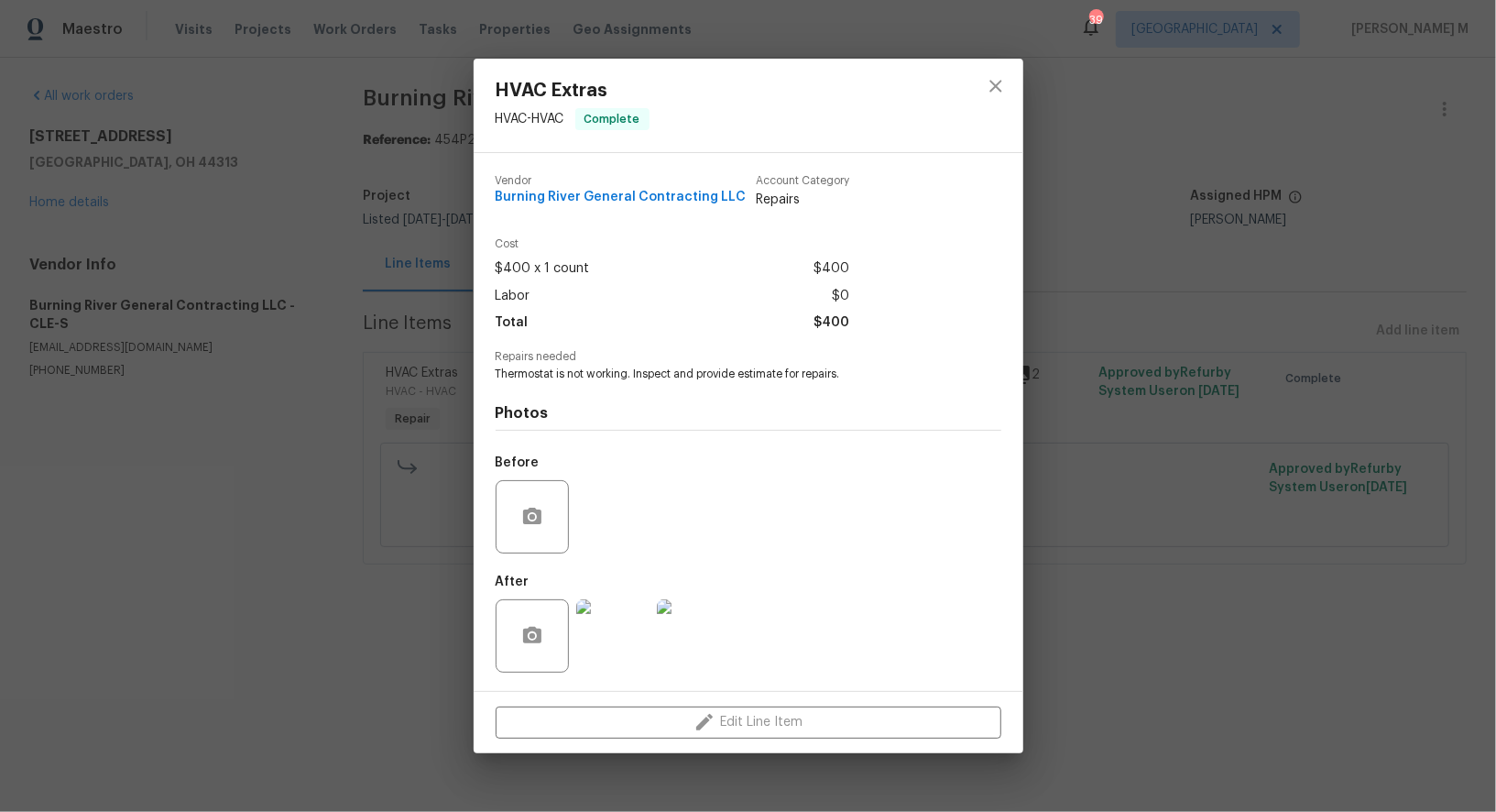
click at [1140, 522] on div "HVAC Extras HVAC - HVAC Complete Vendor Burning River General Contracting LLC A…" at bounding box center [748, 406] width 1496 height 812
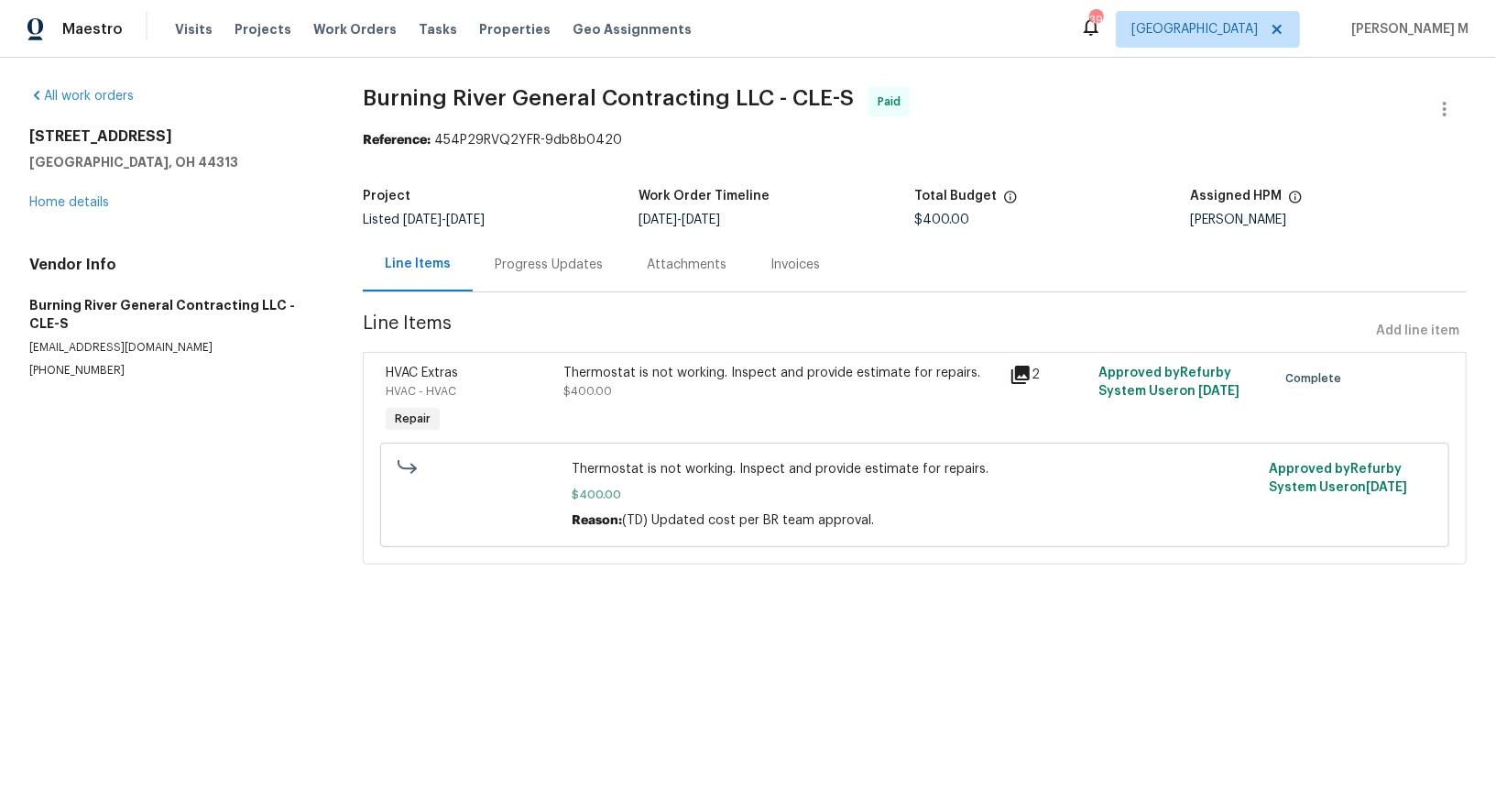
click at [52, 363] on p "(440) 567-9349" at bounding box center [174, 371] width 289 height 16
copy p "(440) 567-9349"
click at [547, 280] on div "Progress Updates" at bounding box center [549, 264] width 153 height 54
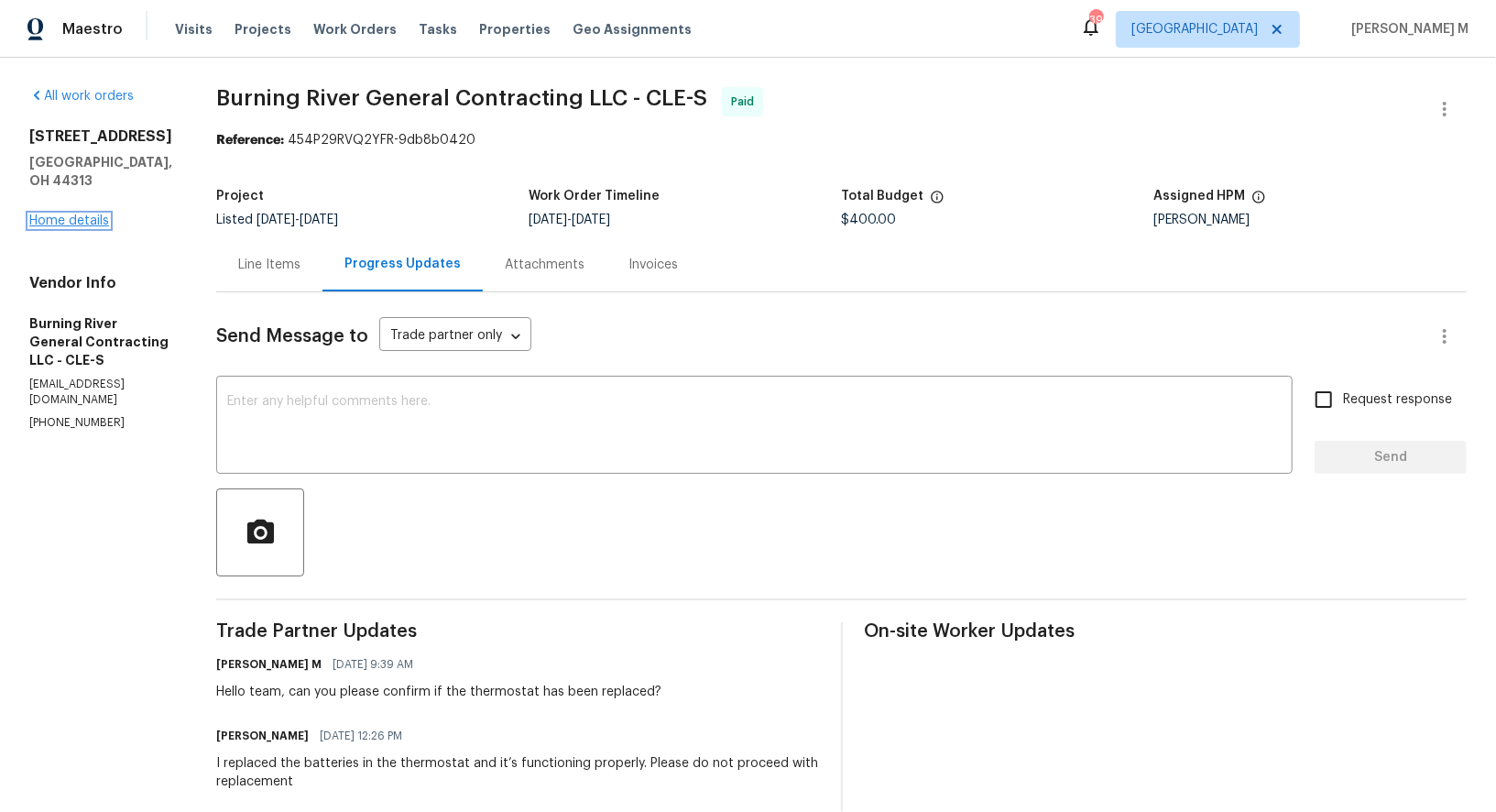
click at [51, 215] on link "Home details" at bounding box center [69, 220] width 80 height 13
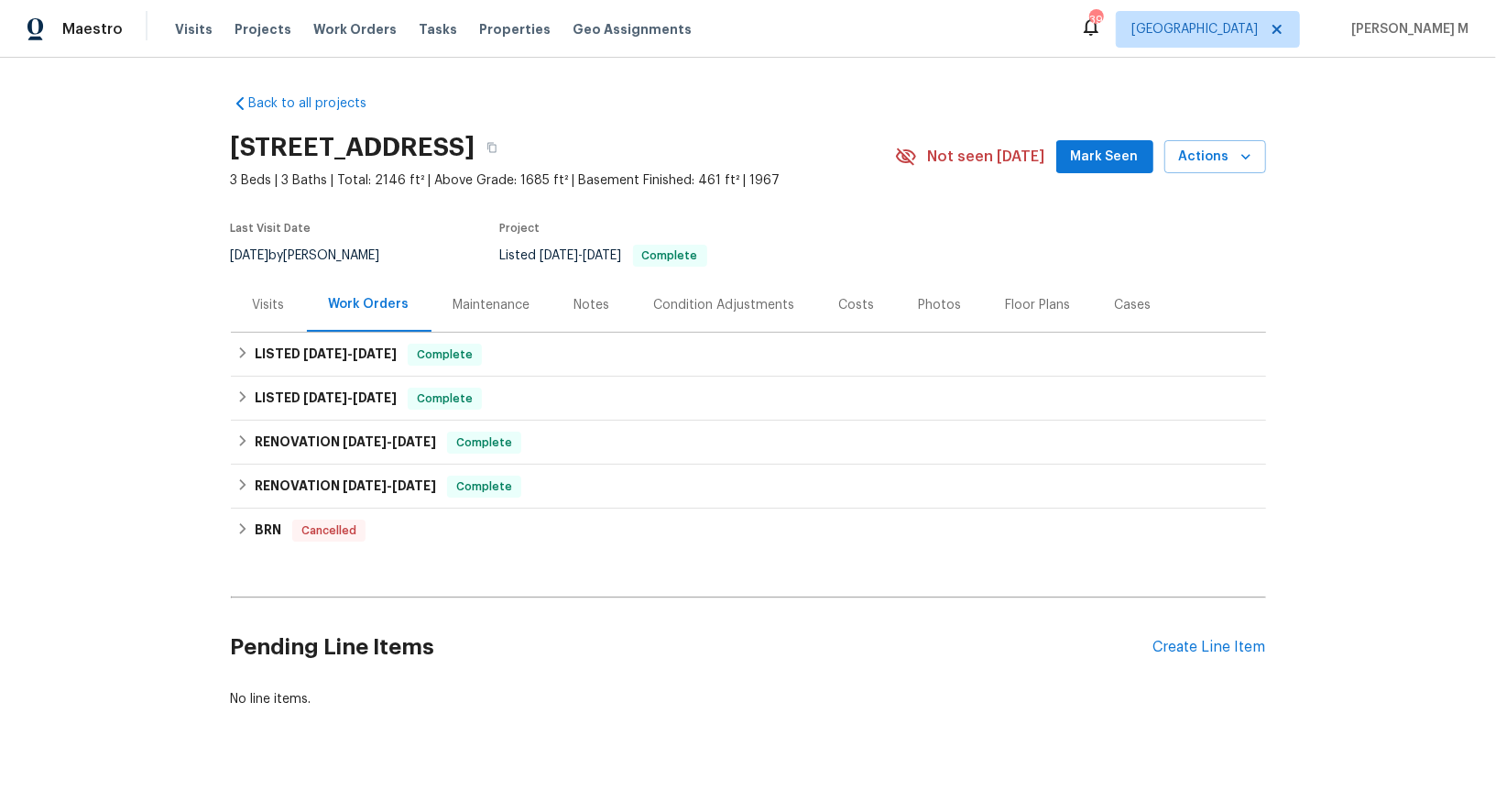
click at [459, 299] on div "Maintenance" at bounding box center [492, 305] width 77 height 18
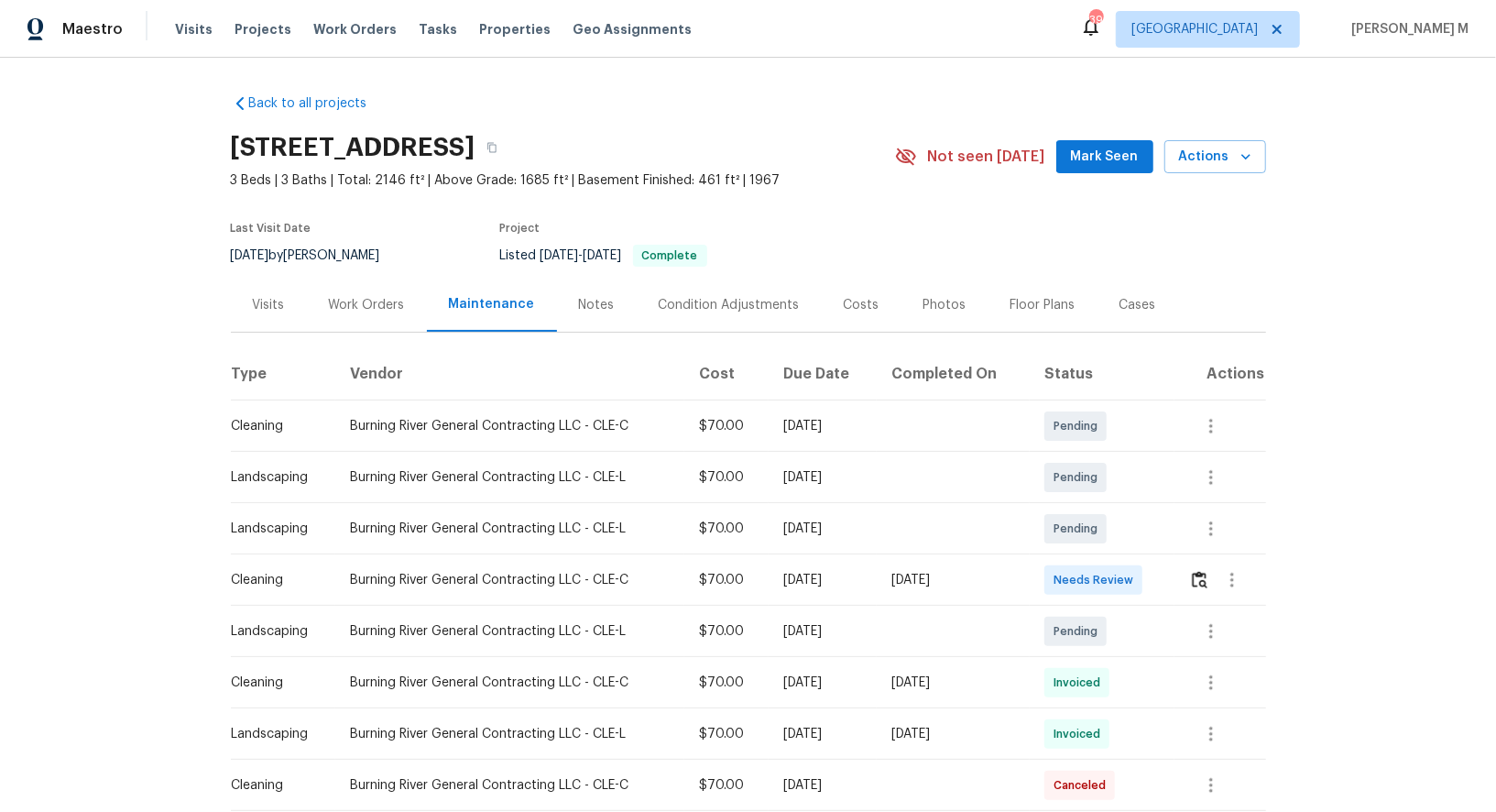
click at [350, 296] on div "Work Orders" at bounding box center [367, 305] width 76 height 18
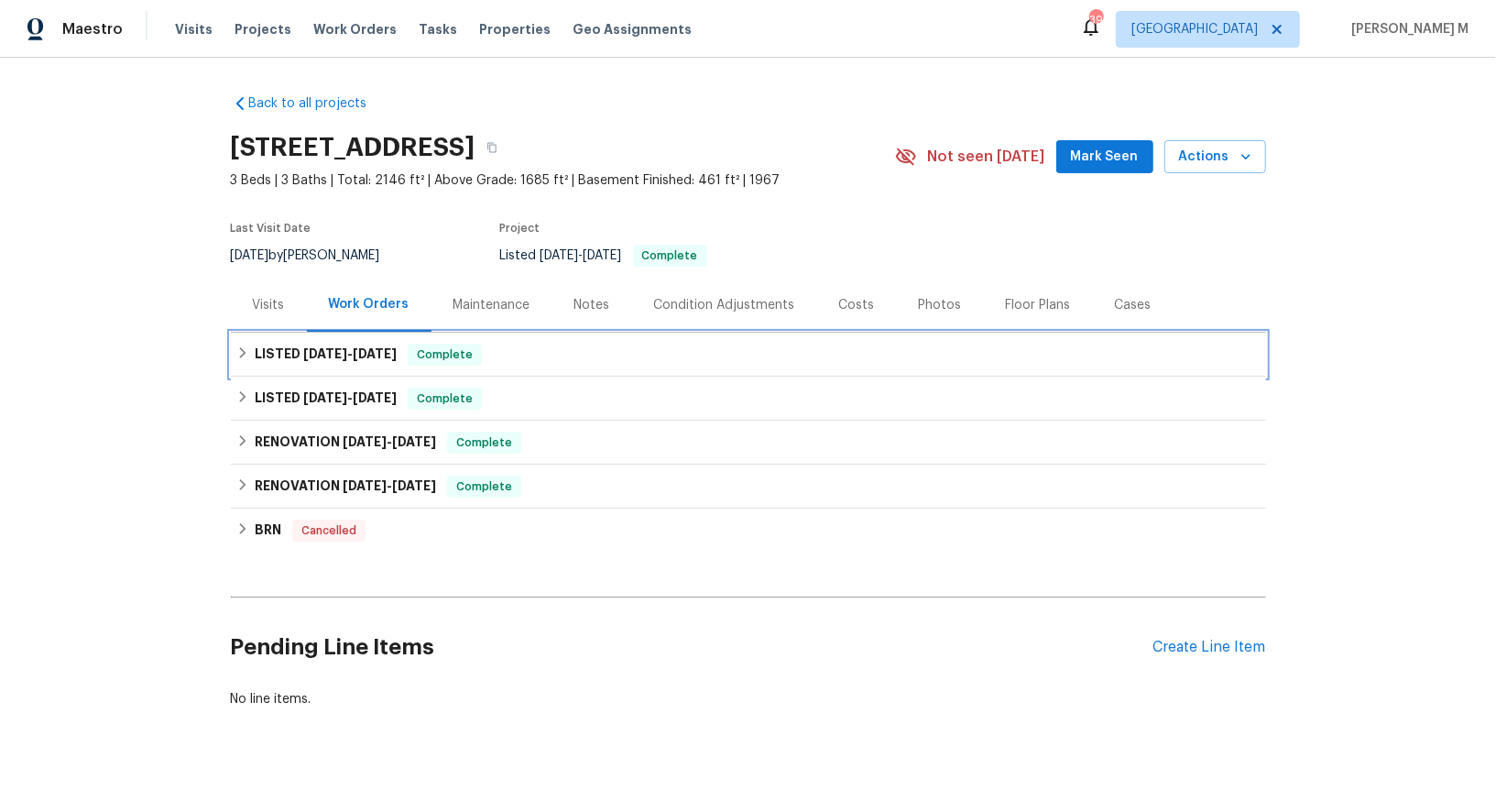
click at [340, 347] on span "[DATE]" at bounding box center [324, 353] width 44 height 13
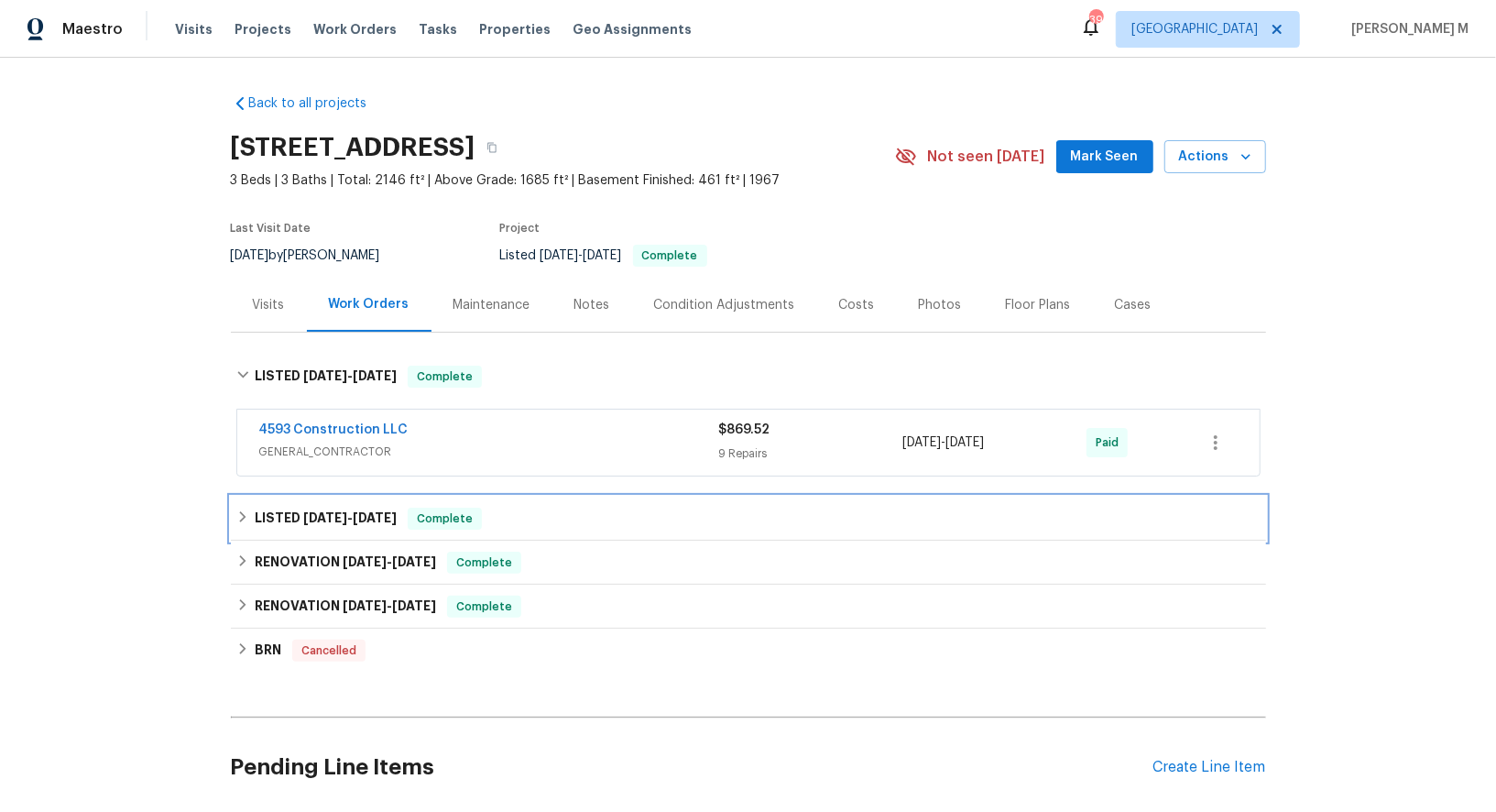
click at [305, 511] on span "[DATE]" at bounding box center [324, 517] width 44 height 13
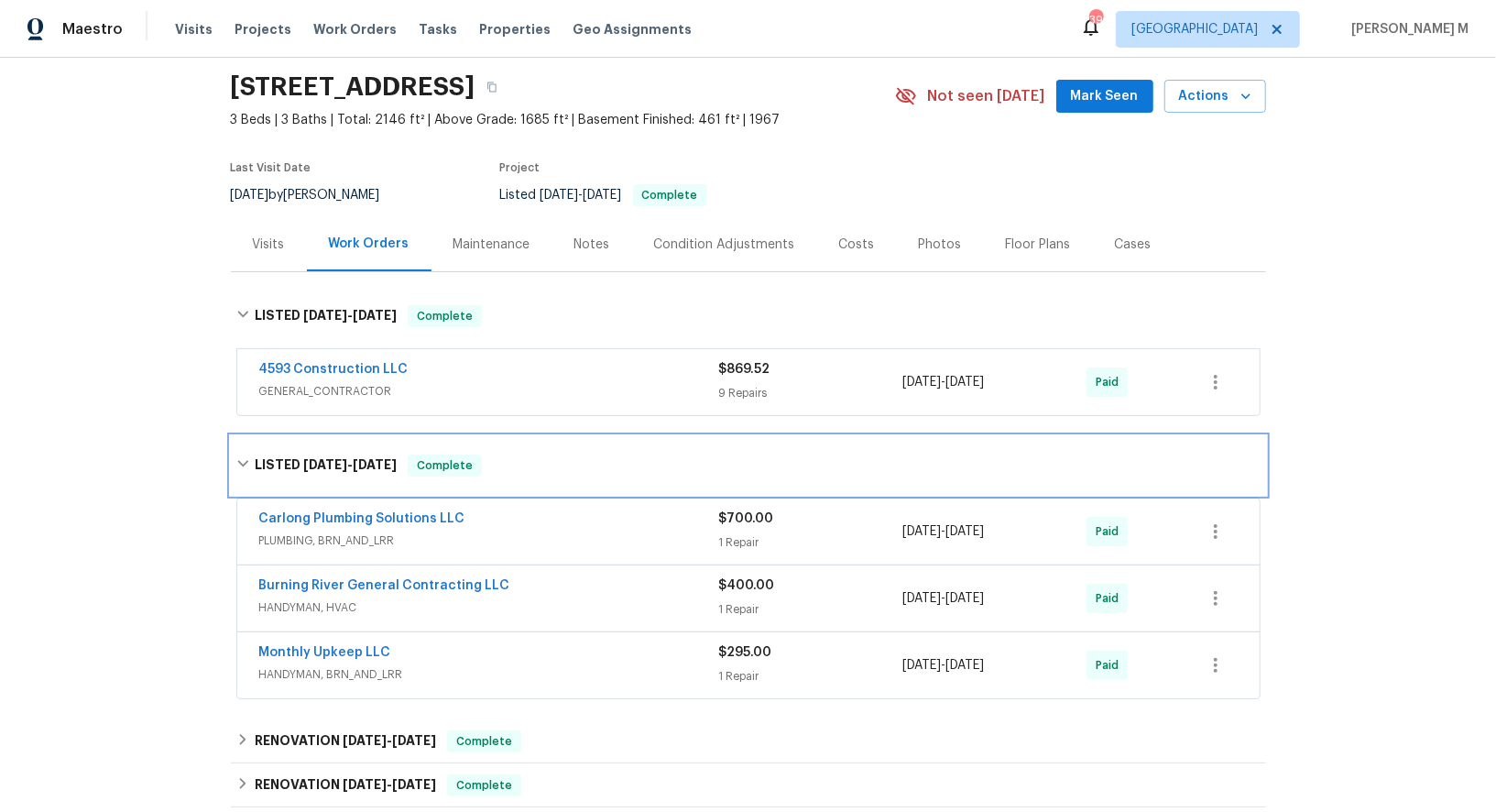
scroll to position [85, 0]
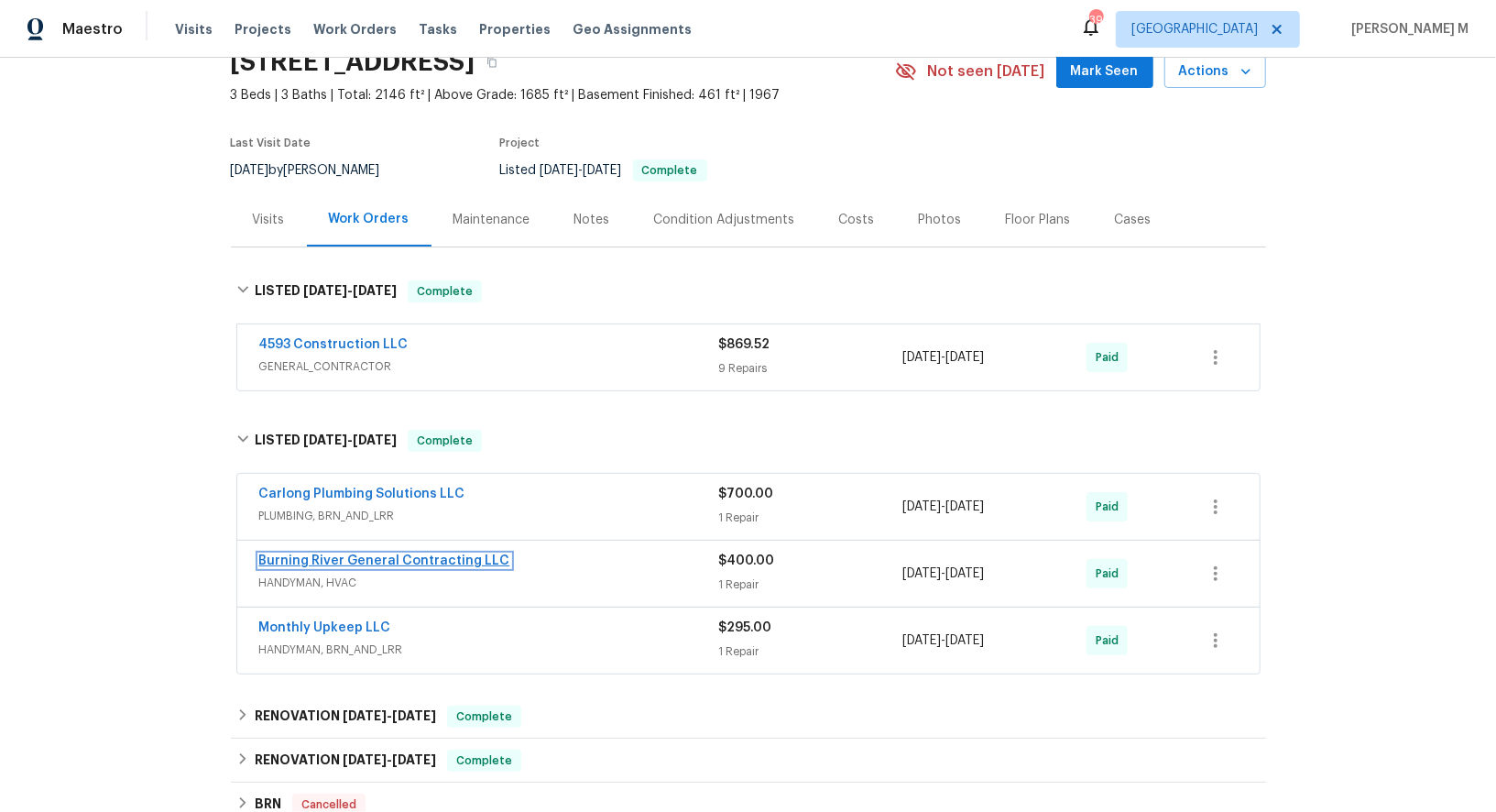
click at [313, 555] on link "Burning River General Contracting LLC" at bounding box center [385, 560] width 251 height 13
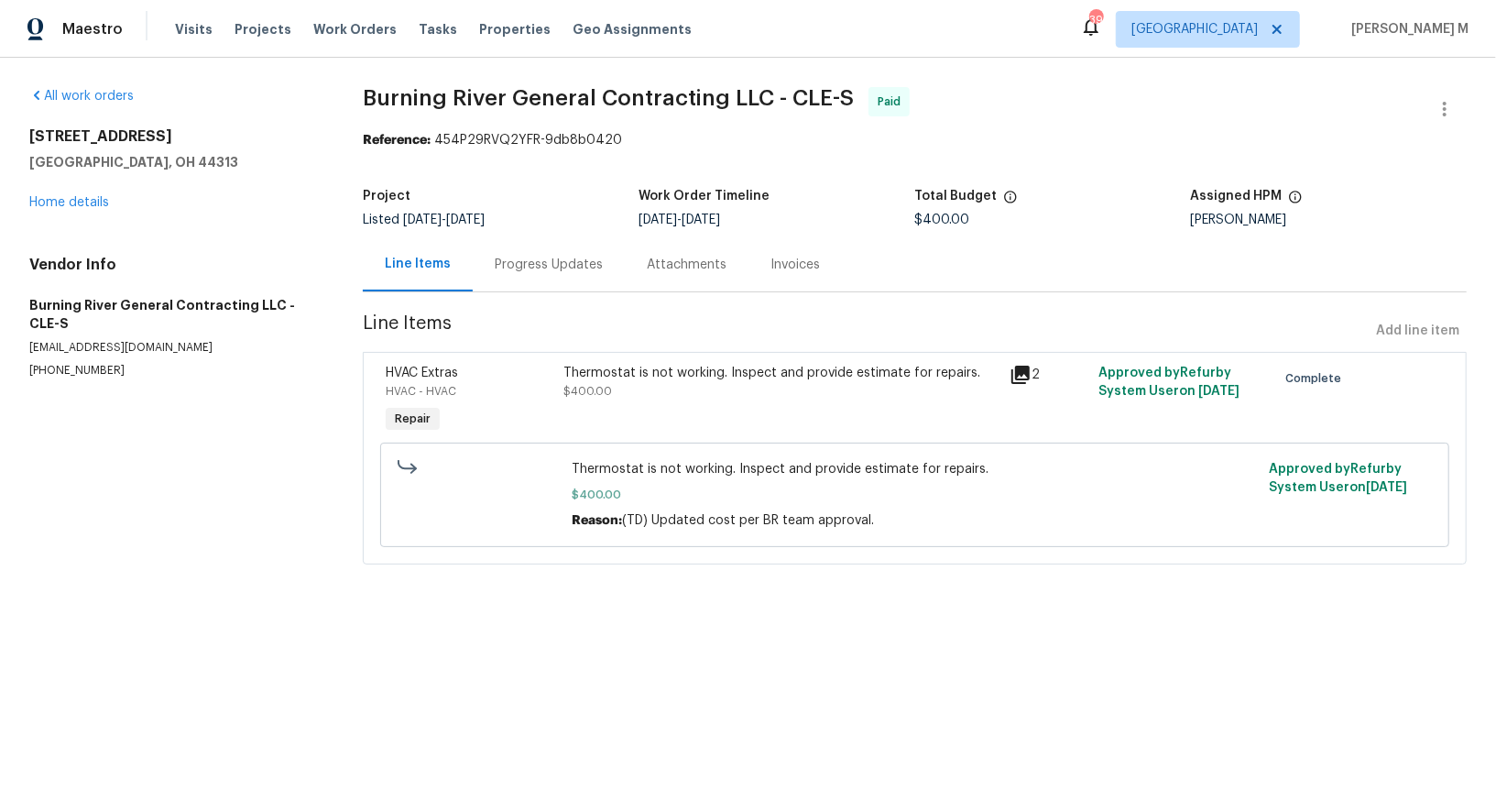
click at [569, 275] on div "Progress Updates" at bounding box center [549, 264] width 153 height 54
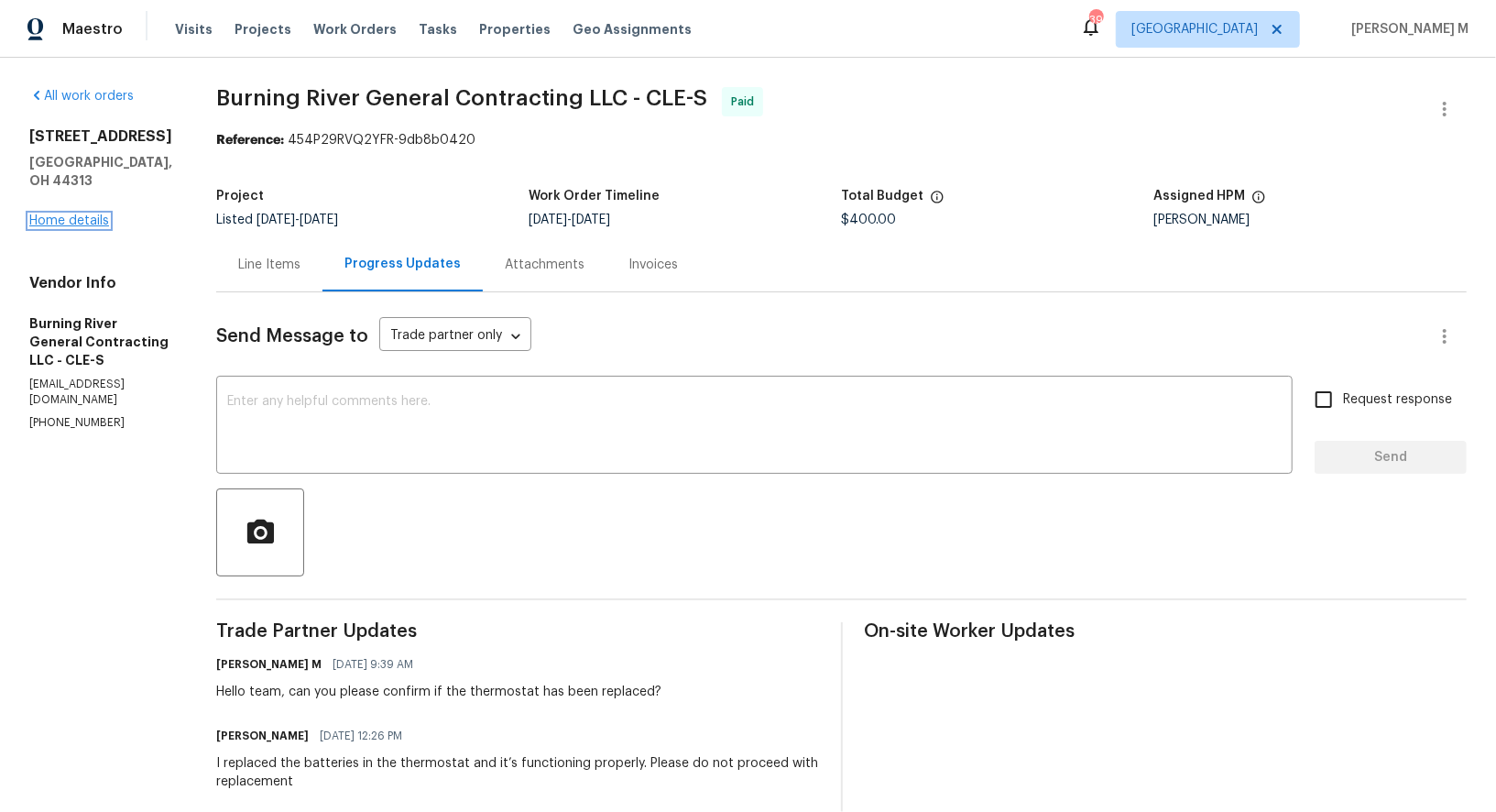
click at [51, 215] on link "Home details" at bounding box center [69, 220] width 80 height 13
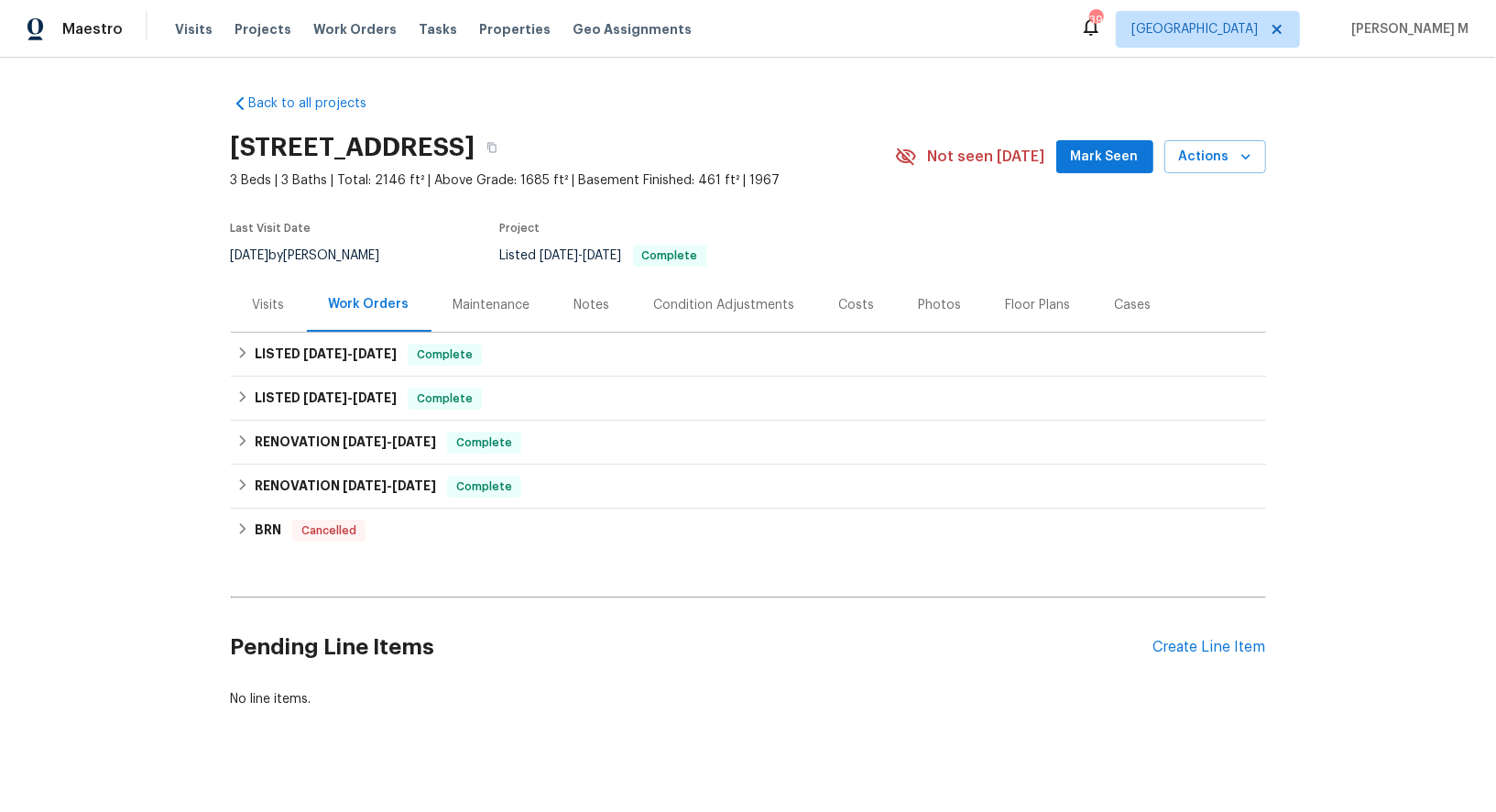
click at [527, 308] on div "Maintenance" at bounding box center [492, 305] width 121 height 54
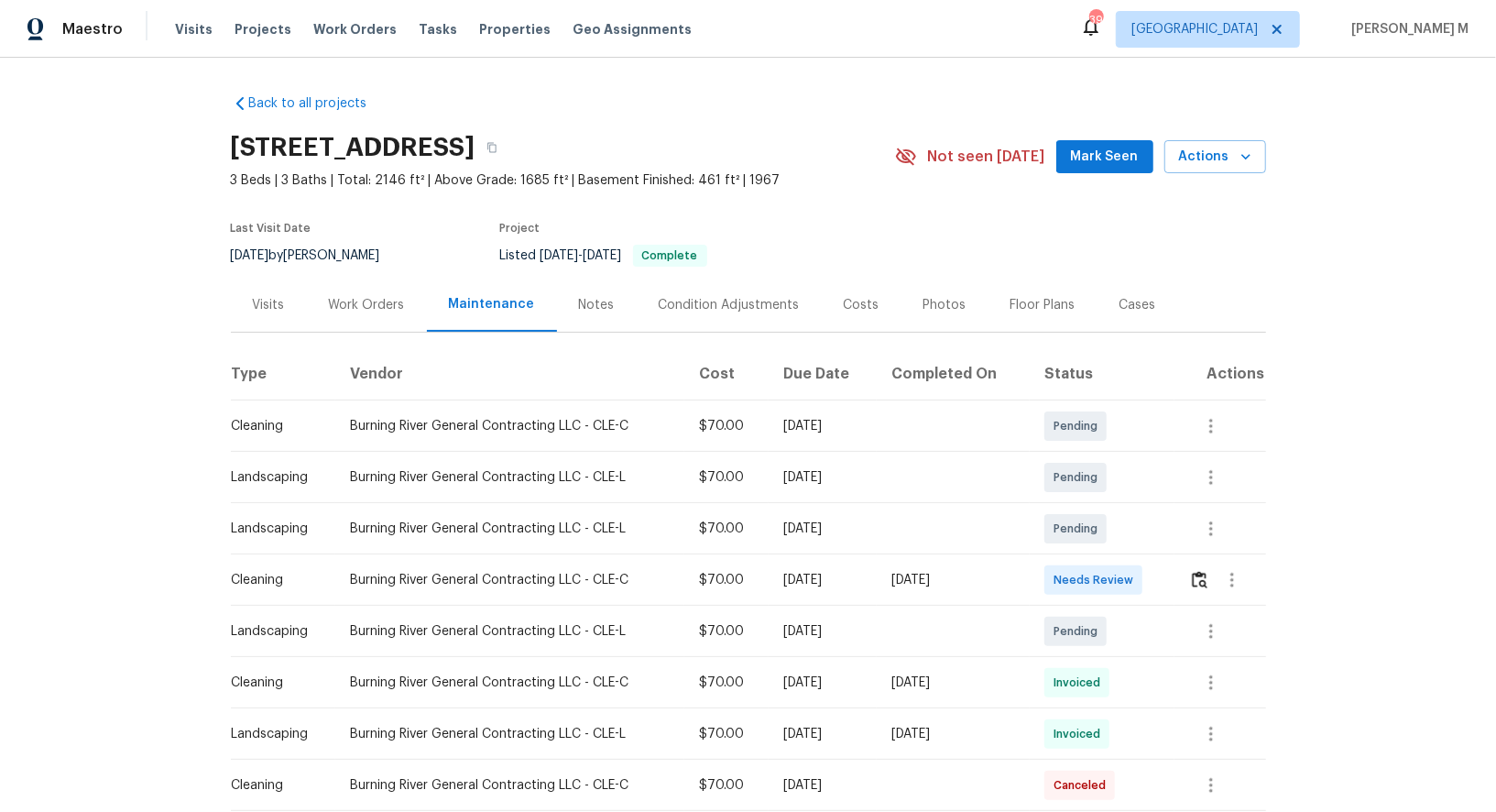
scroll to position [62, 0]
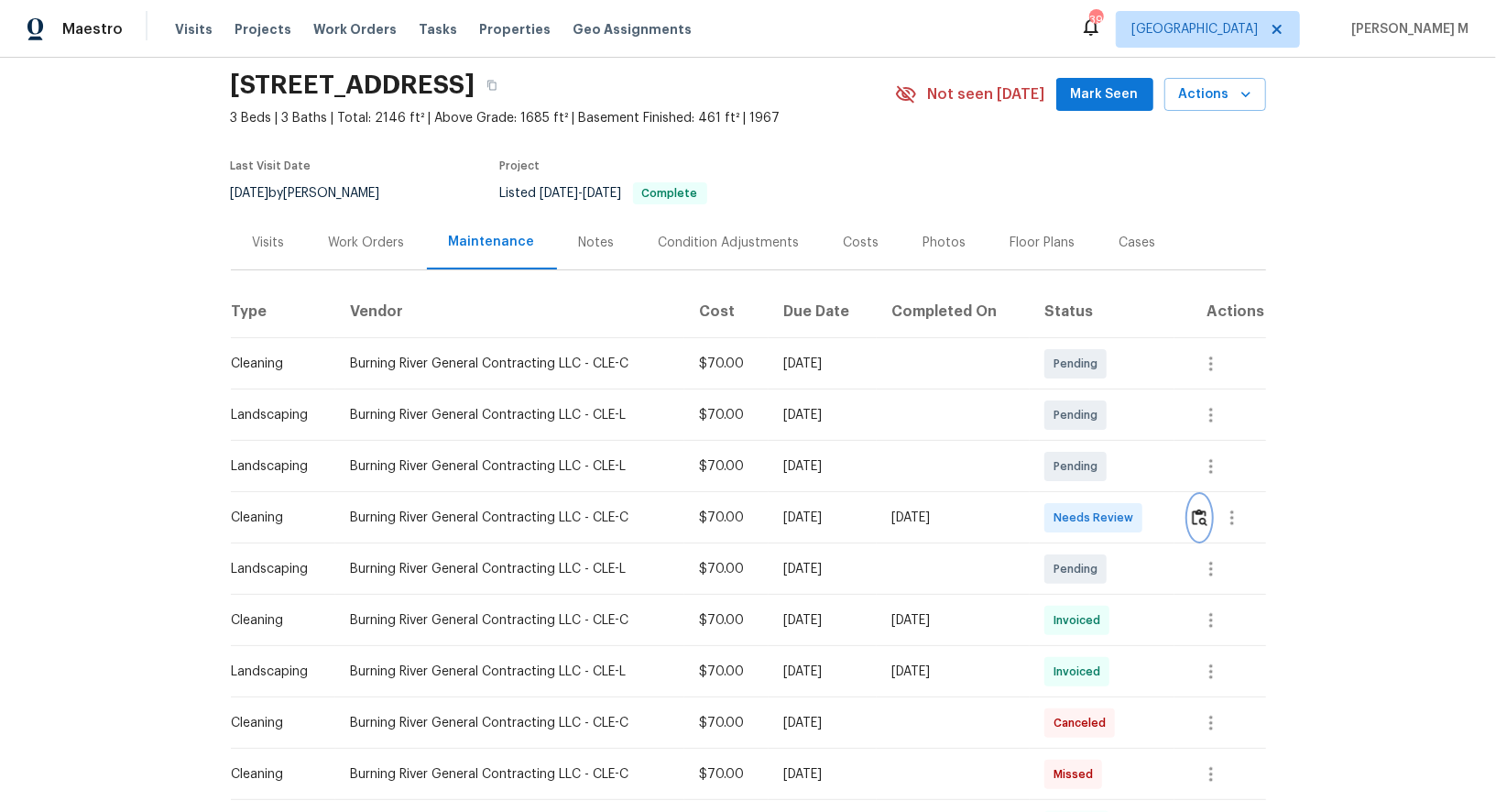
click at [1195, 516] on button "button" at bounding box center [1200, 517] width 21 height 44
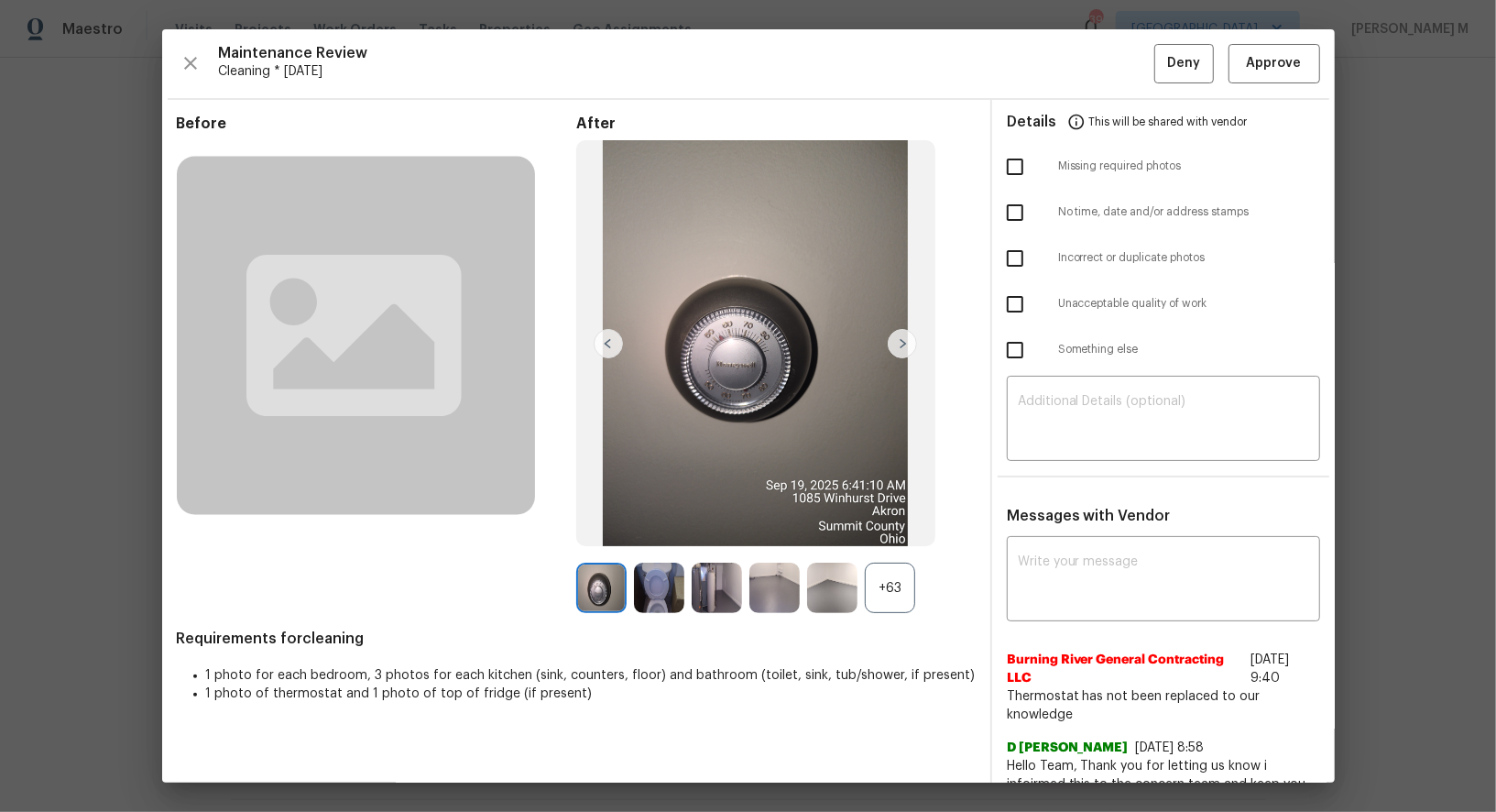
scroll to position [132, 0]
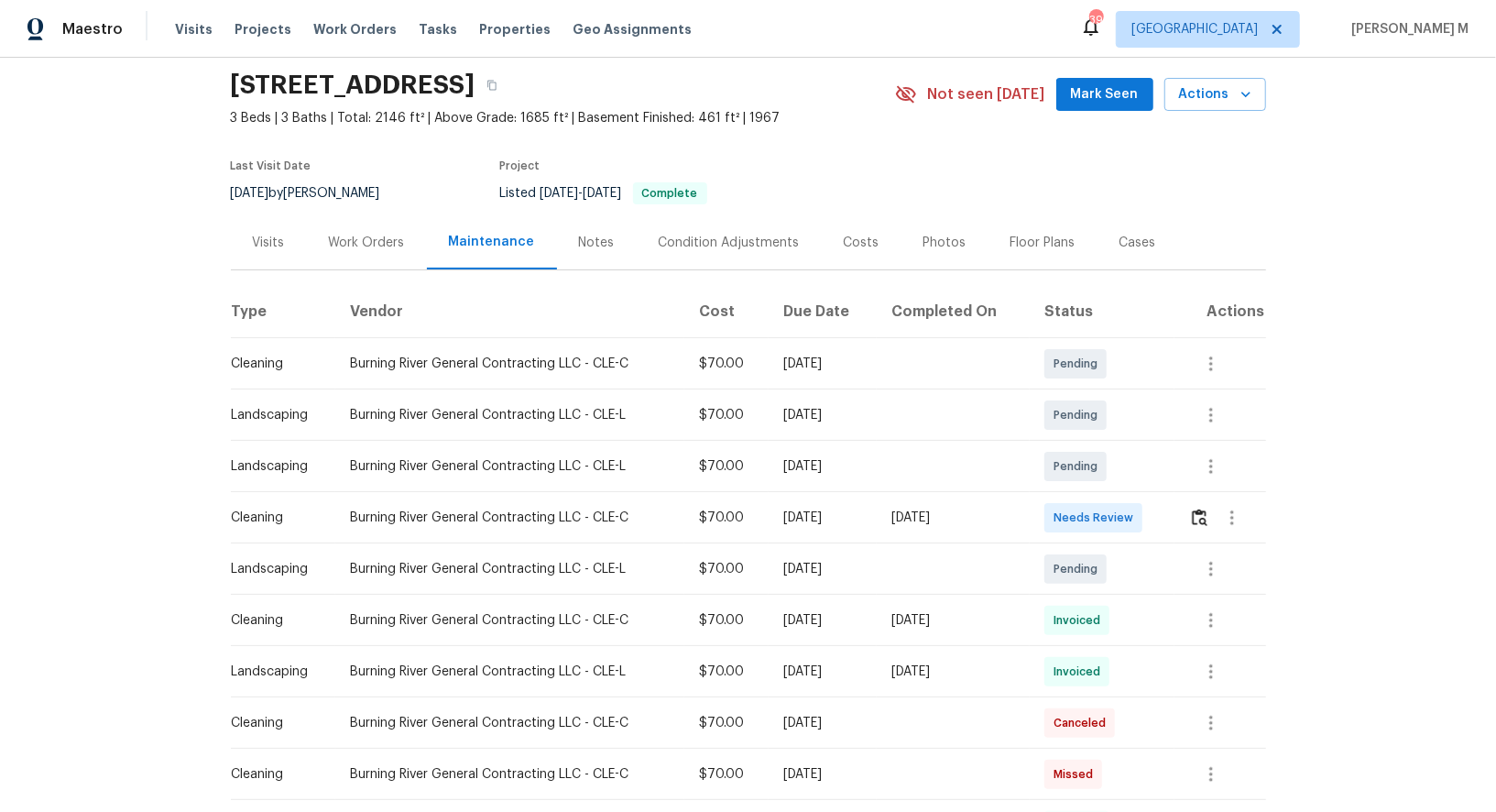
click at [395, 267] on div "Back to all projects 1085 Winhurst Dr, Akron, OH 44313 3 Beds | 3 Baths | Total…" at bounding box center [749, 665] width 1036 height 1296
click at [395, 241] on div "Work Orders" at bounding box center [367, 243] width 76 height 18
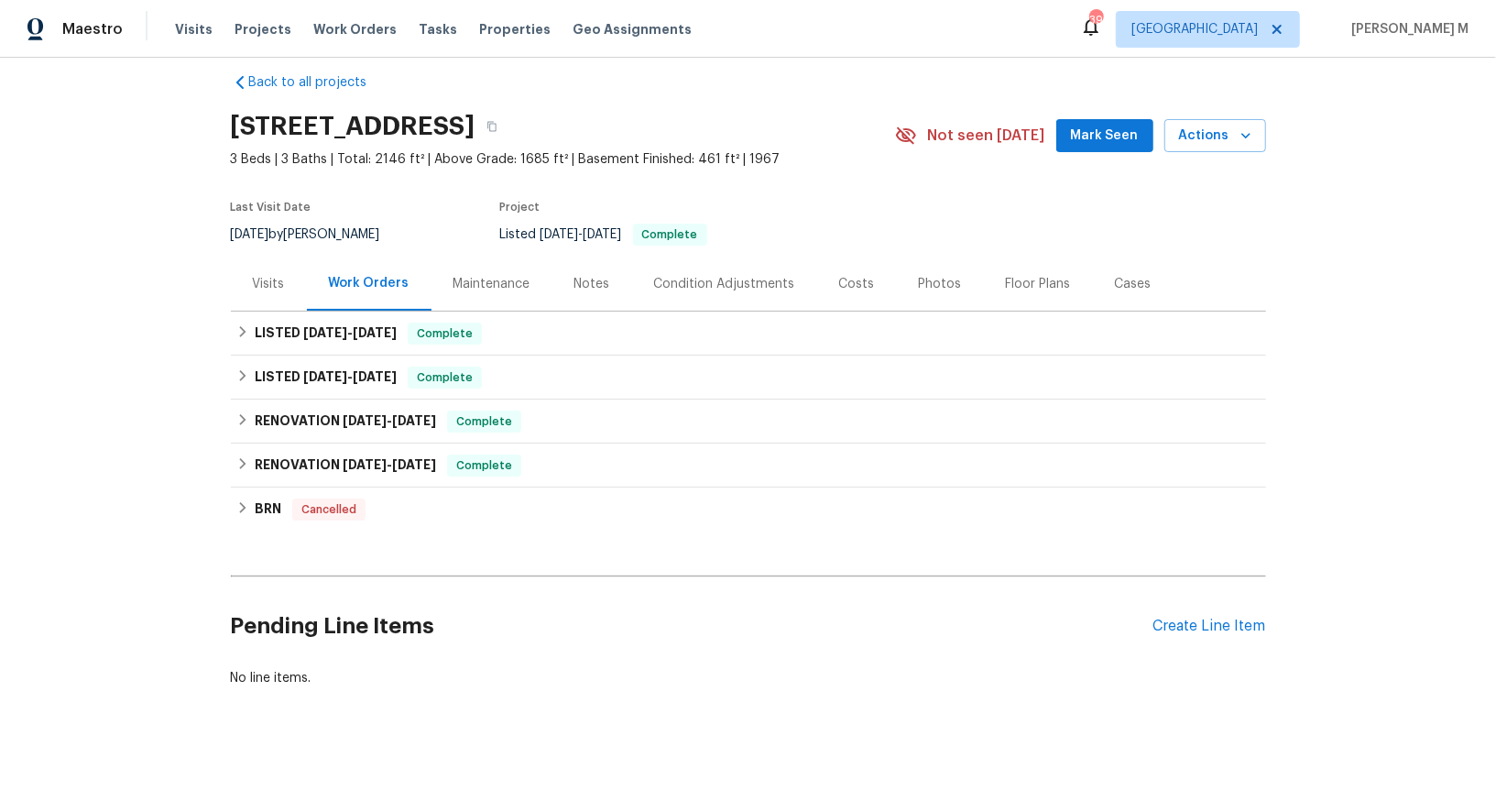
scroll to position [1, 0]
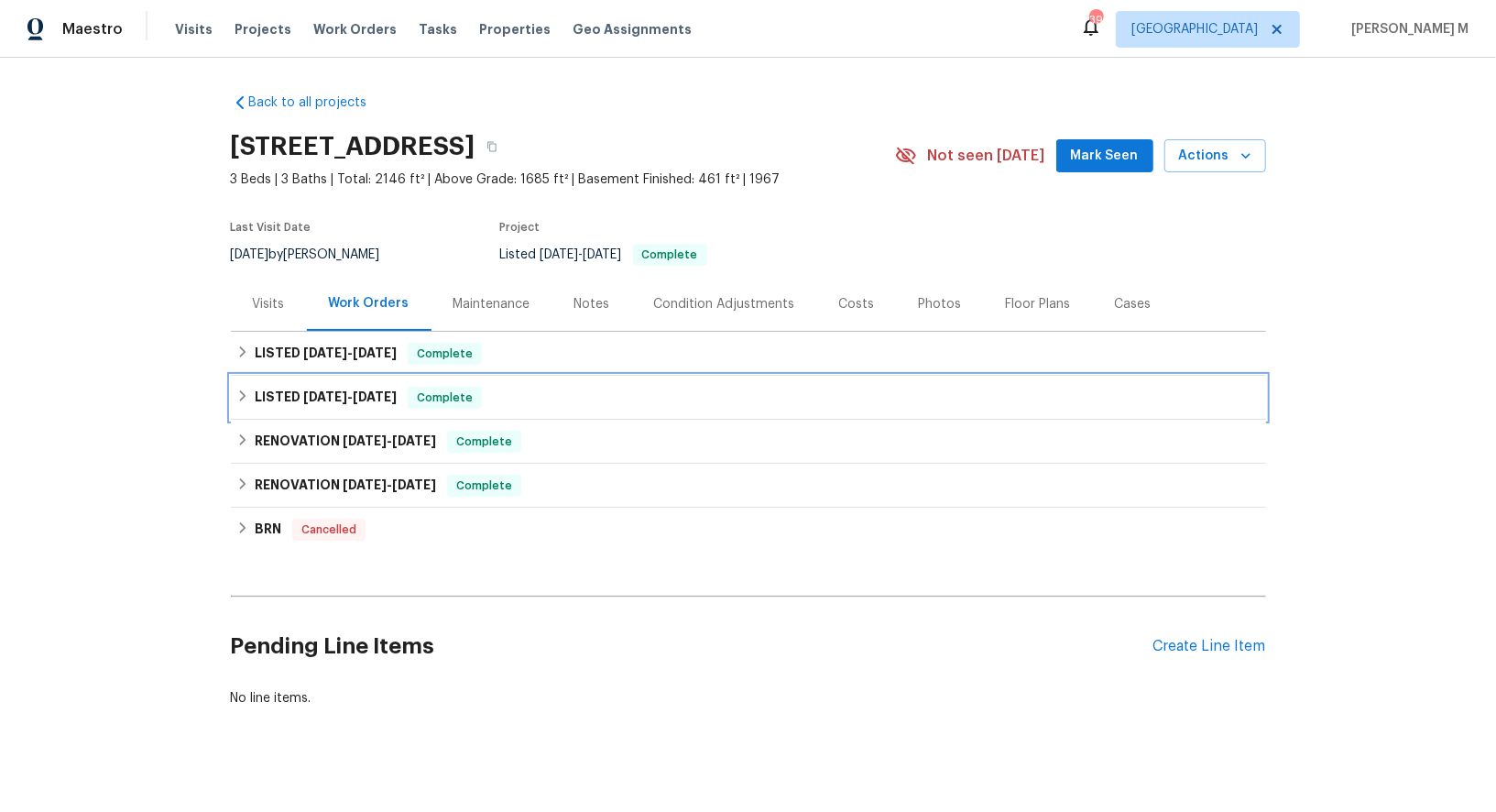
click at [395, 393] on div "LISTED [DATE] - [DATE] Complete" at bounding box center [748, 397] width 1025 height 22
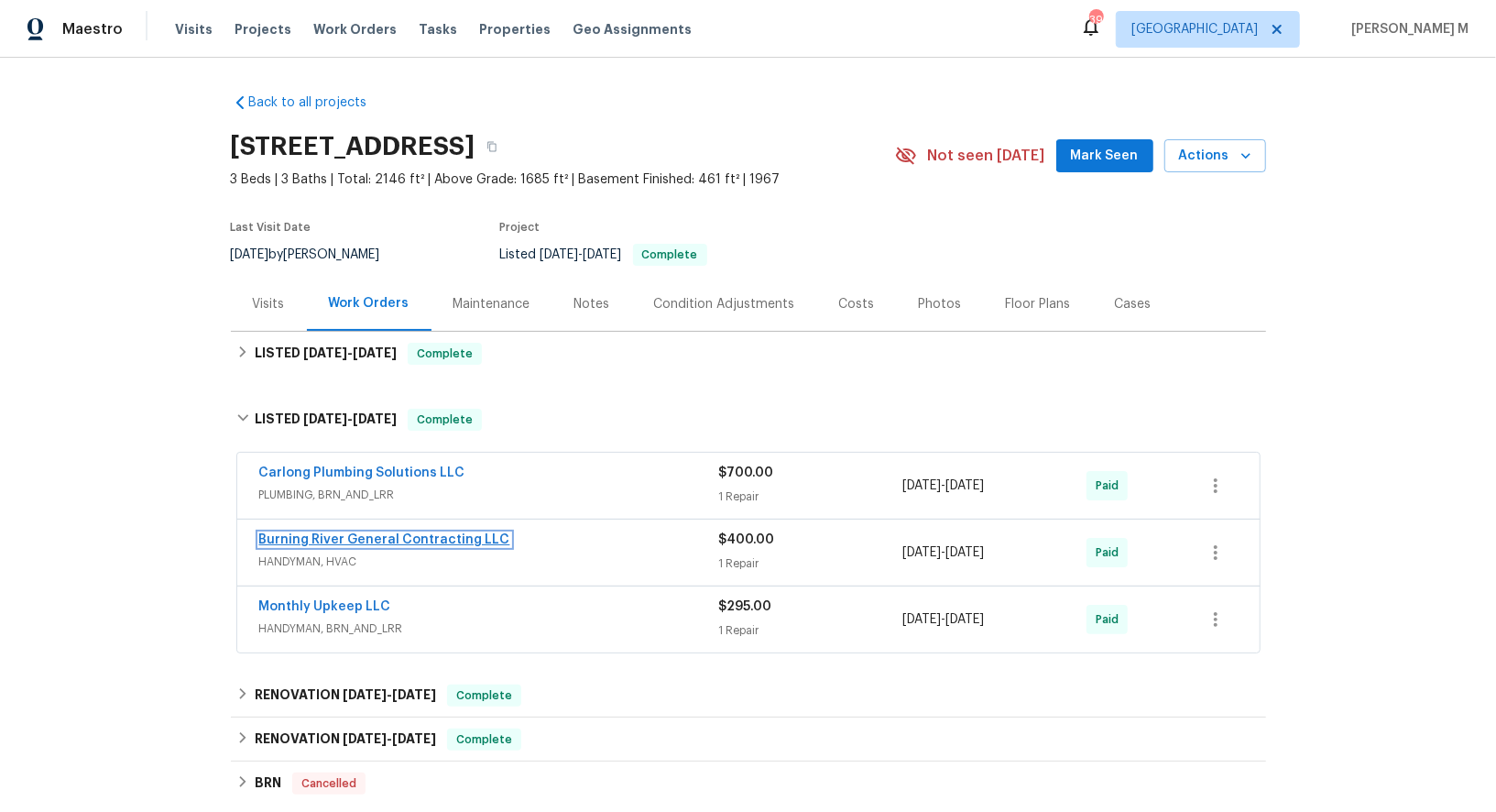
click at [346, 533] on link "Burning River General Contracting LLC" at bounding box center [385, 539] width 251 height 13
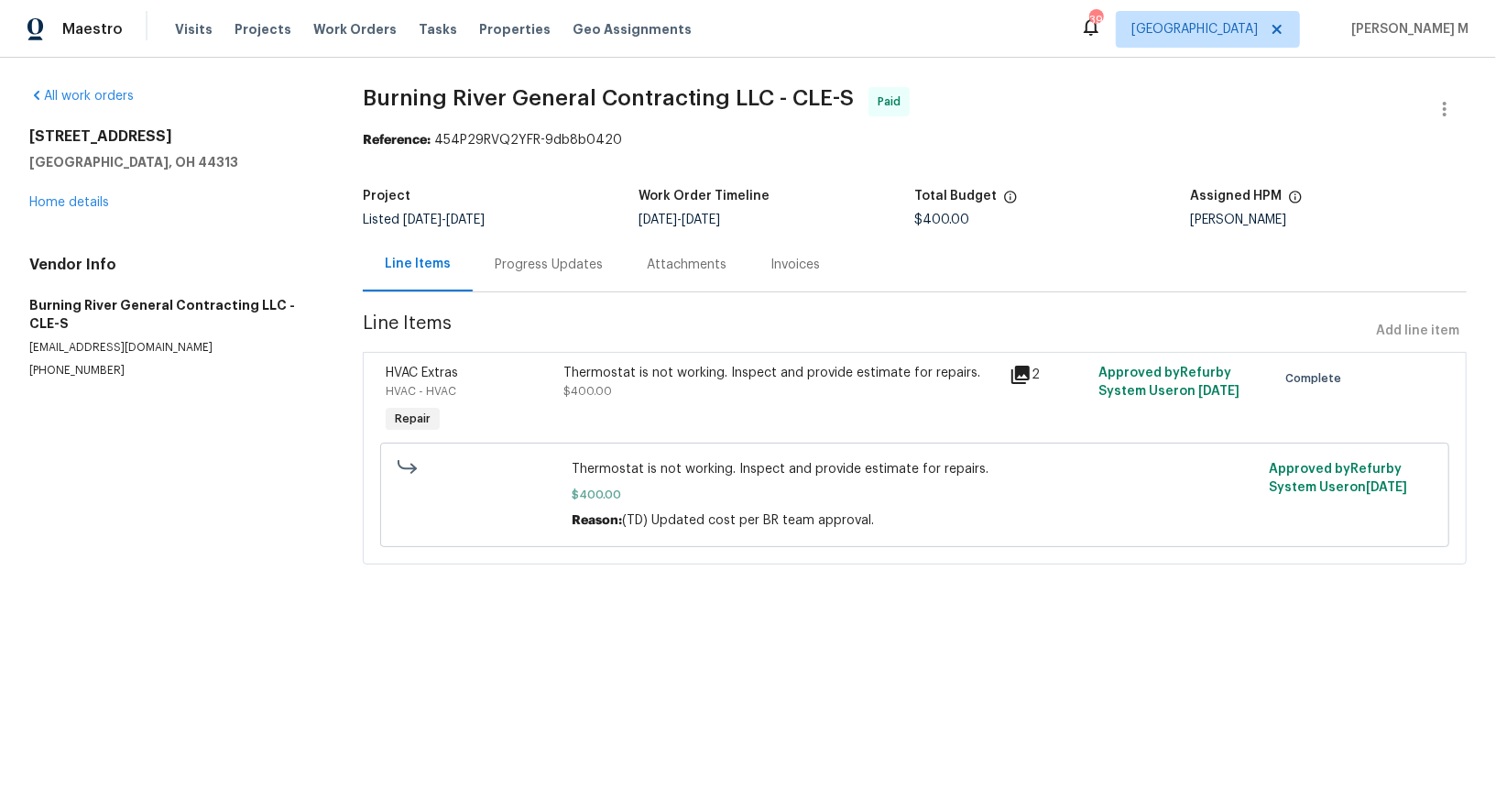
click at [490, 266] on div "Progress Updates" at bounding box center [549, 264] width 153 height 54
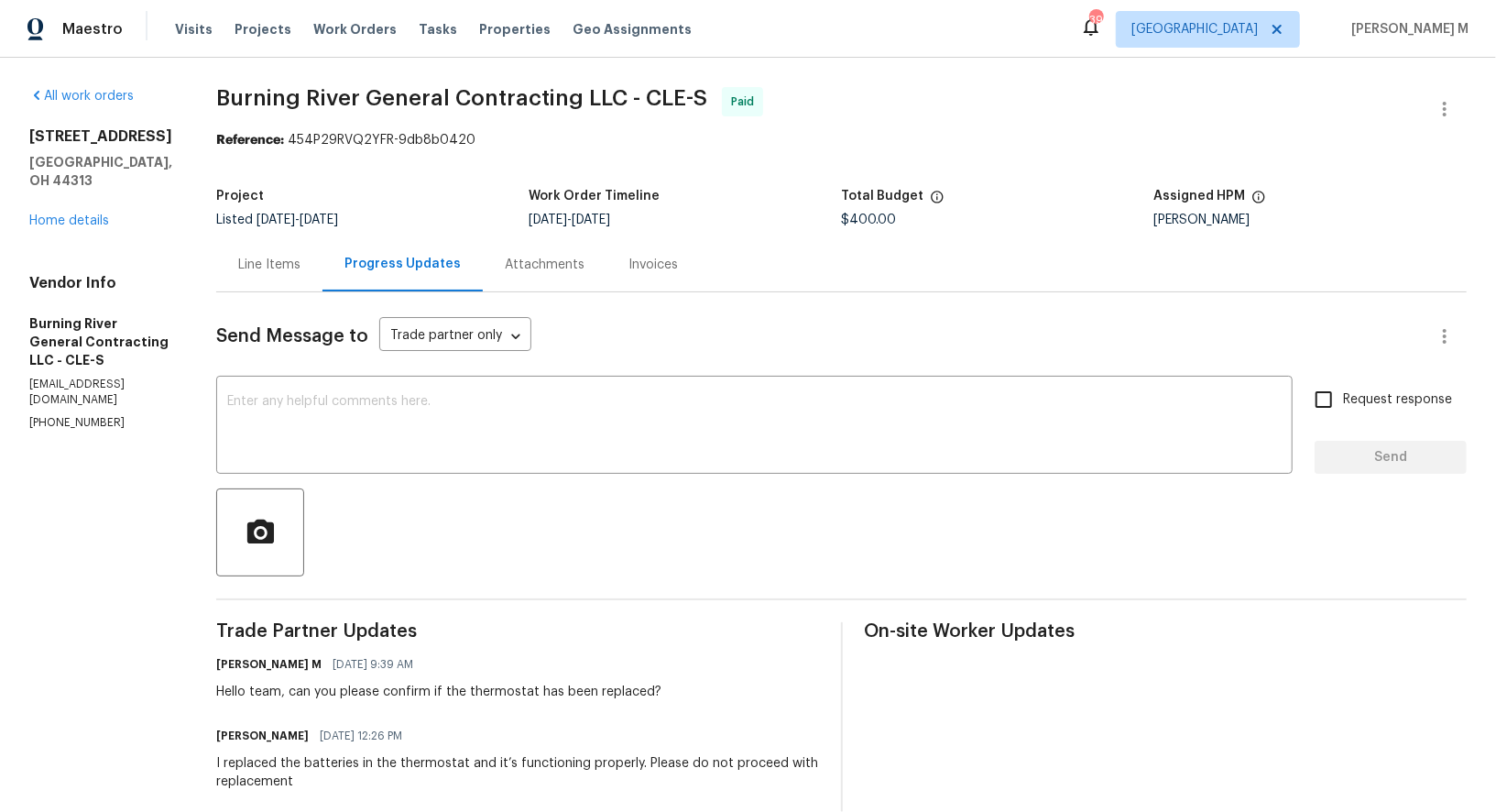
click at [182, 251] on div "All work orders 1085 Winhurst Dr Akron, OH 44313 Home details Vendor Info Burni…" at bounding box center [748, 746] width 1496 height 1378
click at [247, 260] on div "Line Items" at bounding box center [269, 264] width 62 height 18
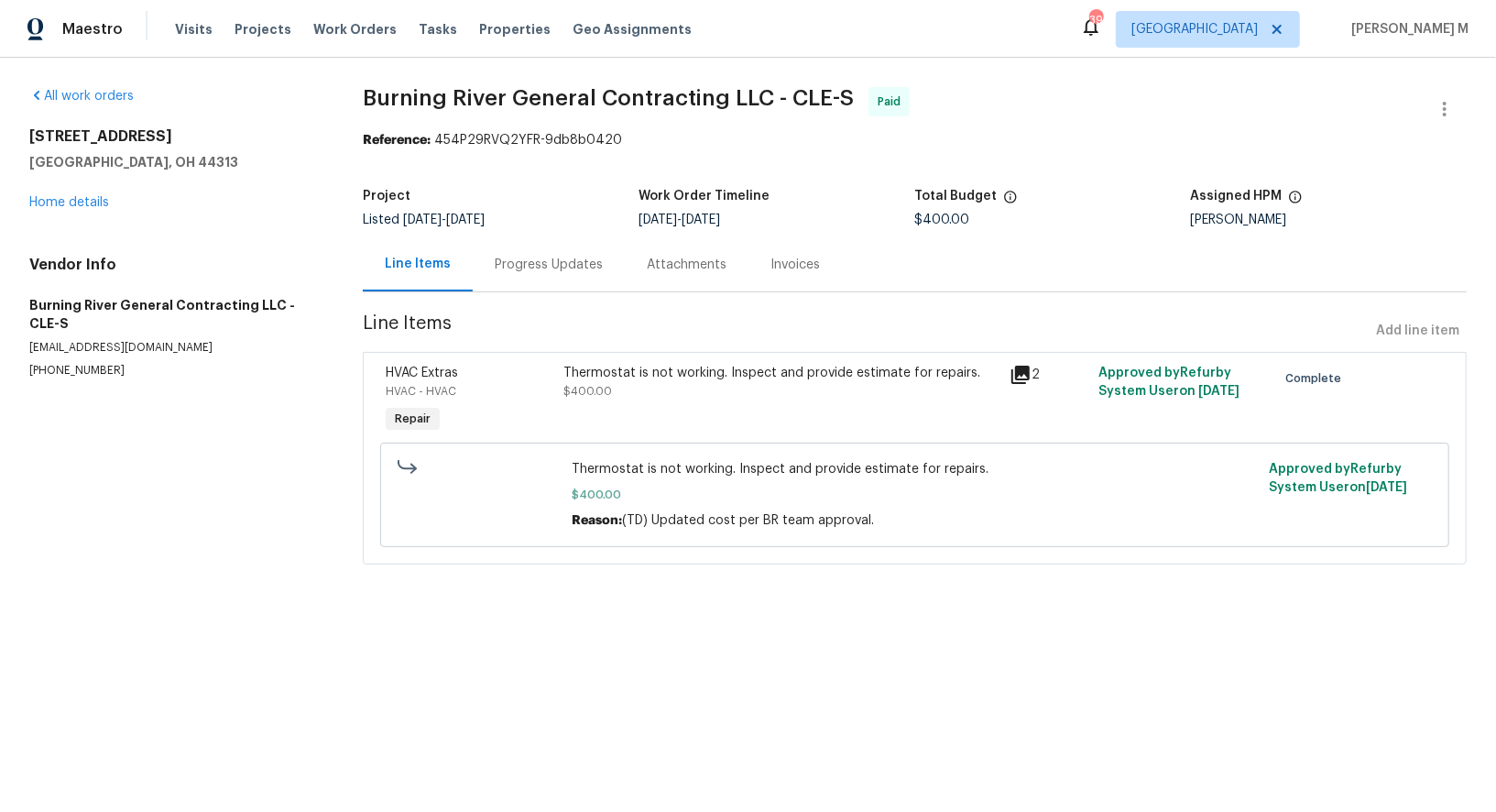
click at [506, 255] on div "Progress Updates" at bounding box center [548, 264] width 108 height 18
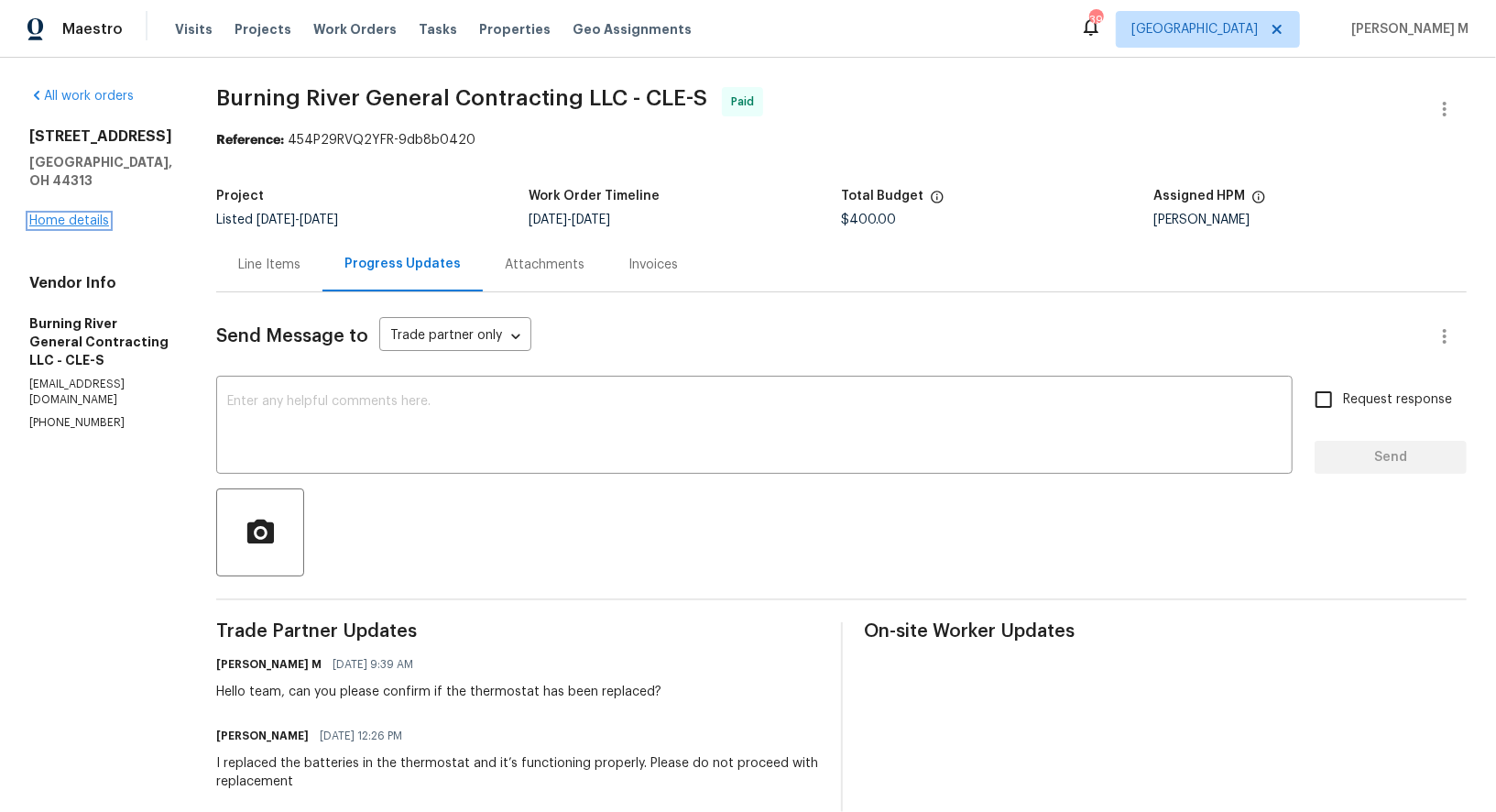
click at [64, 215] on link "Home details" at bounding box center [69, 220] width 80 height 13
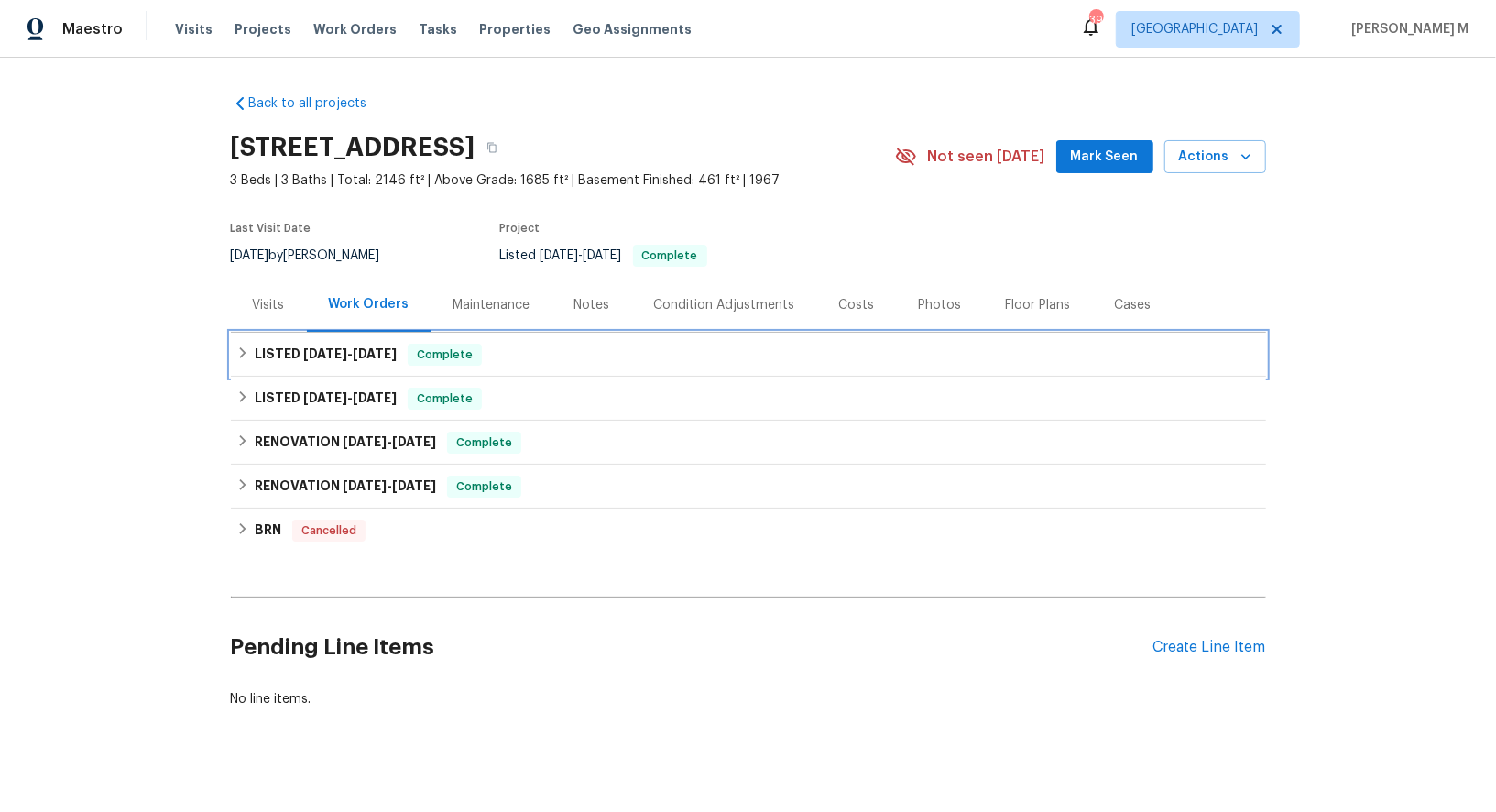
click at [381, 358] on div "LISTED [DATE] - [DATE] Complete" at bounding box center [749, 354] width 1036 height 44
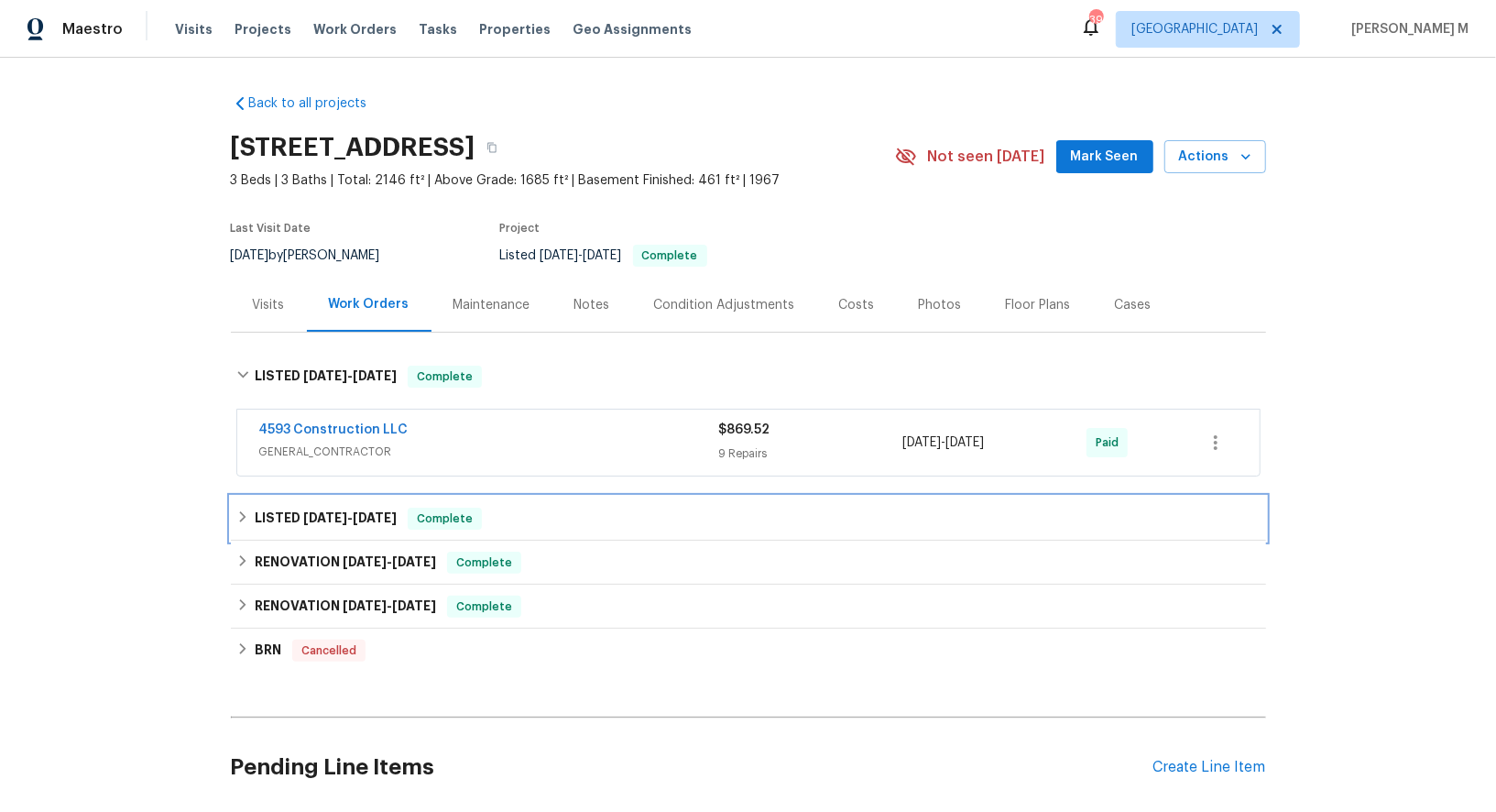
click at [357, 511] on span "[DATE]" at bounding box center [374, 517] width 44 height 13
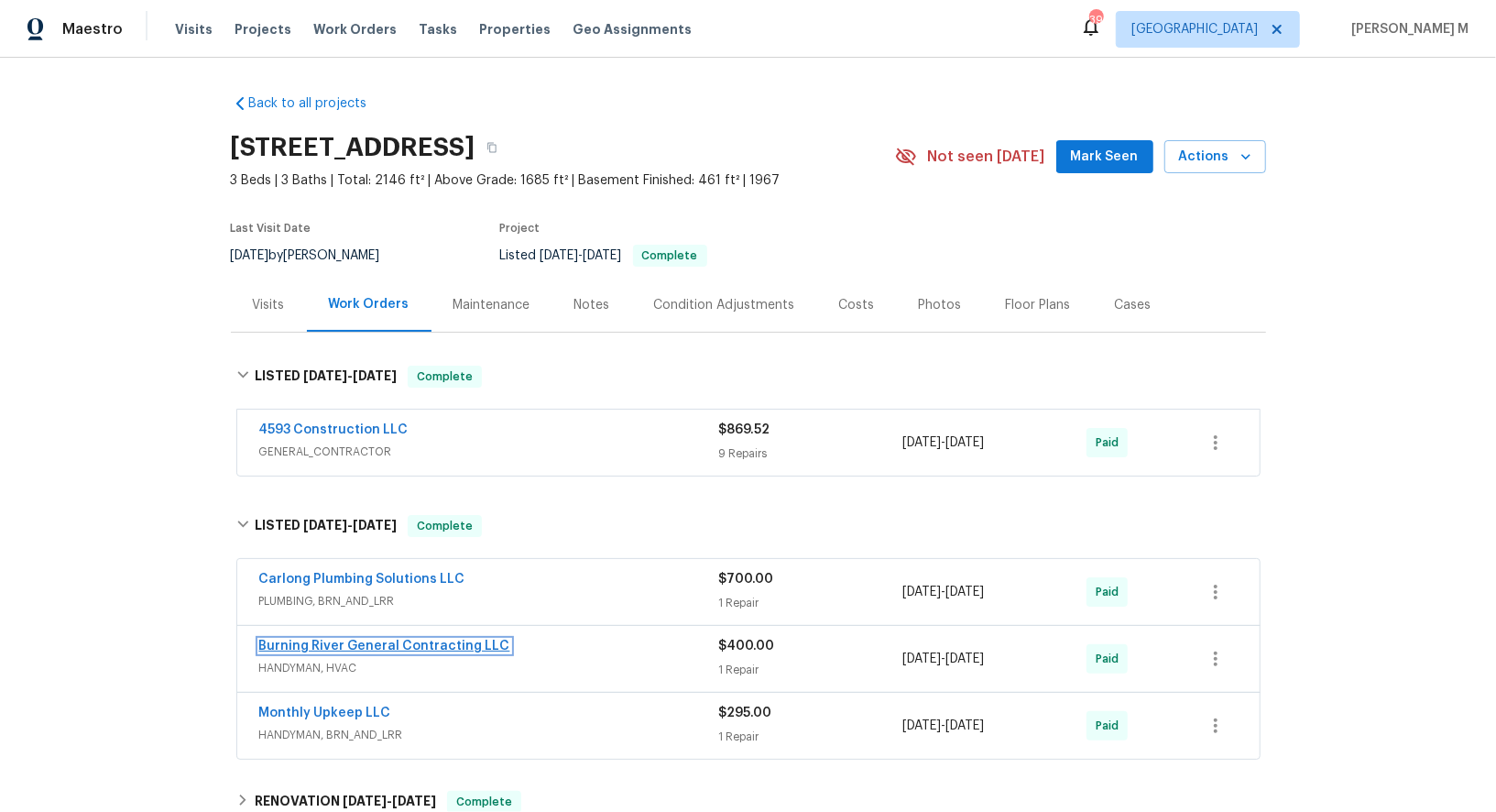
click at [314, 639] on link "Burning River General Contracting LLC" at bounding box center [385, 645] width 251 height 13
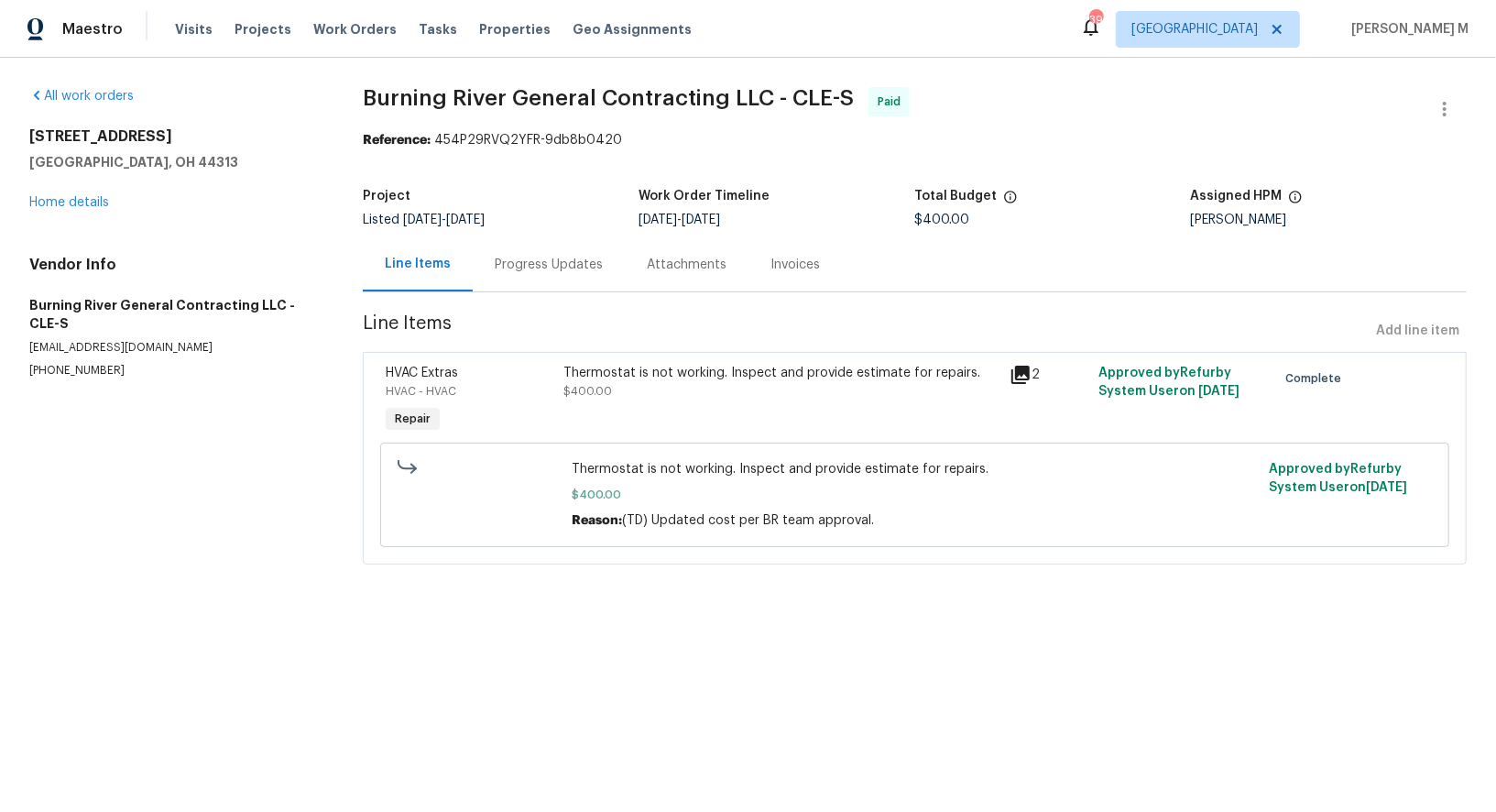
click at [521, 273] on div "Progress Updates" at bounding box center [549, 264] width 153 height 54
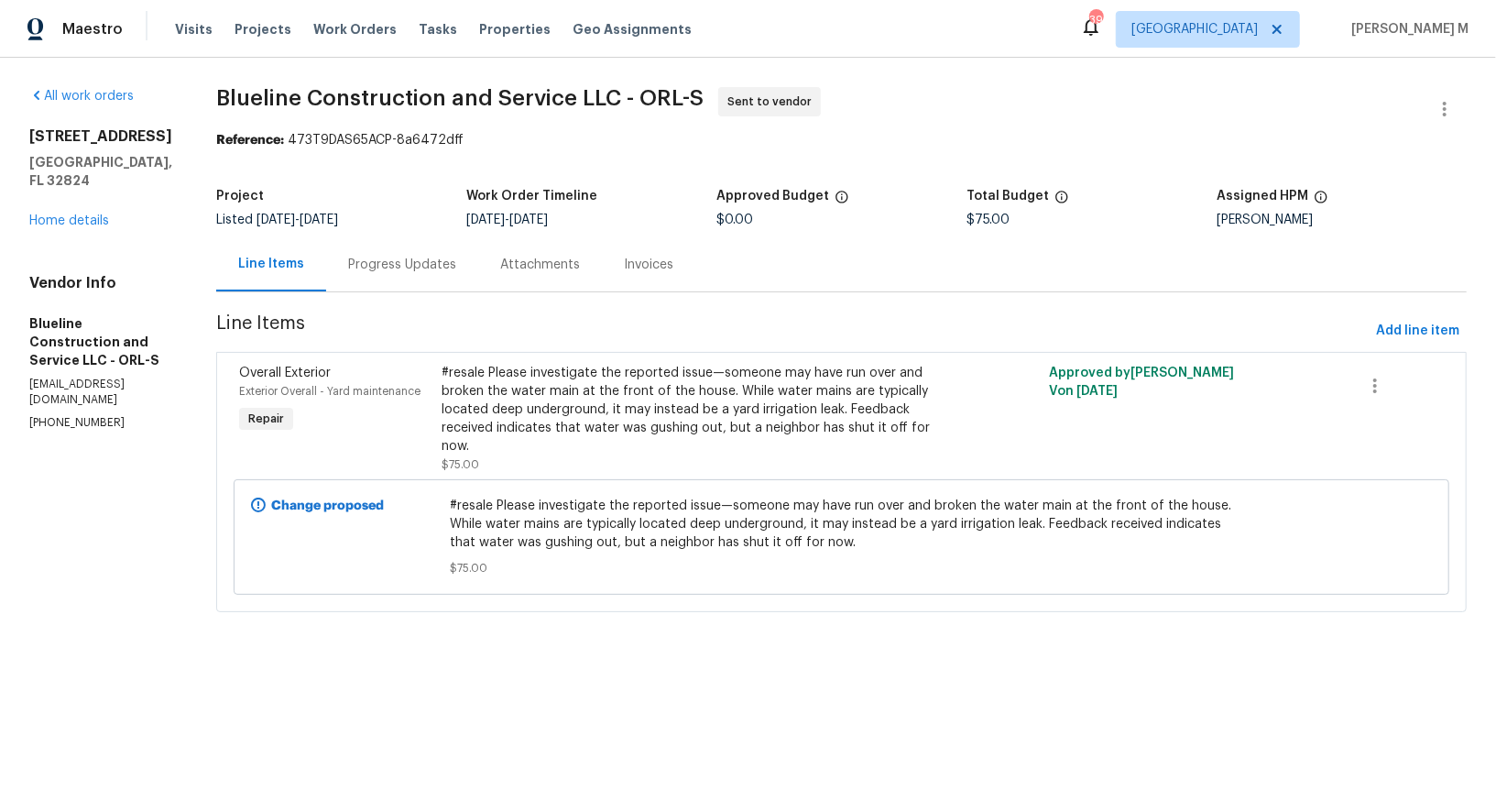
click at [416, 284] on section "Blueline Construction and Service LLC - ORL-S Sent to vendor Reference: 473T9DA…" at bounding box center [841, 360] width 1250 height 547
click at [436, 241] on div "Progress Updates" at bounding box center [402, 264] width 153 height 54
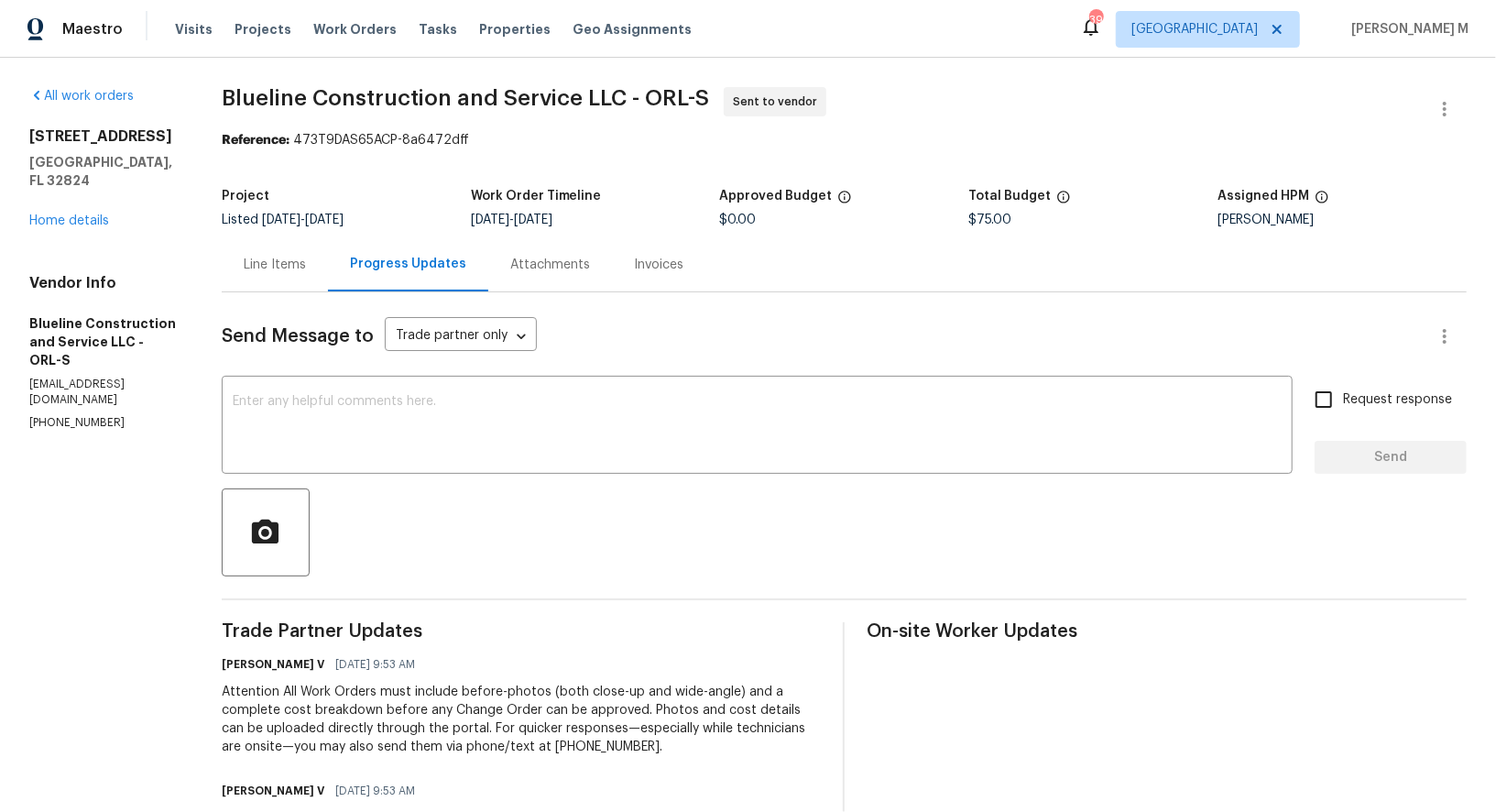
click at [285, 283] on div "Line Items" at bounding box center [274, 264] width 106 height 54
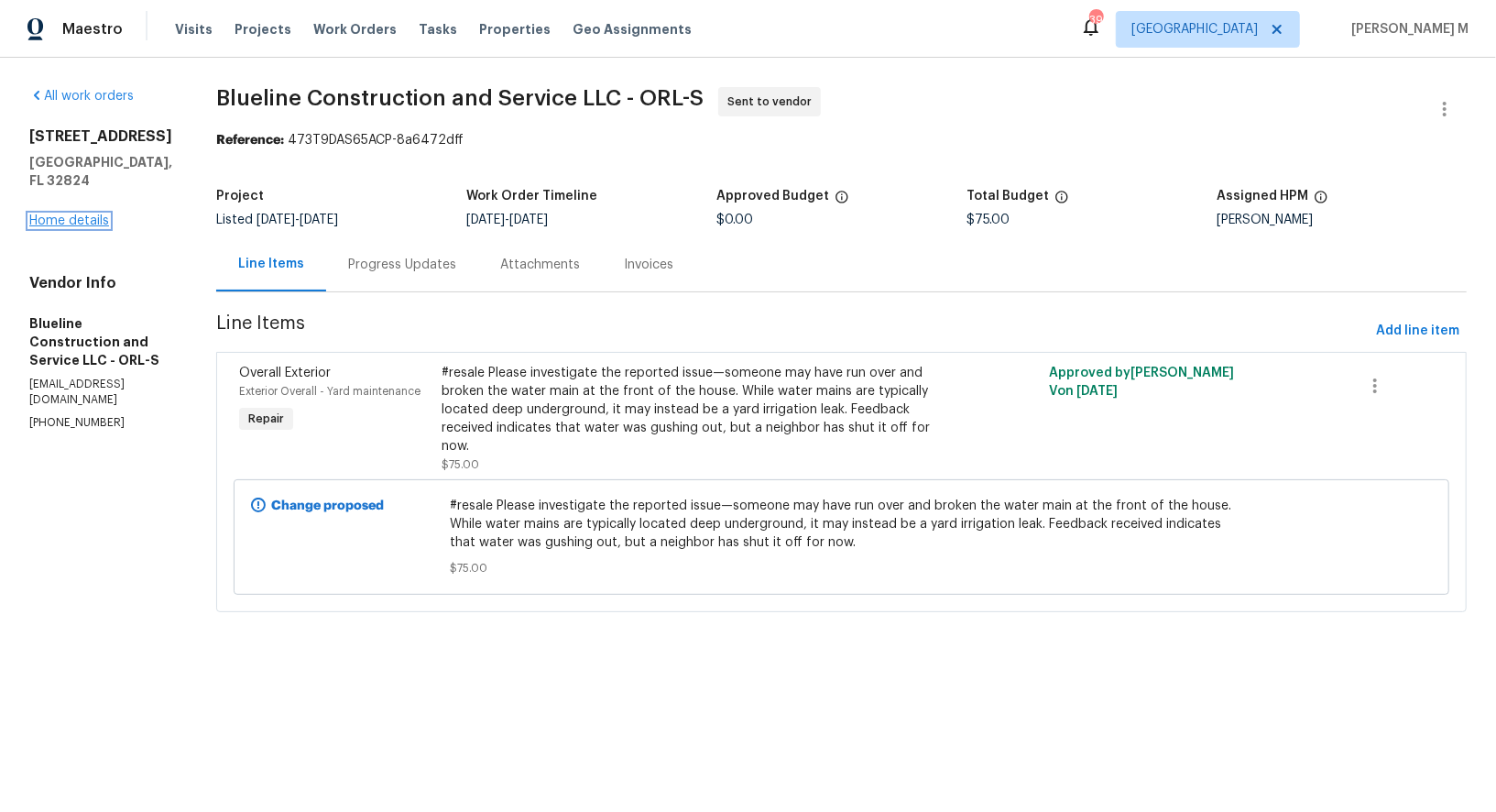
click at [54, 215] on link "Home details" at bounding box center [69, 220] width 80 height 13
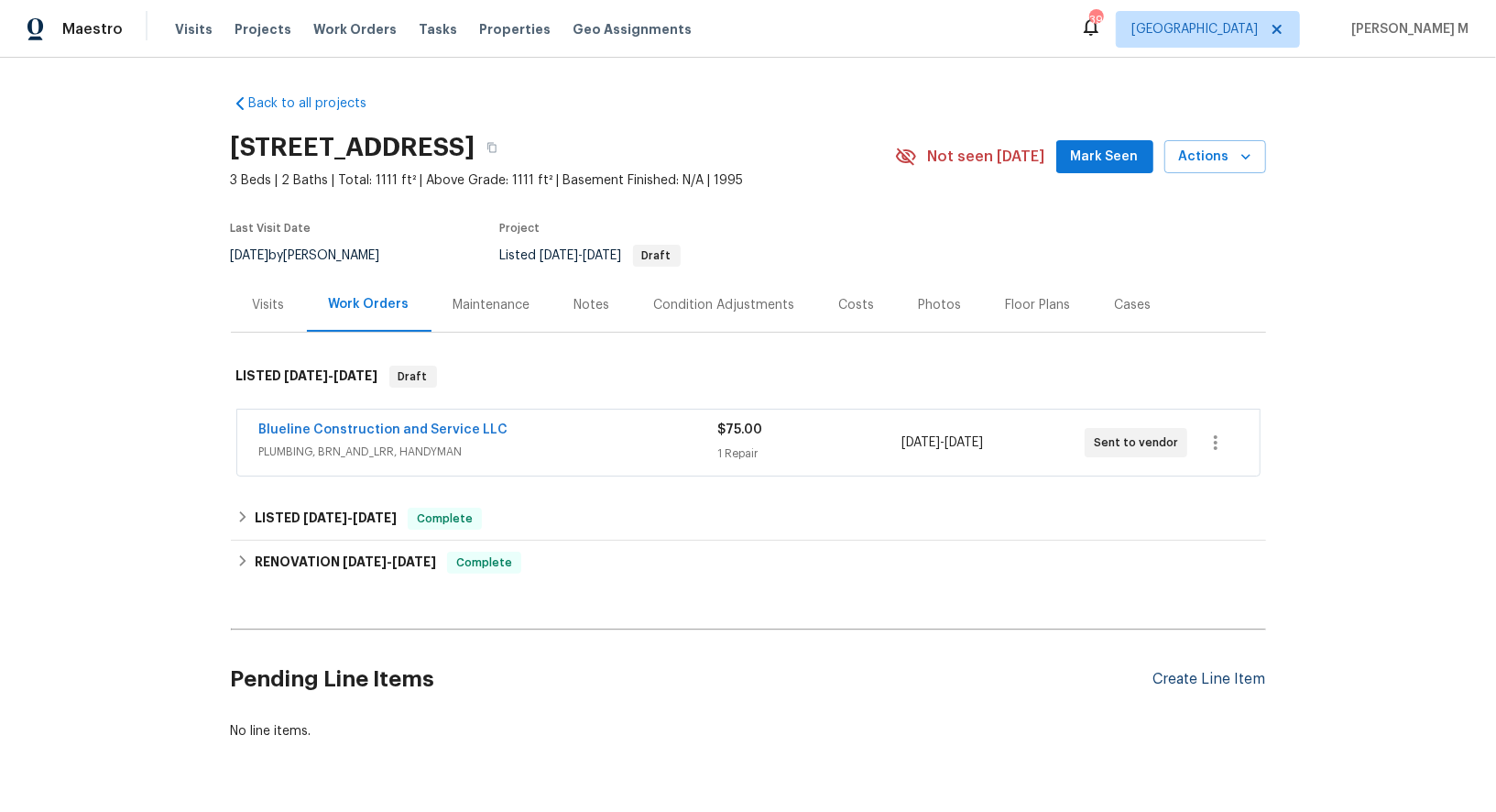
click at [1225, 670] on div "Create Line Item" at bounding box center [1209, 679] width 113 height 17
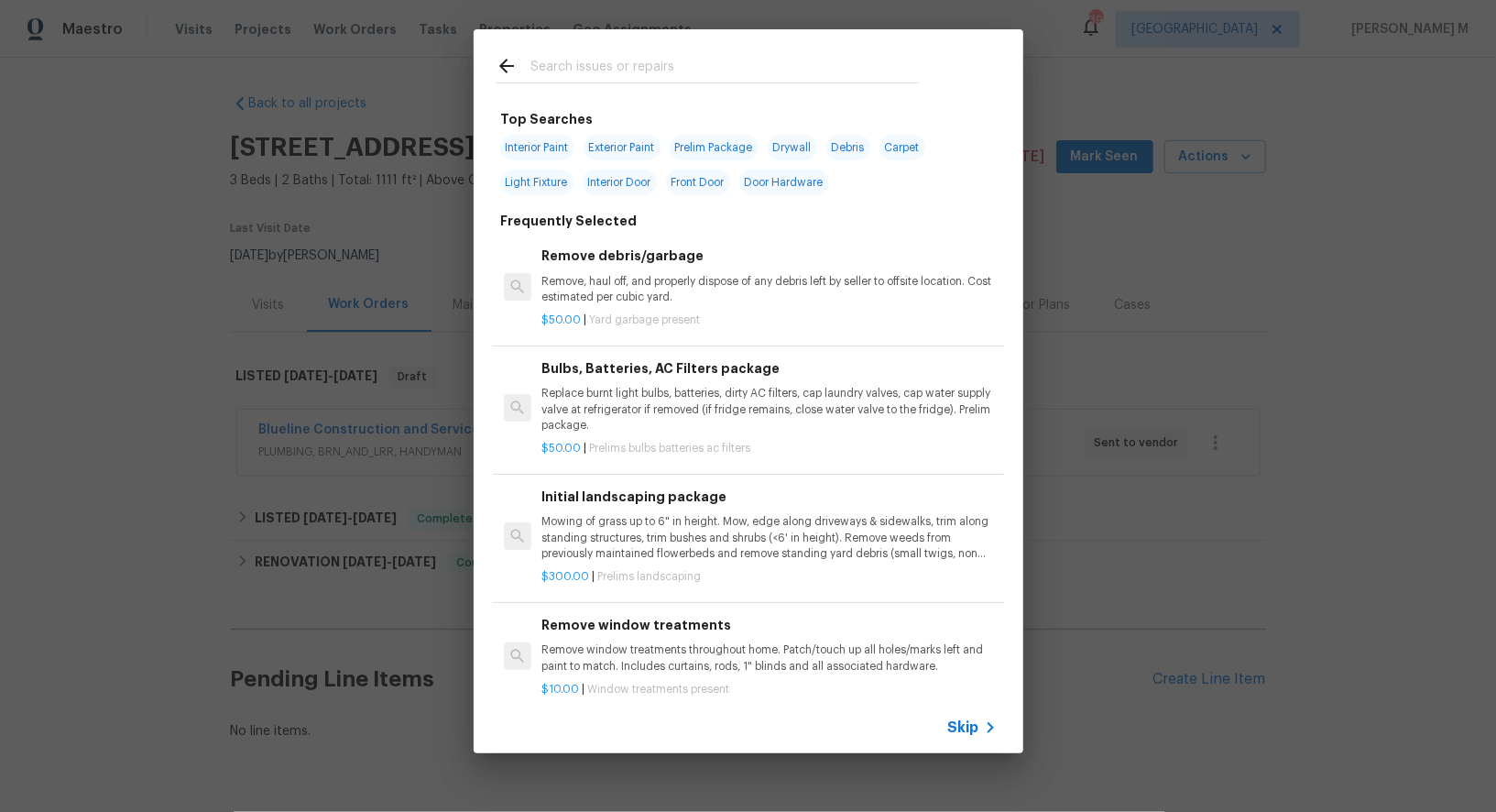
click at [976, 733] on span "Skip" at bounding box center [964, 727] width 31 height 18
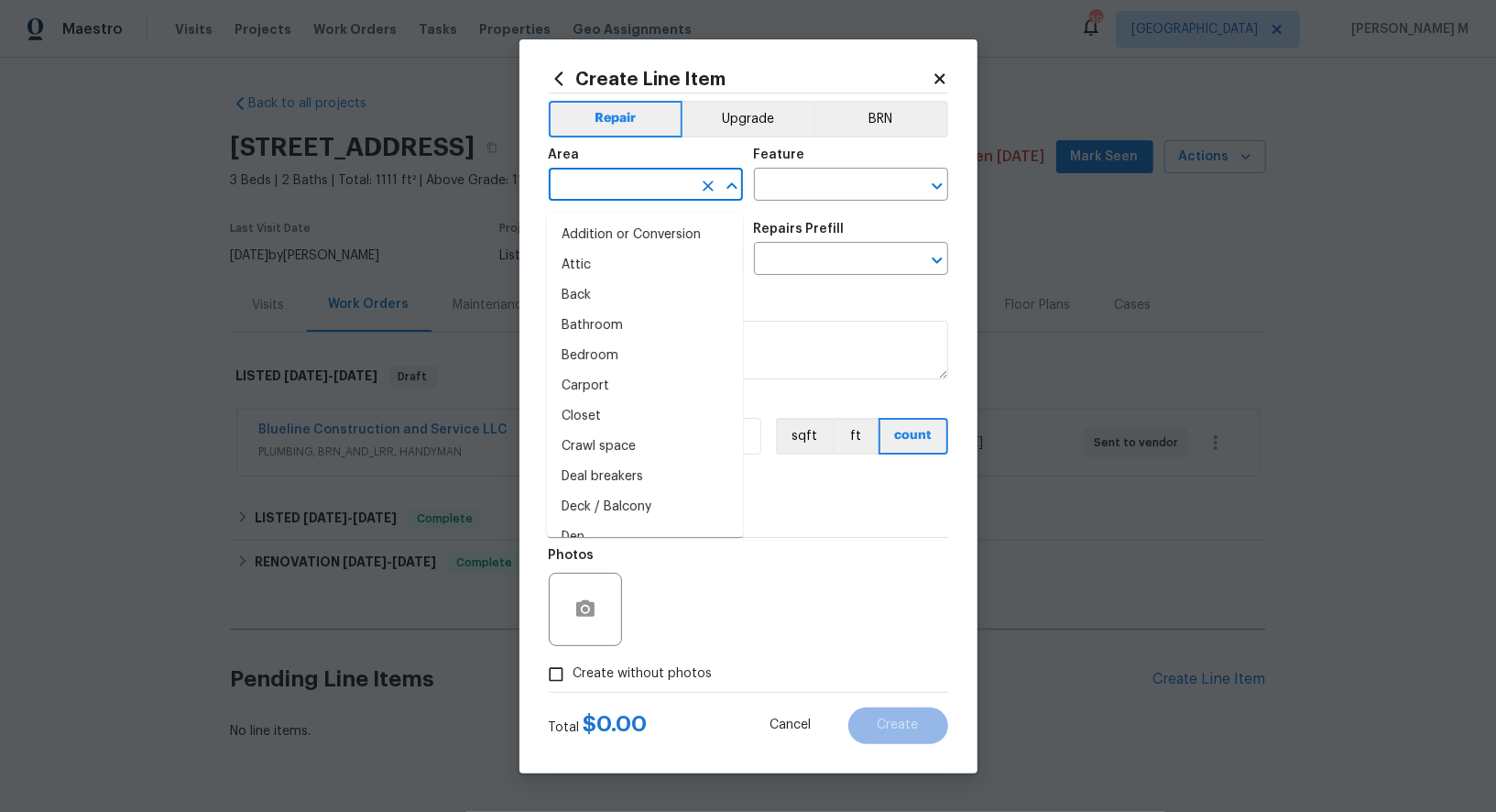
click at [582, 186] on input "text" at bounding box center [620, 186] width 143 height 28
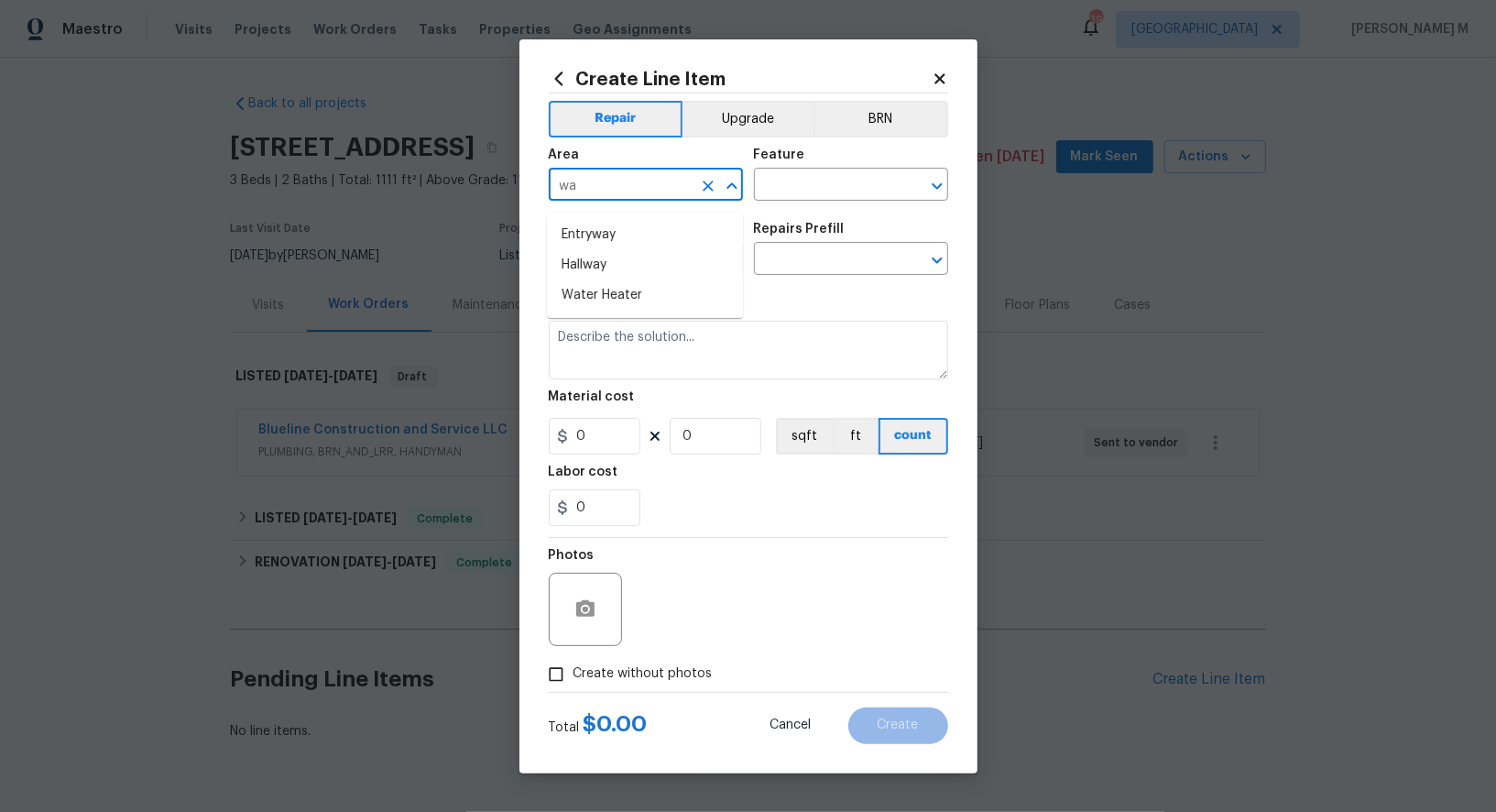
type input "w"
type input "ext"
click at [673, 221] on li "Front" at bounding box center [645, 234] width 196 height 30
type input "Front"
click at [819, 196] on input "text" at bounding box center [825, 186] width 143 height 28
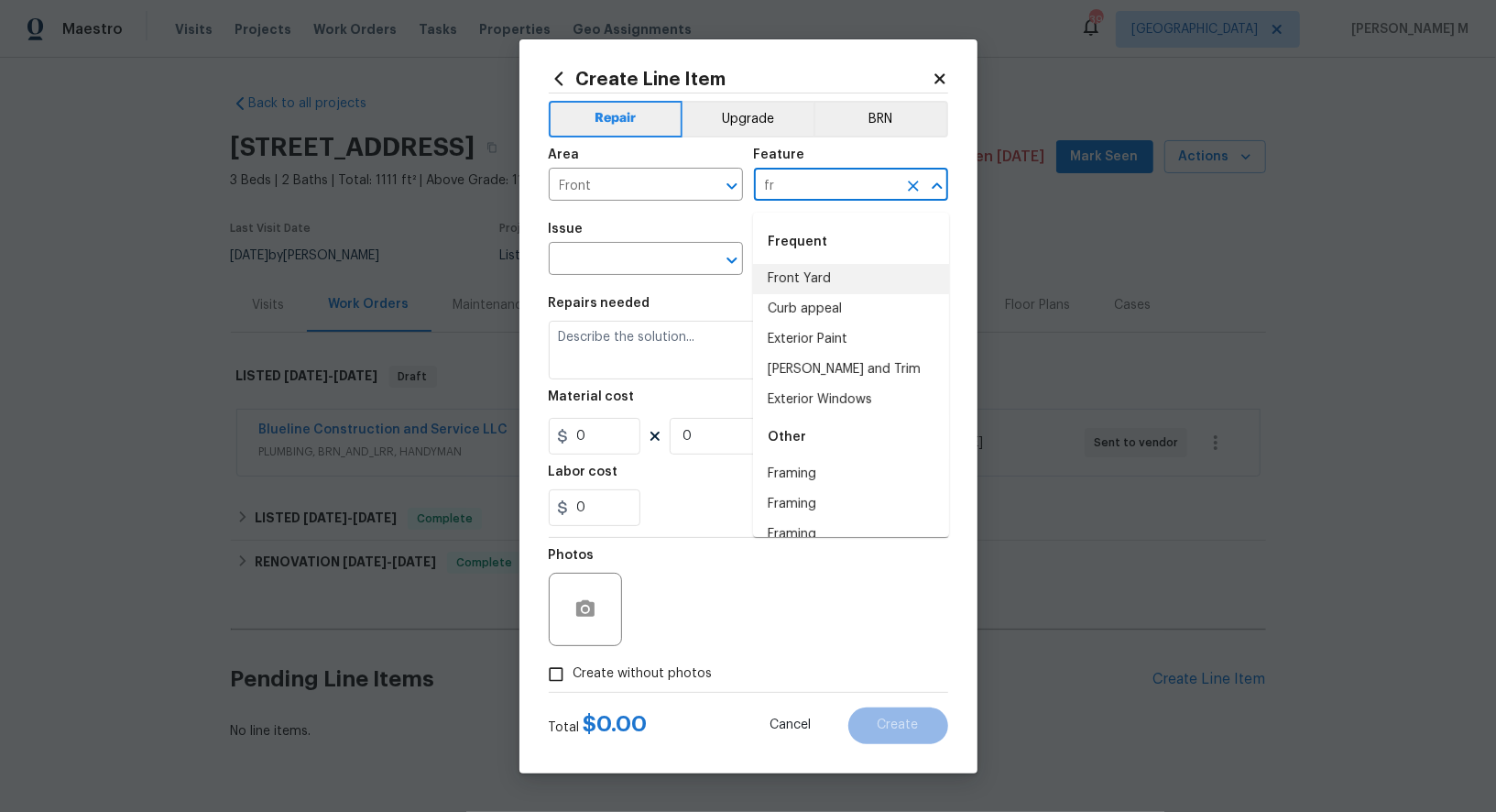
click at [855, 279] on li "Front Yard" at bounding box center [851, 279] width 196 height 30
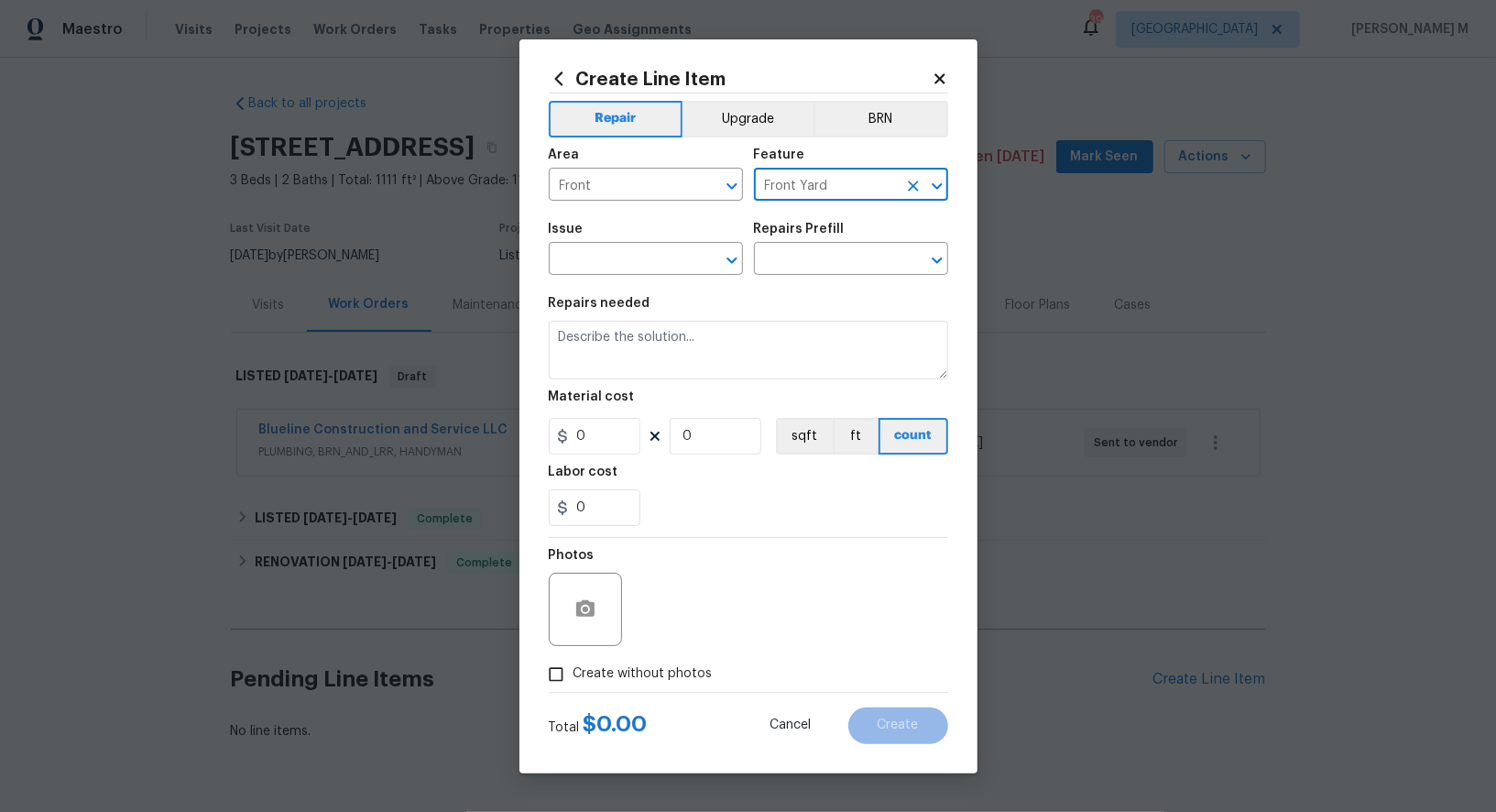
type input "Front Yard"
click at [612, 291] on section "Repairs needed Material cost 0 0 sqft ft count Labor cost 0" at bounding box center [748, 411] width 399 height 251
click at [614, 281] on span "Issue ​" at bounding box center [646, 249] width 194 height 74
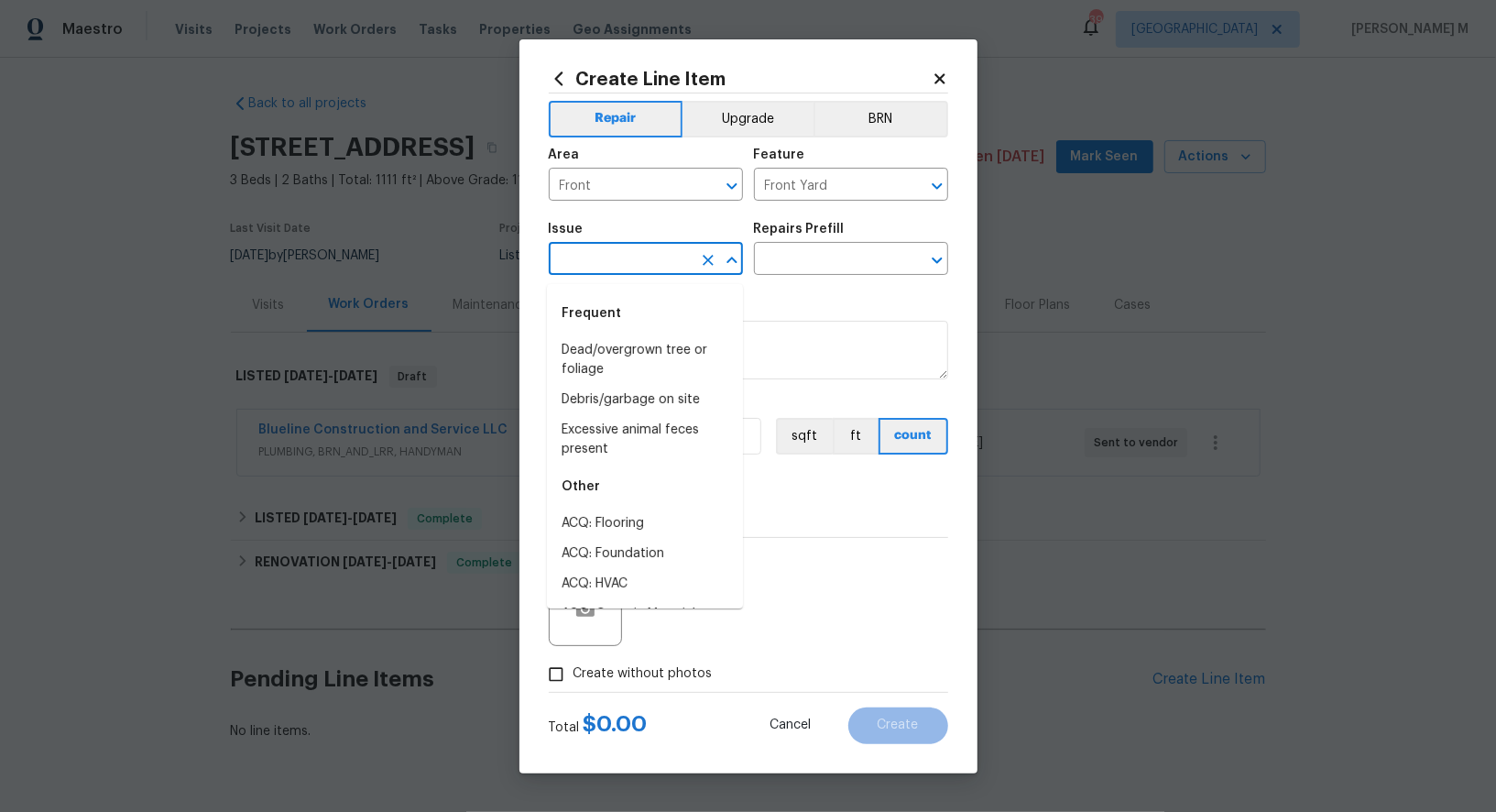
click at [618, 272] on input "text" at bounding box center [620, 260] width 143 height 28
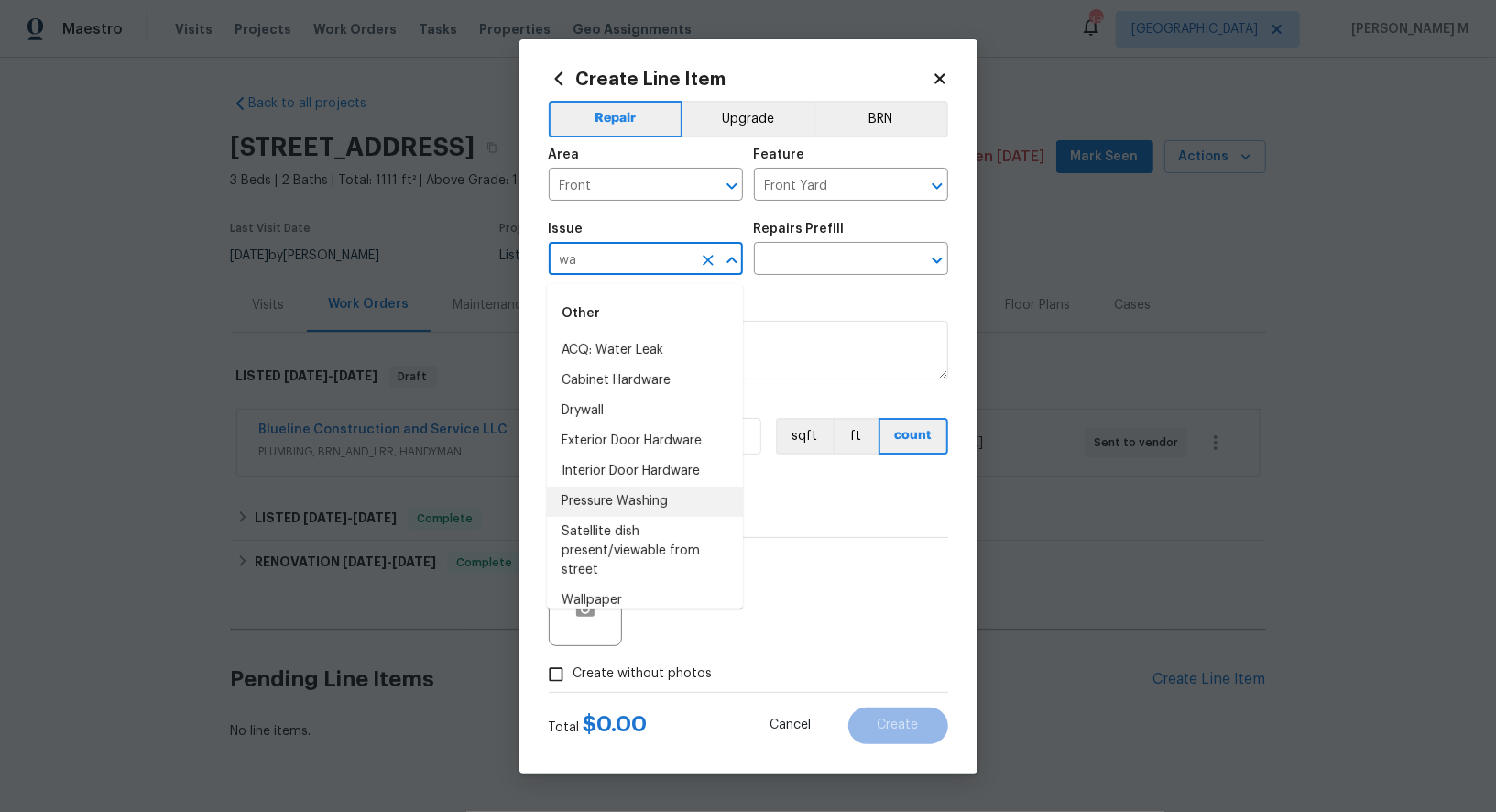
type input "w"
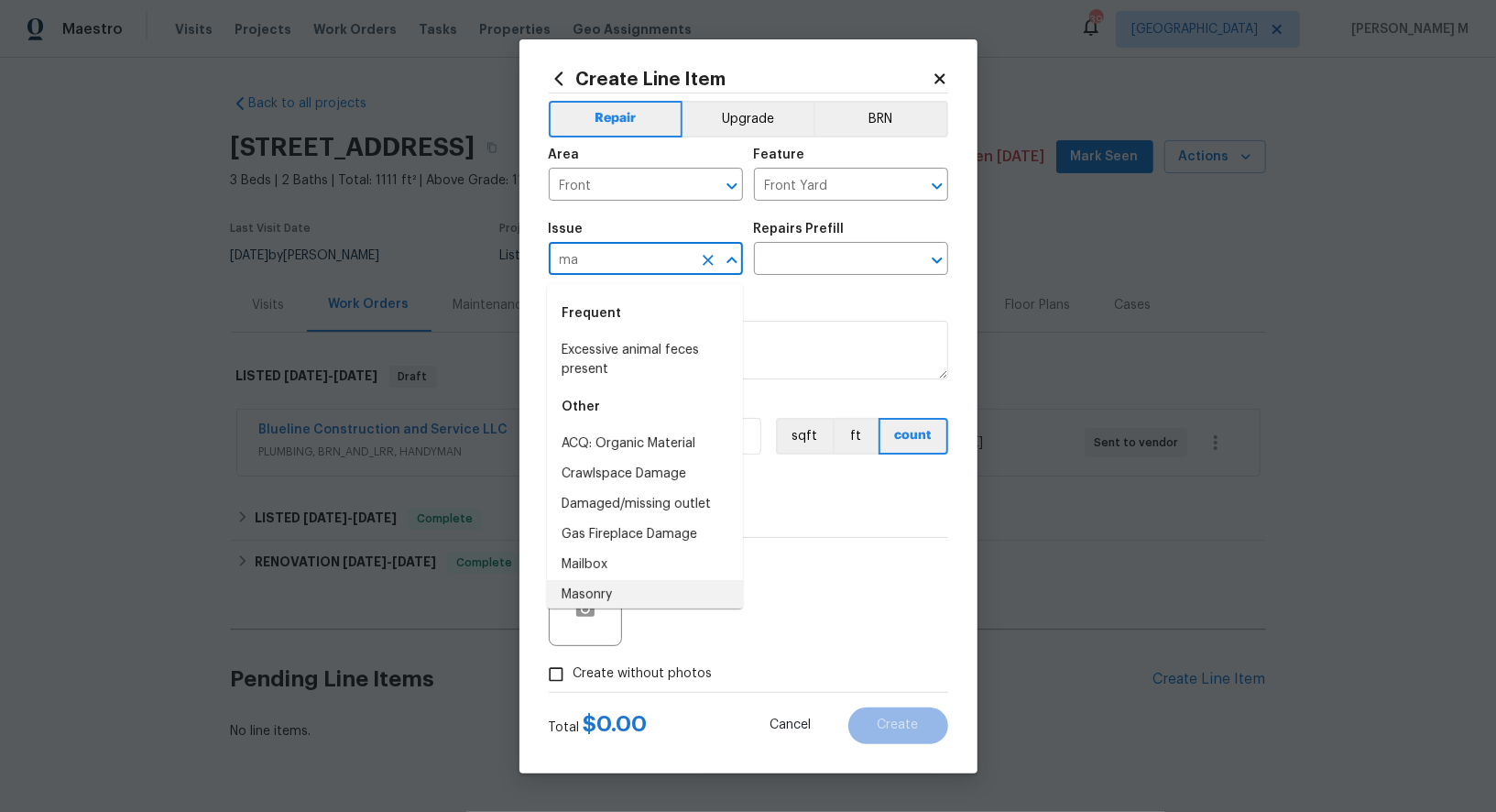
scroll to position [27, 0]
type input "m"
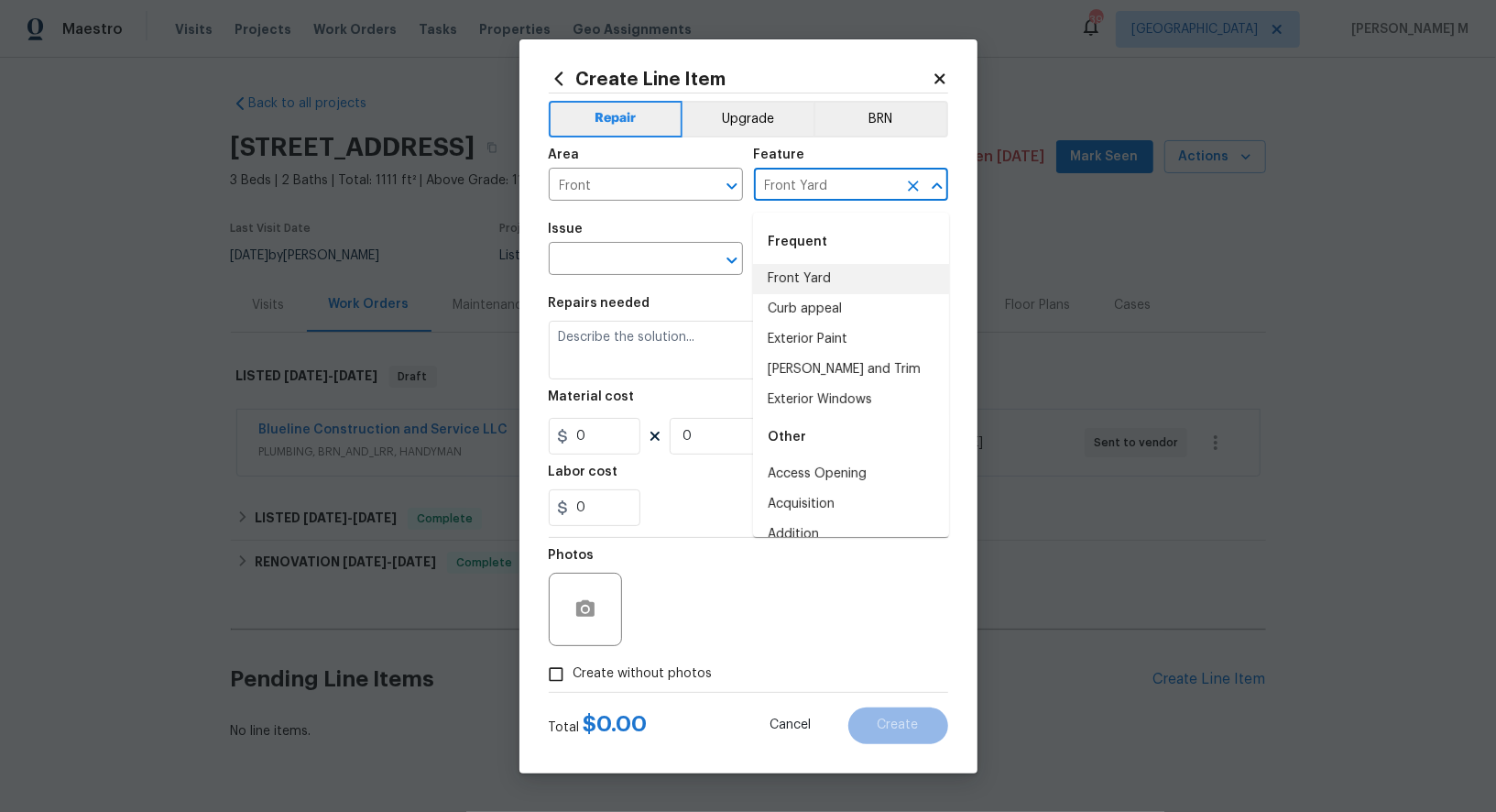
click at [859, 186] on input "Front Yard" at bounding box center [825, 186] width 143 height 28
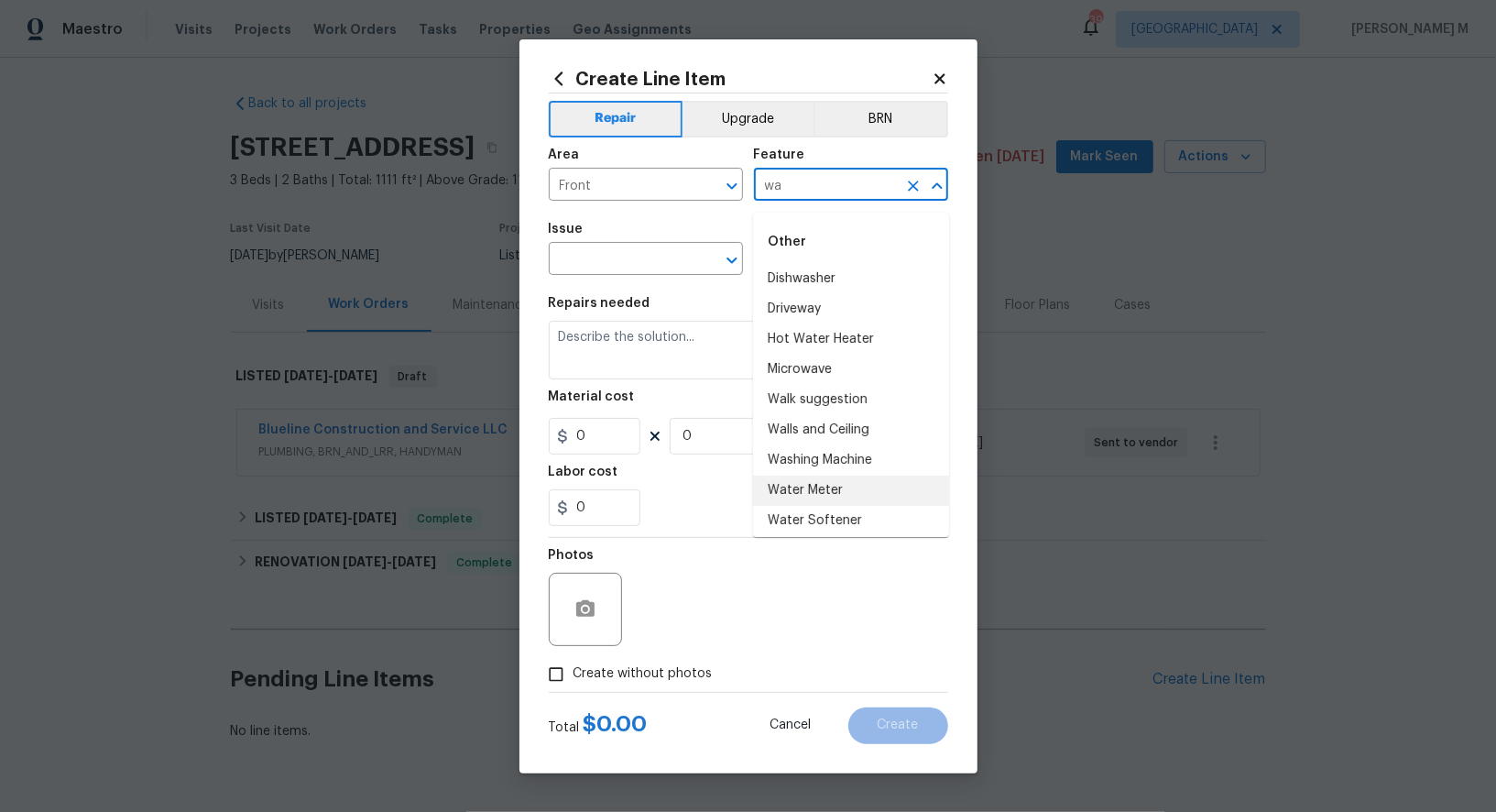
click at [847, 479] on li "Water Meter" at bounding box center [851, 491] width 196 height 30
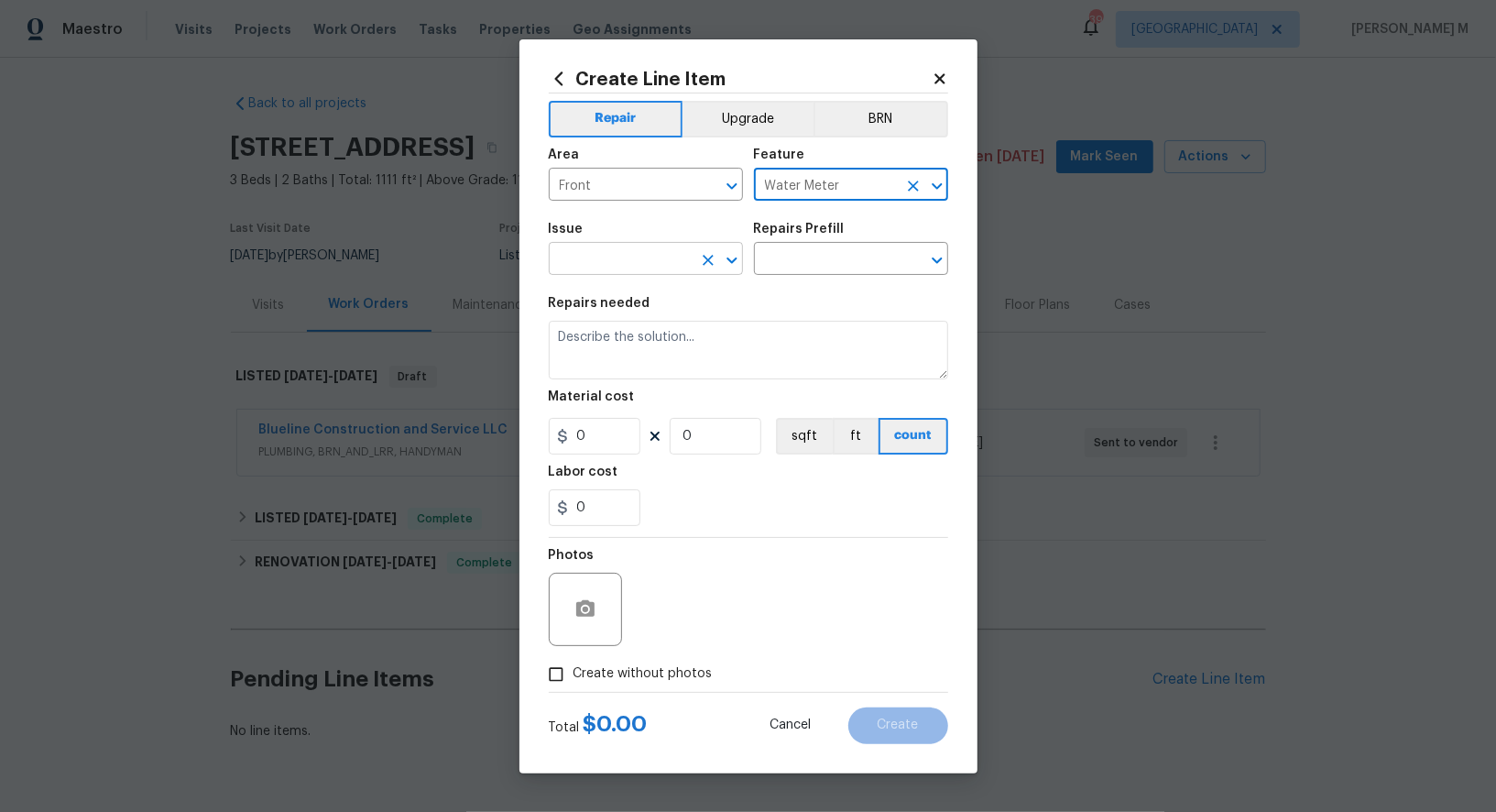
type input "Water Meter"
click at [647, 268] on input "text" at bounding box center [620, 260] width 143 height 28
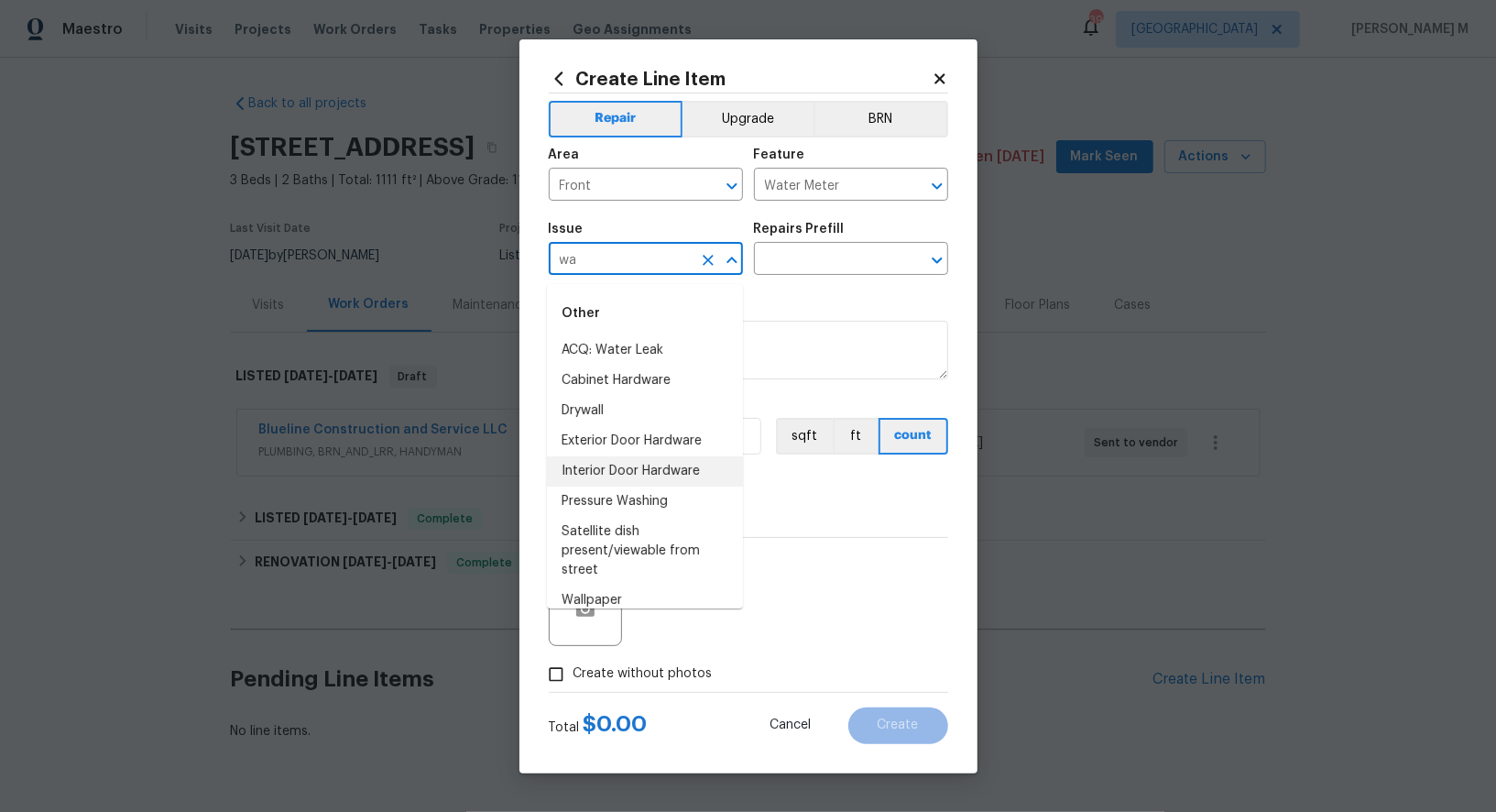
type input "w"
type input "e"
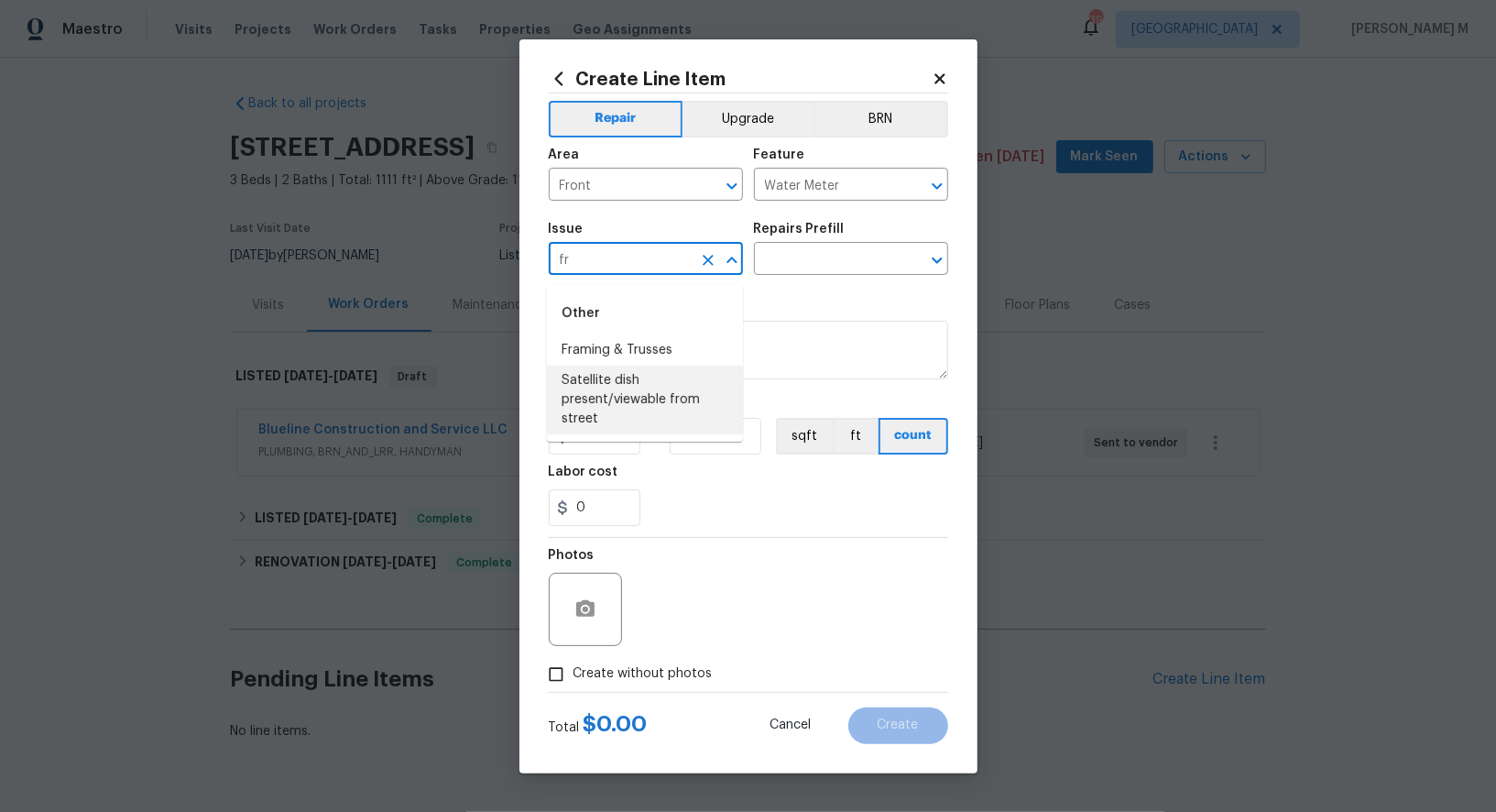
type input "f"
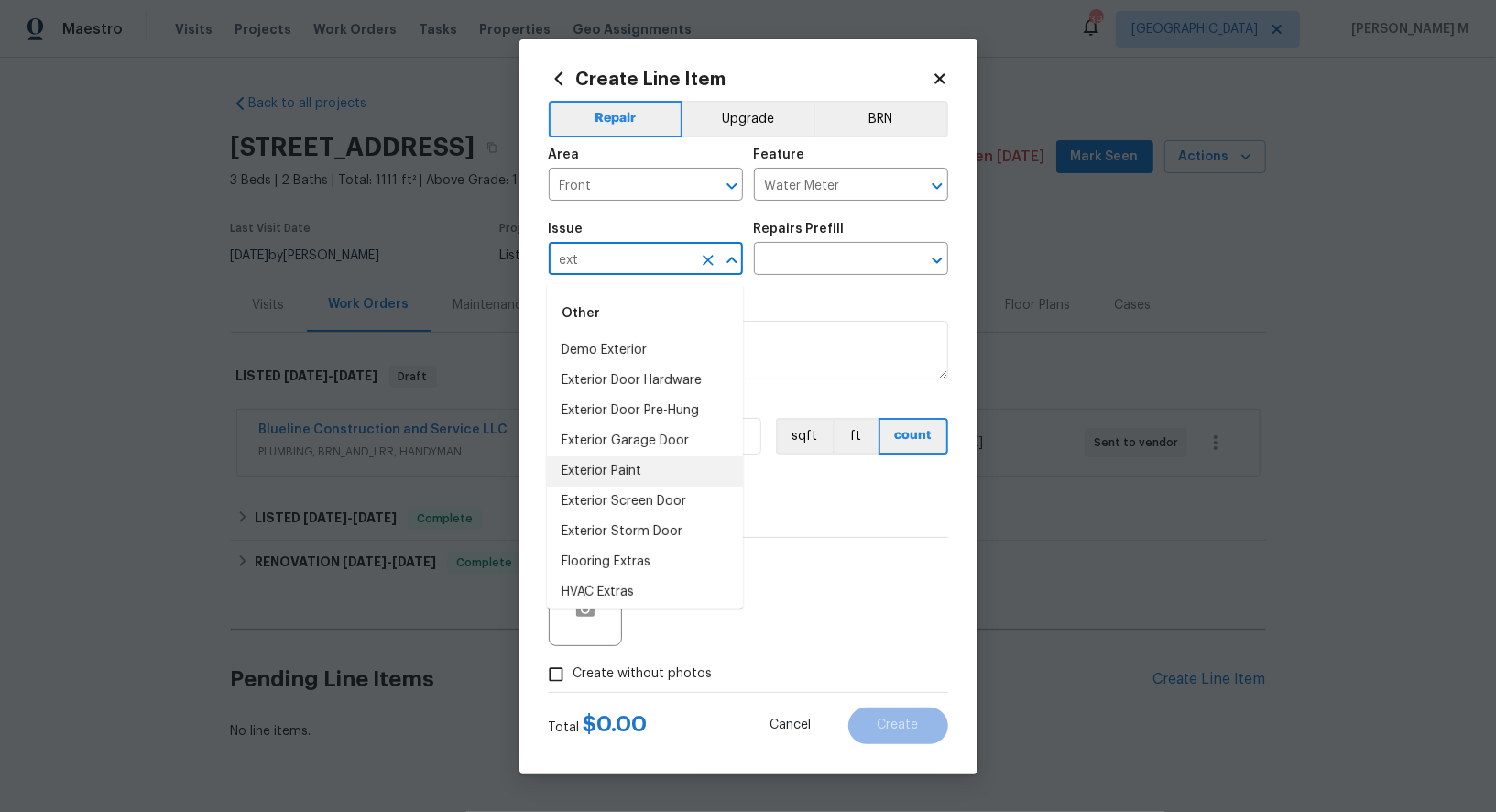
scroll to position [24, 0]
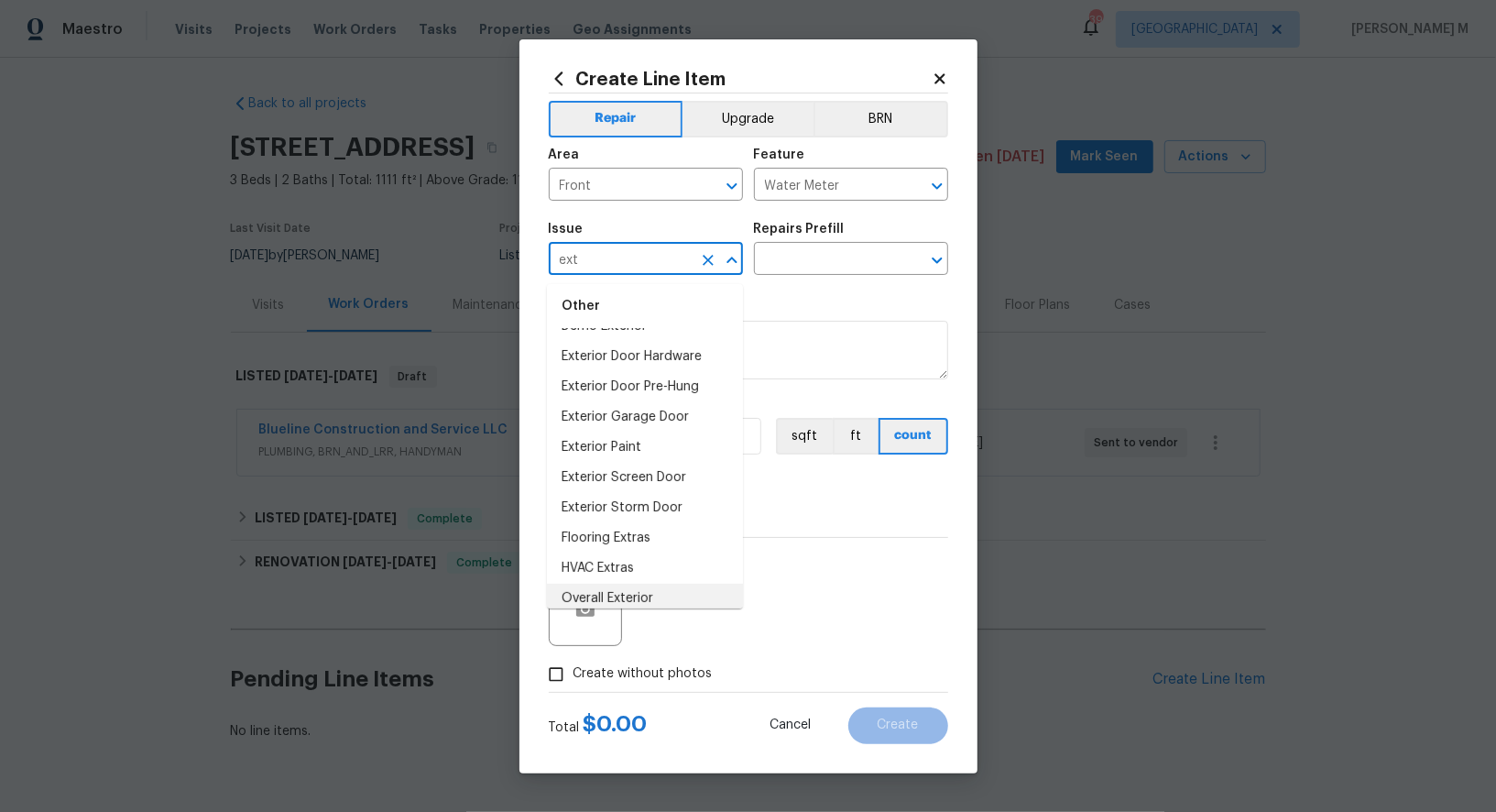
click at [621, 584] on li "Overall Exterior" at bounding box center [645, 598] width 196 height 30
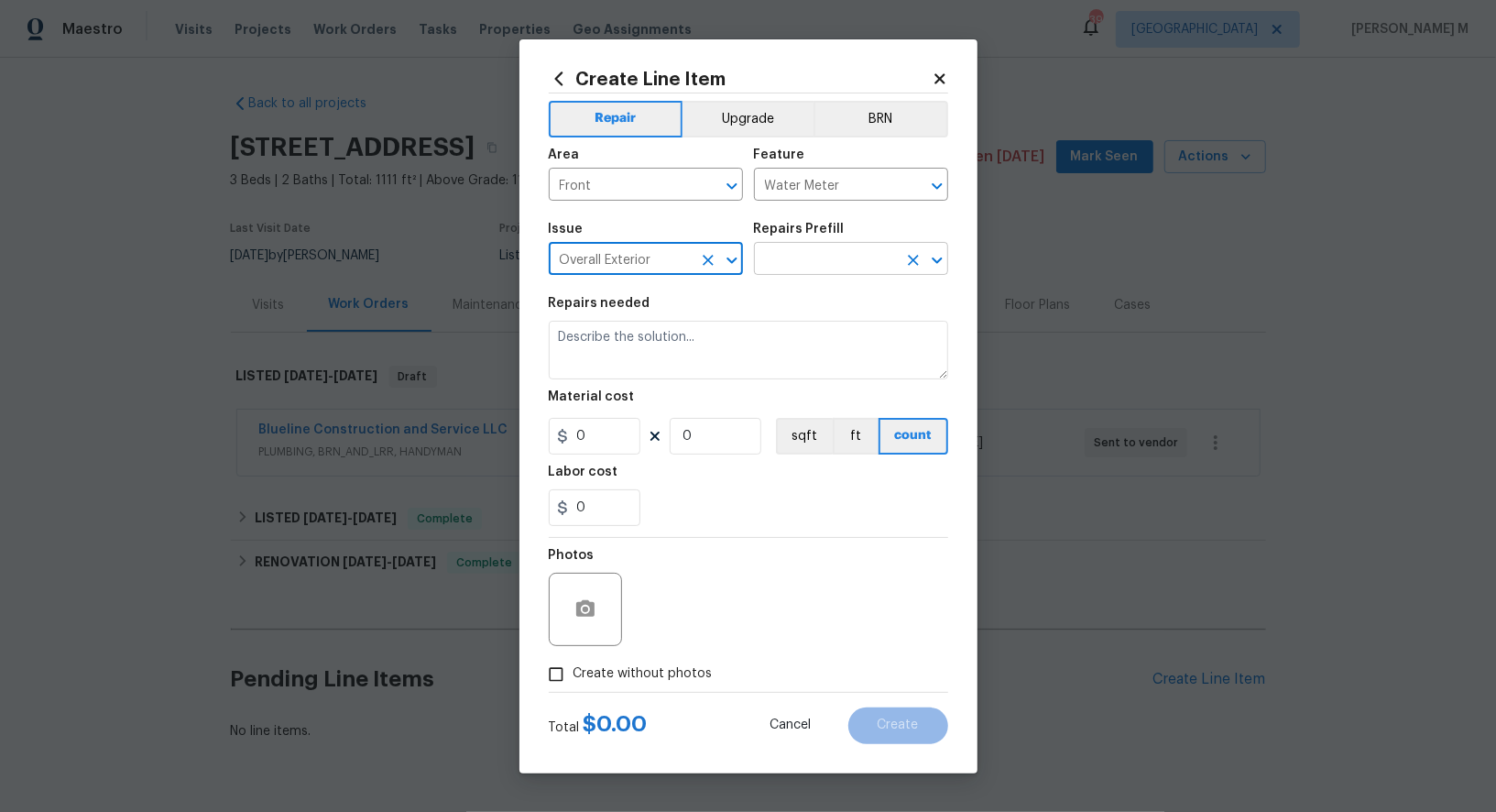
type input "Overall Exterior"
click at [784, 267] on input "text" at bounding box center [825, 260] width 143 height 28
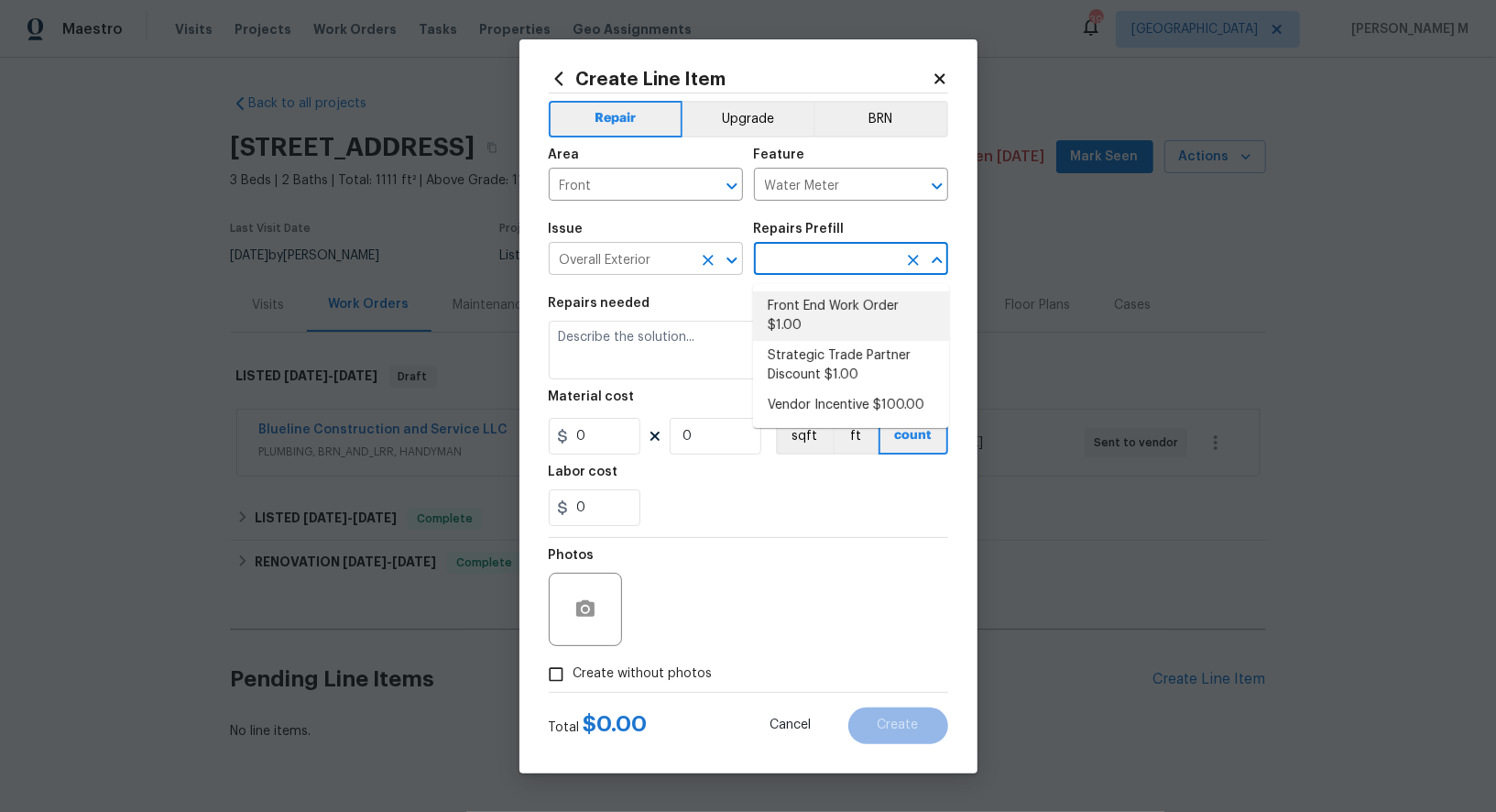
click at [681, 253] on input "Overall Exterior" at bounding box center [620, 260] width 143 height 28
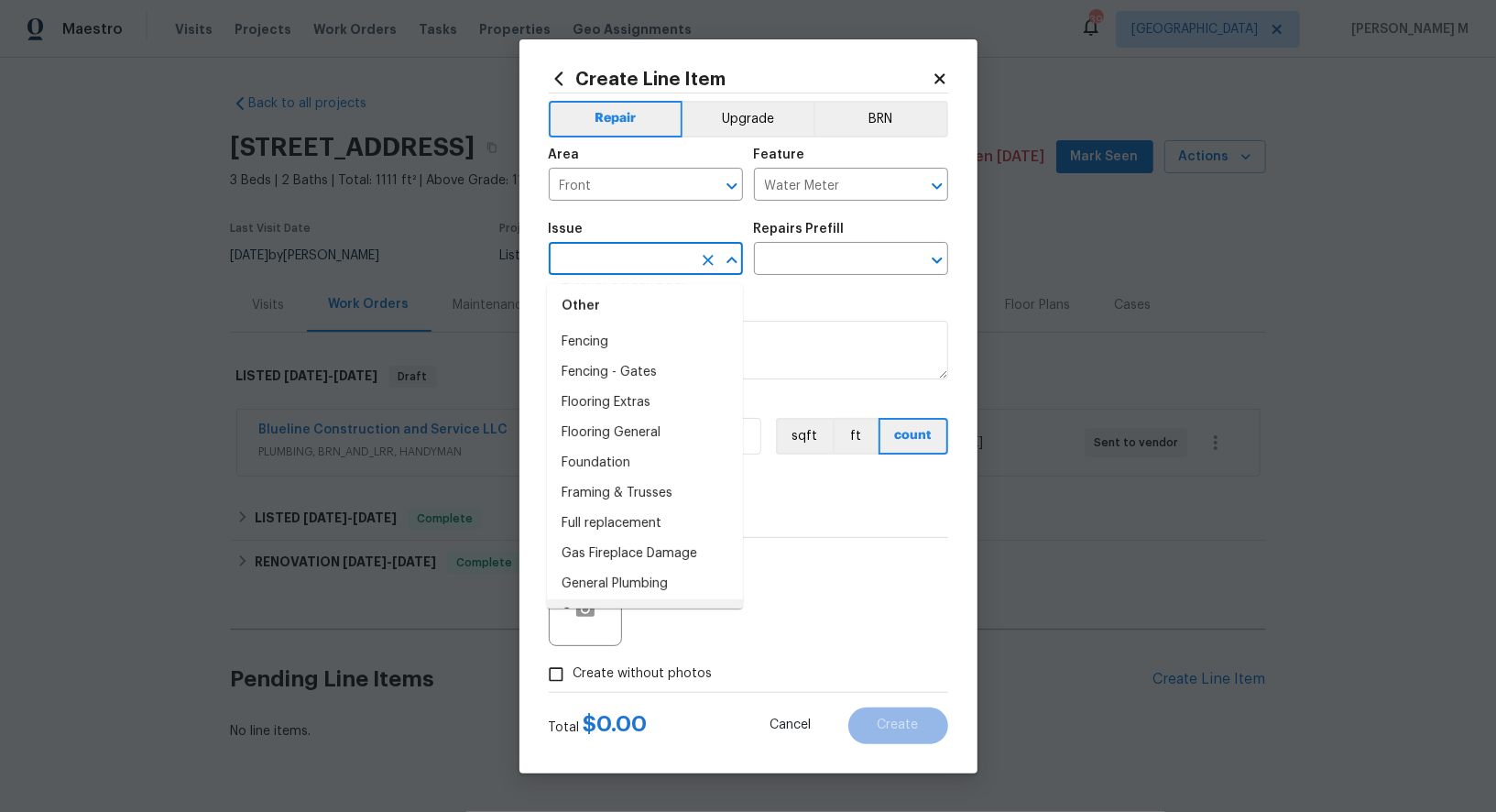
scroll to position [1315, 0]
click at [640, 540] on li "General Plumbing" at bounding box center [645, 555] width 196 height 30
type input "General Plumbing"
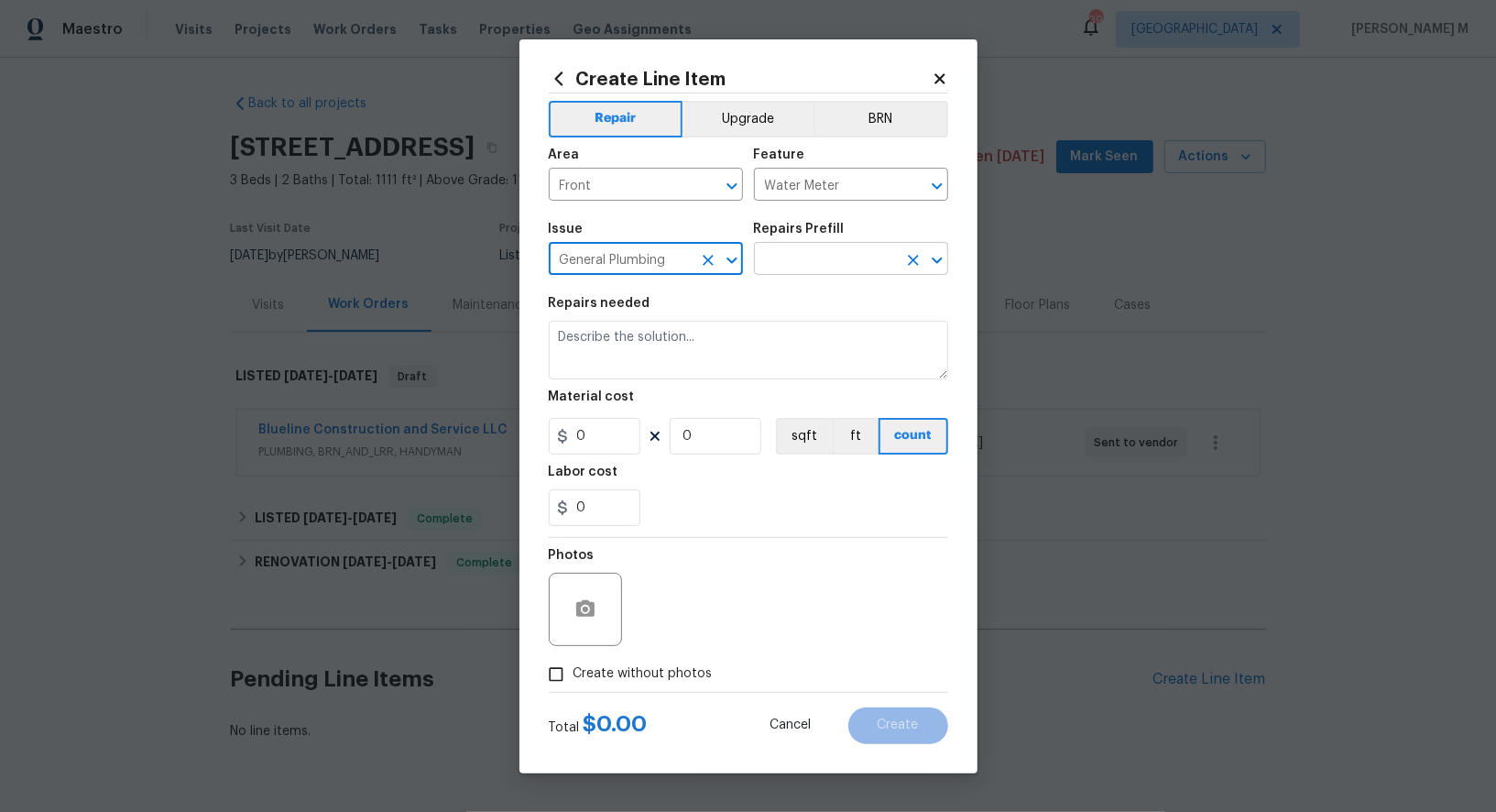
click at [791, 264] on input "text" at bounding box center [825, 260] width 143 height 28
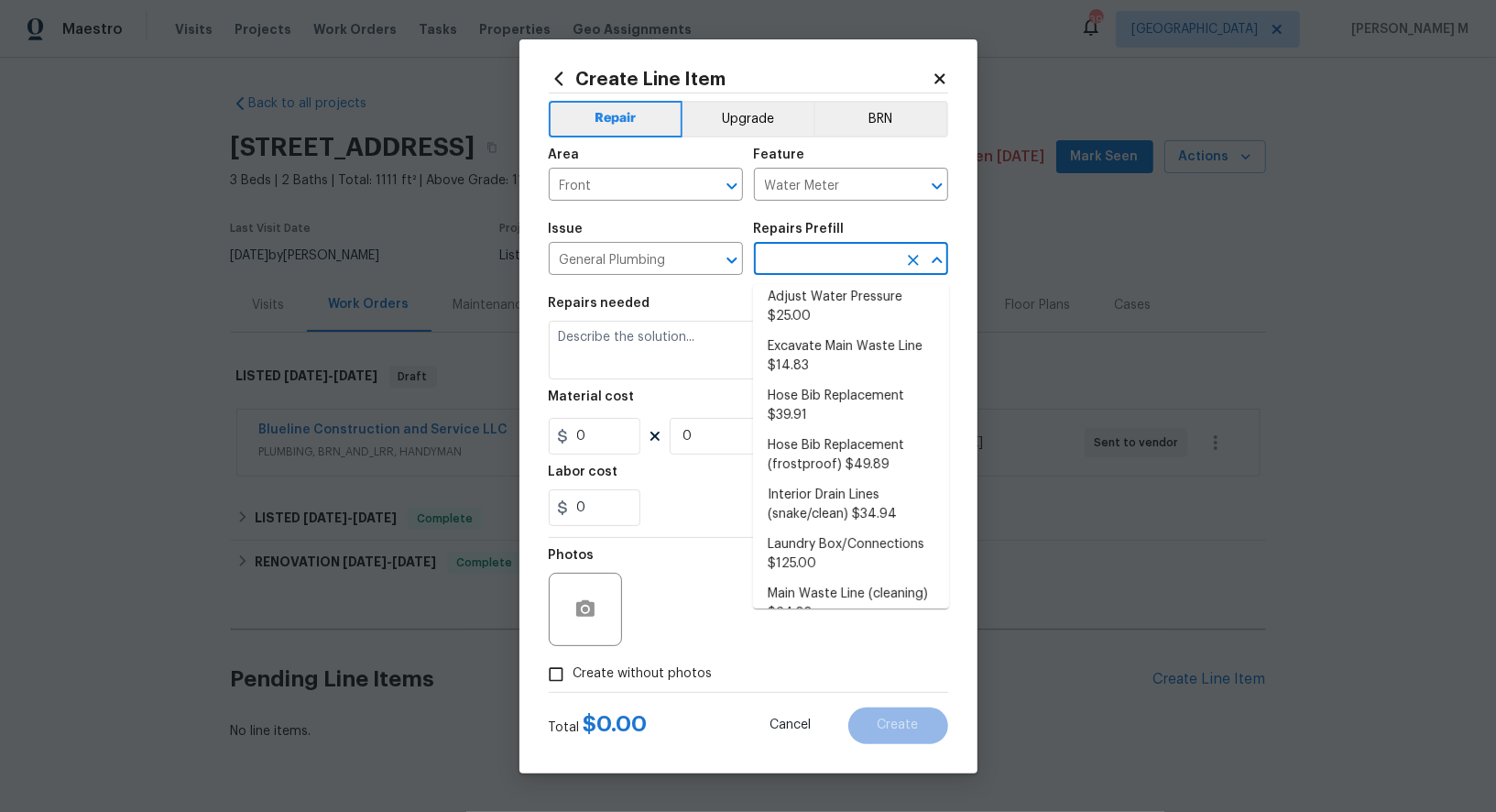
scroll to position [0, 0]
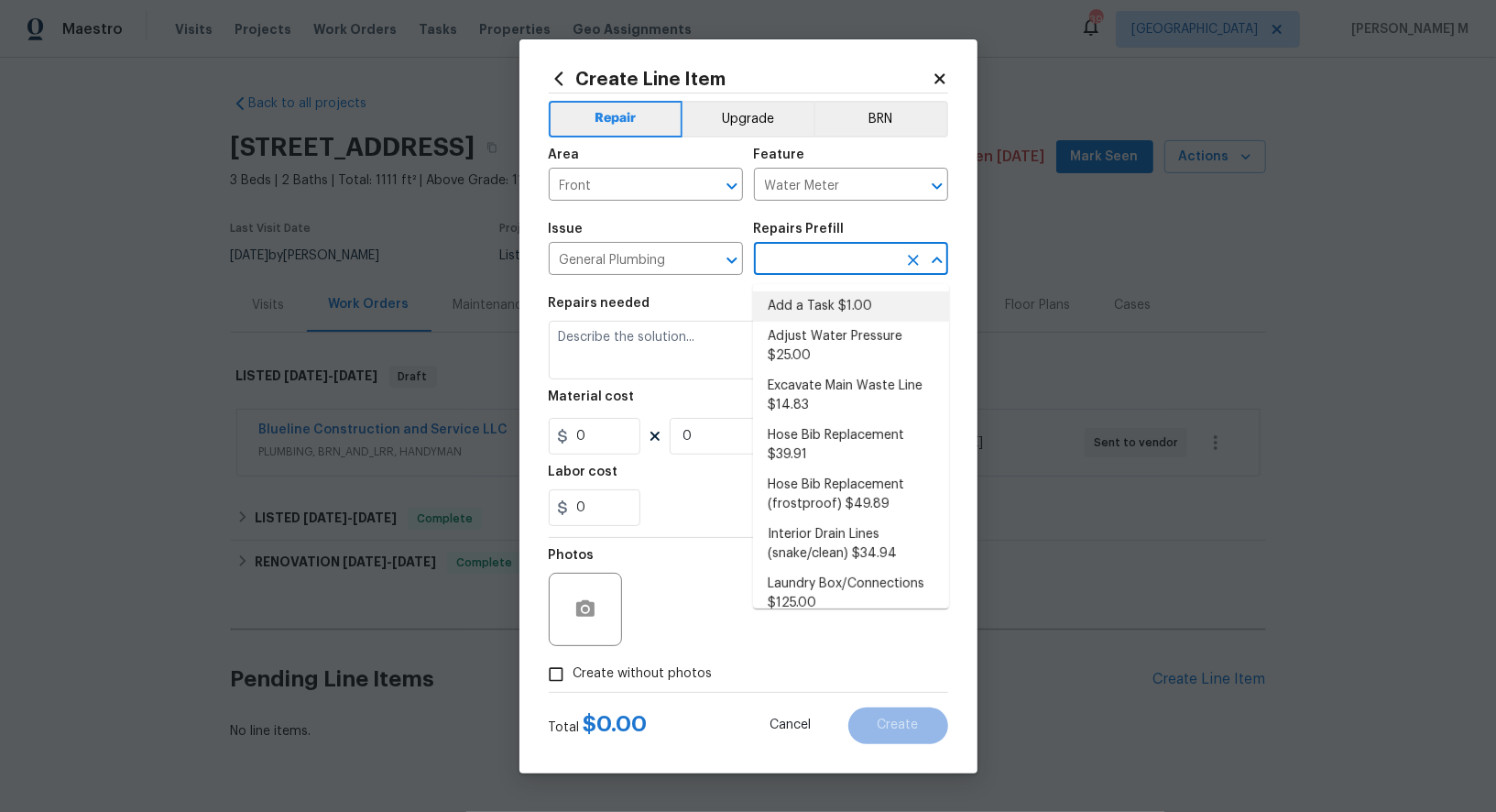
click at [833, 291] on li "Add a Task $1.00" at bounding box center [851, 306] width 196 height 30
type input "Plumbing"
type input "Add a Task $1.00"
type textarea "HPM to detail"
type input "1"
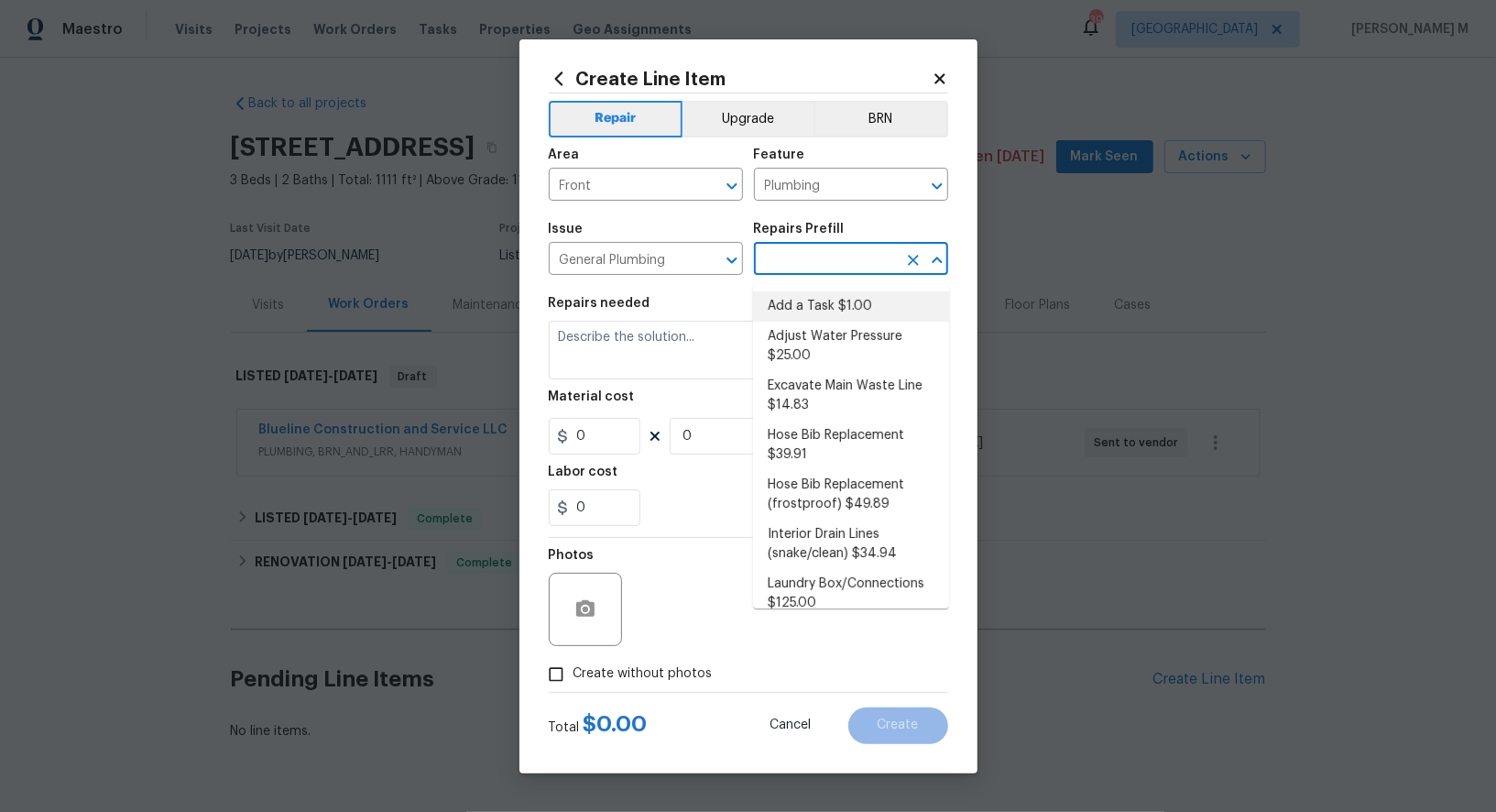
type input "1"
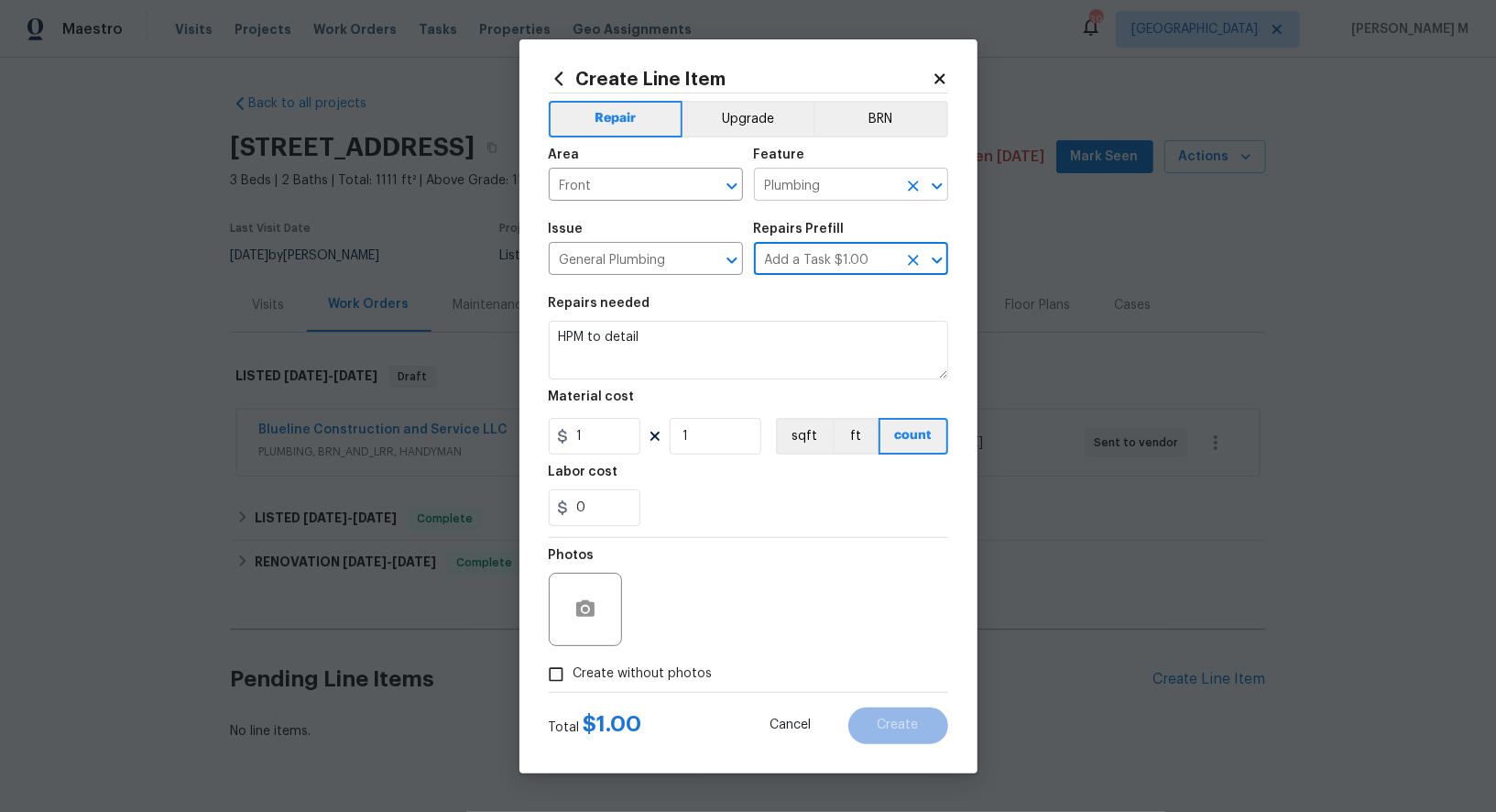
click at [855, 189] on input "Plumbing" at bounding box center [825, 186] width 143 height 28
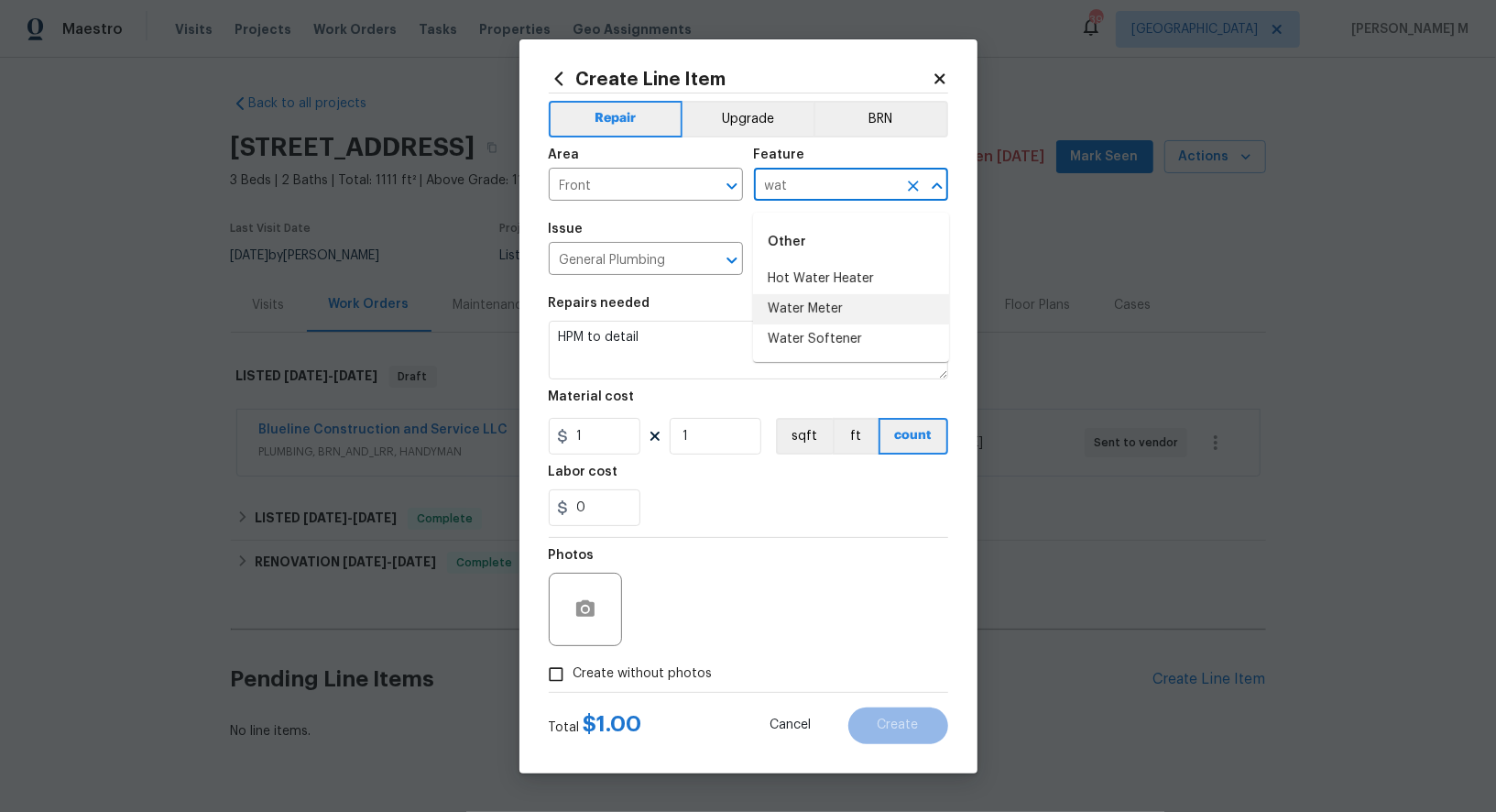
click at [830, 308] on li "Water Meter" at bounding box center [851, 309] width 196 height 30
type input "Water Meter"
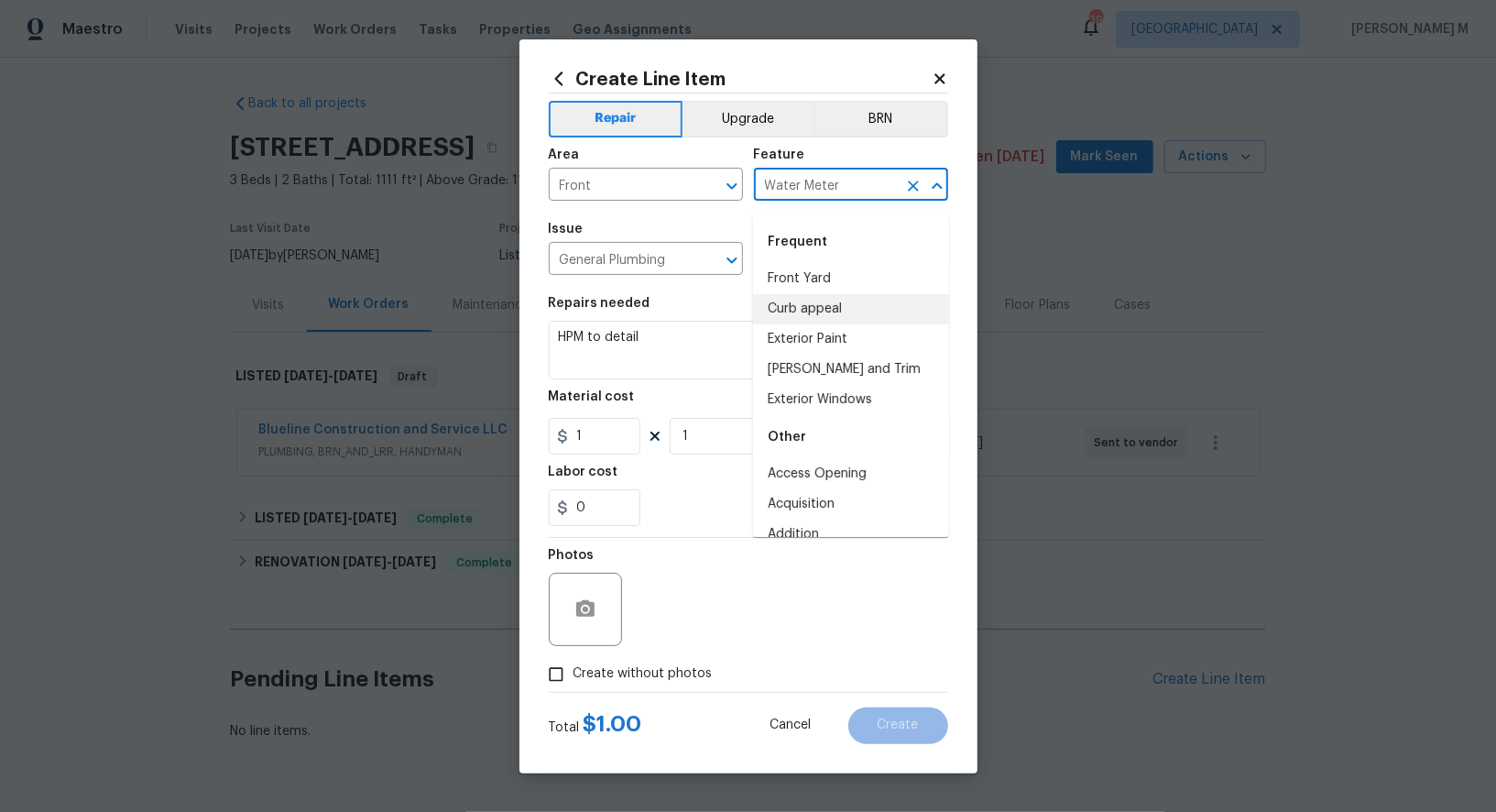
click at [717, 212] on span "Area Front ​" at bounding box center [646, 174] width 194 height 74
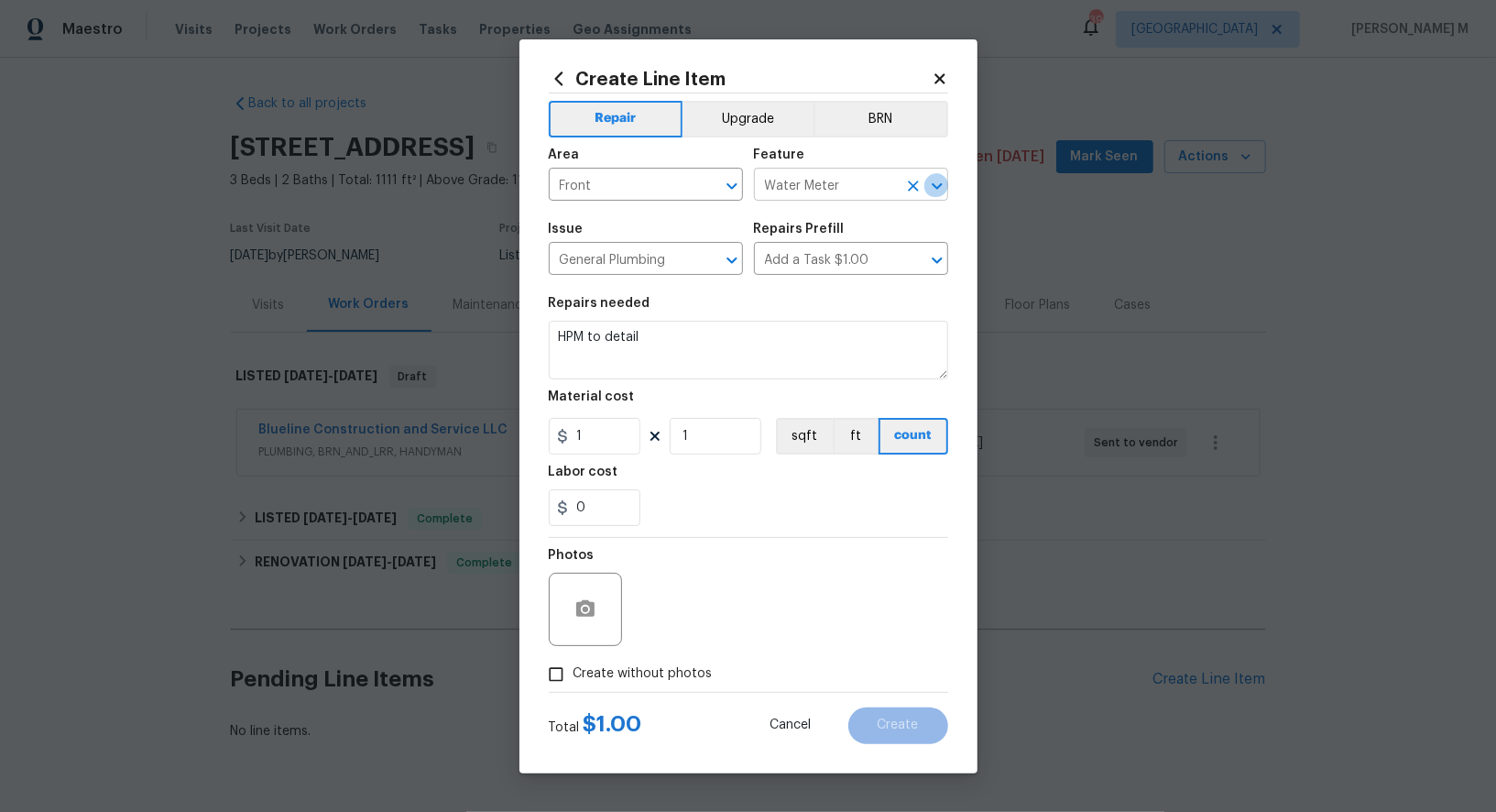
click at [932, 184] on icon "Open" at bounding box center [937, 186] width 22 height 22
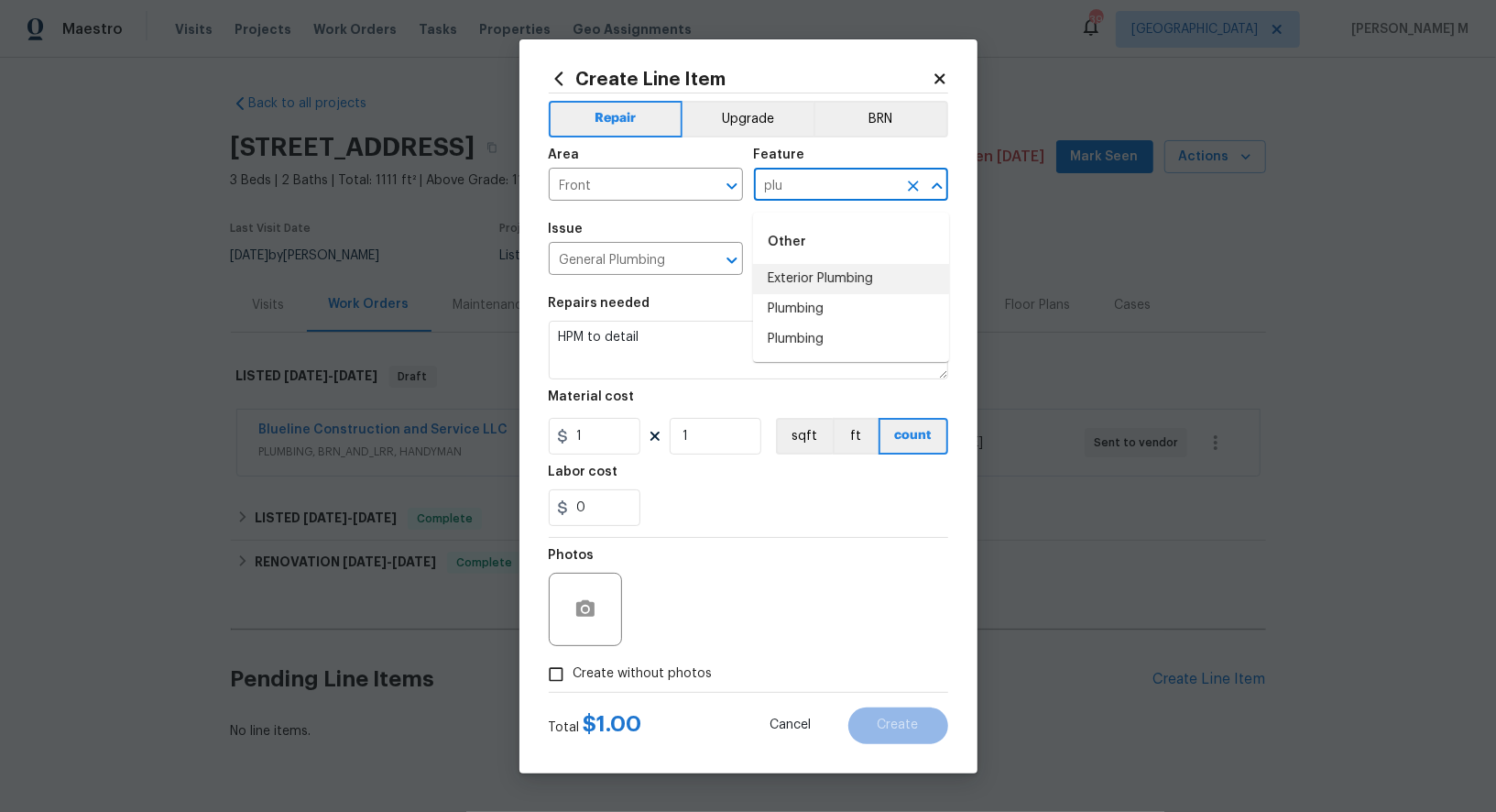
click at [873, 267] on li "Exterior Plumbing" at bounding box center [851, 279] width 196 height 30
type input "Exterior Plumbing"
click at [653, 709] on div "Total $ 1.00 Cancel Create" at bounding box center [748, 718] width 399 height 51
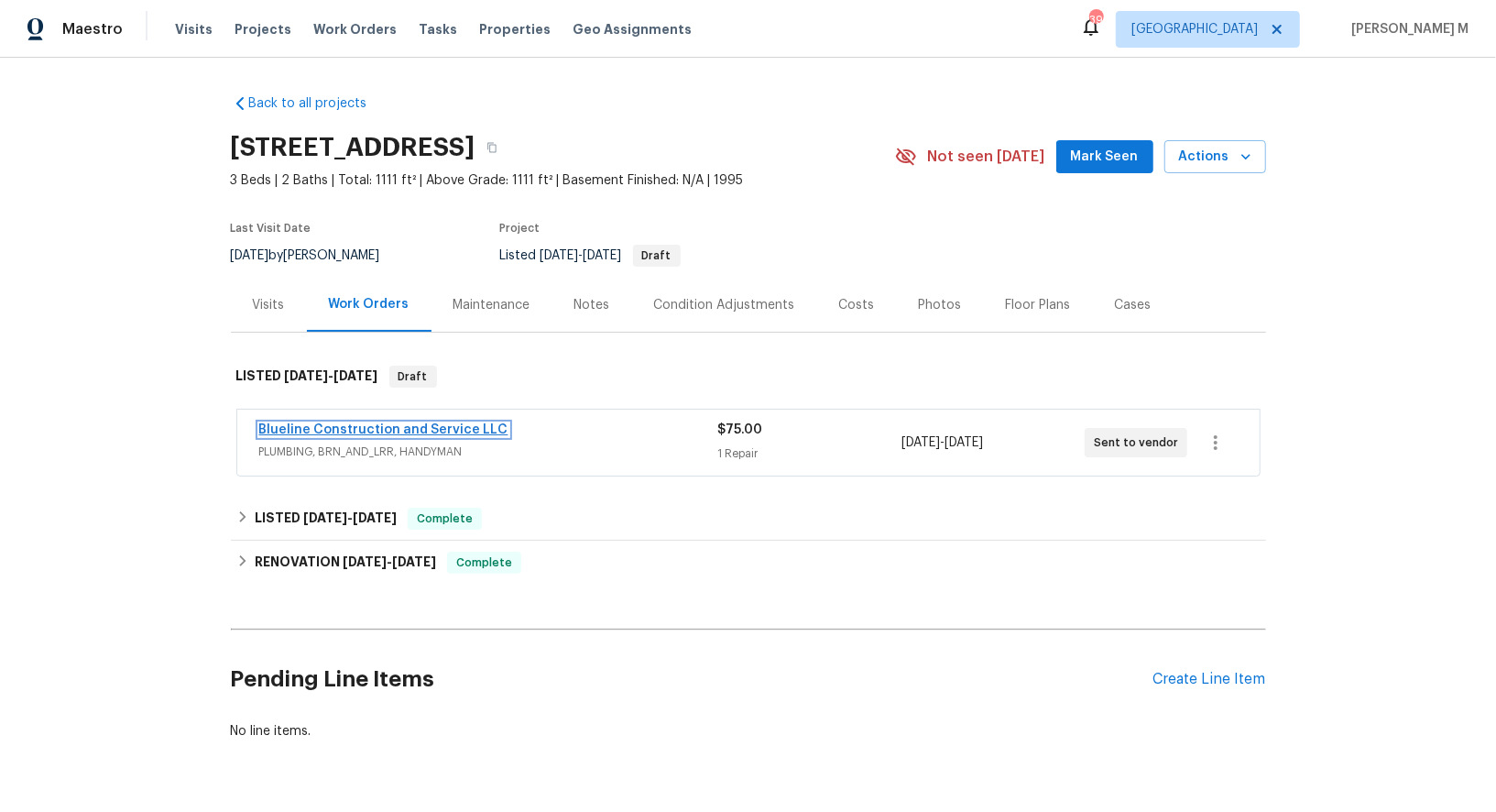
click at [379, 423] on link "Blueline Construction and Service LLC" at bounding box center [384, 429] width 250 height 13
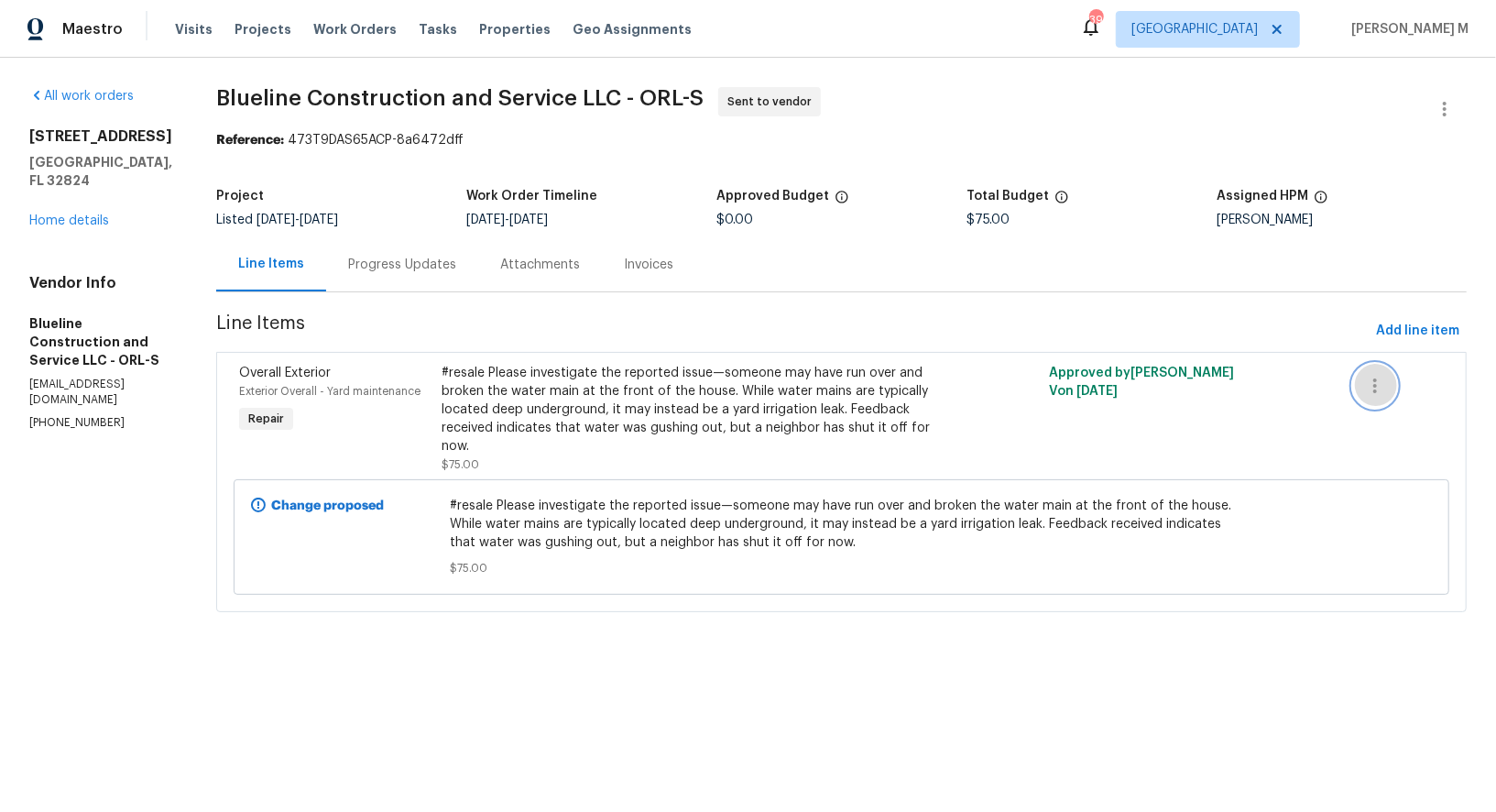
click at [1368, 363] on button "button" at bounding box center [1375, 385] width 44 height 44
click at [1380, 323] on div at bounding box center [748, 406] width 1496 height 812
click at [1428, 320] on span "Add line item" at bounding box center [1418, 331] width 84 height 23
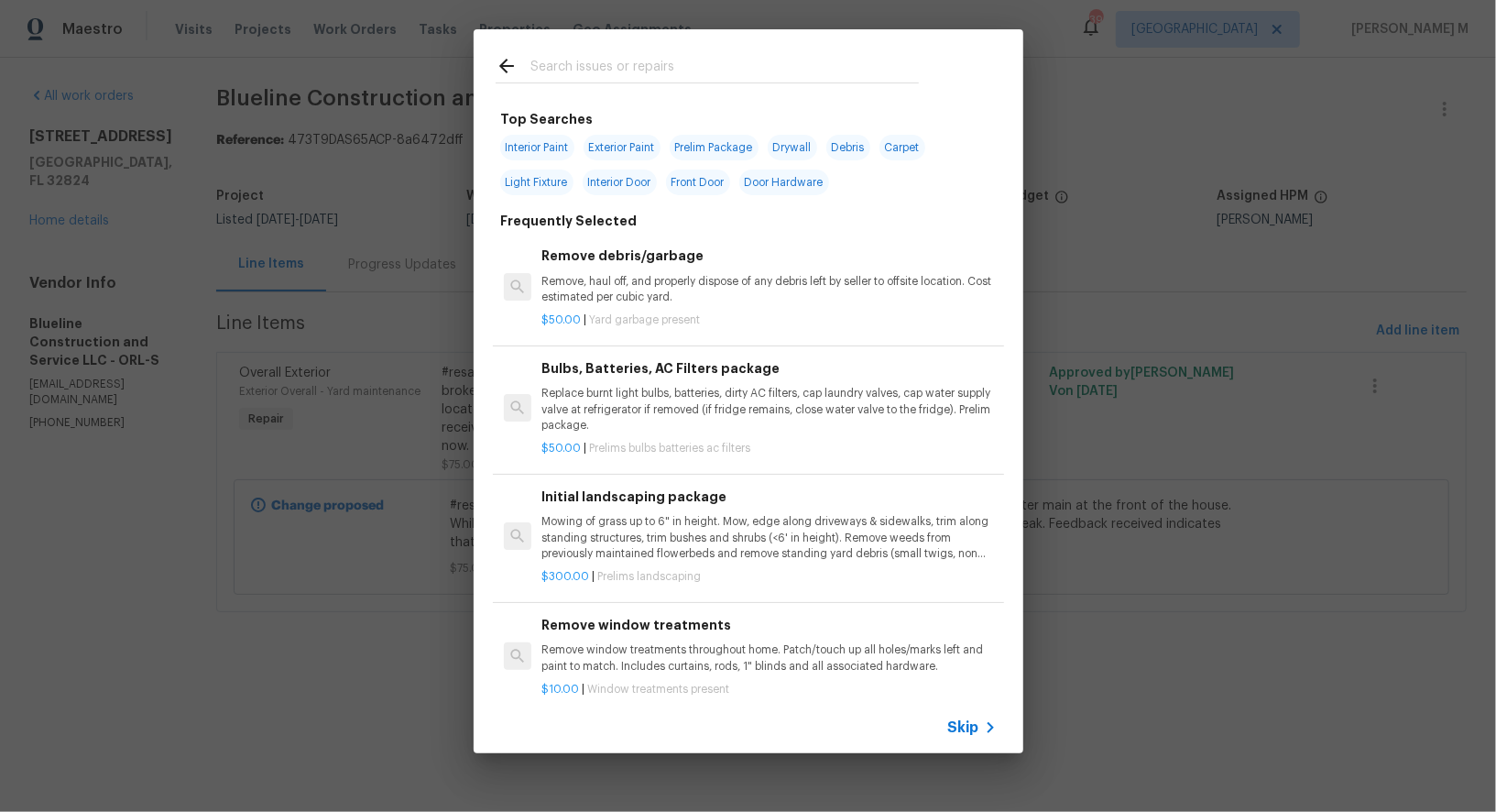
click at [985, 723] on icon at bounding box center [990, 727] width 22 height 22
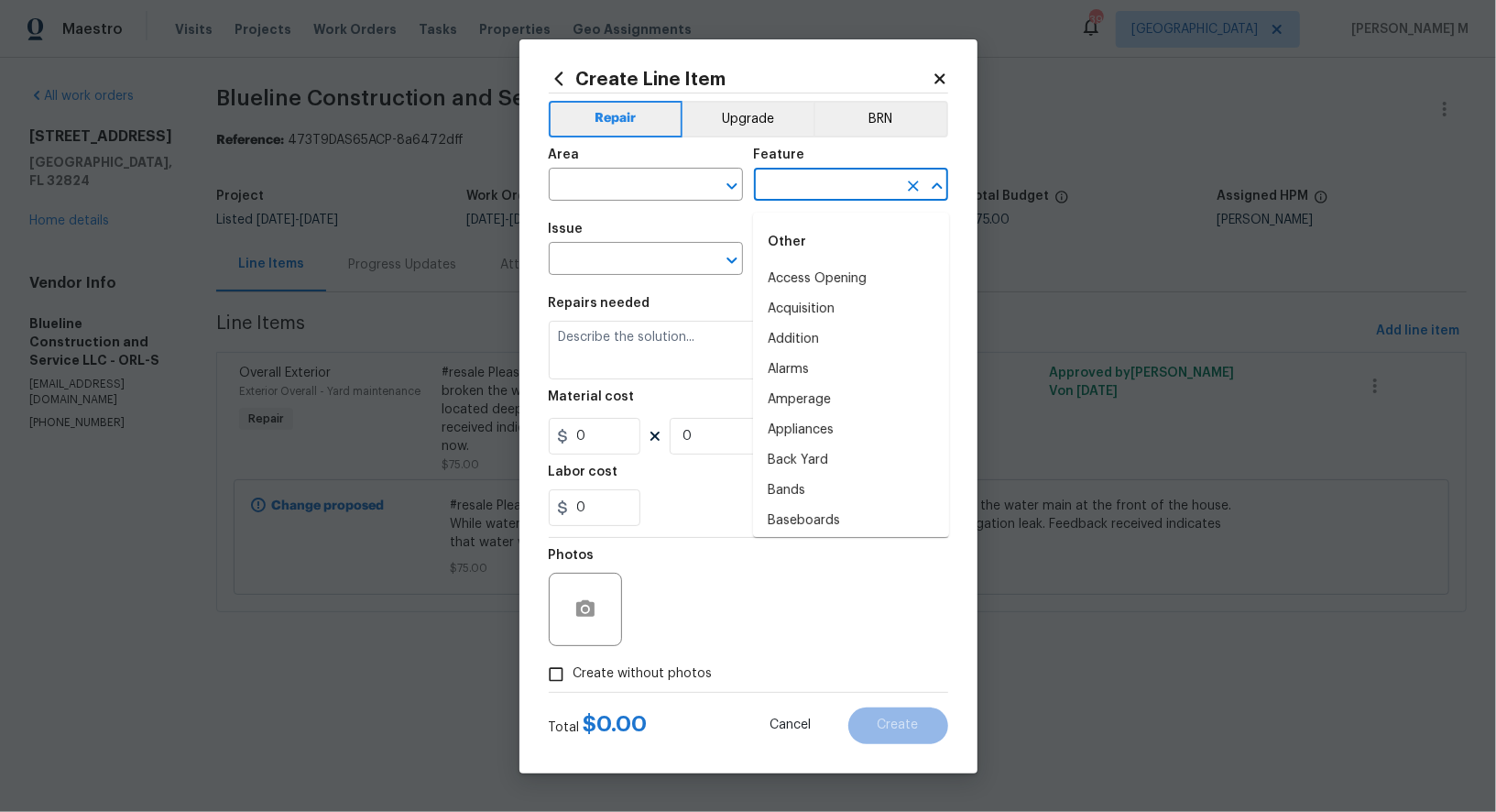
click at [796, 182] on input "text" at bounding box center [825, 186] width 143 height 28
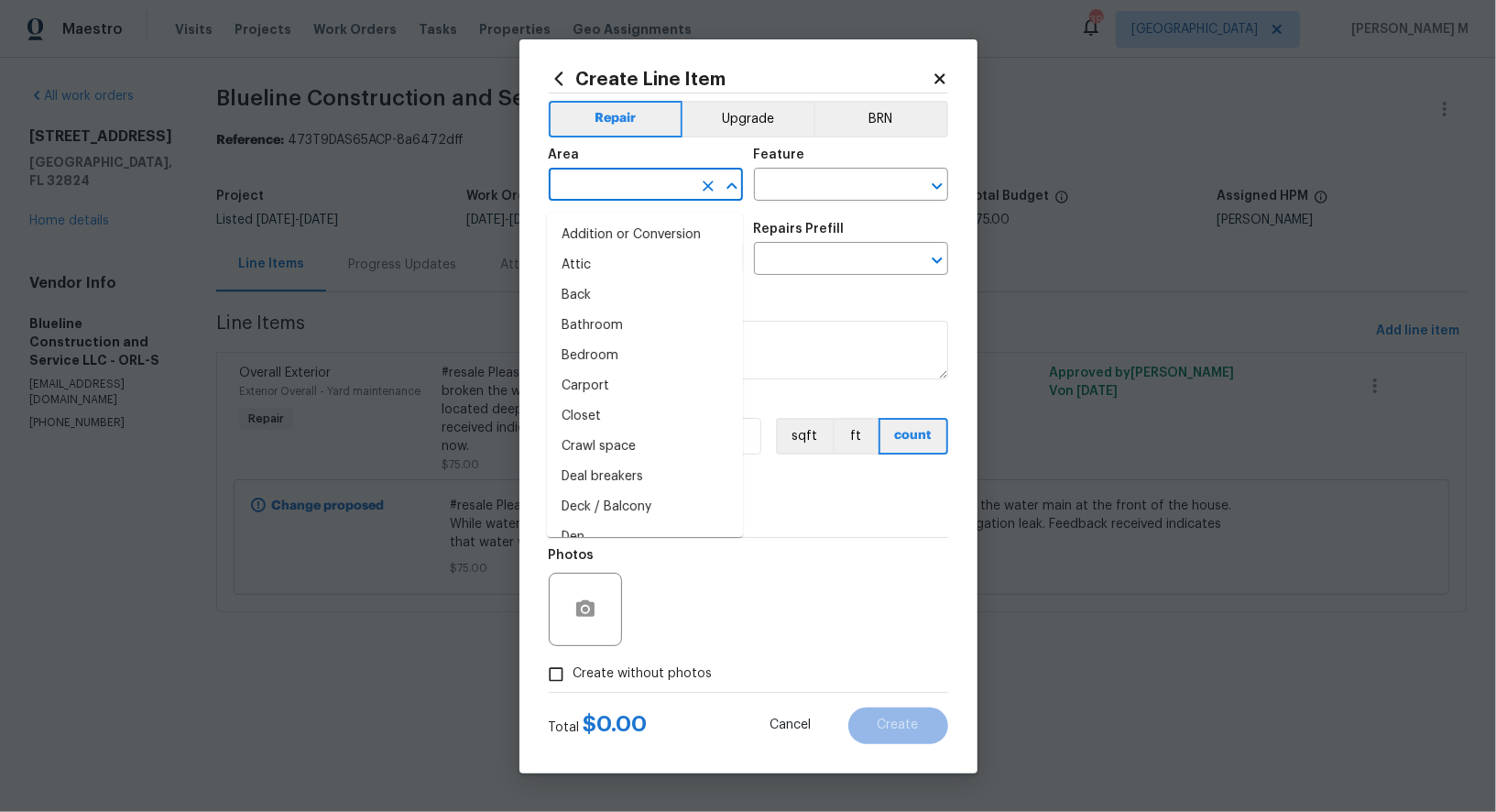
click at [645, 201] on input "text" at bounding box center [620, 186] width 143 height 28
click at [600, 264] on li "Front" at bounding box center [645, 264] width 196 height 30
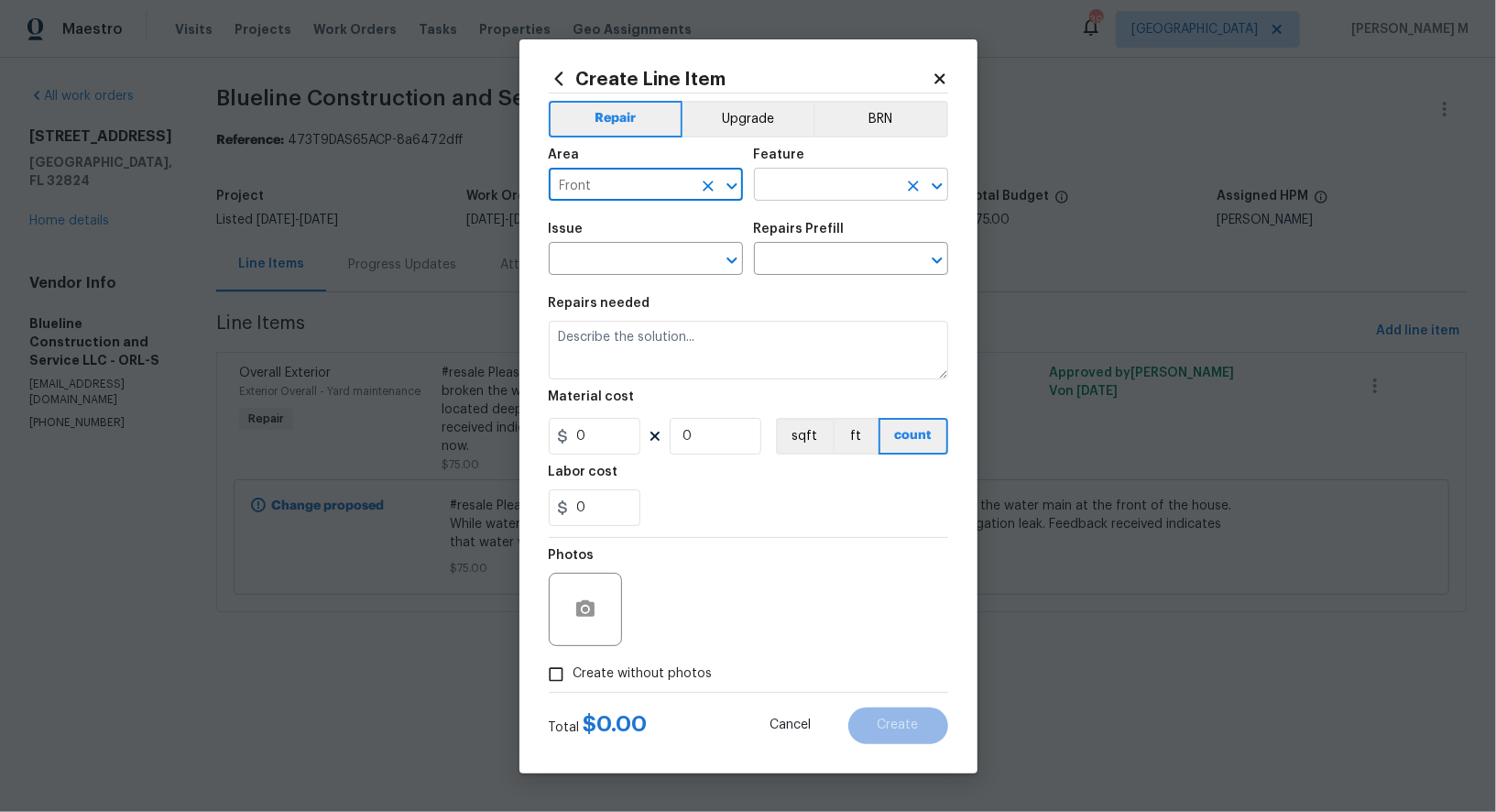
type input "Front"
click at [776, 196] on input "text" at bounding box center [825, 186] width 143 height 28
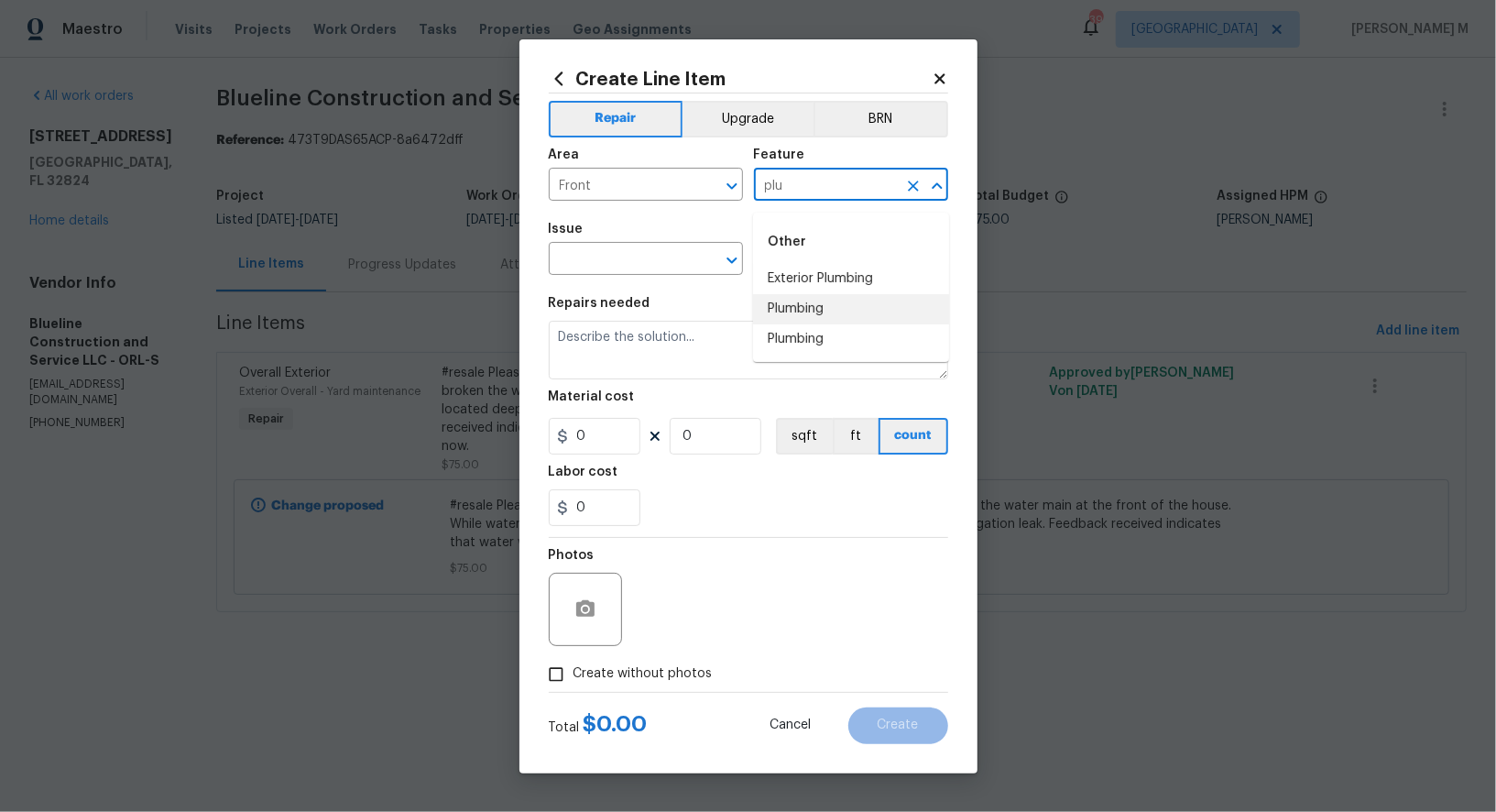
click at [787, 298] on li "Plumbing" at bounding box center [851, 309] width 196 height 30
drag, startPoint x: 852, startPoint y: 195, endPoint x: 752, endPoint y: 197, distance: 100.0
click at [754, 197] on input "Plumbing" at bounding box center [825, 186] width 143 height 28
type input "Plumbing"
click at [678, 253] on input "text" at bounding box center [620, 260] width 143 height 28
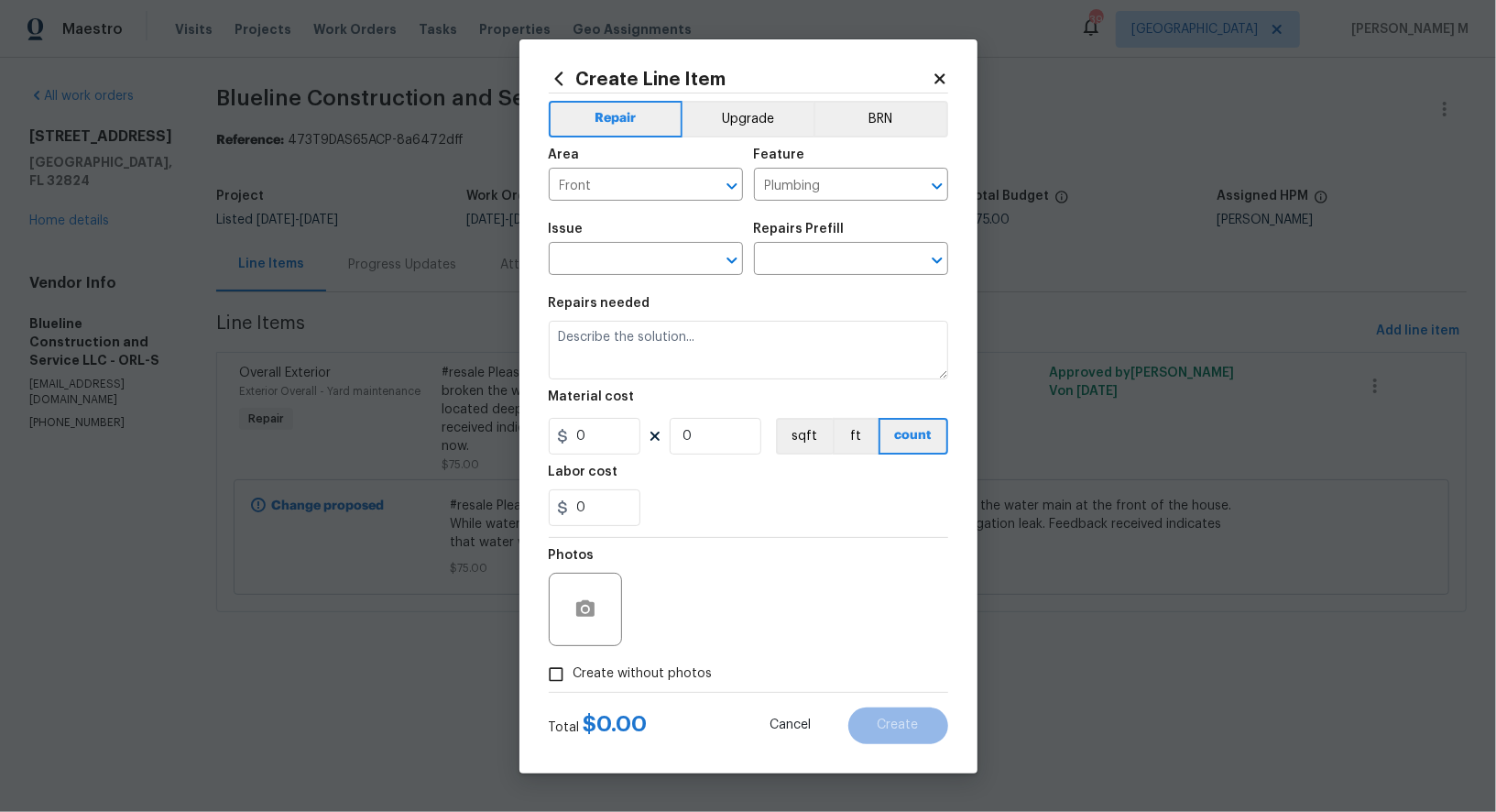
click at [806, 286] on div "Issue ​ Repairs Prefill ​" at bounding box center [748, 249] width 399 height 74
click at [813, 266] on input "text" at bounding box center [825, 260] width 143 height 28
click at [672, 272] on input "text" at bounding box center [620, 260] width 143 height 28
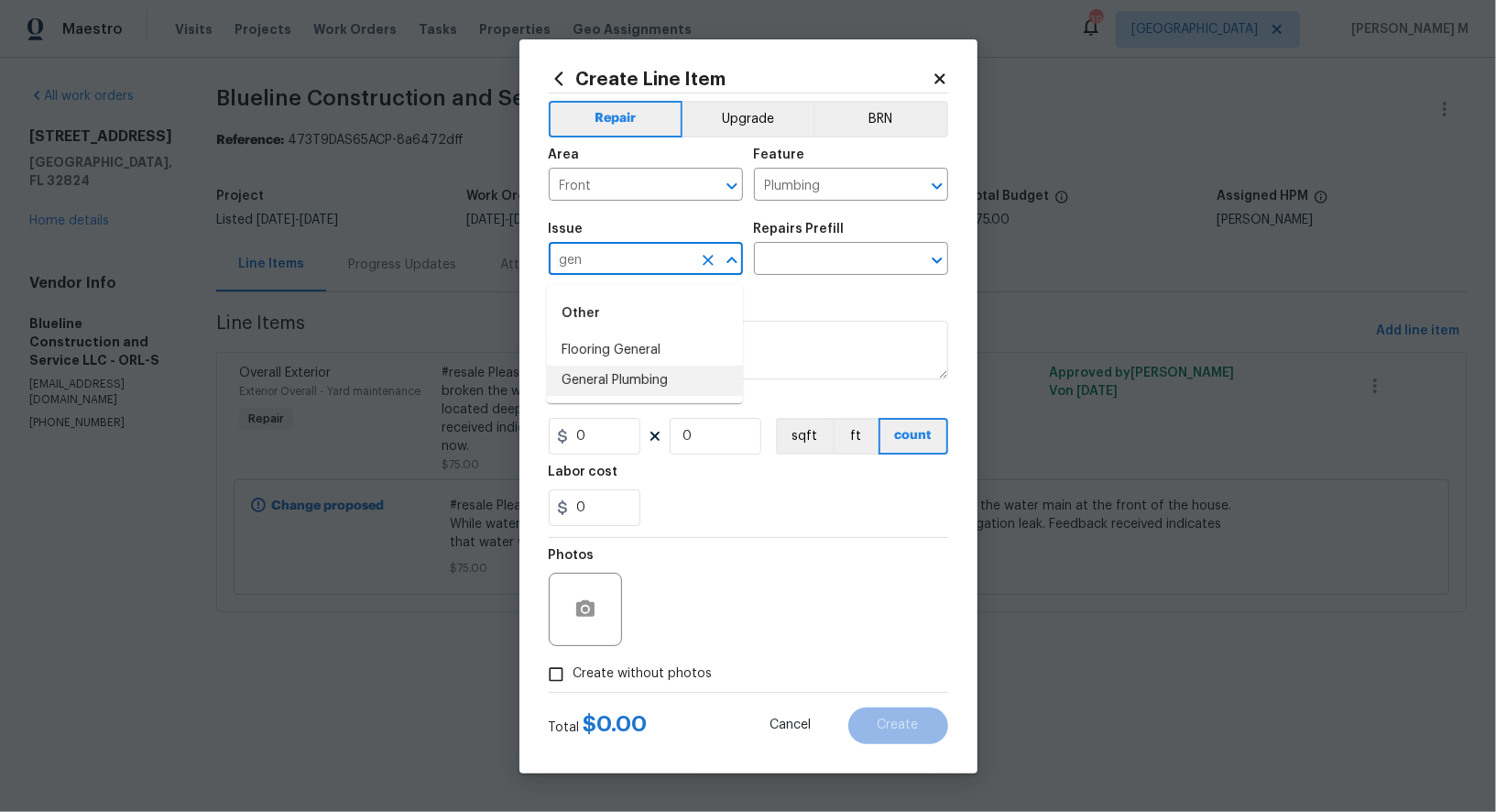
click at [678, 372] on li "General Plumbing" at bounding box center [645, 380] width 196 height 30
type input "General Plumbing"
click at [876, 259] on input "text" at bounding box center [825, 260] width 143 height 28
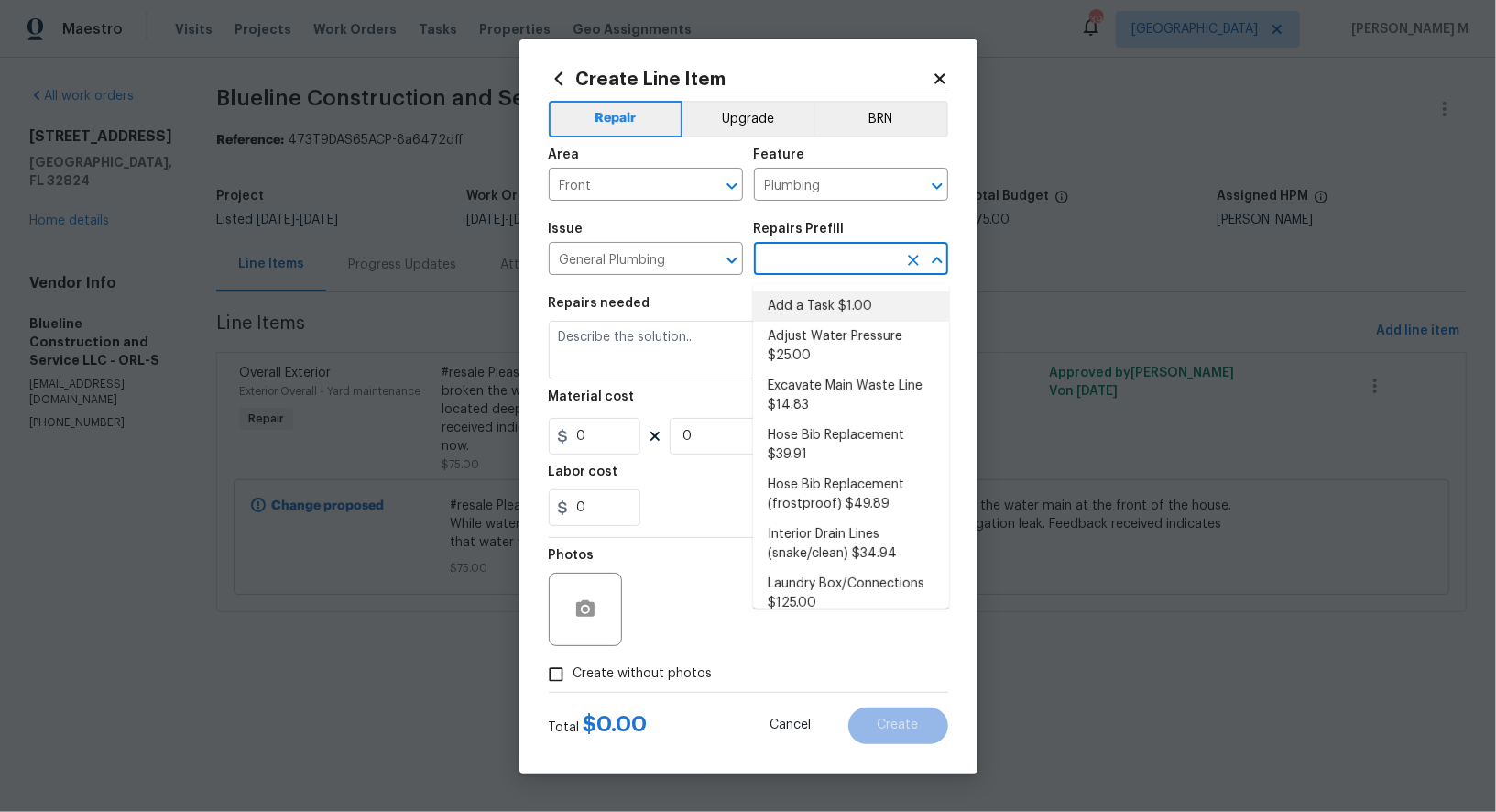
click at [833, 302] on li "Add a Task $1.00" at bounding box center [851, 306] width 196 height 30
type input "Add a Task $1.00"
type textarea "HPM to detail"
type input "1"
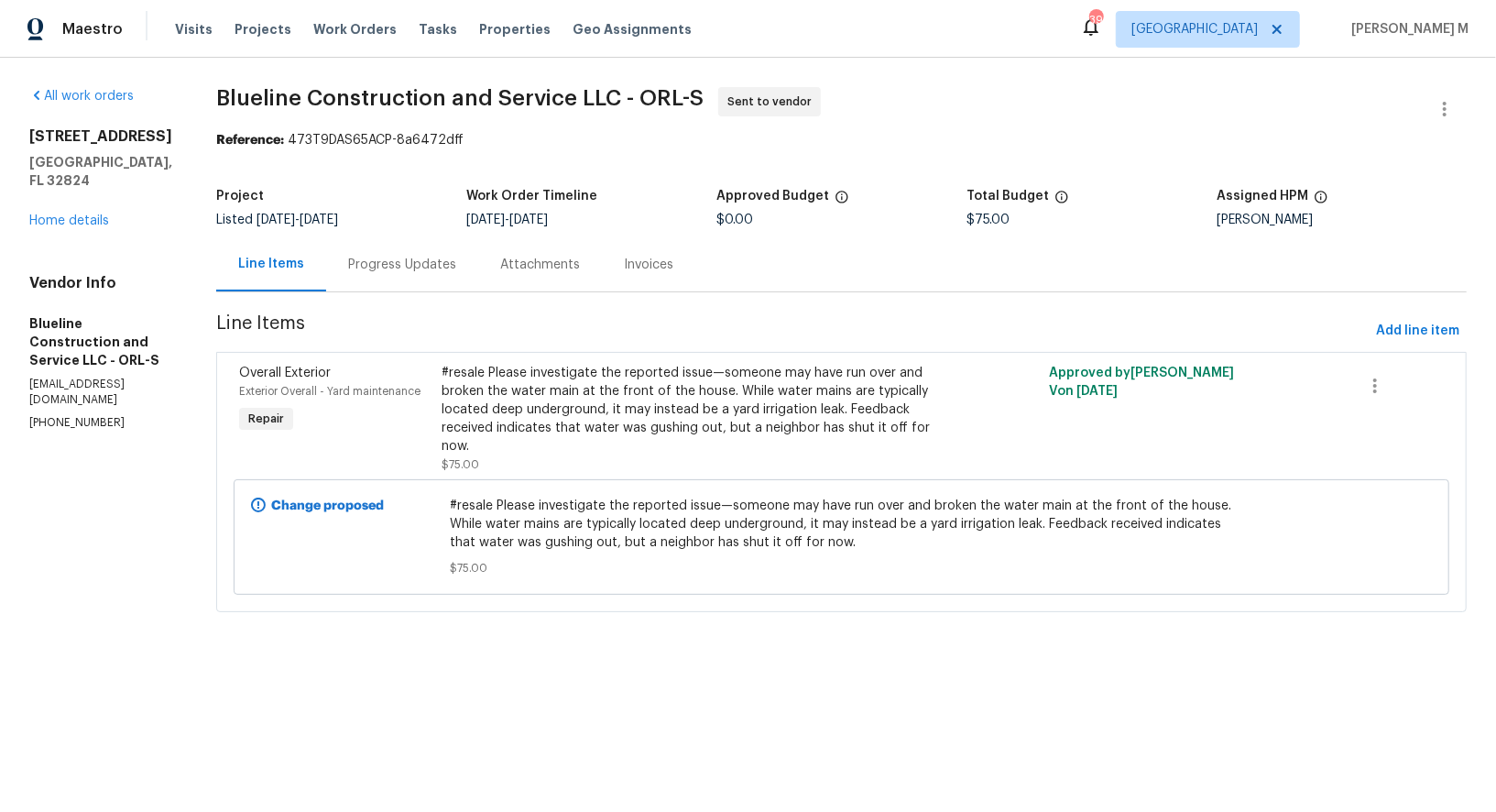
click at [433, 640] on div "All work orders 9948 Red Clover Ave Orlando, FL 32824 Home details Vendor Info …" at bounding box center [748, 359] width 1496 height 605
click at [561, 428] on div "#resale Please investigate the reported issue—someone may have run over and bro…" at bounding box center [691, 409] width 494 height 91
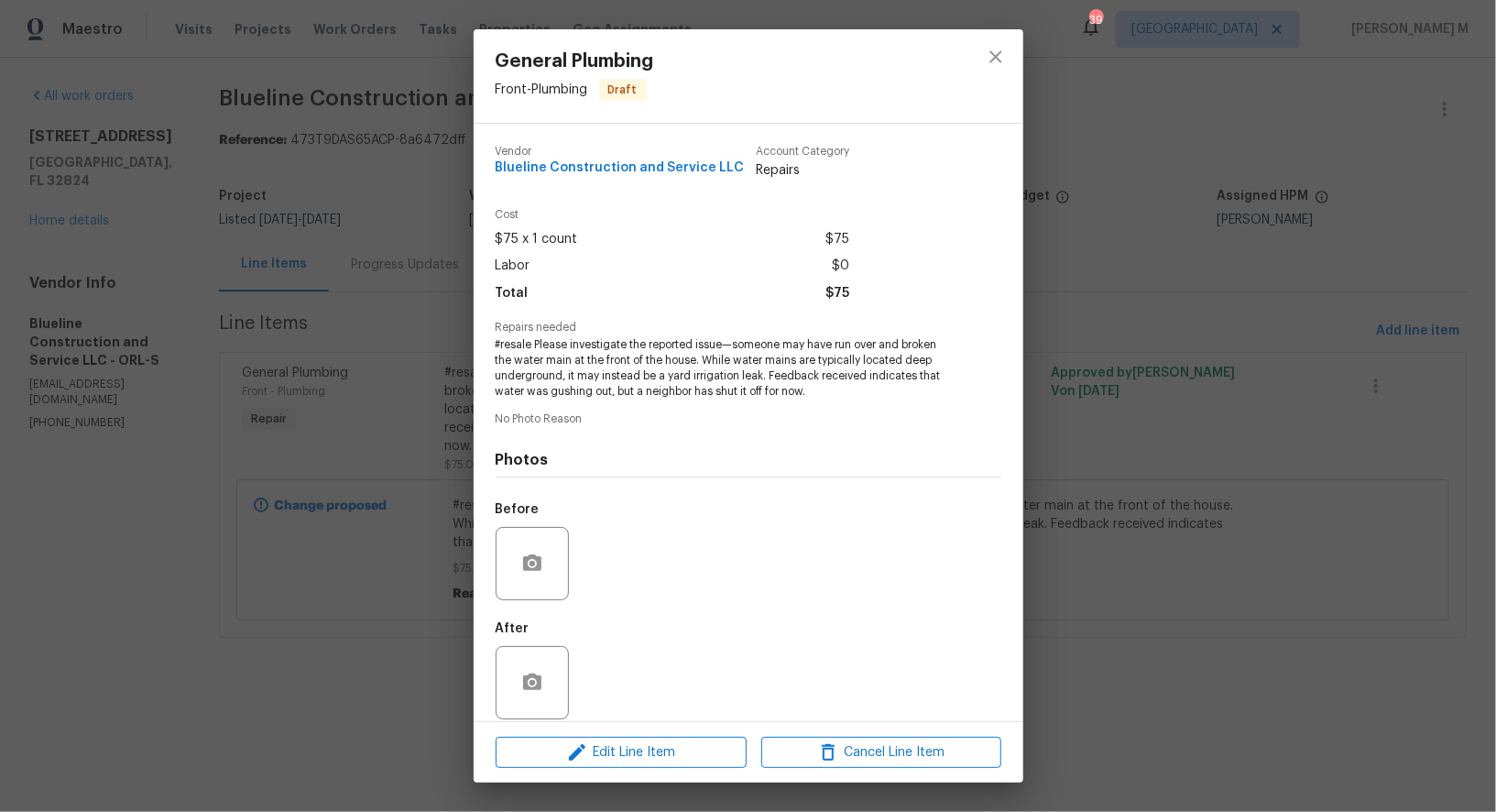
click at [624, 349] on span "#resale Please investigate the reported issue—someone may have run over and bro…" at bounding box center [723, 367] width 456 height 61
click at [391, 317] on div "General Plumbing Front - Plumbing Draft Vendor Blueline Construction and Servic…" at bounding box center [748, 406] width 1496 height 812
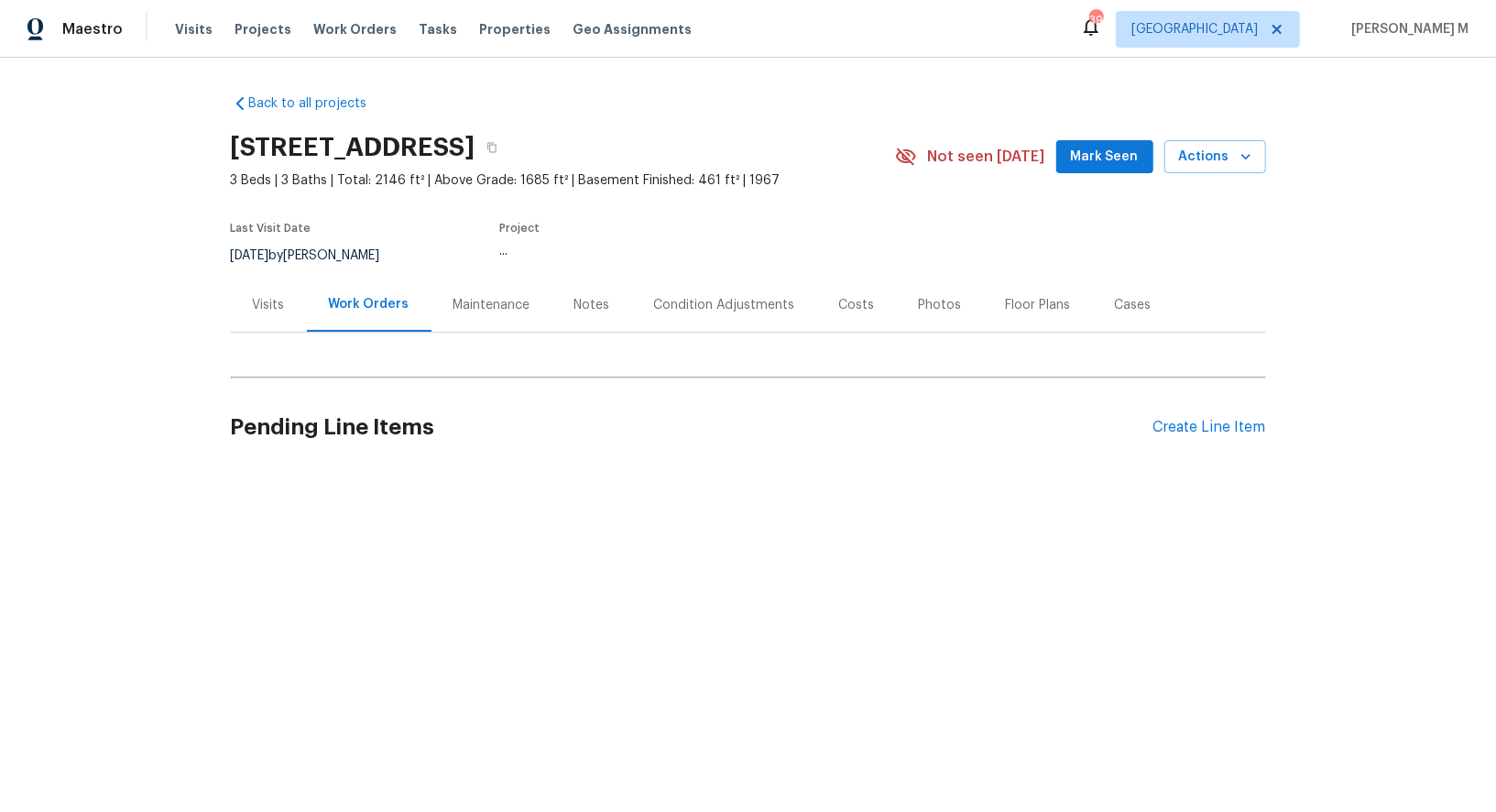
click at [478, 311] on div "Maintenance" at bounding box center [492, 305] width 121 height 54
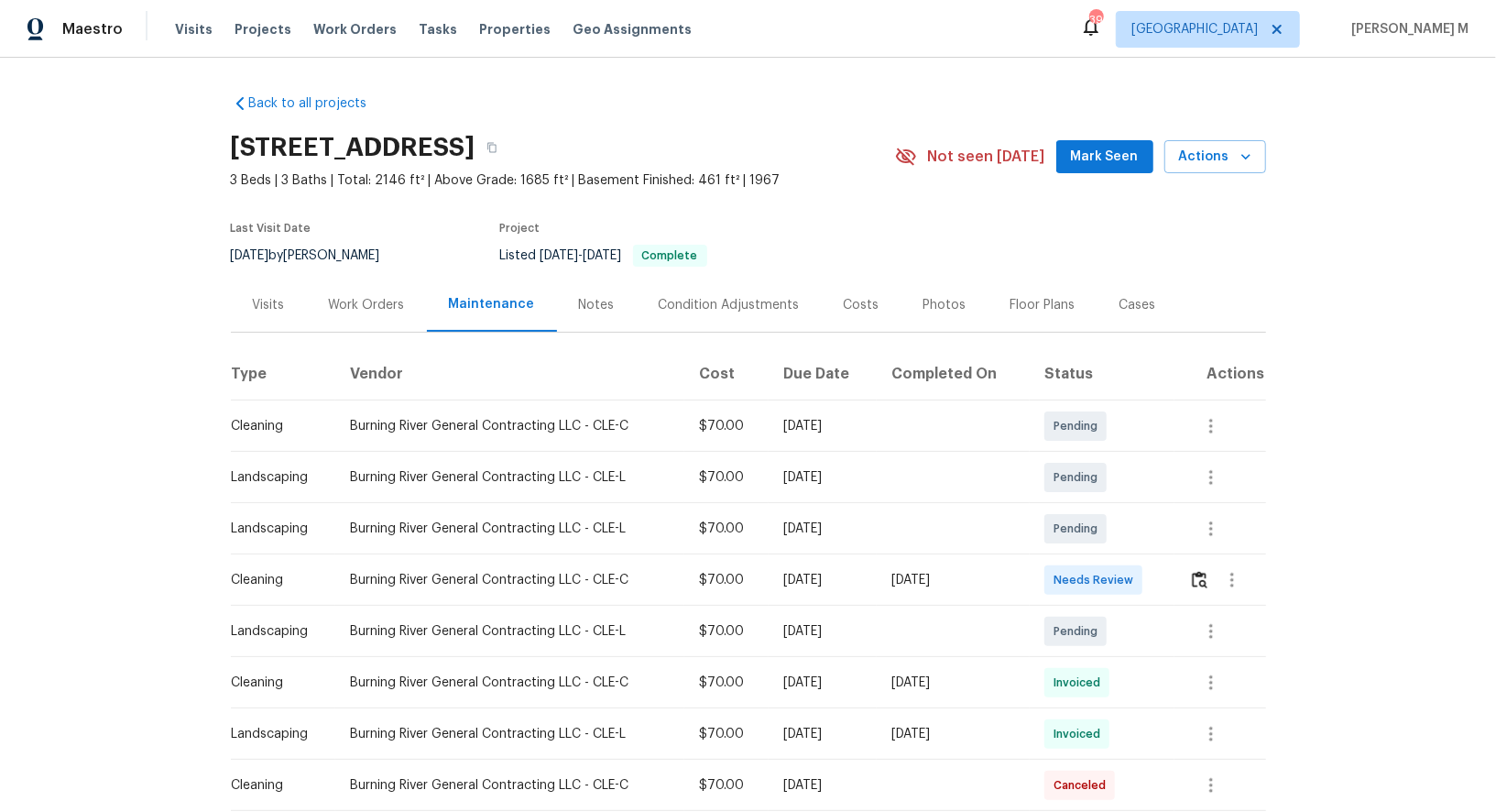
click at [375, 305] on div "Work Orders" at bounding box center [367, 305] width 120 height 54
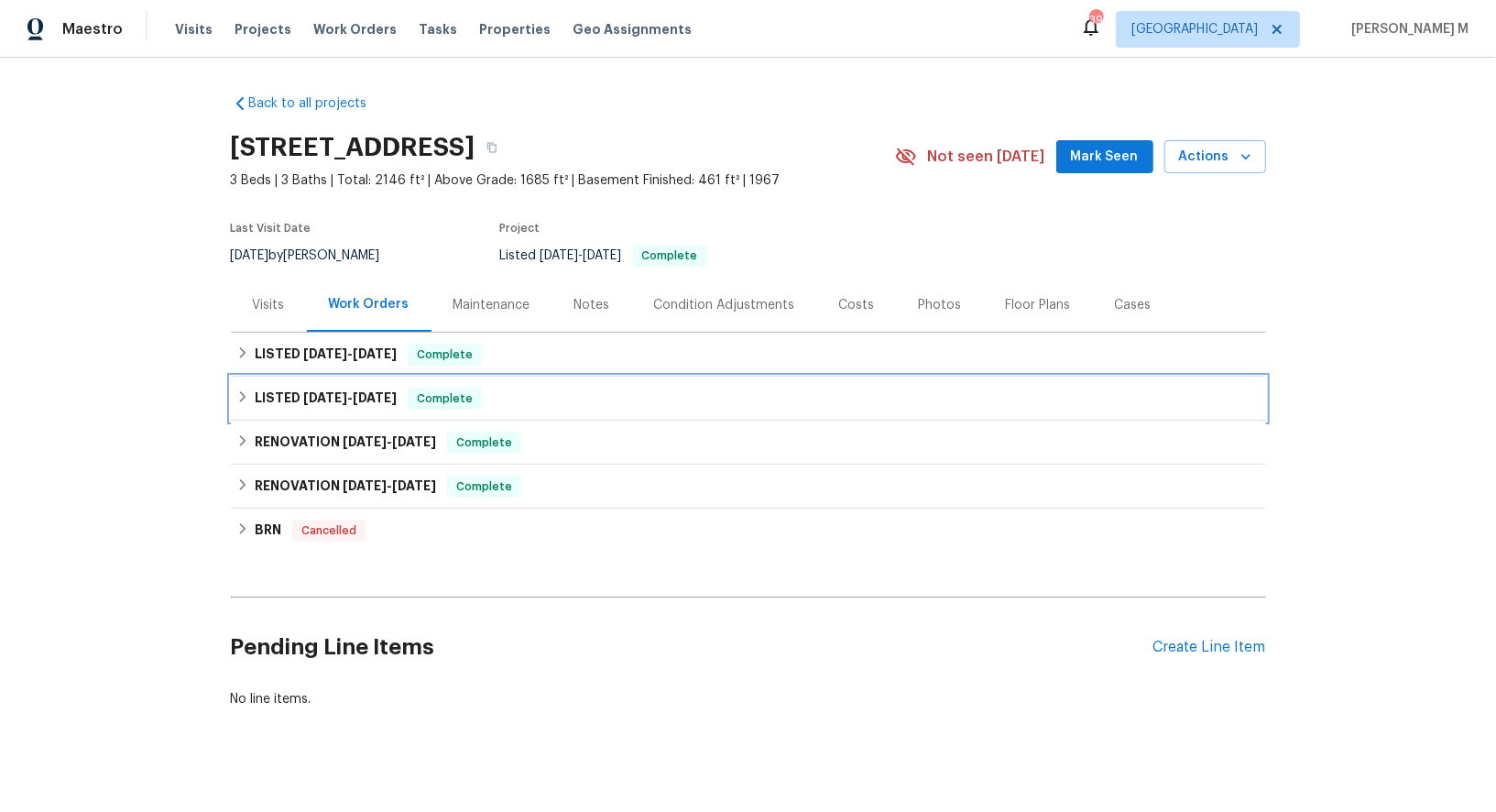
click at [334, 392] on span "[DATE]" at bounding box center [324, 397] width 44 height 13
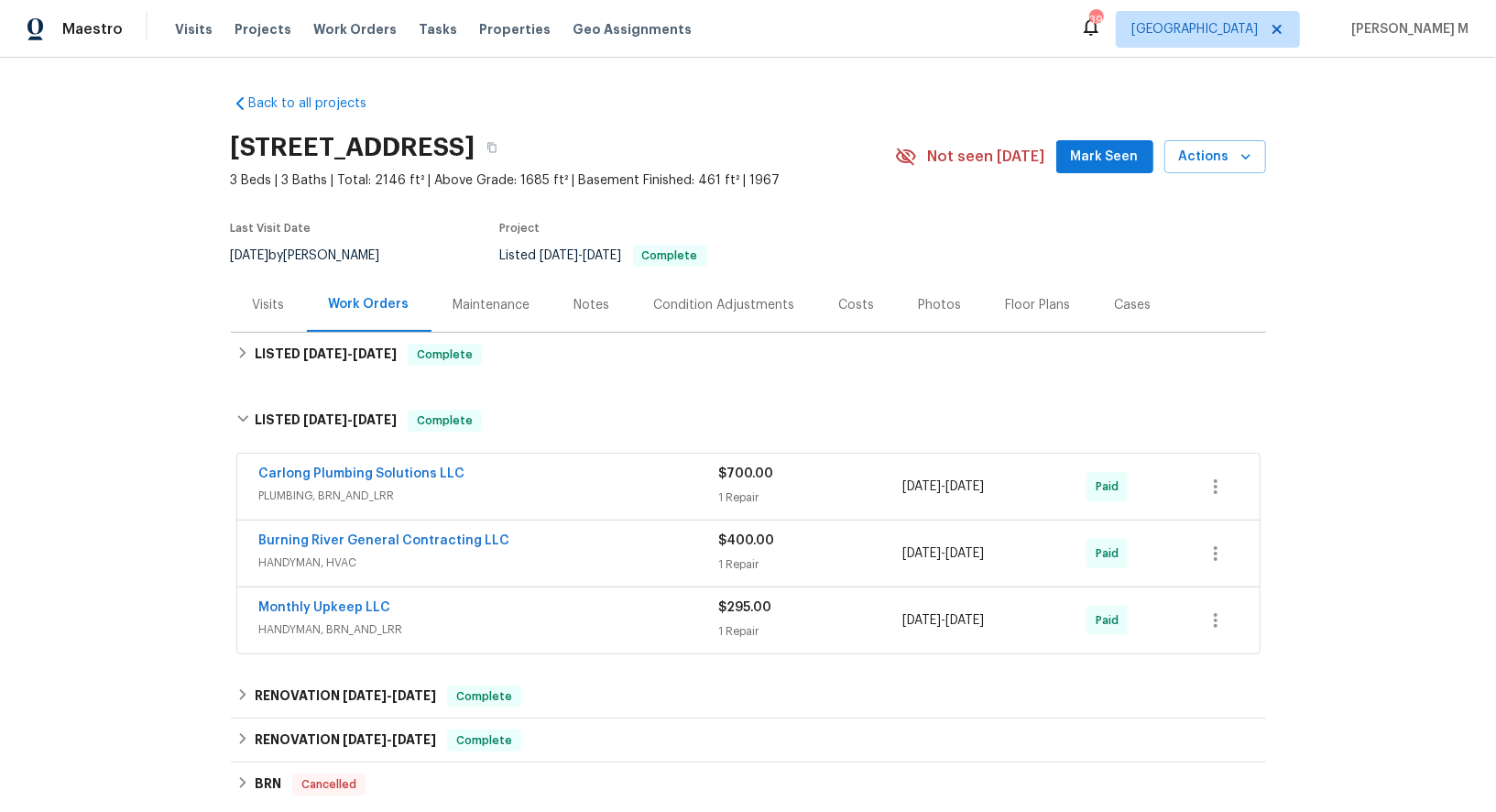
click at [455, 296] on div "Maintenance" at bounding box center [492, 305] width 77 height 18
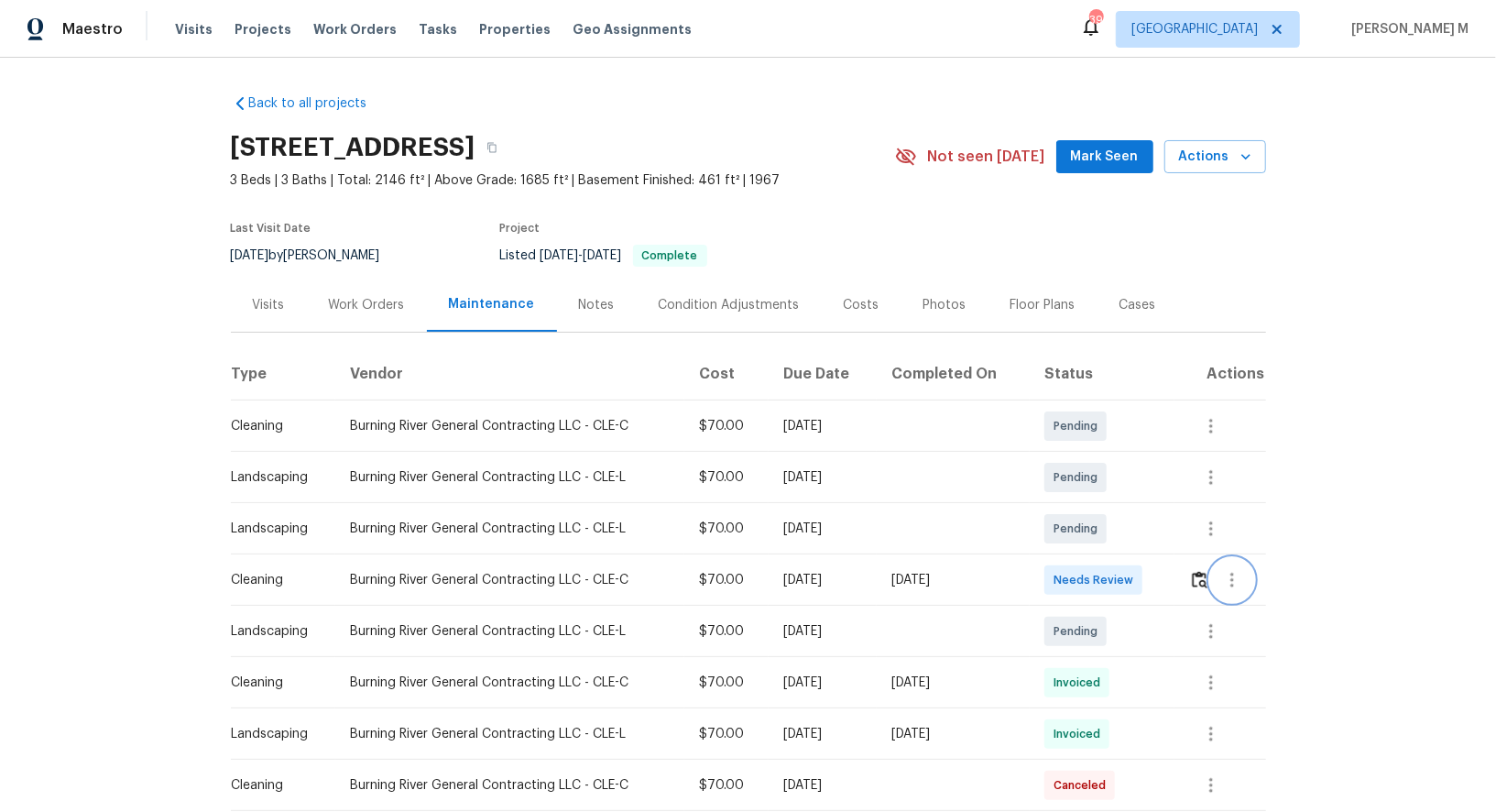
click at [1243, 581] on button "button" at bounding box center [1232, 579] width 44 height 44
click at [1243, 581] on li "Message vendor" at bounding box center [1279, 571] width 128 height 30
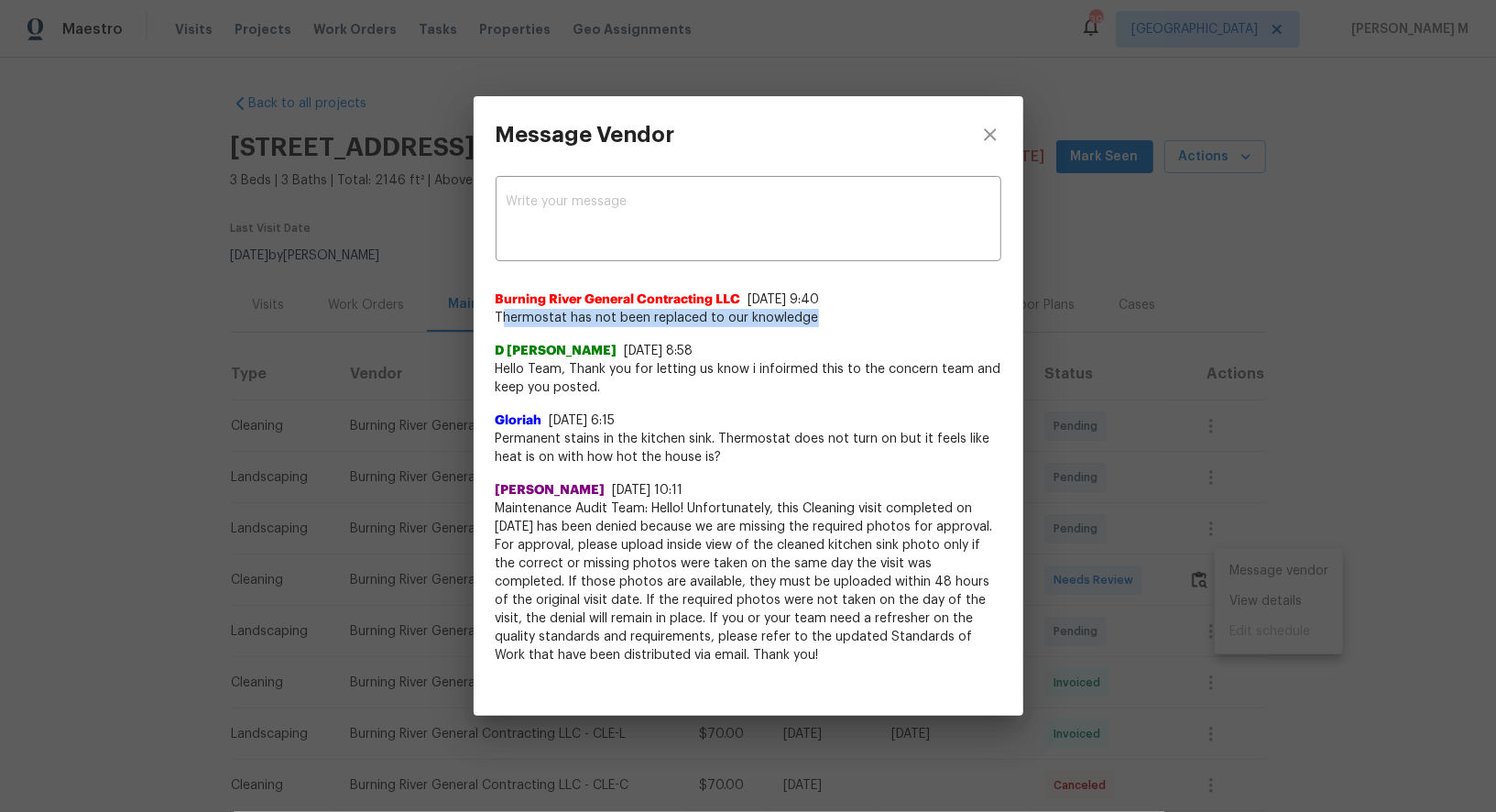
drag, startPoint x: 501, startPoint y: 320, endPoint x: 830, endPoint y: 319, distance: 329.0
click at [830, 320] on span "Thermostat has not been replaced to our knowledge" at bounding box center [748, 318] width 506 height 18
click at [830, 319] on span "Thermostat has not been replaced to our knowledge" at bounding box center [748, 318] width 506 height 18
drag, startPoint x: 495, startPoint y: 315, endPoint x: 911, endPoint y: 315, distance: 416.0
click at [911, 315] on span "Thermostat has not been replaced to our knowledge" at bounding box center [748, 318] width 506 height 18
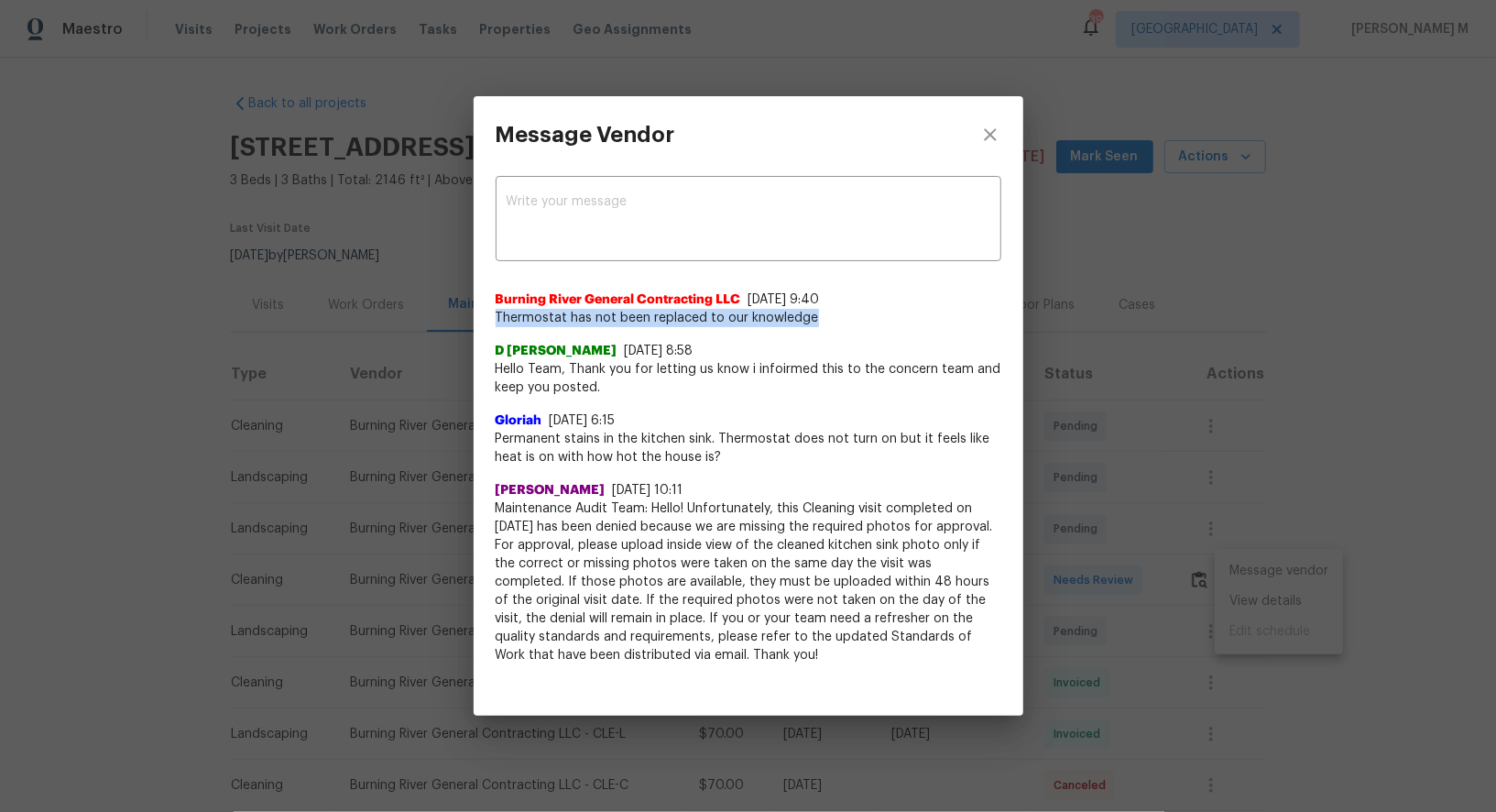
copy span "Thermostat has not been replaced to our knowledge"
click at [1133, 426] on div "Message Vendor x ​ Burning River General Contracting LLC [DATE] 9:40 Thermostat…" at bounding box center [748, 406] width 1496 height 812
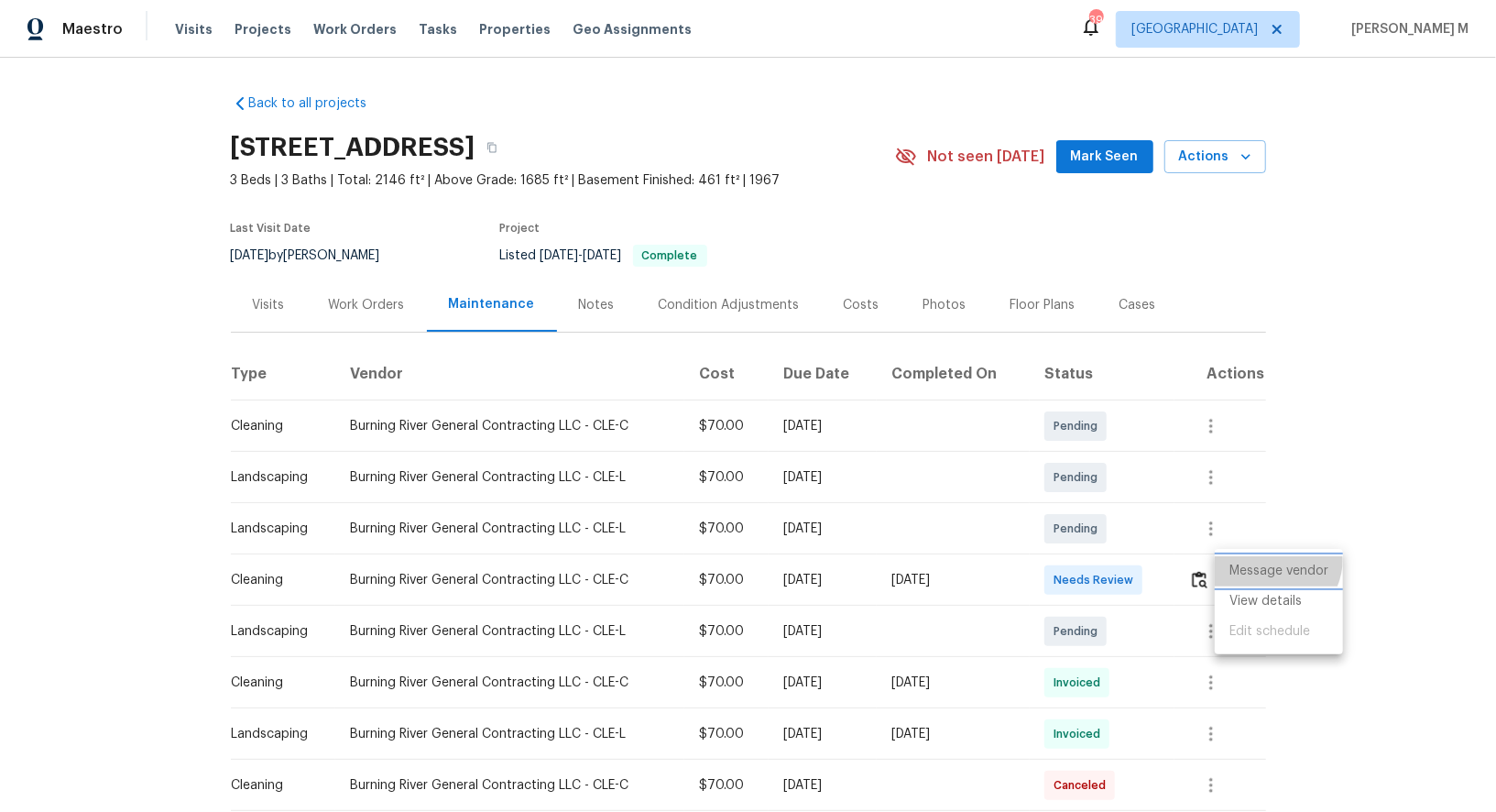
click at [1271, 558] on li "Message vendor" at bounding box center [1279, 571] width 128 height 30
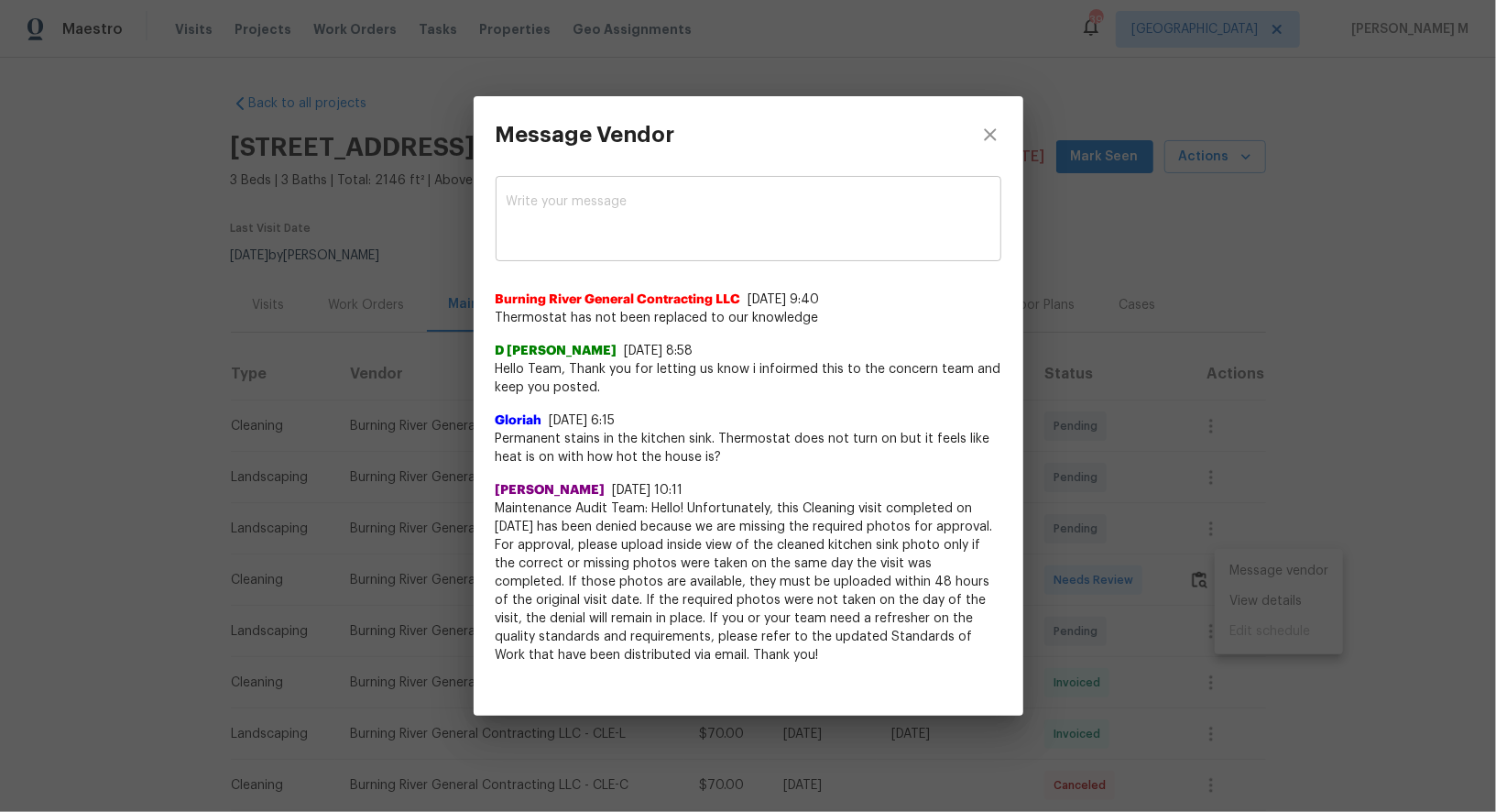
click at [815, 250] on div "x ​" at bounding box center [748, 220] width 506 height 81
click at [289, 234] on div "Message Vendor x ​ Burning River General Contracting LLC [DATE] 9:40 Thermostat…" at bounding box center [748, 406] width 1496 height 812
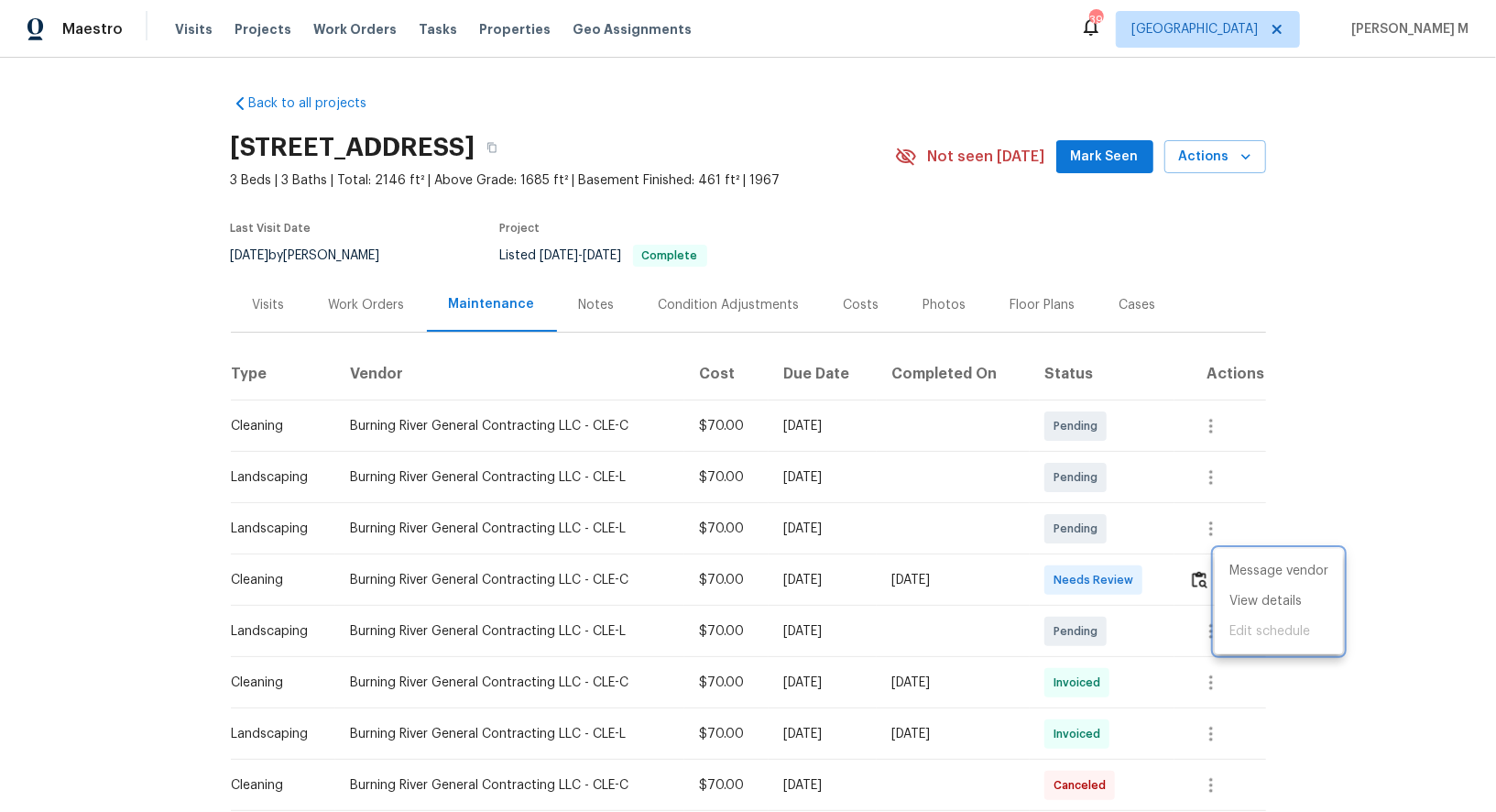
click at [386, 292] on div at bounding box center [748, 406] width 1496 height 812
click at [364, 298] on div "Work Orders" at bounding box center [367, 305] width 76 height 18
click at [1229, 558] on button "button" at bounding box center [1232, 579] width 44 height 44
click at [1229, 557] on li "Message vendor" at bounding box center [1279, 571] width 128 height 30
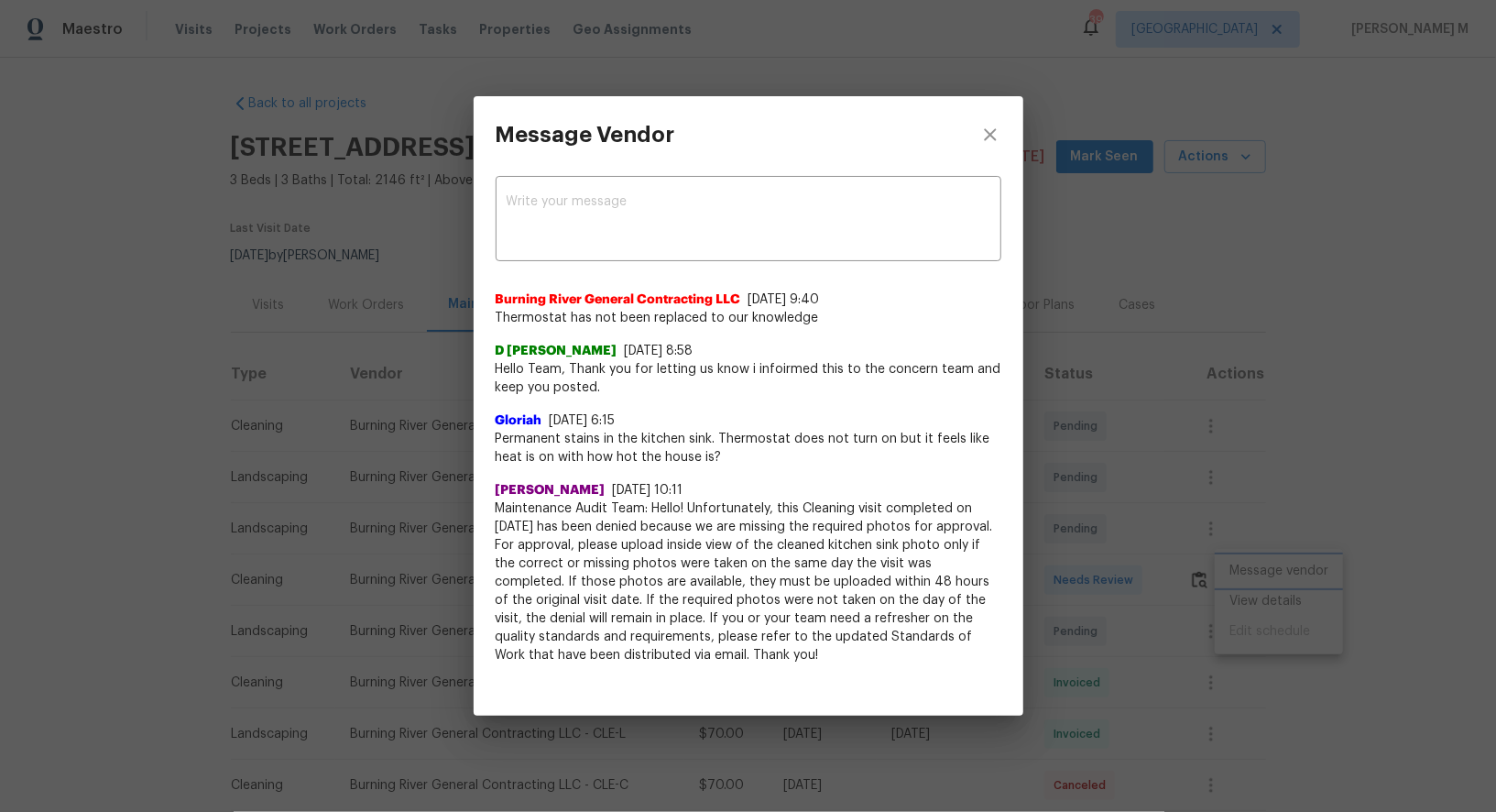
click at [1122, 479] on div "Message Vendor x ​ Burning River General Contracting LLC [DATE] 9:40 Thermostat…" at bounding box center [748, 406] width 1496 height 812
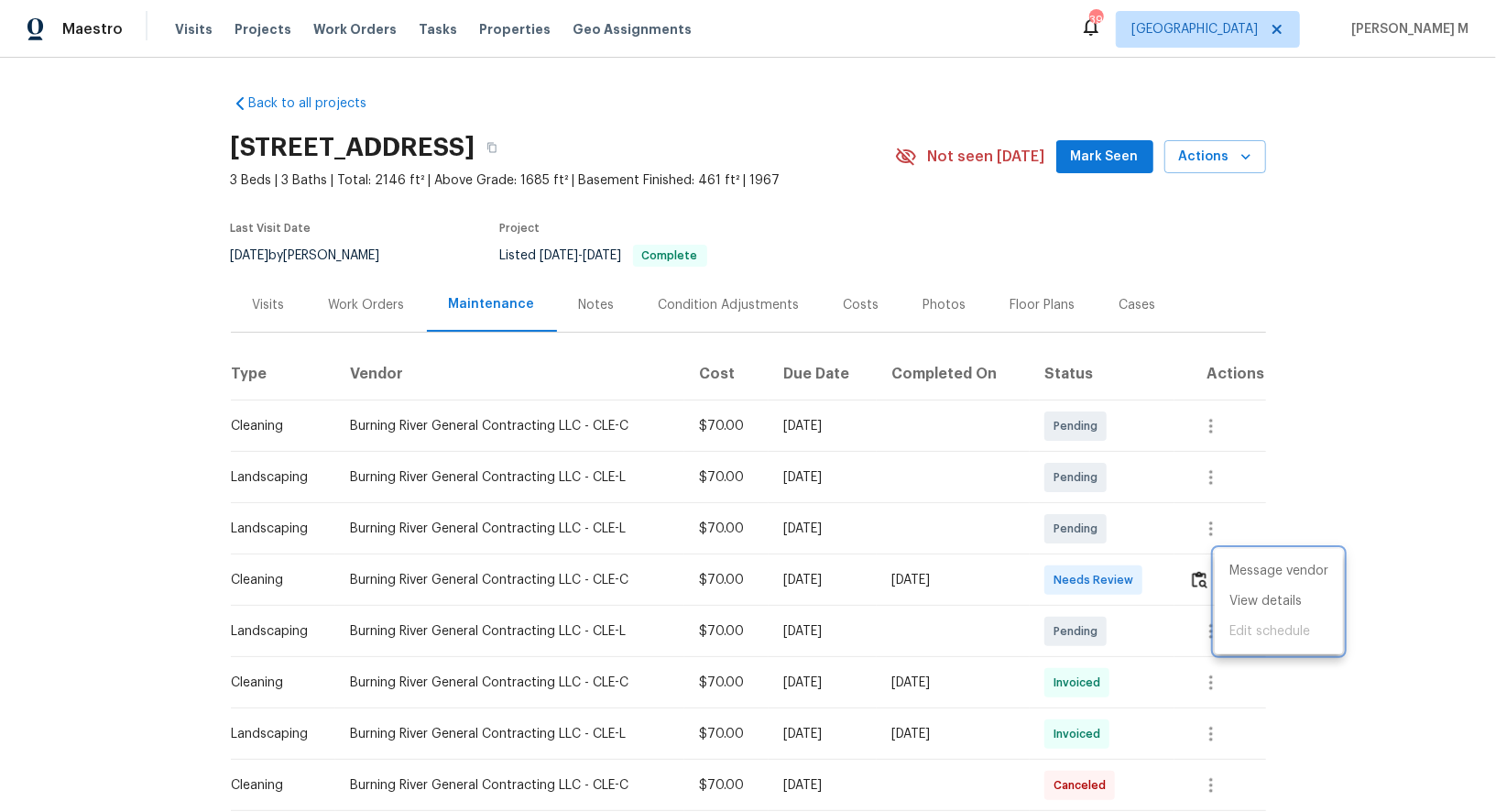
click at [373, 302] on div at bounding box center [748, 406] width 1496 height 812
click at [373, 302] on div "Work Orders" at bounding box center [367, 305] width 76 height 18
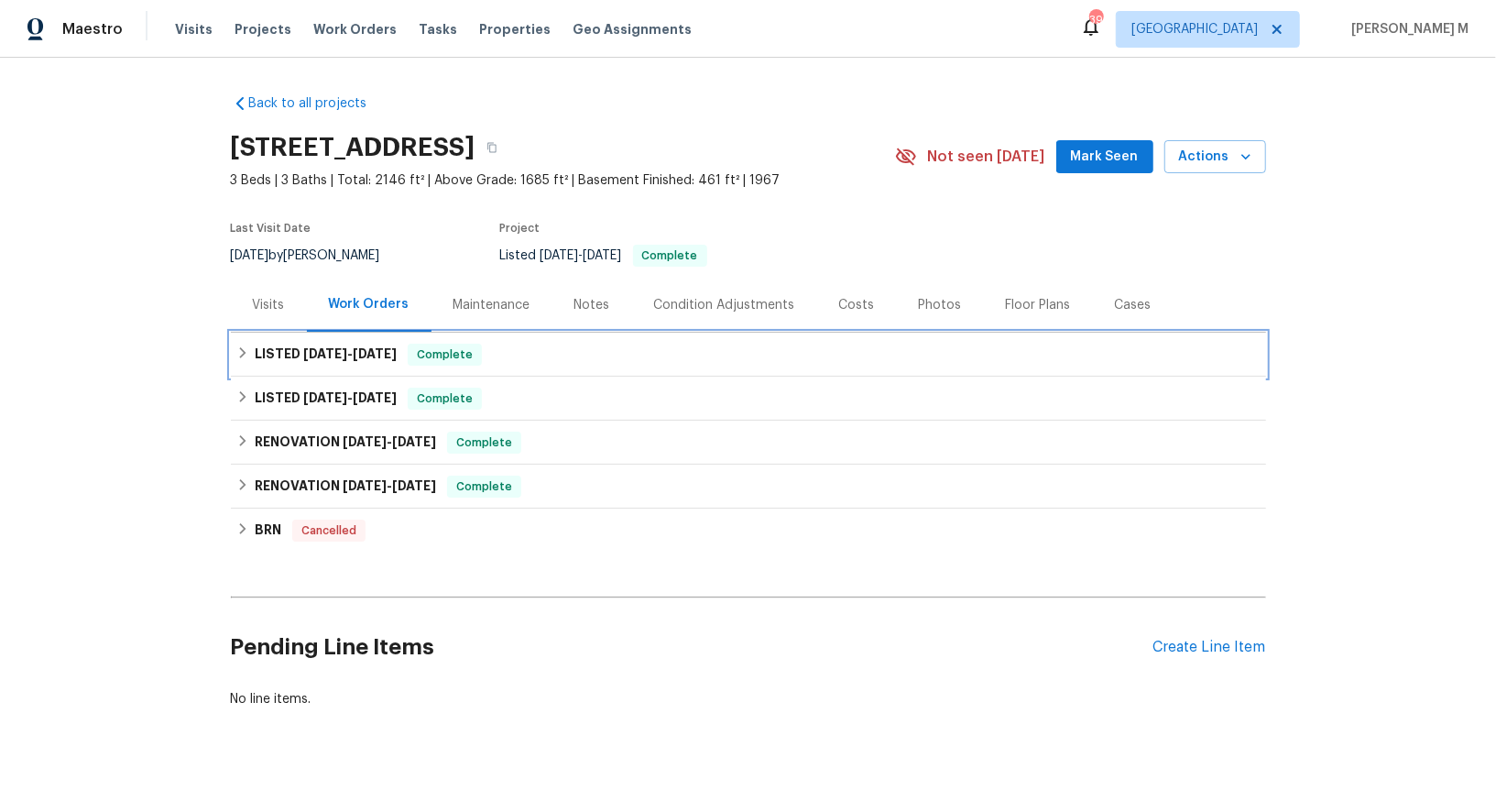
click at [372, 360] on div "LISTED [DATE] - [DATE] Complete" at bounding box center [749, 354] width 1036 height 44
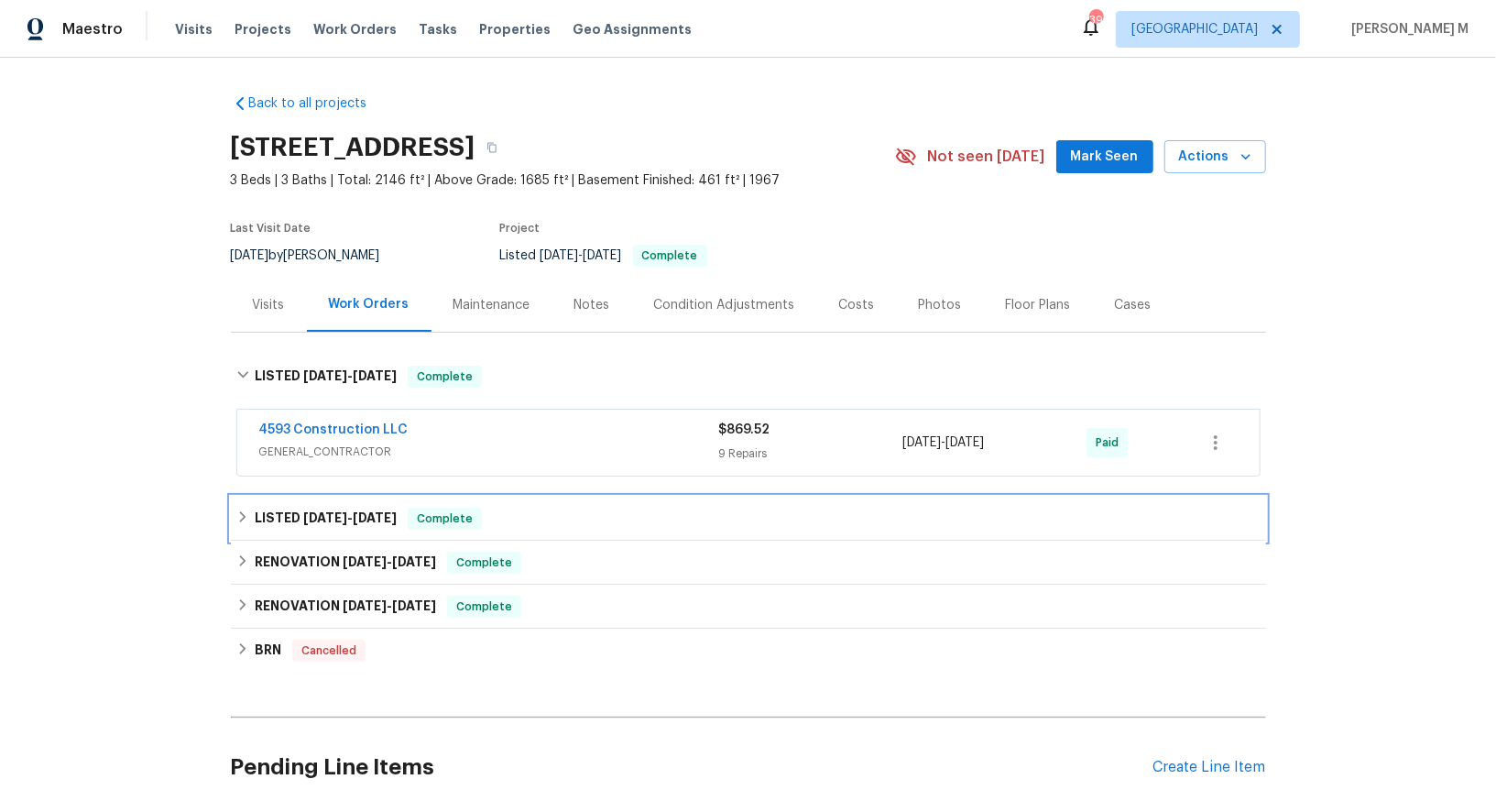
click at [313, 512] on h6 "LISTED [DATE] - [DATE]" at bounding box center [325, 519] width 142 height 22
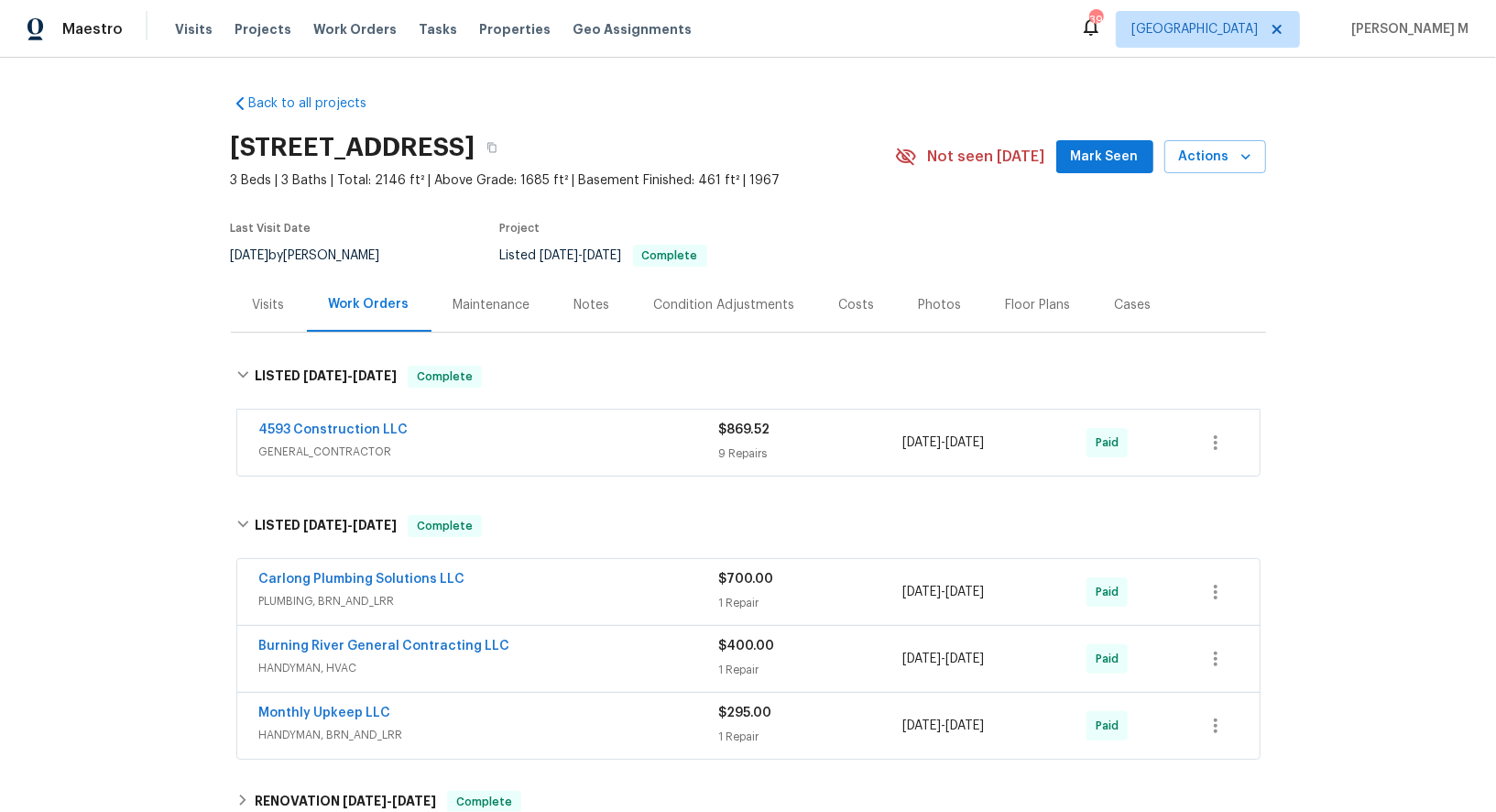
click at [489, 296] on div "Maintenance" at bounding box center [492, 305] width 77 height 18
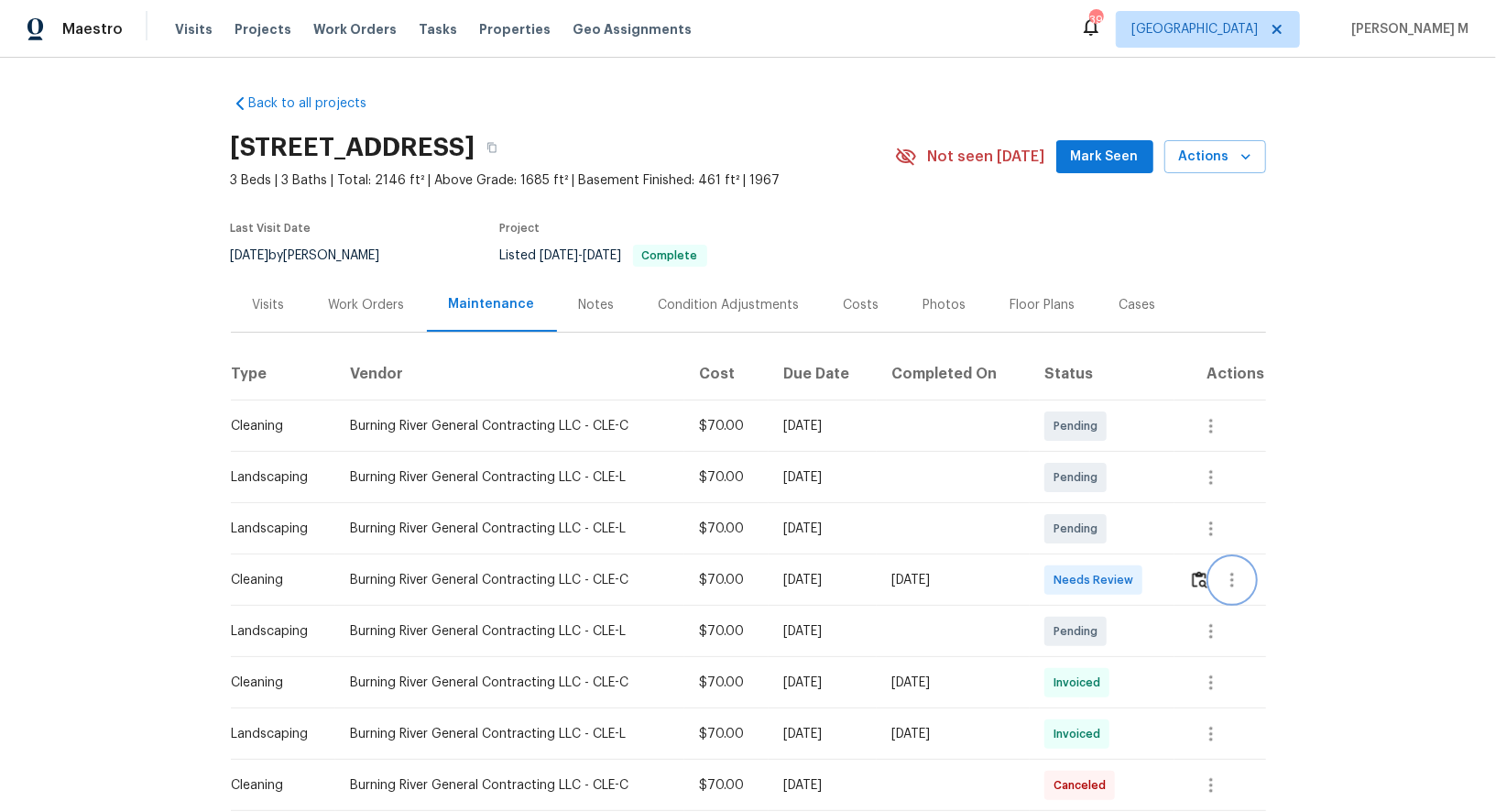
click at [1229, 569] on icon "button" at bounding box center [1232, 580] width 22 height 22
click at [1265, 598] on li "View details" at bounding box center [1279, 601] width 128 height 30
click at [1245, 569] on li "Message vendor" at bounding box center [1279, 571] width 128 height 30
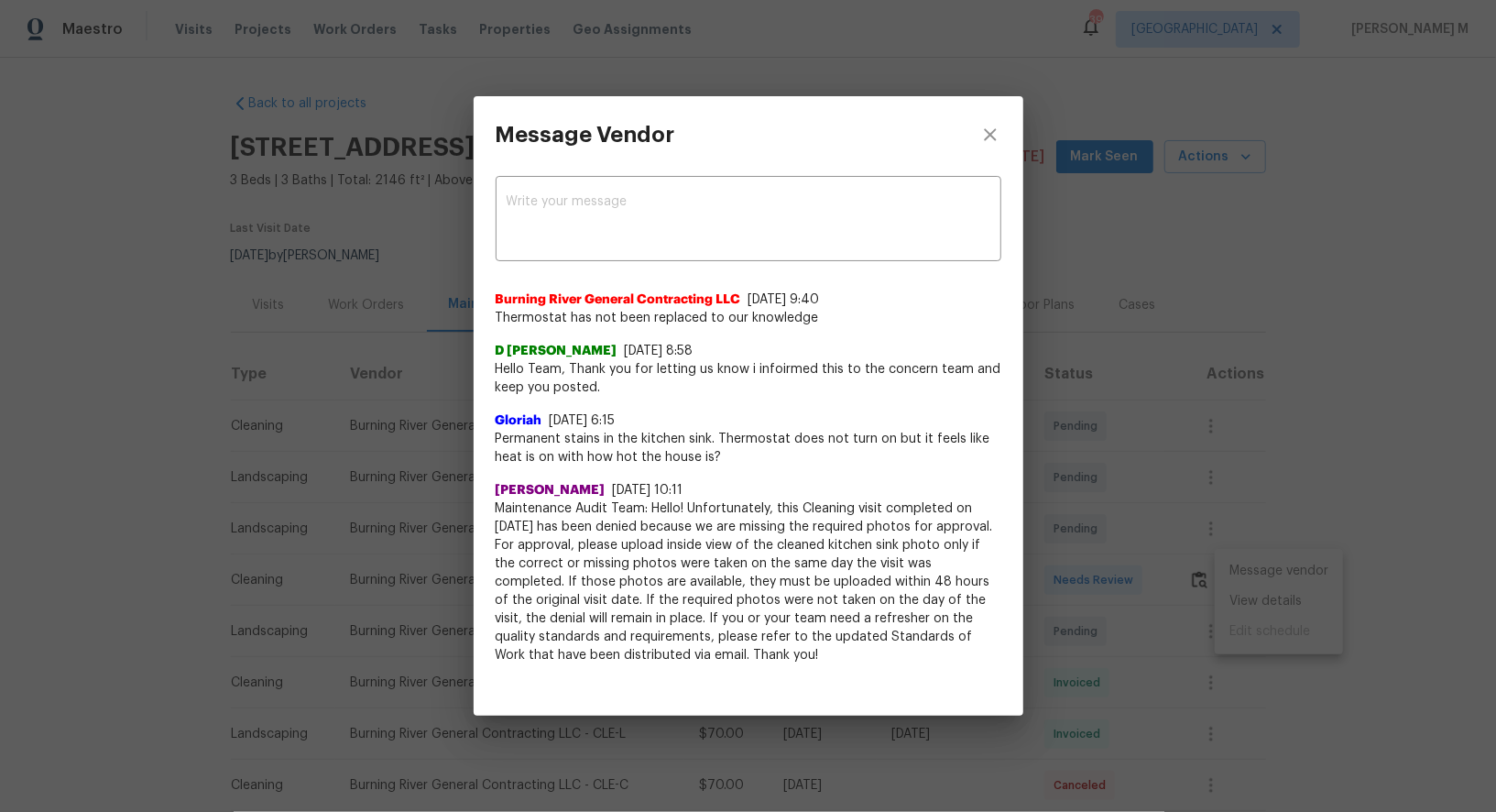
click at [581, 316] on span "Thermostat has not been replaced to our knowledge" at bounding box center [748, 318] width 506 height 18
copy span "Thermostat has not been replaced to our knowledge"
